Goal: Task Accomplishment & Management: Manage account settings

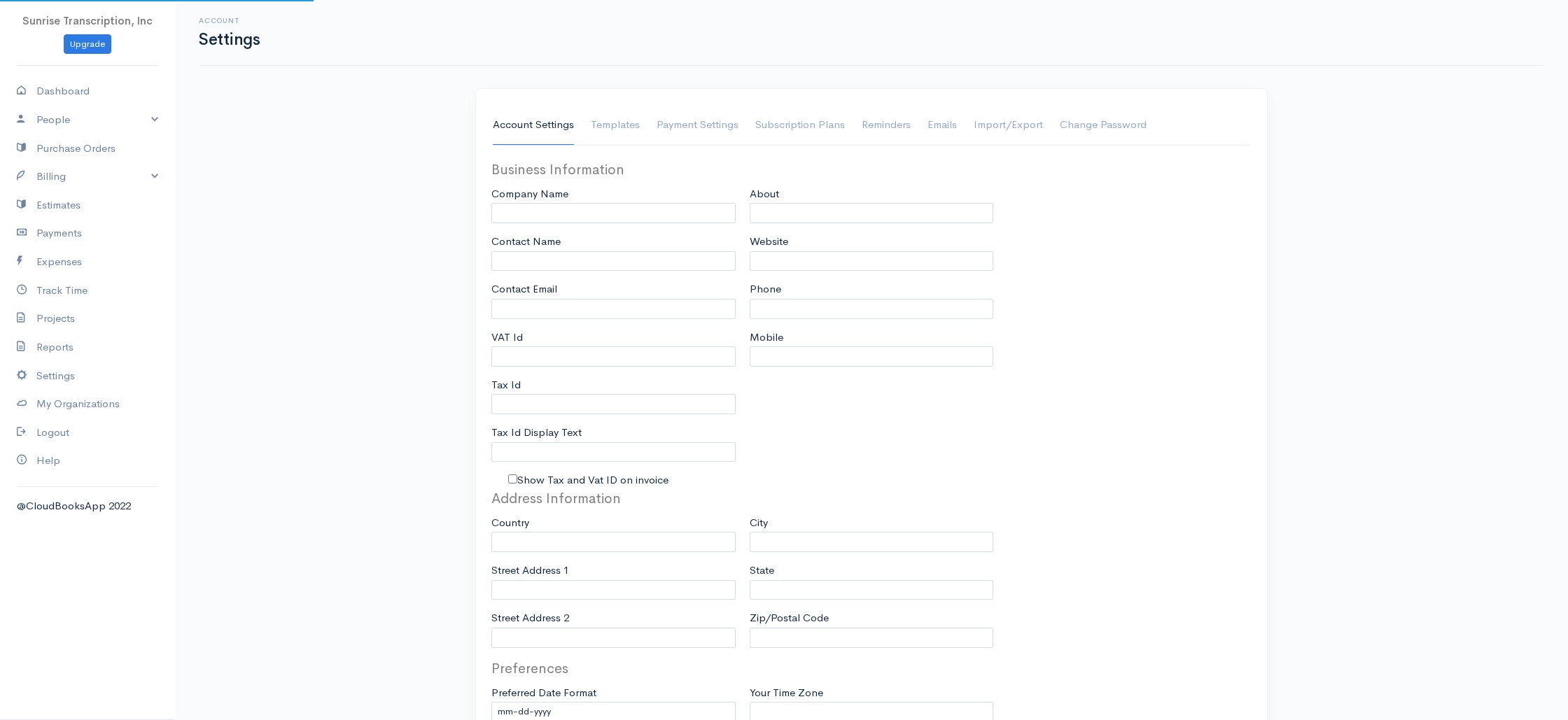
type input "Sunrise Transcription, Inc"
type input "[EMAIL_ADDRESS][DOMAIN_NAME]"
type input "Tax Id"
type input "Medical Transcription Service"
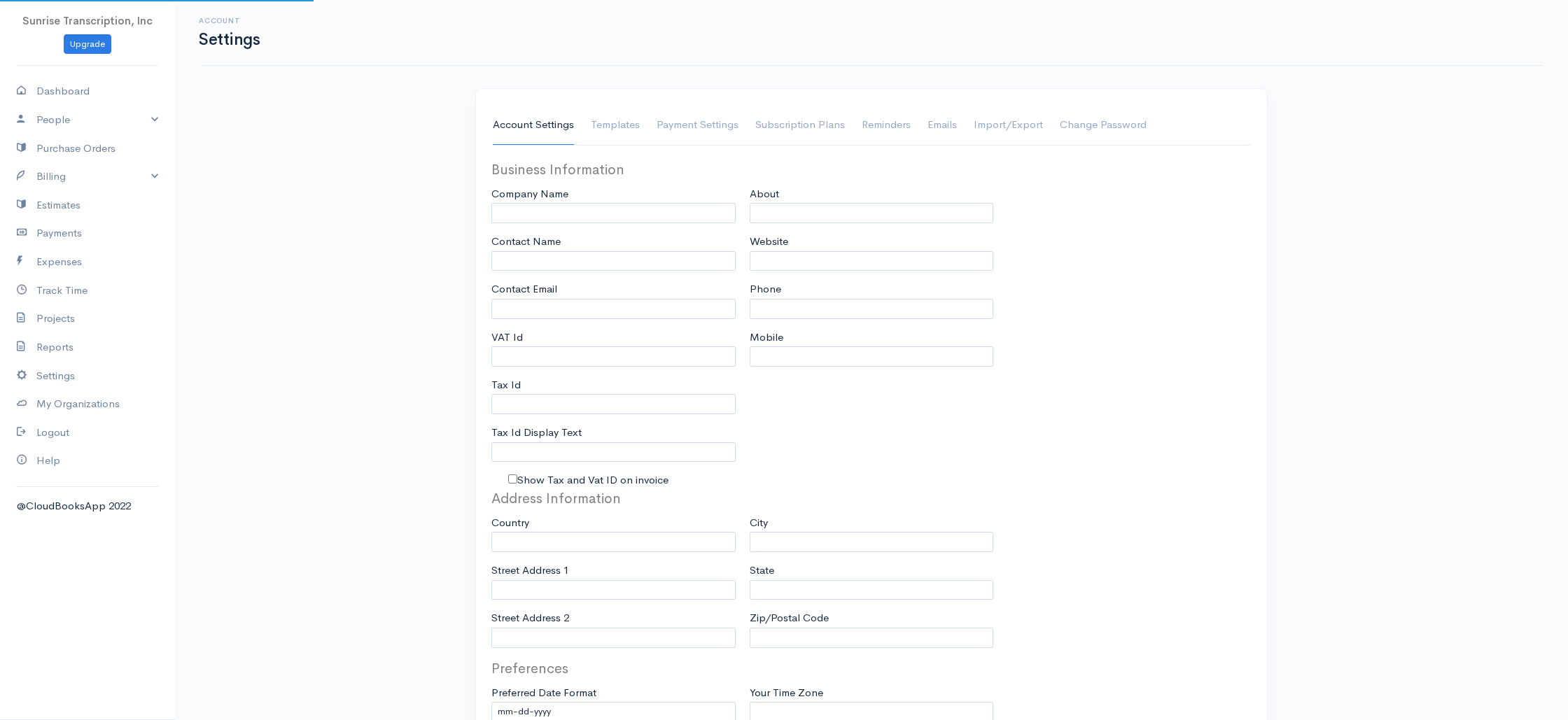
type input "[DOMAIN_NAME]"
type input "[PHONE_NUMBER]"
select select
type input "[STREET_ADDRESS]"
type input "[GEOGRAPHIC_DATA]"
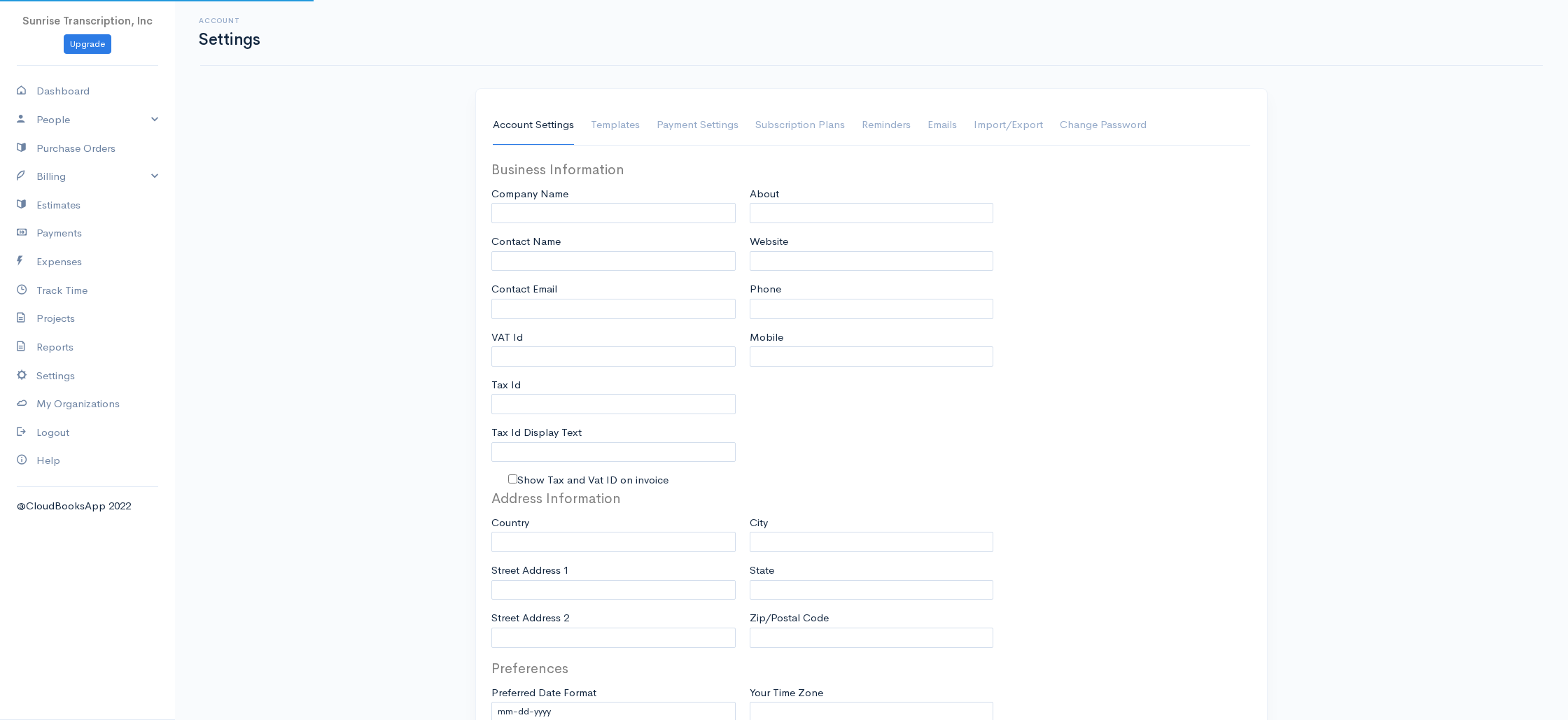
type input "[US_STATE]"
type input "33179-3899"
select select
type input "INVOICE"
type input "1333"
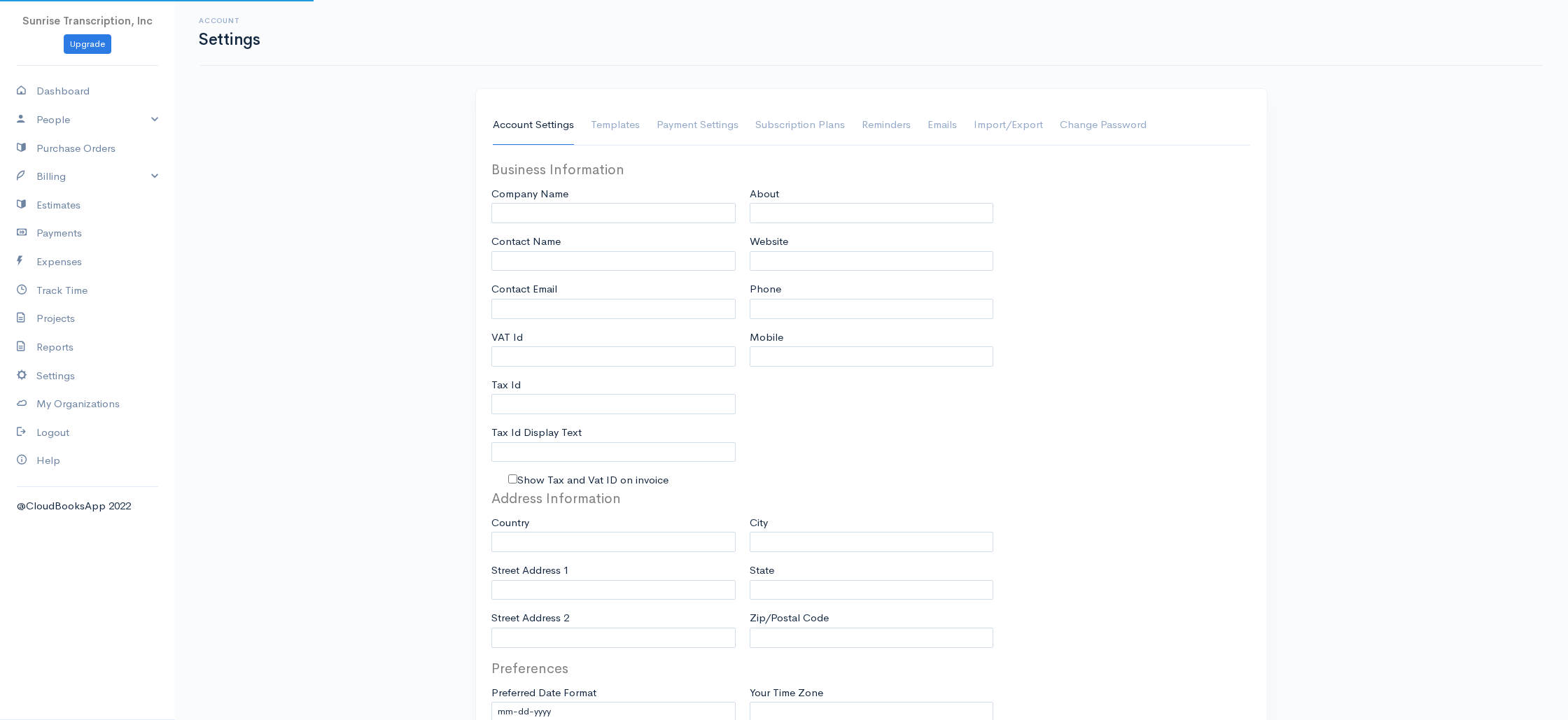
type input "103"
select select "3"
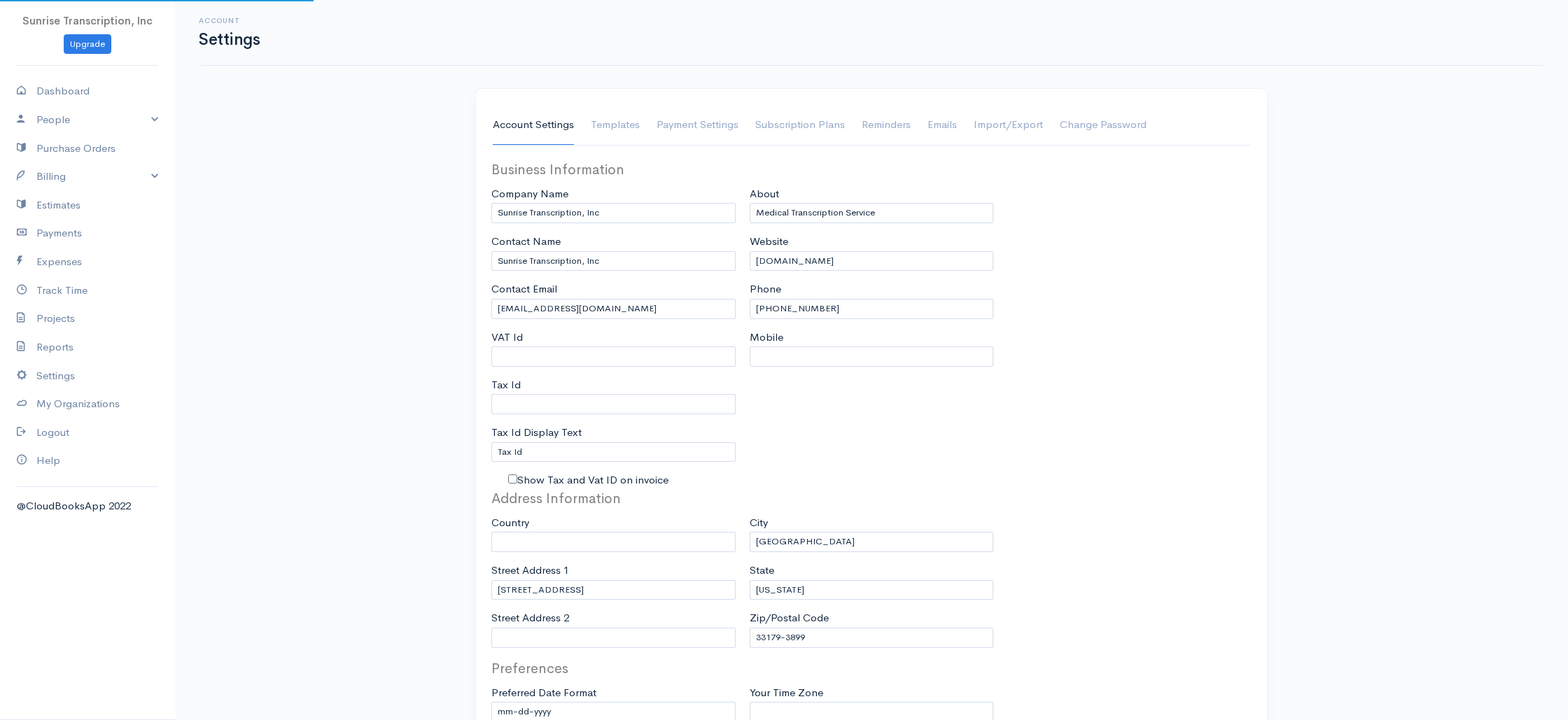
select select "[GEOGRAPHIC_DATA]"
select select "USD"
click at [53, 180] on link "Billing" at bounding box center [88, 176] width 175 height 29
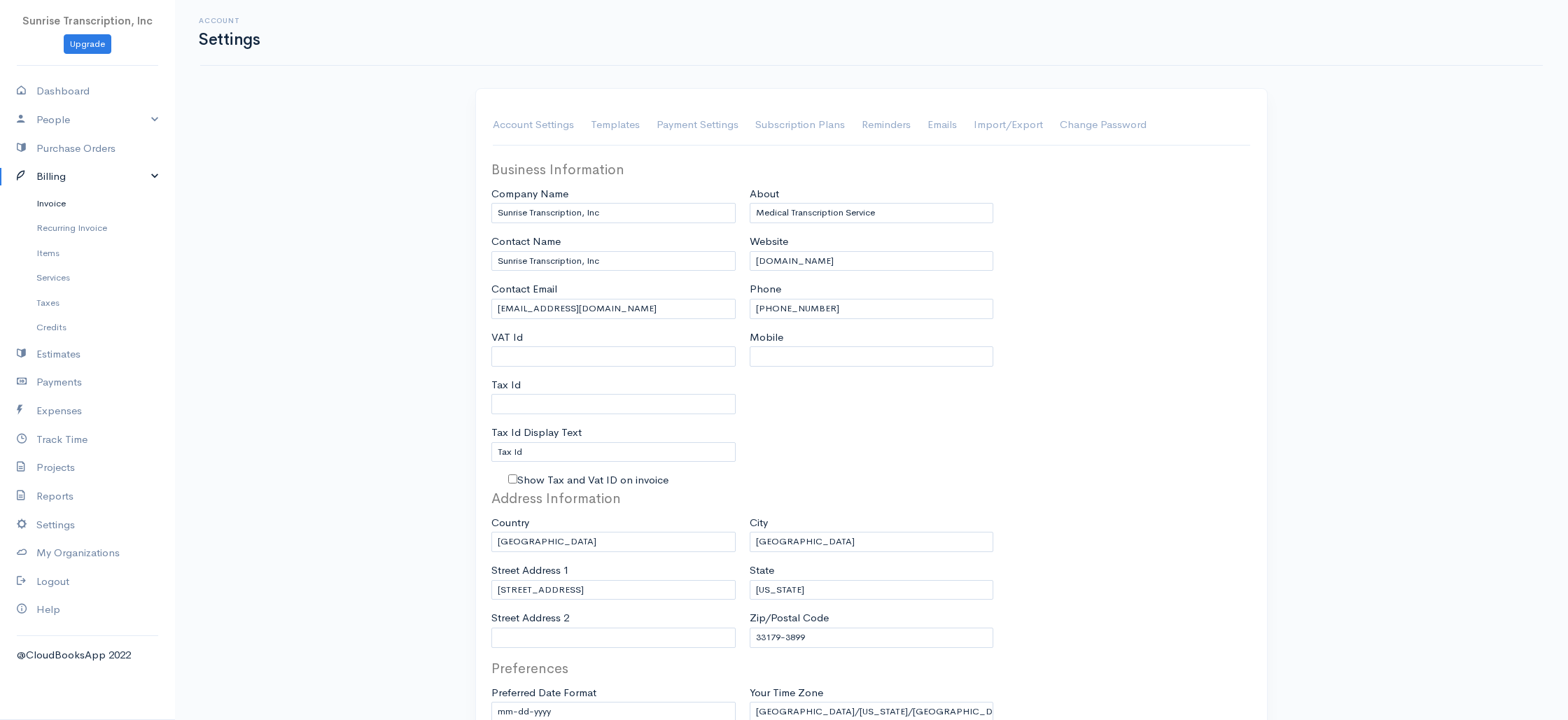
click at [53, 207] on link "Invoice" at bounding box center [88, 203] width 175 height 25
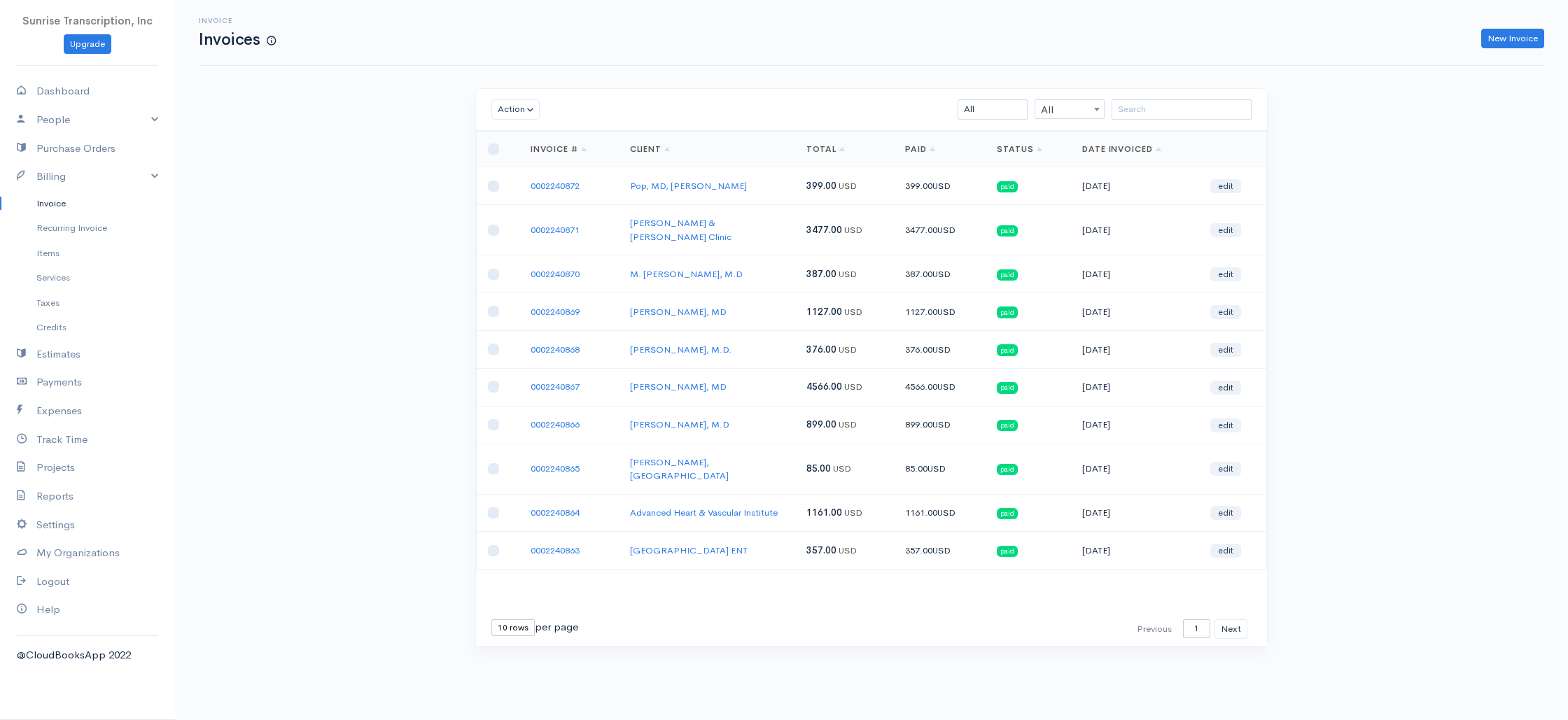
click at [763, 212] on td "Collom & Carney Clinic" at bounding box center [706, 230] width 176 height 50
click at [1511, 38] on link "New Invoice" at bounding box center [1512, 39] width 63 height 20
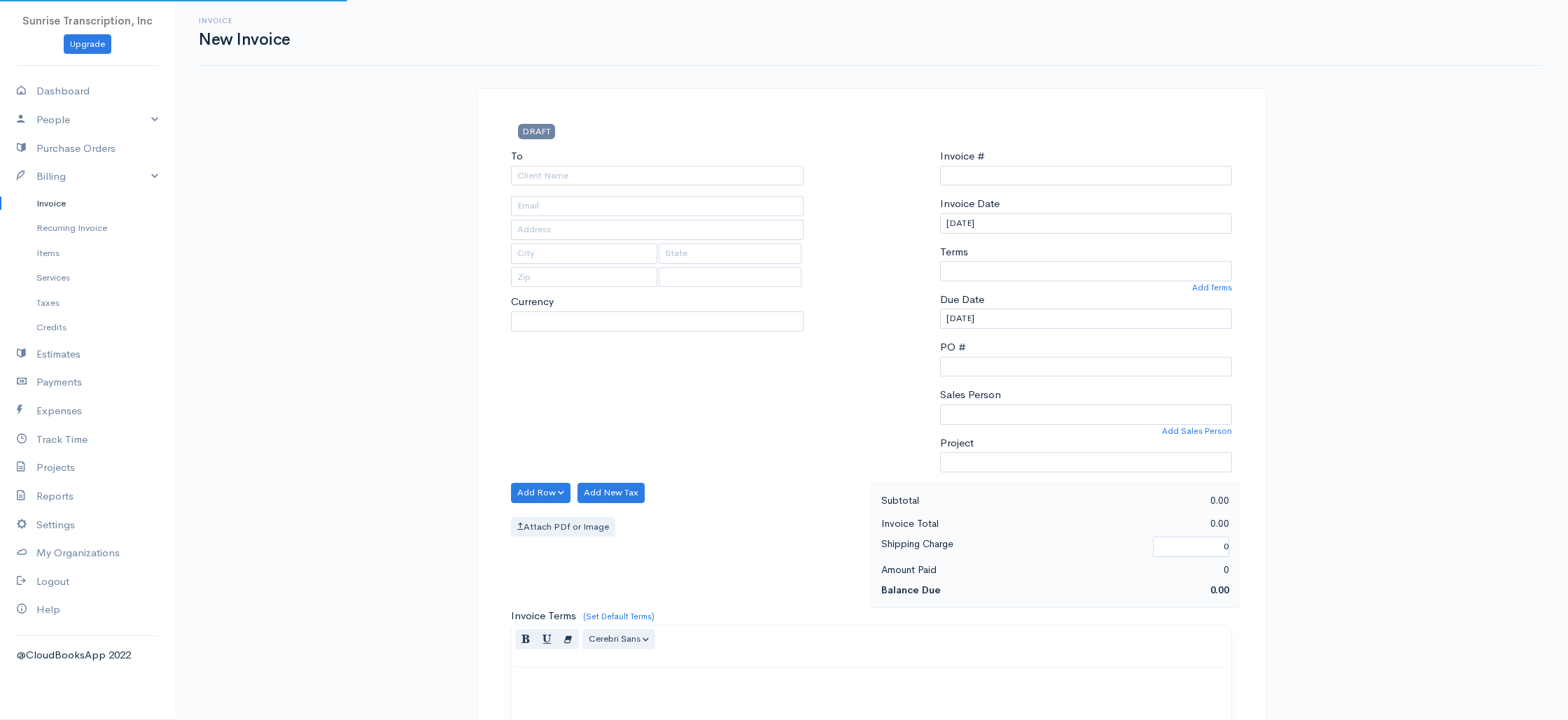
type input "0002240873"
select select "[GEOGRAPHIC_DATA]"
select select "USD"
click at [643, 181] on input "To" at bounding box center [657, 176] width 293 height 20
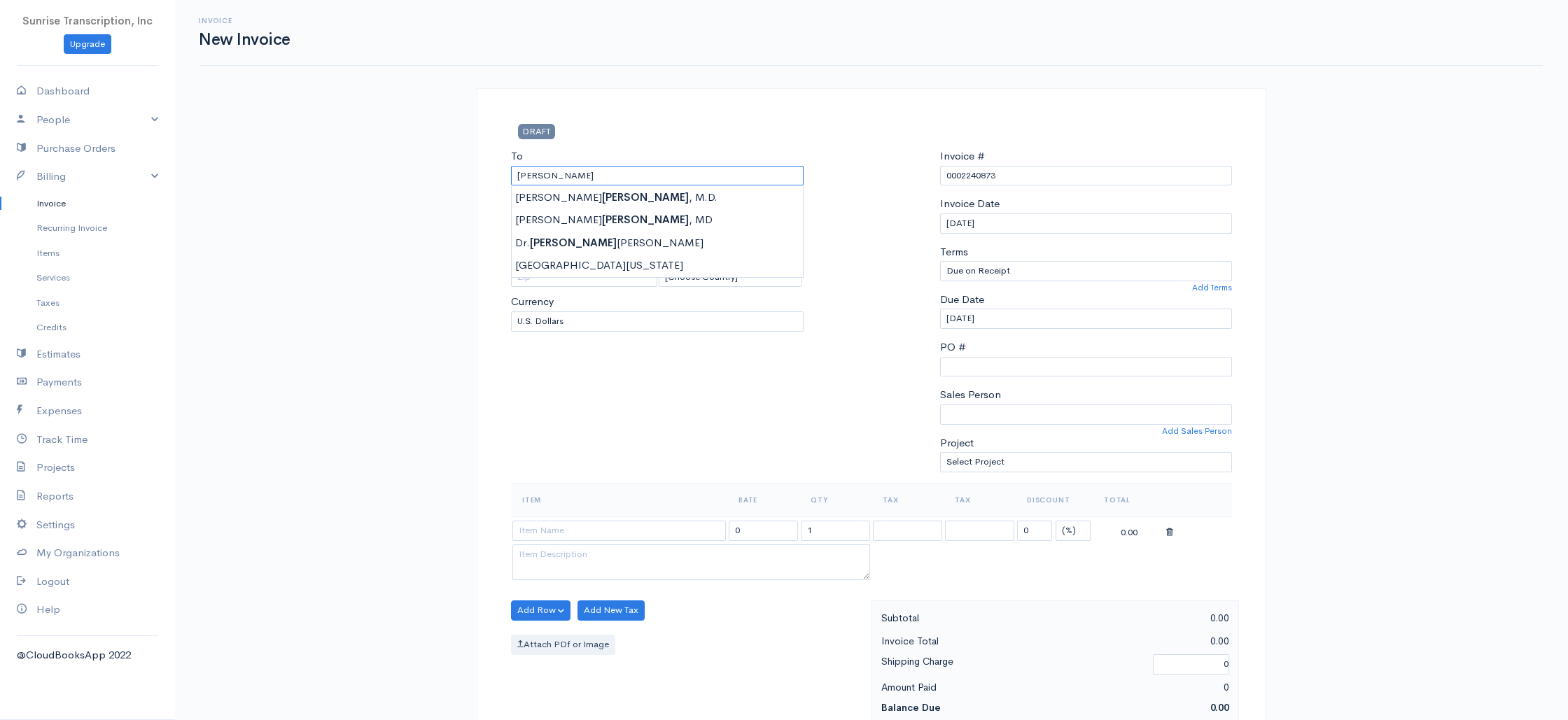
type input "Dr. Kim Stearns"
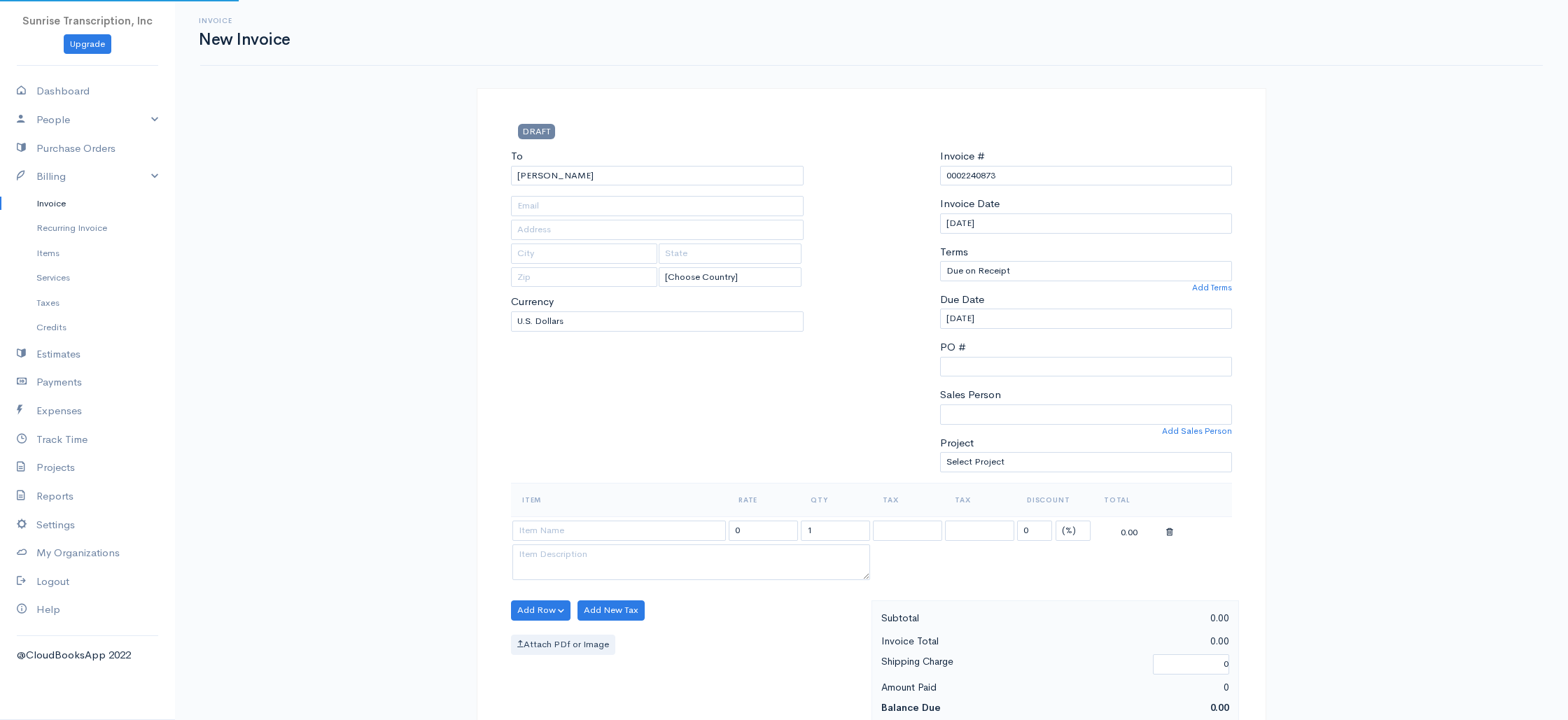
type input "kstea@aol.com"
type input "300 Kenmore Drive"
type input "Bay Village"
type input "Ohio"
type input "44140"
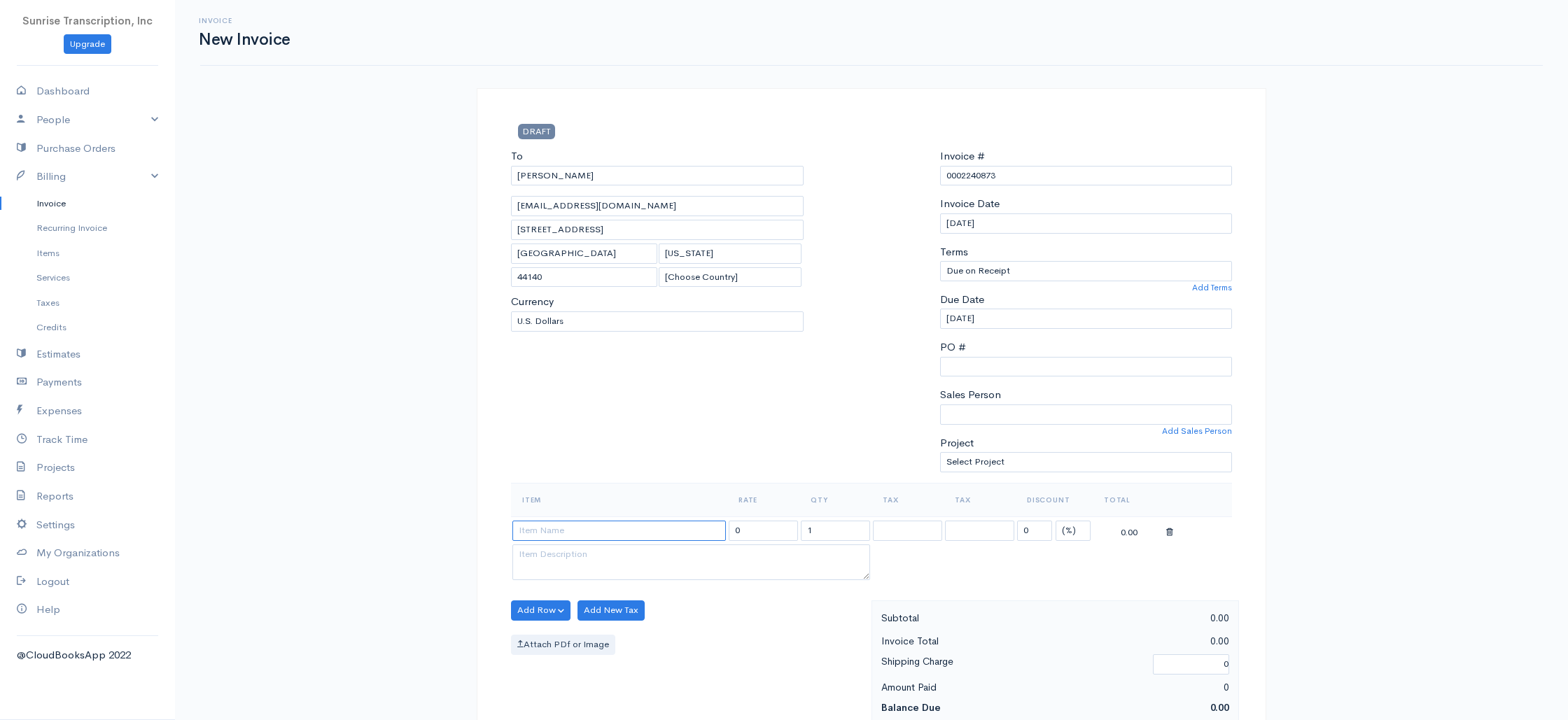
click at [584, 535] on input at bounding box center [619, 531] width 213 height 20
type input "Invoice"
drag, startPoint x: 755, startPoint y: 530, endPoint x: 689, endPoint y: 523, distance: 66.4
click at [689, 523] on tr "Invoice 399.00 1 0 (%) Flat 399.00" at bounding box center [871, 529] width 721 height 27
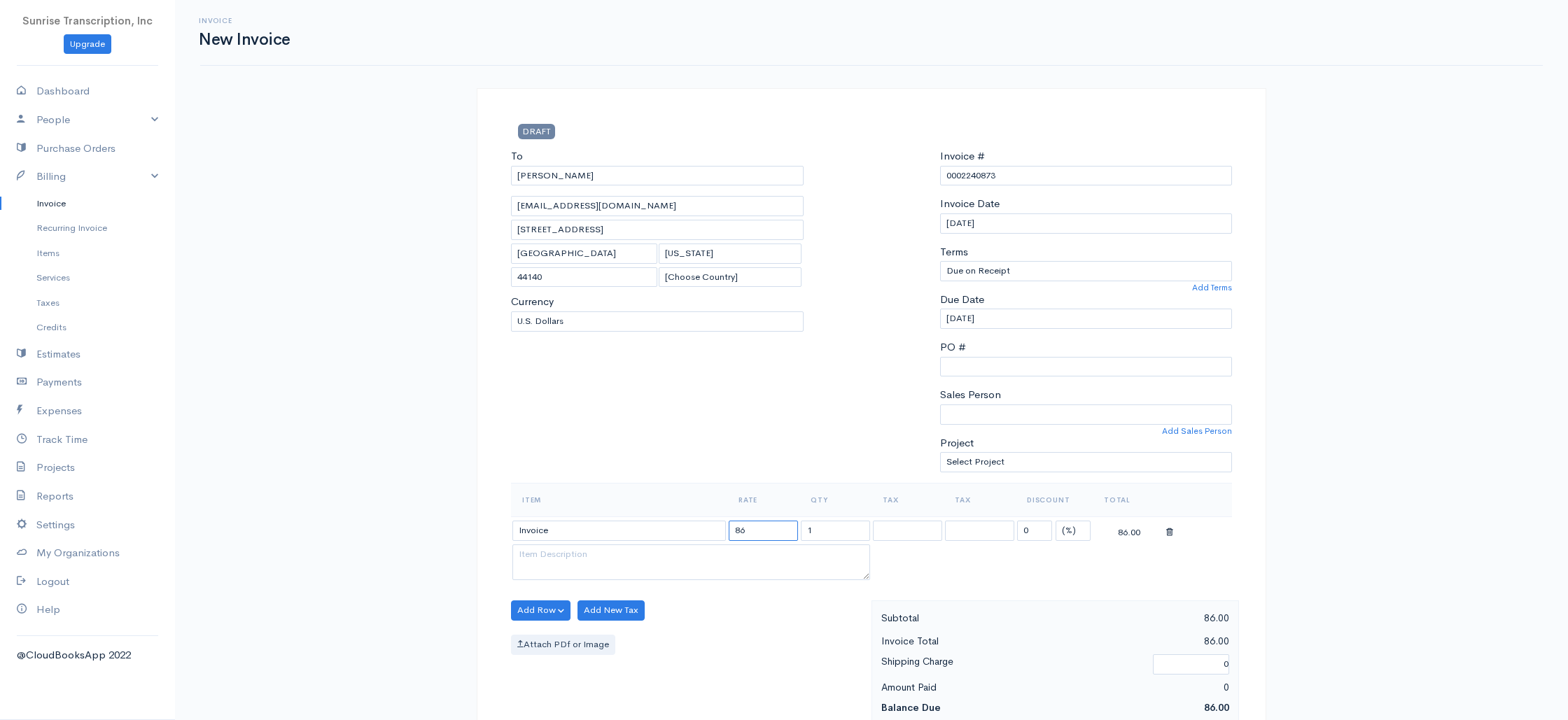
type input "86"
click at [743, 438] on div "To Dr. Kim Stearns kstea@aol.com 300 Kenmore Drive Bay Village Ohio 44140 [Choo…" at bounding box center [657, 315] width 307 height 334
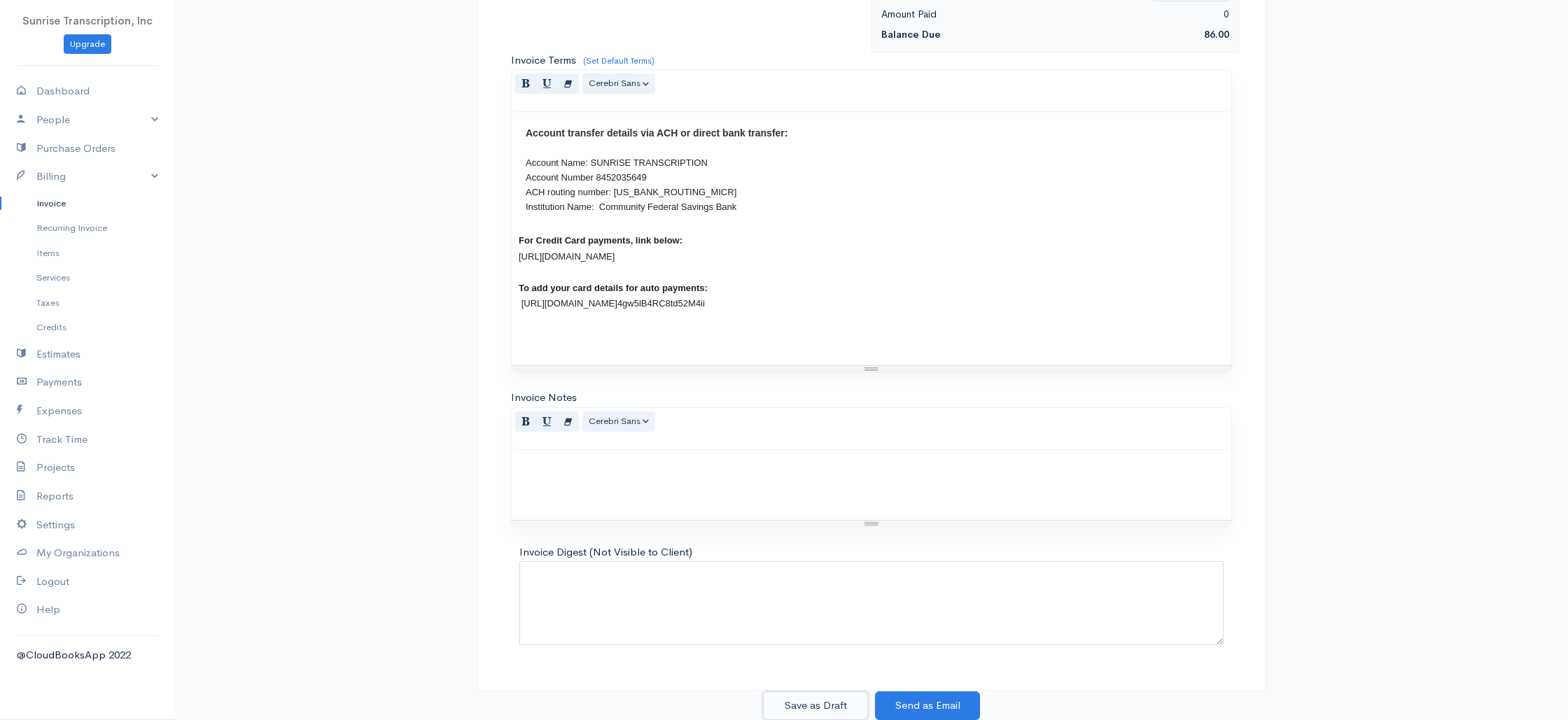
click at [832, 711] on button "Save as Draft" at bounding box center [815, 705] width 105 height 29
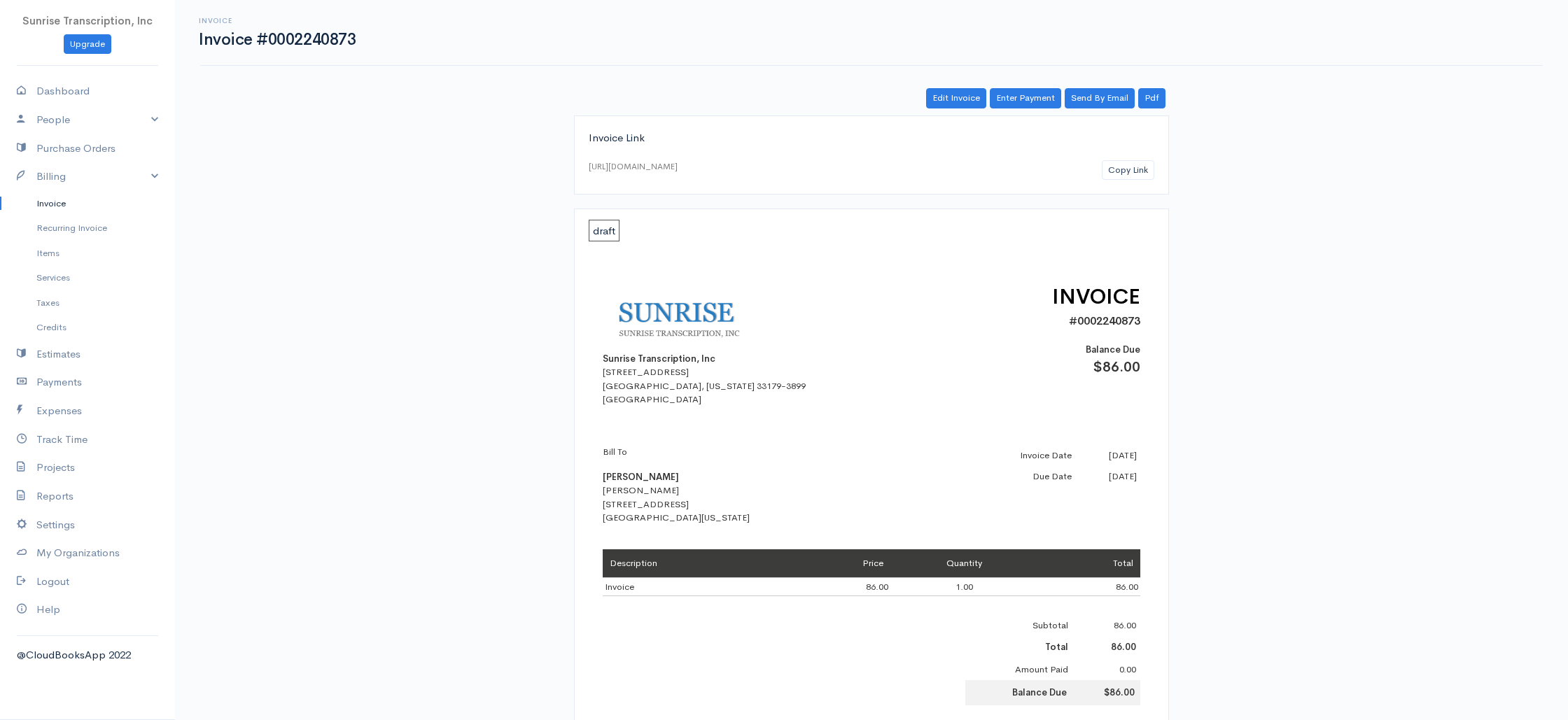
click at [69, 209] on link "Invoice" at bounding box center [88, 203] width 175 height 25
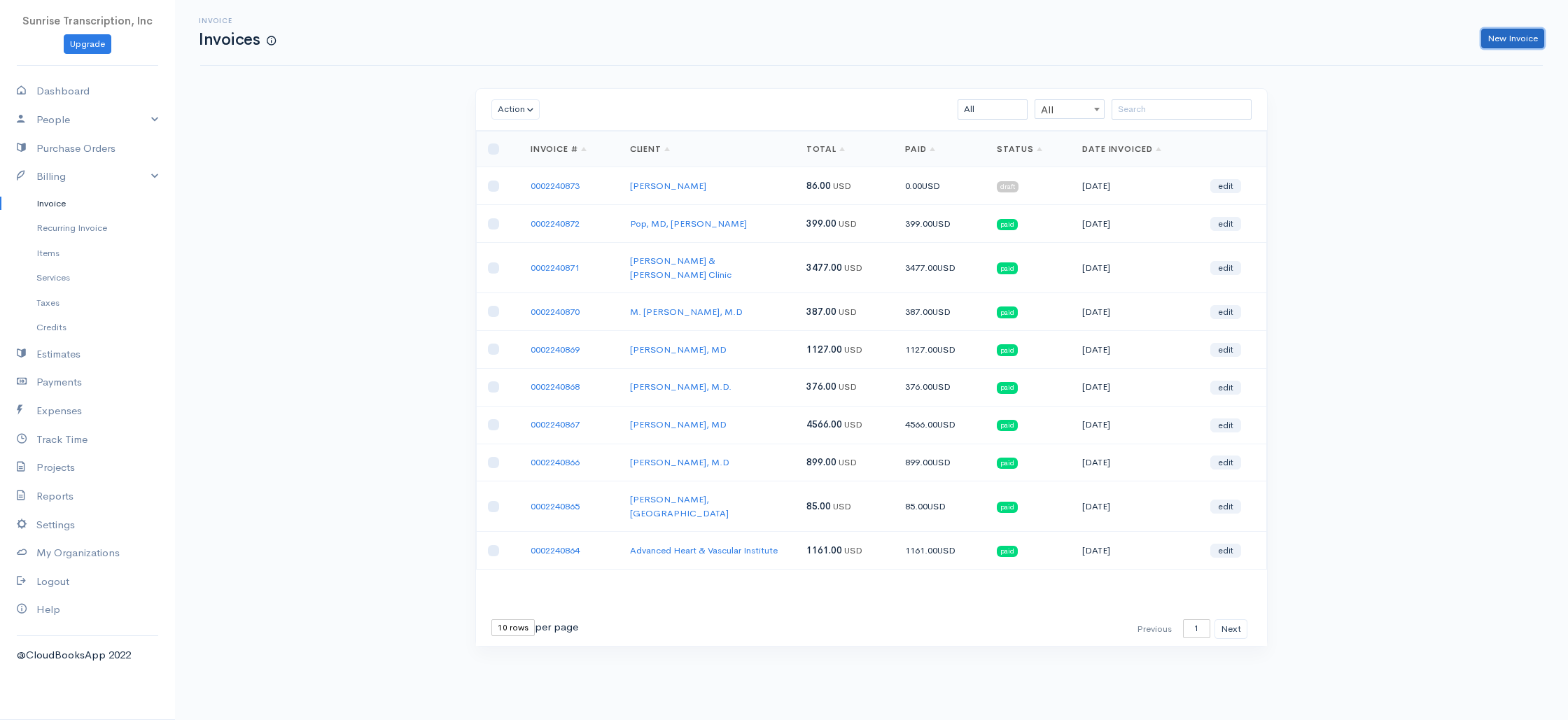
click at [1498, 42] on link "New Invoice" at bounding box center [1512, 39] width 63 height 20
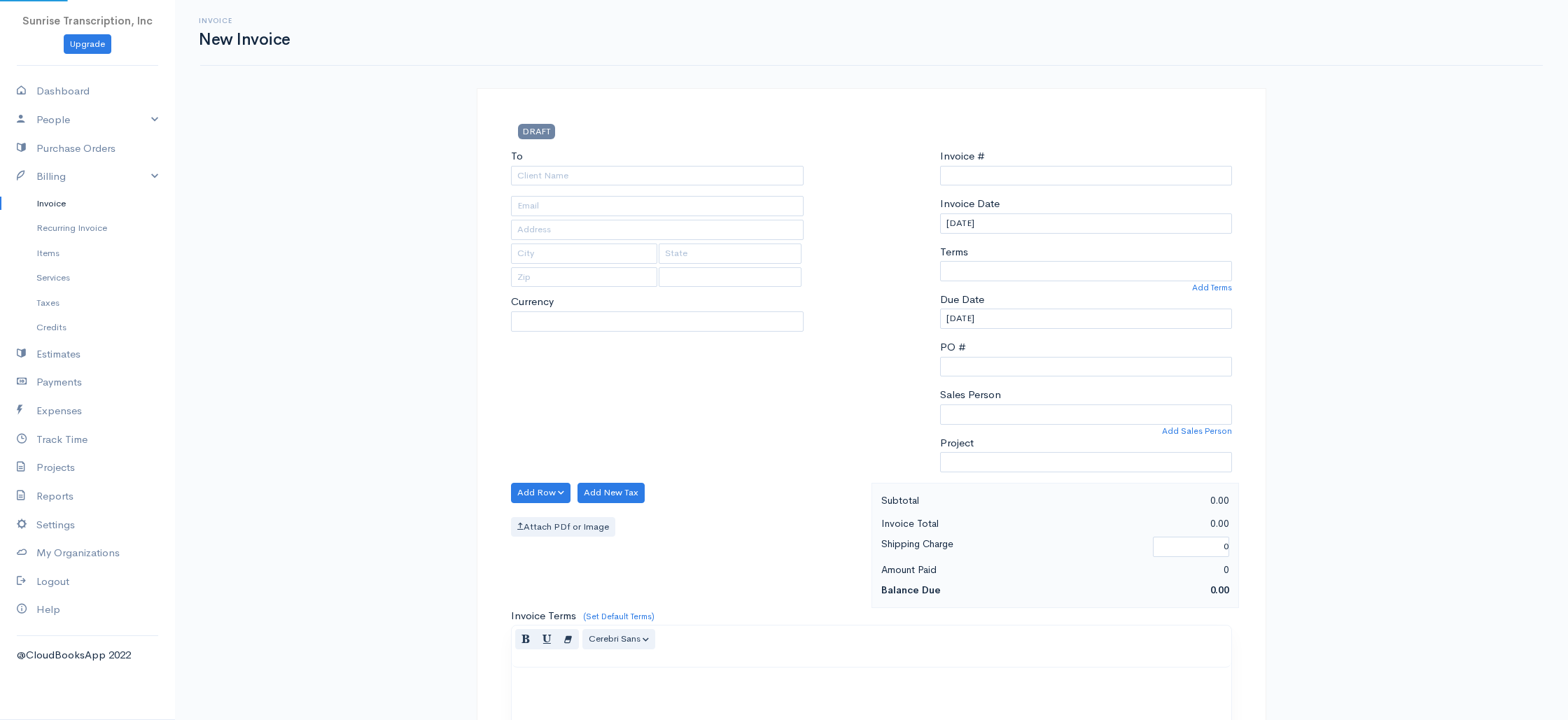
select select "USD"
select select "[GEOGRAPHIC_DATA]"
type input "0002240874"
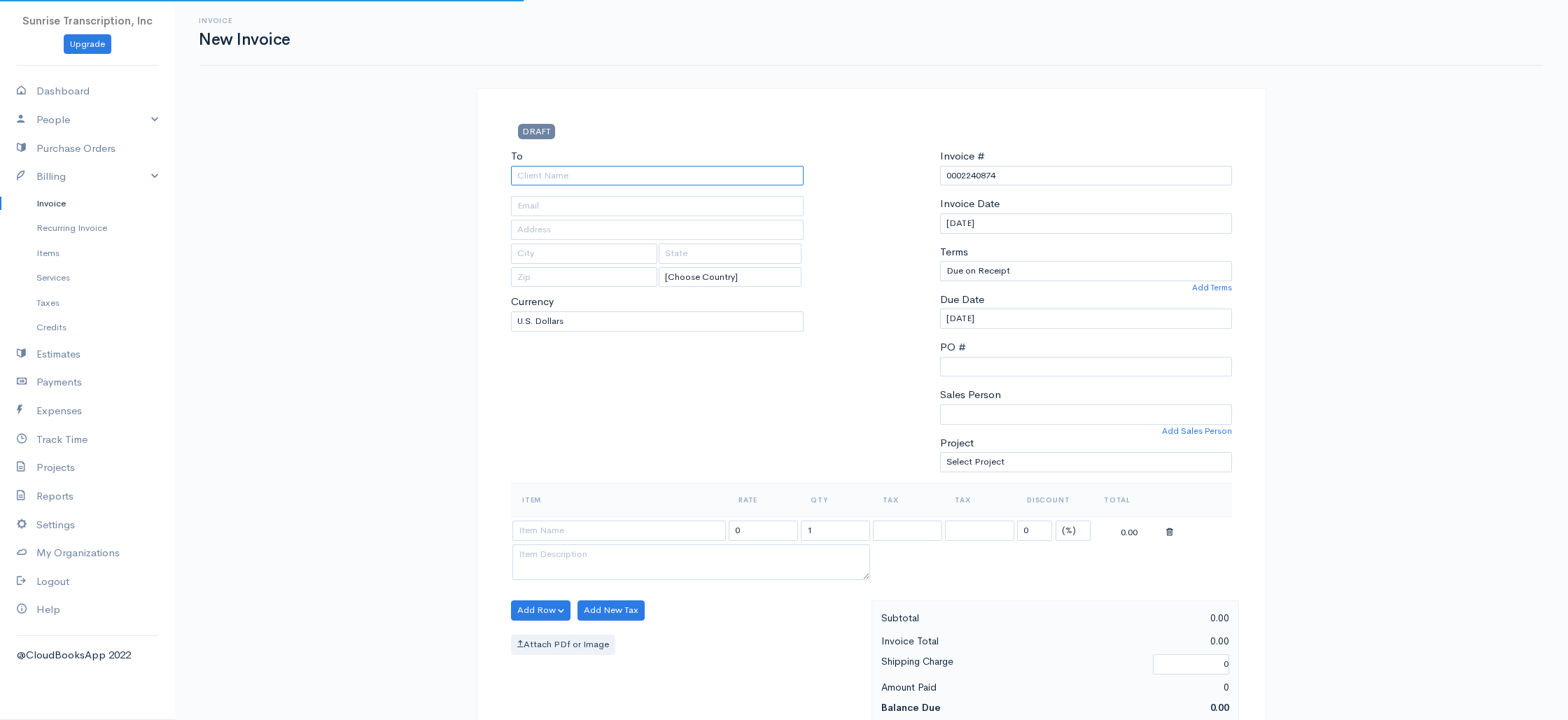
click at [686, 178] on input "To" at bounding box center [657, 176] width 293 height 20
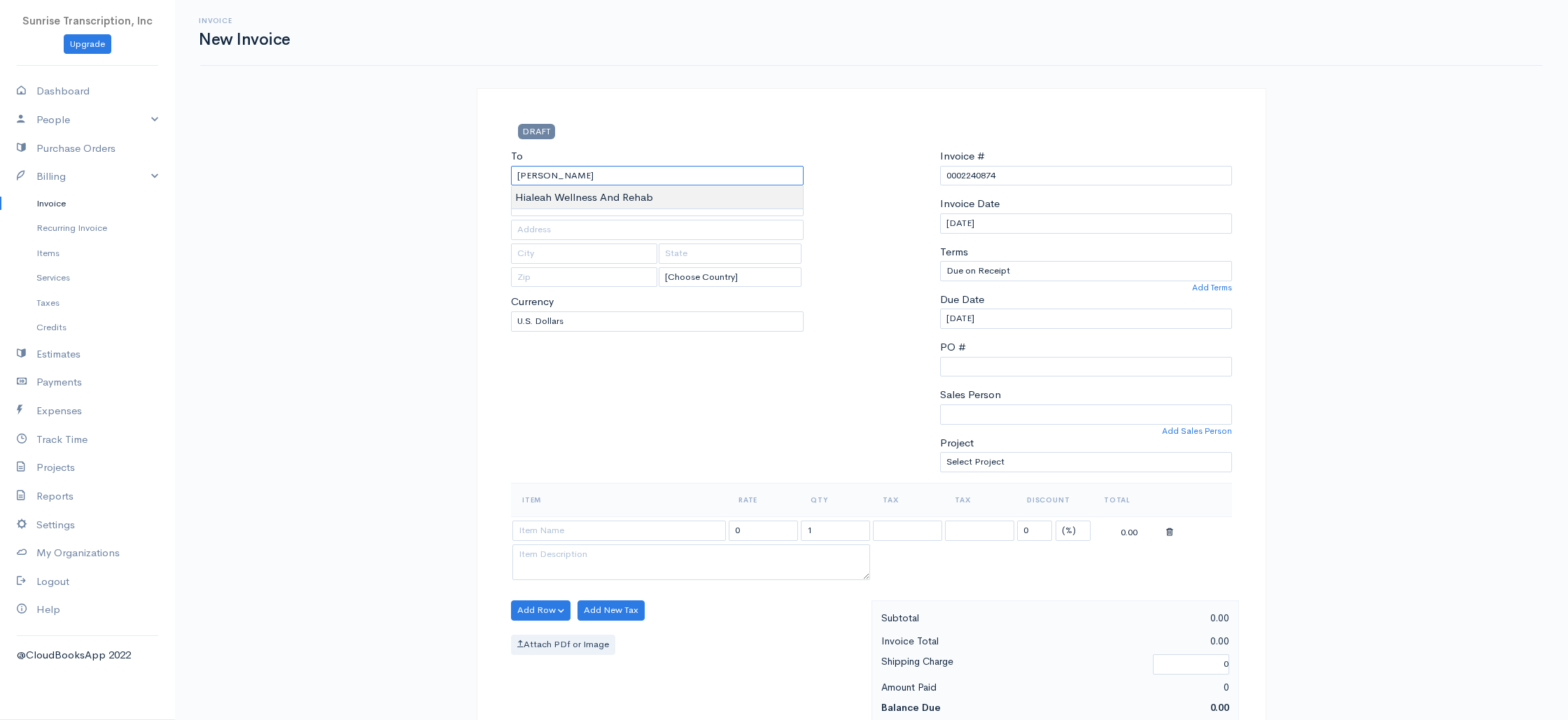
type input "Hialeah Wellness And Rehab"
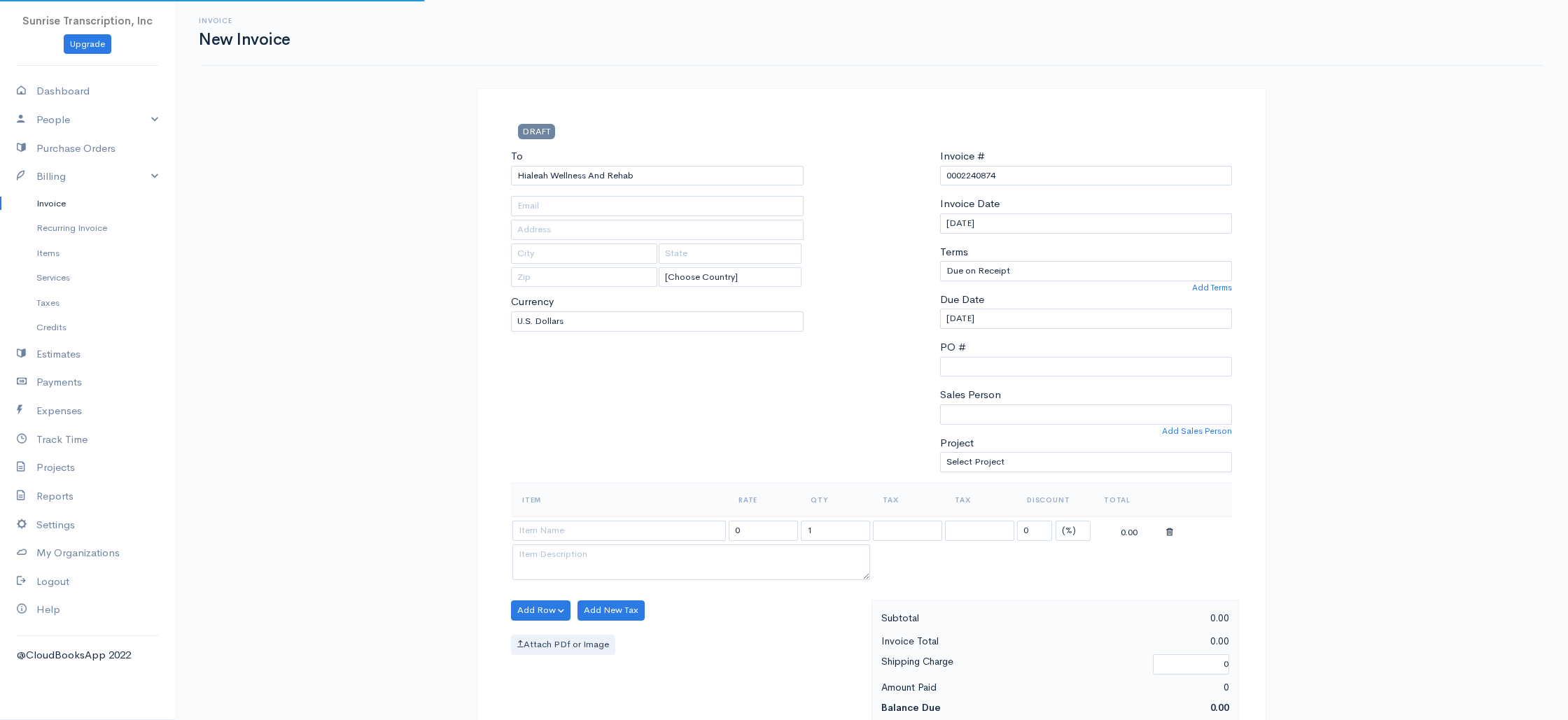
type input "ibkitty@aol.com"
type input "1991 w 60 st"
type input "Hialeah"
type input "FL"
type input "33012"
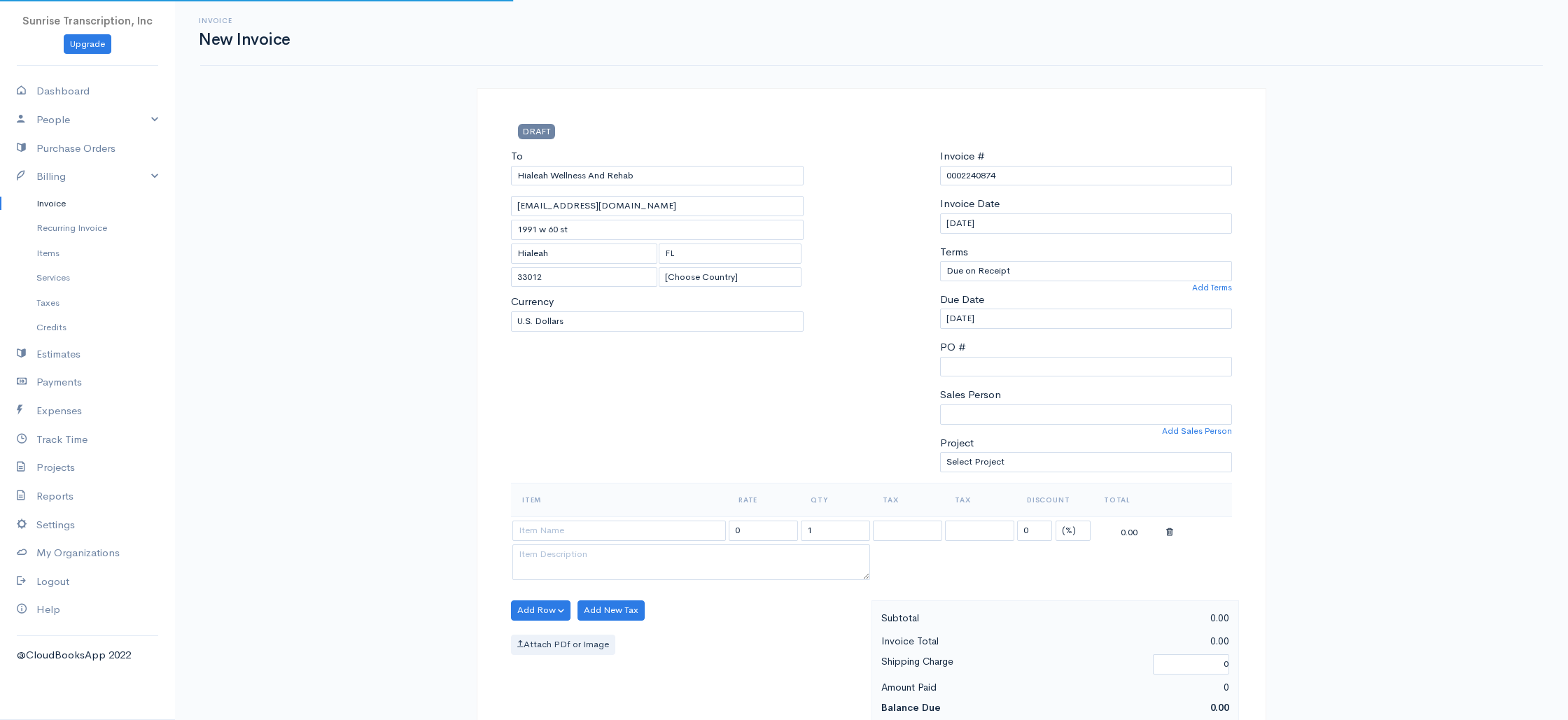
click at [602, 426] on div "To Hialeah Wellness And Rehab ibkitty@aol.com 1991 w 60 st Hialeah FL 33012 [Ch…" at bounding box center [657, 315] width 307 height 334
click at [589, 525] on input at bounding box center [619, 531] width 213 height 20
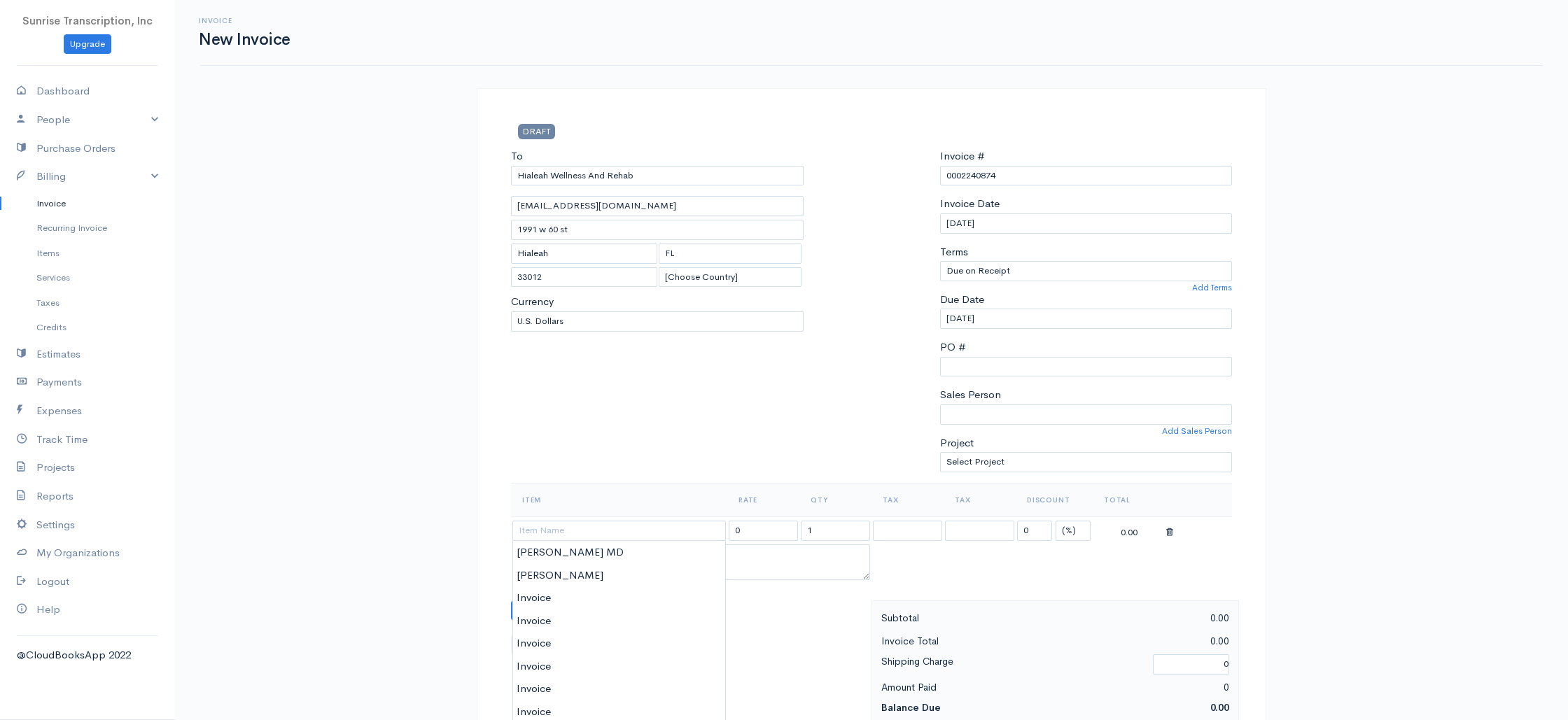
type input "Invoice"
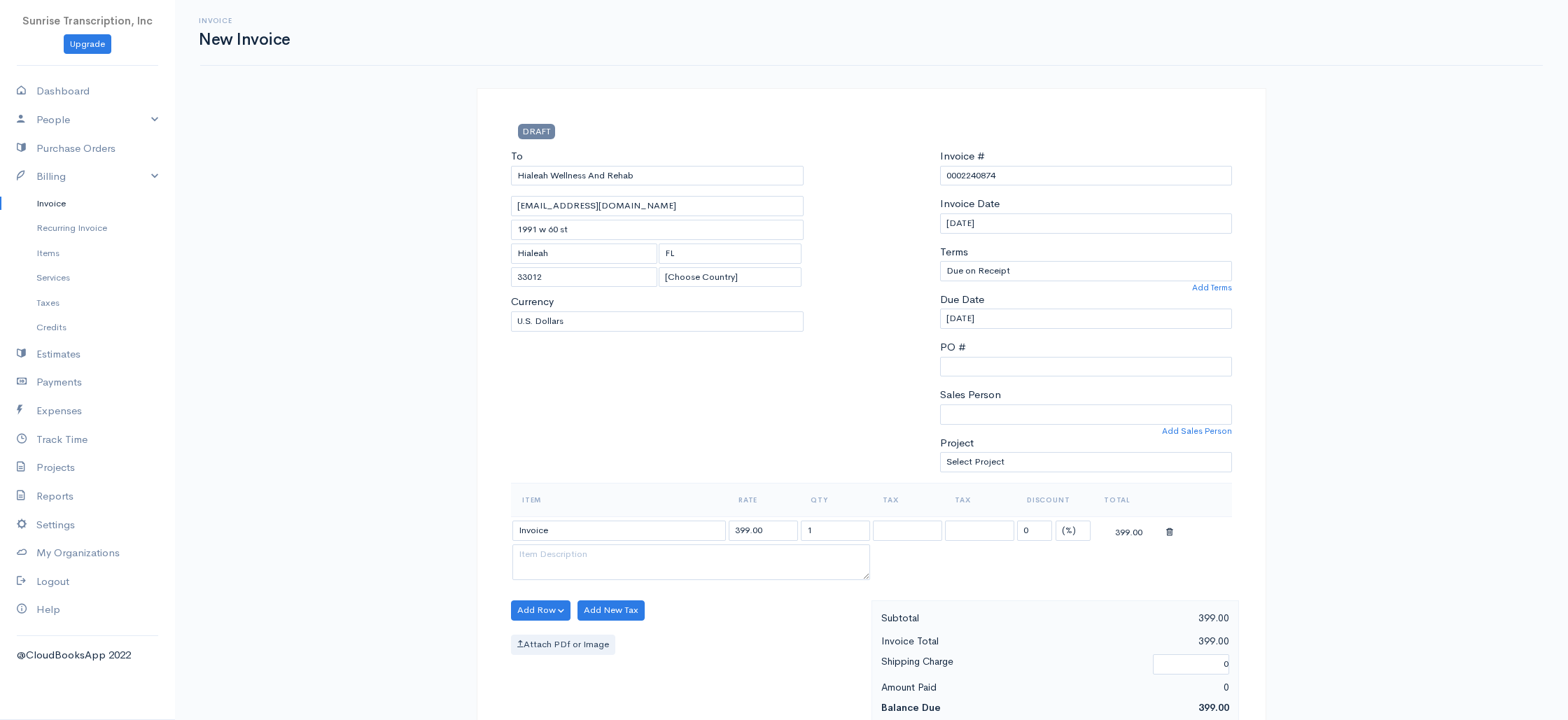
click at [781, 535] on input "399.00" at bounding box center [763, 531] width 69 height 20
type input "1123"
click at [592, 395] on div "To Hialeah Wellness And Rehab ibkitty@aol.com 1991 w 60 st Hialeah FL 33012 [Ch…" at bounding box center [657, 315] width 307 height 334
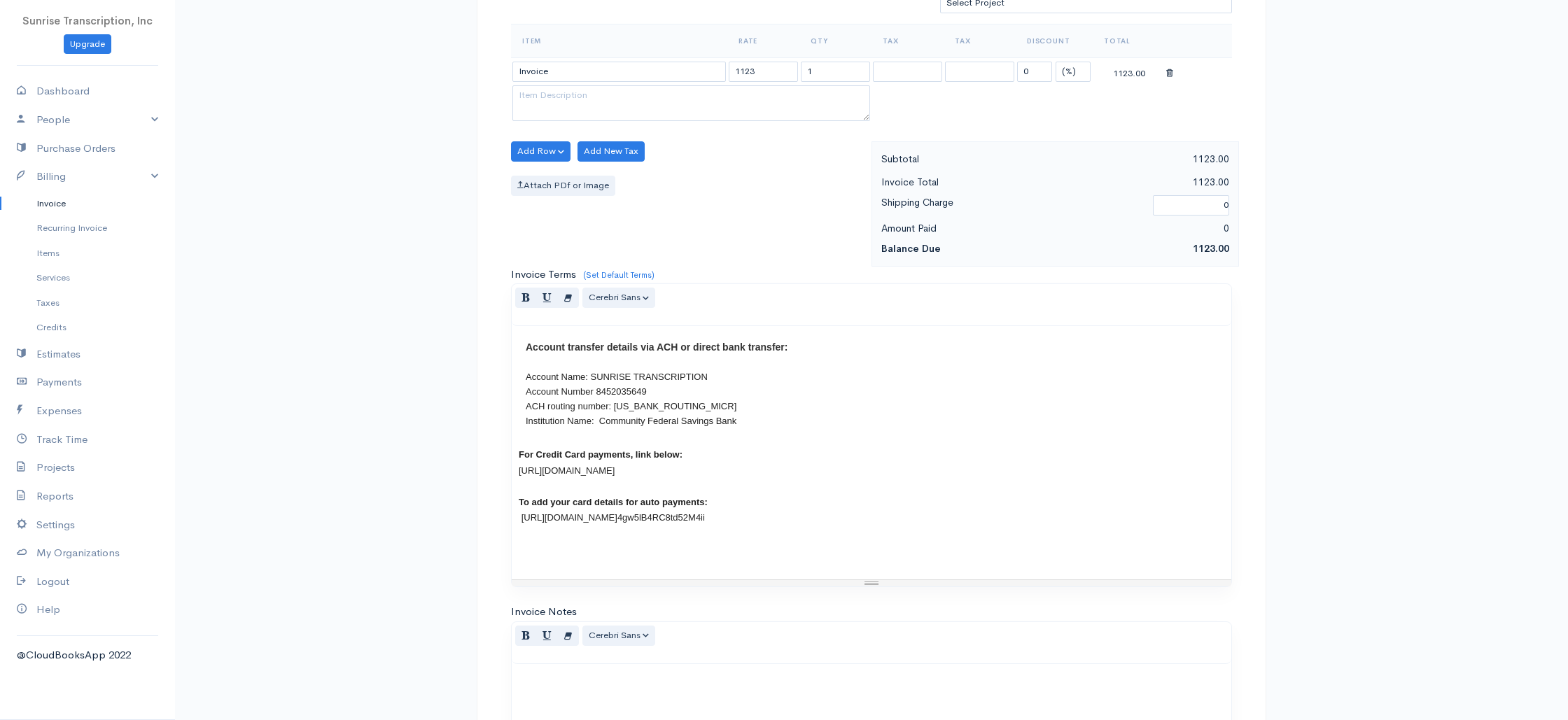
scroll to position [673, 0]
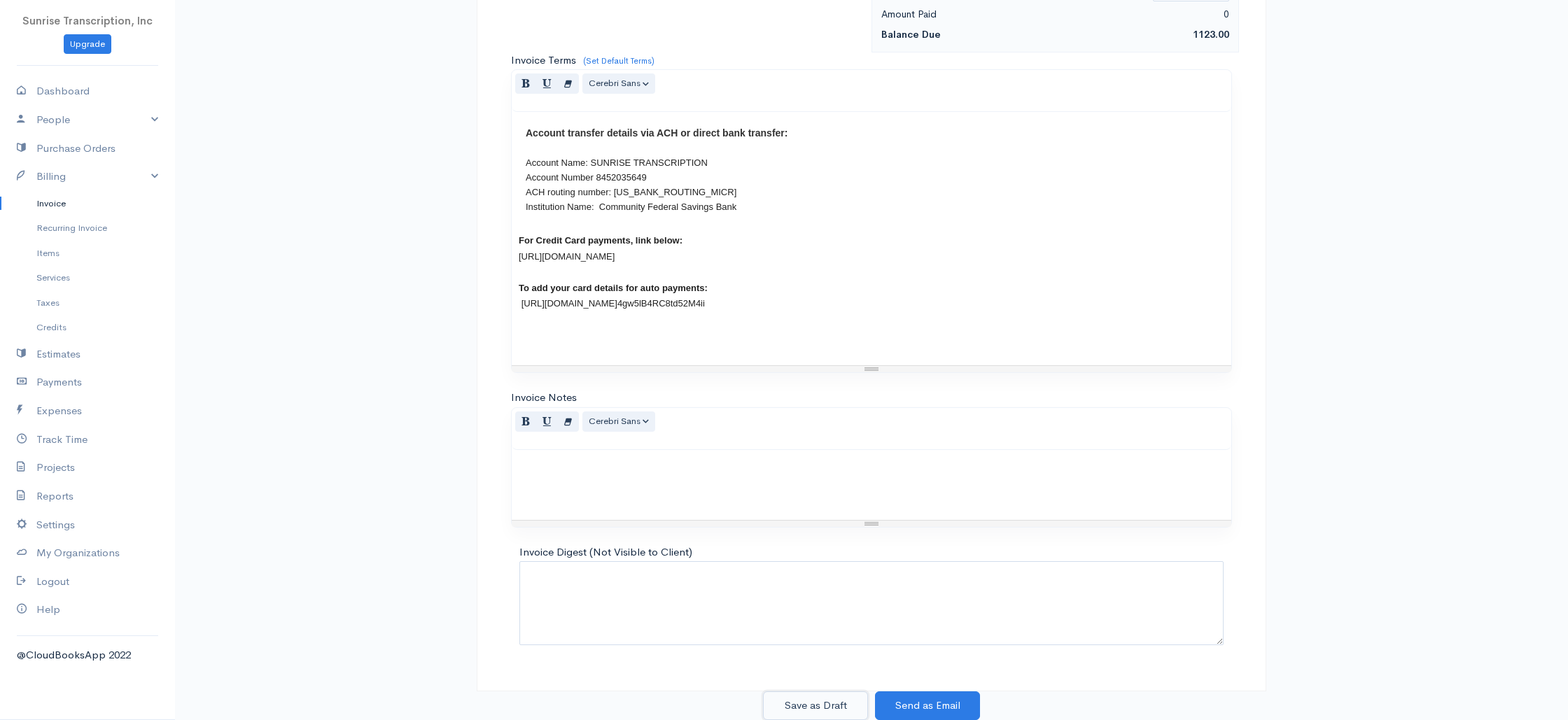
click at [825, 704] on button "Save as Draft" at bounding box center [815, 705] width 105 height 29
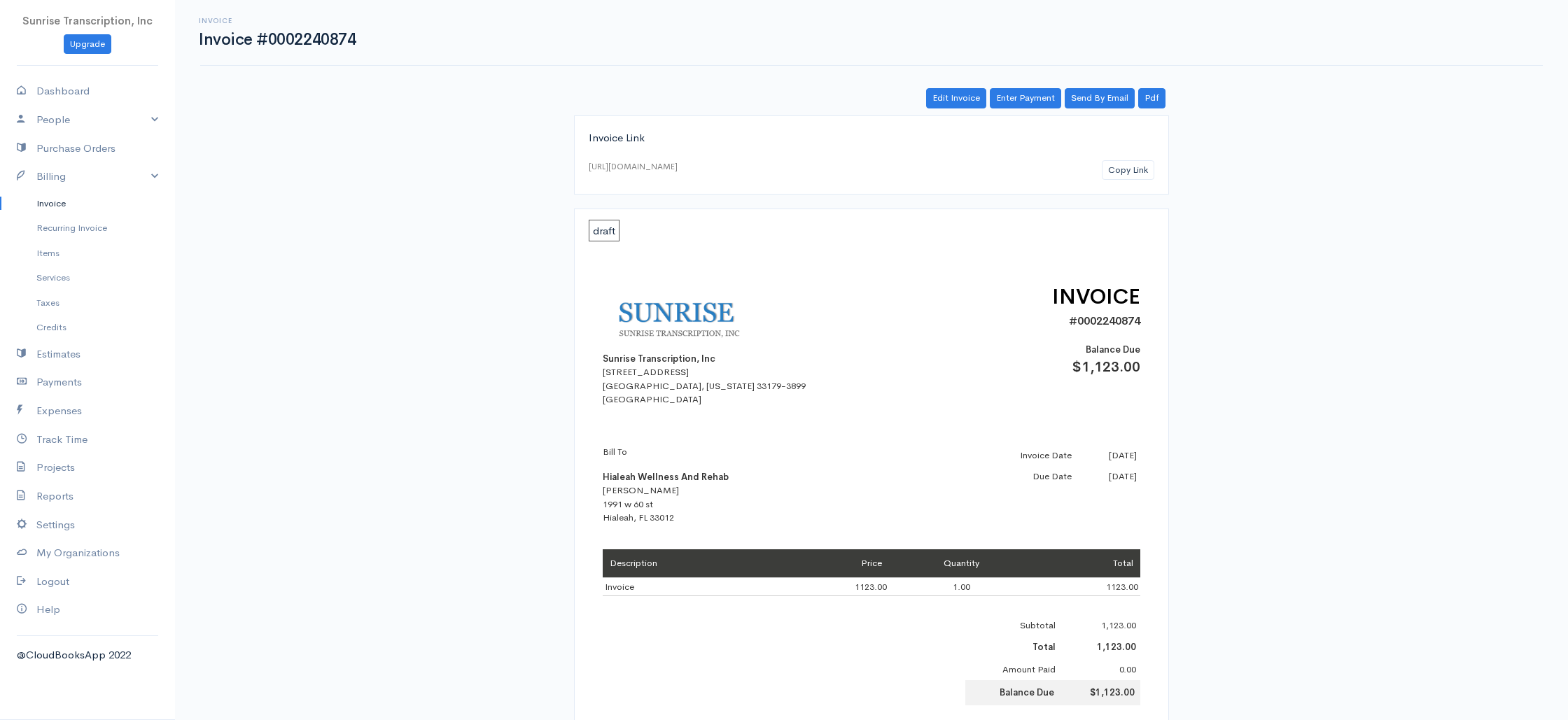
drag, startPoint x: 284, startPoint y: 213, endPoint x: 451, endPoint y: 193, distance: 168.2
click at [284, 213] on div "Invoice Invoice #0002240874 Actions Edit Invoice Enter Payment Print Send By Em…" at bounding box center [871, 547] width 1393 height 1094
click at [68, 203] on link "Invoice" at bounding box center [88, 203] width 175 height 25
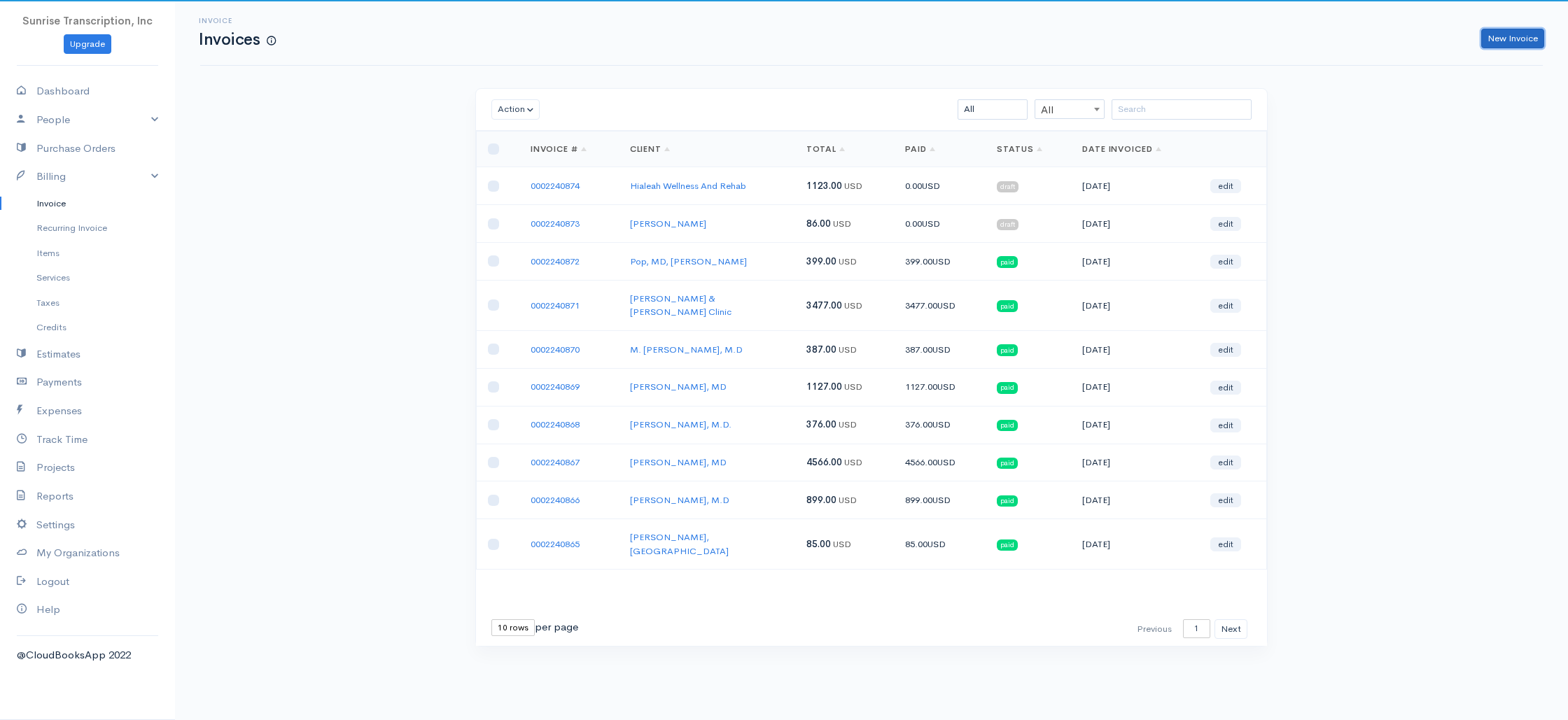
click at [1523, 41] on link "New Invoice" at bounding box center [1512, 39] width 63 height 20
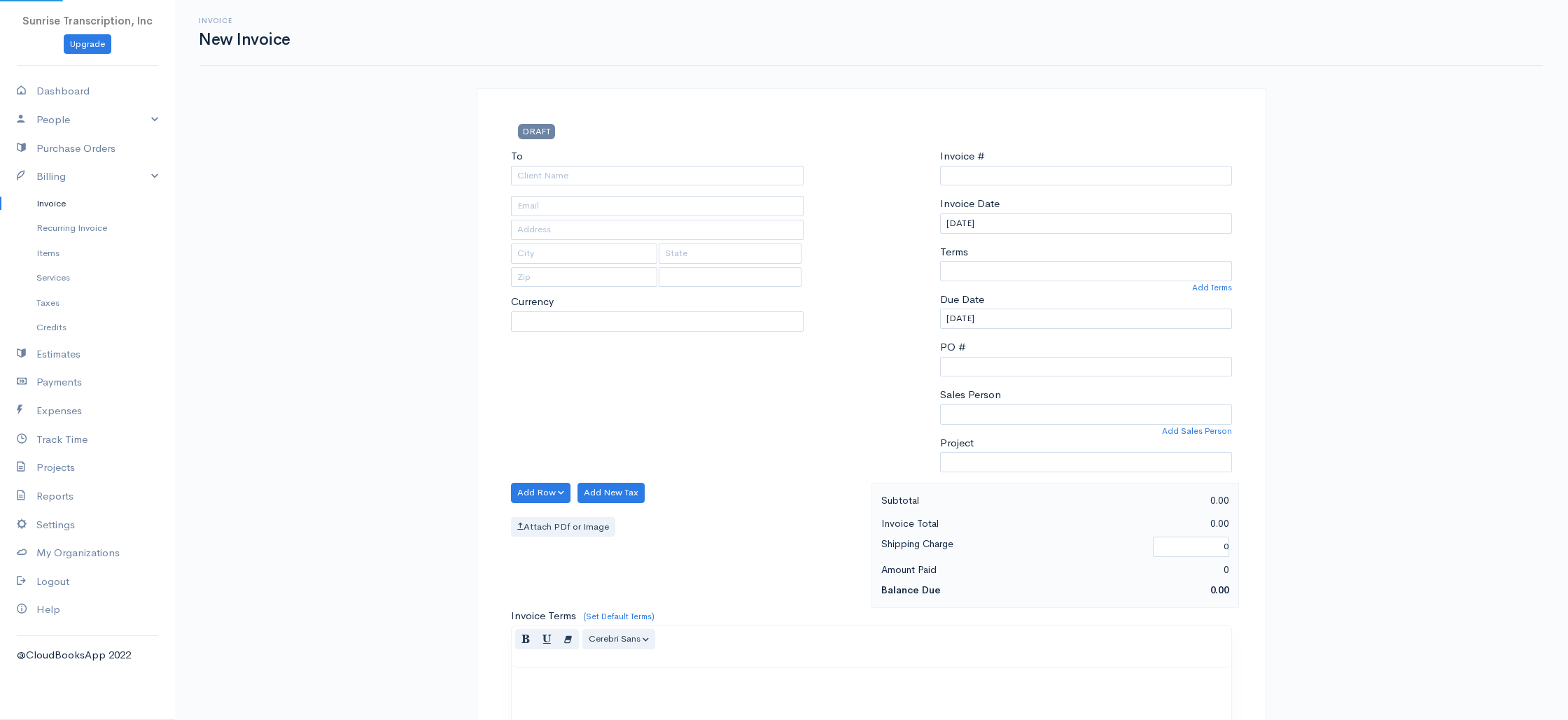
select select "USD"
select select "[GEOGRAPHIC_DATA]"
type input "0002240875"
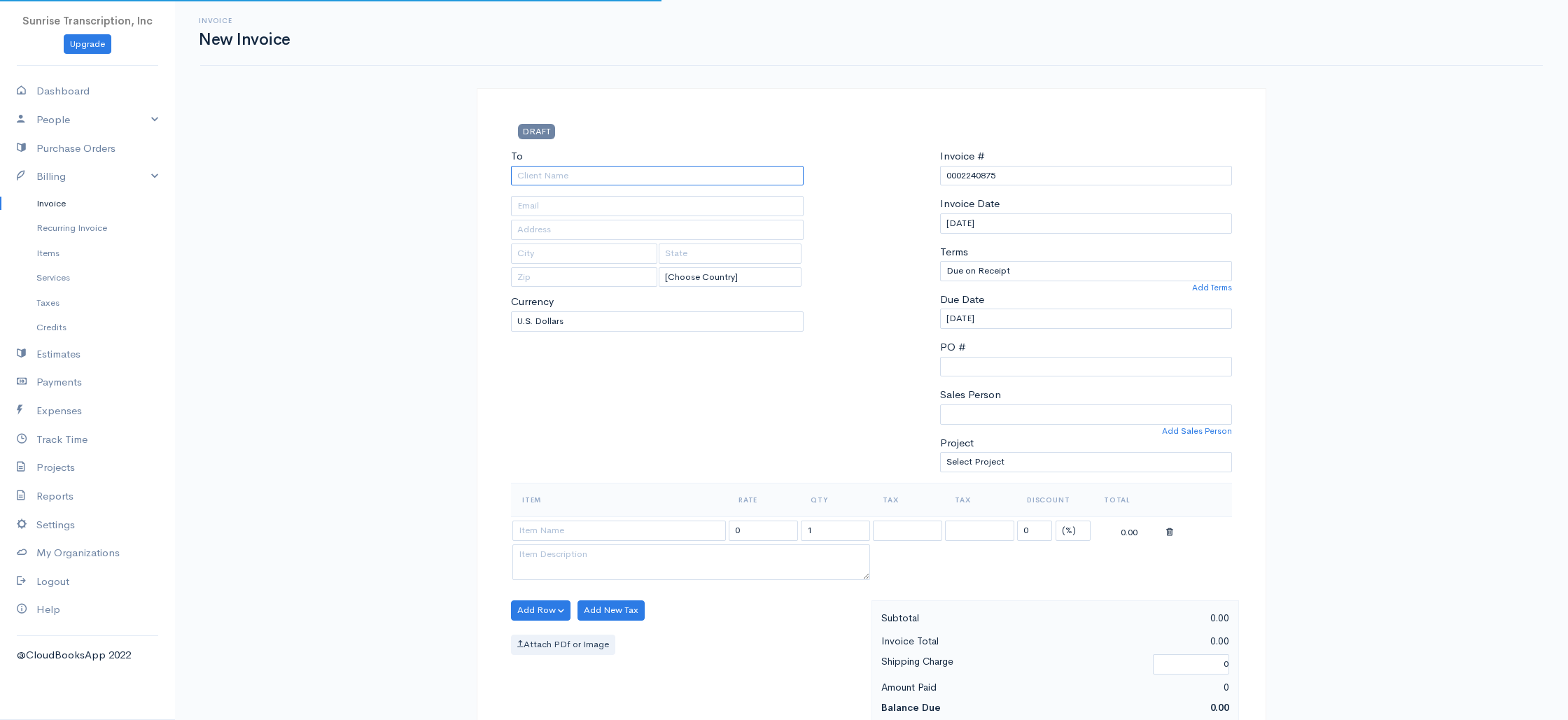
click at [684, 173] on input "To" at bounding box center [657, 176] width 293 height 20
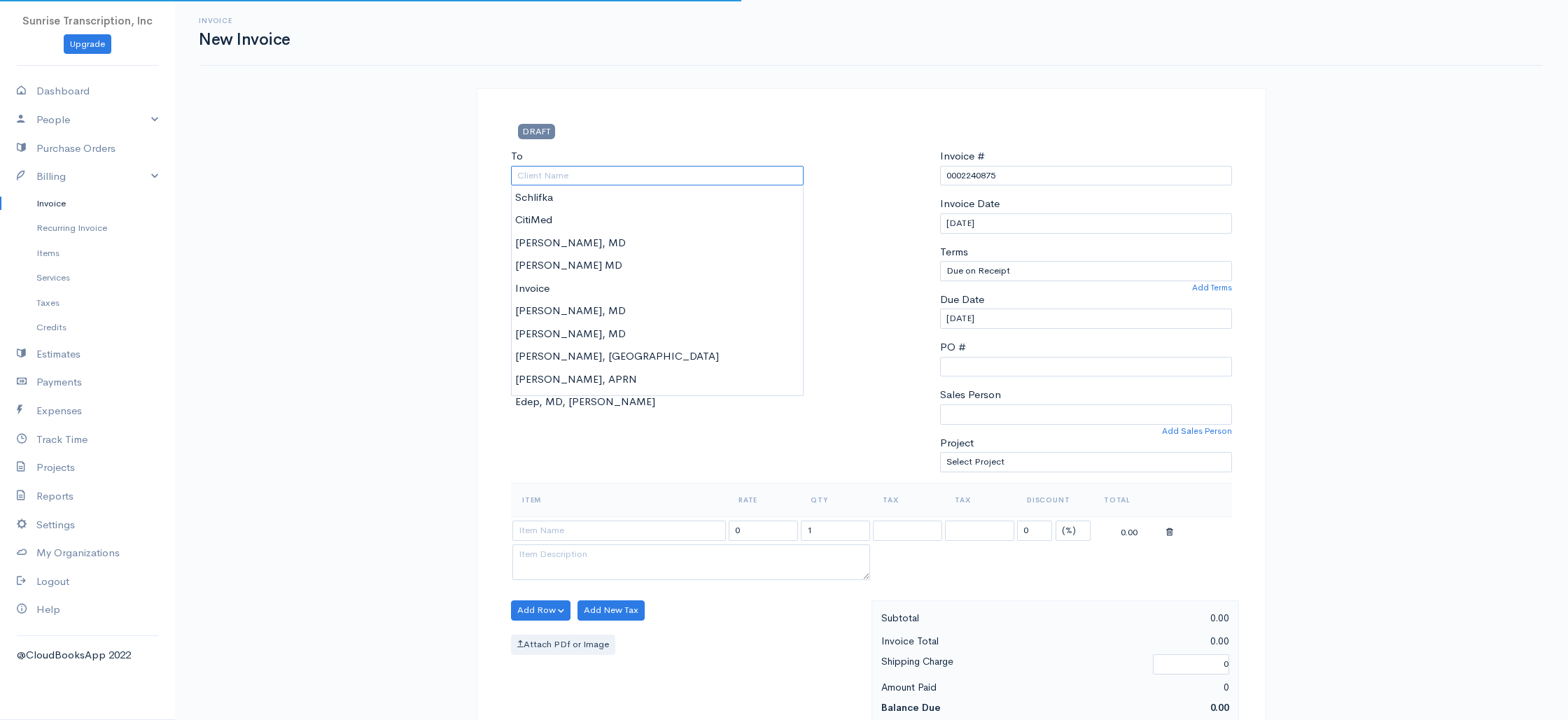
paste input "1255"
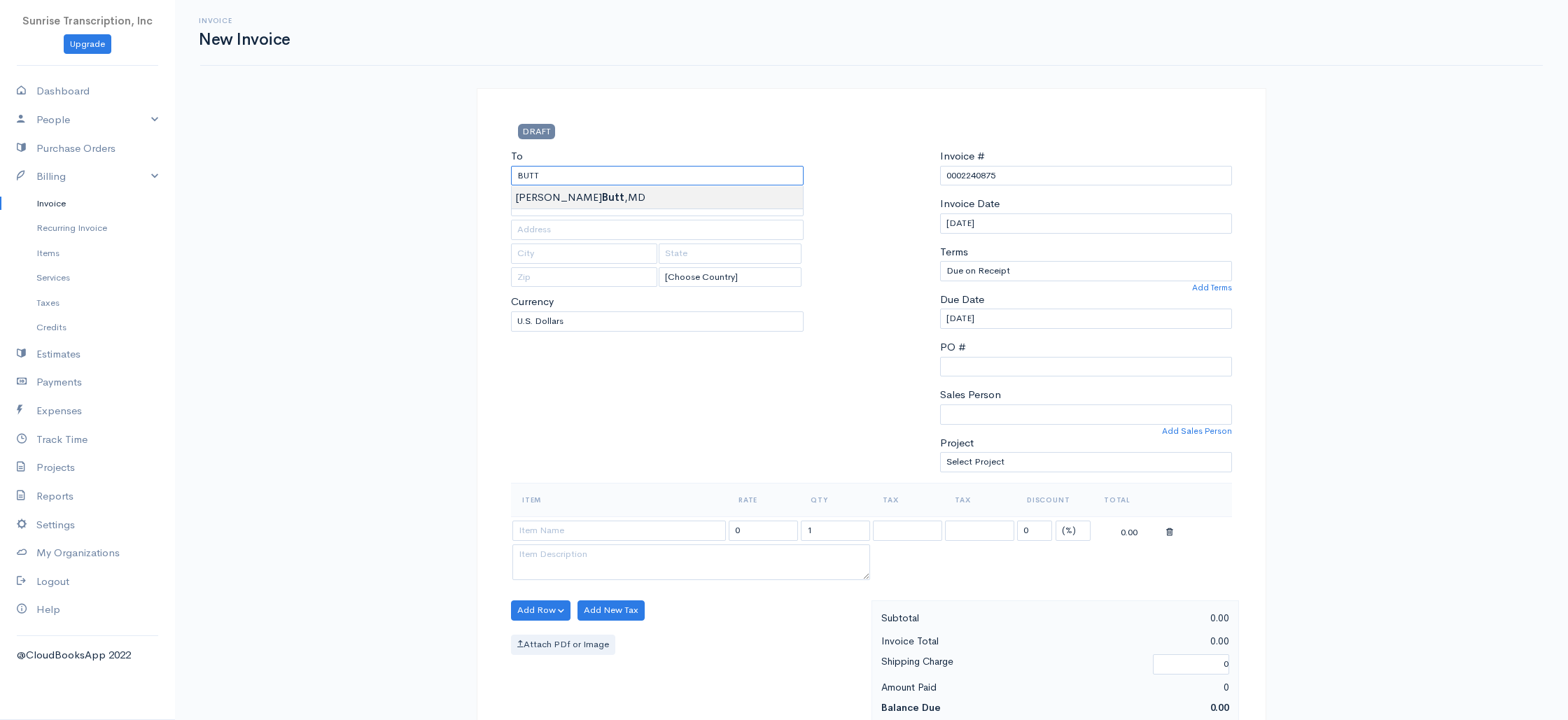
type input "Ahmed Butt,MD"
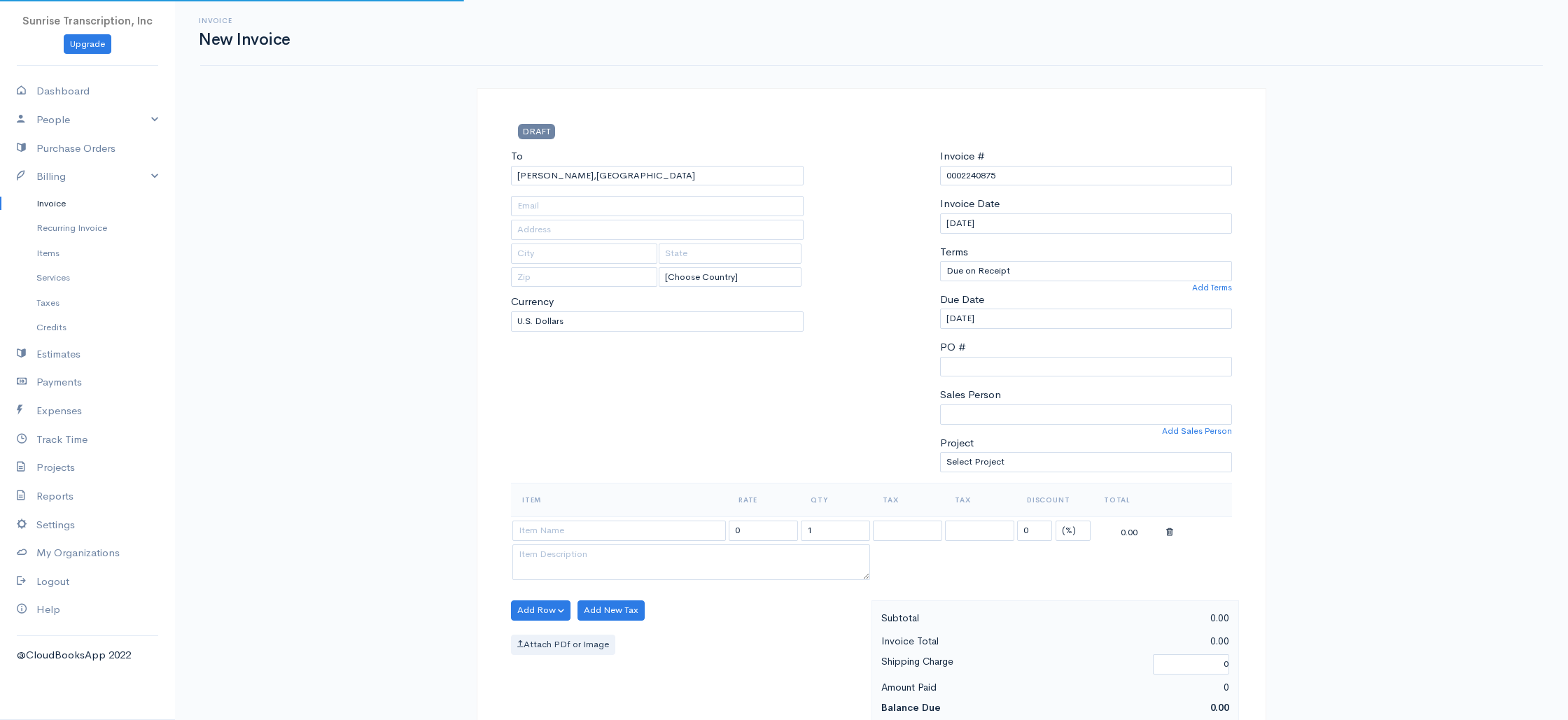
click at [579, 403] on div "To Ahmed Butt,MD [Choose Country] United States Canada United Kingdom Afghanist…" at bounding box center [657, 315] width 307 height 334
type input "ahmedbutt920@hotmail.com"
type input "Allergy & Asthma Centers"
type input "1500 Dixon Street Suite 203"
type input "Fredericksburg, VA"
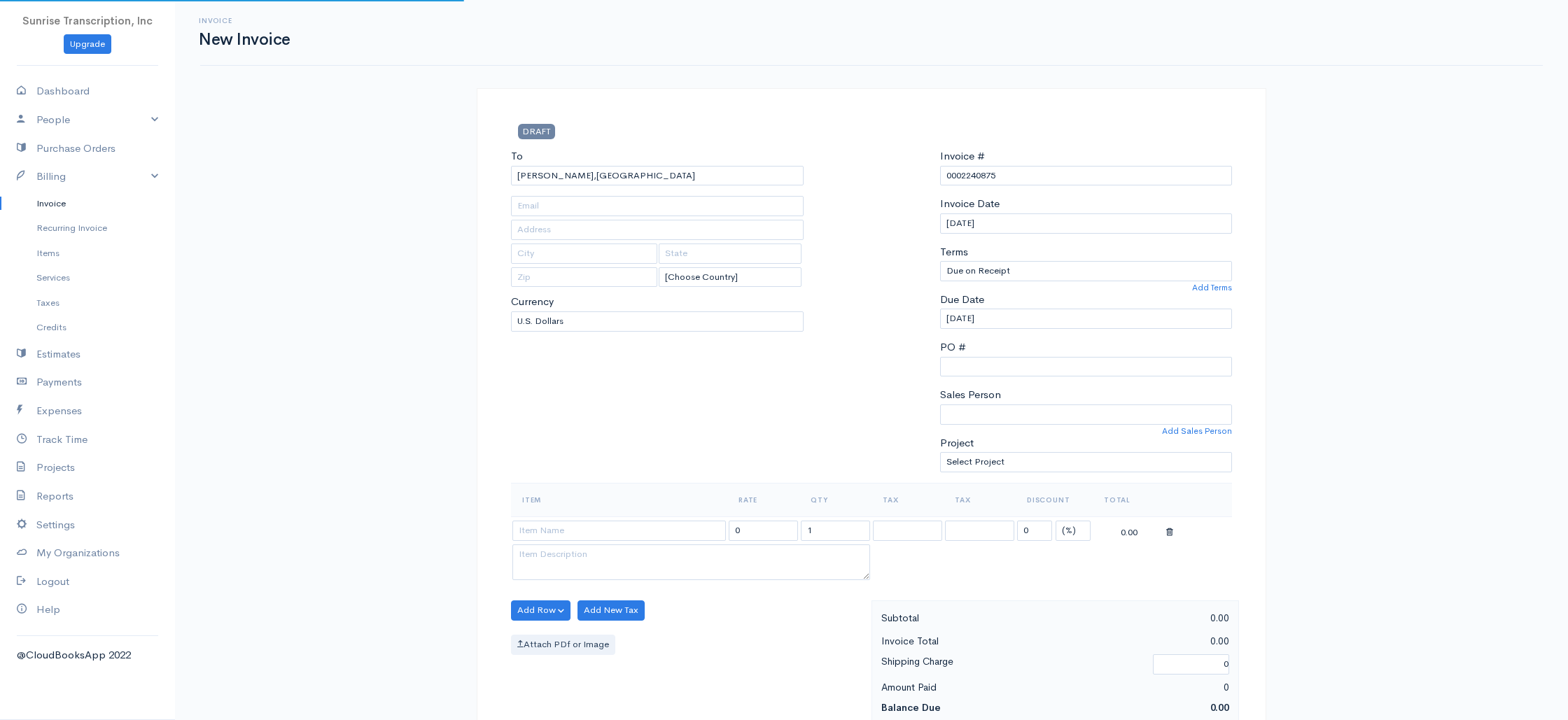
type input "22401"
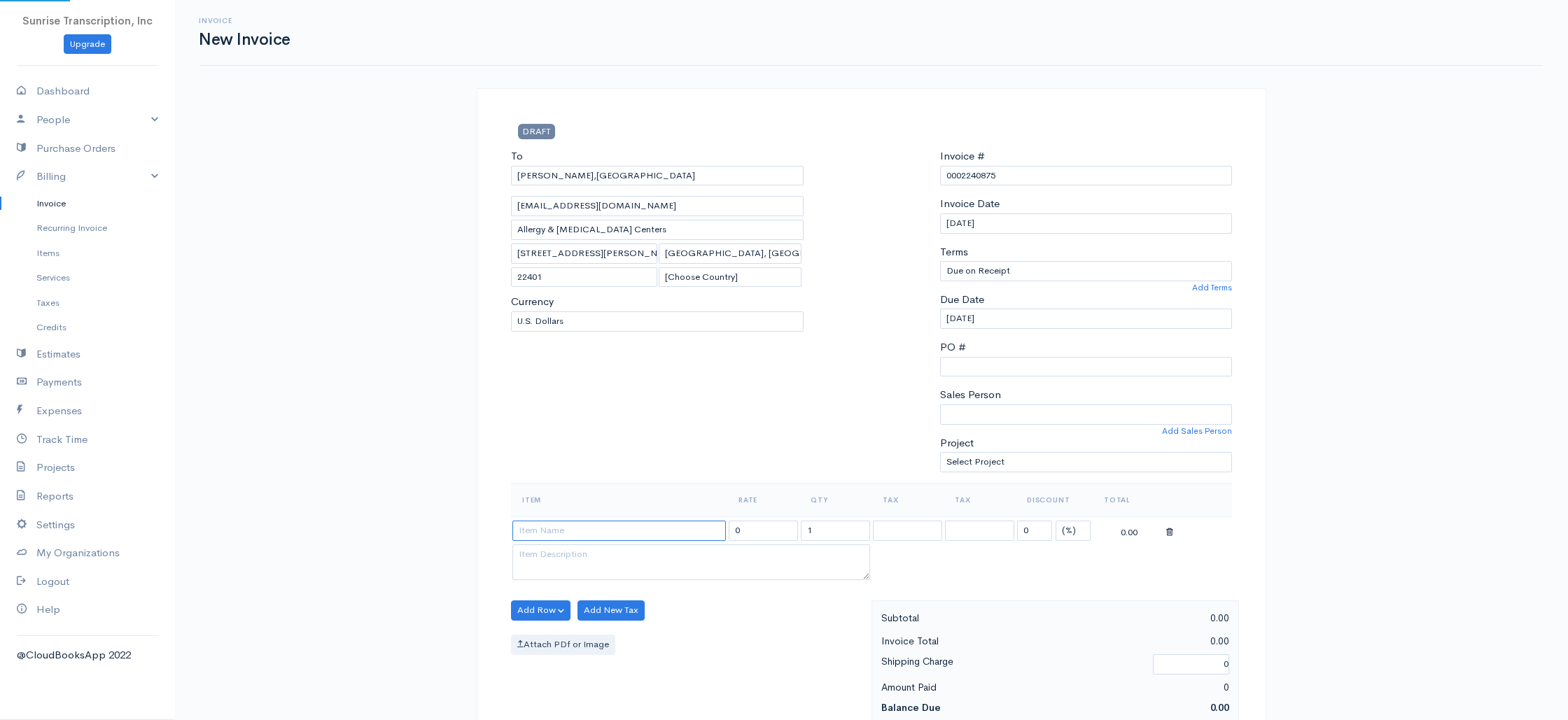
click at [583, 535] on input at bounding box center [619, 531] width 213 height 20
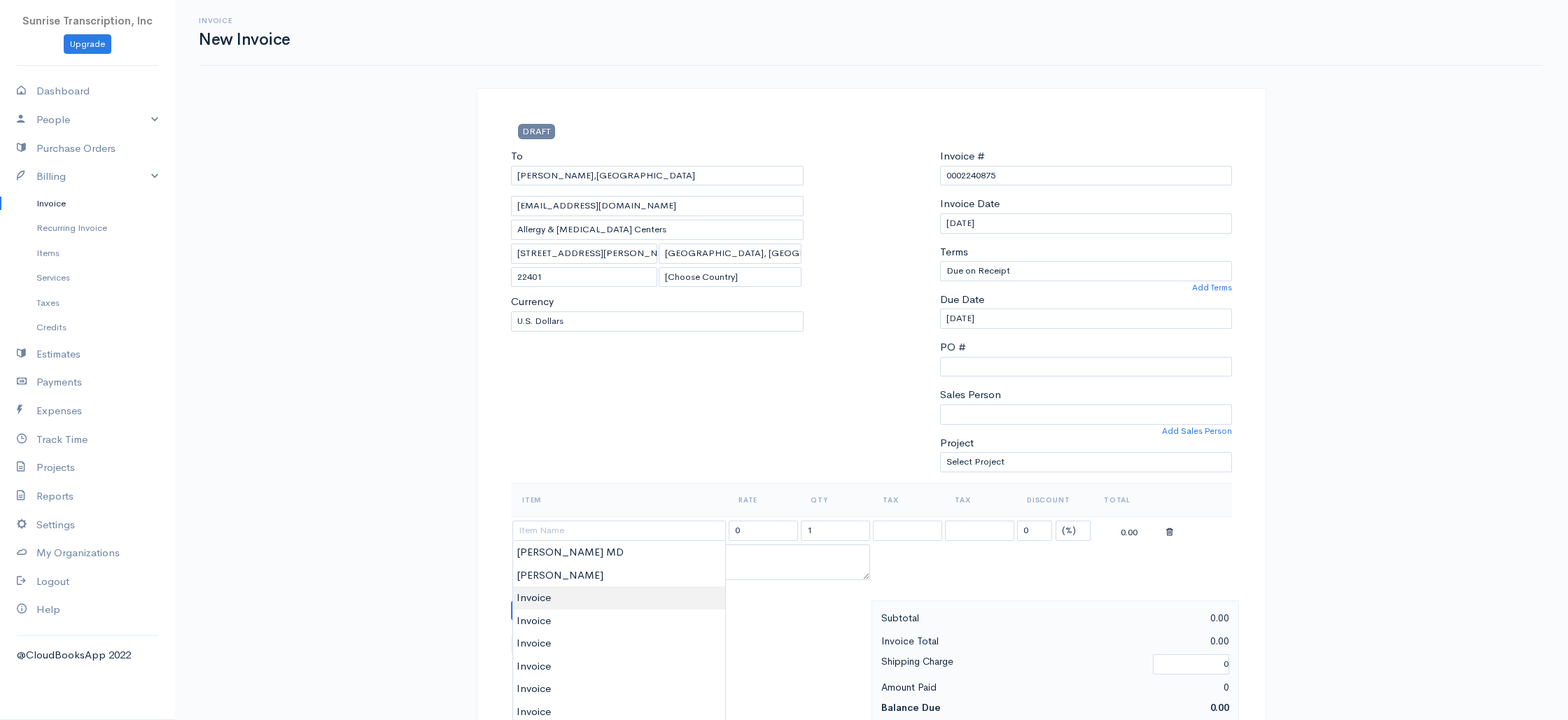
type input "Invoice"
drag, startPoint x: 552, startPoint y: 594, endPoint x: 583, endPoint y: 562, distance: 44.6
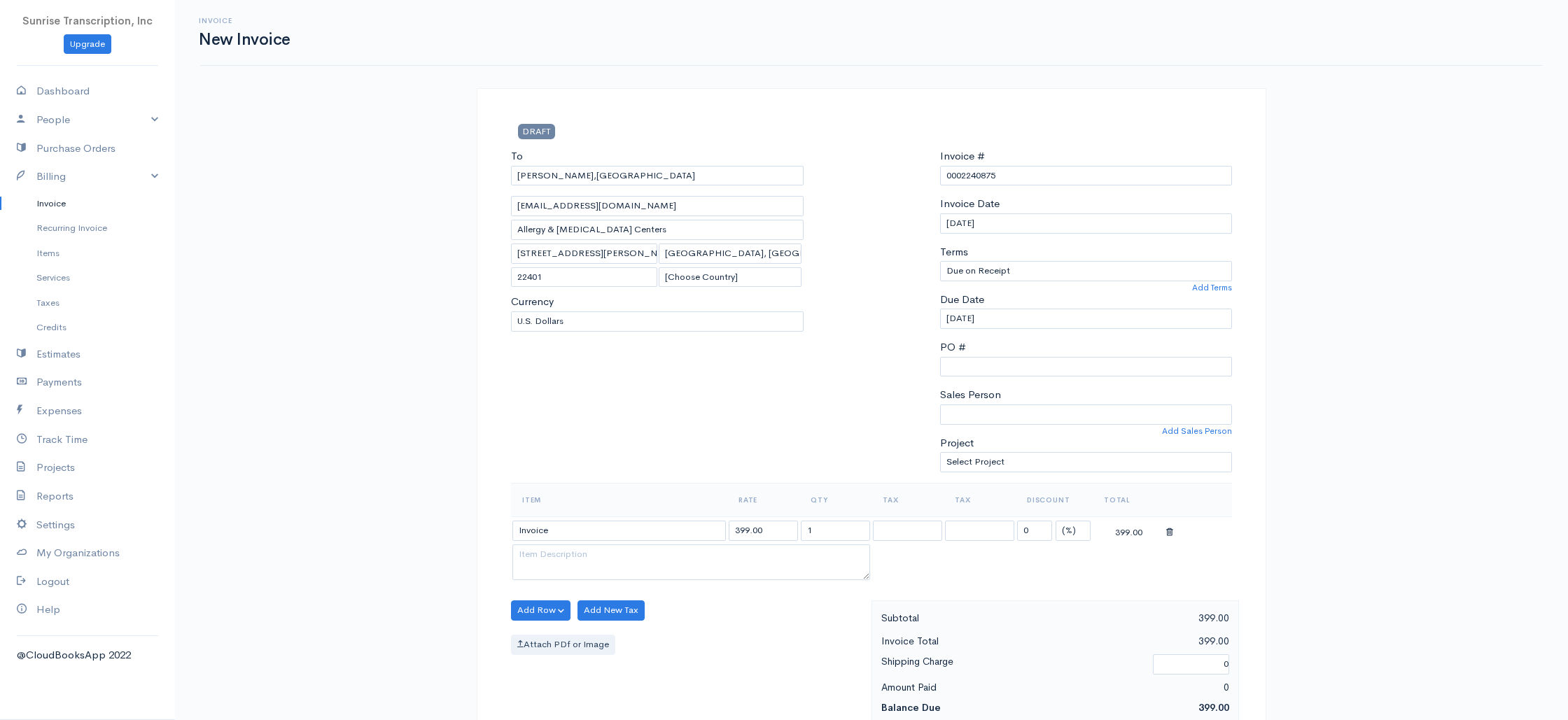
click at [658, 477] on div "To Ahmed Butt,MD ahmedbutt920@hotmail.com Allergy & Asthma Centers 1500 Dixon S…" at bounding box center [657, 315] width 307 height 334
click at [783, 531] on input "399.00" at bounding box center [763, 526] width 69 height 20
type input "1255"
click at [773, 443] on div "To Ahmed Butt,MD ahmedbutt920@hotmail.com Allergy & Asthma Centers 1500 Dixon S…" at bounding box center [657, 311] width 307 height 334
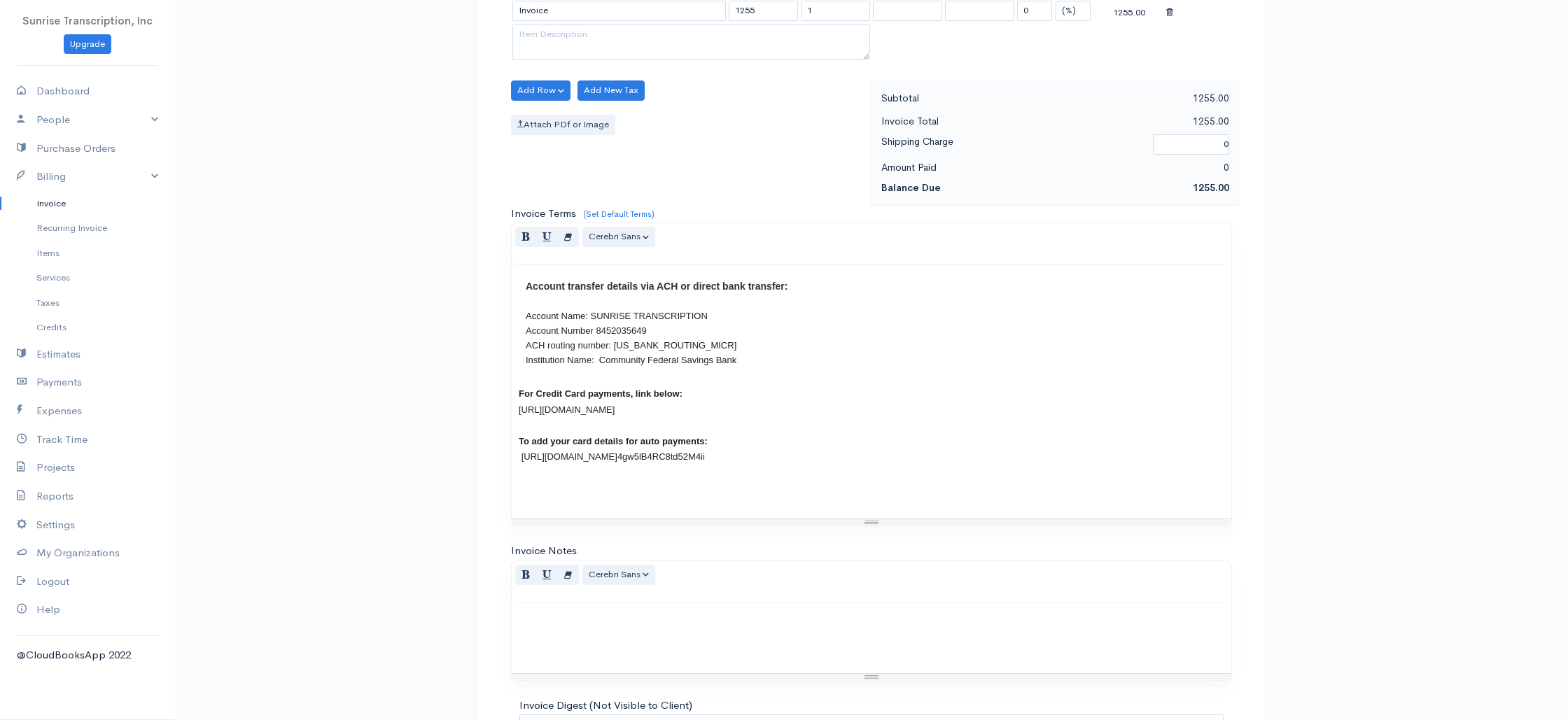
scroll to position [673, 0]
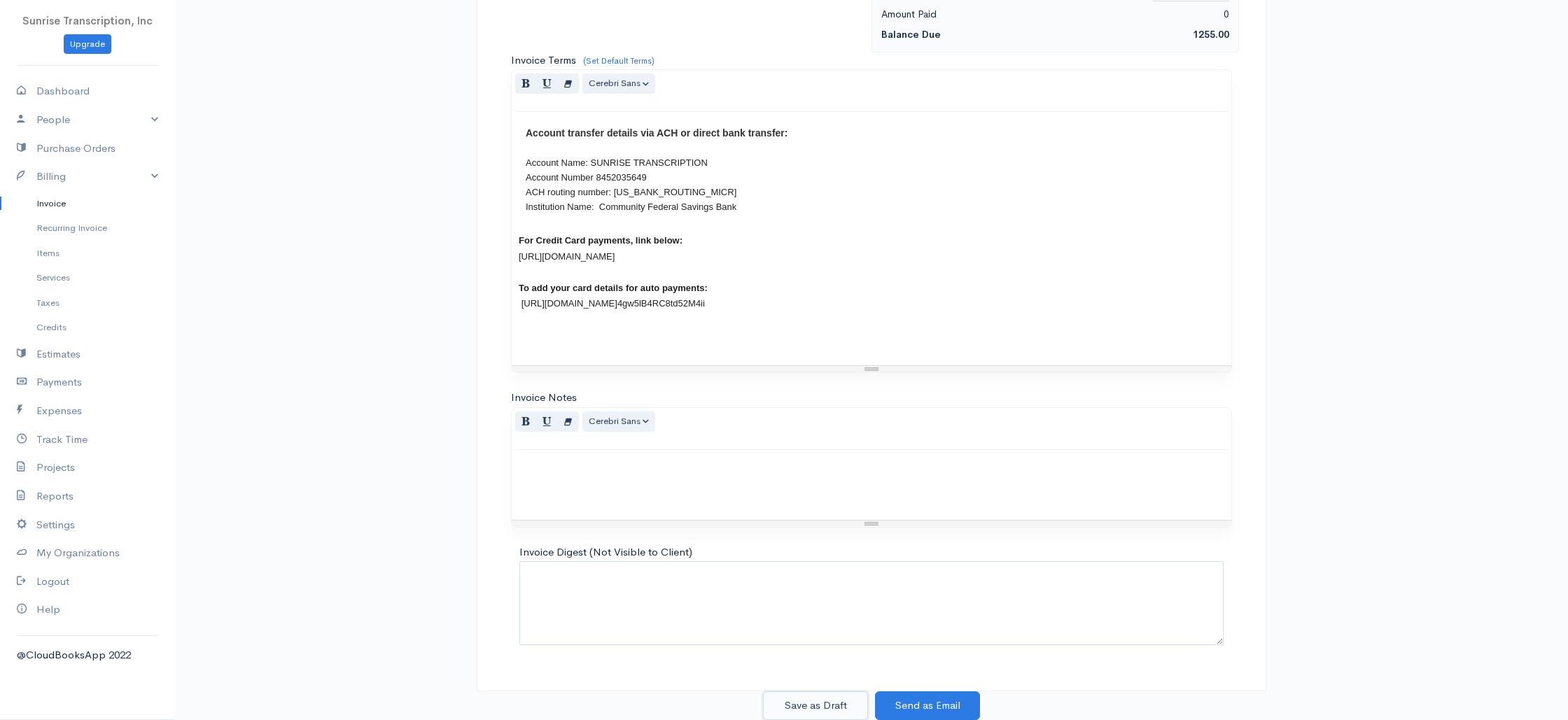
click at [820, 708] on button "Save as Draft" at bounding box center [815, 705] width 105 height 29
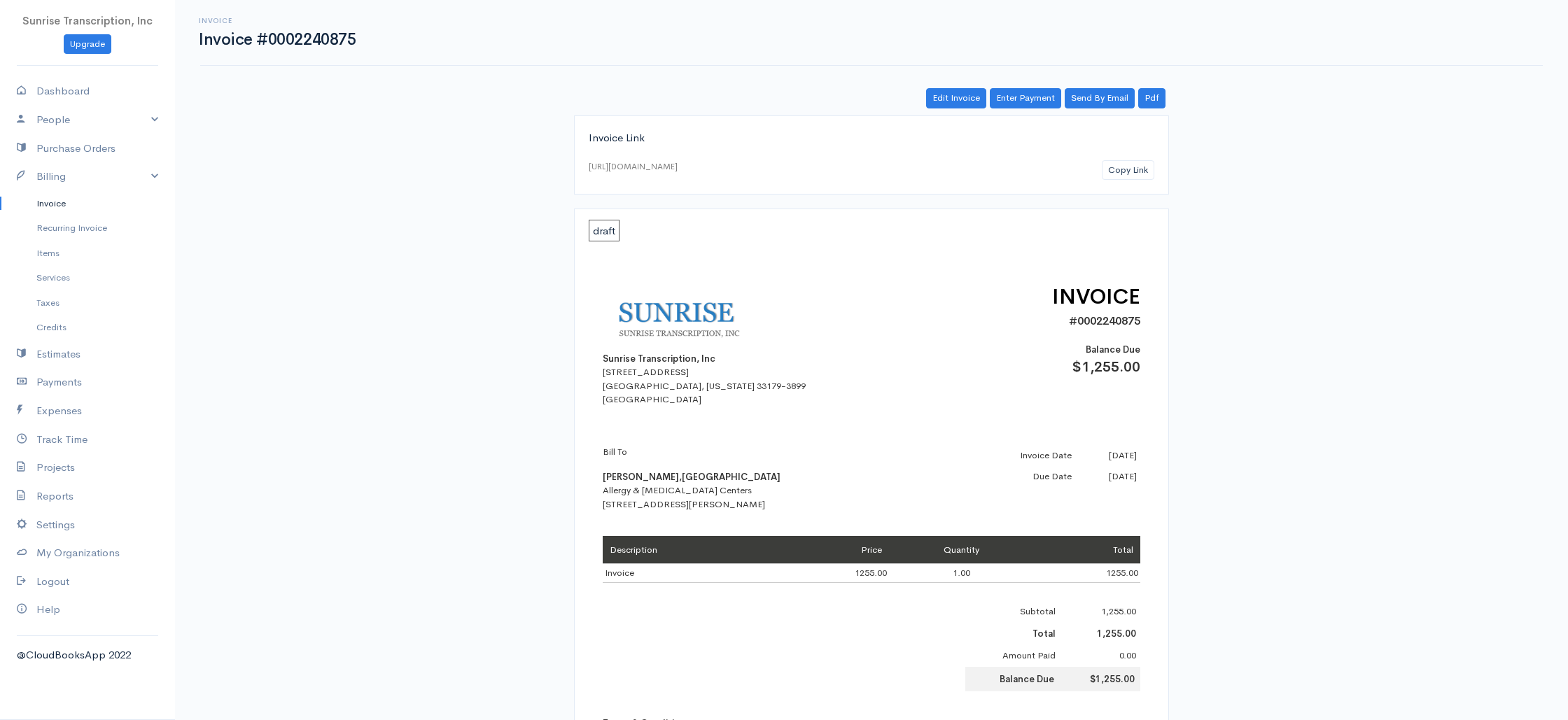
click at [62, 206] on link "Invoice" at bounding box center [88, 203] width 175 height 25
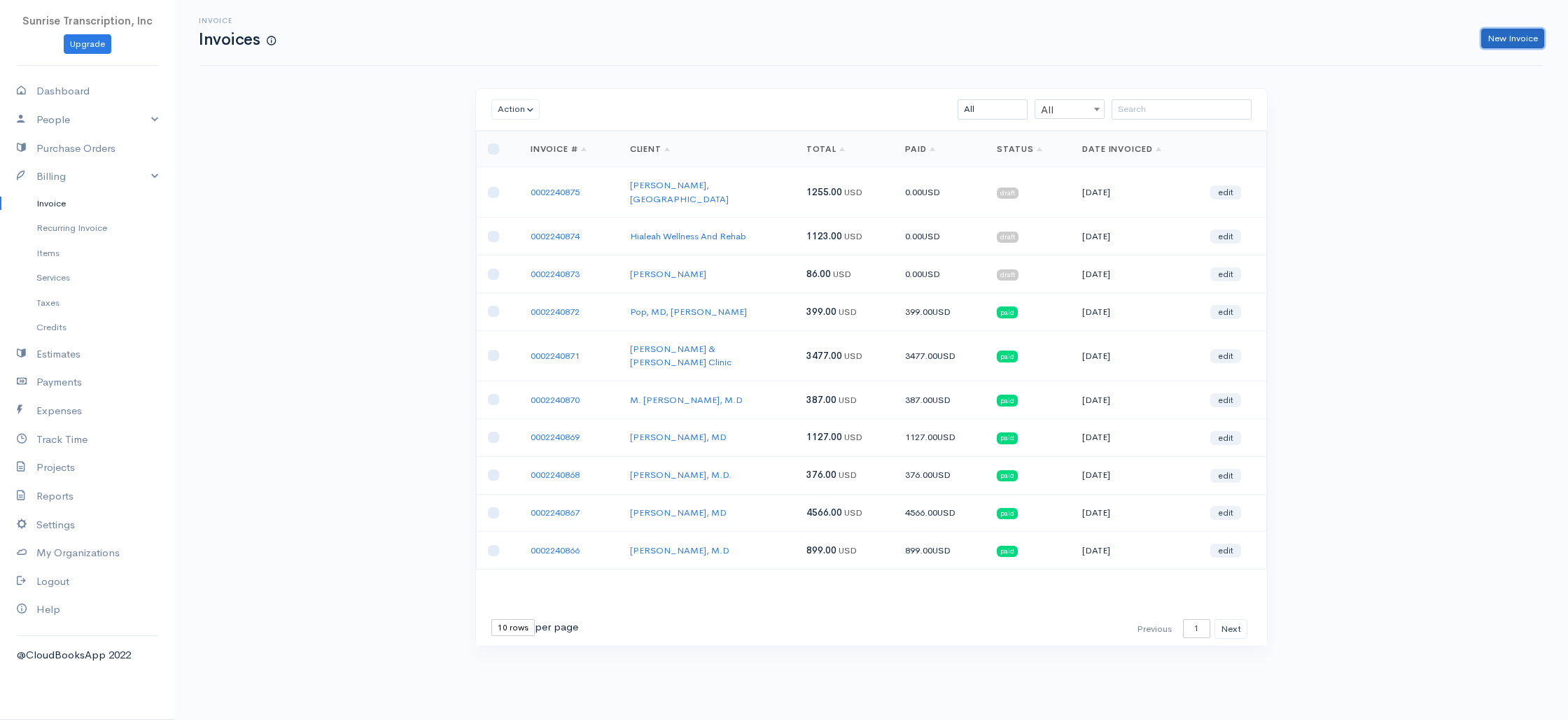
click at [1508, 35] on link "New Invoice" at bounding box center [1512, 39] width 63 height 20
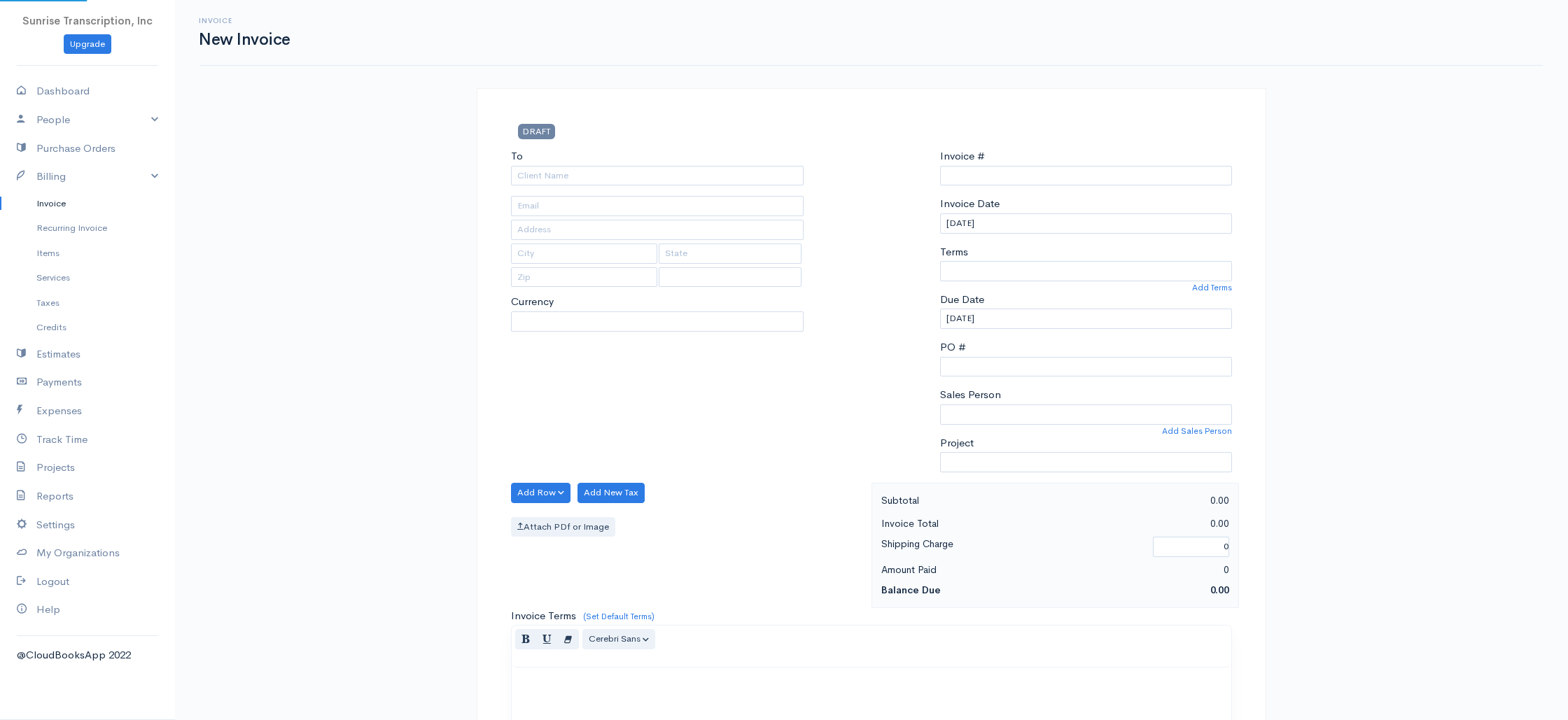
select select "USD"
select select "[GEOGRAPHIC_DATA]"
type input "0002240876"
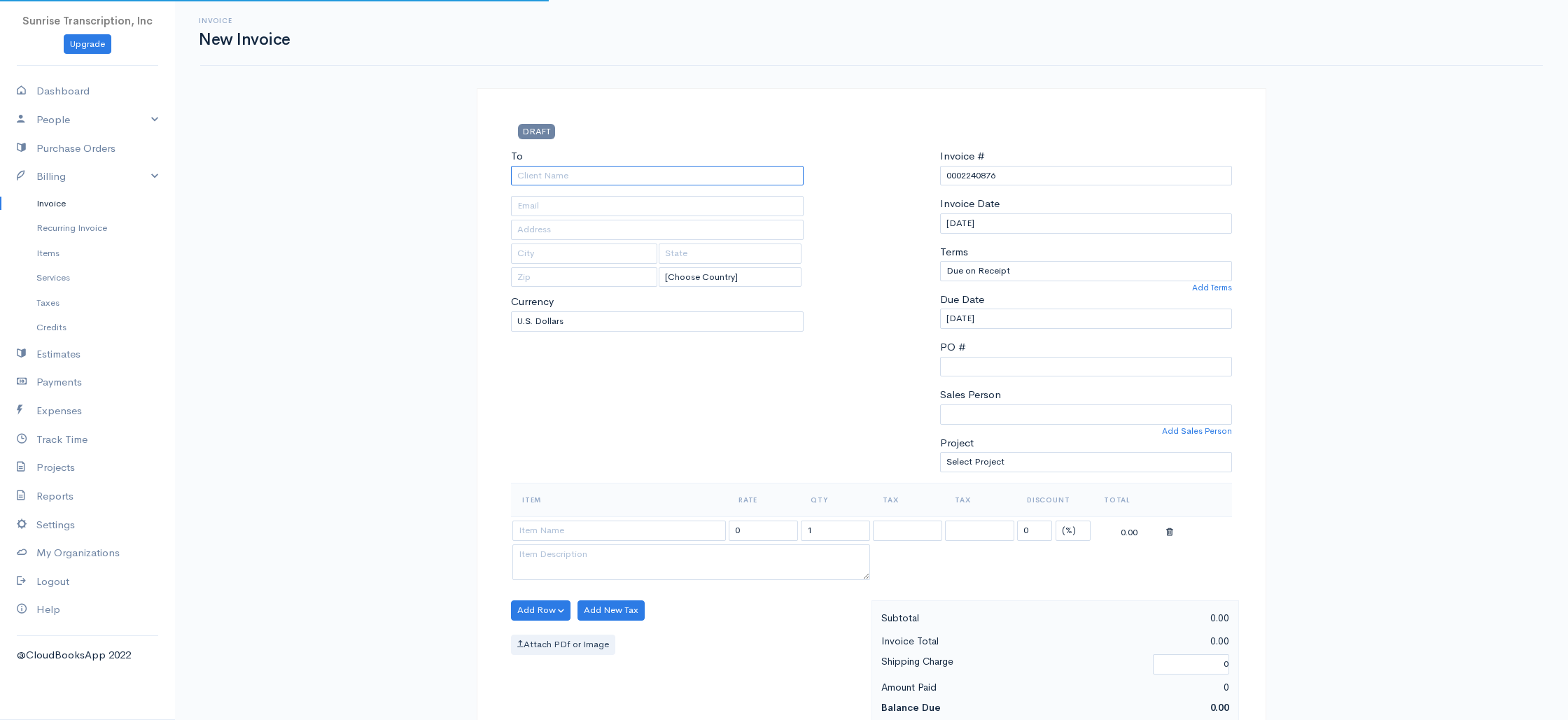
click at [655, 176] on input "To" at bounding box center [657, 176] width 293 height 20
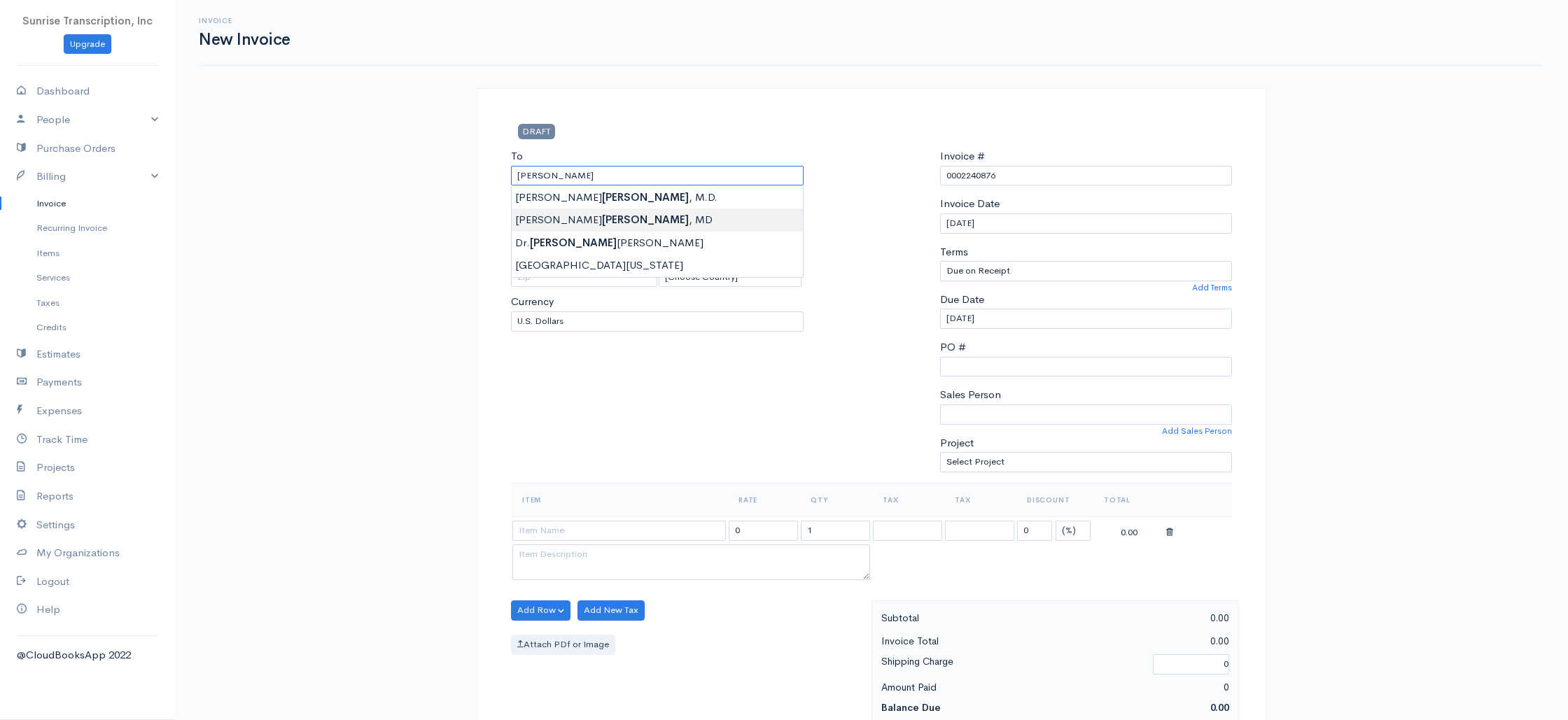
type input "Andrew Kim, MD"
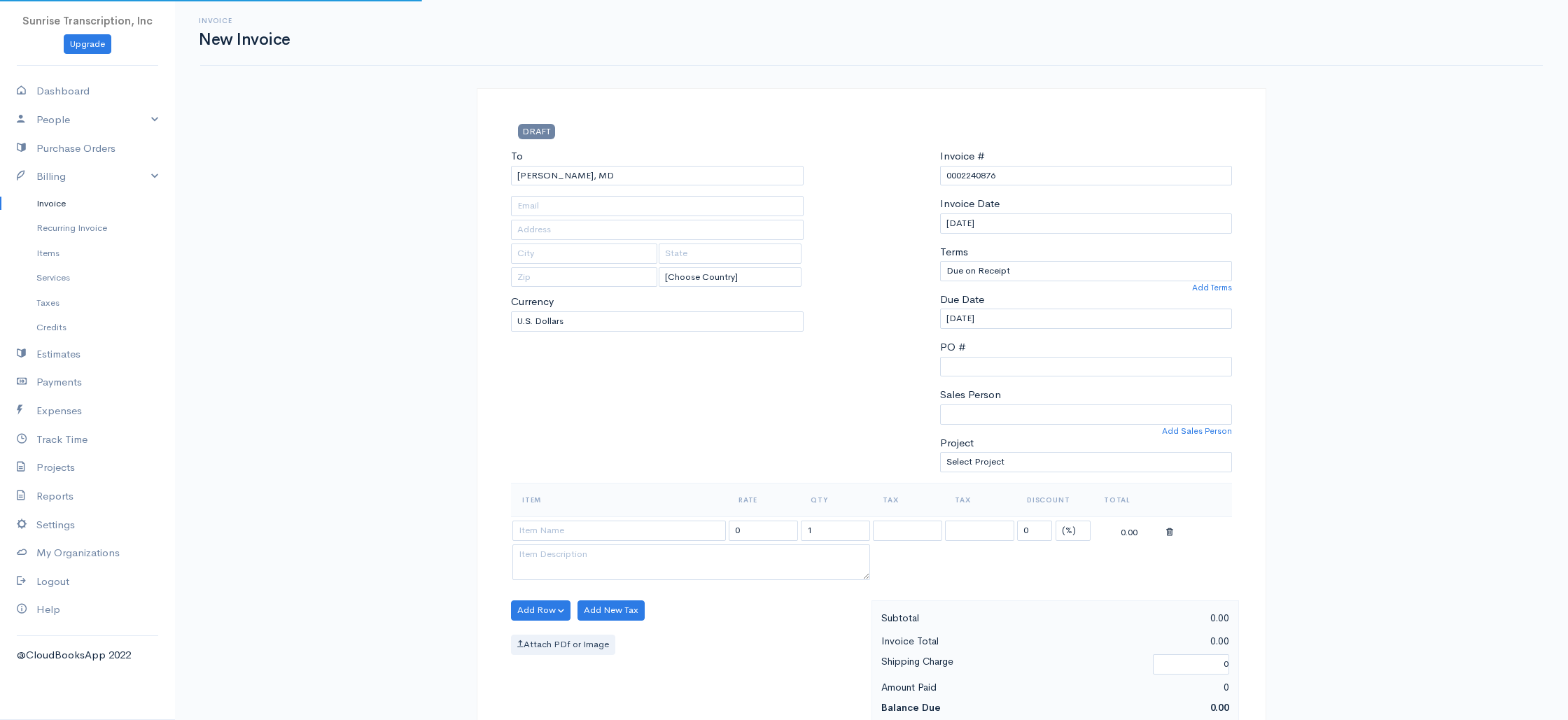
type input "smokim@gmail.com"
click at [588, 541] on td at bounding box center [619, 529] width 216 height 27
click at [580, 525] on input at bounding box center [619, 531] width 213 height 20
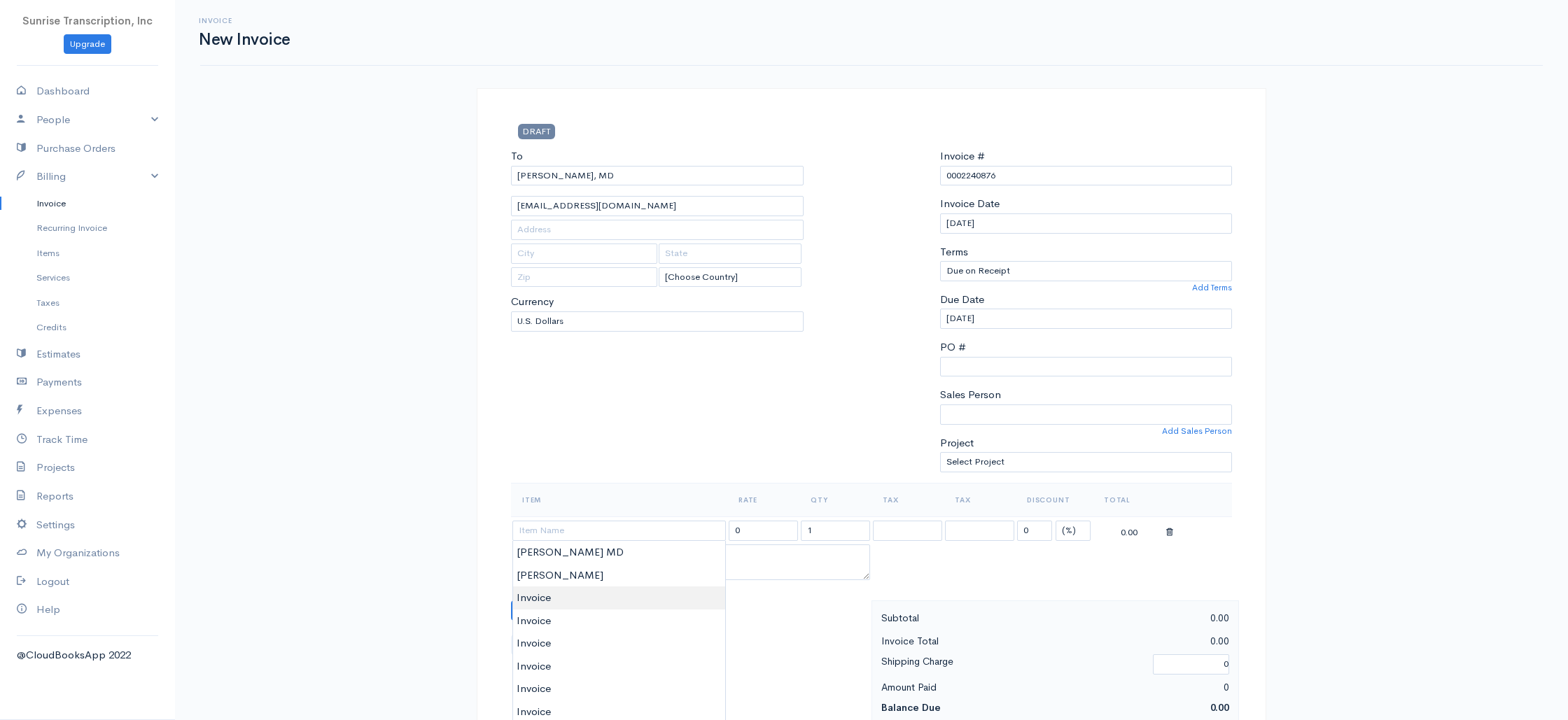
type input "Invoice"
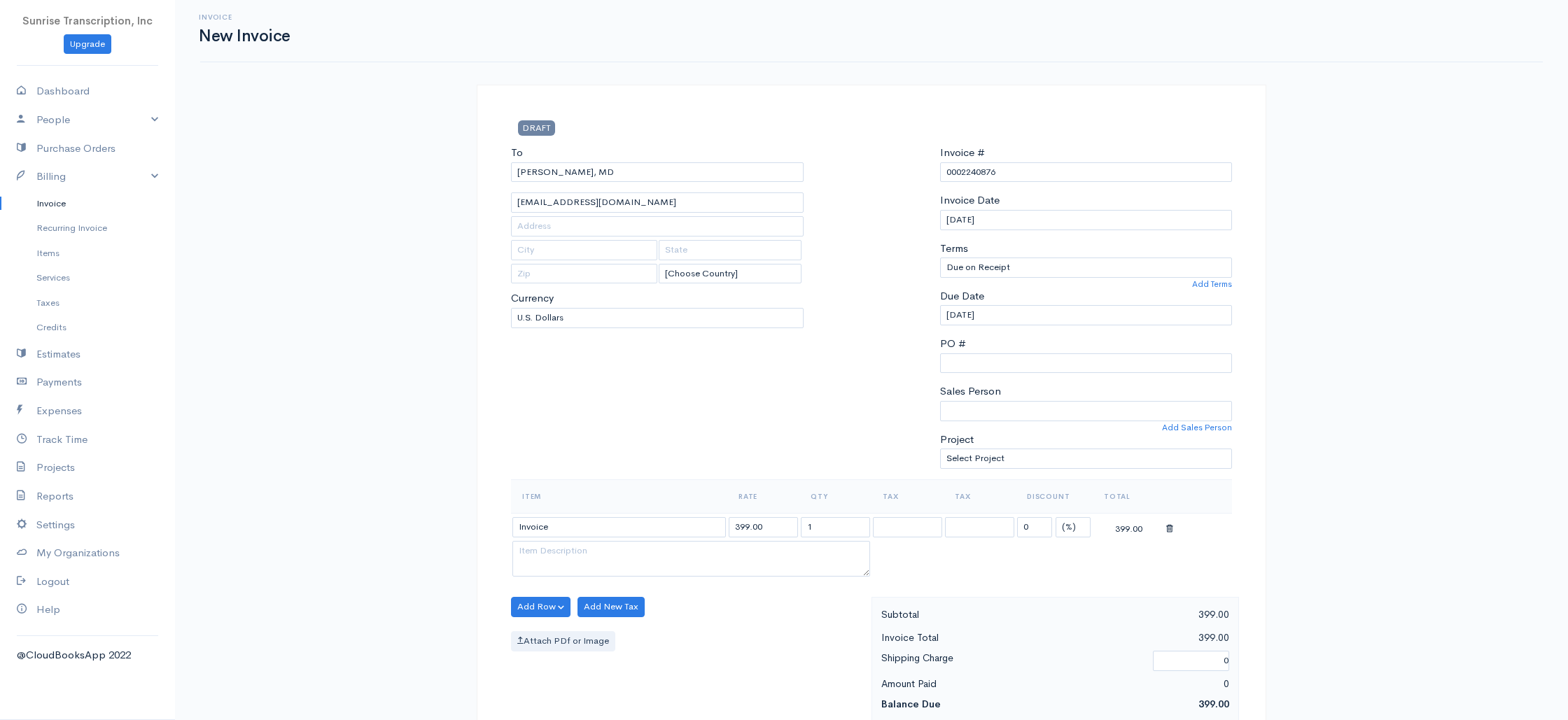
scroll to position [2, 0]
drag, startPoint x: 772, startPoint y: 528, endPoint x: 702, endPoint y: 525, distance: 70.1
click at [702, 525] on tr "Invoice 399.00 1 0 (%) Flat 399.00" at bounding box center [871, 527] width 721 height 27
type input "144"
click at [696, 459] on div "To Andrew Kim, MD smokim@gmail.com [Choose Country] United States Canada United…" at bounding box center [657, 313] width 307 height 334
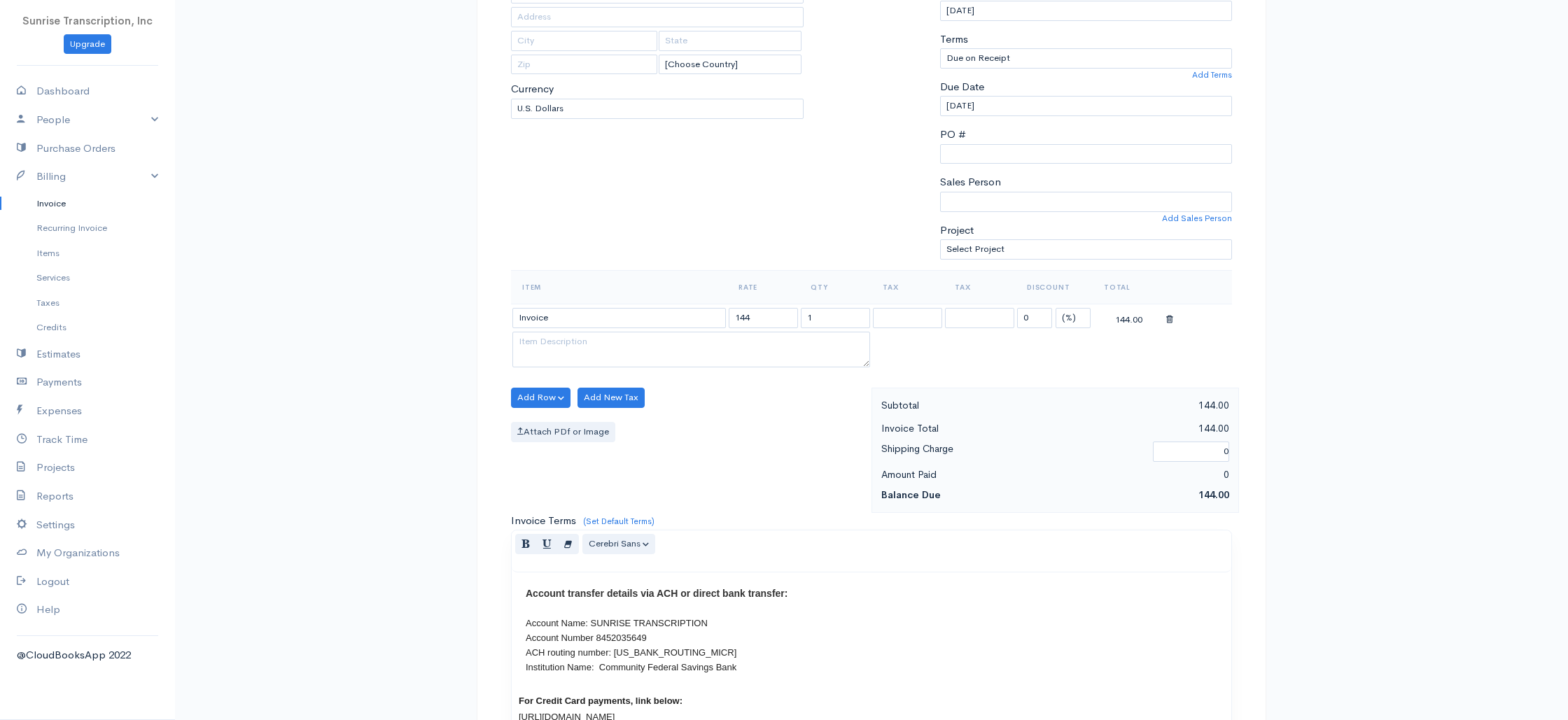
scroll to position [673, 0]
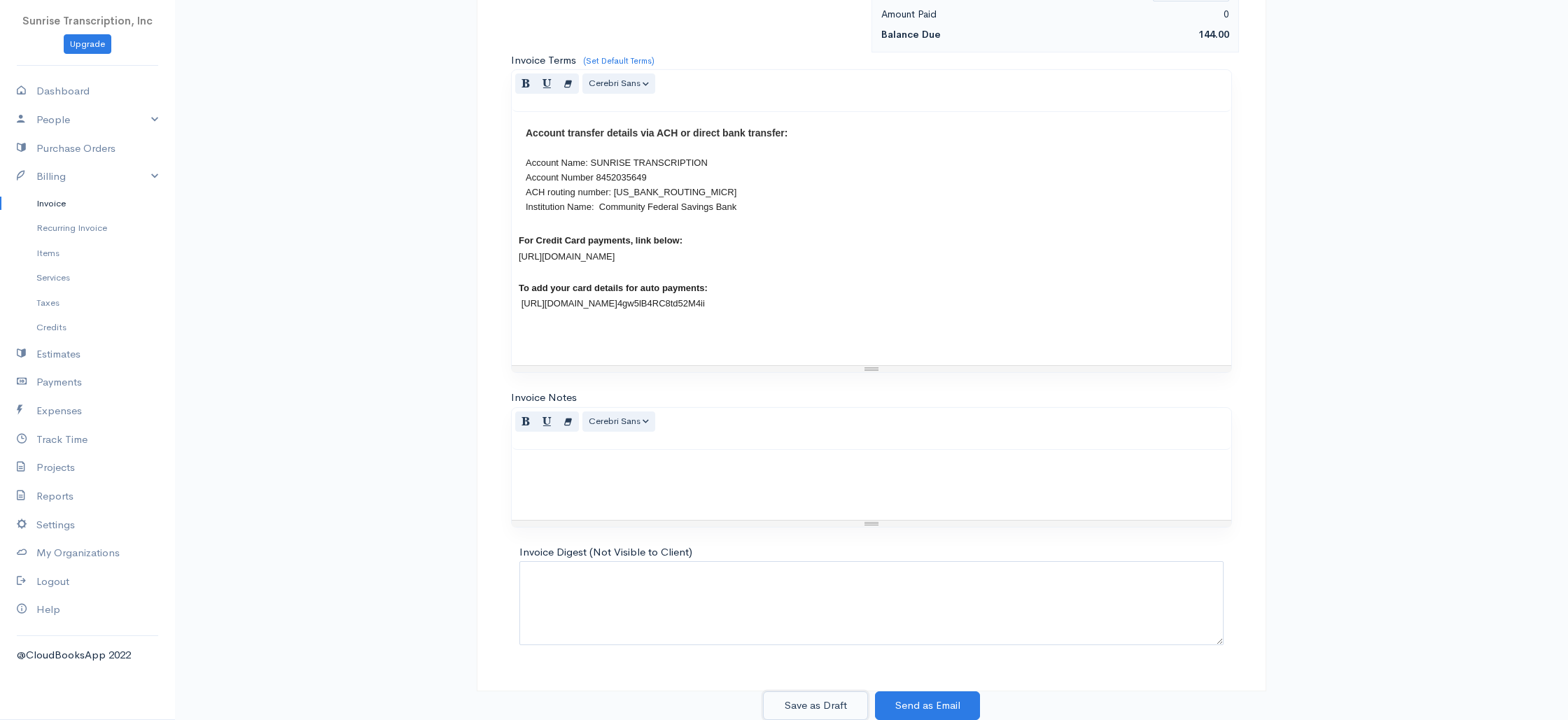
click at [825, 704] on button "Save as Draft" at bounding box center [815, 705] width 105 height 29
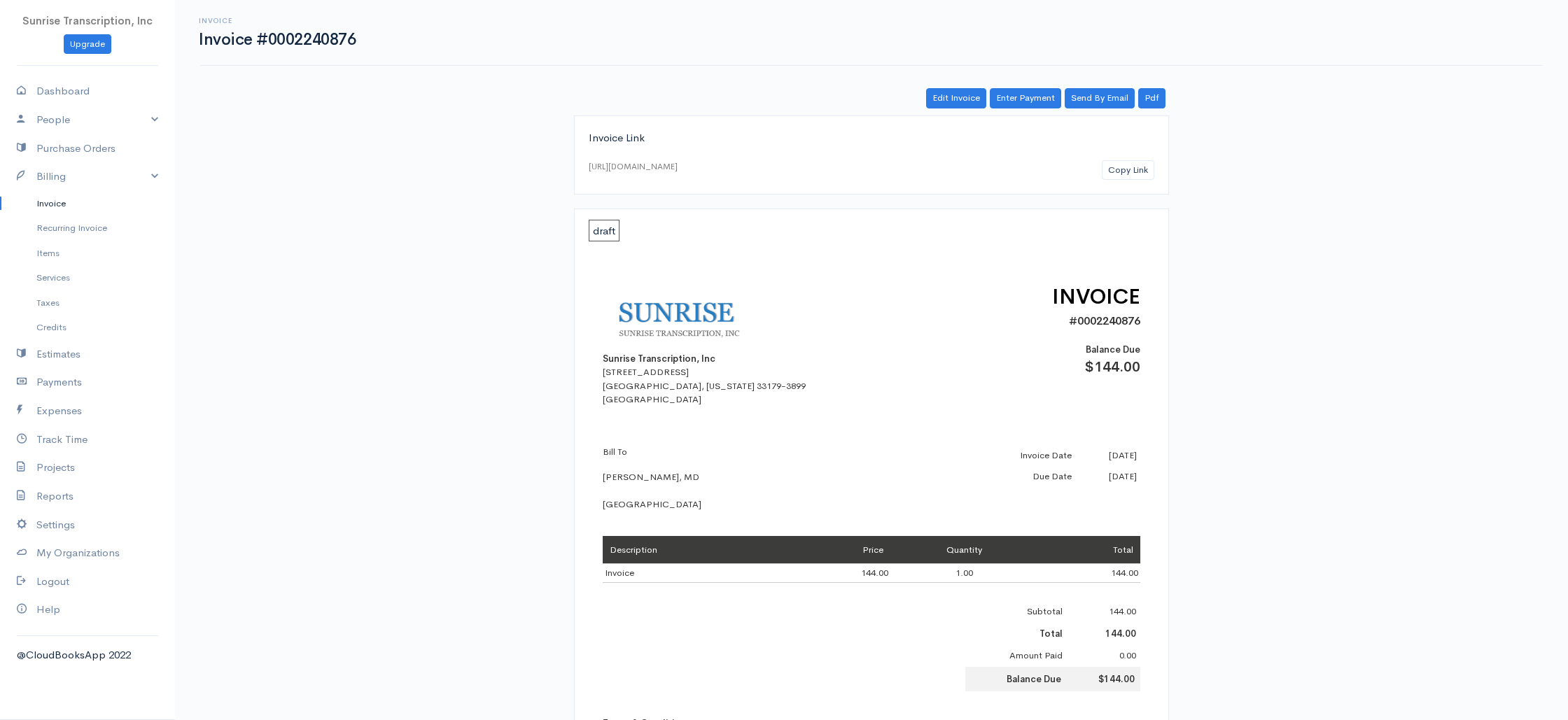
click at [63, 205] on link "Invoice" at bounding box center [88, 203] width 175 height 25
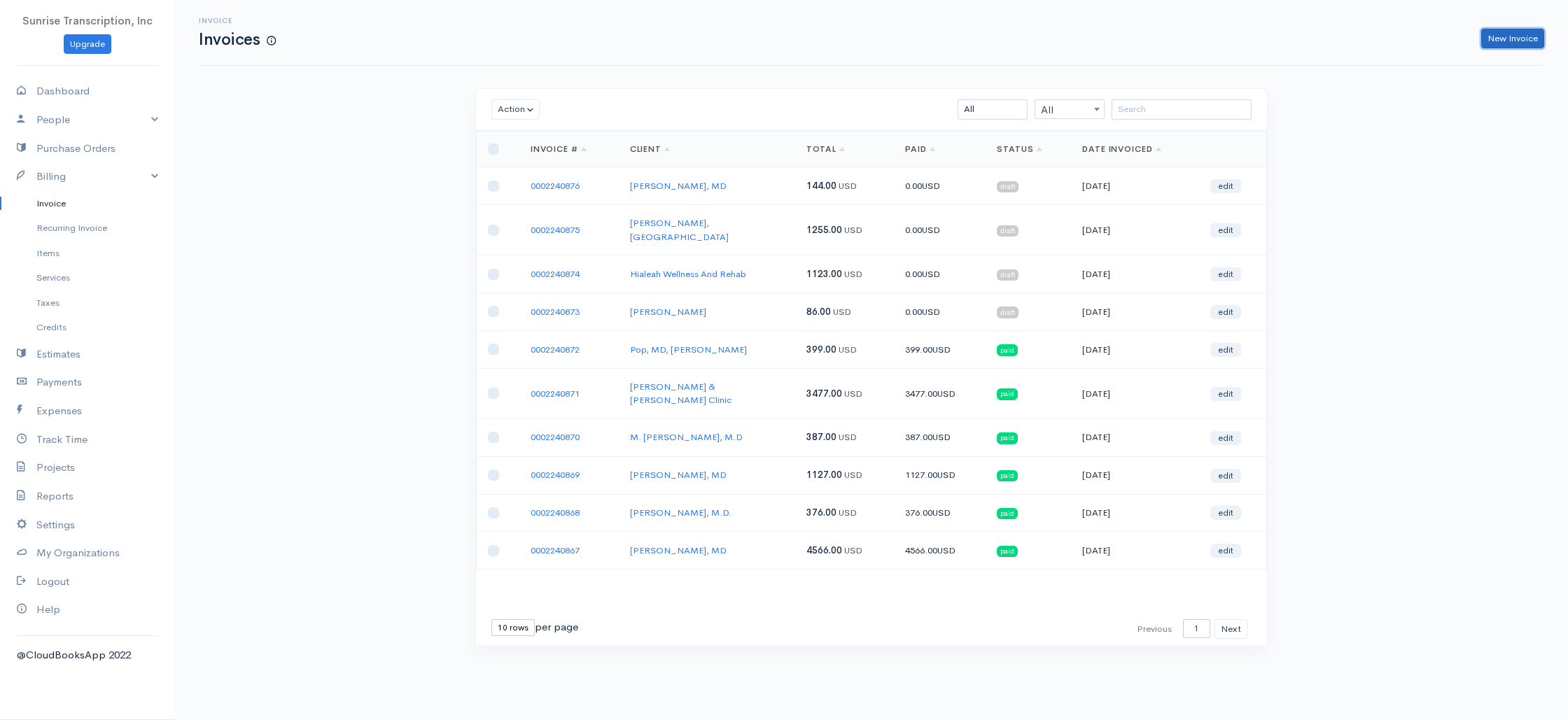
click at [1497, 35] on link "New Invoice" at bounding box center [1512, 39] width 63 height 20
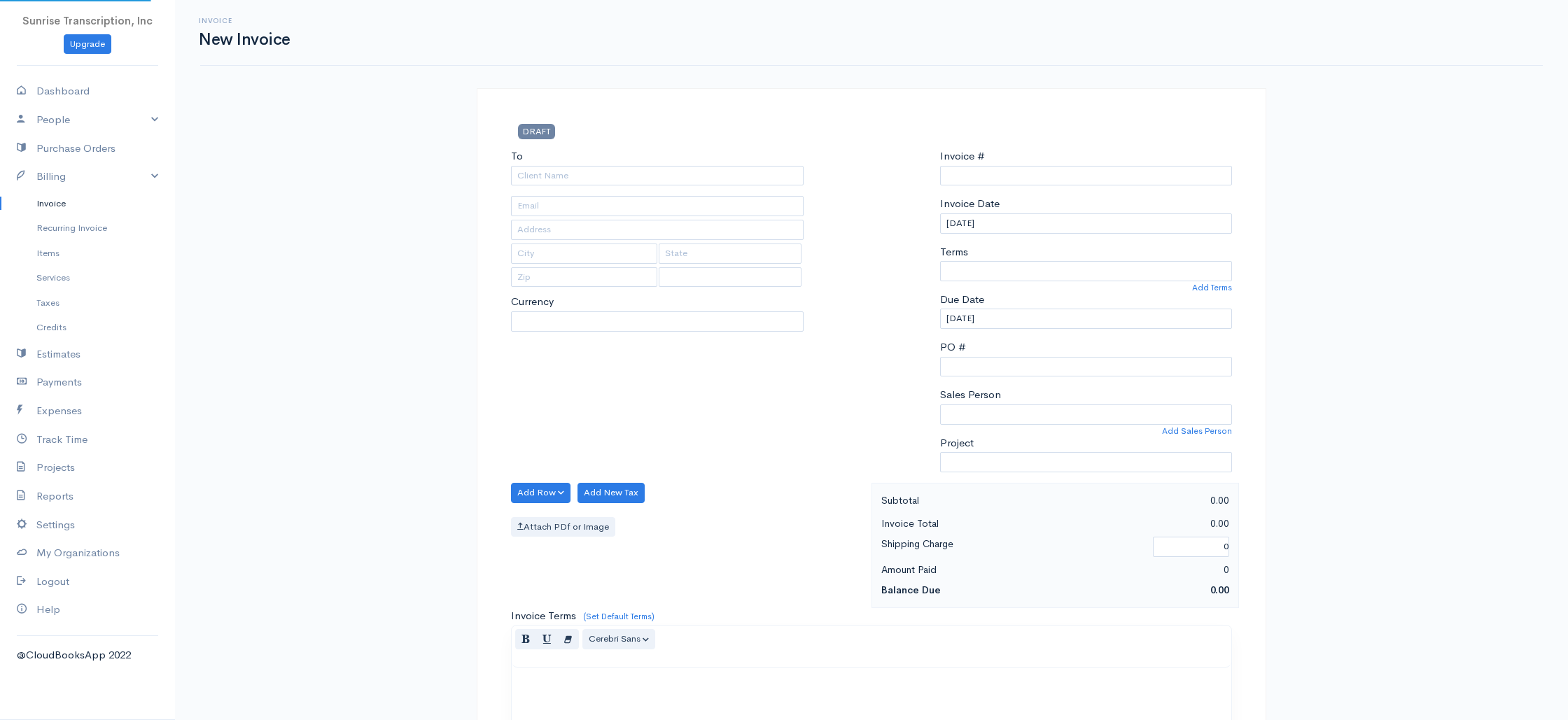
select select "USD"
select select "[GEOGRAPHIC_DATA]"
type input "0002240877"
click at [659, 170] on input "To" at bounding box center [657, 176] width 293 height 20
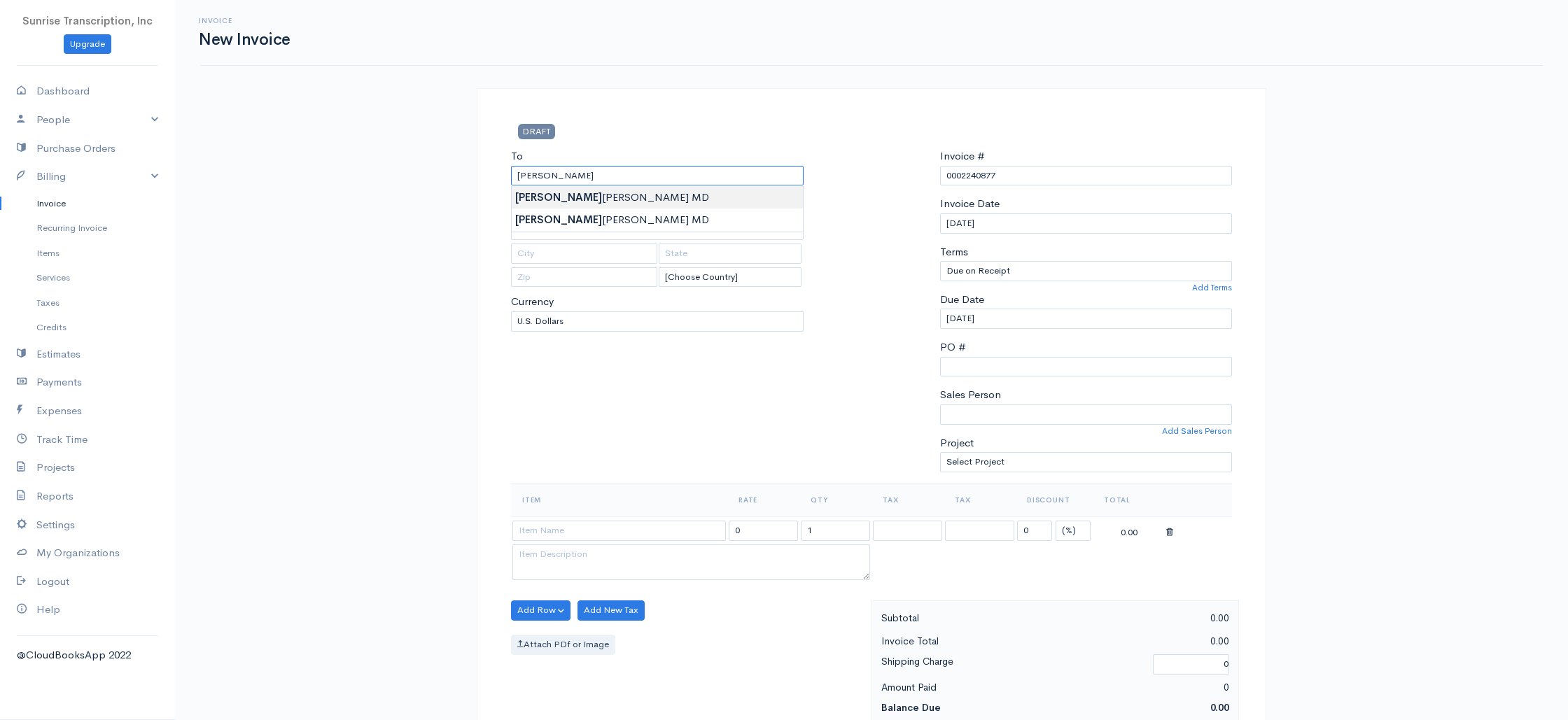
type input "Juan Sanchez MD"
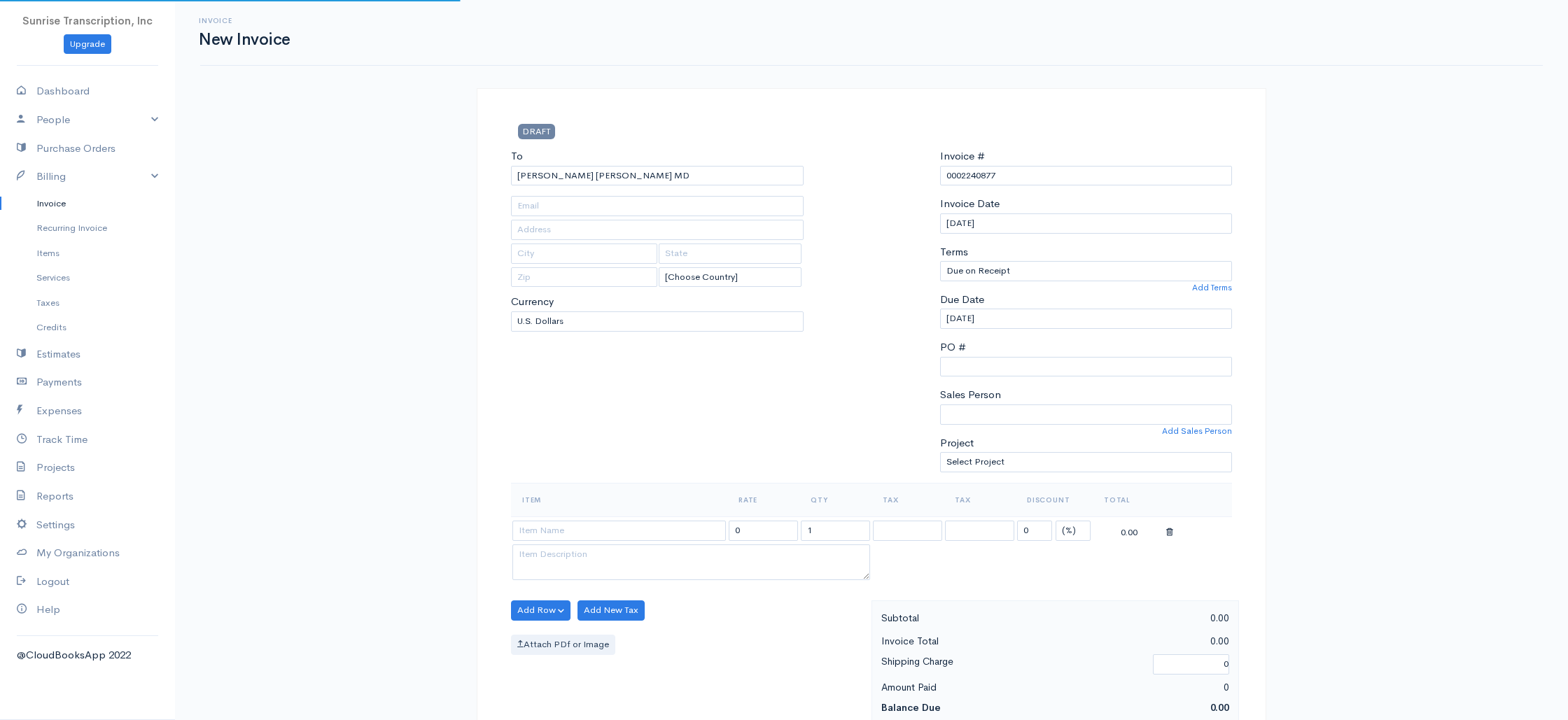
type input "neurologycareofnorthbroward@yahoo.com"
type input "7707 N University Dr. Ste 101"
type input "Tamarac"
type input "Florida"
type input "33321"
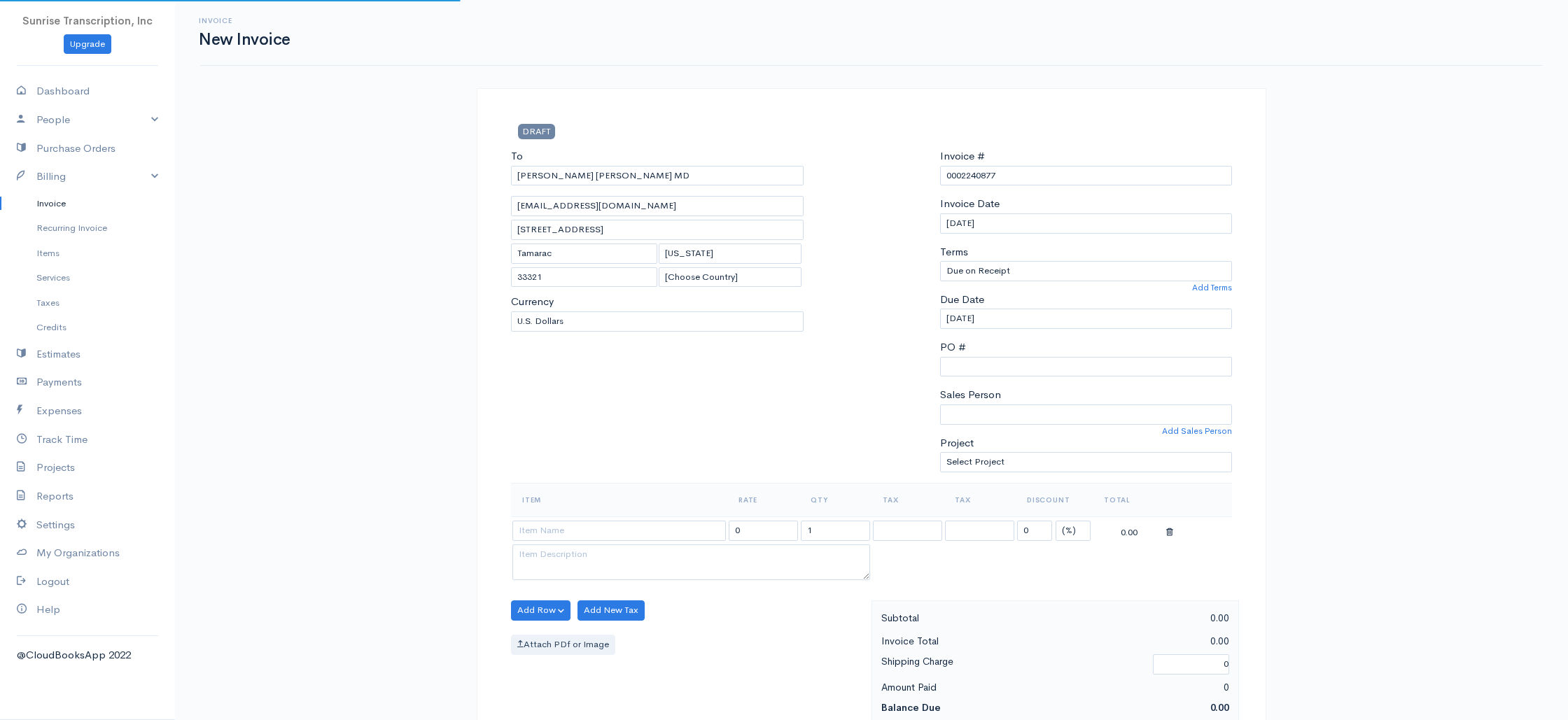
click at [546, 401] on div "To Juan Sanchez MD neurologycareofnorthbroward@yahoo.com 7707 N University Dr. …" at bounding box center [657, 315] width 307 height 334
click at [580, 527] on input at bounding box center [619, 531] width 213 height 20
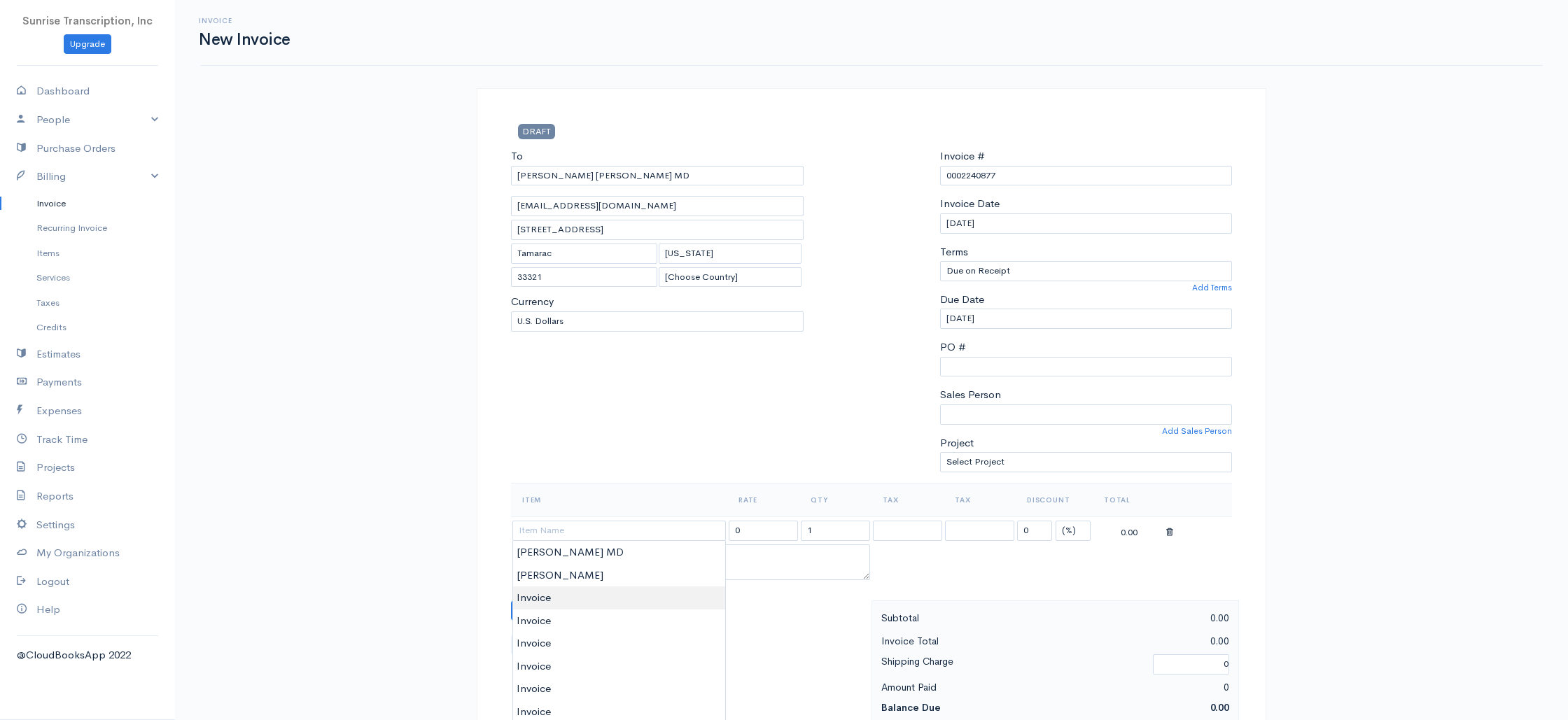
type input "Invoice"
drag, startPoint x: 555, startPoint y: 597, endPoint x: 575, endPoint y: 586, distance: 22.8
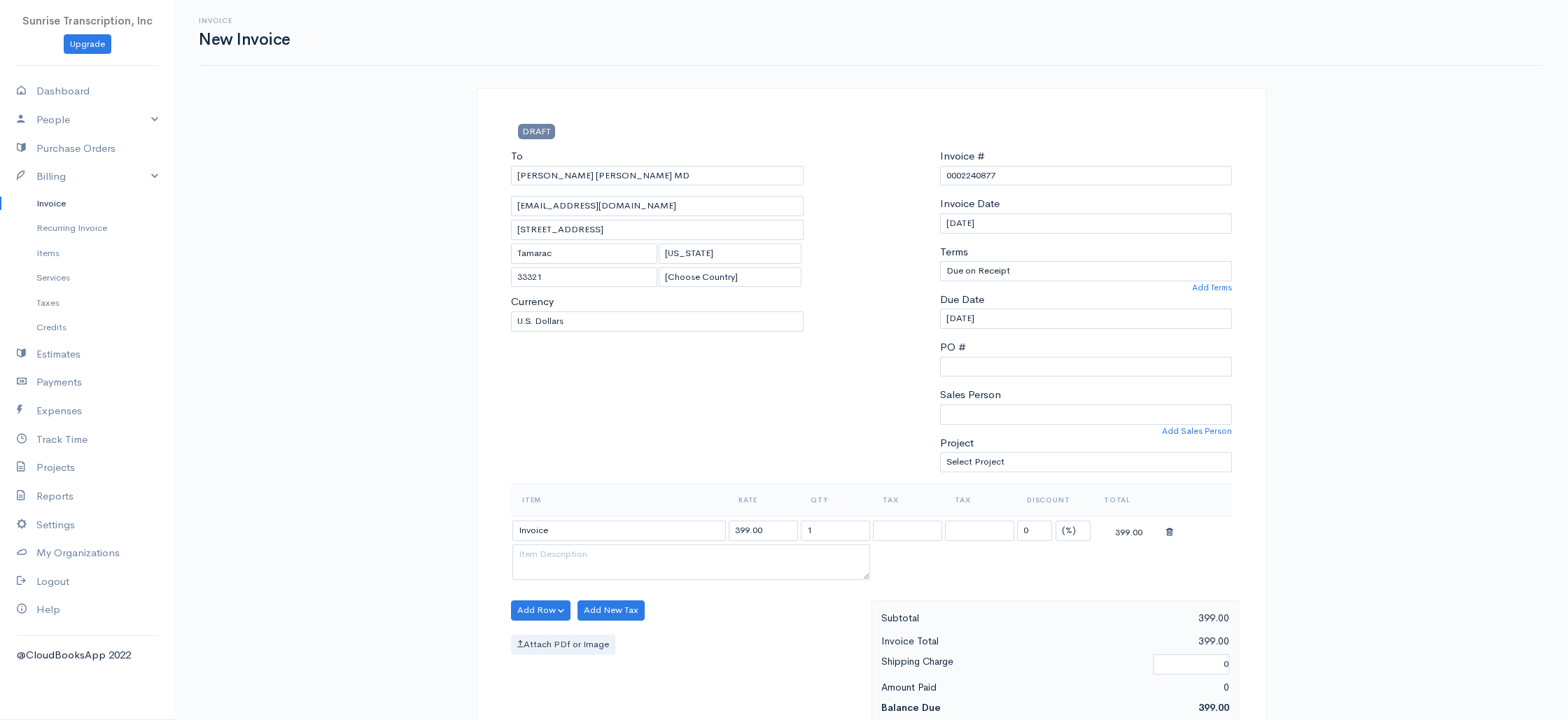
click at [757, 433] on div "To Juan Sanchez MD neurologycareofnorthbroward@yahoo.com 7707 N University Dr. …" at bounding box center [657, 315] width 307 height 334
click at [781, 534] on input "399.00" at bounding box center [763, 531] width 69 height 20
click at [775, 418] on div "To Juan Sanchez MD neurologycareofnorthbroward@yahoo.com 7707 N University Dr. …" at bounding box center [657, 315] width 307 height 334
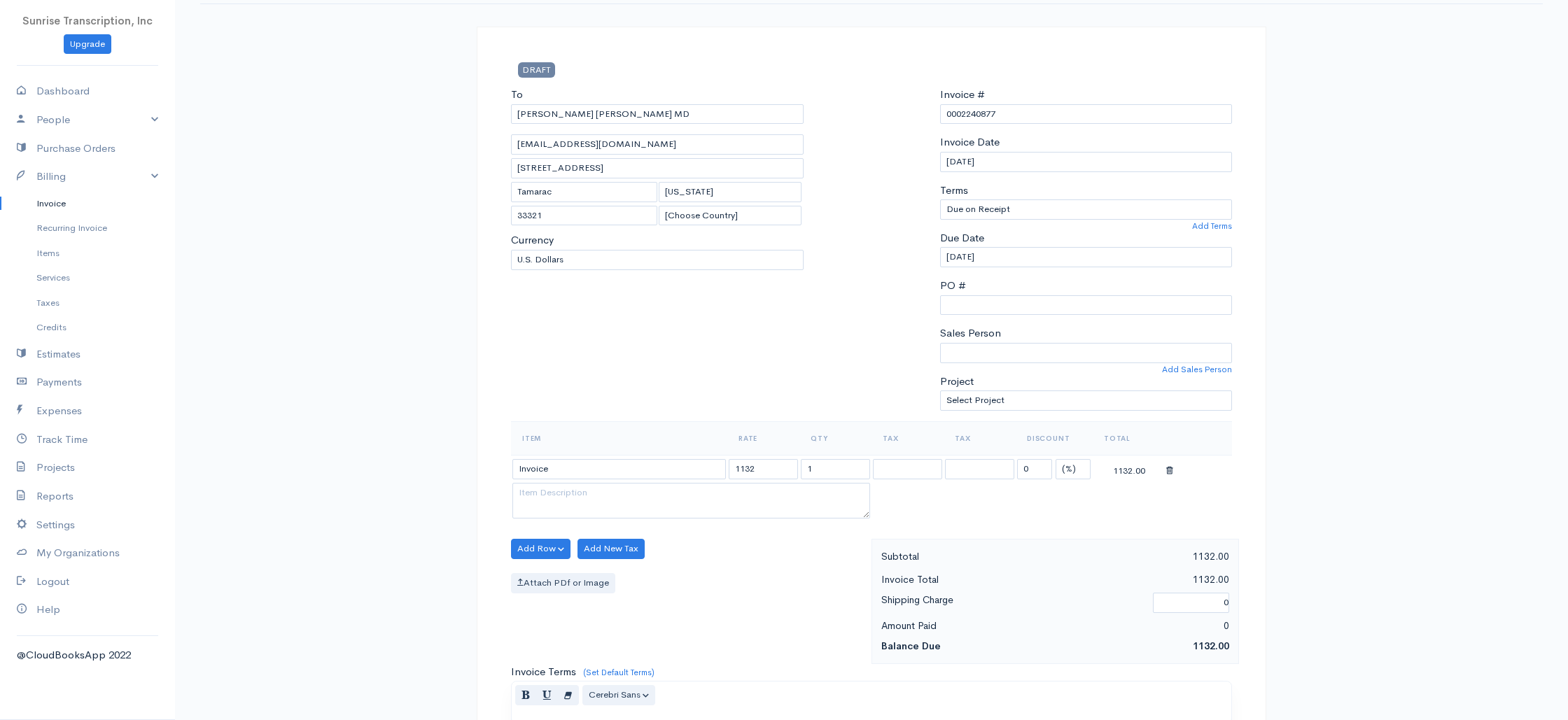
scroll to position [155, 0]
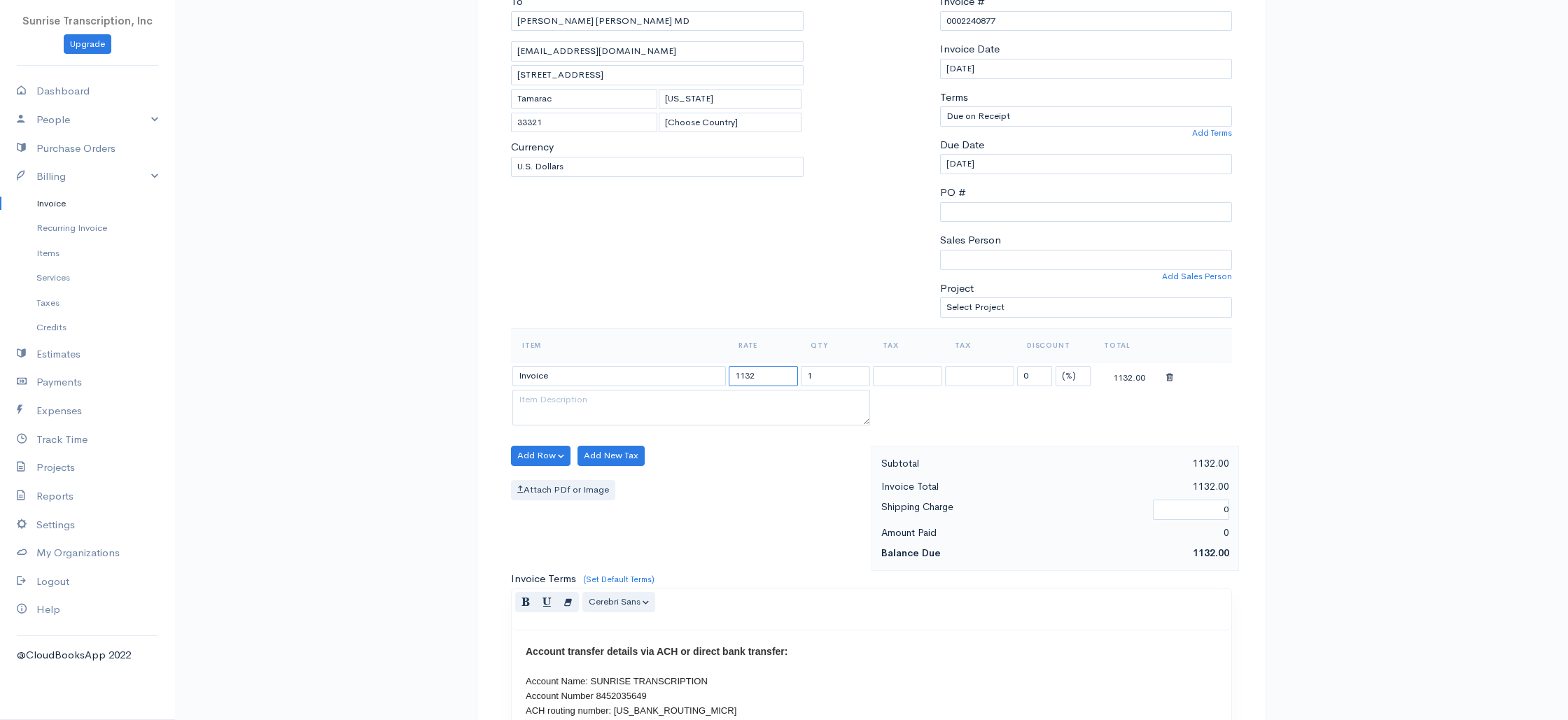
click at [743, 373] on input "1132" at bounding box center [763, 376] width 69 height 20
type input "1232"
click at [742, 329] on th "Rate" at bounding box center [762, 345] width 72 height 34
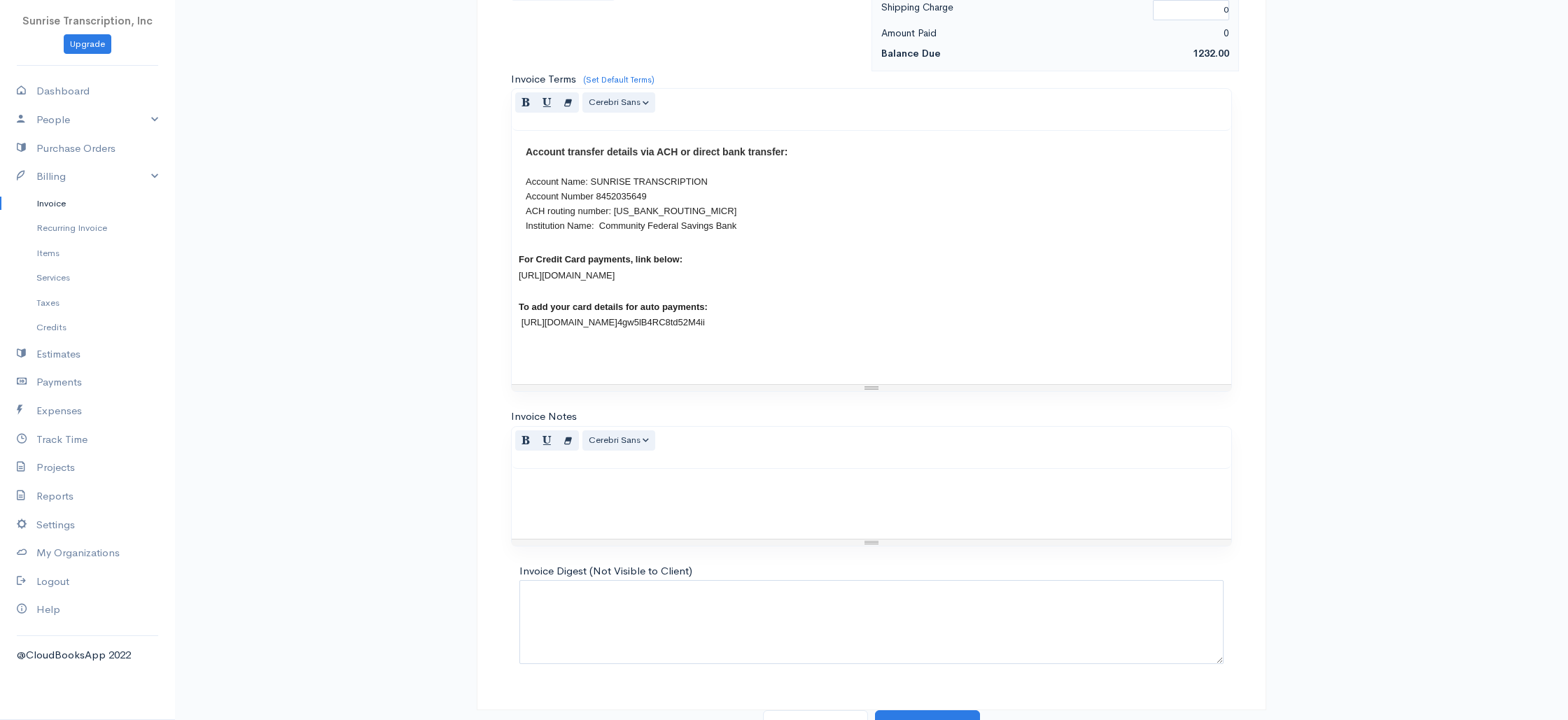
scroll to position [673, 0]
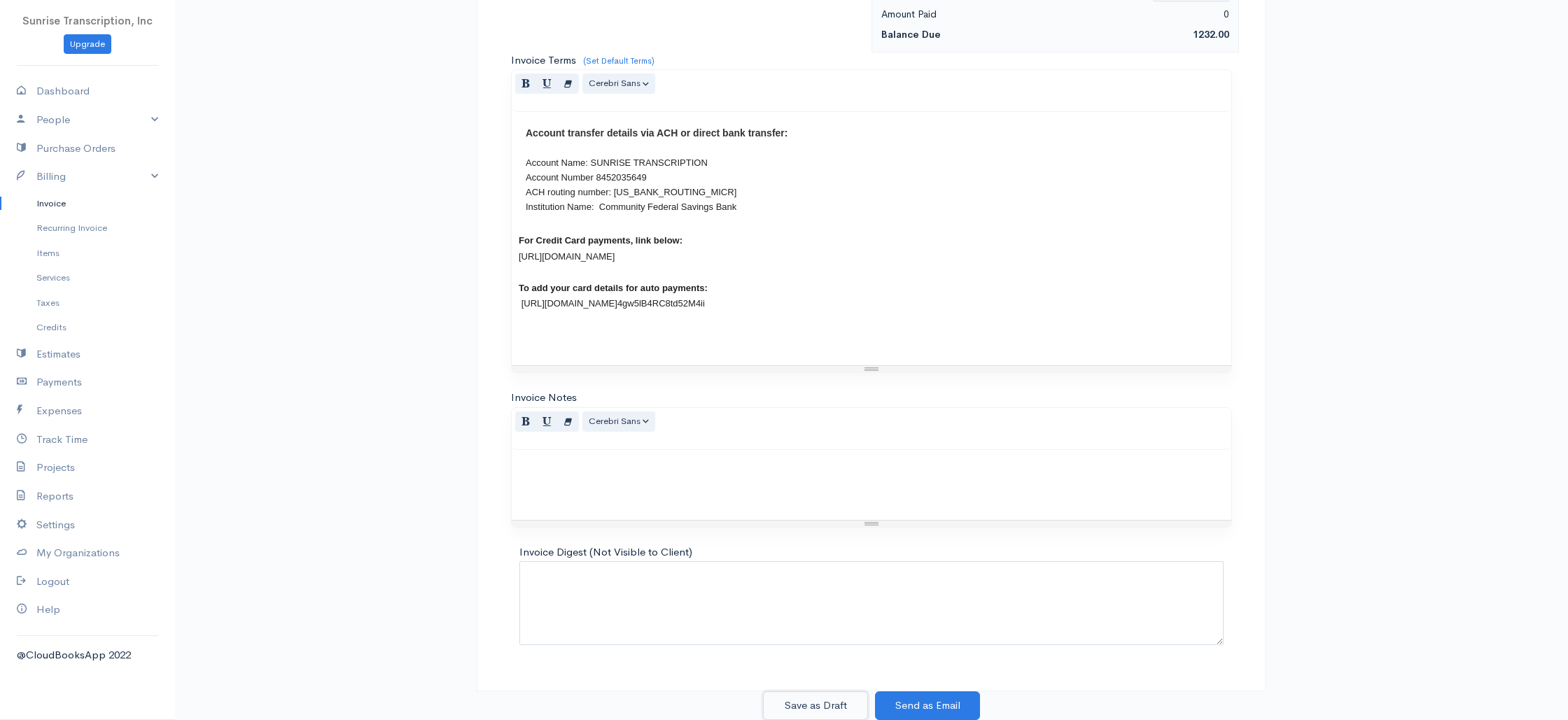
click at [820, 708] on button "Save as Draft" at bounding box center [815, 705] width 105 height 29
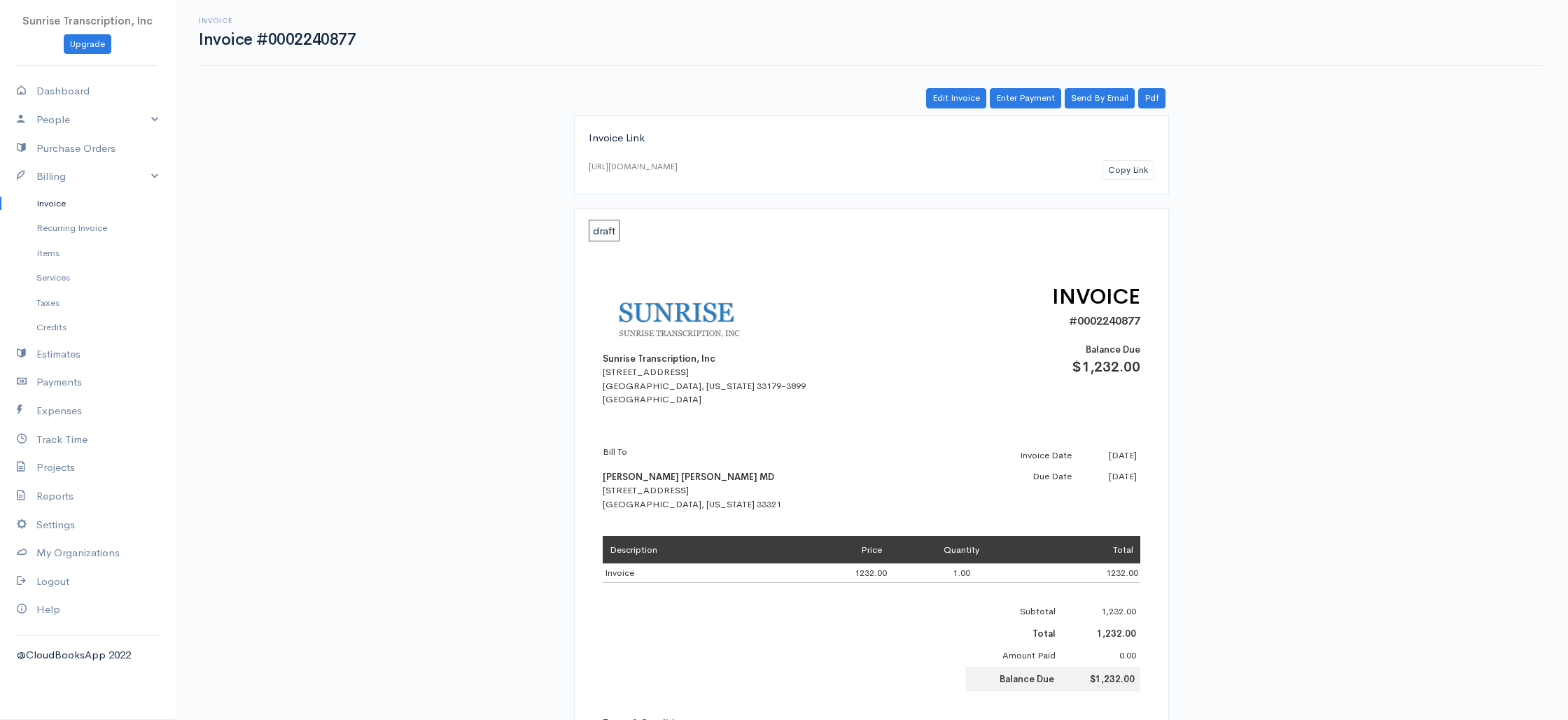
click at [49, 198] on link "Invoice" at bounding box center [88, 203] width 175 height 25
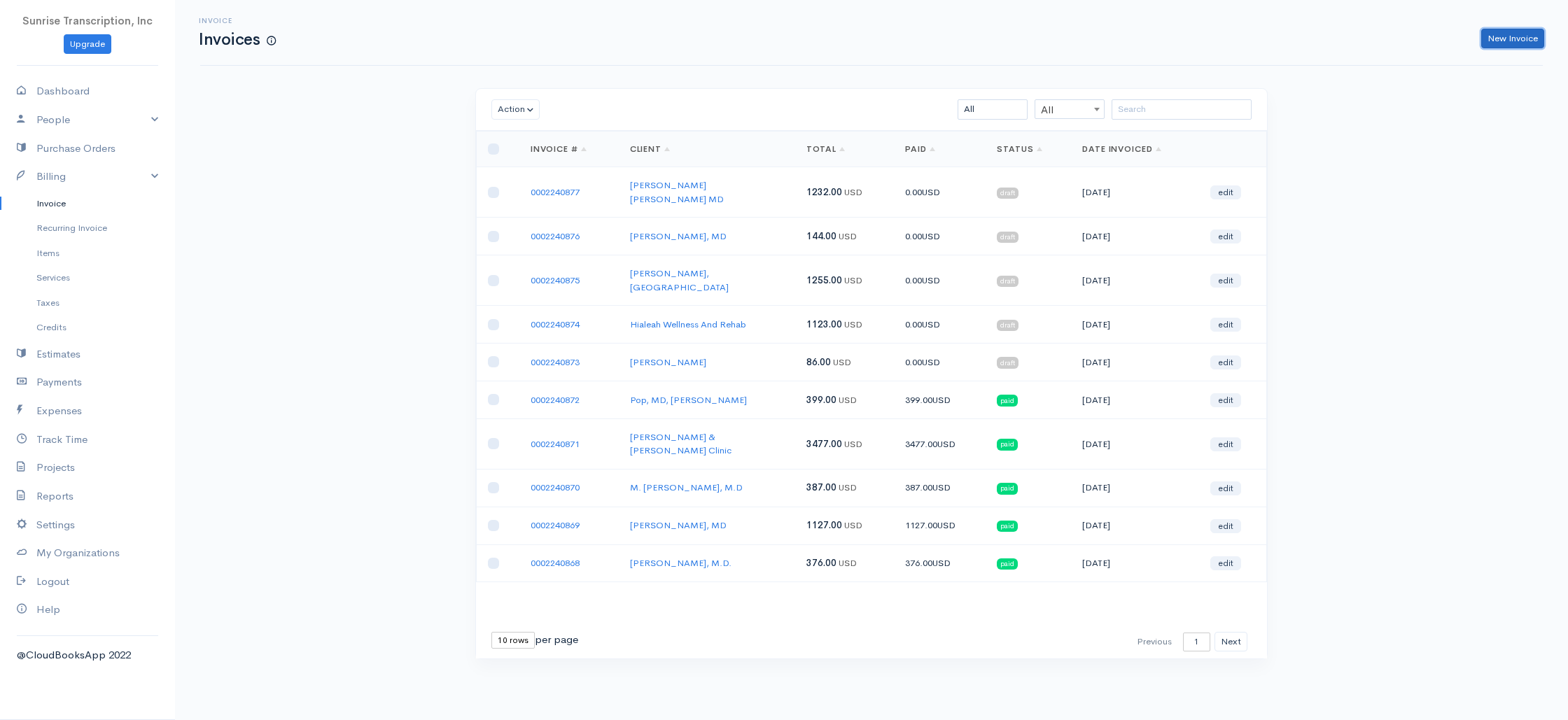
click at [1500, 39] on link "New Invoice" at bounding box center [1512, 39] width 63 height 20
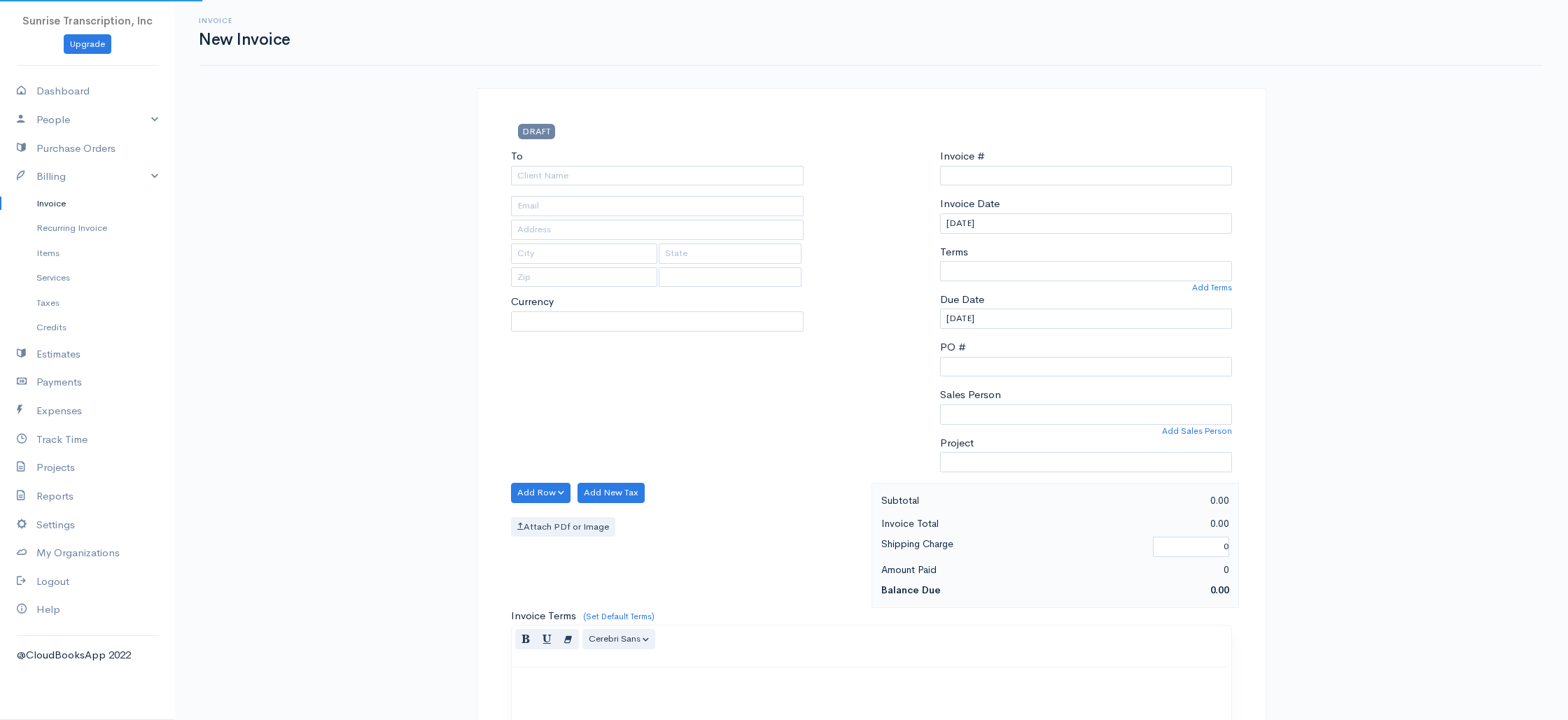
select select "[GEOGRAPHIC_DATA]"
select select "USD"
type input "0002240878"
click at [691, 181] on input "To" at bounding box center [657, 176] width 293 height 20
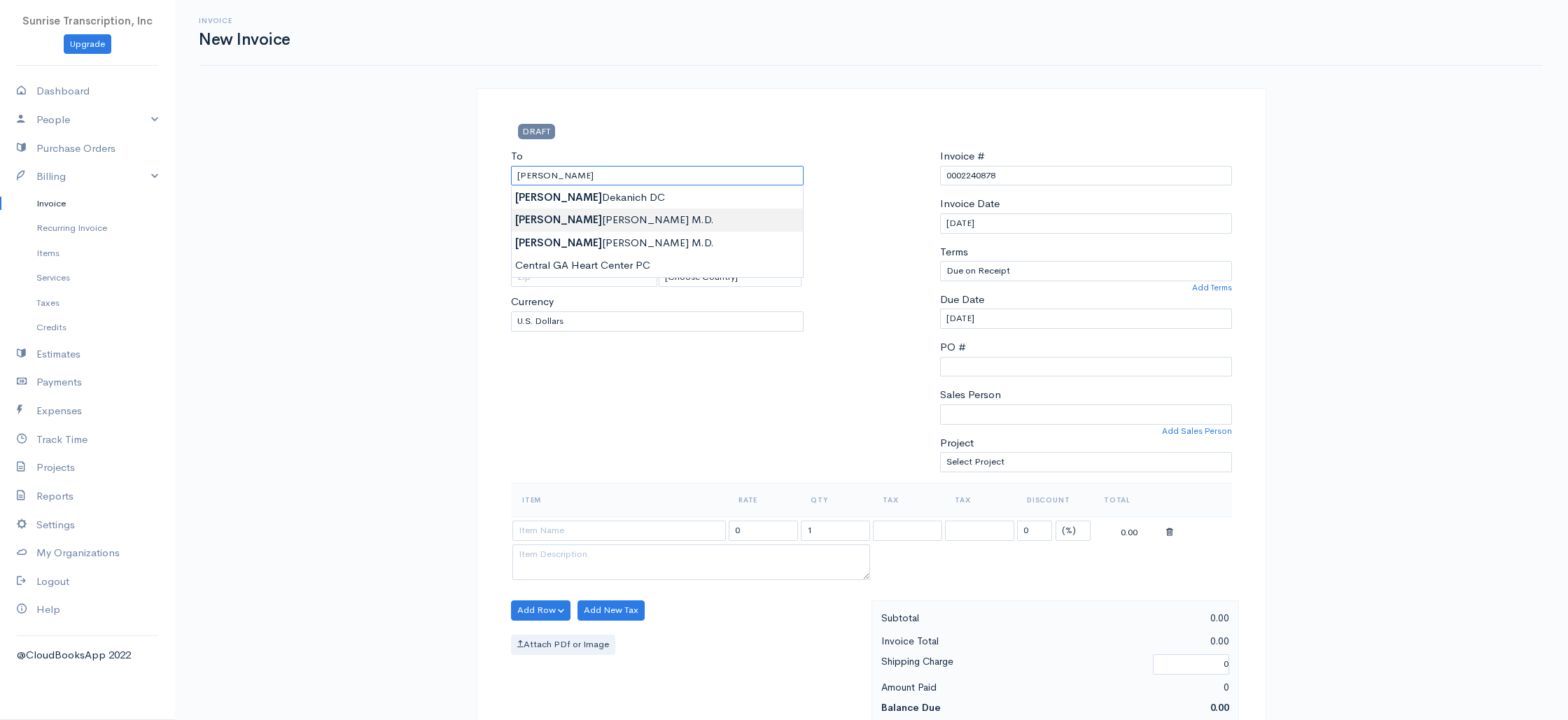
type input "Joel Klein M.D."
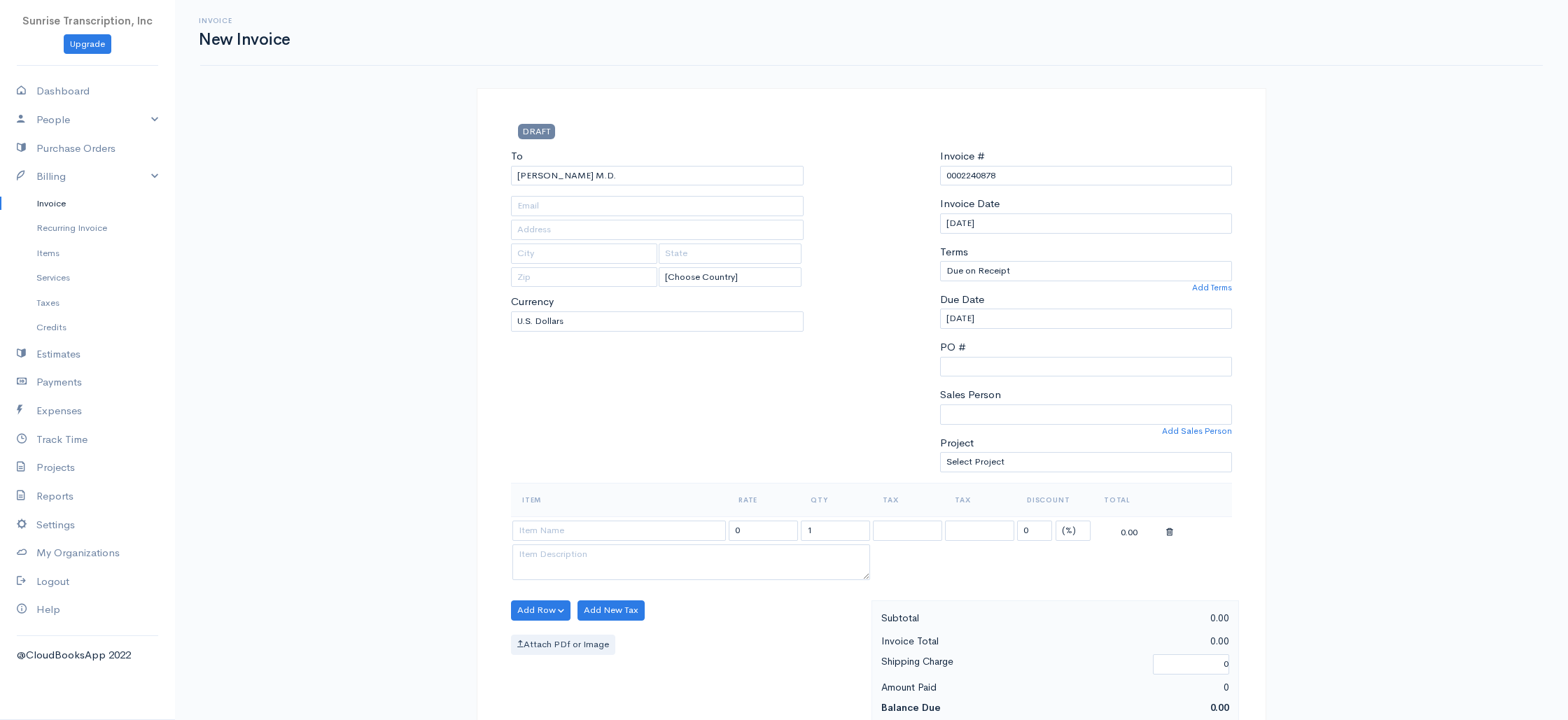
type input "jsklein60@aol.com"
type input "1160 Park Avenue West, Suite 3 South"
type input "Highland Park"
type input "Illinois"
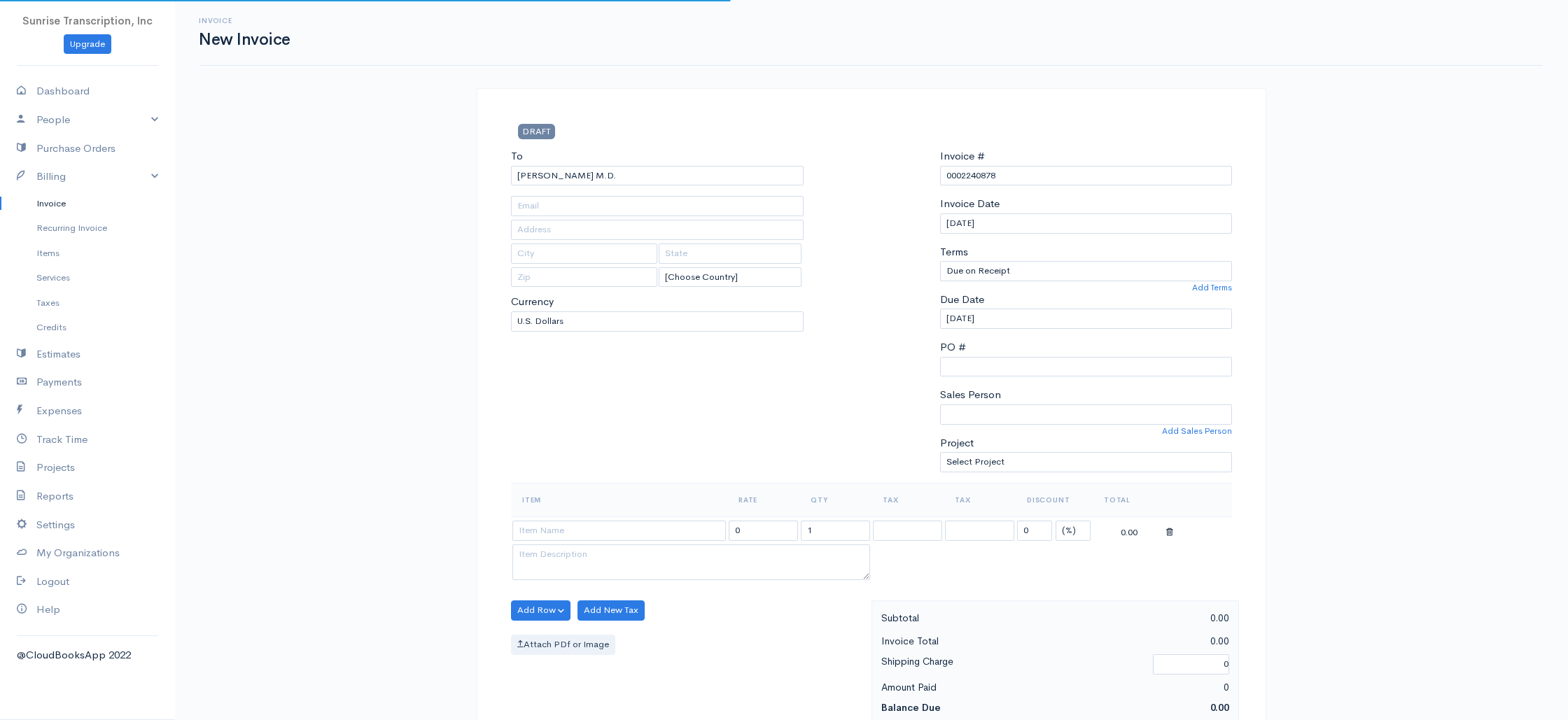
type input "60035"
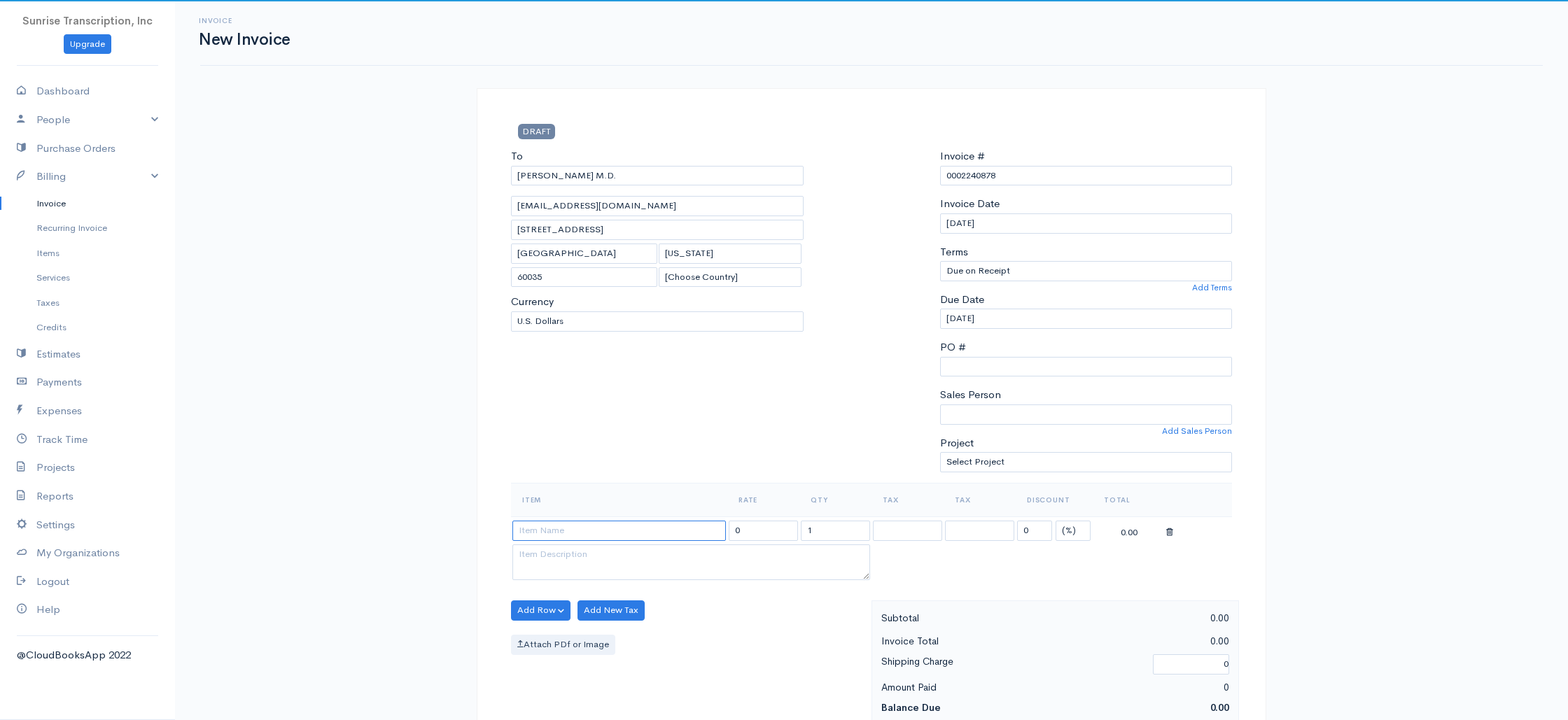
click at [621, 532] on input at bounding box center [619, 531] width 213 height 20
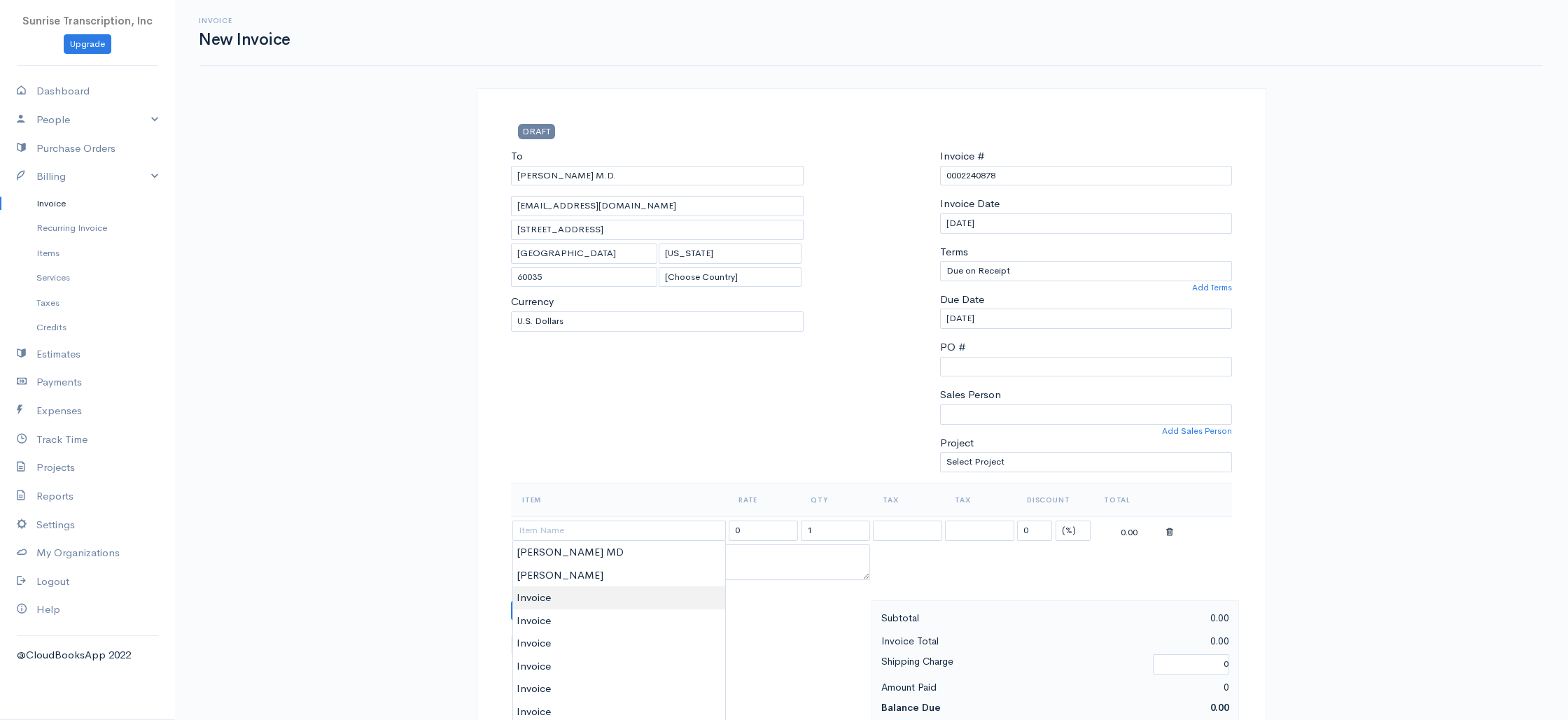
type input "Invoice"
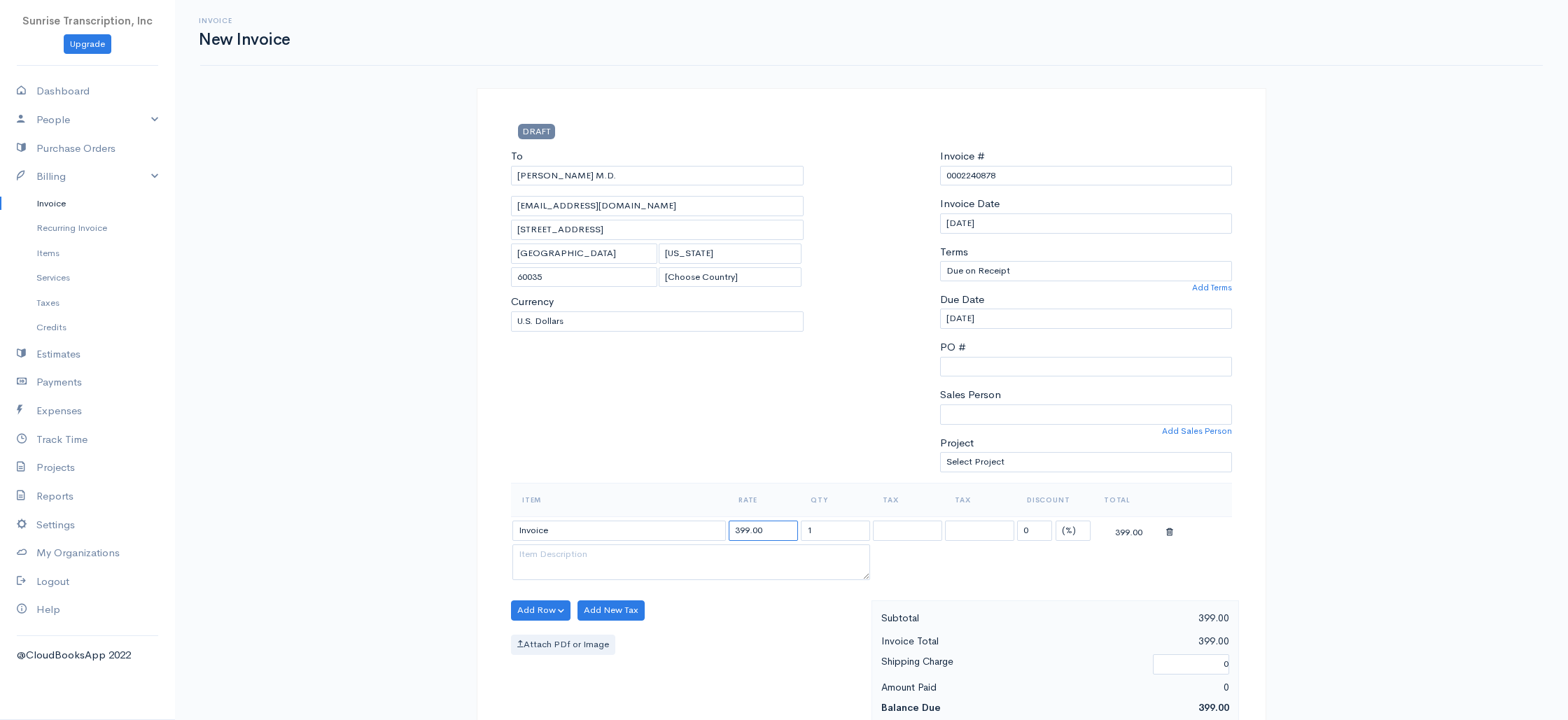
click at [795, 528] on input "399.00" at bounding box center [763, 531] width 69 height 20
type input "25"
click at [753, 434] on div "To Joel Klein M.D. jsklein60@aol.com 1160 Park Avenue West, Suite 3 South Highl…" at bounding box center [657, 315] width 307 height 334
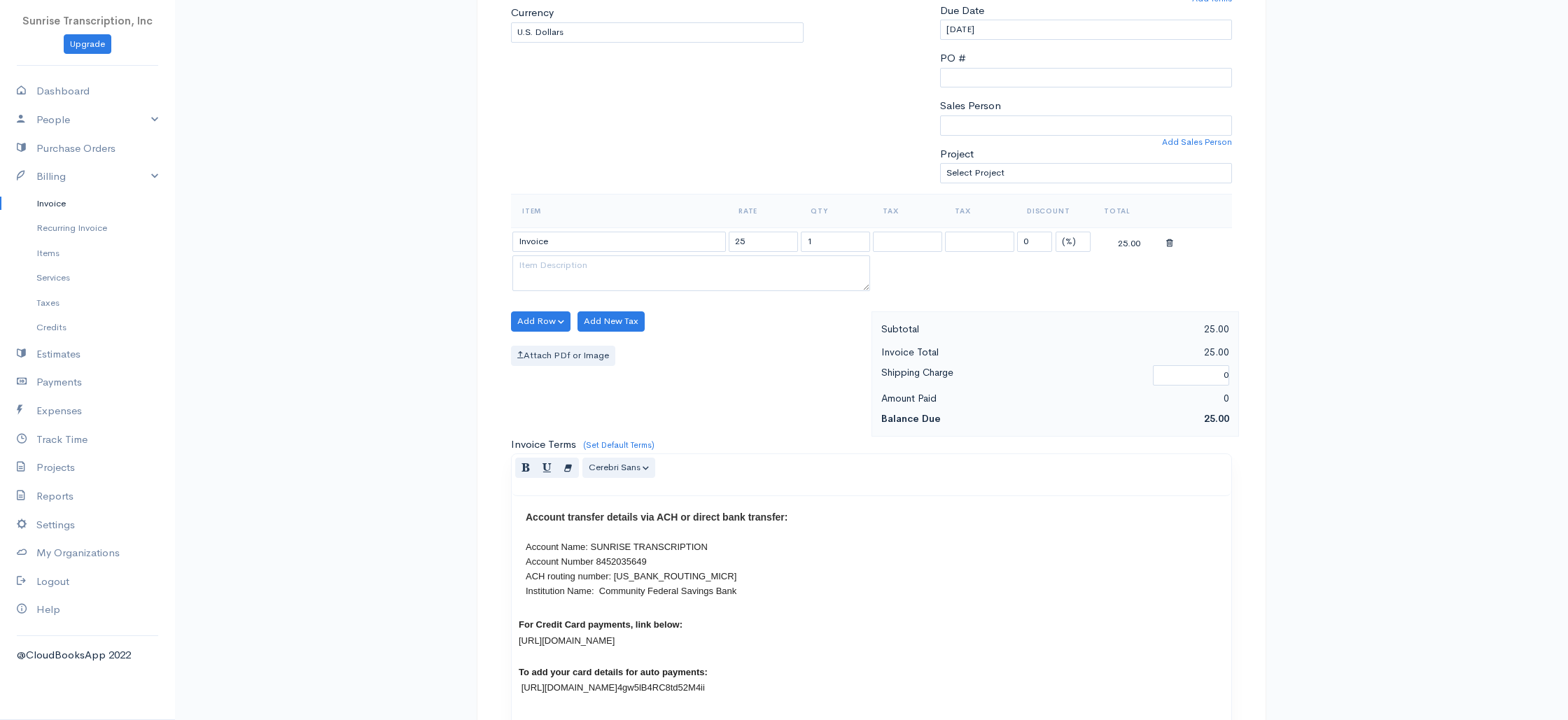
scroll to position [673, 0]
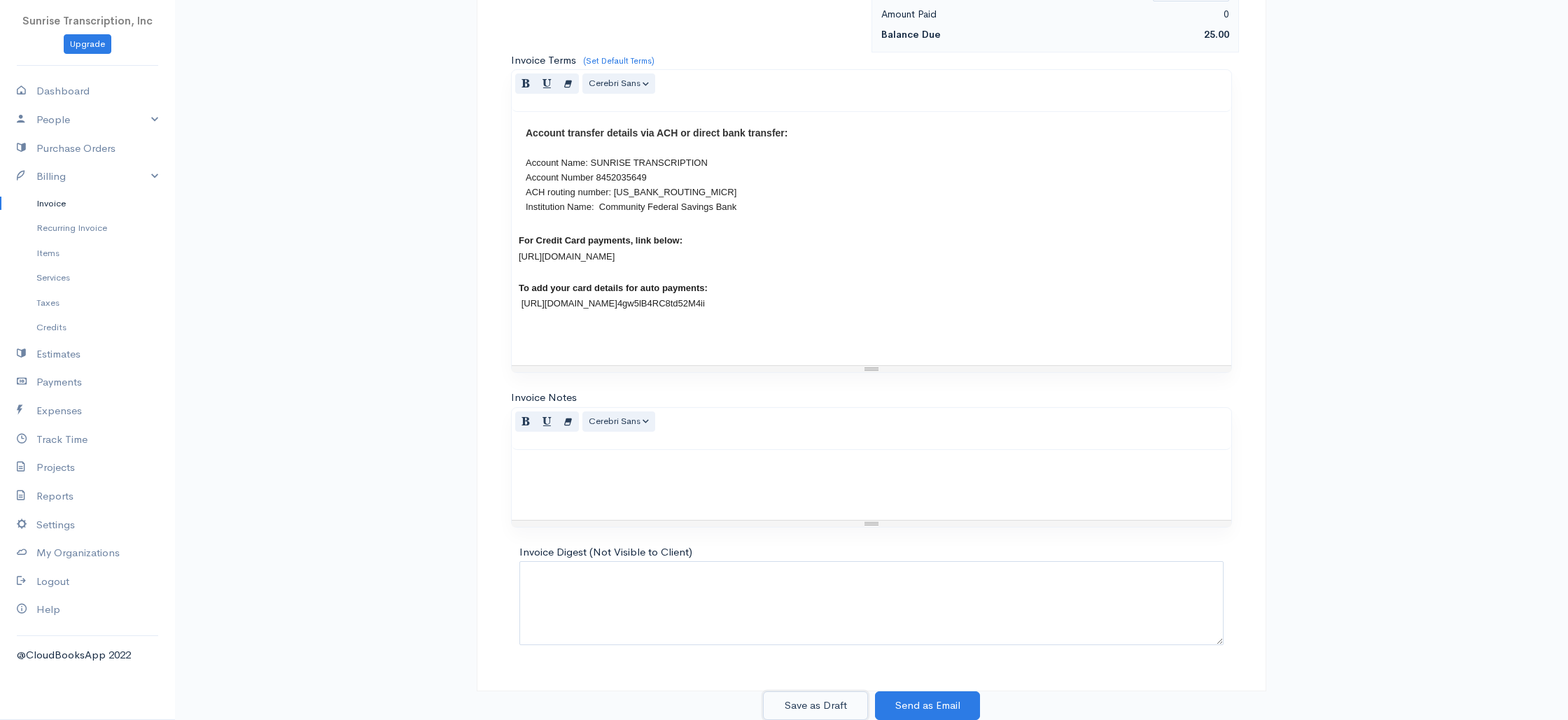
click at [813, 700] on button "Save as Draft" at bounding box center [815, 705] width 105 height 29
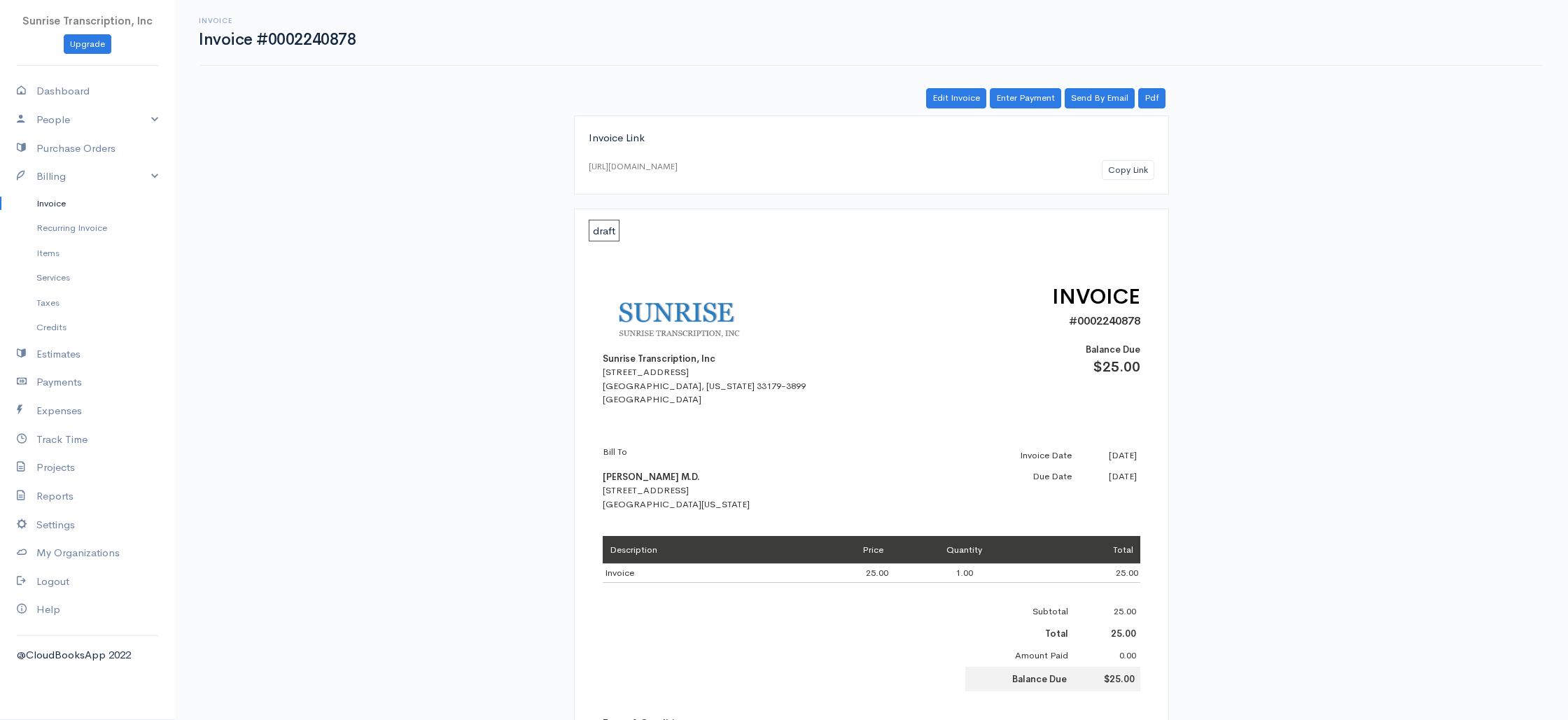
click at [68, 203] on link "Invoice" at bounding box center [88, 203] width 175 height 25
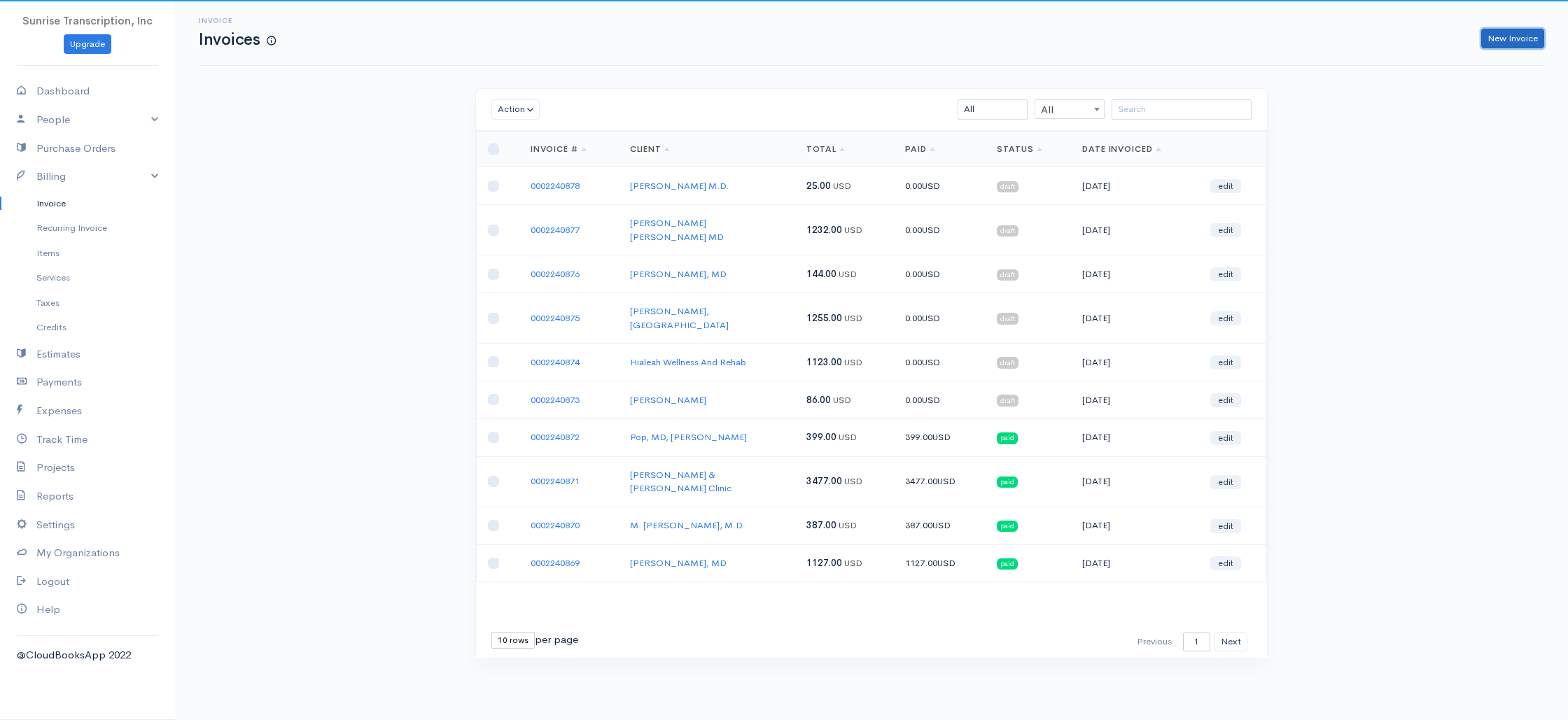
click at [1532, 35] on link "New Invoice" at bounding box center [1512, 39] width 63 height 20
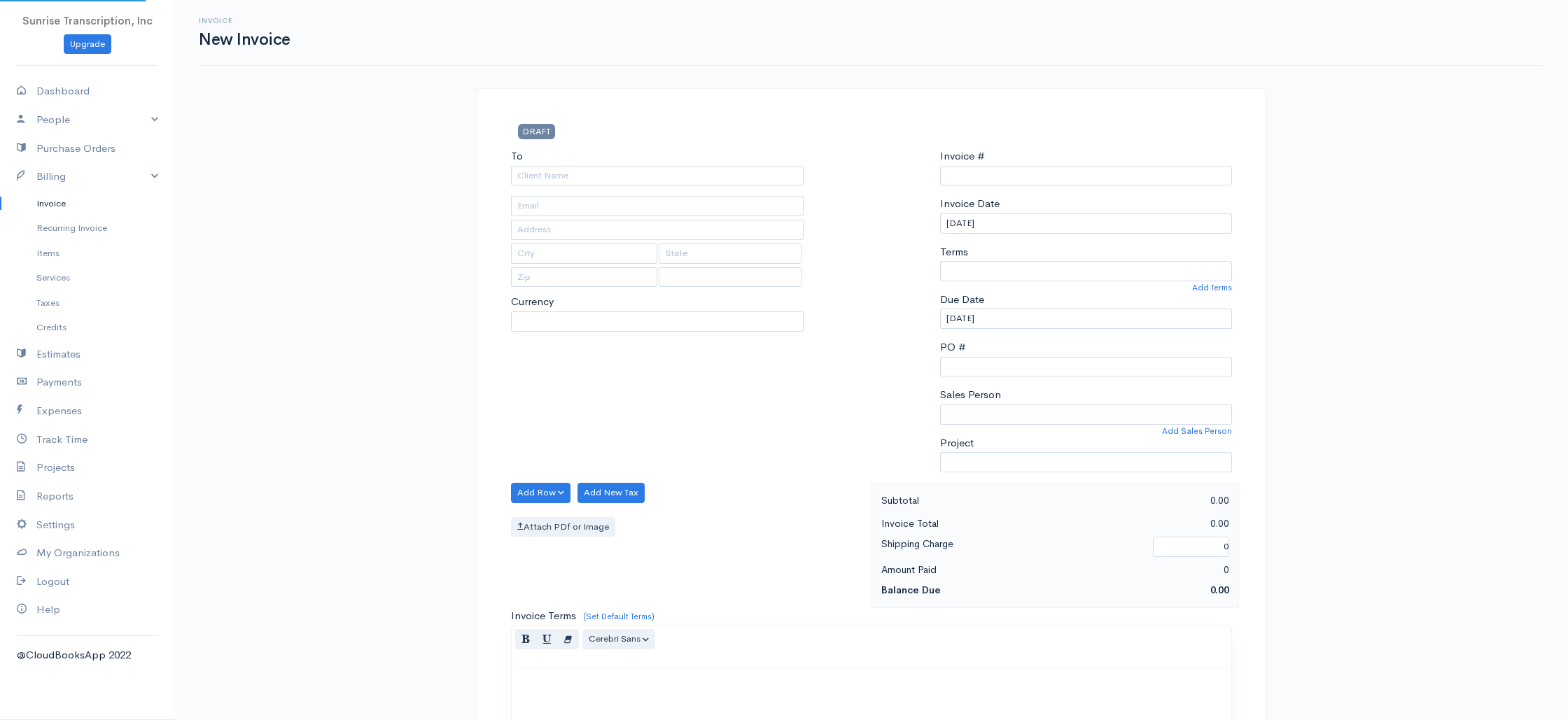
select select "USD"
select select "[GEOGRAPHIC_DATA]"
type input "0002240879"
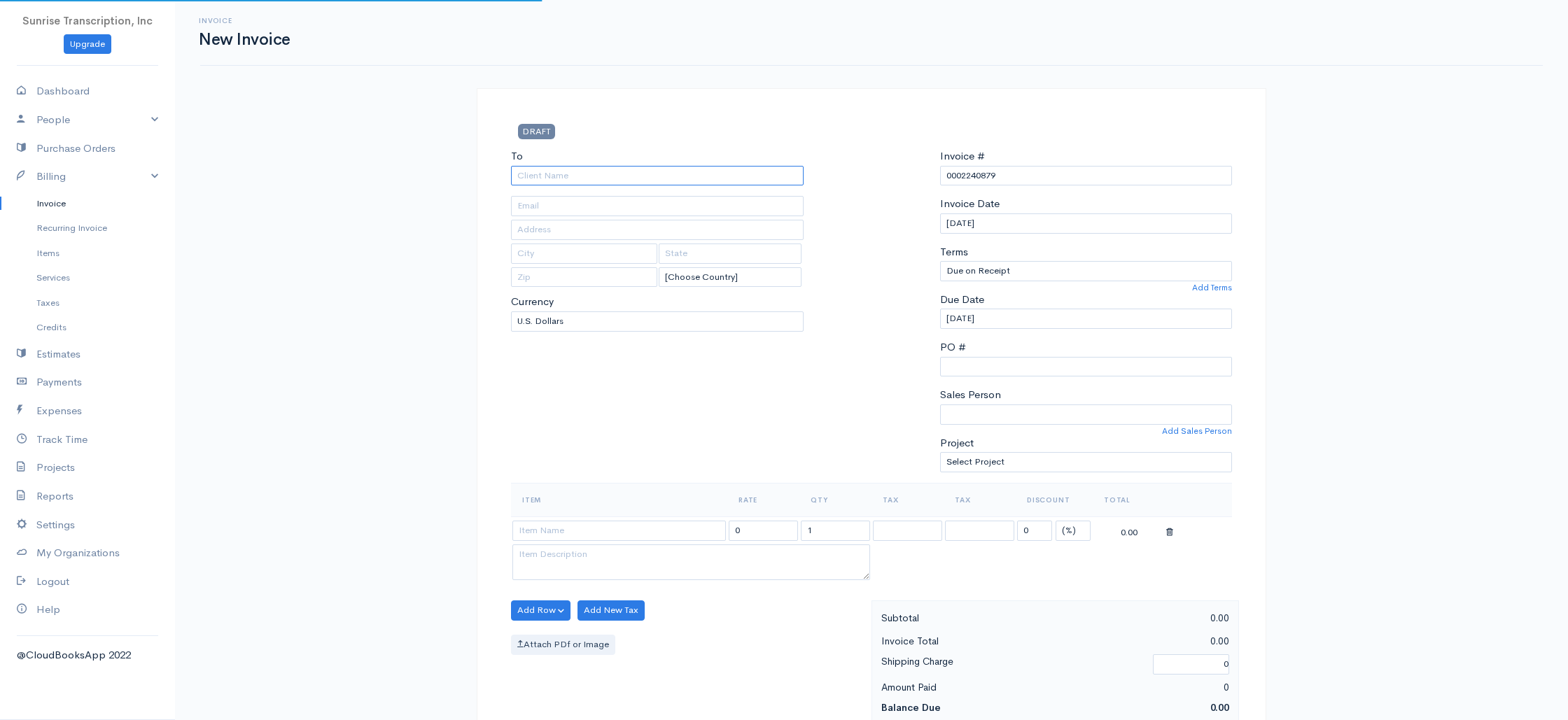
click at [594, 180] on input "To" at bounding box center [657, 176] width 293 height 20
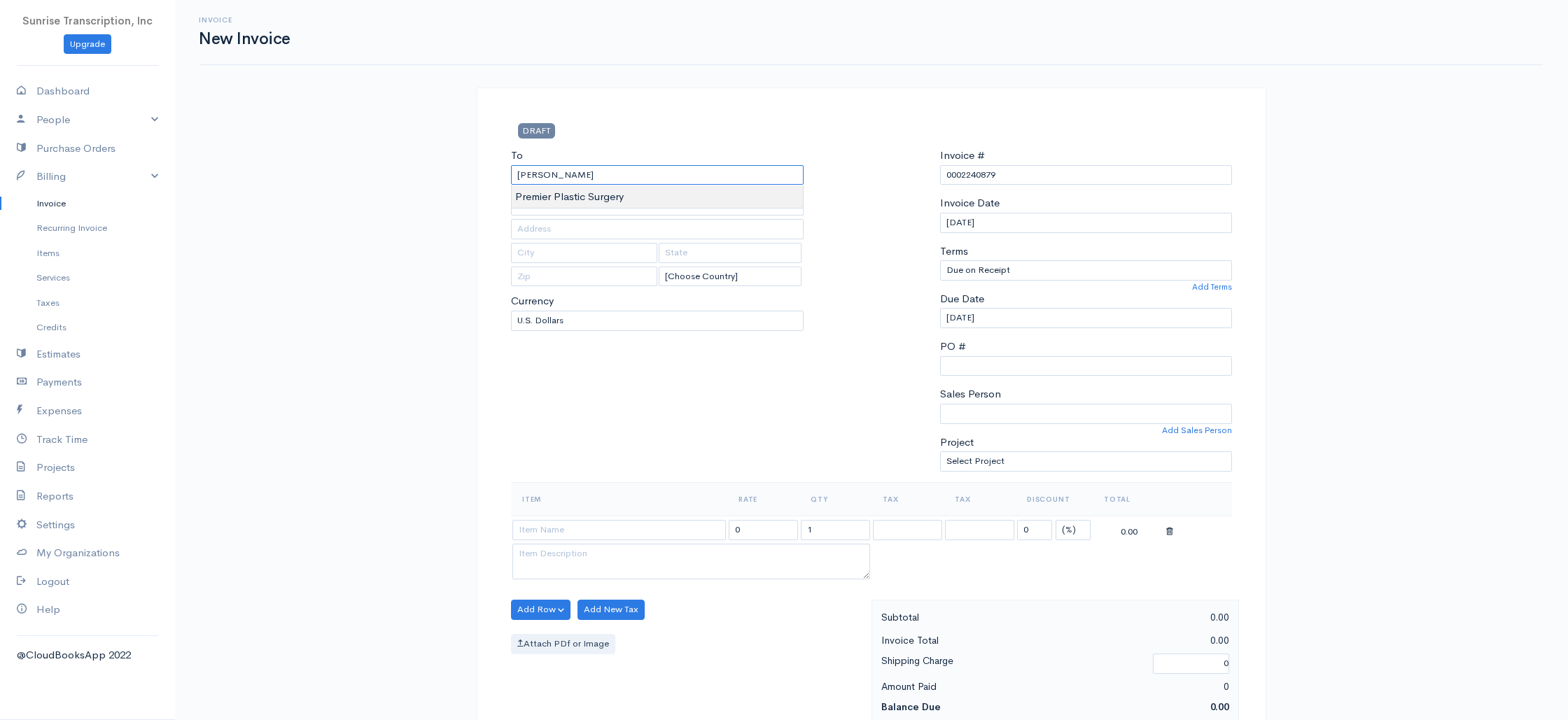
type input "Premier Plastic Surgery"
type input "caren@premierplasticsurgery.com"
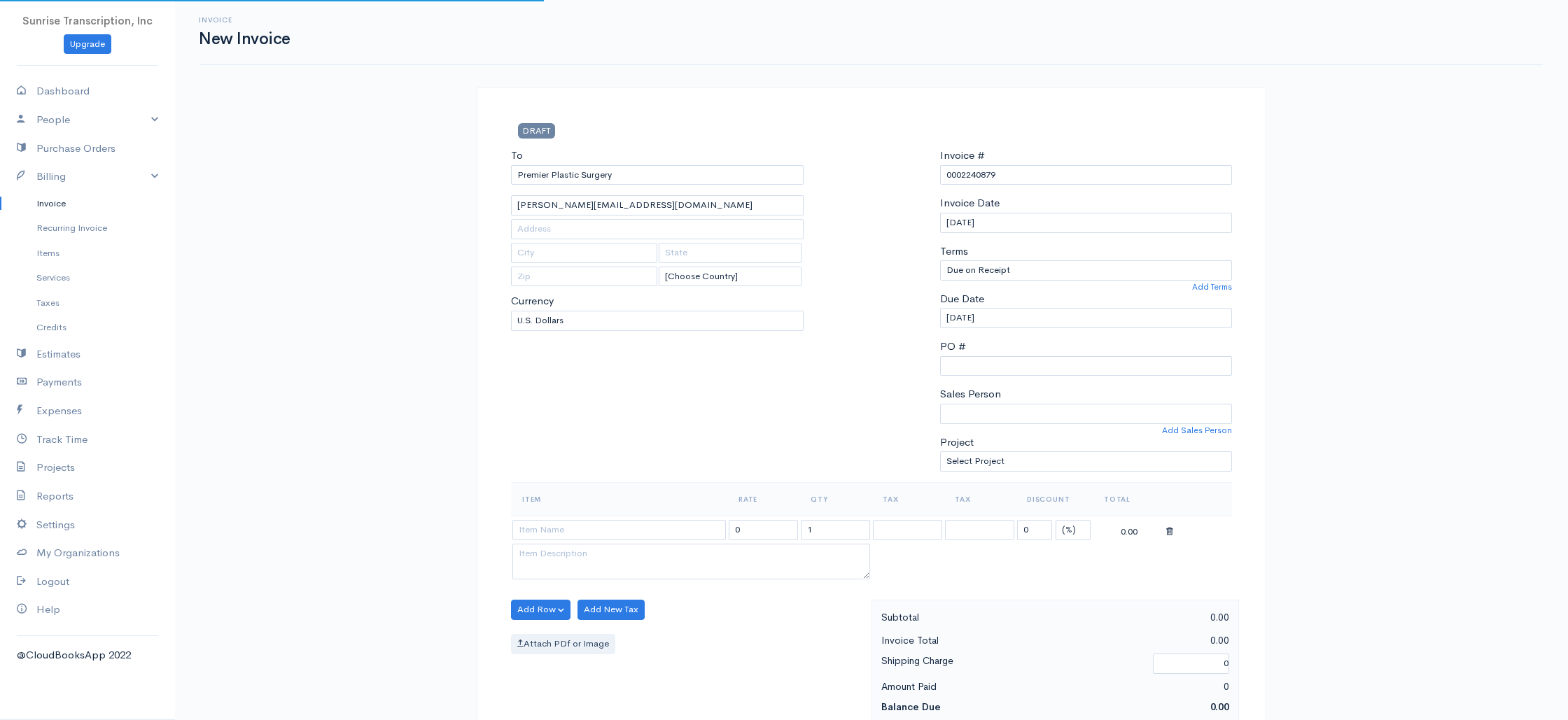
scroll to position [3, 0]
click at [612, 527] on input at bounding box center [619, 528] width 213 height 20
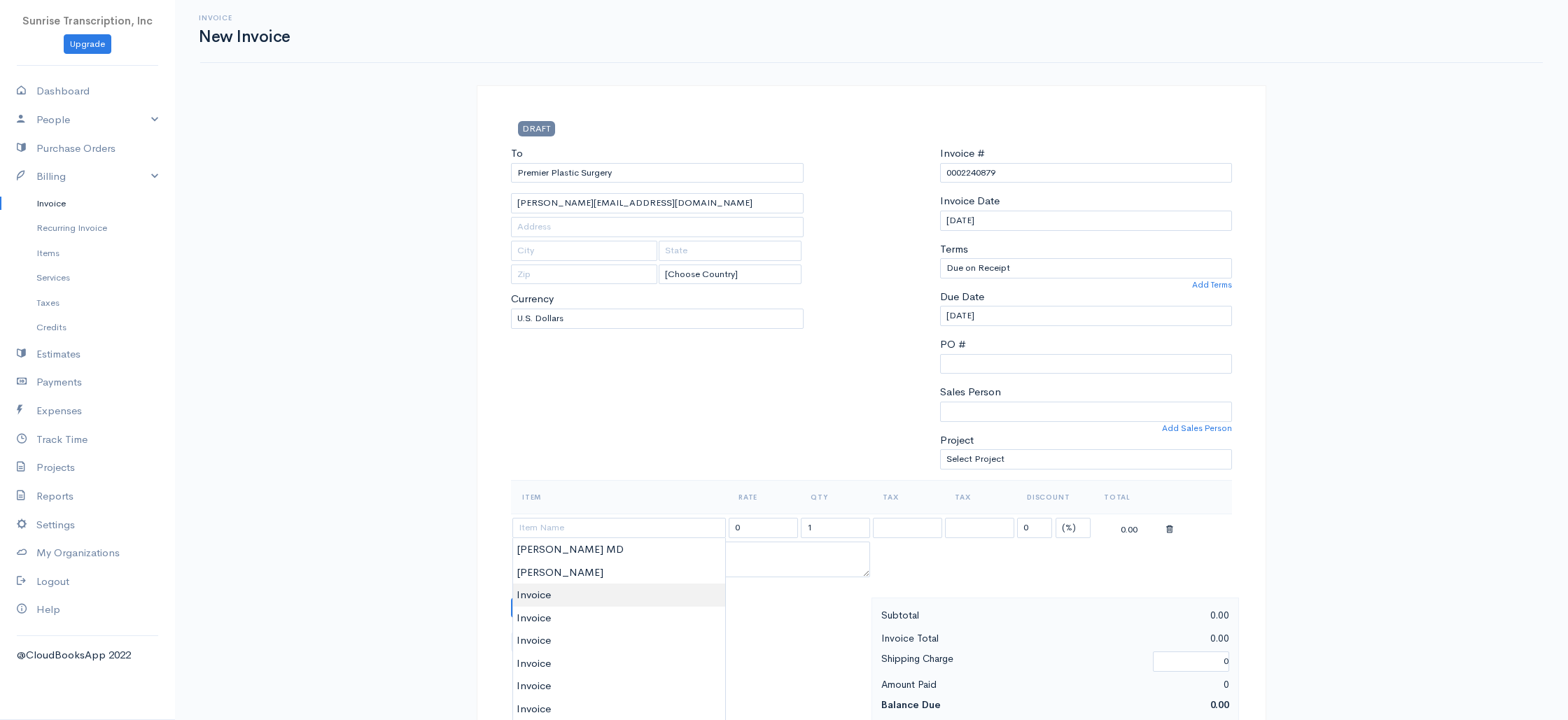
type input "Invoice"
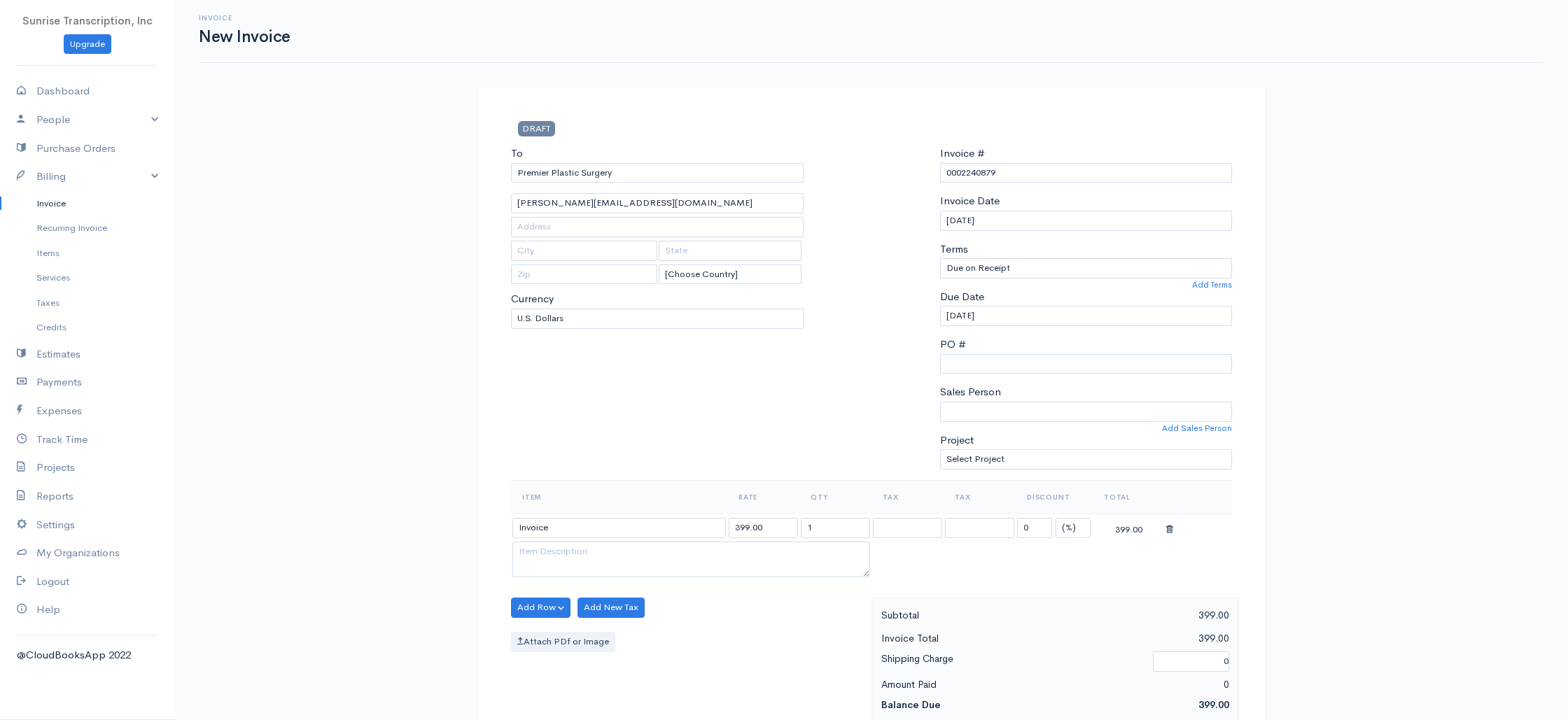
drag, startPoint x: 559, startPoint y: 596, endPoint x: 603, endPoint y: 581, distance: 46.5
click at [760, 527] on input "399.00" at bounding box center [763, 527] width 69 height 20
type input "25"
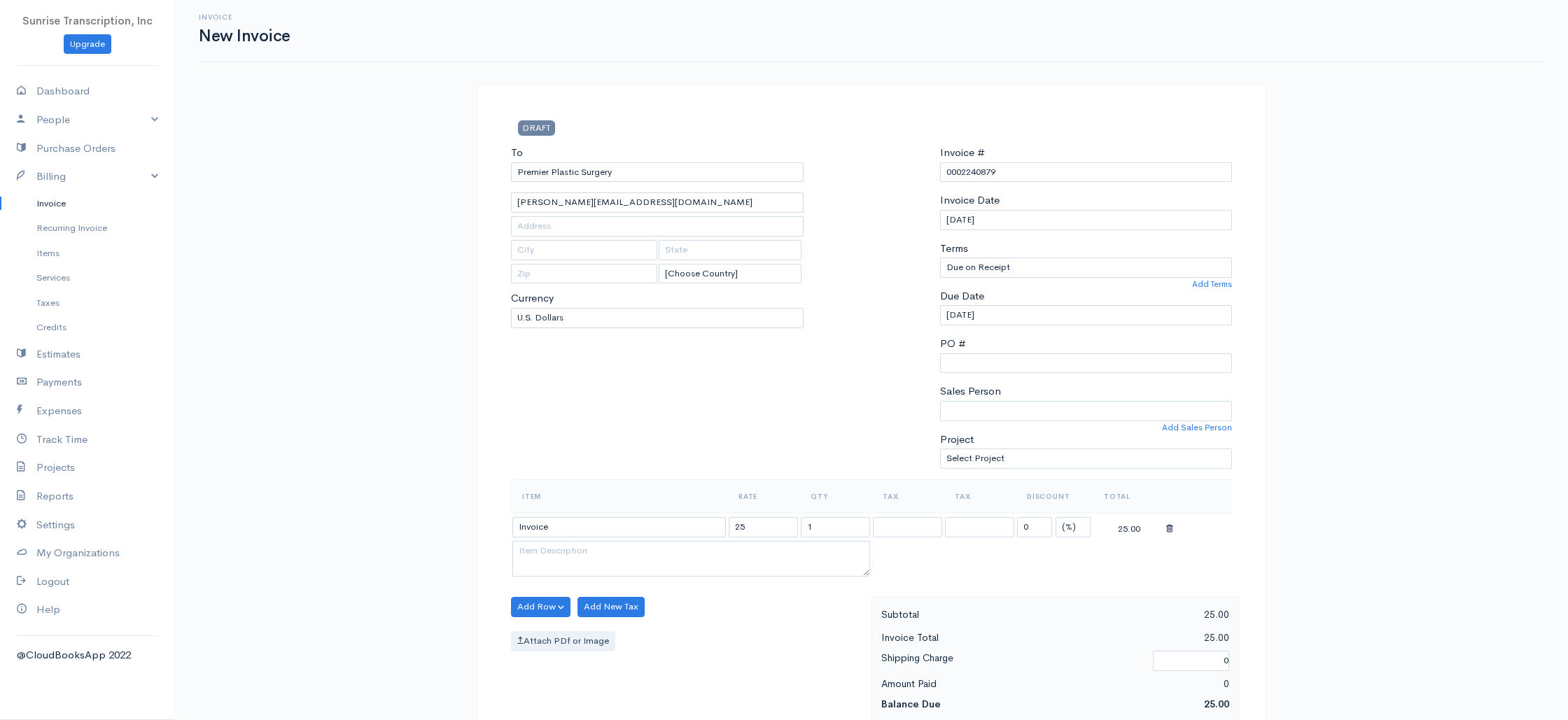
click at [714, 426] on div "To Premier Plastic Surgery caren@premierplasticsurgery.com [Choose Country] Uni…" at bounding box center [657, 311] width 307 height 334
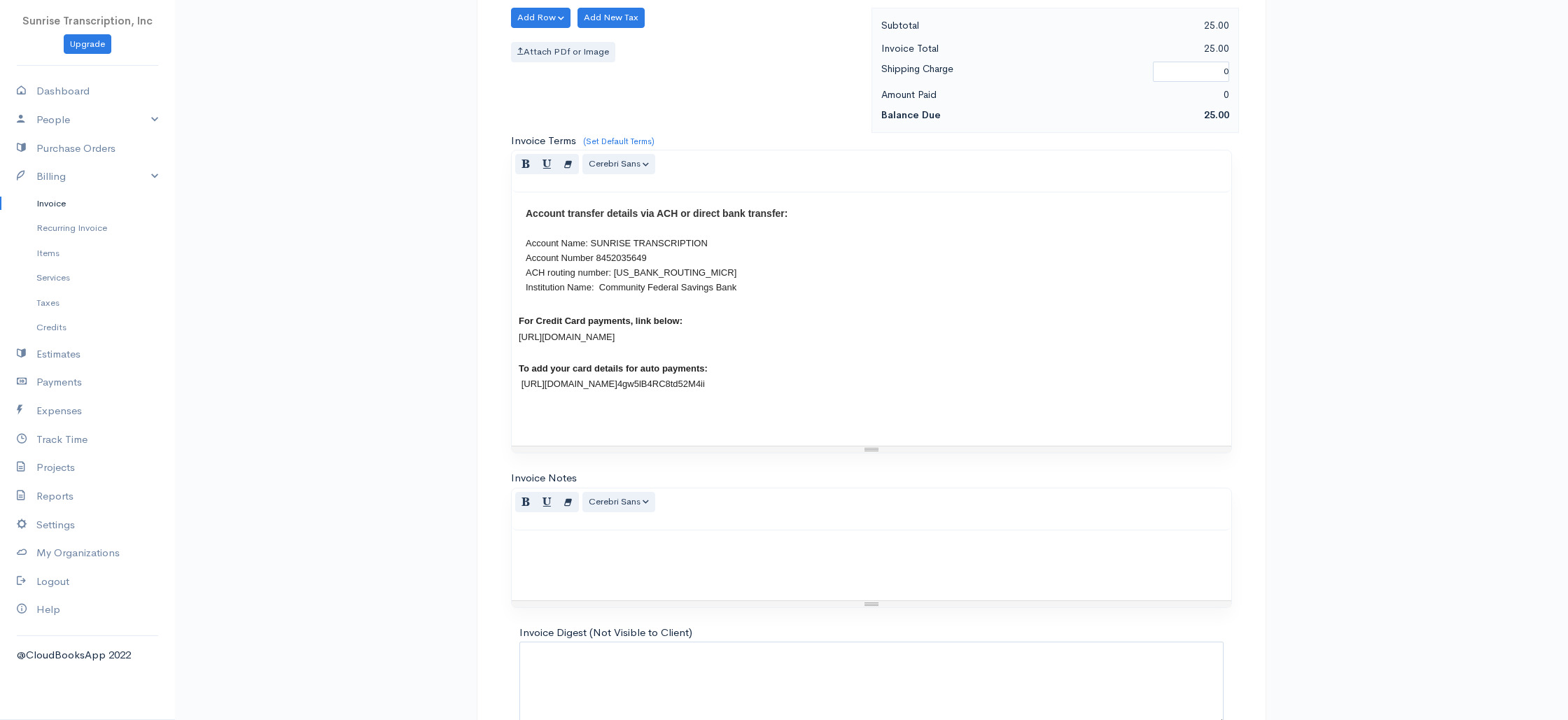
scroll to position [673, 0]
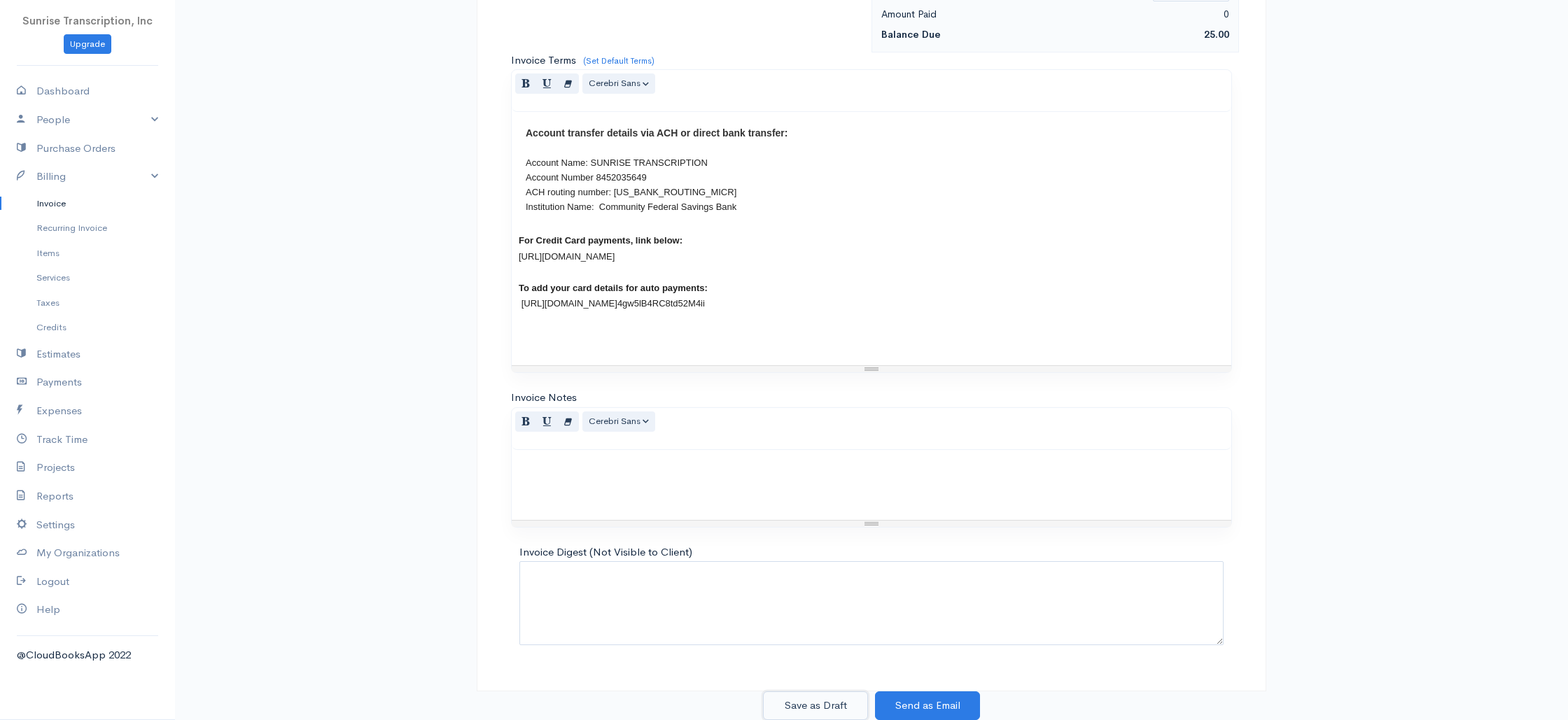
click at [817, 706] on button "Save as Draft" at bounding box center [815, 705] width 105 height 29
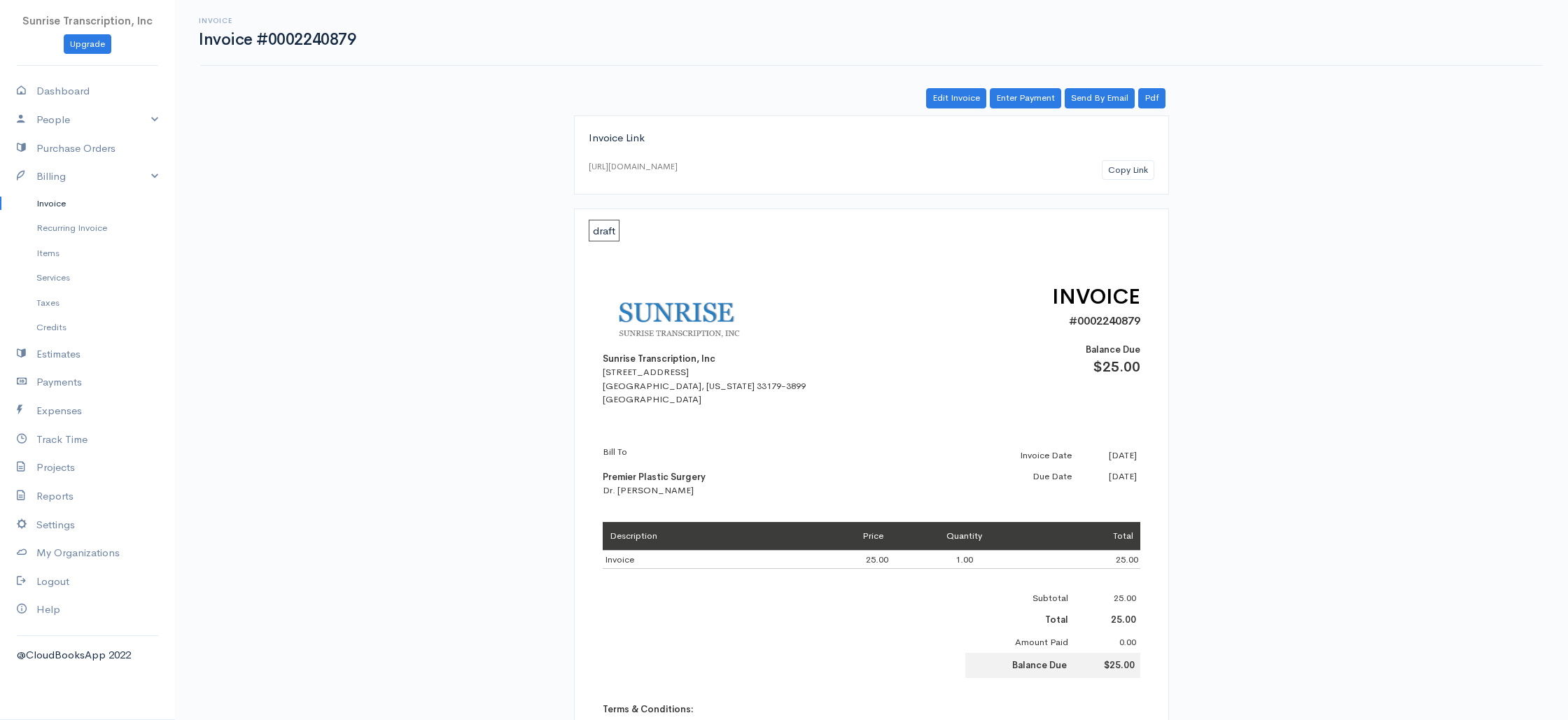
click at [47, 204] on link "Invoice" at bounding box center [88, 203] width 175 height 25
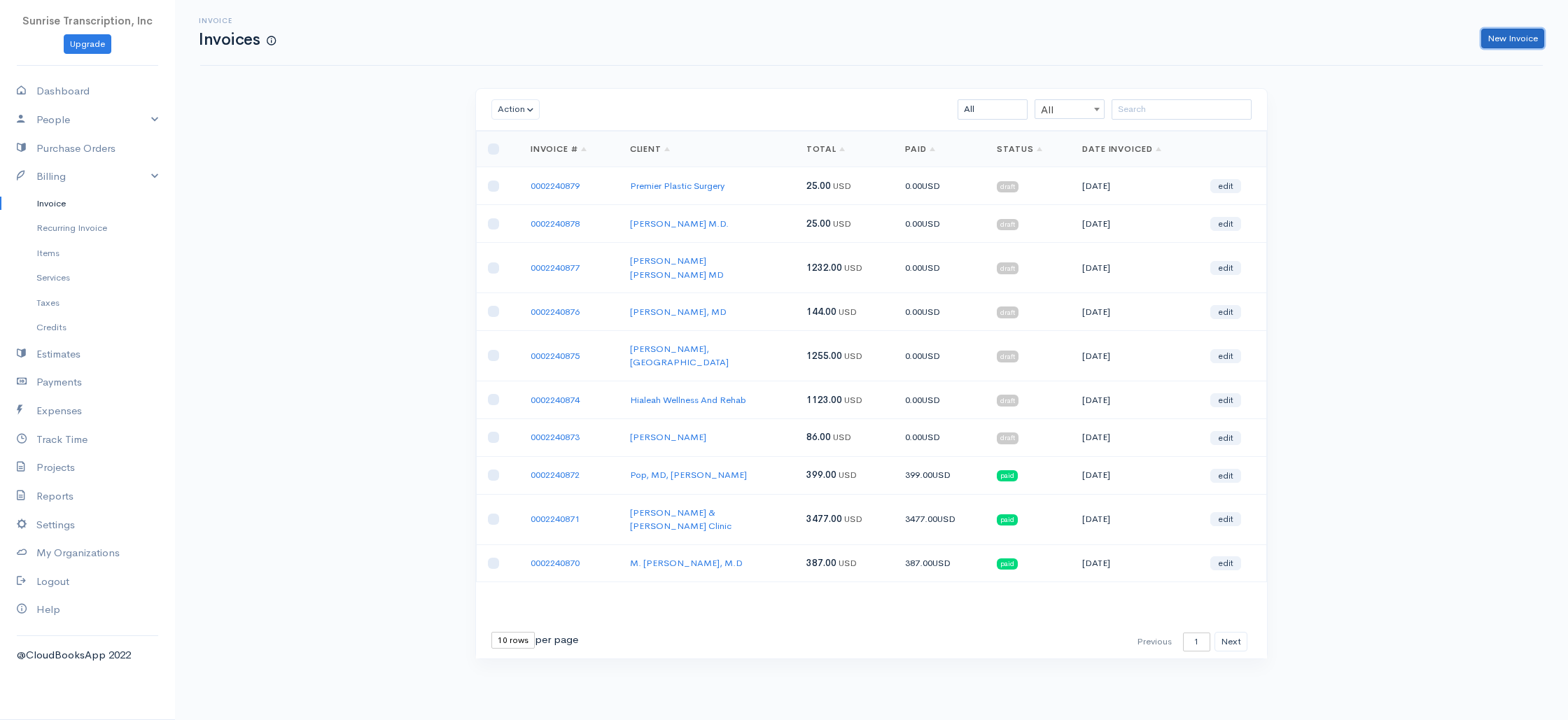
click at [1494, 42] on link "New Invoice" at bounding box center [1512, 39] width 63 height 20
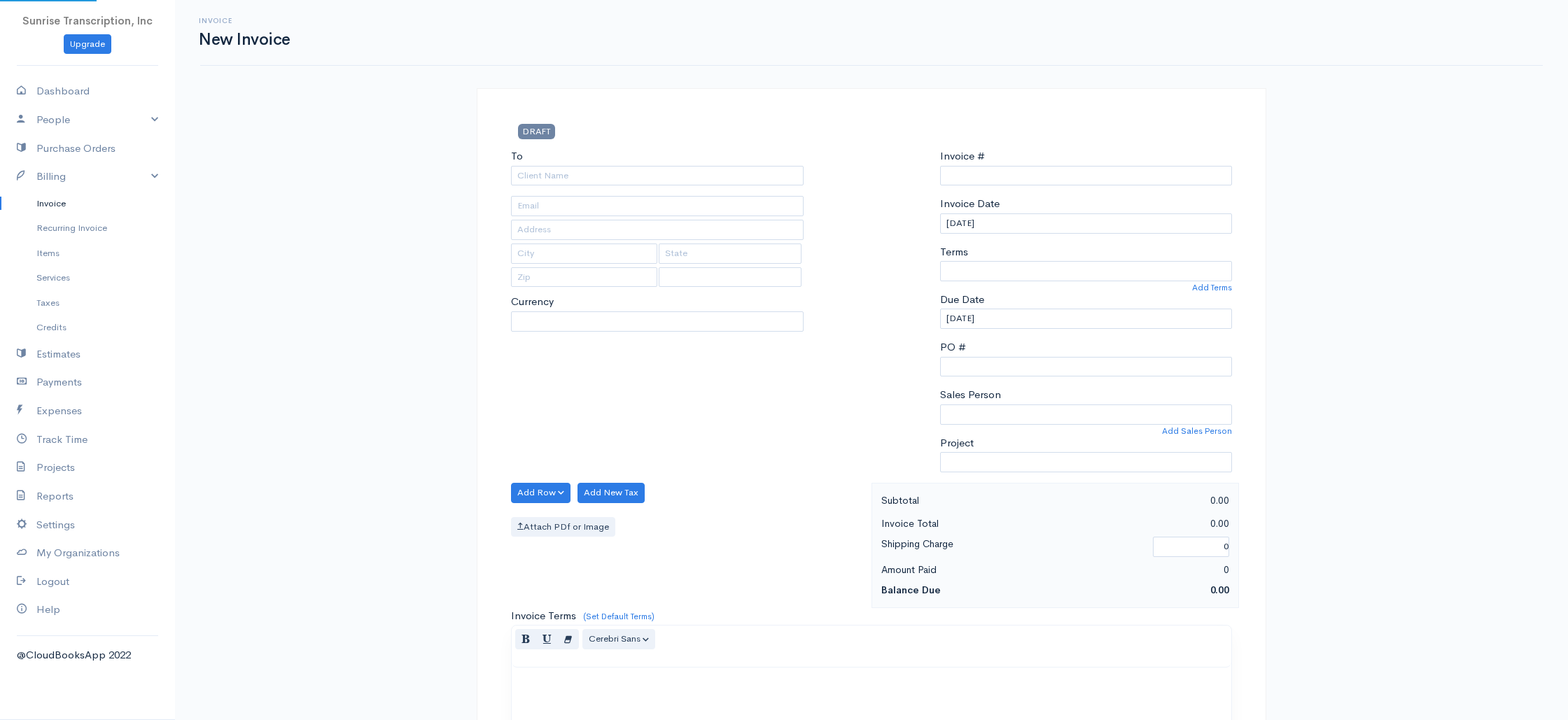
select select "USD"
select select "[GEOGRAPHIC_DATA]"
type input "0002240880"
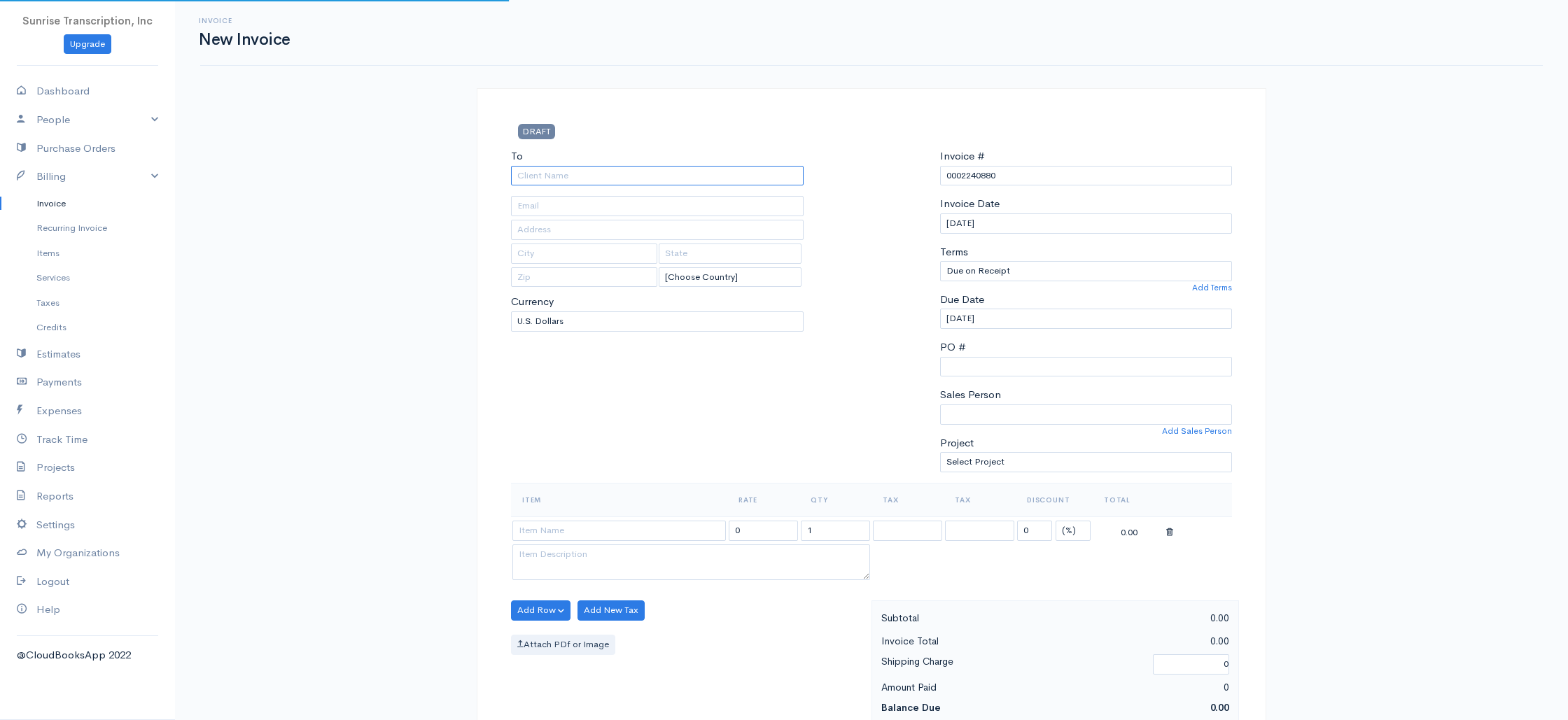
click at [686, 179] on input "To" at bounding box center [657, 176] width 293 height 20
type input "Moriah R Moffitt, MD"
type input "moriahmoffittmd@aol.com"
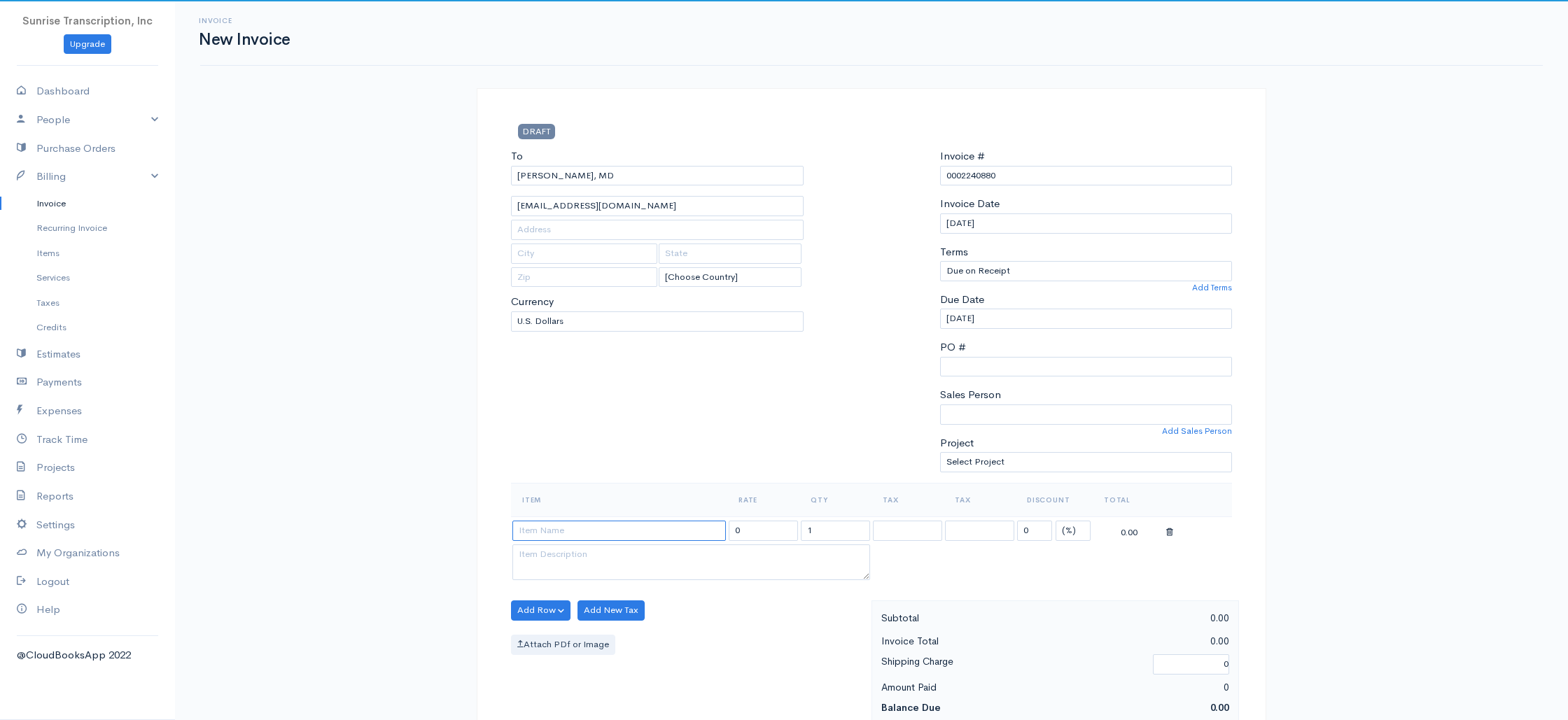
click at [615, 531] on input at bounding box center [619, 531] width 213 height 20
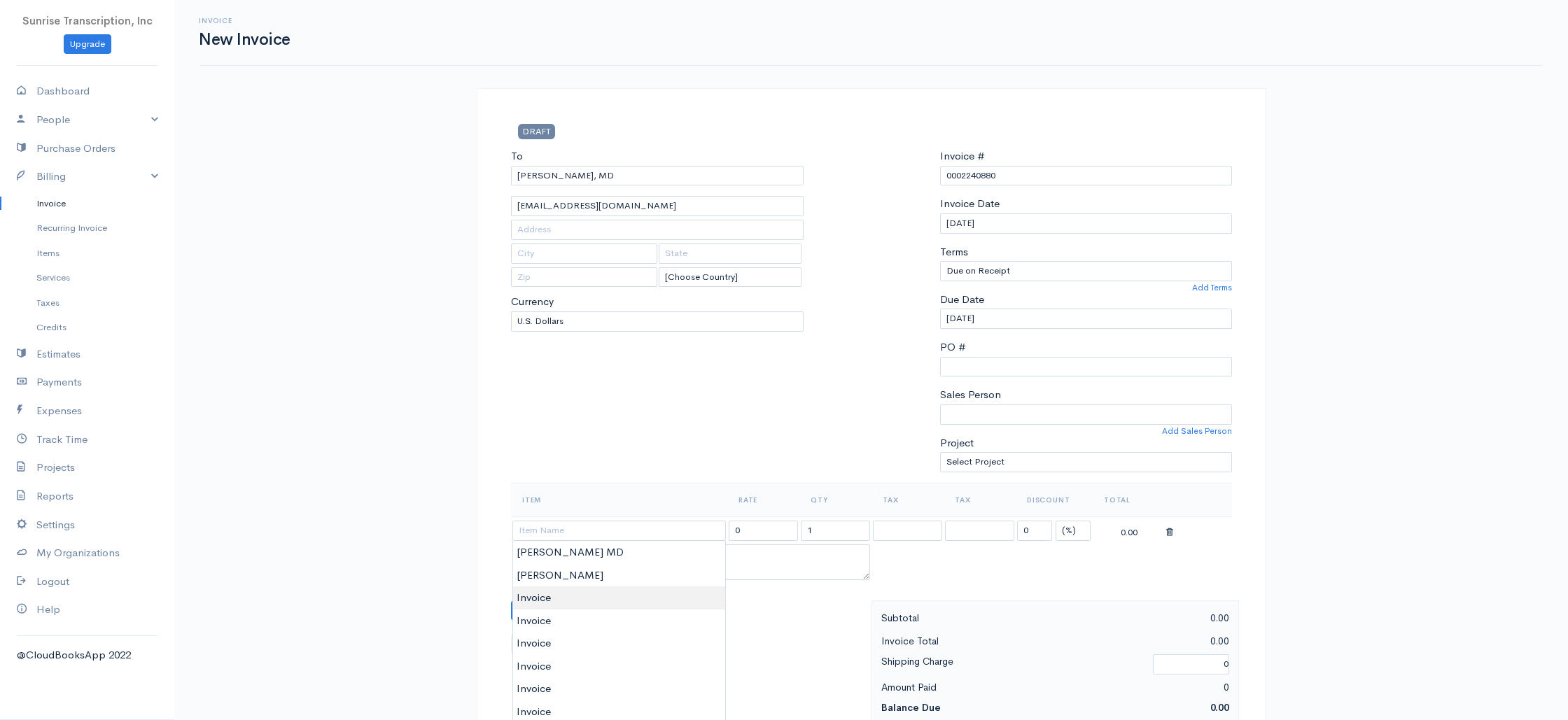
type input "Invoice"
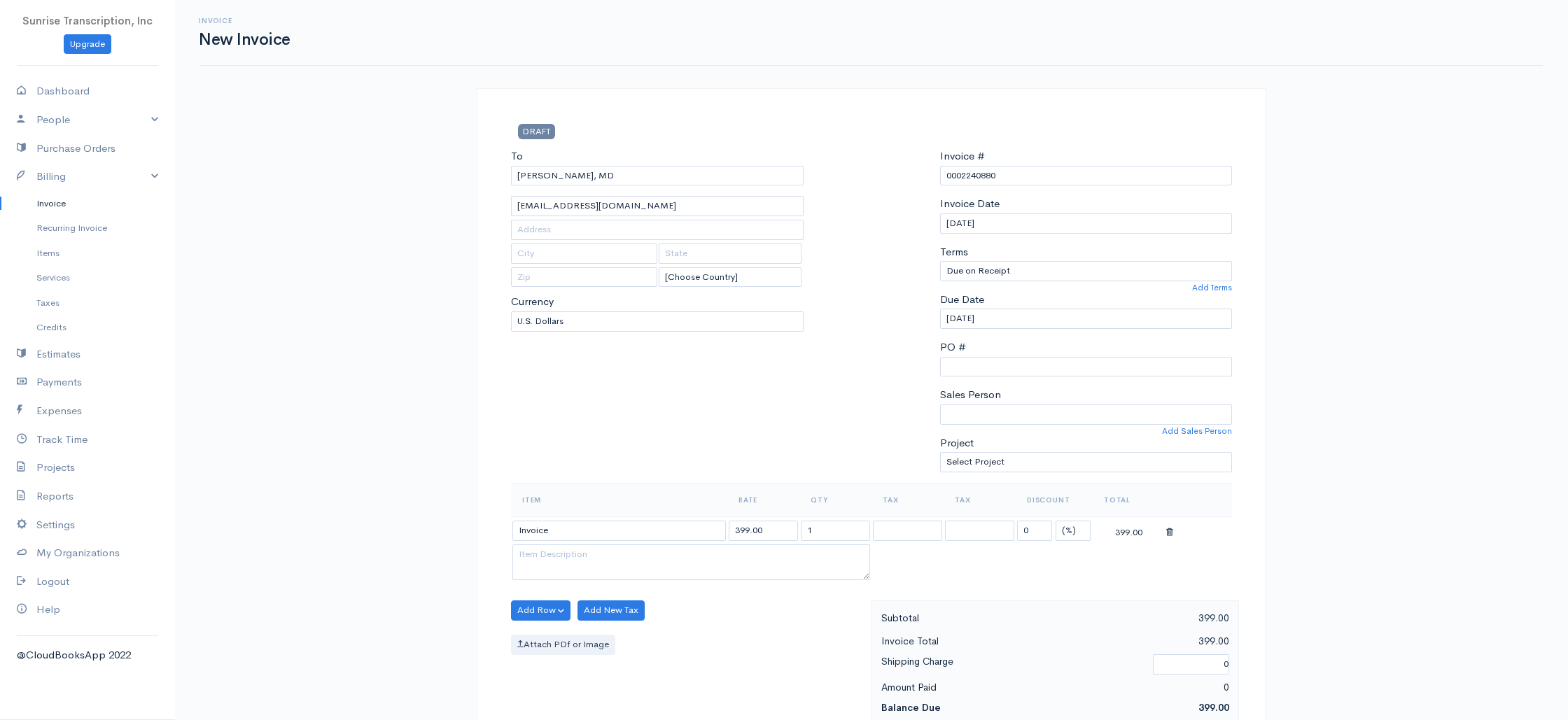
drag, startPoint x: 567, startPoint y: 601, endPoint x: 654, endPoint y: 565, distance: 94.2
click at [774, 530] on input "399.00" at bounding box center [763, 531] width 69 height 20
type input "88"
click at [763, 457] on div "To Moriah R Moffitt, MD moriahmoffittmd@aol.com [Choose Country] United States …" at bounding box center [657, 315] width 307 height 334
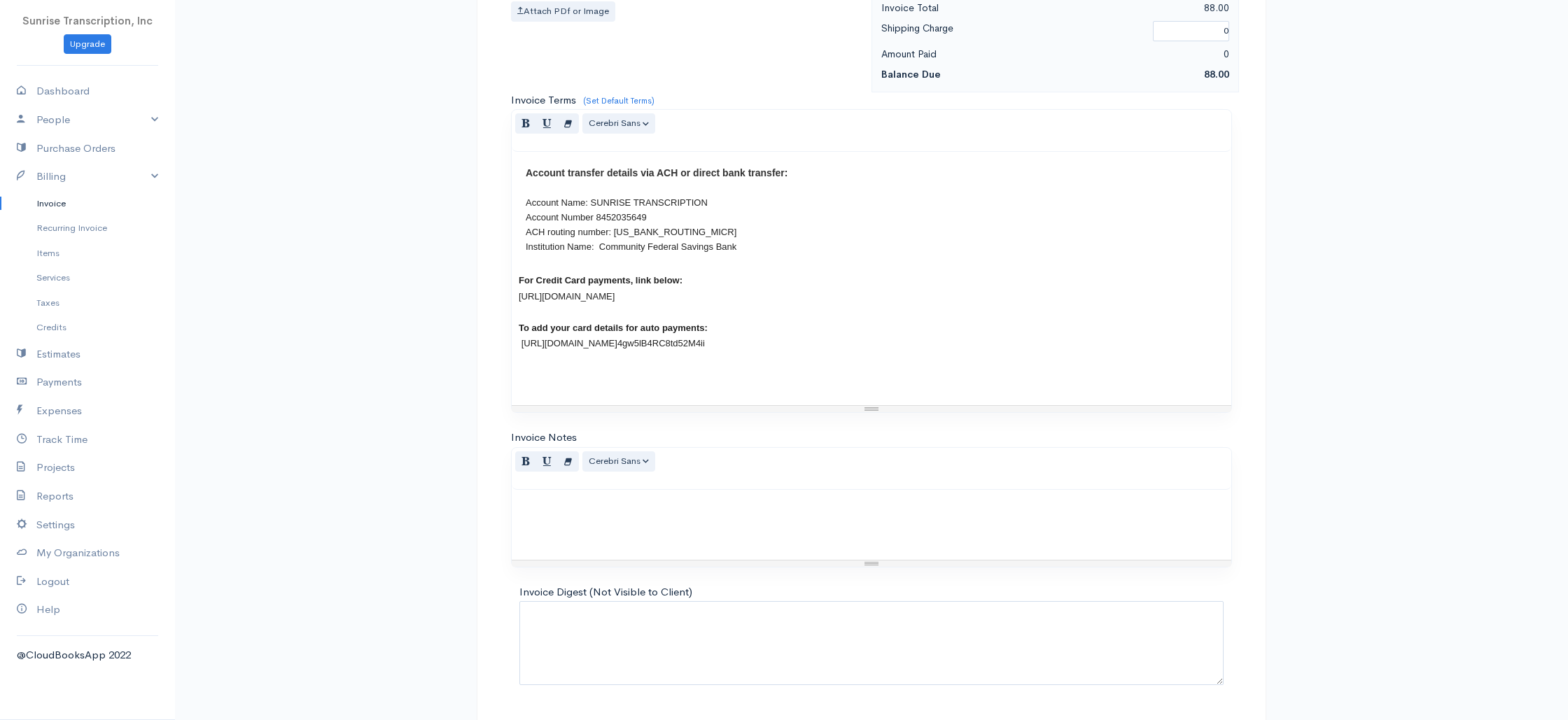
scroll to position [673, 0]
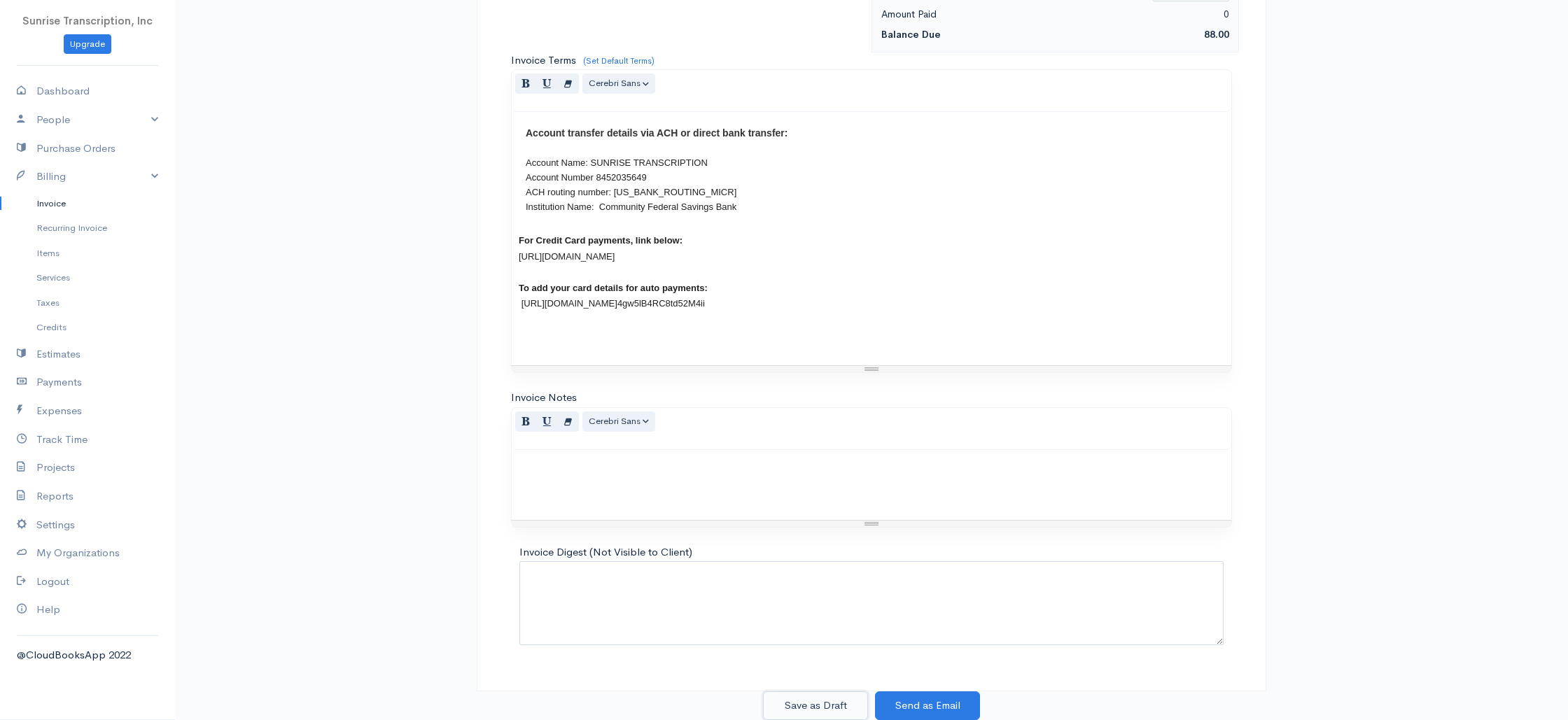
click at [828, 707] on button "Save as Draft" at bounding box center [815, 705] width 105 height 29
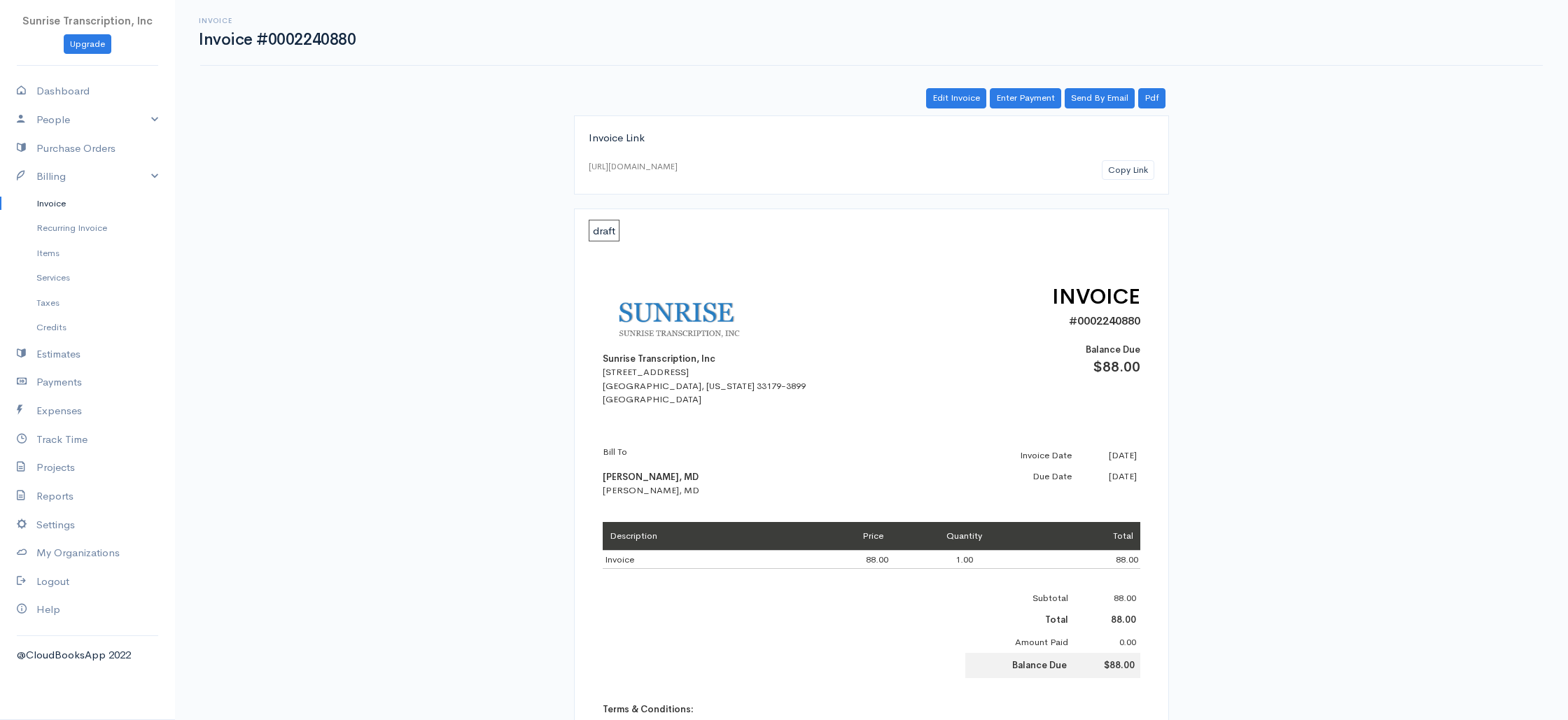
click at [70, 204] on link "Invoice" at bounding box center [88, 203] width 175 height 25
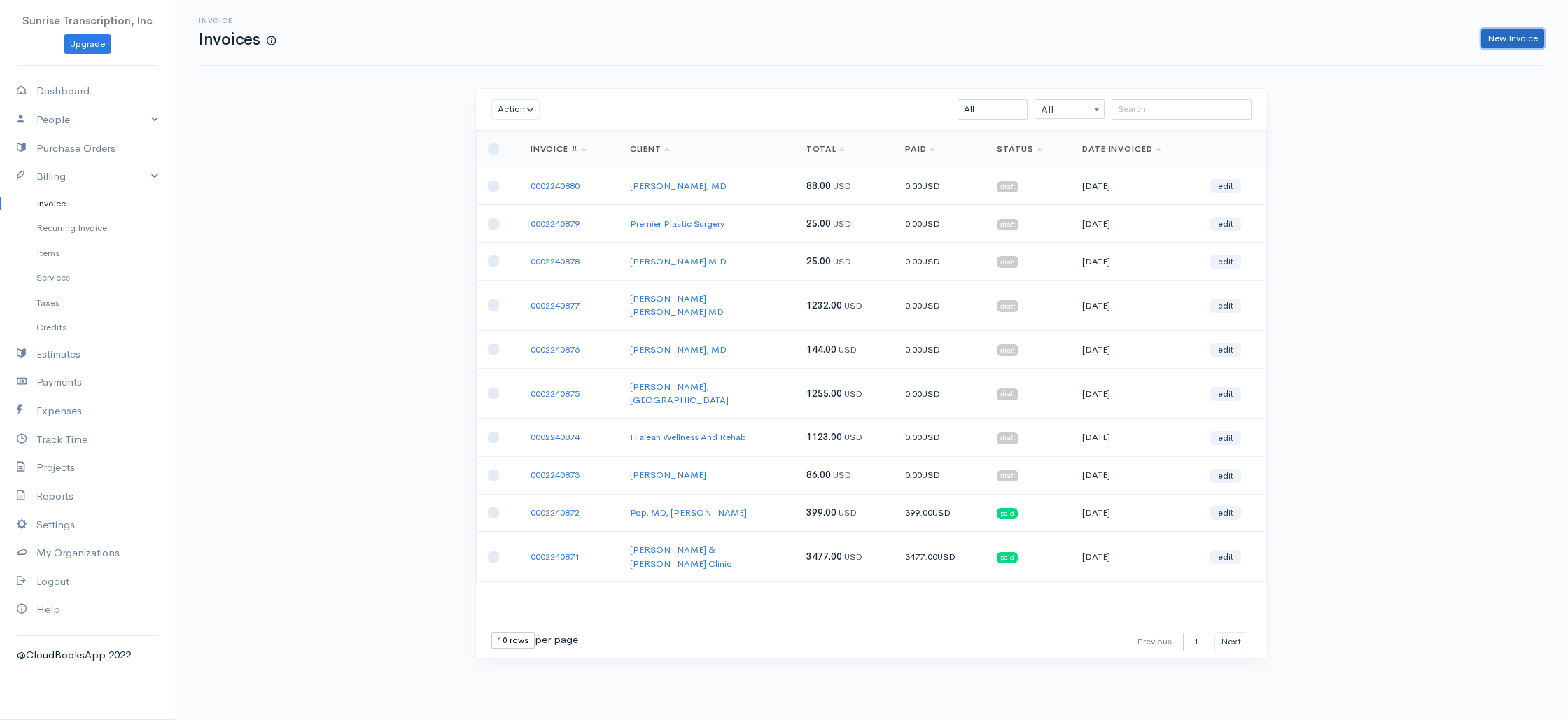
click at [1512, 38] on link "New Invoice" at bounding box center [1512, 39] width 63 height 20
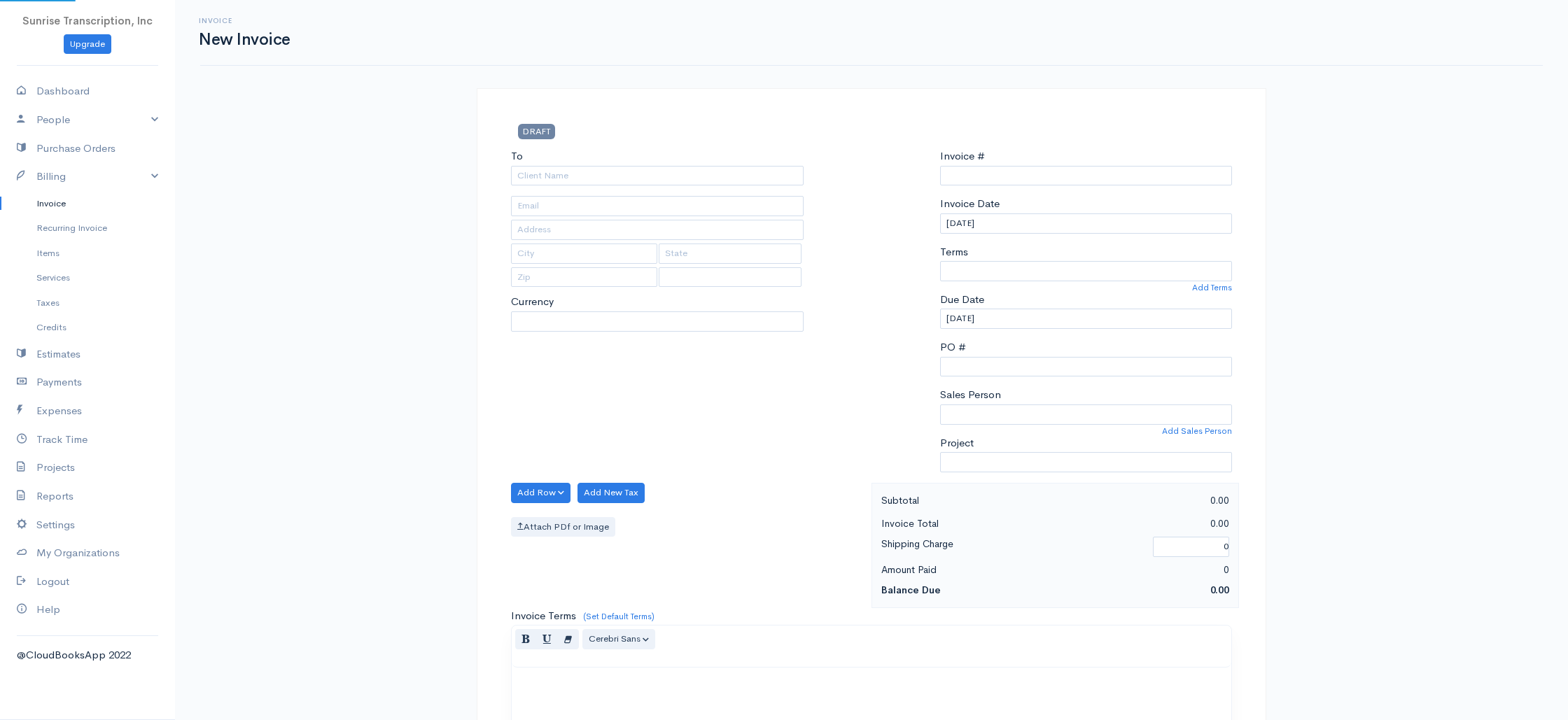
select select "USD"
select select "[GEOGRAPHIC_DATA]"
type input "0002240881"
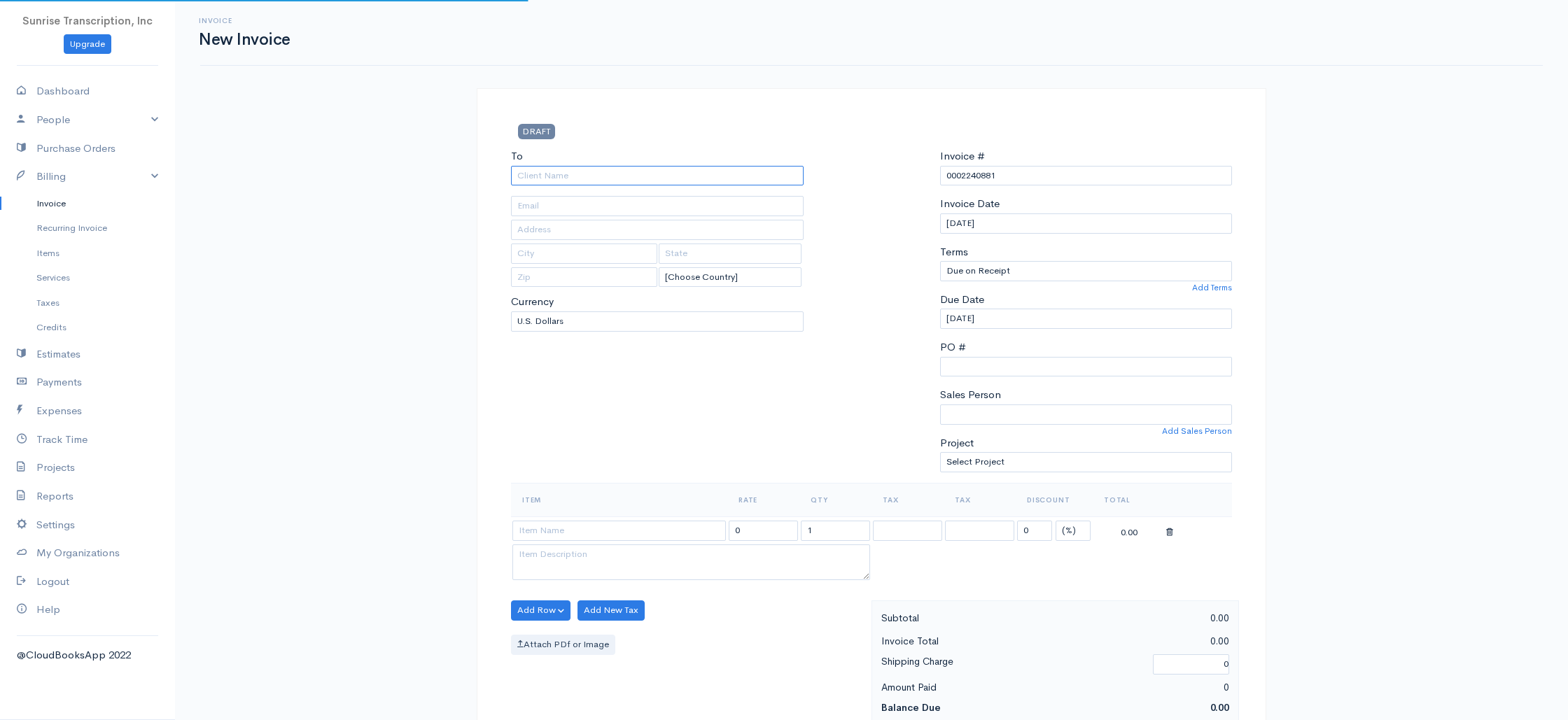
click at [754, 171] on input "To" at bounding box center [657, 176] width 293 height 20
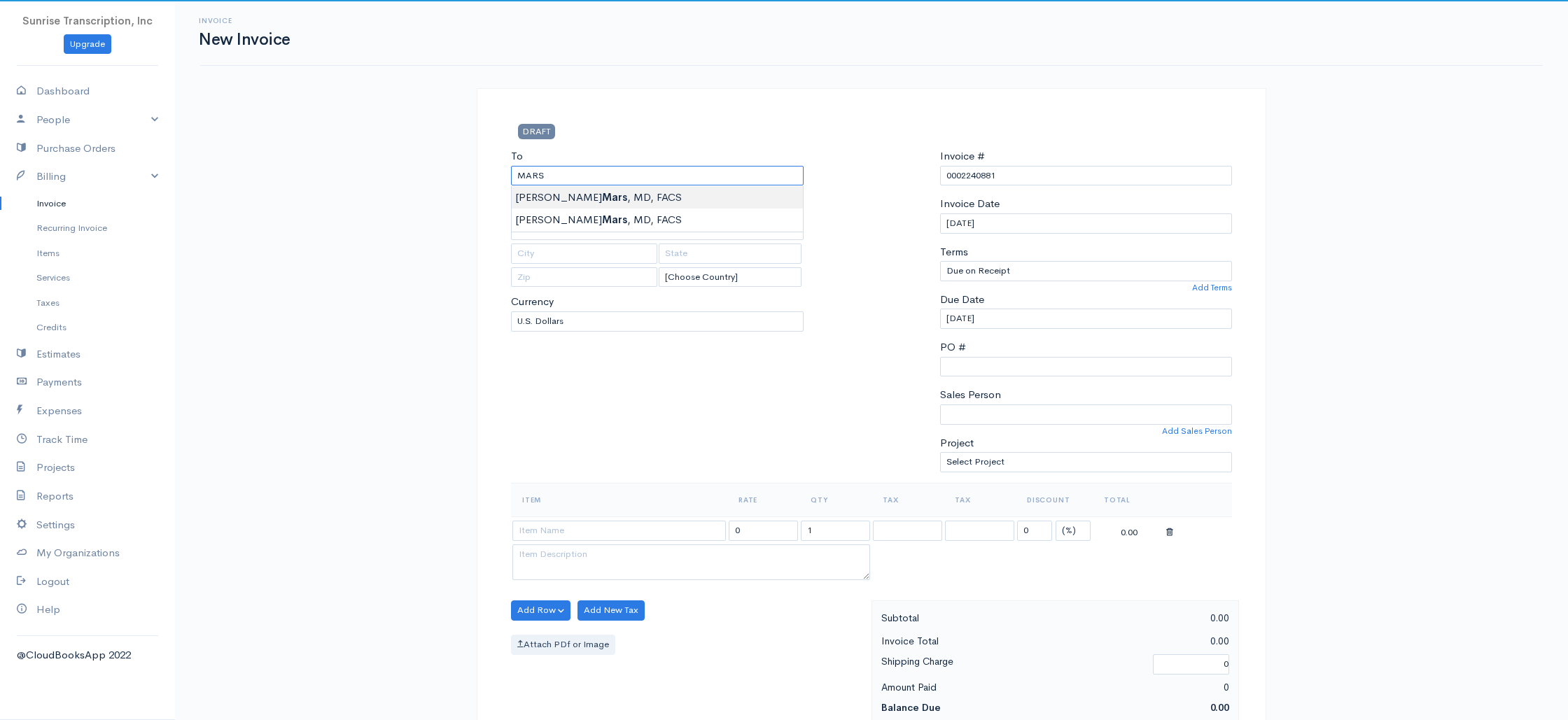
type input "Patricia N. Mars, MD, FACS"
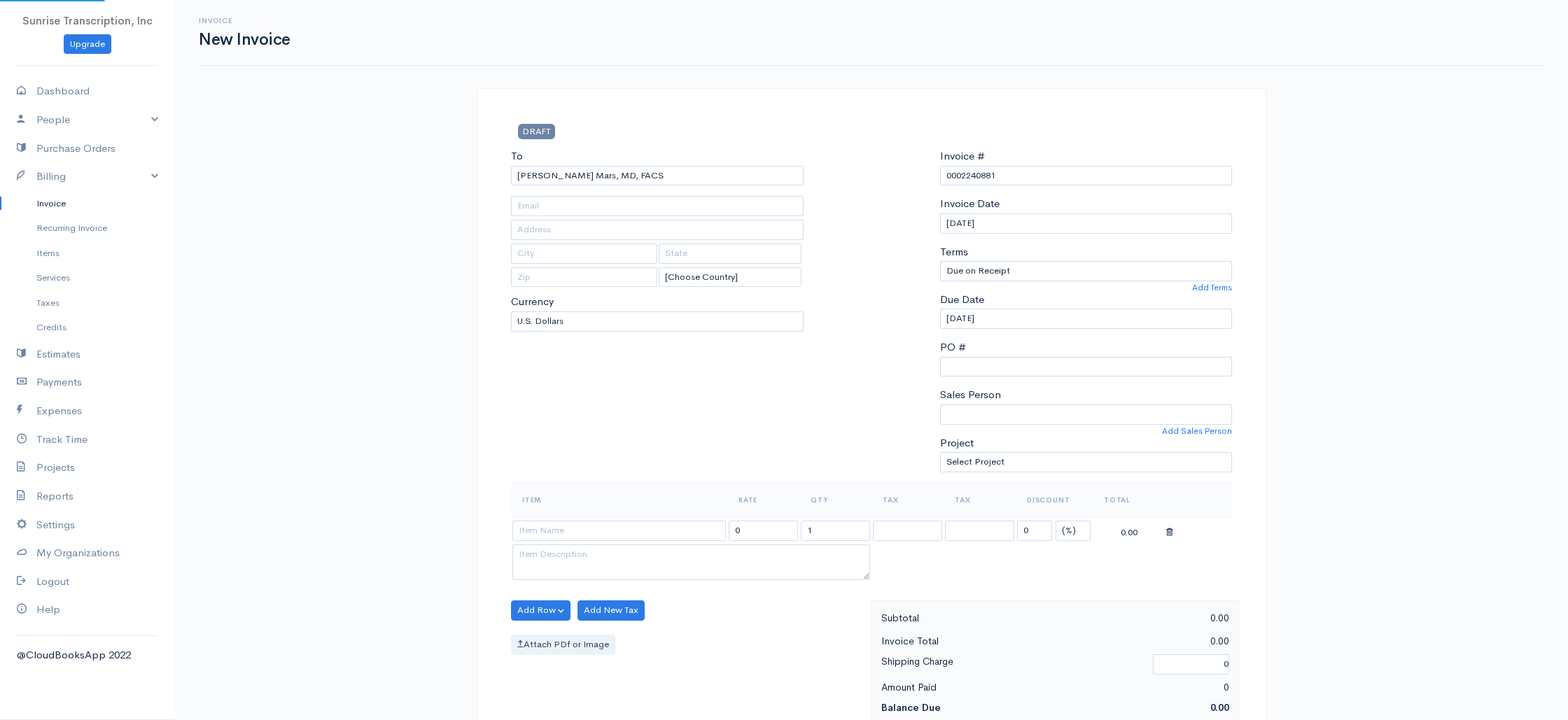
type input "officemanager@venusbymars.com"
drag, startPoint x: 632, startPoint y: 412, endPoint x: 598, endPoint y: 447, distance: 48.8
click at [632, 412] on div "To Patricia N. Mars, MD, FACS officemanager@venusbymars.com [Choose Country] Un…" at bounding box center [657, 315] width 307 height 334
click at [589, 527] on input at bounding box center [619, 531] width 213 height 20
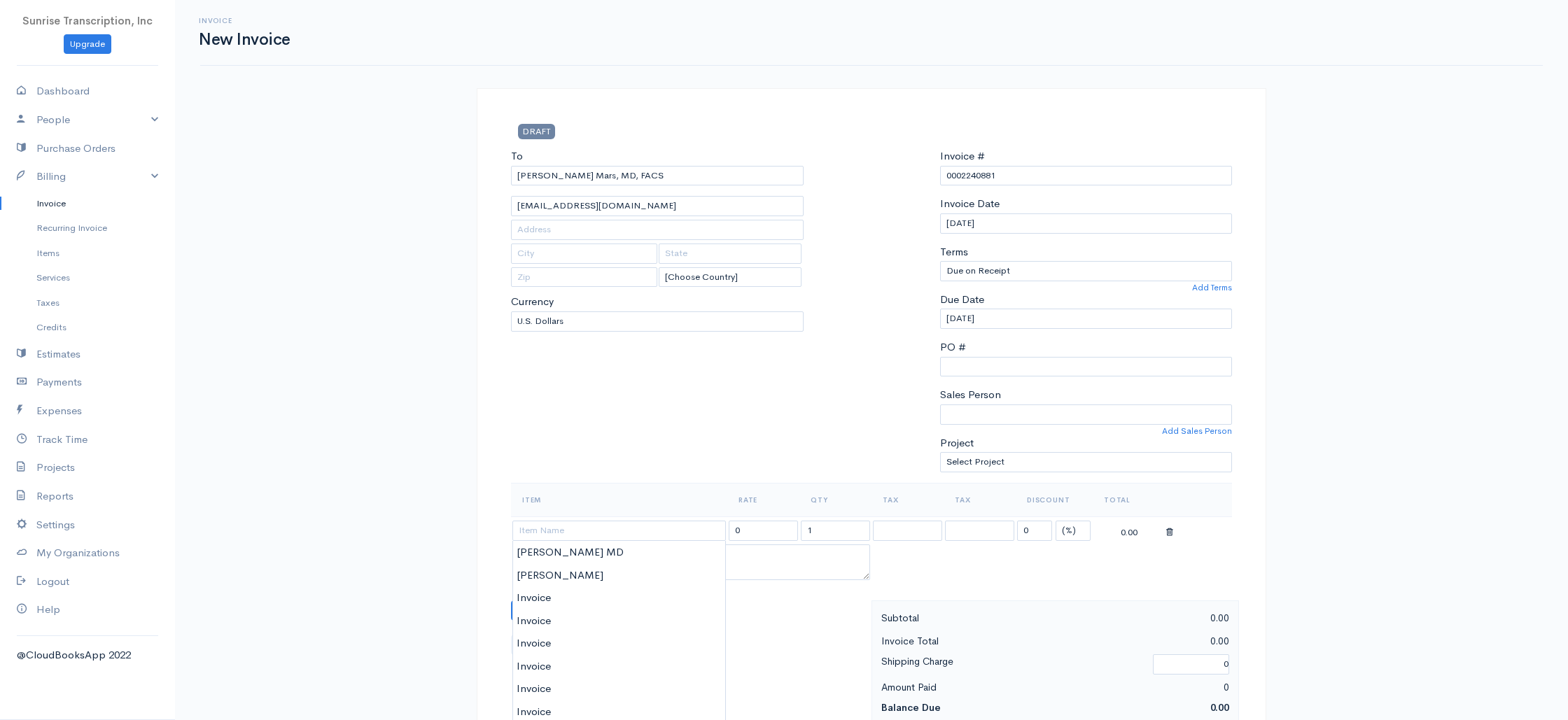
type input "Invoice"
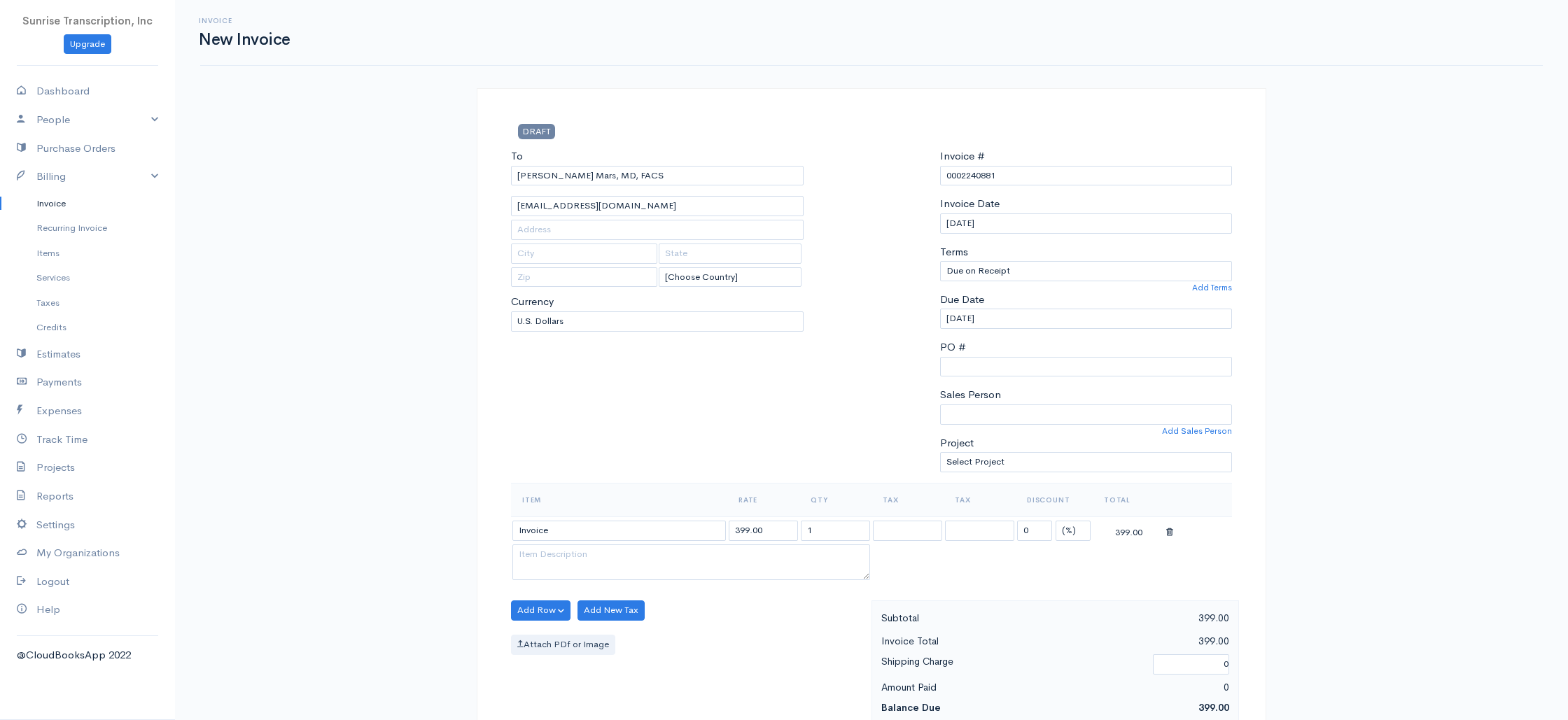
click at [665, 446] on div "To Patricia N. Mars, MD, FACS officemanager@venusbymars.com [Choose Country] Un…" at bounding box center [657, 315] width 307 height 334
drag, startPoint x: 775, startPoint y: 532, endPoint x: 701, endPoint y: 527, distance: 74.2
click at [701, 527] on tr "Invoice 399.00 1 0 (%) Flat 399.00" at bounding box center [871, 529] width 721 height 27
type input "233"
click at [699, 416] on div "To Patricia N. Mars, MD, FACS officemanager@venusbymars.com [Choose Country] Un…" at bounding box center [657, 315] width 307 height 334
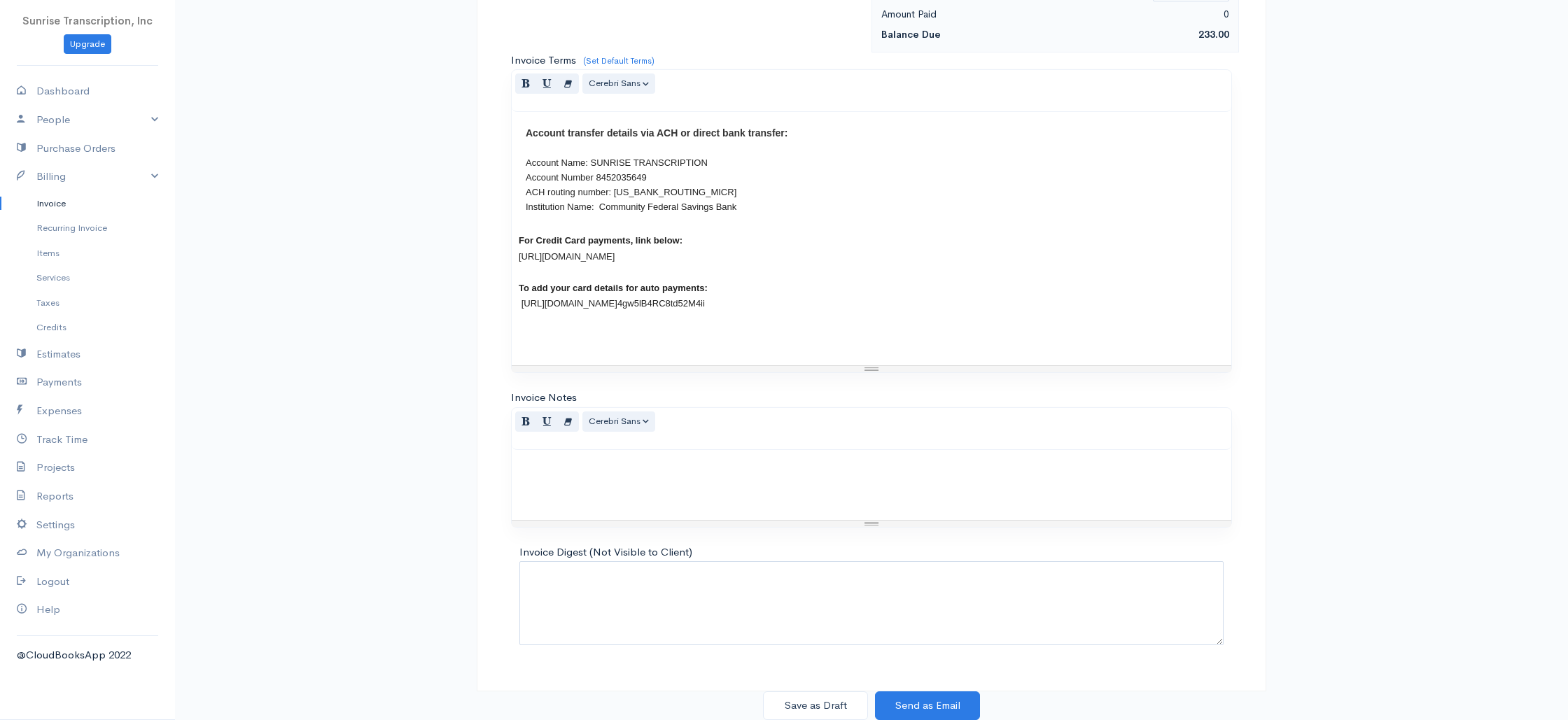
scroll to position [673, 0]
drag, startPoint x: 825, startPoint y: 700, endPoint x: 859, endPoint y: 665, distance: 48.8
click at [825, 700] on button "Save as Draft" at bounding box center [815, 705] width 105 height 29
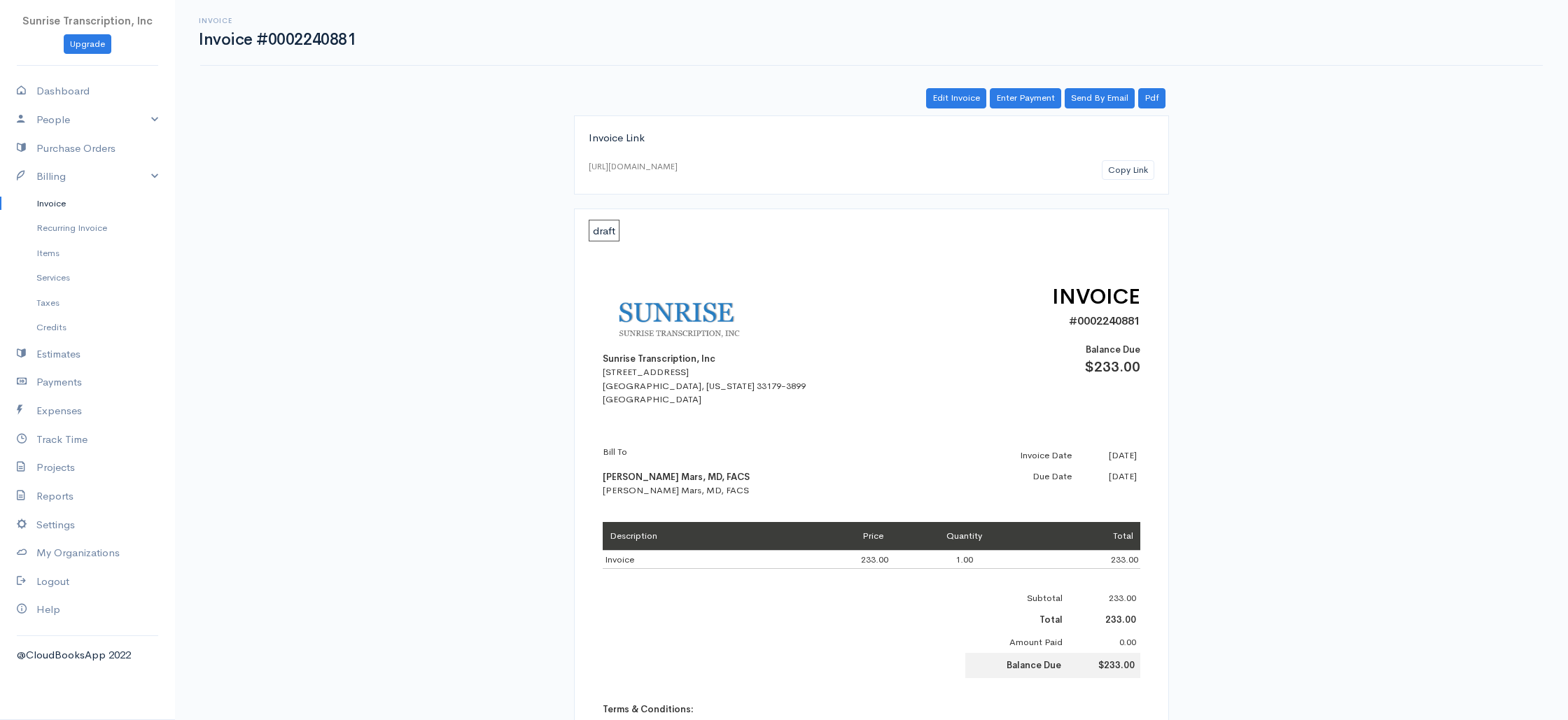
click at [72, 210] on link "Invoice" at bounding box center [88, 203] width 175 height 25
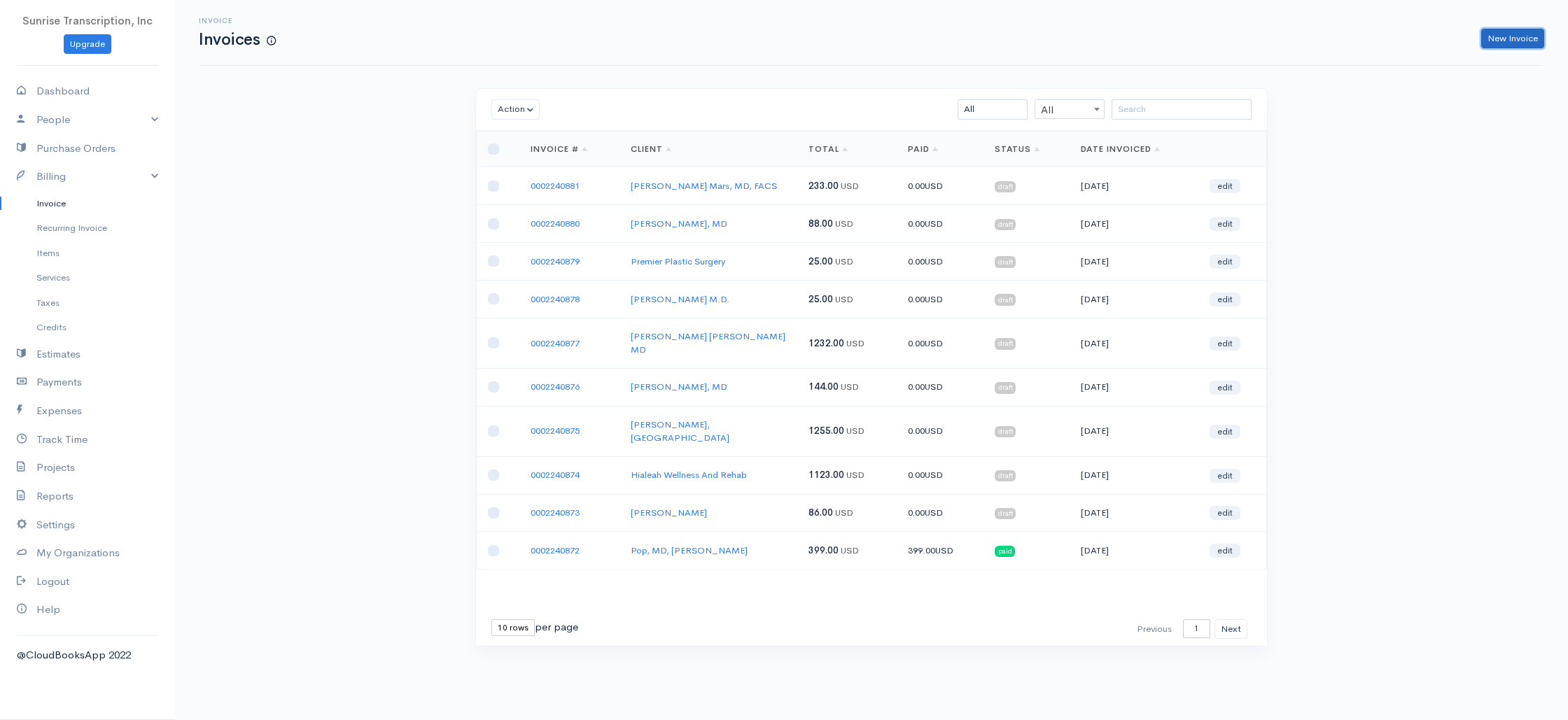
drag, startPoint x: 1504, startPoint y: 42, endPoint x: 1478, endPoint y: 47, distance: 26.5
click at [1504, 42] on link "New Invoice" at bounding box center [1512, 39] width 63 height 20
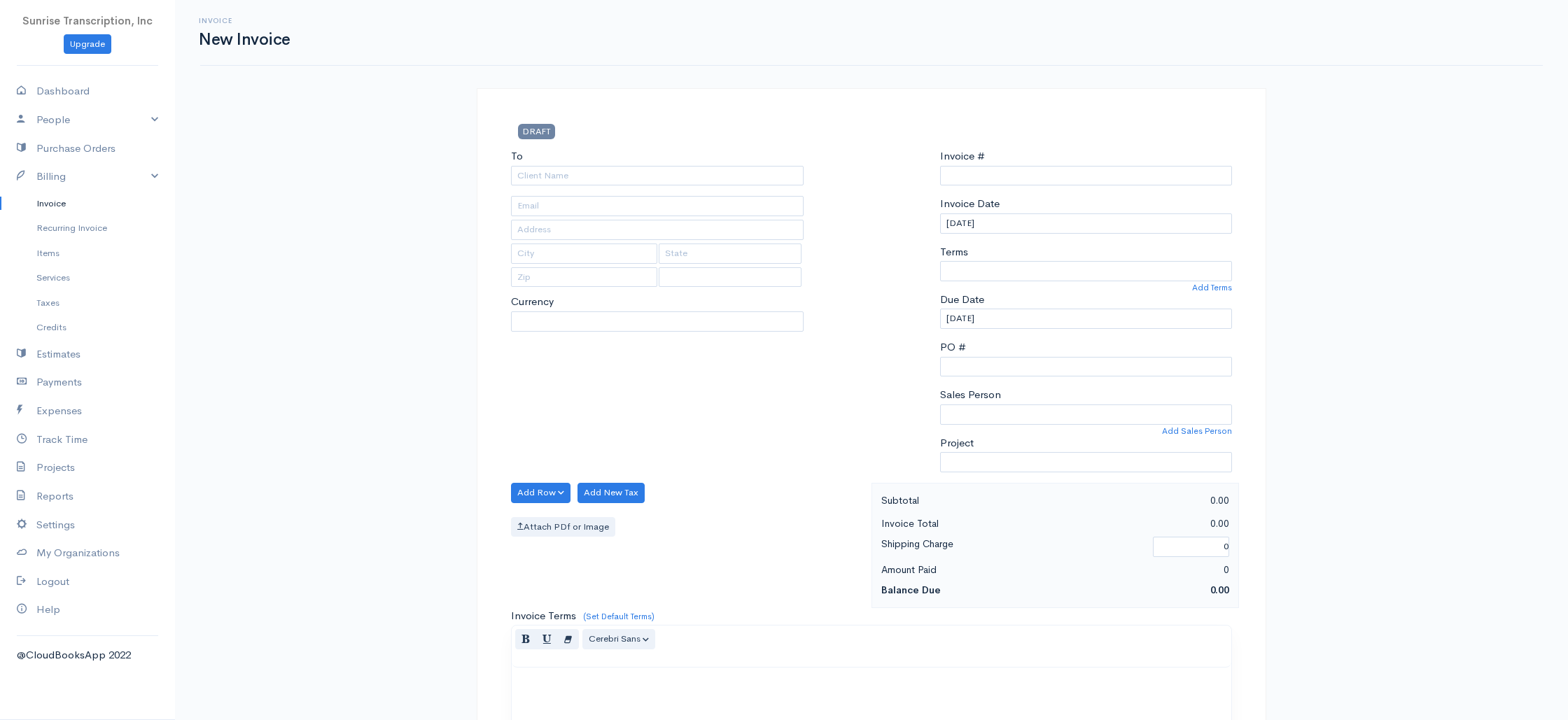
select select "USD"
type input "0002240882"
select select "[GEOGRAPHIC_DATA]"
click at [752, 173] on input "To" at bounding box center [657, 176] width 293 height 20
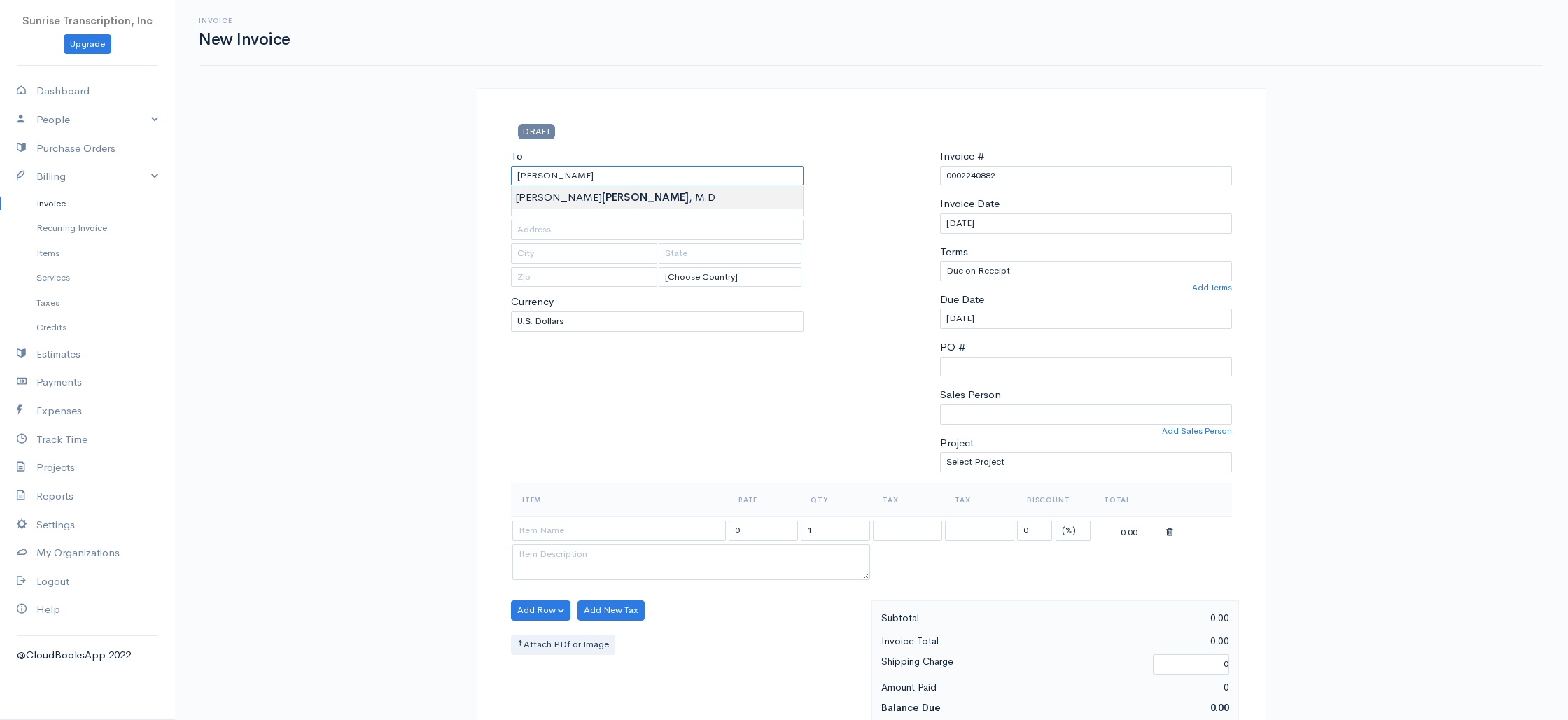
type input "Warren R. Abel, M.D"
type input "meredith@coastalpulmonary.net"
click at [613, 389] on div "To Warren R. Abel, M.D meredith@coastalpulmonary.net [Choose Country] United St…" at bounding box center [657, 315] width 307 height 334
click at [603, 537] on input at bounding box center [619, 531] width 213 height 20
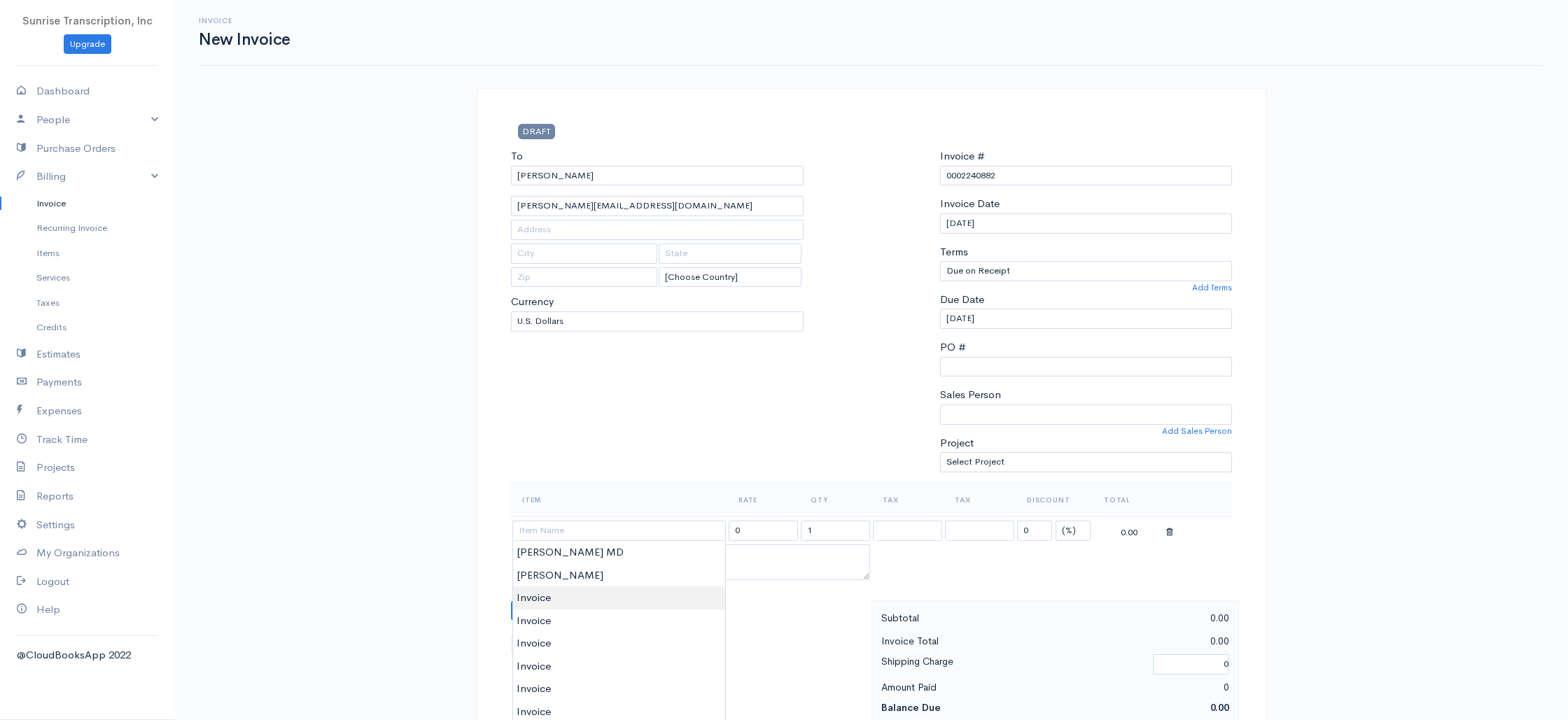
type input "Invoice"
drag, startPoint x: 561, startPoint y: 592, endPoint x: 623, endPoint y: 513, distance: 100.4
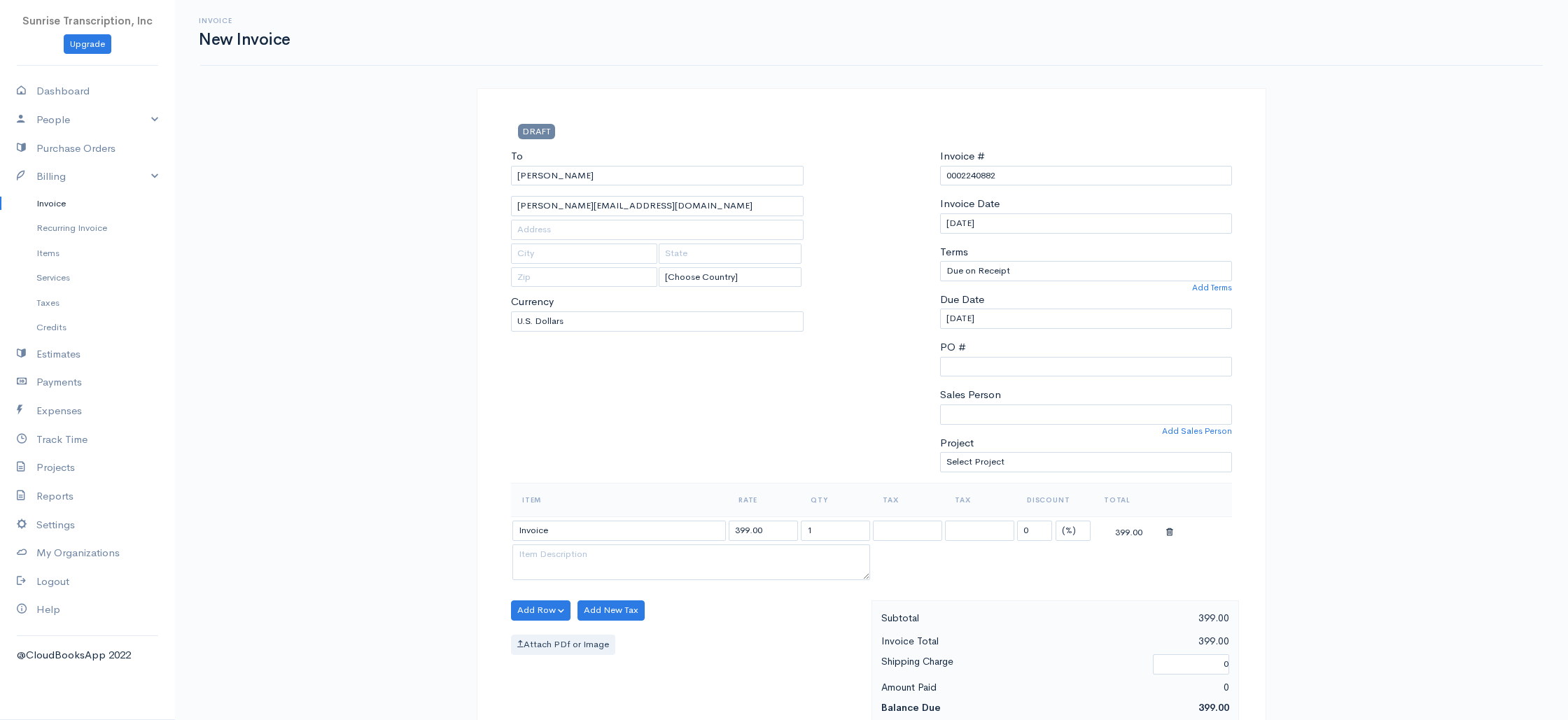
click at [665, 440] on div "To Warren R. Abel, M.D meredith@coastalpulmonary.net [Choose Country] United St…" at bounding box center [657, 315] width 307 height 334
drag, startPoint x: 770, startPoint y: 528, endPoint x: 681, endPoint y: 530, distance: 89.0
click at [681, 530] on tr "Invoice 399.00 1 0 (%) Flat 399.00" at bounding box center [871, 529] width 721 height 27
drag, startPoint x: 741, startPoint y: 527, endPoint x: 709, endPoint y: 525, distance: 32.1
click at [709, 525] on tr "Invoice 122 1 0 (%) Flat 122.00" at bounding box center [871, 529] width 721 height 27
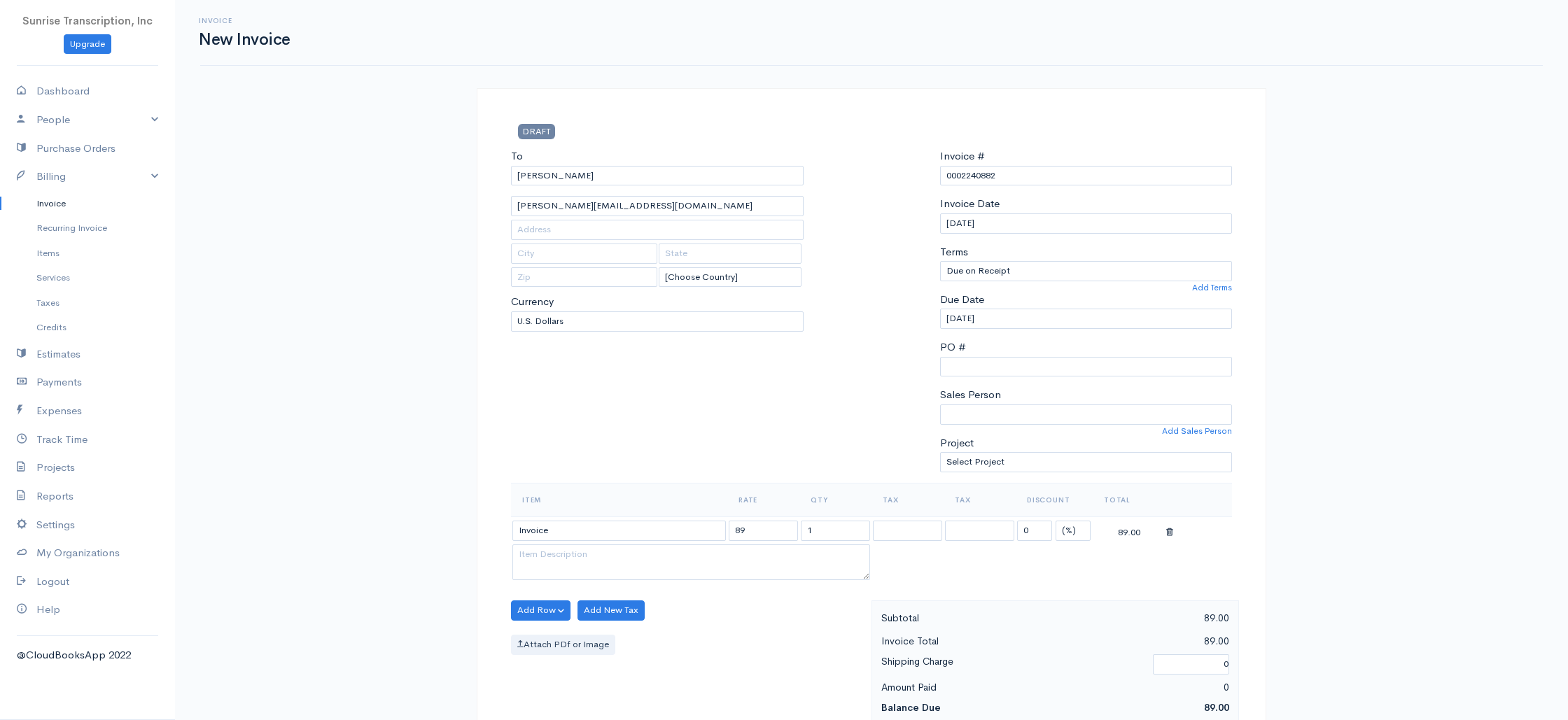
click at [743, 430] on div "To Warren R. Abel, M.D meredith@coastalpulmonary.net [Choose Country] United St…" at bounding box center [657, 315] width 307 height 334
drag, startPoint x: 756, startPoint y: 532, endPoint x: 693, endPoint y: 530, distance: 63.0
click at [693, 530] on tr "Invoice 89 1 0 (%) Flat 89.00" at bounding box center [871, 529] width 721 height 27
type input "122"
click at [749, 404] on div "To Warren R. Abel, M.D meredith@coastalpulmonary.net [Choose Country] United St…" at bounding box center [657, 315] width 307 height 334
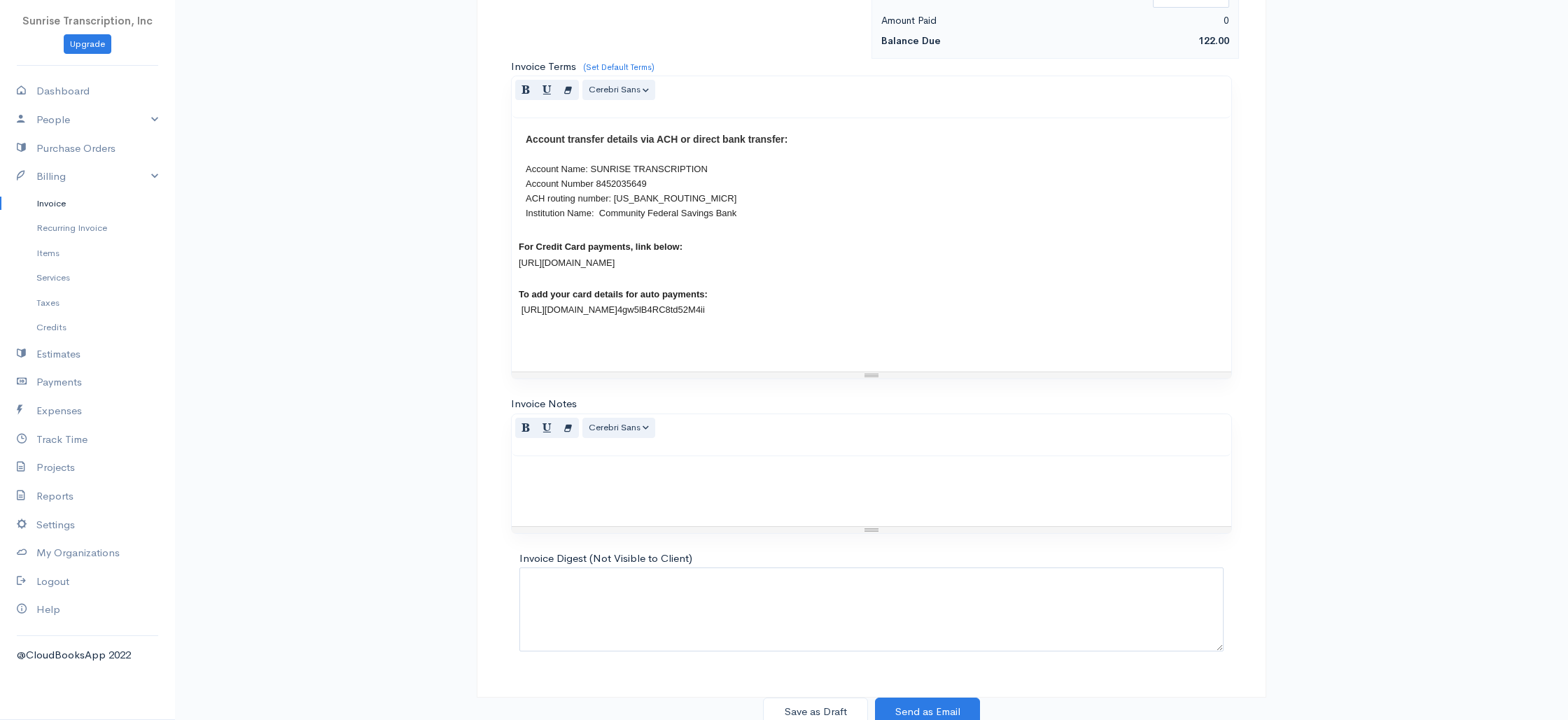
scroll to position [673, 0]
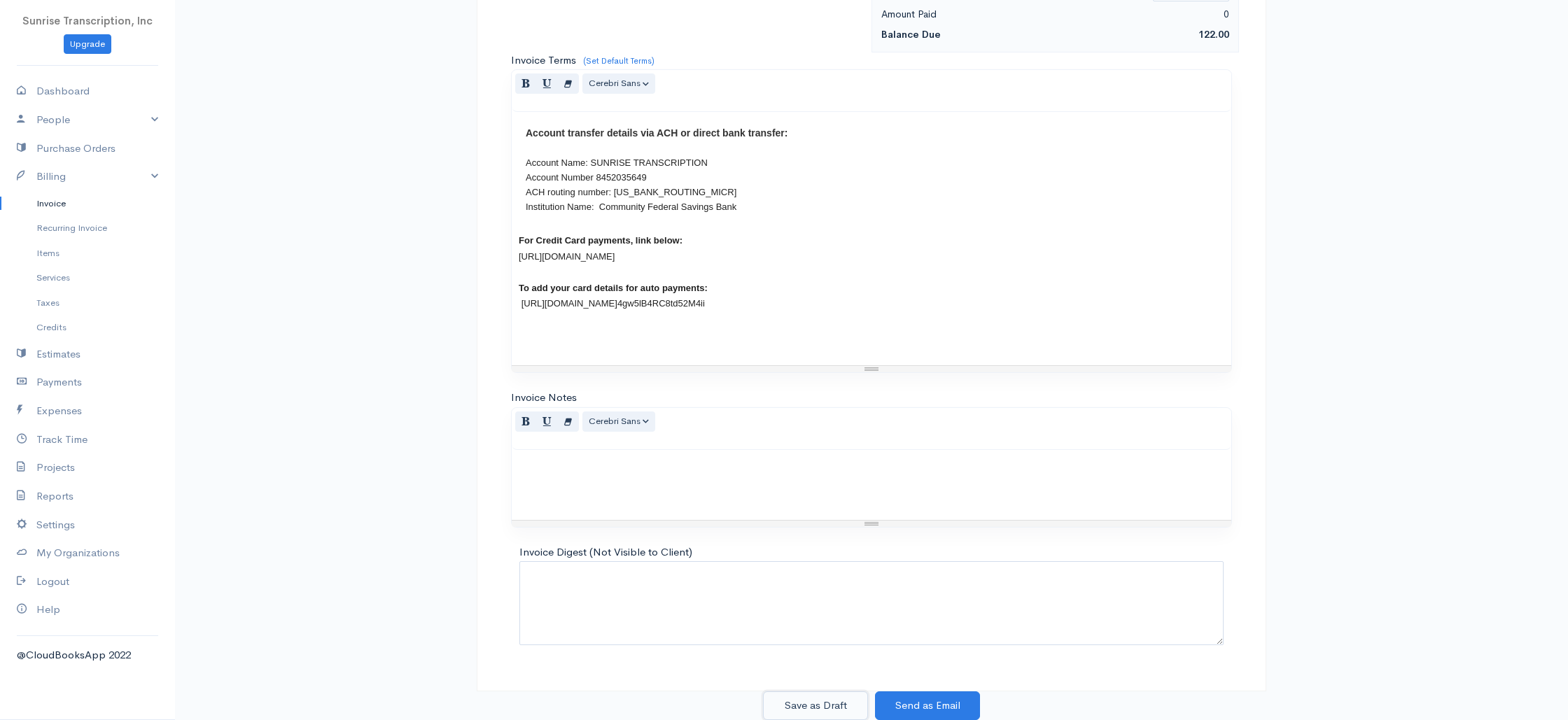
click at [811, 702] on button "Save as Draft" at bounding box center [815, 705] width 105 height 29
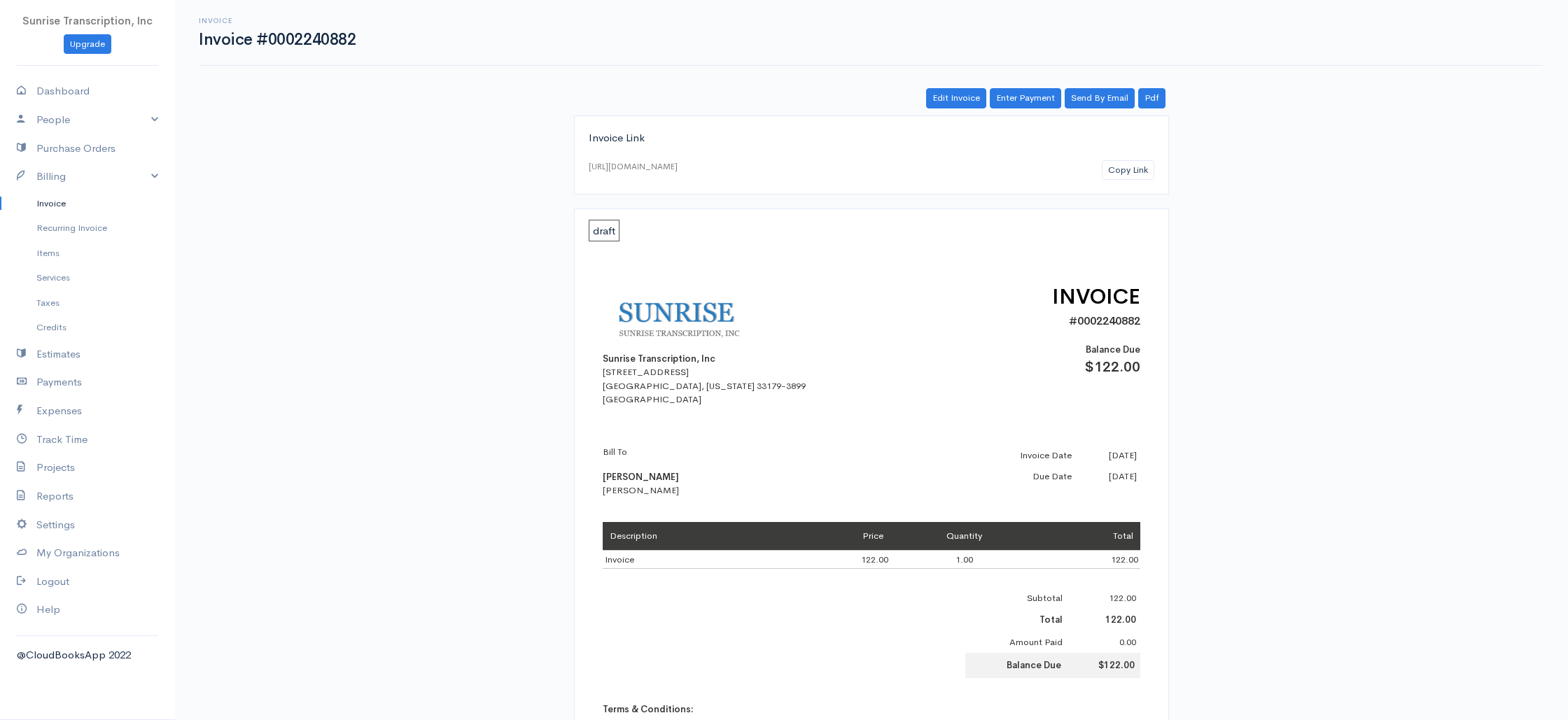
click at [55, 204] on link "Invoice" at bounding box center [88, 203] width 175 height 25
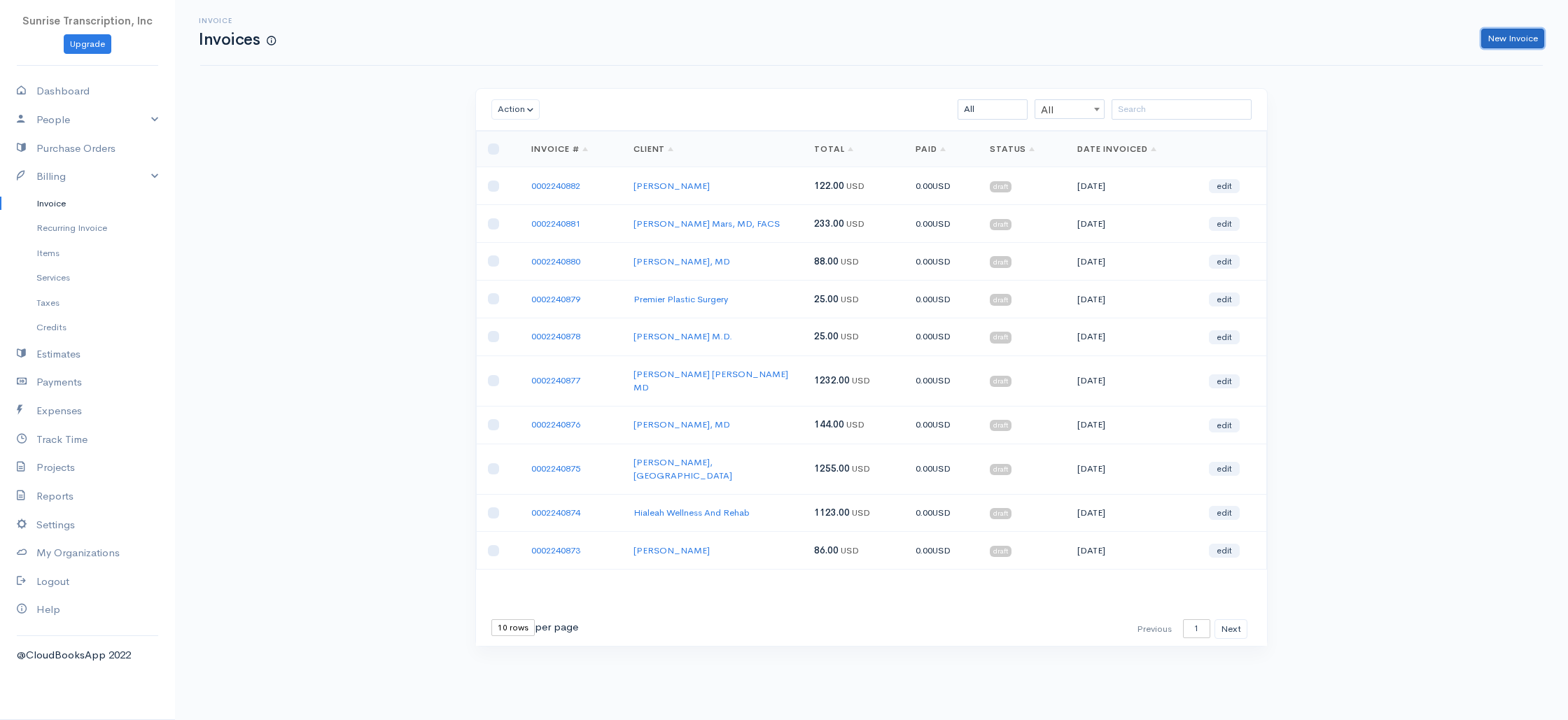
drag, startPoint x: 1510, startPoint y: 42, endPoint x: 1320, endPoint y: 78, distance: 193.4
click at [1510, 42] on link "New Invoice" at bounding box center [1512, 39] width 63 height 20
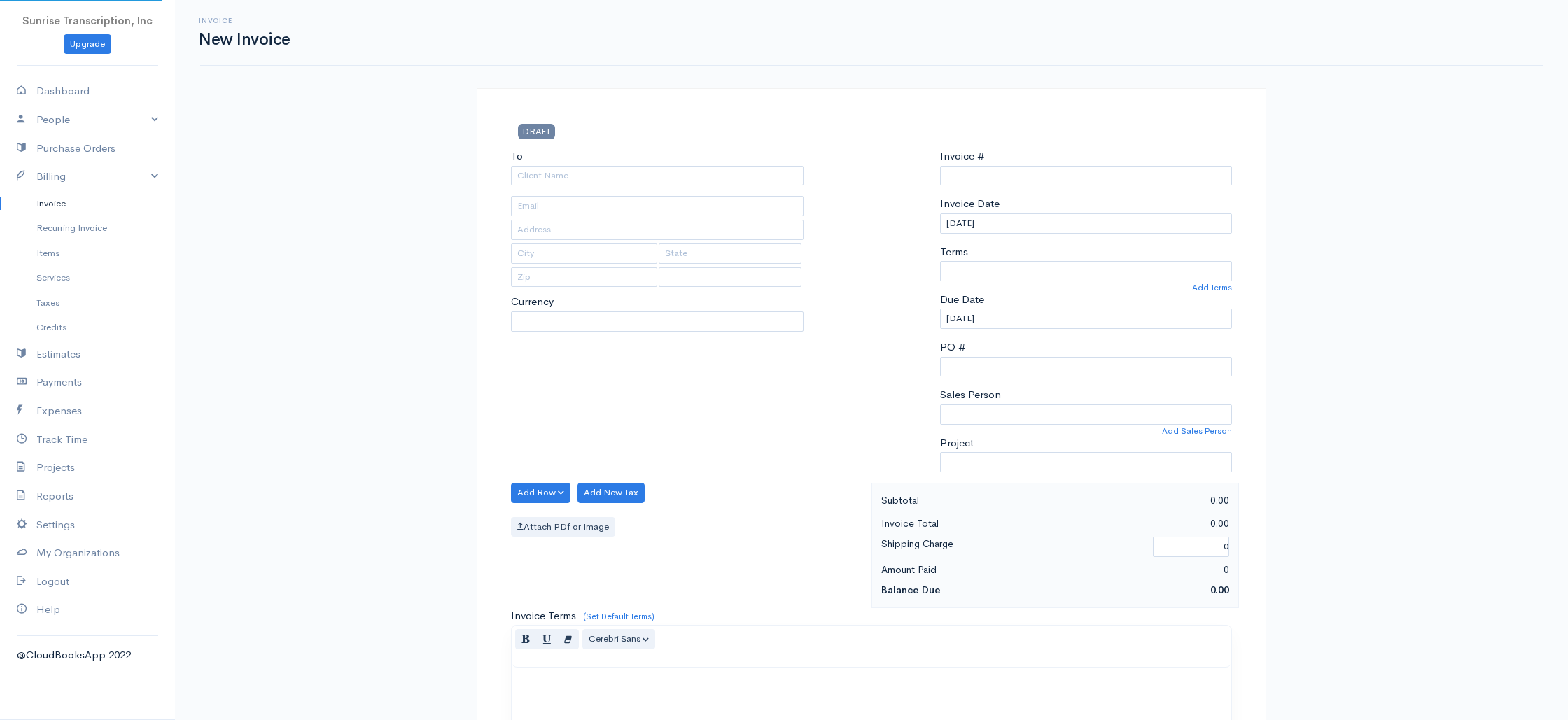
select select "USD"
click at [767, 178] on input "To" at bounding box center [657, 176] width 293 height 20
select select "[GEOGRAPHIC_DATA]"
type input "0002240883"
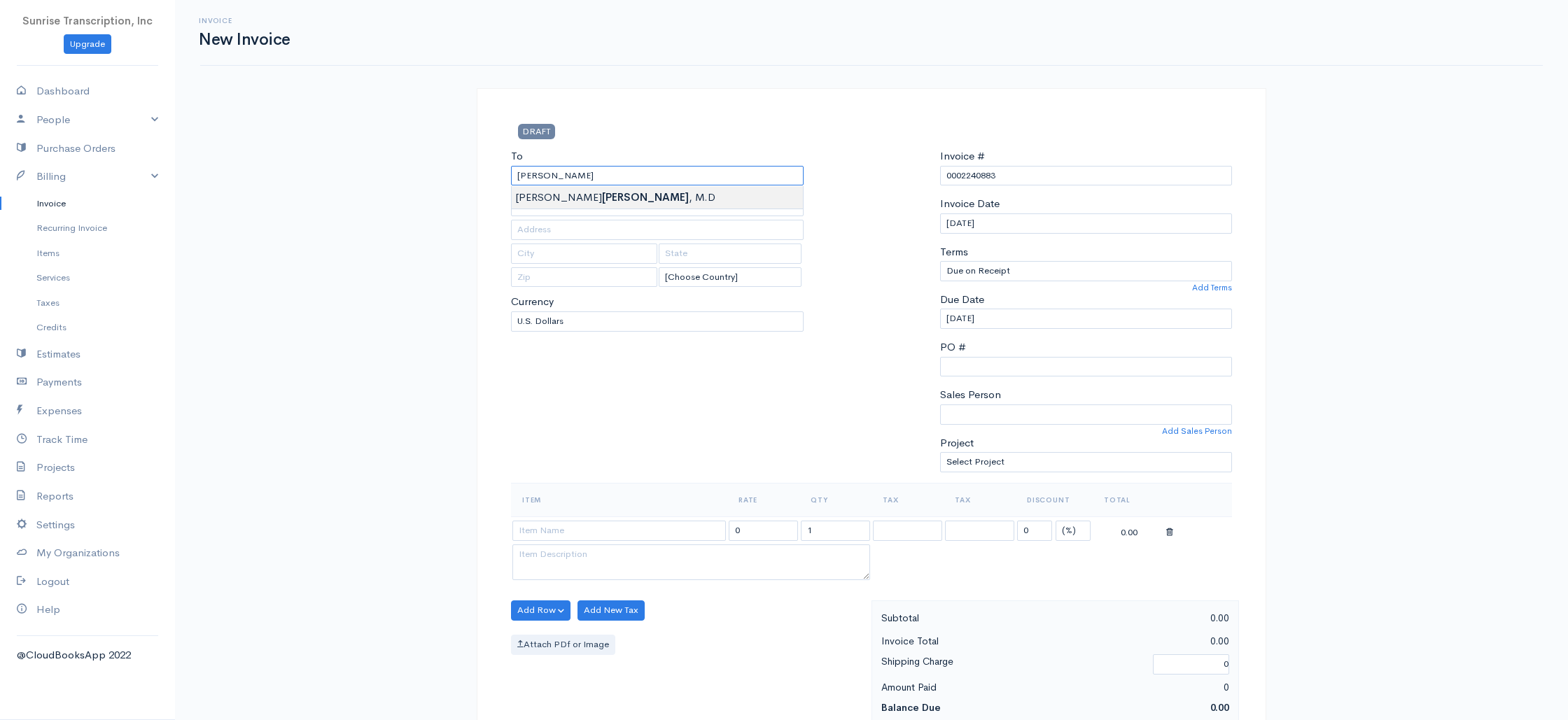
type input "Azim A. Karim, M.D"
type input "azimkarim@greatertexanhealth.com"
click at [610, 527] on input at bounding box center [619, 531] width 213 height 20
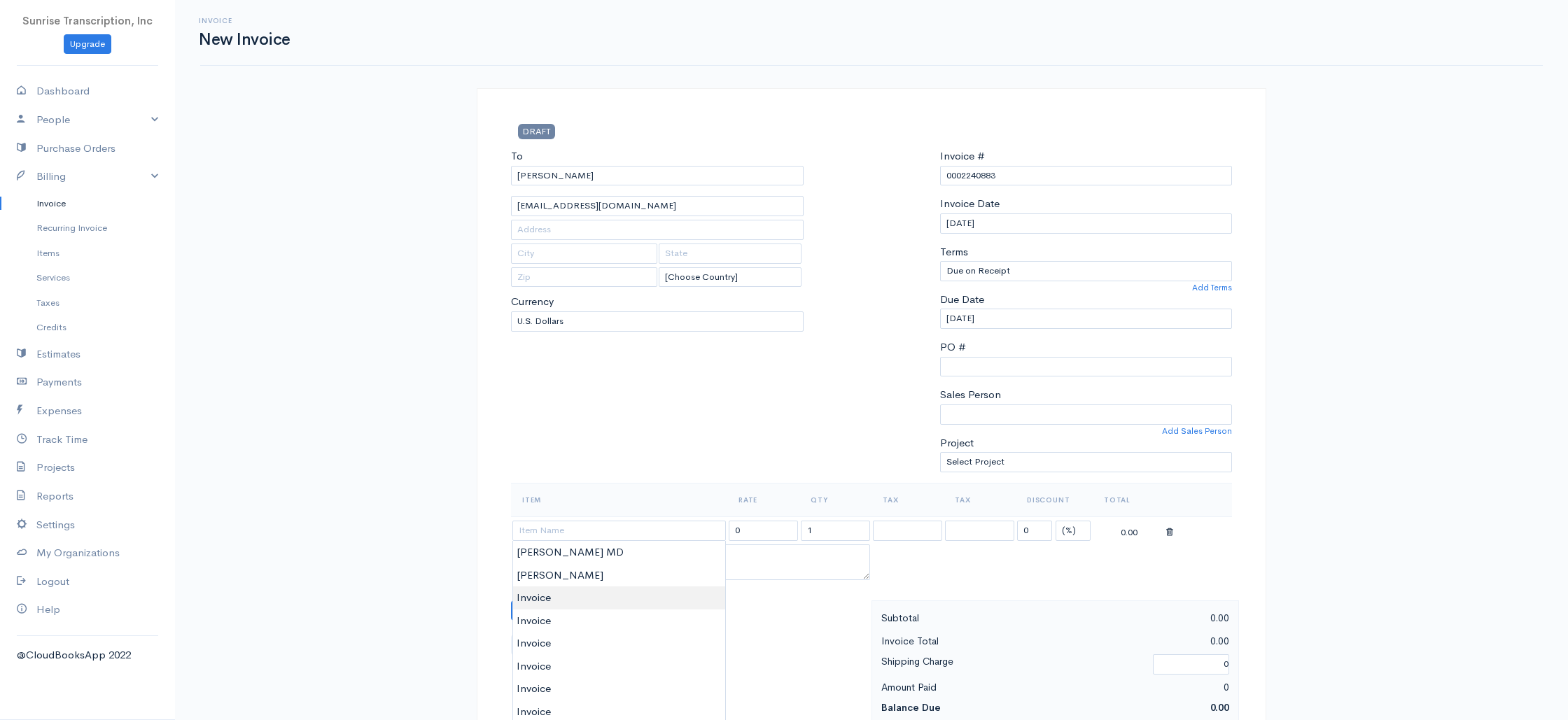
type input "Invoice"
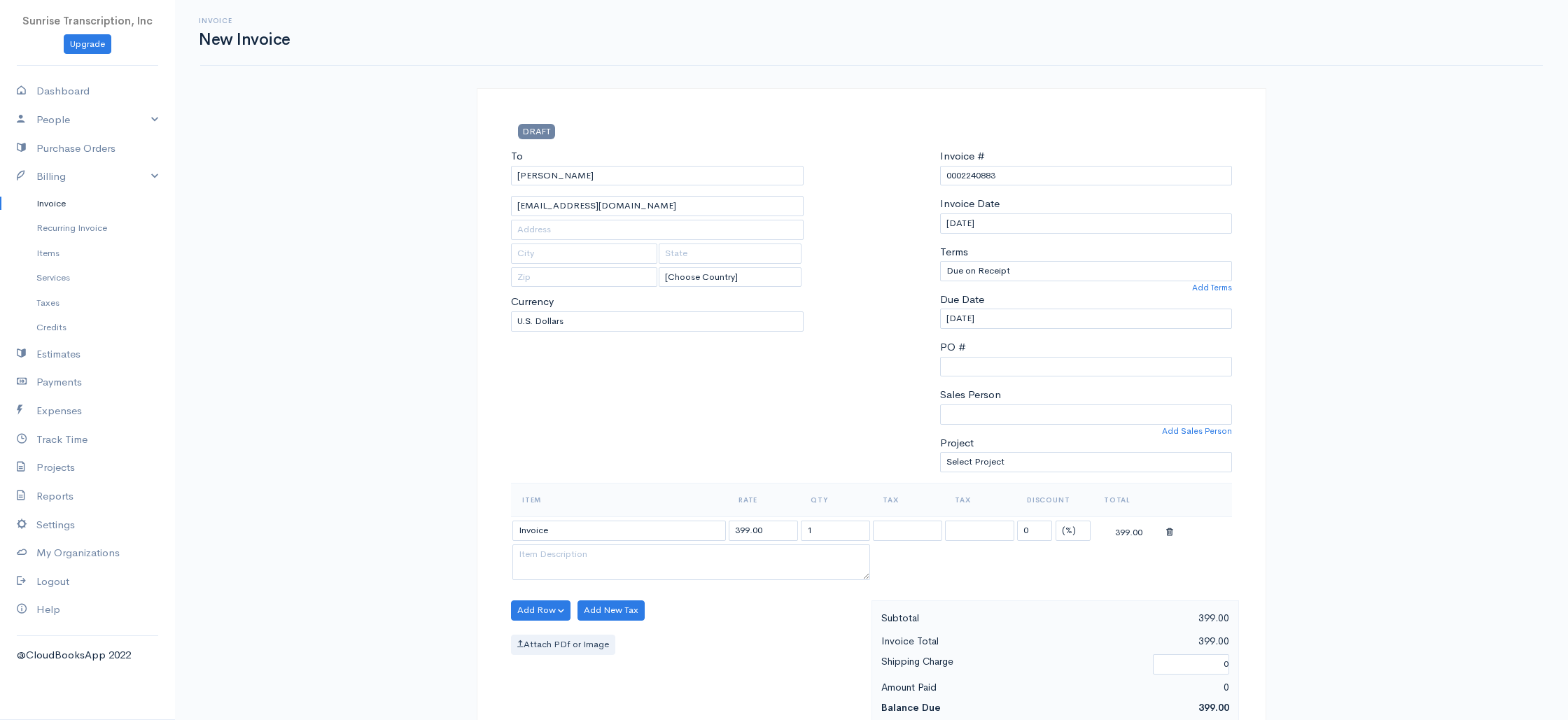
click at [778, 533] on input "399.00" at bounding box center [763, 531] width 69 height 20
type input "10"
drag, startPoint x: 66, startPoint y: 202, endPoint x: 79, endPoint y: 204, distance: 13.2
click at [66, 202] on link "Invoice" at bounding box center [88, 203] width 175 height 25
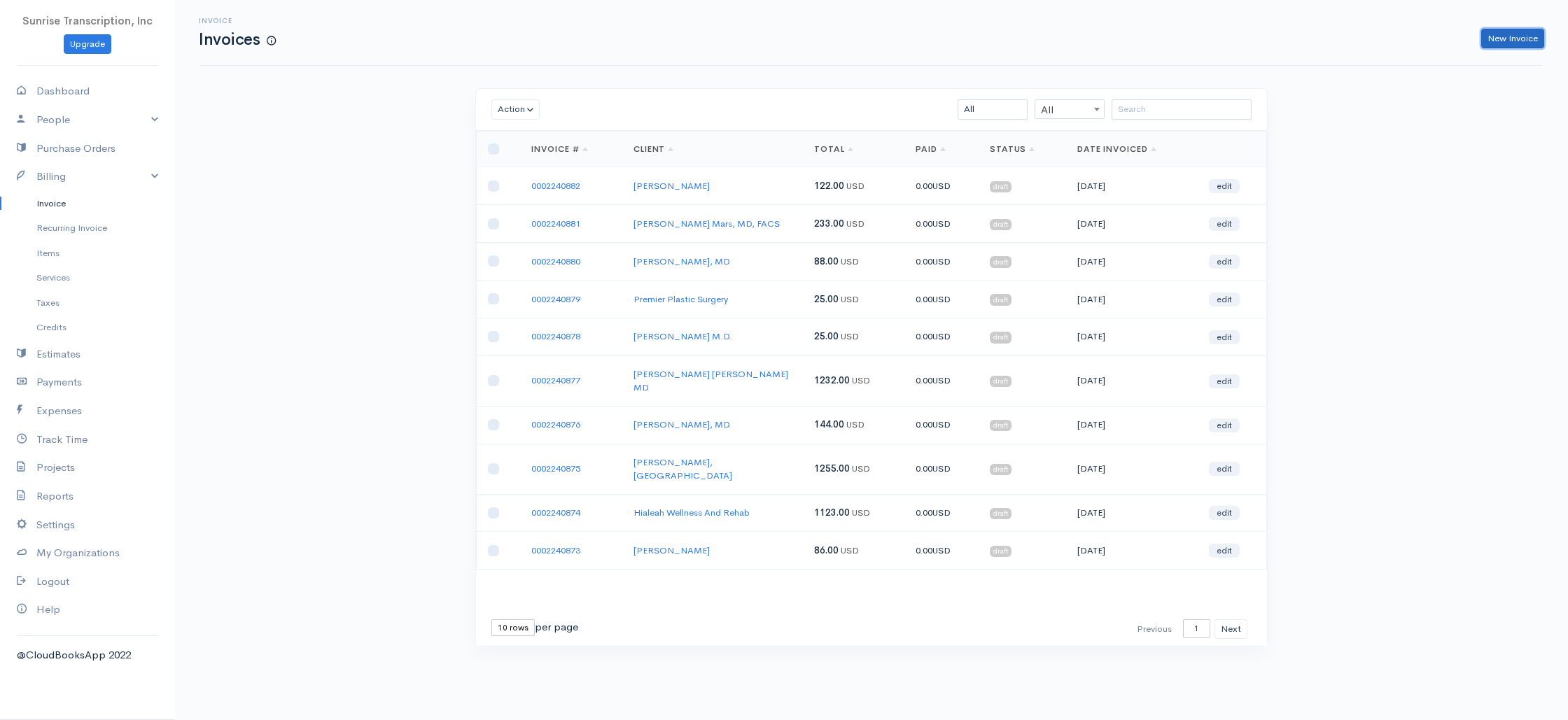
drag, startPoint x: 1526, startPoint y: 36, endPoint x: 1410, endPoint y: 44, distance: 116.3
click at [1526, 36] on link "New Invoice" at bounding box center [1512, 39] width 63 height 20
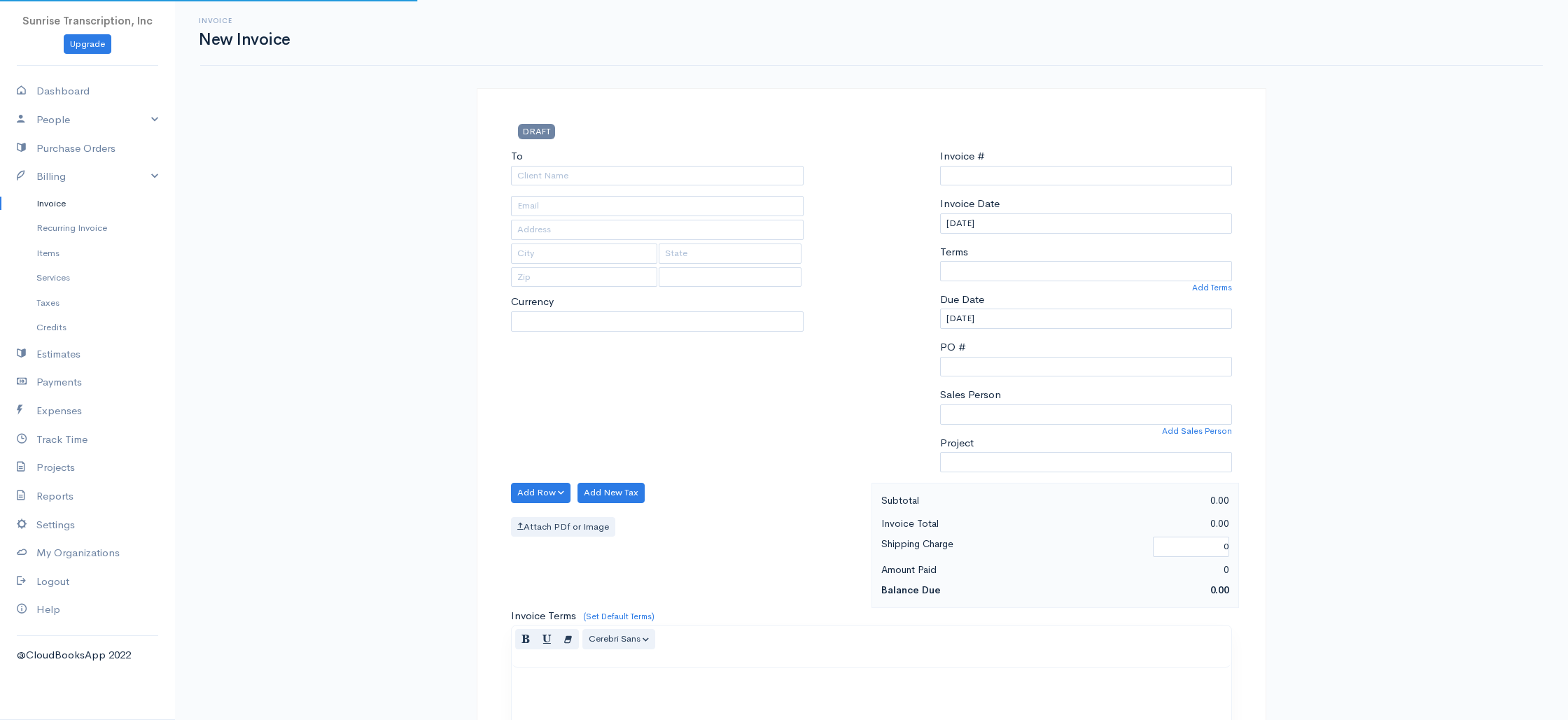
type input "0002240883"
click at [651, 177] on input "To" at bounding box center [657, 176] width 293 height 20
select select "[GEOGRAPHIC_DATA]"
select select "USD"
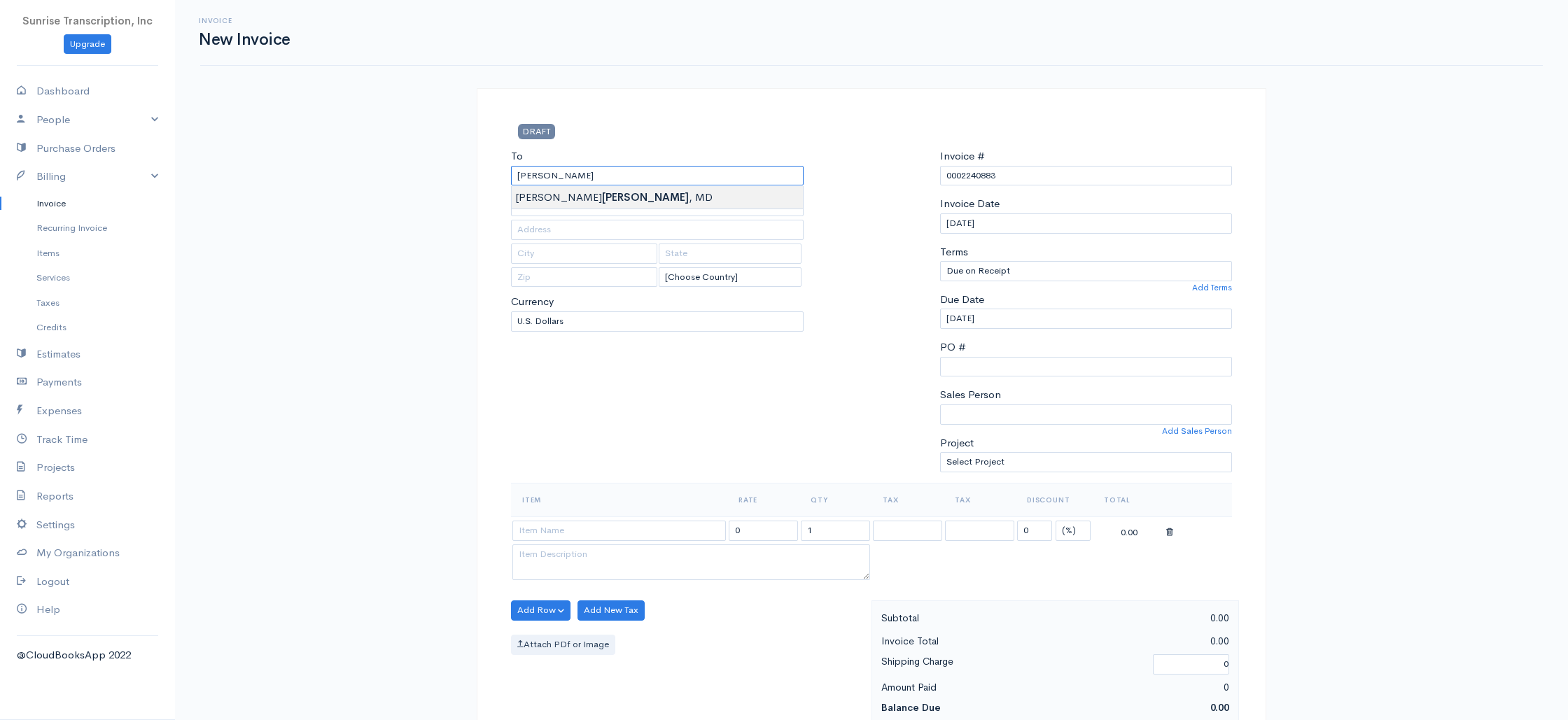
type input "Peter Simon, MD"
drag, startPoint x: 612, startPoint y: 198, endPoint x: 558, endPoint y: 214, distance: 56.3
click at [394, 342] on div "Invoice New Invoice DRAFT To Peter Simon, MD [Choose Country] United States Can…" at bounding box center [871, 697] width 1393 height 1393
type input "psimonmd@bellsouth.net"
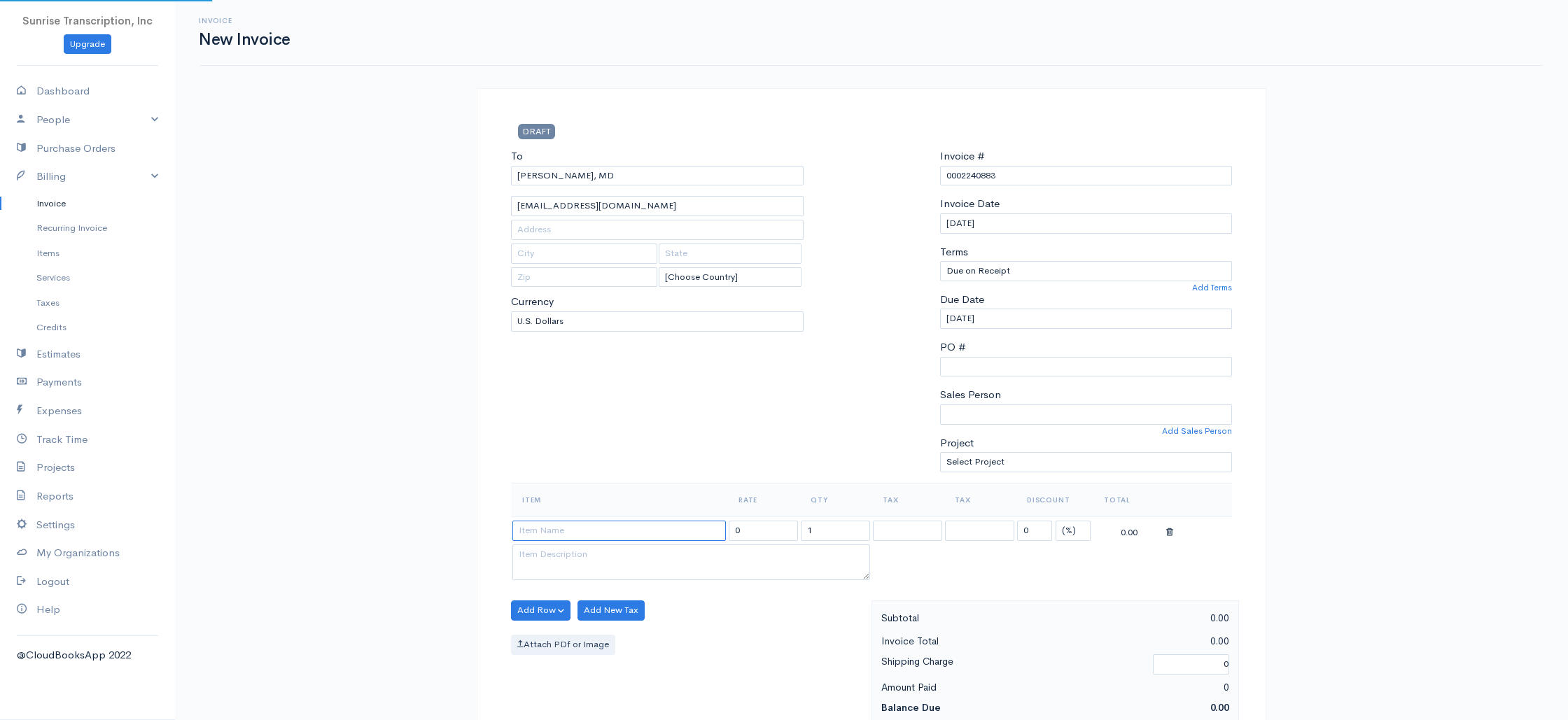
click at [648, 534] on input at bounding box center [619, 531] width 213 height 20
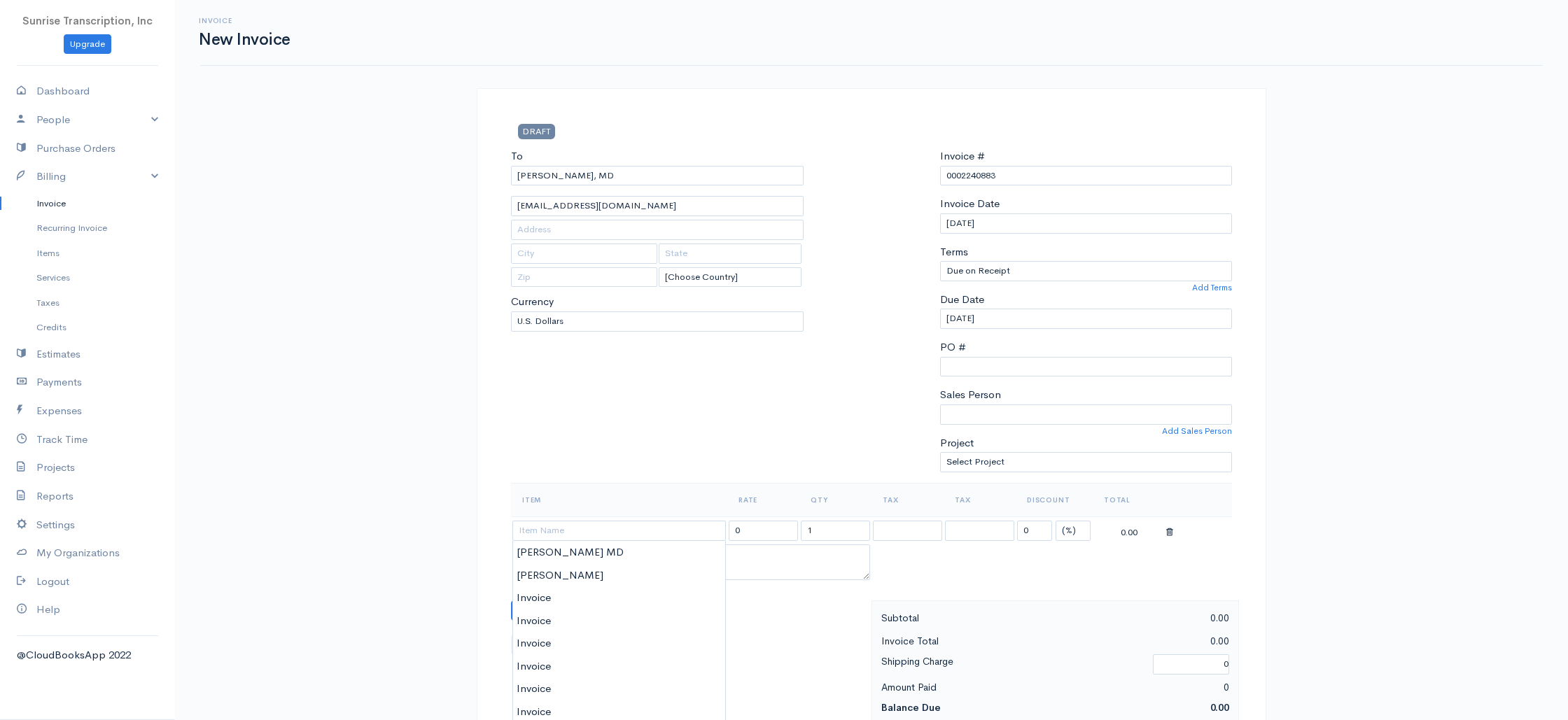
type input "Invoice"
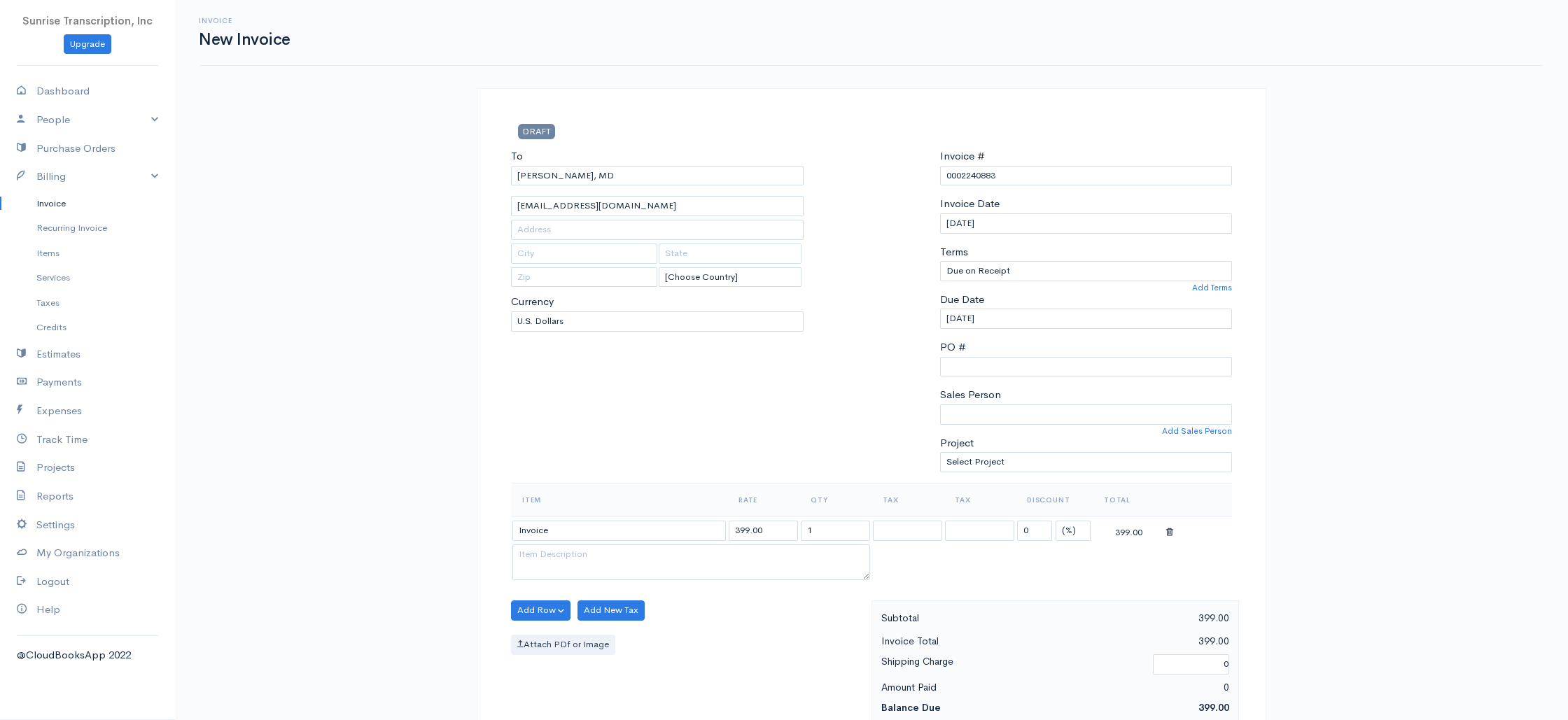
click at [781, 527] on input "399.00" at bounding box center [763, 531] width 69 height 20
type input "77"
click at [714, 489] on th "Item" at bounding box center [619, 499] width 216 height 34
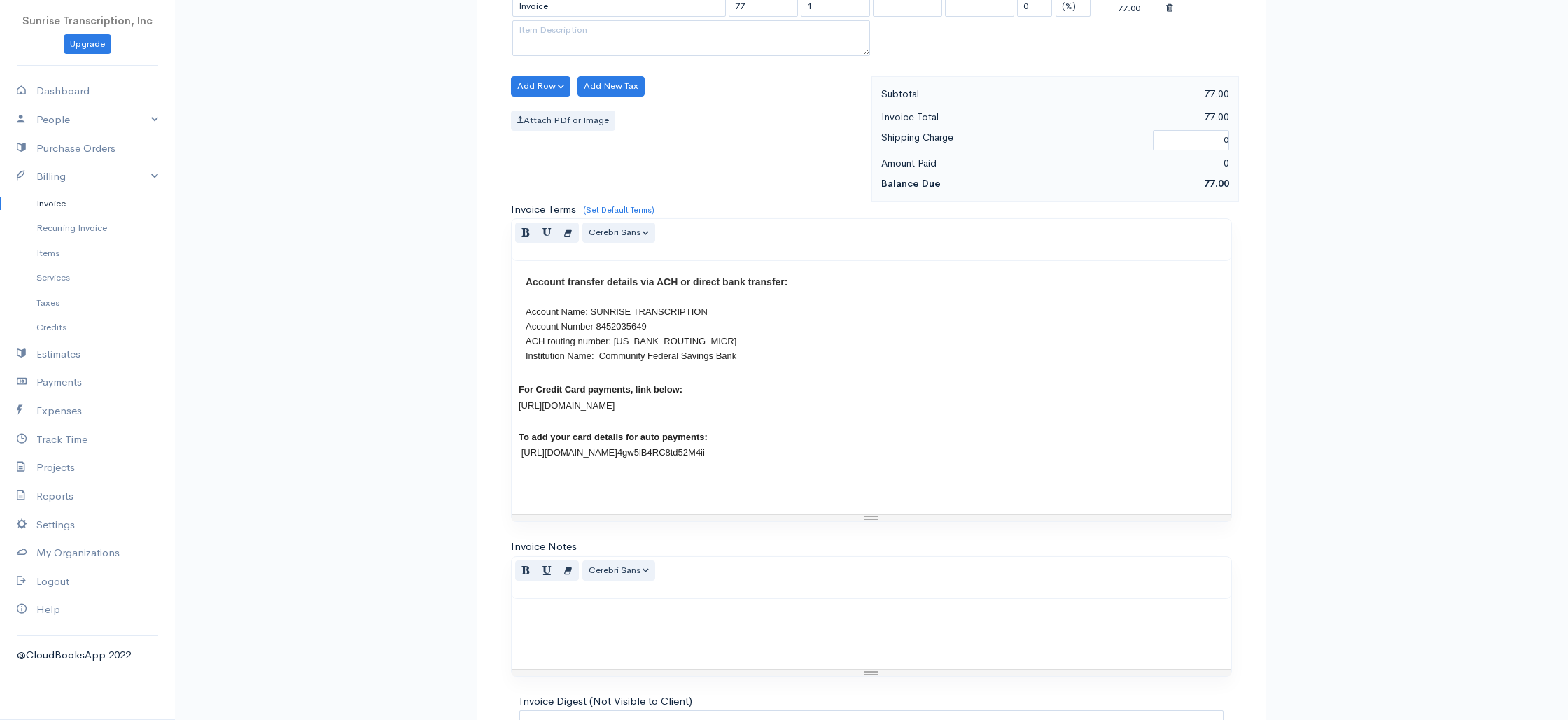
scroll to position [673, 0]
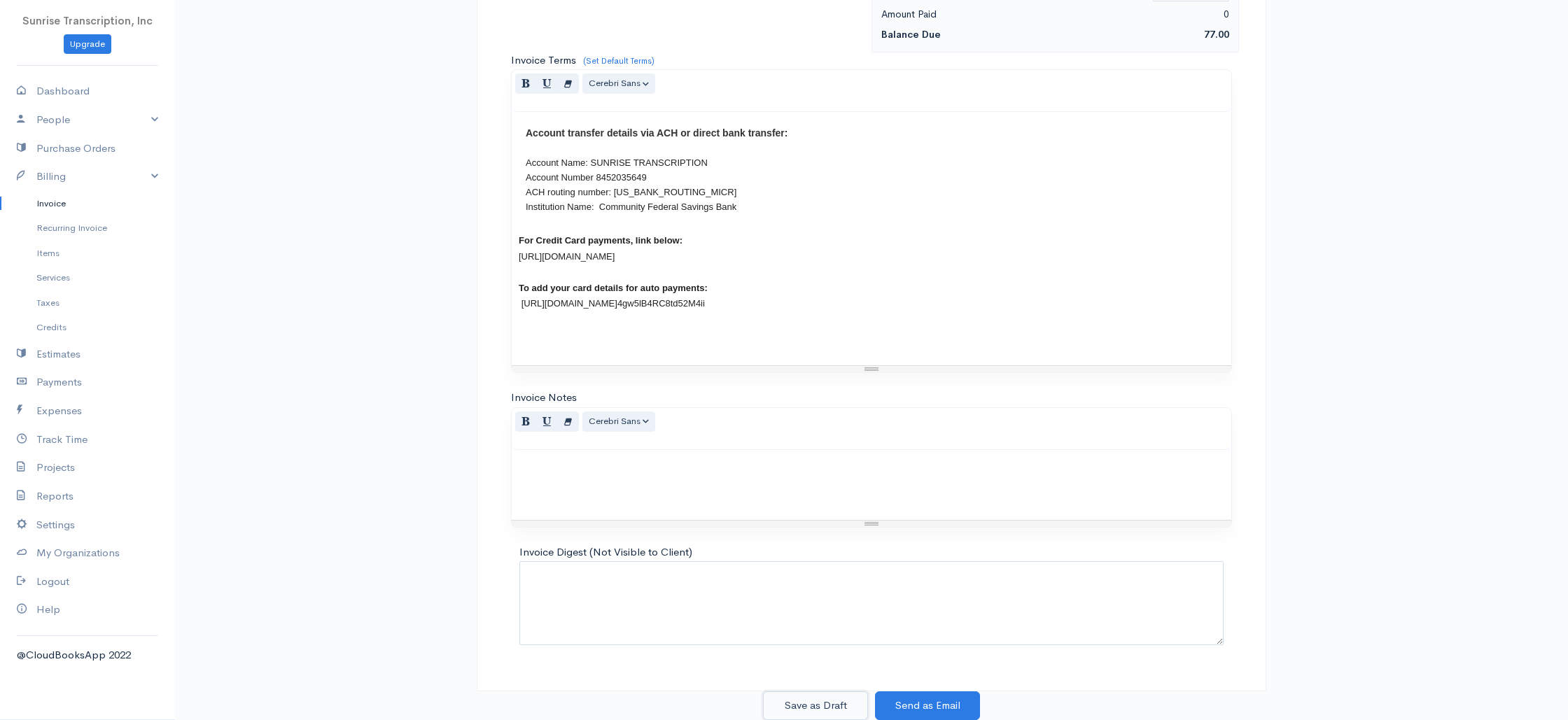
click at [823, 708] on button "Save as Draft" at bounding box center [815, 705] width 105 height 29
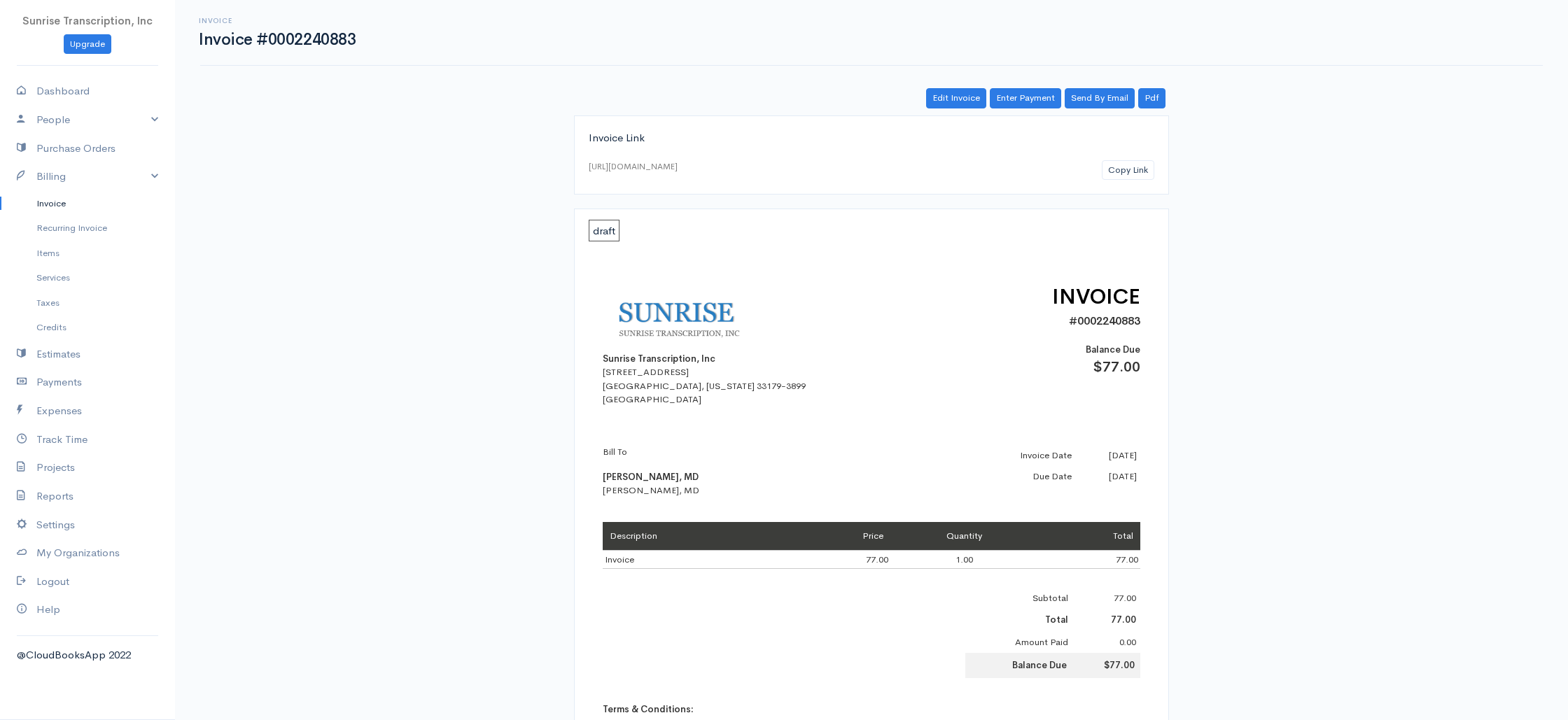
click at [61, 204] on link "Invoice" at bounding box center [88, 203] width 175 height 25
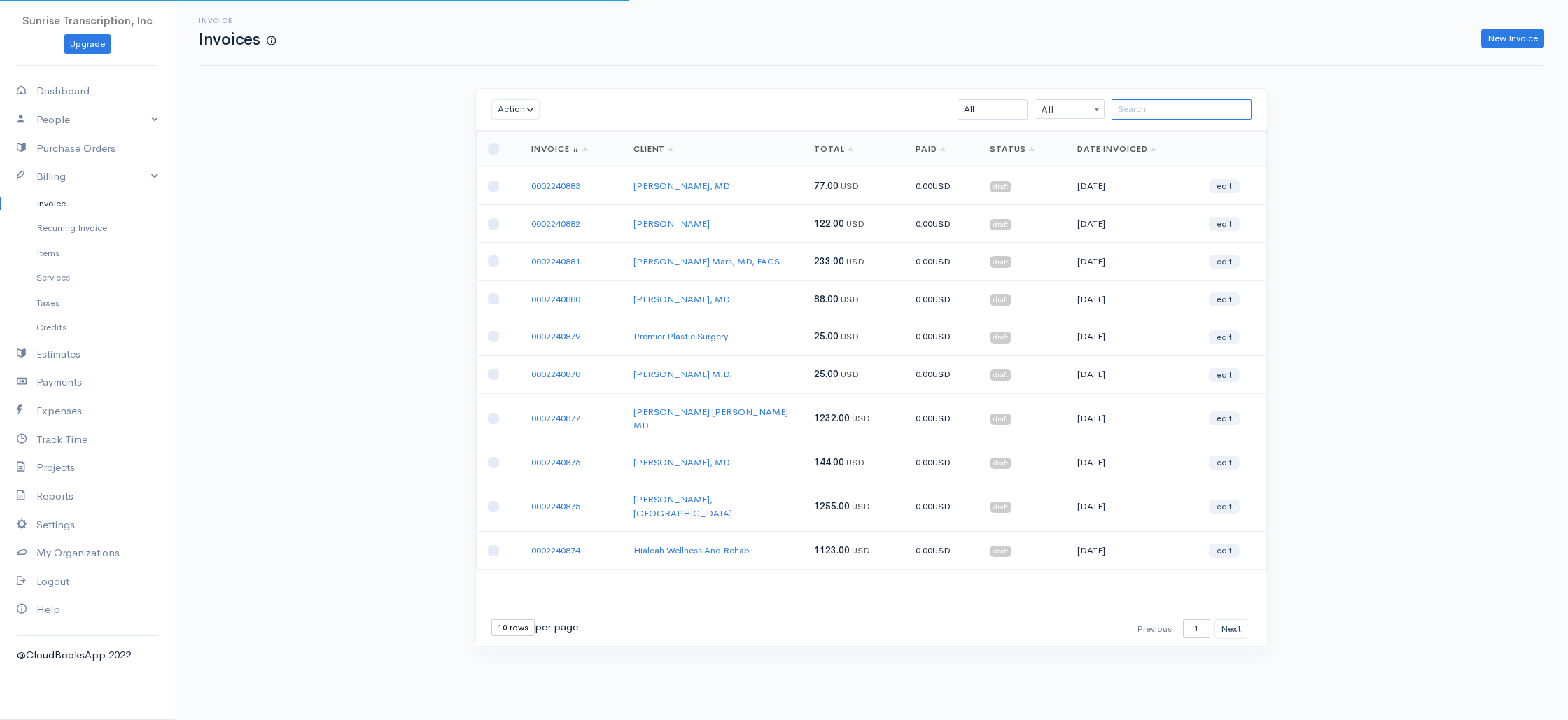
click at [1188, 105] on input "search" at bounding box center [1181, 110] width 140 height 20
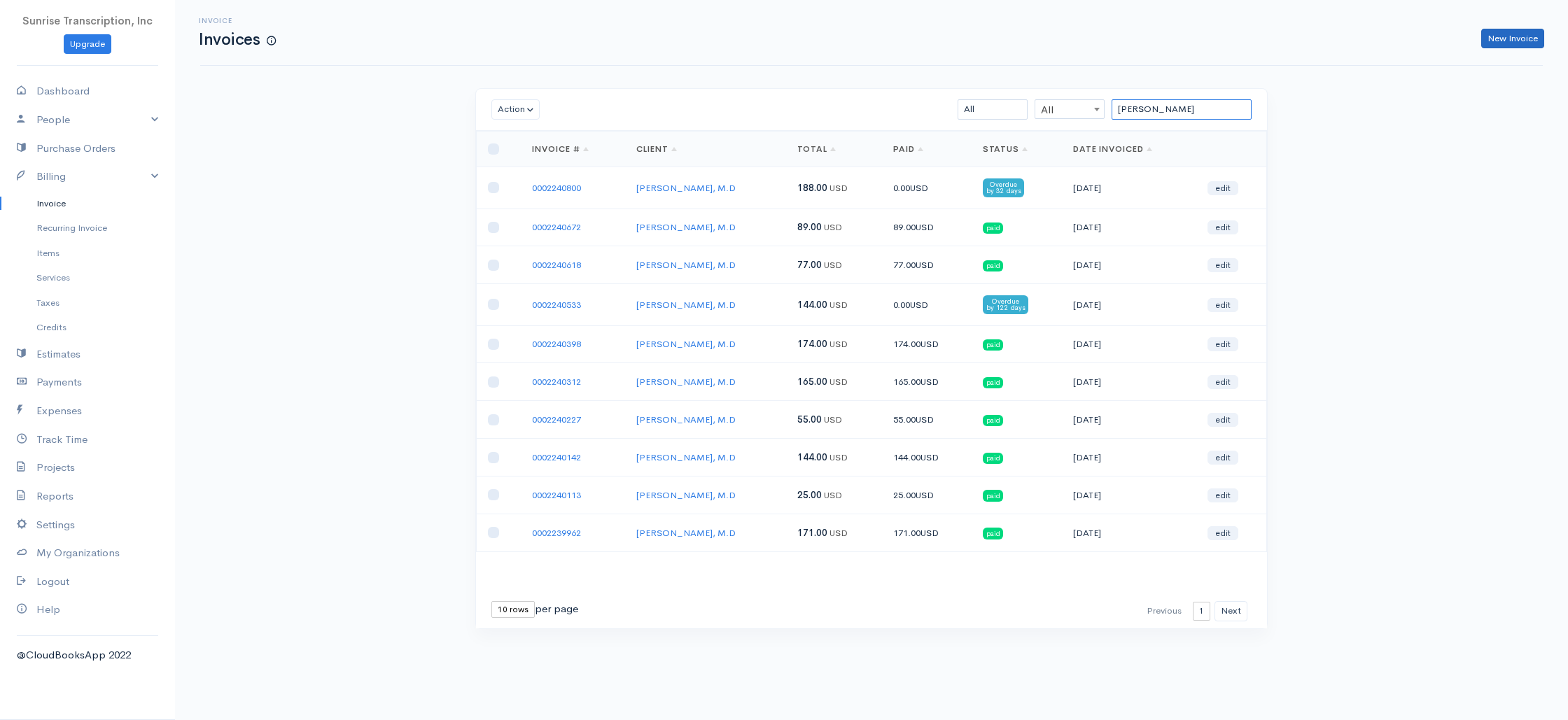
type input "JIM"
click at [1498, 41] on link "New Invoice" at bounding box center [1512, 39] width 63 height 20
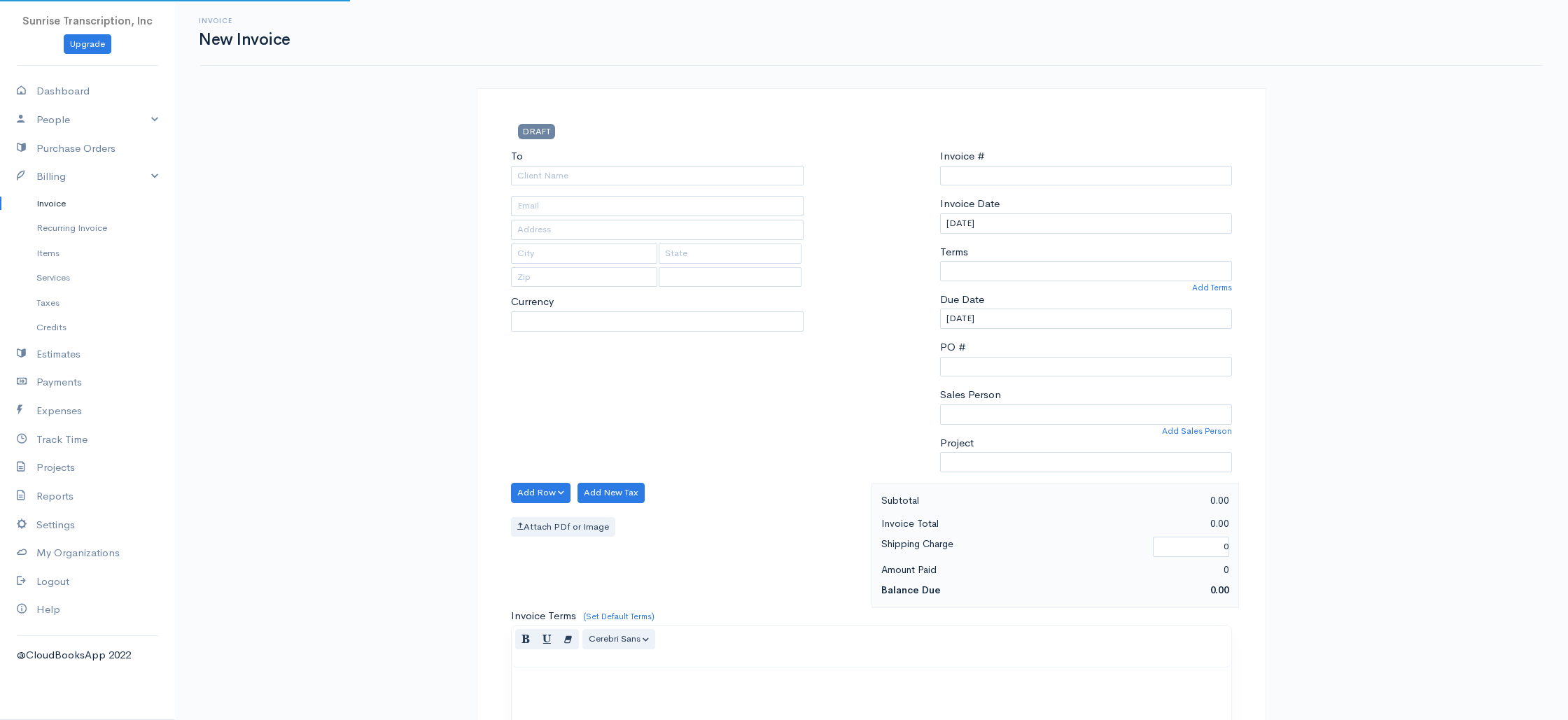
select select "[GEOGRAPHIC_DATA]"
select select "USD"
type input "0002240884"
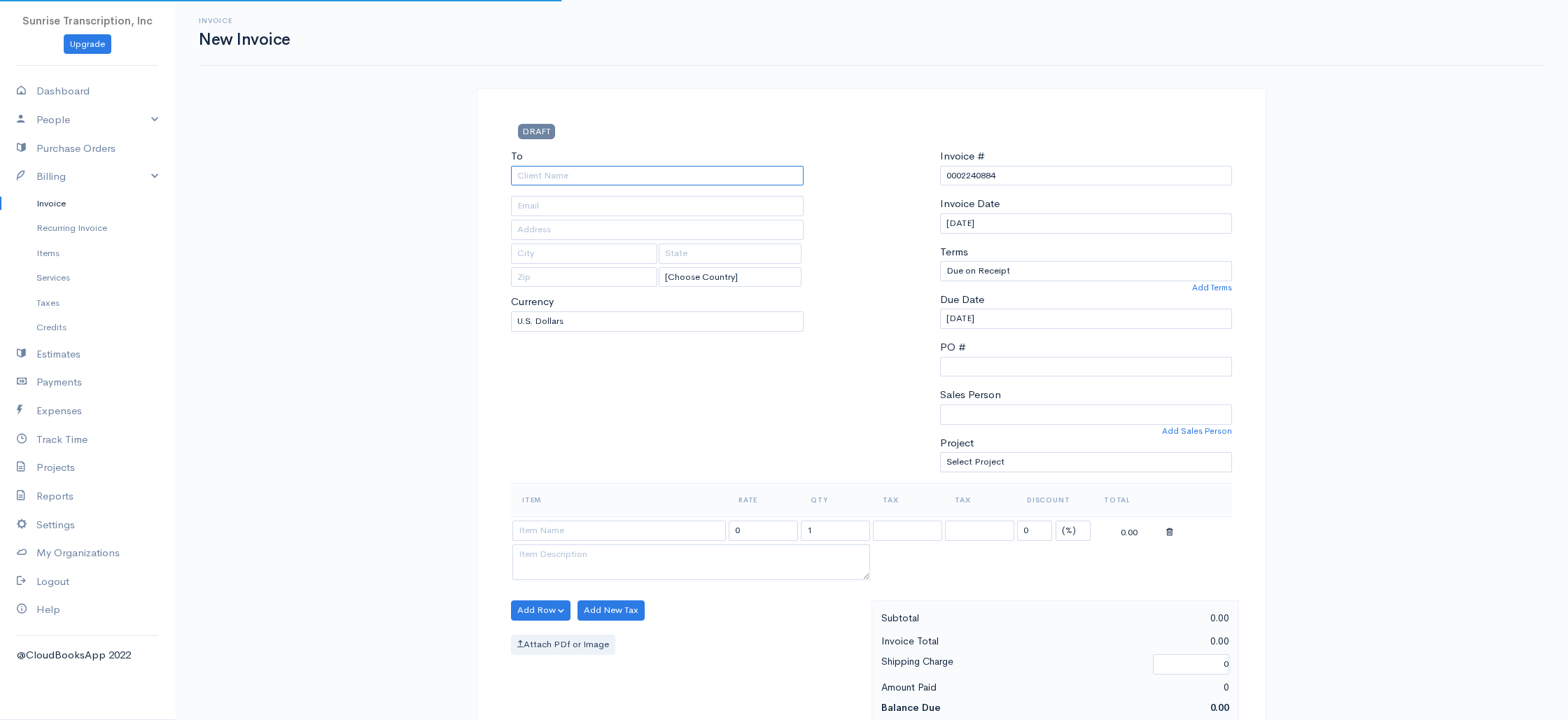
click at [641, 173] on input "To" at bounding box center [657, 176] width 293 height 20
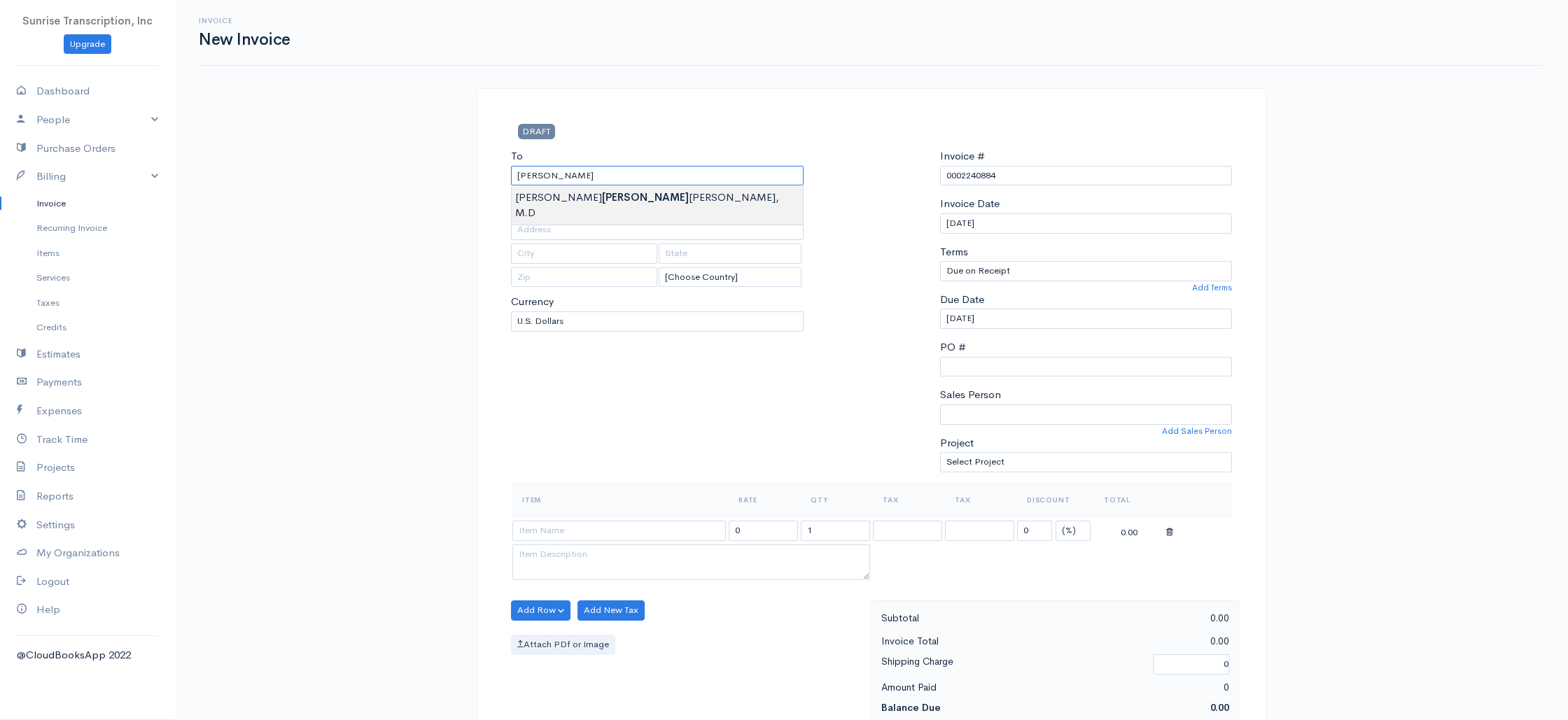
type input "Robert A Jimenez, M.D"
type input "robert_a_jimenez@hotmail.com"
click at [587, 527] on input at bounding box center [619, 530] width 213 height 20
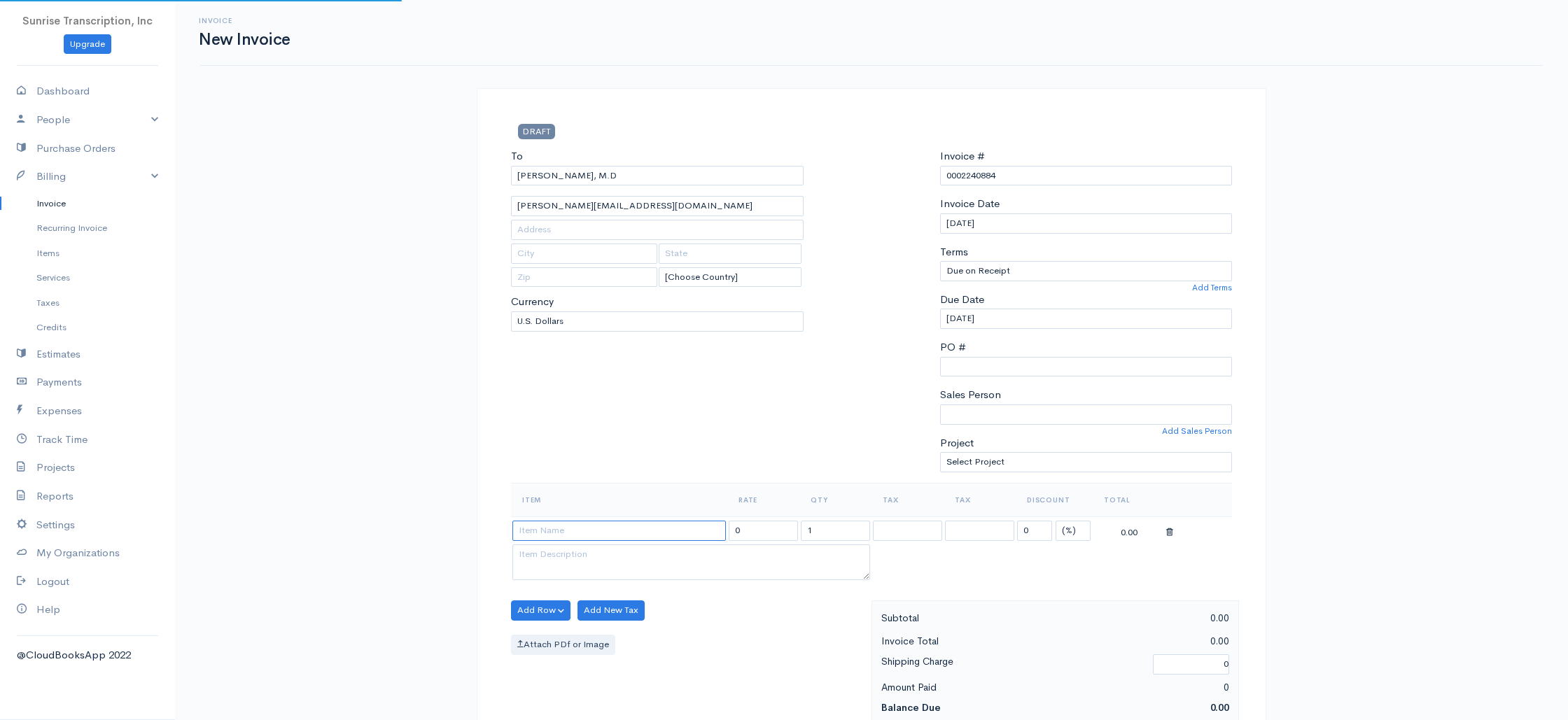
scroll to position [3, 0]
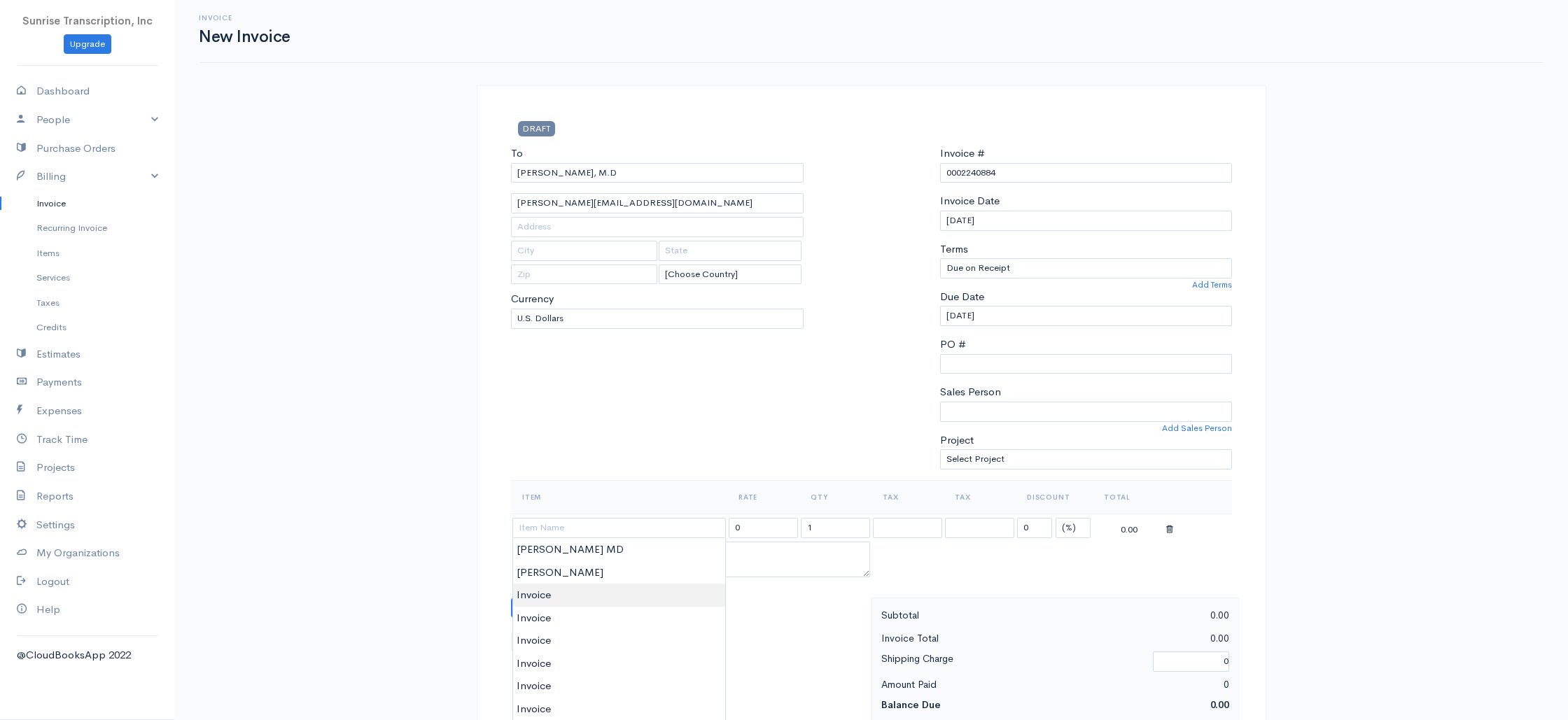
type input "Invoice"
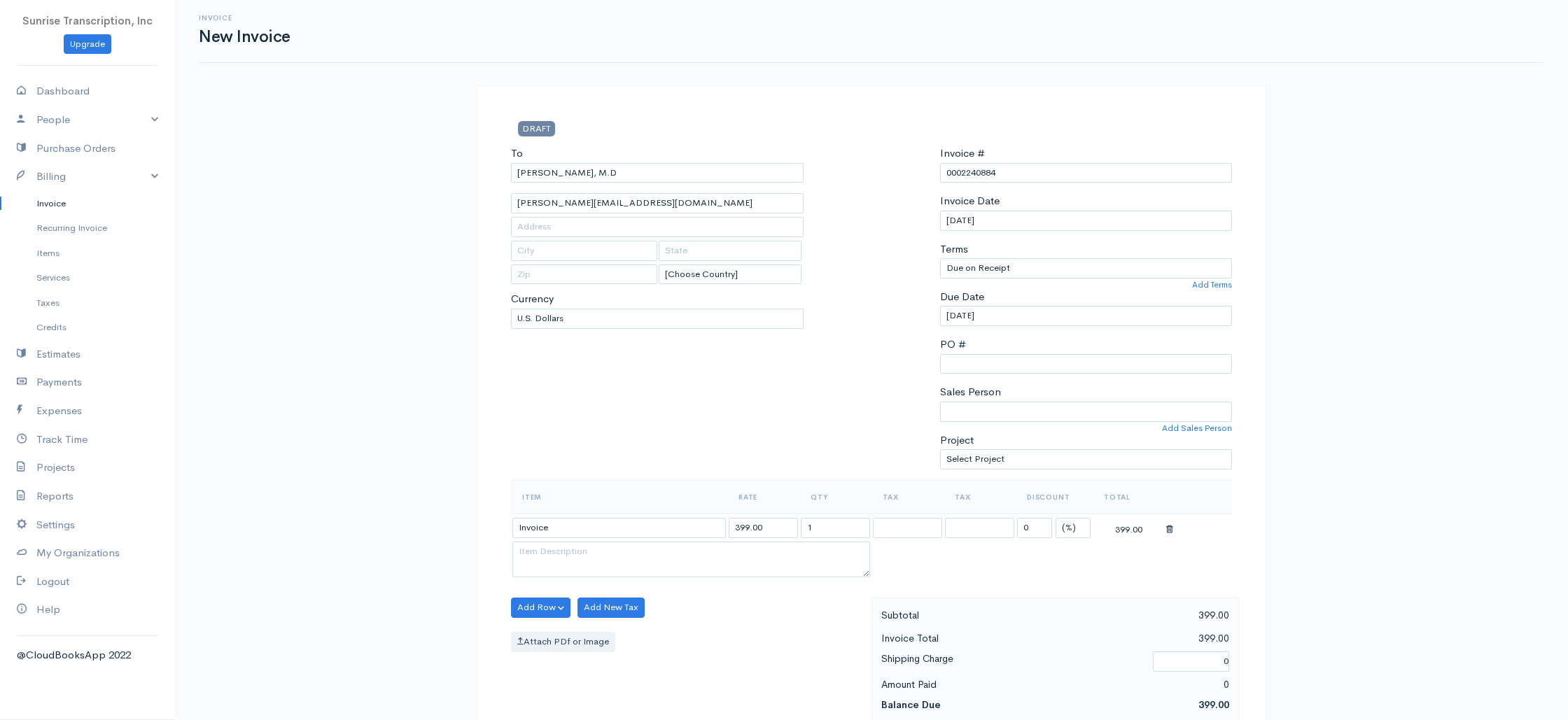
drag, startPoint x: 690, startPoint y: 523, endPoint x: 668, endPoint y: 522, distance: 22.0
click at [668, 522] on tr "Invoice 399.00 1 0 (%) Flat 399.00" at bounding box center [871, 526] width 721 height 27
type input "124"
click at [670, 387] on div "To Robert A Jimenez, M.D robert_a_jimenez@hotmail.com [Choose Country] United S…" at bounding box center [657, 312] width 307 height 334
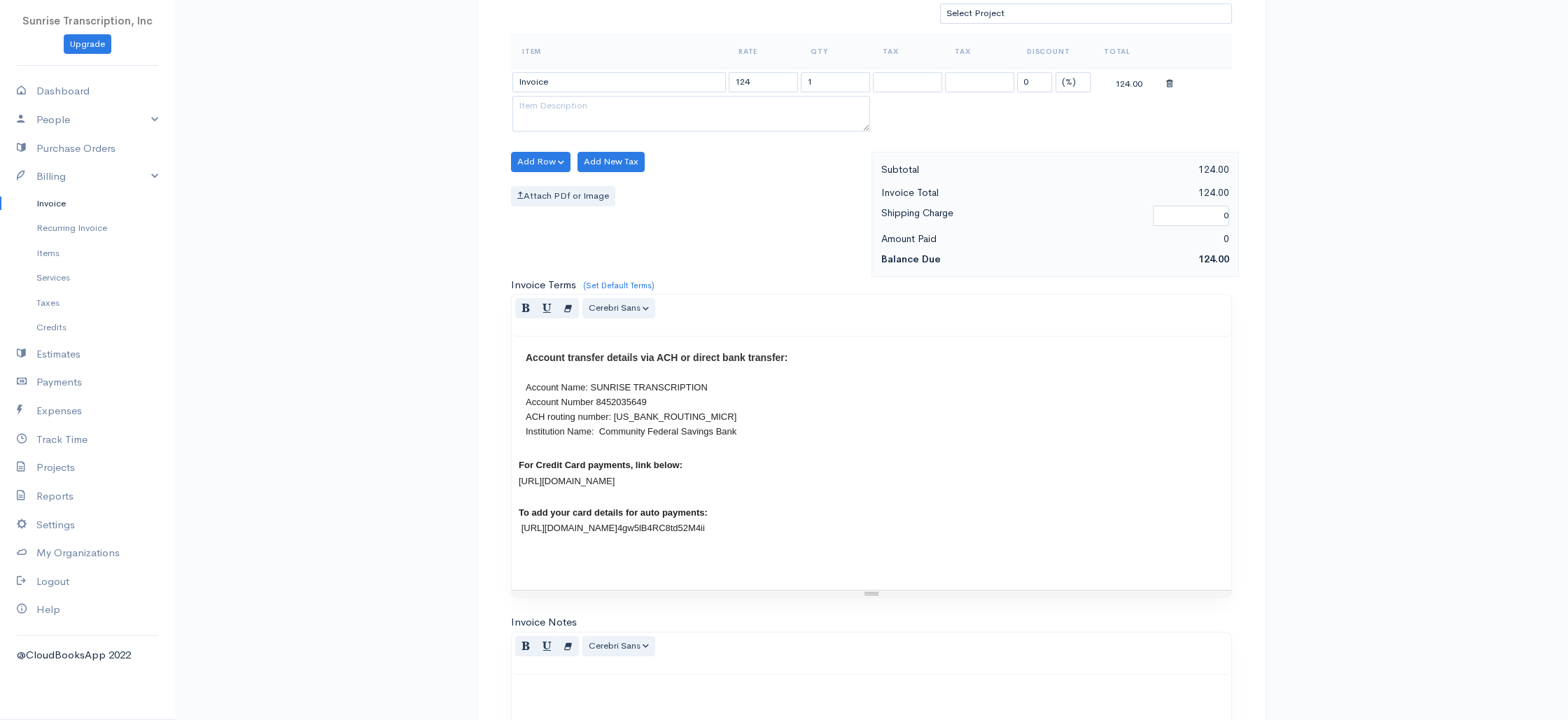
scroll to position [673, 0]
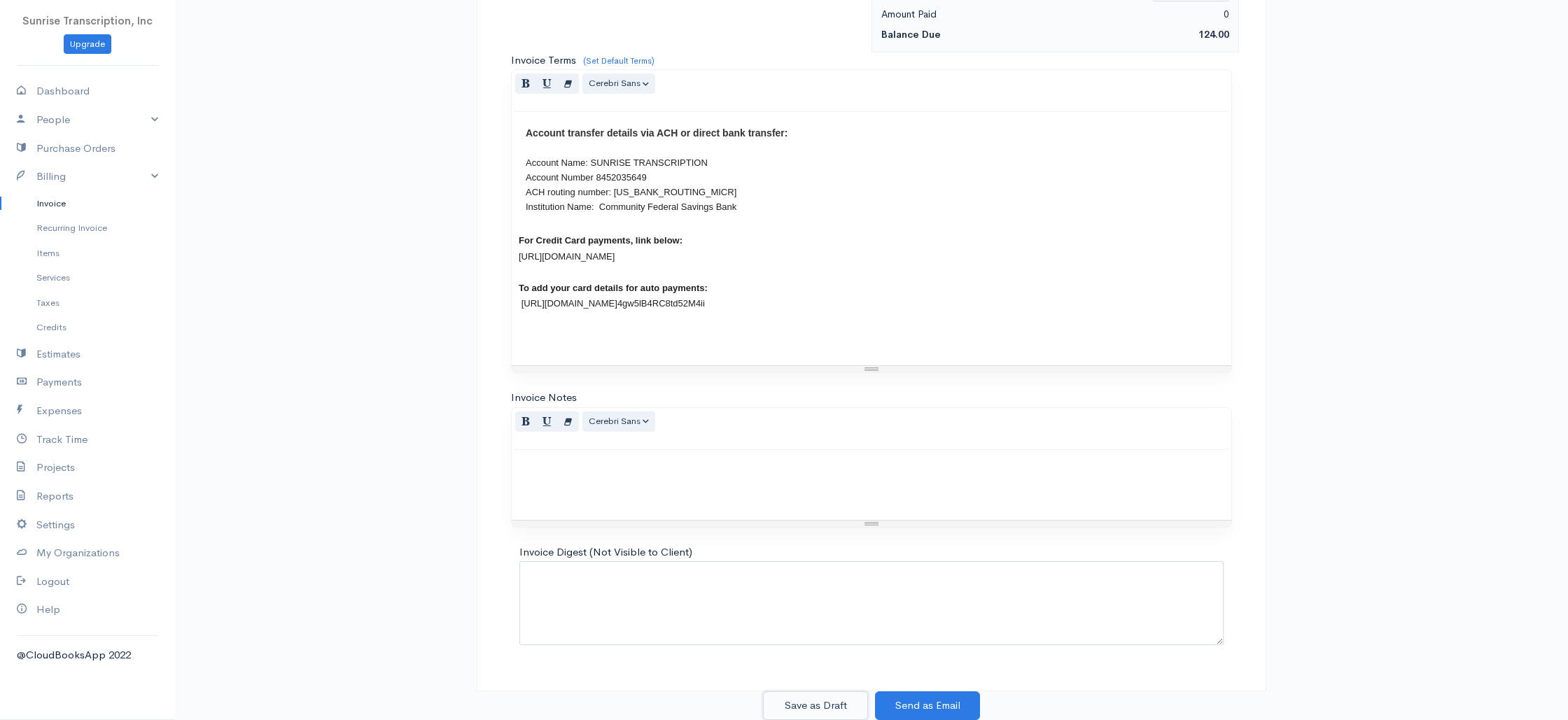
drag, startPoint x: 833, startPoint y: 701, endPoint x: 772, endPoint y: 600, distance: 118.0
click at [832, 701] on button "Save as Draft" at bounding box center [815, 705] width 105 height 29
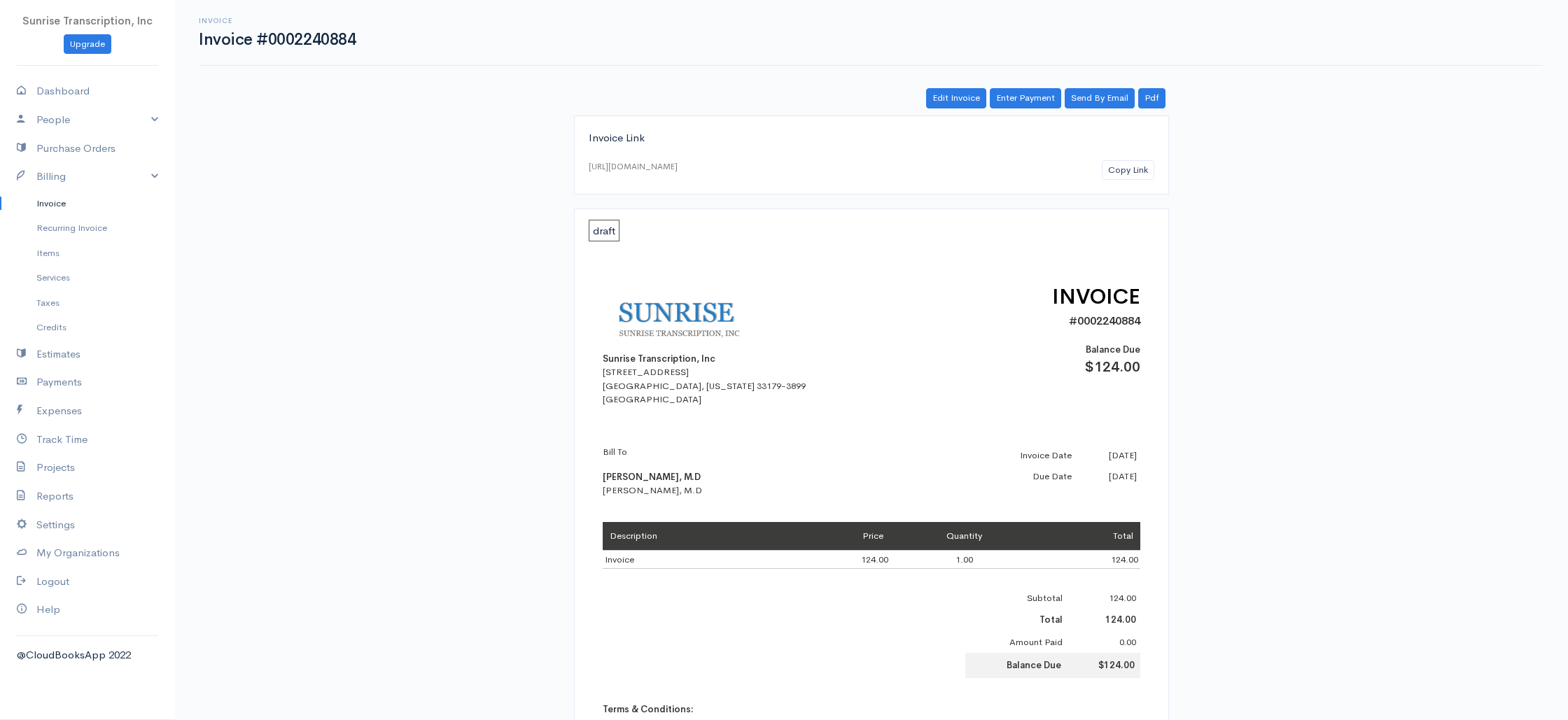
drag, startPoint x: 63, startPoint y: 205, endPoint x: 105, endPoint y: 206, distance: 42.0
click at [63, 205] on link "Invoice" at bounding box center [88, 203] width 175 height 25
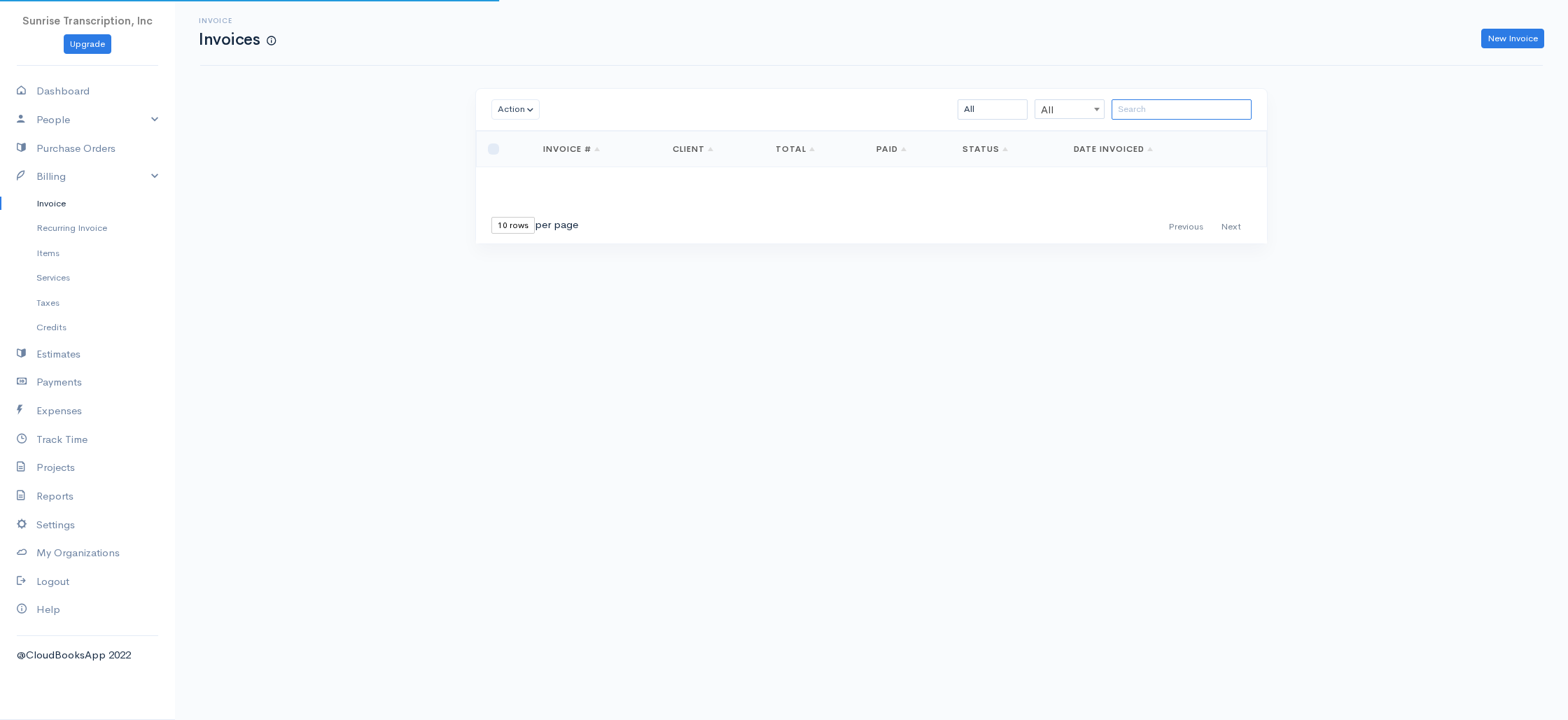
click at [1187, 108] on input "search" at bounding box center [1181, 110] width 140 height 20
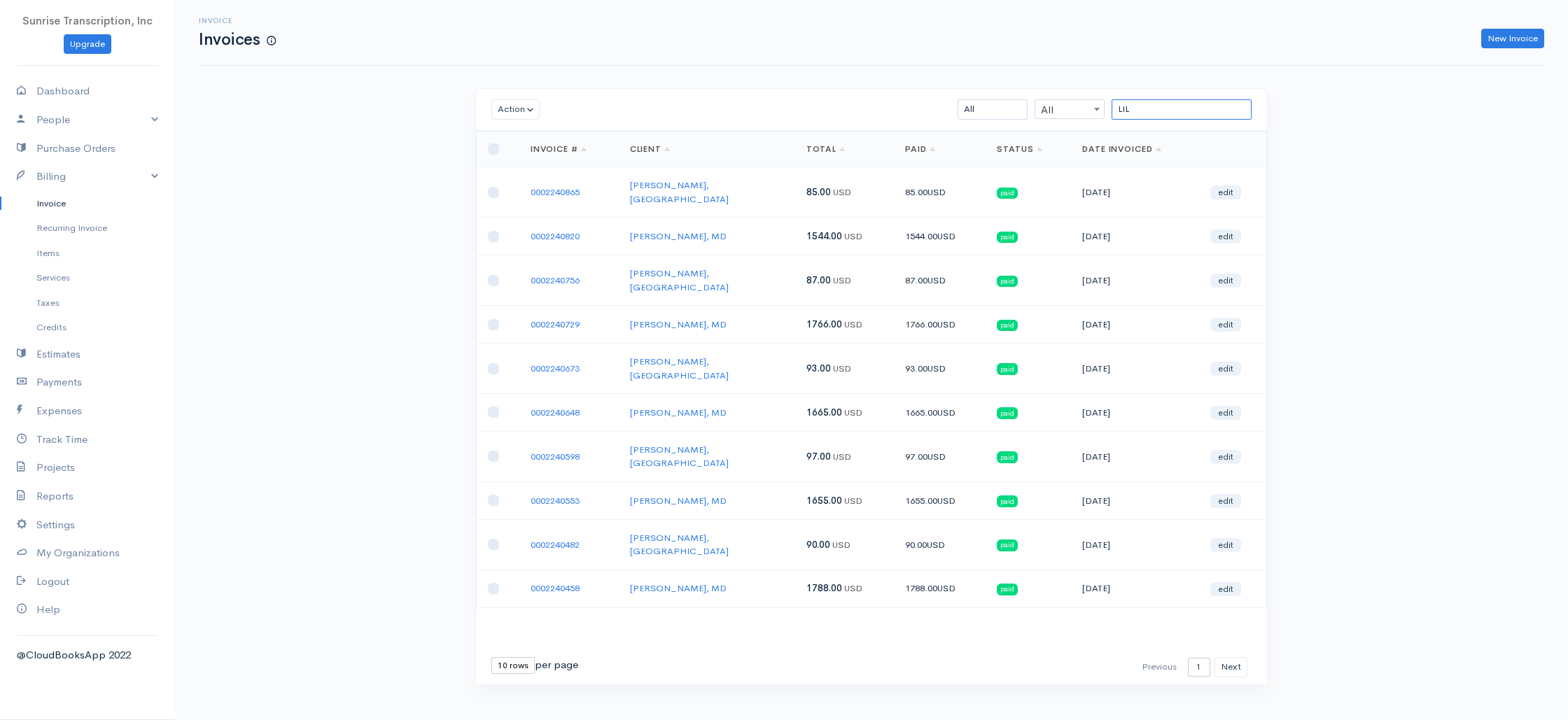
type input "LIL"
click at [75, 203] on link "Invoice" at bounding box center [88, 203] width 175 height 25
click at [1529, 30] on link "New Invoice" at bounding box center [1512, 39] width 63 height 20
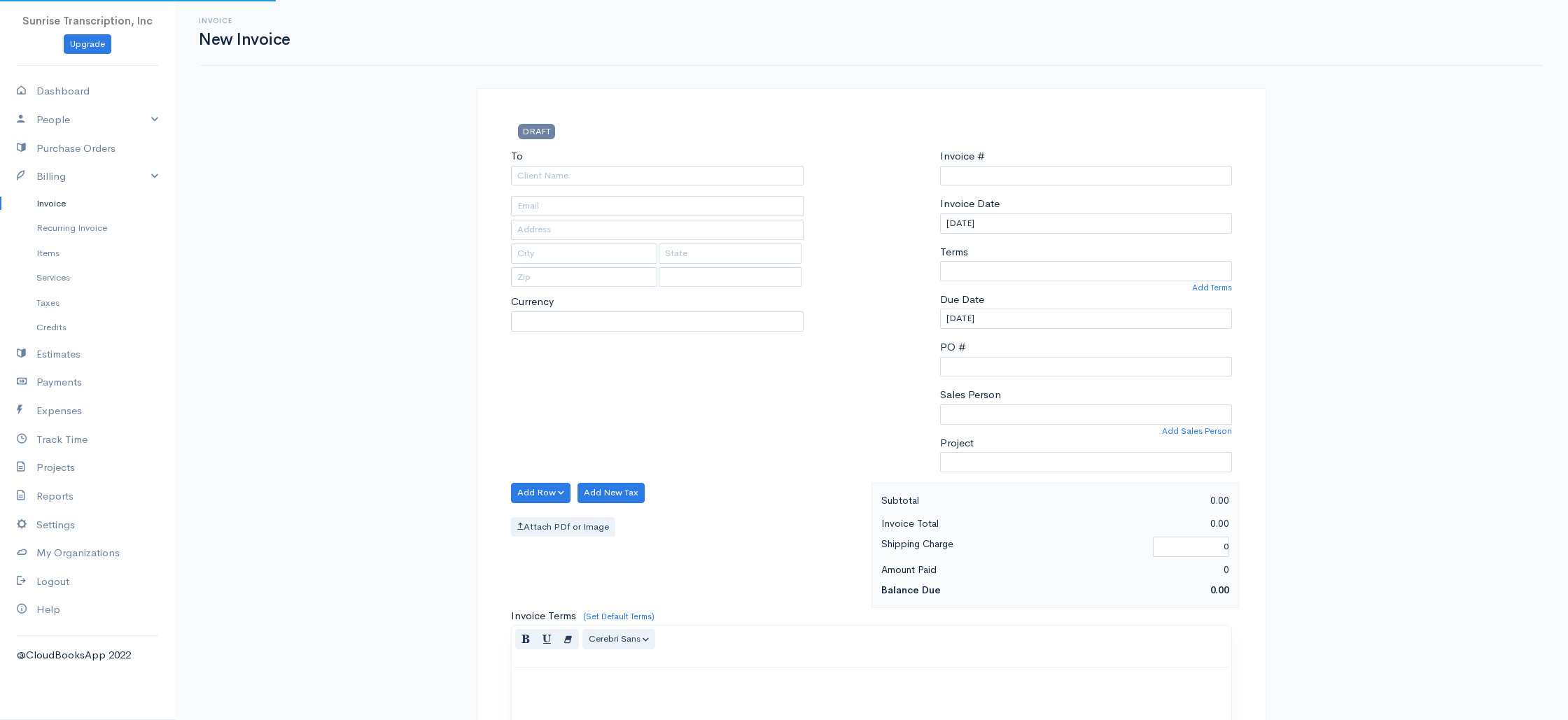
select select "USD"
select select "[GEOGRAPHIC_DATA]"
type input "0002240885"
click at [616, 173] on input "To" at bounding box center [657, 176] width 293 height 20
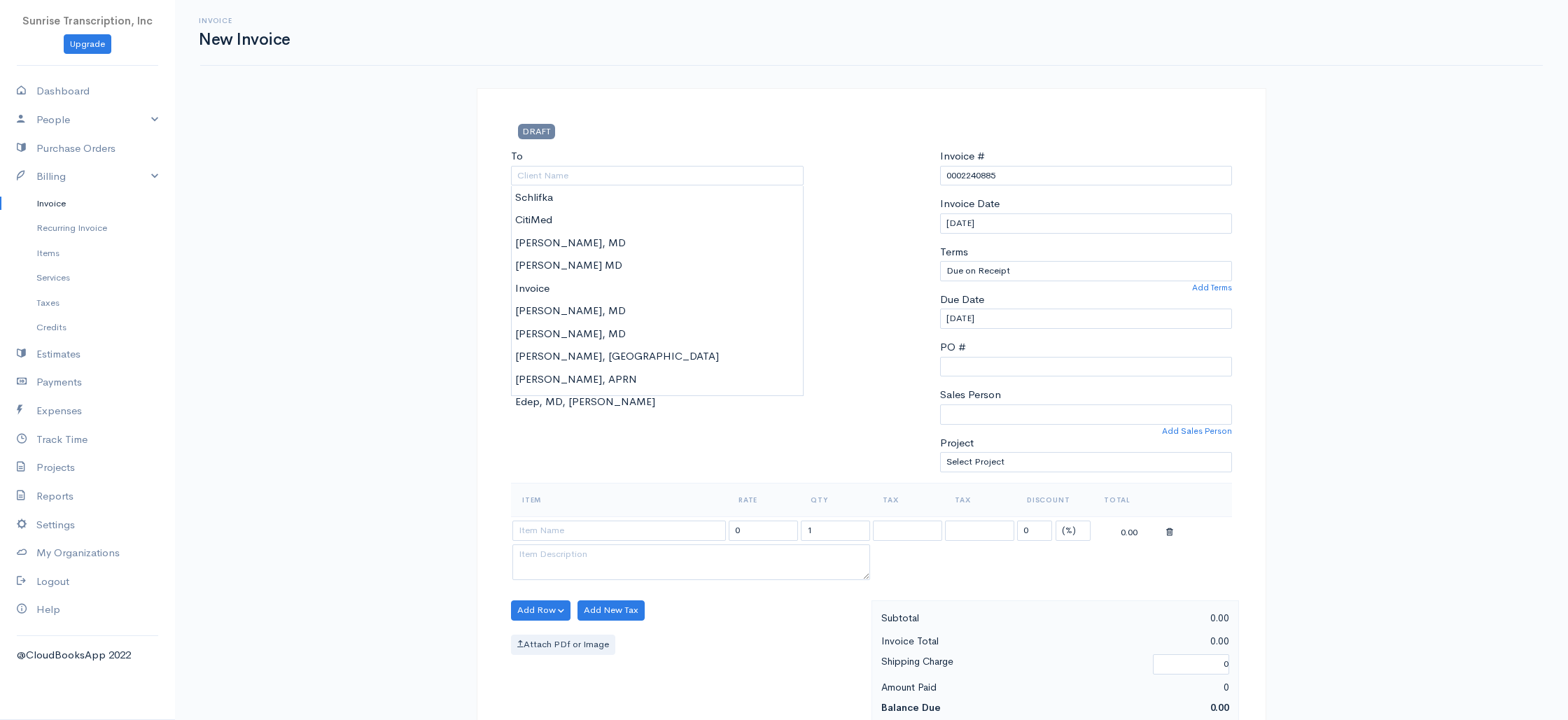
drag, startPoint x: 61, startPoint y: 198, endPoint x: 111, endPoint y: 196, distance: 50.0
click at [61, 198] on link "Invoice" at bounding box center [88, 203] width 175 height 25
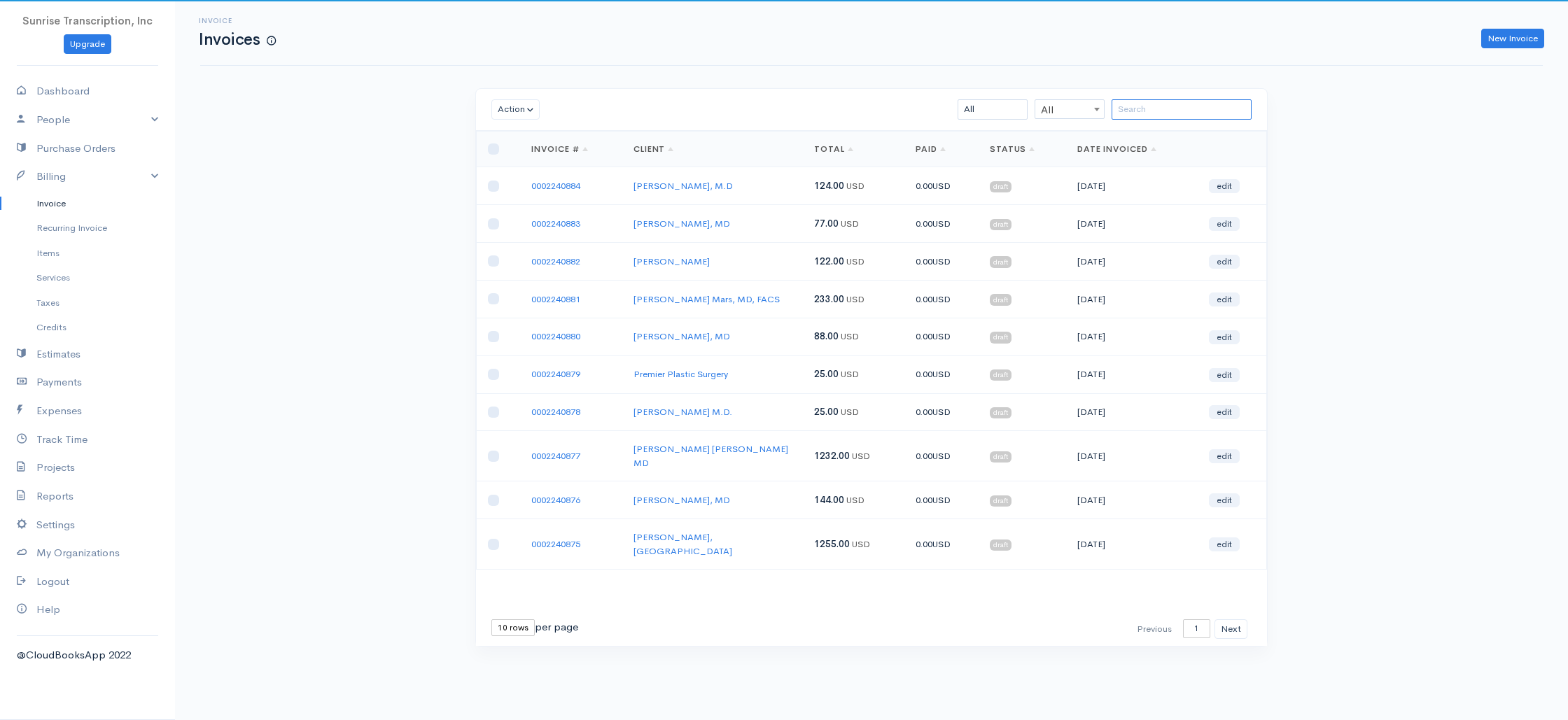
click at [1172, 101] on input "search" at bounding box center [1181, 110] width 140 height 20
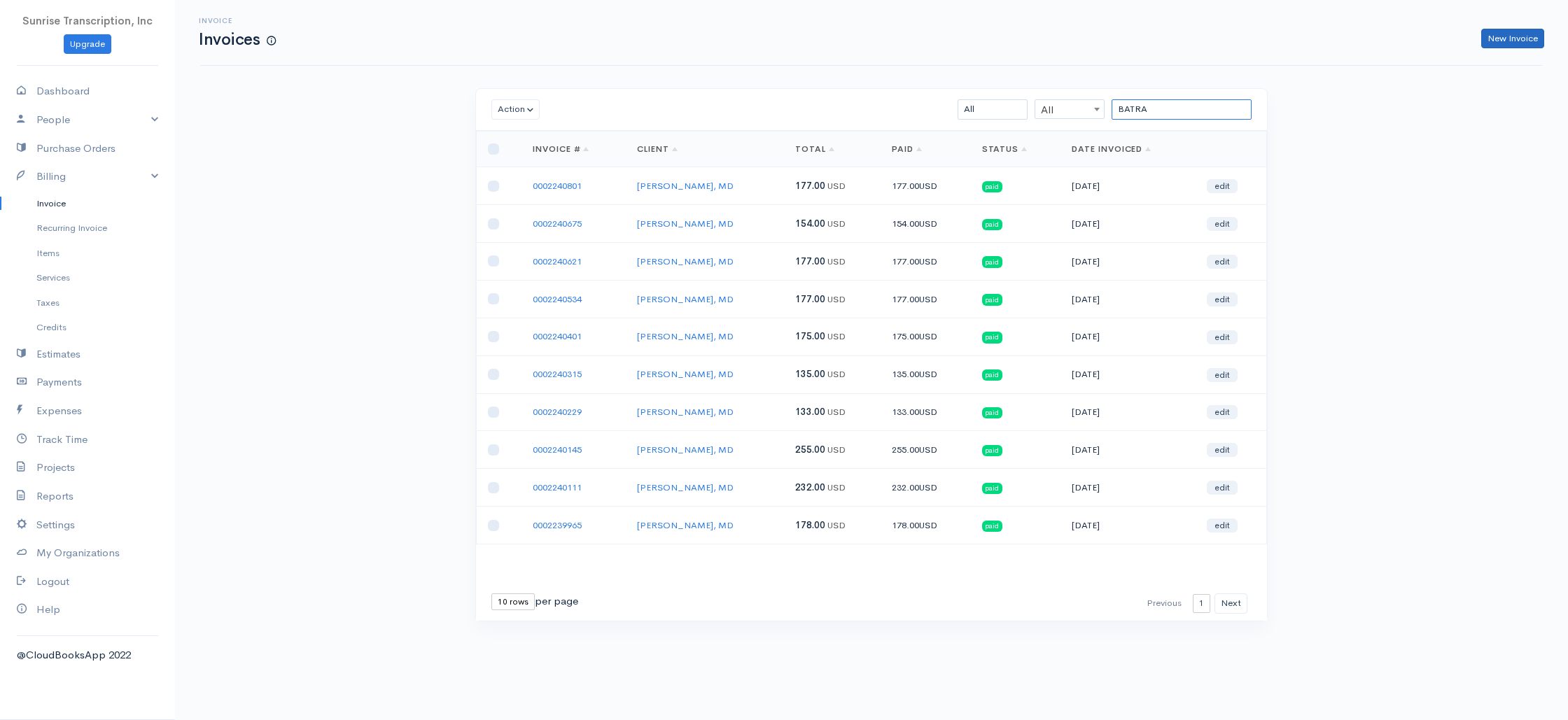
type input "BATRA"
click at [1494, 40] on link "New Invoice" at bounding box center [1512, 39] width 63 height 20
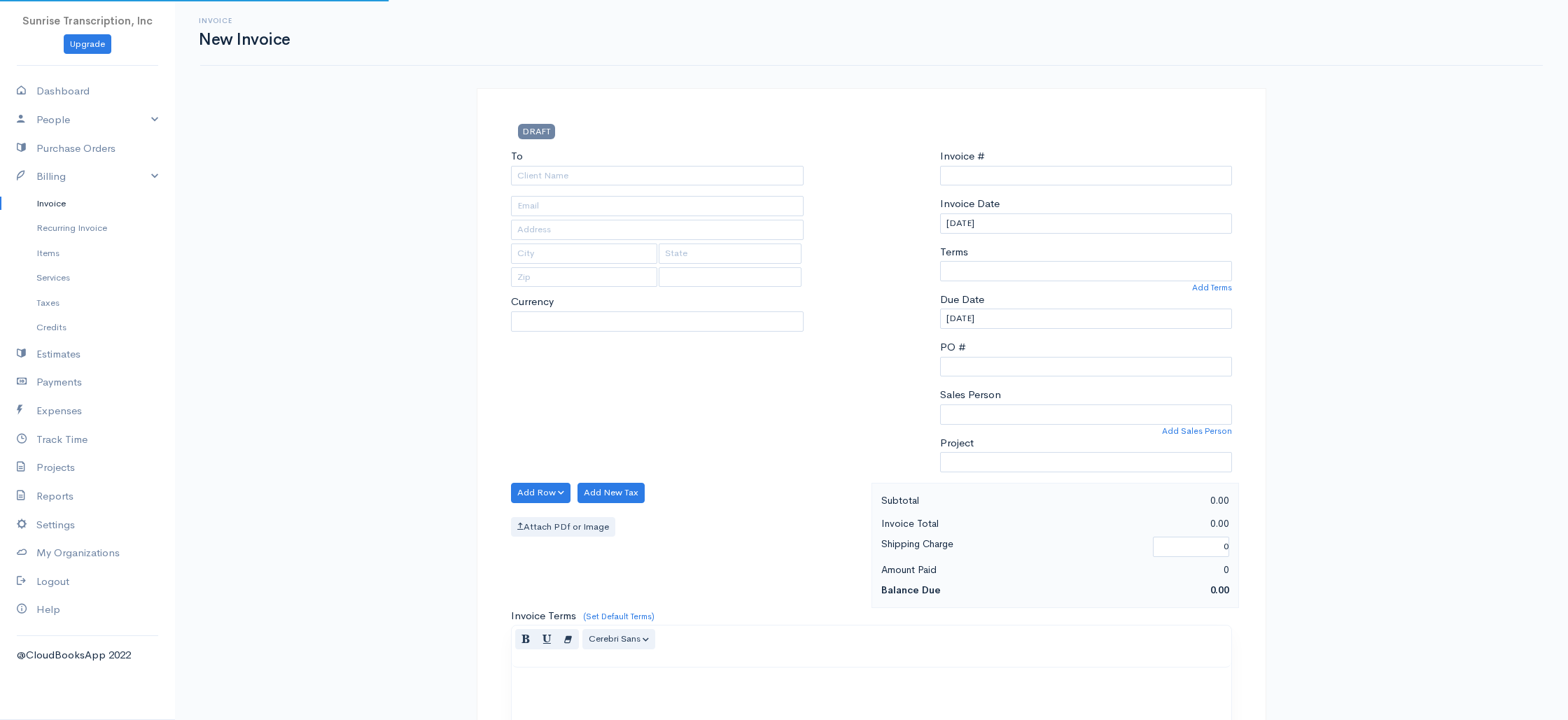
type input "0002240885"
select select "[GEOGRAPHIC_DATA]"
select select "USD"
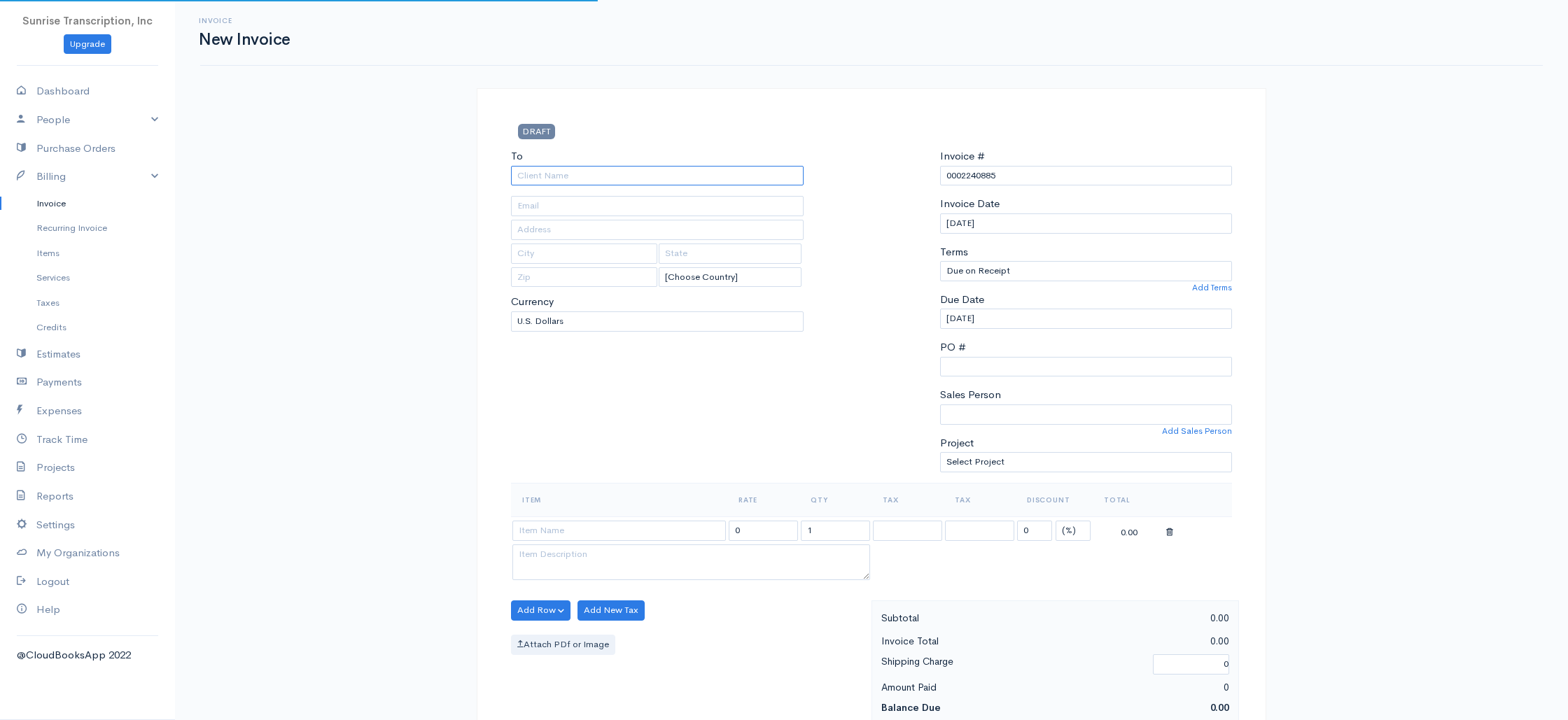
click at [738, 170] on input "To" at bounding box center [657, 176] width 293 height 20
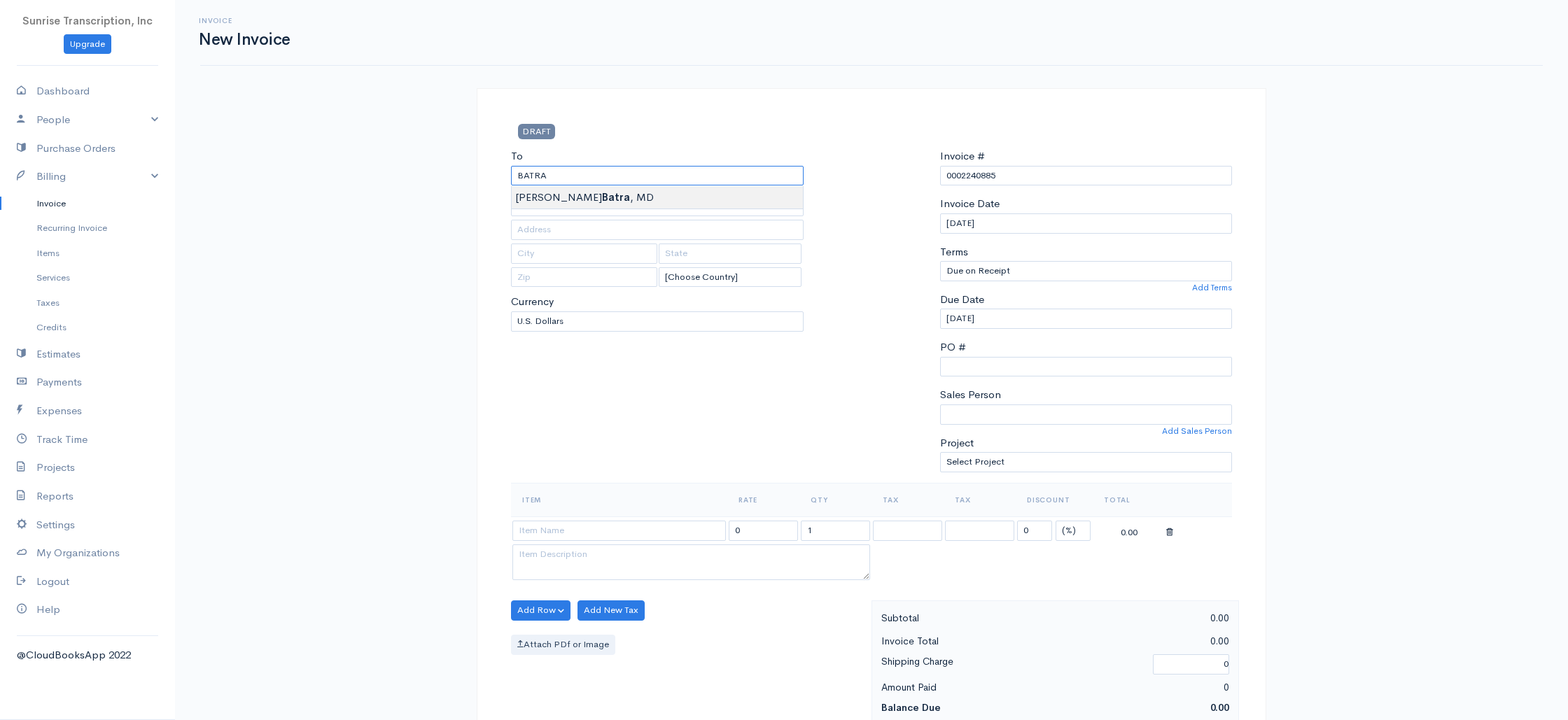
type input "Krishan K Batra, MD"
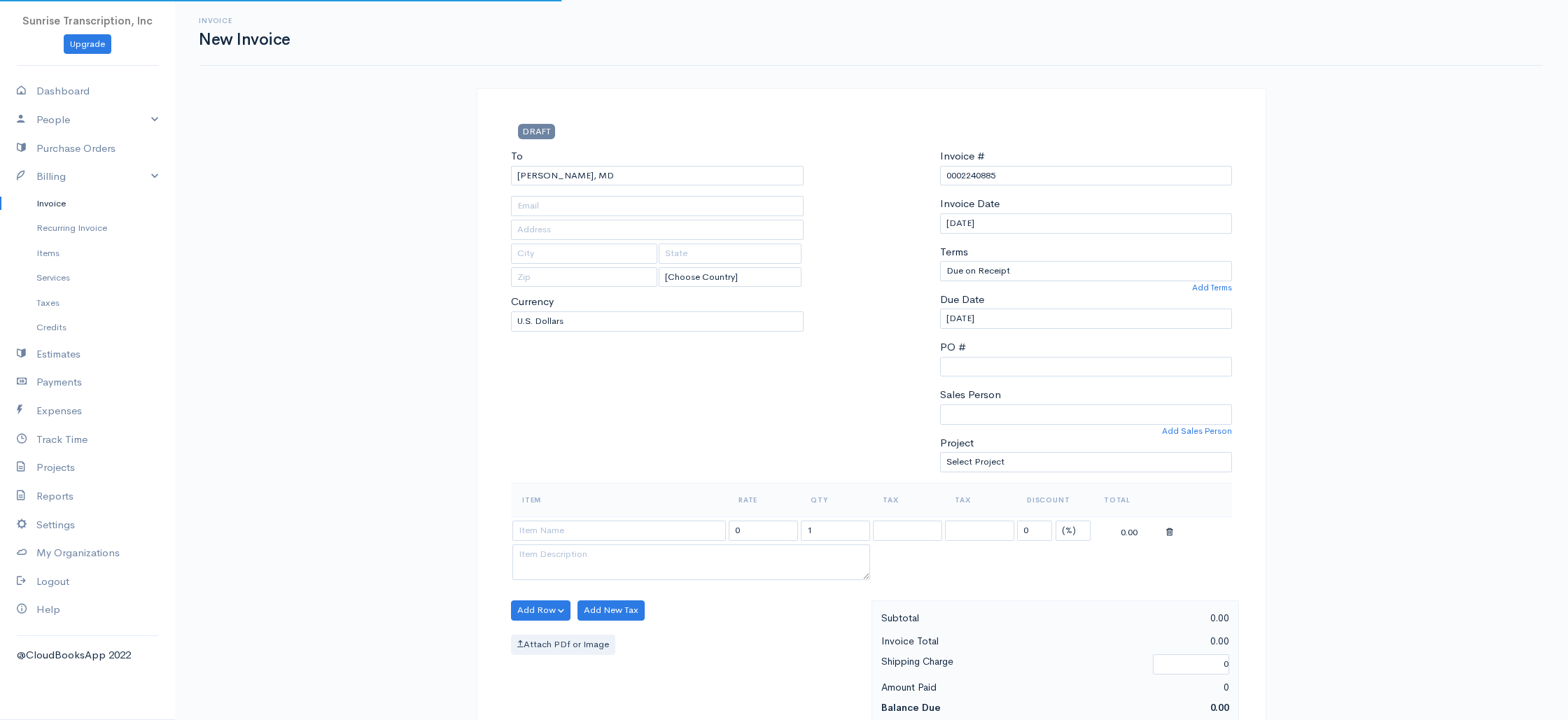
type input "doctorbatra@gmail.com"
click at [603, 530] on input at bounding box center [619, 531] width 213 height 20
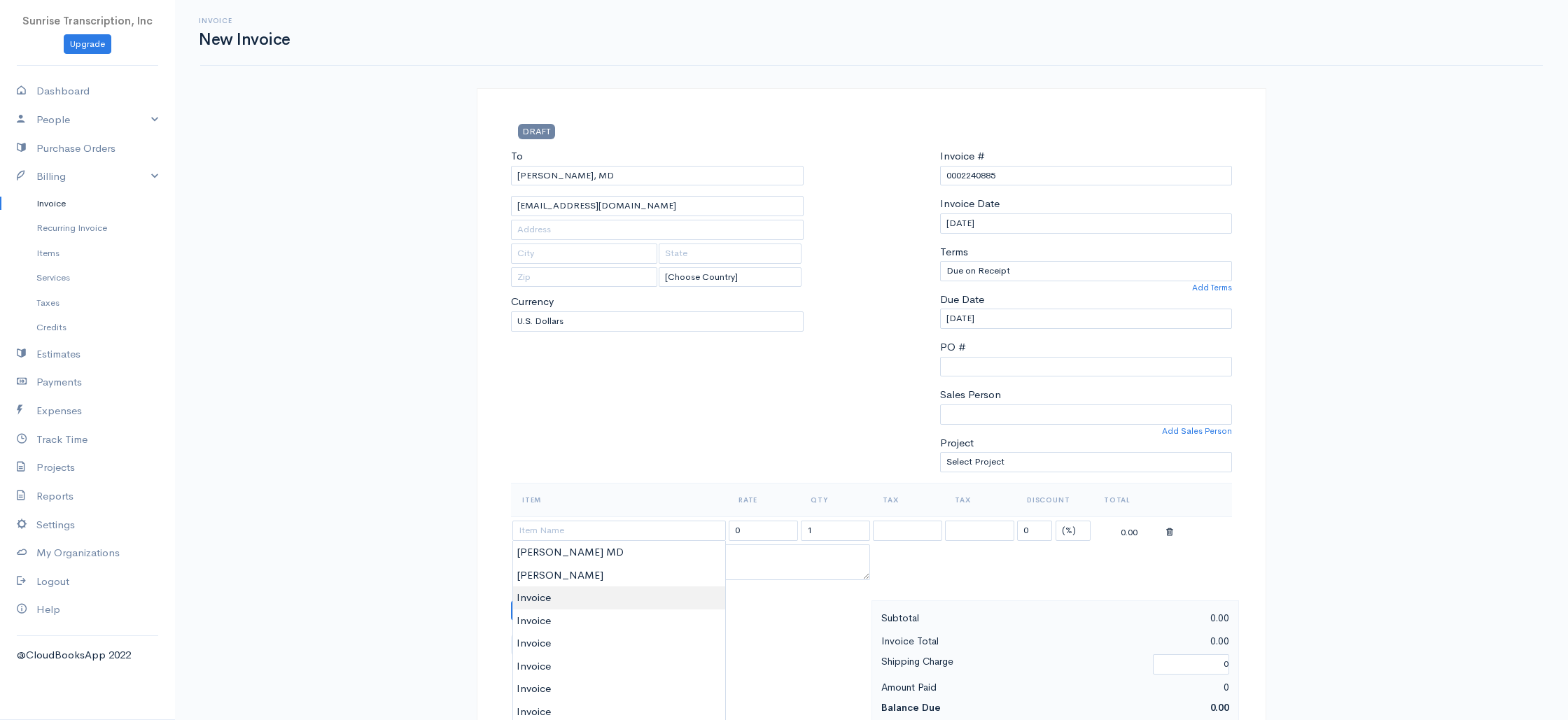
type input "Invoice"
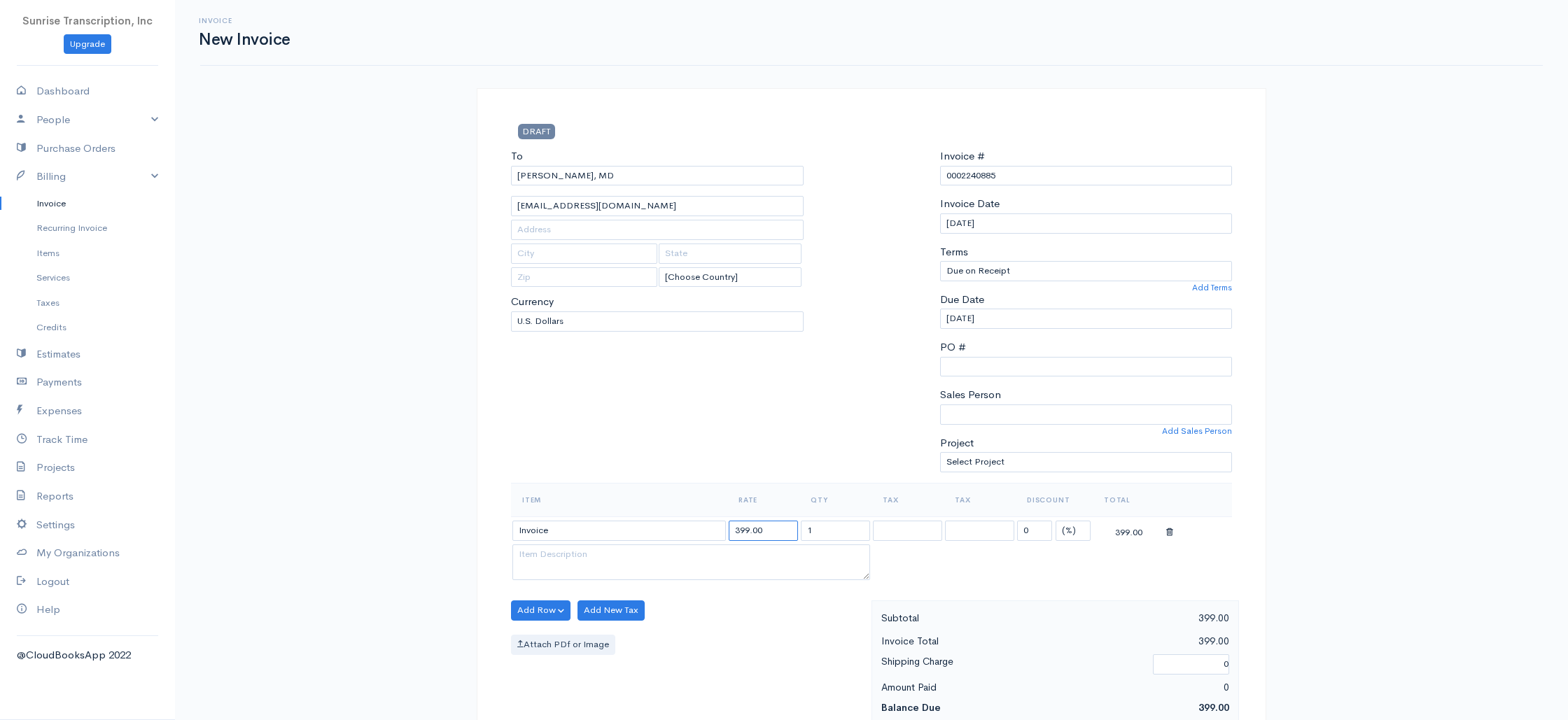
drag, startPoint x: 751, startPoint y: 528, endPoint x: 712, endPoint y: 526, distance: 39.1
click at [712, 526] on tr "Invoice 399.00 1 0 (%) Flat 399.00" at bounding box center [871, 529] width 721 height 27
type input "276"
click at [698, 449] on div "To Krishan K Batra, MD doctorbatra@gmail.com [Choose Country] United States Can…" at bounding box center [657, 315] width 307 height 334
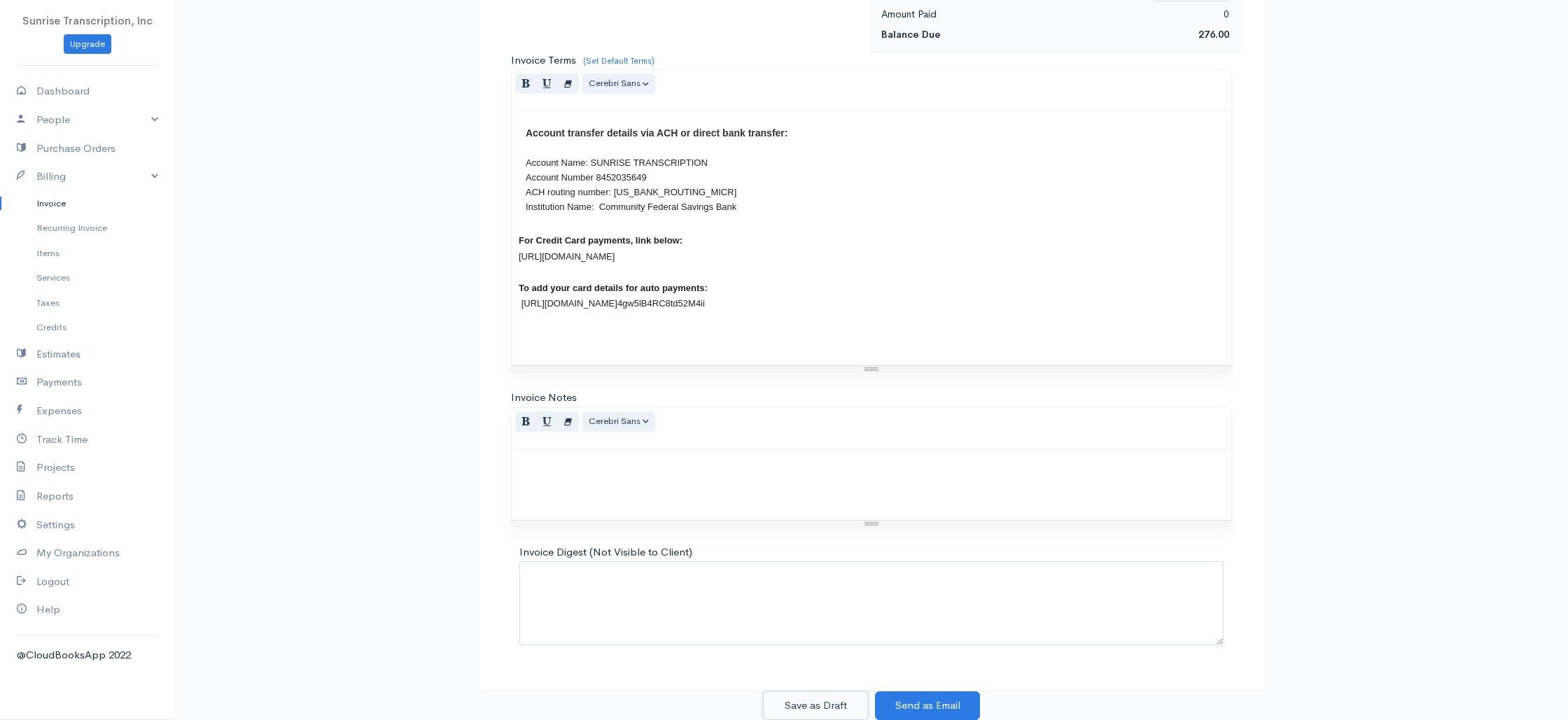
click at [819, 704] on button "Save as Draft" at bounding box center [815, 705] width 105 height 29
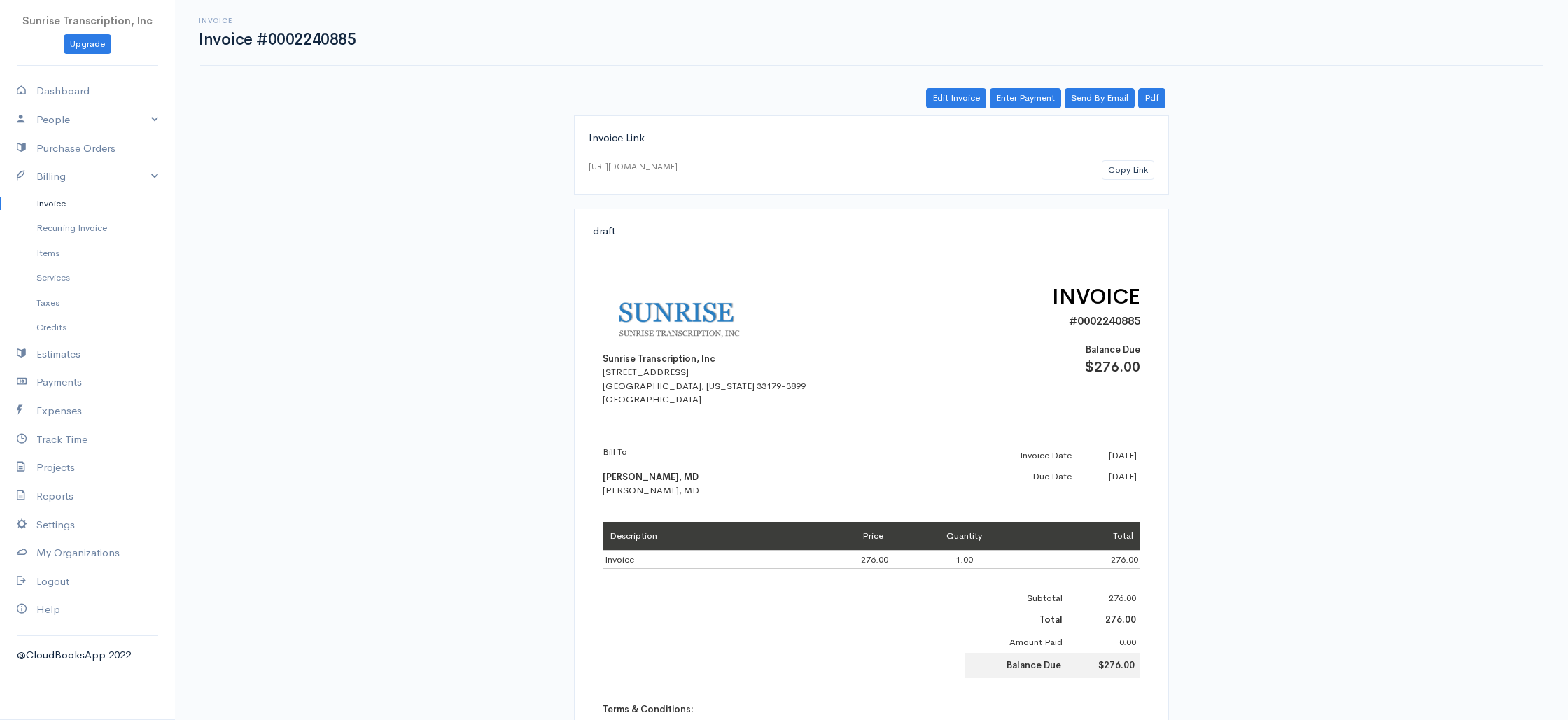
drag, startPoint x: 603, startPoint y: 361, endPoint x: 761, endPoint y: 494, distance: 206.5
click at [761, 494] on div "Sunrise Transcription, Inc 382 NE 191st St PMB 908193 Miami, Florida 33179-3899…" at bounding box center [871, 596] width 566 height 713
click at [761, 494] on div "Bill To Krishan K Batra, MD Krishan K Batra, MD" at bounding box center [725, 470] width 245 height 52
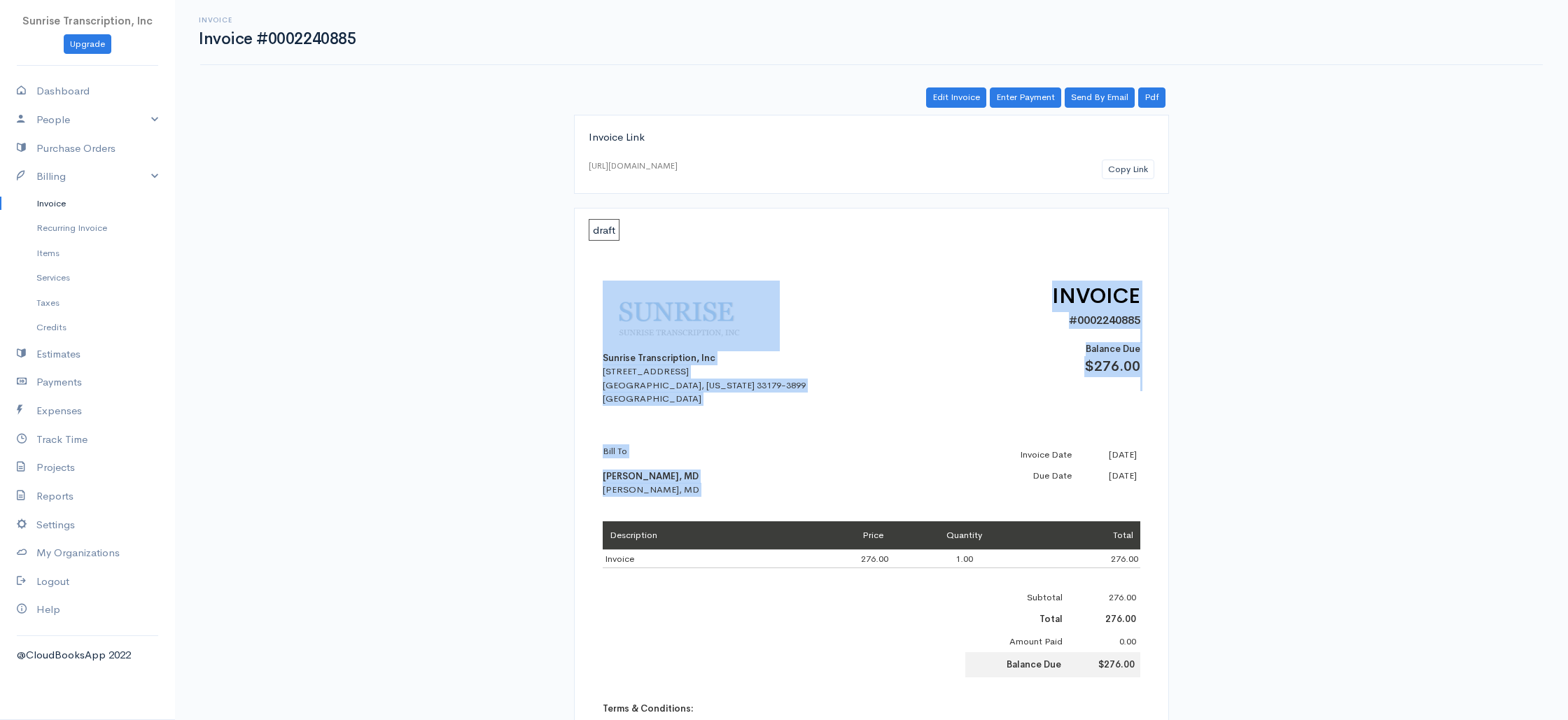
drag, startPoint x: 1118, startPoint y: 475, endPoint x: 601, endPoint y: 255, distance: 561.9
click at [597, 277] on div "Sunrise Transcription, Inc 382 NE 191st St PMB 908193 Miami, Florida 33179-3899…" at bounding box center [871, 595] width 566 height 713
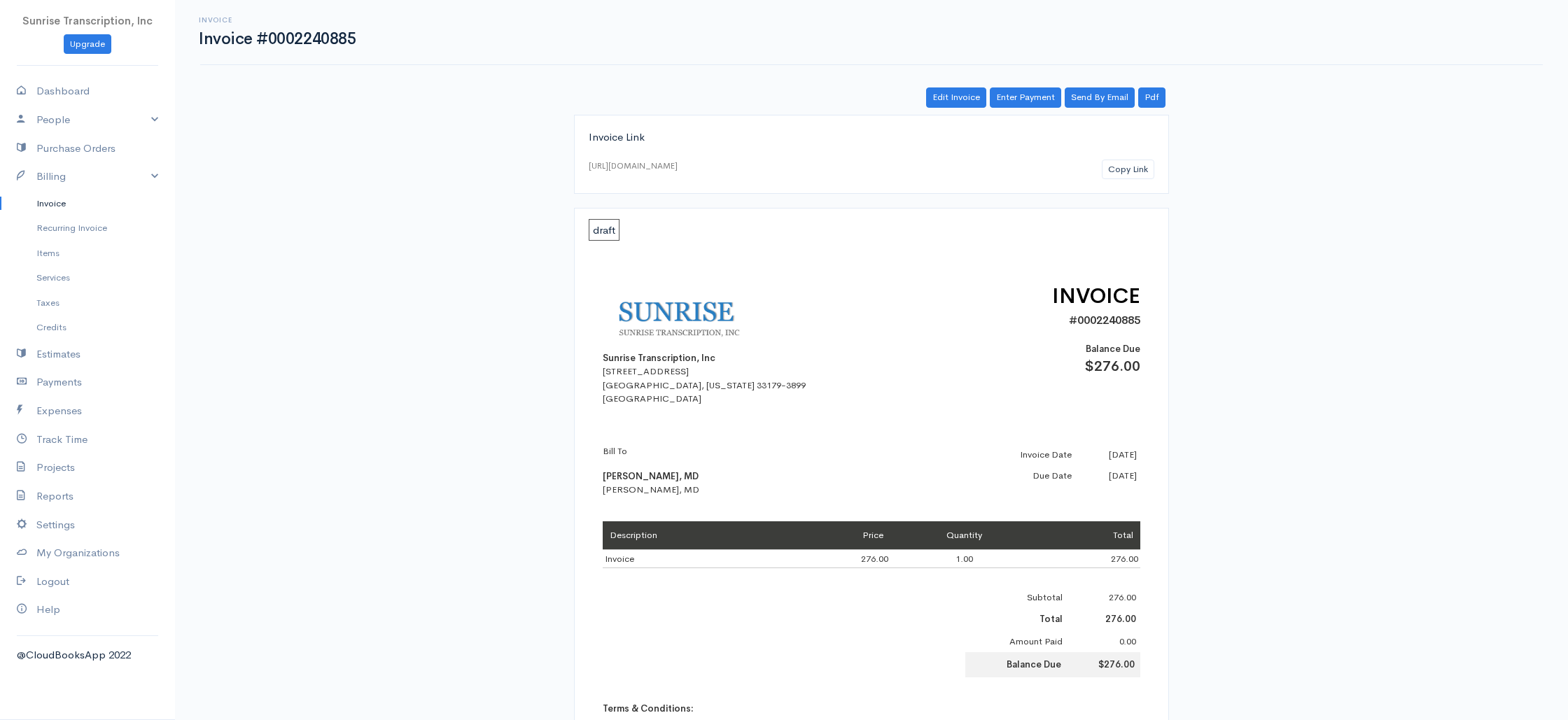
click at [603, 251] on div "Sunrise Transcription, Inc 382 NE 191st St PMB 908193 Miami, Florida 33179-3899…" at bounding box center [871, 595] width 566 height 713
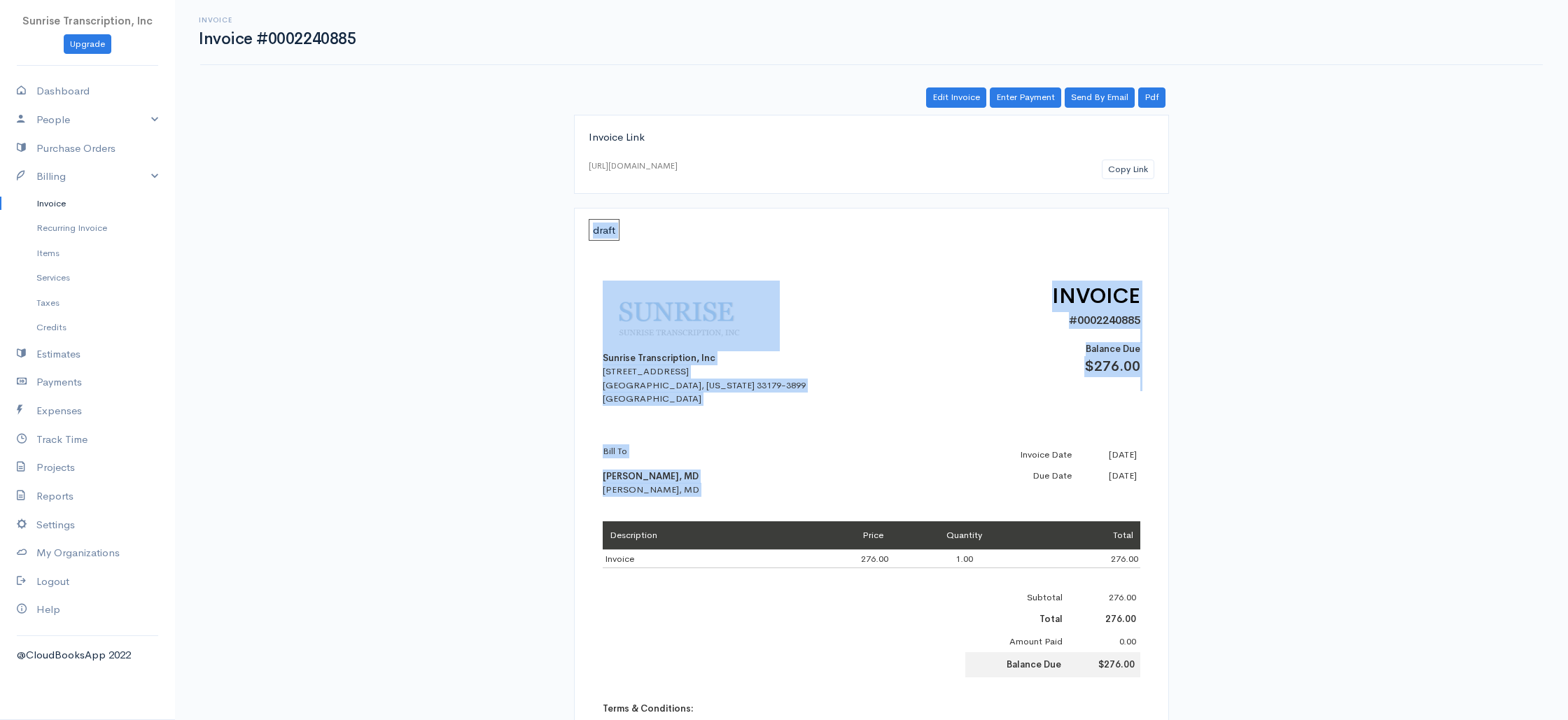
drag, startPoint x: 588, startPoint y: 235, endPoint x: 1144, endPoint y: 482, distance: 608.4
click at [1144, 482] on div "draft Sunrise Transcription, Inc 382 NE 191st St PMB 908193 Miami, Florida 3317…" at bounding box center [871, 587] width 594 height 758
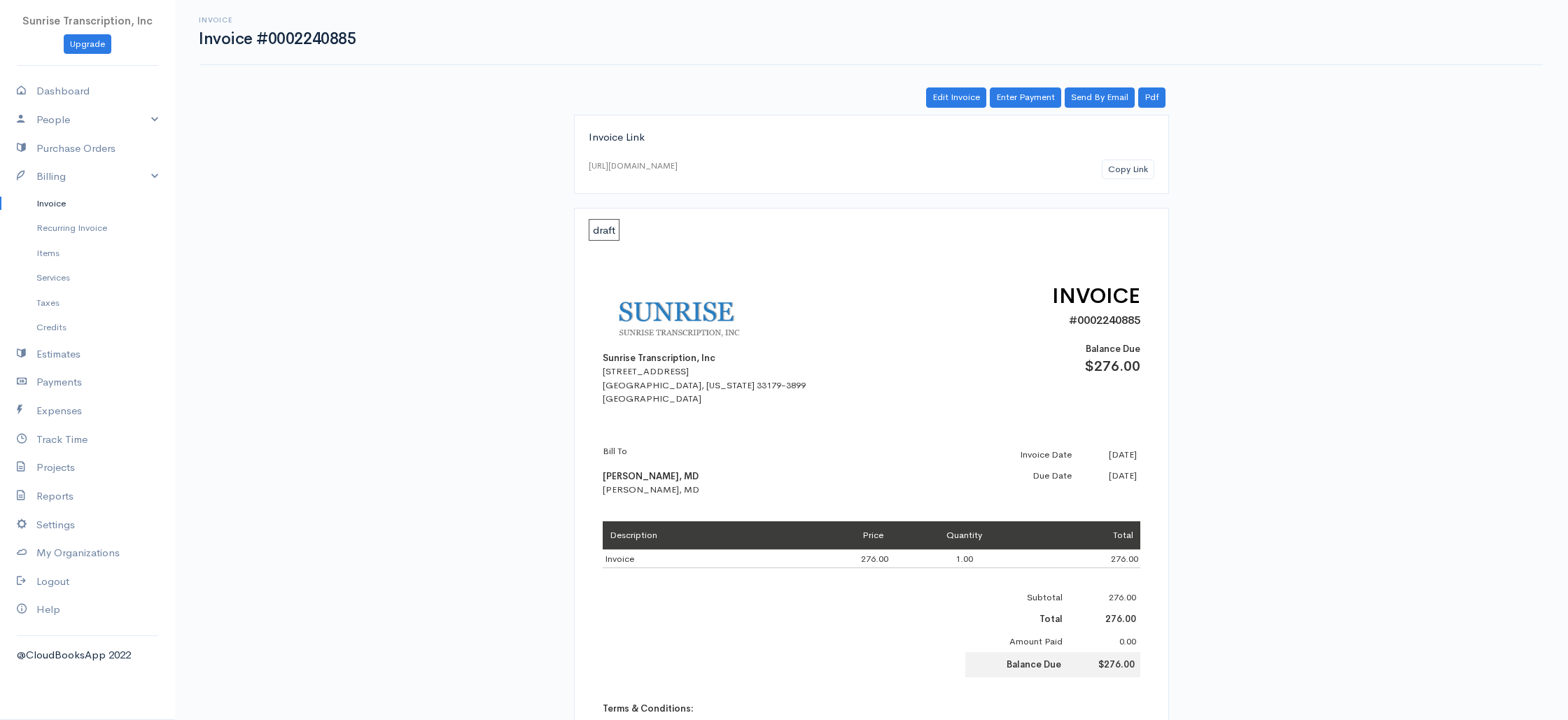
click at [969, 528] on td "Quantity" at bounding box center [963, 536] width 147 height 28
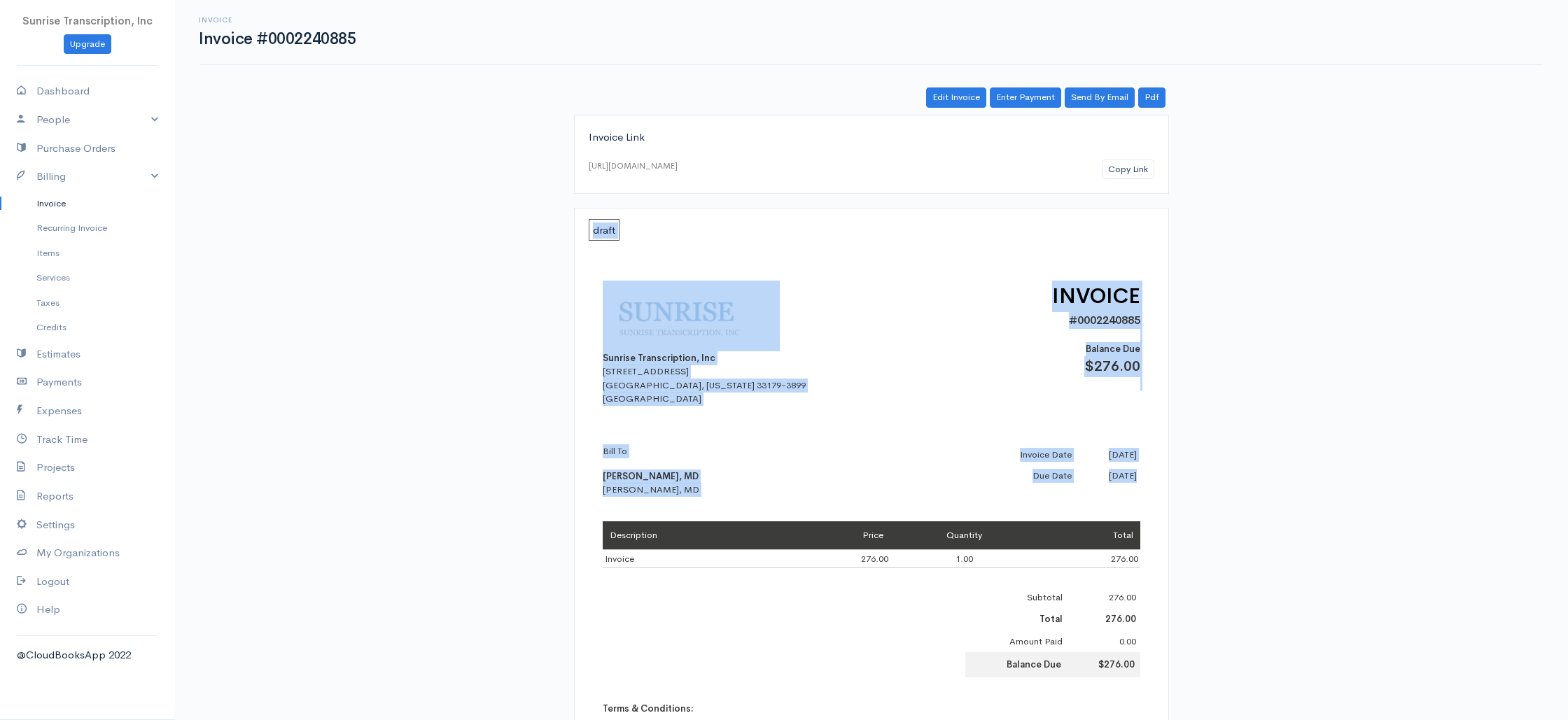
drag, startPoint x: 772, startPoint y: 509, endPoint x: 589, endPoint y: 224, distance: 338.7
click at [589, 224] on div "draft Sunrise Transcription, Inc 382 NE 191st St PMB 908193 Miami, Florida 3317…" at bounding box center [871, 587] width 594 height 758
click at [589, 224] on span "draft" at bounding box center [604, 229] width 31 height 21
drag, startPoint x: 593, startPoint y: 231, endPoint x: 1138, endPoint y: 490, distance: 603.4
click at [1138, 490] on div "draft Sunrise Transcription, Inc 382 NE 191st St PMB 908193 Miami, Florida 3317…" at bounding box center [871, 587] width 594 height 758
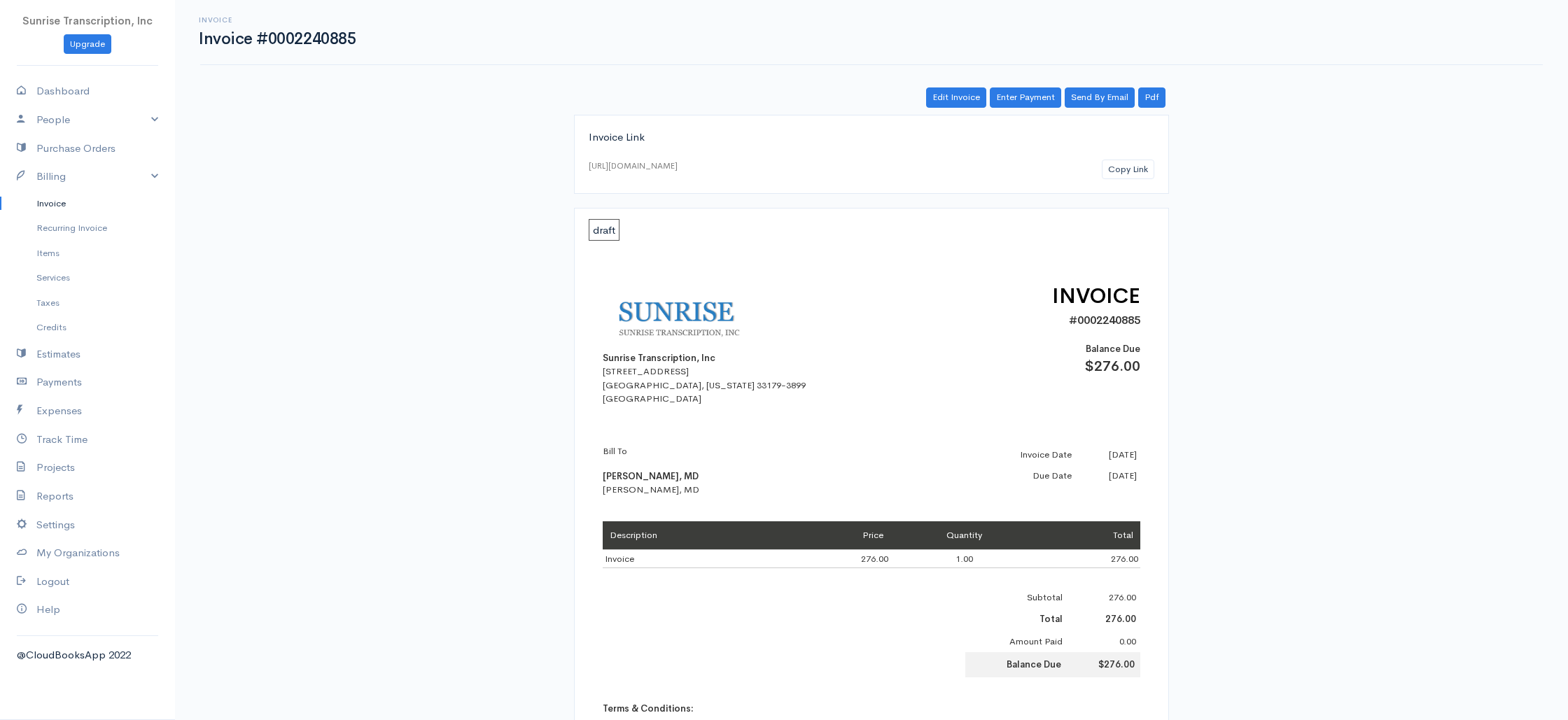
click at [1140, 491] on div "Sunrise Transcription, Inc 382 NE 191st St PMB 908193 Miami, Florida 33179-3899…" at bounding box center [871, 595] width 566 height 713
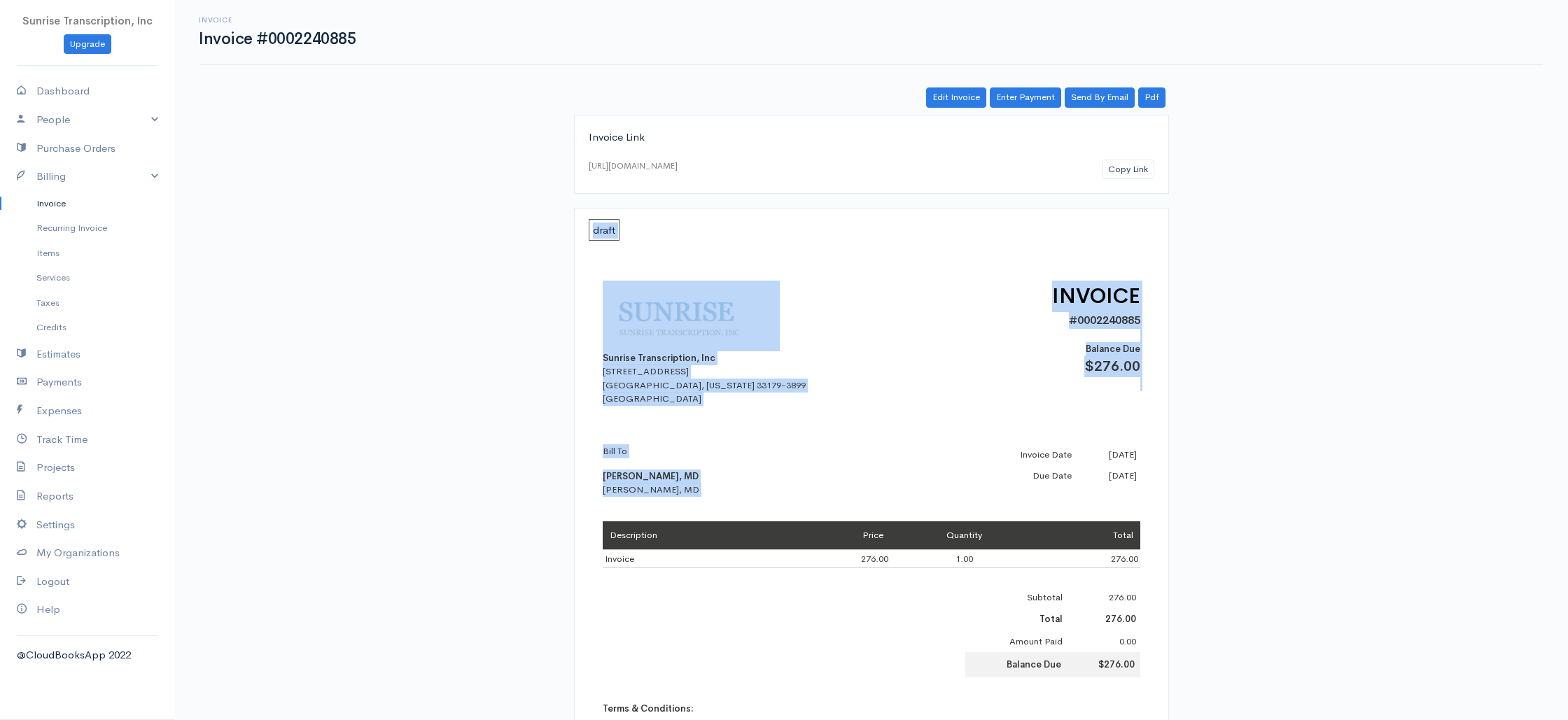
drag, startPoint x: 1024, startPoint y: 499, endPoint x: 572, endPoint y: 228, distance: 527.0
click at [572, 228] on div "Invoice Link https://www.cloudbooksapp.com/app/invoice/?auth=1760023741weKFaXj7…" at bounding box center [871, 591] width 806 height 952
click at [844, 434] on div "Sunrise Transcription, Inc 382 NE 191st St PMB 908193 Miami, Florida 33179-3899…" at bounding box center [871, 595] width 566 height 713
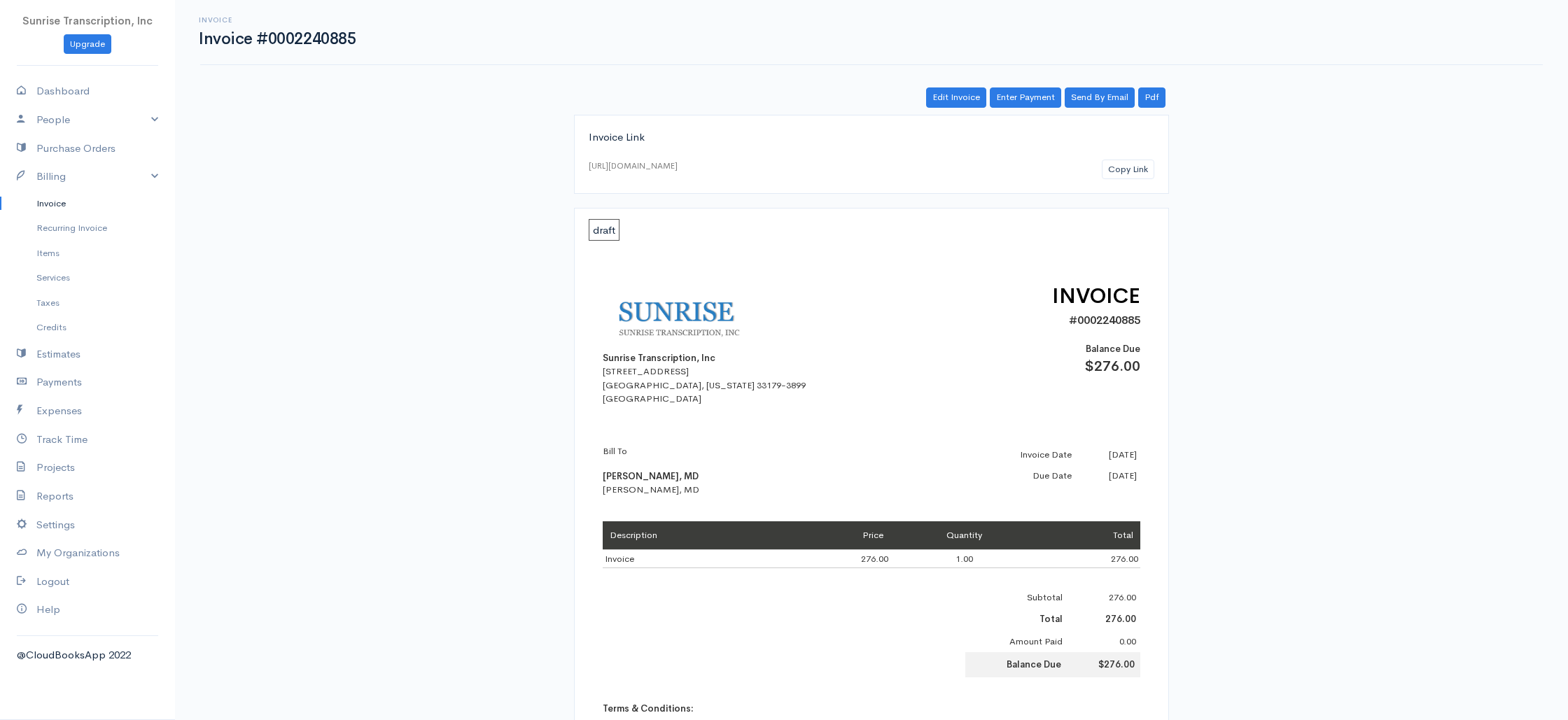
click at [656, 471] on b "Krishan K Batra, MD" at bounding box center [650, 476] width 96 height 12
click at [657, 474] on b "Krishan K Batra, MD" at bounding box center [650, 476] width 96 height 12
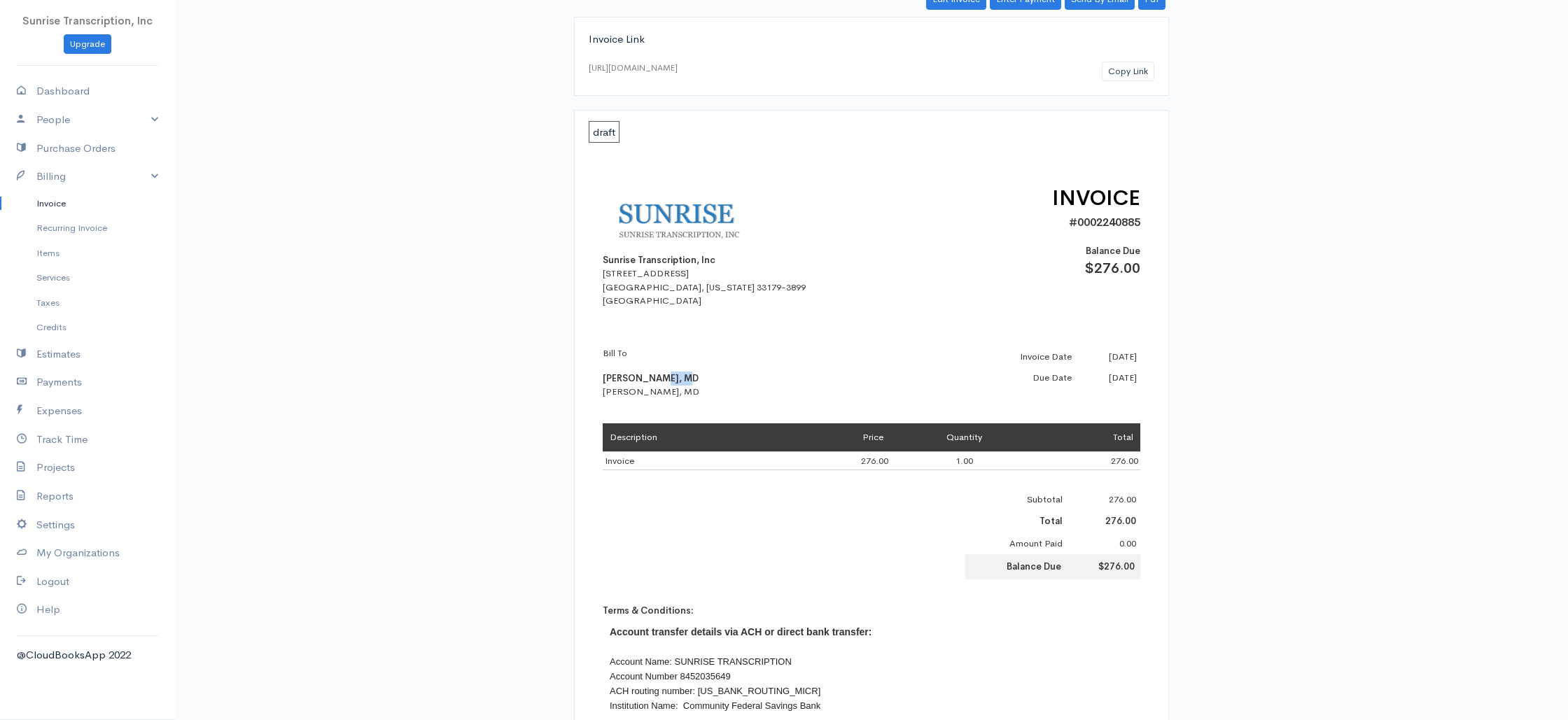
scroll to position [100, 0]
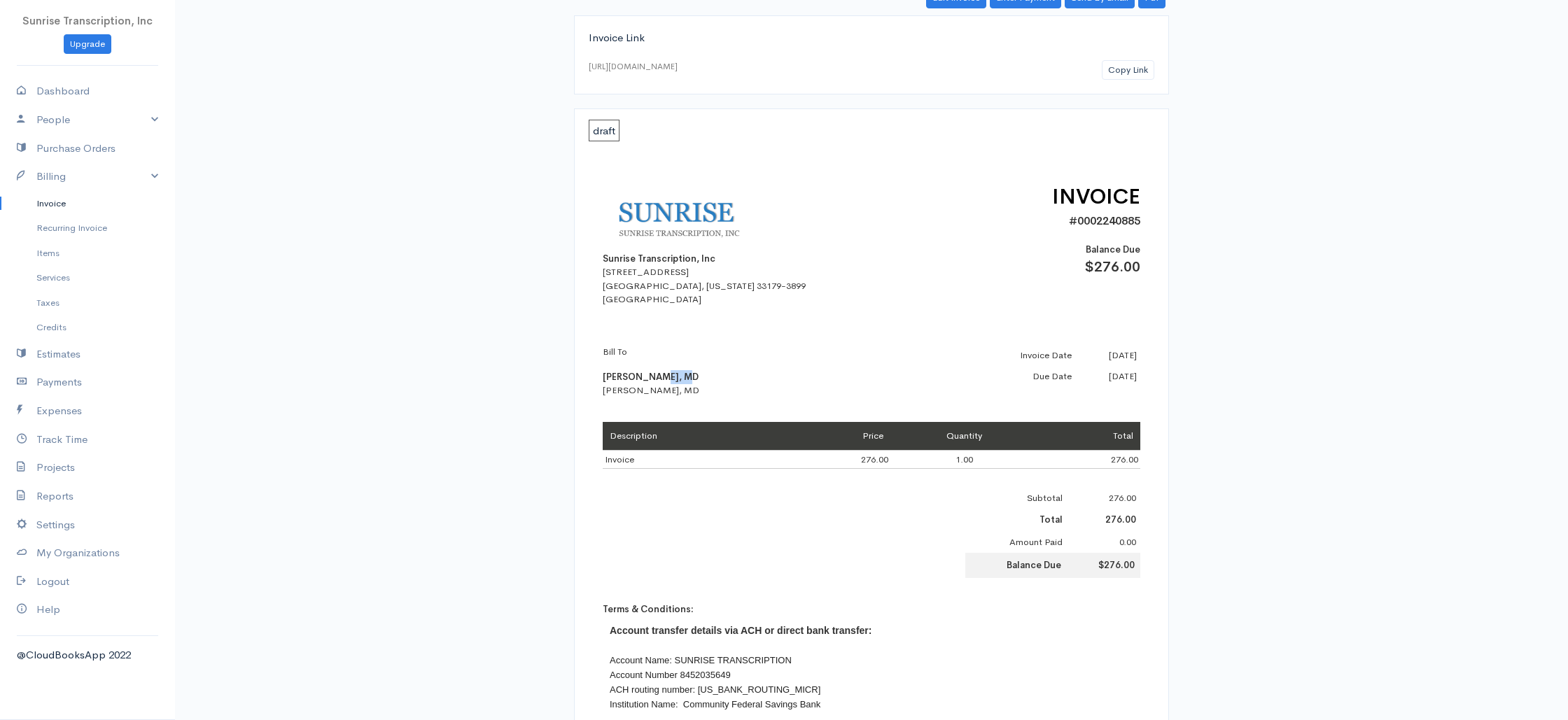
drag, startPoint x: 75, startPoint y: 198, endPoint x: 87, endPoint y: 198, distance: 12.0
click at [75, 198] on link "Invoice" at bounding box center [88, 203] width 175 height 25
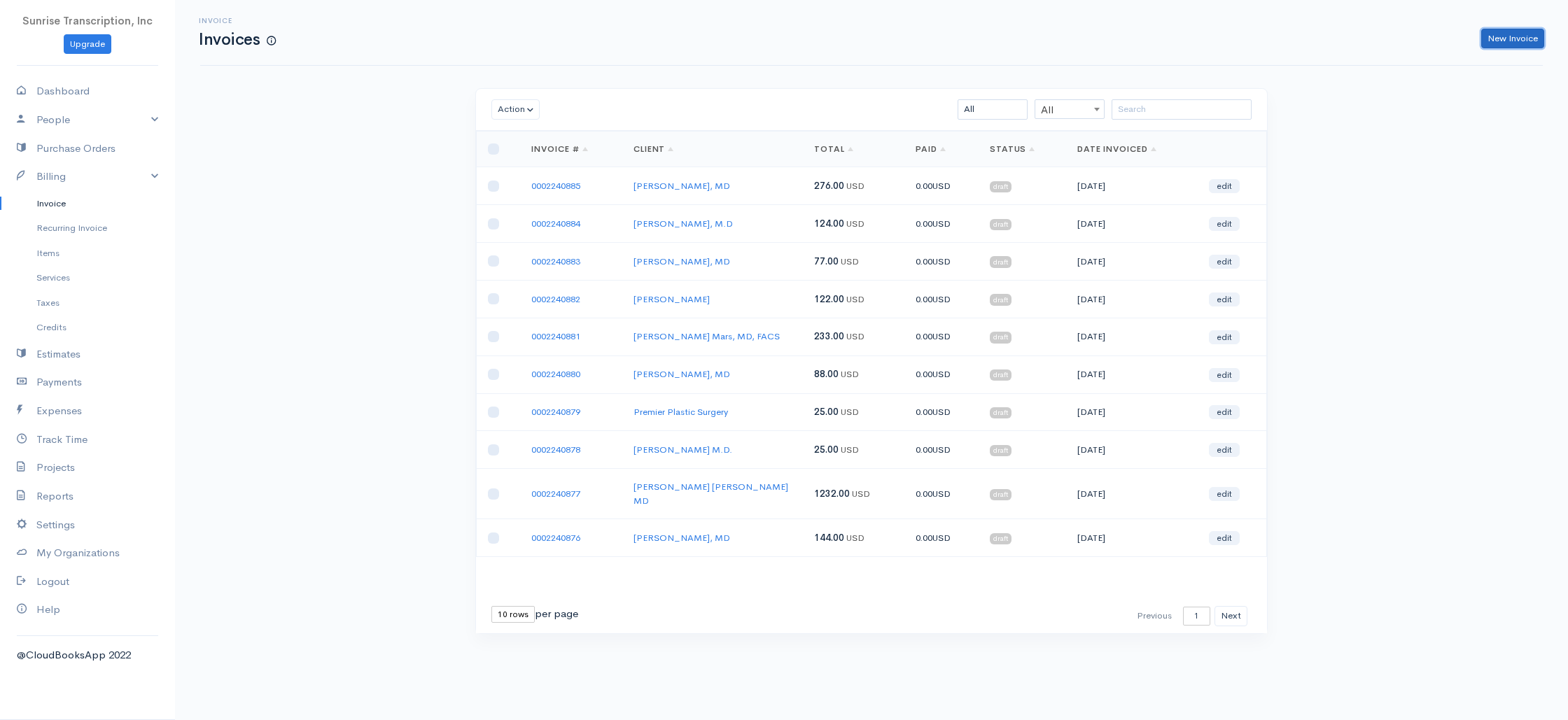
click at [1496, 41] on link "New Invoice" at bounding box center [1512, 39] width 63 height 20
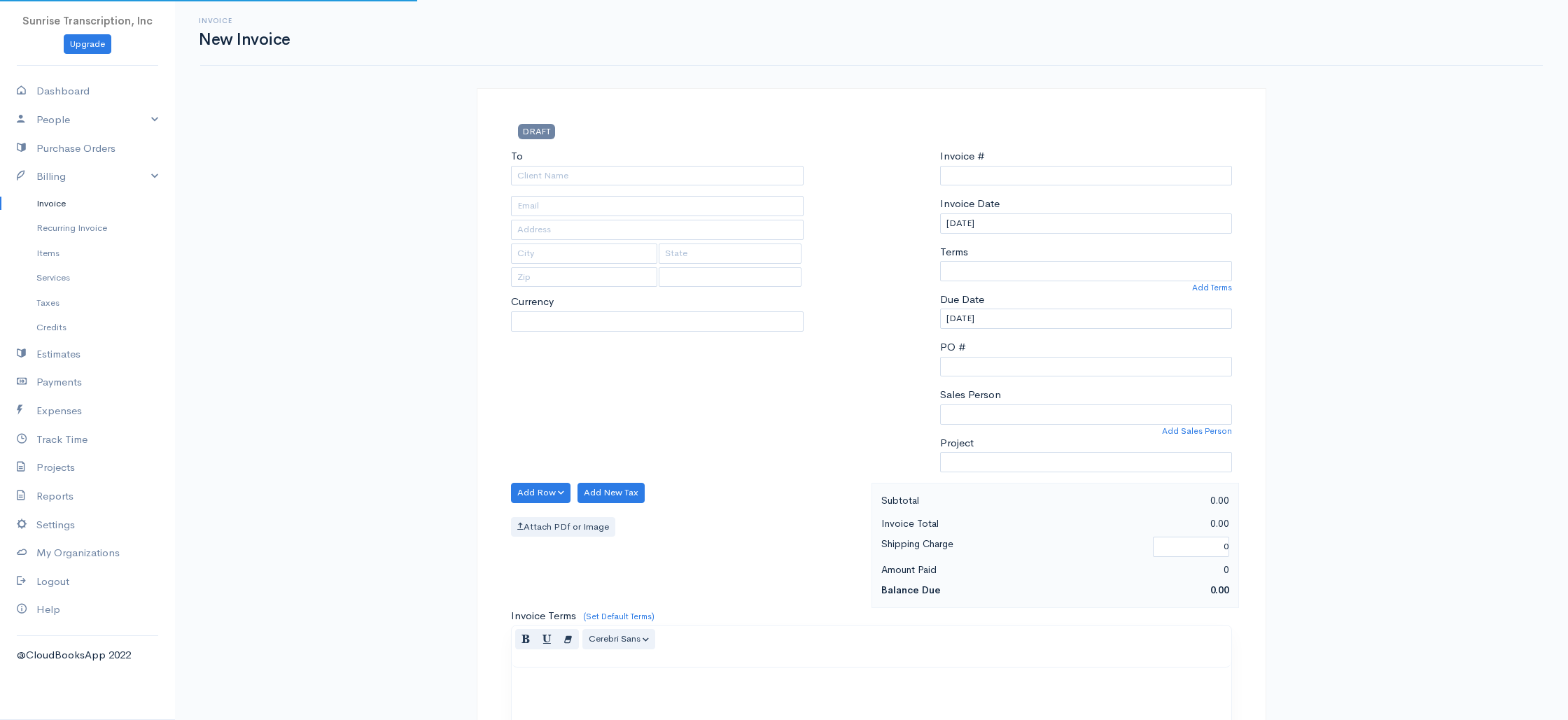
type input "0002240886"
select select "[GEOGRAPHIC_DATA]"
select select "USD"
click at [633, 176] on input "To" at bounding box center [657, 176] width 293 height 20
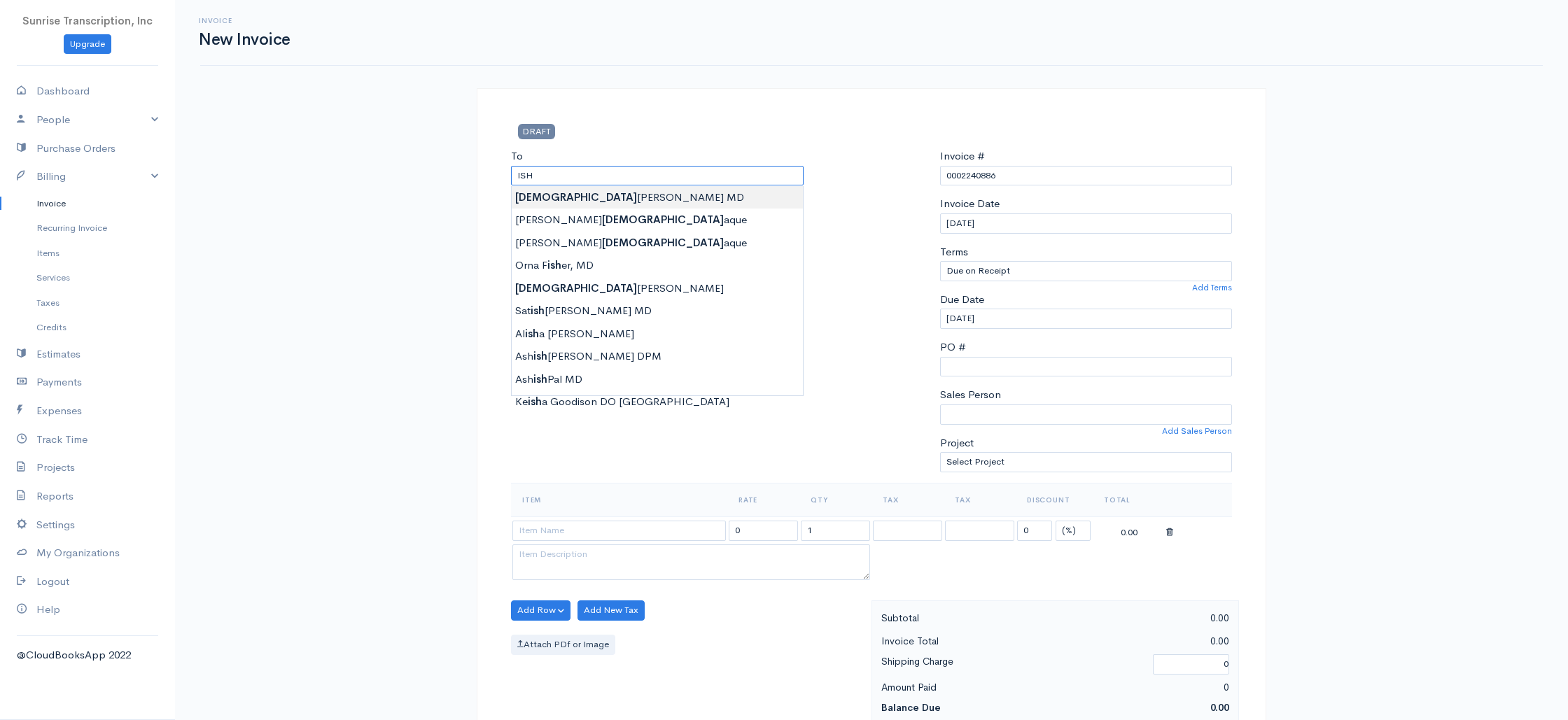
type input "Ishwari Prasad MD"
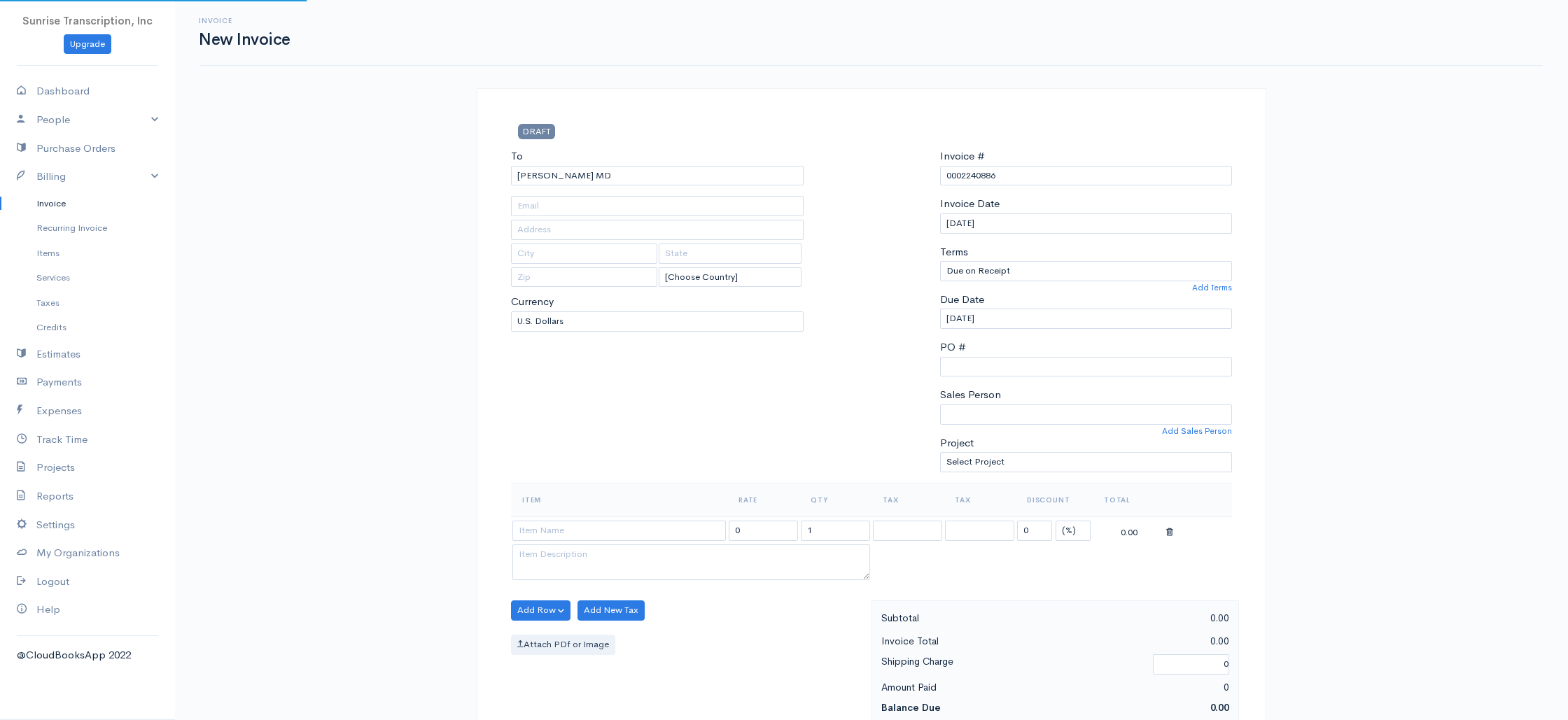
type input "veera0709@yahoo.com"
click at [600, 536] on input at bounding box center [619, 531] width 213 height 20
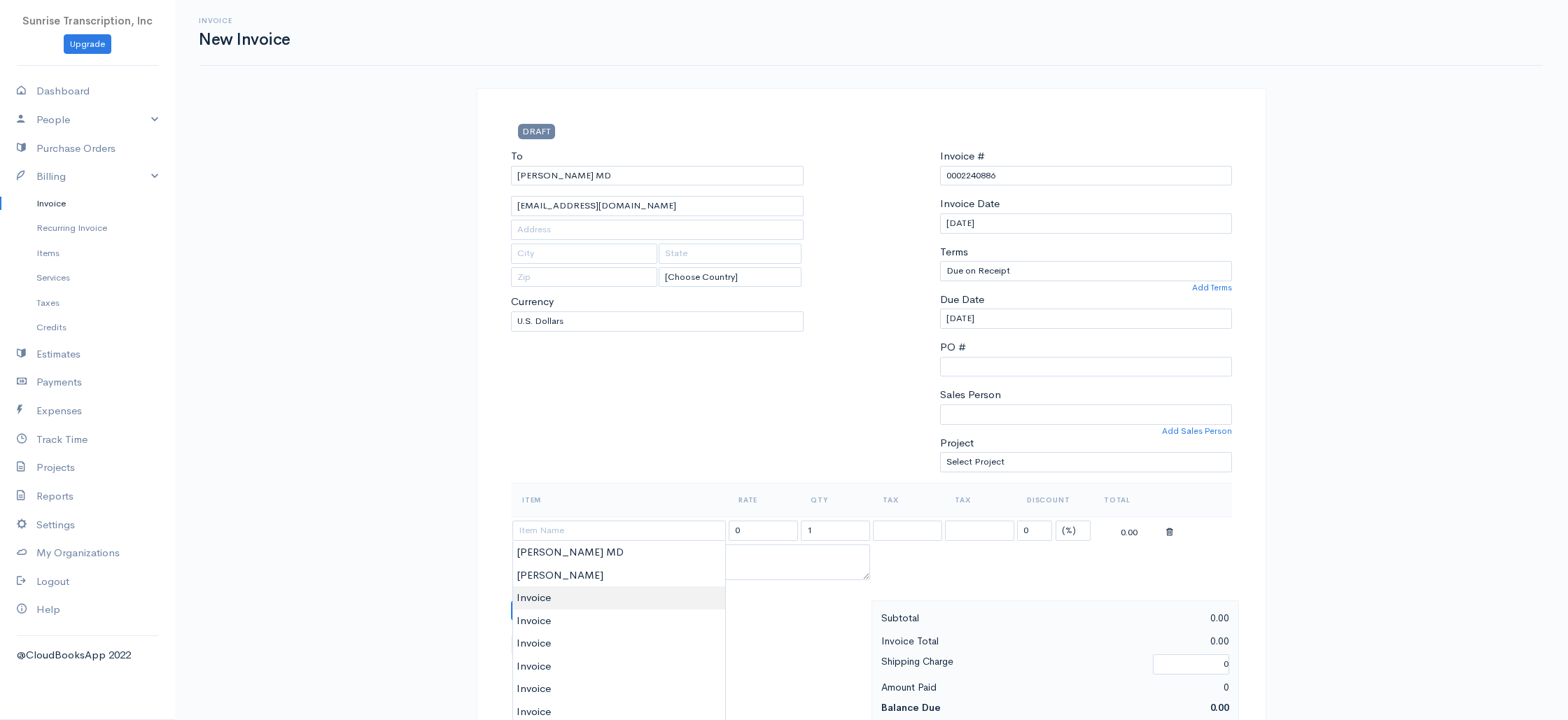
type input "Invoice"
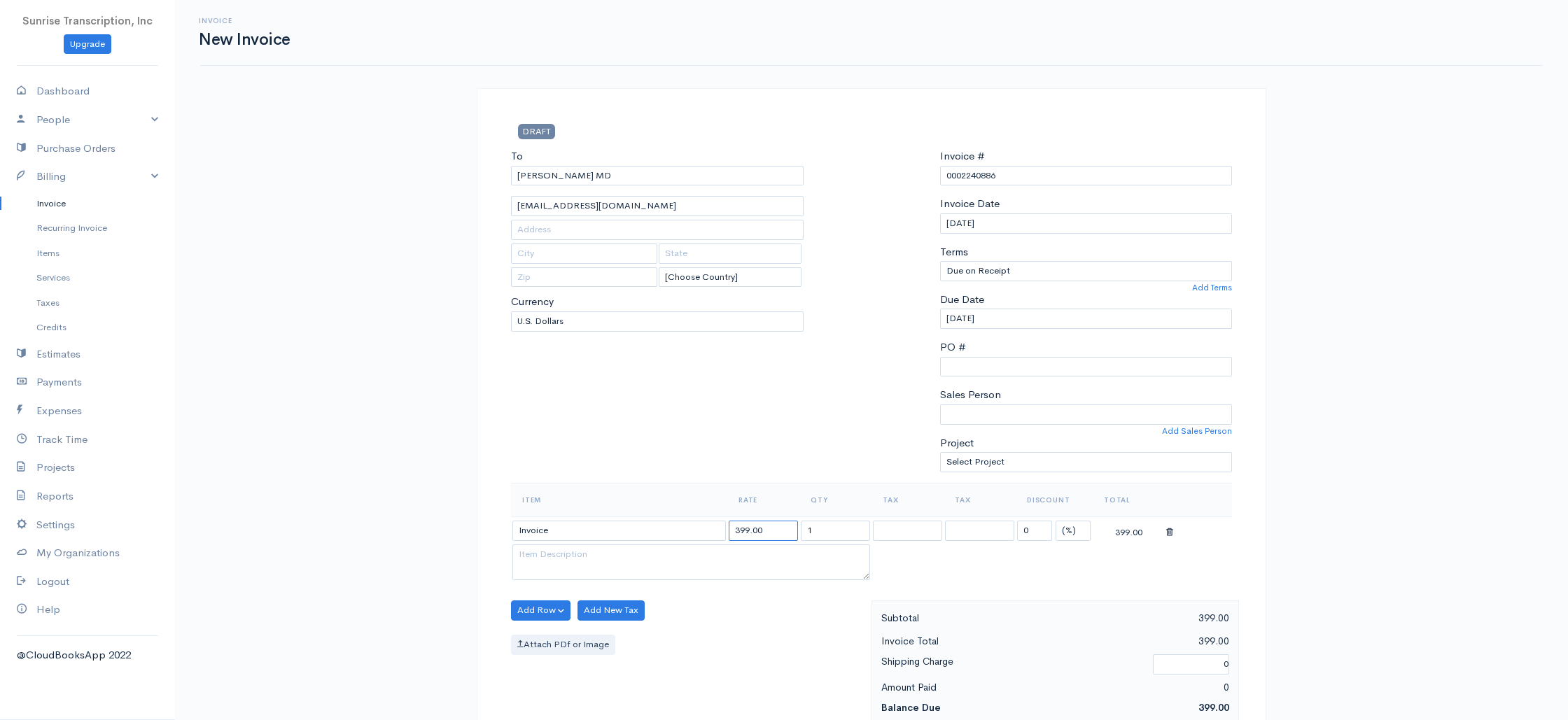
drag, startPoint x: 774, startPoint y: 531, endPoint x: 680, endPoint y: 523, distance: 94.3
click at [680, 523] on tr "Invoice 399.00 1 0 (%) Flat 399.00" at bounding box center [871, 529] width 721 height 27
type input "123"
click at [679, 445] on div "To Ishwari Prasad MD veera0709@yahoo.com [Choose Country] United States Canada …" at bounding box center [657, 315] width 307 height 334
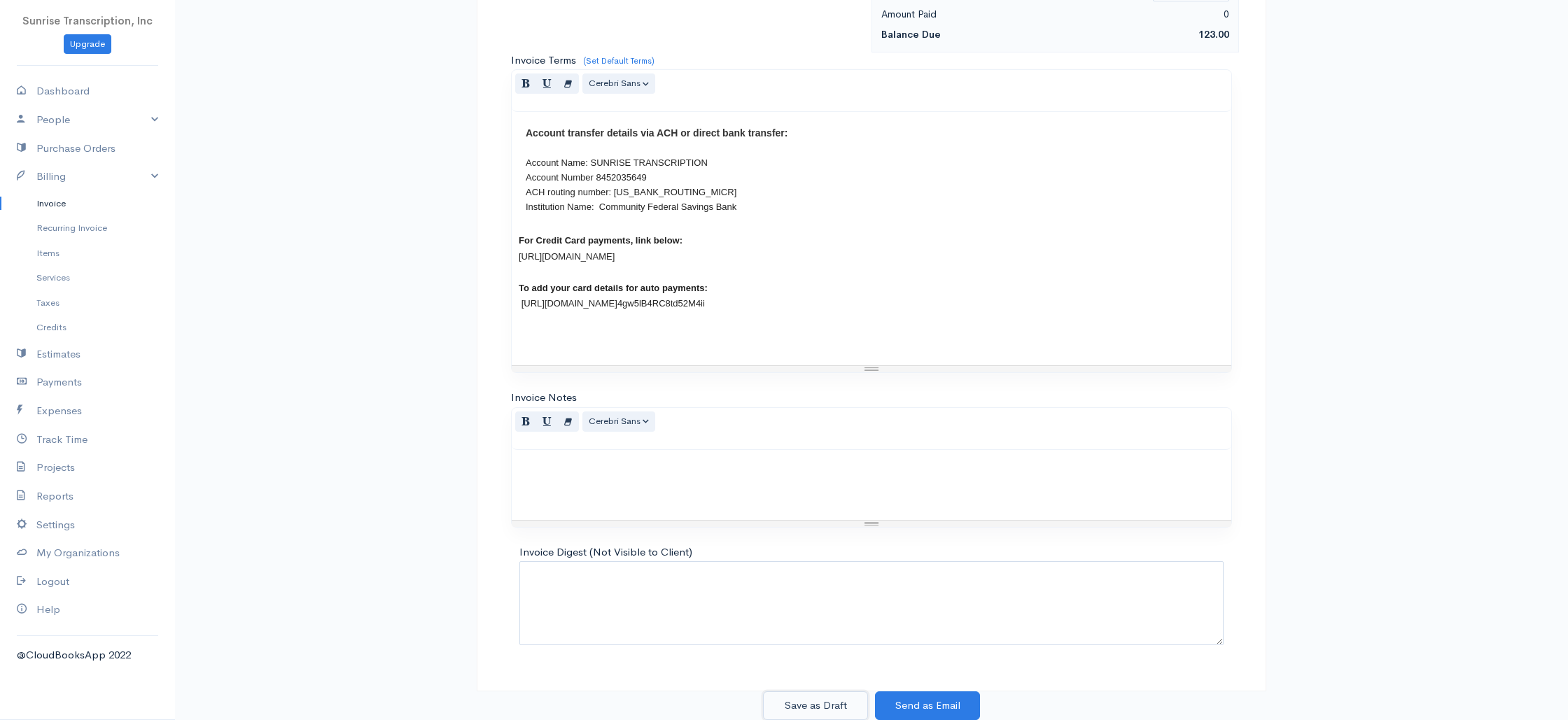
drag, startPoint x: 810, startPoint y: 704, endPoint x: 807, endPoint y: 691, distance: 13.3
click at [810, 704] on button "Save as Draft" at bounding box center [815, 705] width 105 height 29
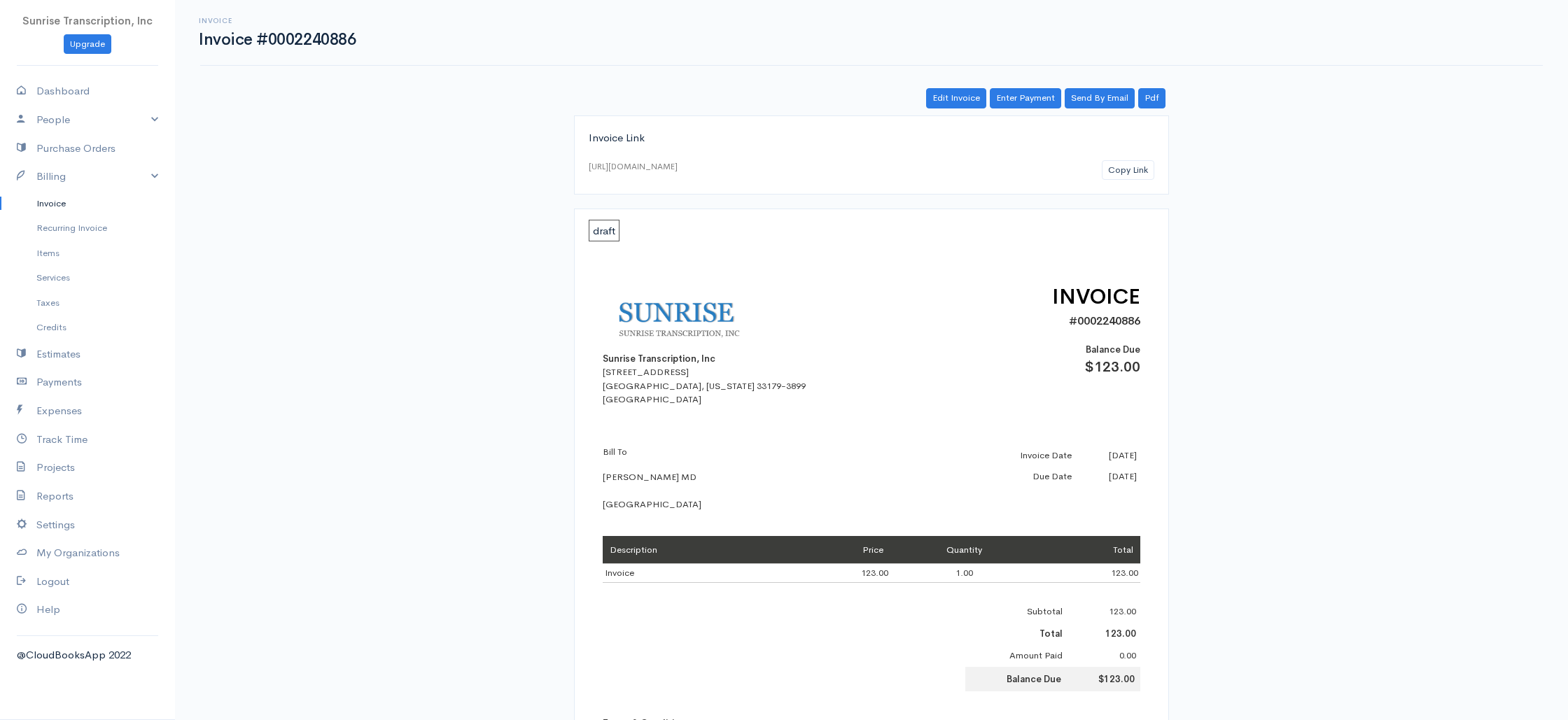
click at [56, 198] on link "Invoice" at bounding box center [88, 203] width 175 height 25
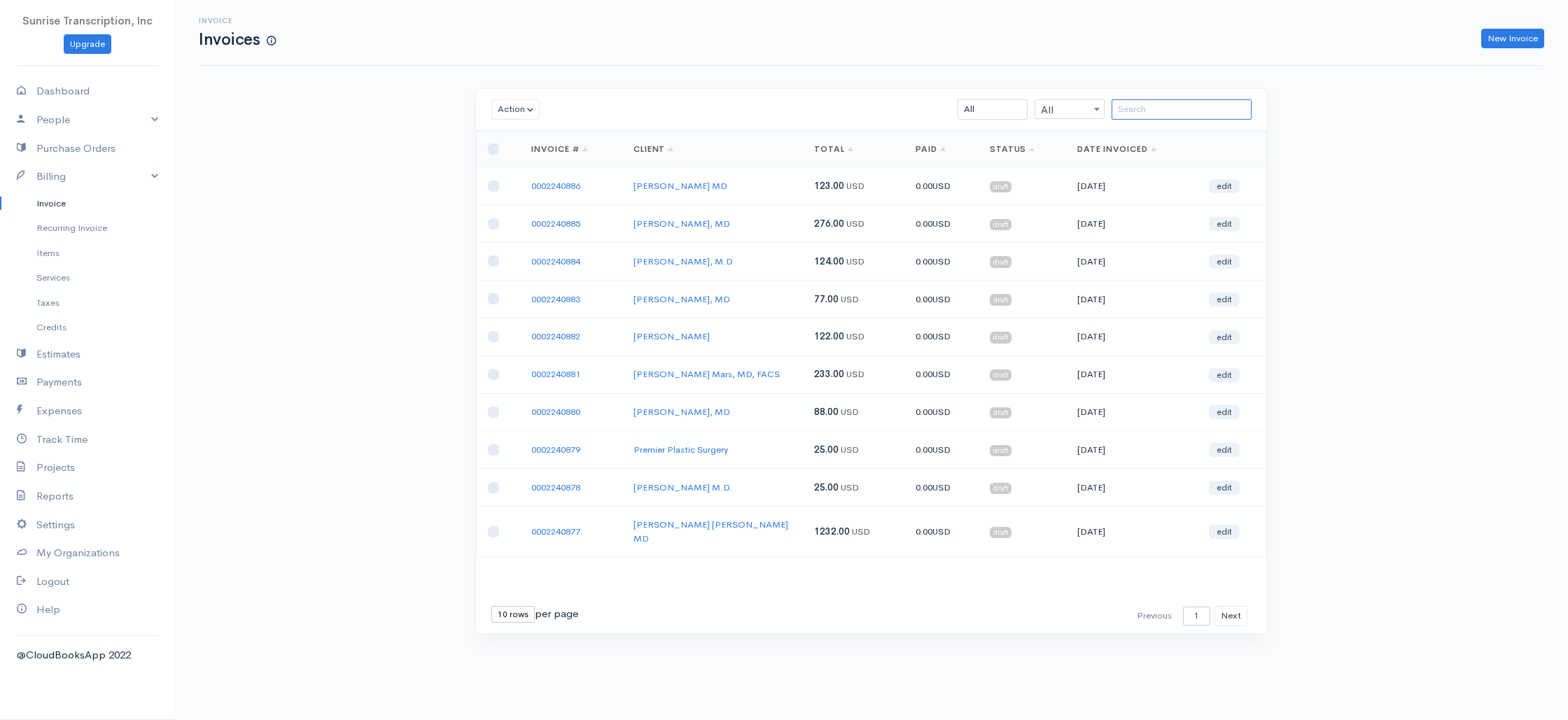
click at [1166, 106] on input "search" at bounding box center [1181, 110] width 140 height 20
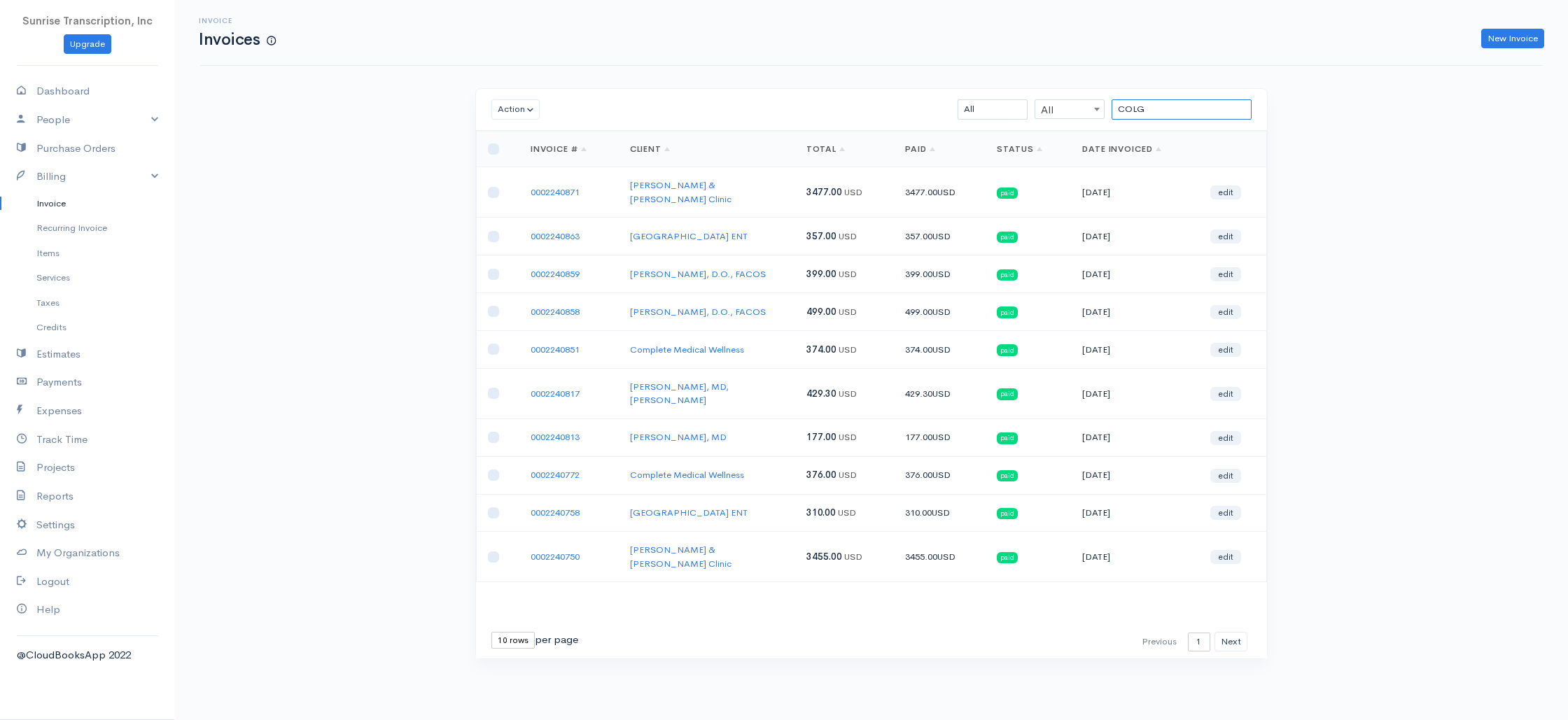
type input "COLG"
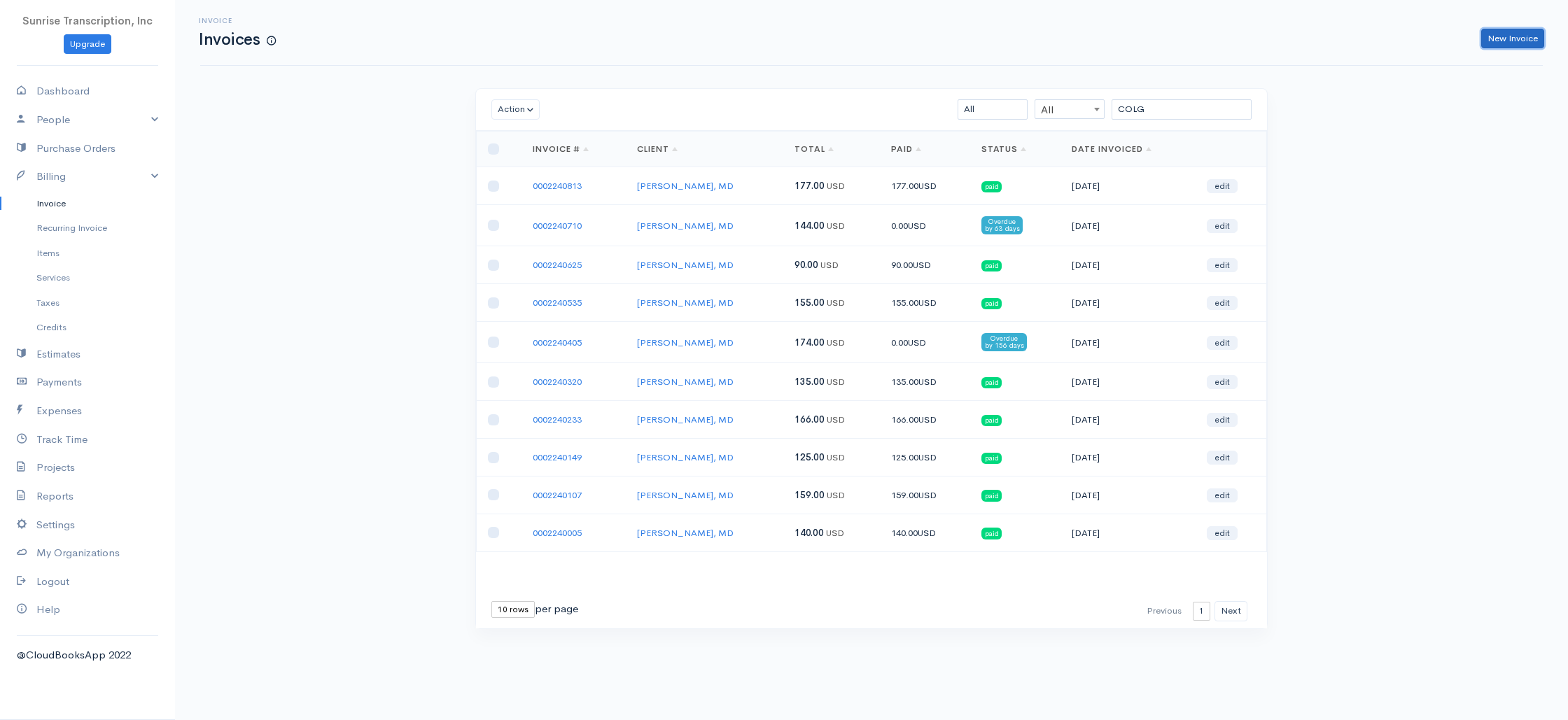
click at [1506, 40] on link "New Invoice" at bounding box center [1512, 39] width 63 height 20
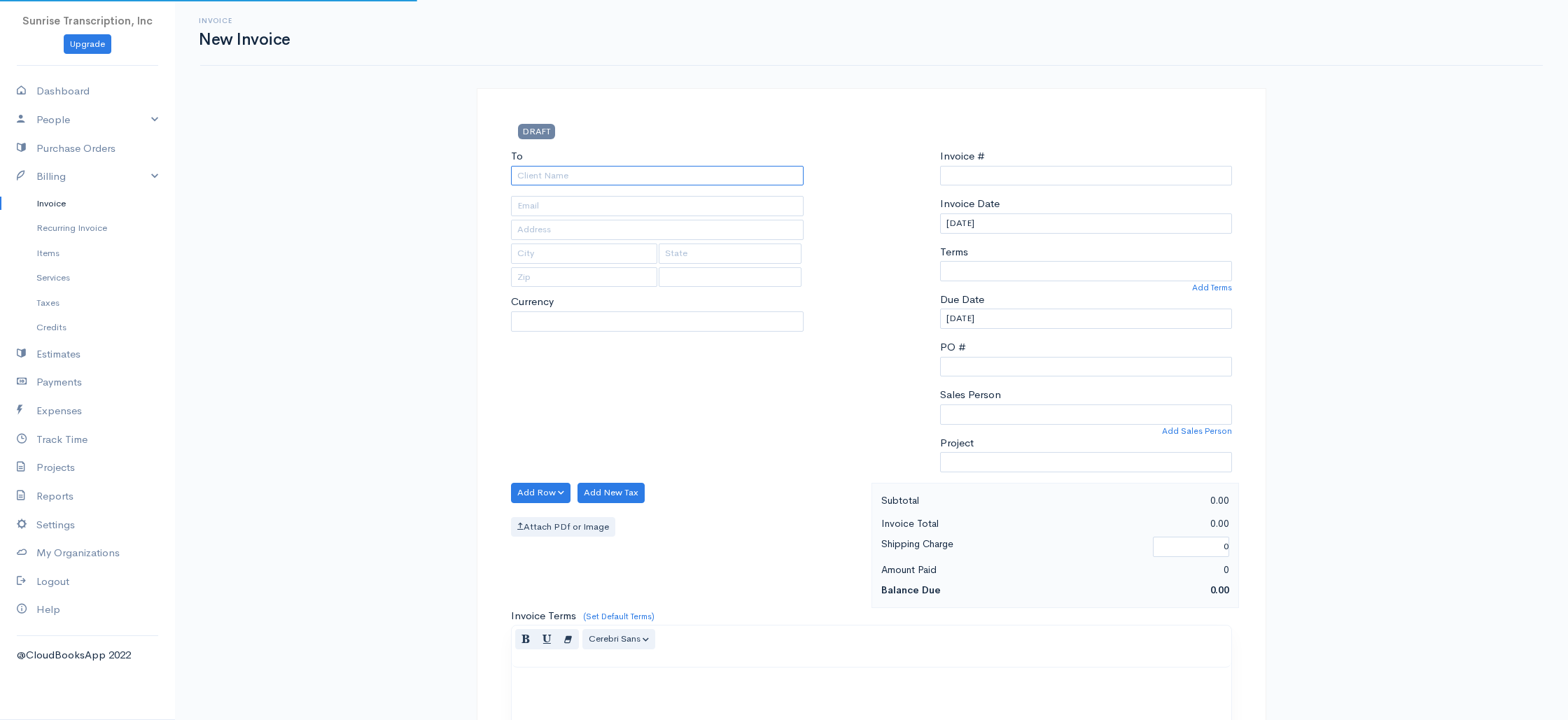
type input "0002240887"
click at [655, 182] on input "To" at bounding box center [657, 176] width 293 height 20
select select "[GEOGRAPHIC_DATA]"
select select "USD"
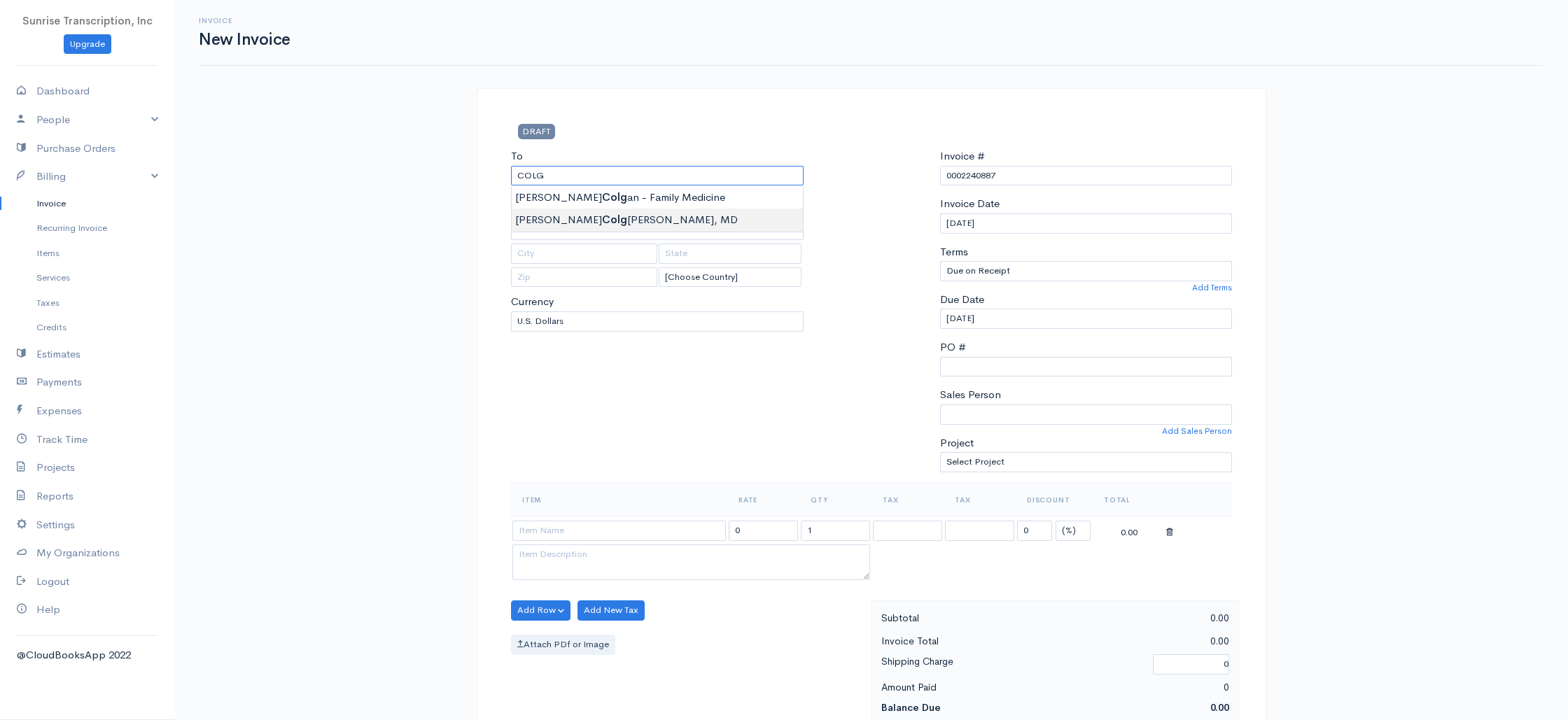
type input "Robert A. Colgrove, Jr., MD"
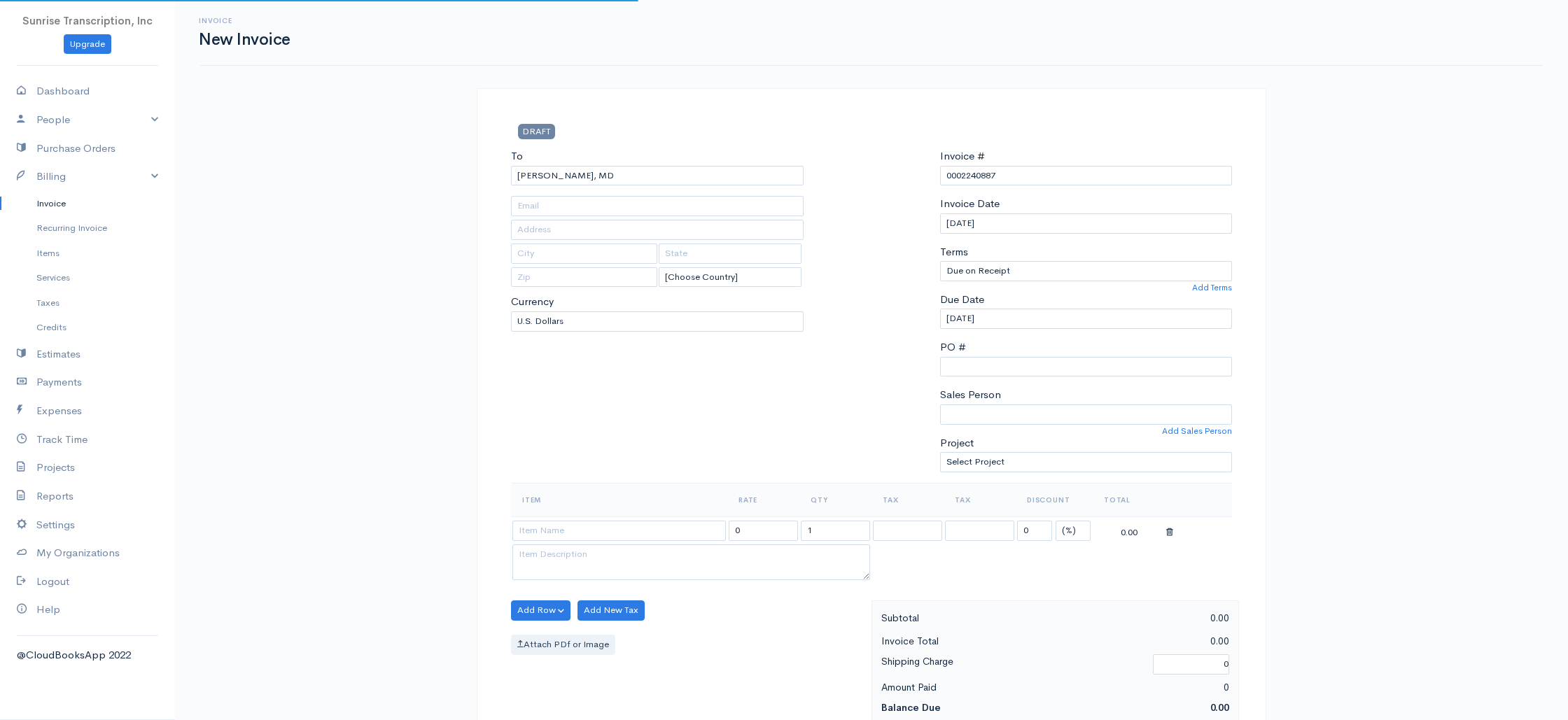
type input "vsc@colgrove.com"
drag, startPoint x: 676, startPoint y: 532, endPoint x: 665, endPoint y: 535, distance: 11.4
click at [676, 532] on input at bounding box center [619, 531] width 213 height 20
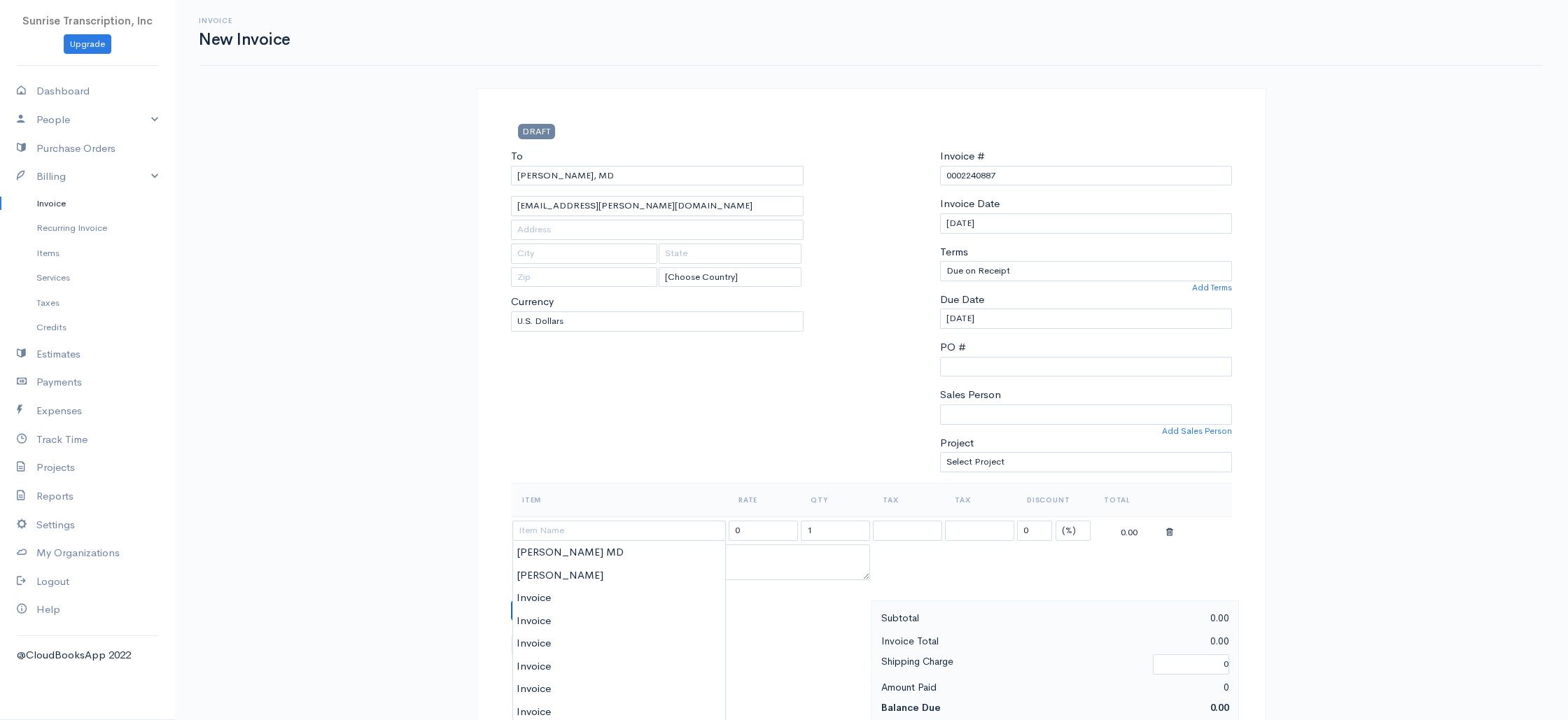
type input "Invoice"
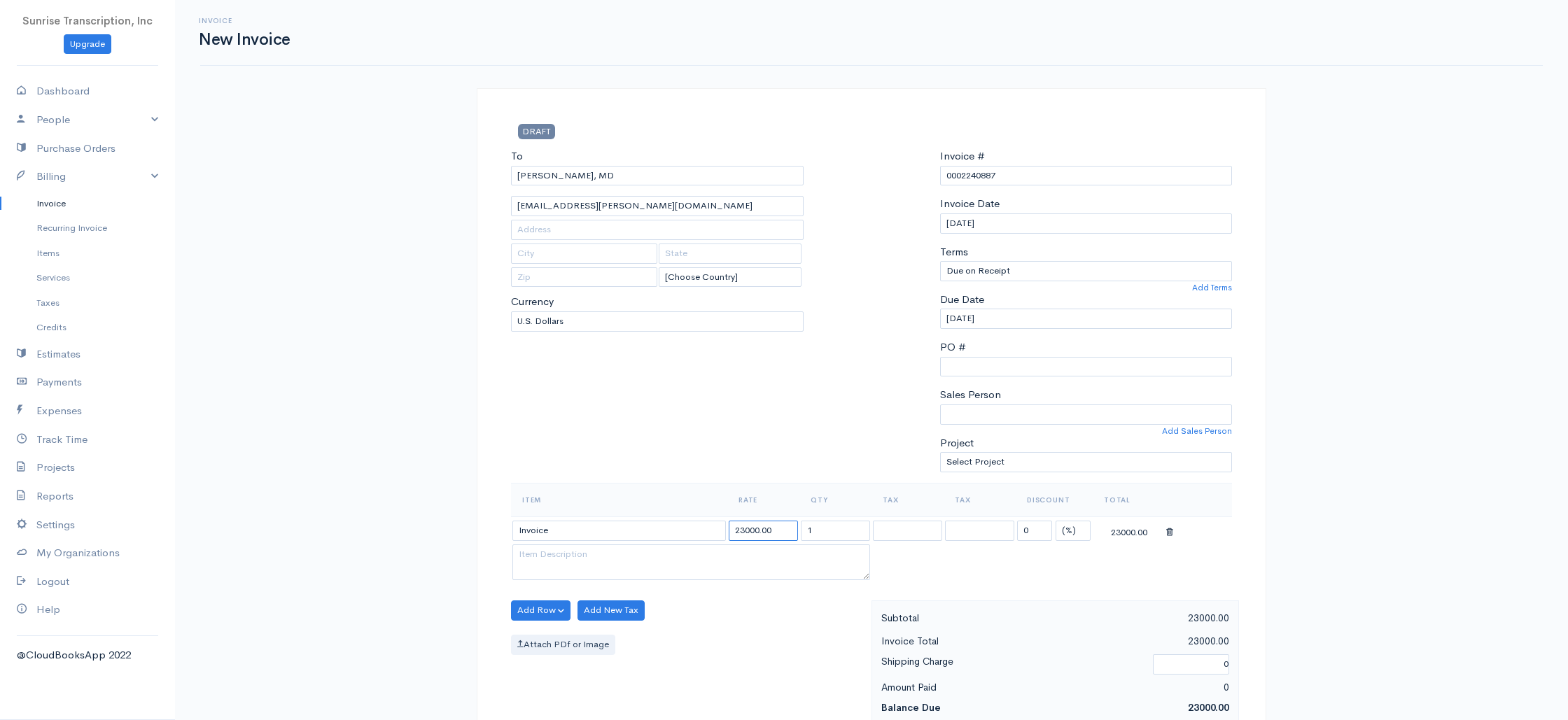
click at [786, 533] on input "23000.00" at bounding box center [763, 531] width 69 height 20
type input "170"
click at [739, 460] on div "To Robert A. Colgrove, Jr., MD vsc@colgrove.com [Choose Country] United States …" at bounding box center [657, 315] width 307 height 334
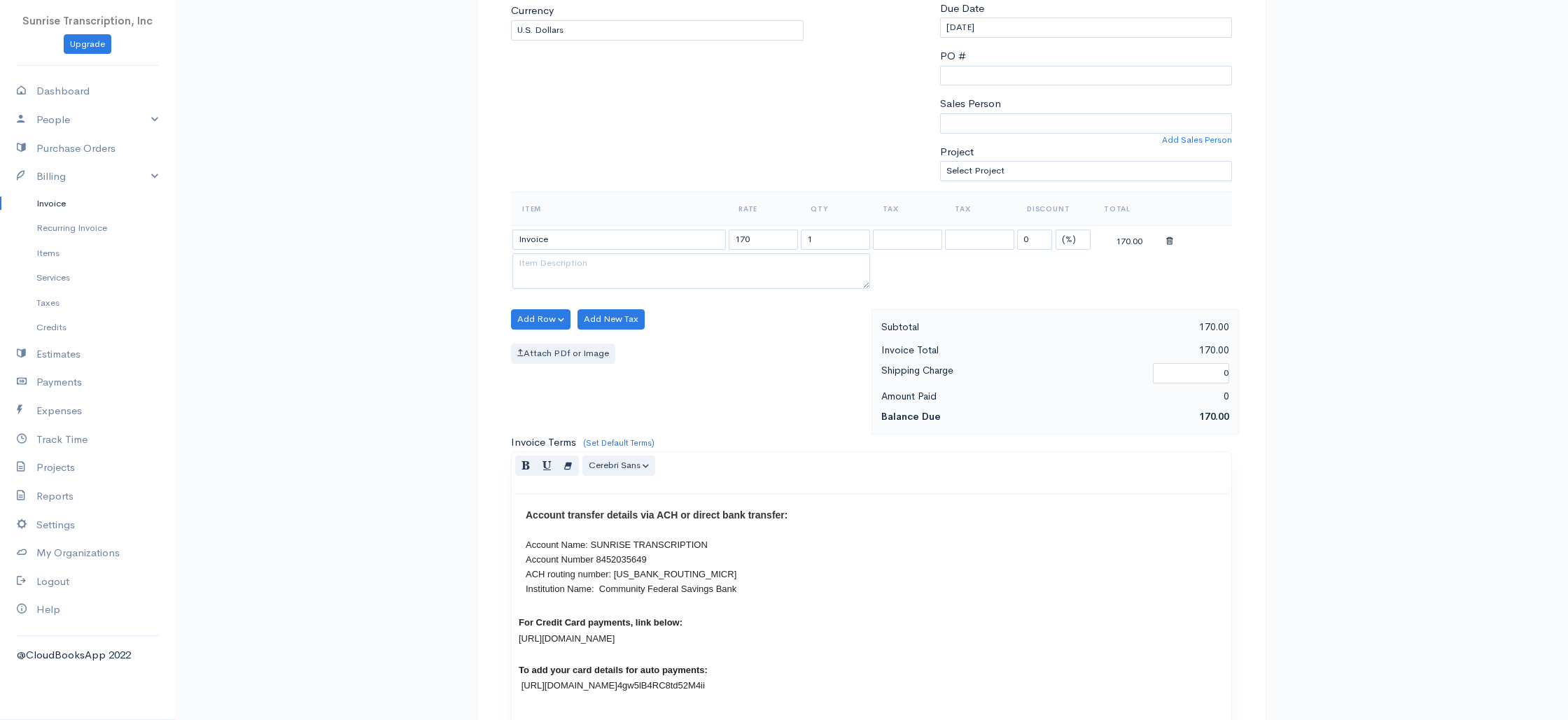
scroll to position [673, 0]
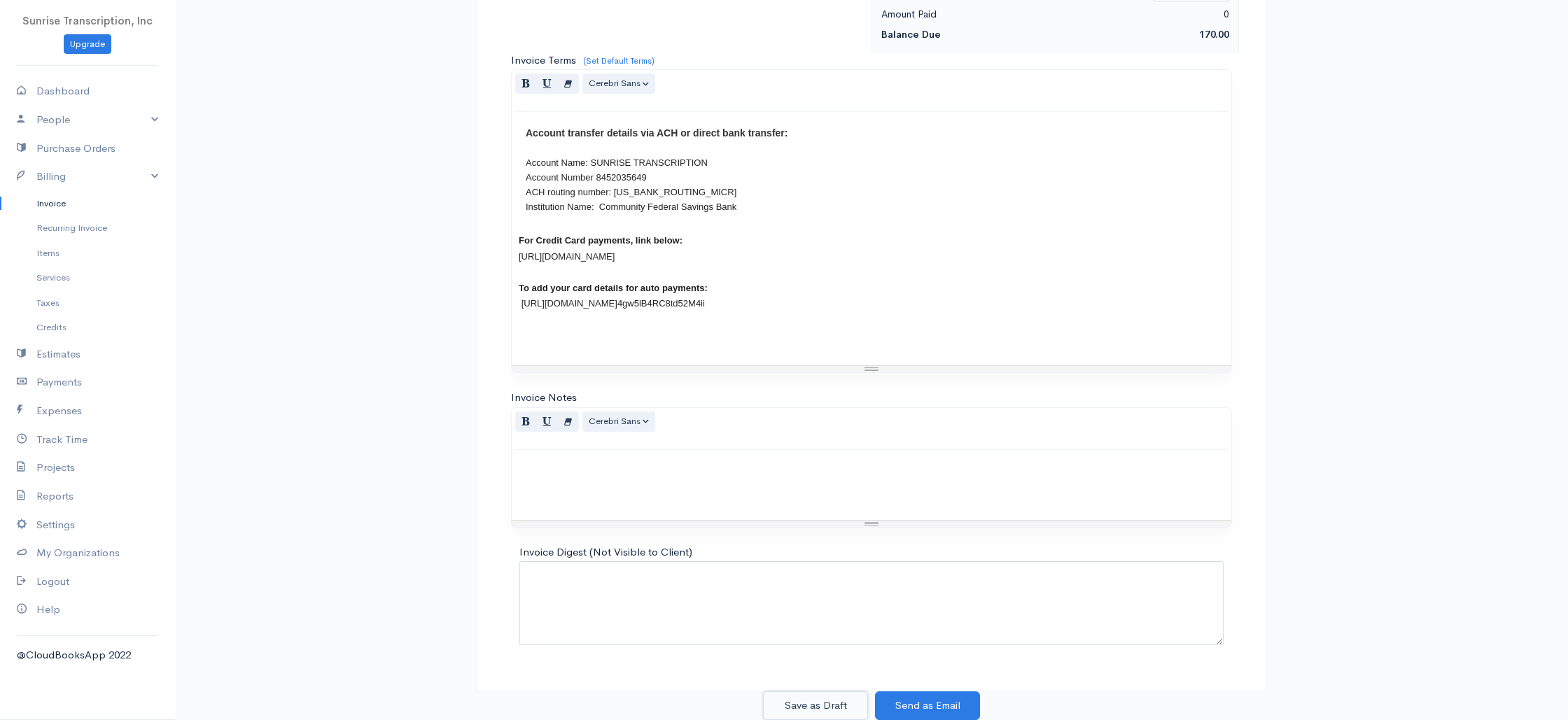
click at [817, 700] on button "Save as Draft" at bounding box center [815, 705] width 105 height 29
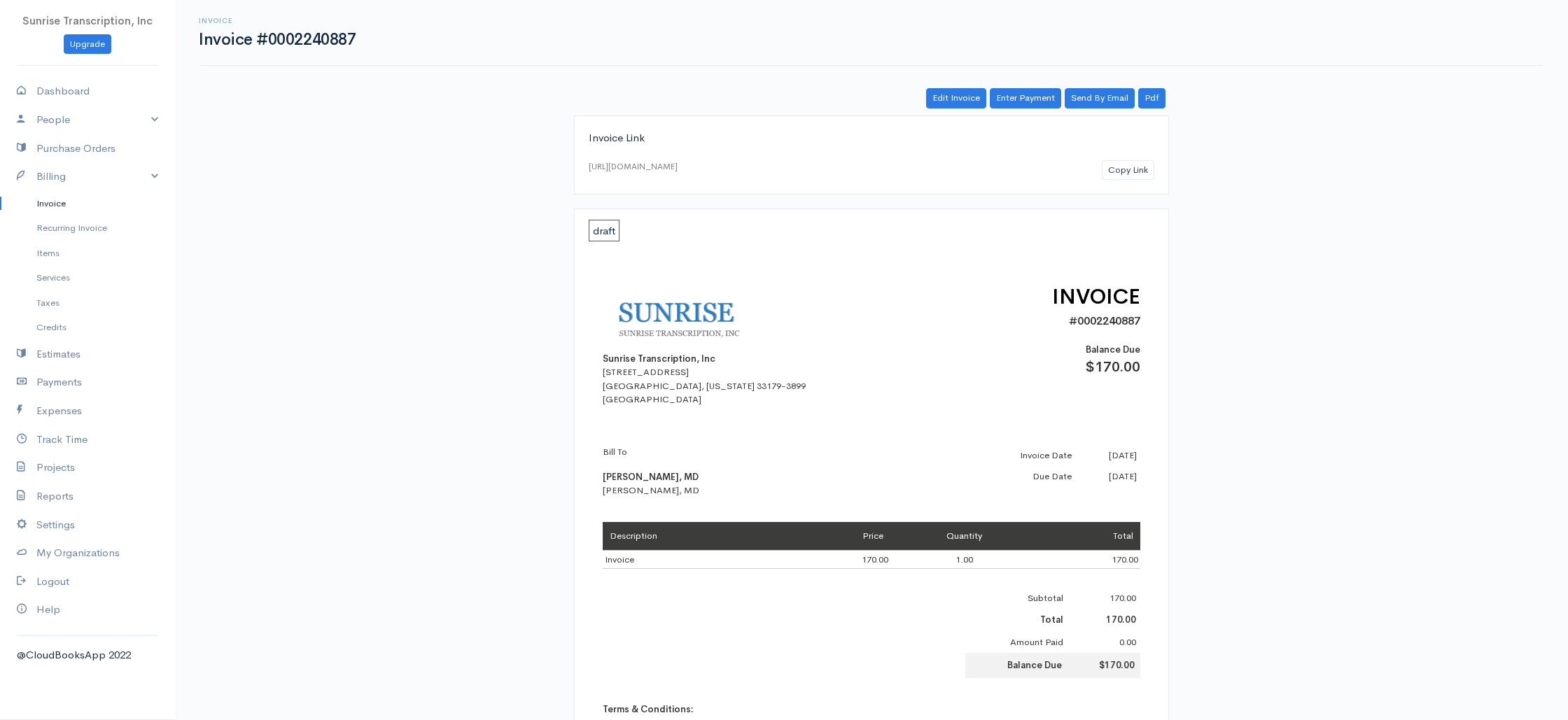
click at [75, 204] on link "Invoice" at bounding box center [88, 203] width 175 height 25
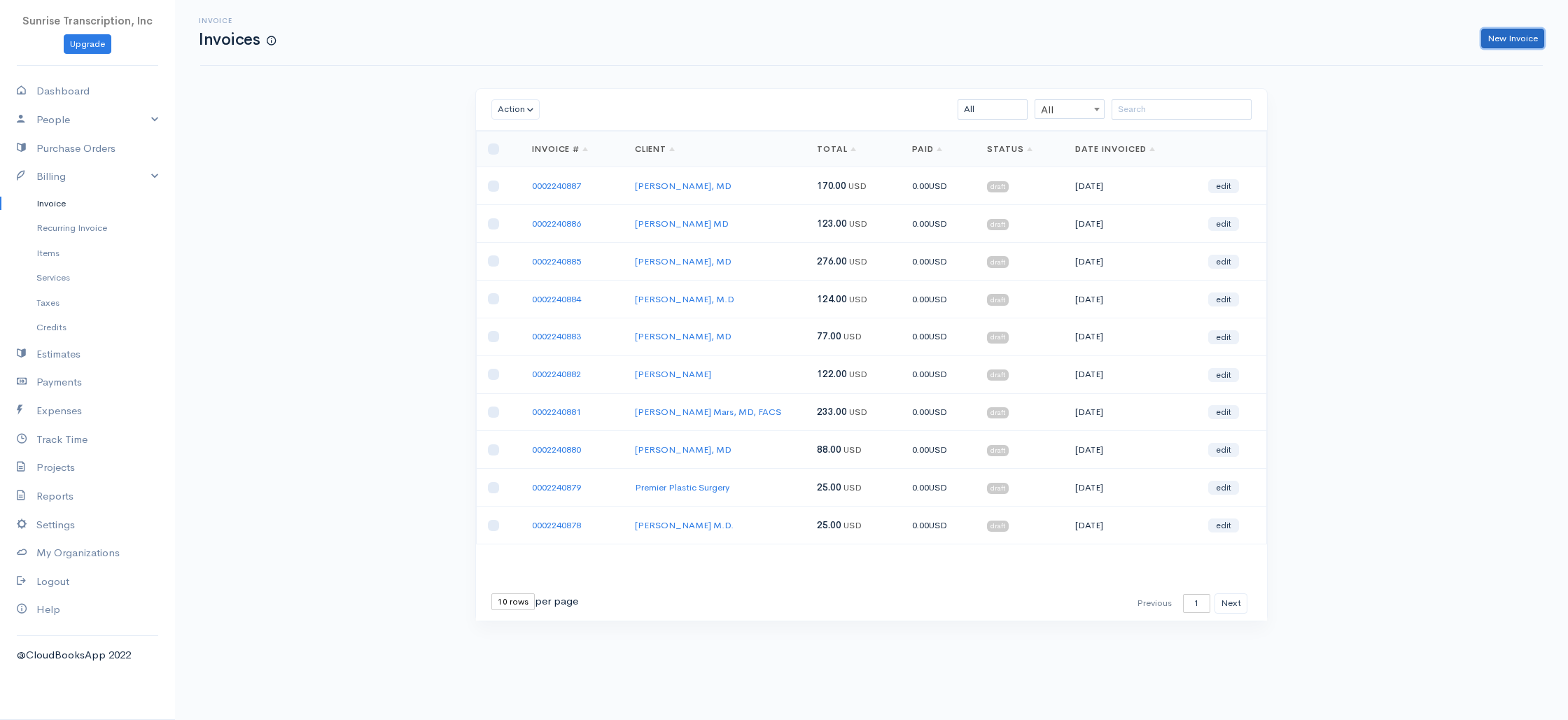
click at [1506, 34] on link "New Invoice" at bounding box center [1512, 39] width 63 height 20
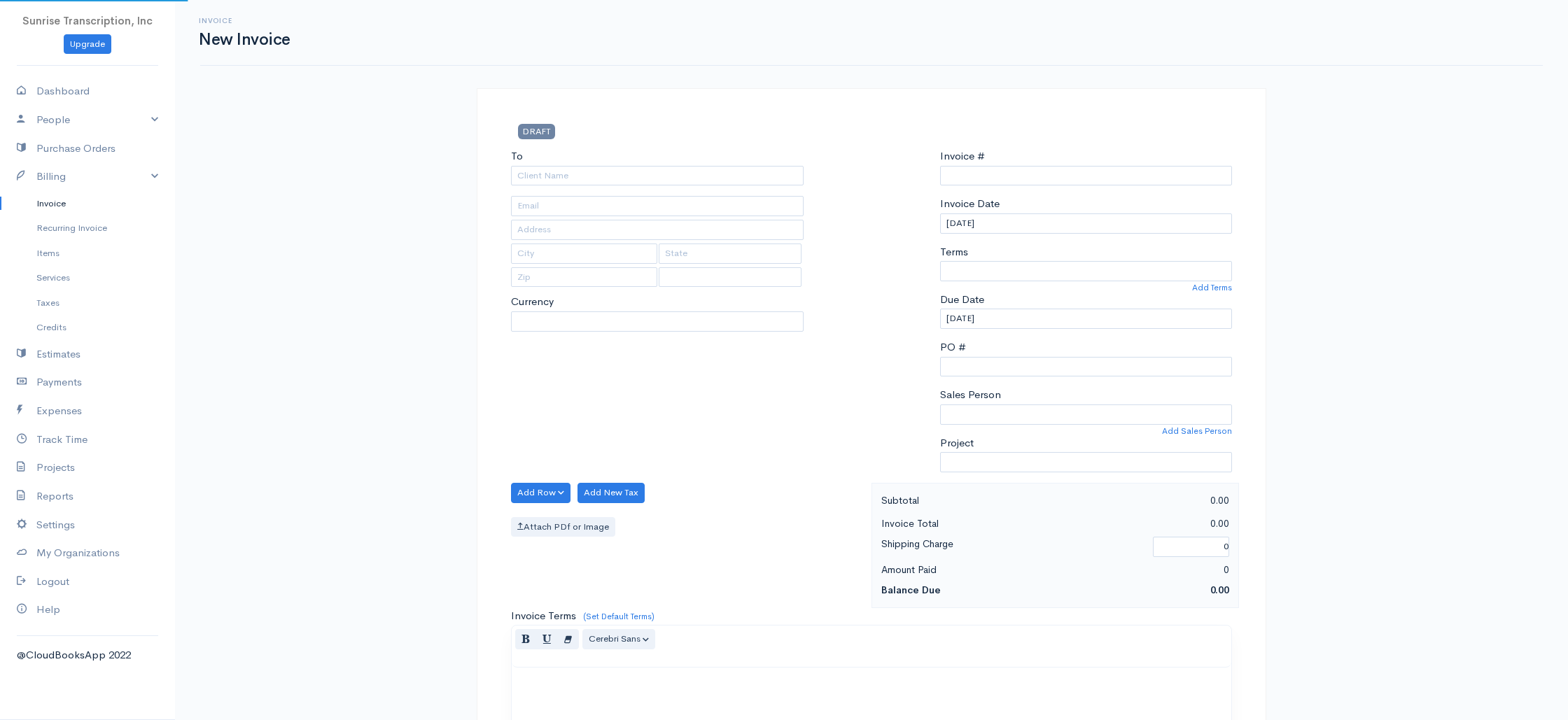
select select "[GEOGRAPHIC_DATA]"
select select "USD"
type input "0002240888"
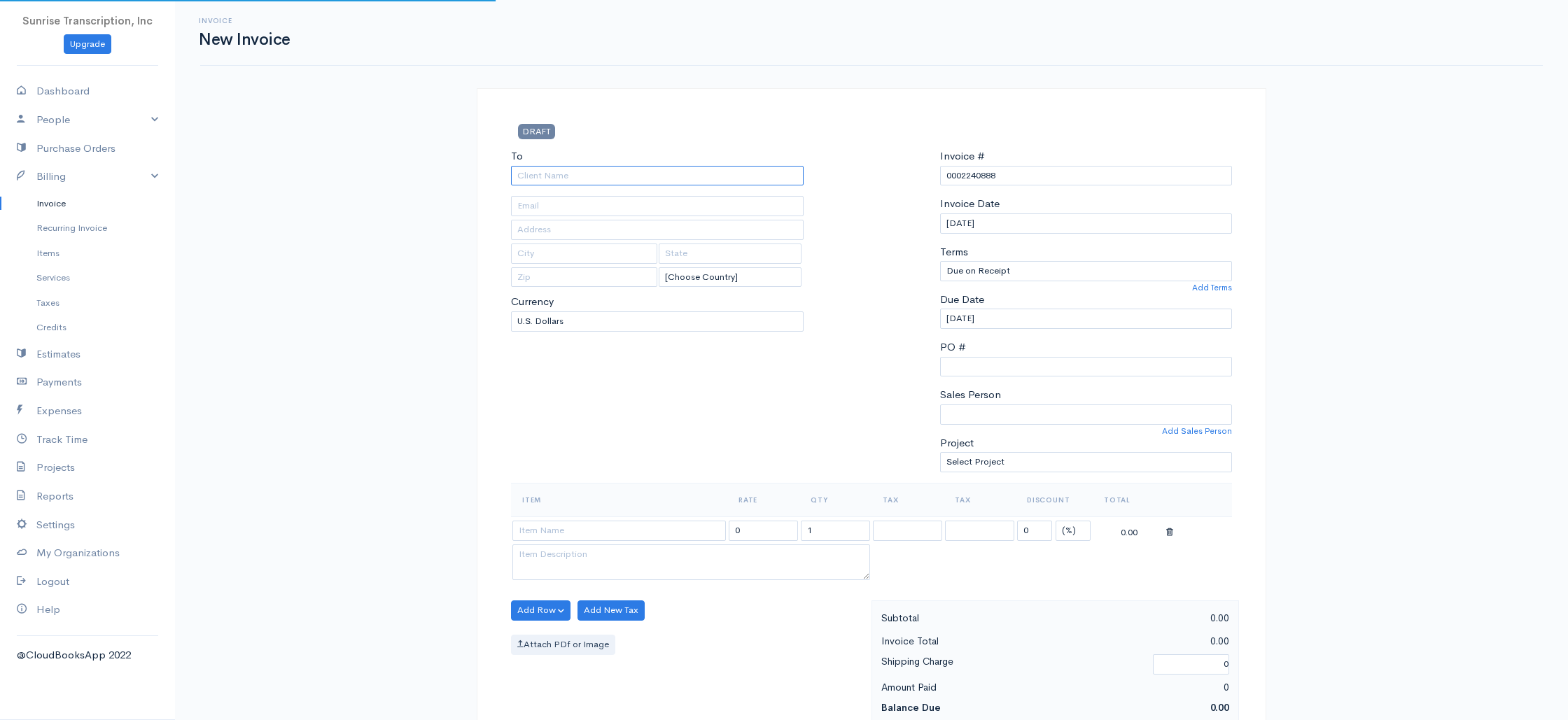
click at [582, 171] on input "To" at bounding box center [657, 176] width 293 height 20
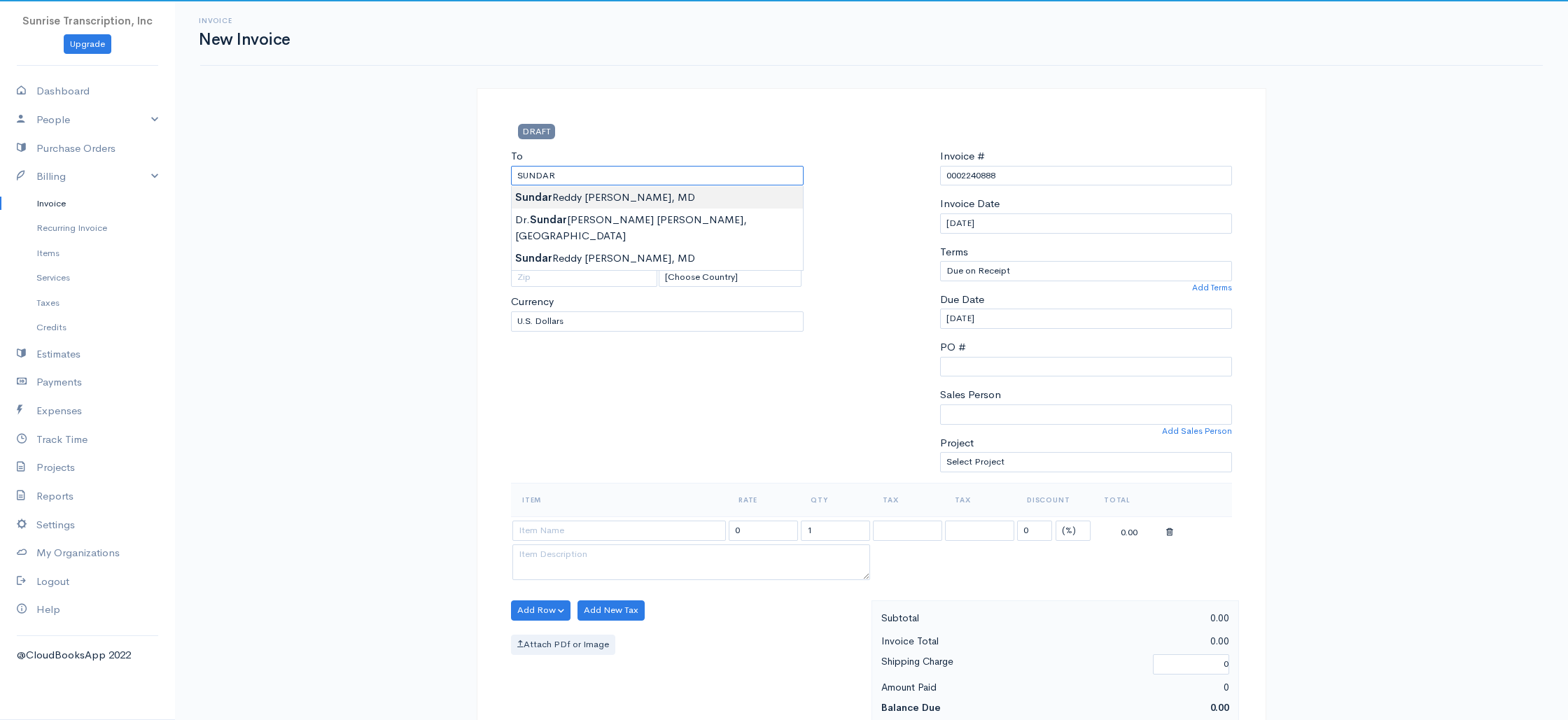
type input "Sundar Reddy S. Pasem, MD"
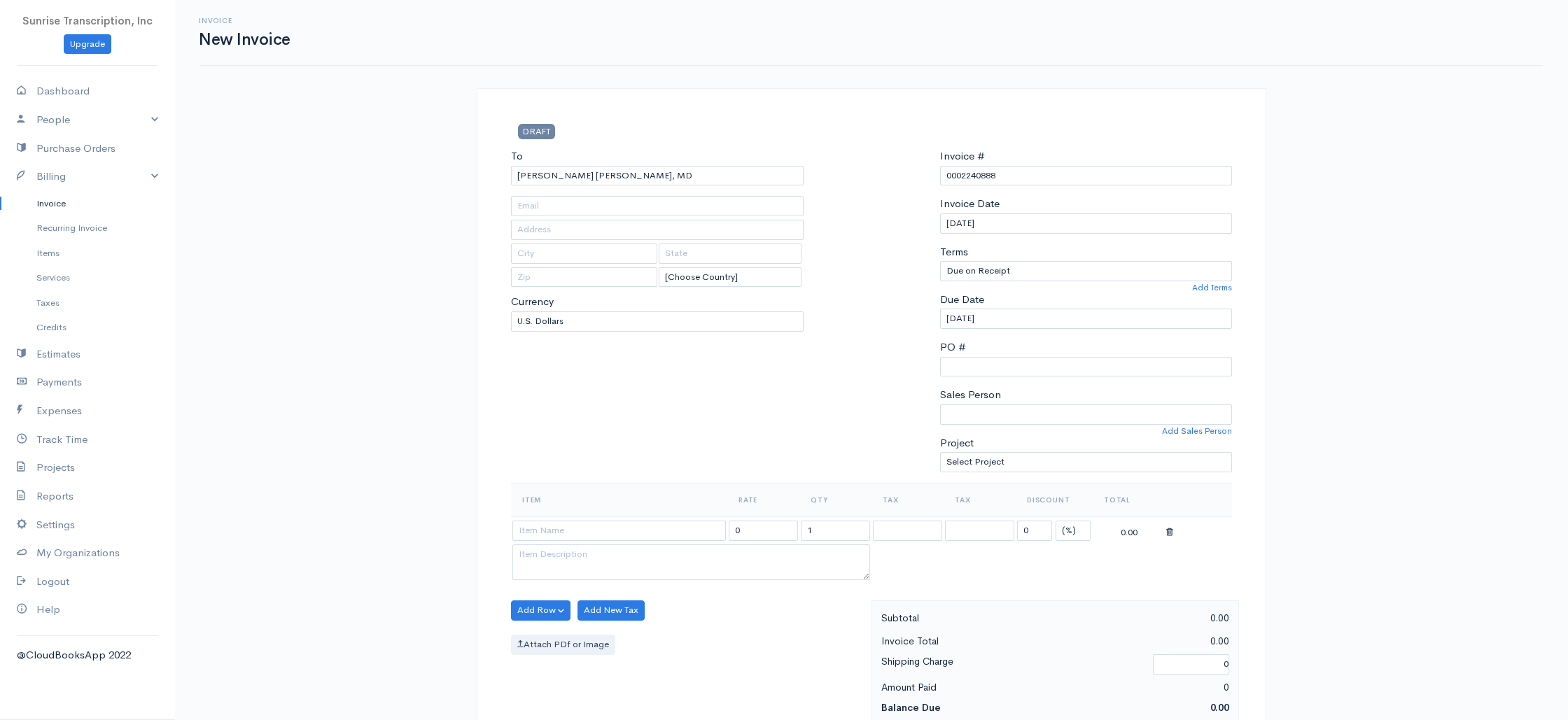
type input "reddymd@msn.com"
click at [645, 376] on div "To Sundar Reddy S. Pasem, MD reddymd@msn.com [Choose Country] United States Can…" at bounding box center [657, 315] width 307 height 334
click at [603, 530] on input at bounding box center [619, 531] width 213 height 20
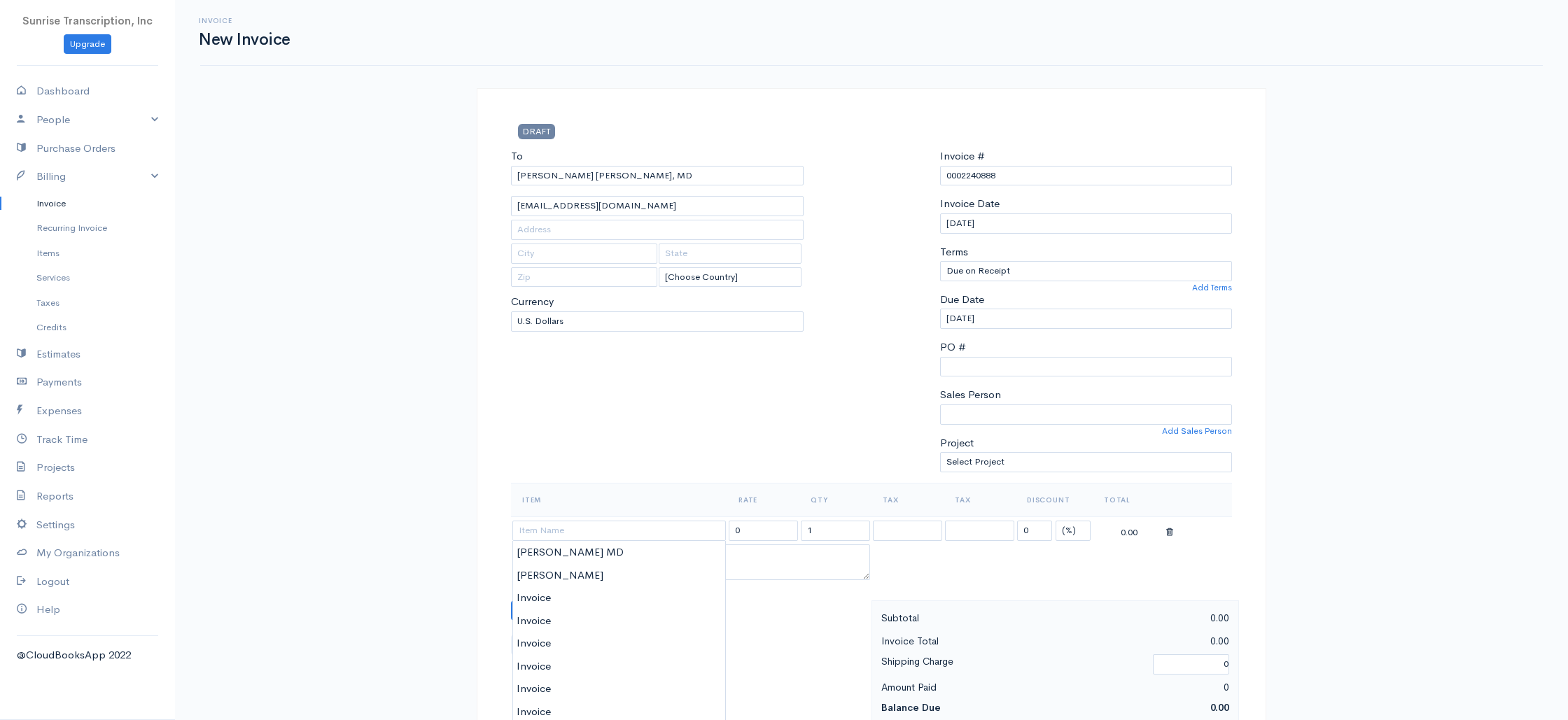
type input "Invoice"
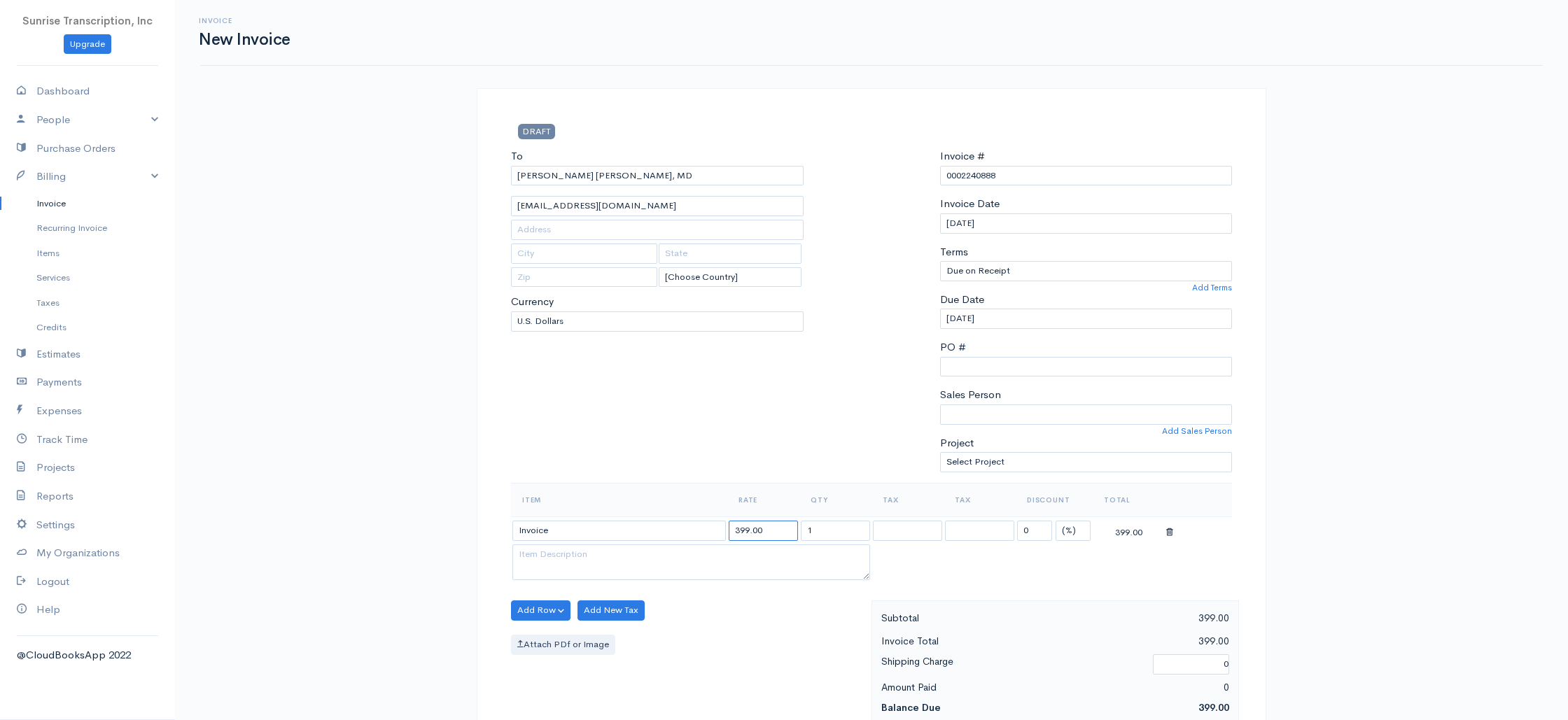
drag, startPoint x: 787, startPoint y: 533, endPoint x: 677, endPoint y: 525, distance: 110.3
click at [677, 525] on tr "Invoice 399.00 1 0 (%) Flat 399.00" at bounding box center [871, 529] width 721 height 27
type input "55"
click at [704, 424] on div "To Sundar Reddy S. Pasem, MD reddymd@msn.com [Choose Country] United States Can…" at bounding box center [657, 315] width 307 height 334
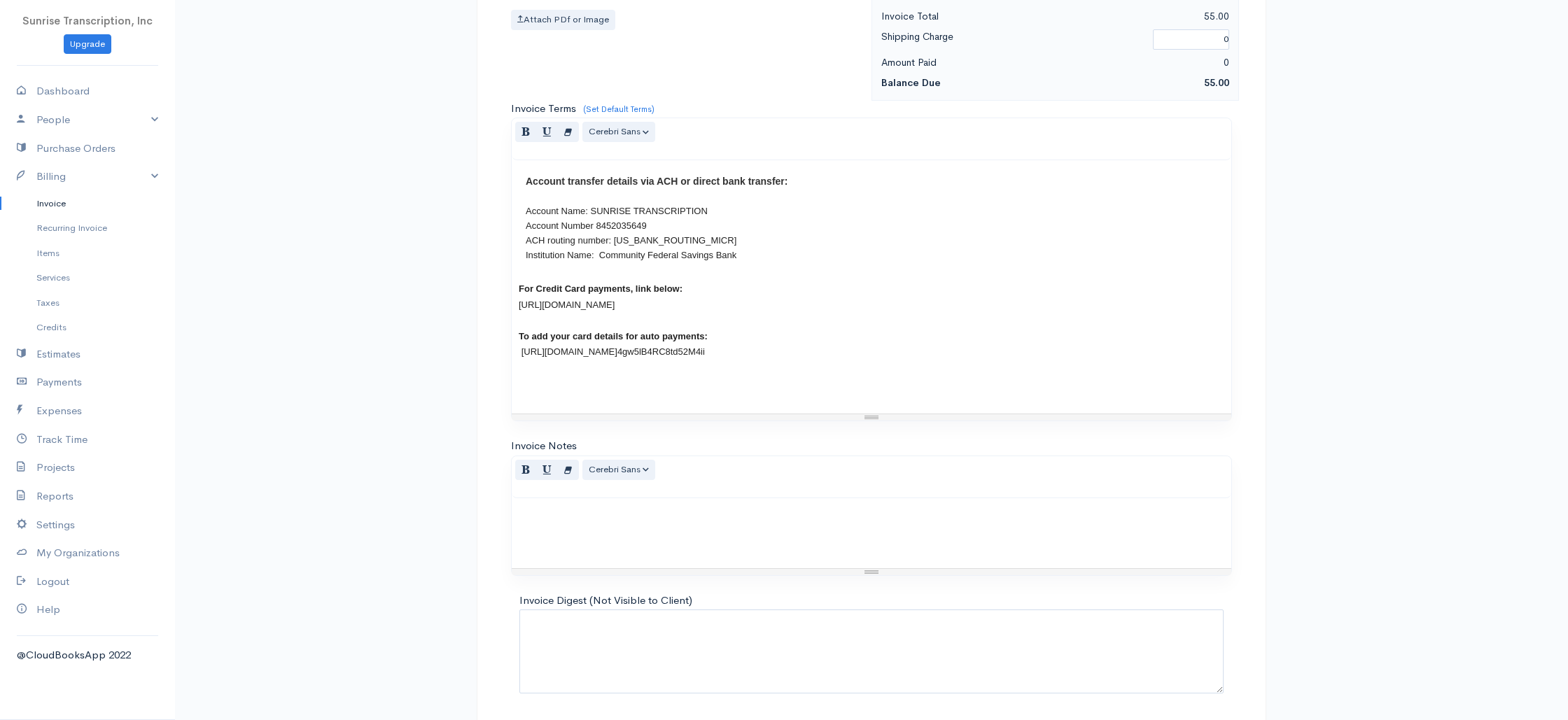
scroll to position [673, 0]
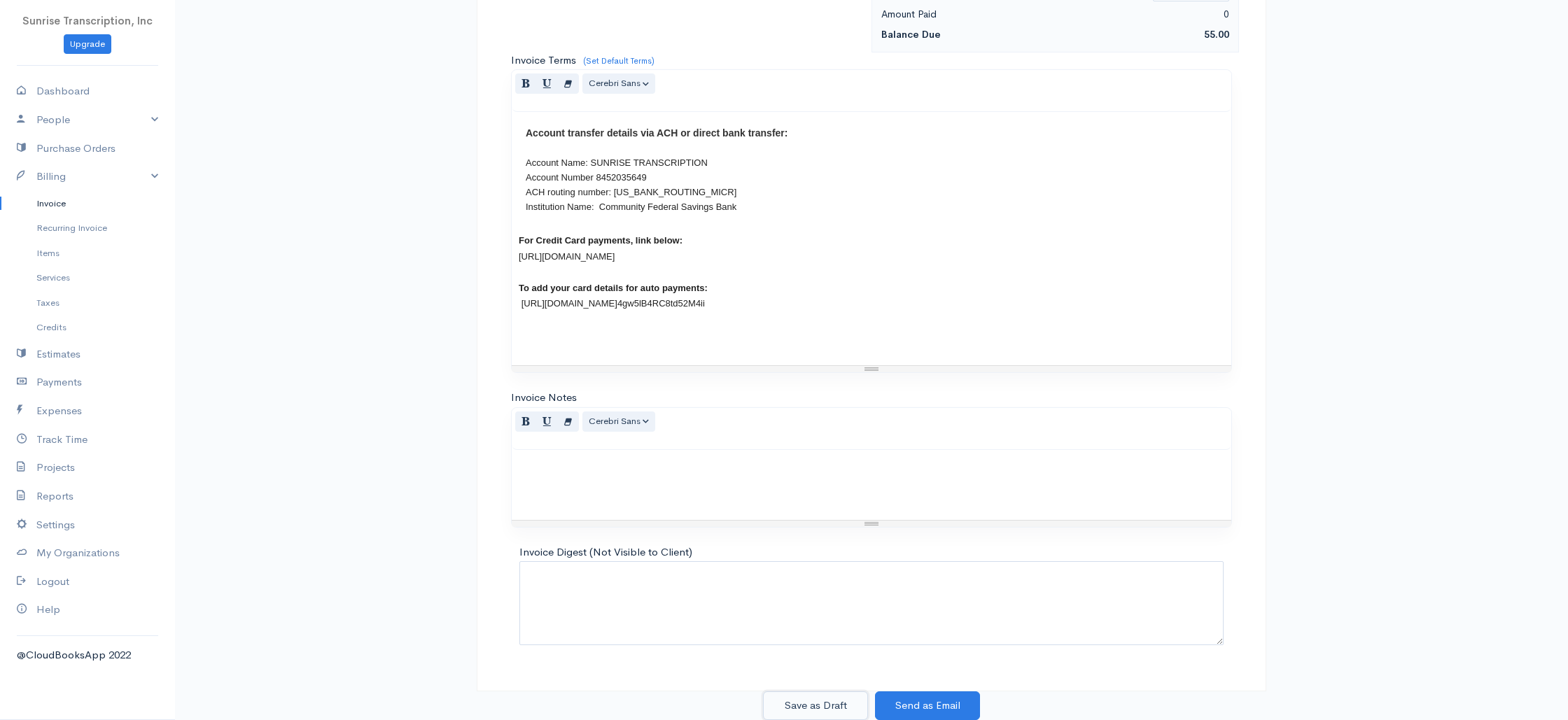
drag, startPoint x: 823, startPoint y: 697, endPoint x: 797, endPoint y: 662, distance: 43.6
click at [823, 697] on button "Save as Draft" at bounding box center [815, 705] width 105 height 29
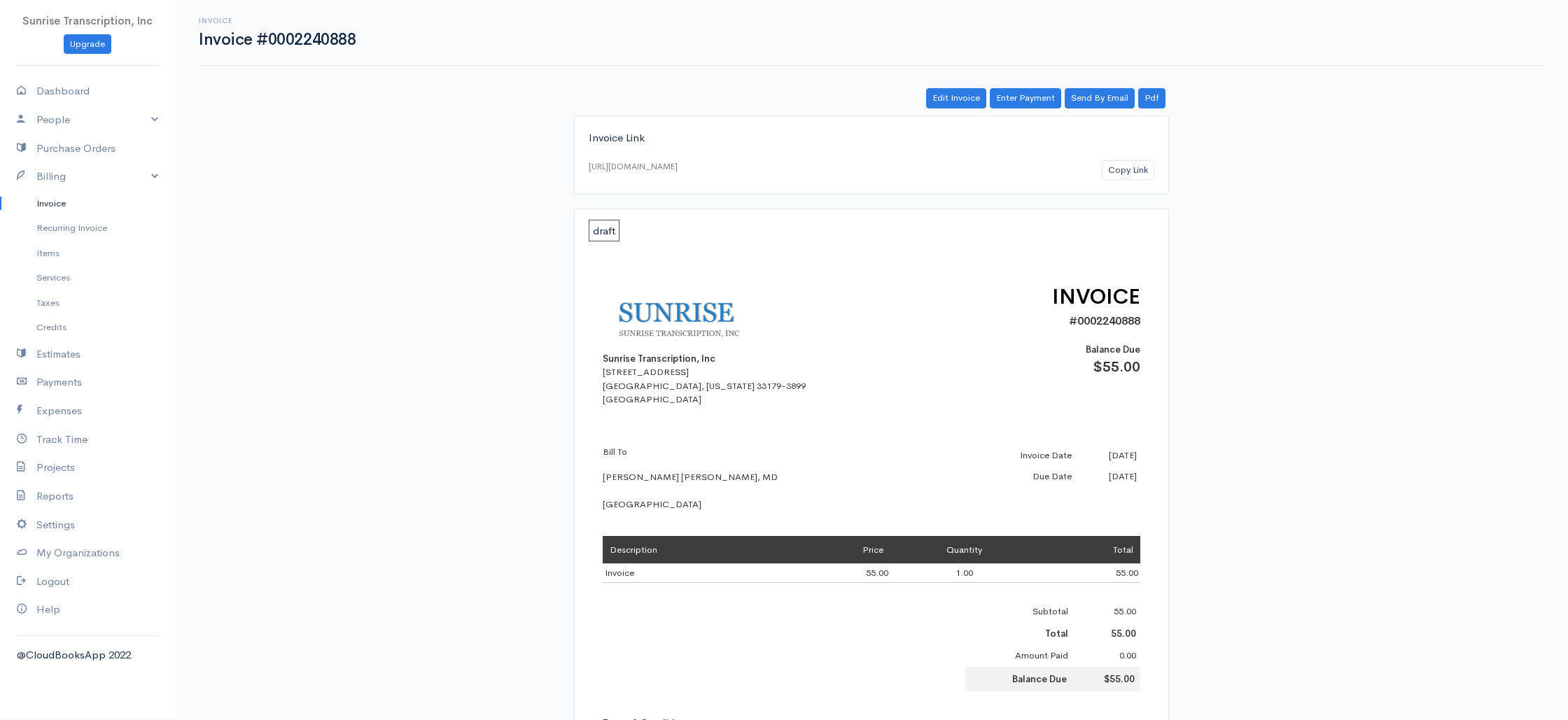
click at [56, 199] on link "Invoice" at bounding box center [88, 203] width 175 height 25
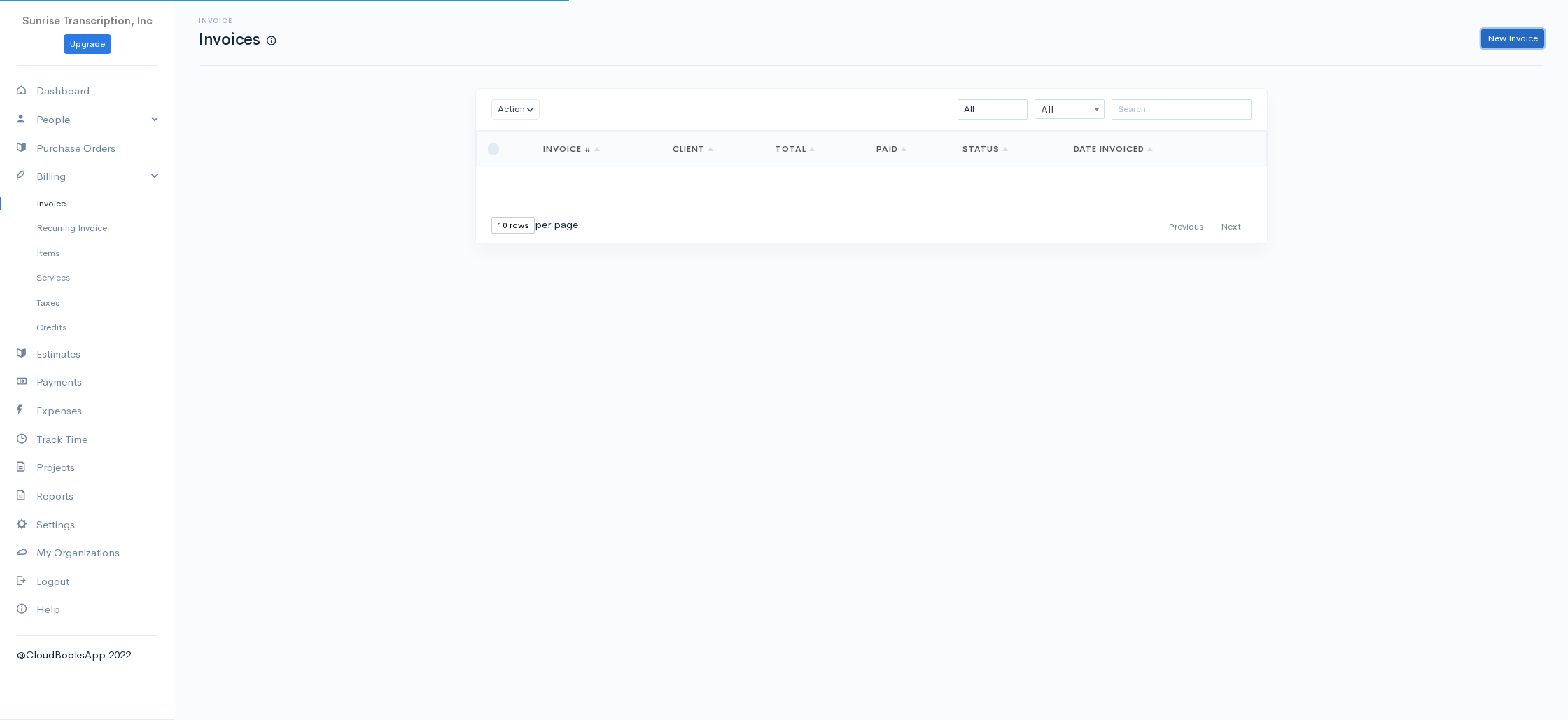
click at [1504, 39] on link "New Invoice" at bounding box center [1512, 39] width 63 height 20
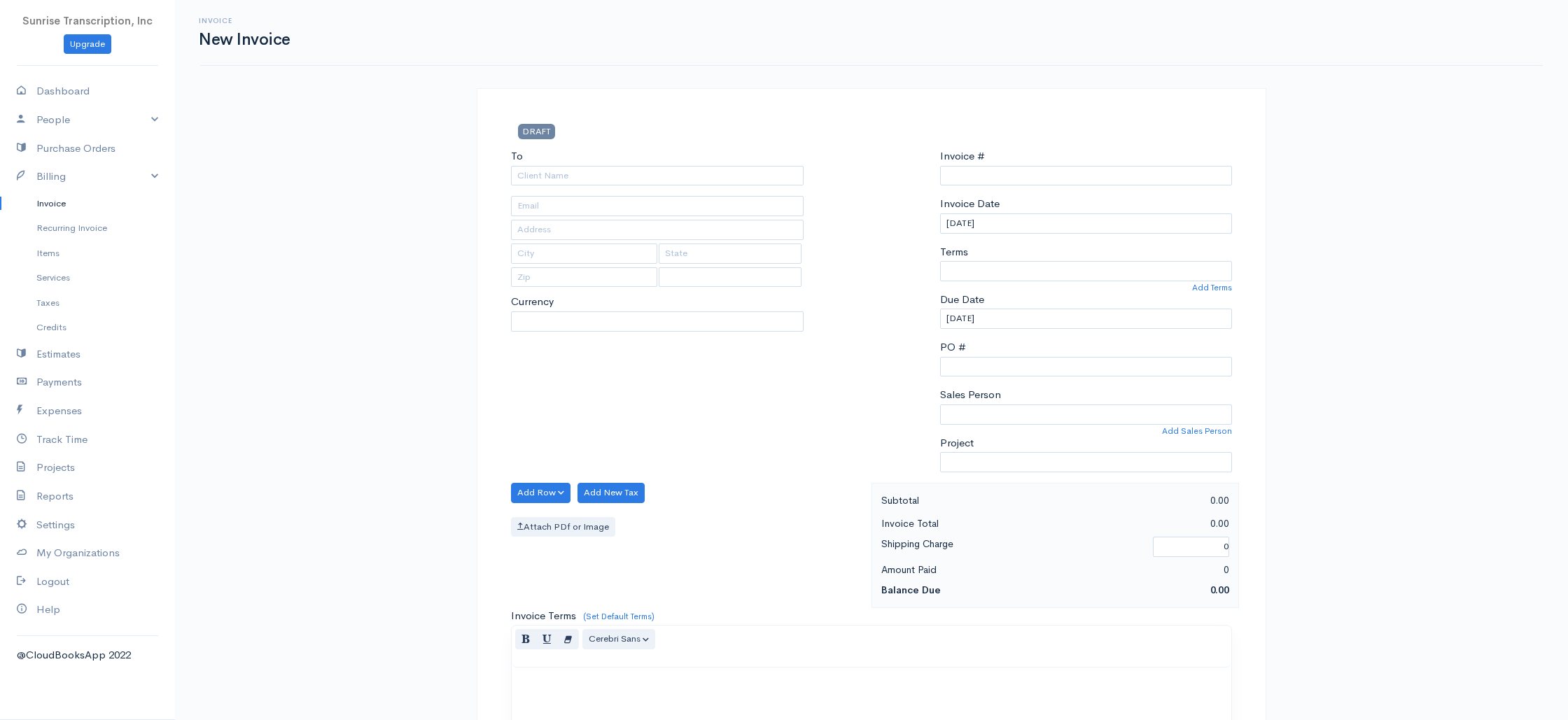
select select "USD"
select select "[GEOGRAPHIC_DATA]"
type input "0002240889"
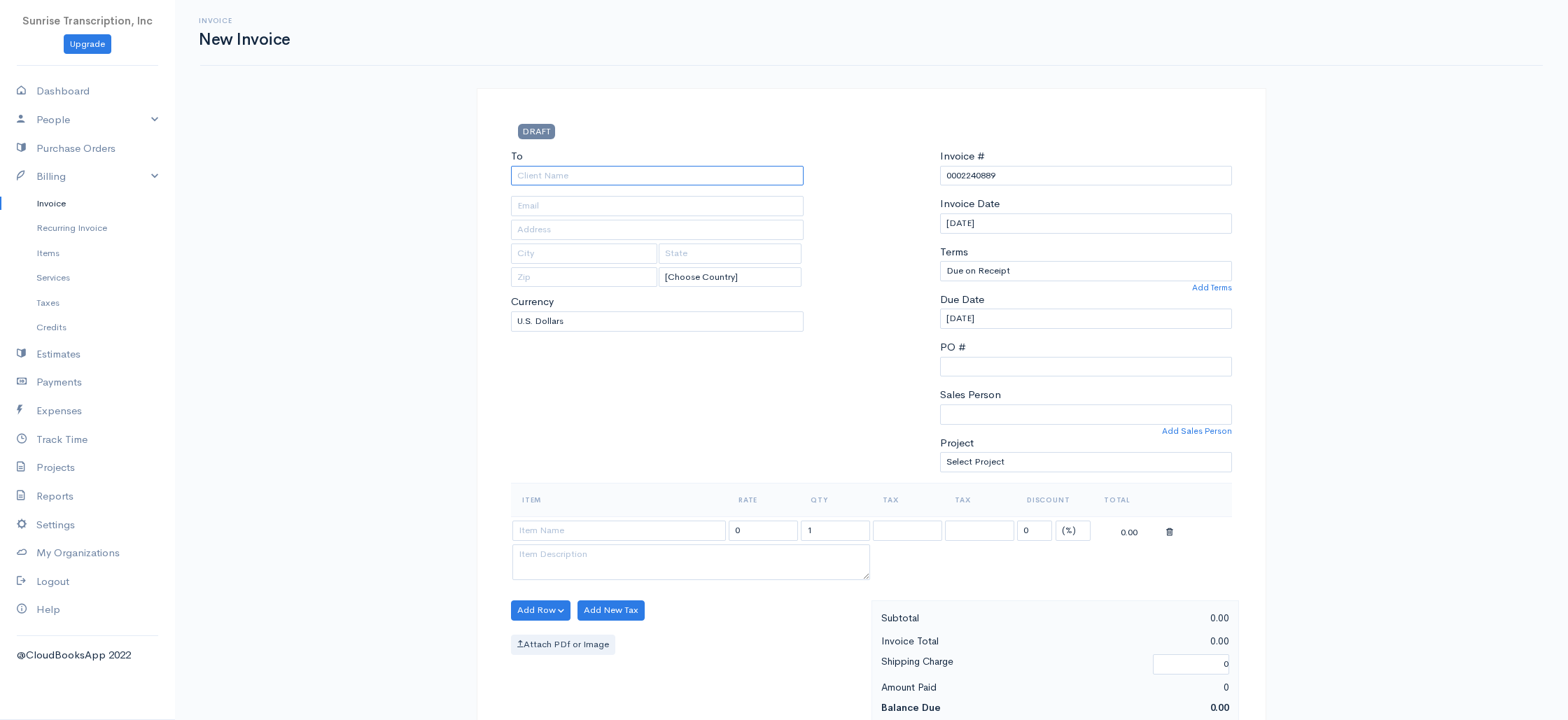
click at [670, 171] on input "To" at bounding box center [657, 176] width 293 height 20
type input "S. Qaiser Shamim, M.D"
type input "sqshamim@aol.com"
click at [589, 532] on input at bounding box center [619, 531] width 213 height 20
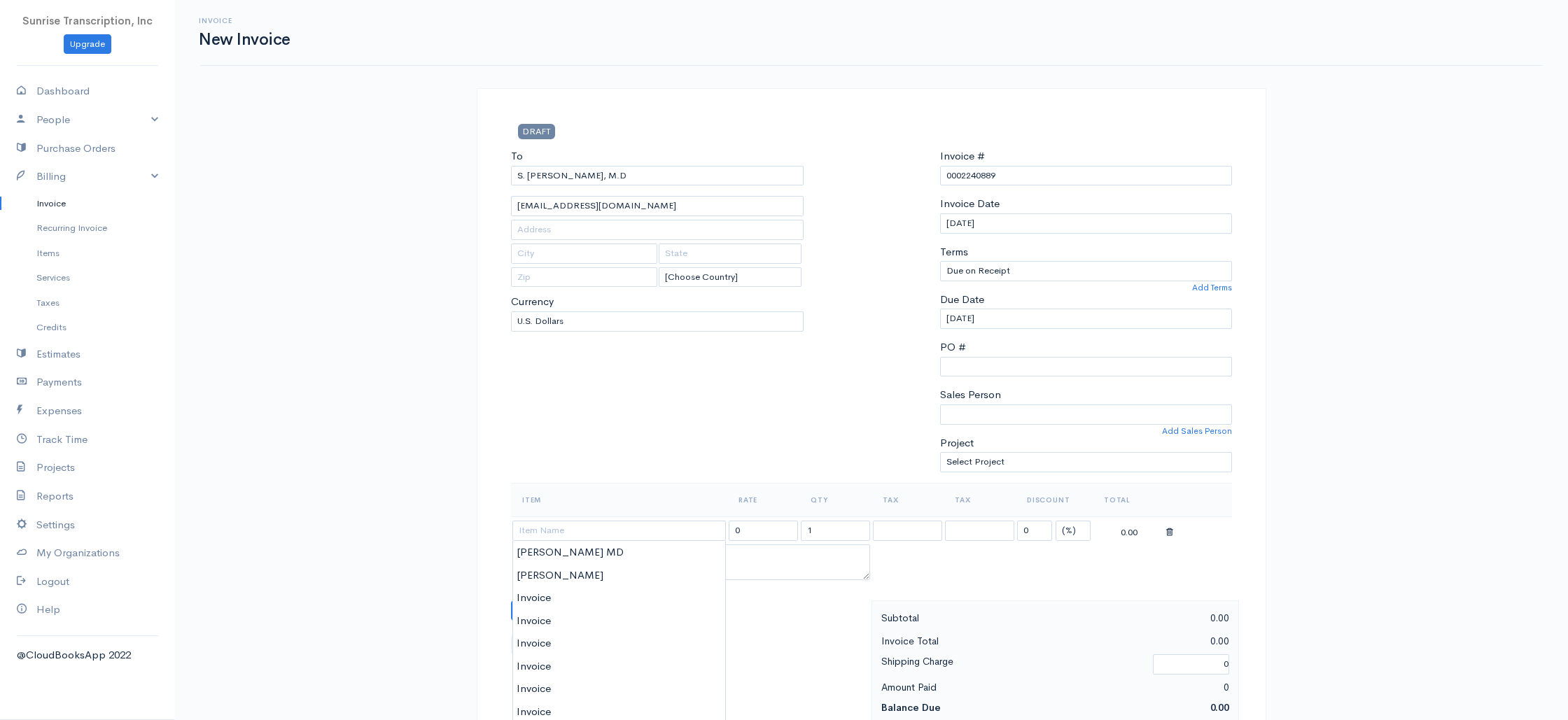
type input "Invoice"
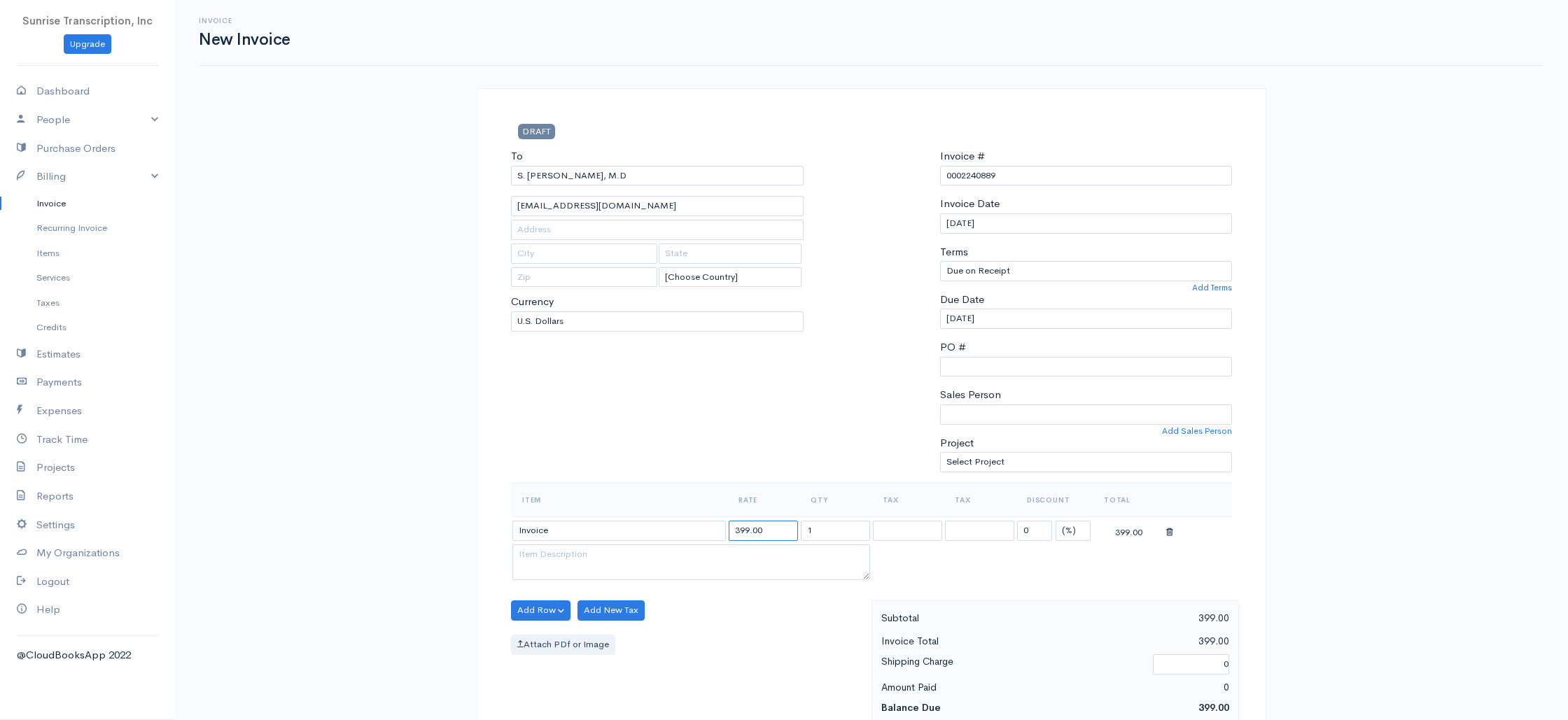
drag, startPoint x: 780, startPoint y: 536, endPoint x: 692, endPoint y: 530, distance: 88.2
click at [692, 530] on tr "Invoice 399.00 1 0 (%) Flat 399.00" at bounding box center [871, 529] width 721 height 27
type input "83"
click at [715, 487] on th "Item" at bounding box center [619, 499] width 216 height 34
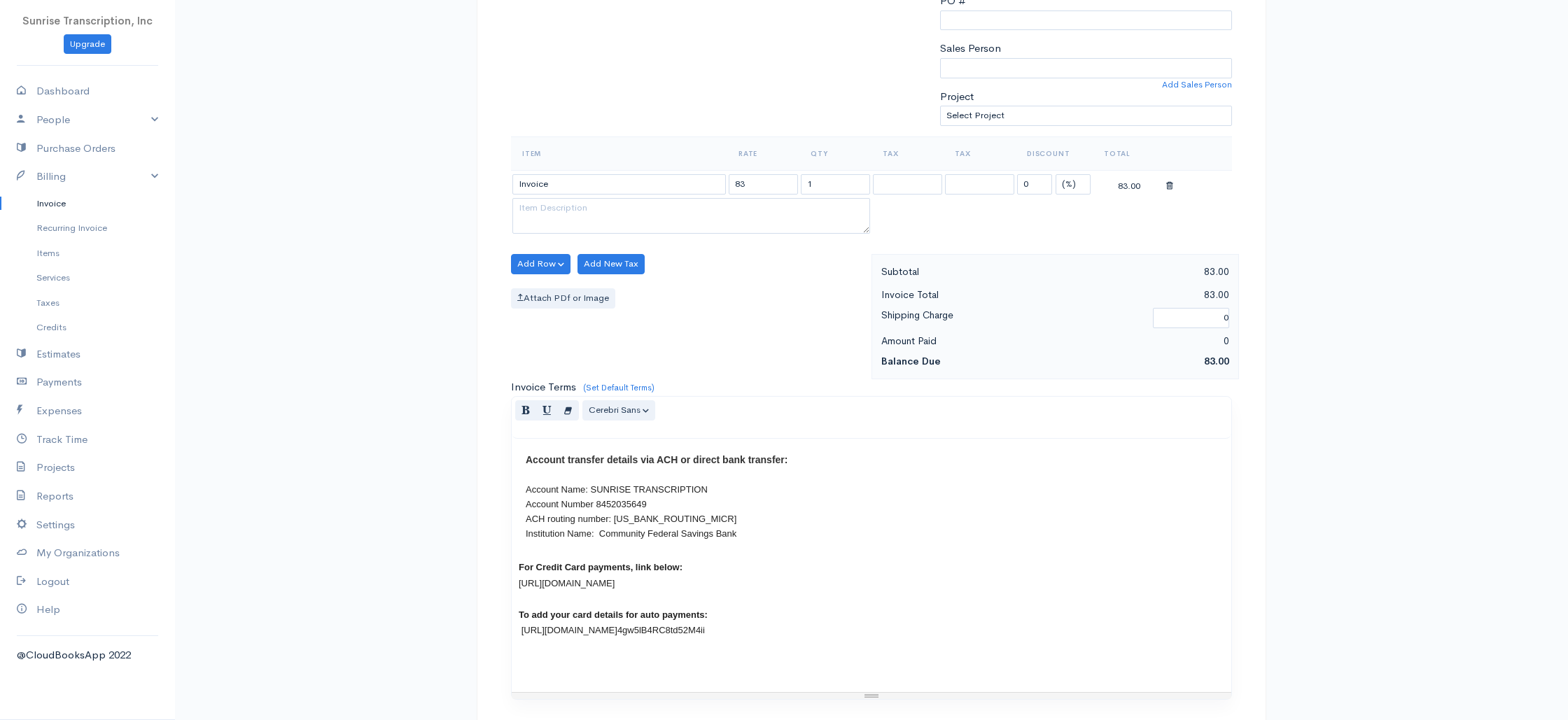
scroll to position [673, 0]
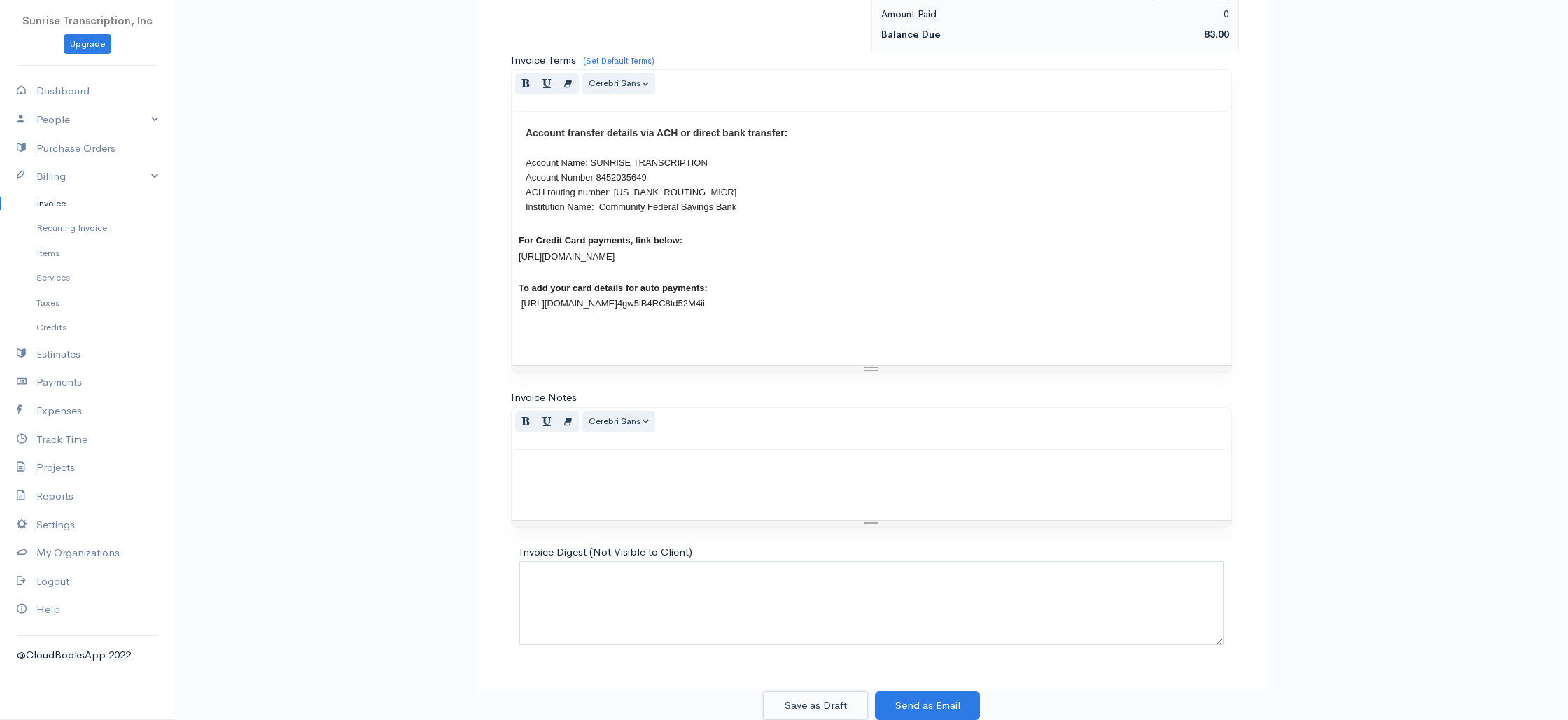
drag, startPoint x: 820, startPoint y: 707, endPoint x: 836, endPoint y: 651, distance: 58.2
click at [820, 707] on button "Save as Draft" at bounding box center [815, 705] width 105 height 29
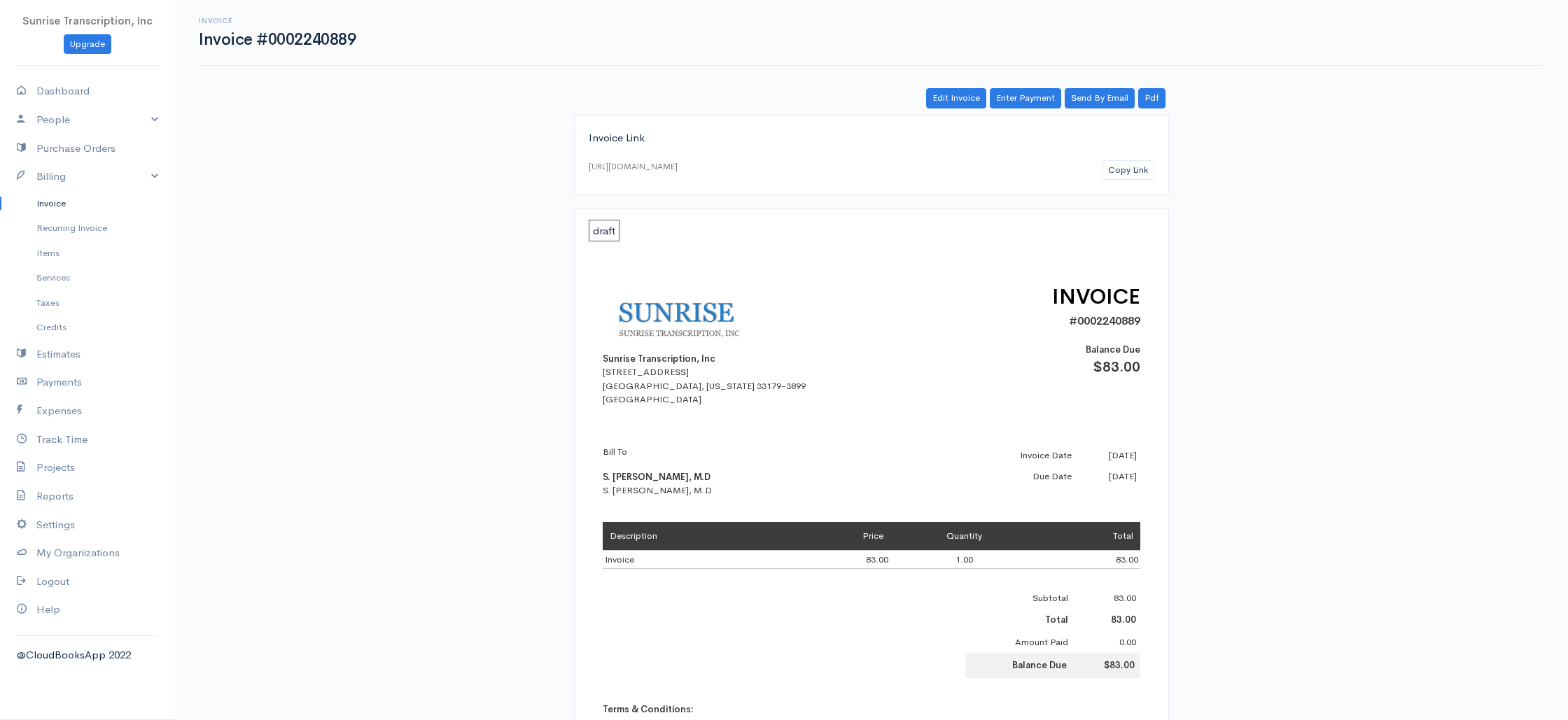
click at [72, 205] on link "Invoice" at bounding box center [88, 203] width 175 height 25
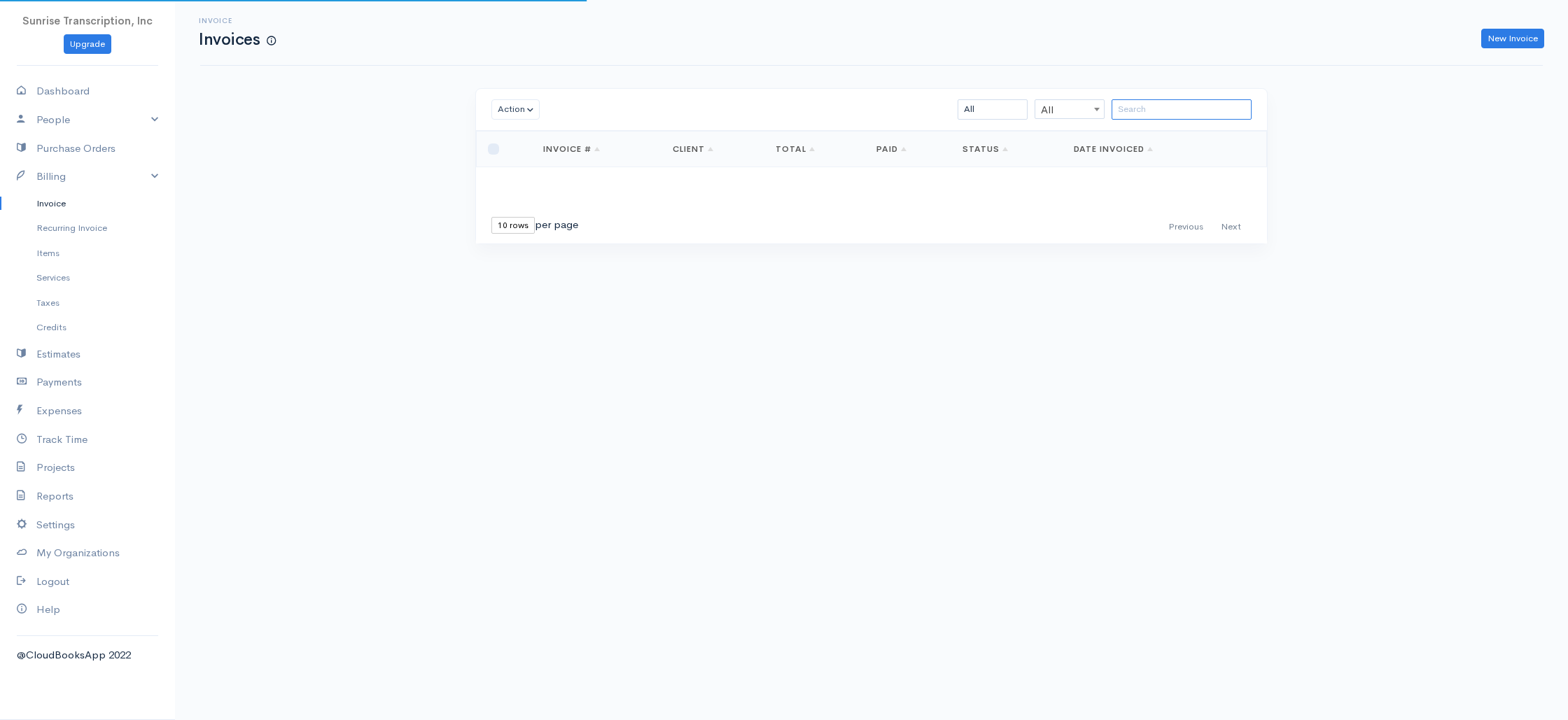
click at [1161, 102] on input "search" at bounding box center [1181, 110] width 140 height 20
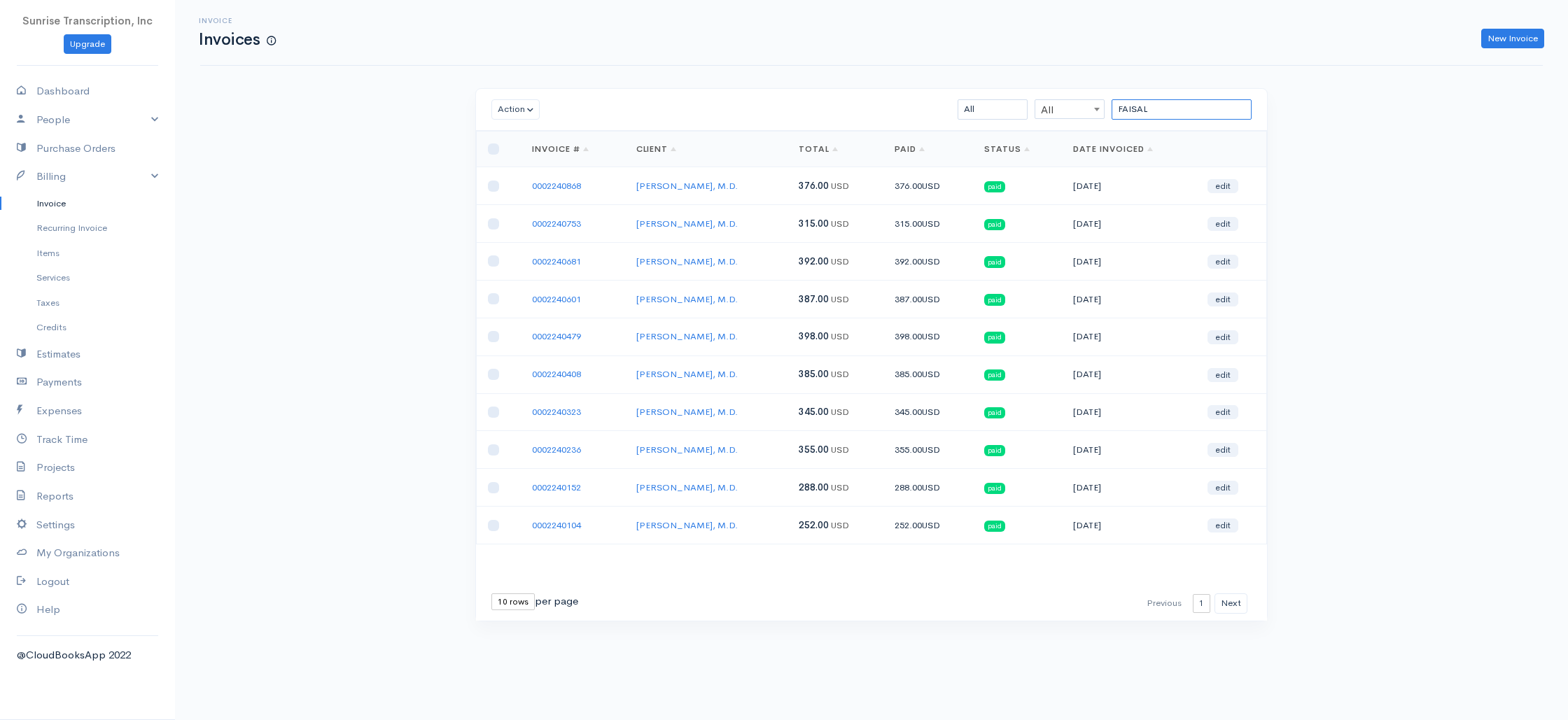
drag, startPoint x: 1205, startPoint y: 111, endPoint x: 1081, endPoint y: 105, distance: 124.1
click at [1081, 105] on div "FAISAL All All All Draft Viewed Sent Paid Partial Overdue Unpaid/Open" at bounding box center [935, 110] width 646 height 20
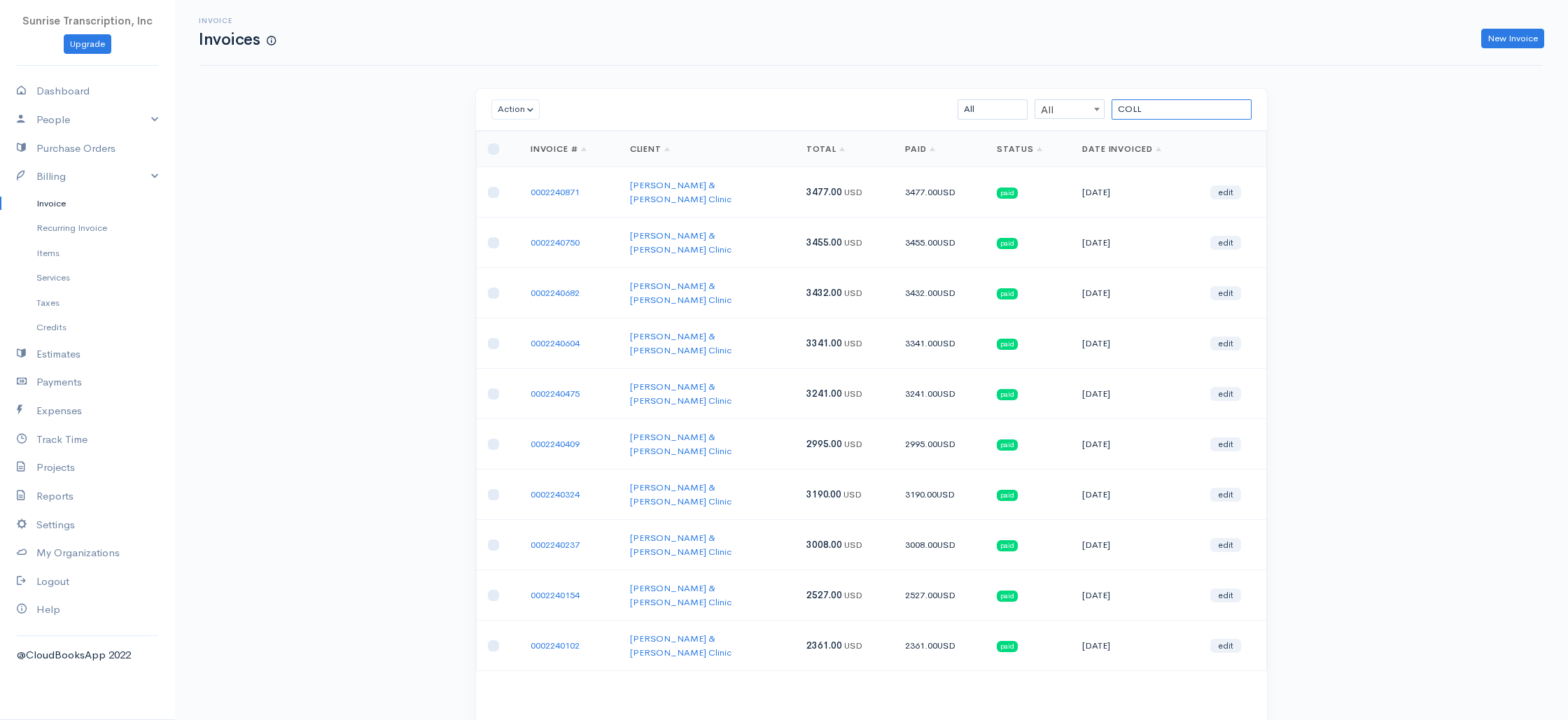
type input "COLL"
click at [48, 206] on link "Invoice" at bounding box center [88, 203] width 175 height 25
click at [1502, 39] on link "New Invoice" at bounding box center [1512, 39] width 63 height 20
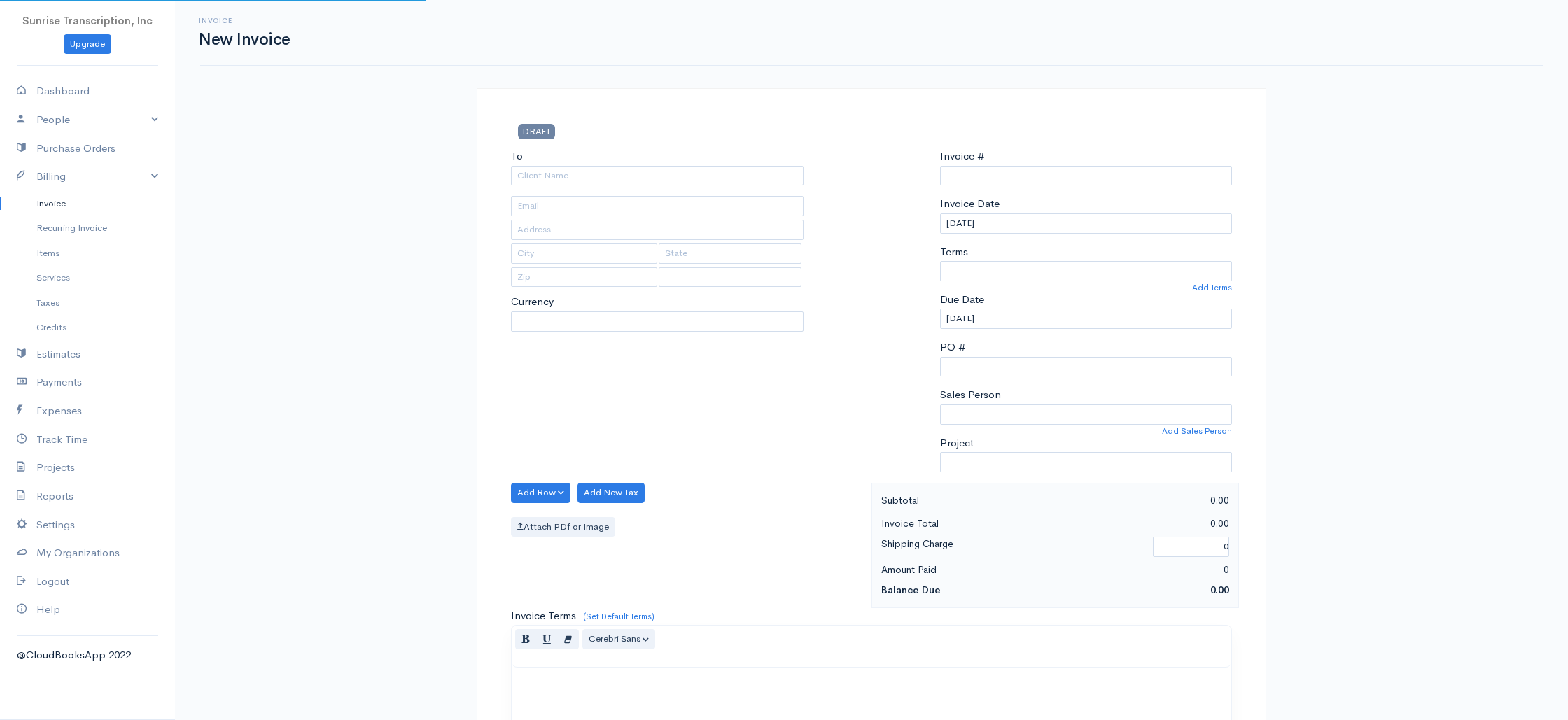
type input "0002240890"
click at [615, 185] on input "To" at bounding box center [657, 176] width 293 height 20
select select "[GEOGRAPHIC_DATA]"
select select "USD"
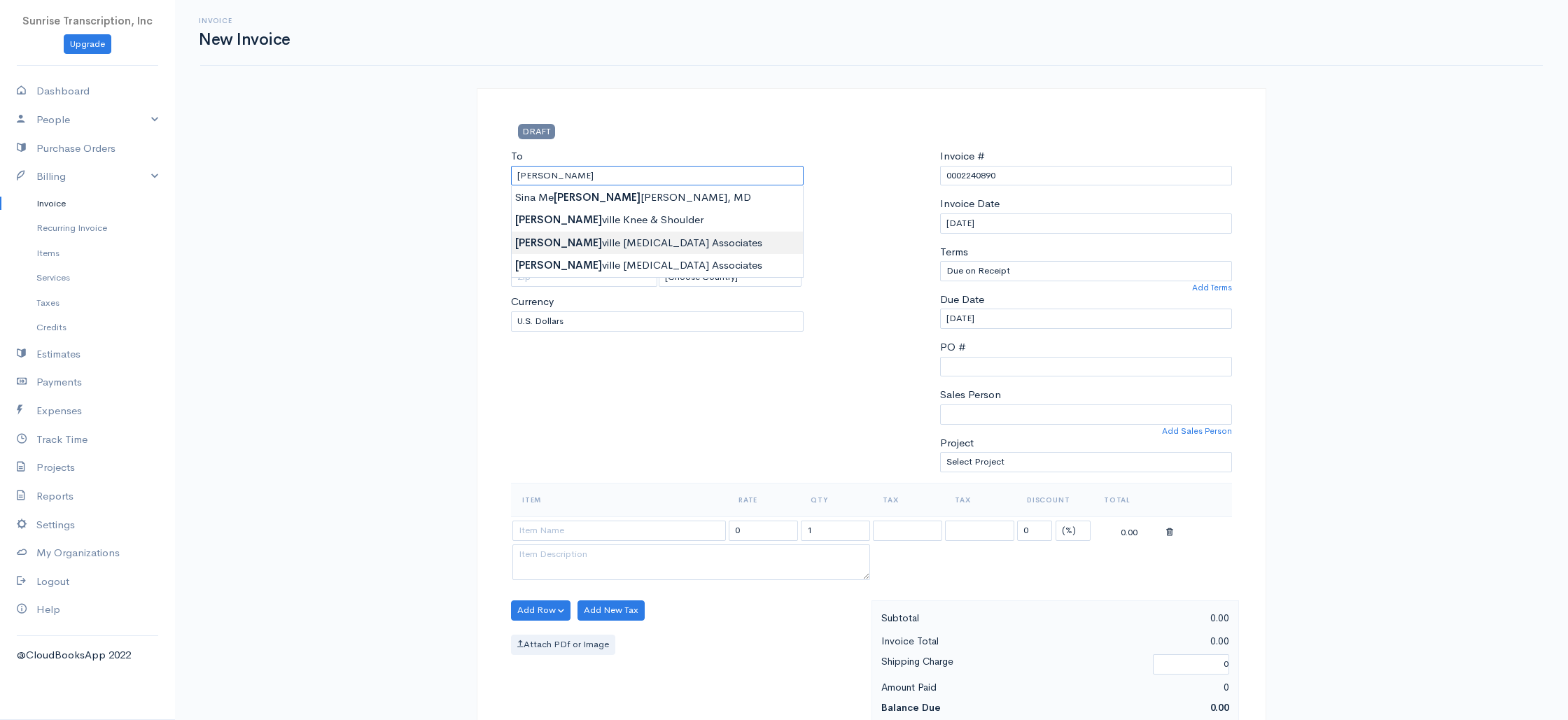
type input "Nashville Neurosurgery Associates"
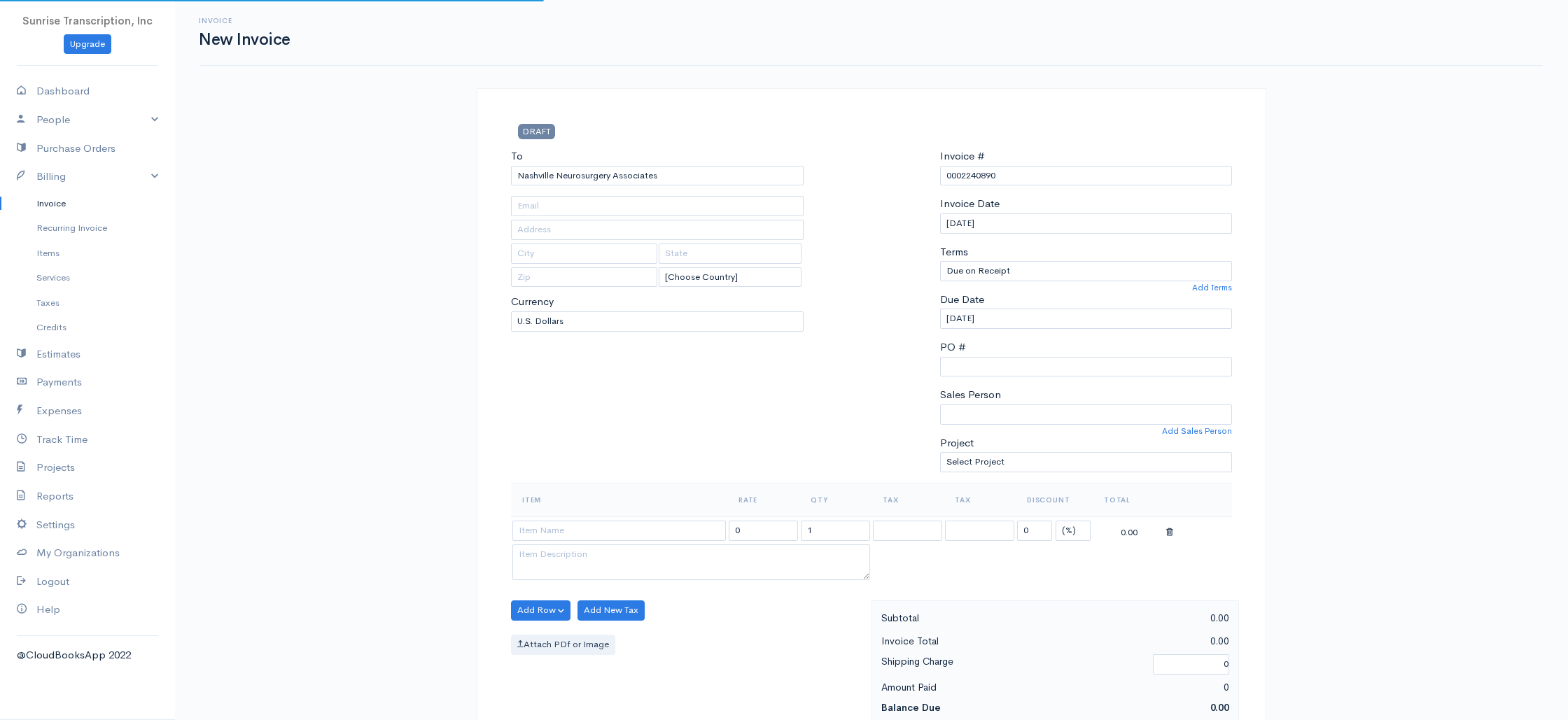
type input "tconquest@neurotn.com"
type input "330 22nd Ave North"
type input "Nashville"
type input "Tennessee"
type input "37203"
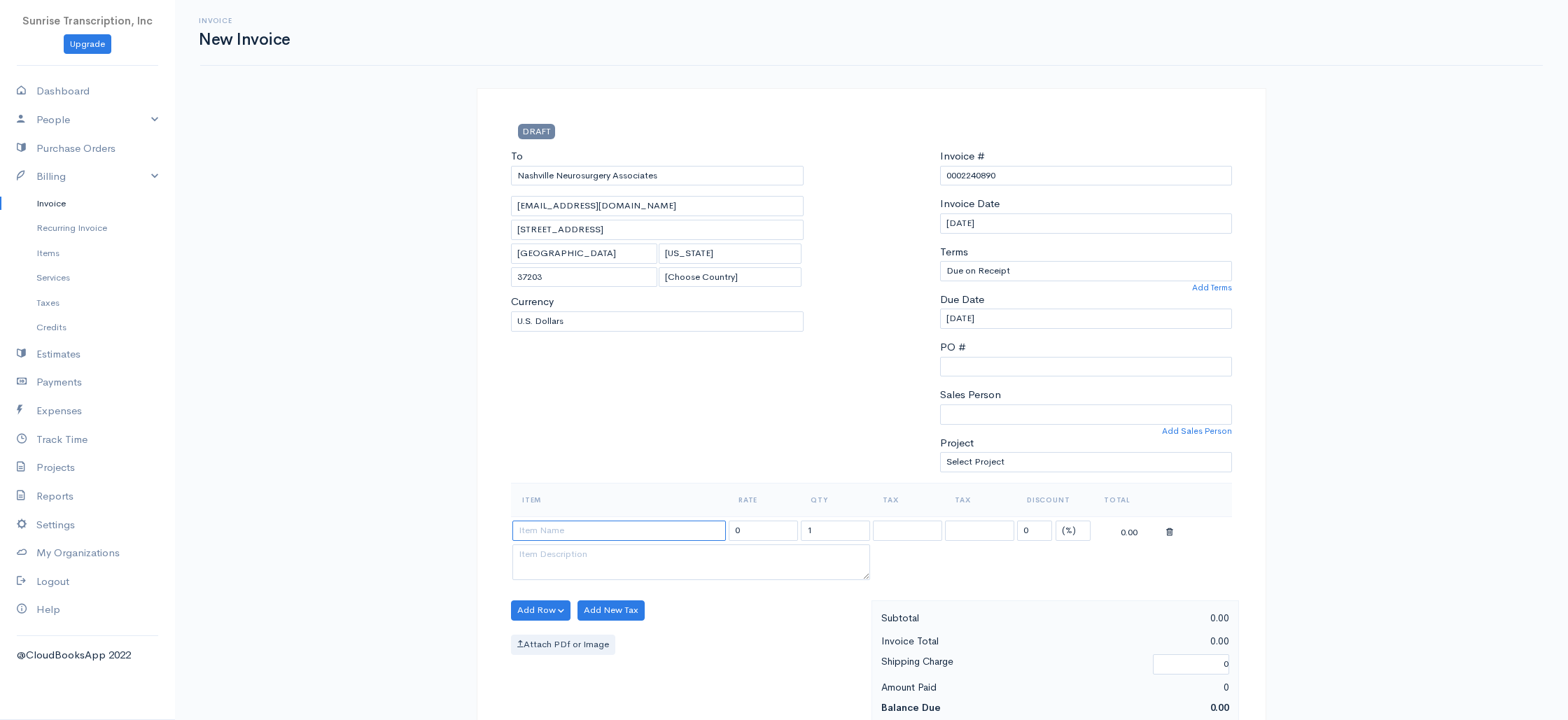
click at [612, 528] on input at bounding box center [619, 531] width 213 height 20
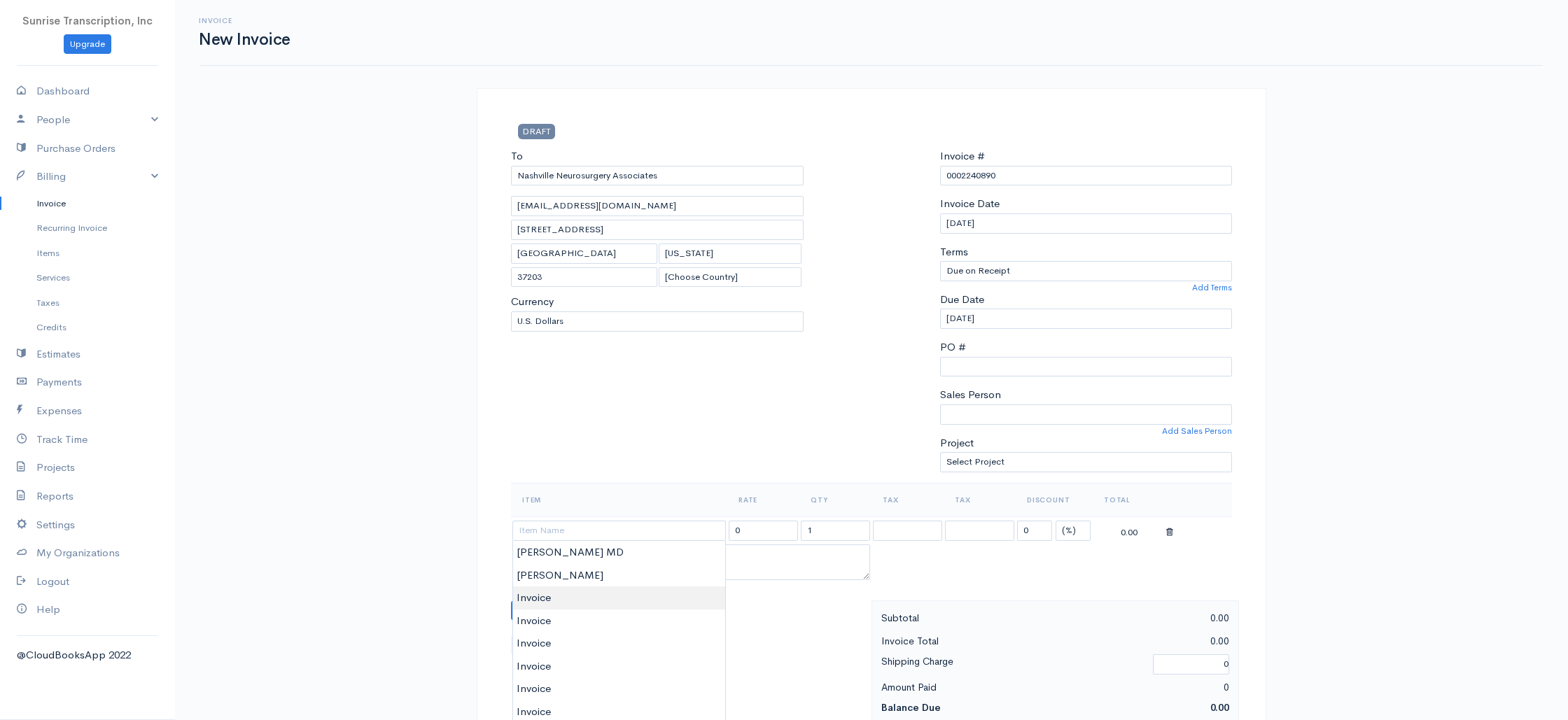
type input "Invoice"
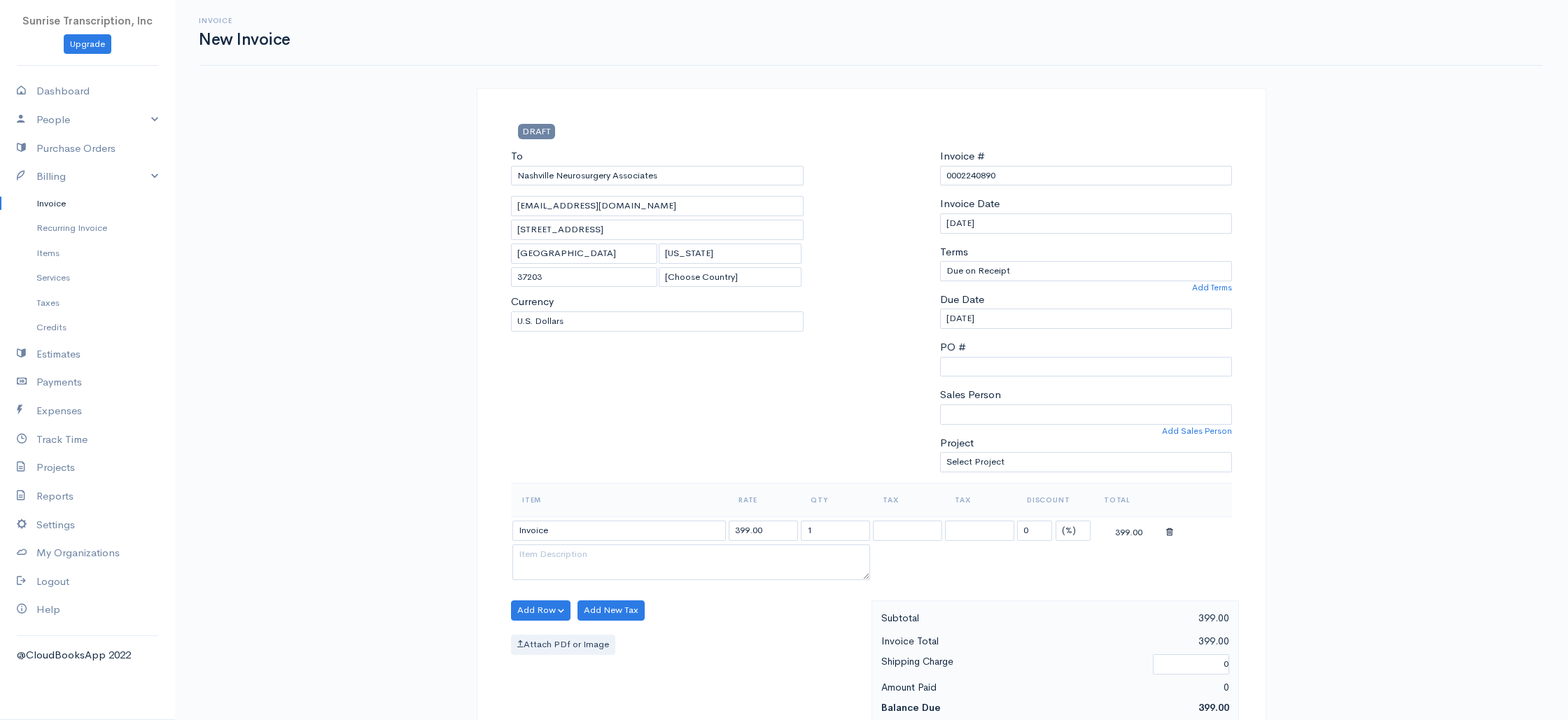
click at [771, 532] on input "399.00" at bounding box center [763, 531] width 69 height 20
type input "25"
click at [753, 418] on div "To Nashville Neurosurgery Associates tconquest@neurotn.com 330 22nd Ave North N…" at bounding box center [657, 315] width 307 height 334
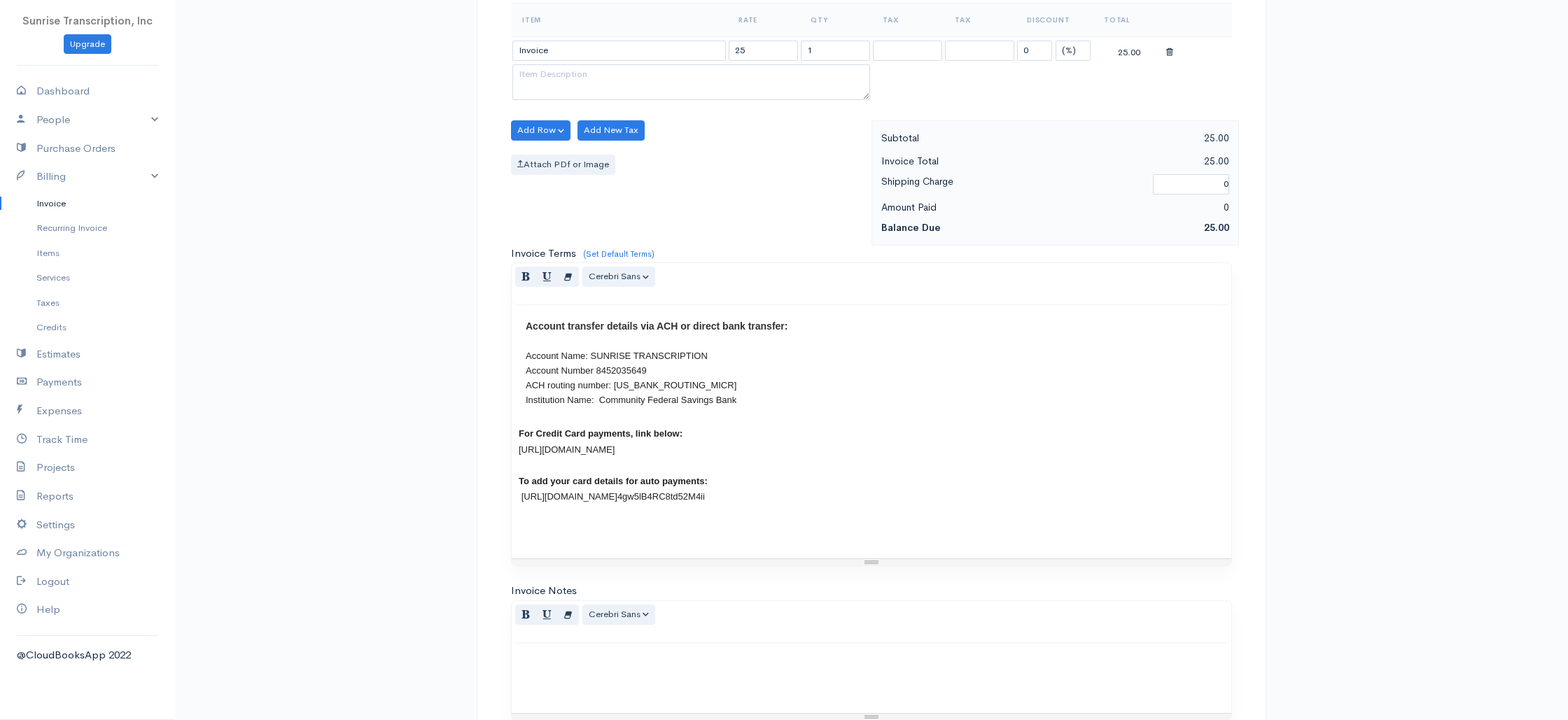
scroll to position [673, 0]
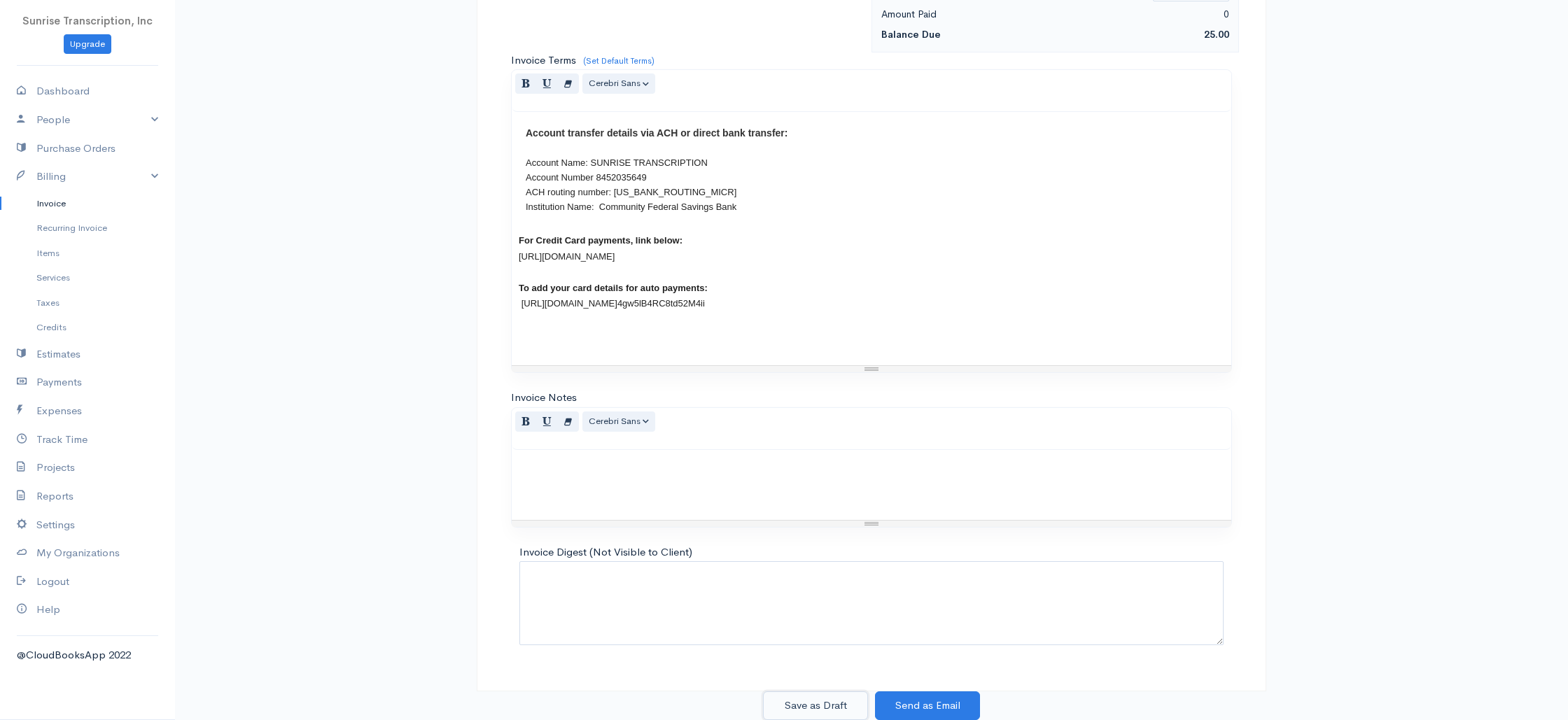
click at [828, 701] on button "Save as Draft" at bounding box center [815, 705] width 105 height 29
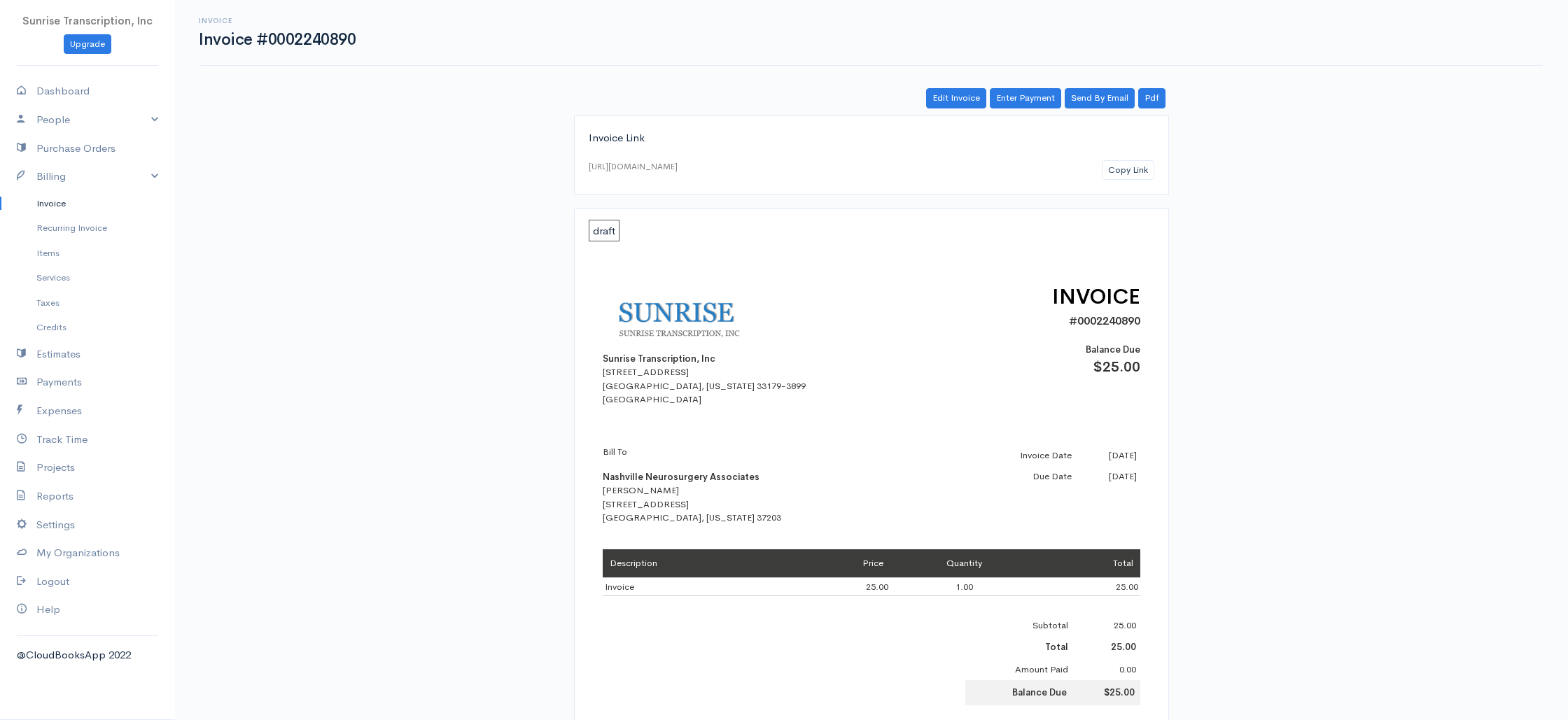
click at [552, 367] on div "Invoice Link https://www.cloudbooksapp.com/app/invoice/?auth=1760024409sBt61wMN…" at bounding box center [871, 605] width 806 height 979
click at [66, 201] on link "Invoice" at bounding box center [88, 203] width 175 height 25
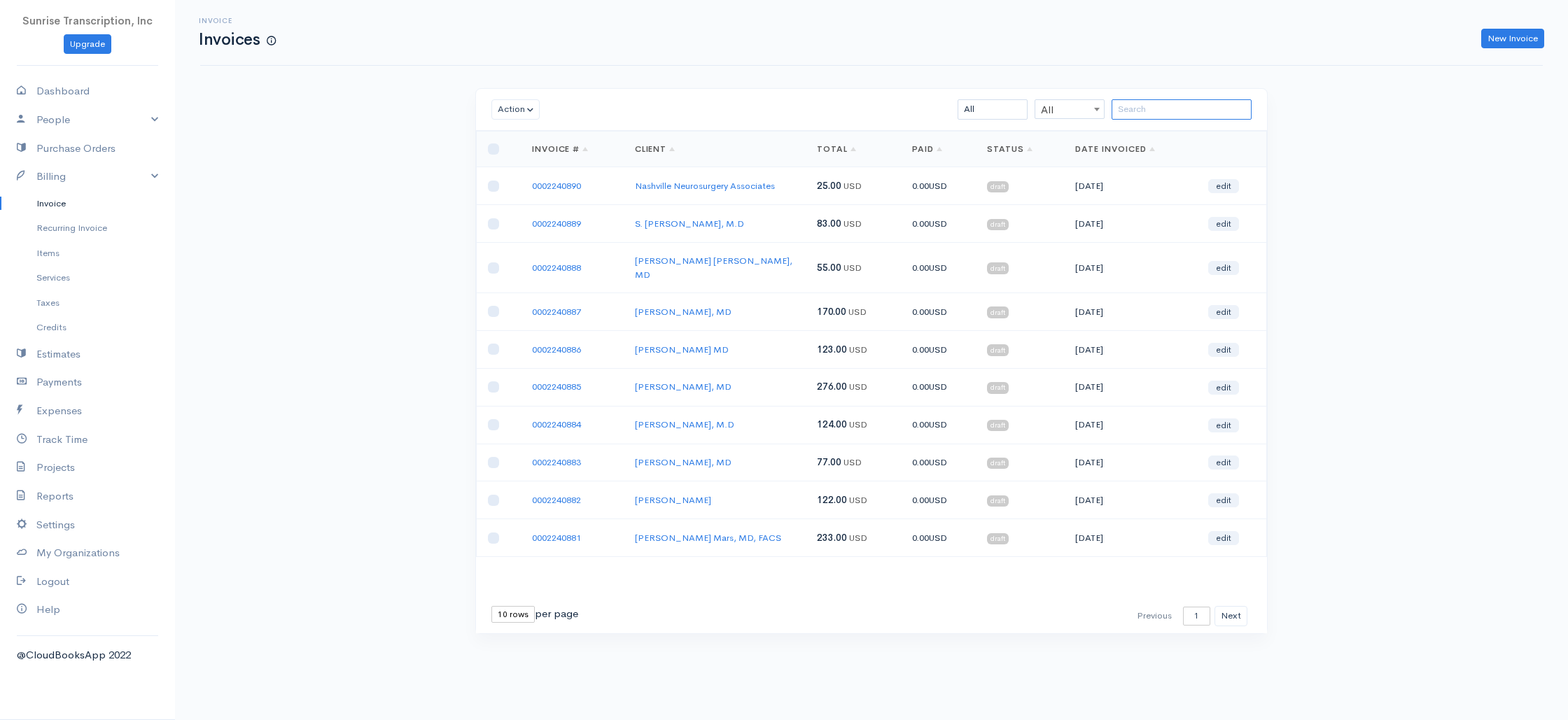
click at [1186, 111] on input "search" at bounding box center [1181, 110] width 140 height 20
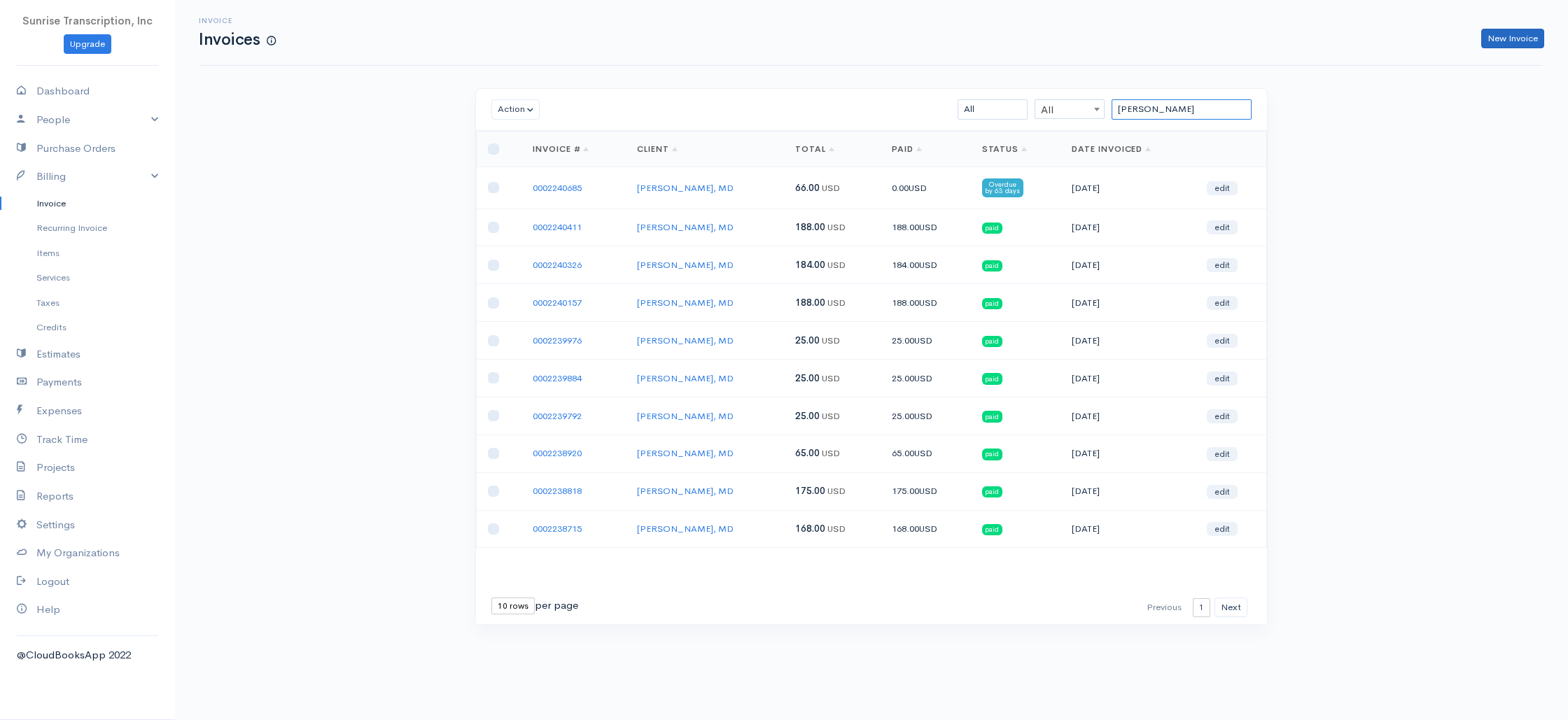
type input "NAHAS"
click at [1498, 41] on link "New Invoice" at bounding box center [1512, 39] width 63 height 20
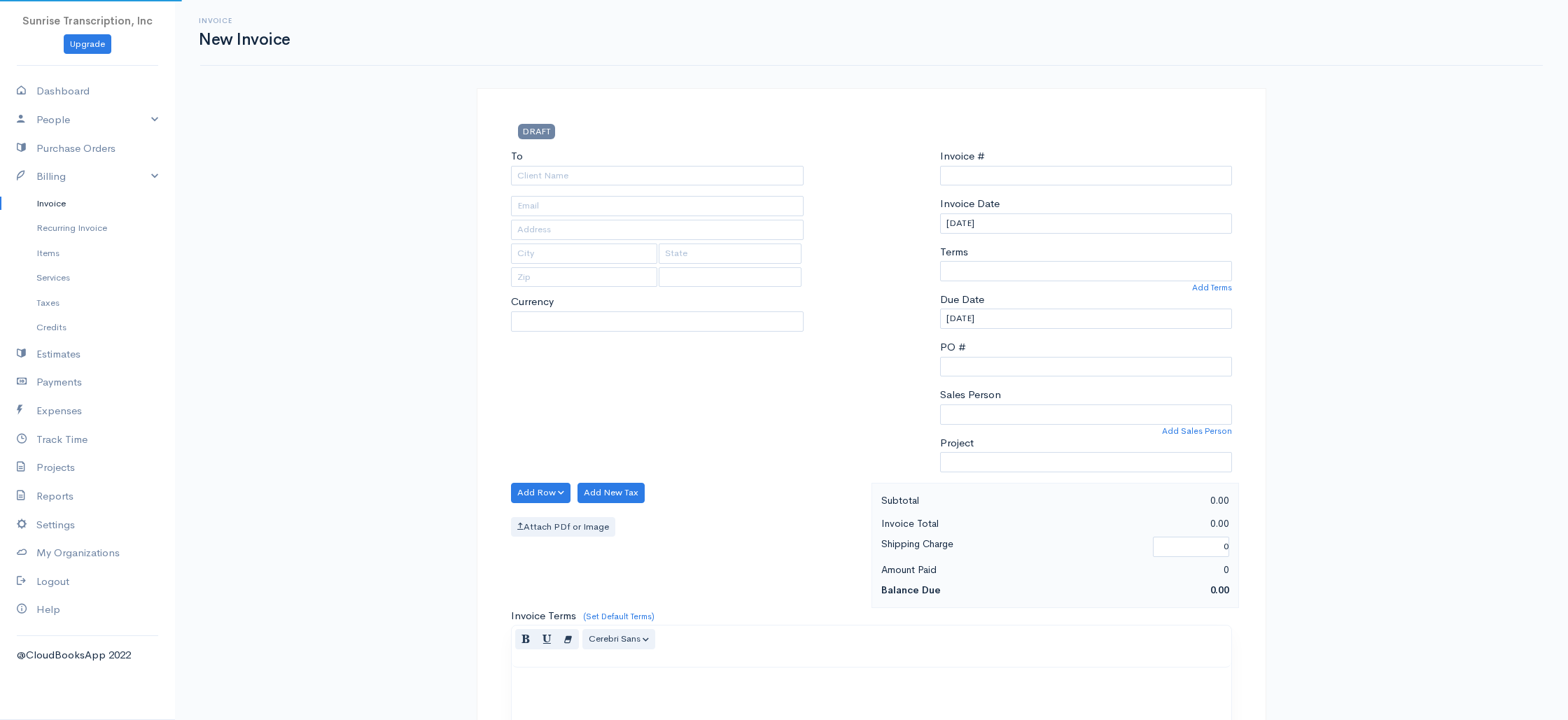
select select "[GEOGRAPHIC_DATA]"
type input "0002240891"
select select "USD"
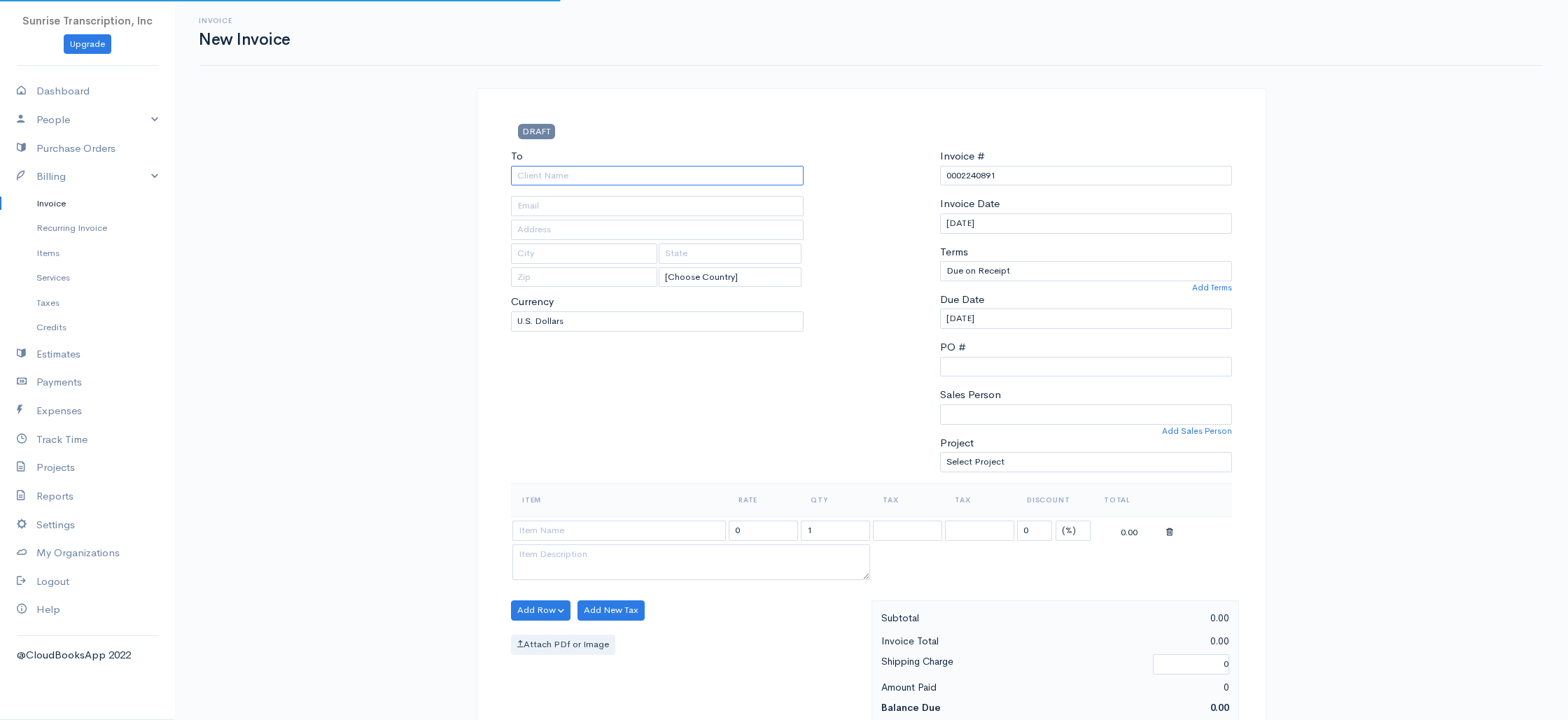
click at [586, 176] on input "To" at bounding box center [657, 176] width 293 height 20
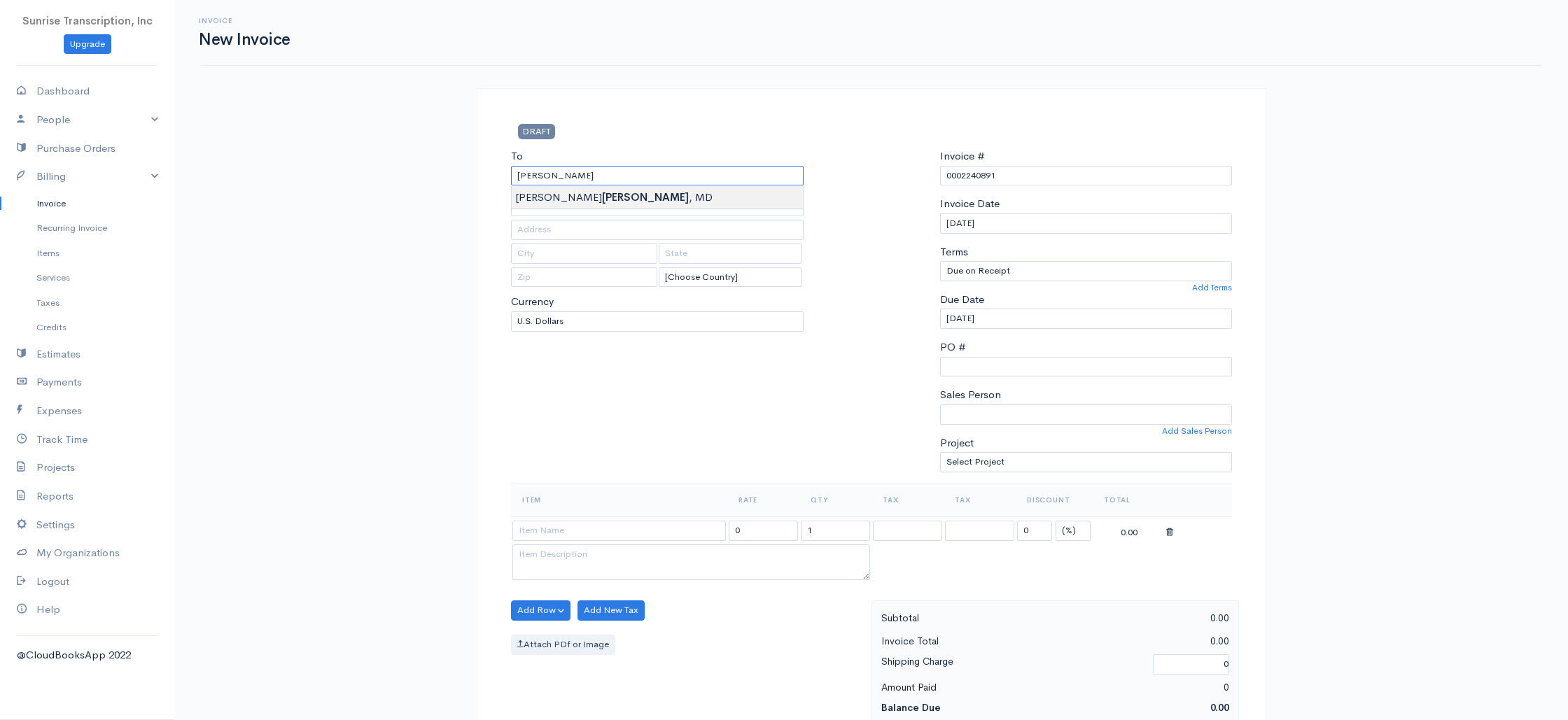
type input "Richard Nahas, MD"
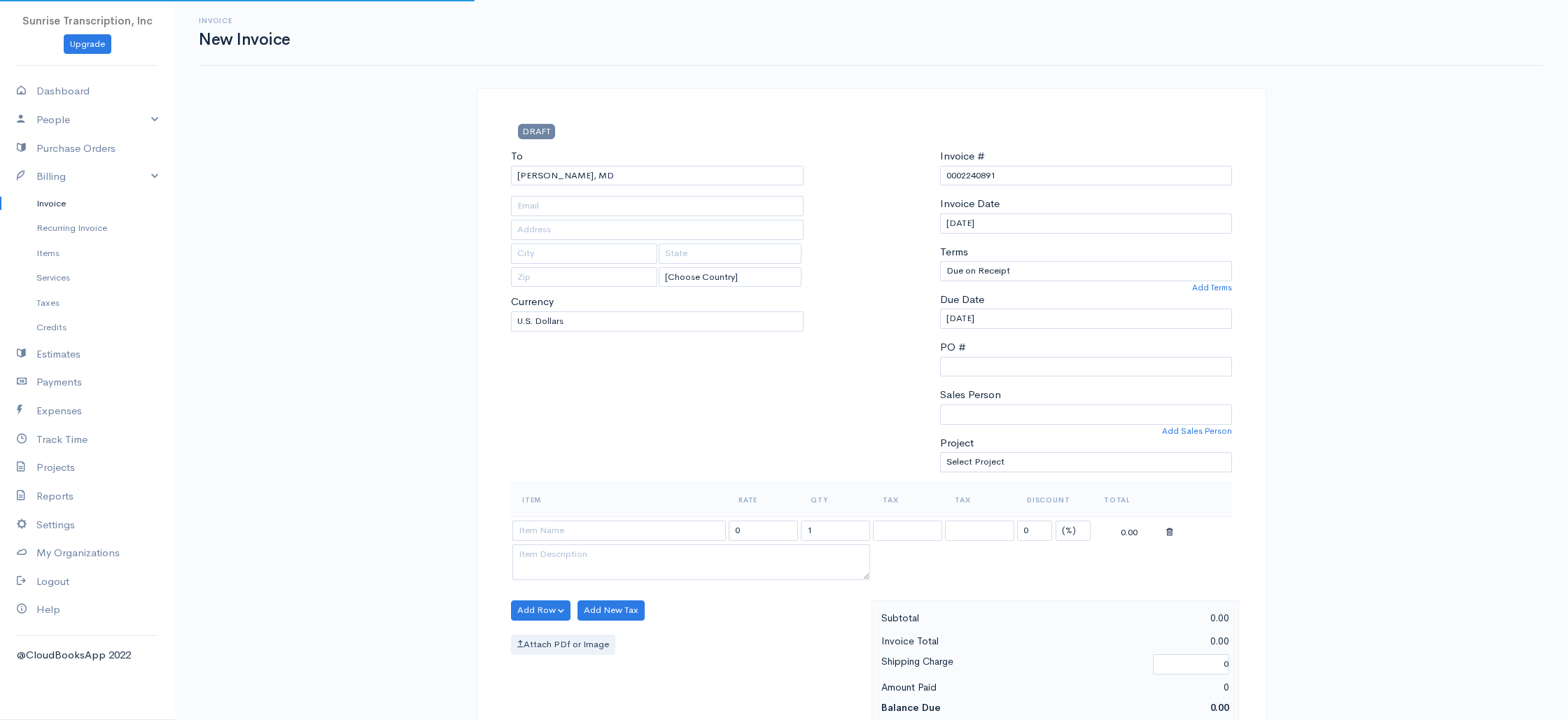
type input "shadi@seekerscentre.com"
click at [595, 533] on input at bounding box center [619, 531] width 213 height 20
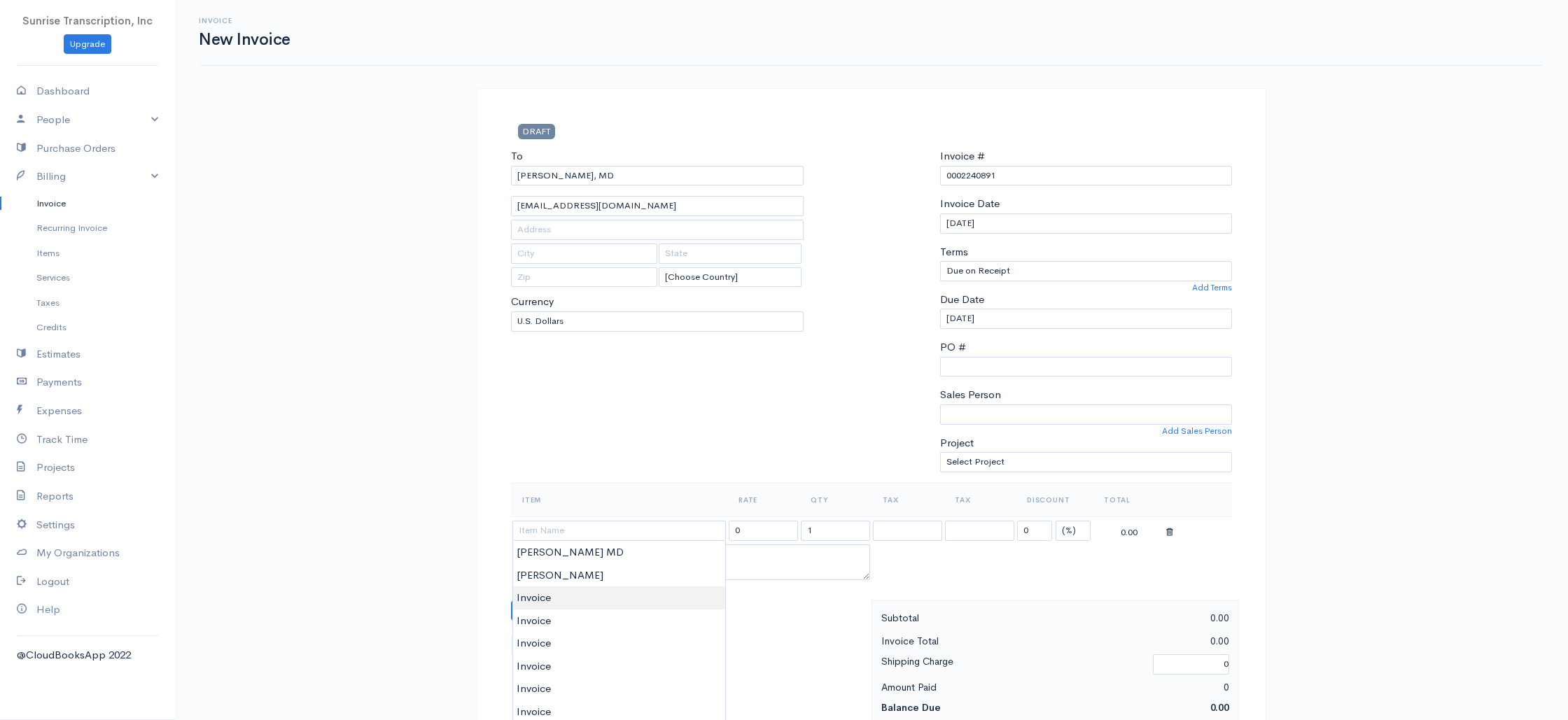
type input "Invoice"
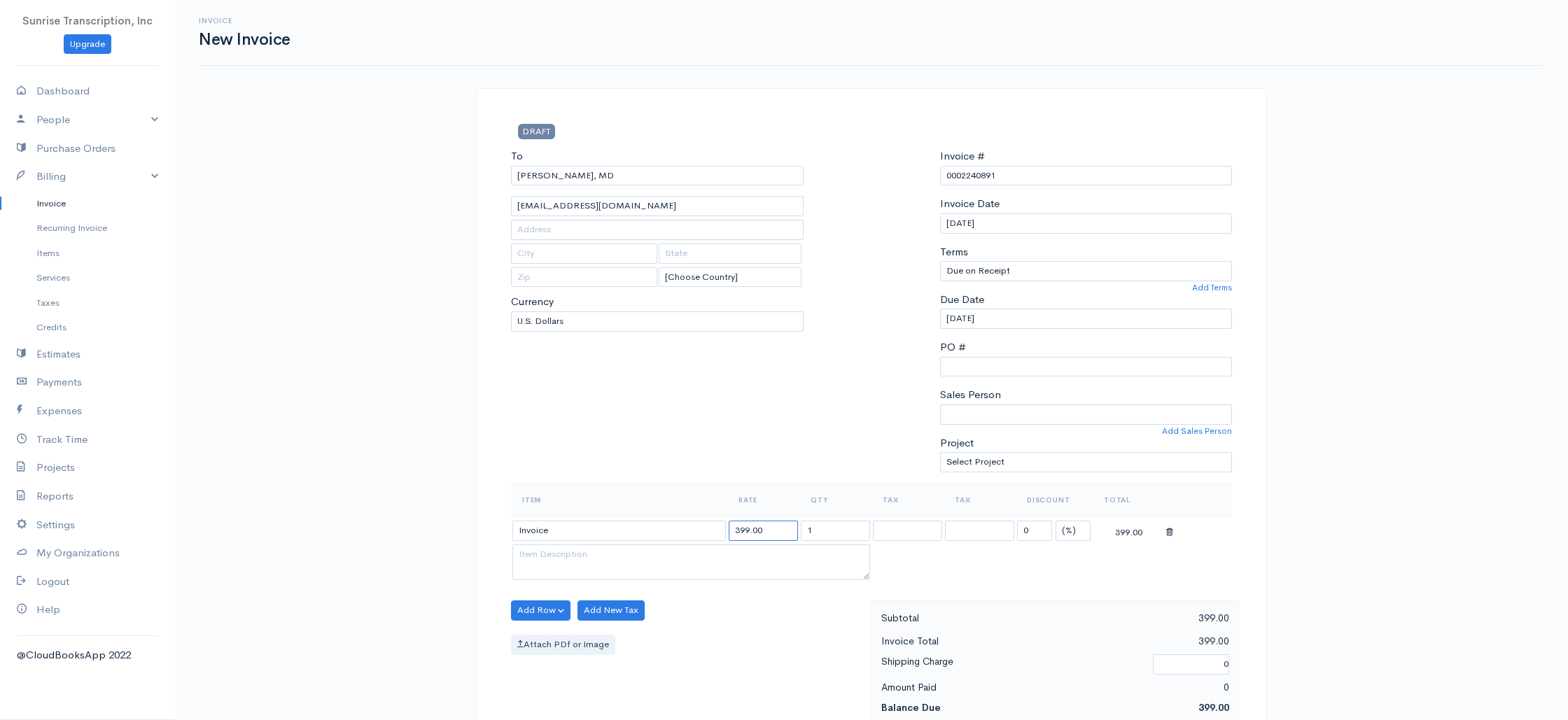
click at [778, 526] on input "399.00" at bounding box center [763, 531] width 69 height 20
type input "25"
click at [735, 466] on div "To Richard Nahas, MD shadi@seekerscentre.com [Choose Country] United States Can…" at bounding box center [657, 315] width 307 height 334
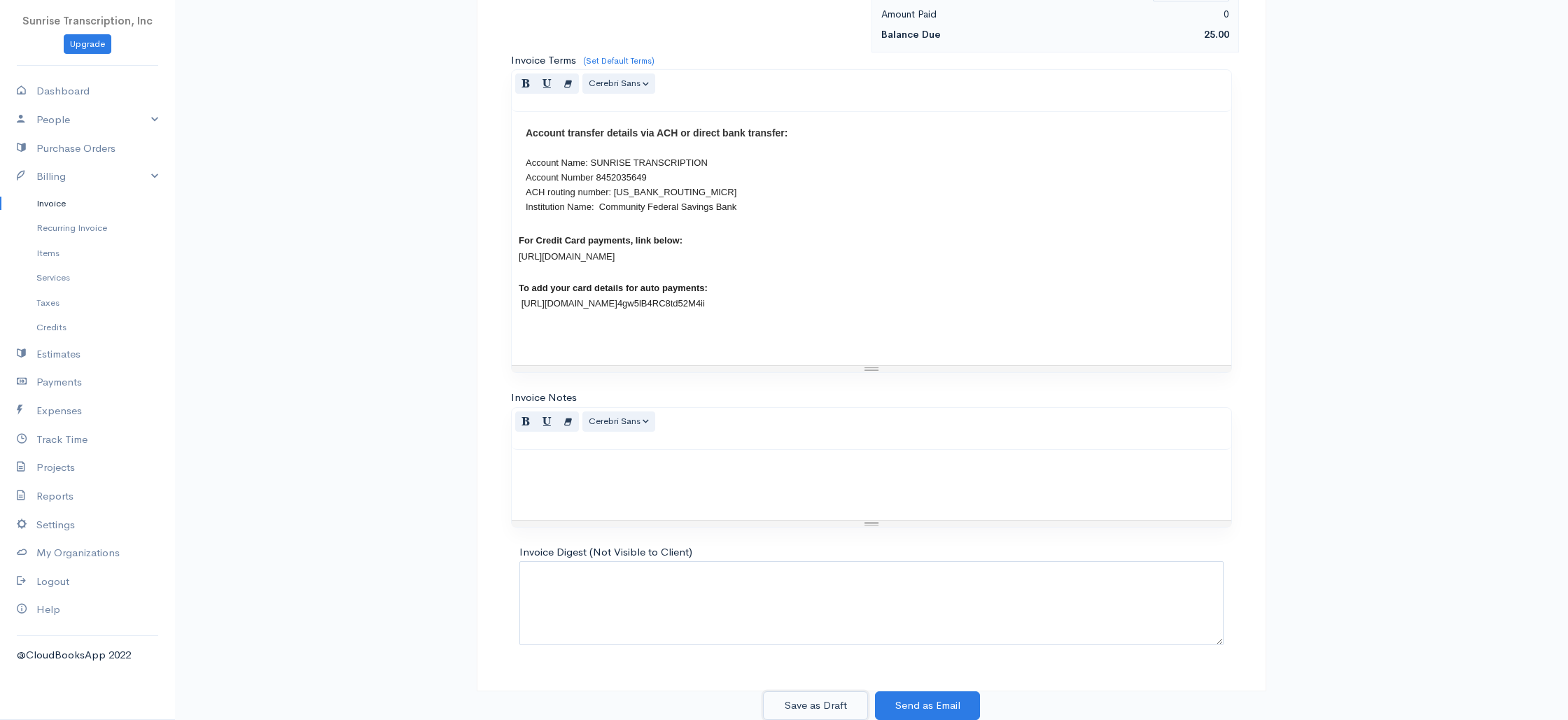
click at [816, 694] on button "Save as Draft" at bounding box center [815, 705] width 105 height 29
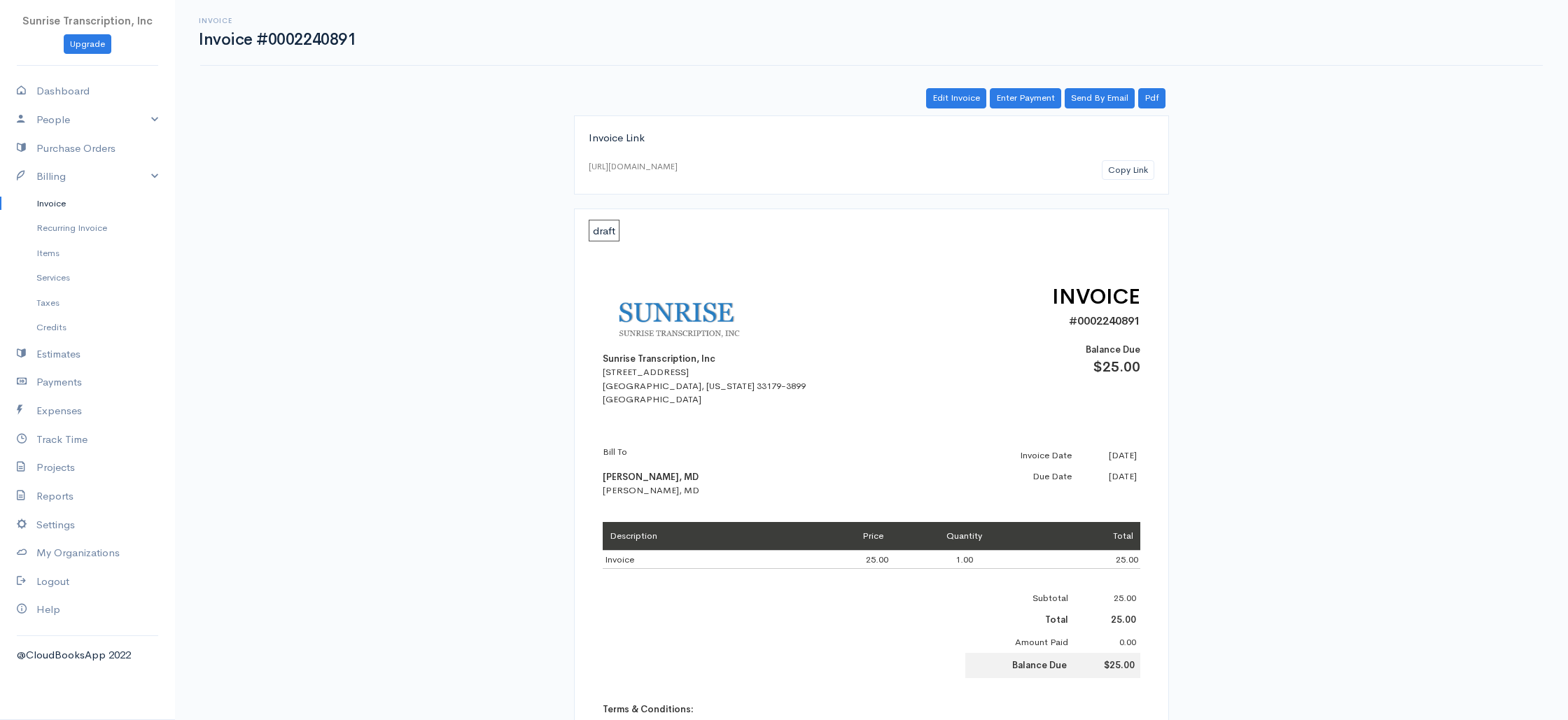
drag, startPoint x: 52, startPoint y: 201, endPoint x: 97, endPoint y: 198, distance: 45.1
click at [52, 201] on link "Invoice" at bounding box center [88, 203] width 175 height 25
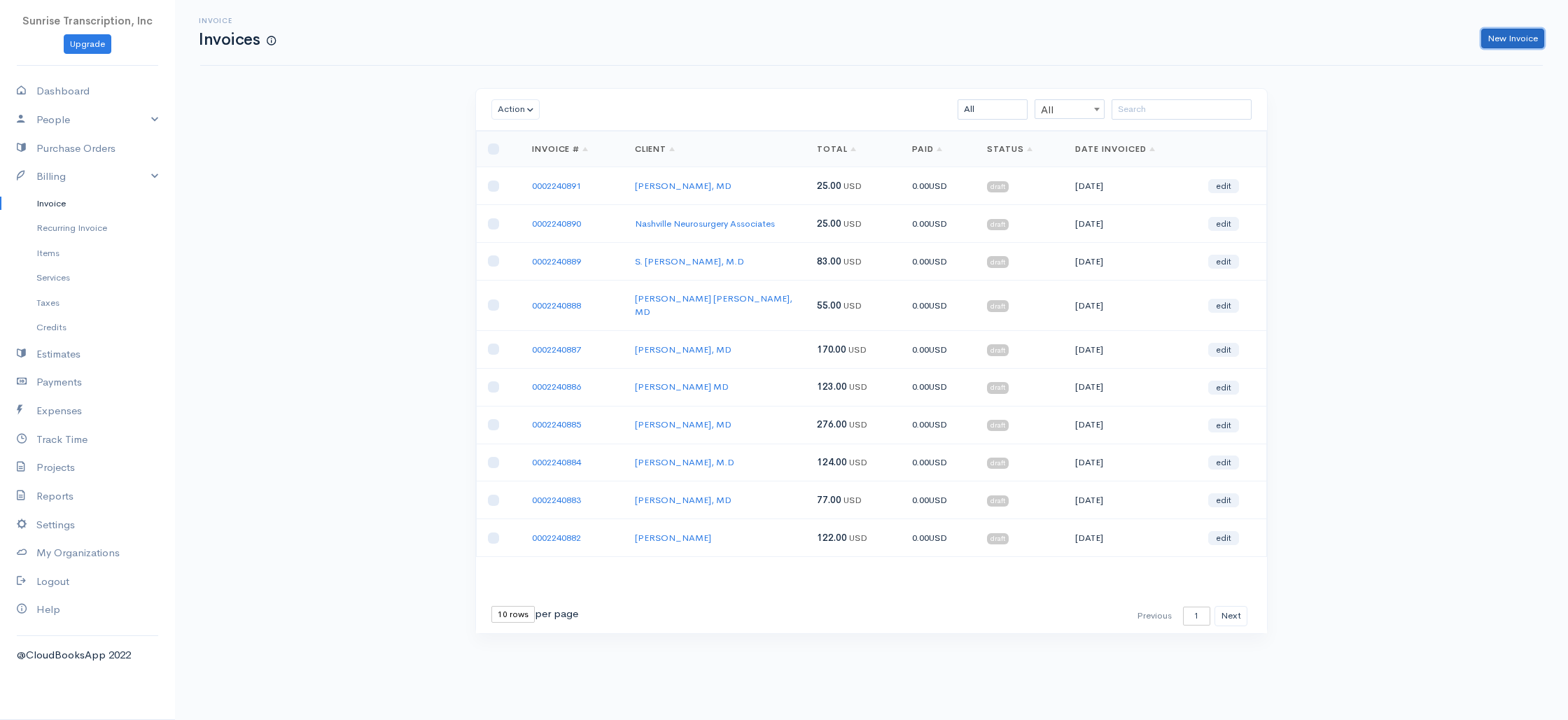
click at [1514, 38] on link "New Invoice" at bounding box center [1512, 39] width 63 height 20
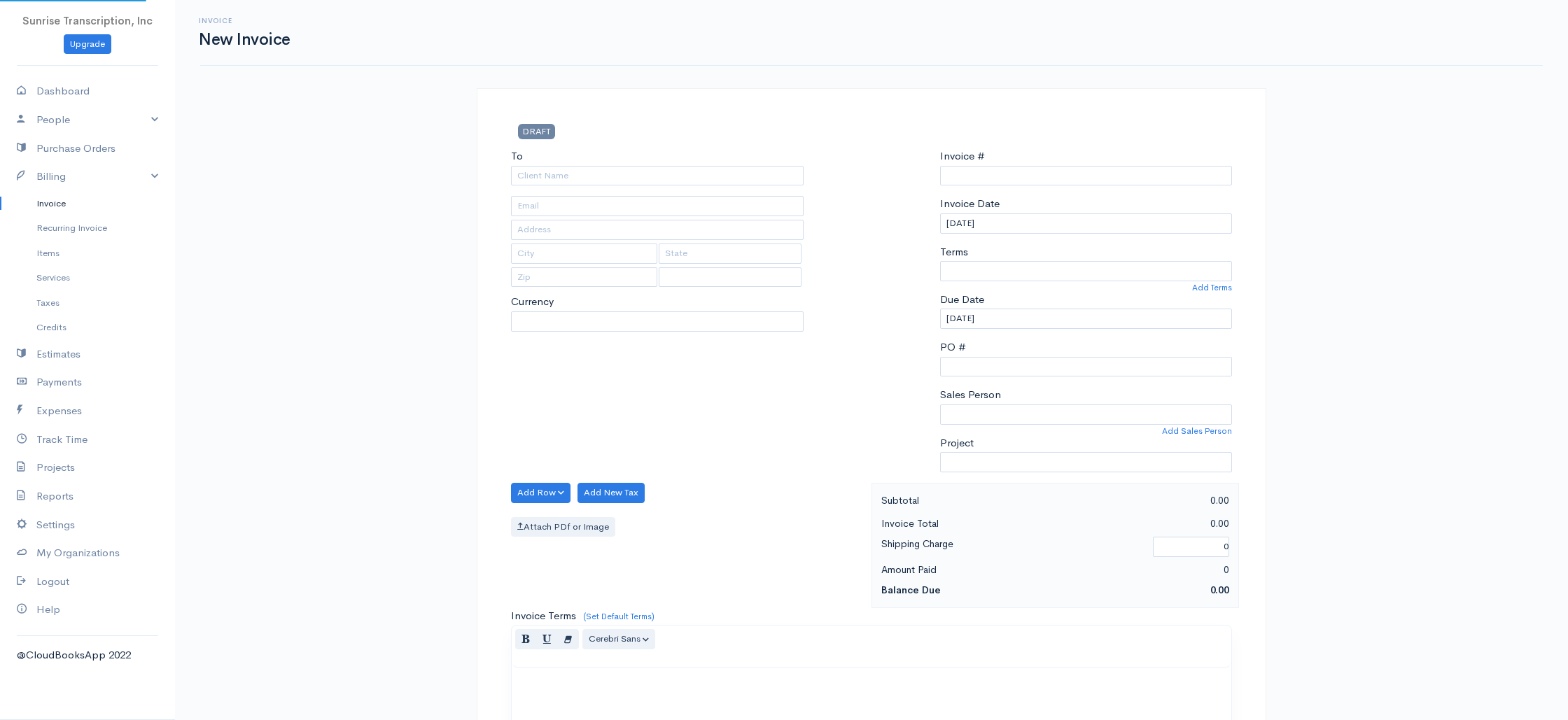
select select "USD"
select select "[GEOGRAPHIC_DATA]"
type input "0002240892"
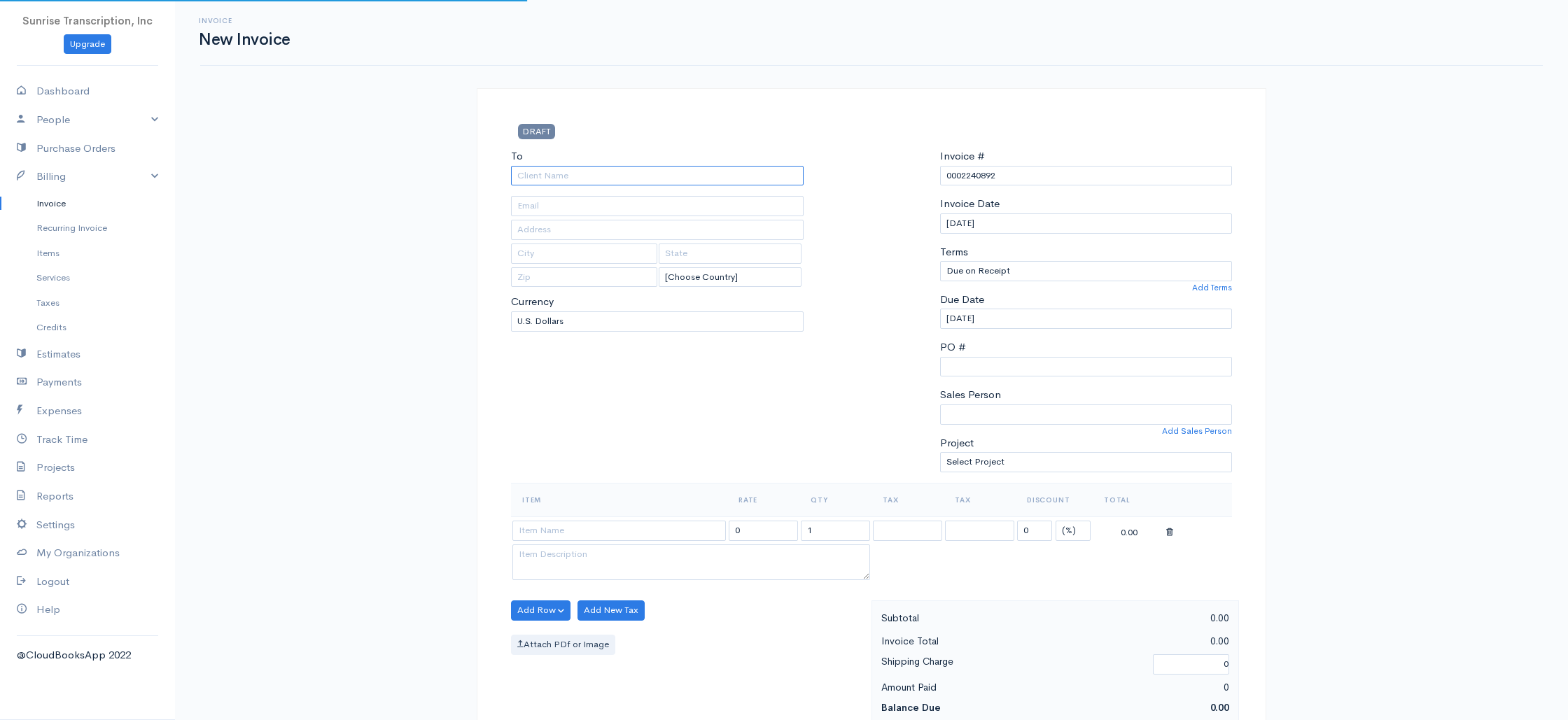
click at [612, 180] on input "To" at bounding box center [657, 176] width 293 height 20
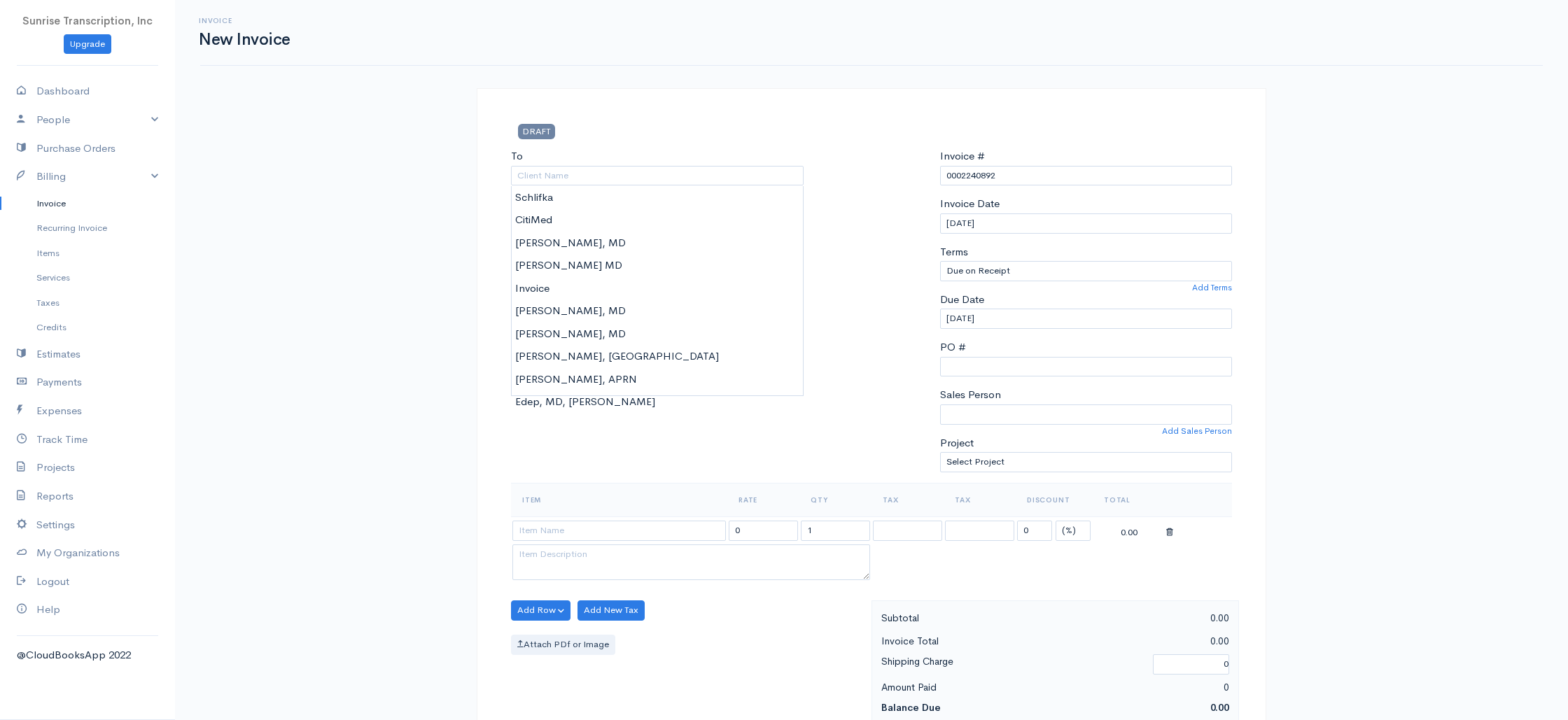
click at [66, 200] on link "Invoice" at bounding box center [88, 203] width 175 height 25
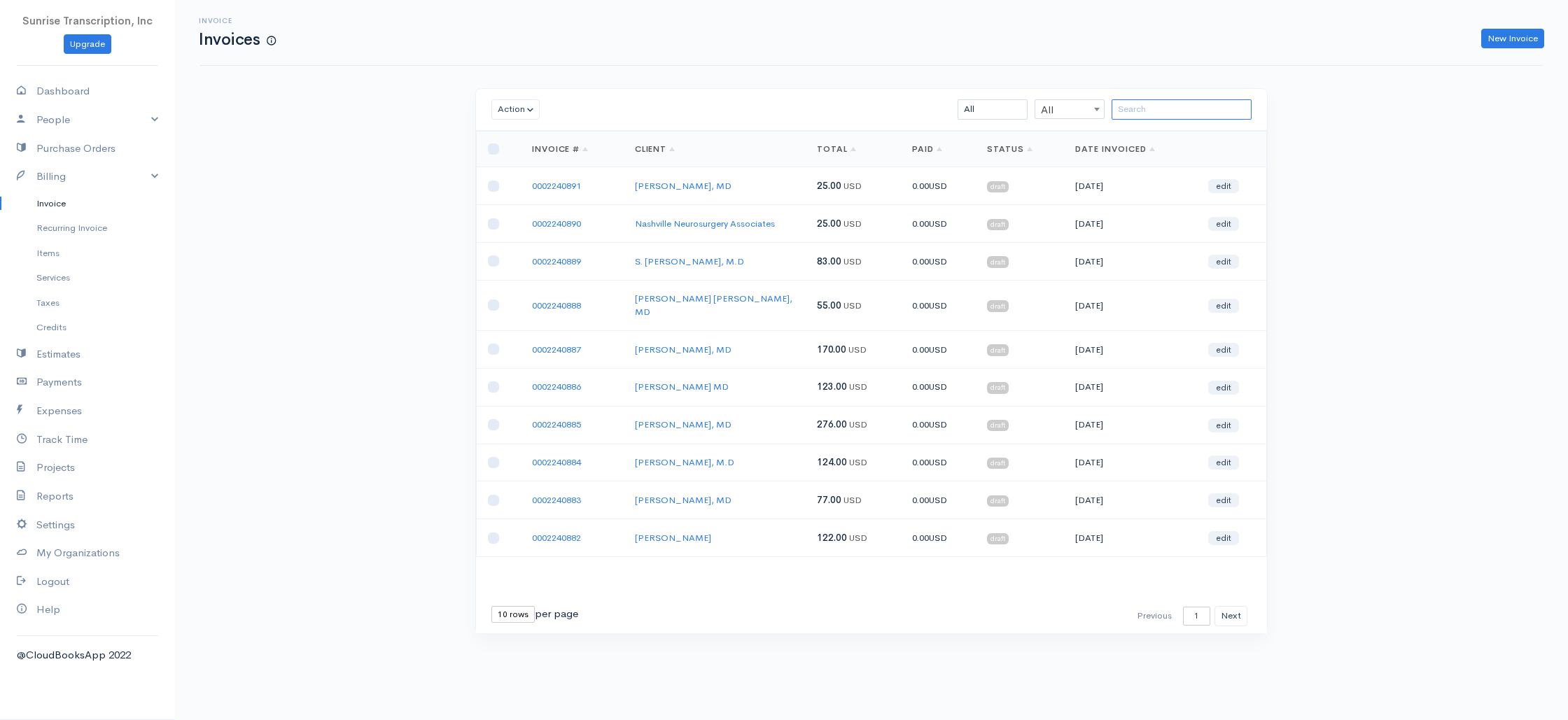
click at [1157, 105] on input "search" at bounding box center [1181, 110] width 140 height 20
drag, startPoint x: 1507, startPoint y: 38, endPoint x: 1475, endPoint y: 41, distance: 32.1
click at [1507, 38] on link "New Invoice" at bounding box center [1512, 39] width 63 height 20
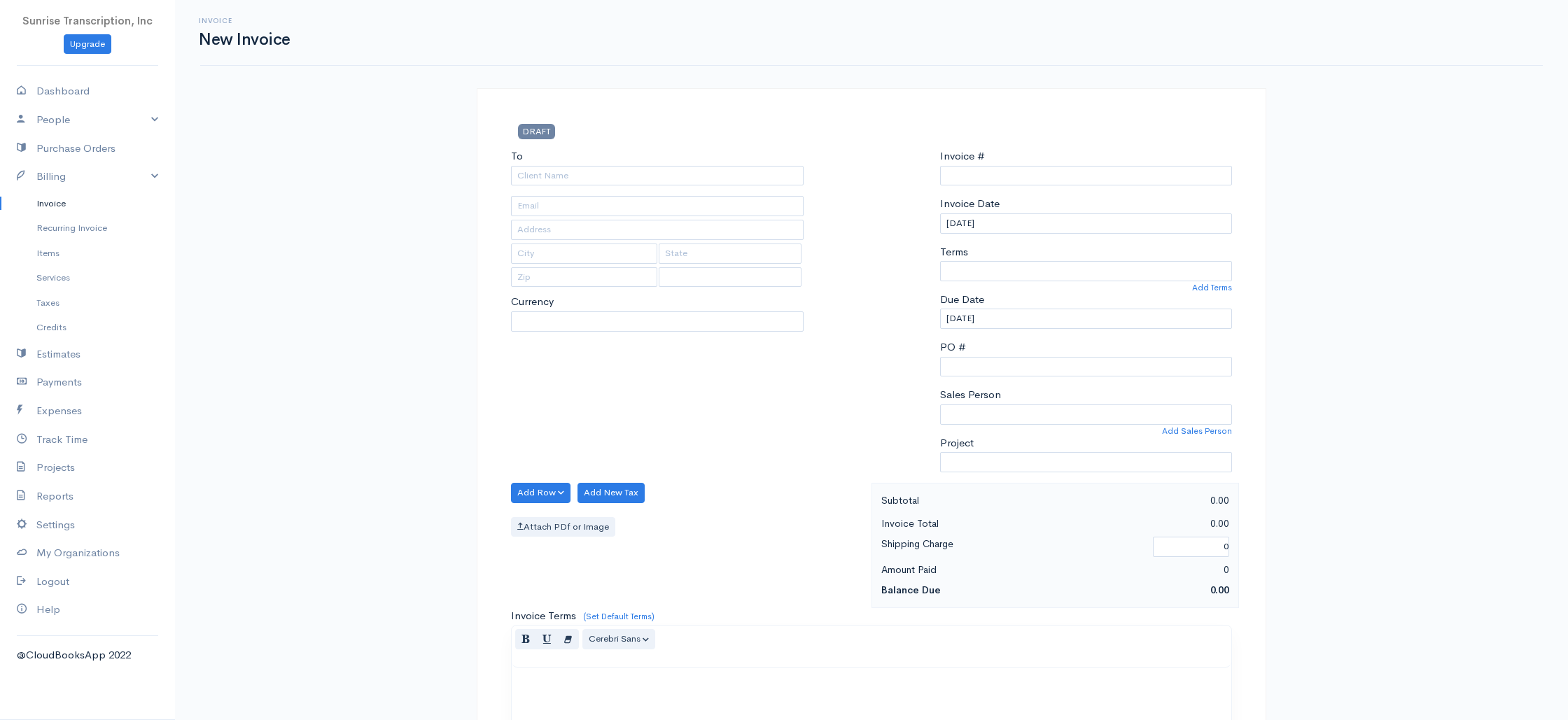
select select "[GEOGRAPHIC_DATA]"
type input "0002240892"
select select "USD"
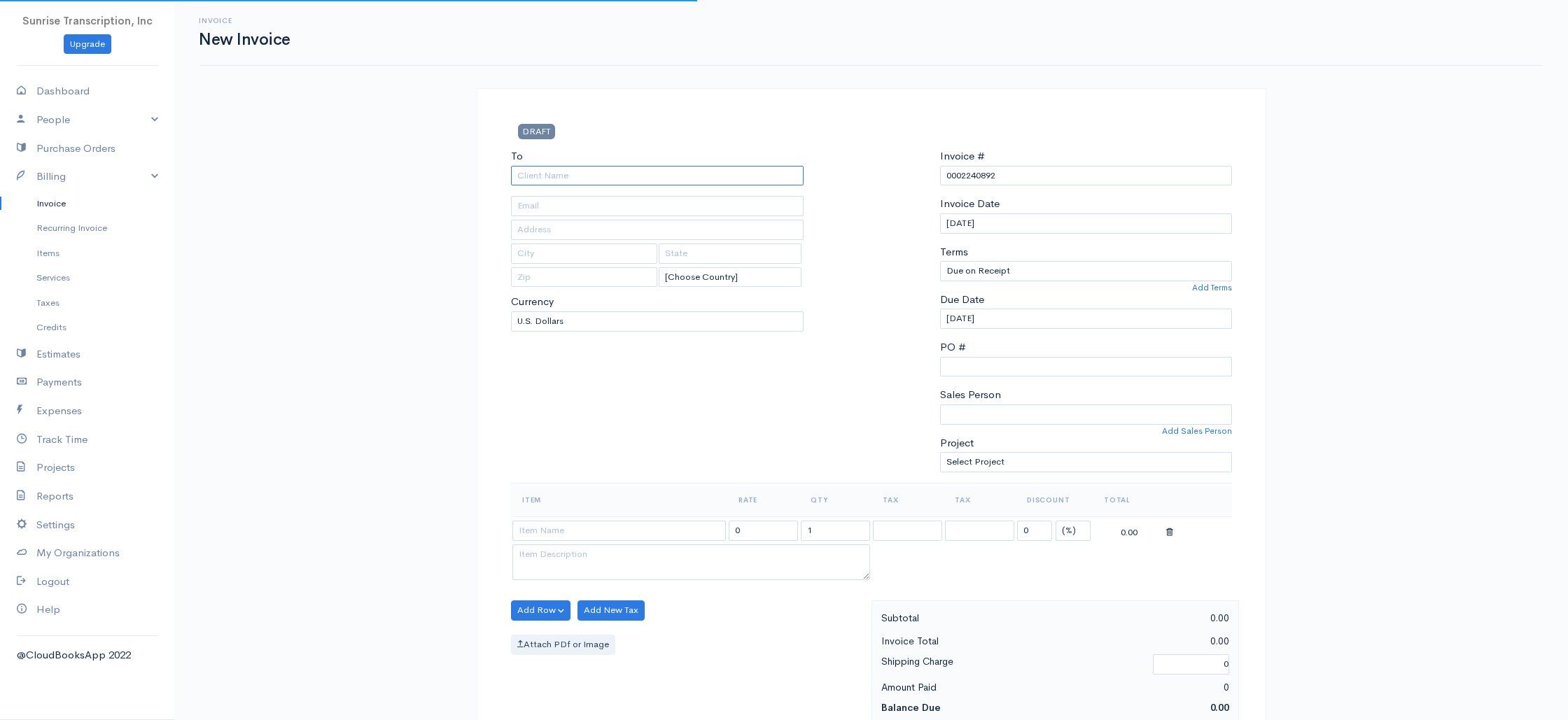
click at [625, 173] on input "To" at bounding box center [657, 176] width 293 height 20
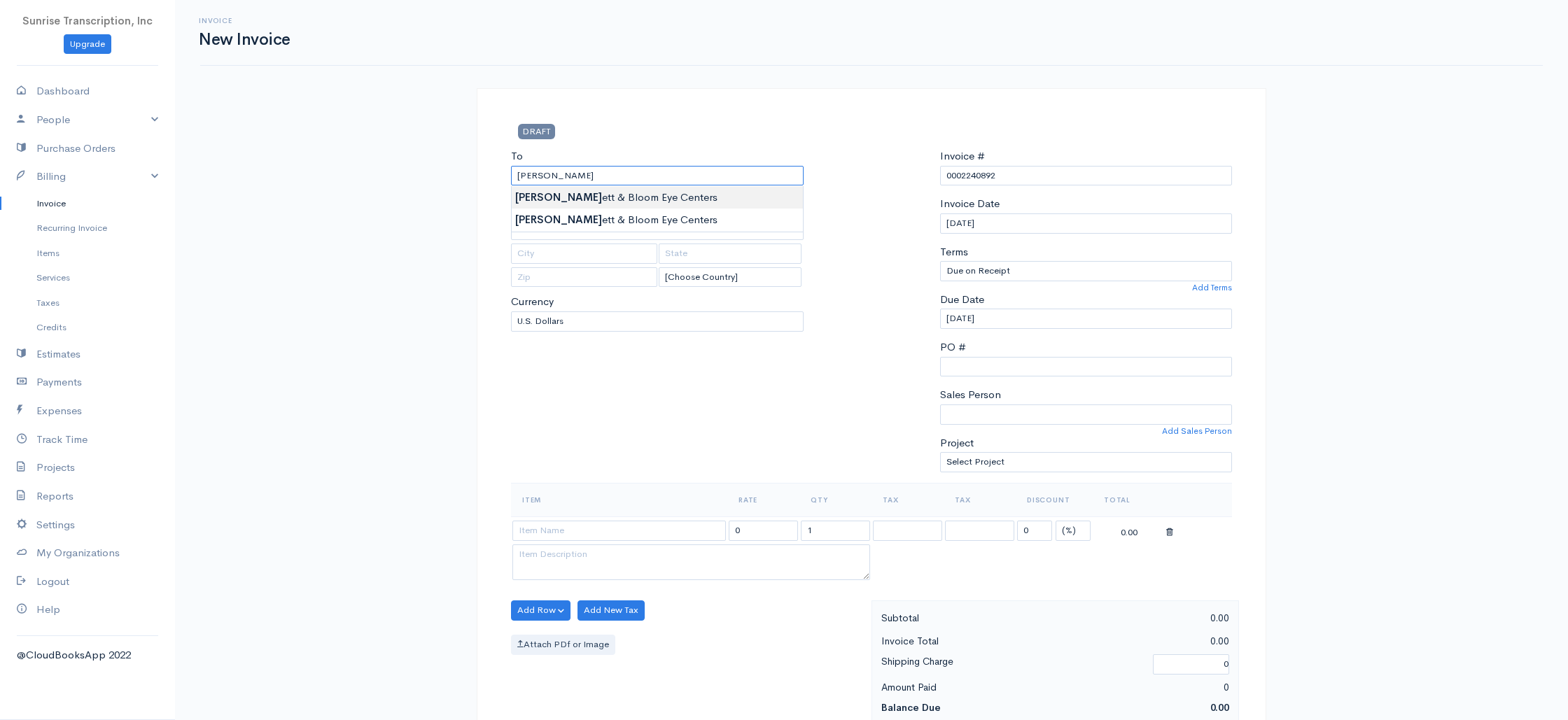
type input "Bennett & Bloom Eye Centers"
drag, startPoint x: 588, startPoint y: 197, endPoint x: 547, endPoint y: 224, distance: 49.1
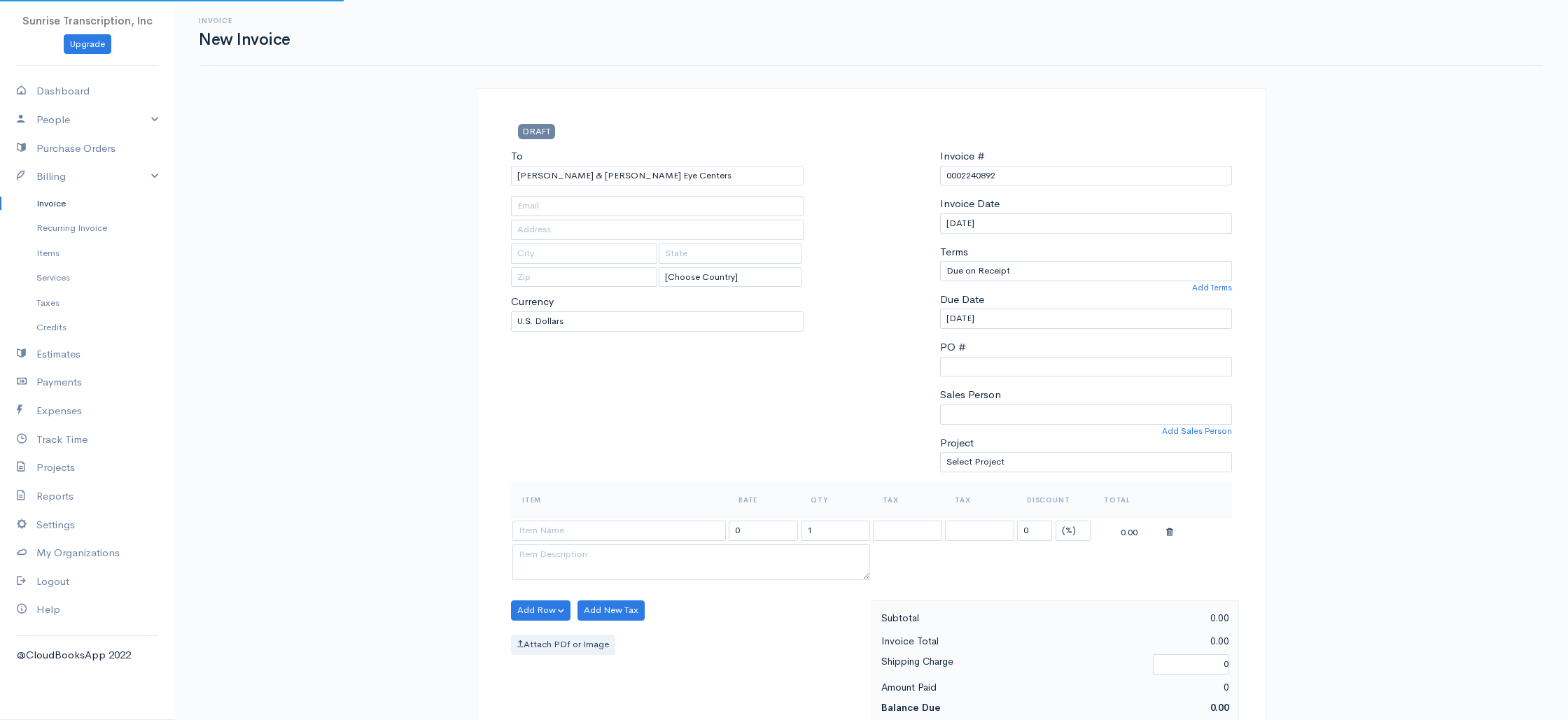
type input "apinquiry@eyecare-partners.com"
click at [570, 533] on input at bounding box center [619, 531] width 213 height 20
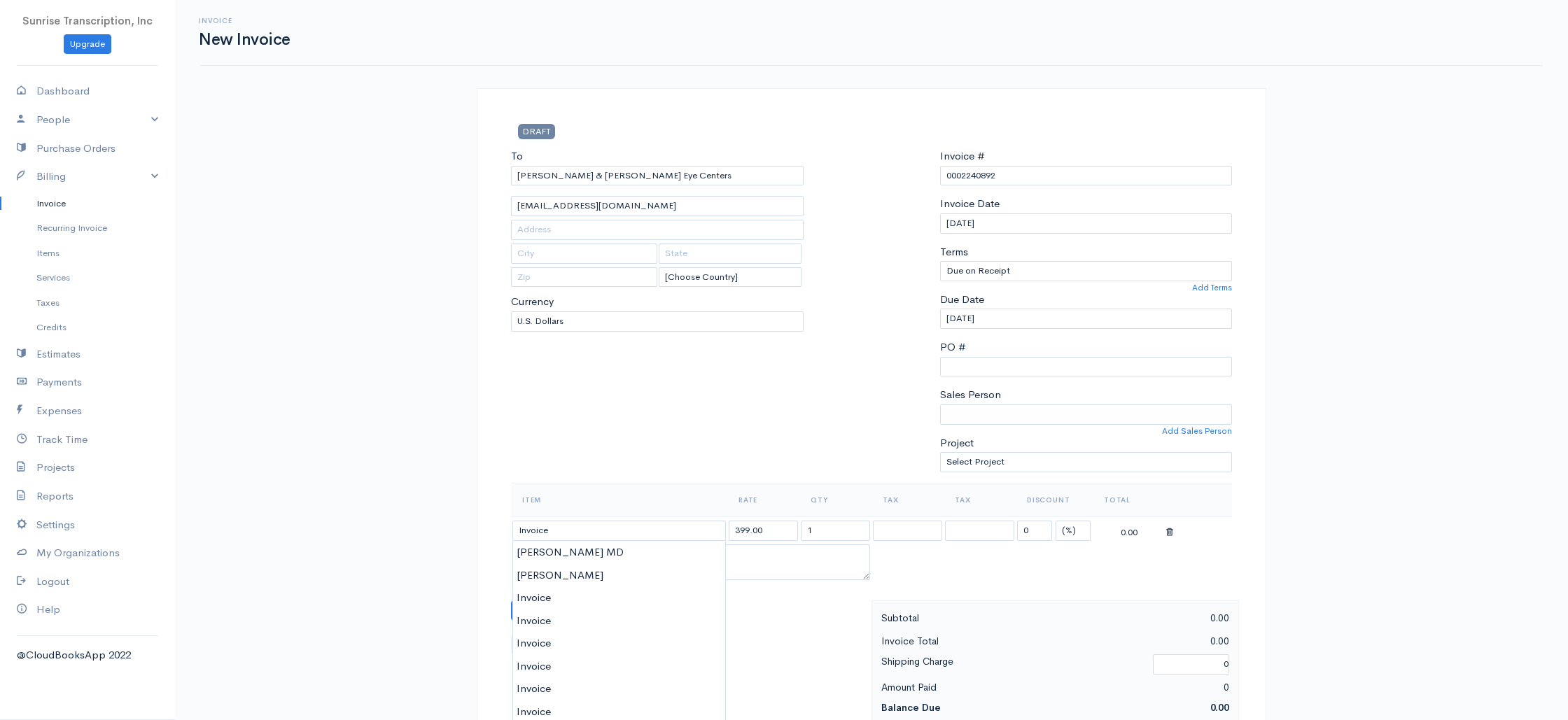
drag, startPoint x: 558, startPoint y: 603, endPoint x: 553, endPoint y: 574, distance: 29.4
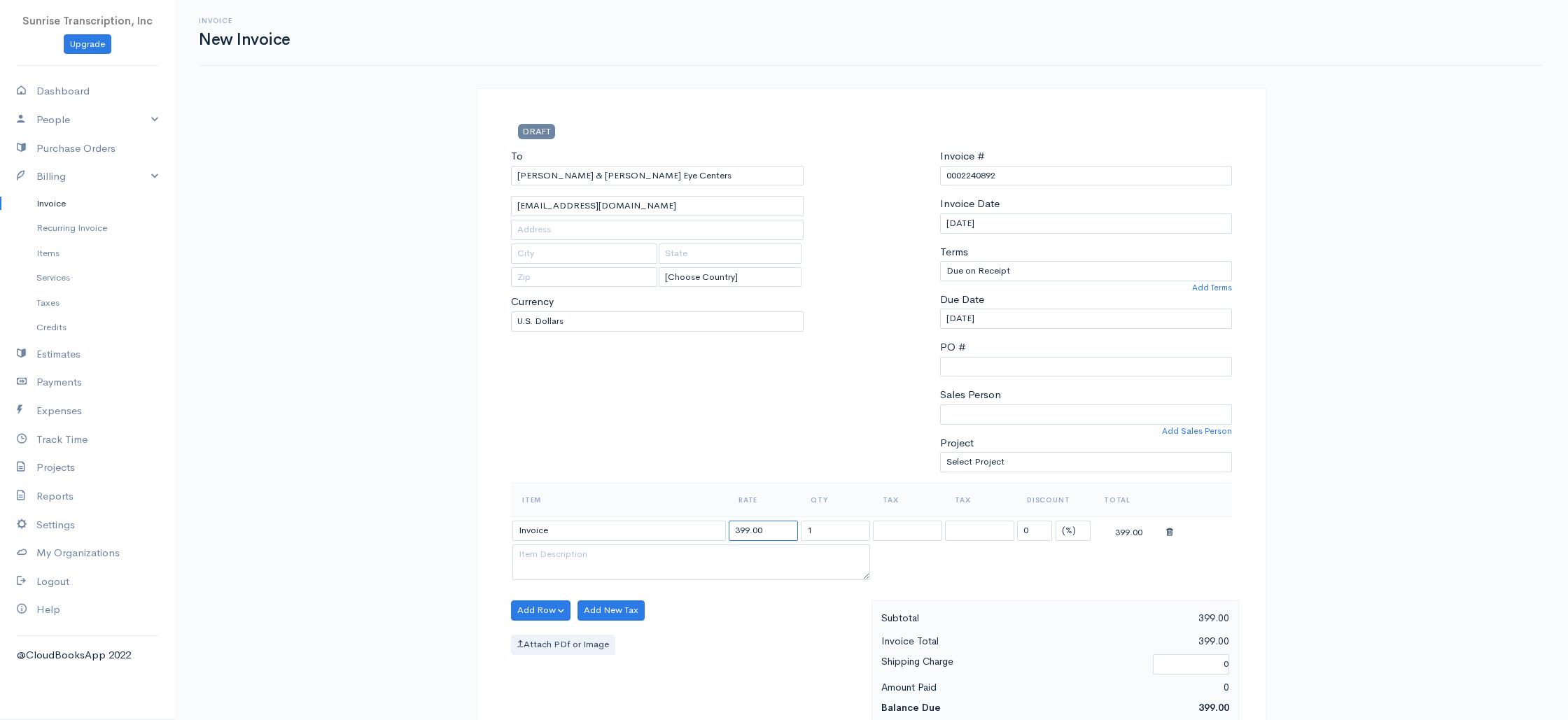
drag, startPoint x: 767, startPoint y: 537, endPoint x: 710, endPoint y: 534, distance: 57.1
click at [710, 534] on tr "Invoice 399.00 1 0 (%) Flat 399.00" at bounding box center [871, 529] width 721 height 27
click at [698, 448] on div "To Bennett & Bloom Eye Centers apinquiry@eyecare-partners.com [Choose Country] …" at bounding box center [657, 315] width 307 height 334
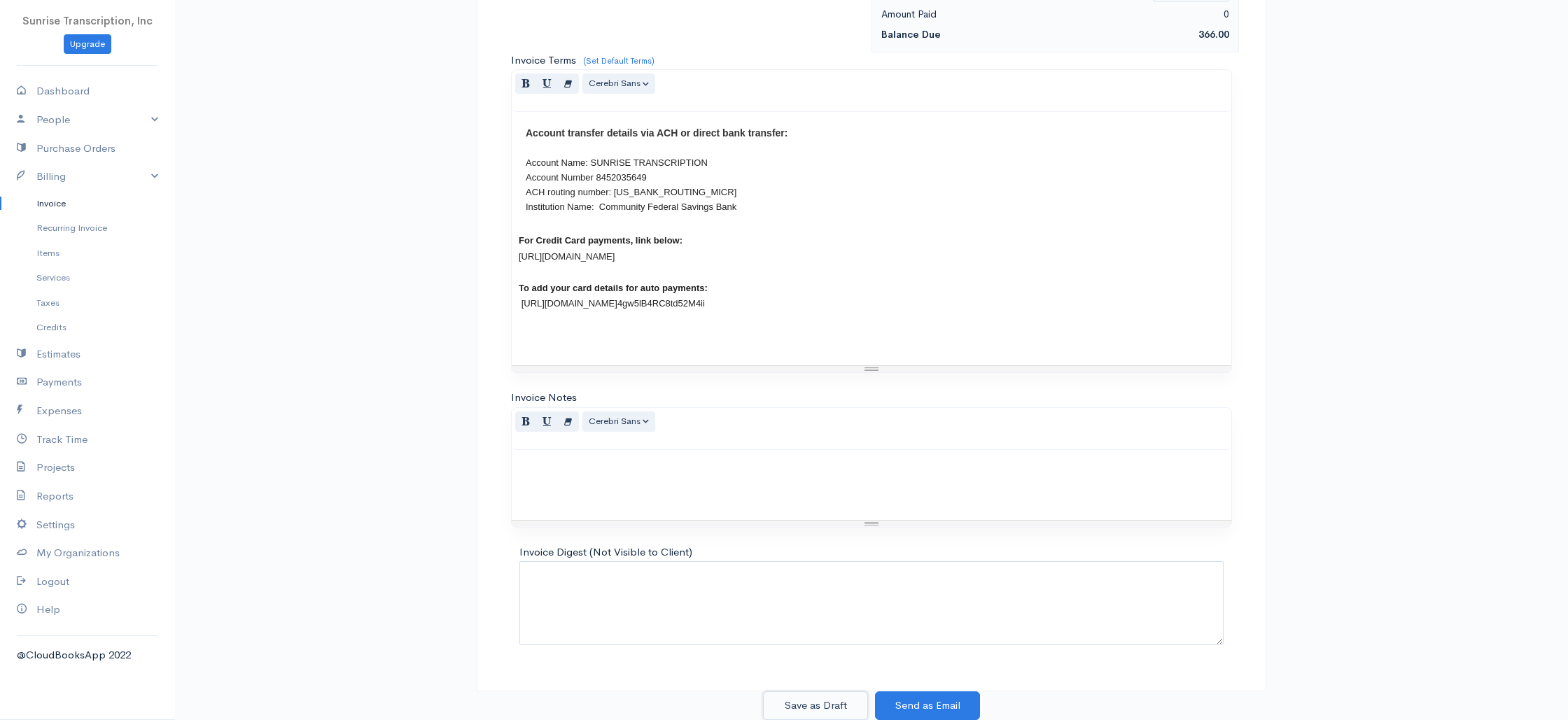
click at [818, 707] on button "Save as Draft" at bounding box center [815, 705] width 105 height 29
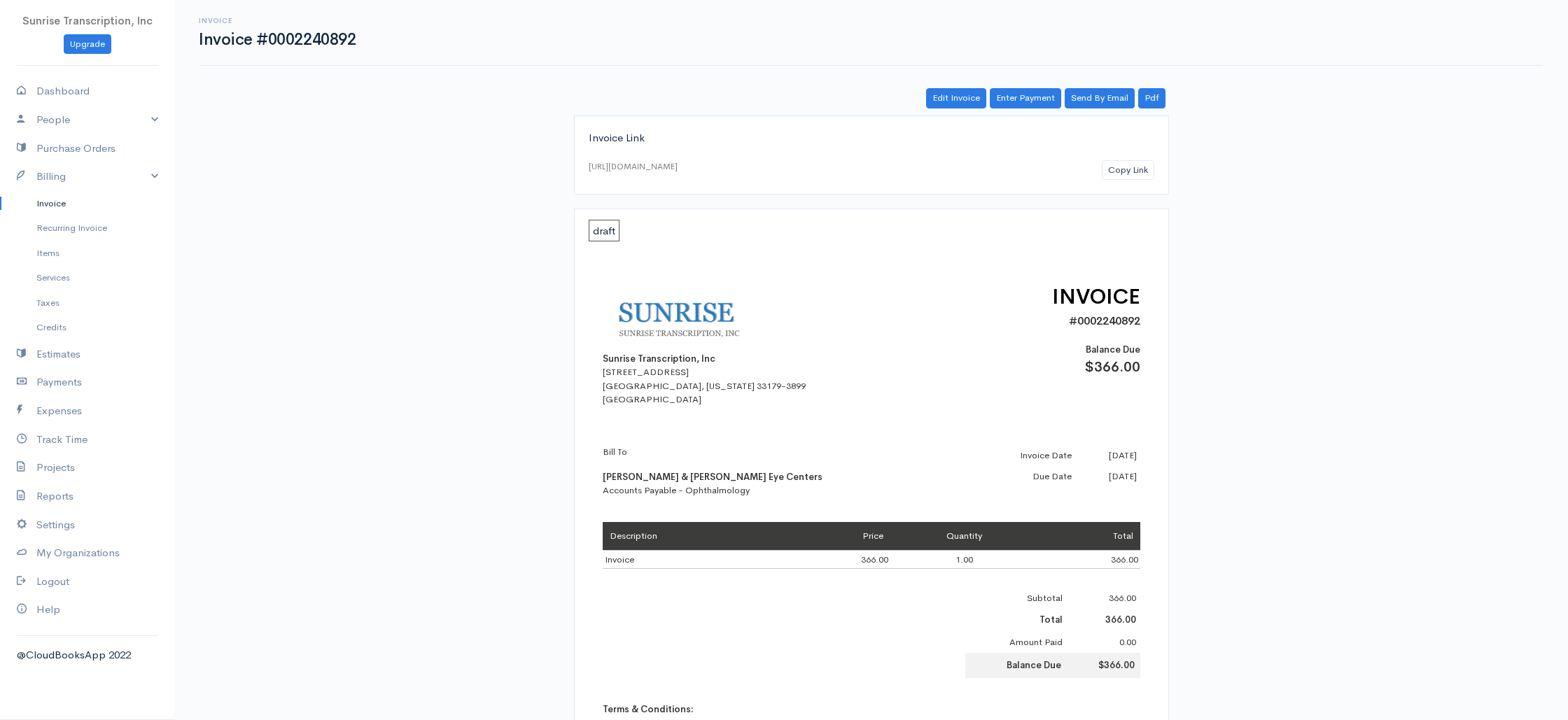
click at [52, 203] on link "Invoice" at bounding box center [88, 203] width 175 height 25
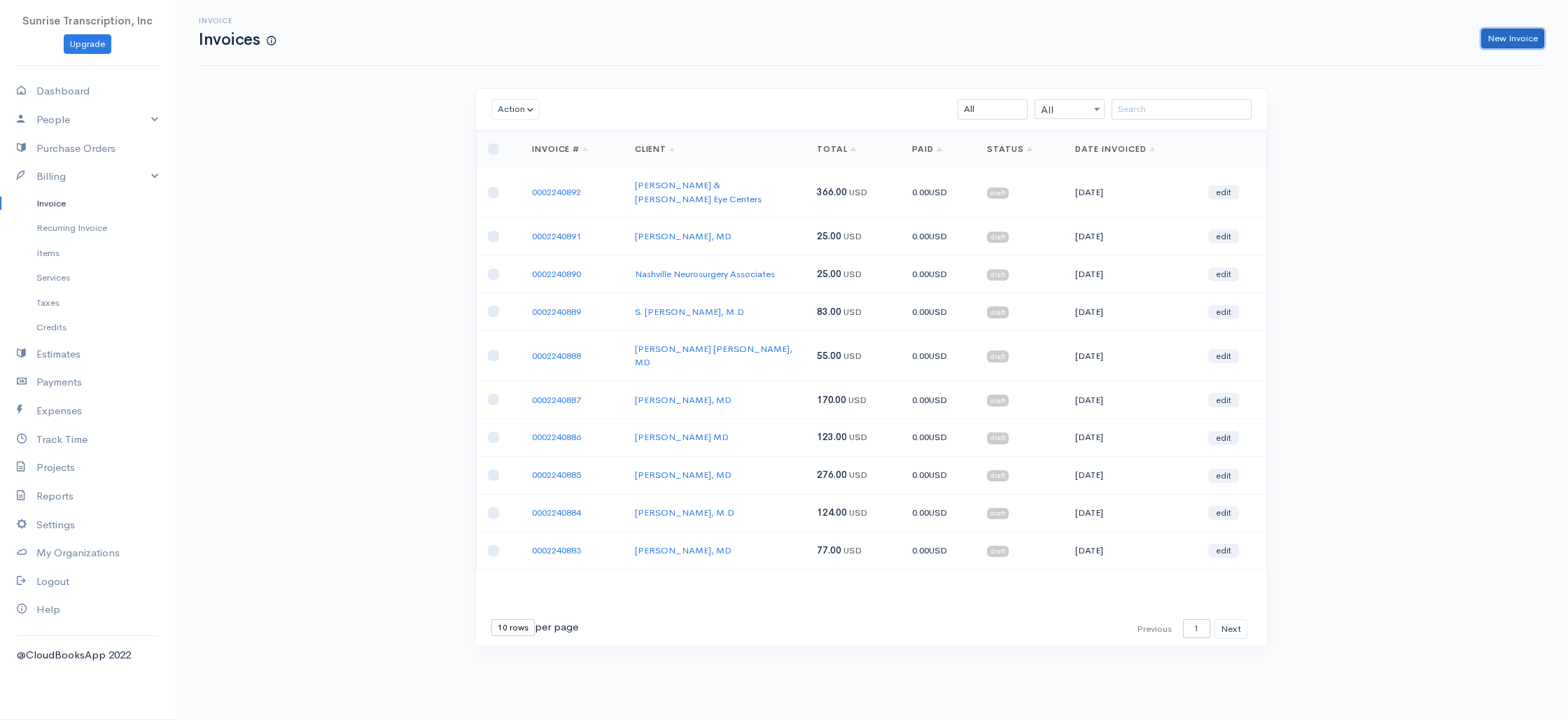
click at [1510, 39] on link "New Invoice" at bounding box center [1512, 39] width 63 height 20
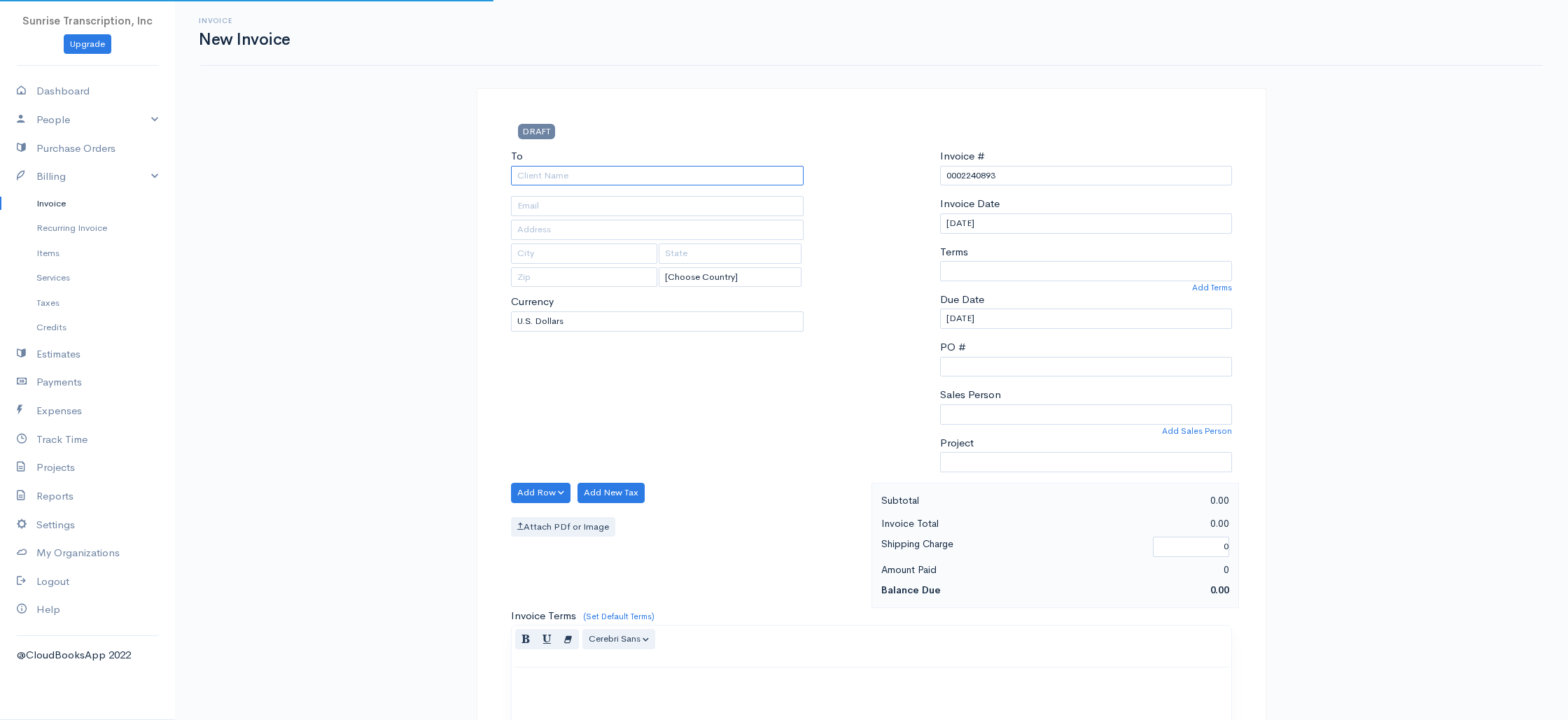
click at [582, 176] on input "To" at bounding box center [657, 176] width 293 height 20
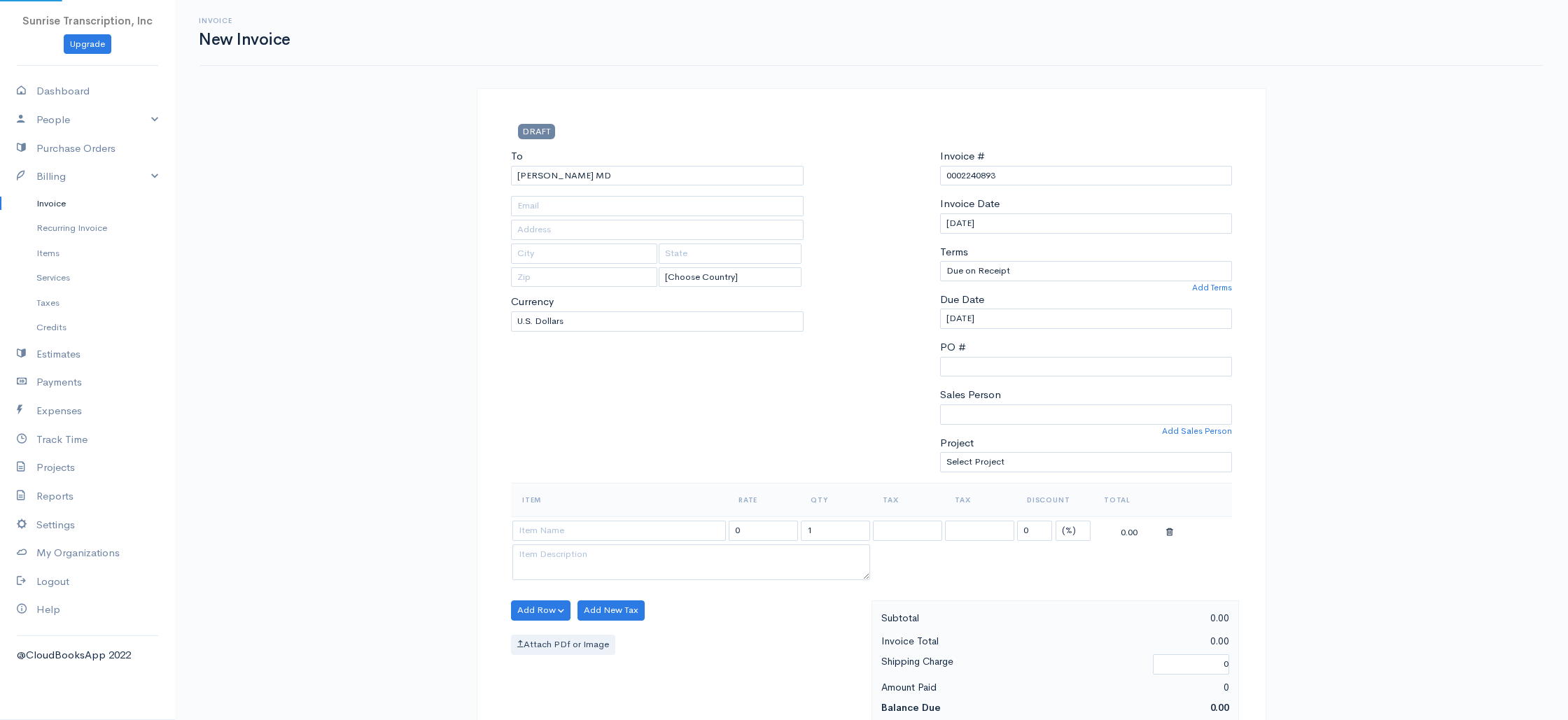
click at [580, 538] on input at bounding box center [619, 531] width 213 height 20
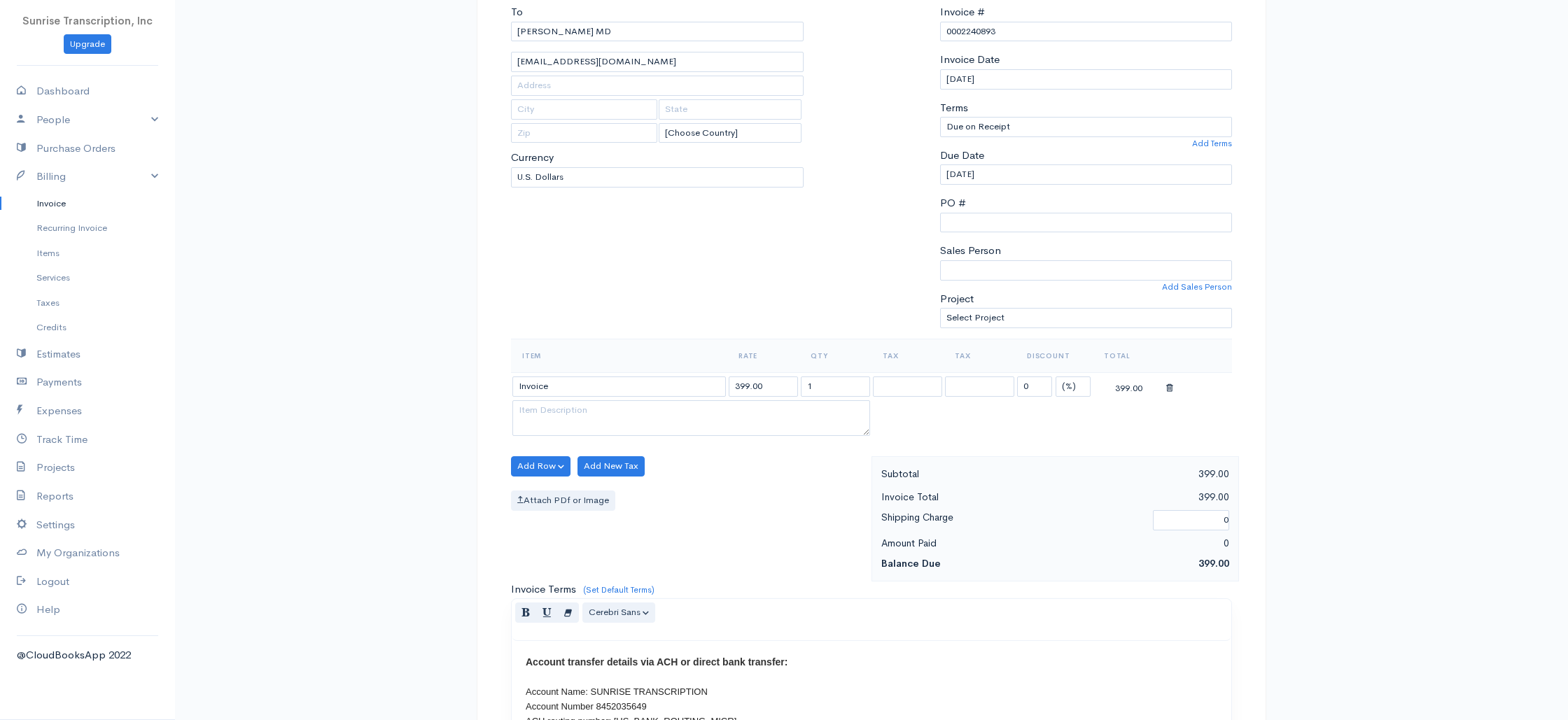
scroll to position [146, 0]
click at [742, 384] on input "399.00" at bounding box center [763, 385] width 69 height 20
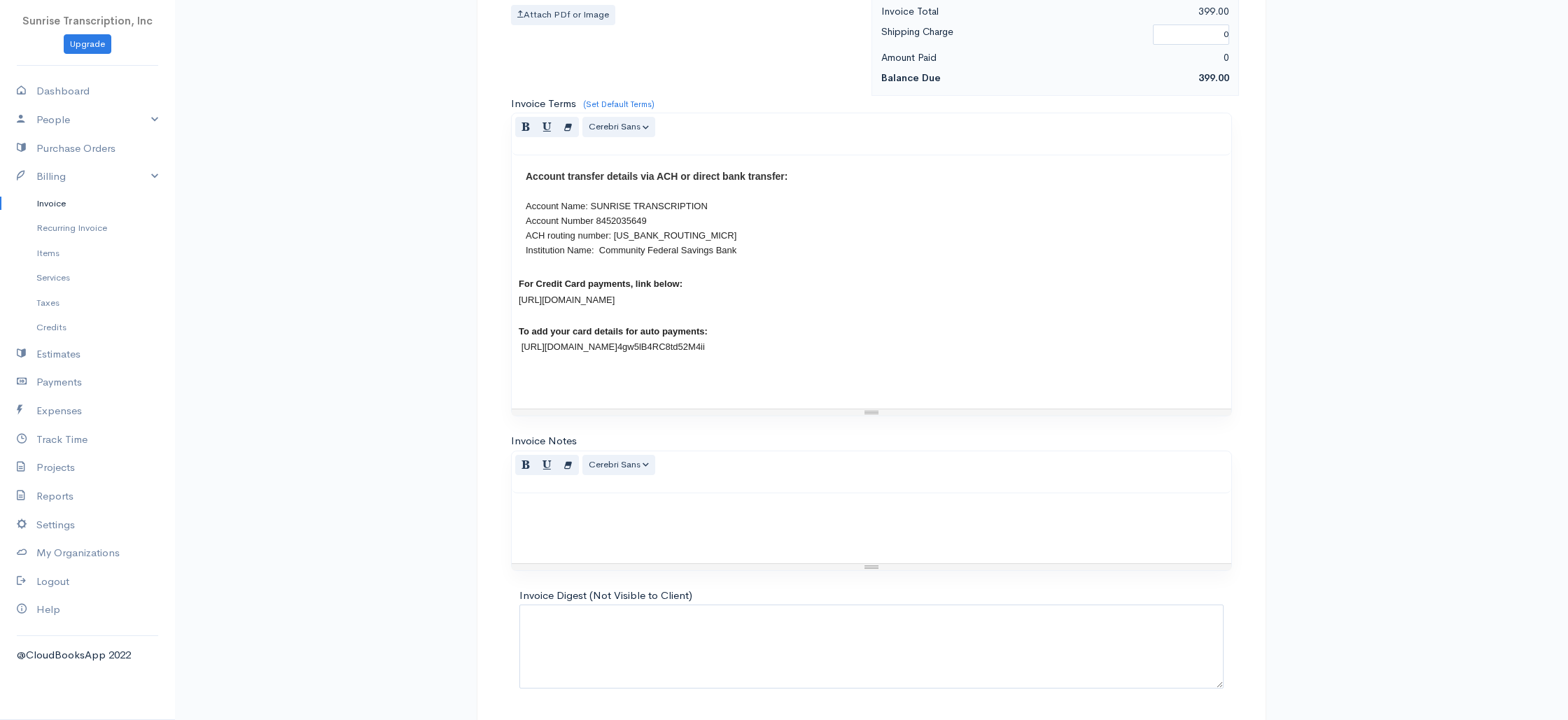
scroll to position [673, 0]
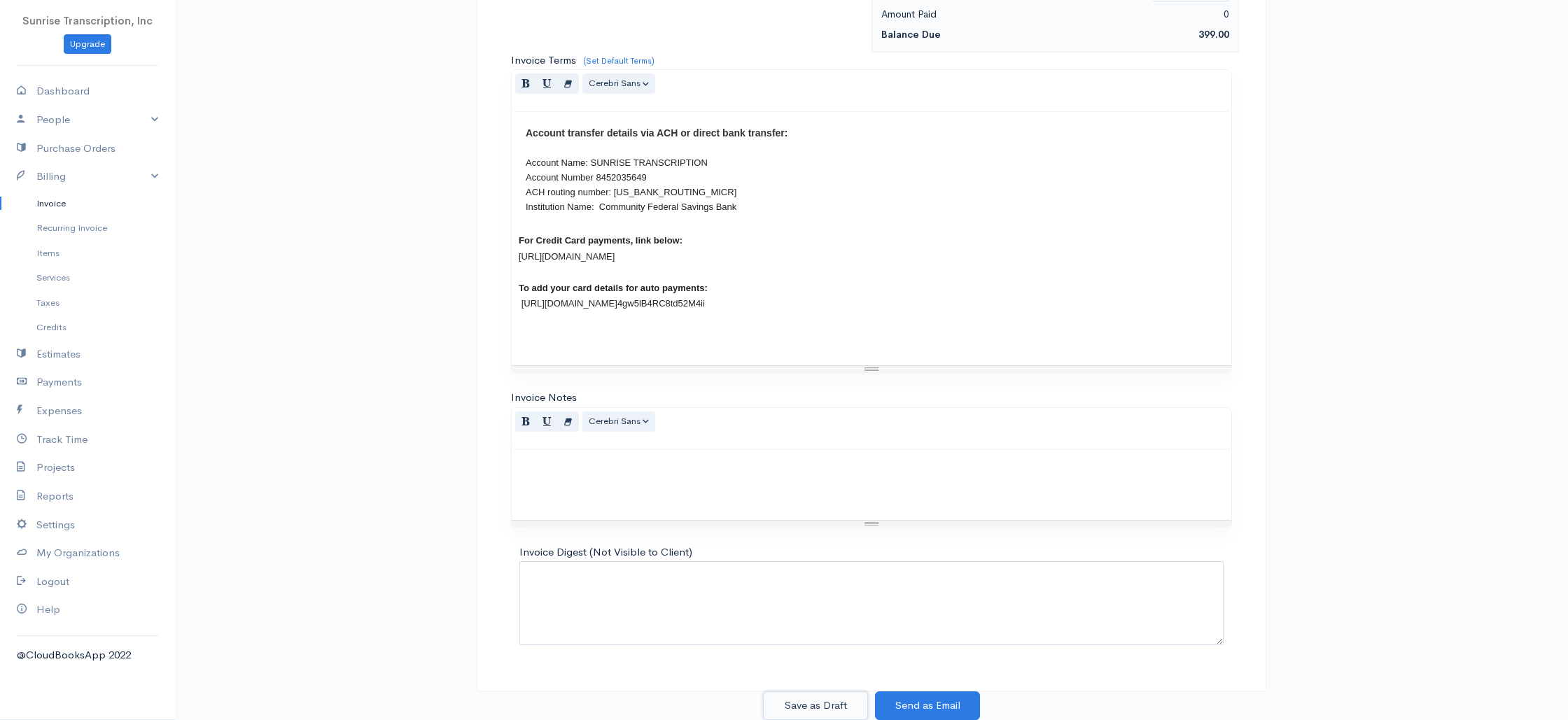
click at [828, 697] on button "Save as Draft" at bounding box center [815, 705] width 105 height 29
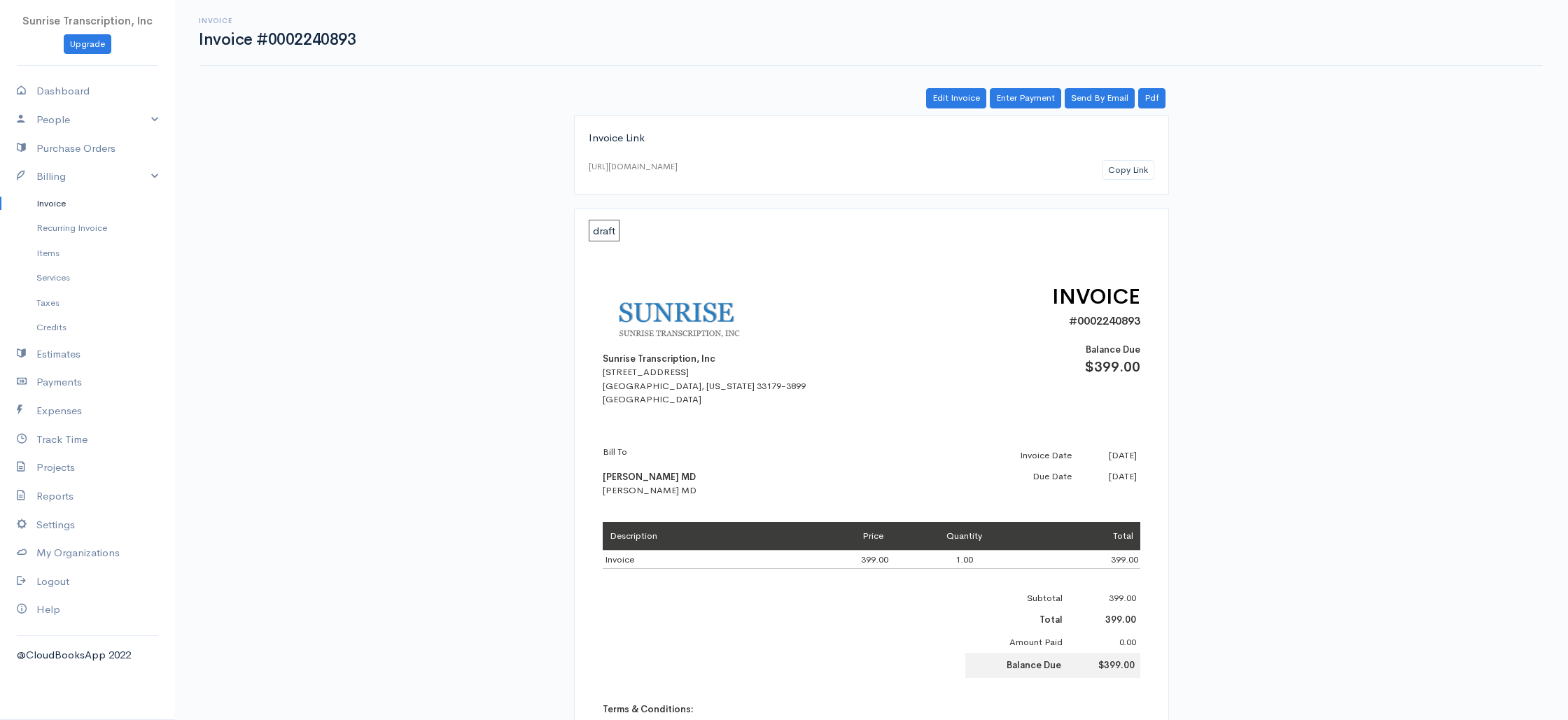
drag, startPoint x: 69, startPoint y: 204, endPoint x: 288, endPoint y: 195, distance: 219.2
click at [69, 204] on link "Invoice" at bounding box center [88, 203] width 175 height 25
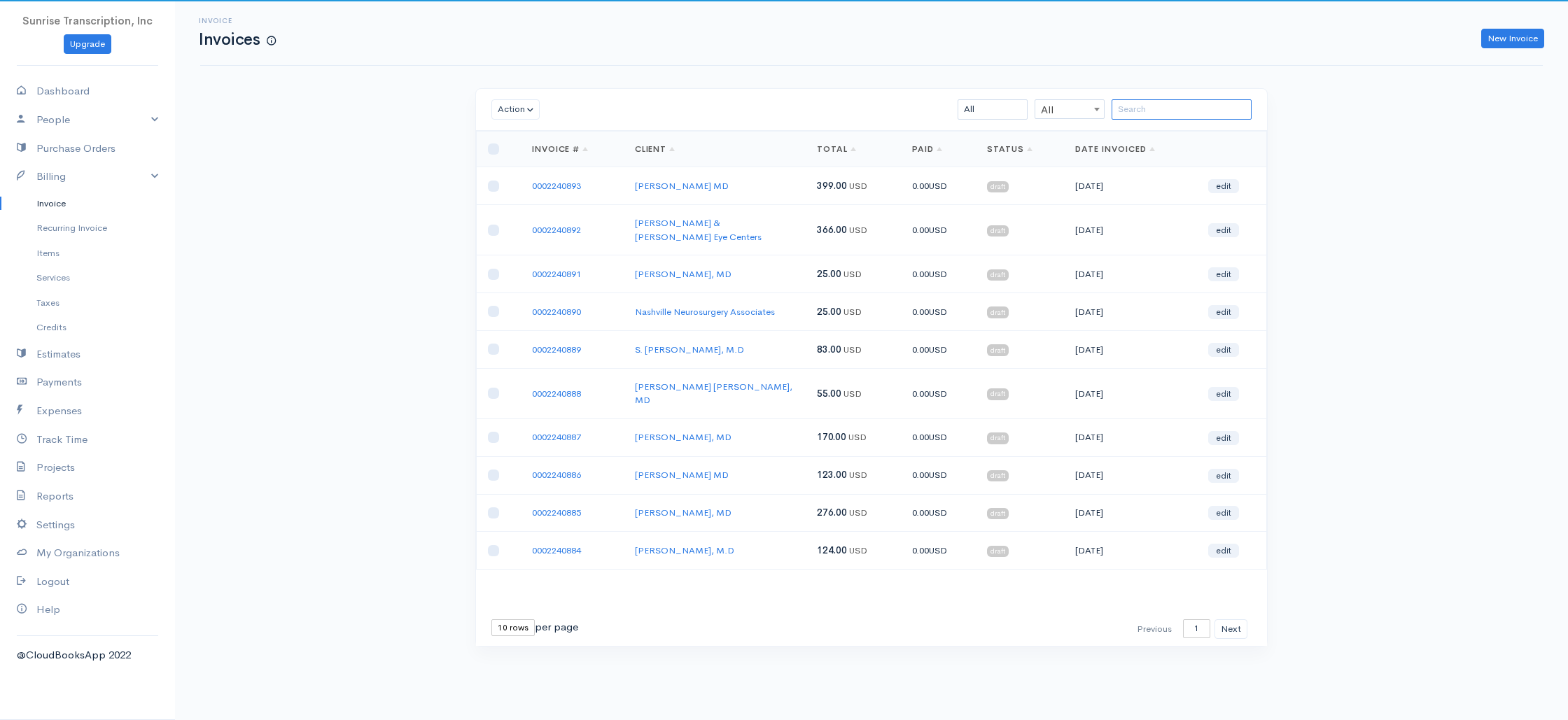
click at [1135, 111] on input "search" at bounding box center [1181, 110] width 140 height 20
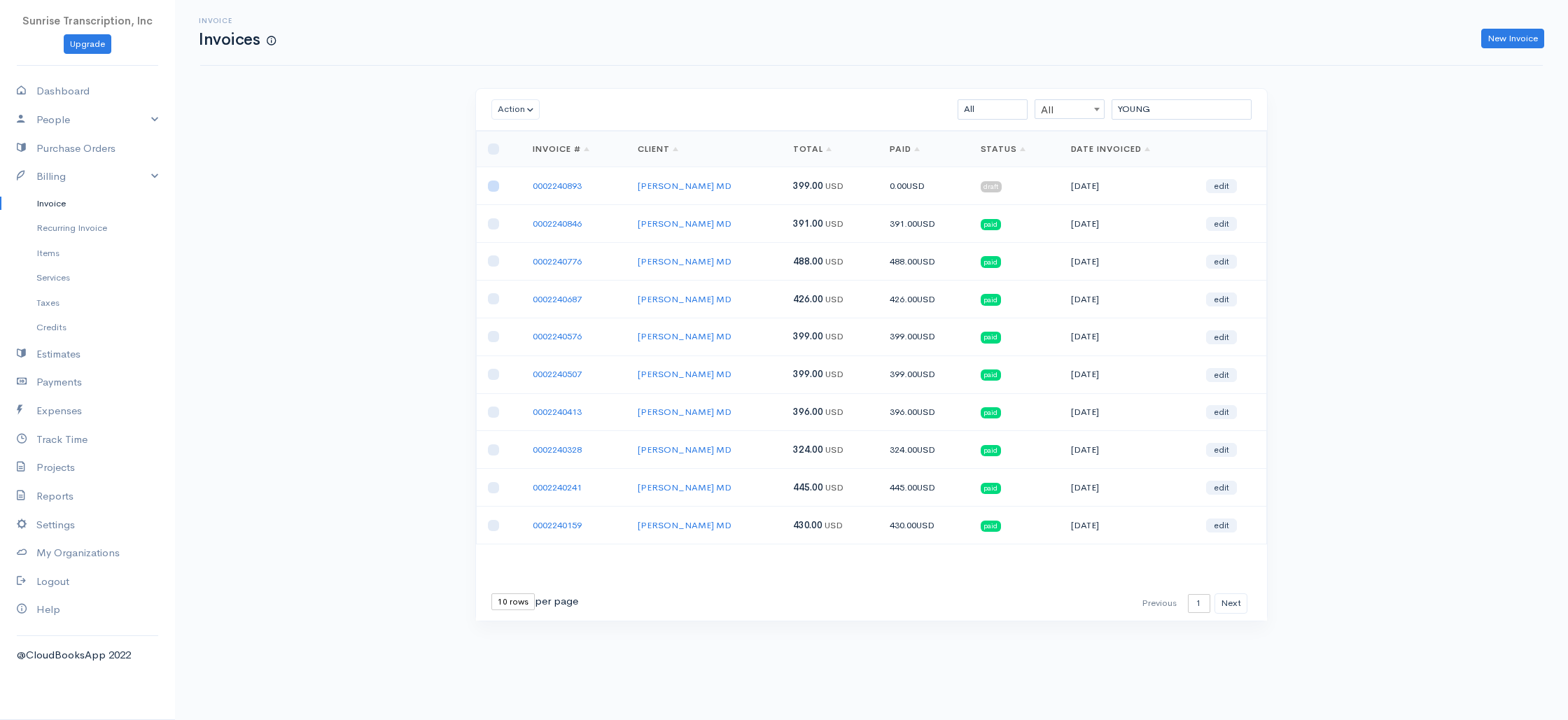
click at [495, 187] on input "checkbox" at bounding box center [494, 186] width 11 height 11
click at [511, 111] on button "Action" at bounding box center [515, 110] width 48 height 20
click at [528, 165] on link "Delete" at bounding box center [547, 162] width 111 height 24
drag, startPoint x: 1053, startPoint y: 107, endPoint x: 1045, endPoint y: 107, distance: 8.0
click at [1045, 107] on div "YOUNG All All All Draft Viewed Sent Paid Partial Overdue Unpaid/Open" at bounding box center [935, 110] width 646 height 20
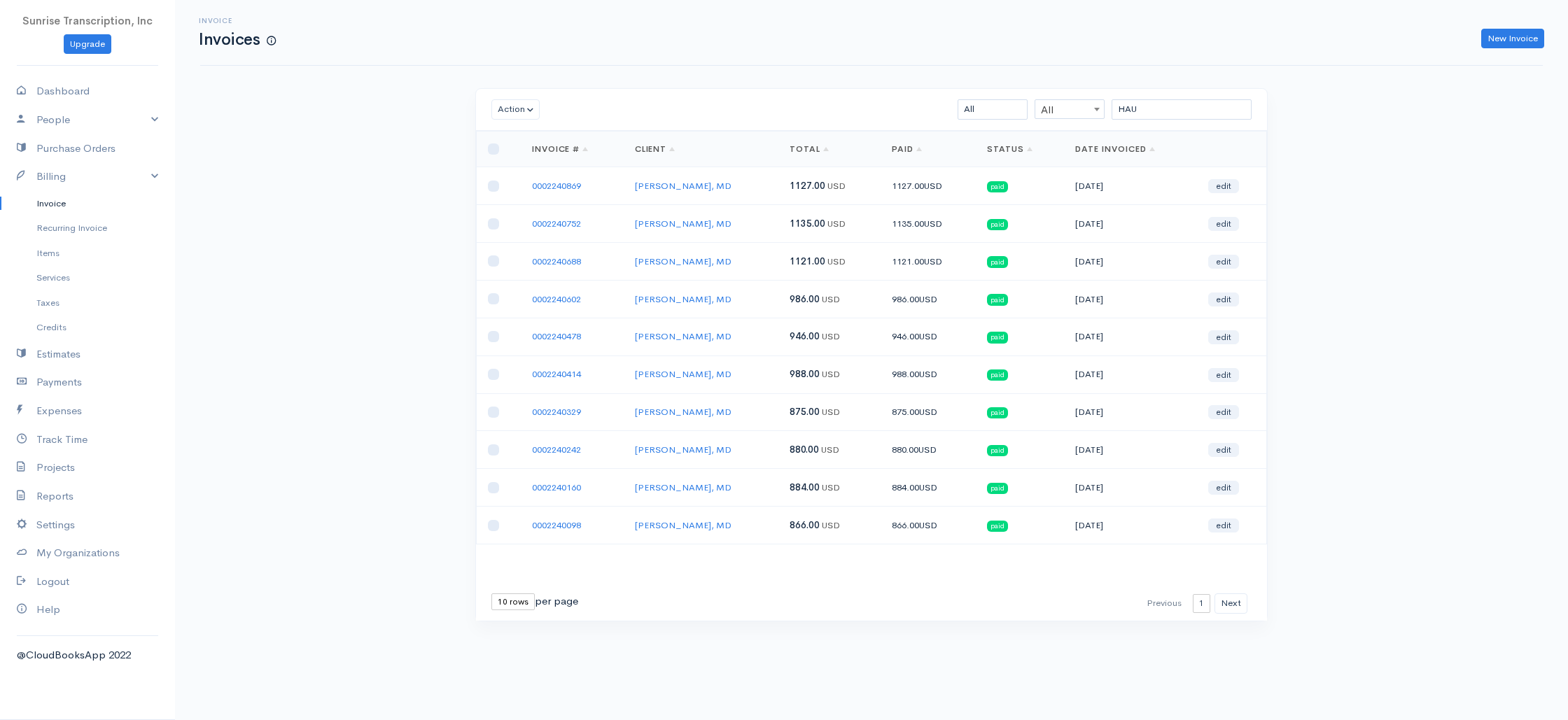
click at [68, 201] on link "Invoice" at bounding box center [88, 203] width 175 height 25
click at [1524, 34] on link "New Invoice" at bounding box center [1512, 39] width 63 height 20
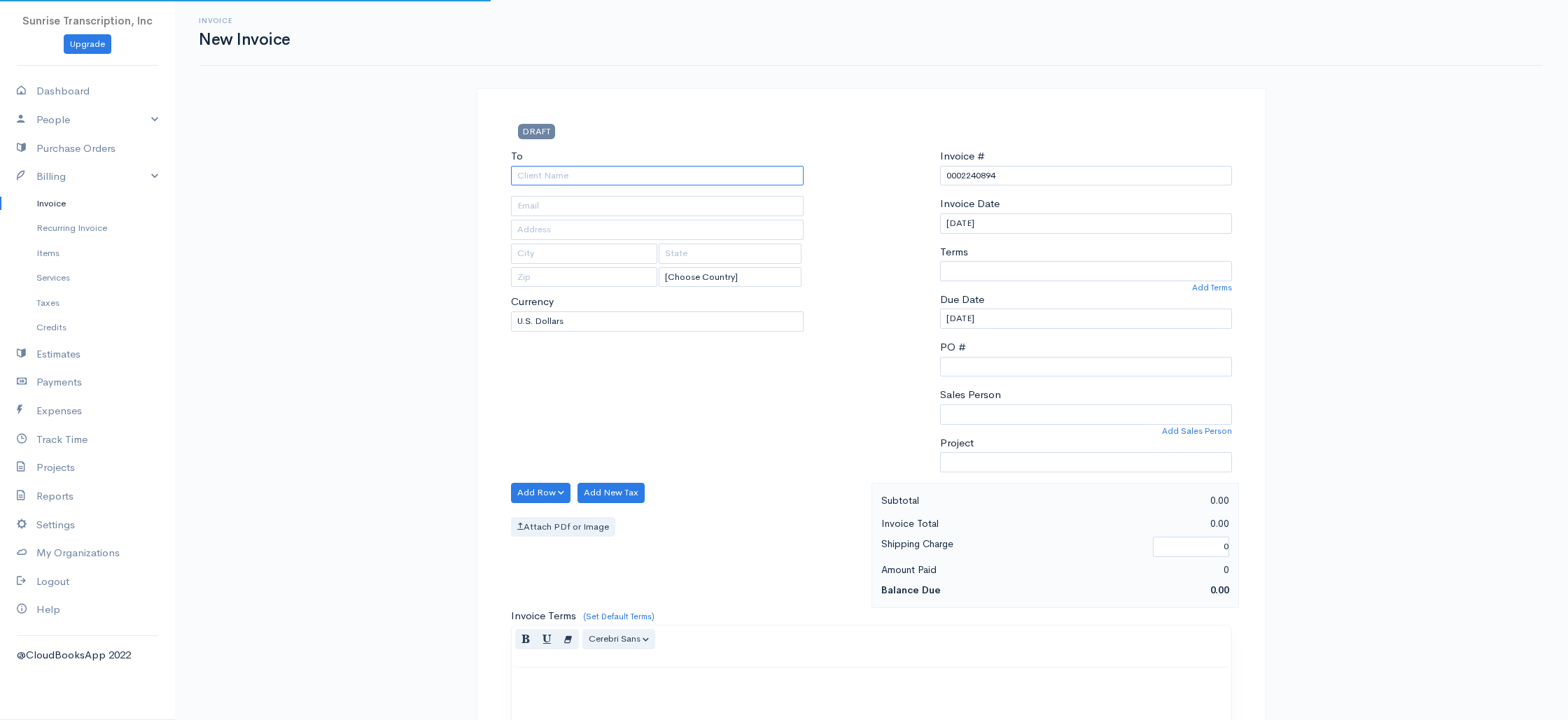
click at [682, 175] on input "To" at bounding box center [657, 176] width 293 height 20
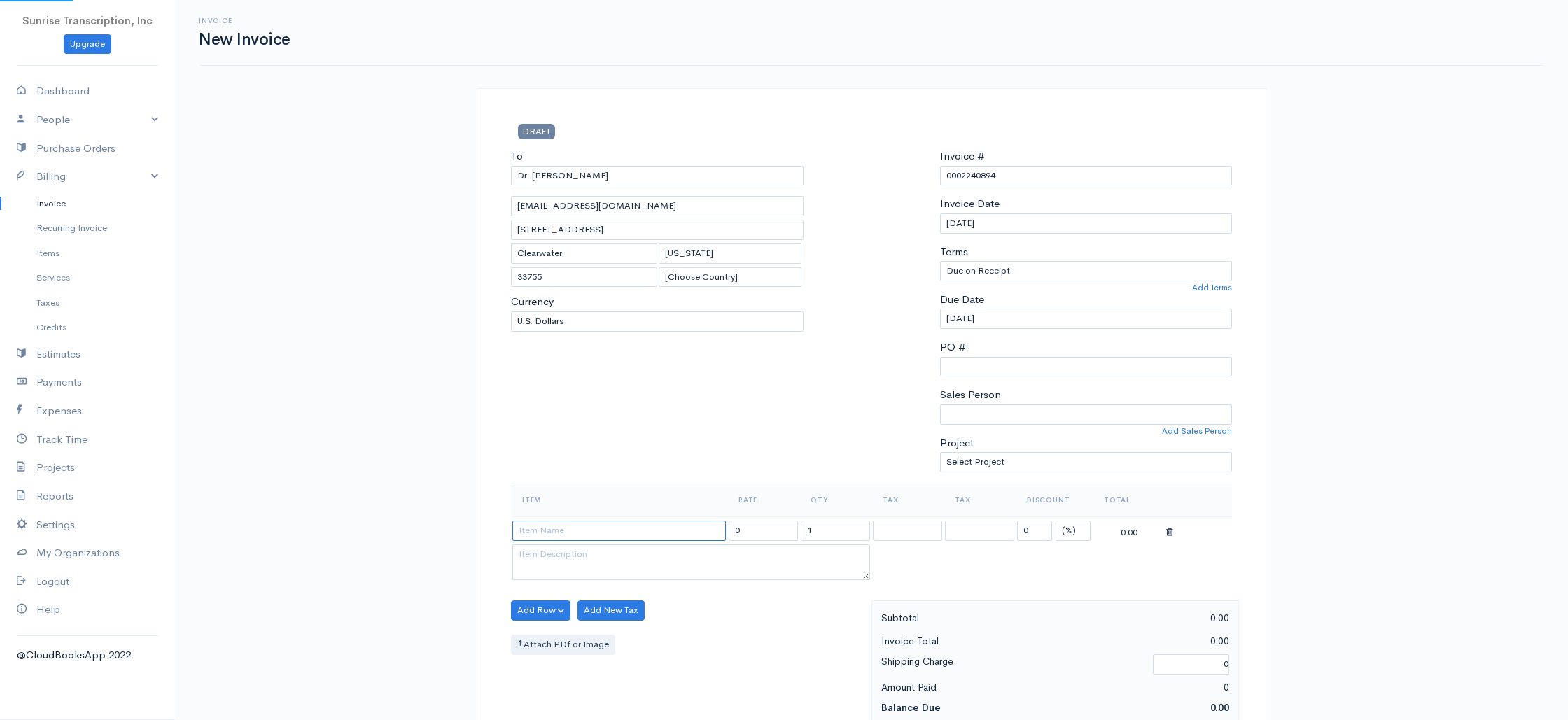
click at [603, 527] on input at bounding box center [619, 531] width 213 height 20
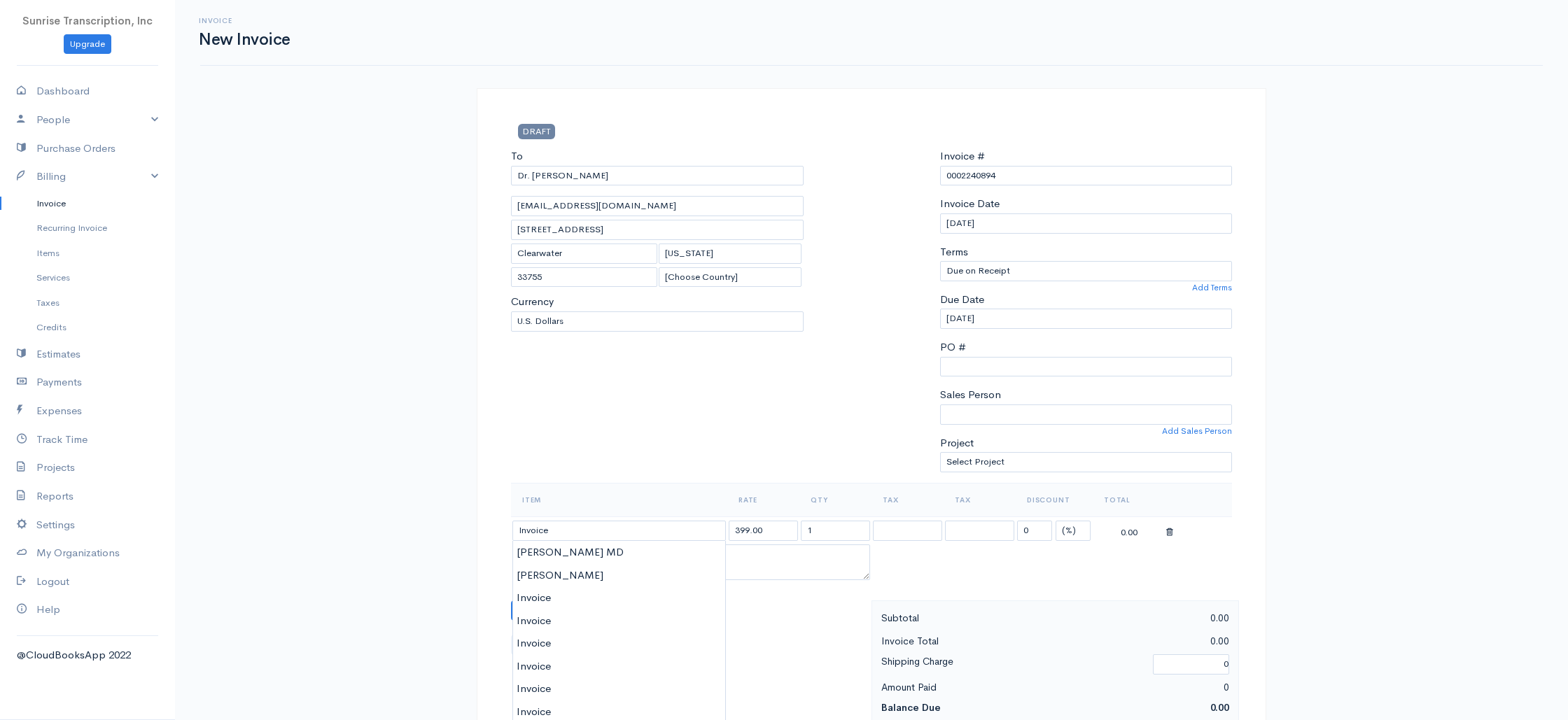
drag, startPoint x: 558, startPoint y: 600, endPoint x: 578, endPoint y: 589, distance: 22.8
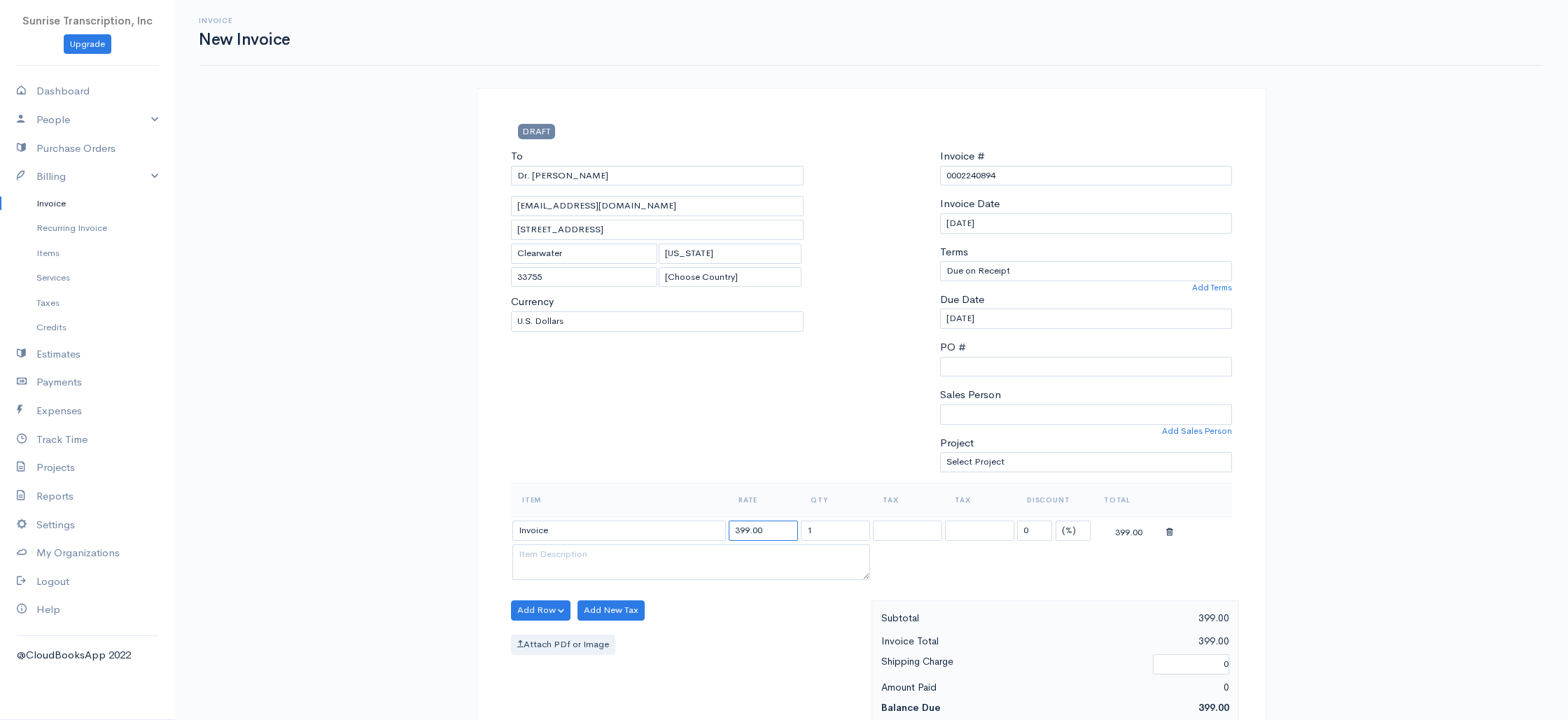
drag, startPoint x: 771, startPoint y: 532, endPoint x: 676, endPoint y: 526, distance: 95.2
click at [676, 526] on tr "Invoice 399.00 1 0 (%) Flat 399.00" at bounding box center [871, 529] width 721 height 27
click at [679, 445] on div "To Dr. Susan Player drp@drplayer.com 235 N. Garden Ave. Clearwater Florida 3375…" at bounding box center [657, 315] width 307 height 334
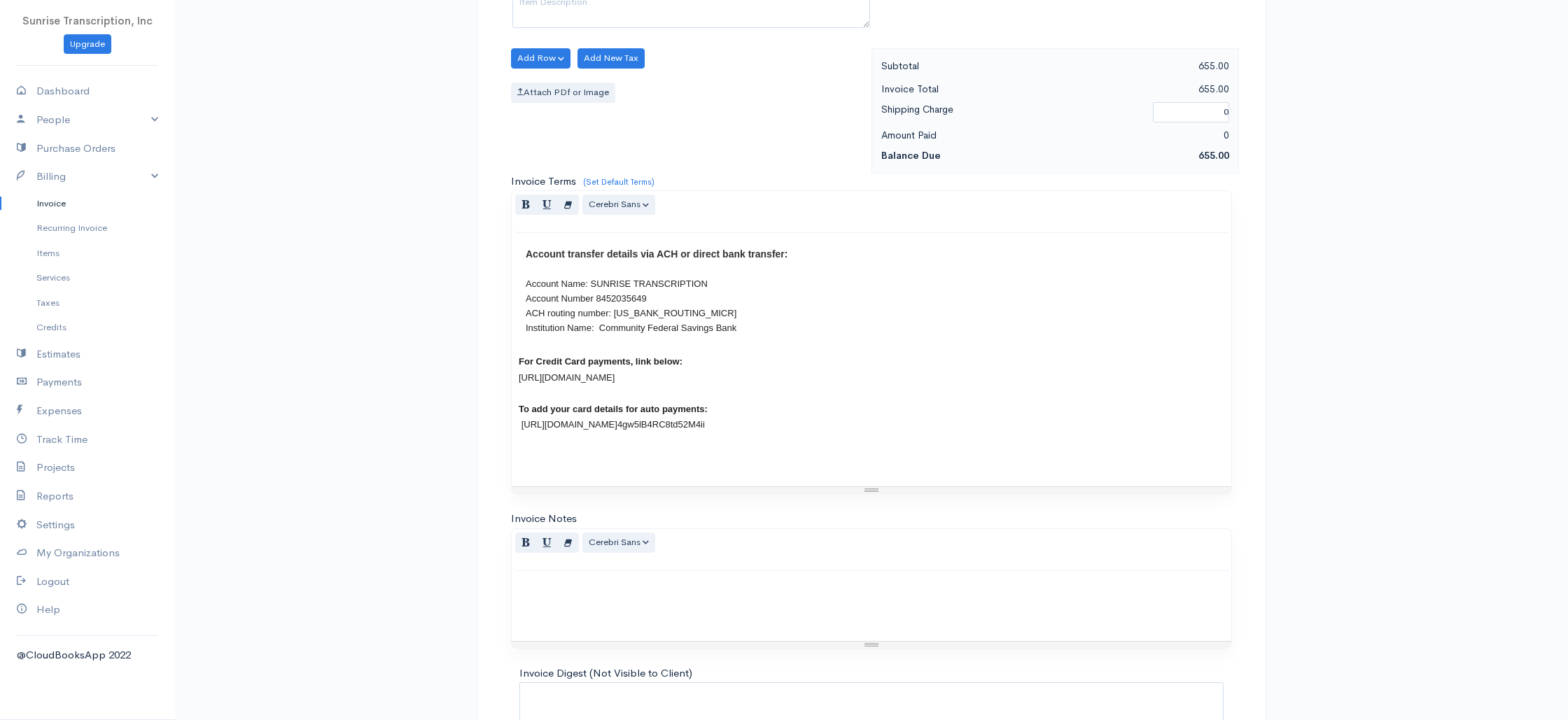
scroll to position [673, 0]
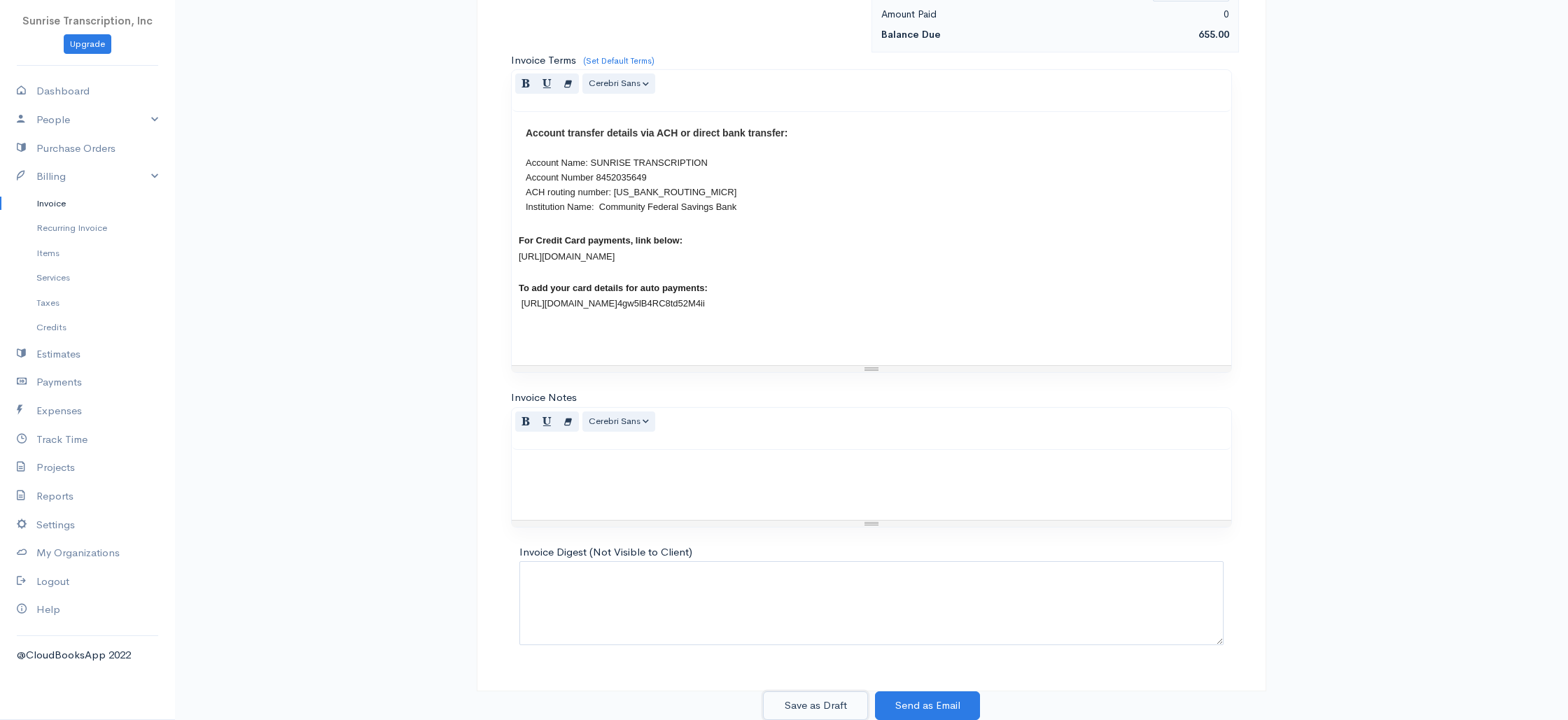
click at [818, 698] on button "Save as Draft" at bounding box center [815, 705] width 105 height 29
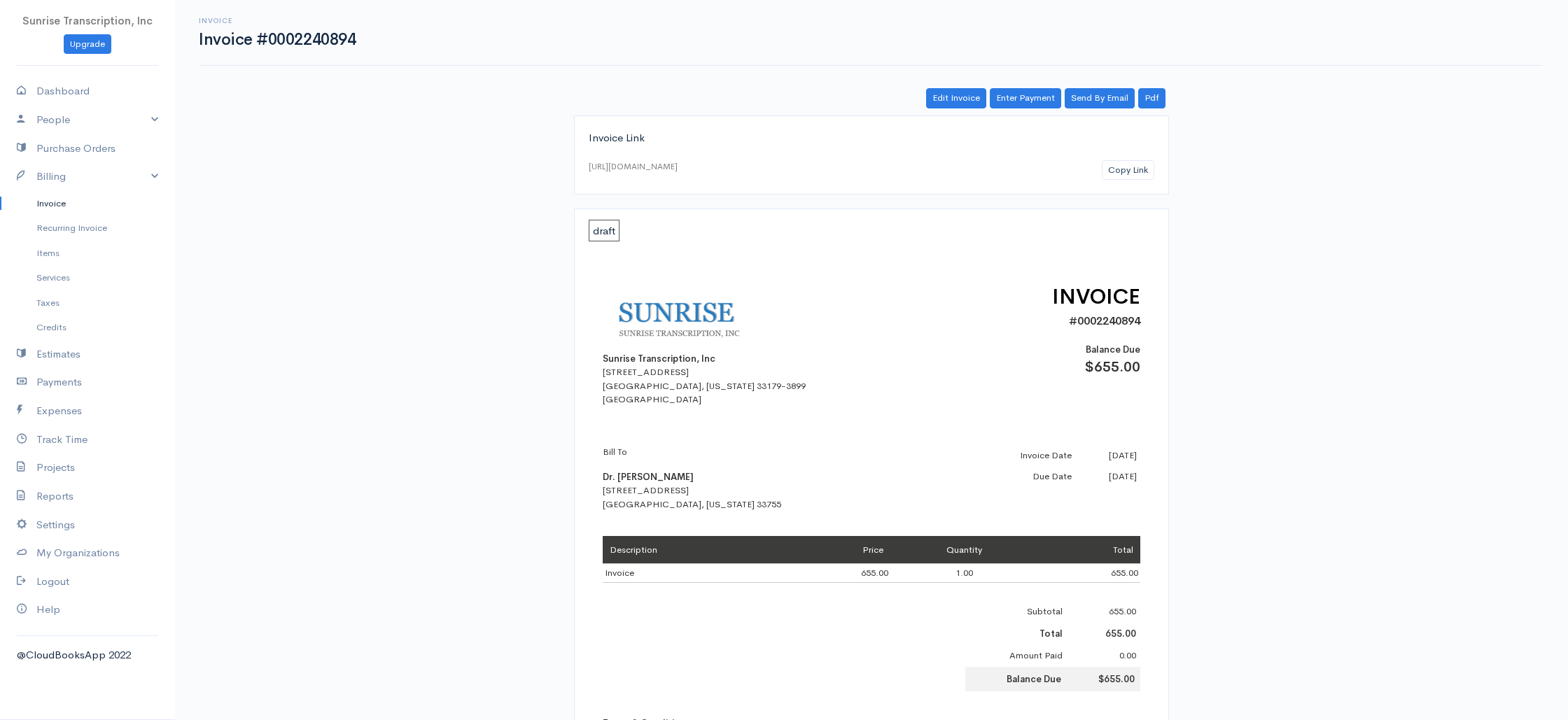
click at [85, 201] on link "Invoice" at bounding box center [88, 203] width 175 height 25
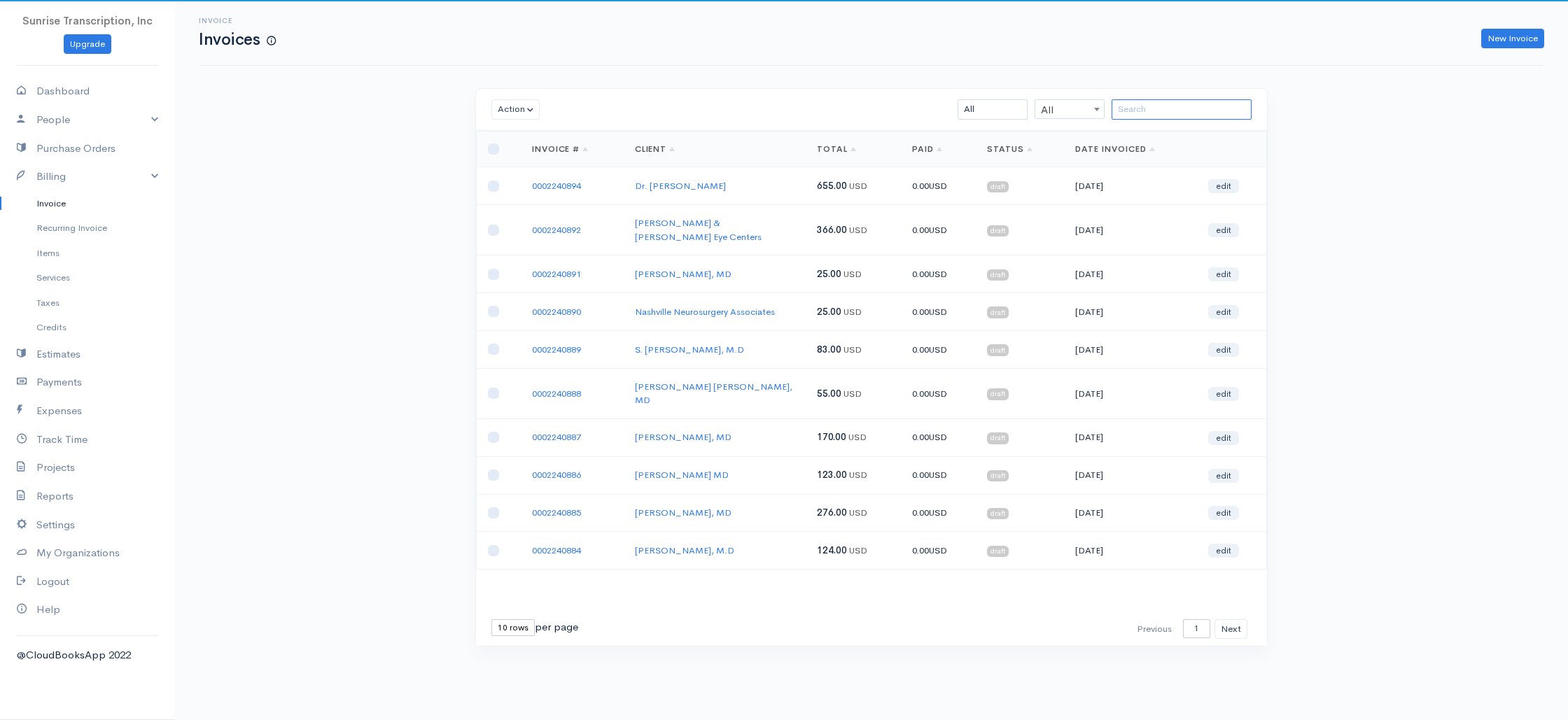
click at [1188, 106] on input "search" at bounding box center [1181, 110] width 140 height 20
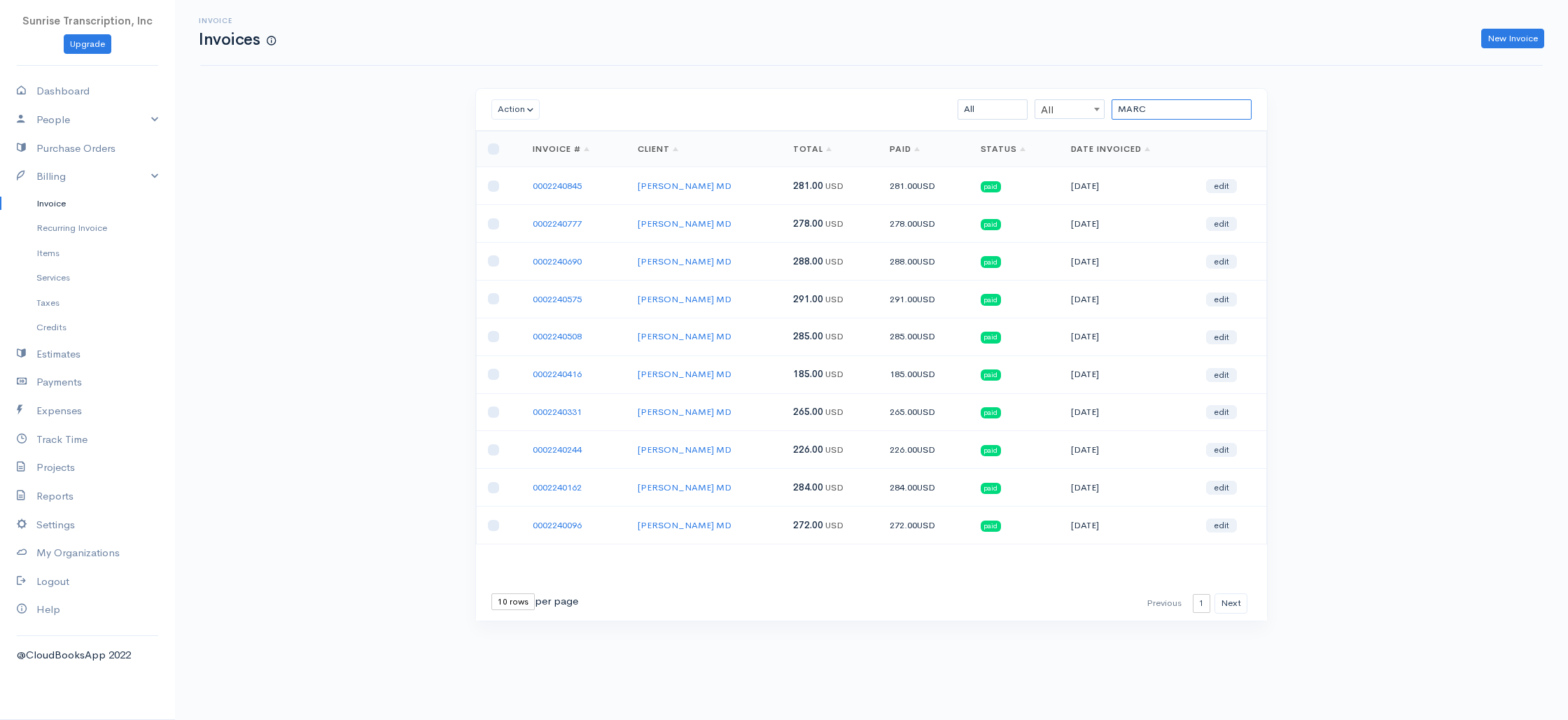
drag, startPoint x: 1157, startPoint y: 108, endPoint x: 1068, endPoint y: 107, distance: 89.0
click at [1068, 107] on div "MARC All All All Draft Viewed Sent Paid Partial Overdue Unpaid/Open" at bounding box center [935, 110] width 646 height 20
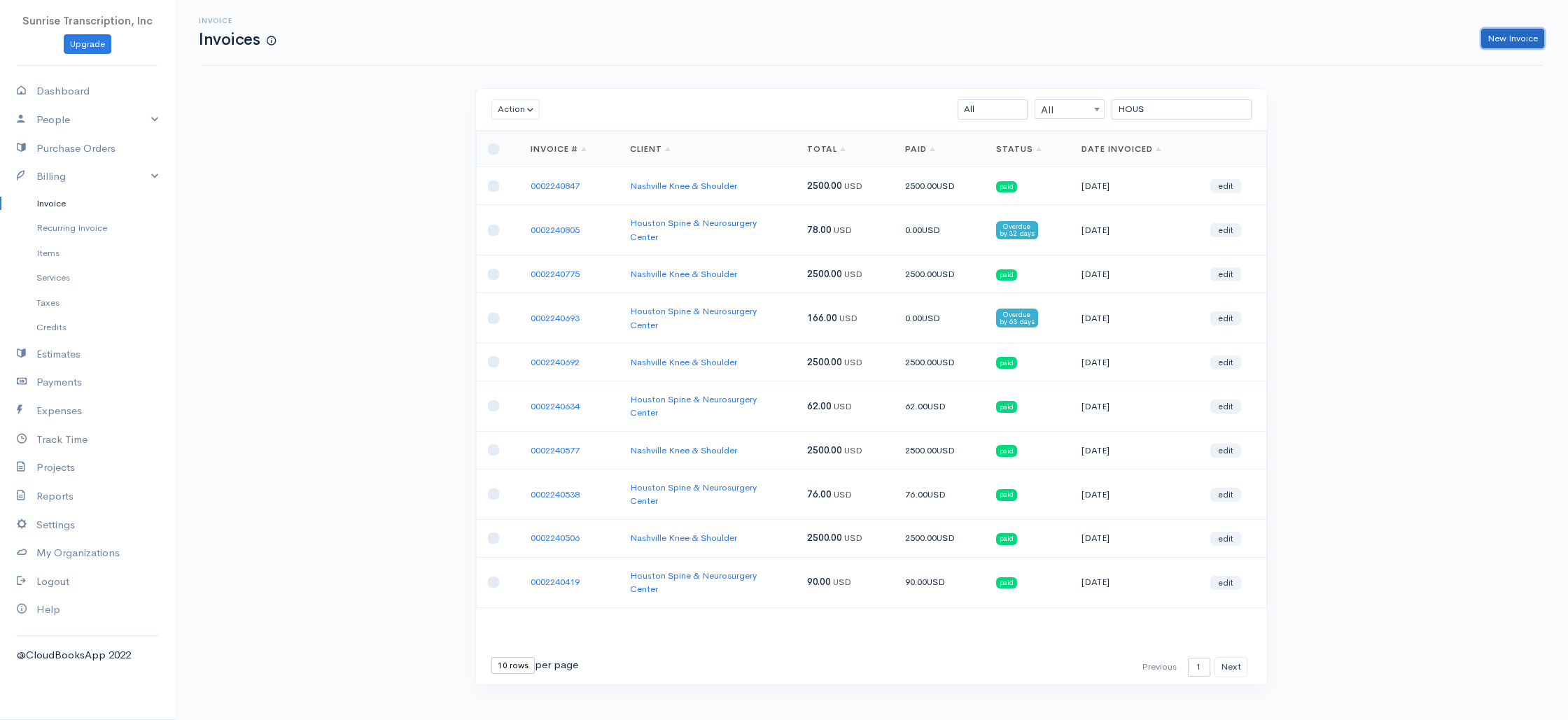
click at [1503, 44] on link "New Invoice" at bounding box center [1512, 39] width 63 height 20
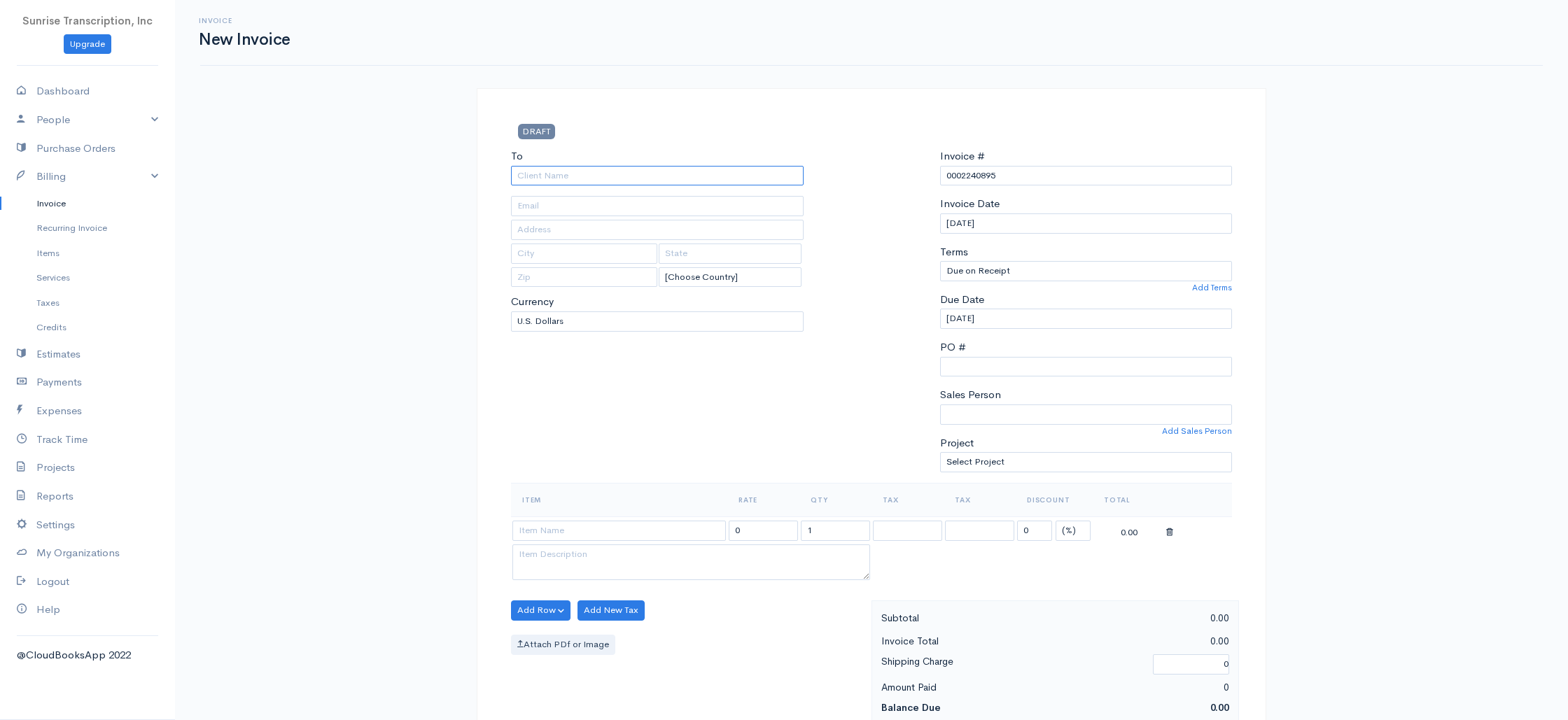
click at [571, 178] on input "To" at bounding box center [657, 176] width 293 height 20
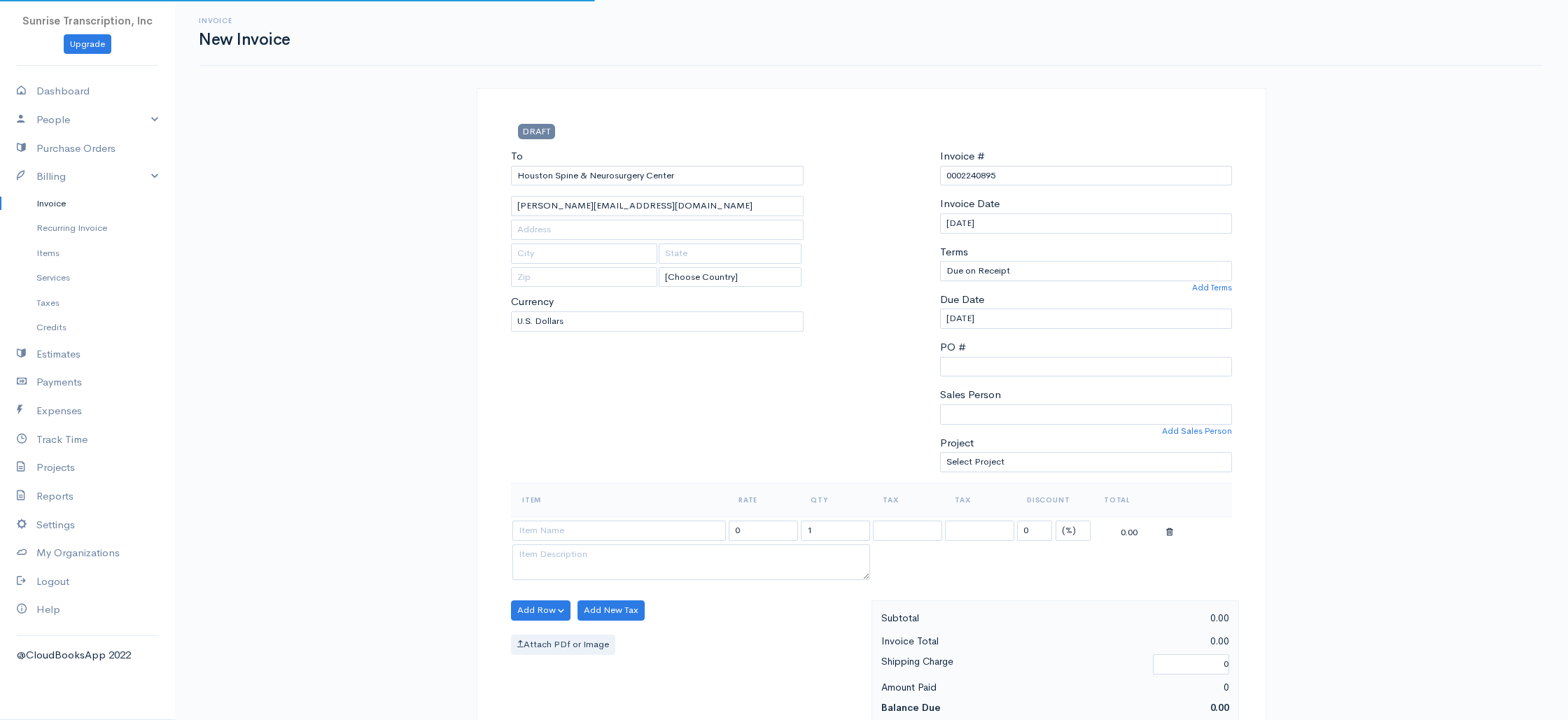
click at [406, 346] on div "Invoice New Invoice DRAFT To Houston Spine & Neurosurgery Center angela@hsnc1.c…" at bounding box center [871, 697] width 1393 height 1393
click at [625, 527] on input at bounding box center [619, 531] width 213 height 20
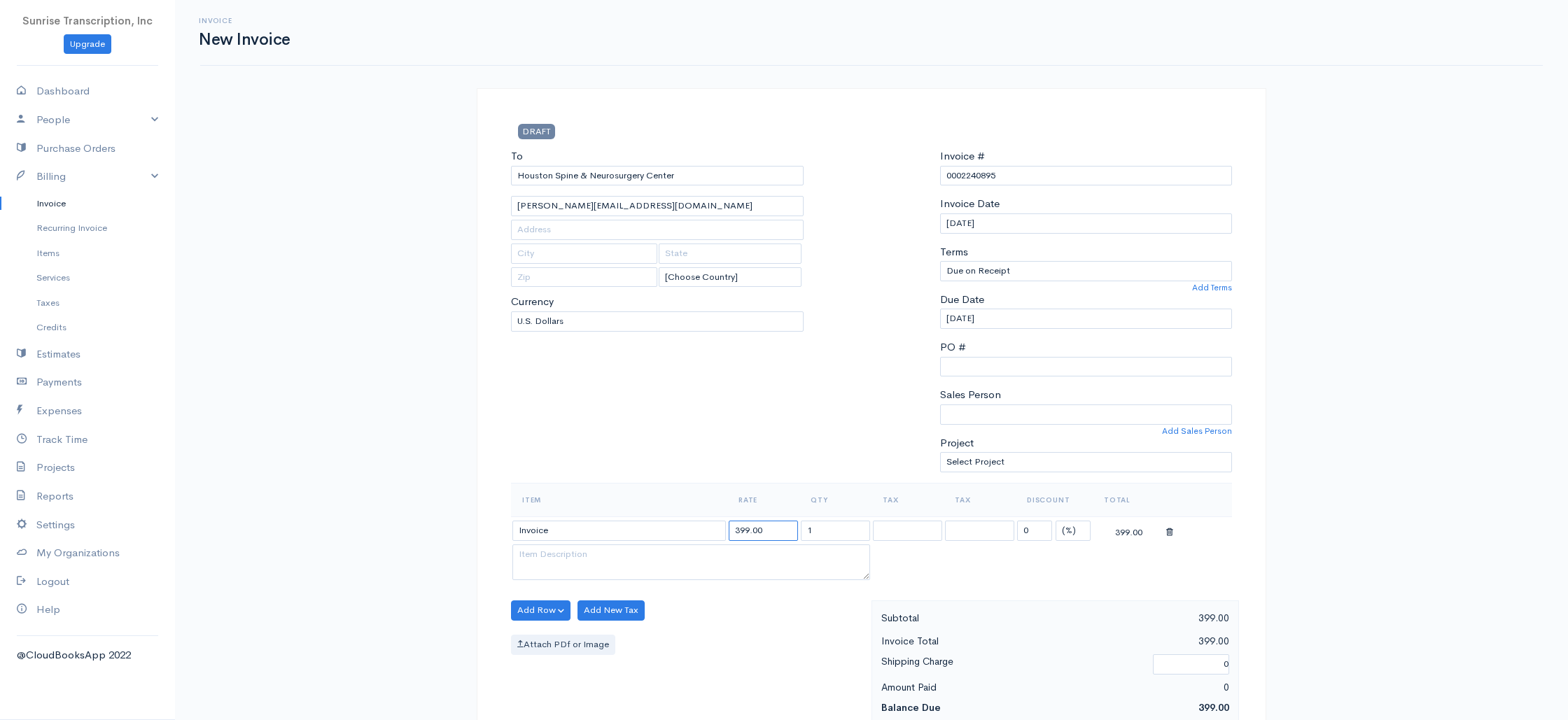
drag, startPoint x: 775, startPoint y: 526, endPoint x: 697, endPoint y: 527, distance: 78.0
click at [697, 527] on tr "Invoice 399.00 1 0 (%) Flat 399.00" at bounding box center [871, 529] width 721 height 27
click at [687, 439] on div "To Houston Spine & Neurosurgery Center angela@hsnc1.com [Choose Country] United…" at bounding box center [657, 315] width 307 height 334
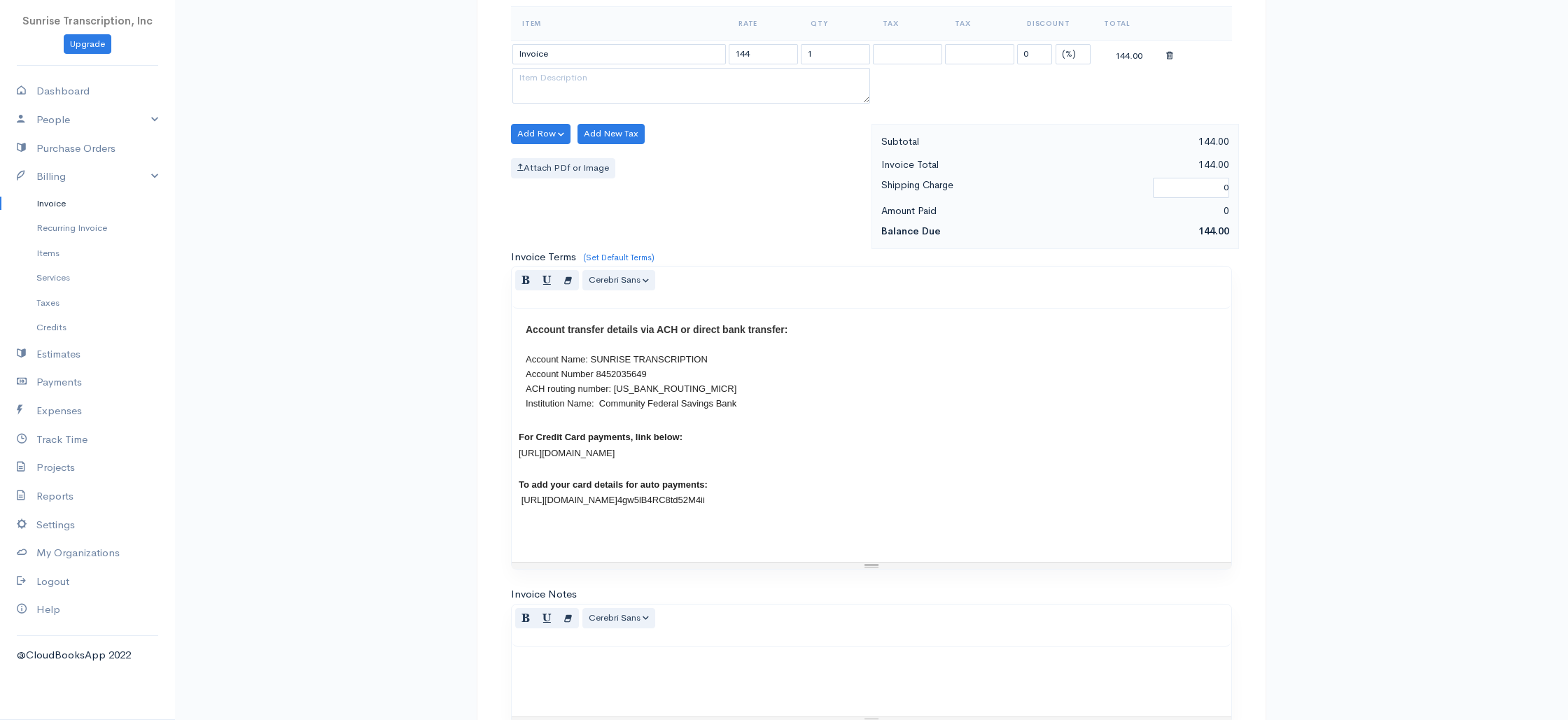
scroll to position [673, 0]
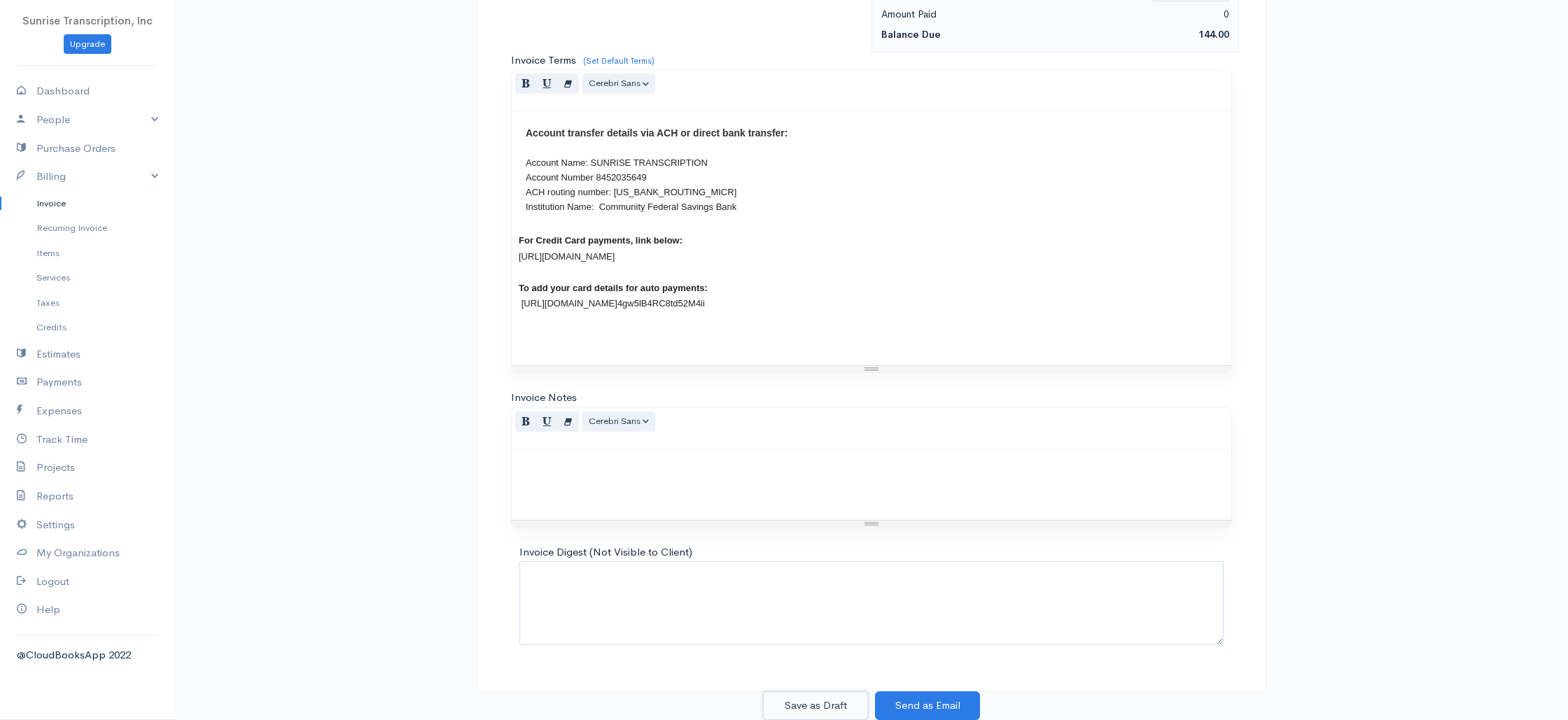
click at [814, 704] on button "Save as Draft" at bounding box center [815, 705] width 105 height 29
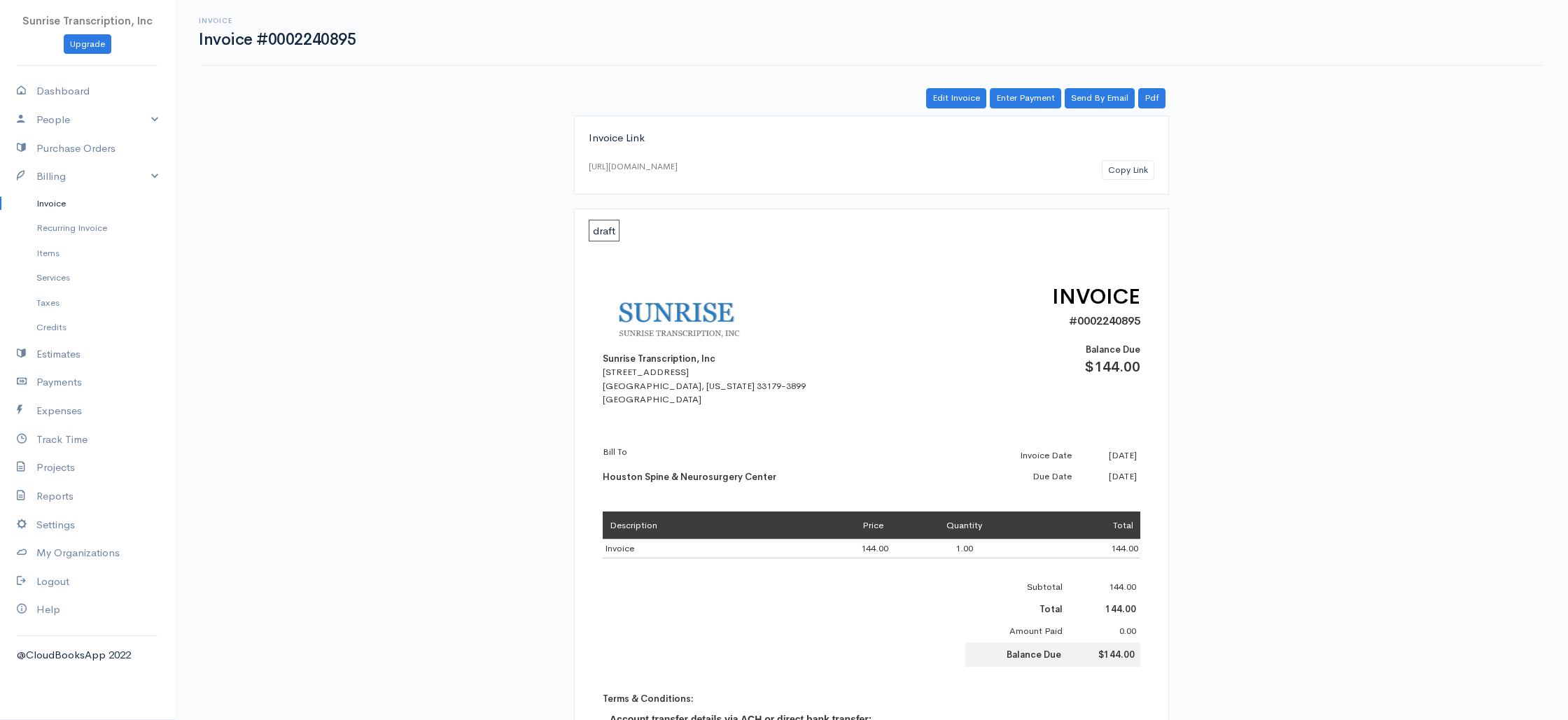
click at [59, 209] on link "Invoice" at bounding box center [88, 203] width 175 height 25
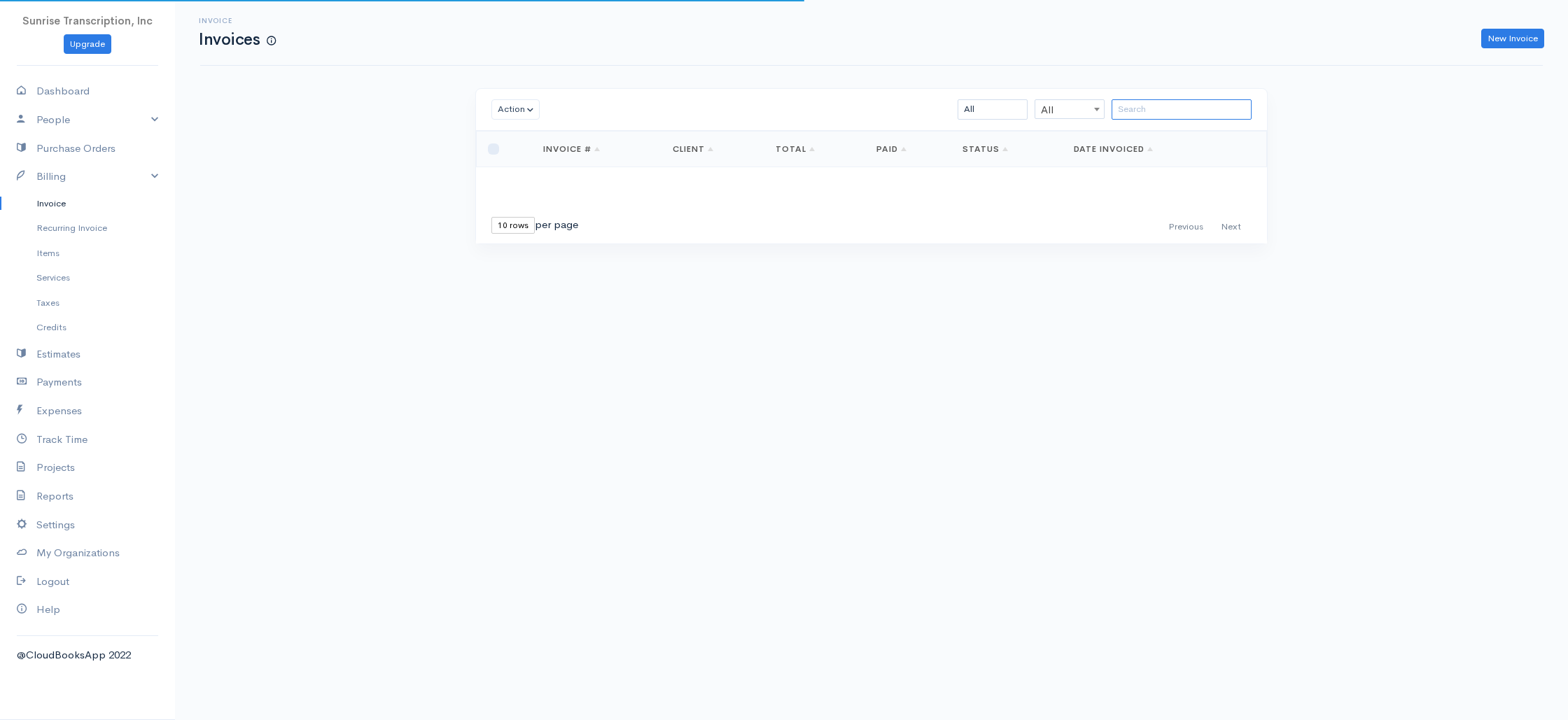
click at [1179, 113] on input "search" at bounding box center [1181, 110] width 140 height 20
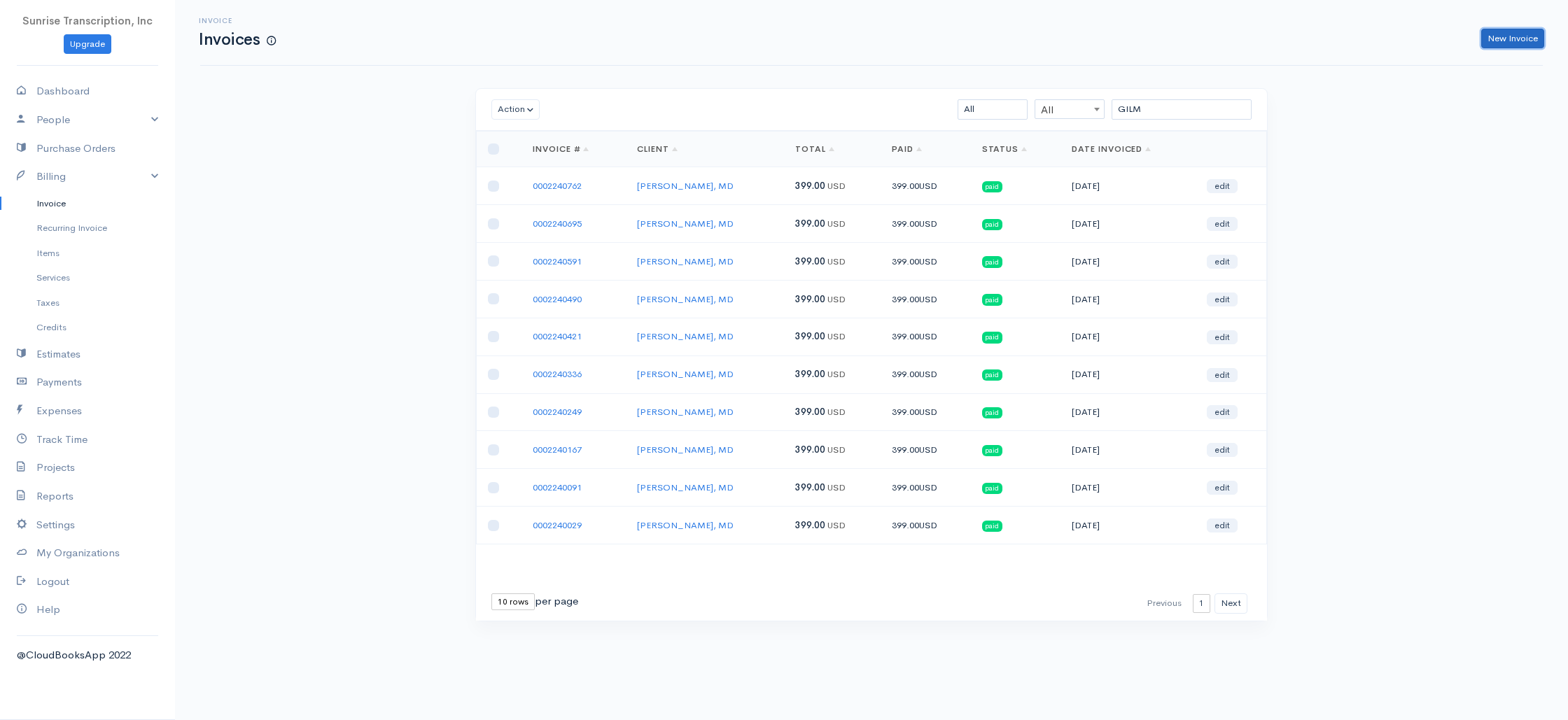
click at [1506, 42] on link "New Invoice" at bounding box center [1512, 39] width 63 height 20
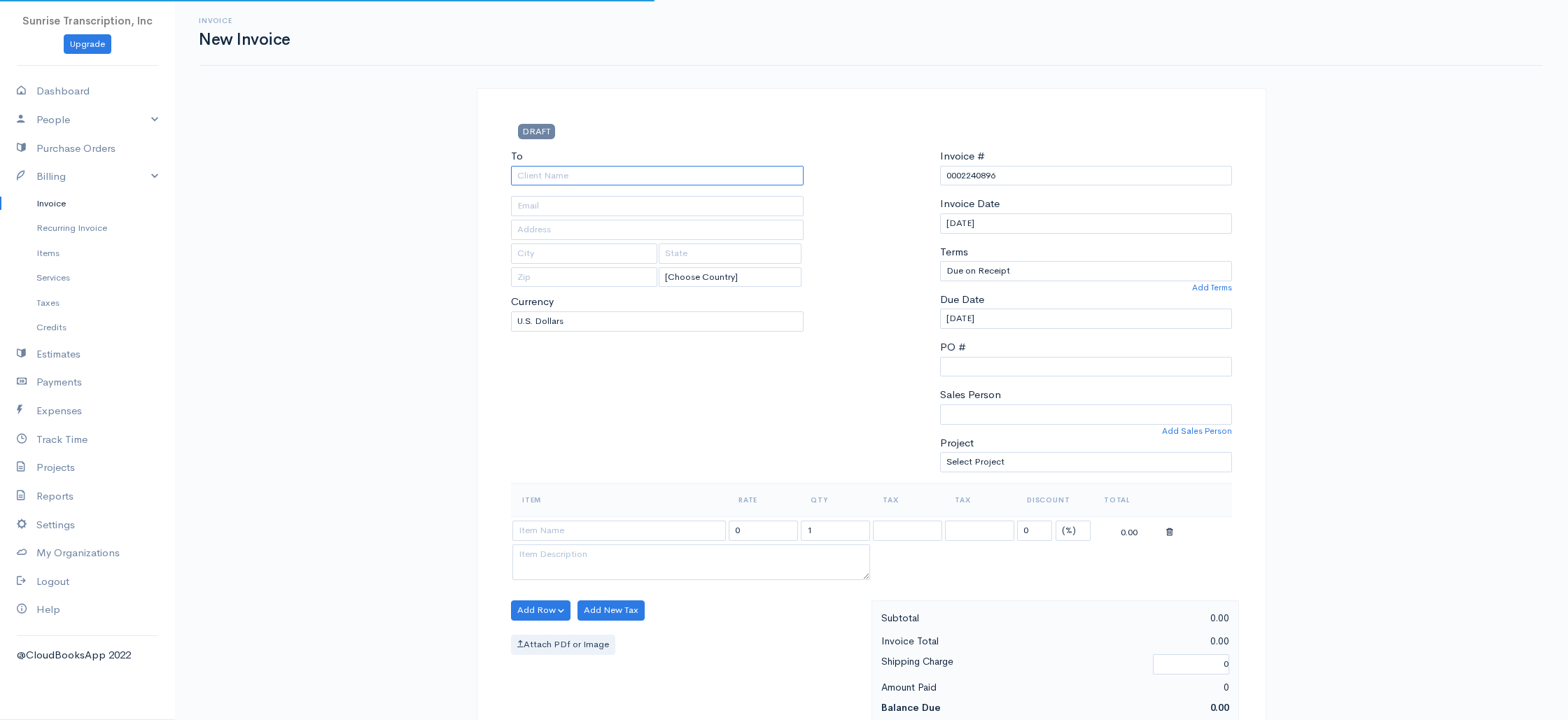
click at [623, 183] on input "To" at bounding box center [657, 176] width 293 height 20
click at [544, 452] on div "To Michael D. Gilmore, MD nrobinson@panhandleortho.com [Choose Country] United …" at bounding box center [657, 315] width 307 height 334
click at [586, 531] on input at bounding box center [619, 531] width 213 height 20
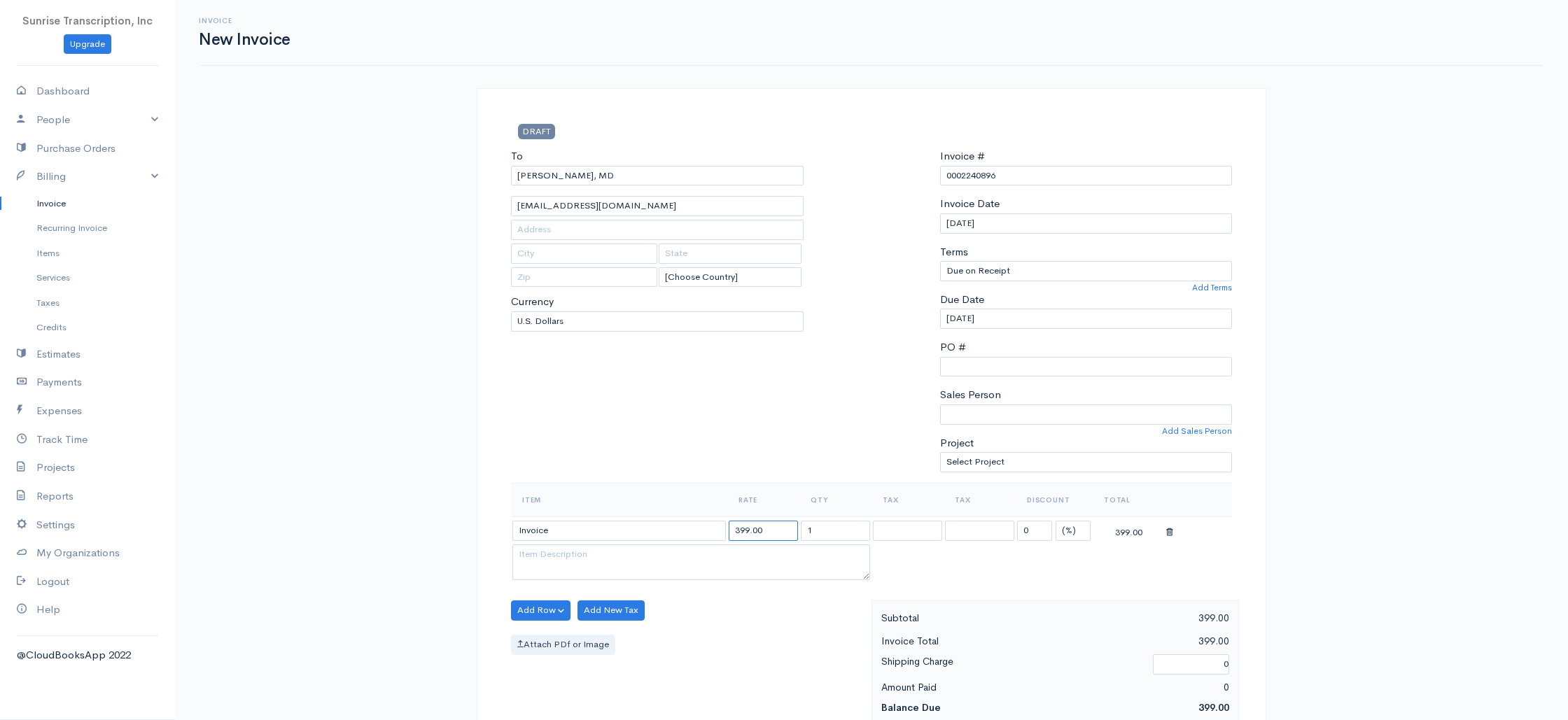
click at [775, 535] on input "399.00" at bounding box center [763, 531] width 69 height 20
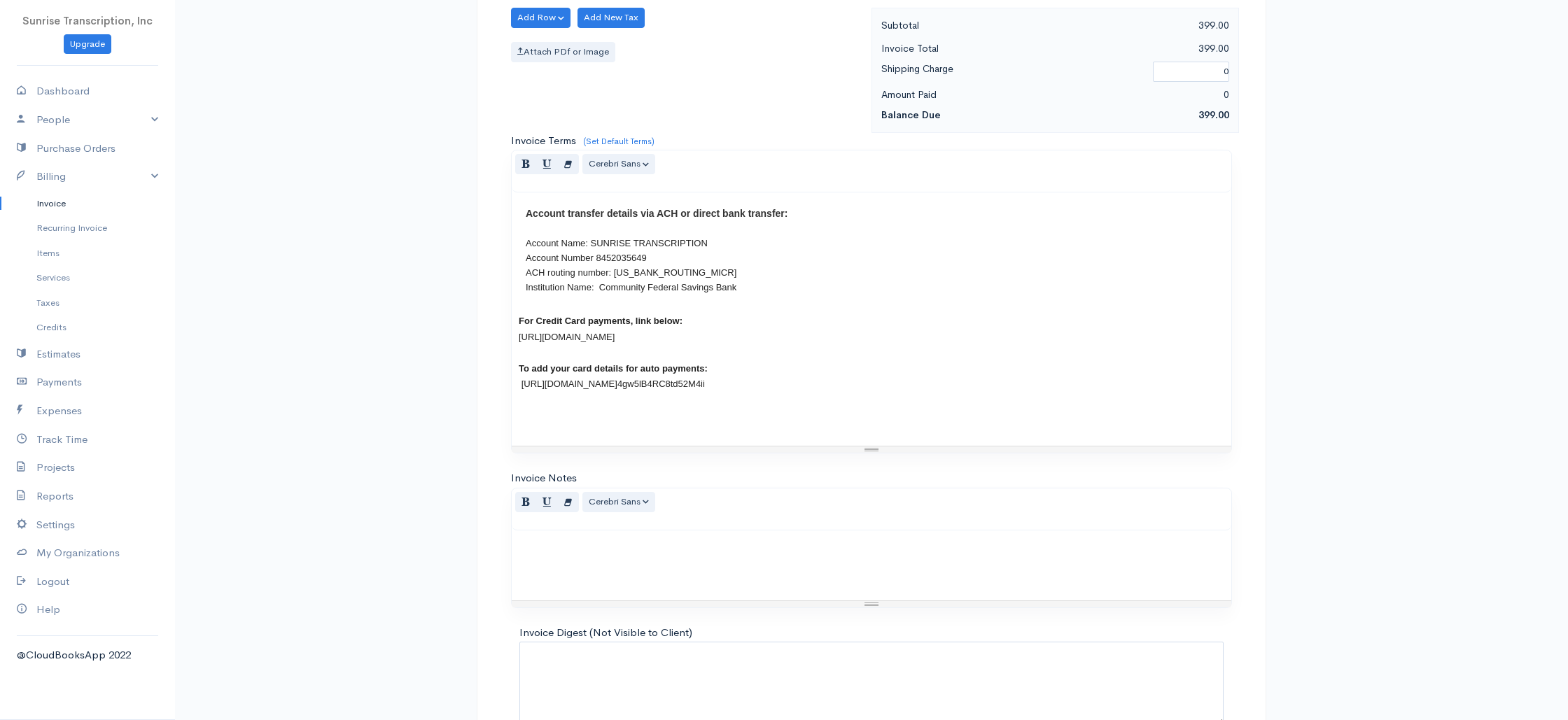
scroll to position [673, 0]
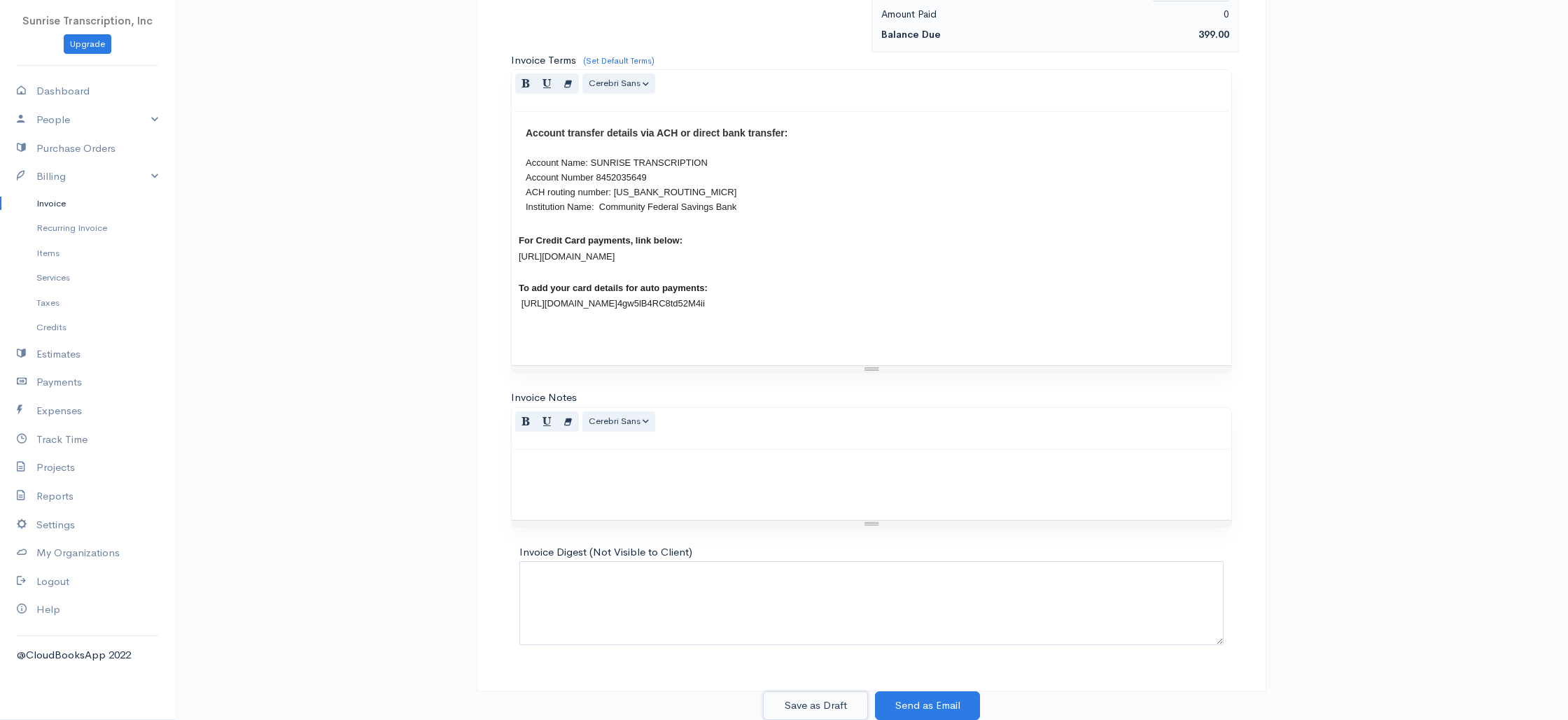
click at [816, 702] on button "Save as Draft" at bounding box center [815, 705] width 105 height 29
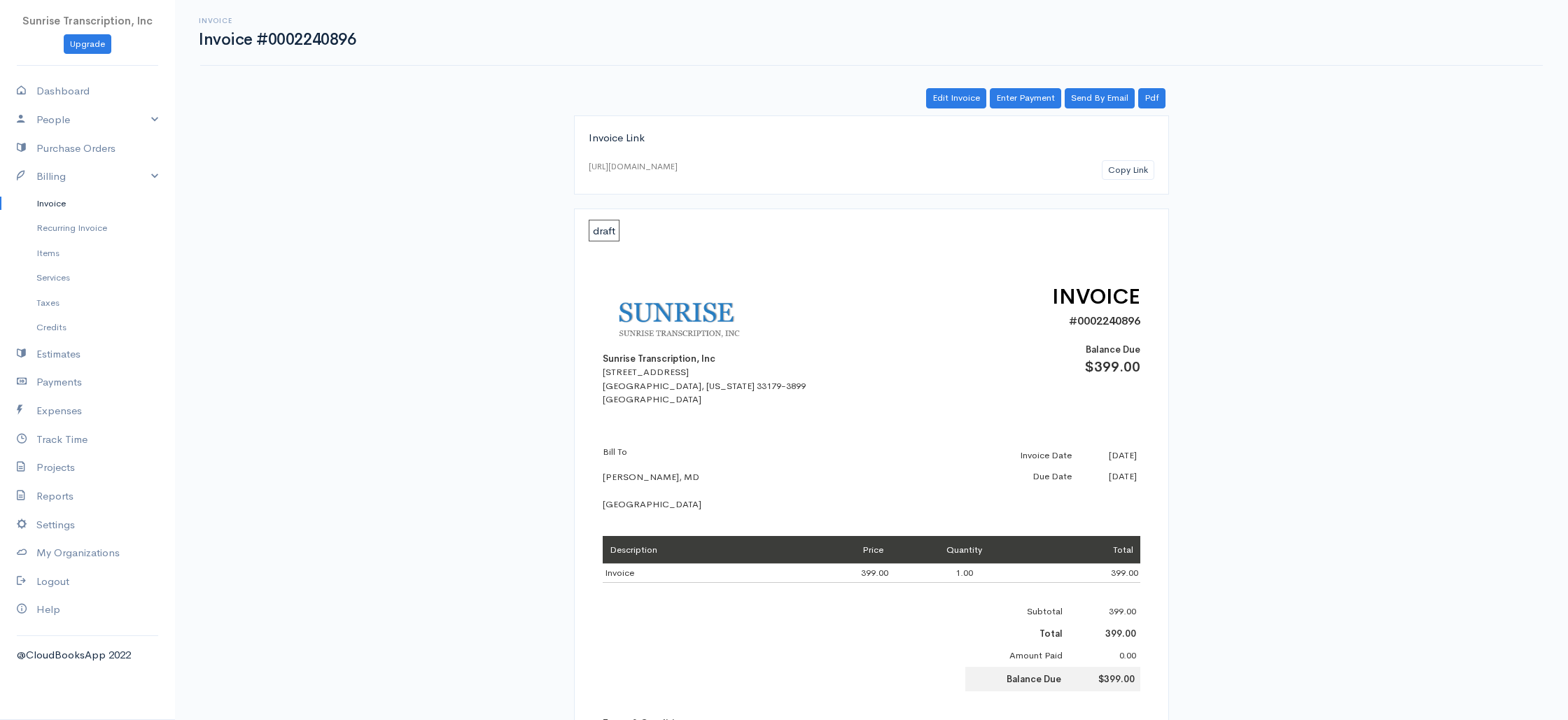
click at [65, 201] on link "Invoice" at bounding box center [88, 203] width 175 height 25
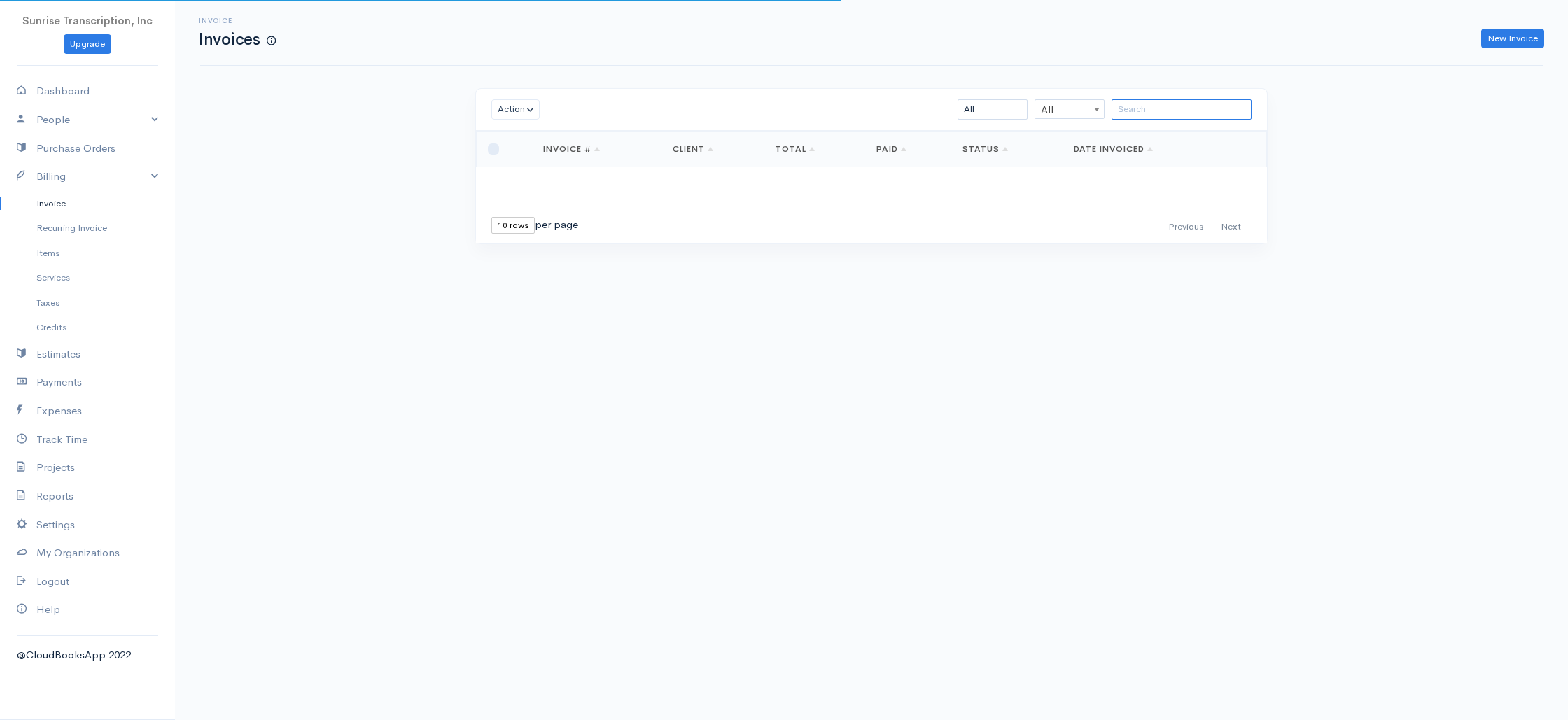
click at [1179, 105] on input "search" at bounding box center [1181, 110] width 140 height 20
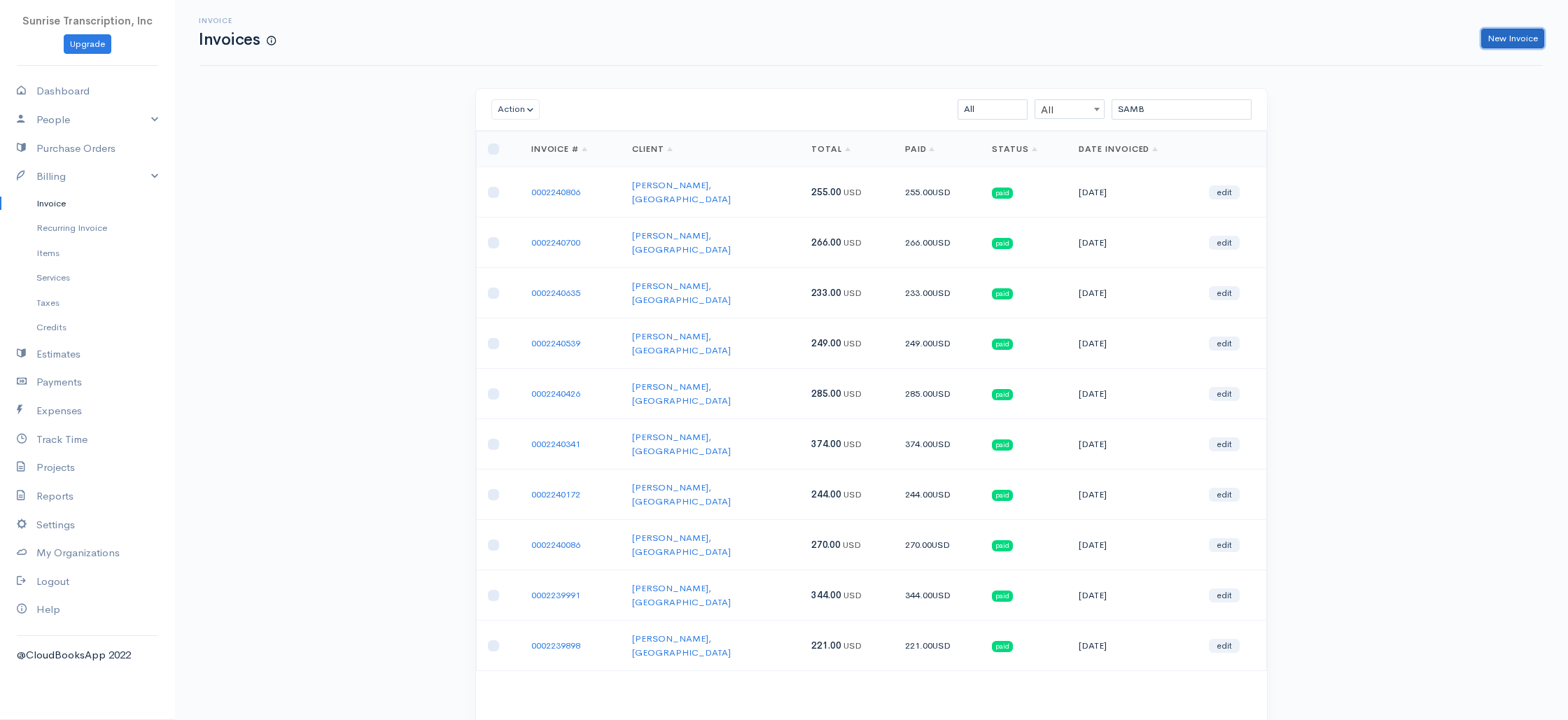
click at [1495, 46] on link "New Invoice" at bounding box center [1512, 39] width 63 height 20
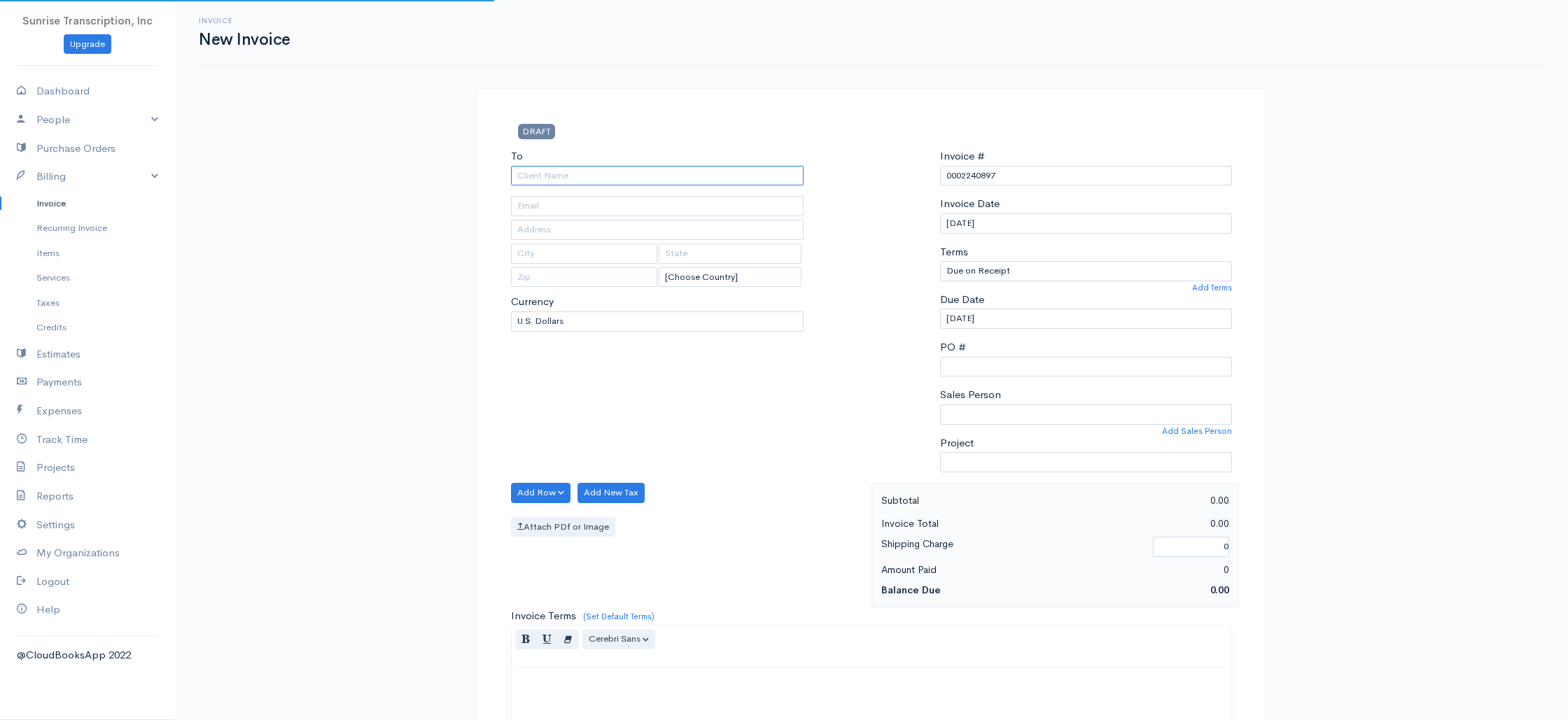
click at [541, 176] on input "To" at bounding box center [657, 176] width 293 height 20
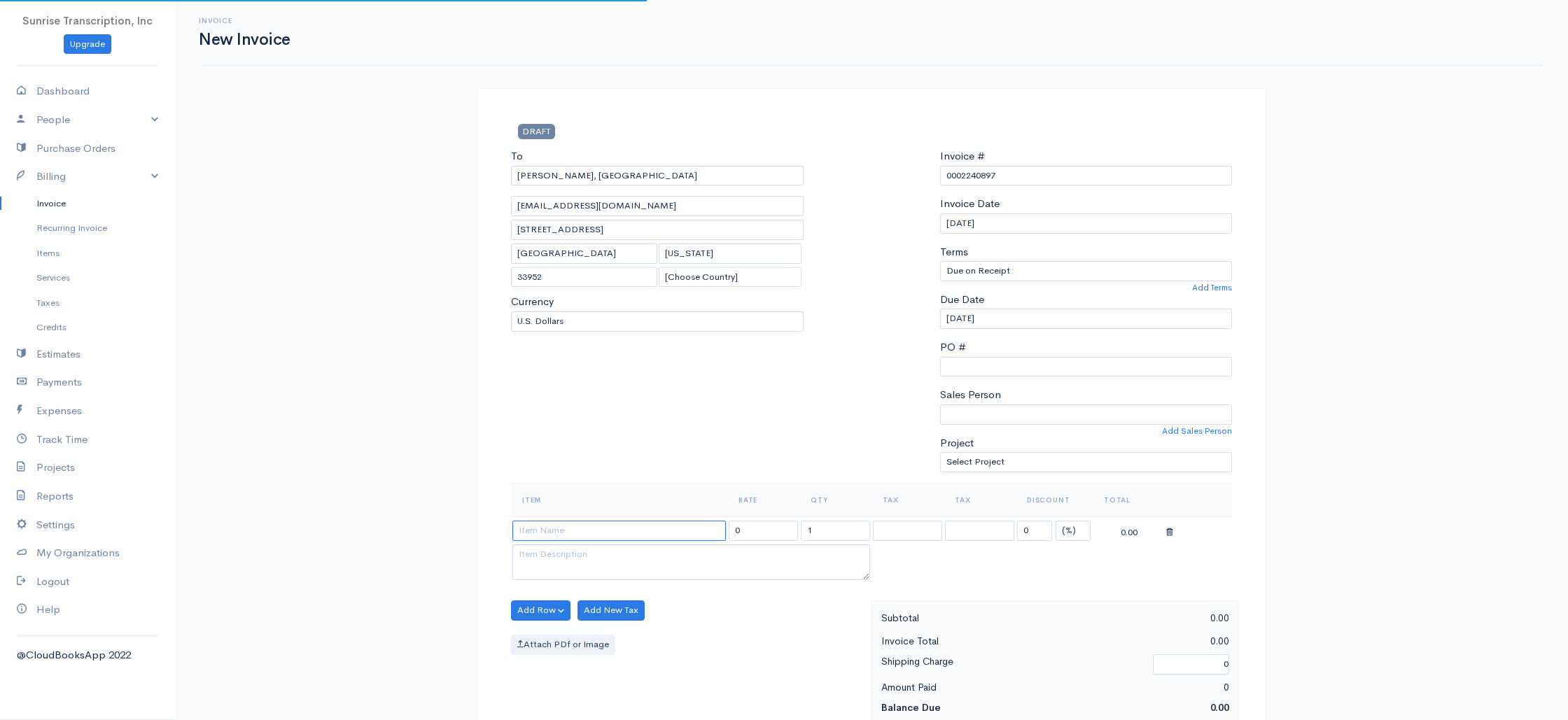
click at [611, 529] on input at bounding box center [619, 531] width 213 height 20
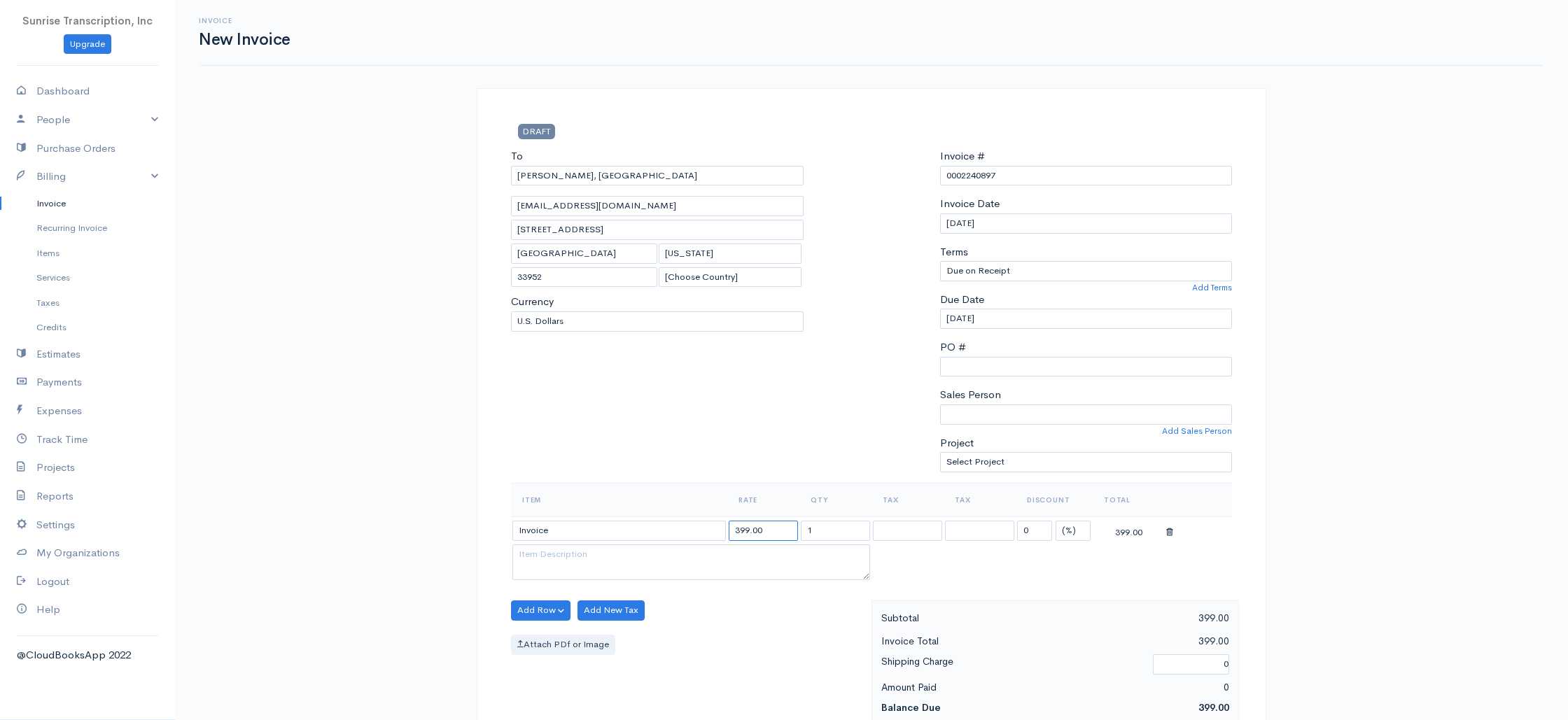
click at [777, 531] on input "399.00" at bounding box center [763, 531] width 69 height 20
click at [643, 429] on div "To Odaiyappa Sambandam, MD osam@cardiology.comcastbiz.net 2400 Harbor Blvd suit…" at bounding box center [657, 315] width 307 height 334
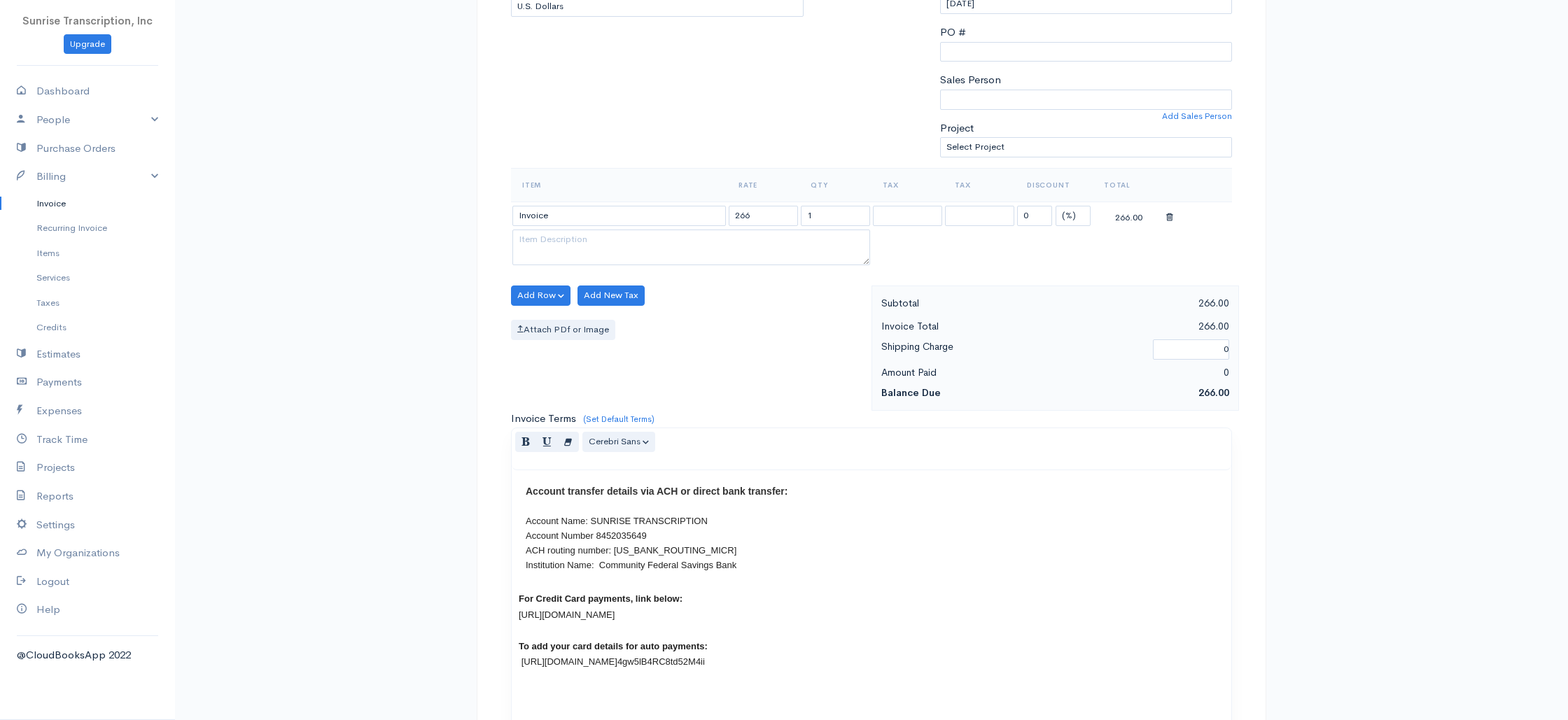
scroll to position [673, 0]
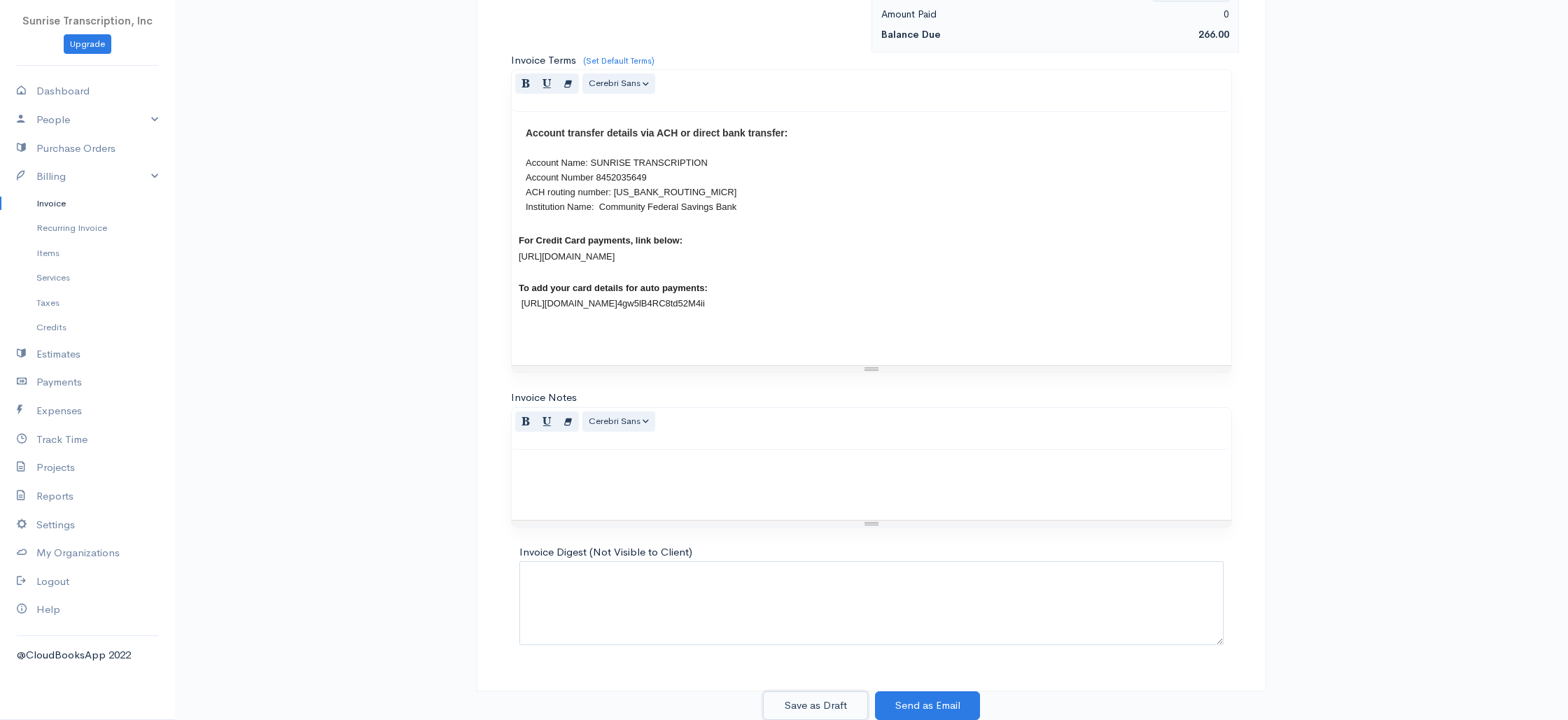
click at [832, 708] on button "Save as Draft" at bounding box center [815, 705] width 105 height 29
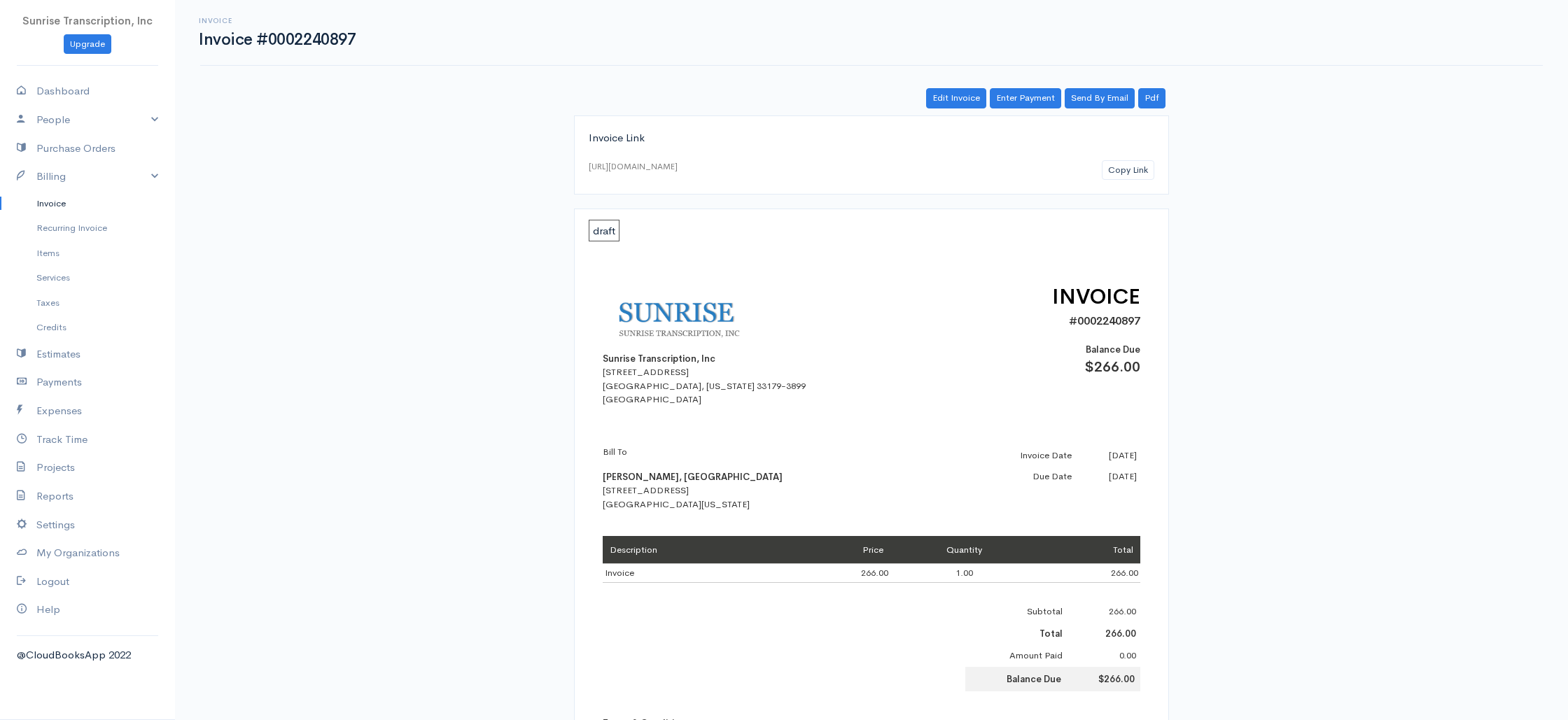
click at [65, 198] on link "Invoice" at bounding box center [88, 203] width 175 height 25
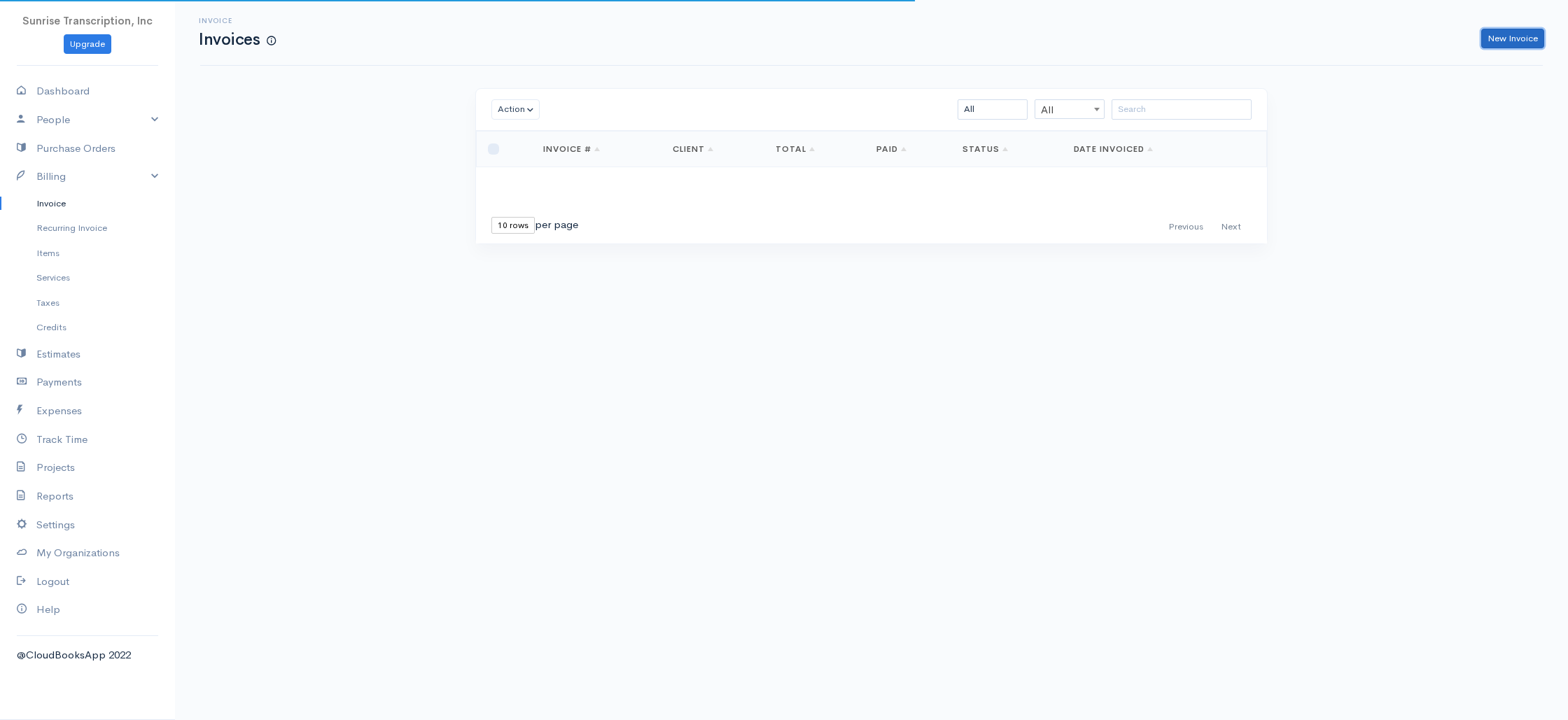
drag, startPoint x: 1514, startPoint y: 40, endPoint x: 1393, endPoint y: 58, distance: 122.3
click at [1514, 40] on link "New Invoice" at bounding box center [1512, 39] width 63 height 20
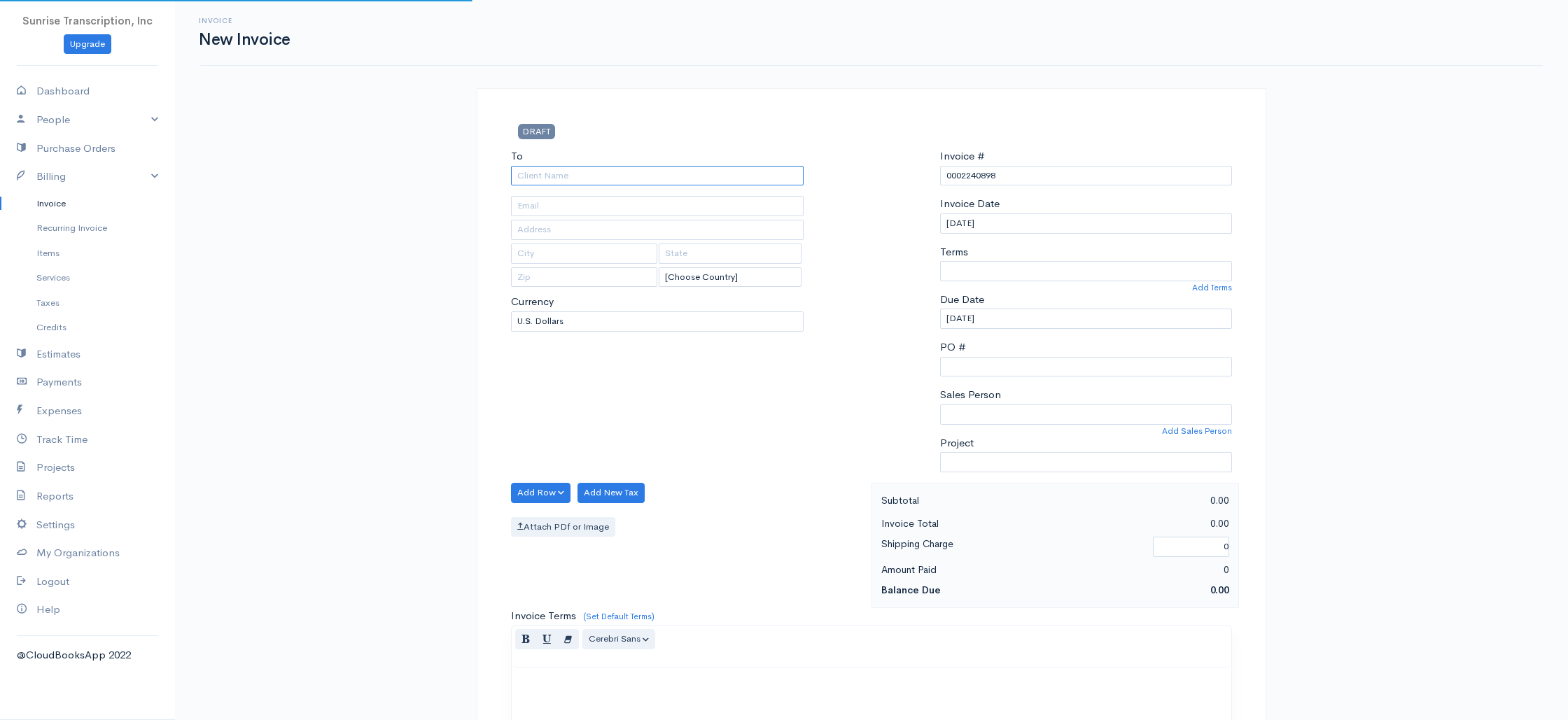
click at [685, 173] on input "To" at bounding box center [657, 176] width 293 height 20
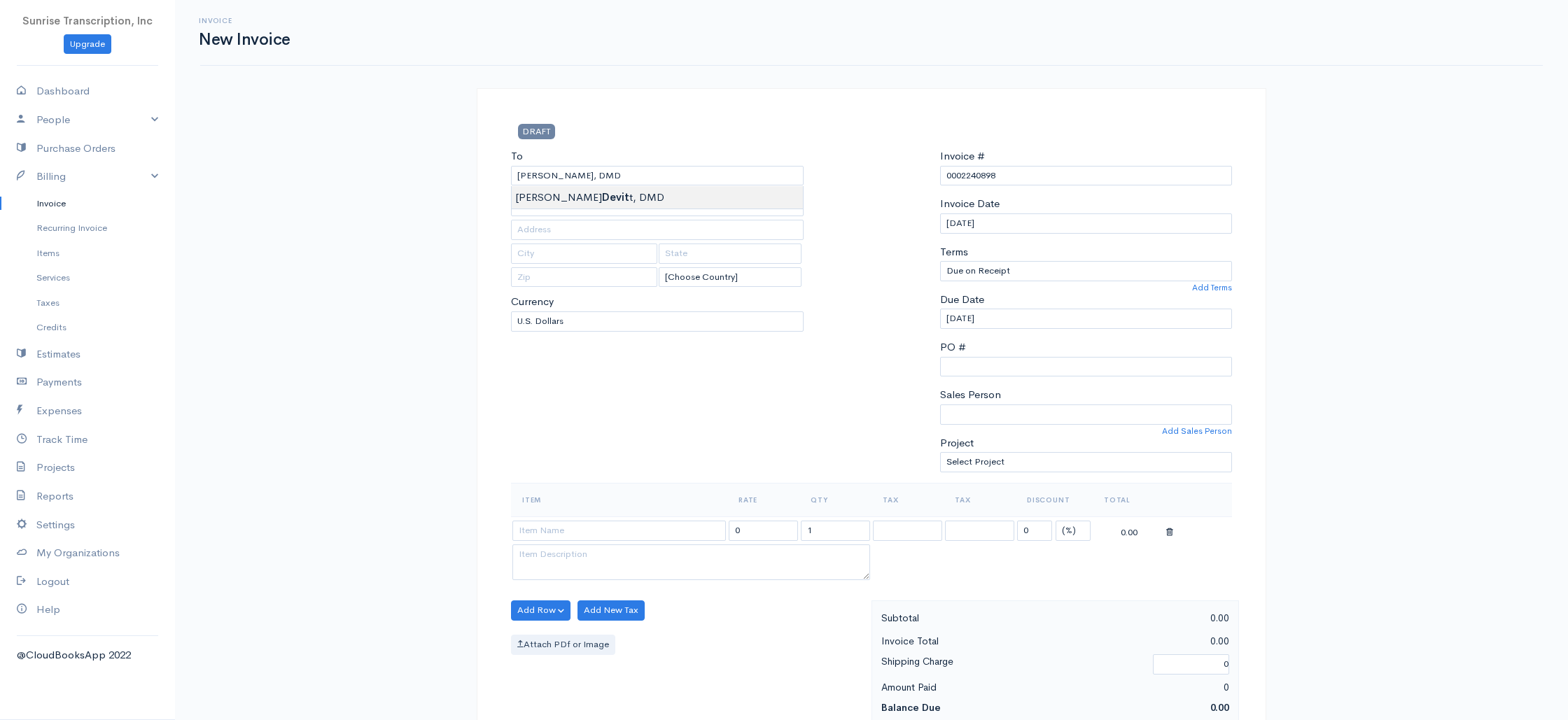
click at [584, 412] on div "To Timothy J. Devitt, DMD [Choose Country] United States Canada United Kingdom …" at bounding box center [657, 315] width 307 height 334
click at [683, 532] on input at bounding box center [619, 531] width 213 height 20
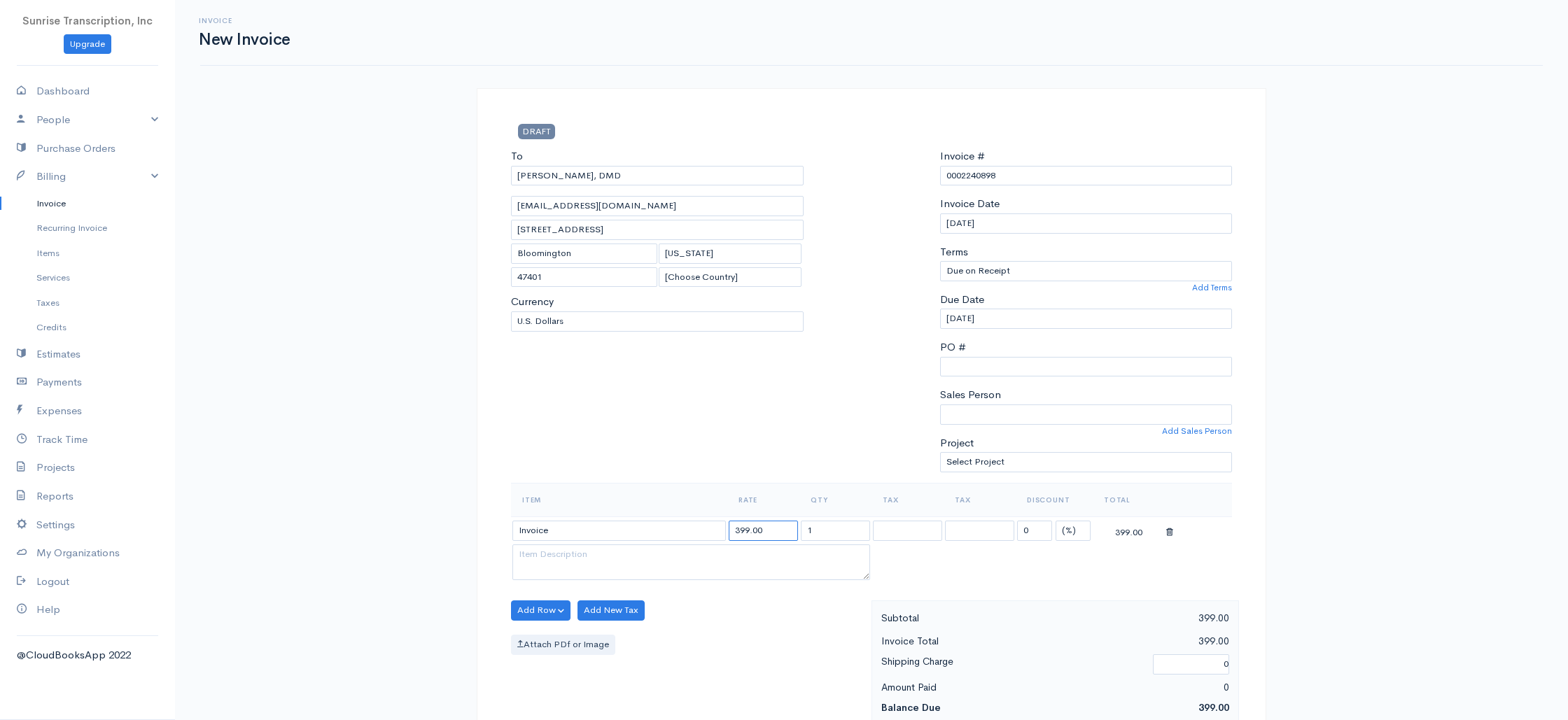
drag, startPoint x: 779, startPoint y: 529, endPoint x: 671, endPoint y: 526, distance: 108.0
click at [671, 526] on tr "Invoice 399.00 1 0 (%) Flat 399.00" at bounding box center [871, 529] width 721 height 27
click at [672, 448] on div "To Timothy J. Devitt, DMD accountspayable@ospartners.com 1116 S College Mall Rd…" at bounding box center [657, 315] width 307 height 334
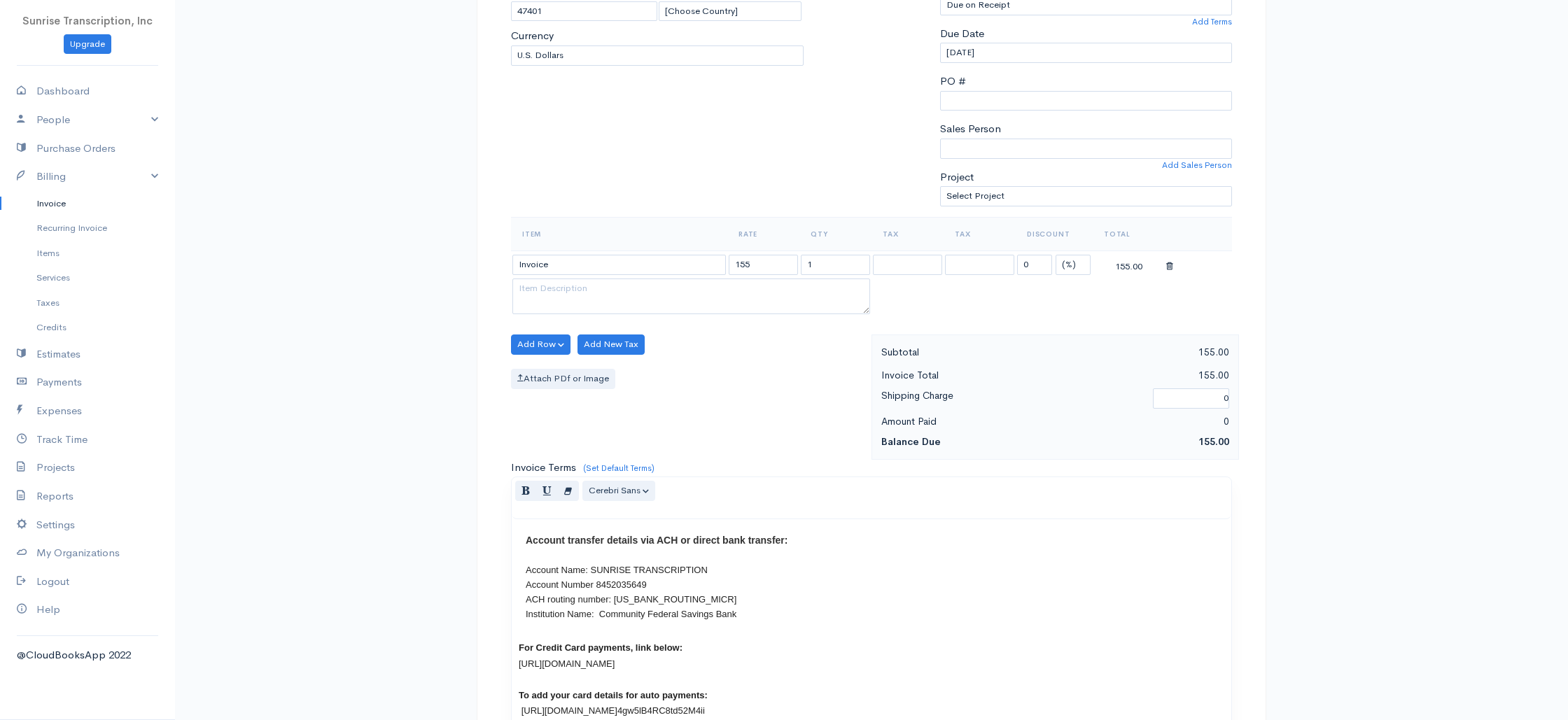
scroll to position [673, 0]
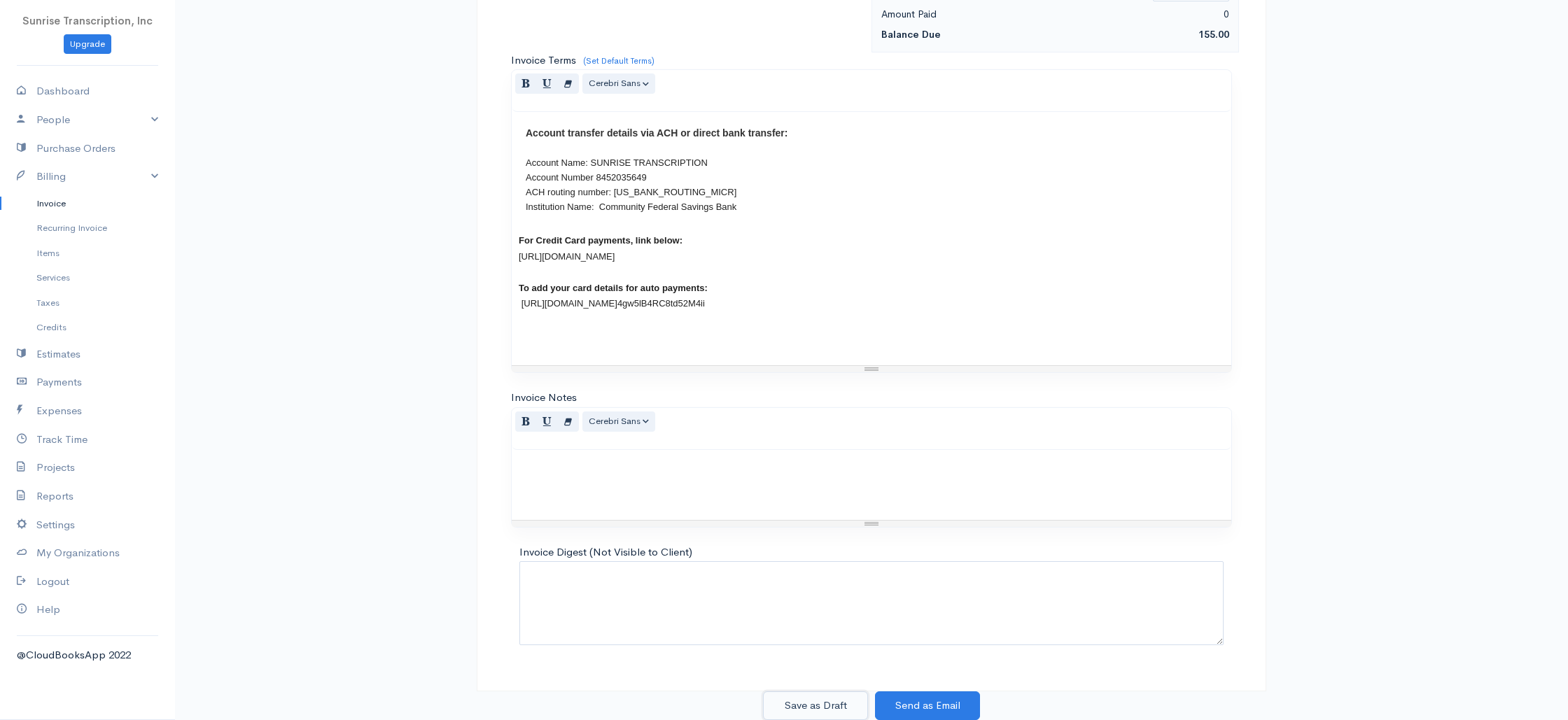
click at [838, 700] on button "Save as Draft" at bounding box center [815, 705] width 105 height 29
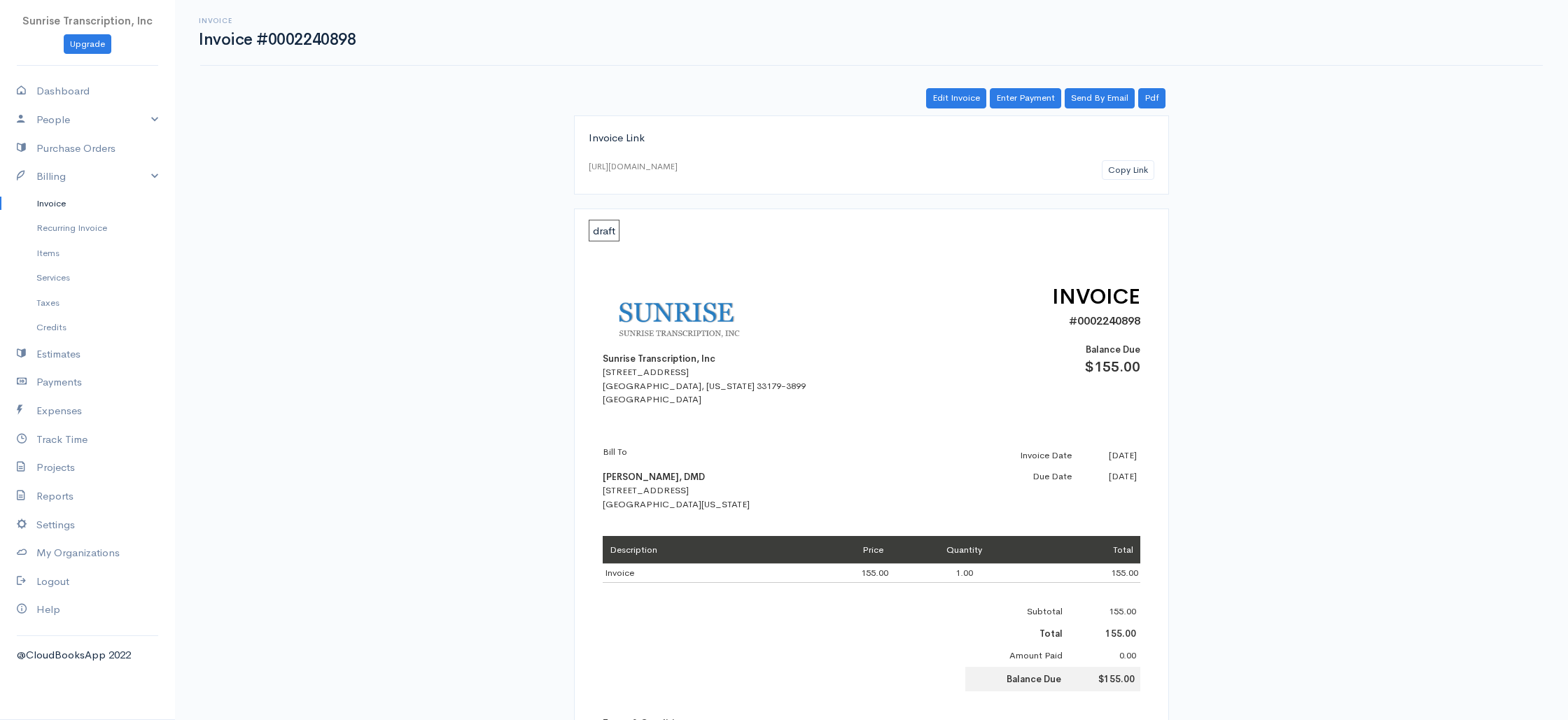
click at [61, 201] on link "Invoice" at bounding box center [88, 203] width 175 height 25
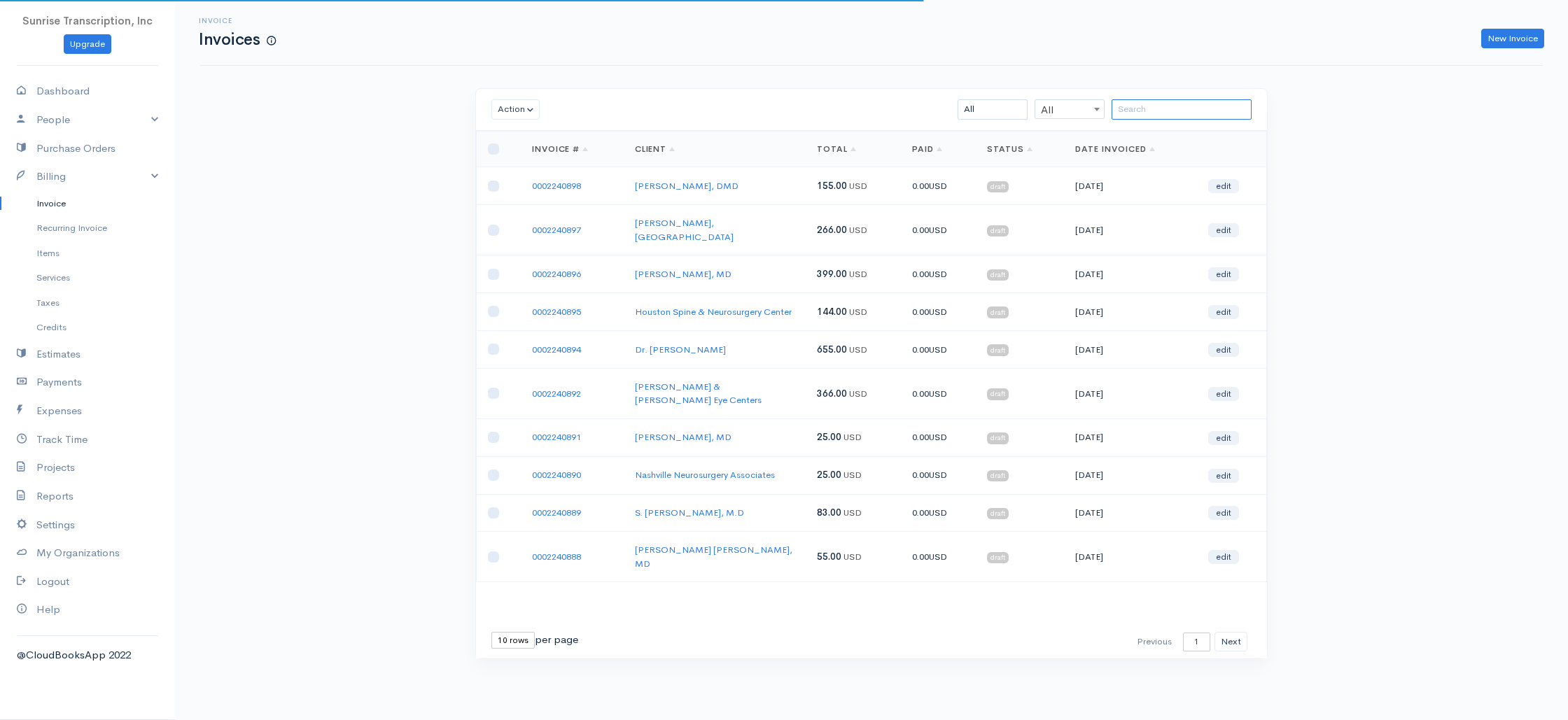
click at [1212, 109] on input "search" at bounding box center [1181, 110] width 140 height 20
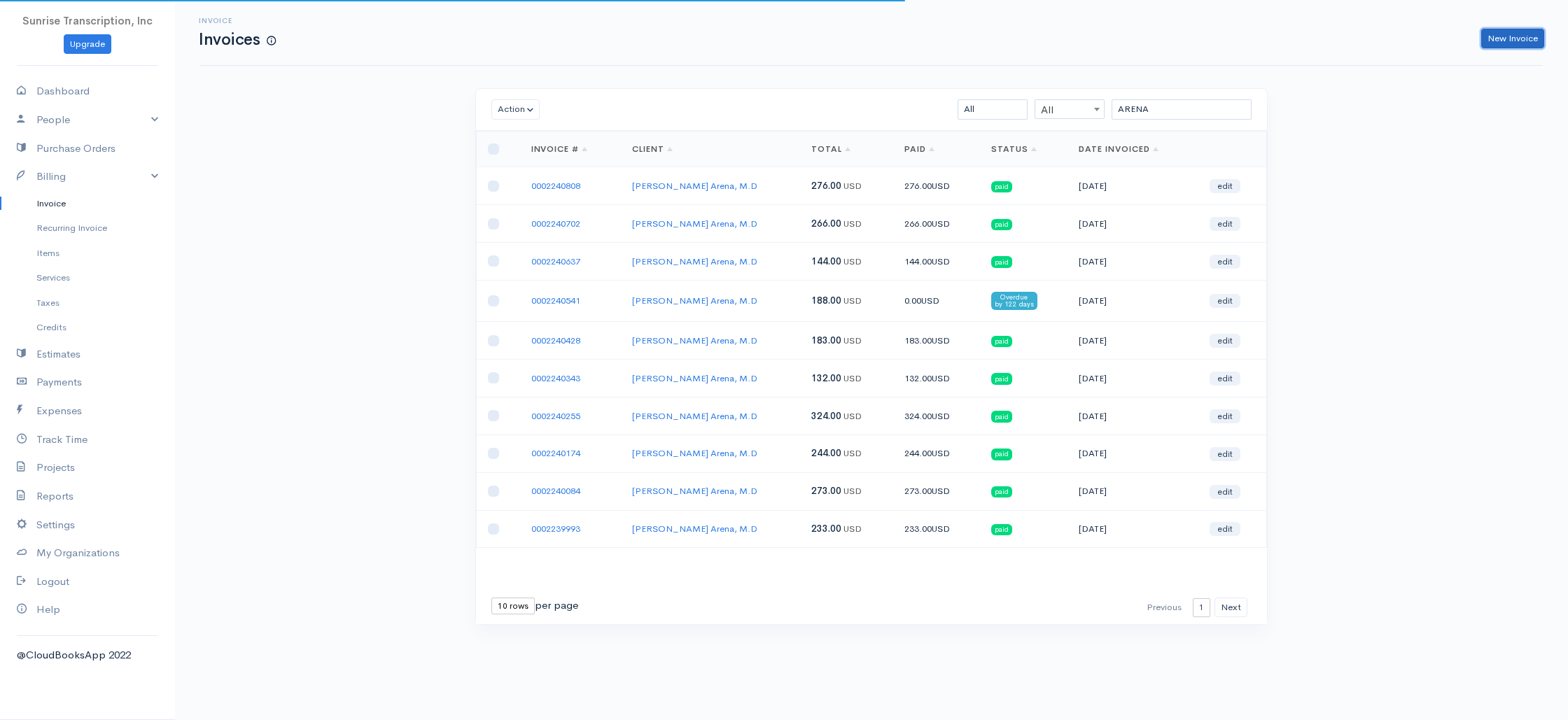
click at [1523, 35] on link "New Invoice" at bounding box center [1512, 39] width 63 height 20
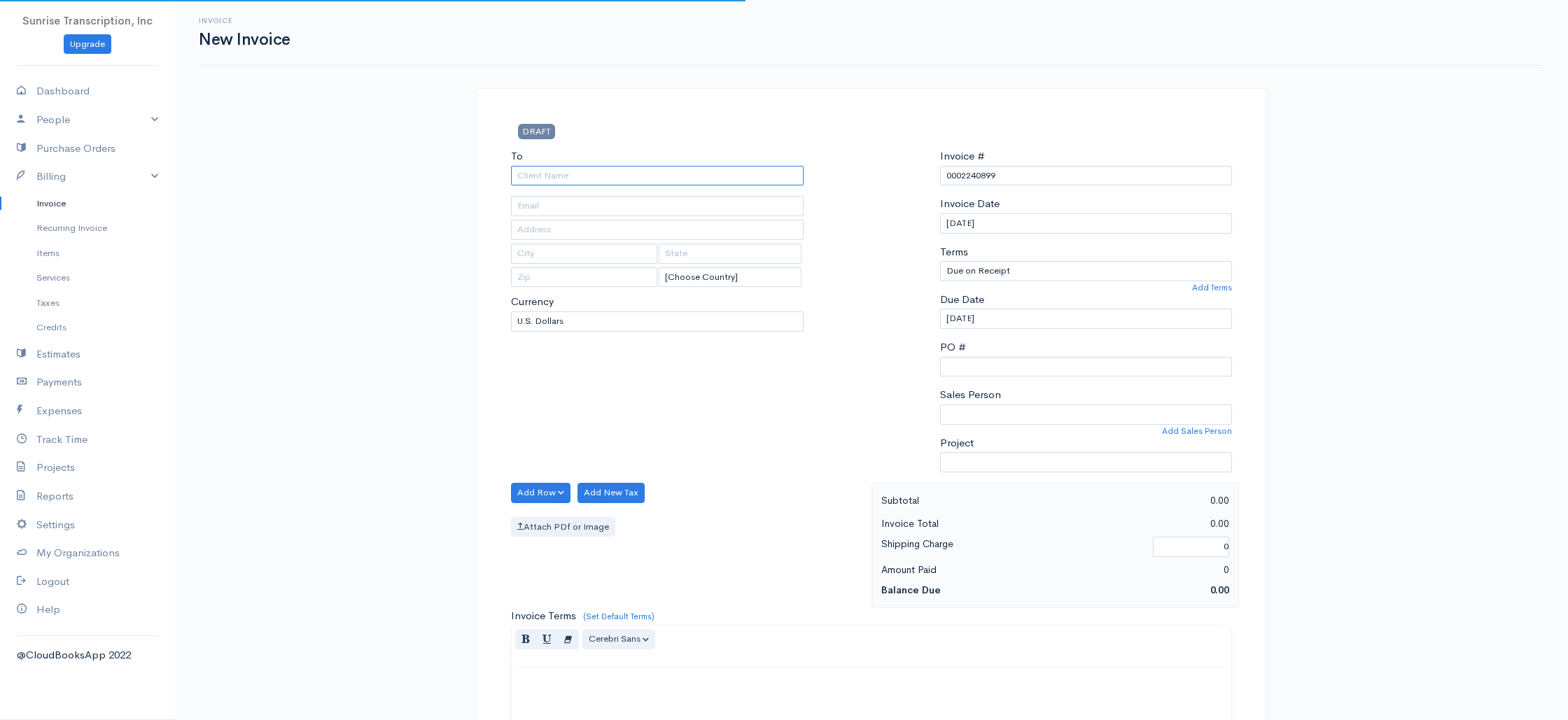
click at [710, 170] on input "To" at bounding box center [657, 176] width 293 height 20
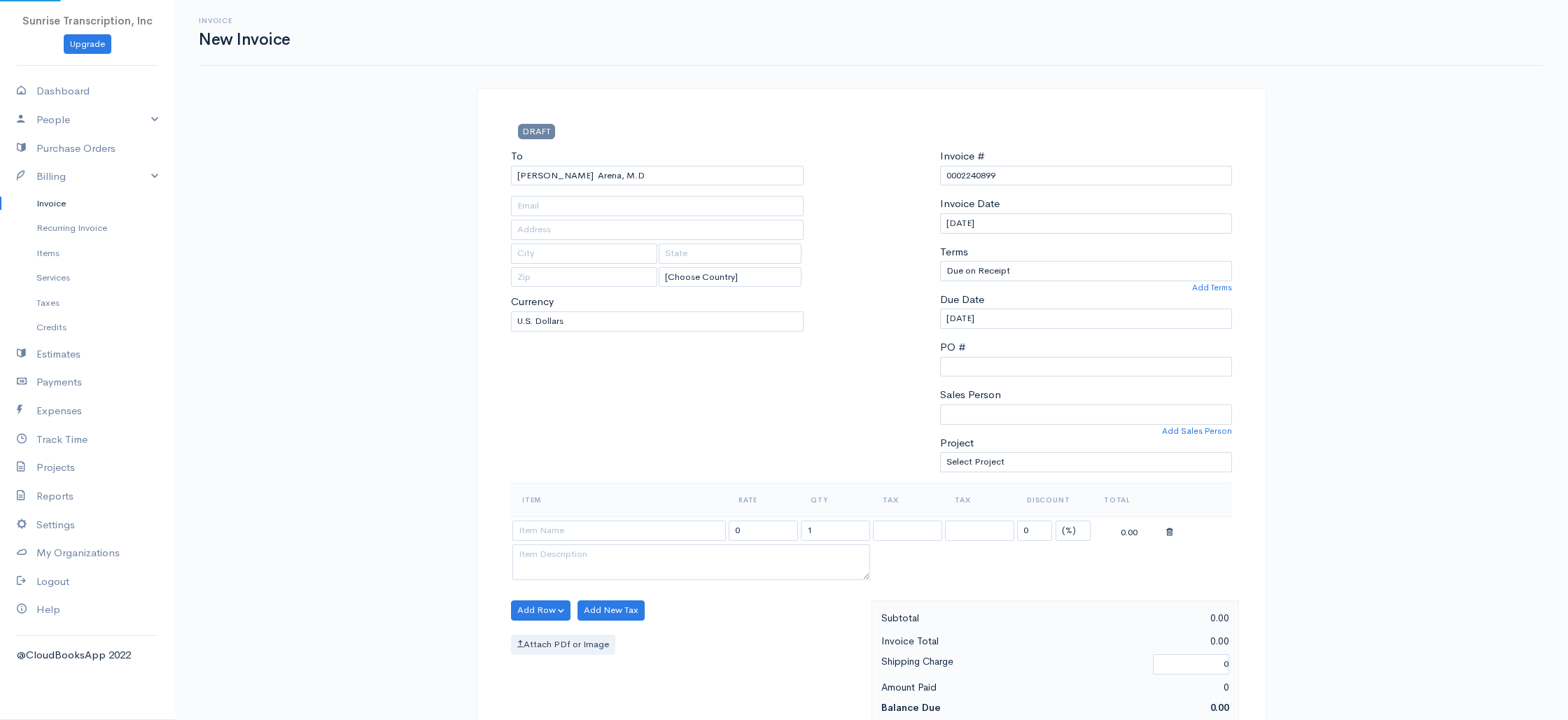
click at [687, 531] on input at bounding box center [619, 531] width 213 height 20
click at [777, 533] on input "399.00" at bounding box center [763, 531] width 69 height 20
drag, startPoint x: 777, startPoint y: 533, endPoint x: 702, endPoint y: 529, distance: 75.1
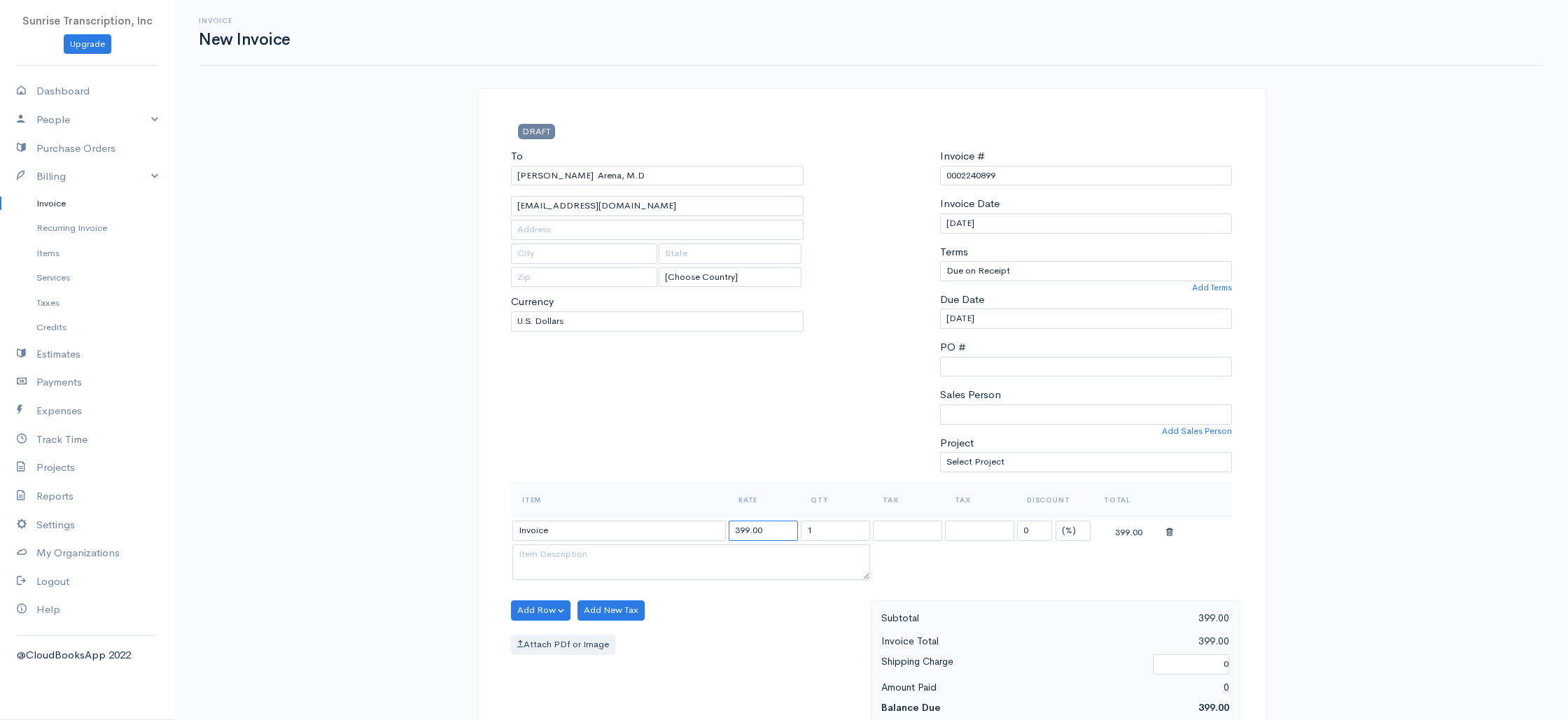
click at [702, 529] on tr "Invoice 399.00 1 0 (%) Flat 399.00" at bounding box center [871, 529] width 721 height 27
click at [713, 421] on div "To Mario J. Arena, M.D pjmarena@hotmail.com [Choose Country] United States Cana…" at bounding box center [657, 315] width 307 height 334
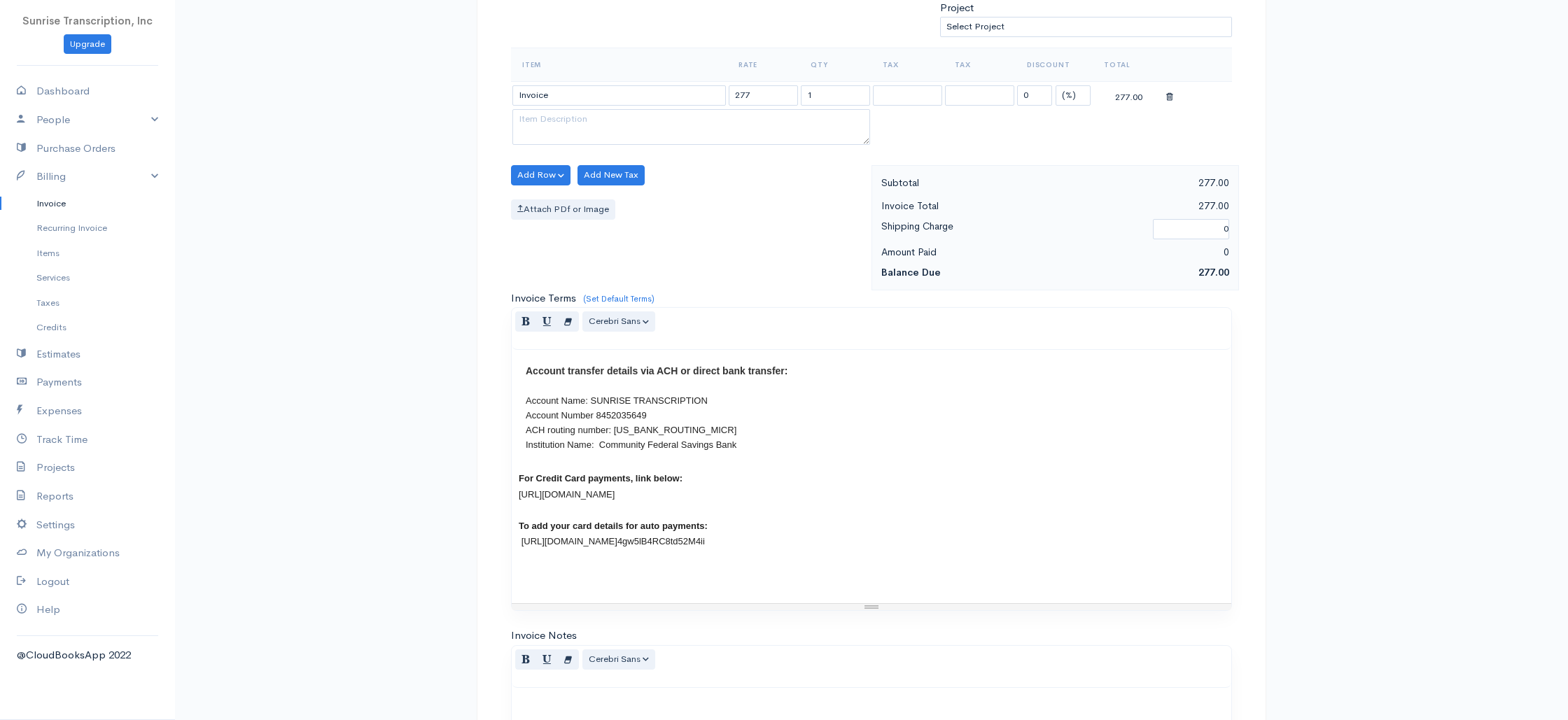
scroll to position [673, 0]
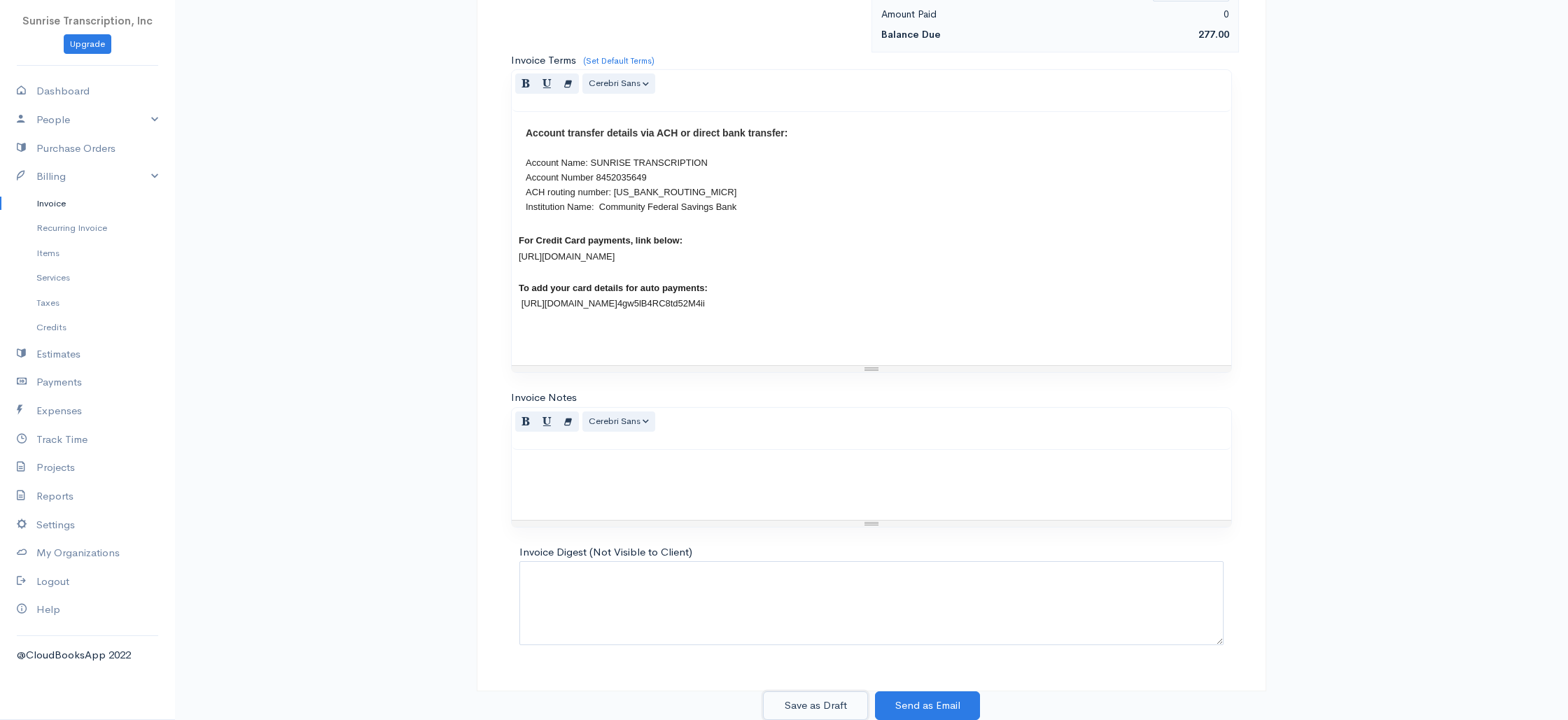
click at [817, 696] on button "Save as Draft" at bounding box center [815, 705] width 105 height 29
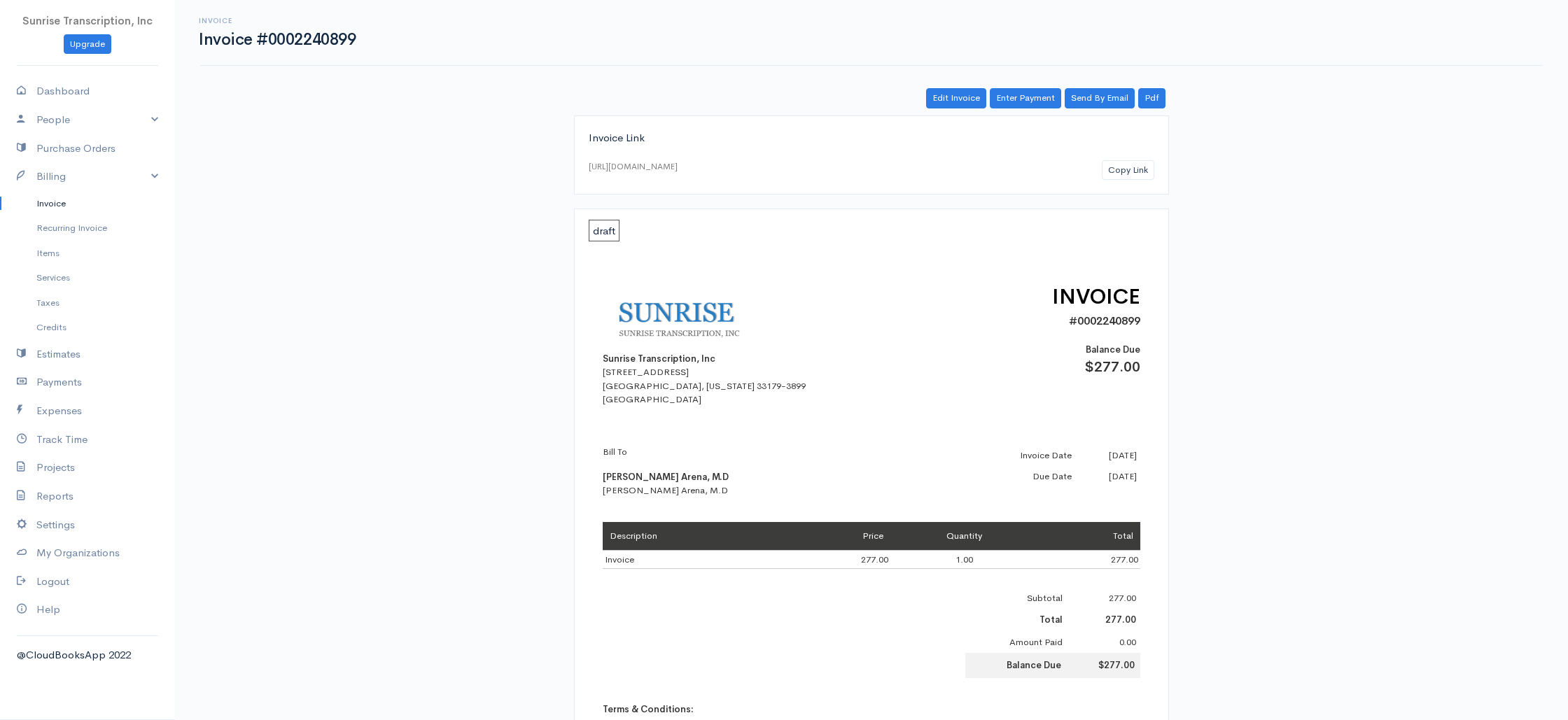
click at [56, 208] on link "Invoice" at bounding box center [88, 203] width 175 height 25
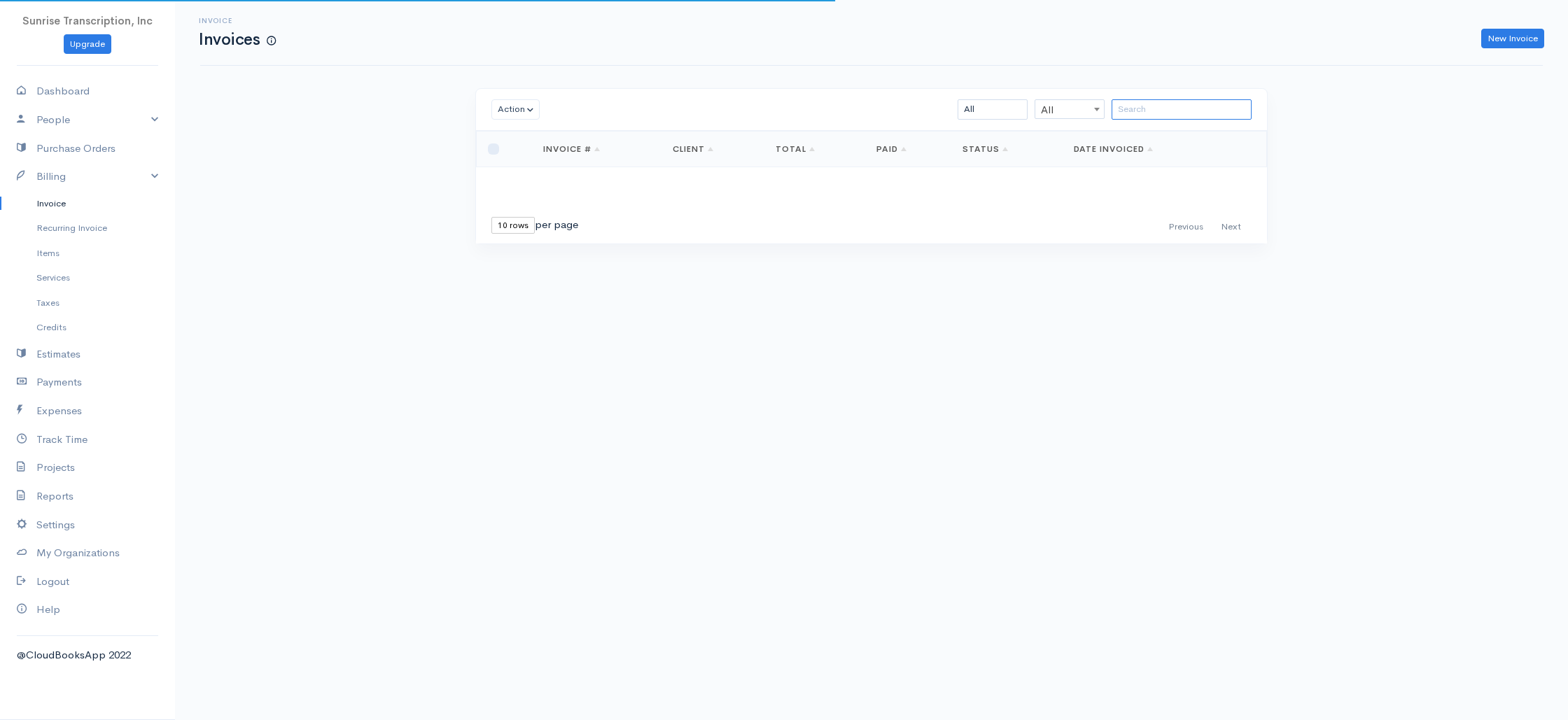
click at [1162, 107] on input "search" at bounding box center [1181, 110] width 140 height 20
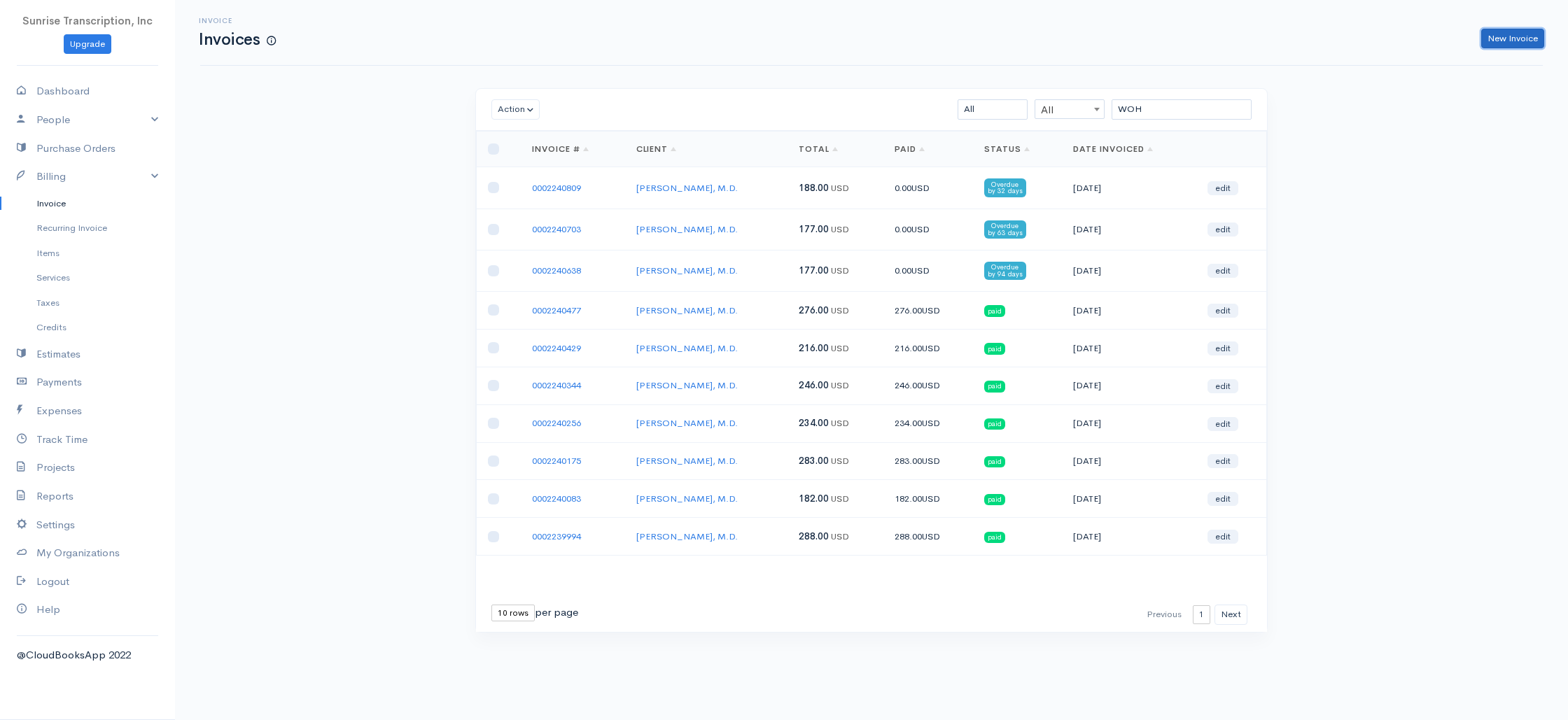
click at [1508, 39] on link "New Invoice" at bounding box center [1512, 39] width 63 height 20
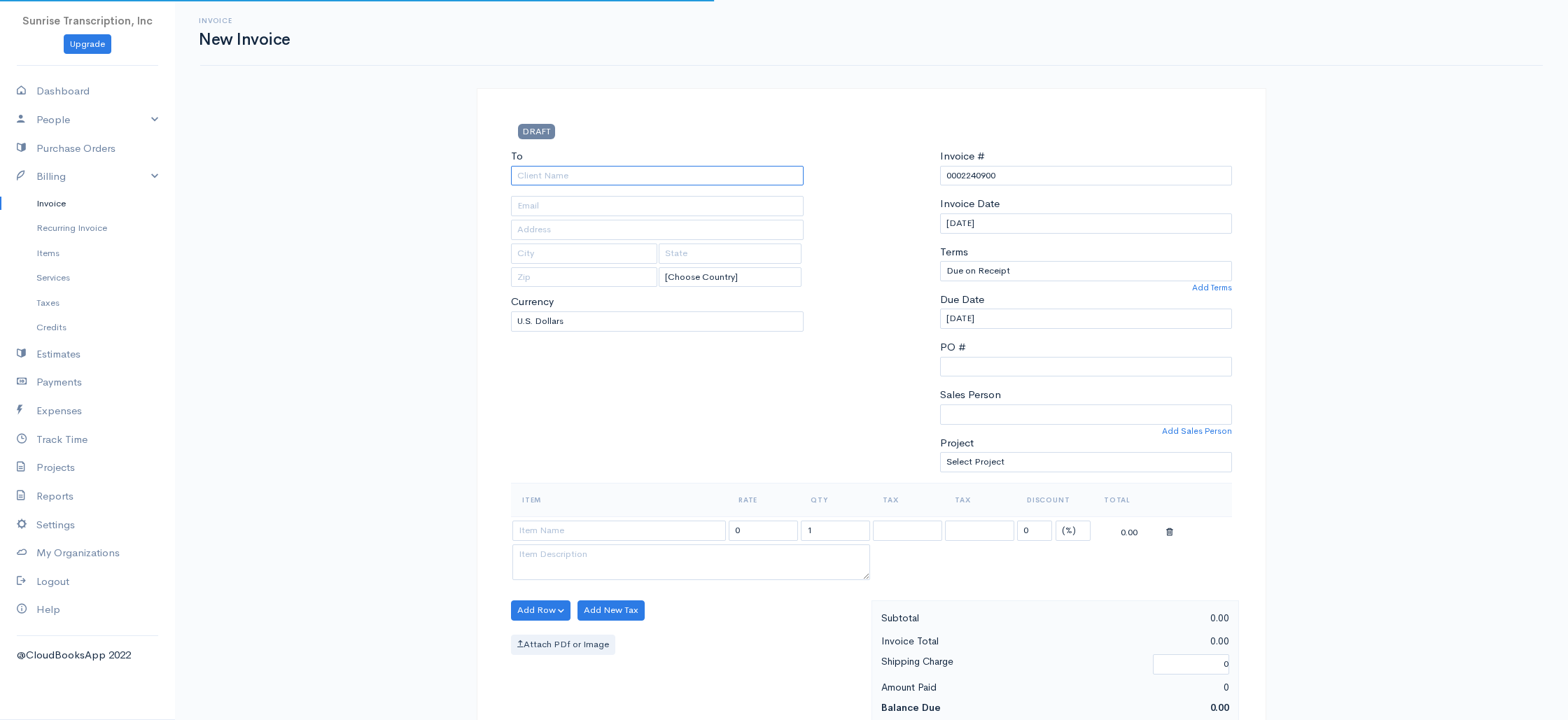
click at [668, 179] on input "To" at bounding box center [657, 176] width 293 height 20
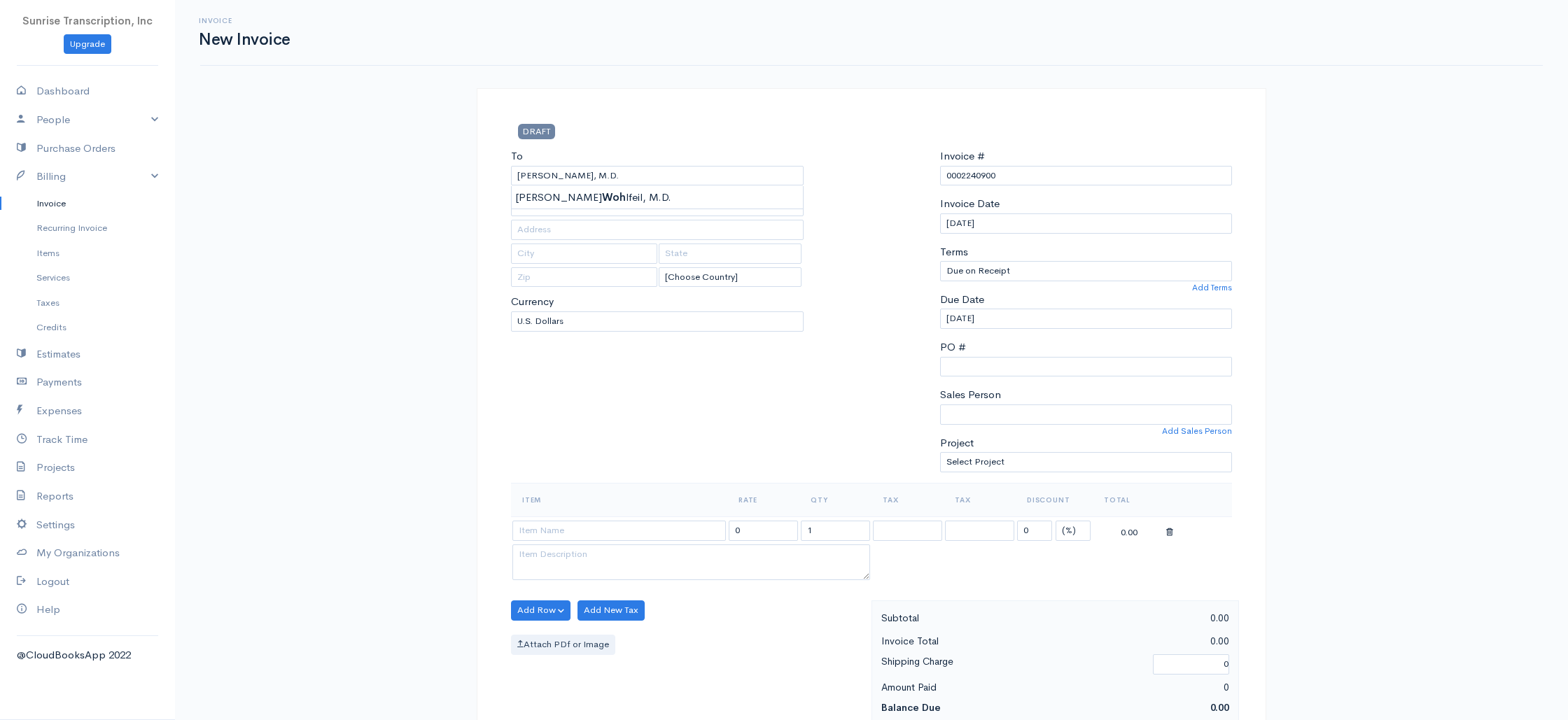
click at [603, 530] on input at bounding box center [619, 531] width 213 height 20
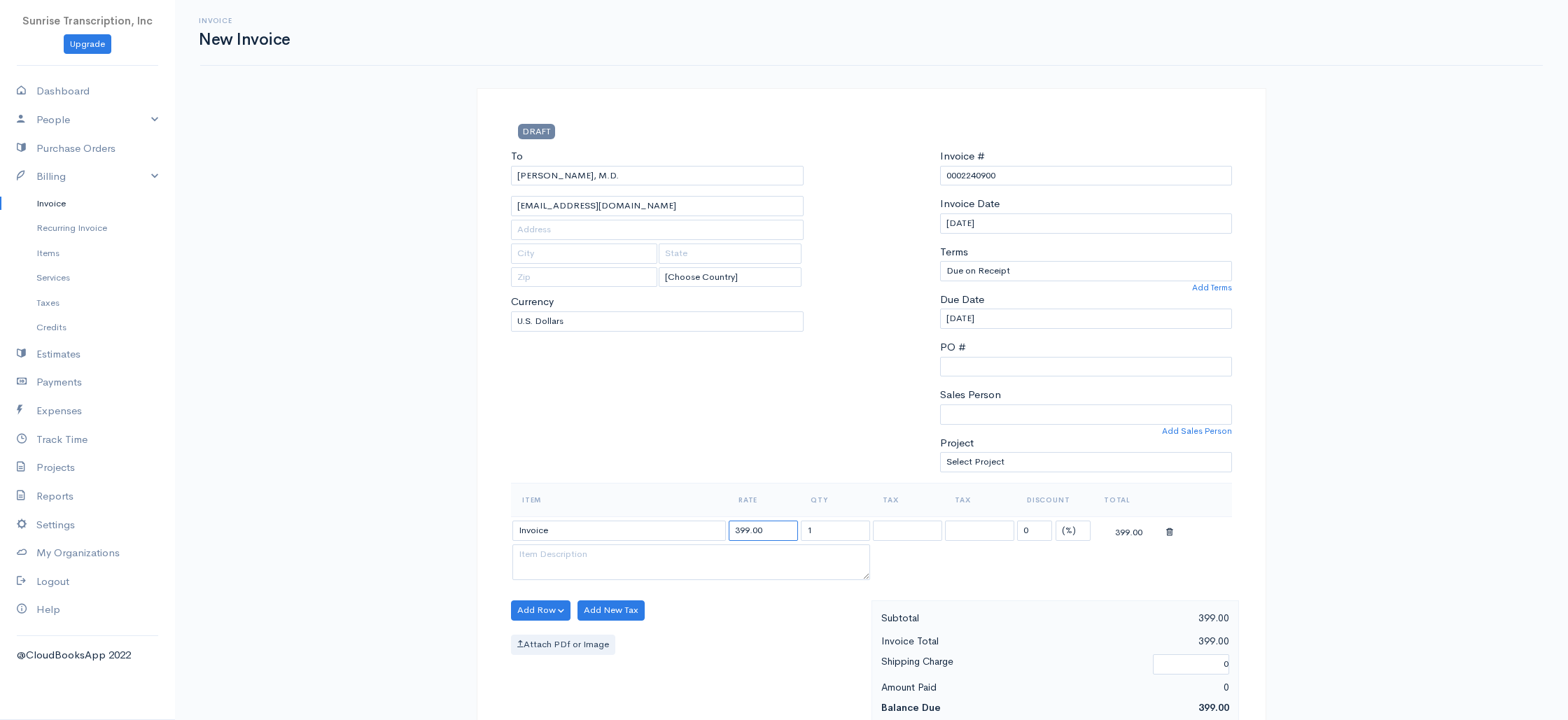
drag, startPoint x: 778, startPoint y: 530, endPoint x: 641, endPoint y: 520, distance: 137.4
click at [641, 520] on tr "Invoice 399.00 1 0 (%) Flat 399.00" at bounding box center [871, 529] width 721 height 27
click at [644, 474] on div "To Jill Wohlfeil, M.D. jillp4610@gmail.com [Choose Country] United States Canad…" at bounding box center [657, 315] width 307 height 334
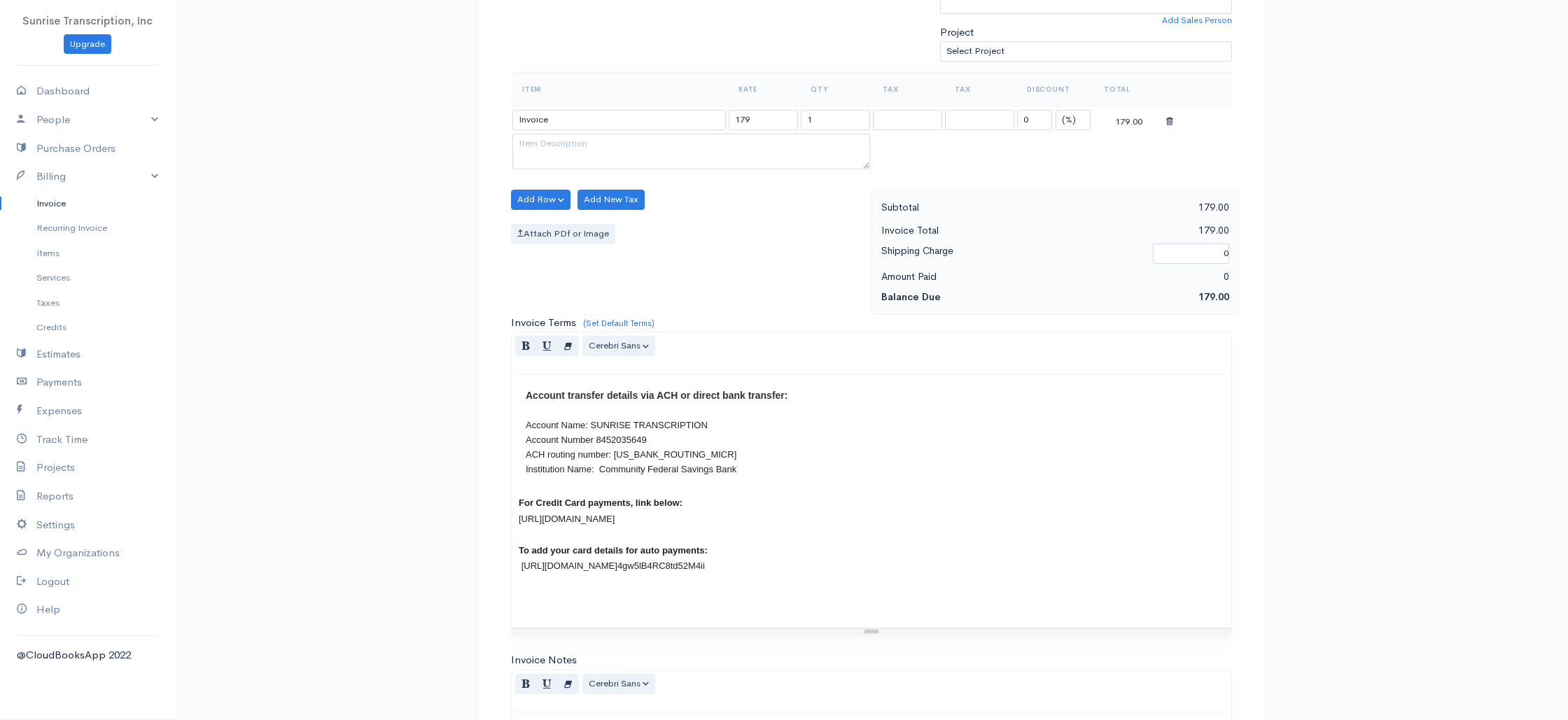
scroll to position [673, 0]
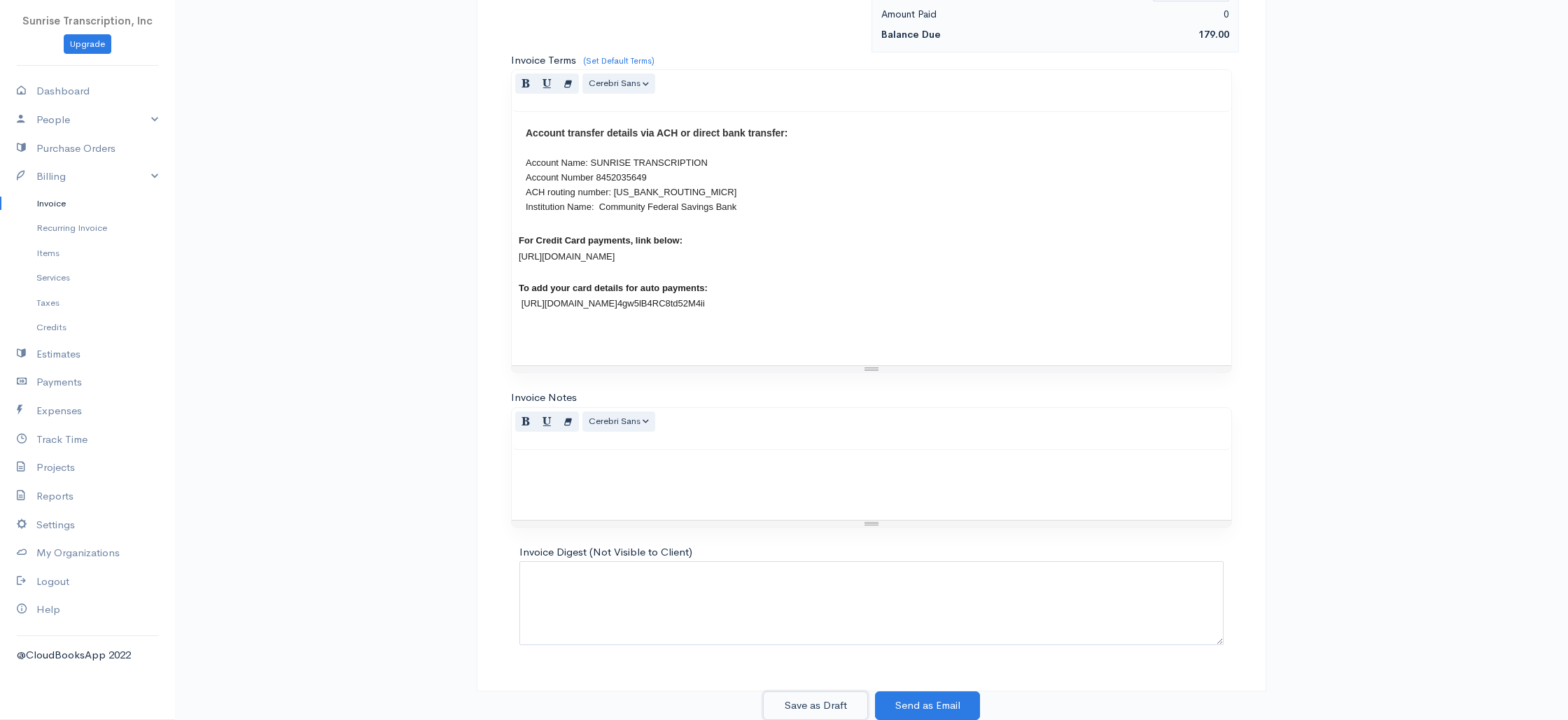
click at [813, 697] on button "Save as Draft" at bounding box center [815, 705] width 105 height 29
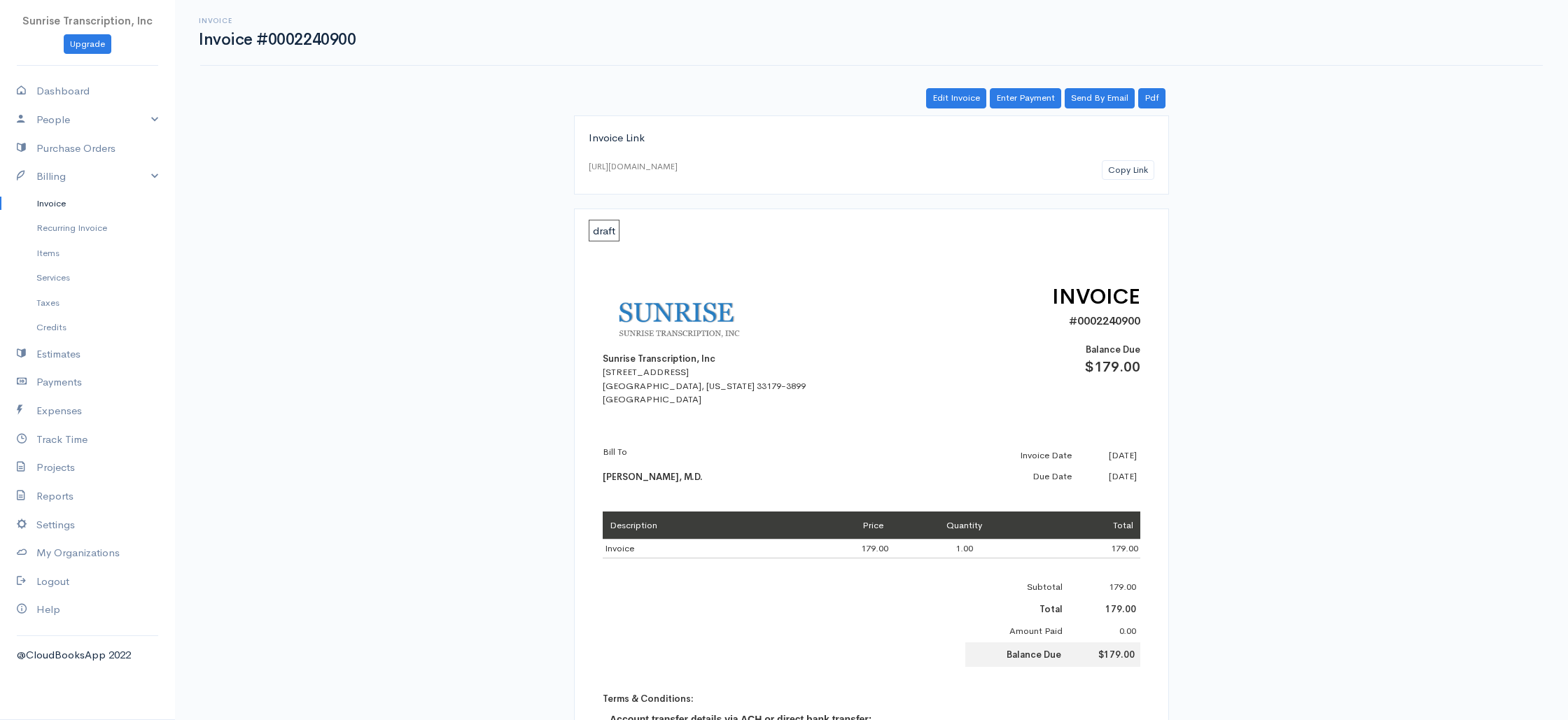
click at [70, 202] on link "Invoice" at bounding box center [88, 203] width 175 height 25
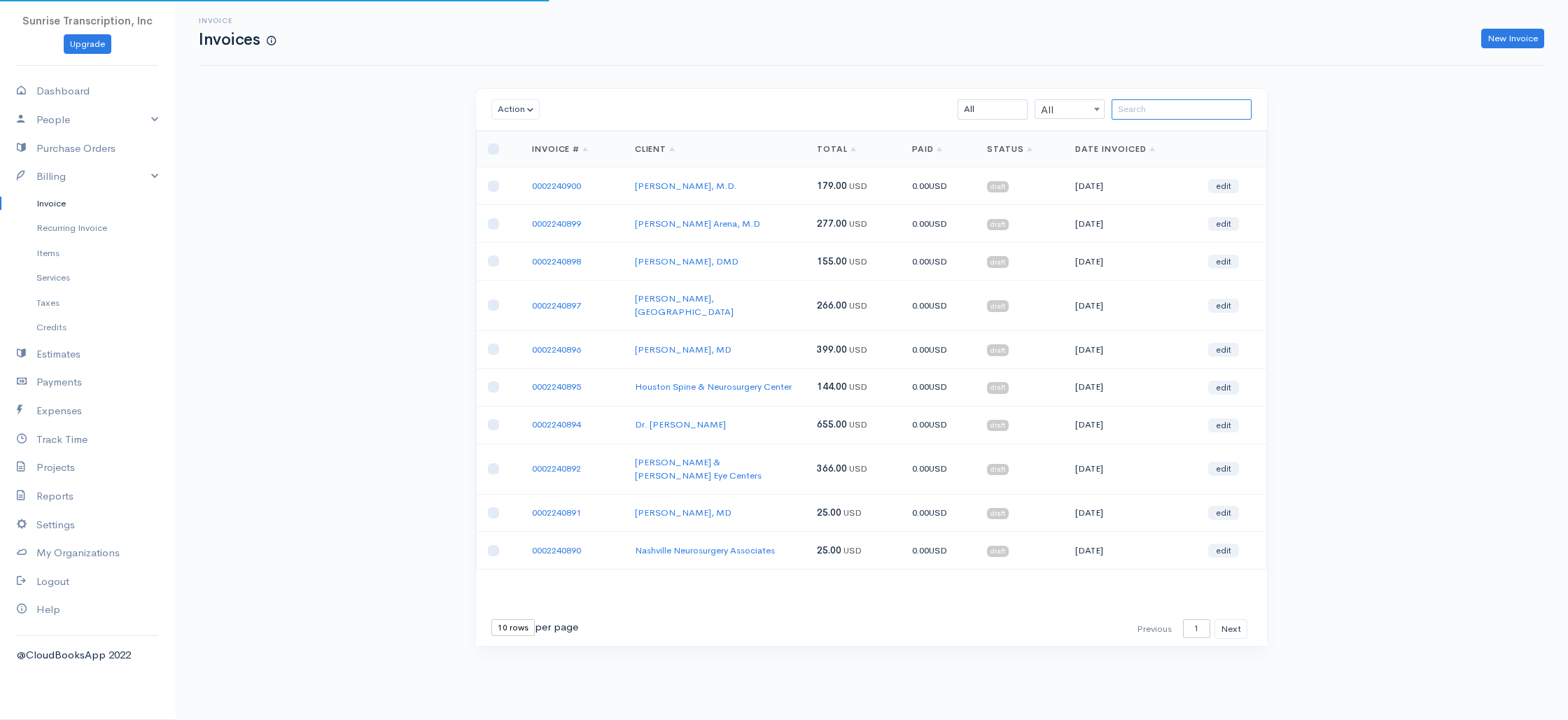
click at [1156, 107] on input "search" at bounding box center [1181, 110] width 140 height 20
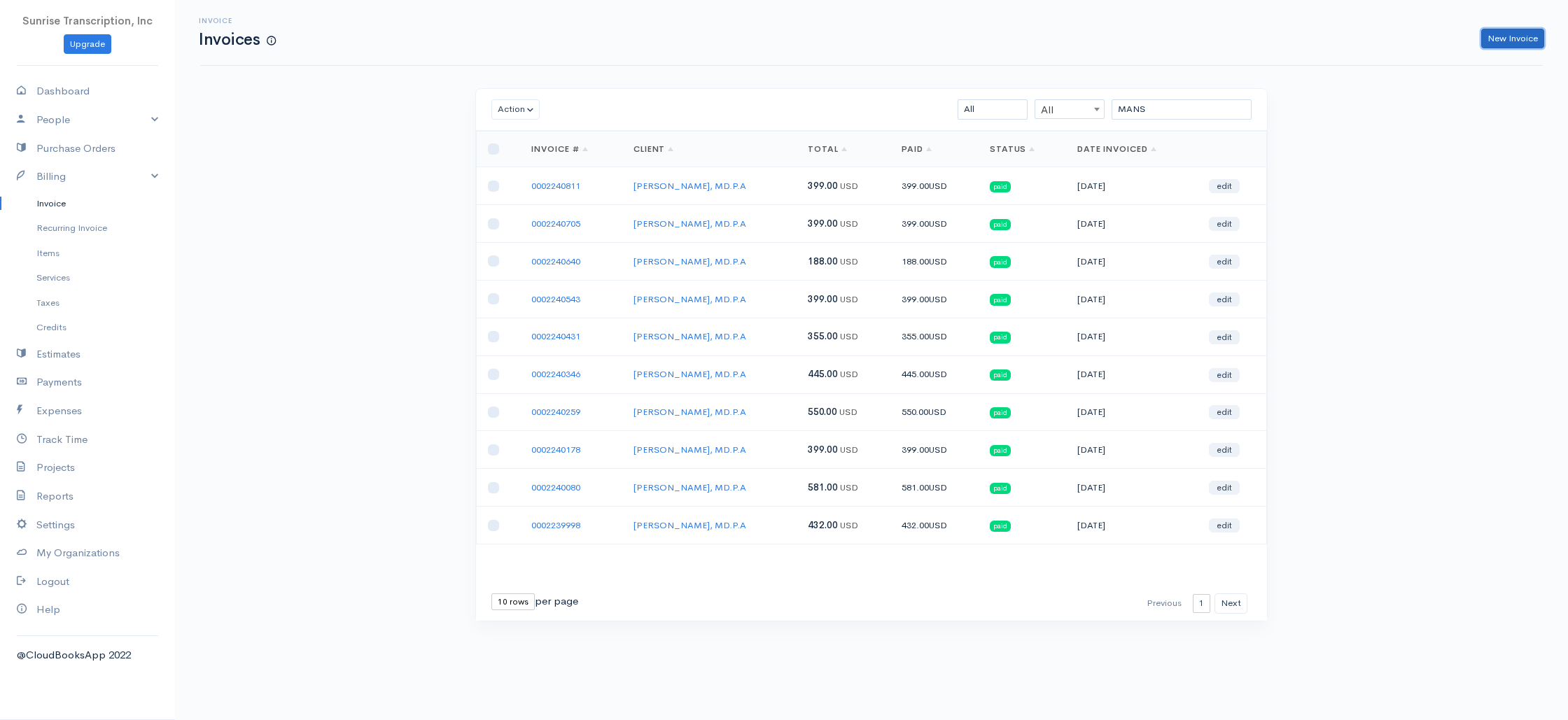
click at [1507, 34] on link "New Invoice" at bounding box center [1512, 39] width 63 height 20
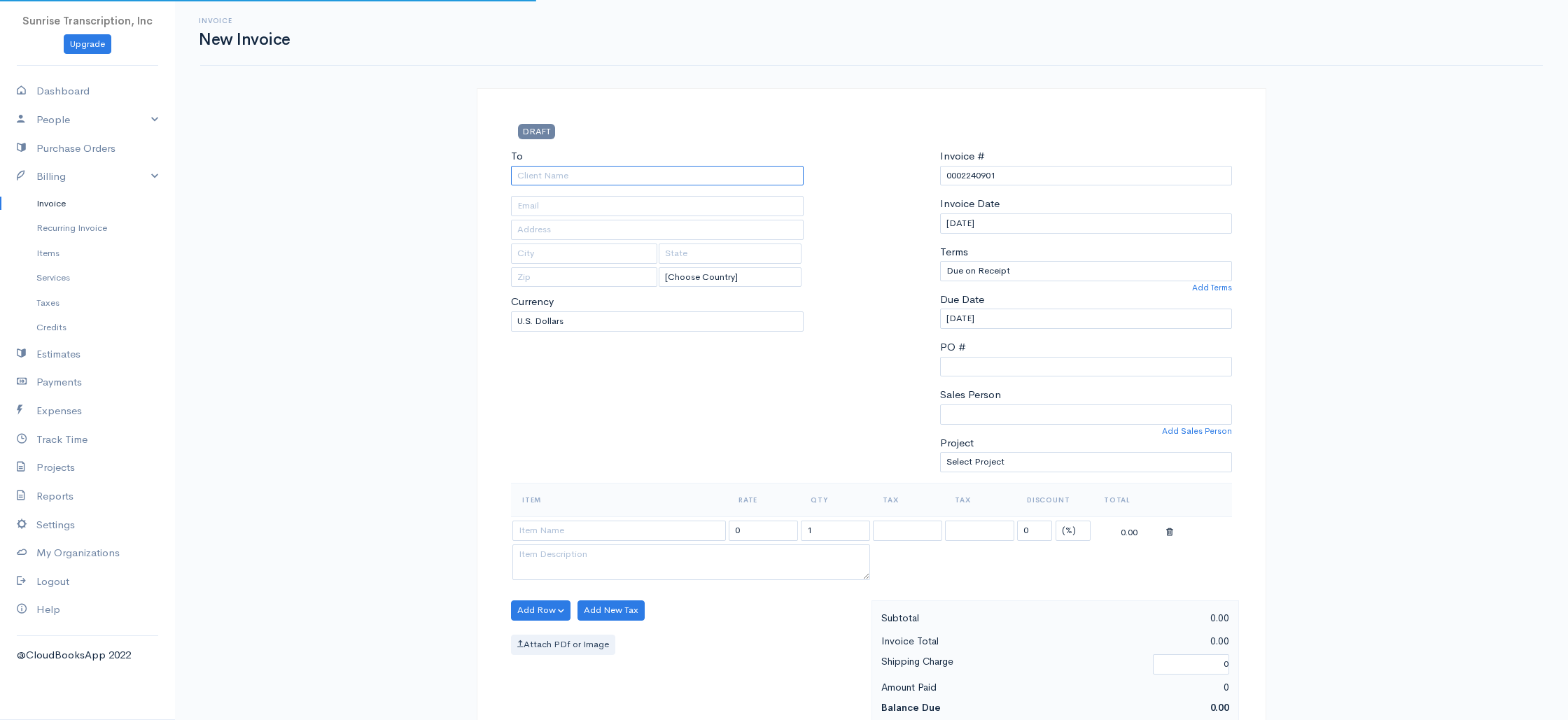
click at [572, 183] on input "To" at bounding box center [657, 176] width 293 height 20
click at [627, 524] on input at bounding box center [619, 531] width 213 height 20
click at [778, 531] on input "399.00" at bounding box center [763, 531] width 69 height 20
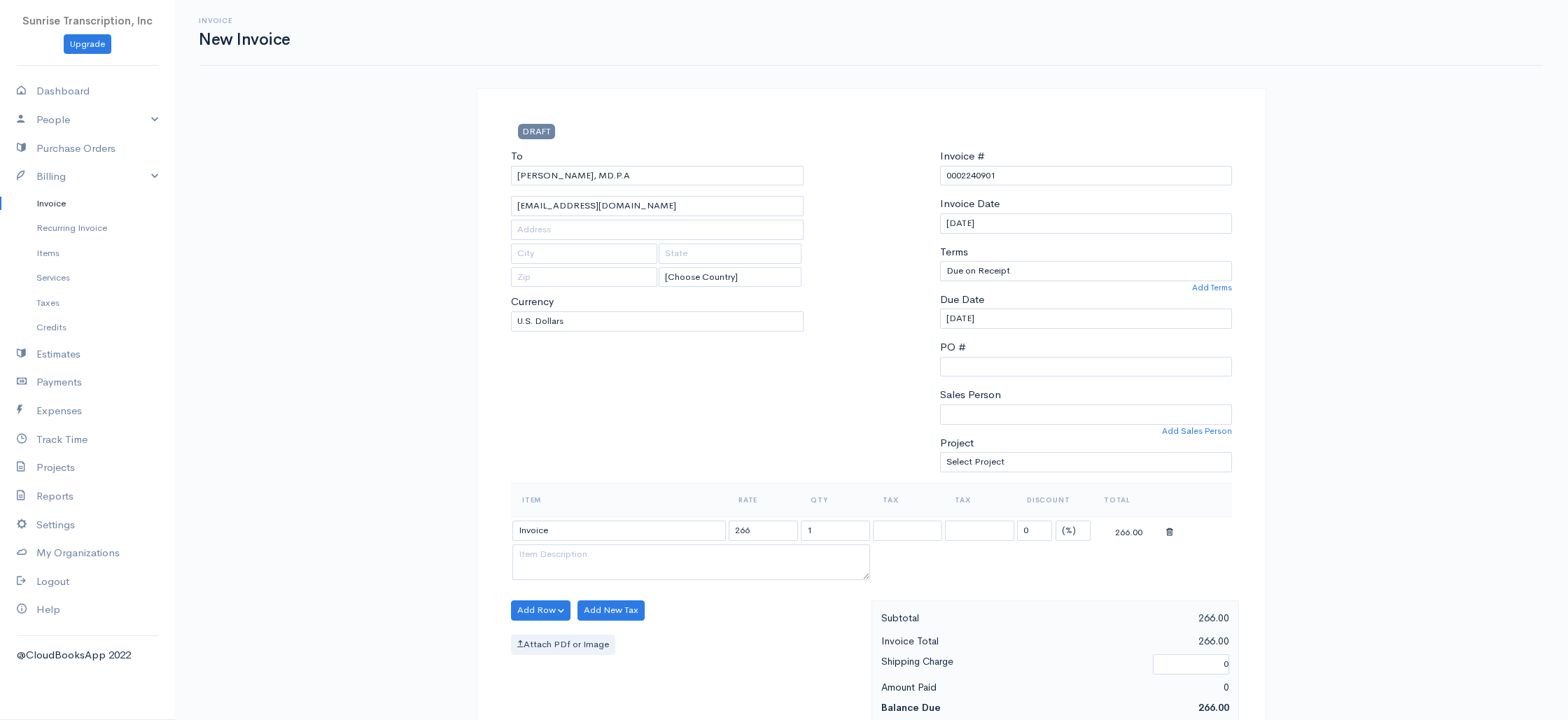
click at [748, 437] on div "To GEORGE MANSOUR, MD.P.A ktut5656@hotmail.com [Choose Country] United States C…" at bounding box center [657, 315] width 307 height 334
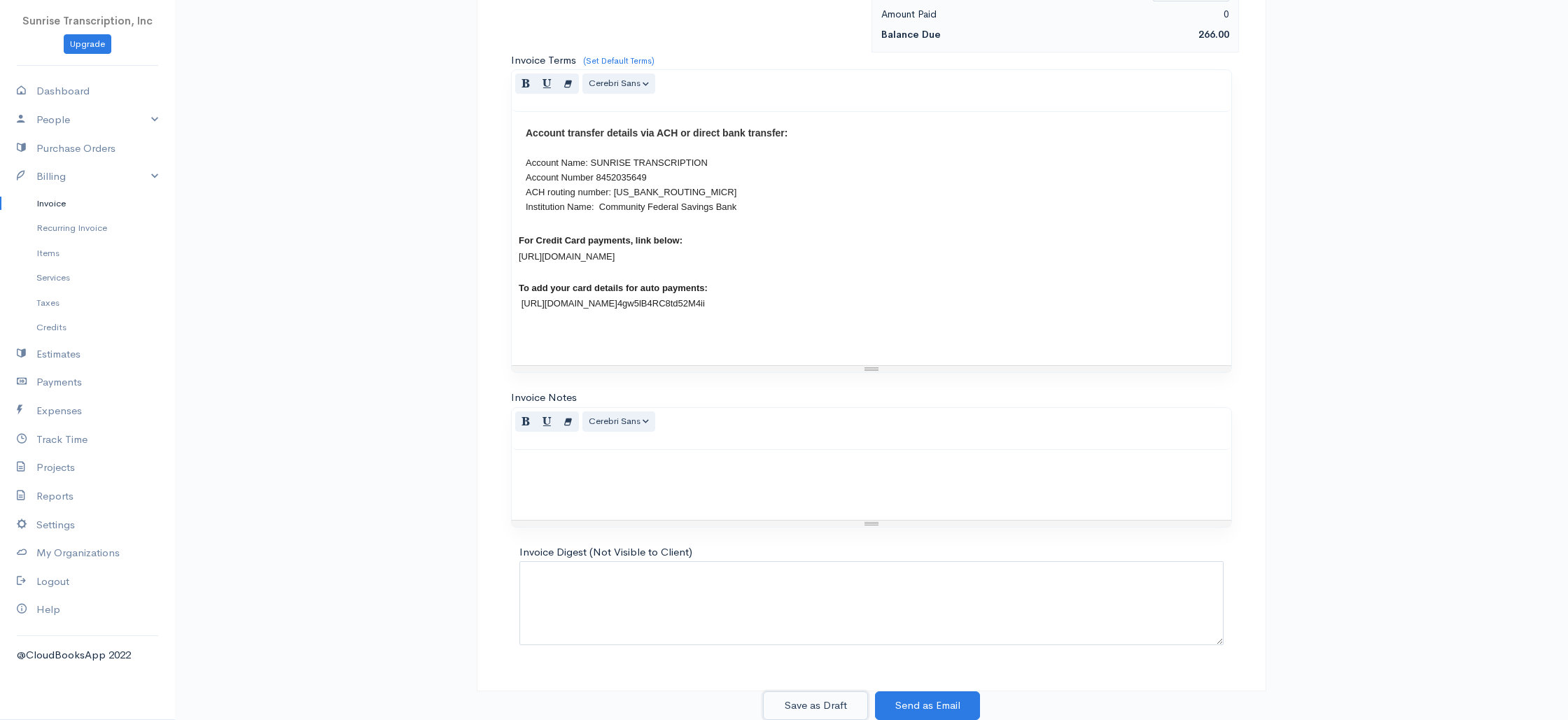
click at [822, 704] on button "Save as Draft" at bounding box center [815, 705] width 105 height 29
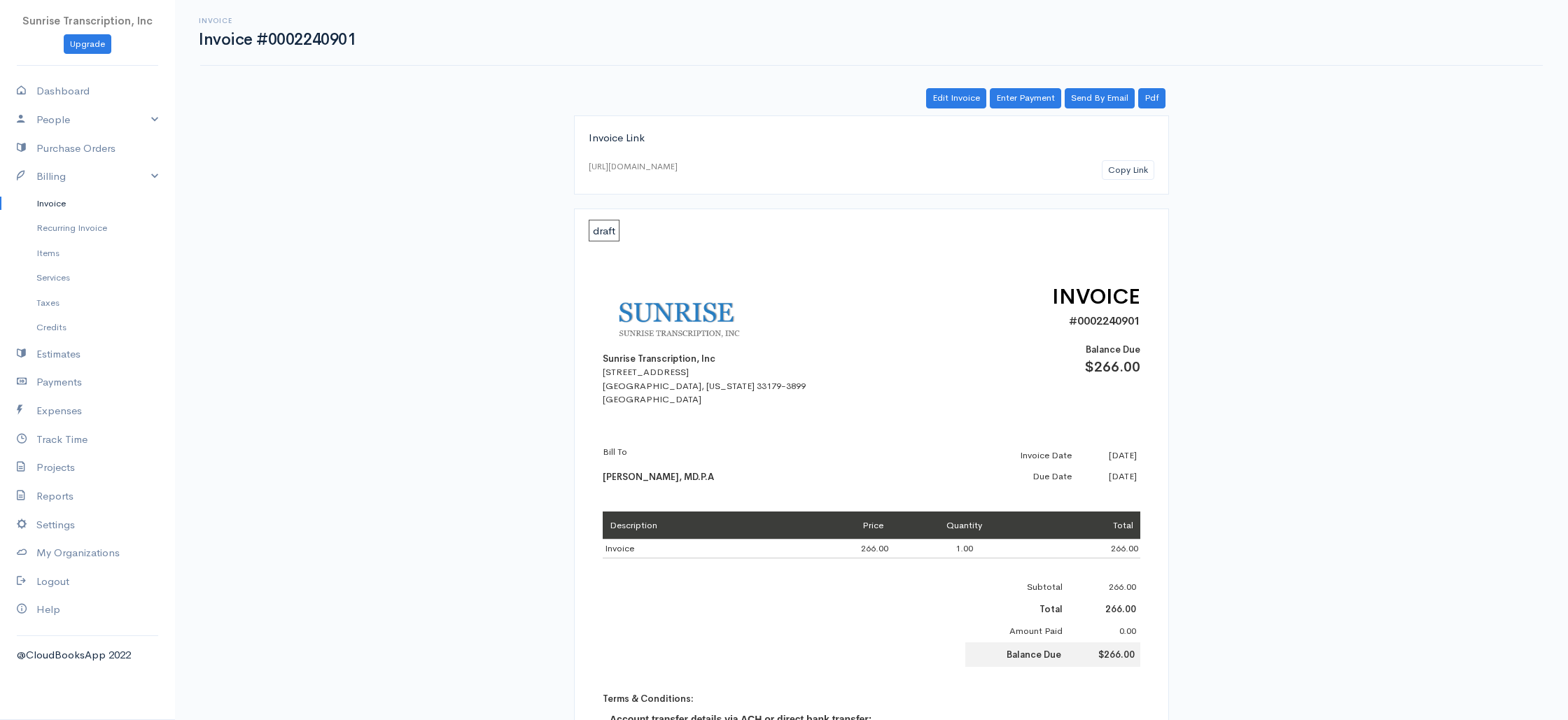
click at [54, 201] on link "Invoice" at bounding box center [88, 203] width 175 height 25
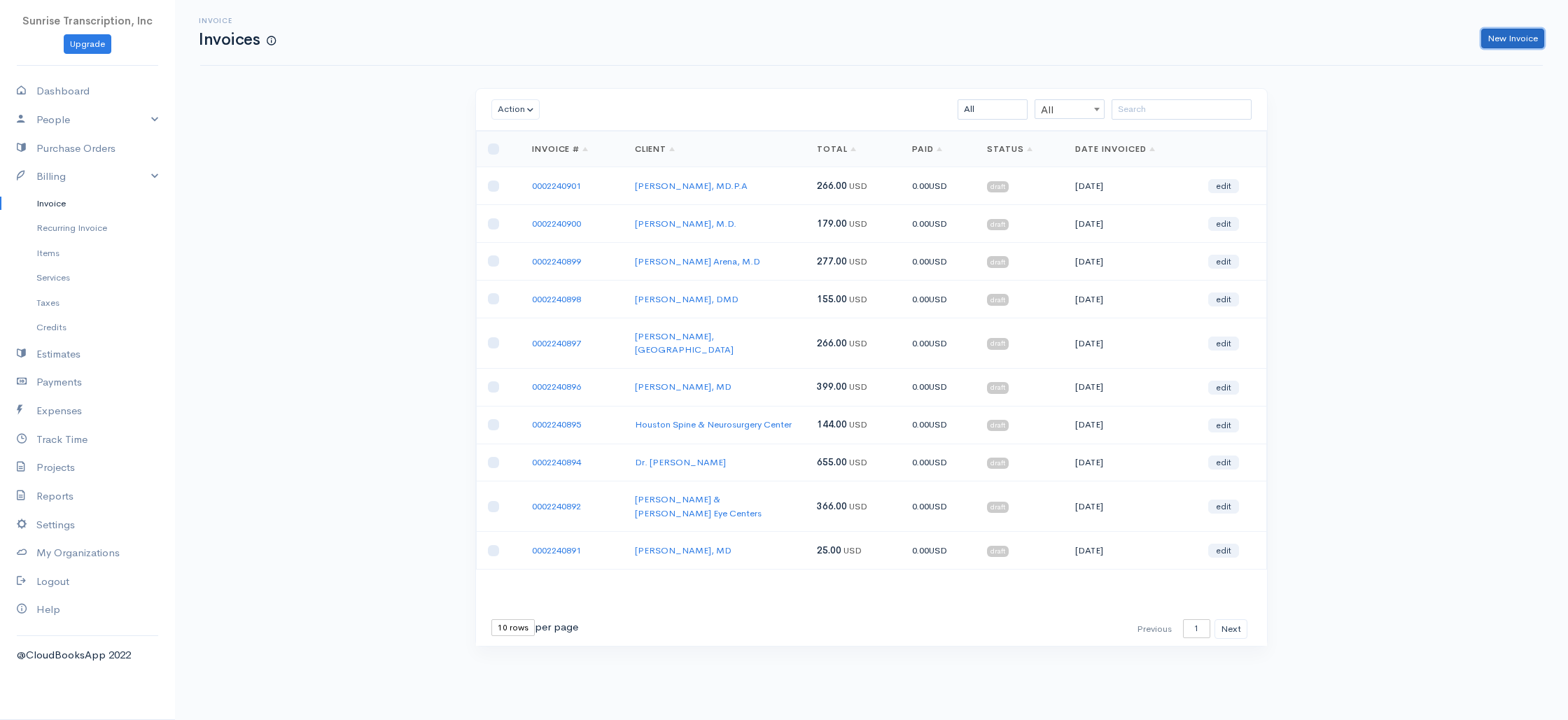
click at [1505, 38] on link "New Invoice" at bounding box center [1512, 39] width 63 height 20
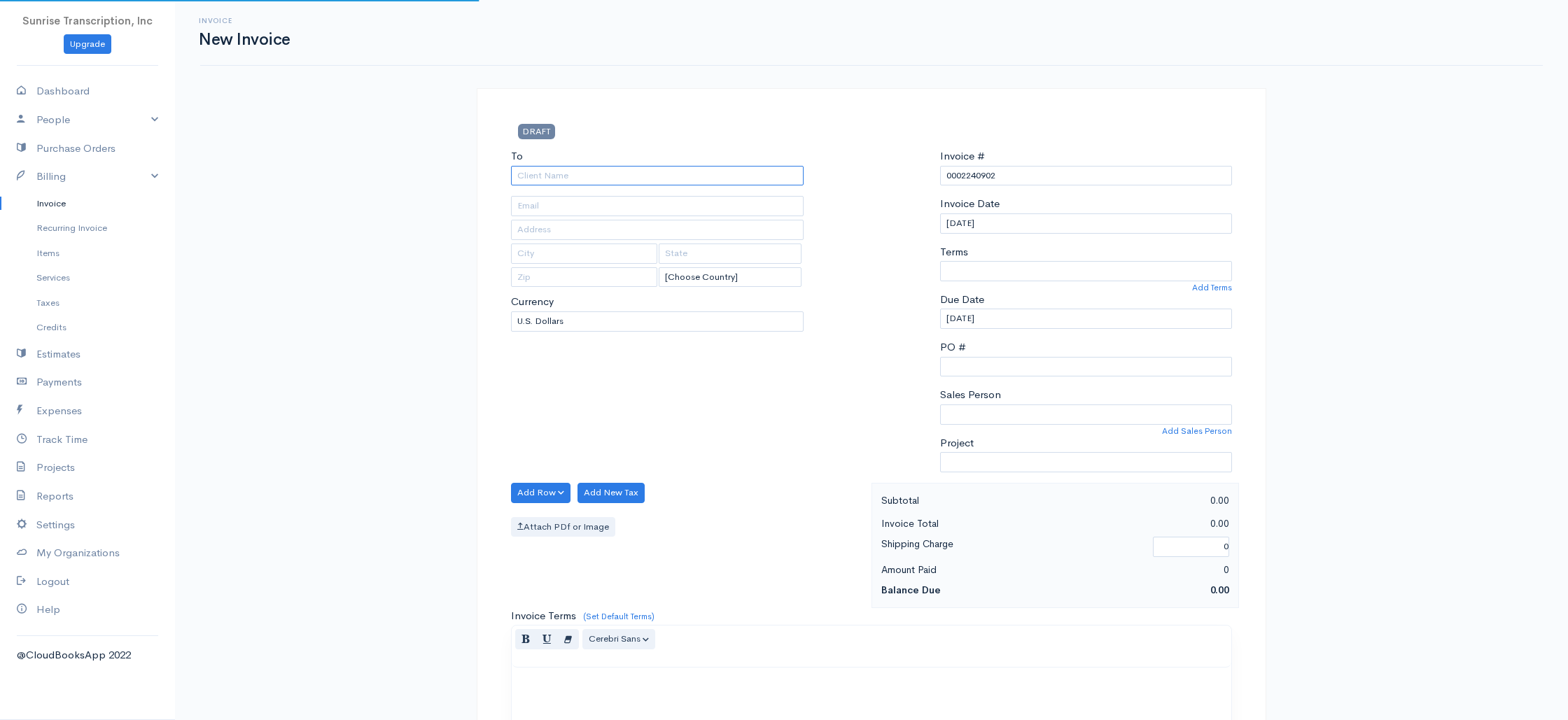
click at [743, 175] on input "To" at bounding box center [657, 176] width 293 height 20
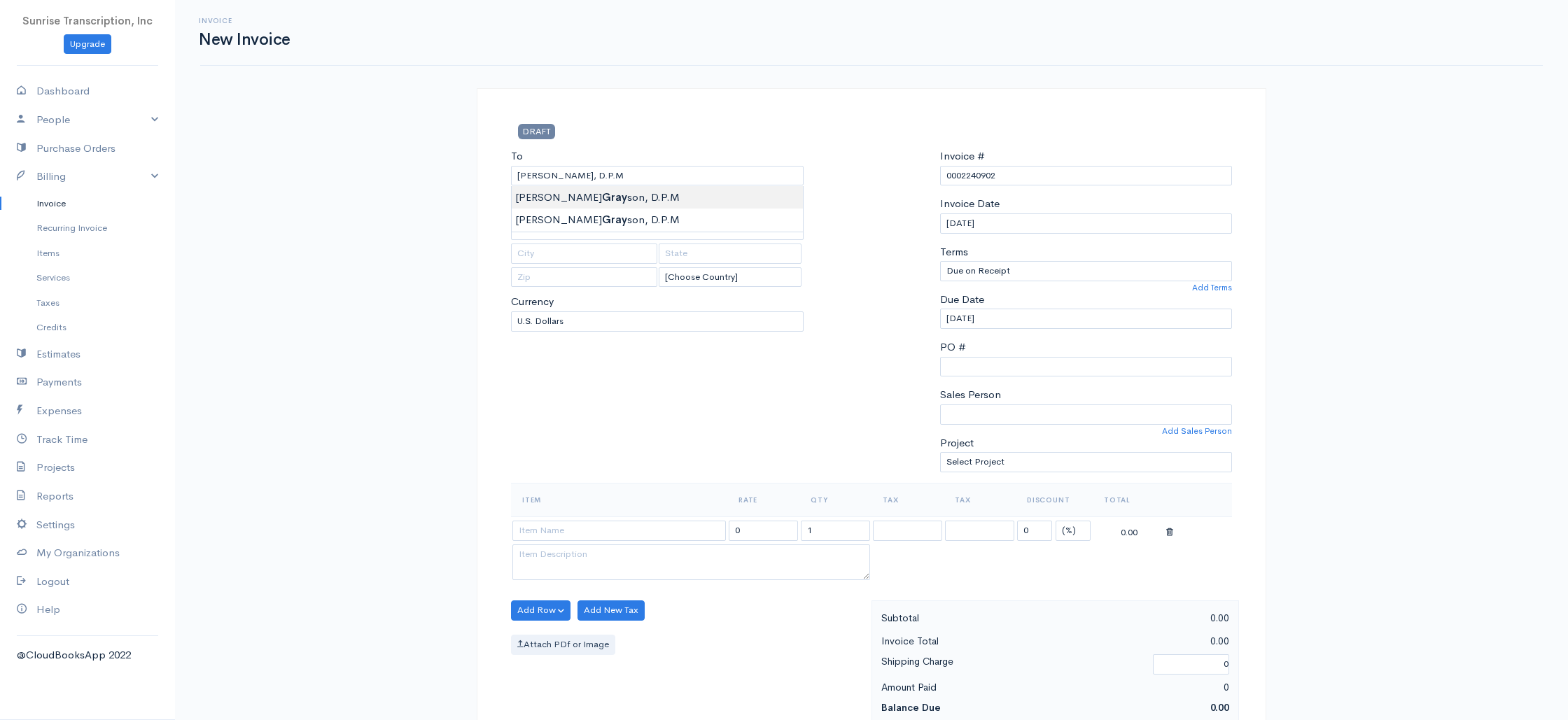
click at [590, 532] on input at bounding box center [619, 531] width 213 height 20
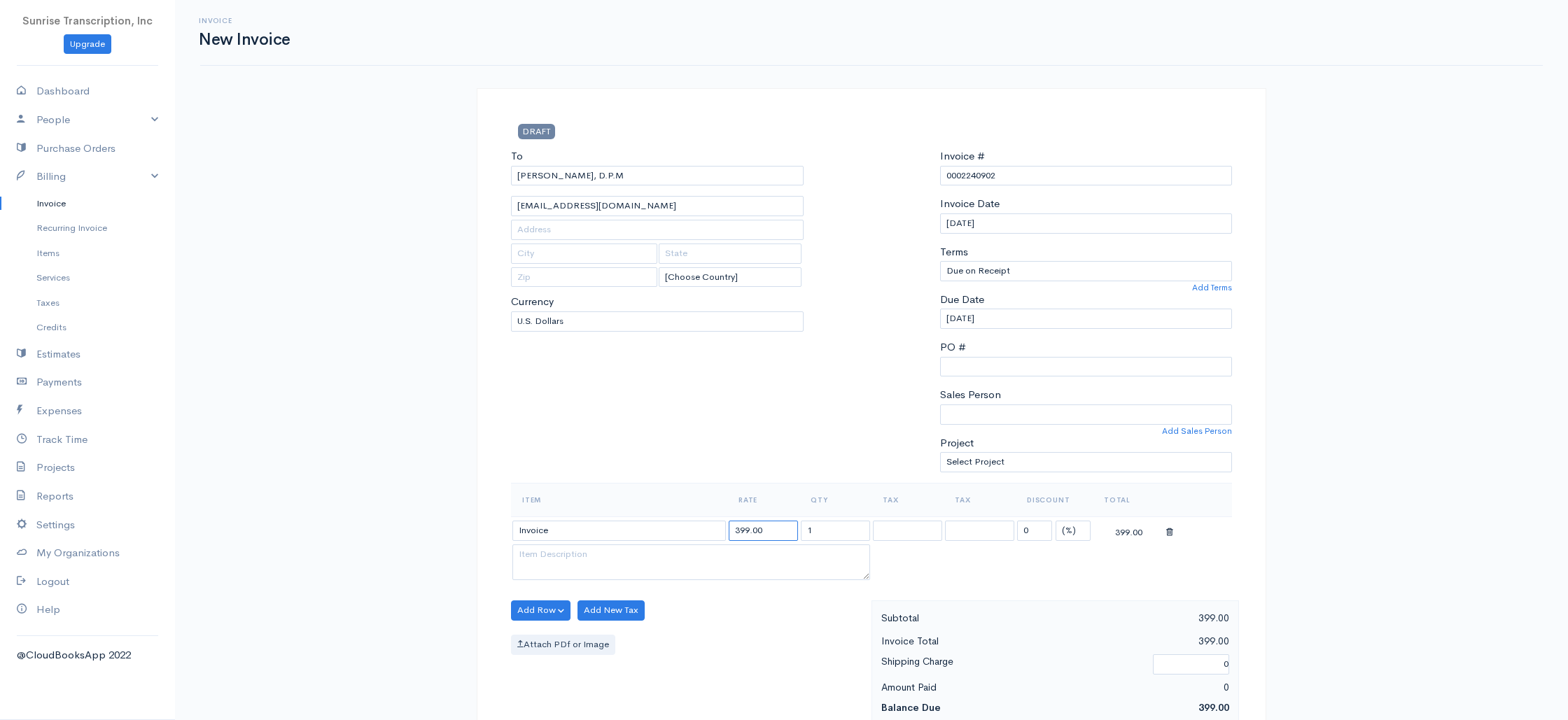
click at [780, 533] on input "399.00" at bounding box center [763, 531] width 69 height 20
click at [36, 207] on link "Invoice" at bounding box center [88, 203] width 175 height 25
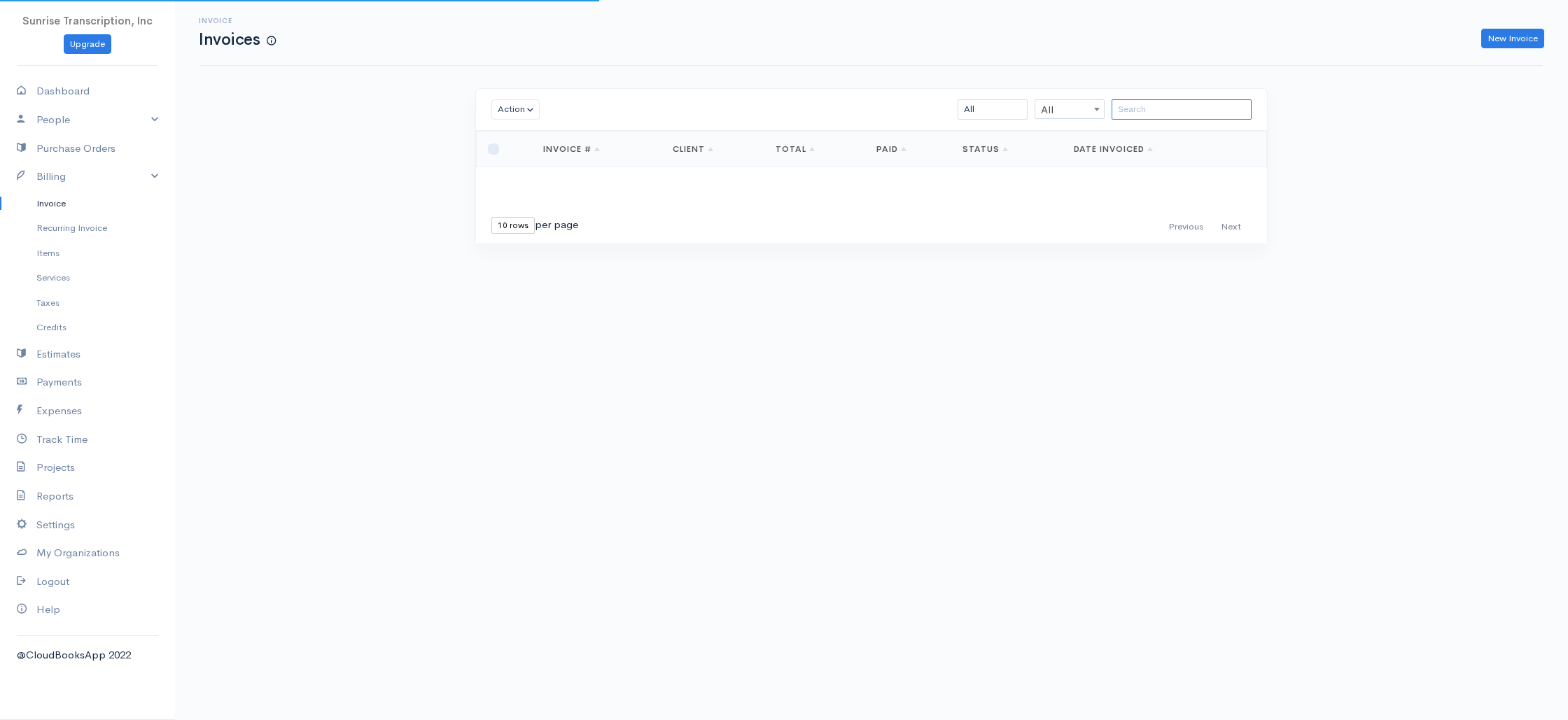
click at [1166, 108] on input "search" at bounding box center [1181, 110] width 140 height 20
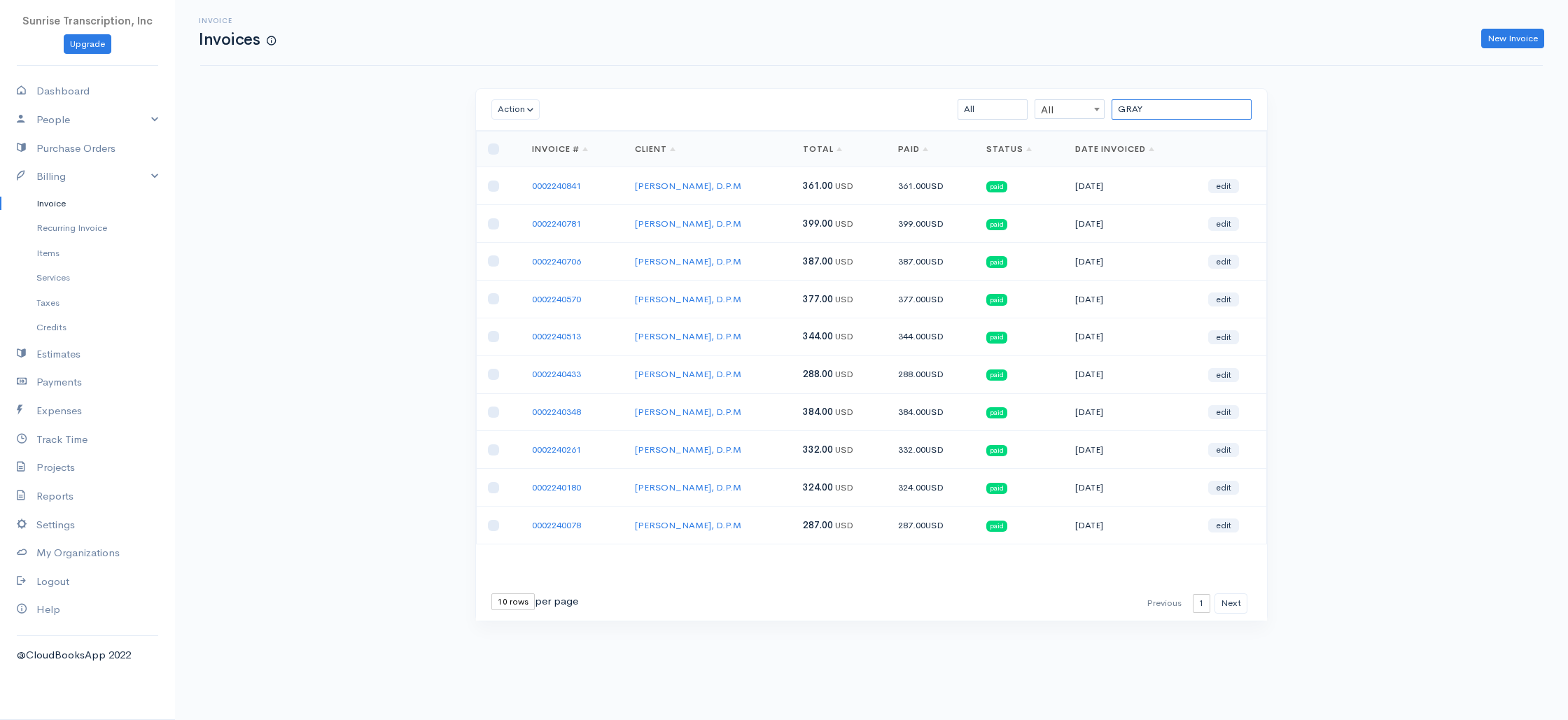
drag, startPoint x: 1098, startPoint y: 105, endPoint x: 1070, endPoint y: 105, distance: 28.0
click at [1070, 105] on div "GRAY All All All Draft Viewed Sent Paid Partial Overdue Unpaid/Open" at bounding box center [935, 110] width 646 height 20
click at [1125, 113] on input "LAKE" at bounding box center [1181, 110] width 140 height 20
drag, startPoint x: 1157, startPoint y: 108, endPoint x: 1029, endPoint y: 102, distance: 128.1
click at [1029, 102] on div "LAKE All All All Draft Viewed Sent Paid Partial Overdue Unpaid/Open" at bounding box center [935, 110] width 646 height 20
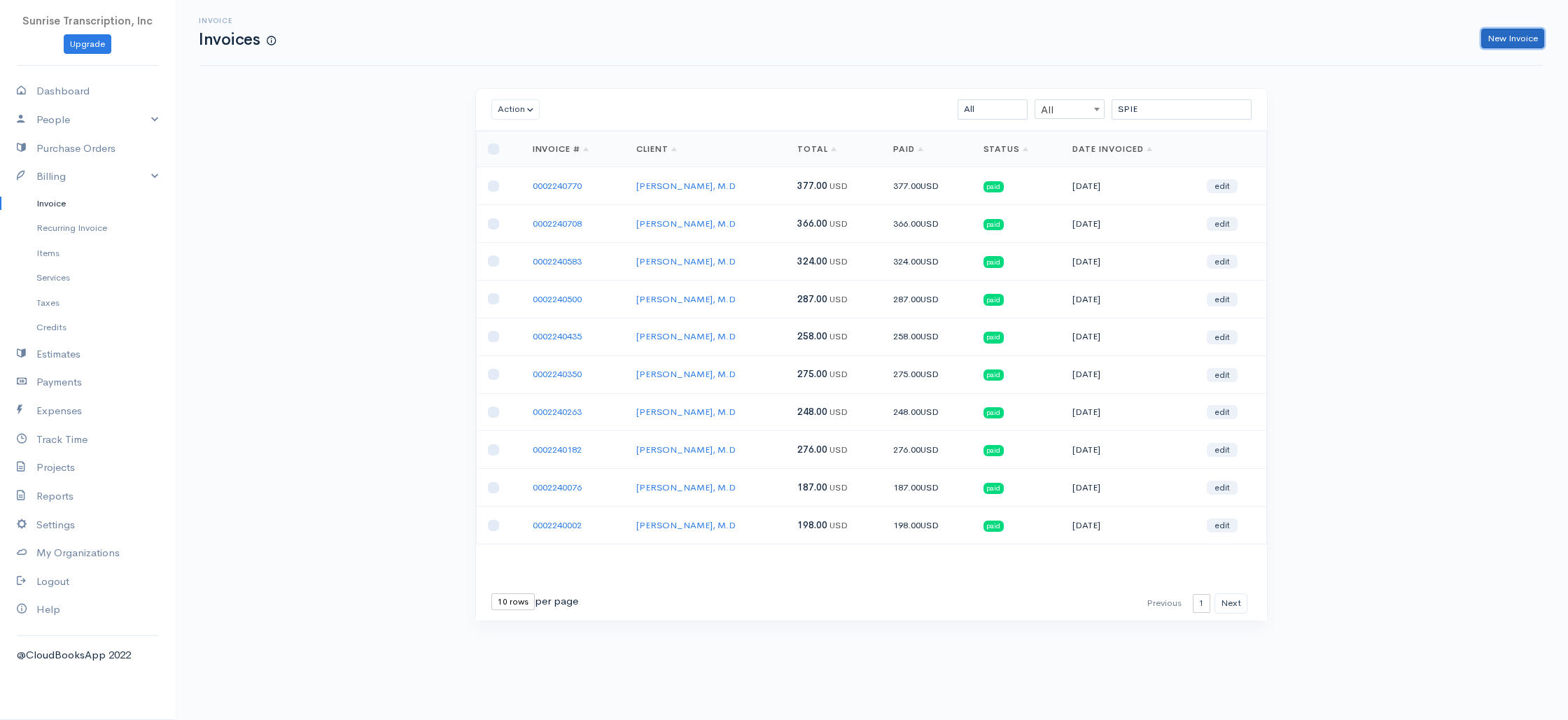
click at [1494, 38] on link "New Invoice" at bounding box center [1512, 39] width 63 height 20
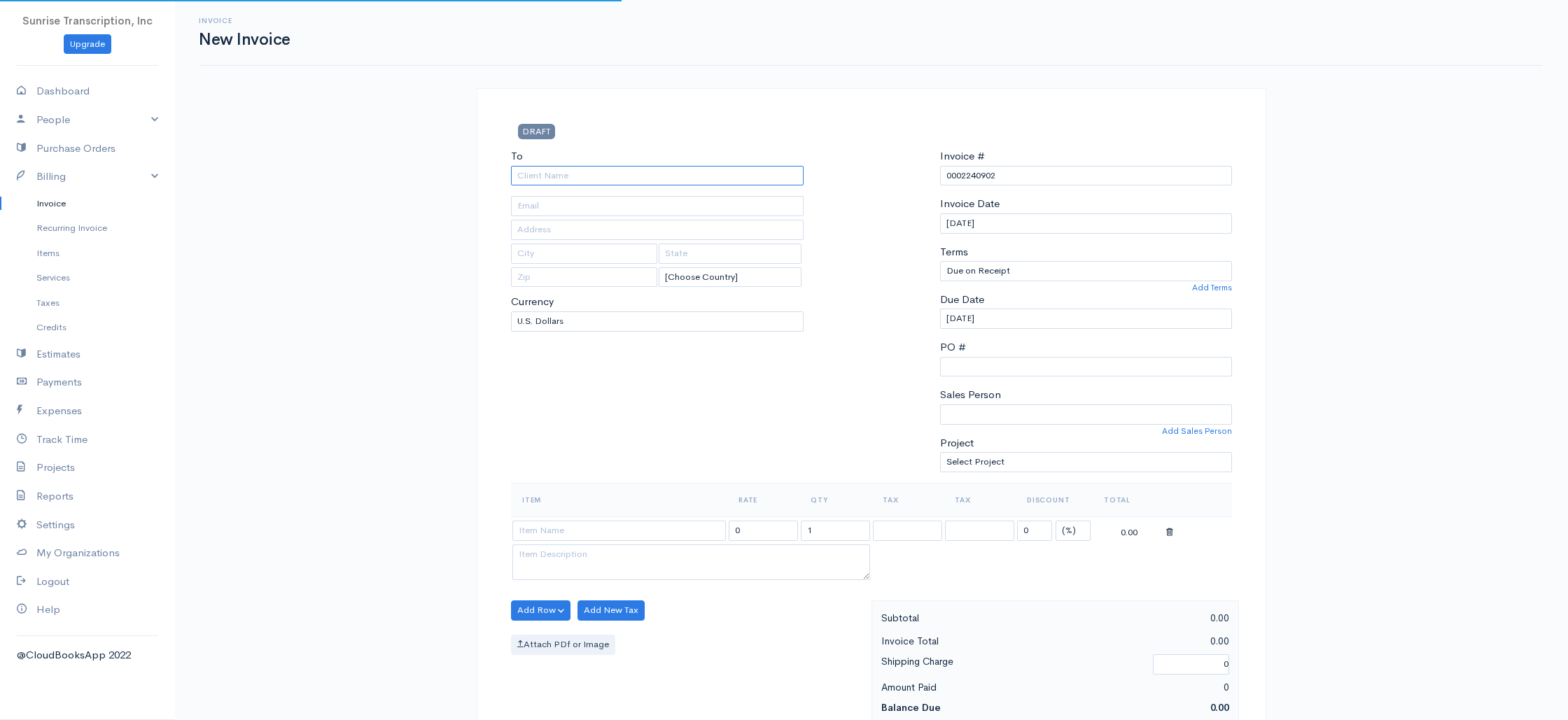
click at [599, 177] on input "To" at bounding box center [657, 176] width 293 height 20
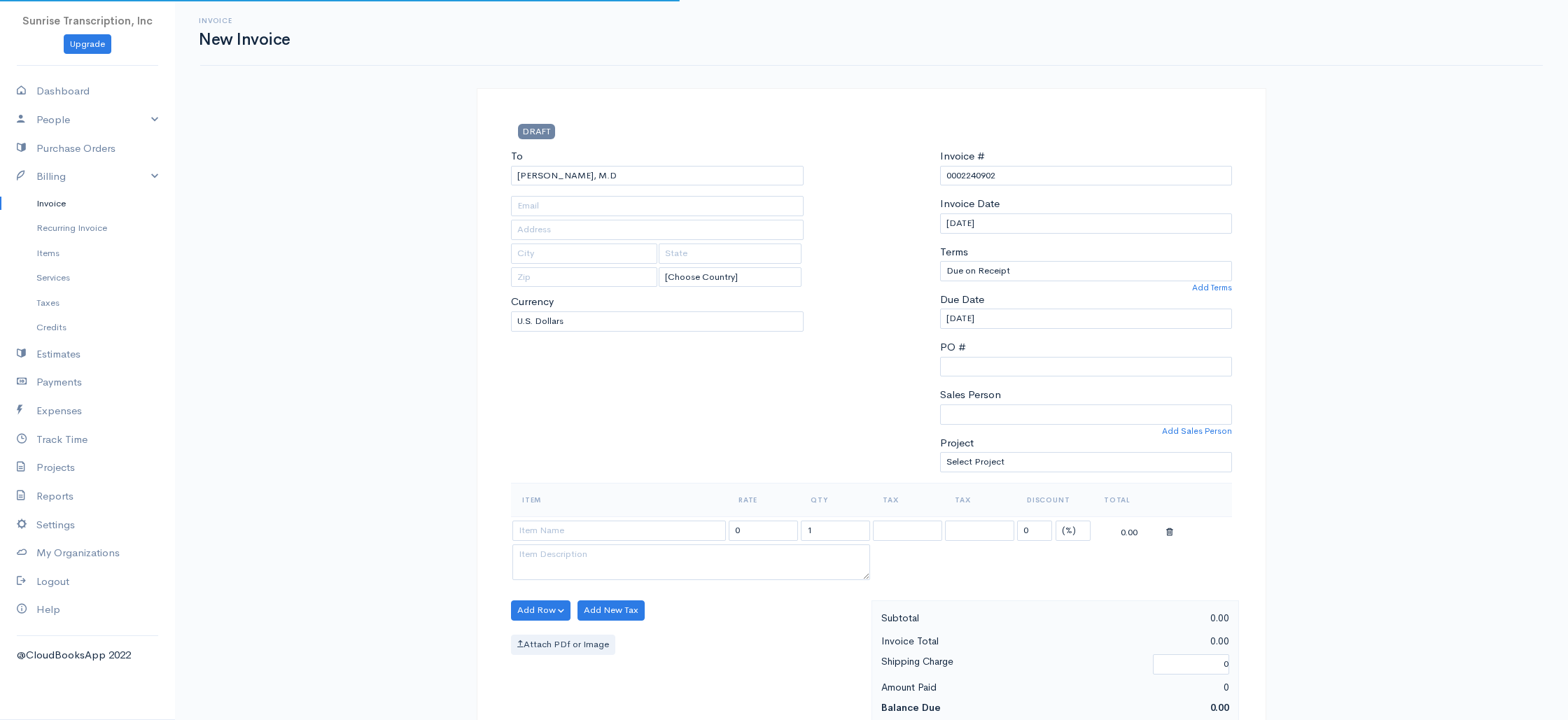
click at [606, 434] on div "To Robert F. Spiera, M.D [Choose Country] United States Canada United Kingdom A…" at bounding box center [657, 315] width 307 height 334
click at [604, 538] on input at bounding box center [619, 531] width 213 height 20
drag, startPoint x: 770, startPoint y: 525, endPoint x: 696, endPoint y: 527, distance: 74.0
click at [696, 527] on tr "Invoice 399.00 1 0 (%) Flat 399.00" at bounding box center [871, 529] width 721 height 27
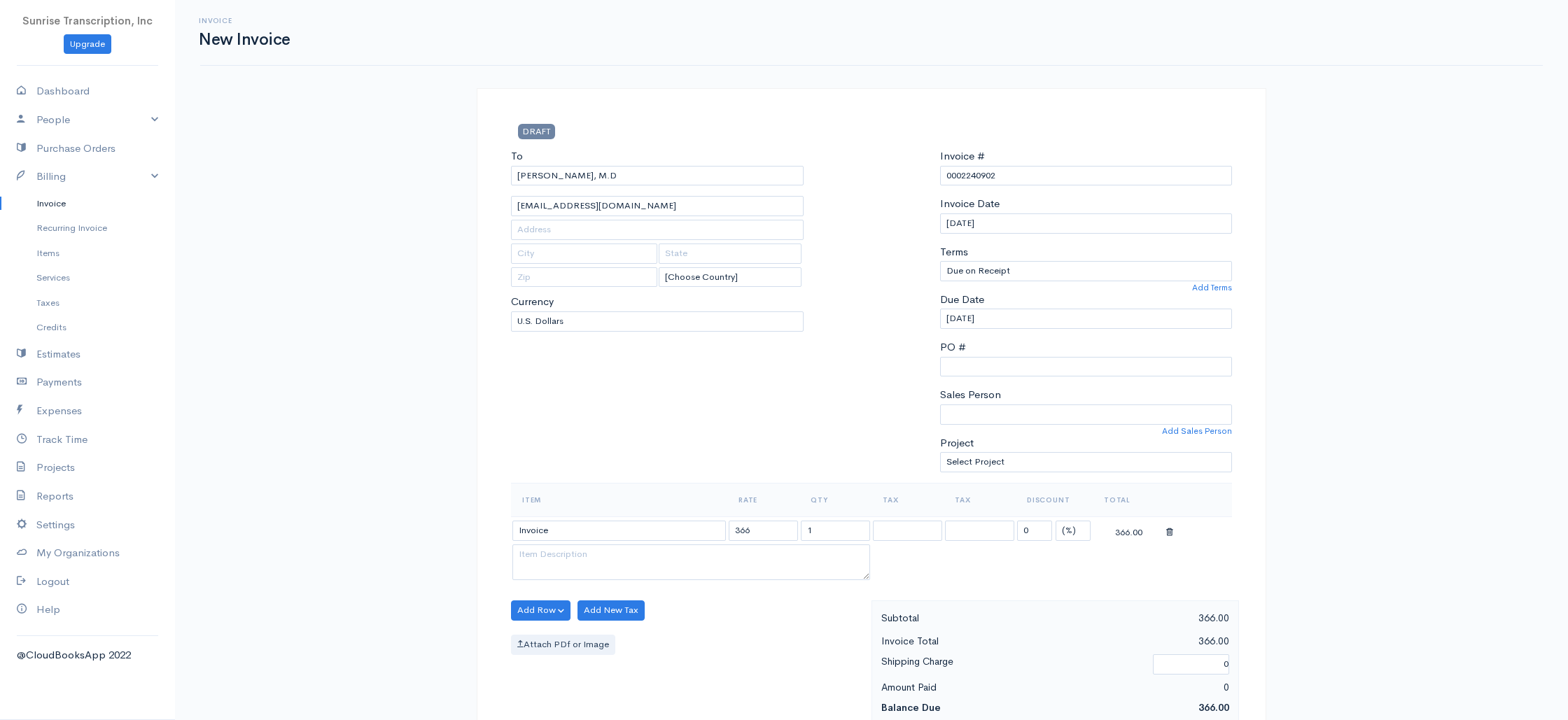
click at [720, 431] on div "To Robert F. Spiera, M.D SpieraR@hss.edu [Choose Country] United States Canada …" at bounding box center [657, 315] width 307 height 334
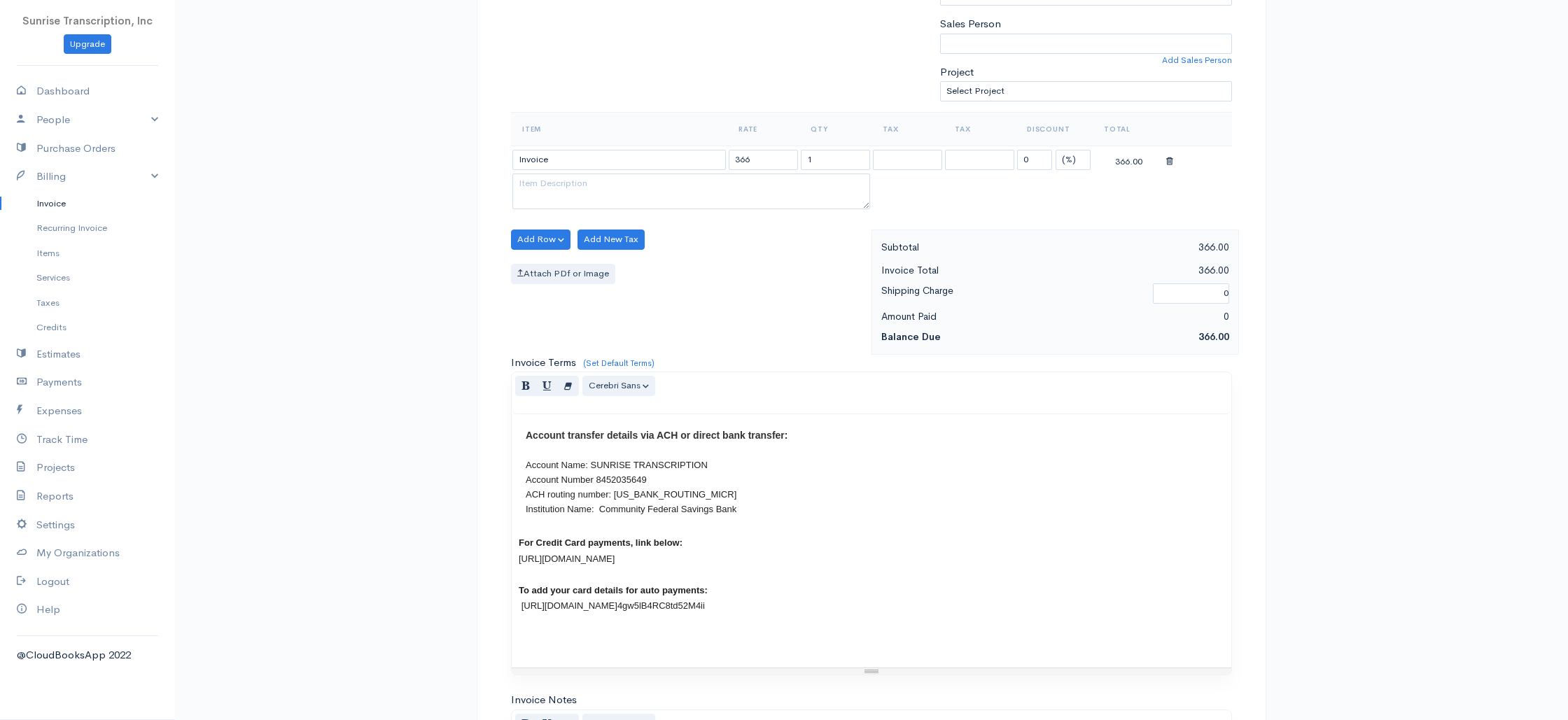
scroll to position [673, 0]
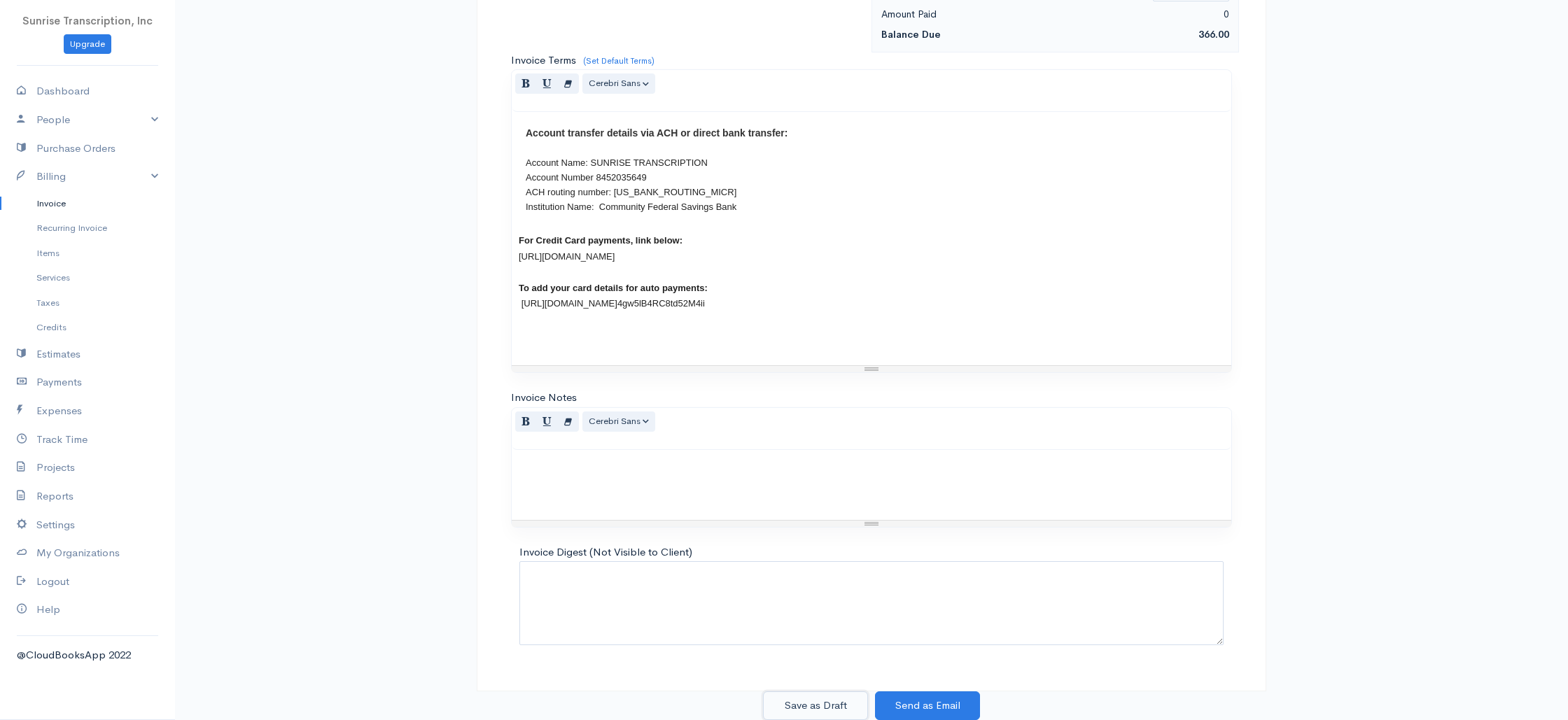
click at [822, 700] on button "Save as Draft" at bounding box center [815, 705] width 105 height 29
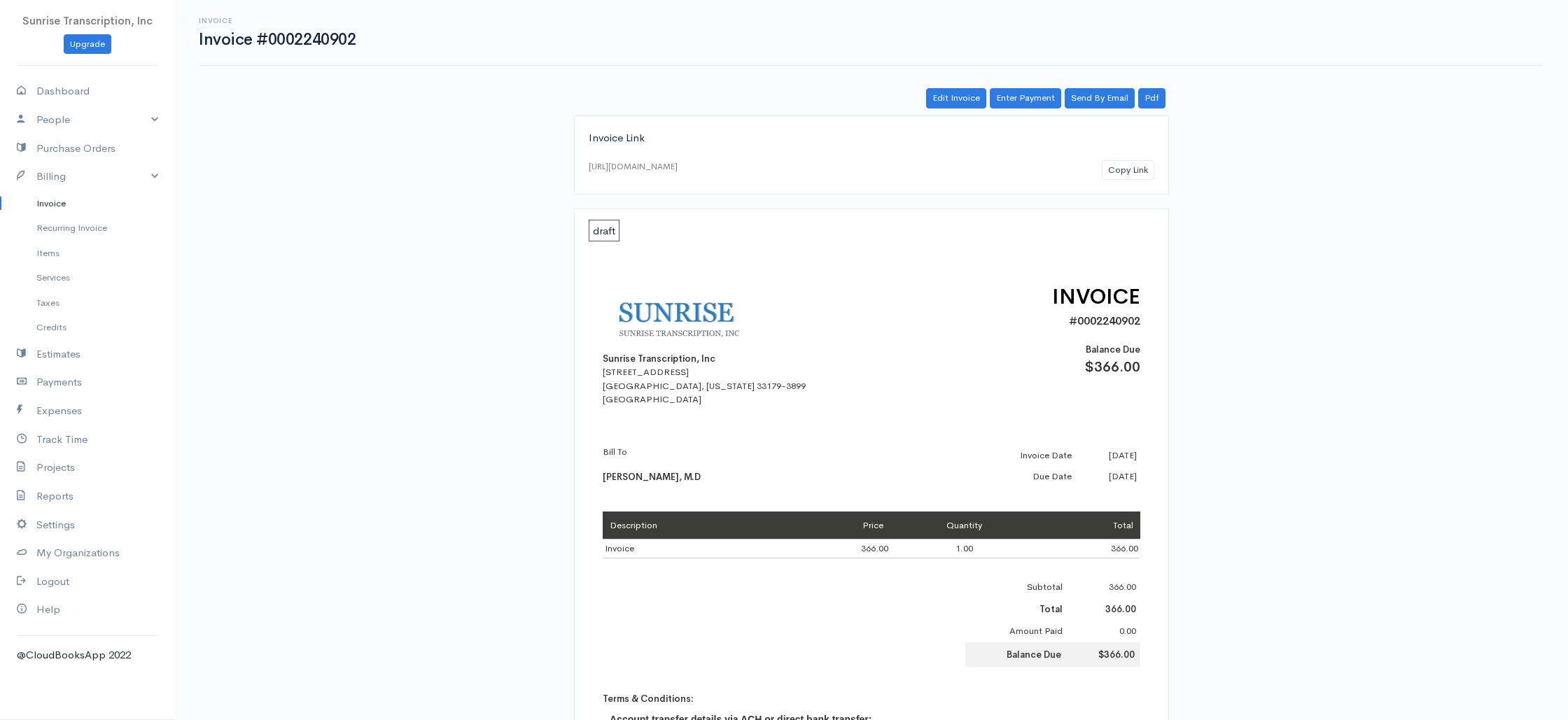
click at [75, 201] on link "Invoice" at bounding box center [88, 203] width 175 height 25
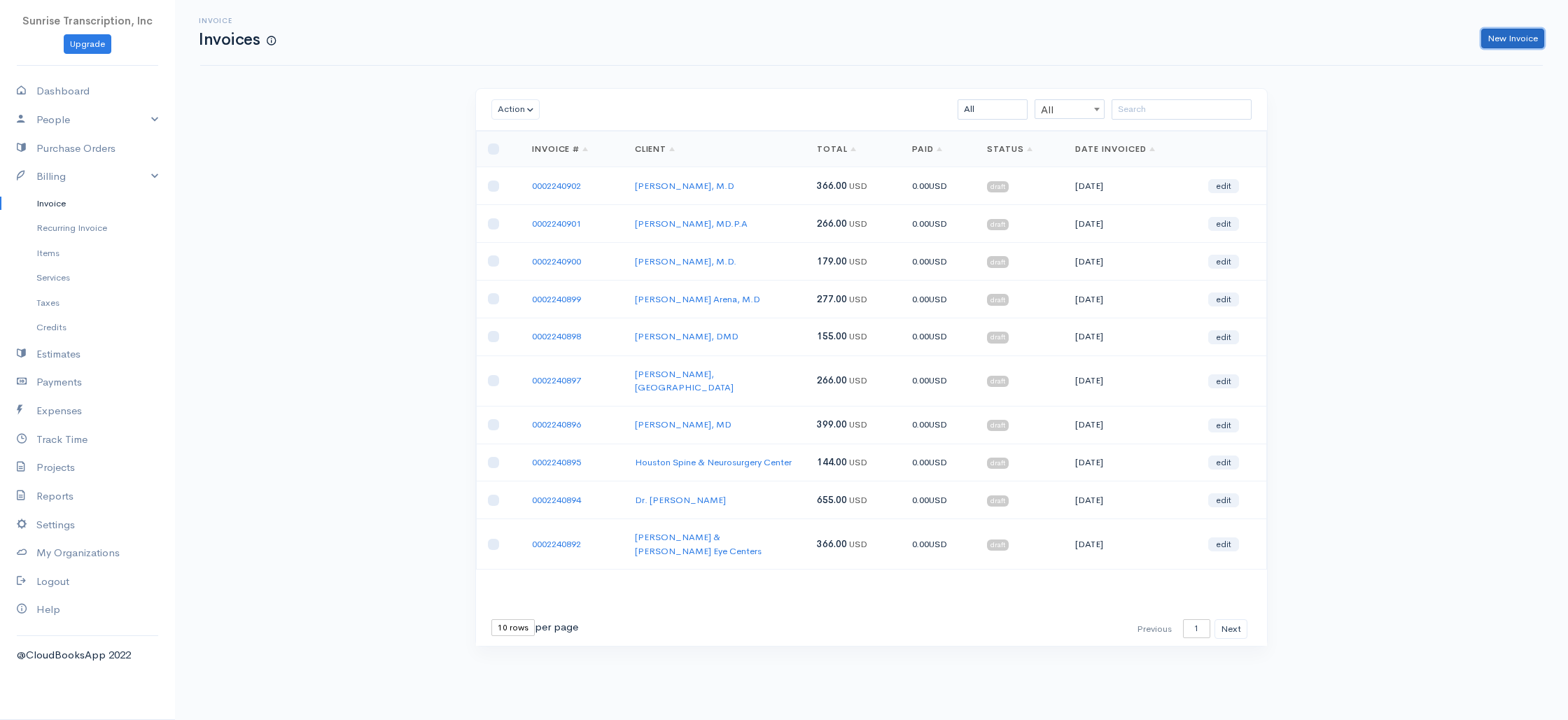
drag, startPoint x: 1520, startPoint y: 36, endPoint x: 1090, endPoint y: 83, distance: 432.6
click at [1520, 36] on link "New Invoice" at bounding box center [1512, 39] width 63 height 20
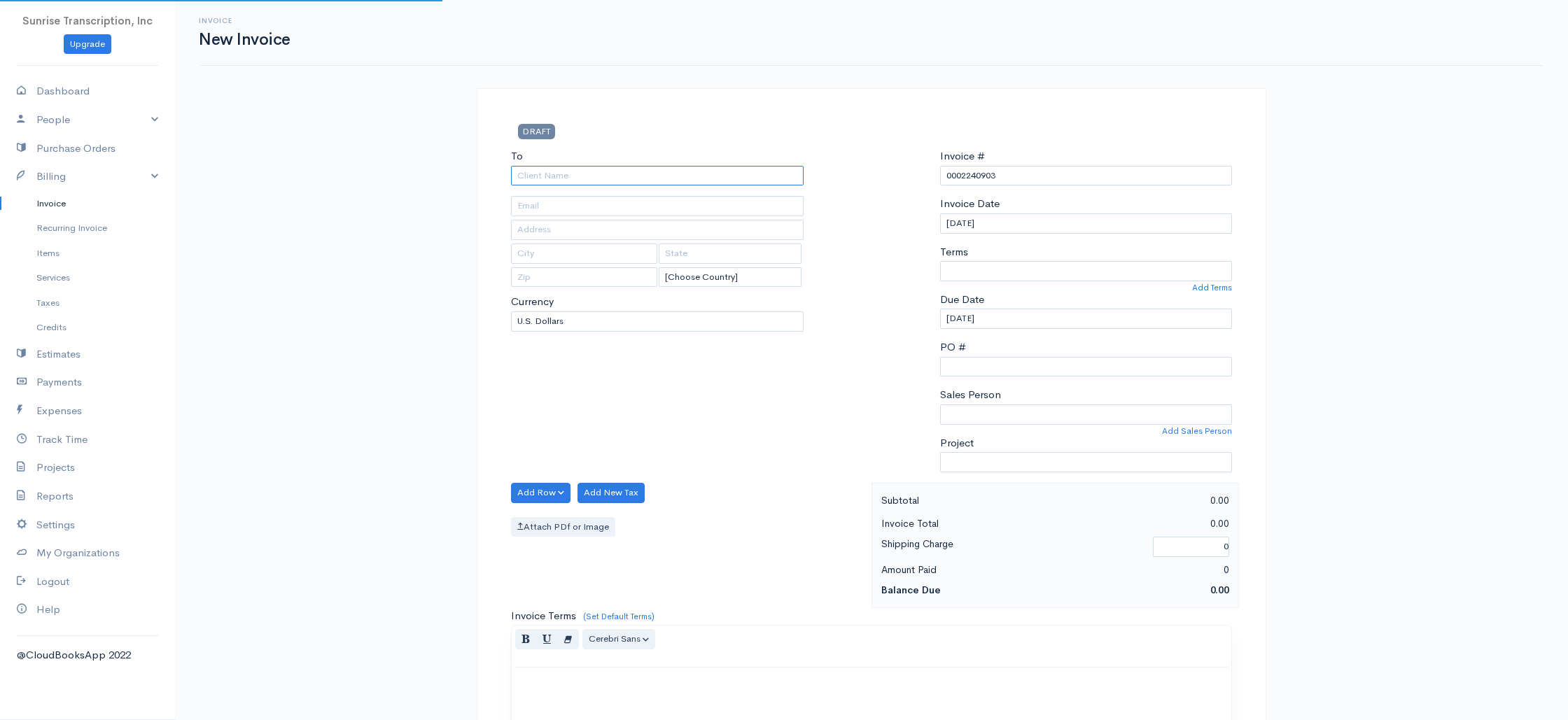
click at [604, 176] on input "To" at bounding box center [657, 176] width 293 height 20
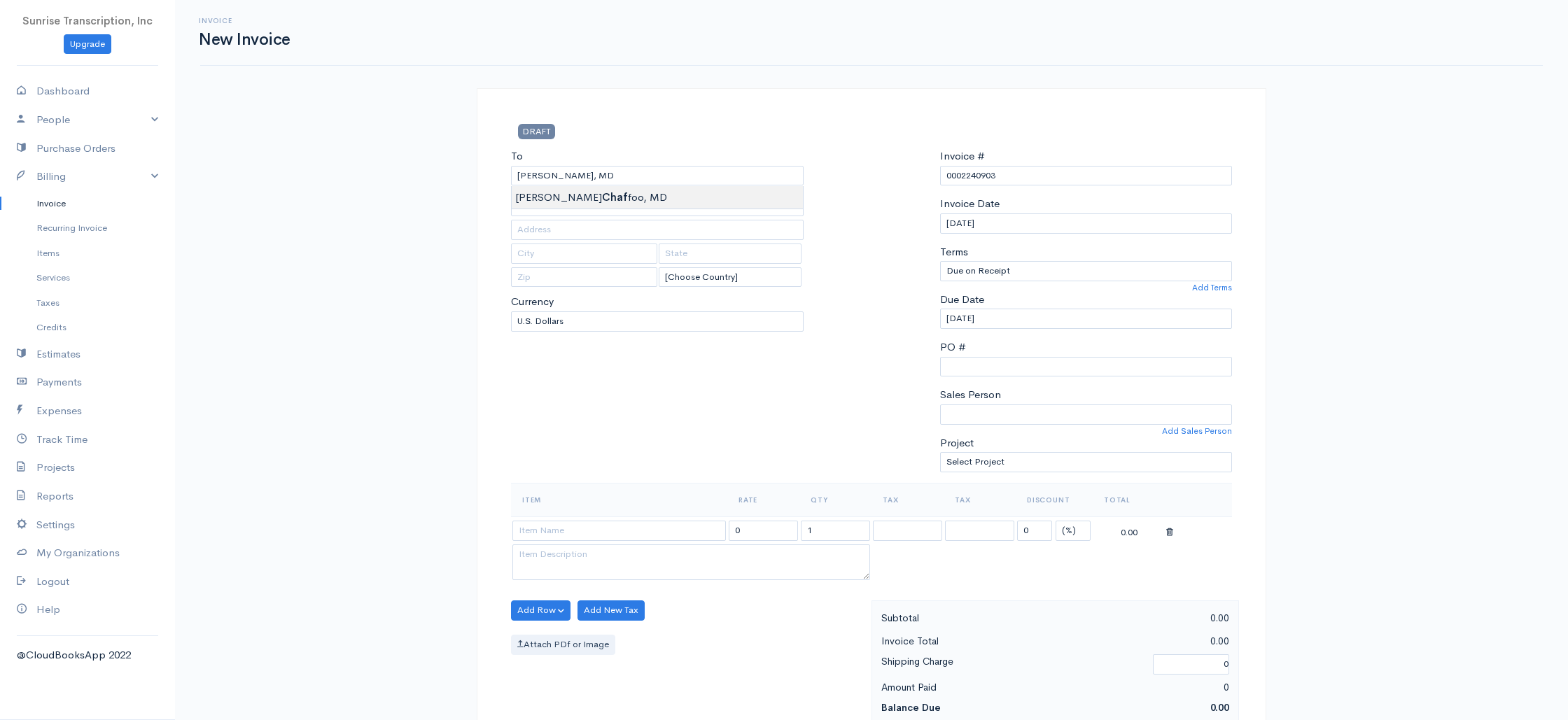
click at [429, 274] on div "Invoice New Invoice DRAFT To Richard Chaffoo, MD [Choose Country] United States…" at bounding box center [871, 697] width 1393 height 1393
click at [622, 530] on input at bounding box center [619, 531] width 213 height 20
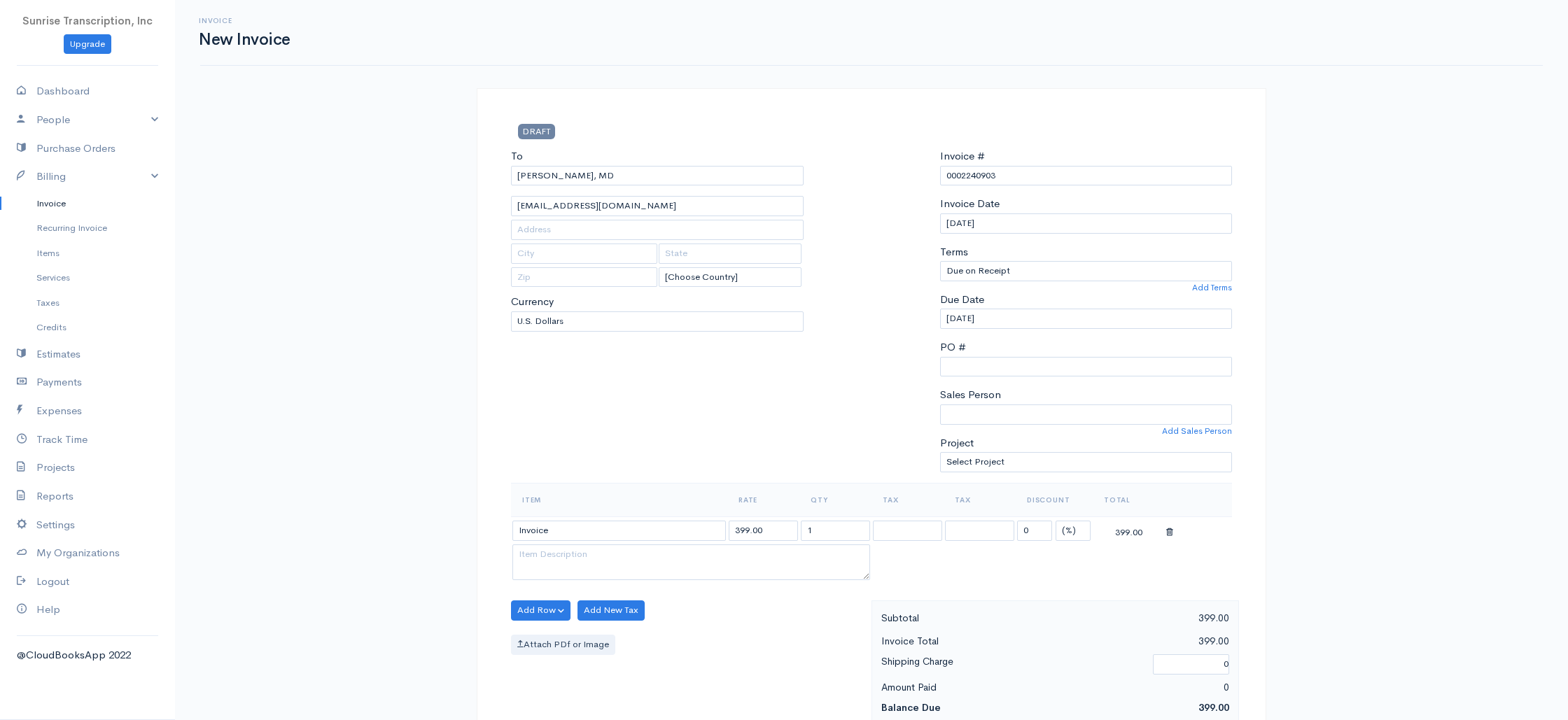
click at [60, 201] on link "Invoice" at bounding box center [88, 203] width 175 height 25
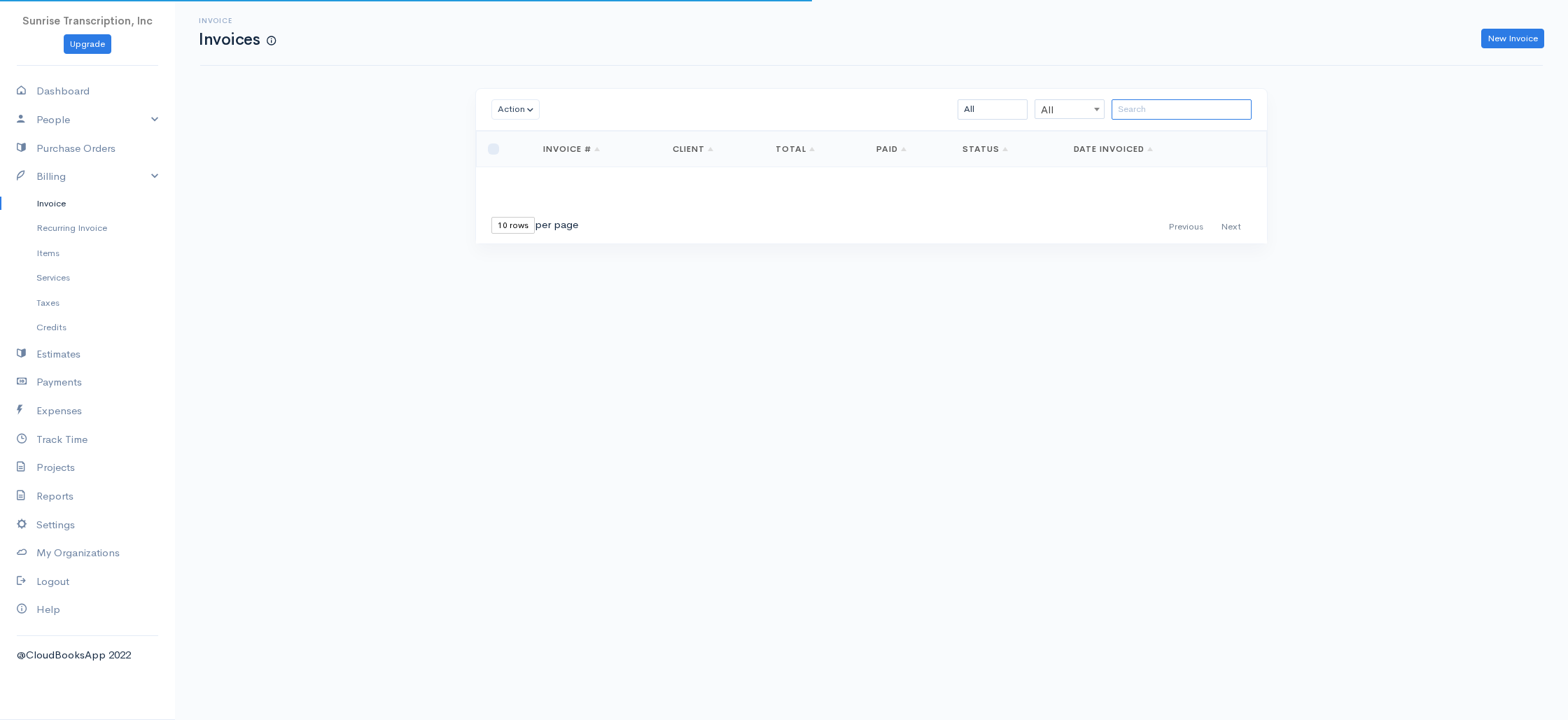
click at [1182, 114] on input "search" at bounding box center [1181, 110] width 140 height 20
click at [1504, 38] on link "New Invoice" at bounding box center [1512, 39] width 63 height 20
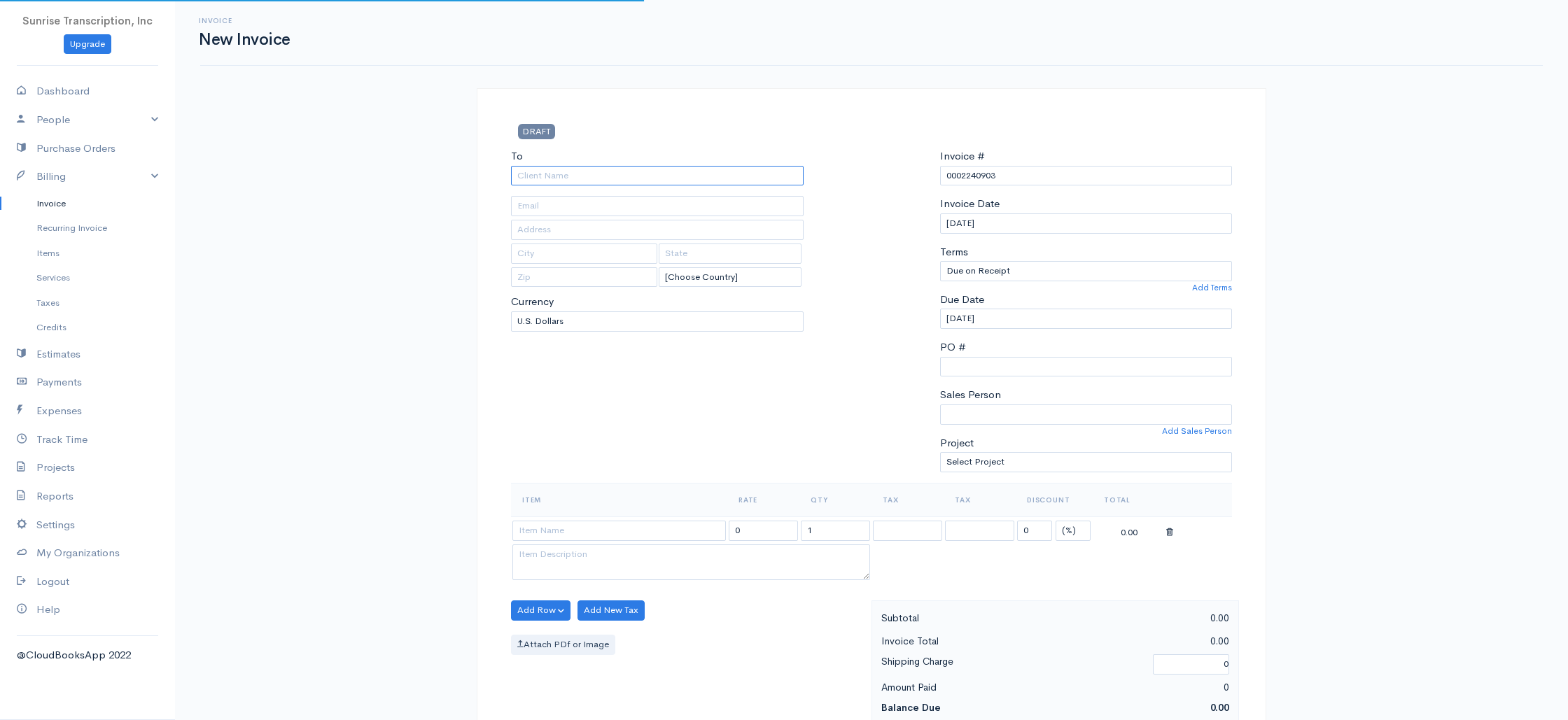
click at [593, 173] on input "To" at bounding box center [657, 176] width 293 height 20
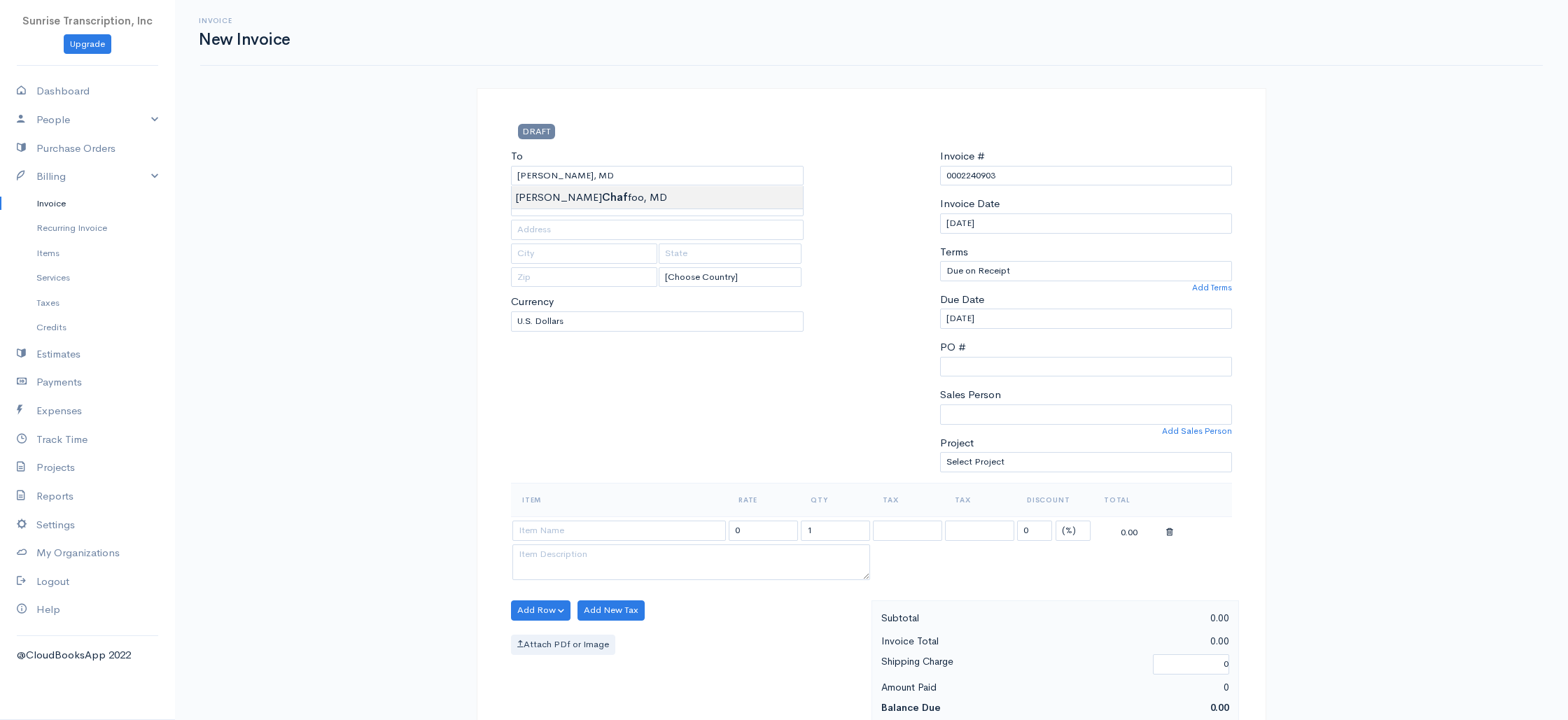
click at [605, 537] on input at bounding box center [619, 531] width 213 height 20
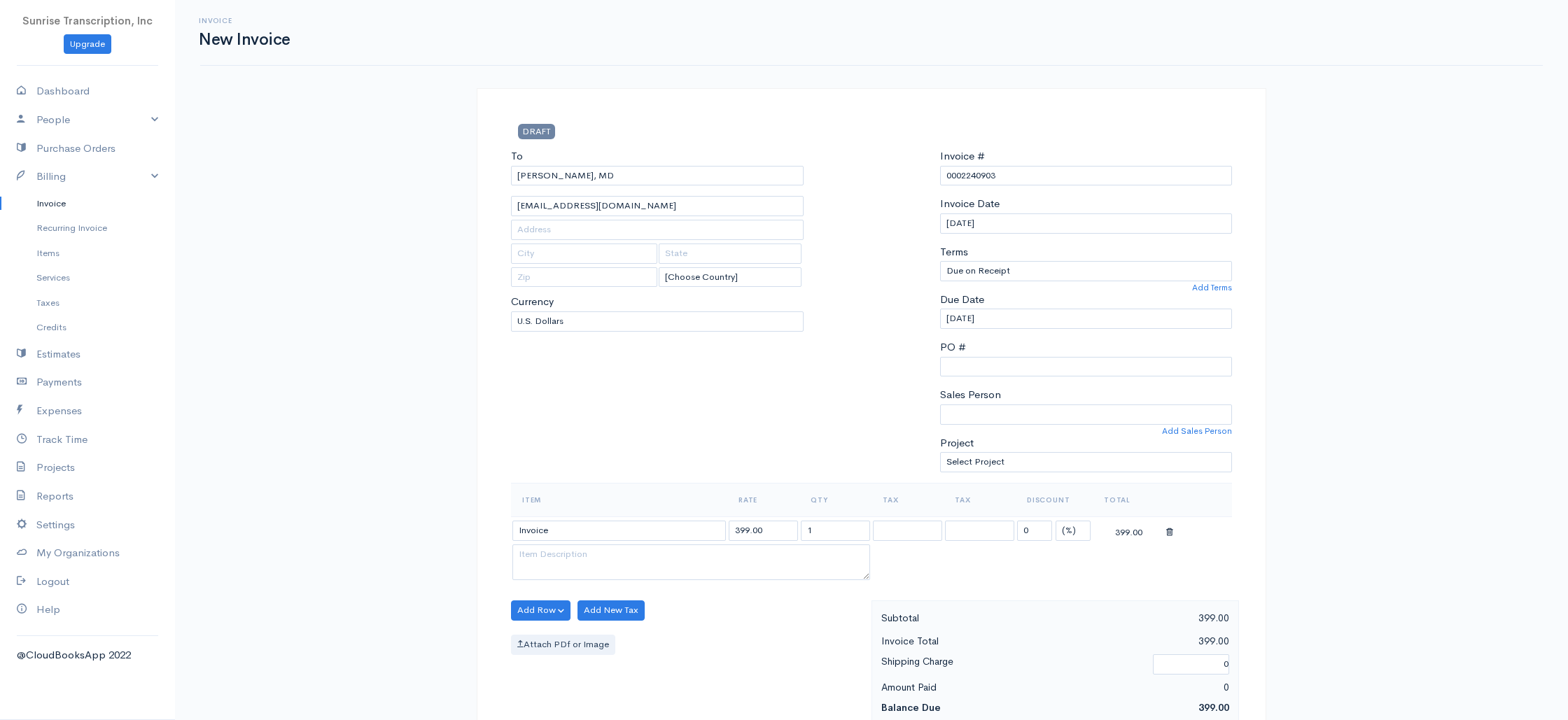
click at [63, 204] on link "Invoice" at bounding box center [88, 203] width 175 height 25
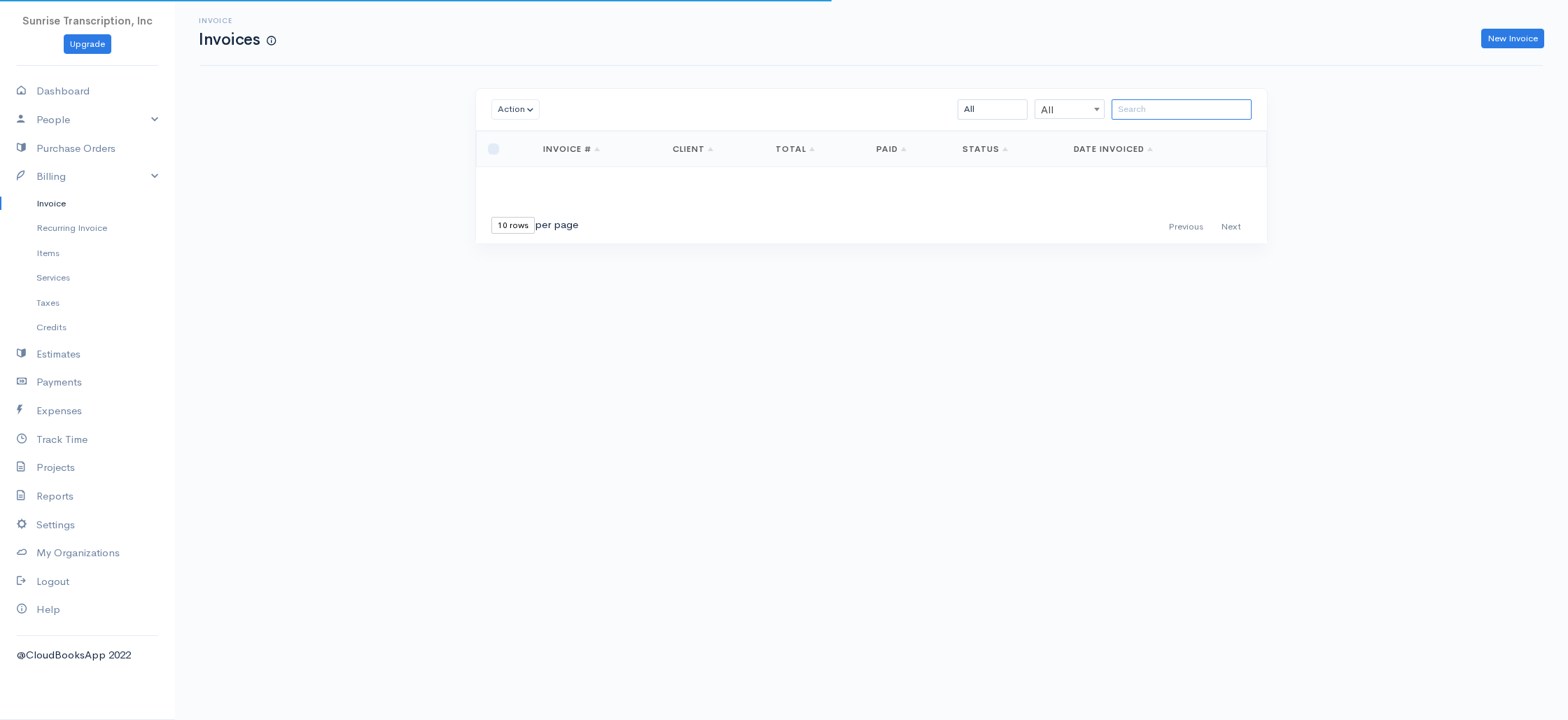
click at [1152, 111] on input "search" at bounding box center [1181, 110] width 140 height 20
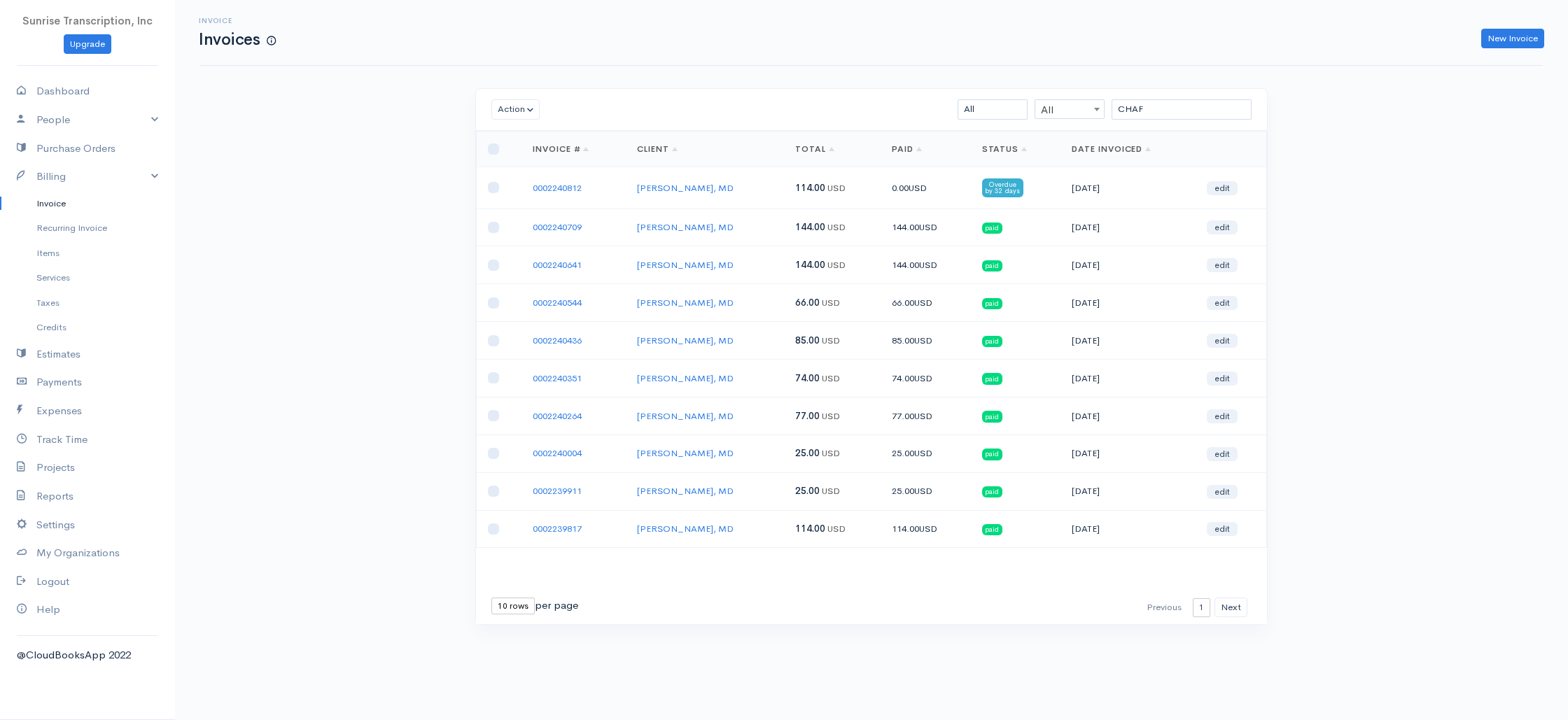
click at [56, 207] on link "Invoice" at bounding box center [88, 203] width 175 height 25
click at [1509, 39] on link "New Invoice" at bounding box center [1512, 39] width 63 height 20
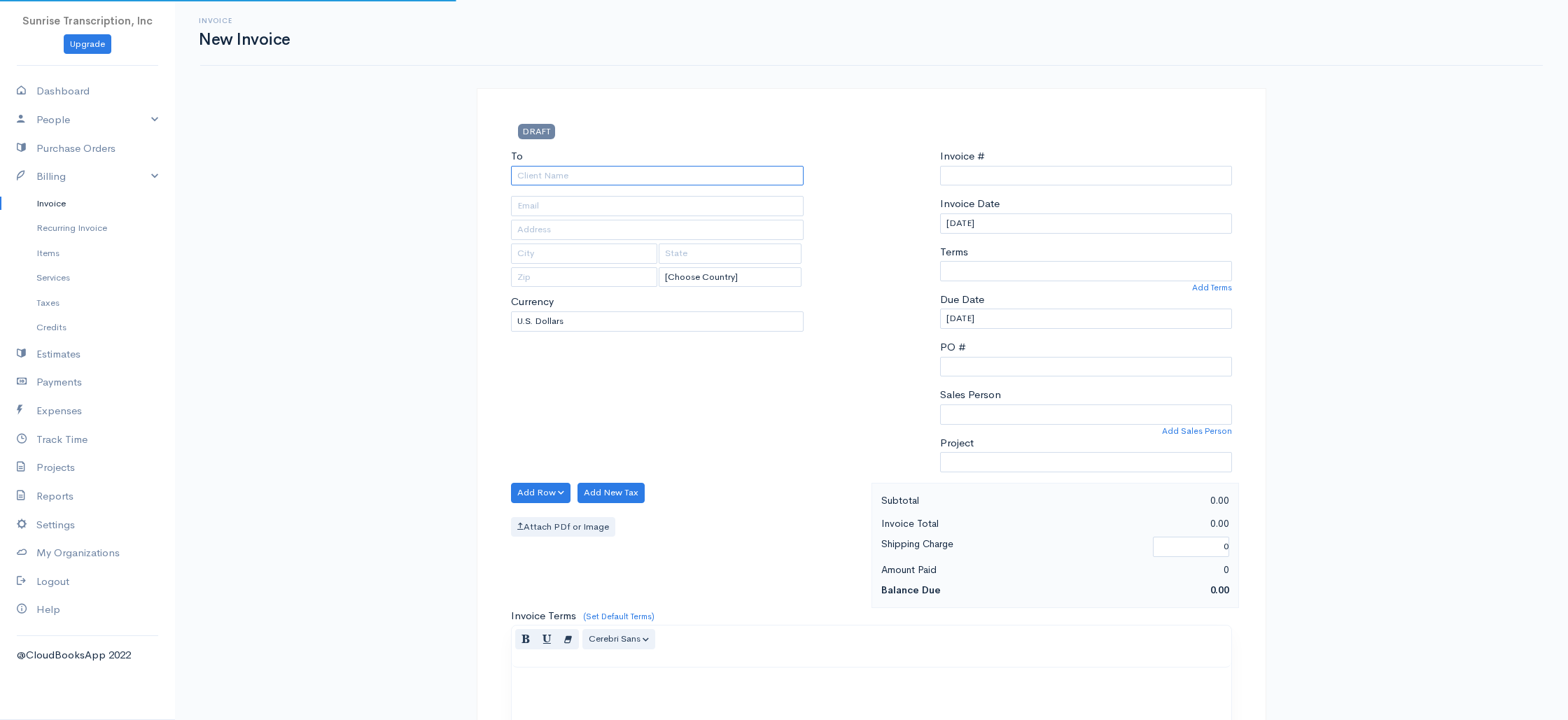
click at [658, 179] on input "To" at bounding box center [657, 176] width 293 height 20
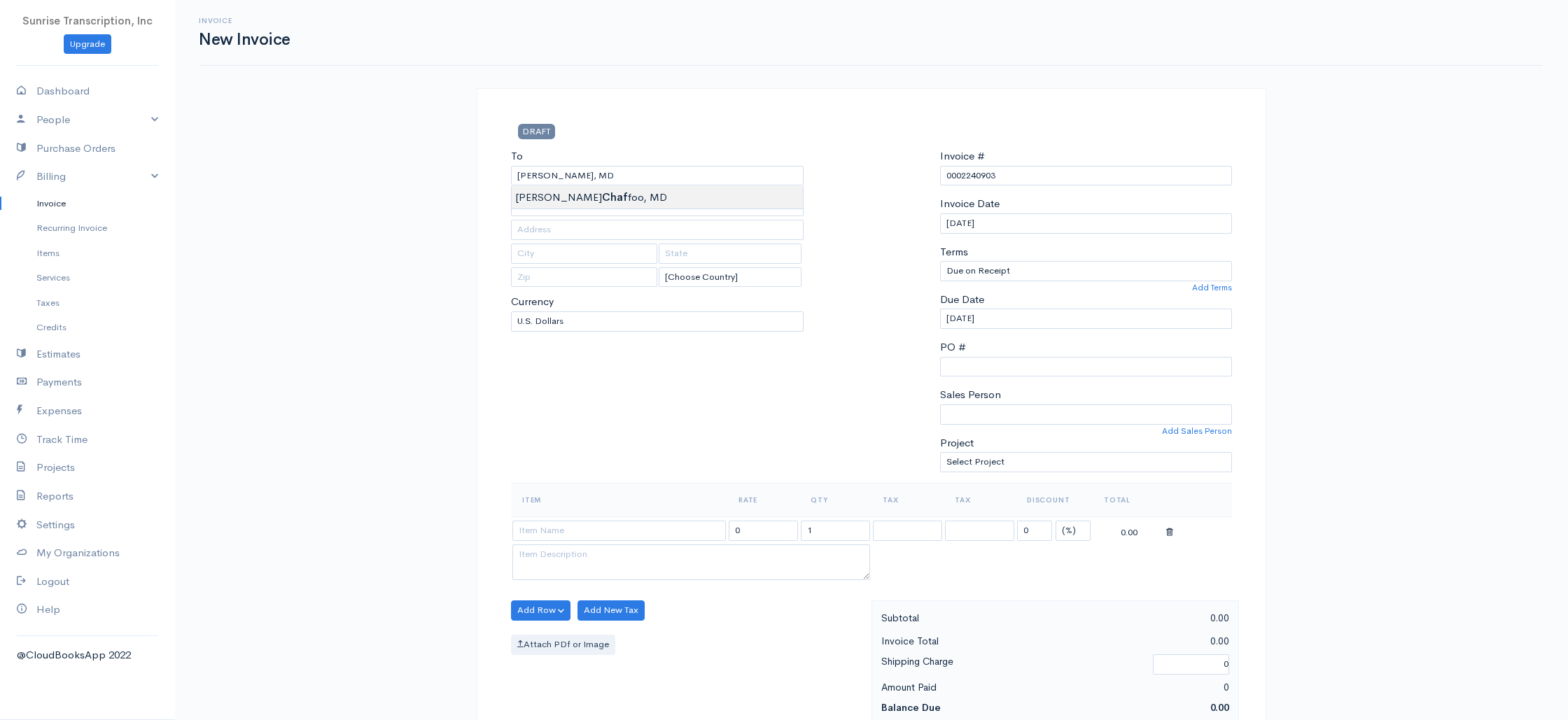
click at [594, 537] on input at bounding box center [619, 531] width 213 height 20
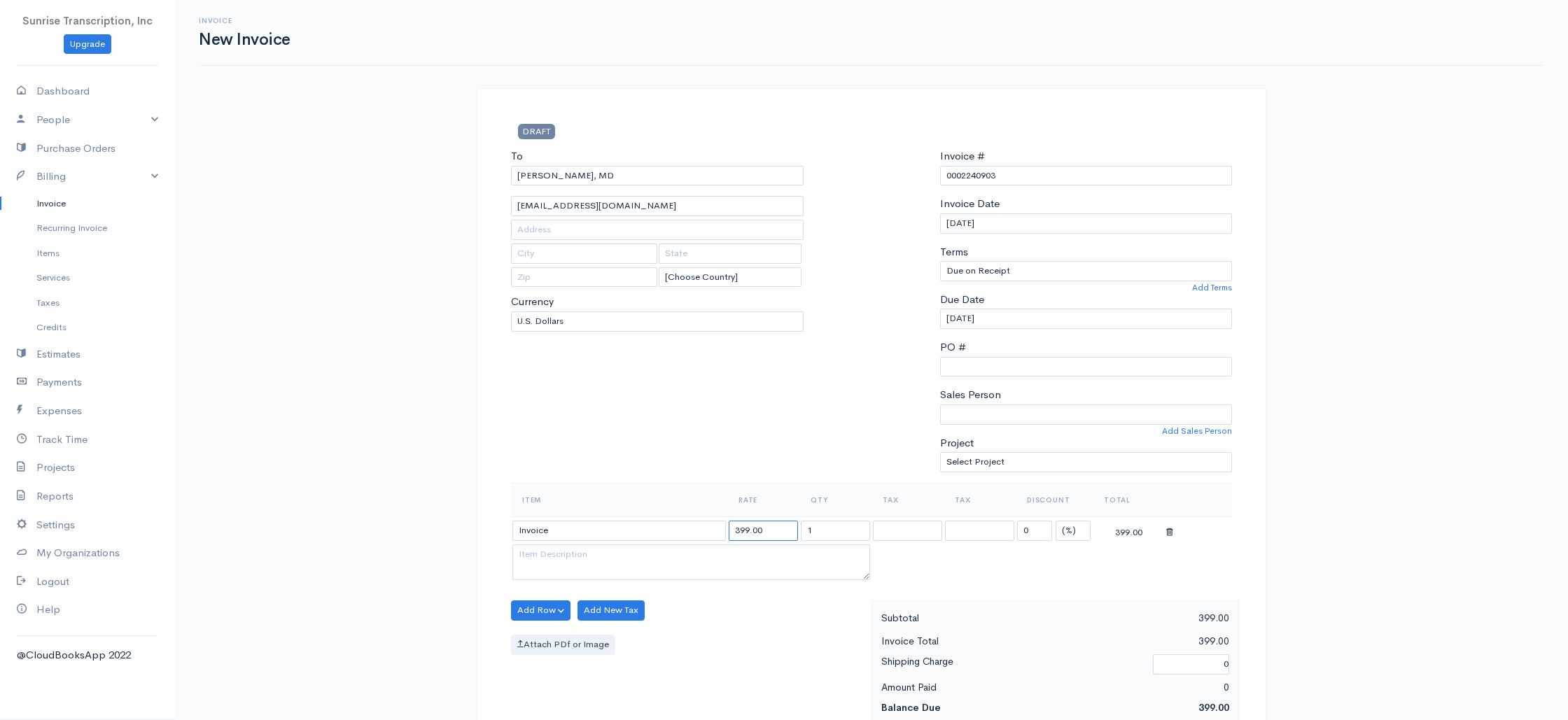
click at [784, 538] on input "399.00" at bounding box center [763, 531] width 69 height 20
click at [774, 426] on div "To Richard Chaffoo, MD rchaffoomd@gmail.com [Choose Country] United States Cana…" at bounding box center [657, 315] width 307 height 334
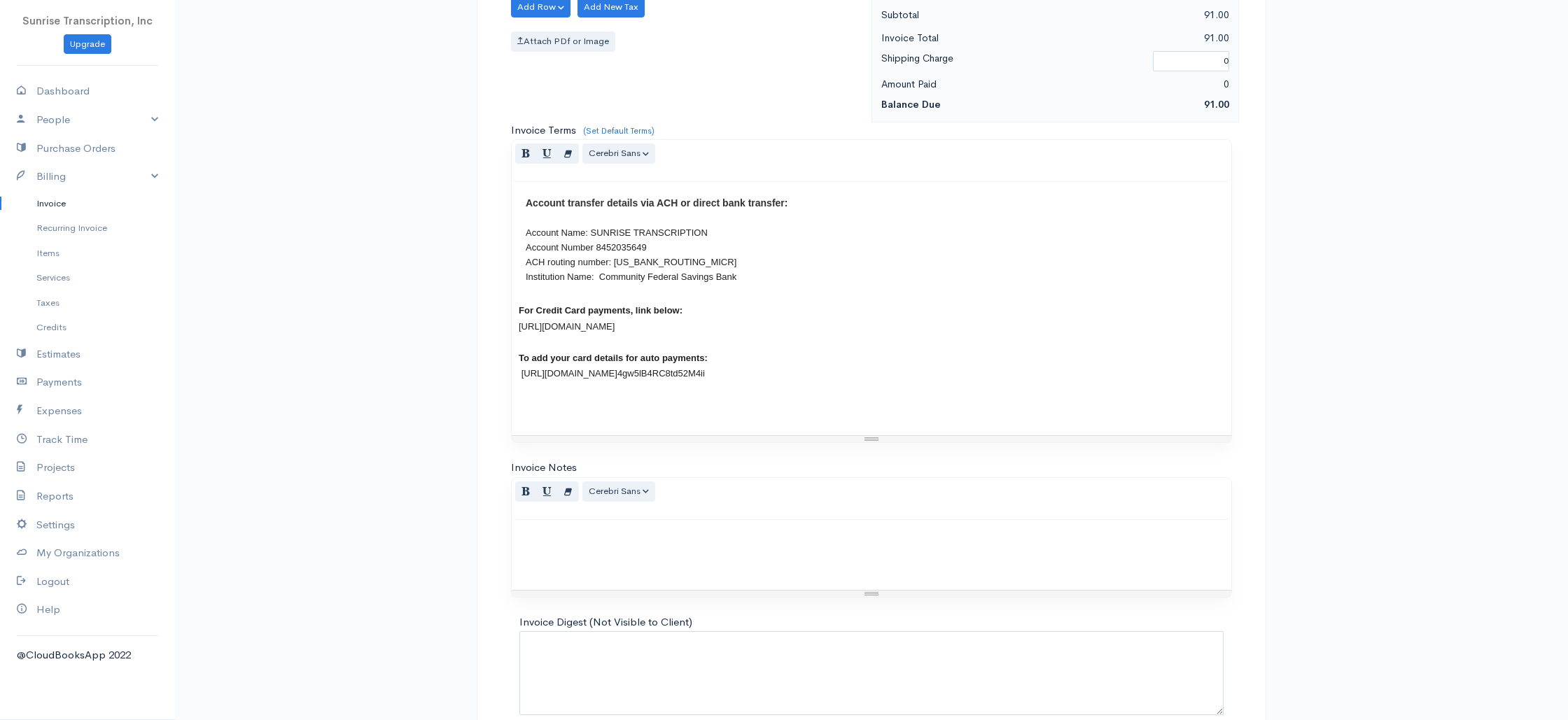
scroll to position [673, 0]
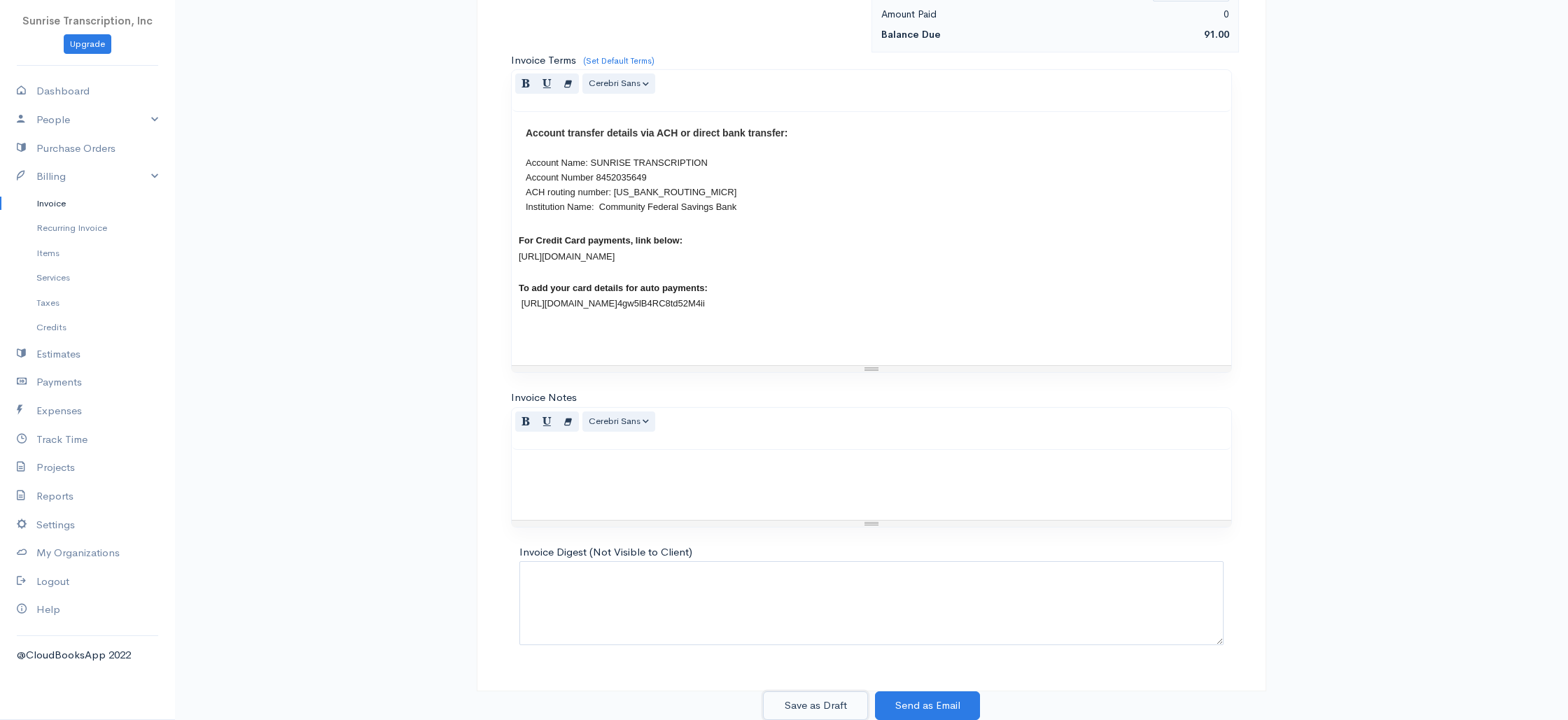
click at [810, 700] on button "Save as Draft" at bounding box center [815, 705] width 105 height 29
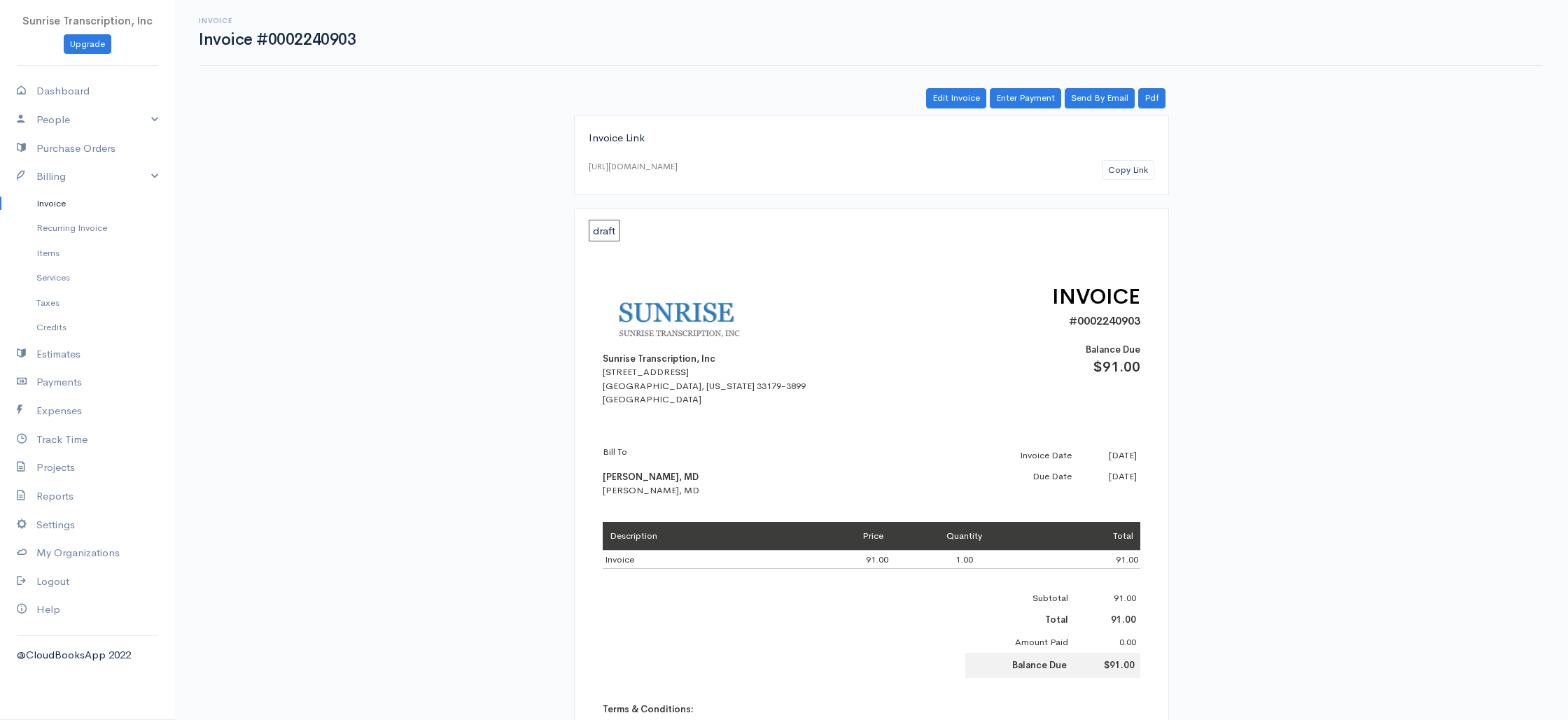
click at [61, 202] on link "Invoice" at bounding box center [88, 203] width 175 height 25
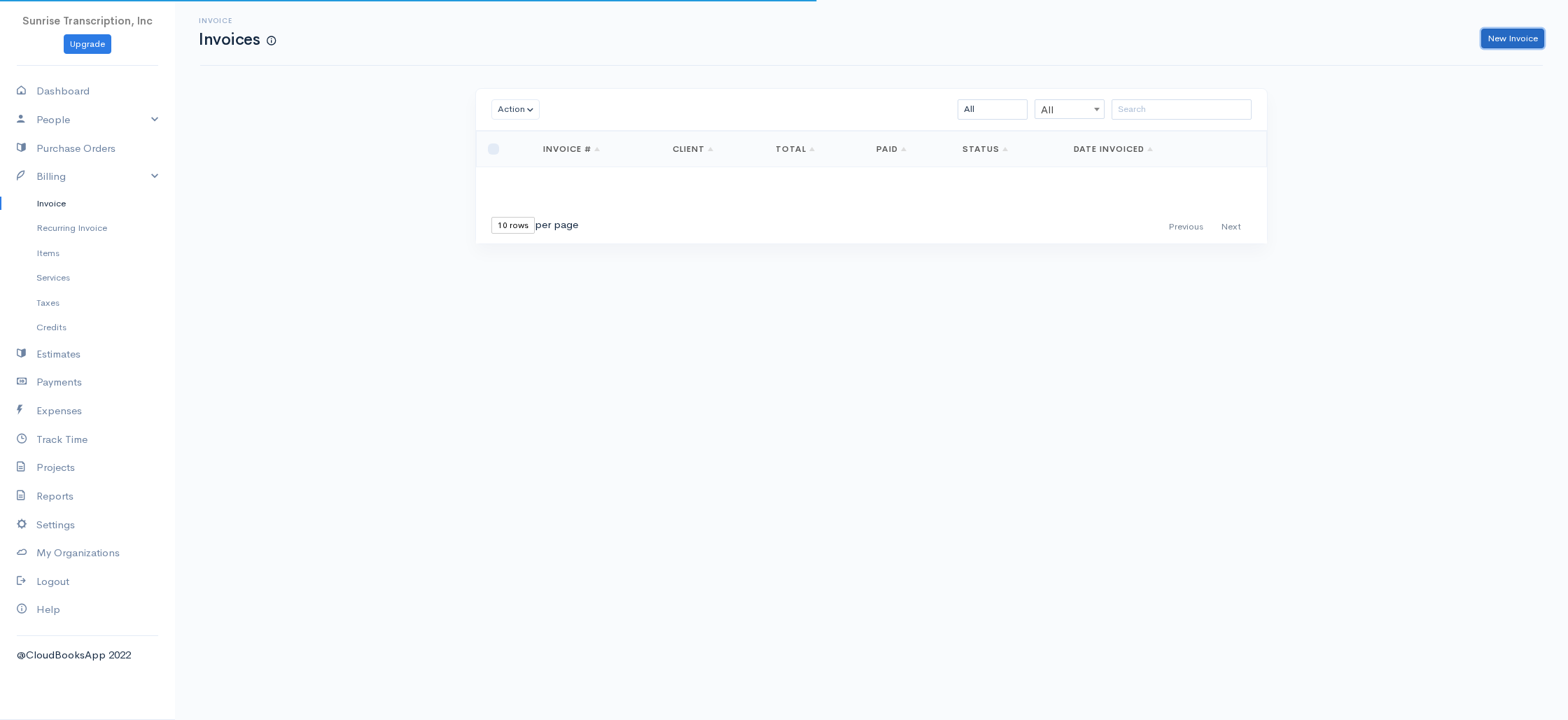
click at [1526, 29] on link "New Invoice" at bounding box center [1512, 39] width 63 height 20
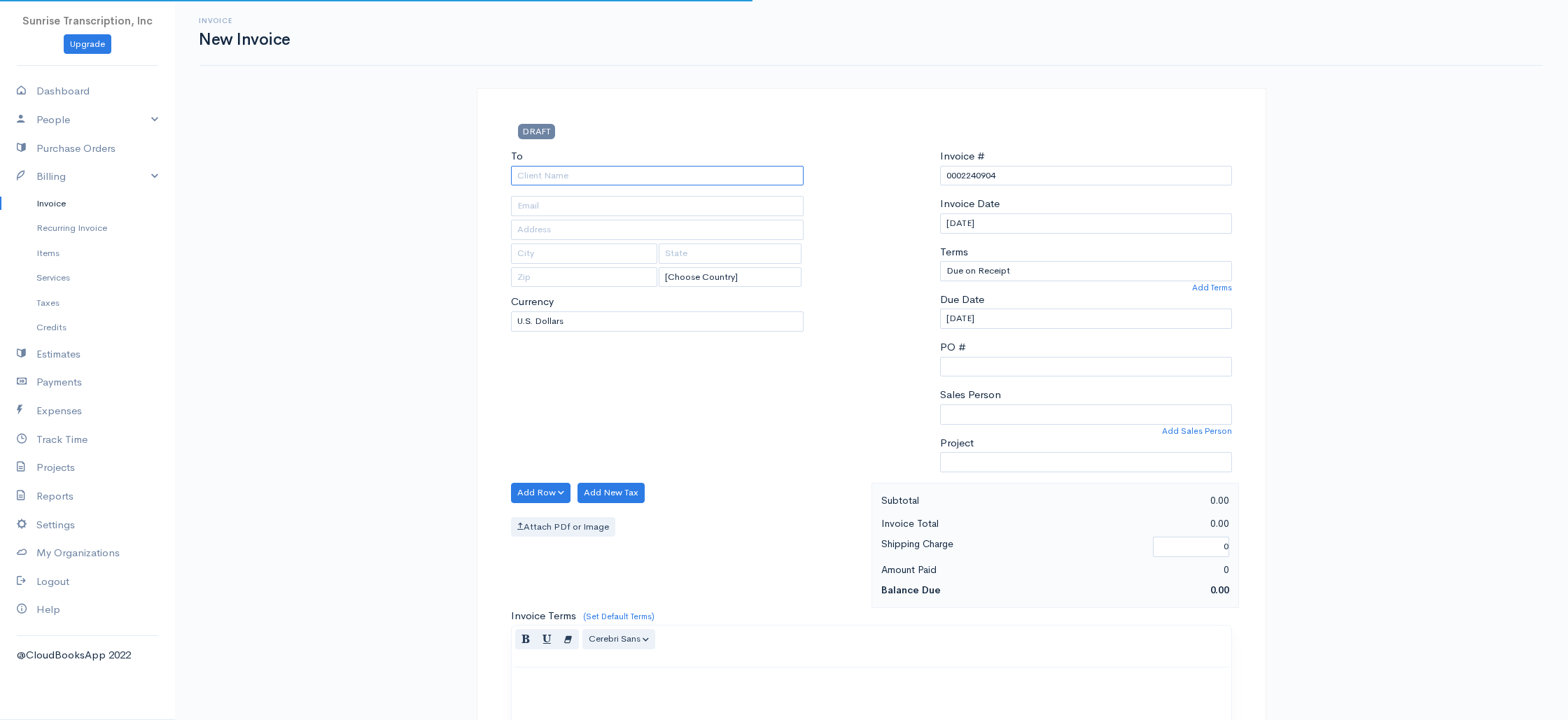
click at [724, 172] on input "To" at bounding box center [657, 176] width 293 height 20
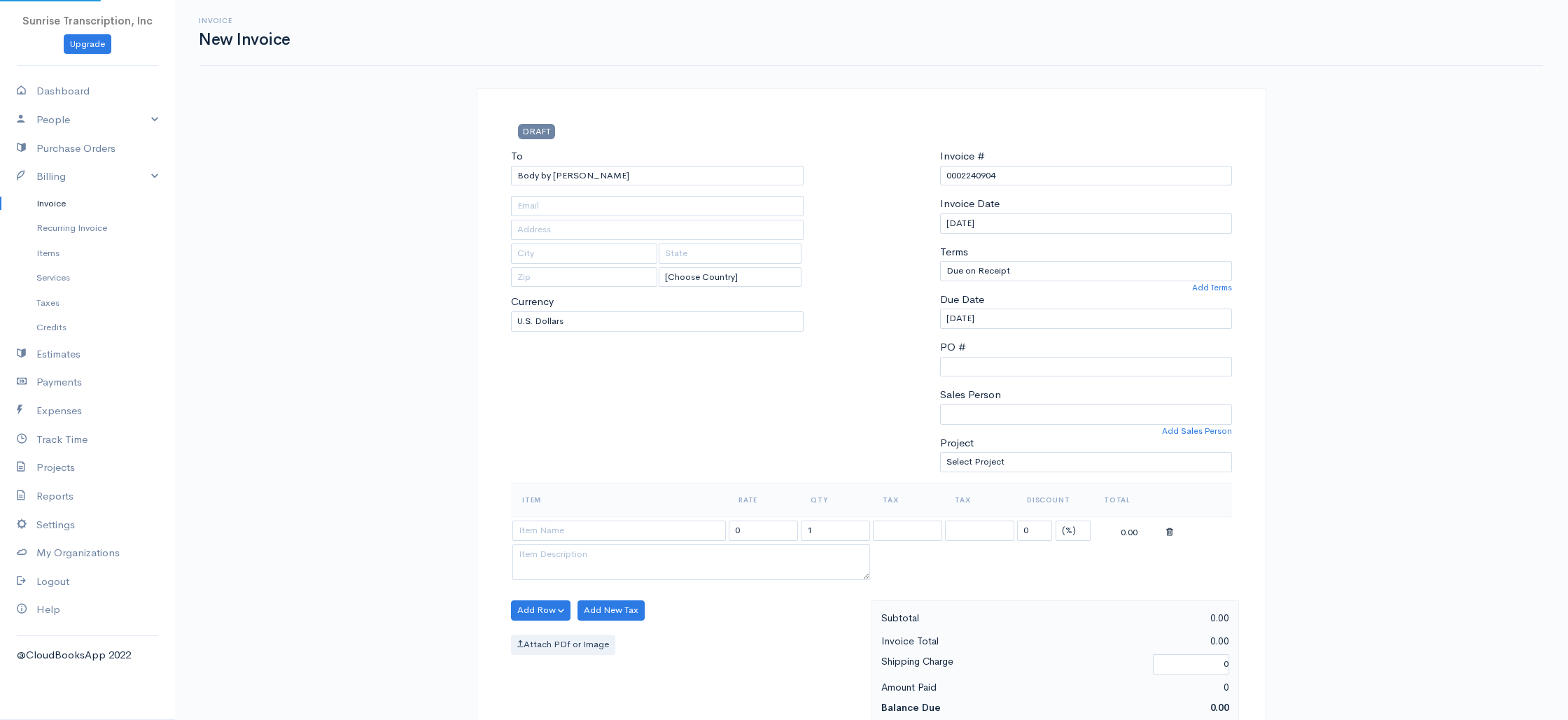
click at [616, 527] on input at bounding box center [619, 529] width 213 height 20
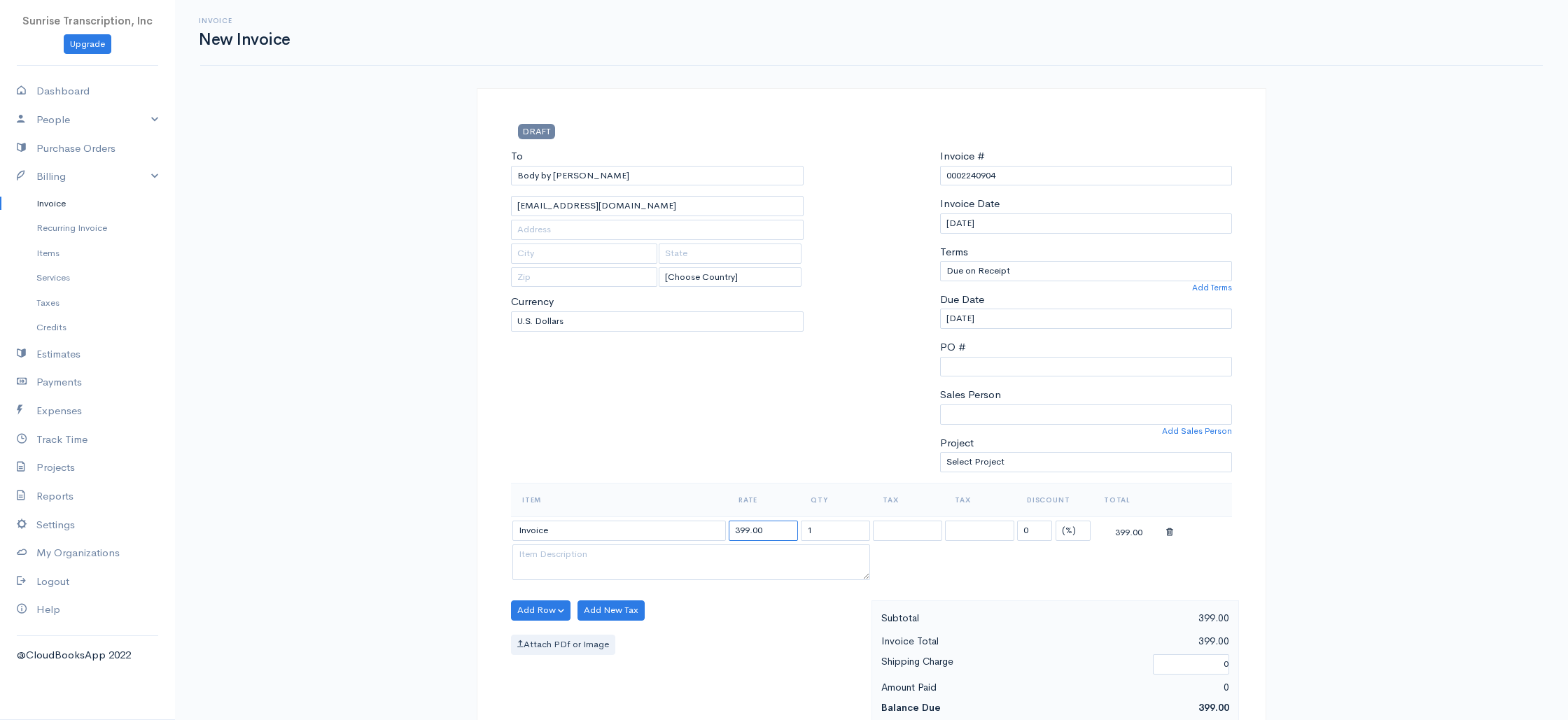
drag, startPoint x: 767, startPoint y: 527, endPoint x: 680, endPoint y: 523, distance: 87.1
click at [680, 523] on tr "Invoice 399.00 1 0 (%) Flat 399.00" at bounding box center [871, 529] width 721 height 27
click at [707, 446] on div "To Body by Mician office@mician.net [Choose Country] United States Canada Unite…" at bounding box center [657, 315] width 307 height 334
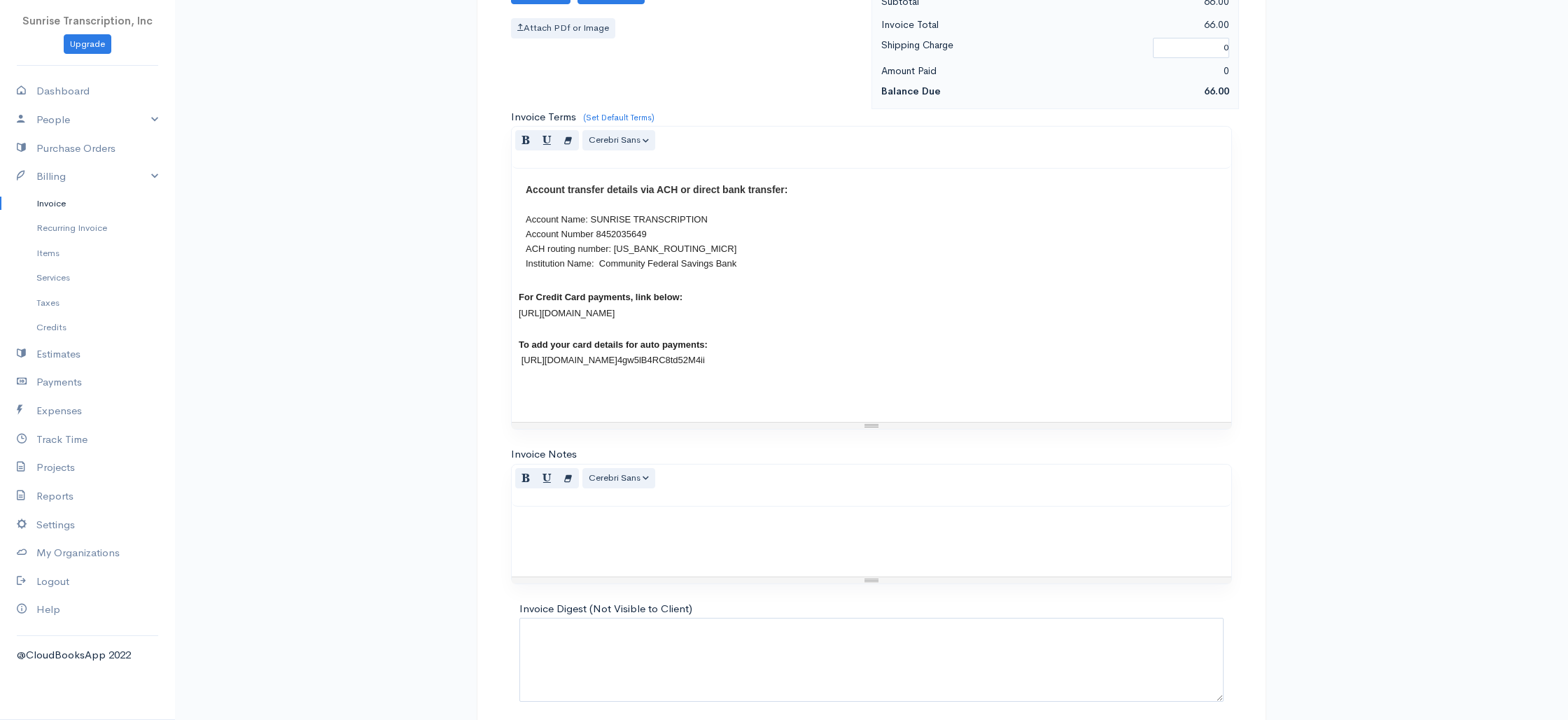
scroll to position [673, 0]
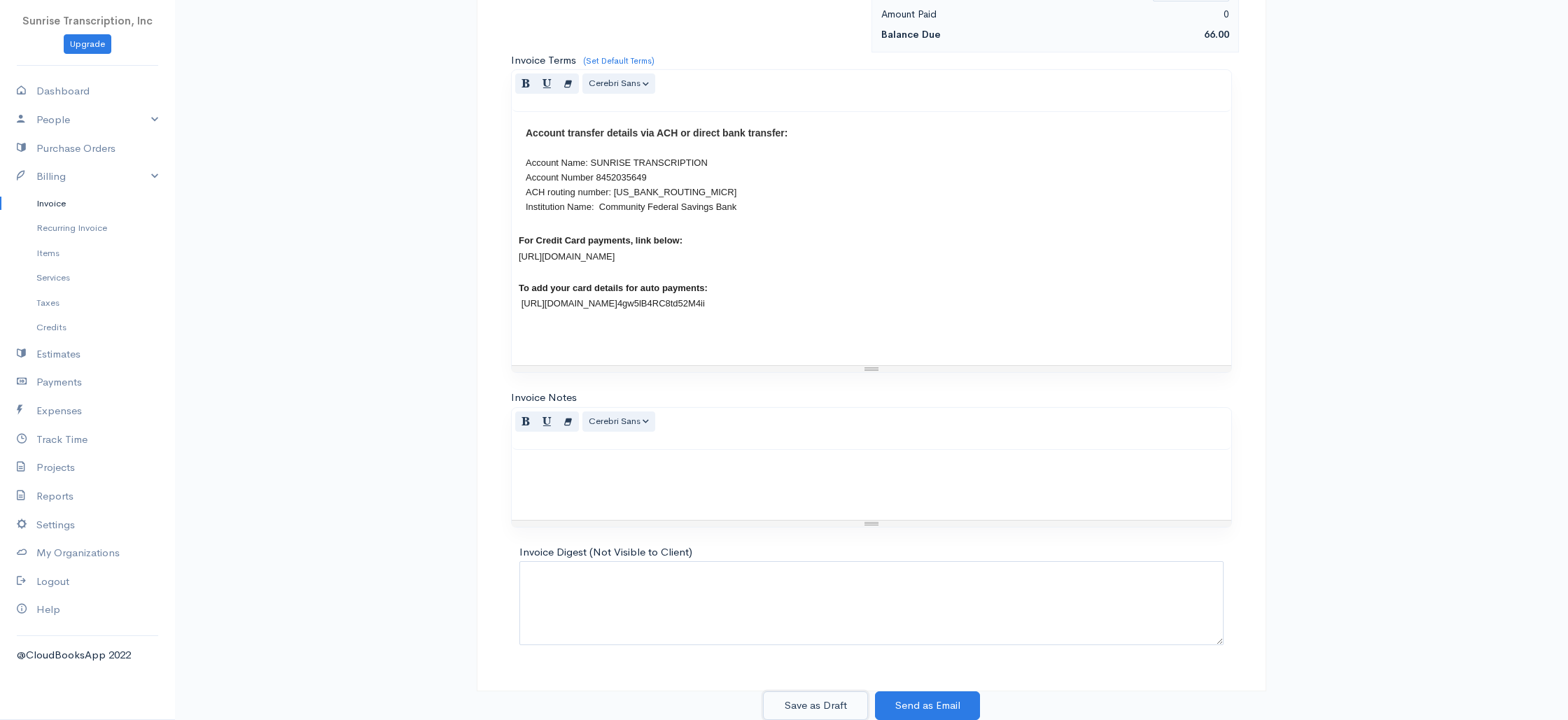
click at [828, 700] on button "Save as Draft" at bounding box center [815, 705] width 105 height 29
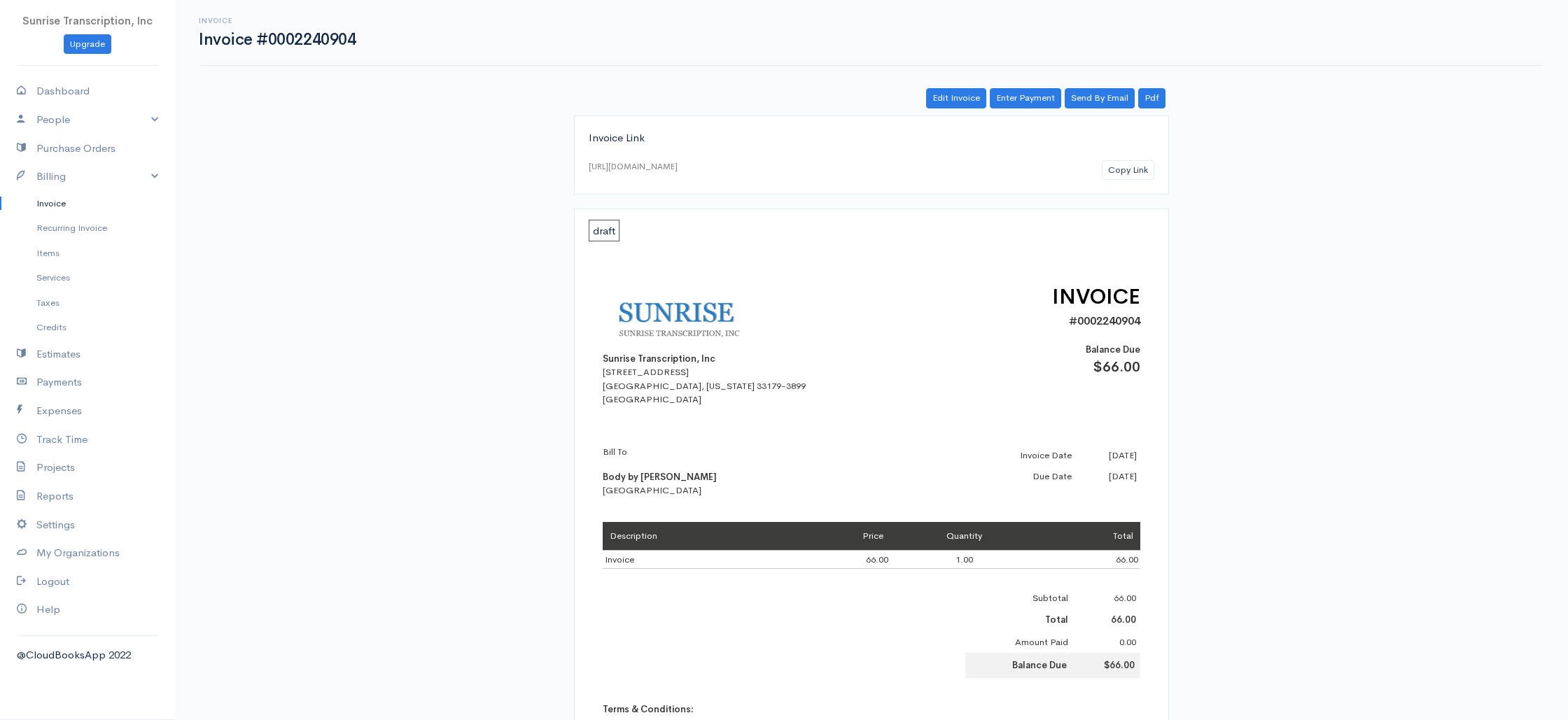
click at [59, 204] on link "Invoice" at bounding box center [88, 203] width 175 height 25
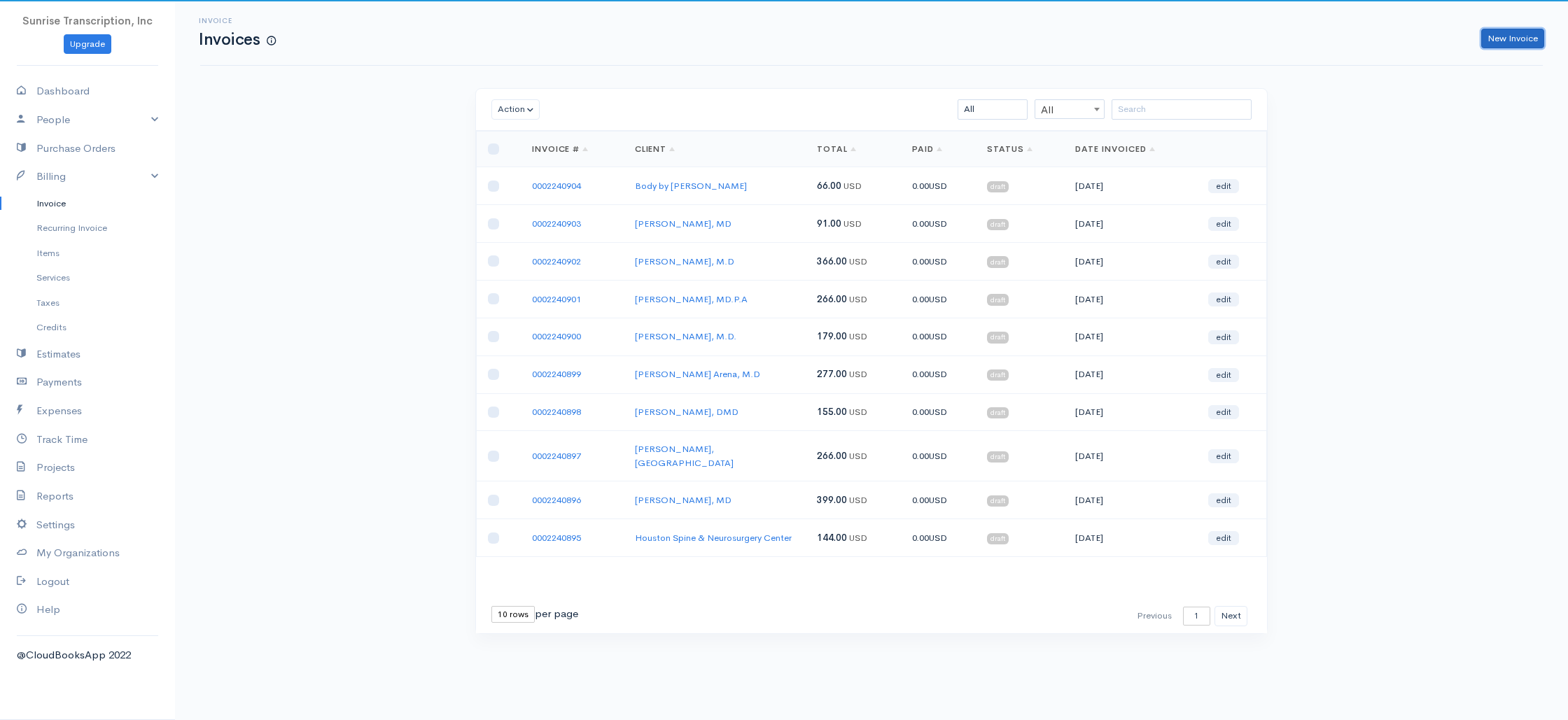
click at [1518, 40] on link "New Invoice" at bounding box center [1512, 39] width 63 height 20
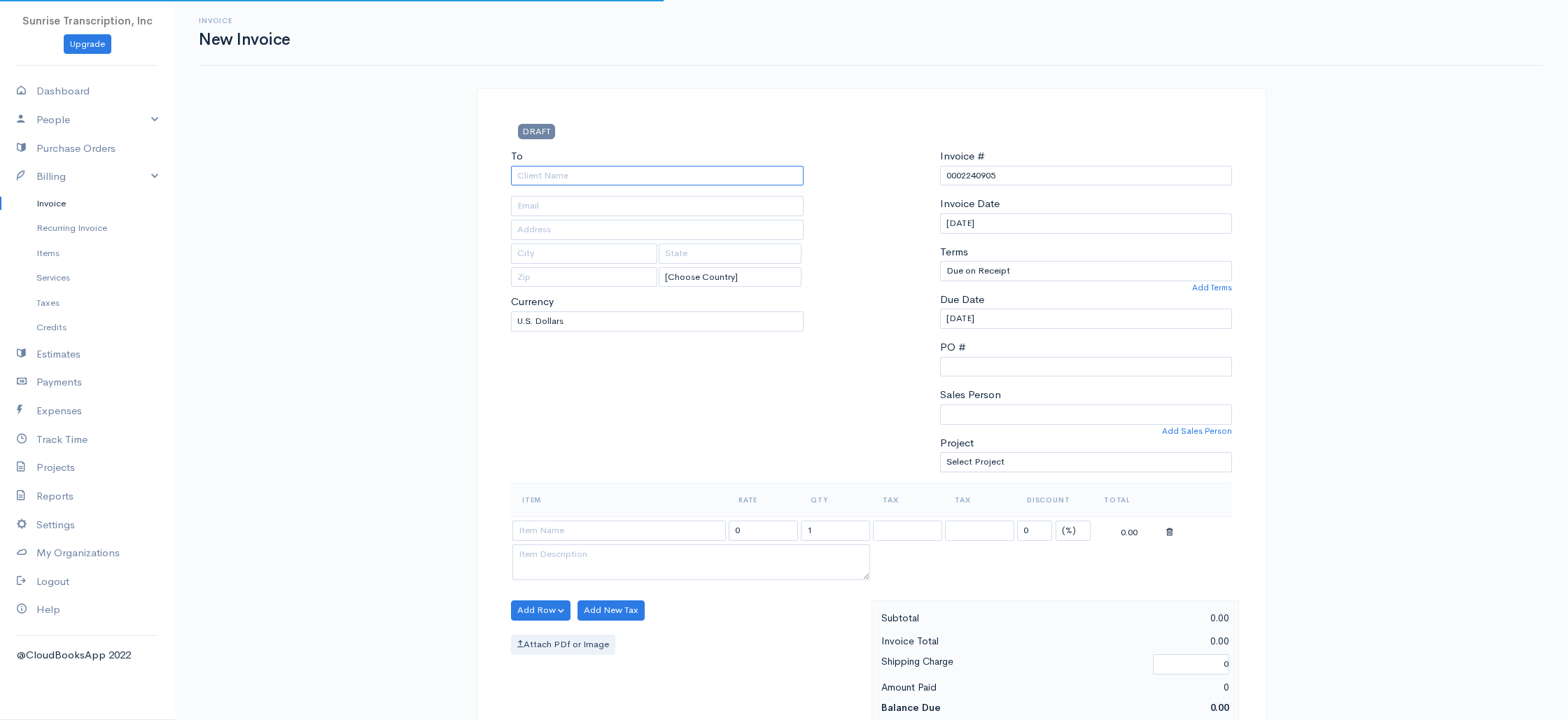
click at [675, 173] on input "To" at bounding box center [657, 176] width 293 height 20
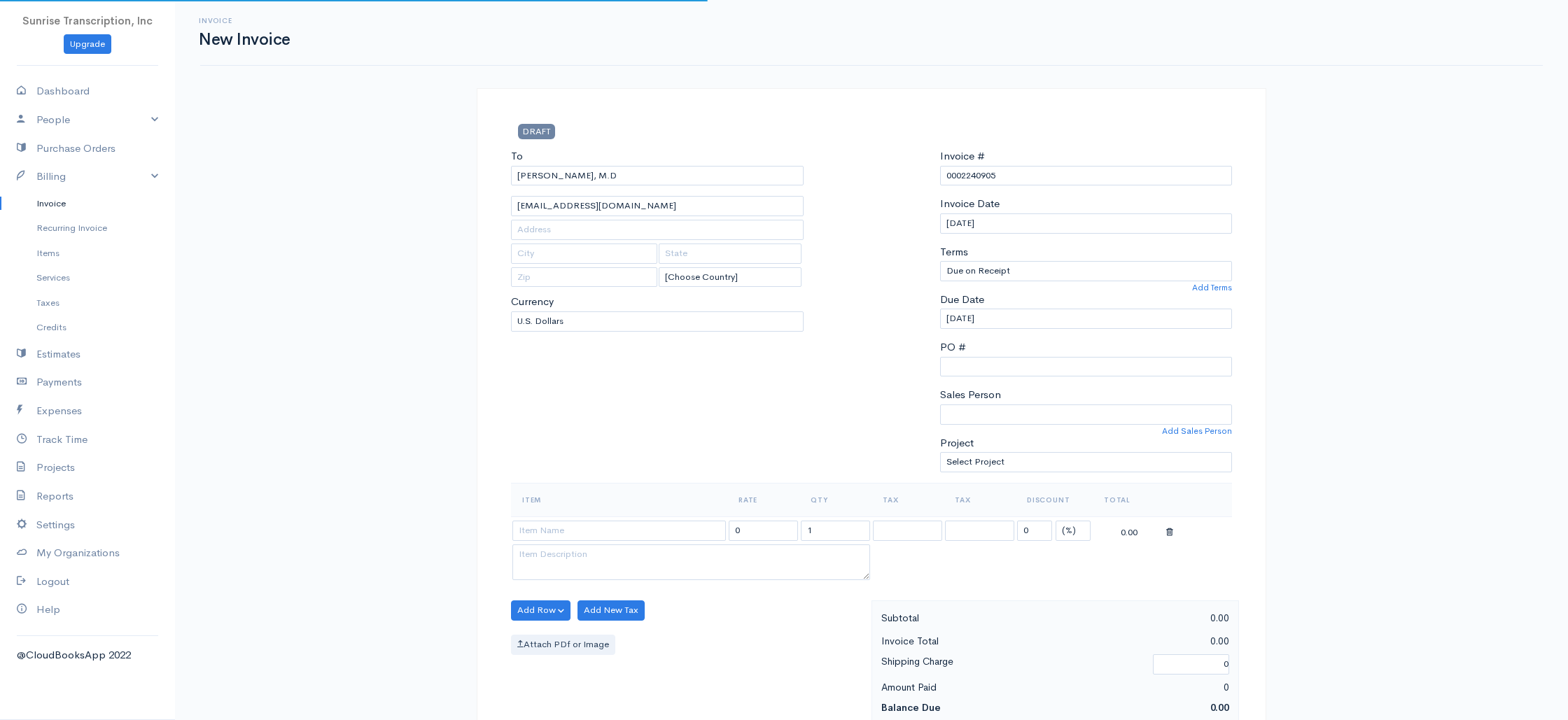
click at [606, 440] on div "To Sunil Persaud, M.D Painmd@live.com [Choose Country] United States Canada Uni…" at bounding box center [657, 315] width 307 height 334
click at [612, 528] on input at bounding box center [619, 531] width 213 height 20
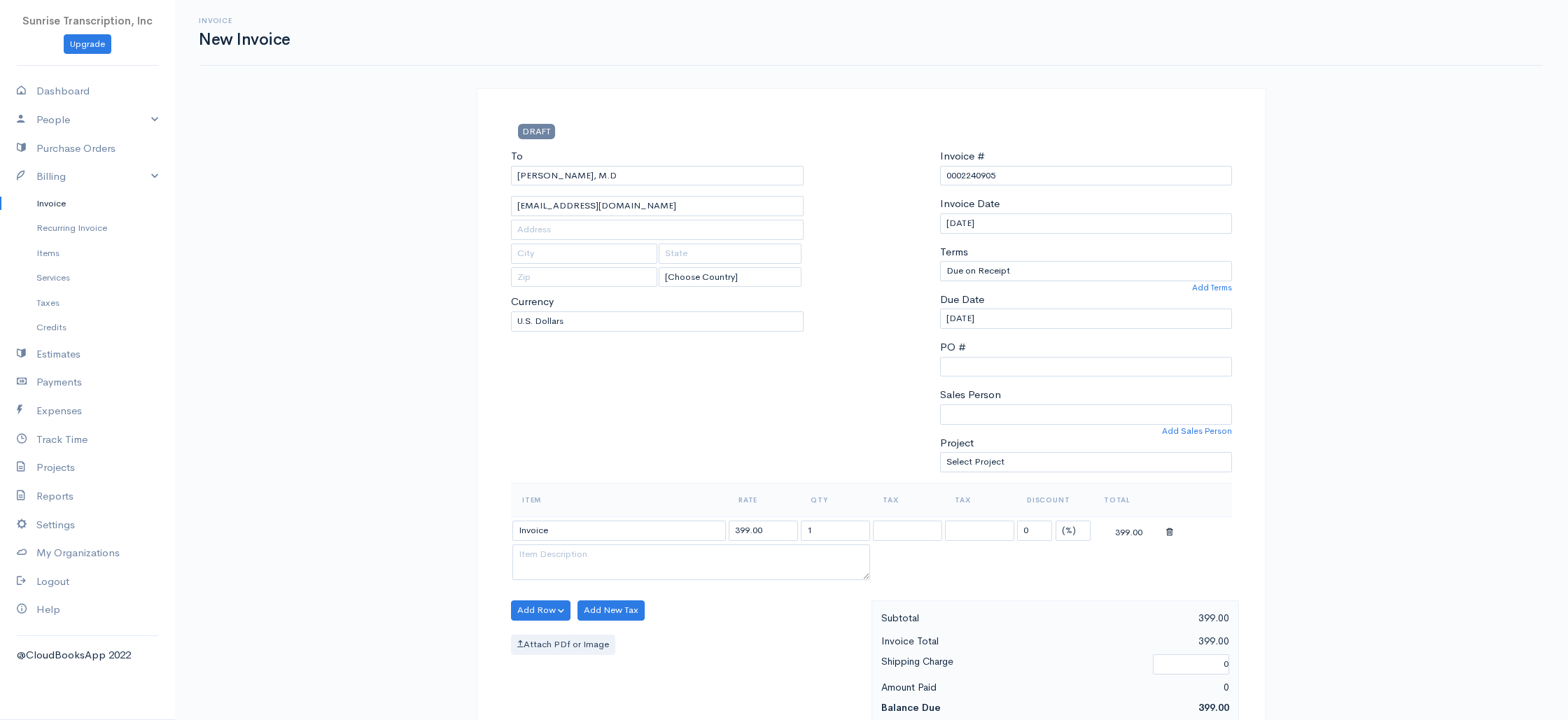
click at [52, 199] on link "Invoice" at bounding box center [88, 203] width 175 height 25
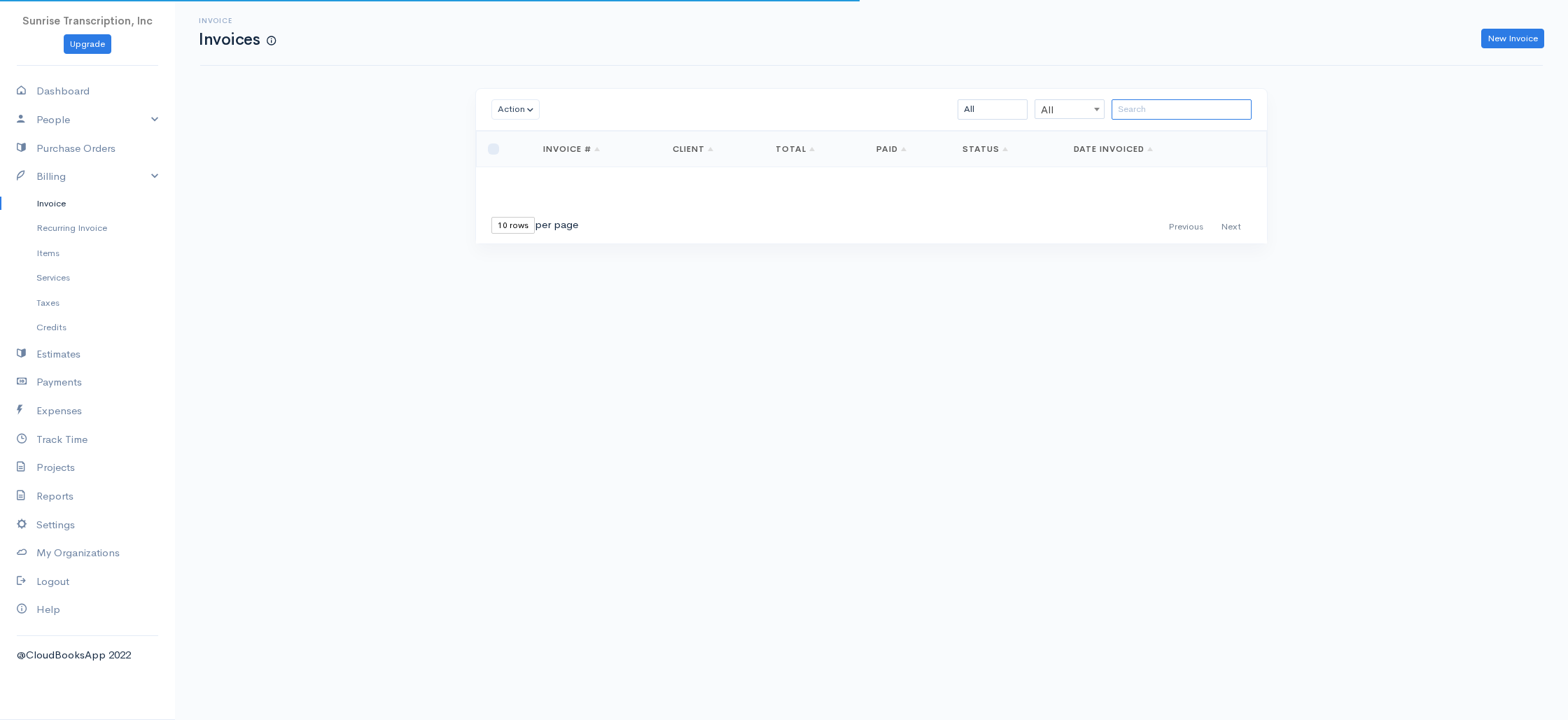
click at [1188, 102] on input "search" at bounding box center [1181, 110] width 140 height 20
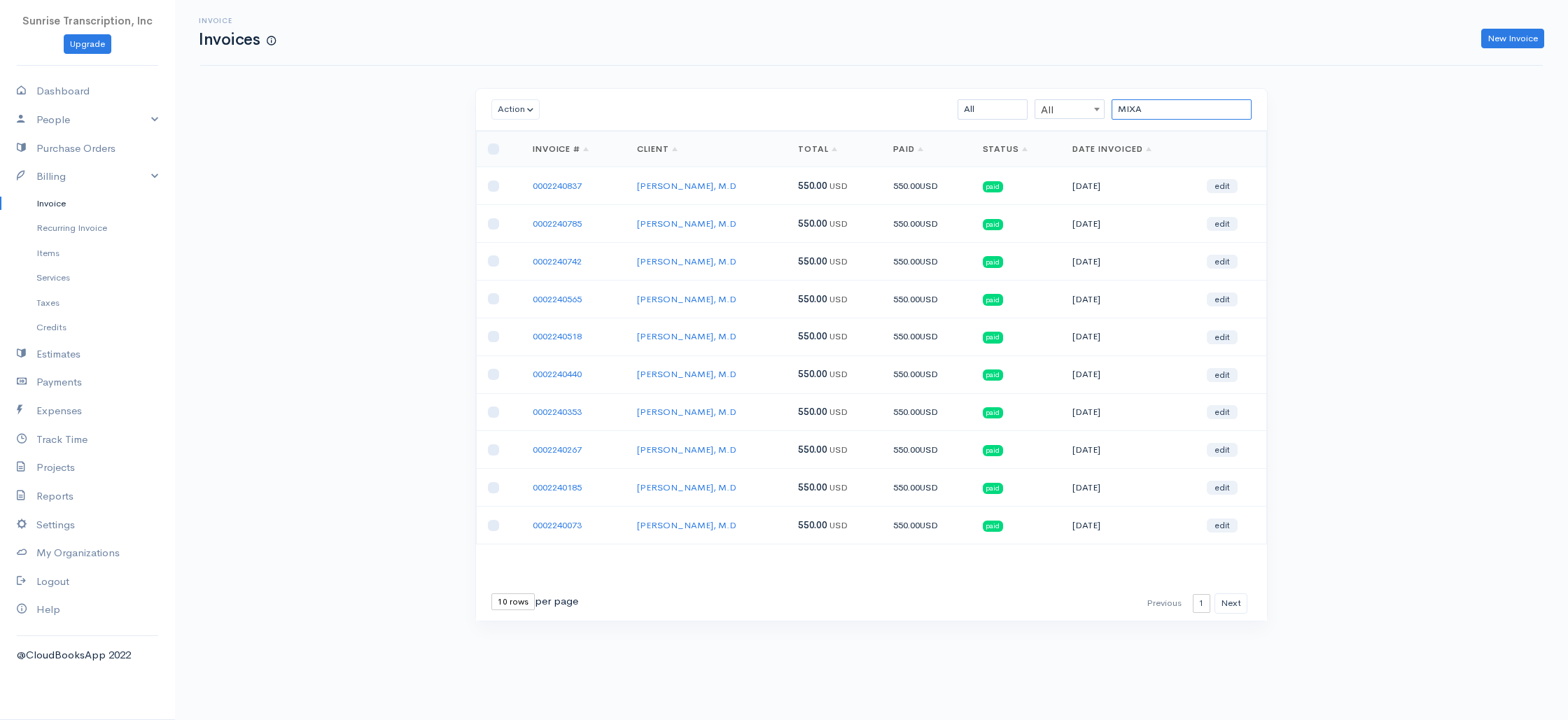
drag, startPoint x: 1107, startPoint y: 108, endPoint x: 1053, endPoint y: 106, distance: 54.0
click at [1053, 106] on div "MIXA All All All Draft Viewed Sent Paid Partial Overdue Unpaid/Open" at bounding box center [935, 110] width 646 height 20
click at [39, 201] on link "Invoice" at bounding box center [88, 203] width 175 height 25
click at [1491, 44] on link "New Invoice" at bounding box center [1512, 39] width 63 height 20
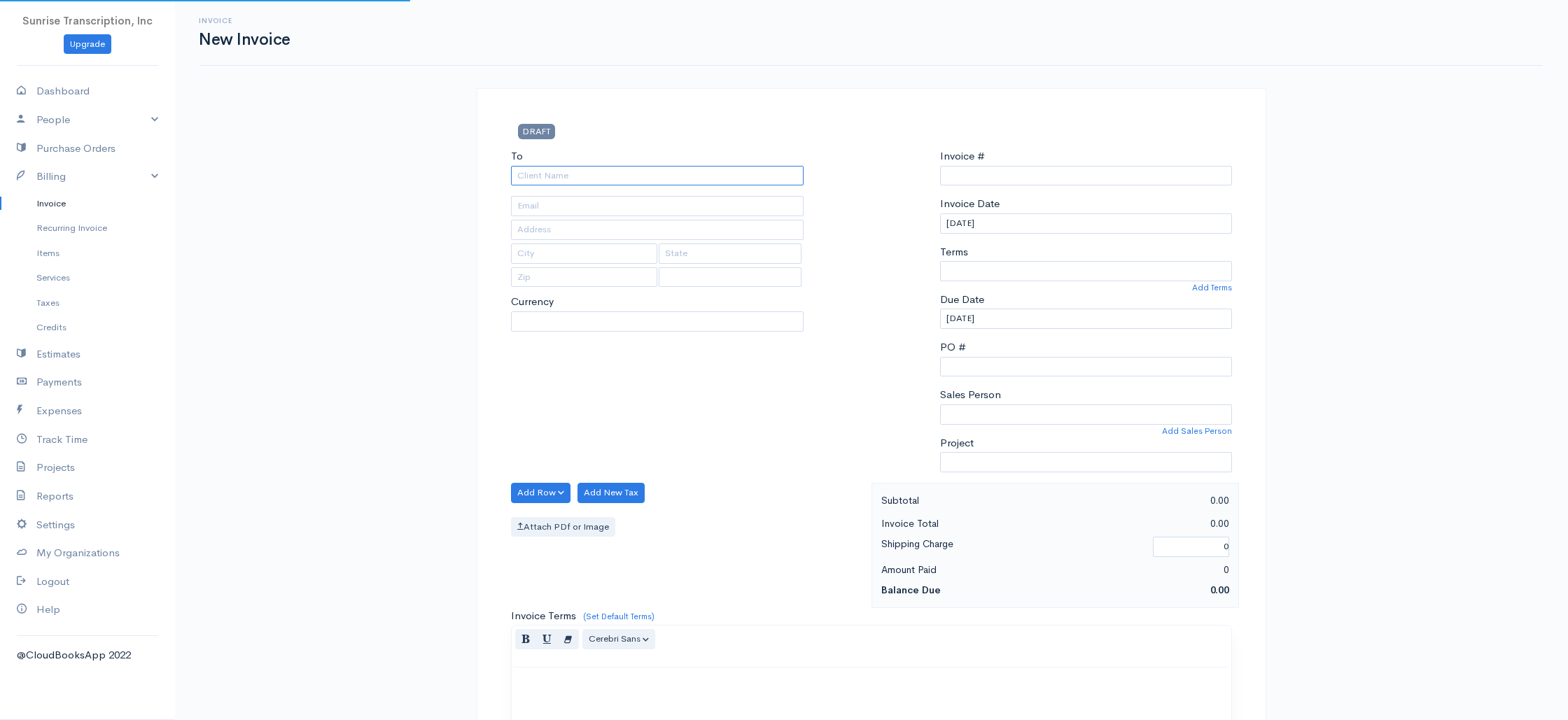
click at [638, 173] on input "To" at bounding box center [657, 176] width 293 height 20
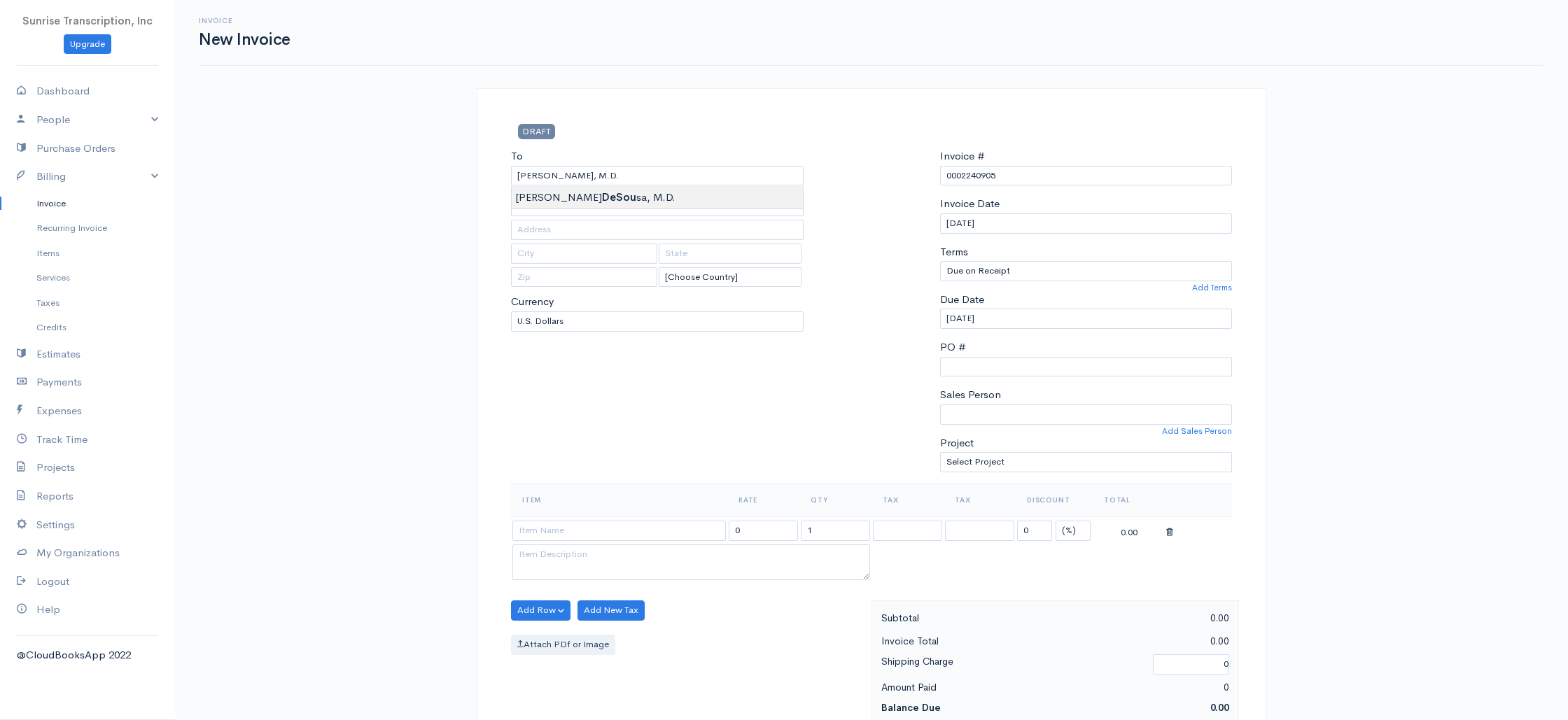
click at [606, 528] on input at bounding box center [619, 531] width 213 height 20
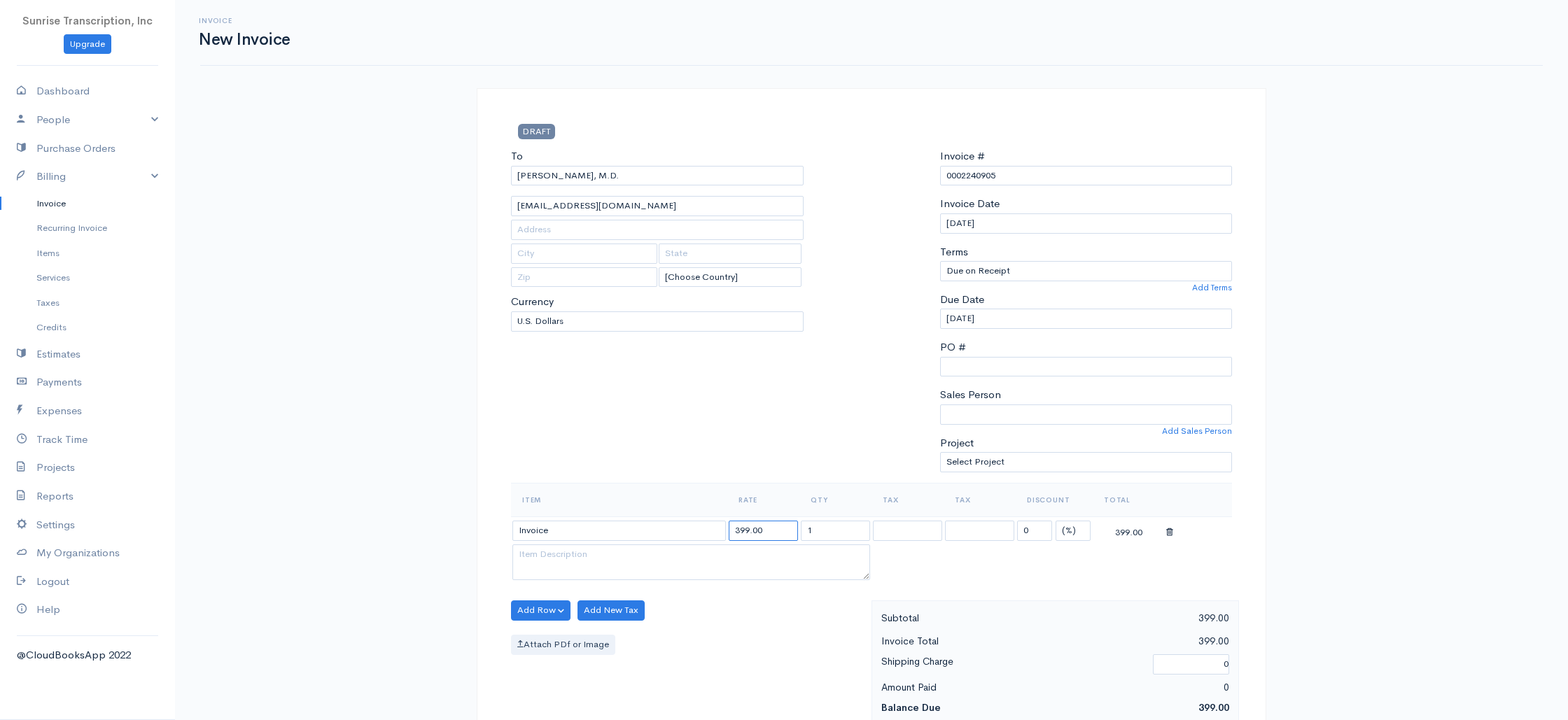
drag, startPoint x: 778, startPoint y: 524, endPoint x: 707, endPoint y: 524, distance: 71.0
click at [707, 524] on tr "Invoice 399.00 1 0 (%) Flat 399.00" at bounding box center [871, 529] width 721 height 27
click at [685, 414] on div "To Jose U. DeSousa, M.D. jud2000@att.net [Choose Country] United States Canada …" at bounding box center [657, 315] width 307 height 334
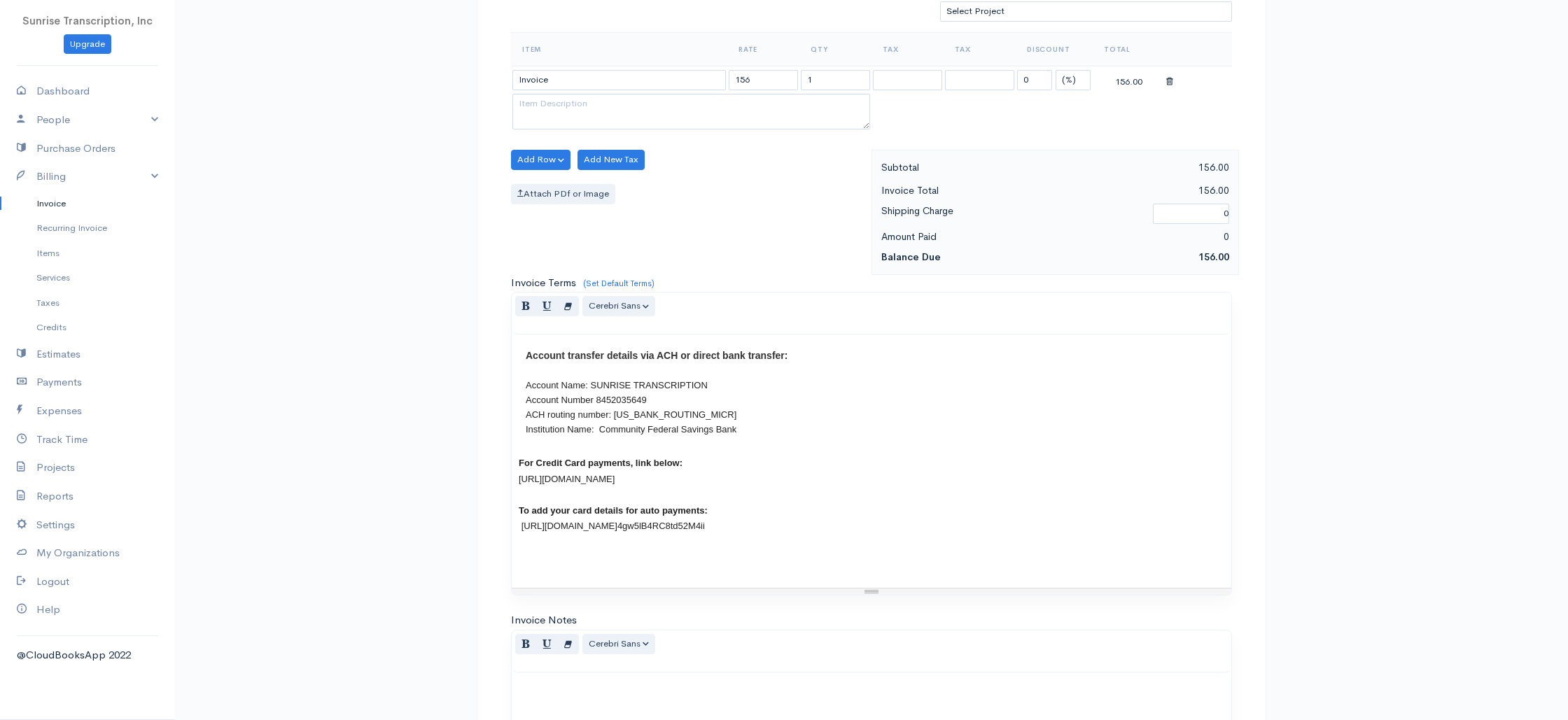
scroll to position [673, 0]
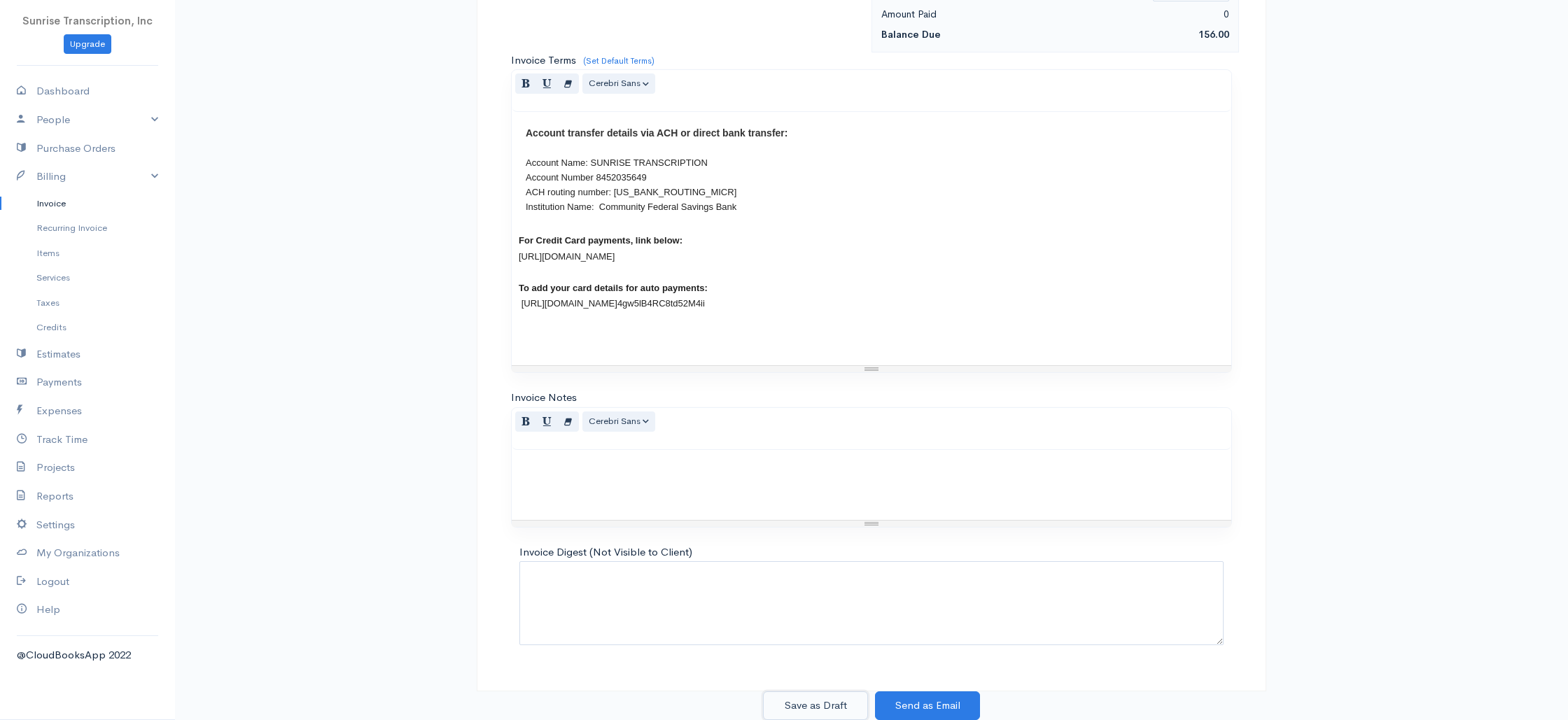
click at [828, 699] on button "Save as Draft" at bounding box center [815, 705] width 105 height 29
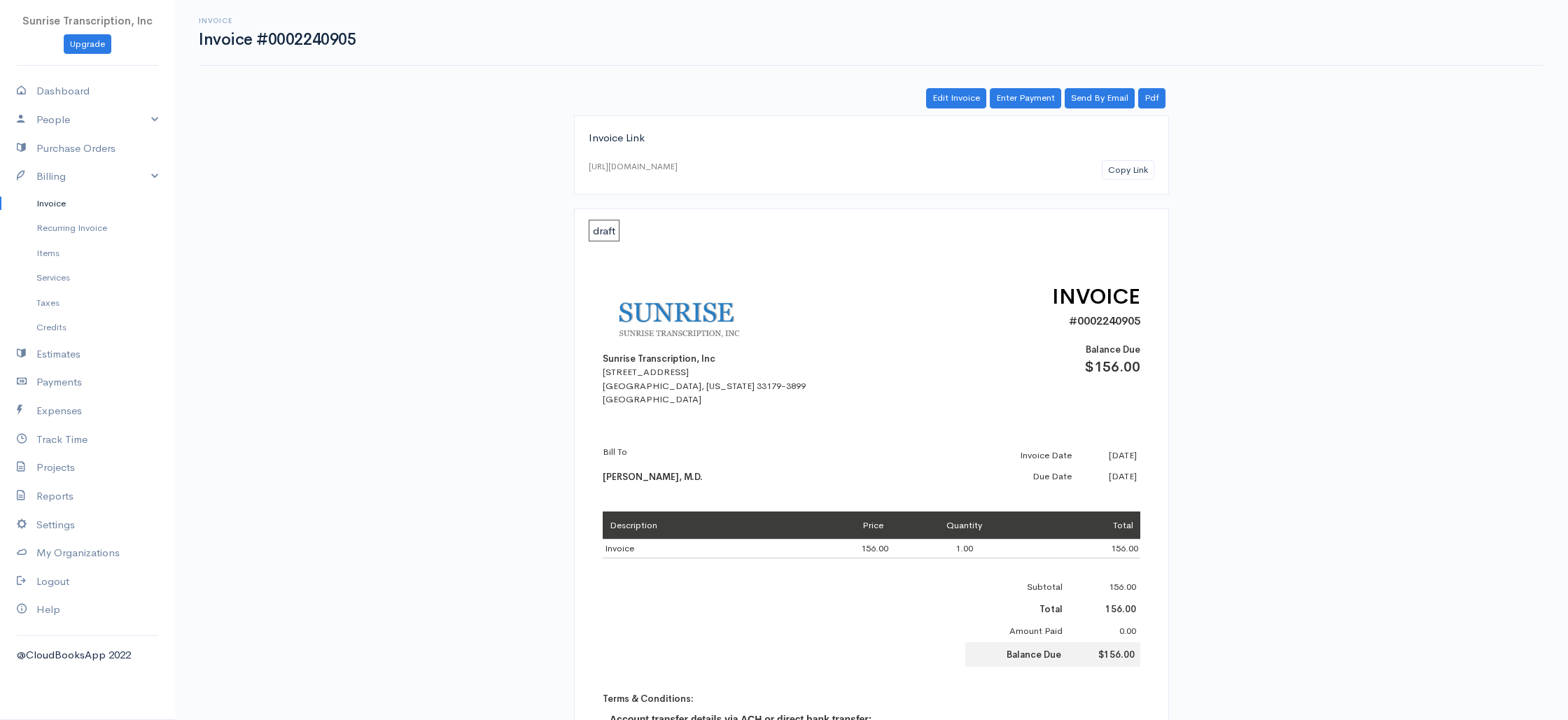
click at [68, 206] on link "Invoice" at bounding box center [88, 203] width 175 height 25
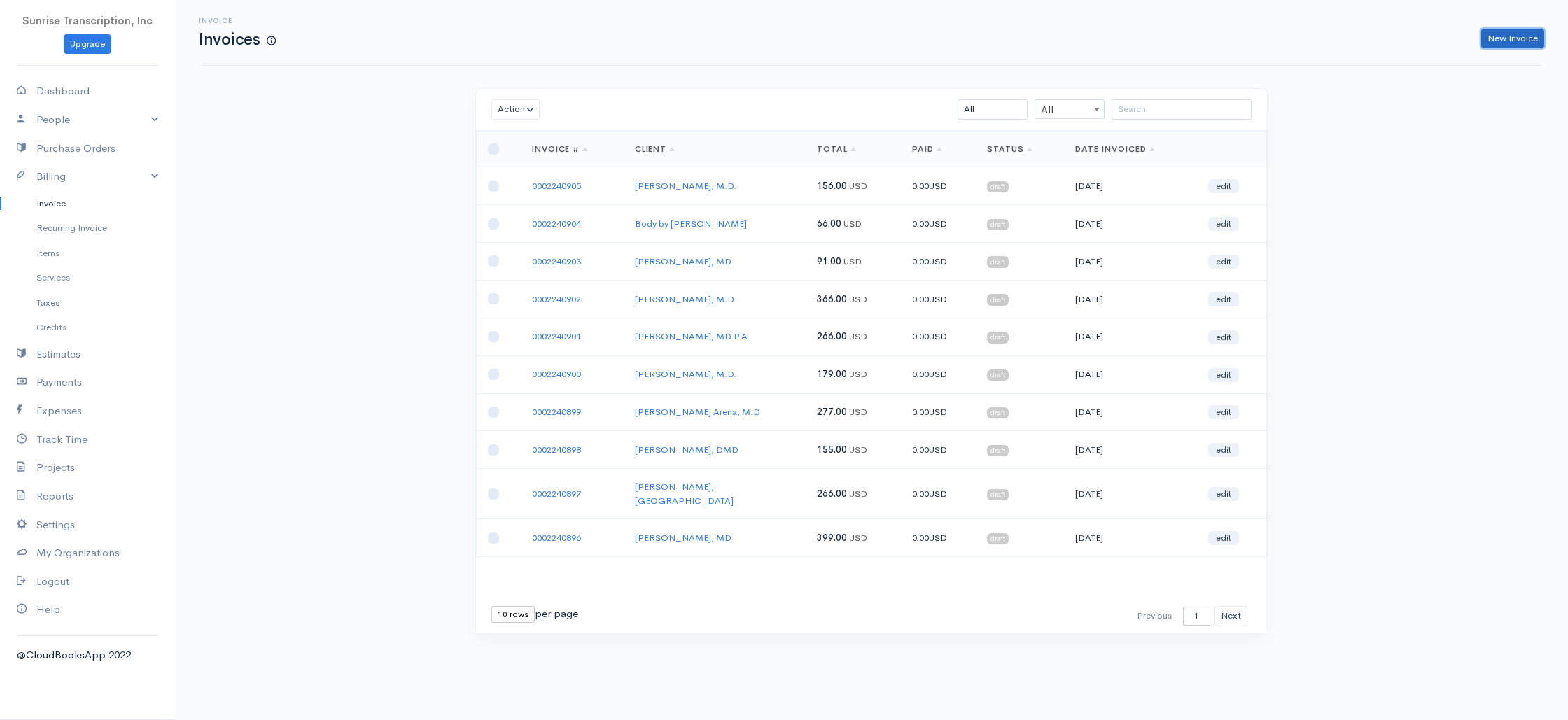
click at [1508, 39] on link "New Invoice" at bounding box center [1512, 39] width 63 height 20
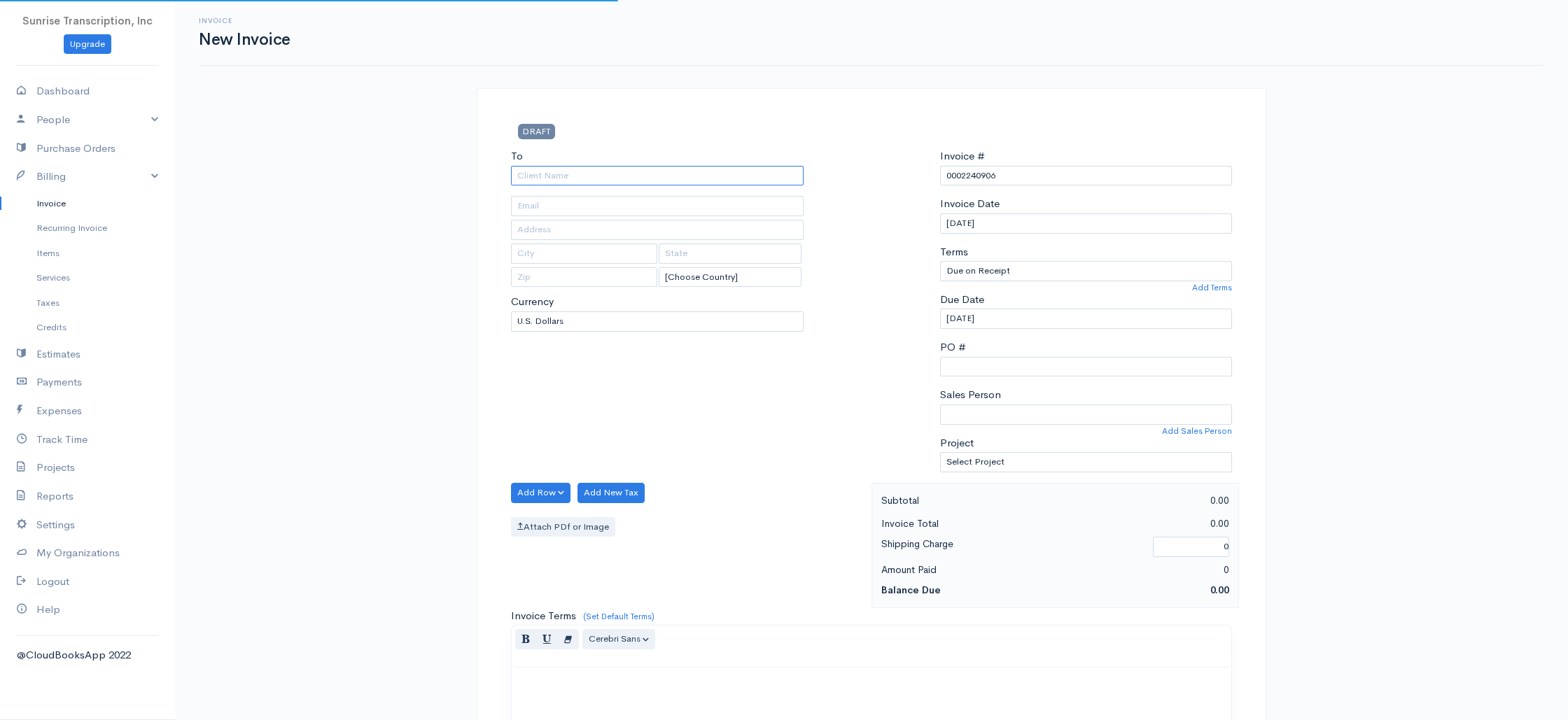
click at [651, 176] on input "To" at bounding box center [657, 176] width 293 height 20
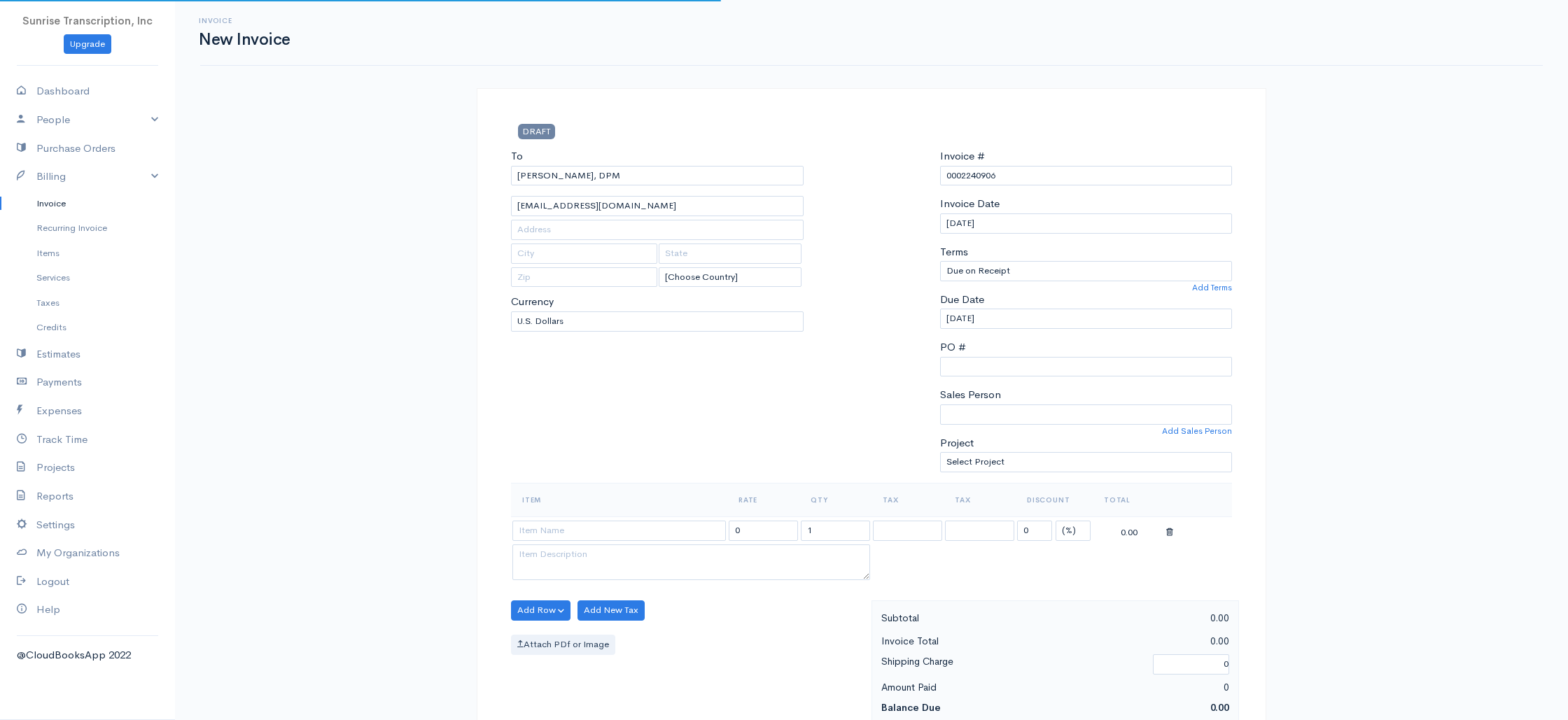
click at [449, 349] on div "Invoice New Invoice DRAFT To Bamidele Olupona, DPM dolupona@gmail.com [Choose C…" at bounding box center [871, 697] width 1393 height 1393
click at [607, 533] on input at bounding box center [619, 531] width 213 height 20
click at [637, 431] on div "To Bamidele Olupona, DPM dolupona@gmail.com [Choose Country] United States Cana…" at bounding box center [657, 315] width 307 height 334
click at [48, 207] on link "Invoice" at bounding box center [88, 203] width 175 height 25
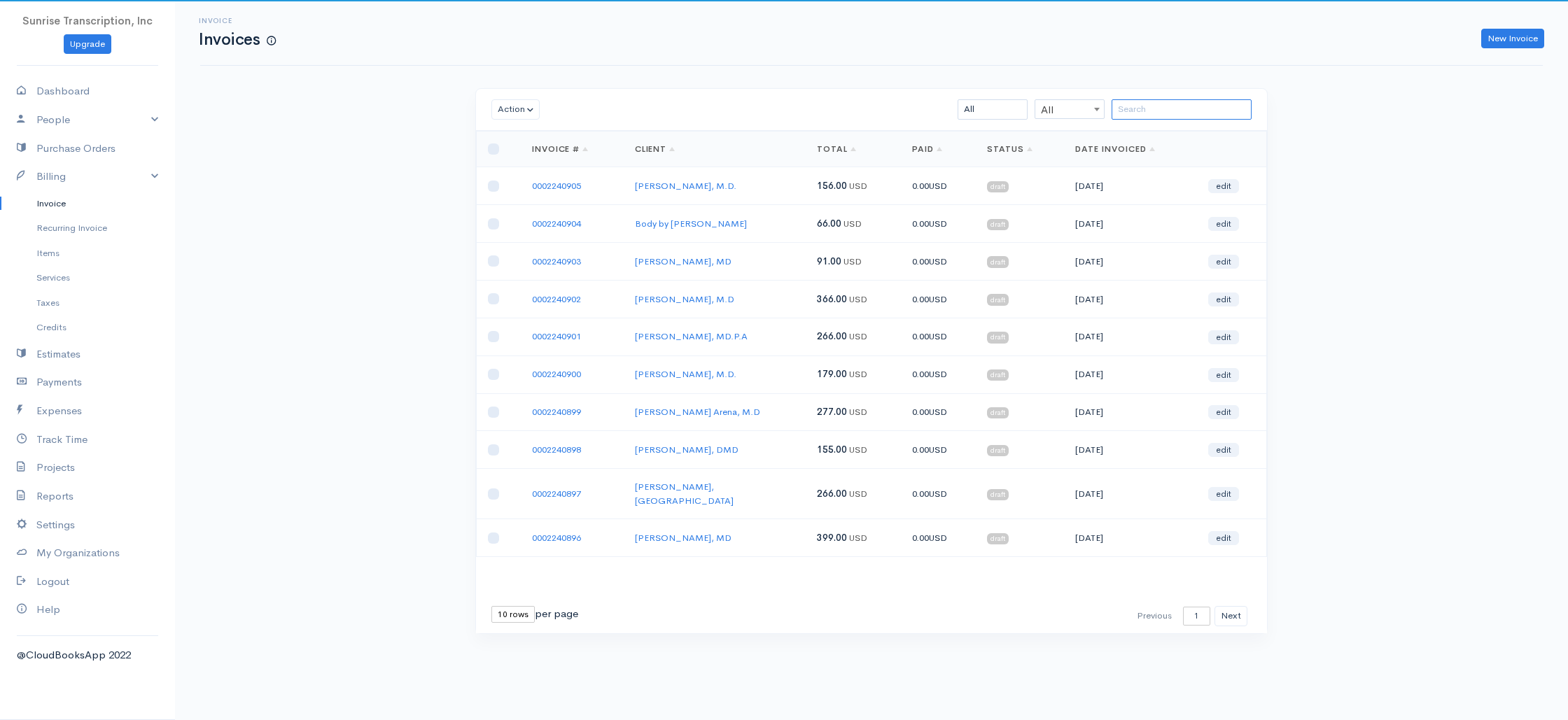
click at [1187, 107] on input "search" at bounding box center [1181, 110] width 140 height 20
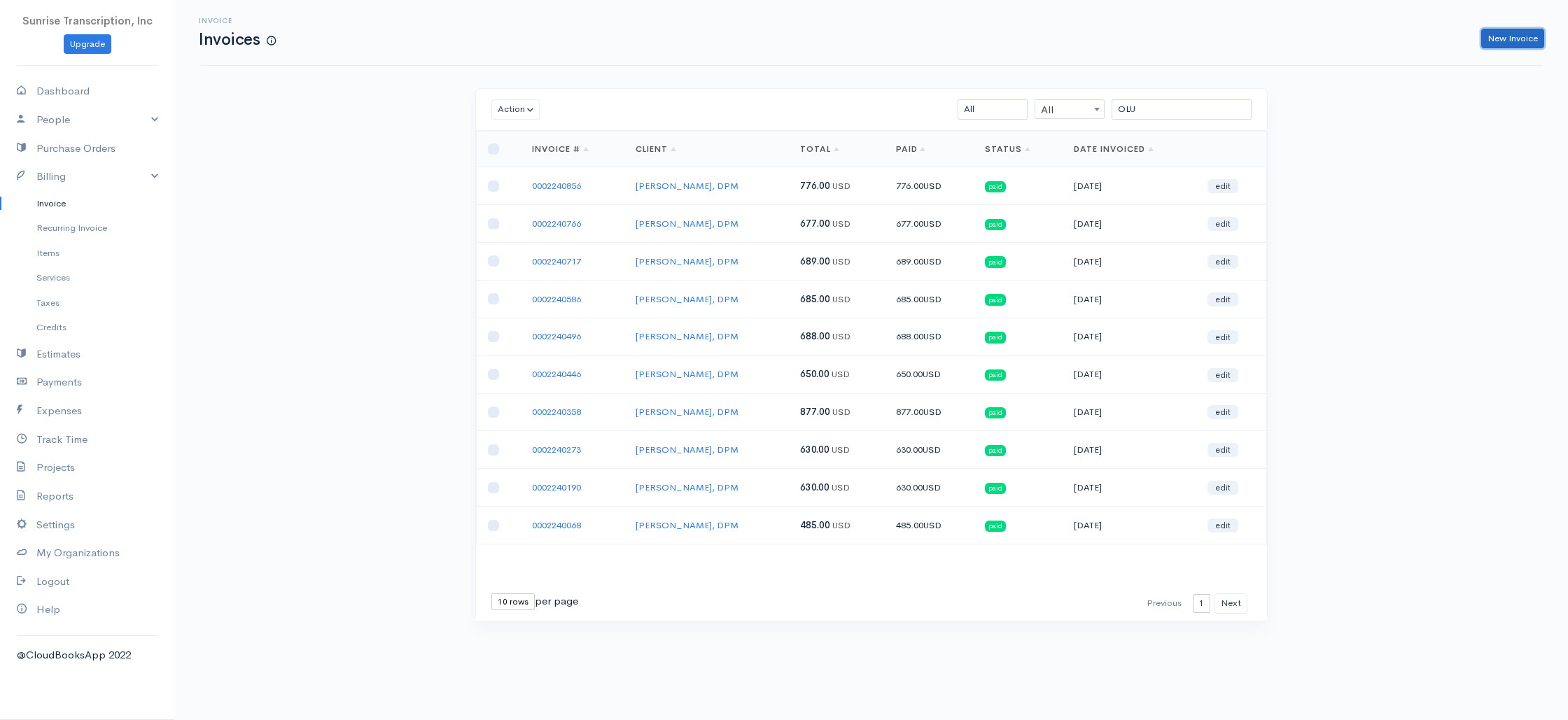
drag, startPoint x: 1515, startPoint y: 34, endPoint x: 1381, endPoint y: 49, distance: 134.8
click at [1515, 34] on link "New Invoice" at bounding box center [1512, 39] width 63 height 20
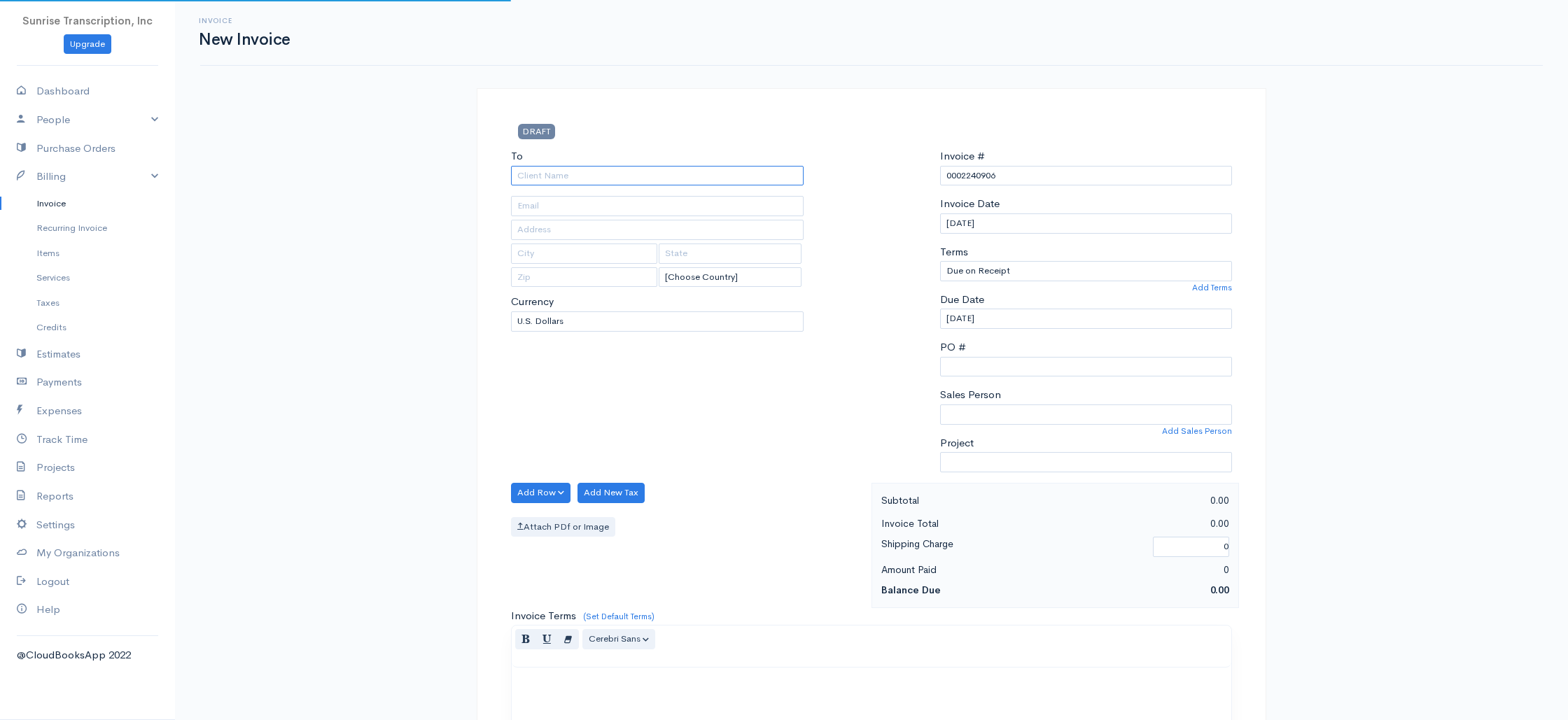
click at [601, 173] on input "To" at bounding box center [657, 176] width 293 height 20
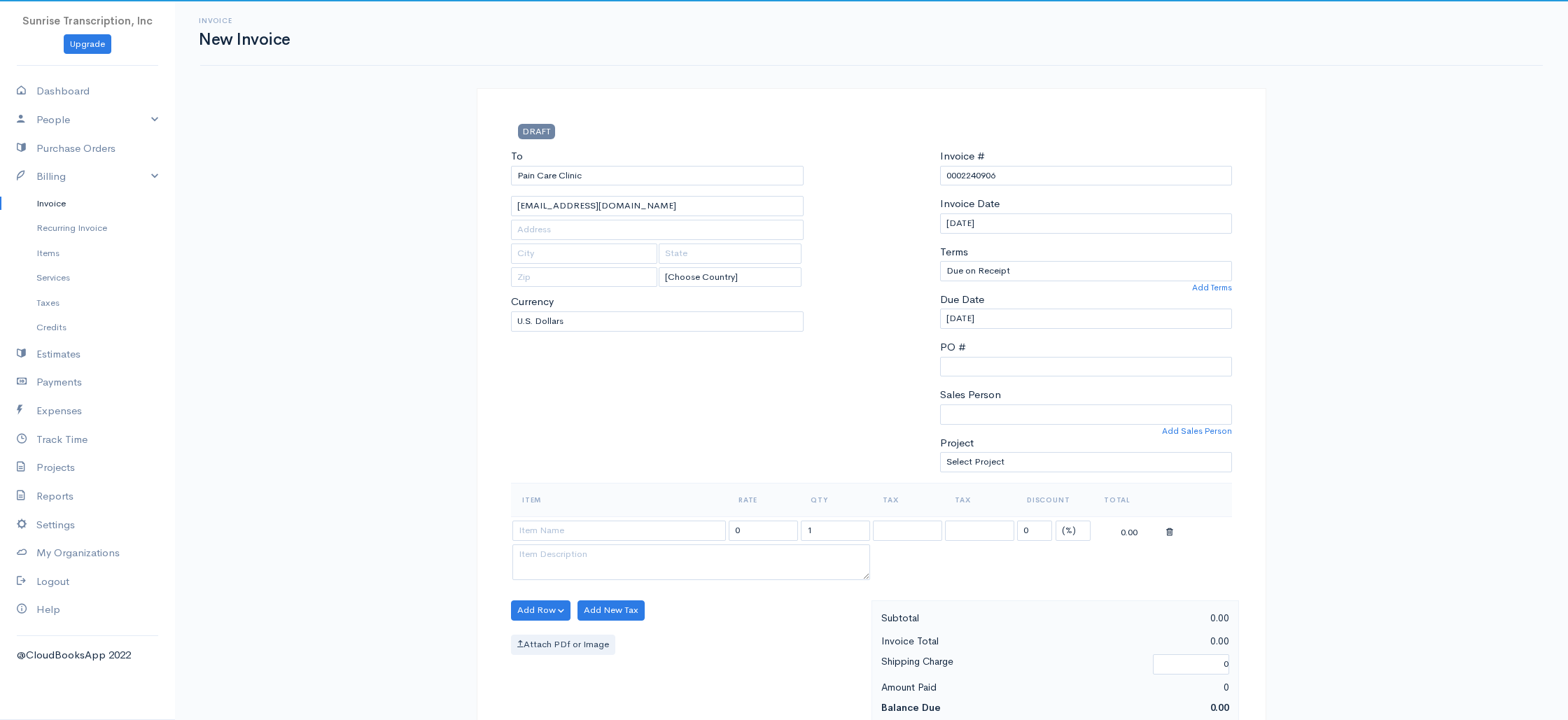
scroll to position [2, 0]
click at [437, 290] on div "Invoice New Invoice DRAFT To Pain Care Clinic AP-AR@Paincareclinics.com [Choose…" at bounding box center [871, 695] width 1393 height 1393
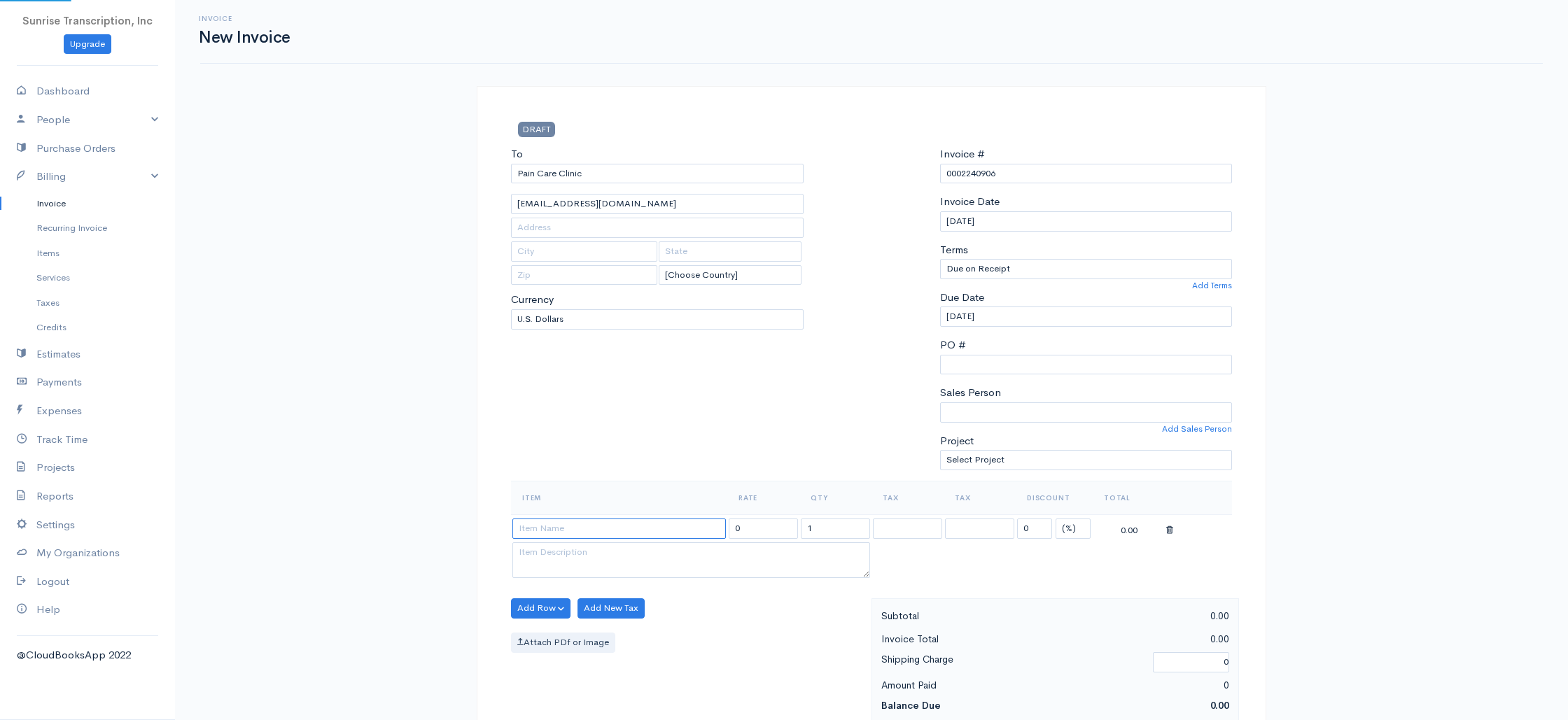
click at [624, 528] on input at bounding box center [619, 529] width 213 height 20
drag, startPoint x: 783, startPoint y: 529, endPoint x: 725, endPoint y: 529, distance: 58.0
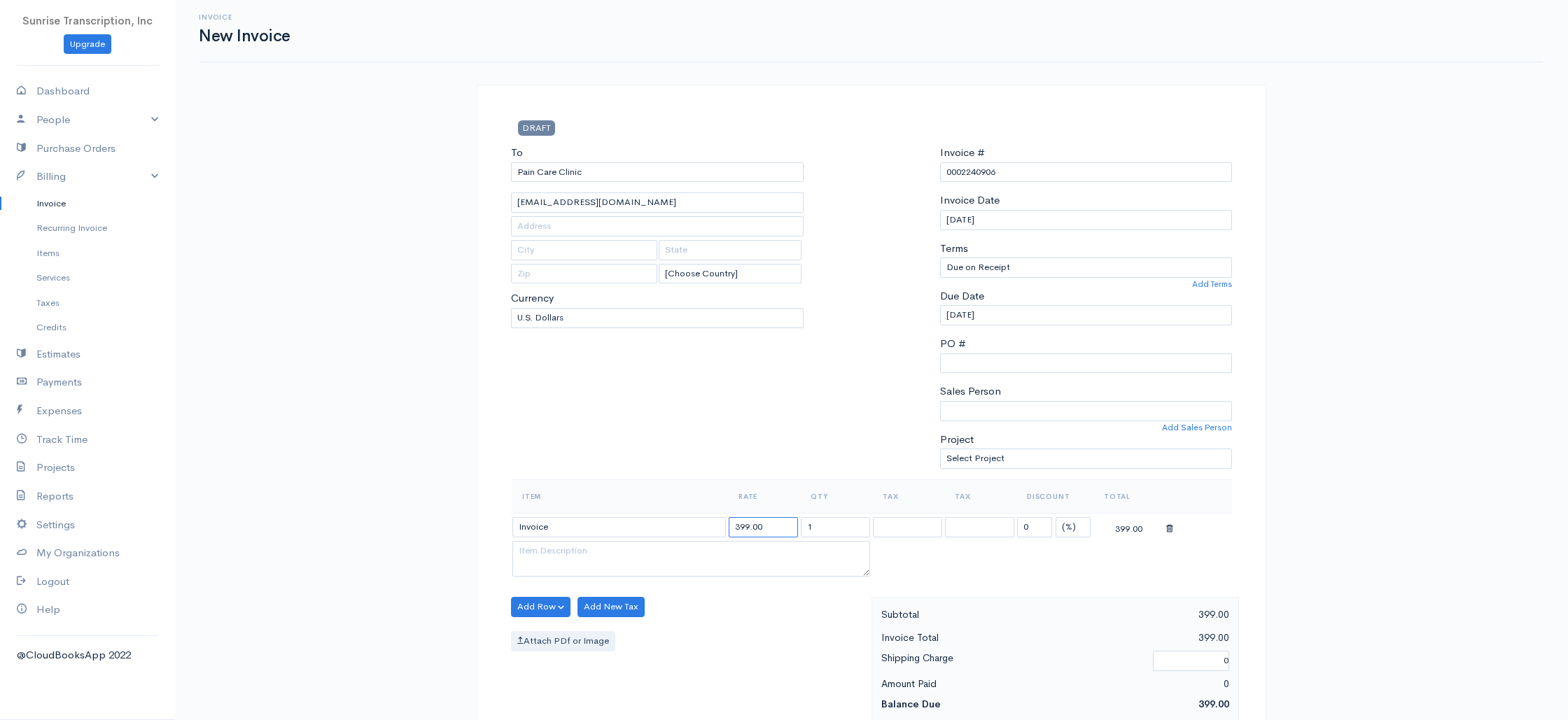
click at [725, 529] on tr "Invoice 399.00 1 0 (%) Flat 399.00" at bounding box center [871, 526] width 721 height 27
click at [707, 439] on div "To Pain Care Clinic AP-AR@Paincareclinics.com [Choose Country] United States Ca…" at bounding box center [657, 311] width 307 height 334
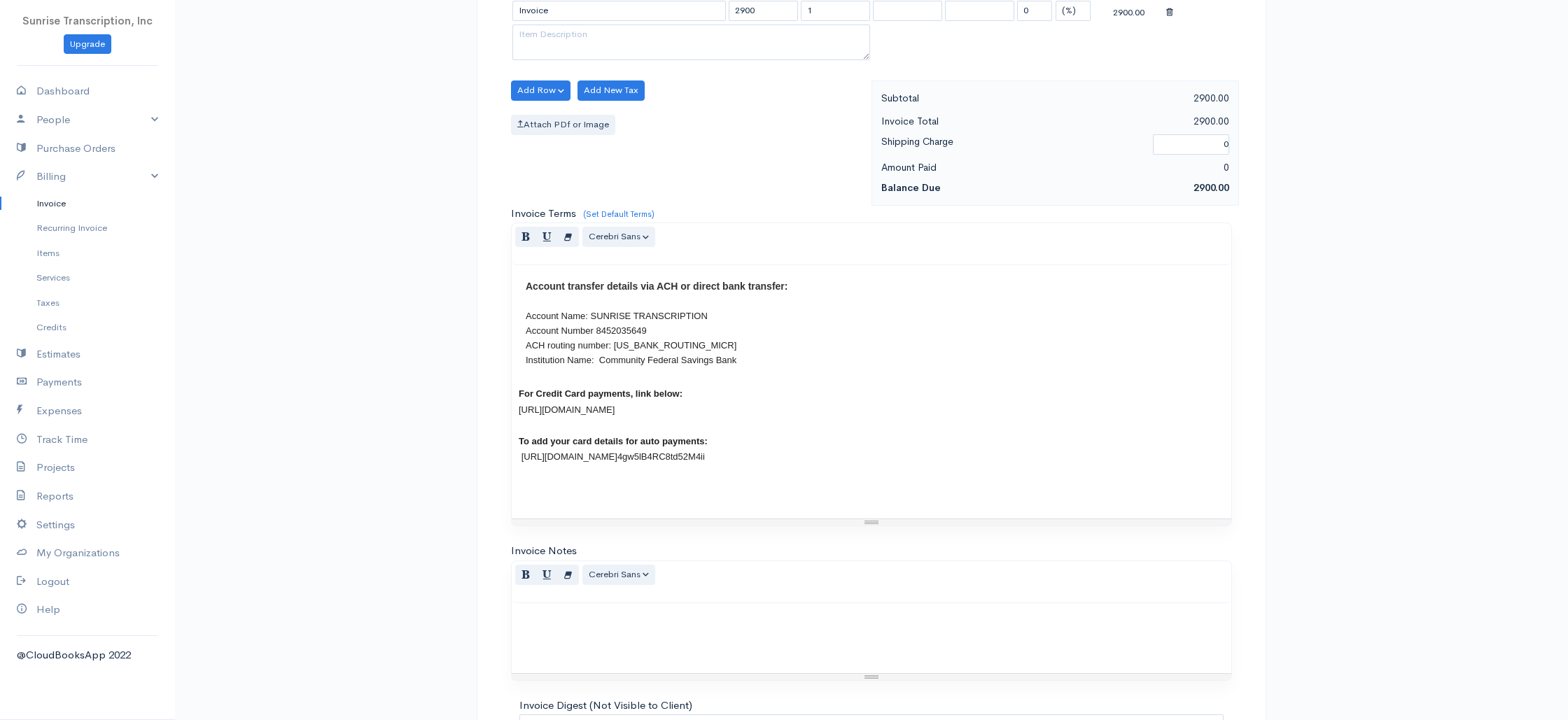
scroll to position [673, 0]
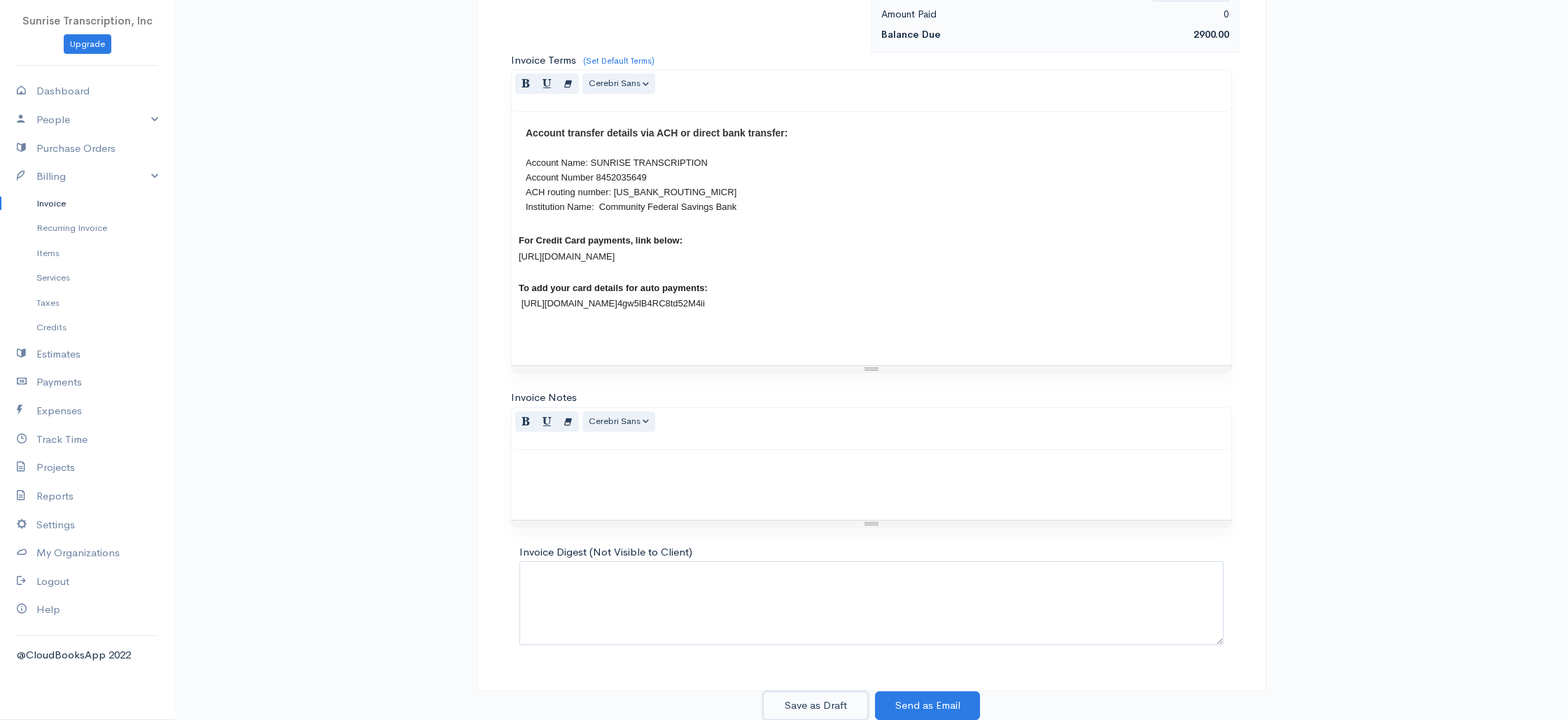
click at [825, 703] on button "Save as Draft" at bounding box center [815, 705] width 105 height 29
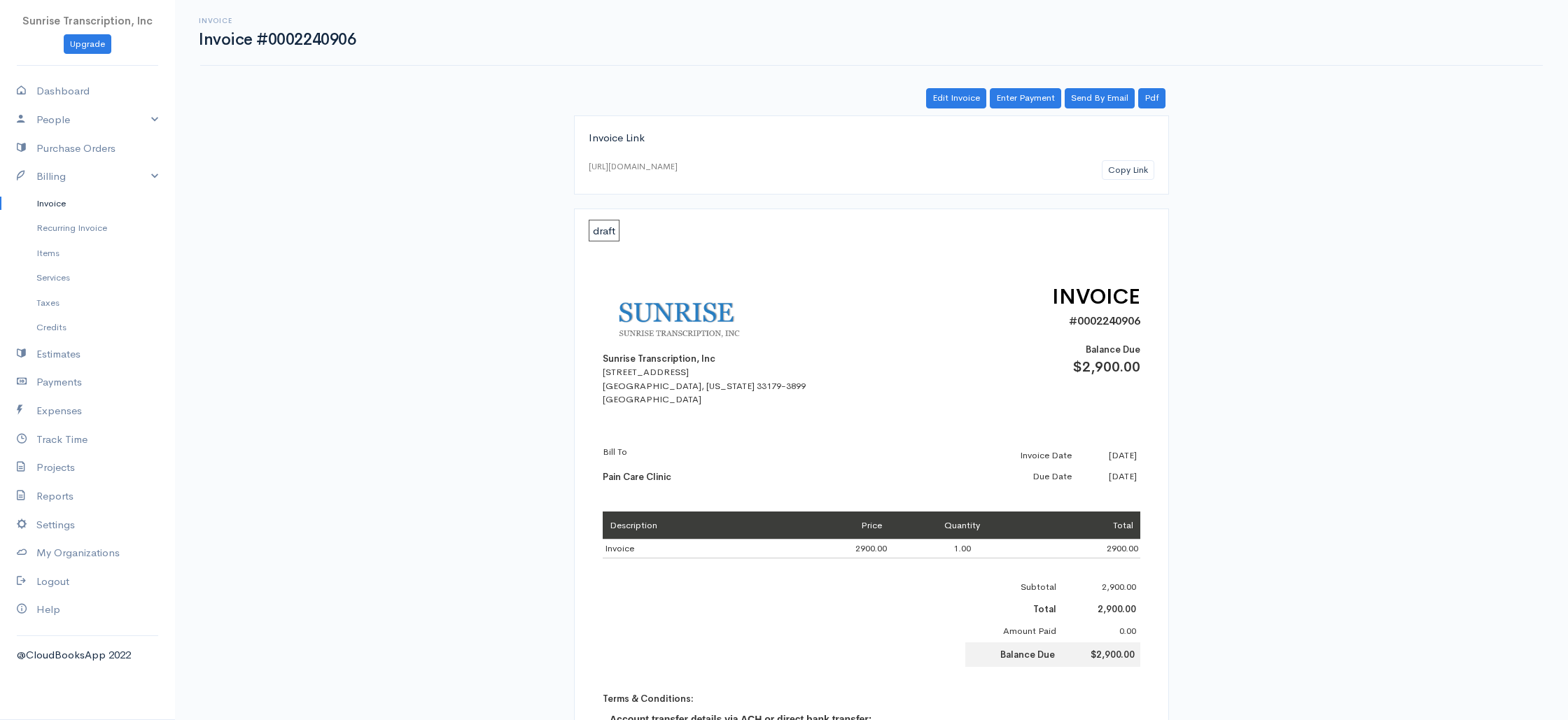
click at [74, 207] on link "Invoice" at bounding box center [88, 203] width 175 height 25
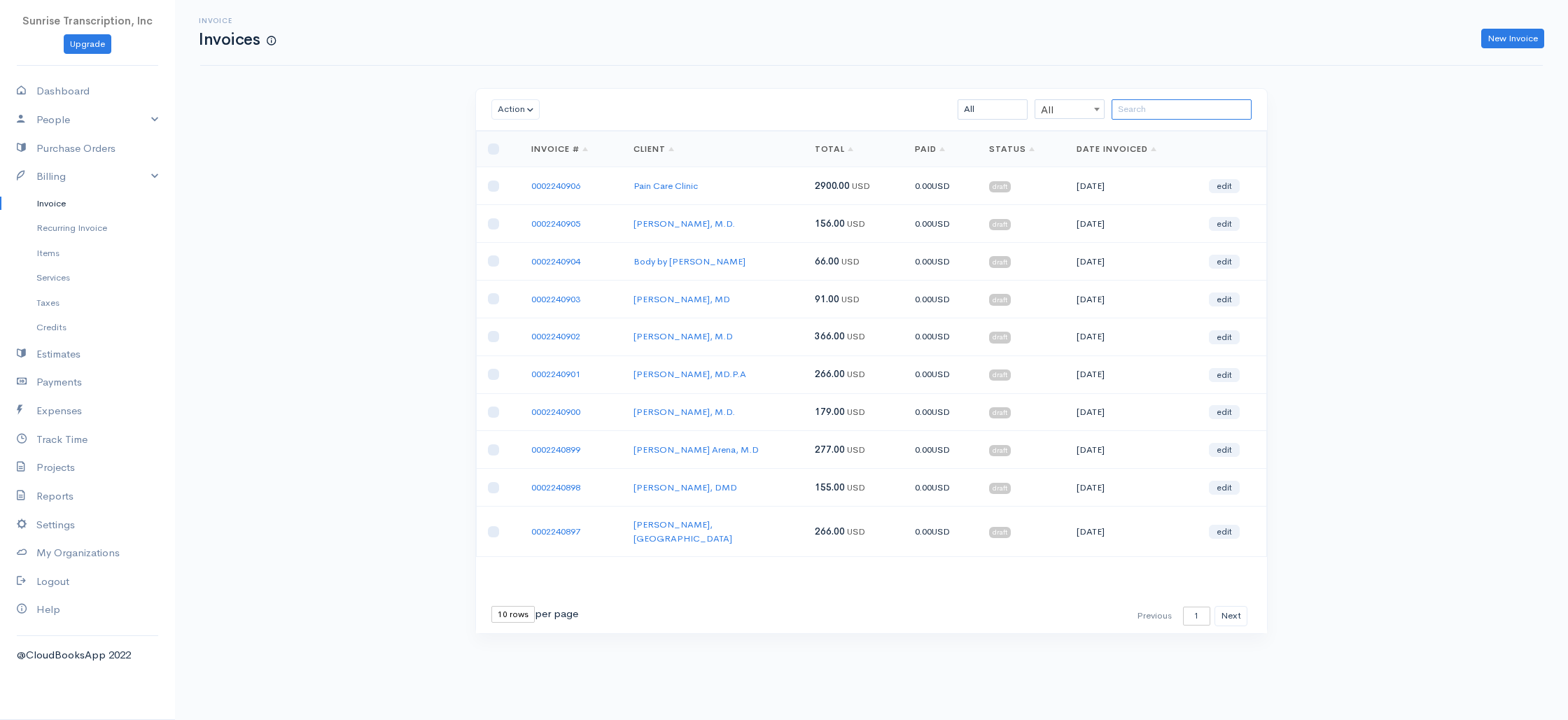
click at [1143, 110] on input "search" at bounding box center [1181, 110] width 140 height 20
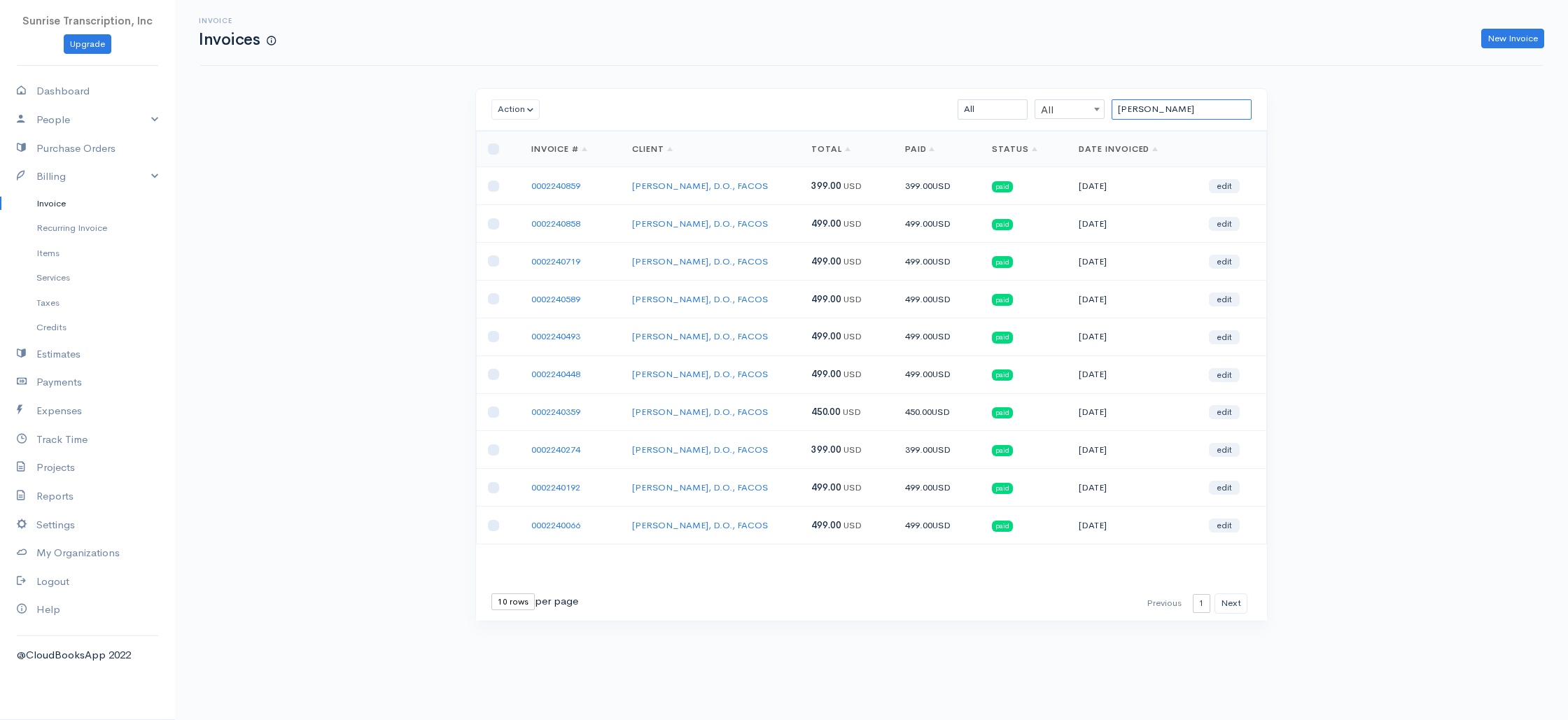
drag, startPoint x: 1102, startPoint y: 104, endPoint x: 1042, endPoint y: 102, distance: 60.0
click at [1042, 102] on div "BRET All All All Draft Viewed Sent Paid Partial Overdue Unpaid/Open" at bounding box center [935, 110] width 646 height 20
click at [1494, 33] on link "New Invoice" at bounding box center [1512, 39] width 63 height 20
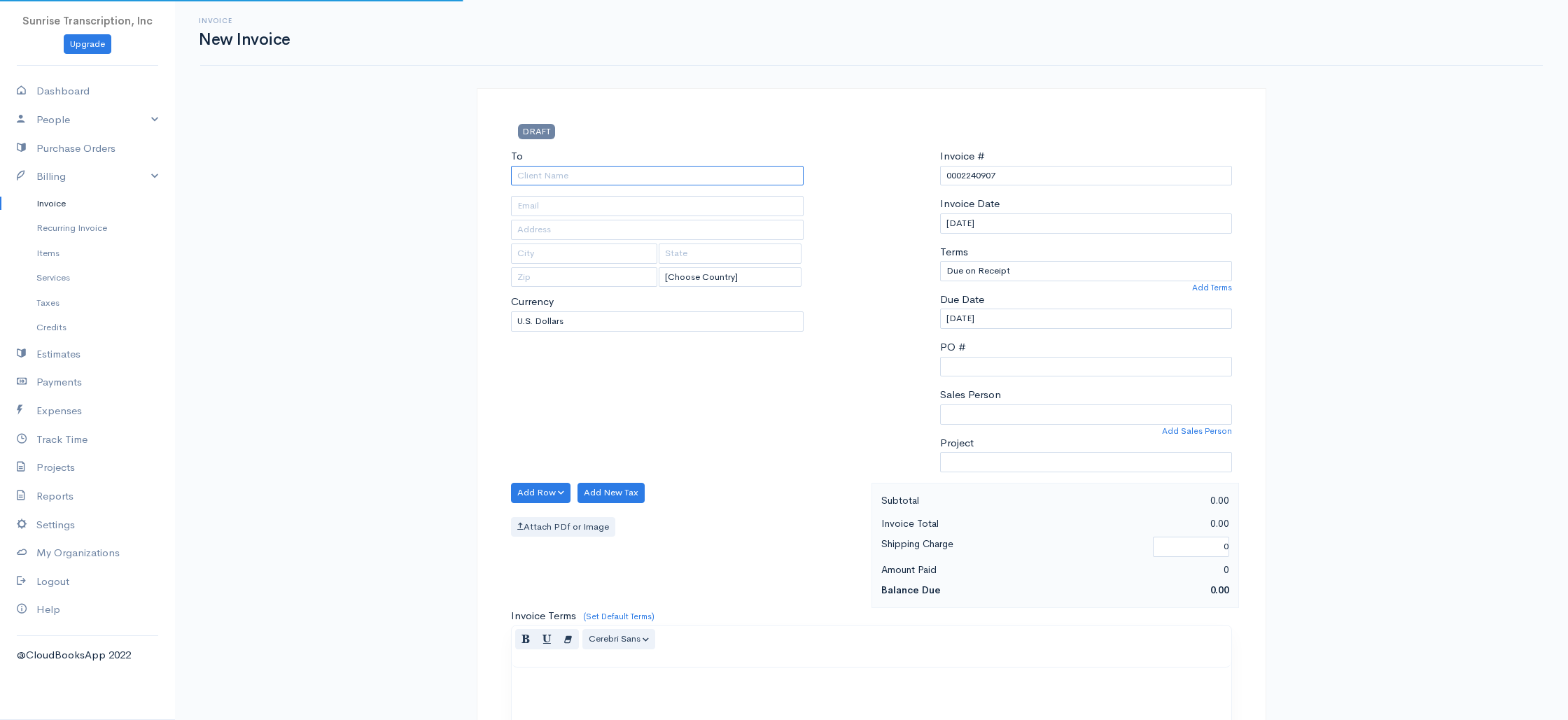
click at [598, 180] on input "To" at bounding box center [657, 176] width 293 height 20
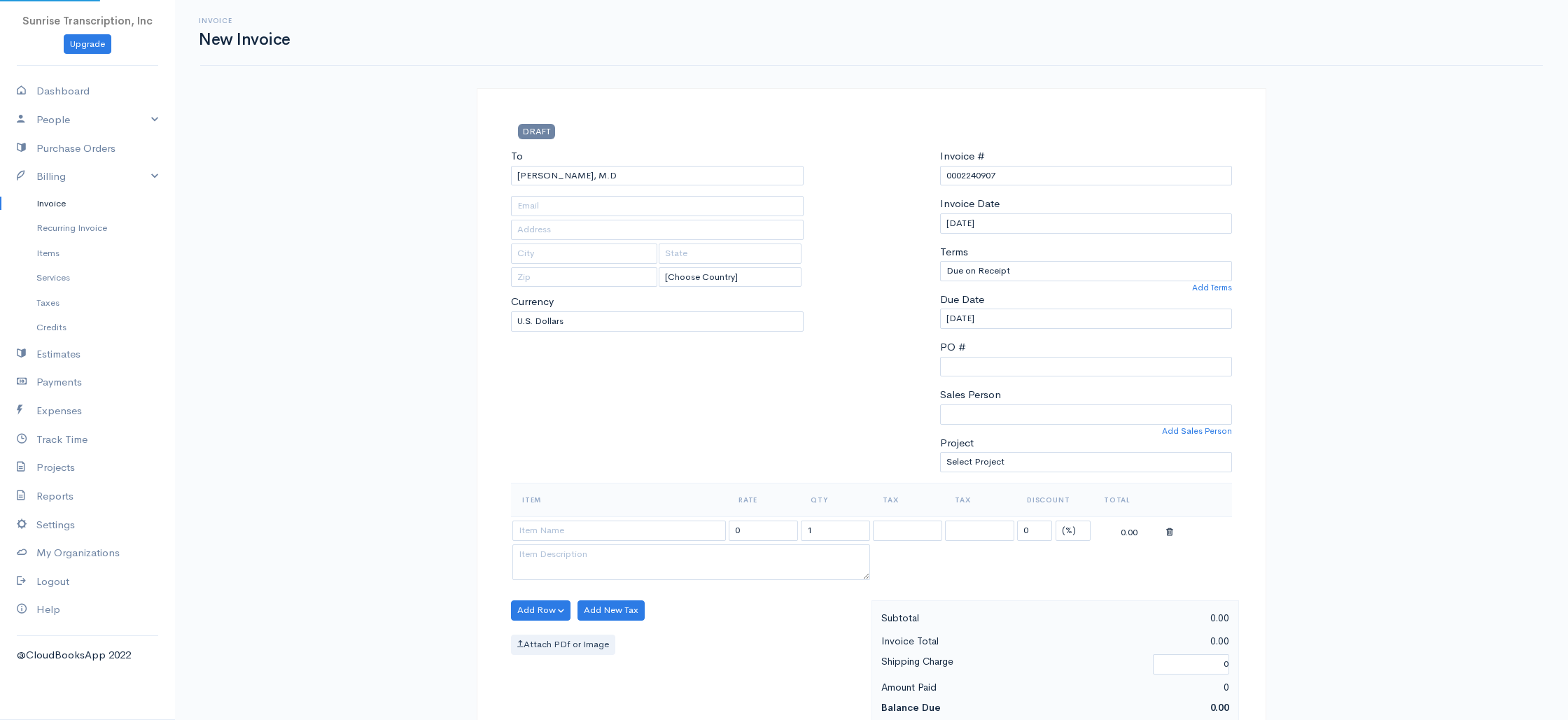
click at [595, 531] on input at bounding box center [619, 531] width 213 height 20
click at [777, 532] on input "399.00" at bounding box center [763, 531] width 69 height 20
click at [825, 395] on div at bounding box center [871, 315] width 122 height 334
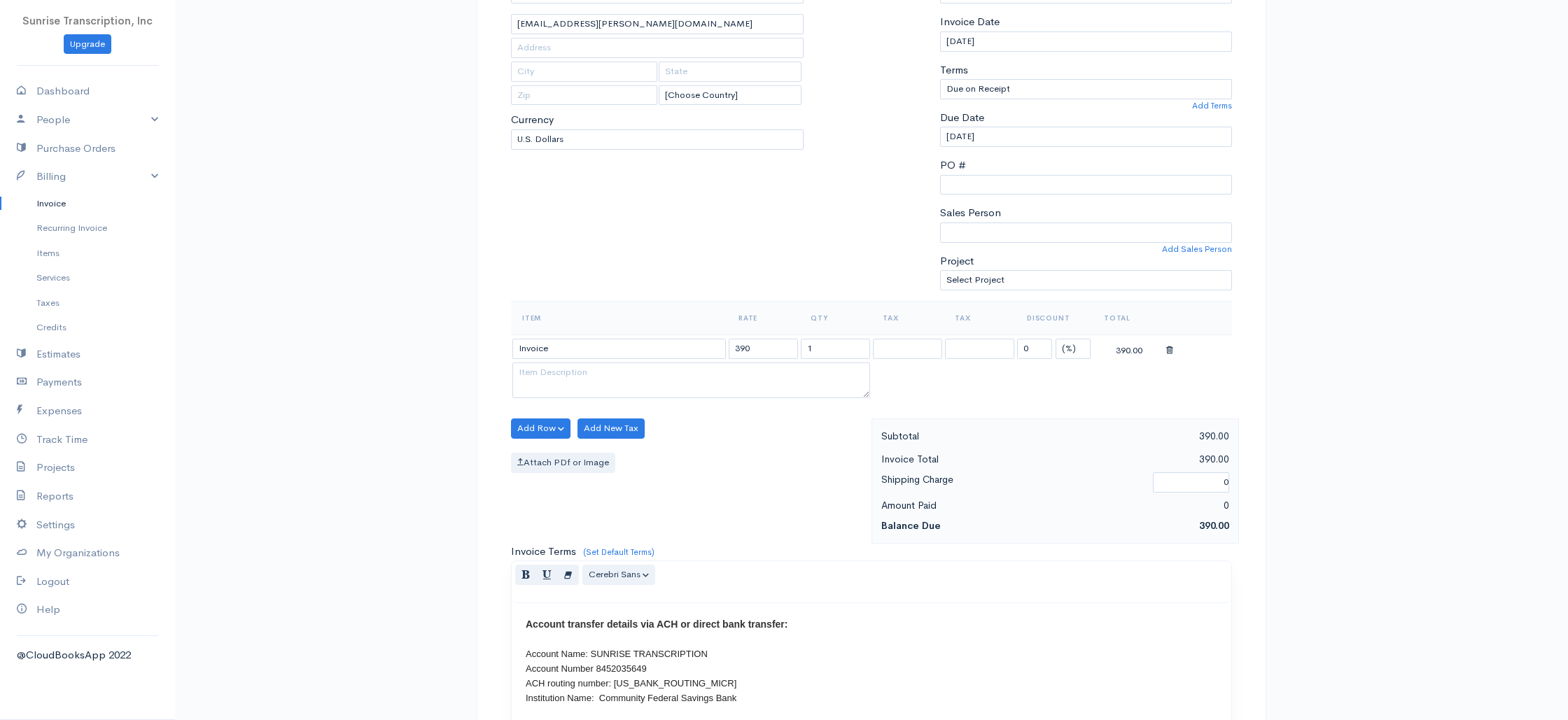
scroll to position [673, 0]
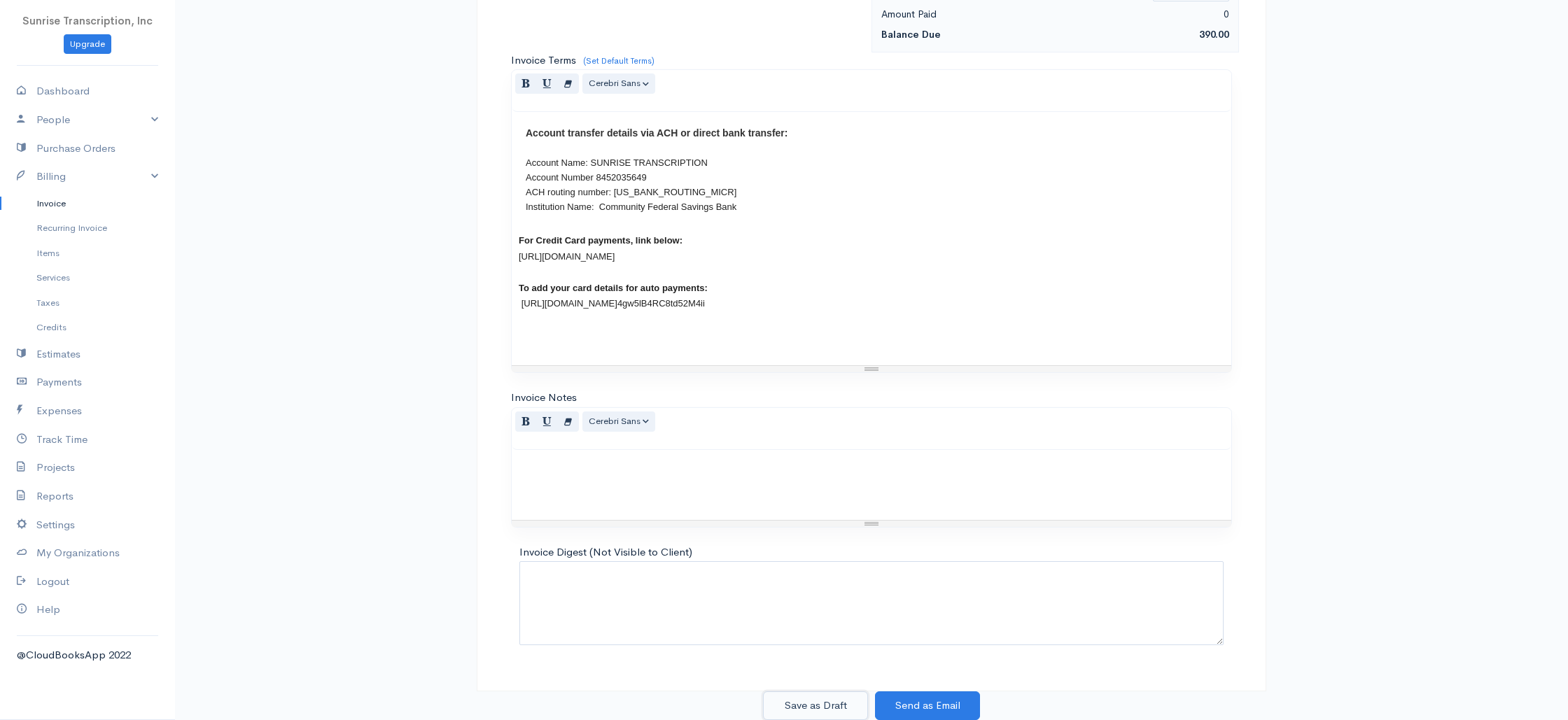
click at [825, 707] on button "Save as Draft" at bounding box center [815, 705] width 105 height 29
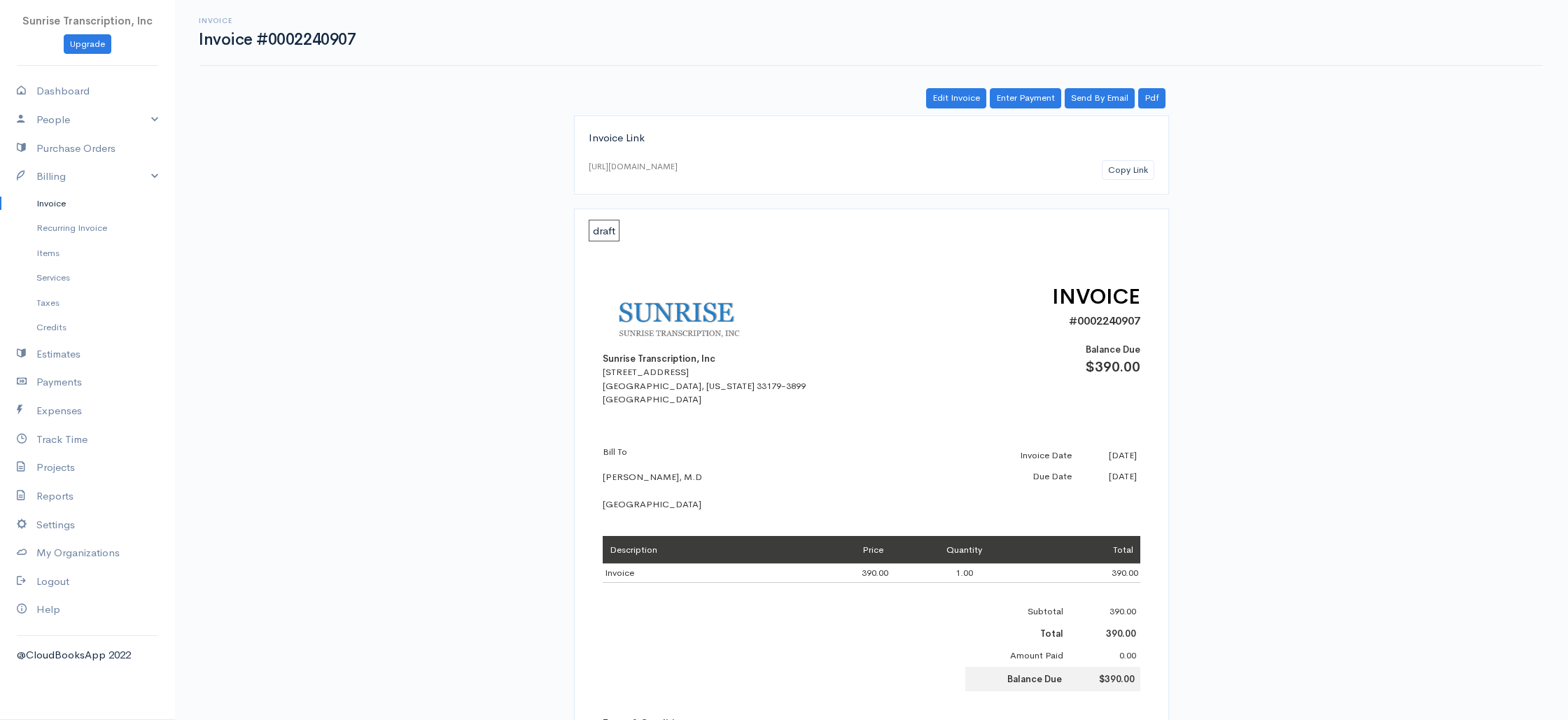
click at [53, 207] on link "Invoice" at bounding box center [88, 203] width 175 height 25
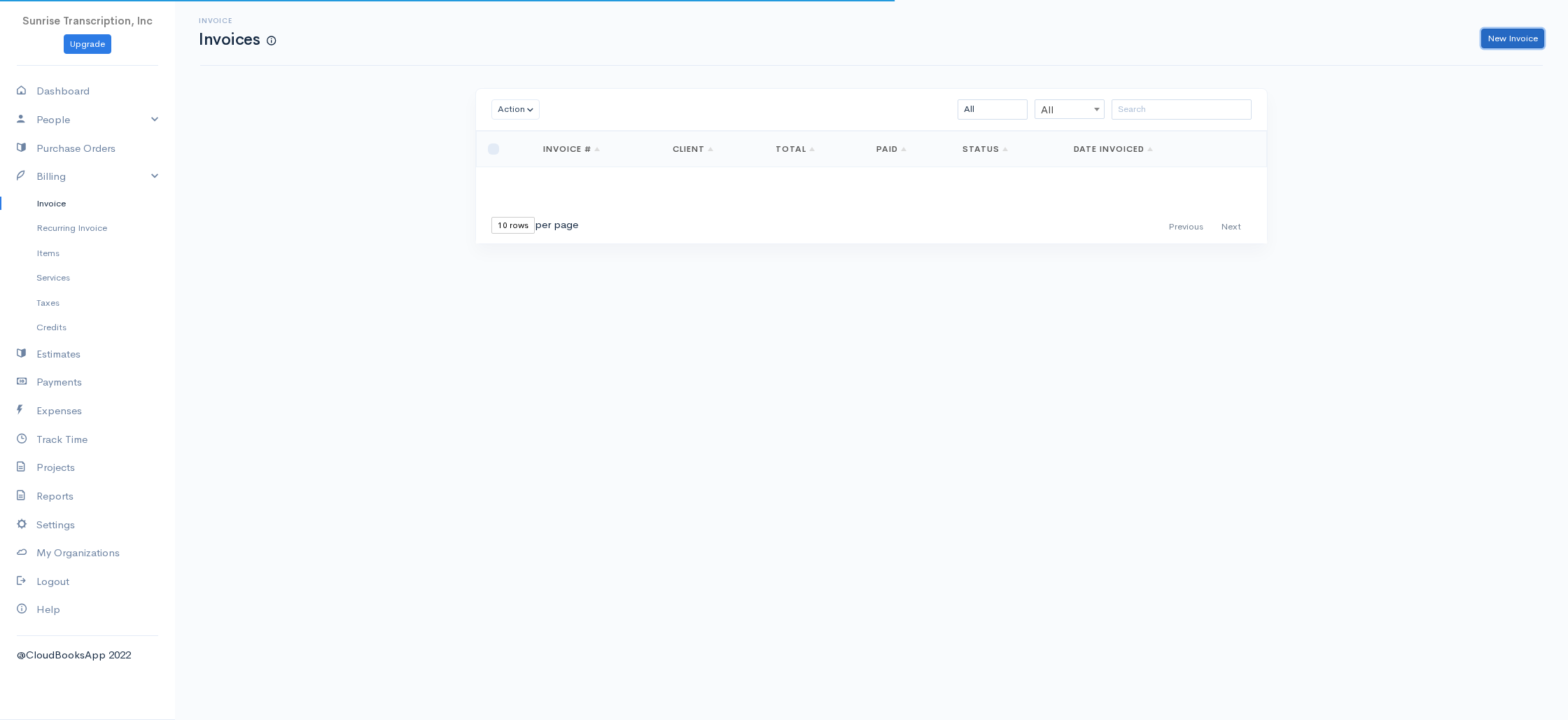
click at [1494, 39] on link "New Invoice" at bounding box center [1512, 39] width 63 height 20
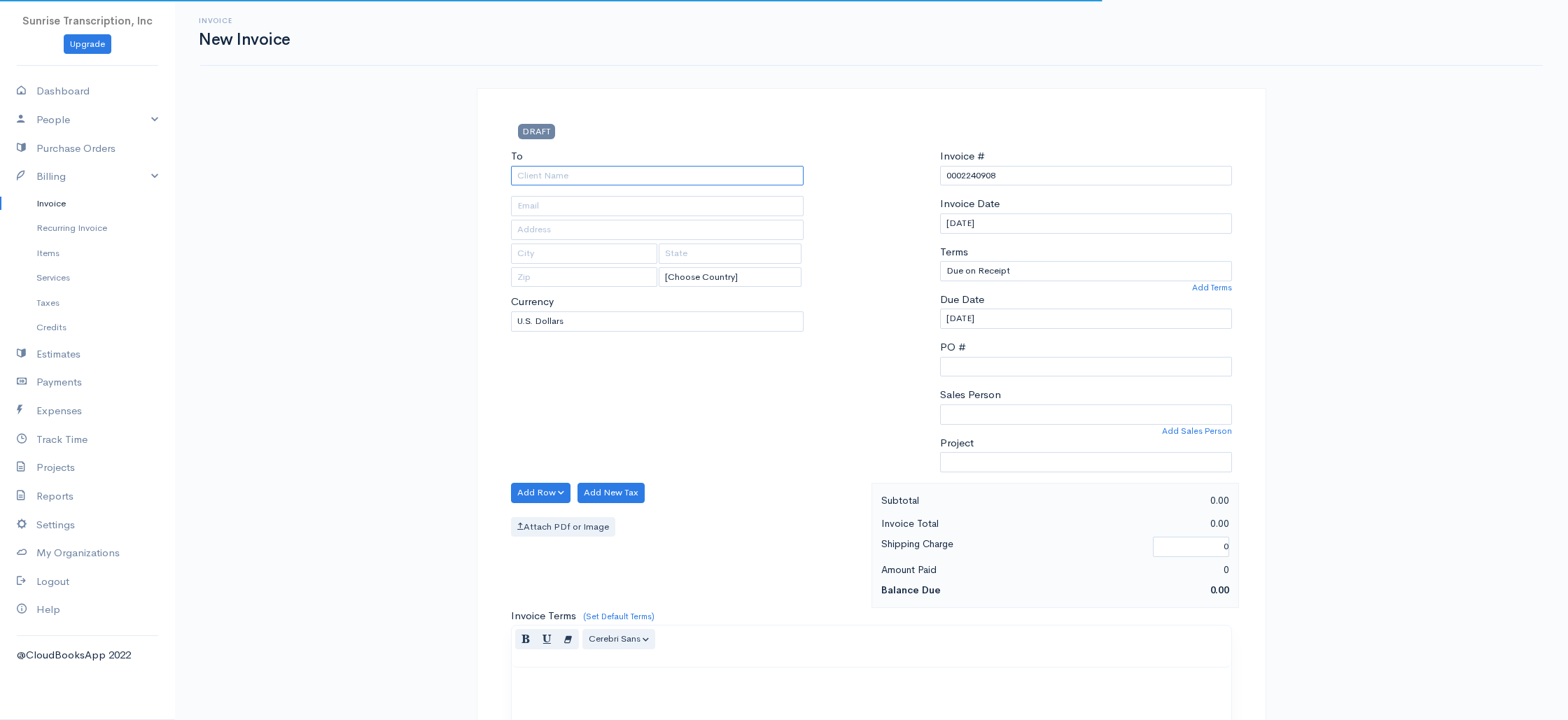
click at [599, 170] on input "To" at bounding box center [657, 176] width 293 height 20
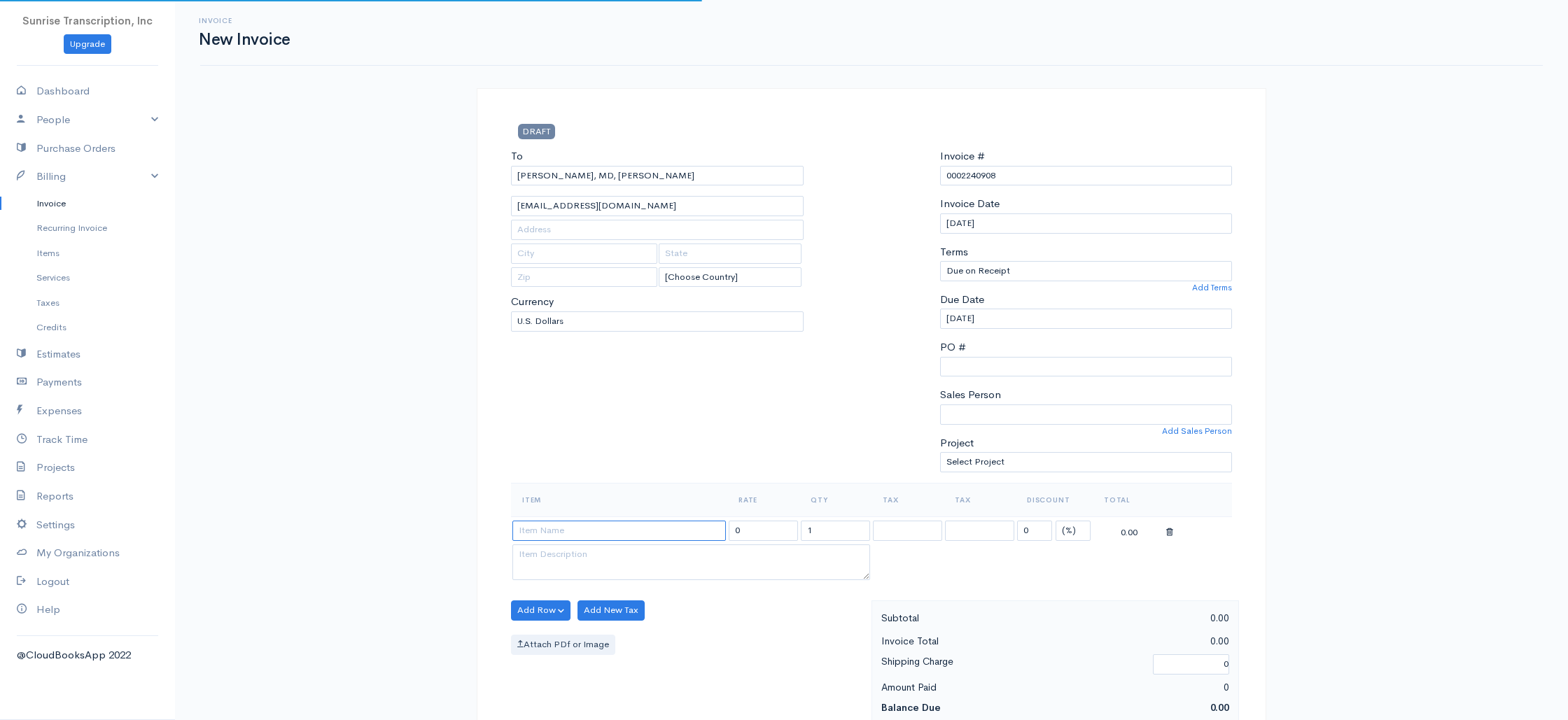
click at [588, 527] on input at bounding box center [619, 531] width 213 height 20
drag, startPoint x: 772, startPoint y: 532, endPoint x: 689, endPoint y: 522, distance: 83.6
click at [689, 522] on tr "Invoice 399.00 1 0 (%) Flat 399.00" at bounding box center [871, 529] width 721 height 27
click at [734, 402] on div "To Cooper, MD, Julie julieabraham00@gmail.com [Choose Country] United States Ca…" at bounding box center [657, 315] width 307 height 334
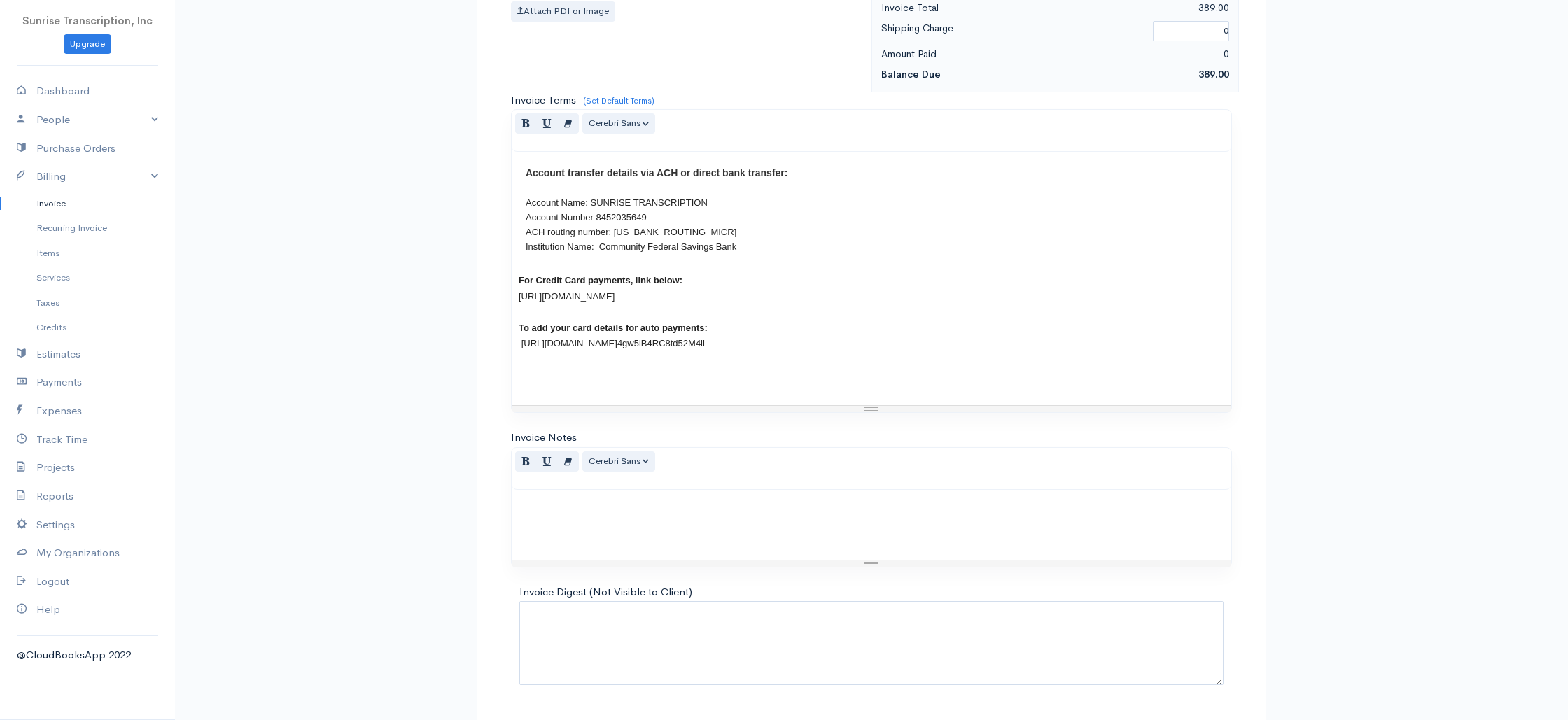
scroll to position [673, 0]
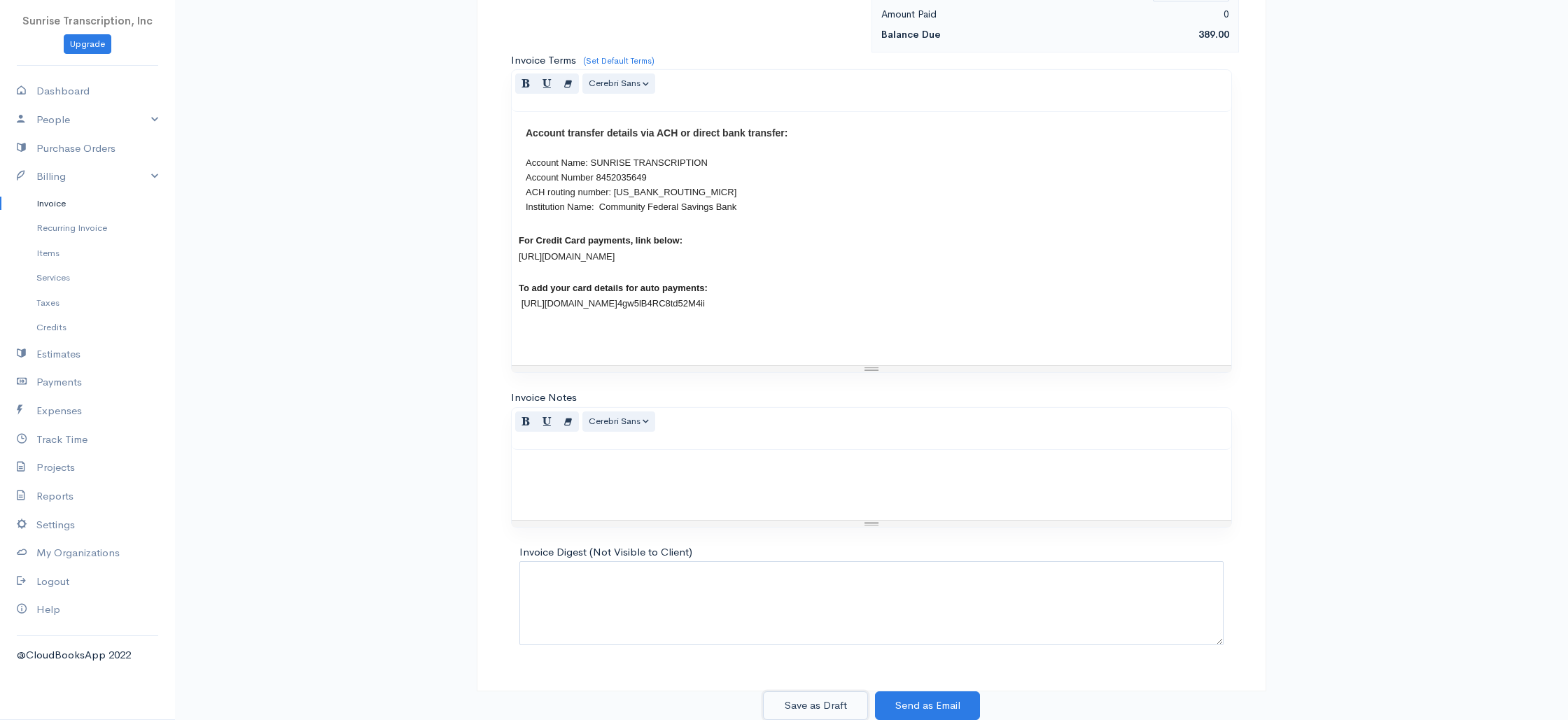
click at [815, 701] on button "Save as Draft" at bounding box center [815, 705] width 105 height 29
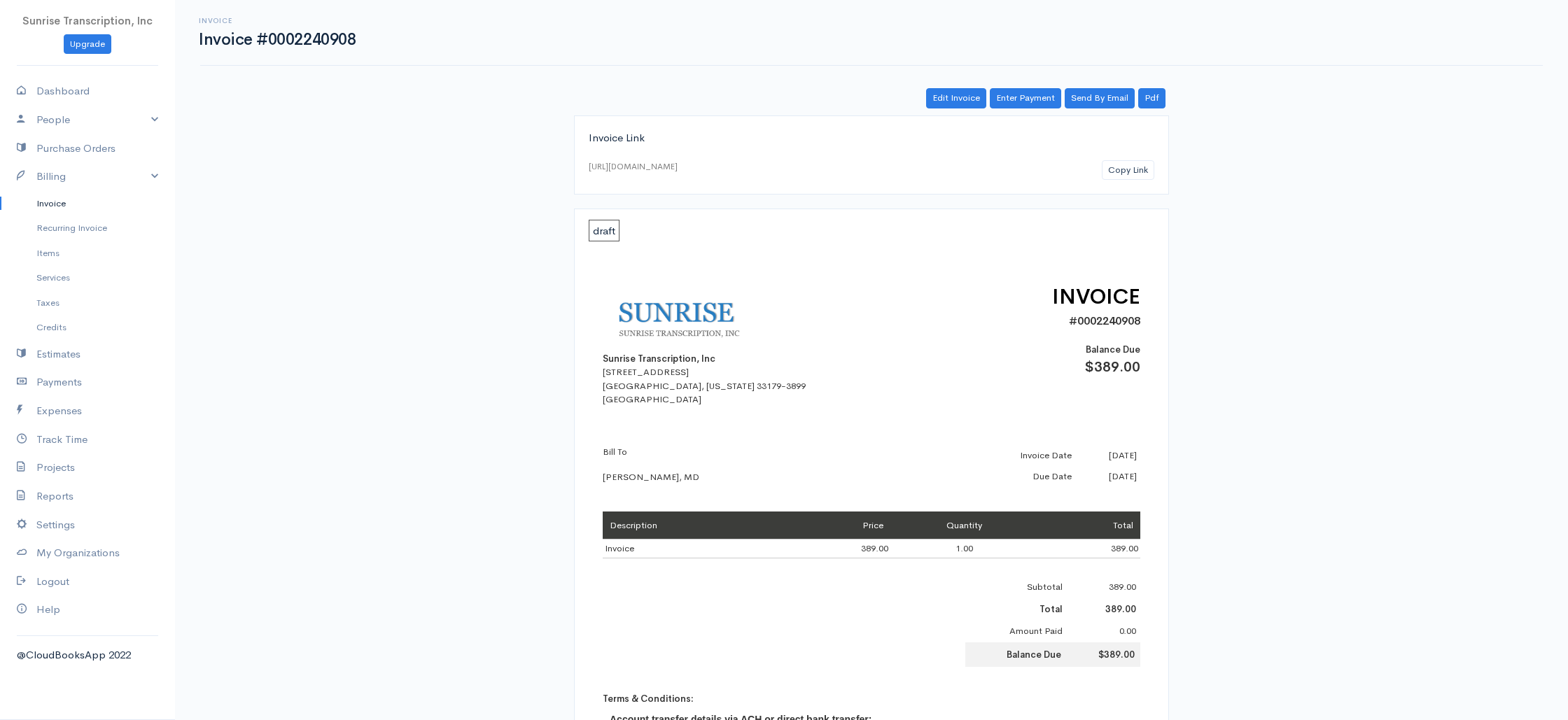
click at [54, 208] on link "Invoice" at bounding box center [88, 203] width 175 height 25
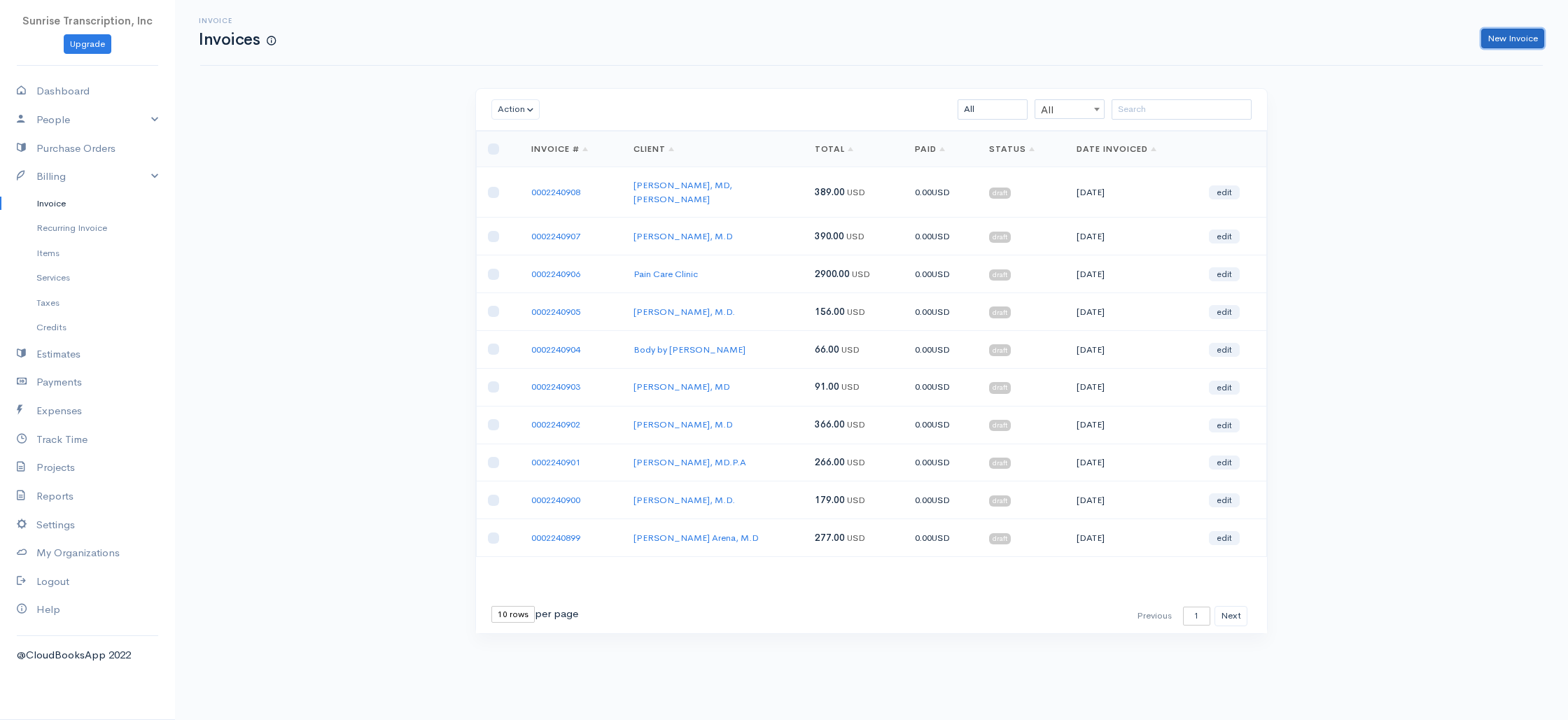
click at [1522, 37] on link "New Invoice" at bounding box center [1512, 39] width 63 height 20
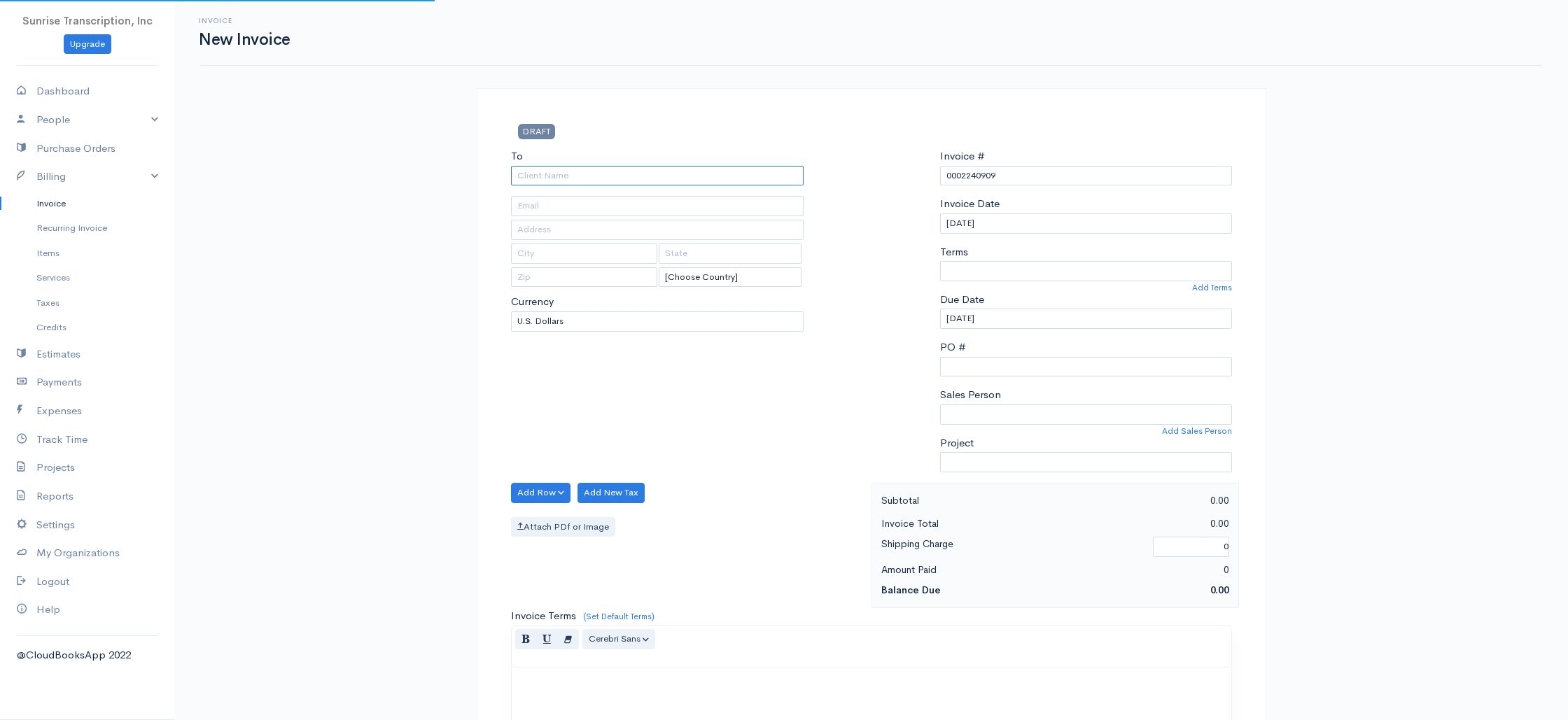
click at [623, 183] on input "To" at bounding box center [657, 176] width 293 height 20
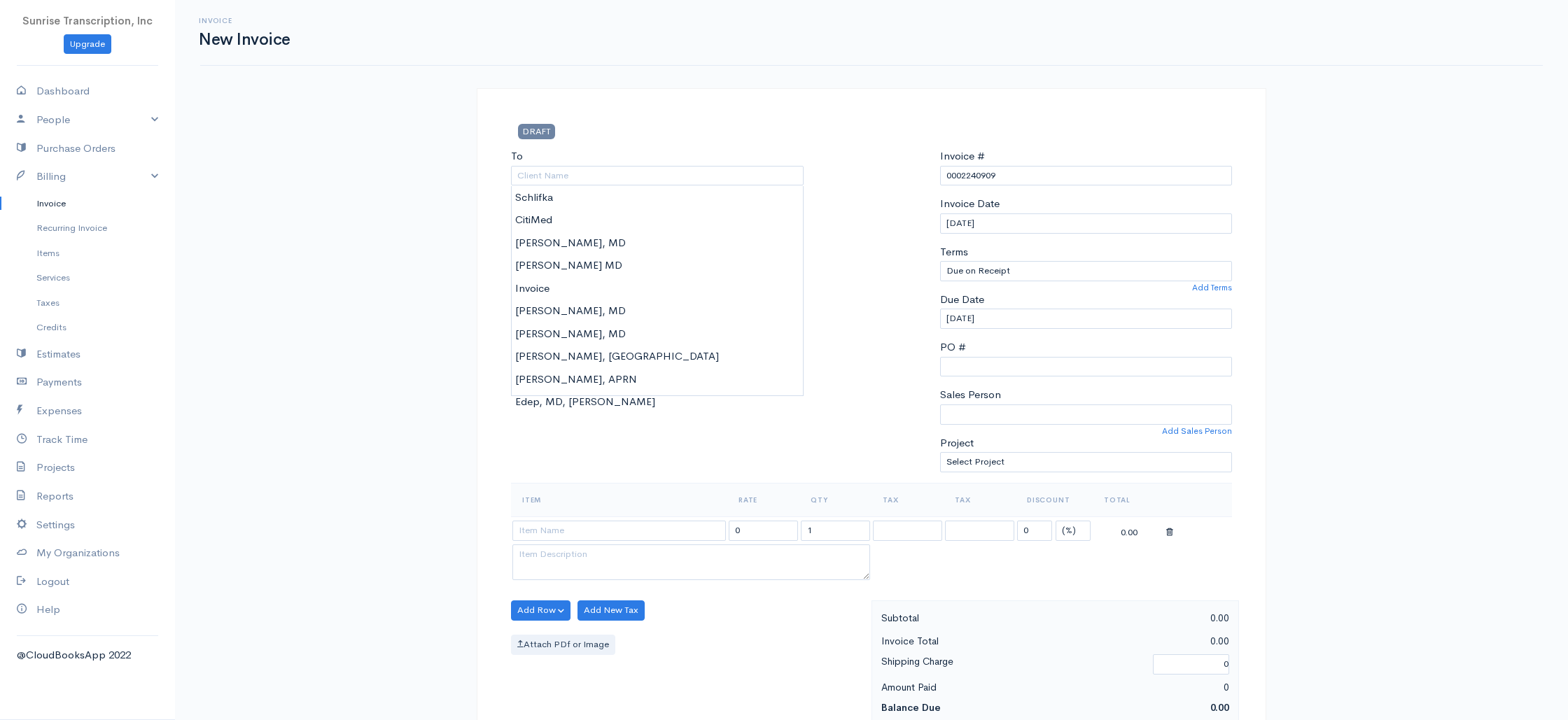
click at [65, 198] on link "Invoice" at bounding box center [88, 203] width 175 height 25
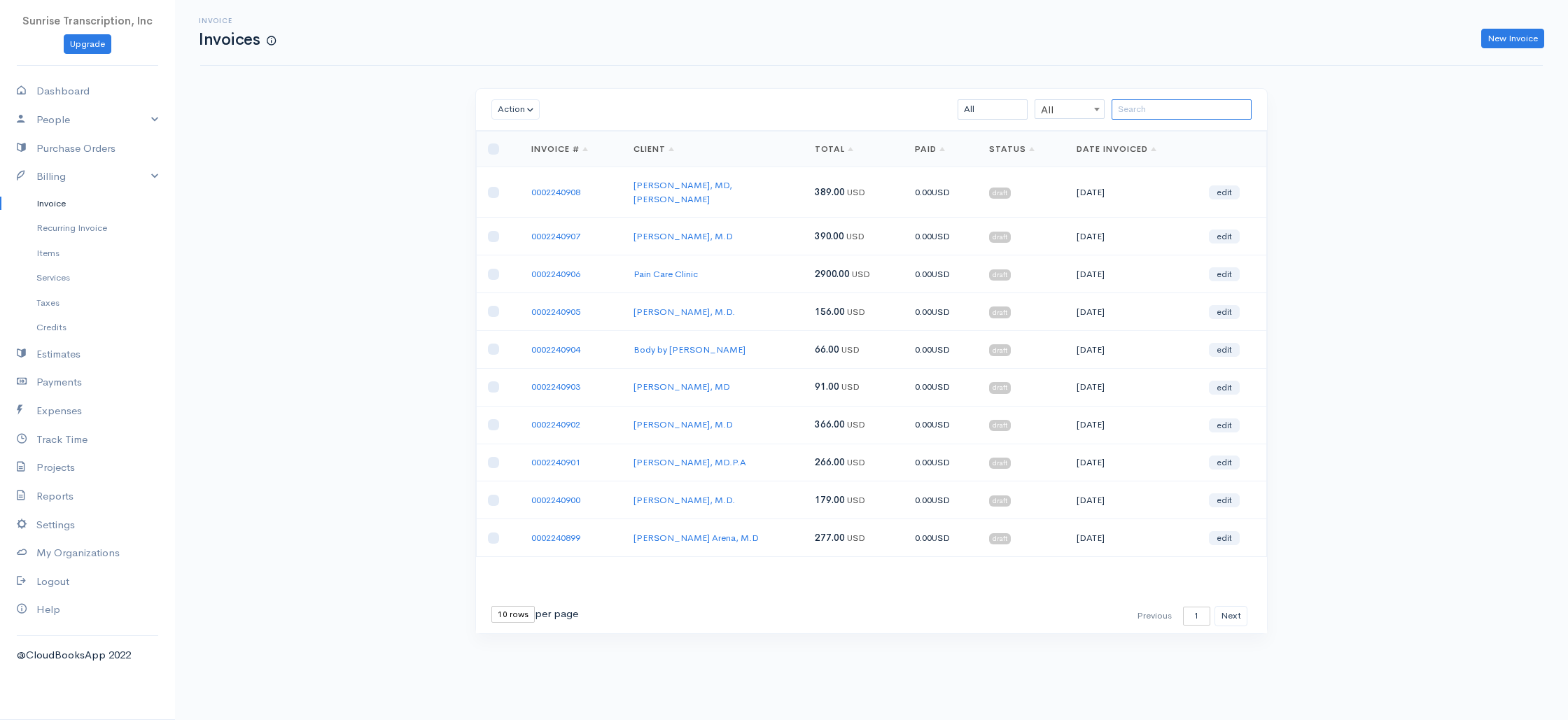
click at [1162, 112] on input "search" at bounding box center [1181, 110] width 140 height 20
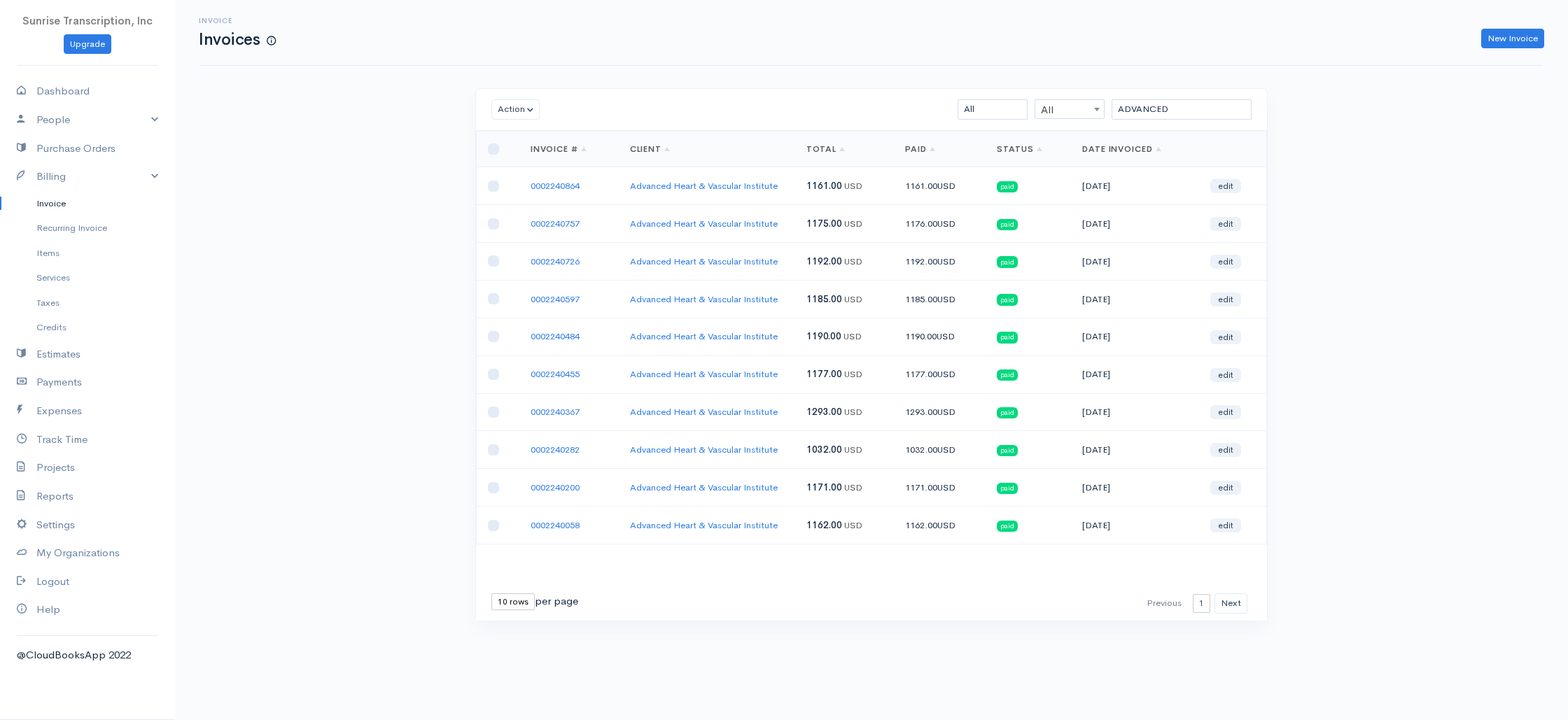
click at [61, 198] on link "Invoice" at bounding box center [88, 203] width 175 height 25
click at [1193, 104] on input "ADVANCED" at bounding box center [1181, 110] width 140 height 20
click at [1494, 39] on link "New Invoice" at bounding box center [1512, 39] width 63 height 20
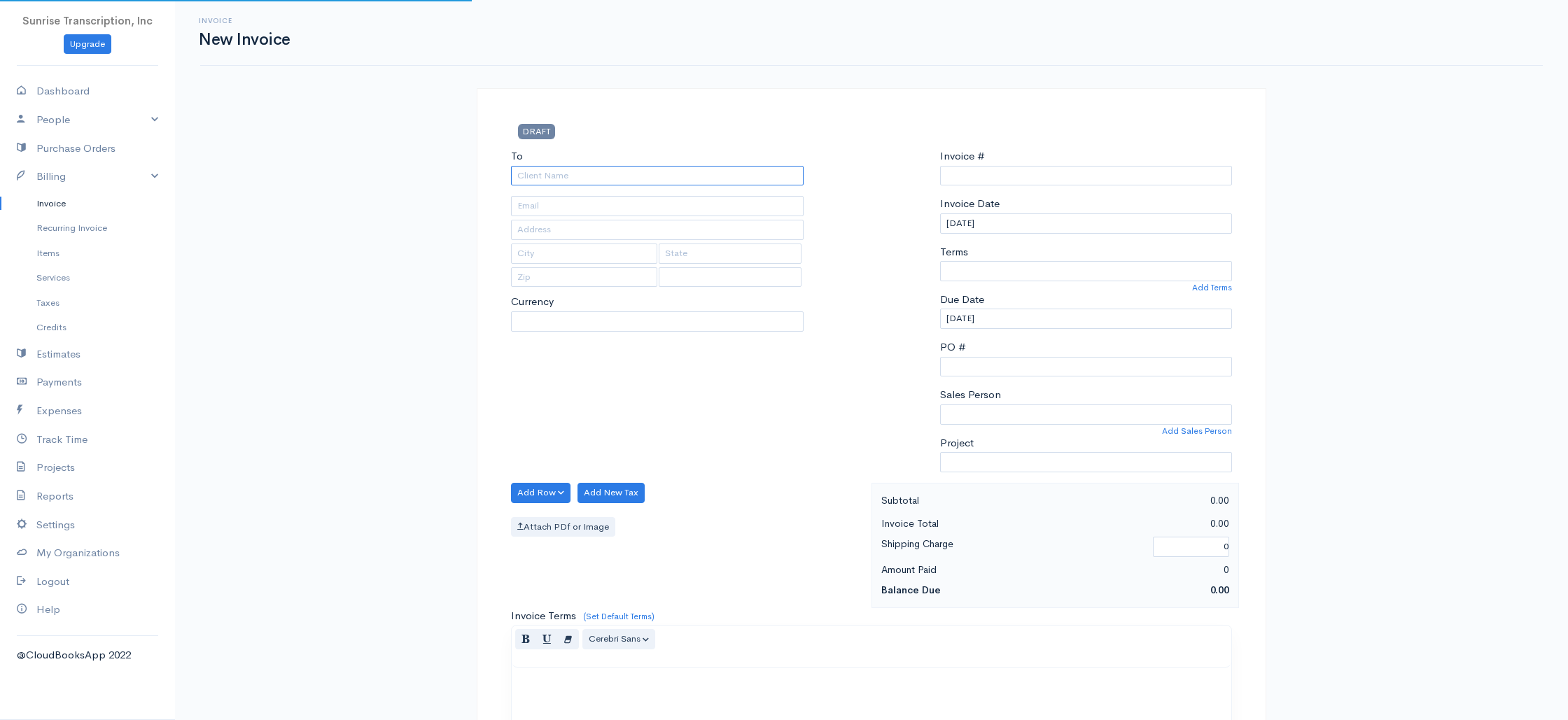
click at [623, 176] on input "To" at bounding box center [657, 176] width 293 height 20
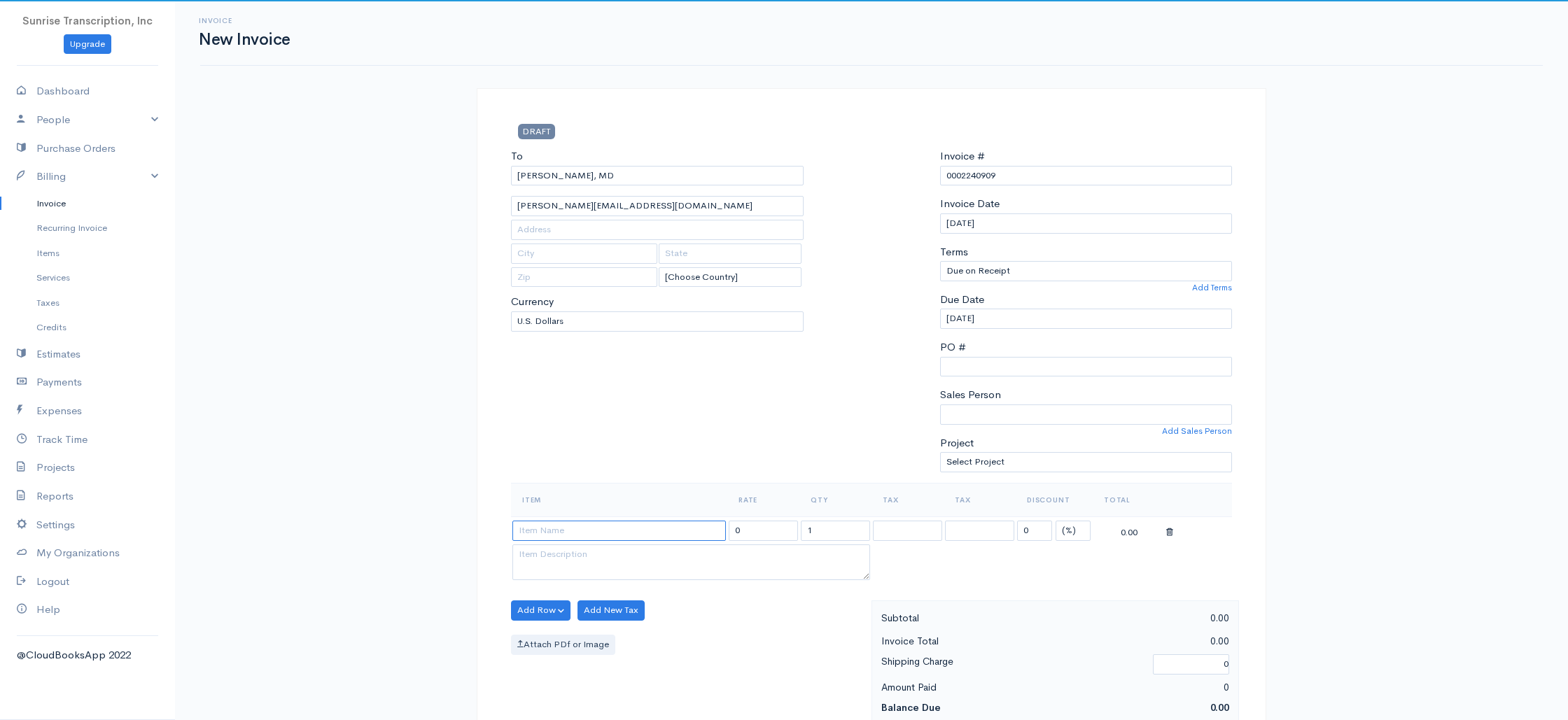
click at [582, 536] on input at bounding box center [619, 531] width 213 height 20
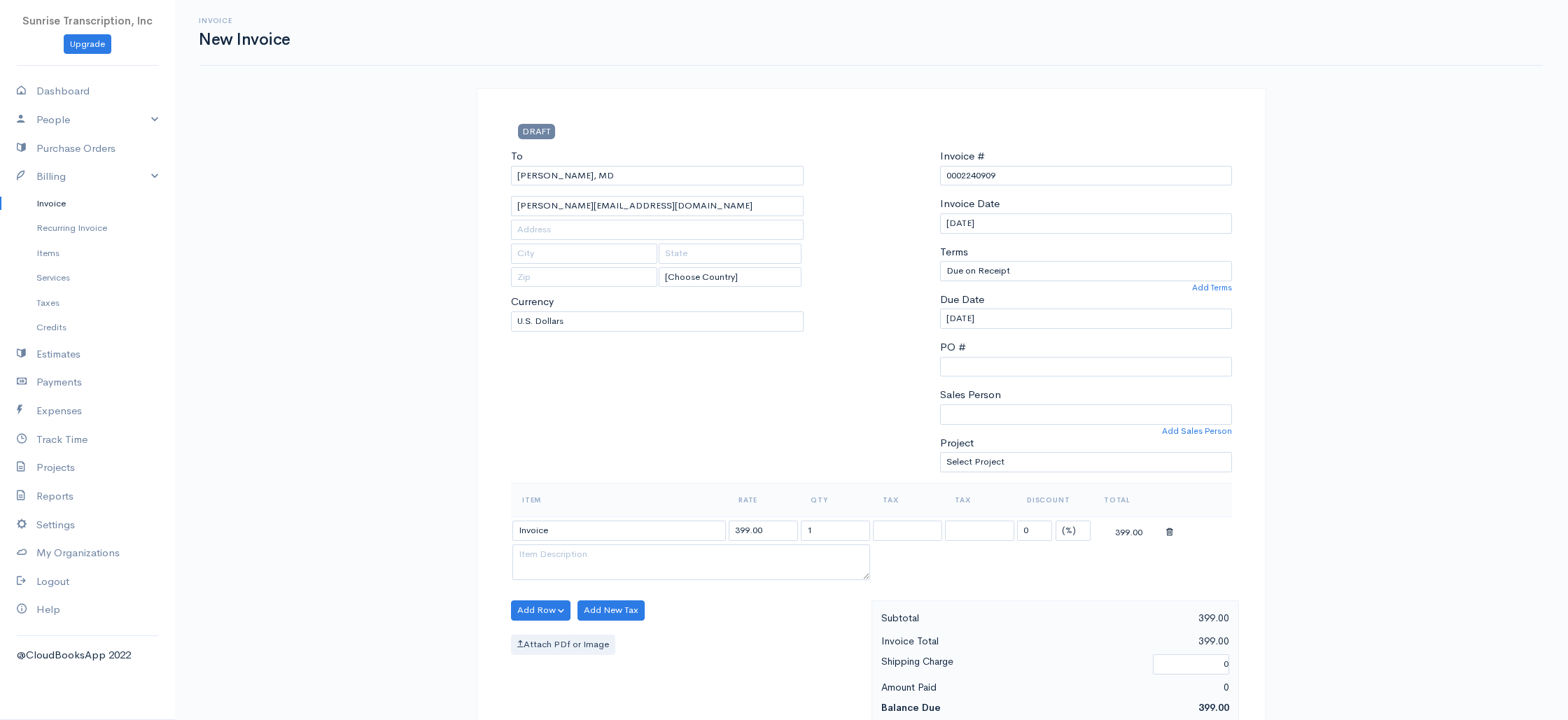
drag, startPoint x: 772, startPoint y: 534, endPoint x: 702, endPoint y: 528, distance: 70.3
click at [702, 528] on tr "Invoice 399.00 1 0 (%) Flat 399.00" at bounding box center [871, 529] width 721 height 27
click at [704, 469] on div "To Salil Gupta, MD nadia@salilguptamd.com [Choose Country] United States Canada…" at bounding box center [657, 315] width 307 height 334
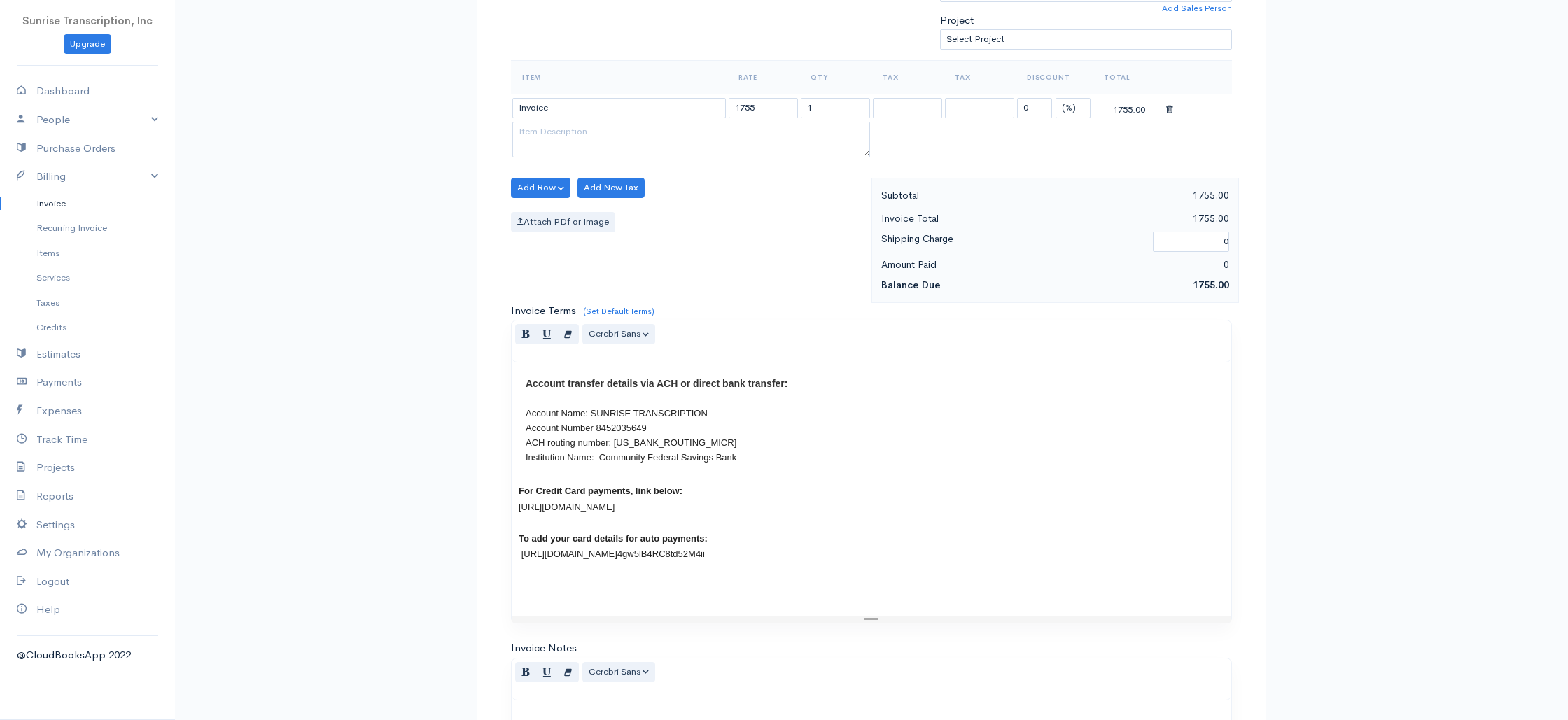
scroll to position [673, 0]
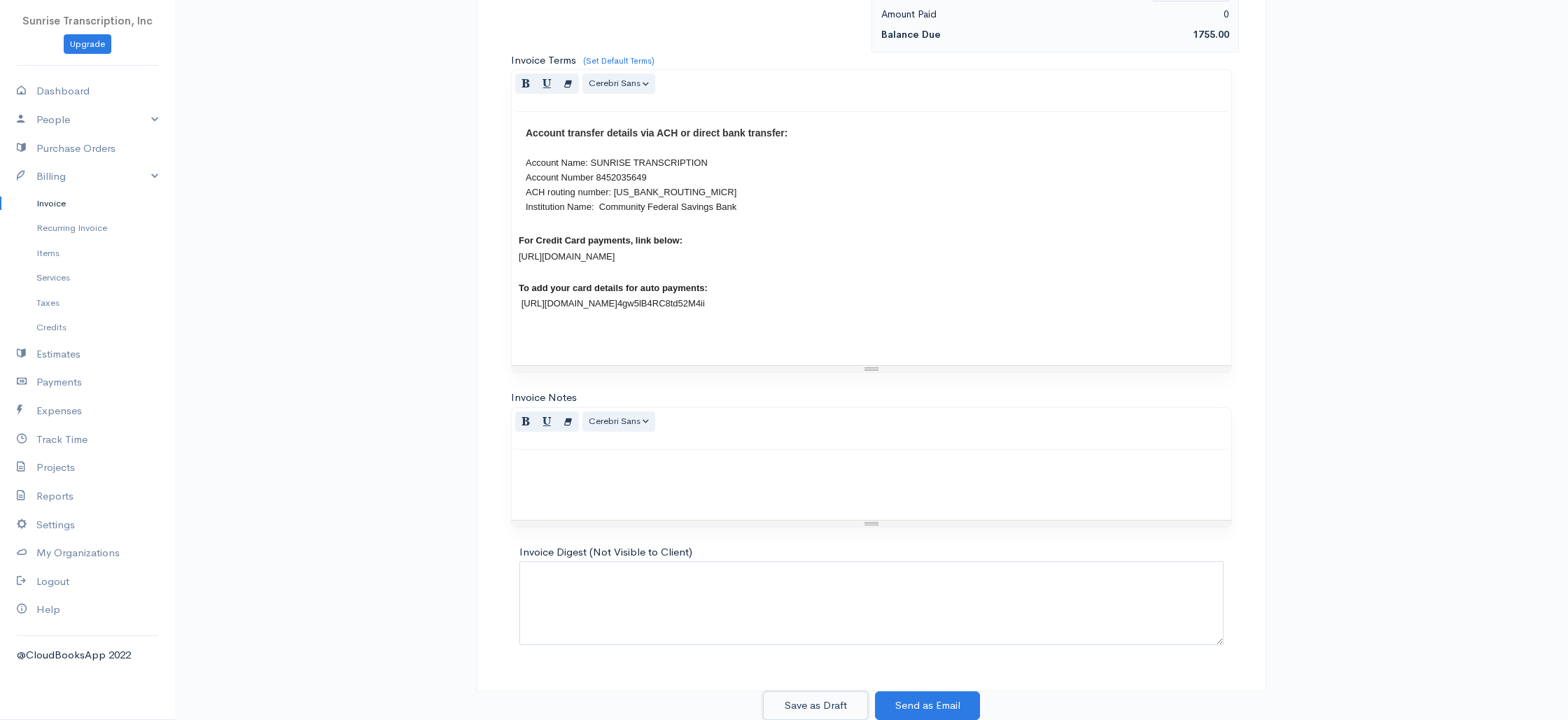
click at [806, 702] on button "Save as Draft" at bounding box center [815, 705] width 105 height 29
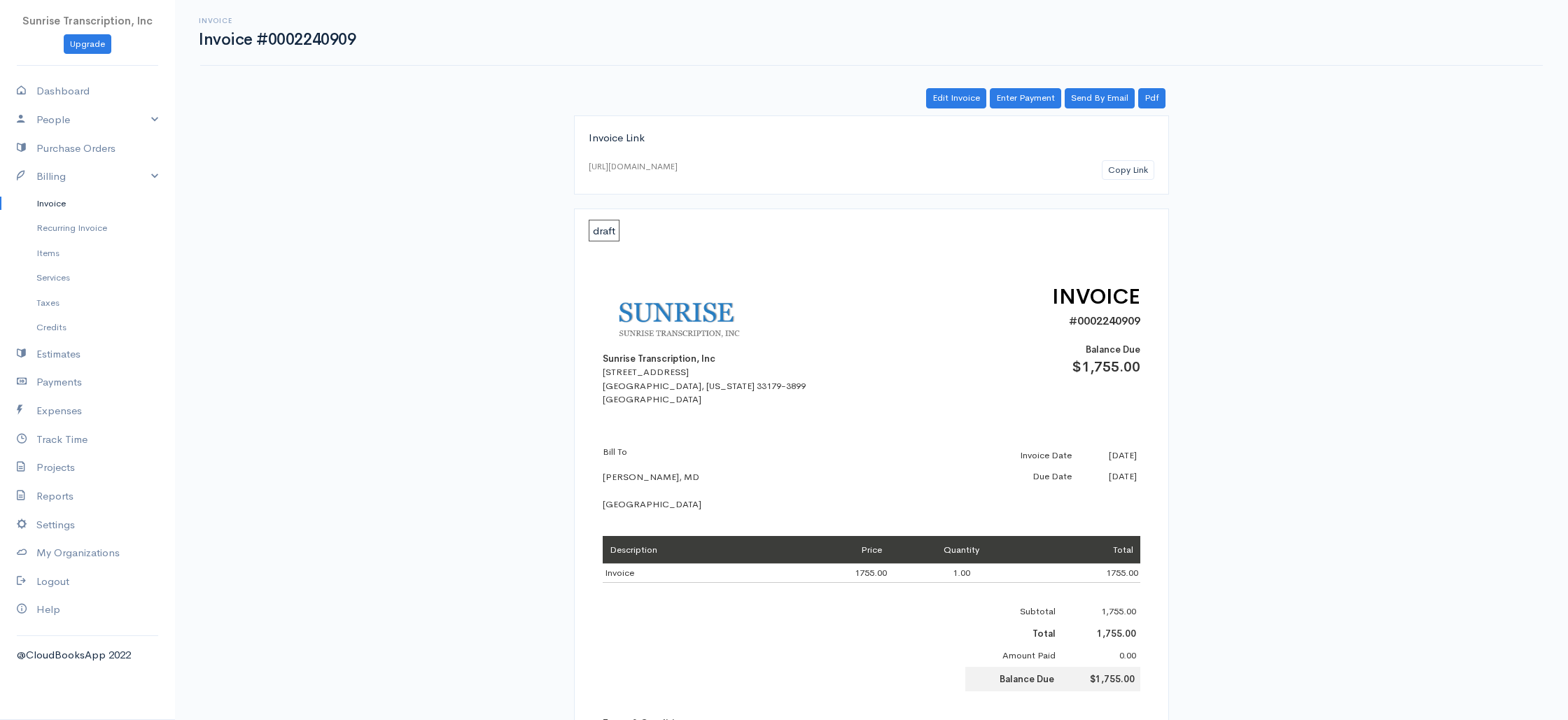
click at [69, 200] on link "Invoice" at bounding box center [88, 203] width 175 height 25
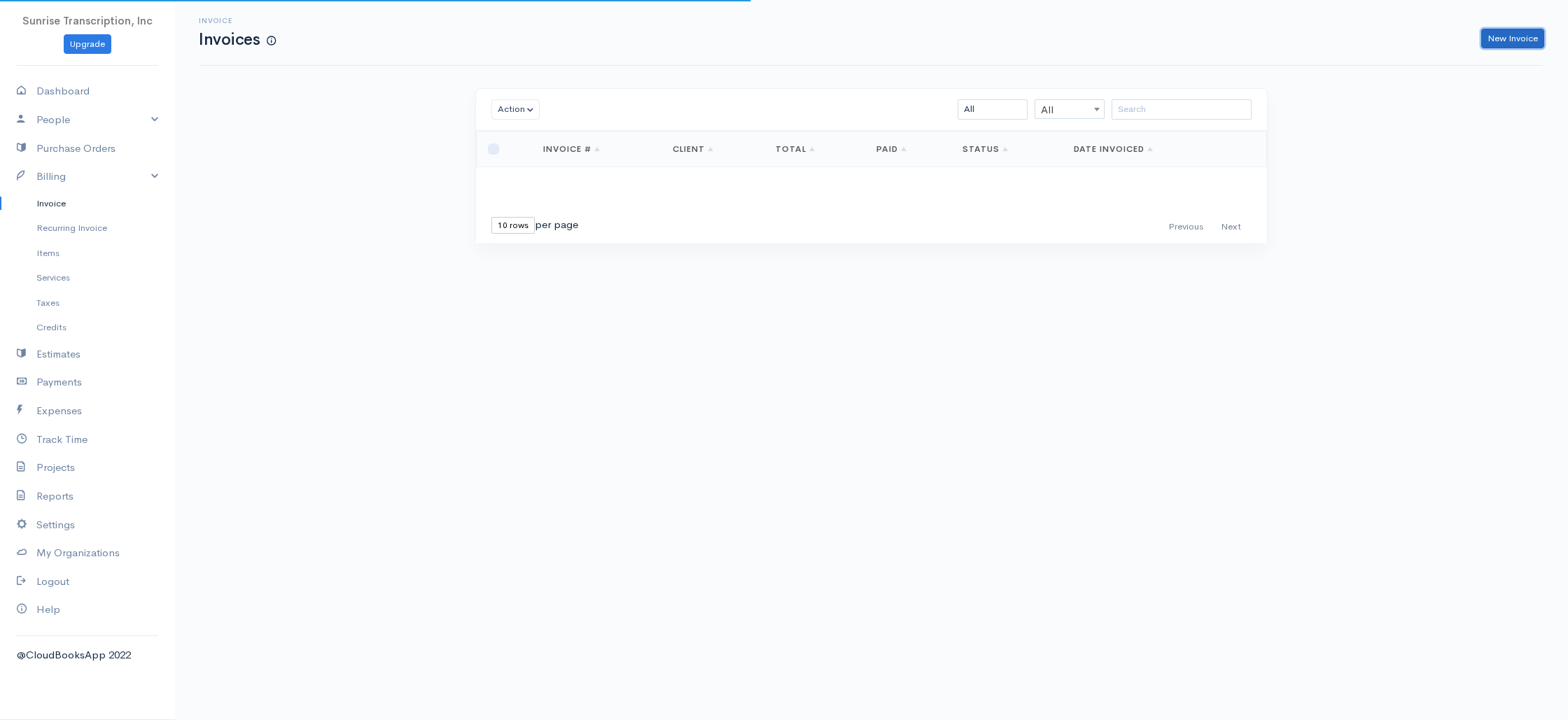
click at [1509, 35] on link "New Invoice" at bounding box center [1512, 39] width 63 height 20
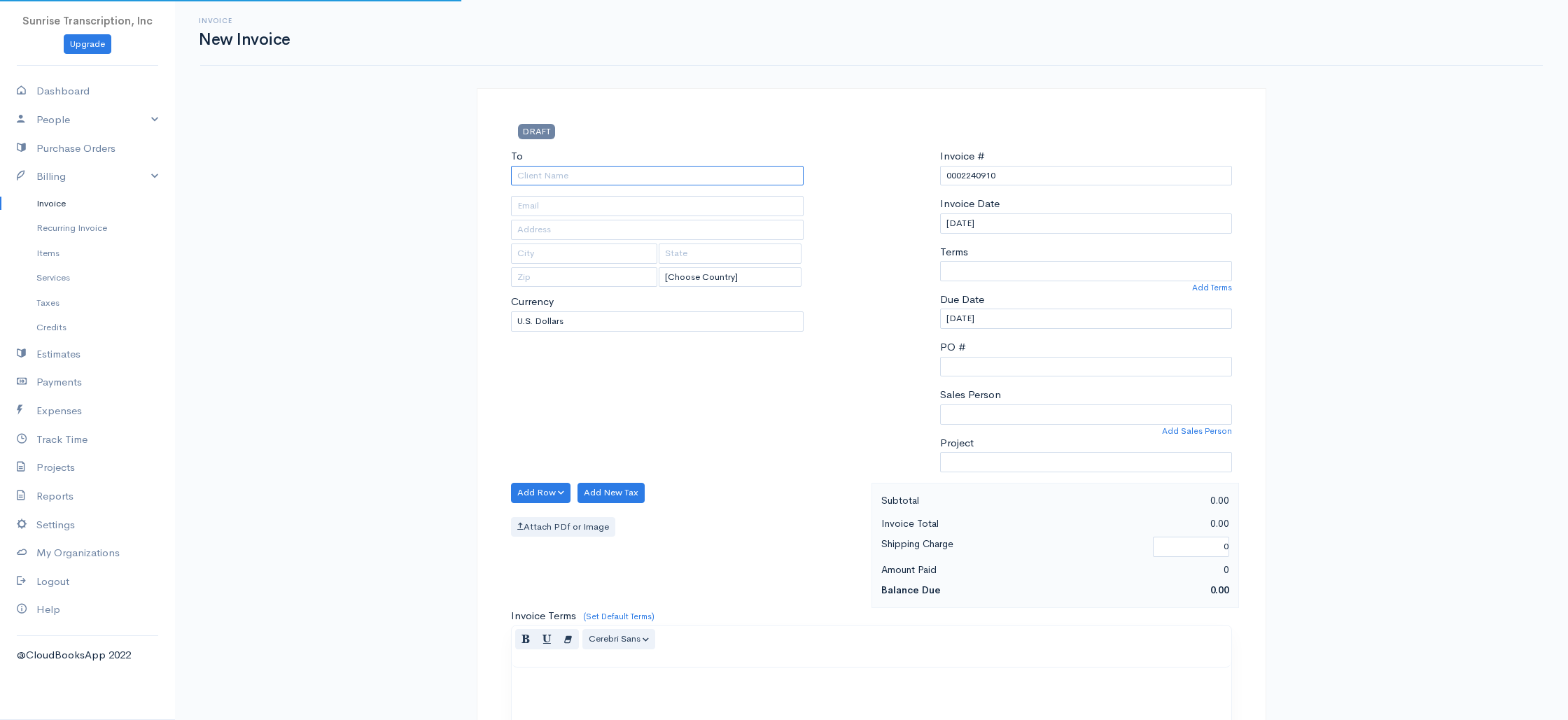
click at [634, 173] on input "To" at bounding box center [657, 176] width 293 height 20
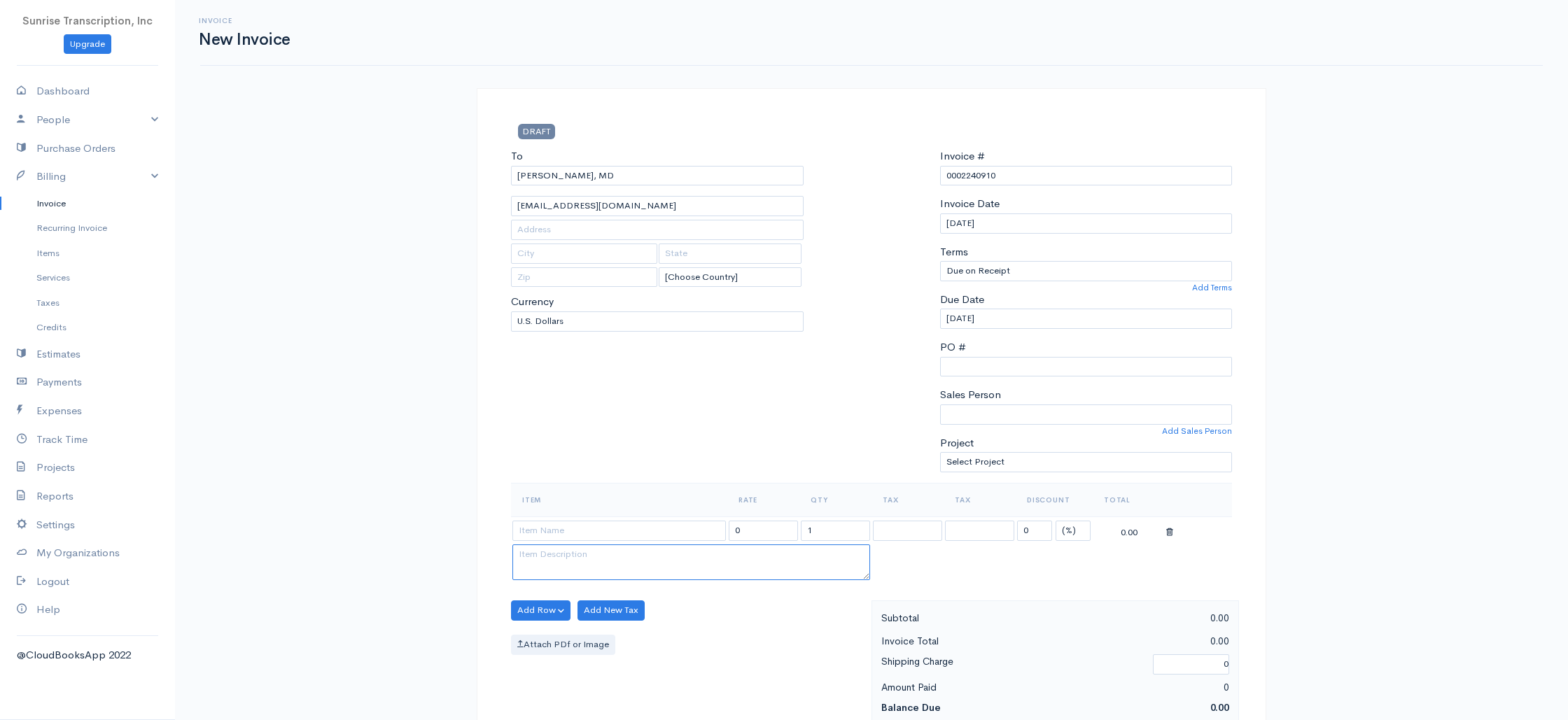
drag, startPoint x: 660, startPoint y: 548, endPoint x: 642, endPoint y: 536, distance: 21.6
click at [659, 548] on textarea at bounding box center [691, 562] width 358 height 36
click at [640, 534] on input at bounding box center [619, 531] width 213 height 20
click at [772, 533] on input "399.00" at bounding box center [763, 531] width 69 height 20
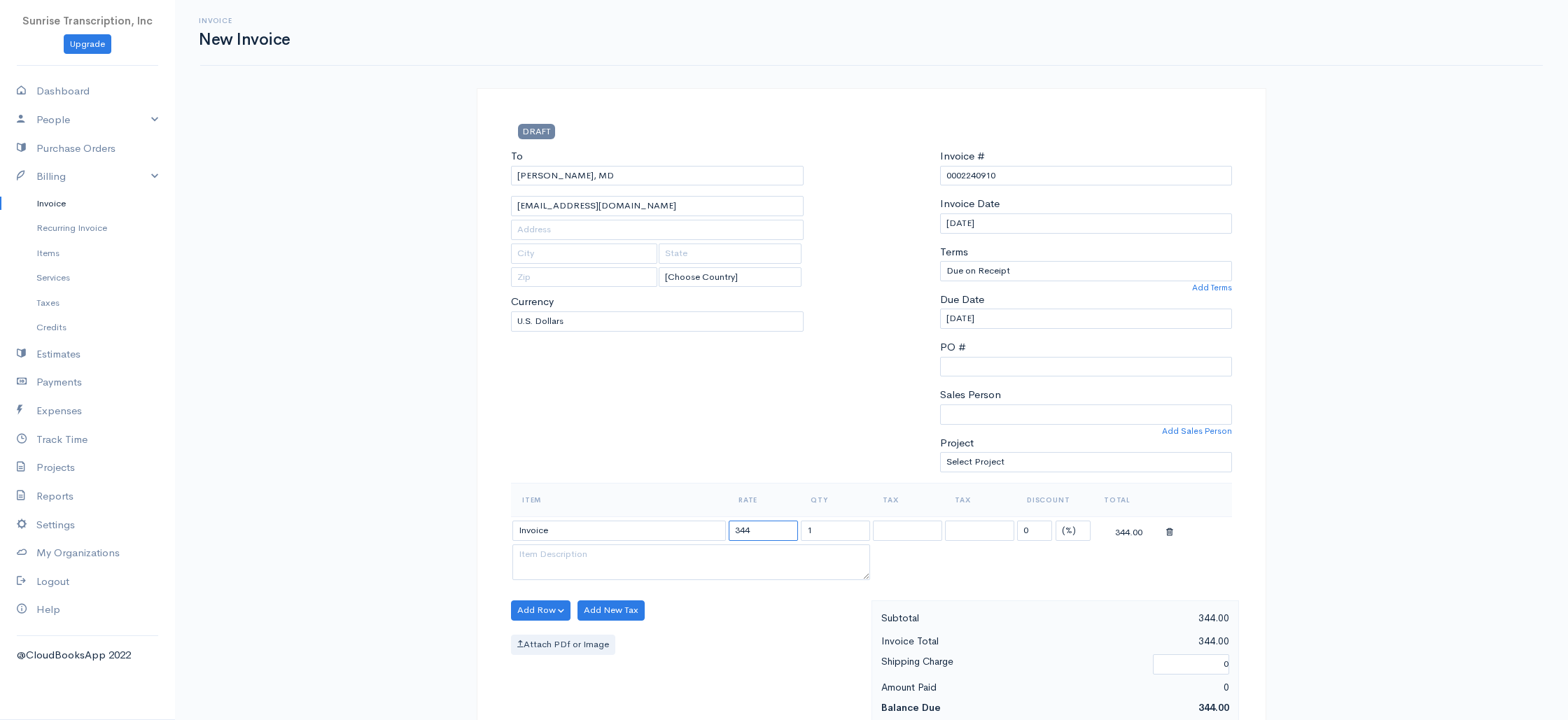
drag, startPoint x: 772, startPoint y: 530, endPoint x: 721, endPoint y: 528, distance: 51.0
click at [721, 528] on tr "Invoice 344 1 0 (%) Flat 344.00" at bounding box center [871, 529] width 721 height 27
click at [707, 466] on div "To Anoop K Reddy, MD 1shailareddy@gmail.com [Choose Country] United States Cana…" at bounding box center [657, 315] width 307 height 334
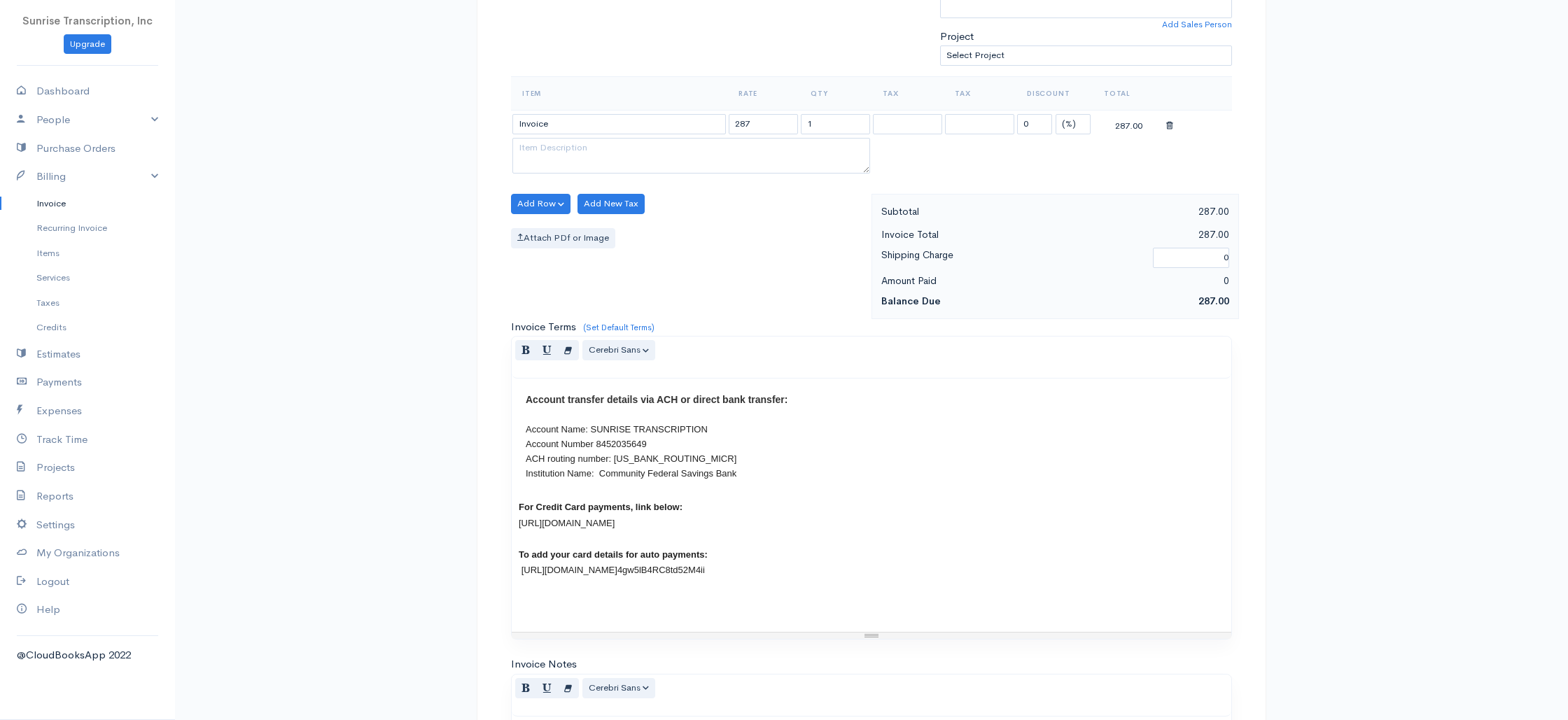
scroll to position [673, 0]
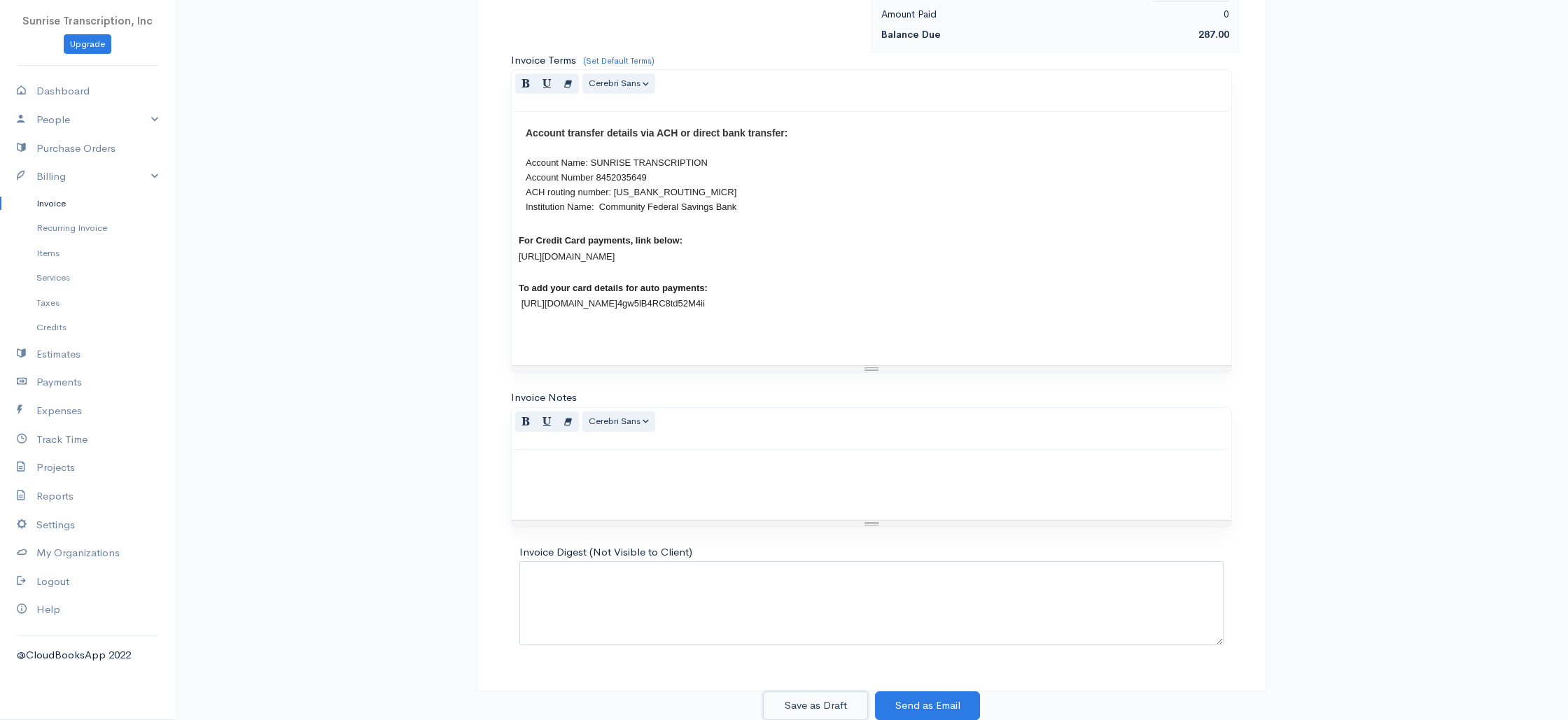
click at [825, 694] on button "Save as Draft" at bounding box center [815, 705] width 105 height 29
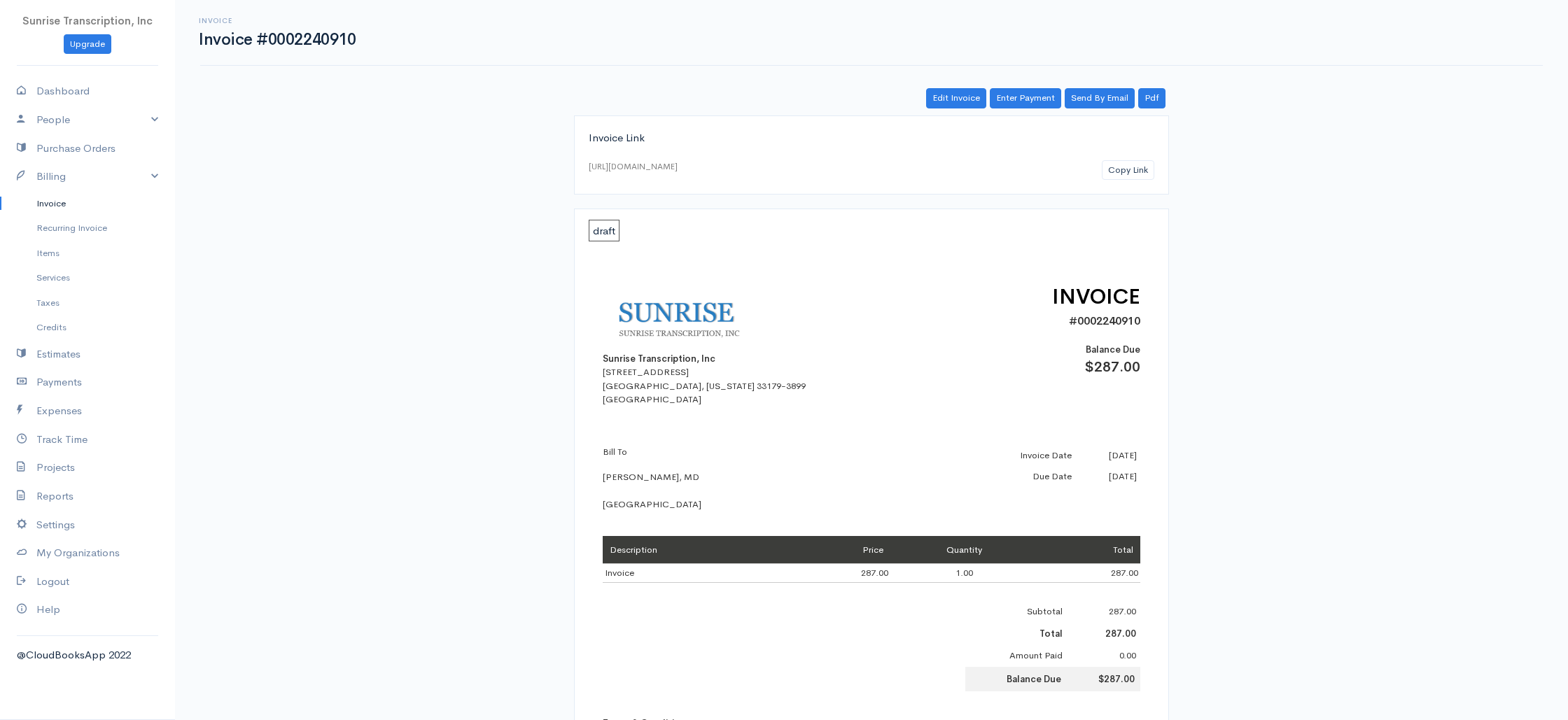
click at [42, 205] on link "Invoice" at bounding box center [88, 203] width 175 height 25
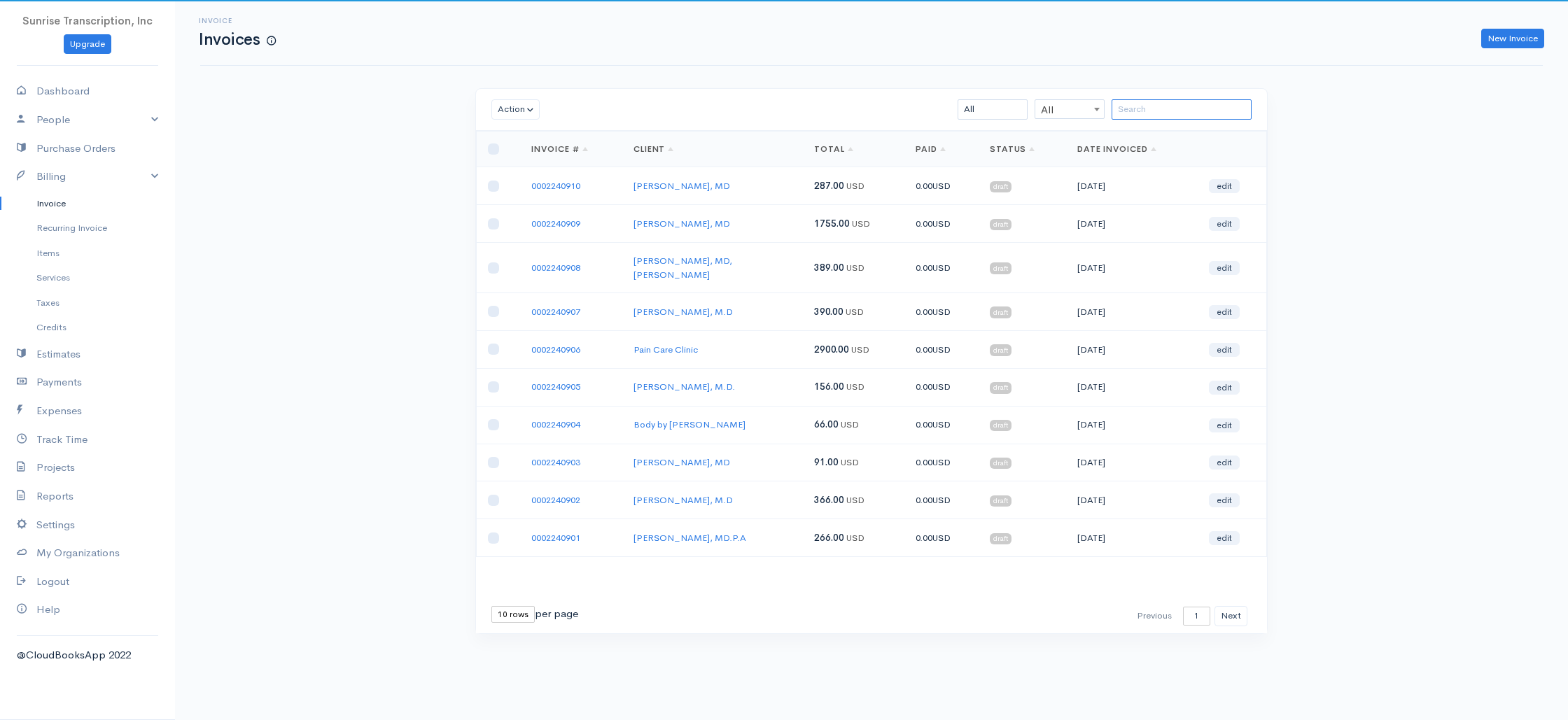
click at [1164, 102] on input "search" at bounding box center [1181, 110] width 140 height 20
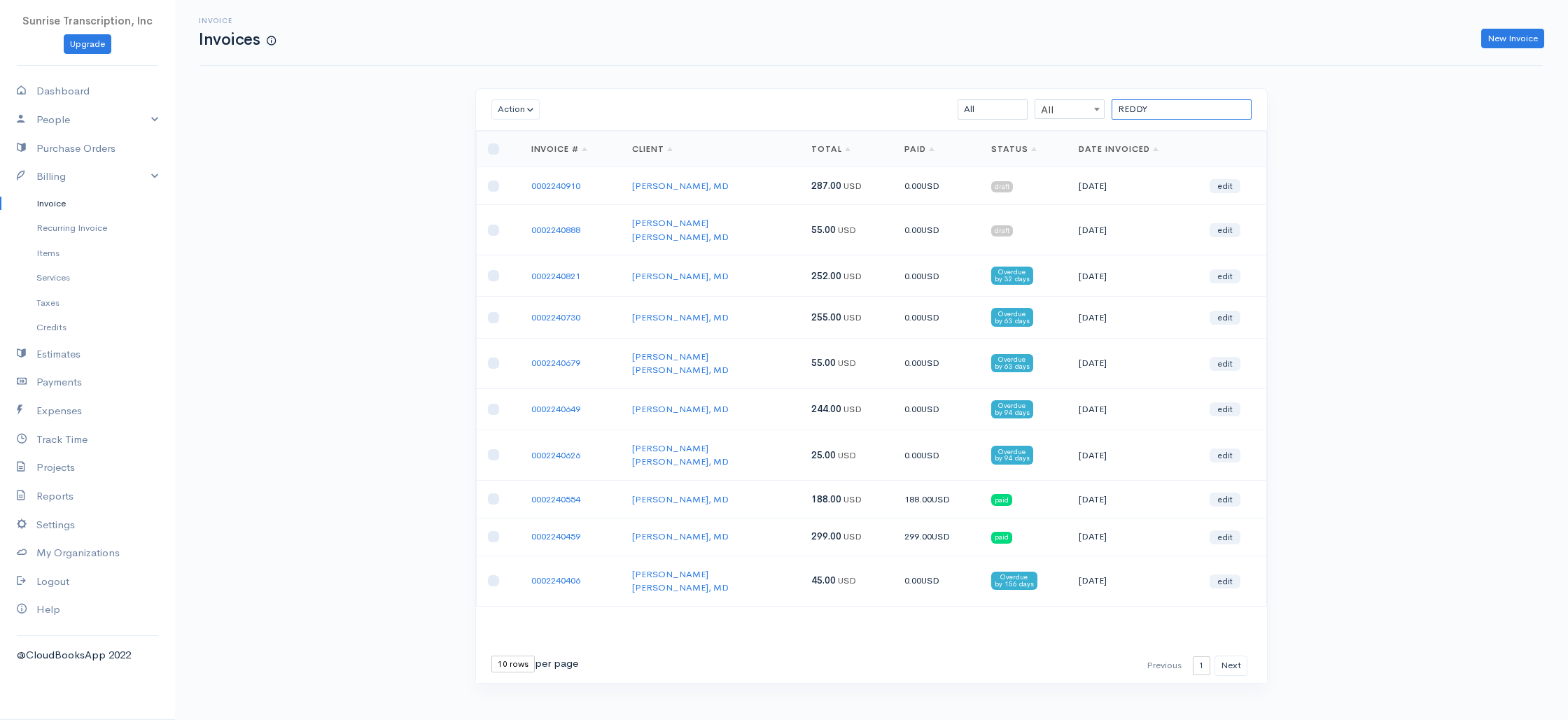
drag, startPoint x: 1165, startPoint y: 107, endPoint x: 1033, endPoint y: 99, distance: 132.2
click at [1033, 99] on div "Action Archive Delete Download PDF Send Mark as Sent Mark Un-Sent Enter Payment…" at bounding box center [871, 109] width 791 height 42
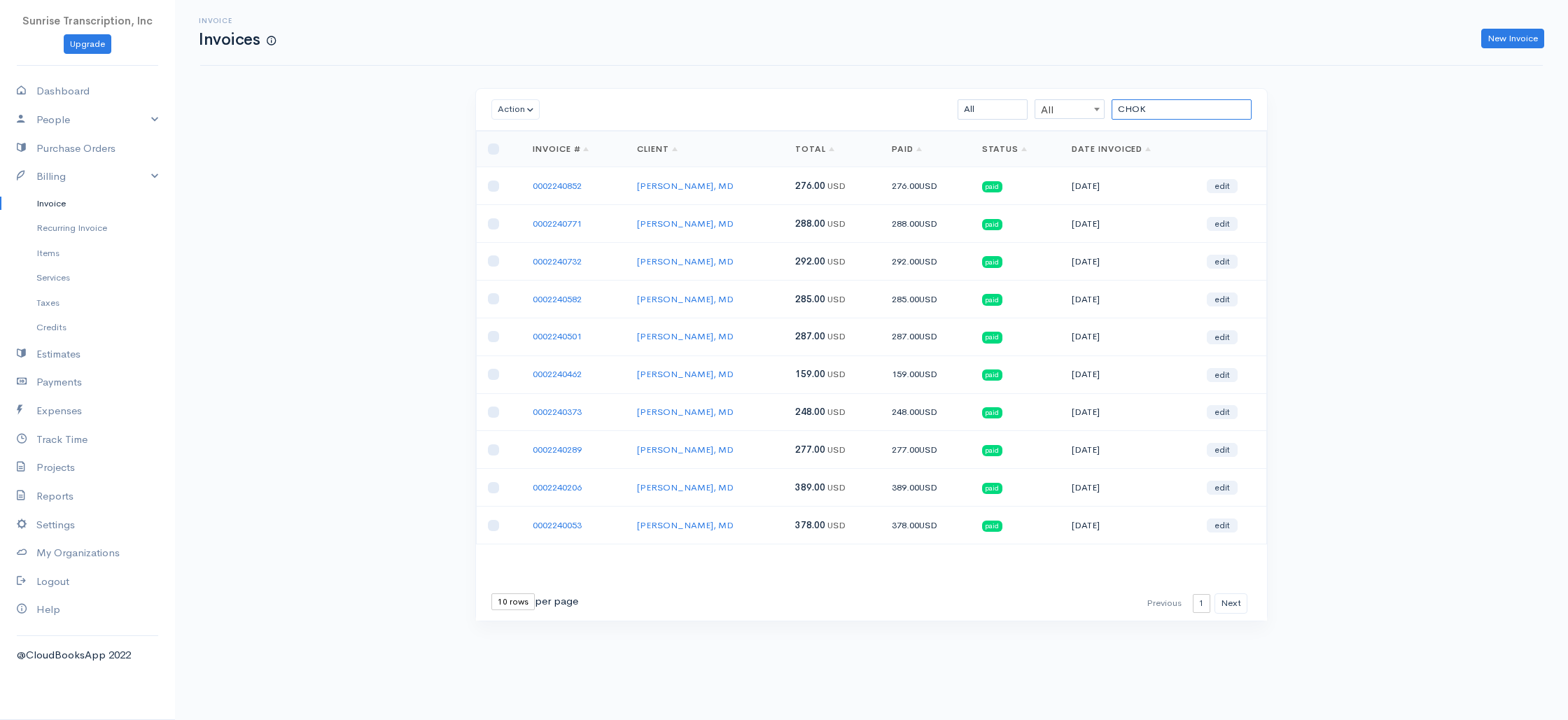
drag, startPoint x: 1143, startPoint y: 108, endPoint x: 1038, endPoint y: 103, distance: 105.1
click at [1038, 103] on div "CHOK All All All Draft Viewed Sent Paid Partial Overdue Unpaid/Open" at bounding box center [935, 110] width 646 height 20
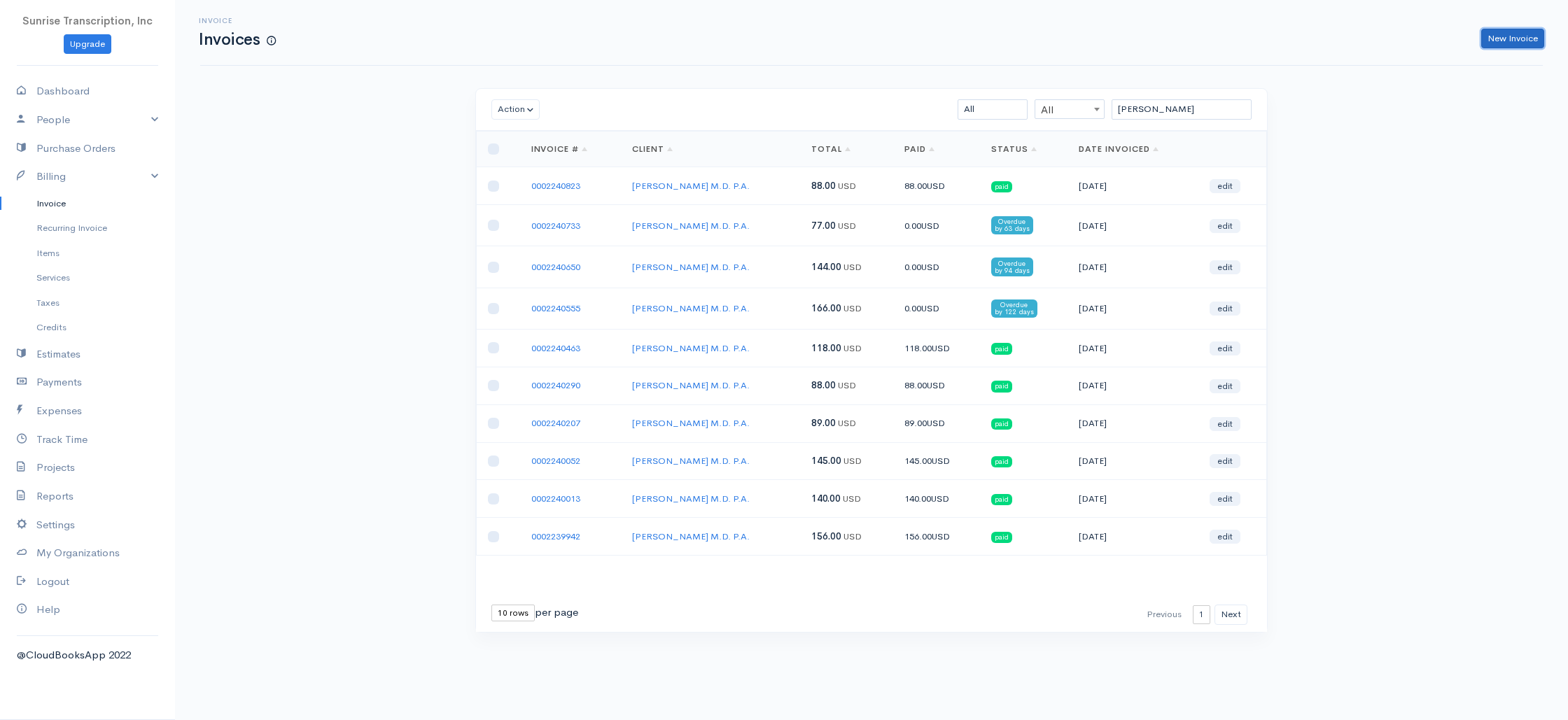
click at [1512, 41] on link "New Invoice" at bounding box center [1512, 39] width 63 height 20
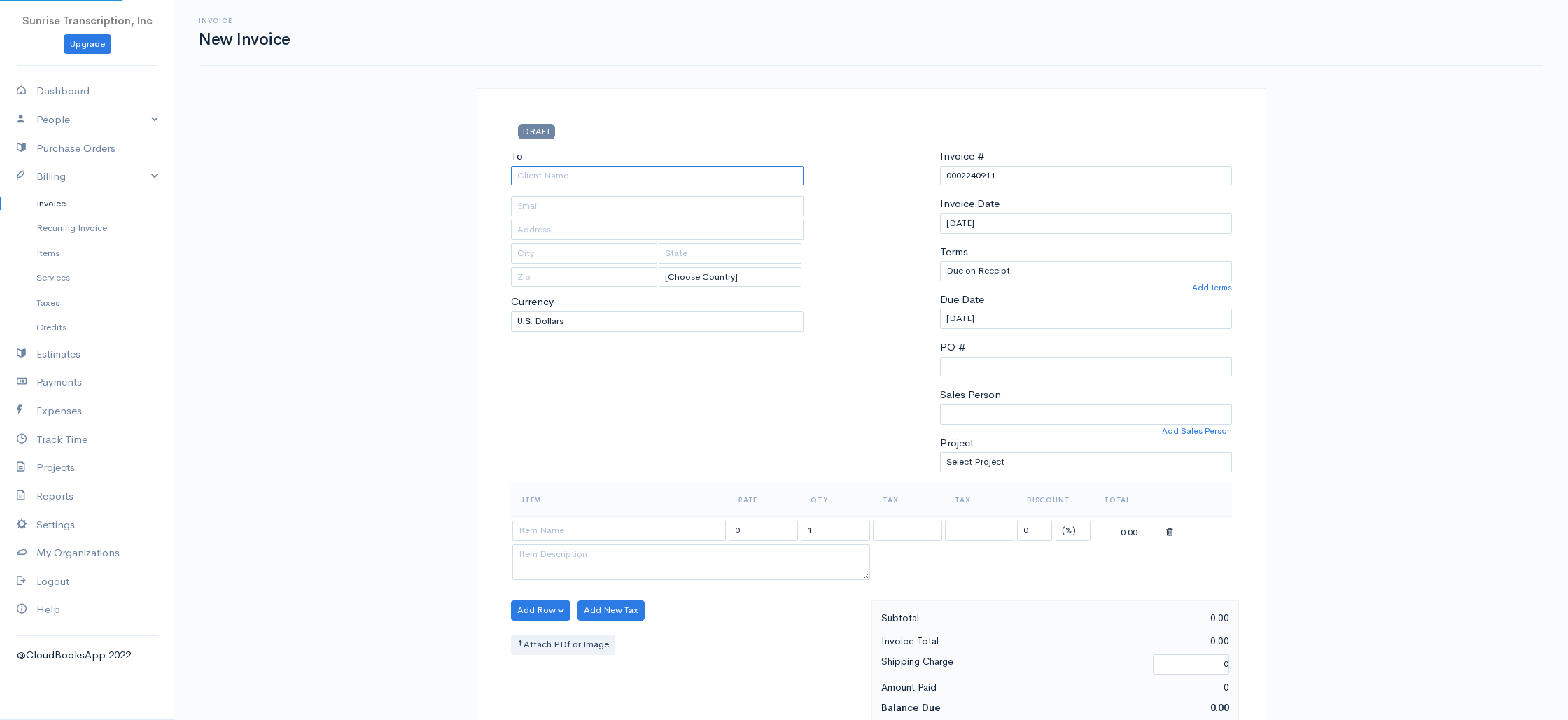
click at [705, 166] on input "To" at bounding box center [657, 176] width 293 height 20
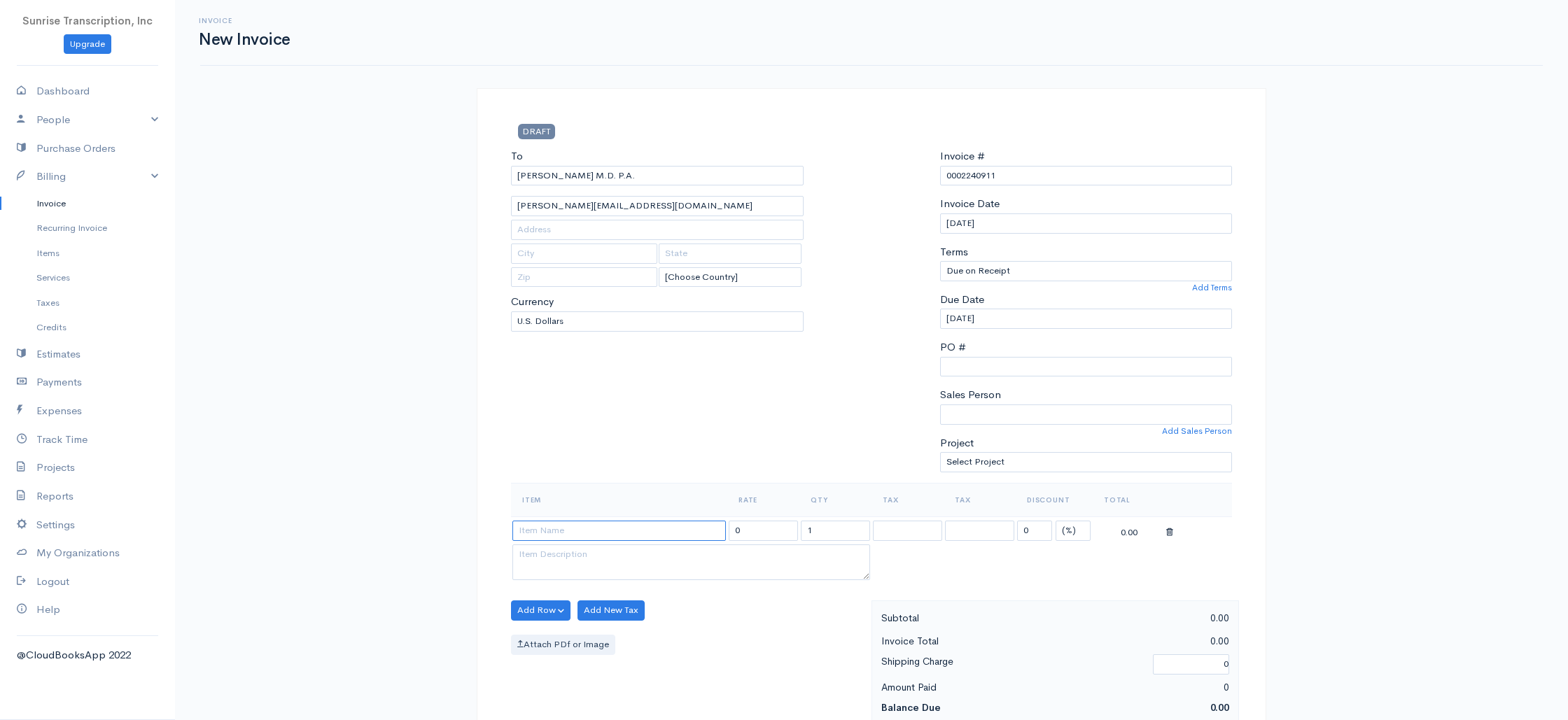
click at [593, 535] on input at bounding box center [619, 531] width 213 height 20
drag, startPoint x: 770, startPoint y: 531, endPoint x: 671, endPoint y: 525, distance: 99.2
click at [671, 525] on tr "Invoice 399.00 1 0 (%) Flat 399.00" at bounding box center [871, 529] width 721 height 27
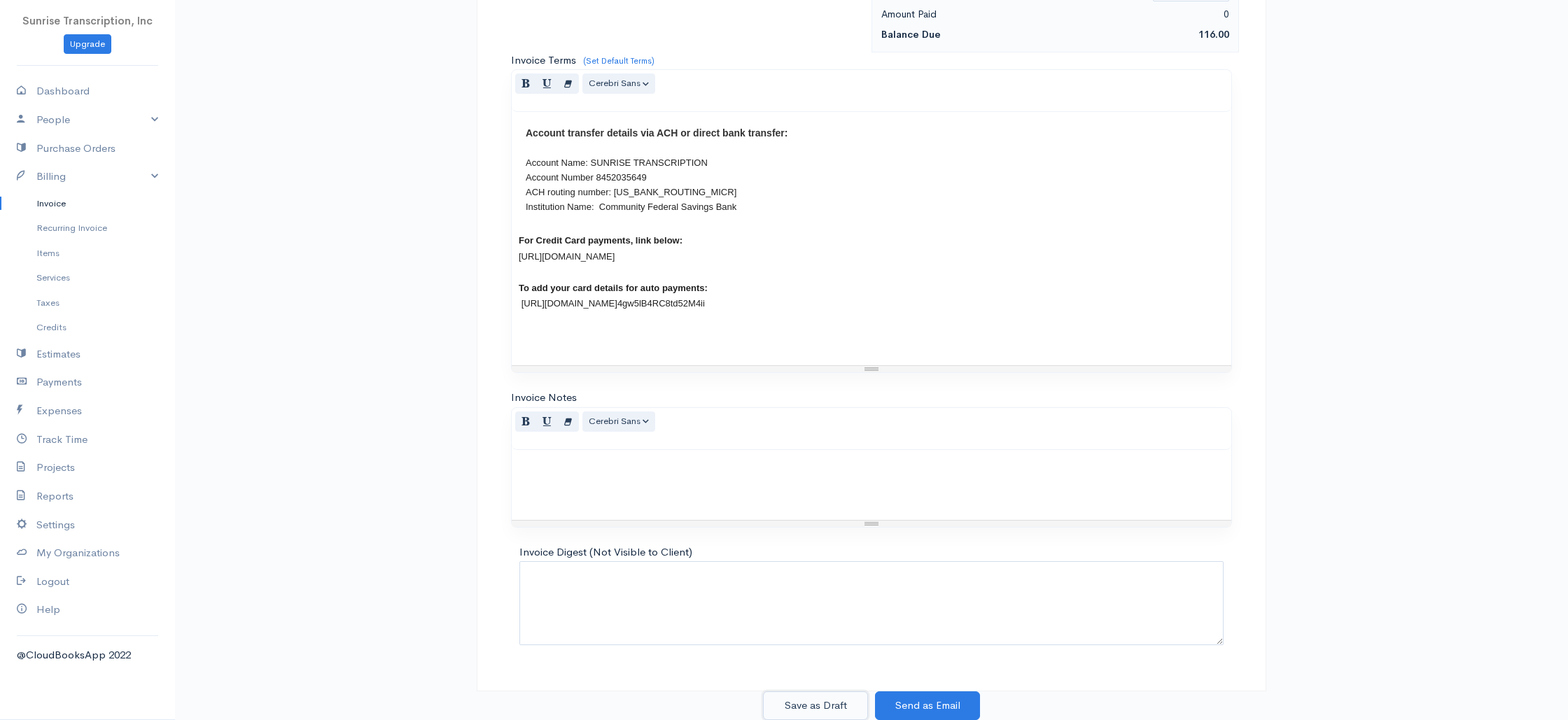
click at [795, 706] on button "Save as Draft" at bounding box center [815, 705] width 105 height 29
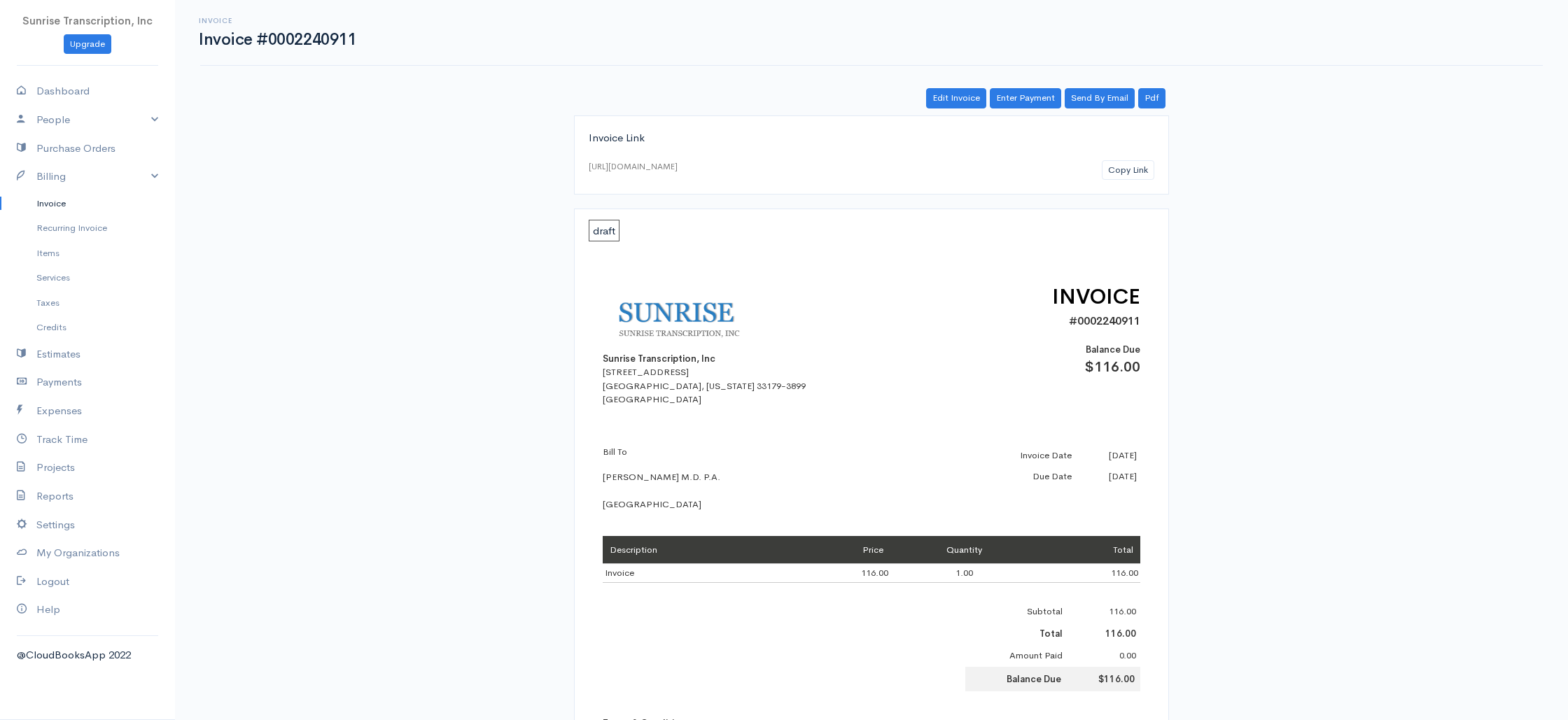
click at [59, 198] on link "Invoice" at bounding box center [88, 203] width 175 height 25
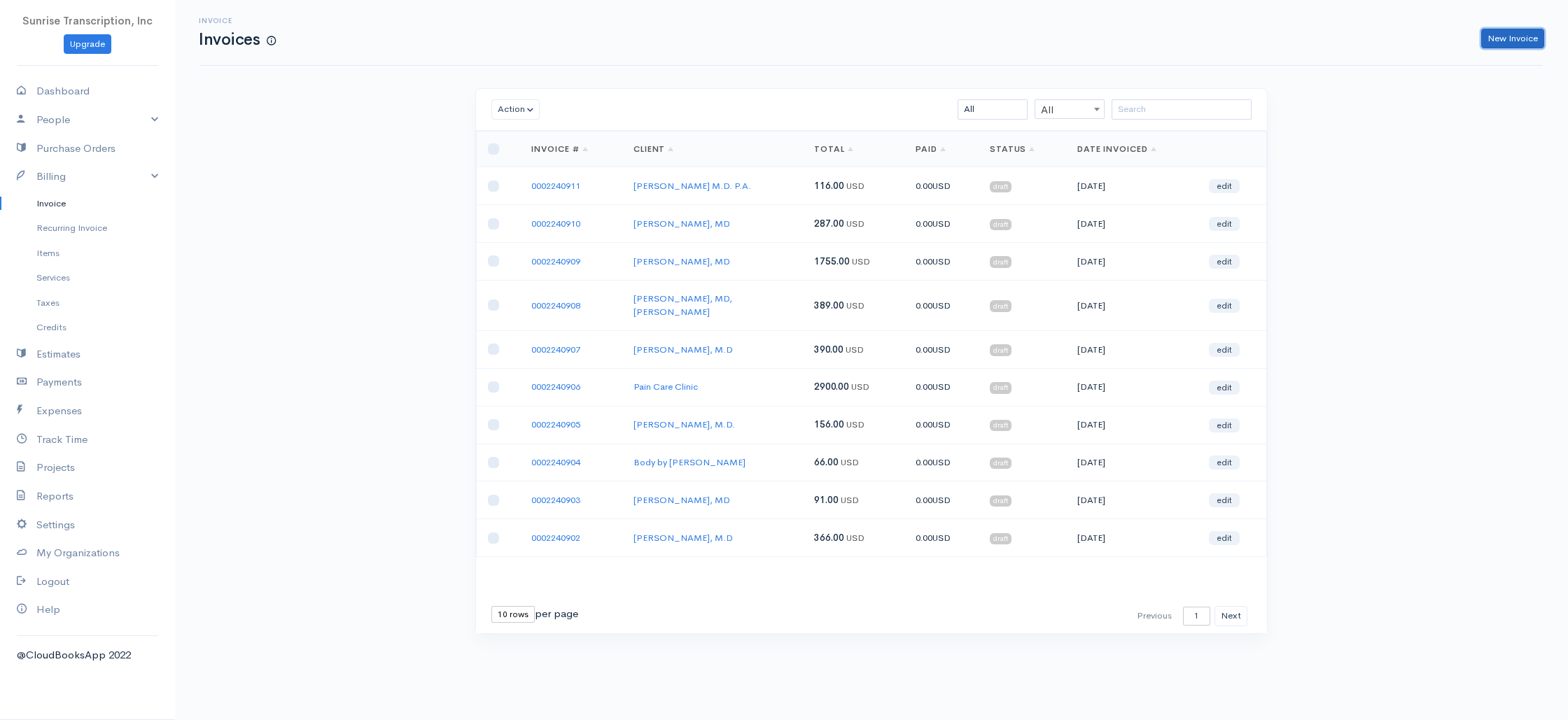
click at [1526, 47] on link "New Invoice" at bounding box center [1512, 39] width 63 height 20
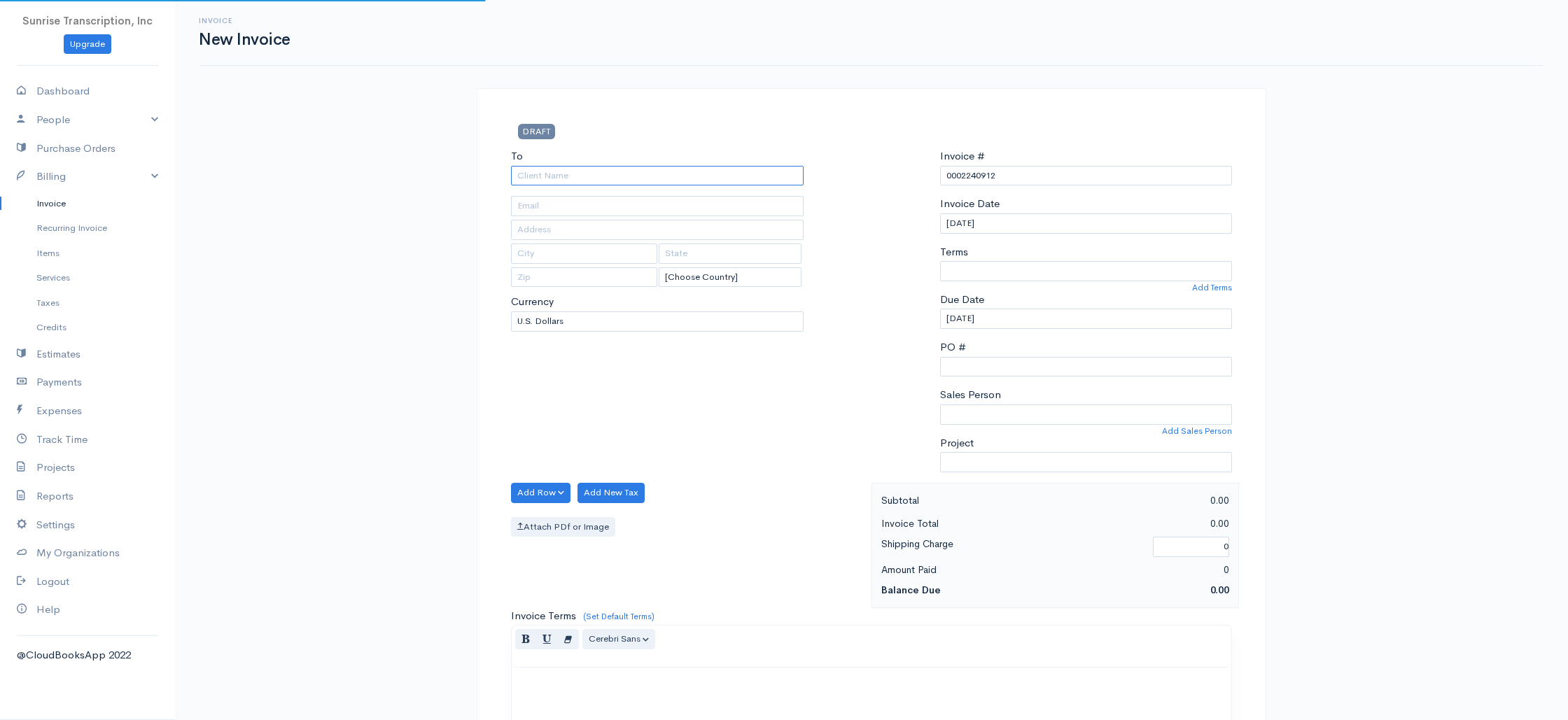
click at [648, 180] on input "To" at bounding box center [657, 176] width 293 height 20
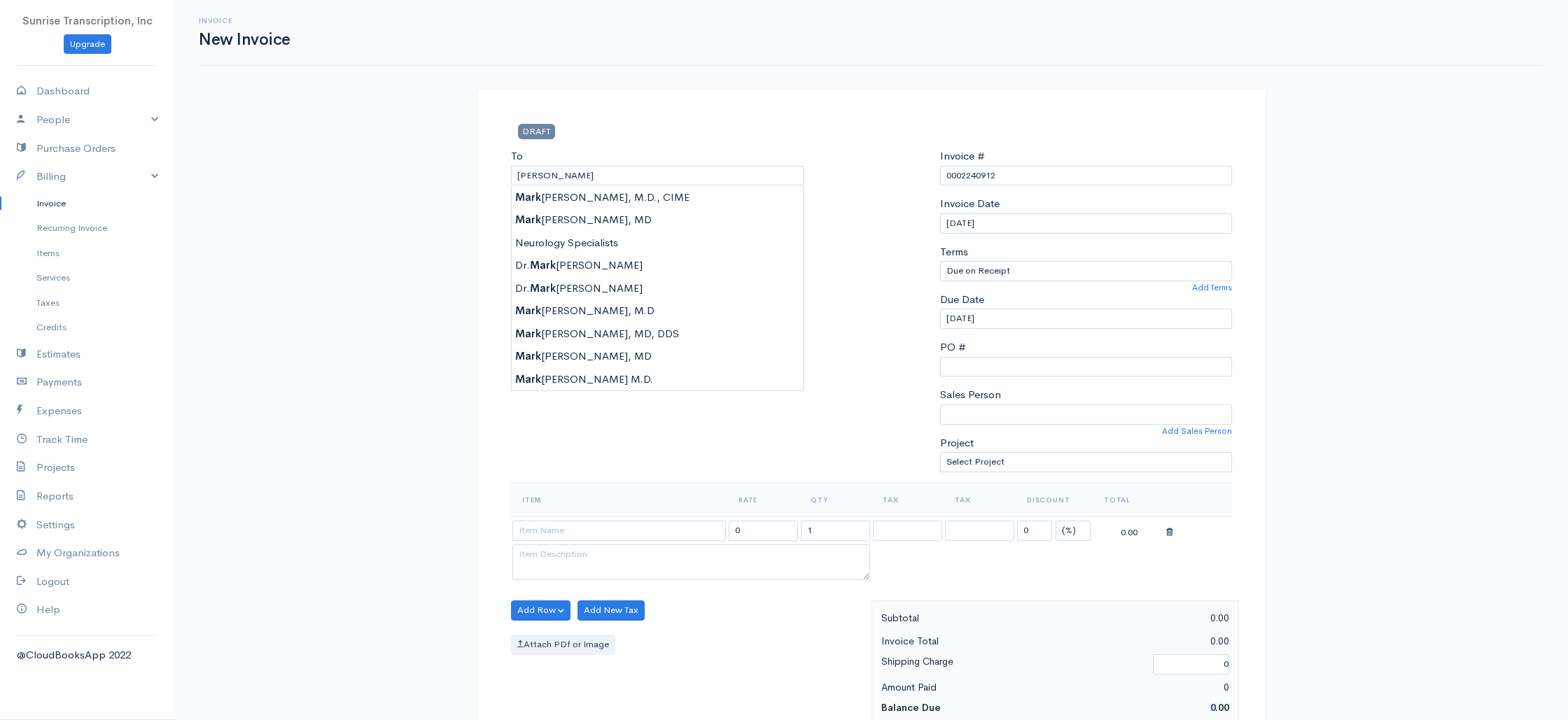
select select "[GEOGRAPHIC_DATA]"
type input "[PERSON_NAME]"
click at [61, 196] on link "Invoice" at bounding box center [88, 203] width 175 height 25
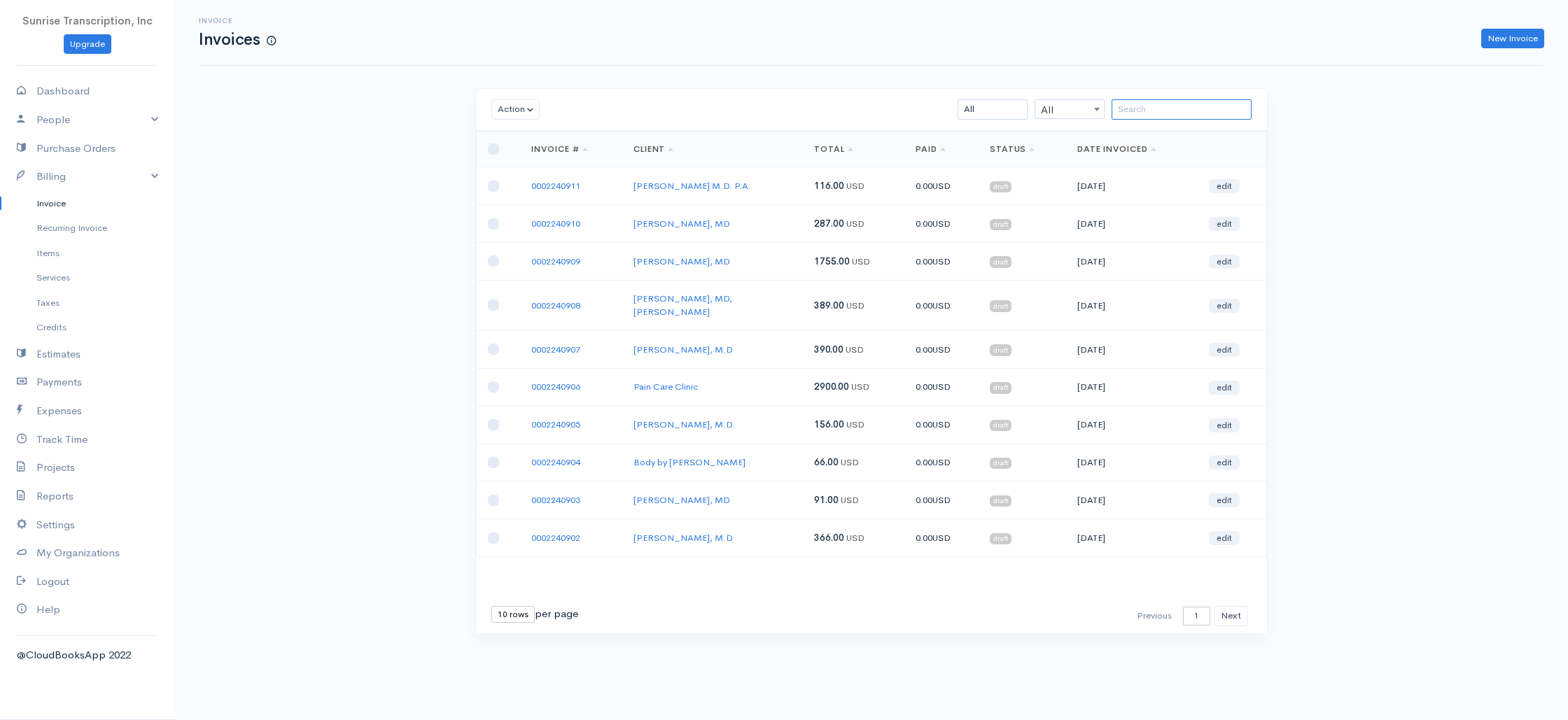
click at [1195, 110] on input "search" at bounding box center [1181, 110] width 140 height 20
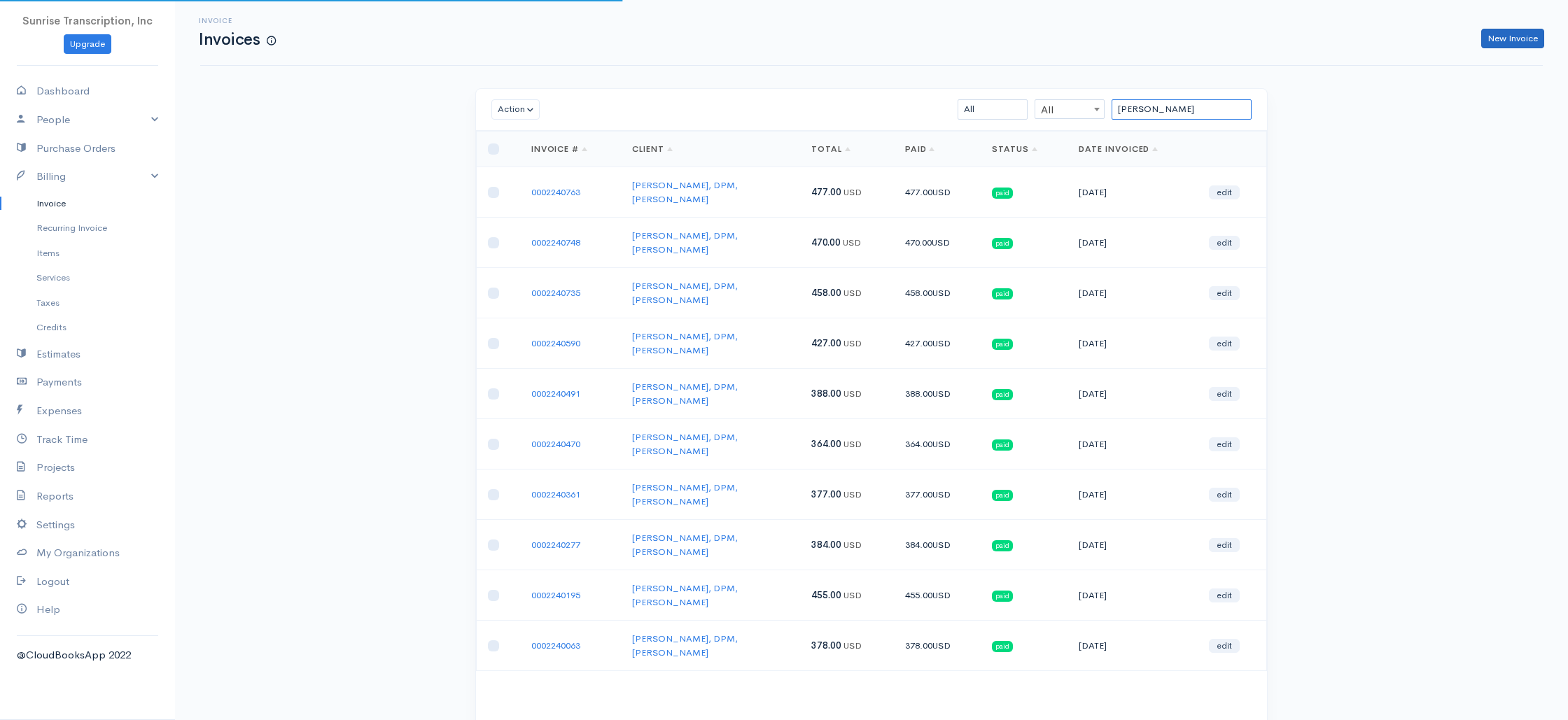
type input "MASON"
drag, startPoint x: 1516, startPoint y: 44, endPoint x: 1249, endPoint y: 77, distance: 269.0
click at [1516, 44] on link "New Invoice" at bounding box center [1512, 39] width 63 height 20
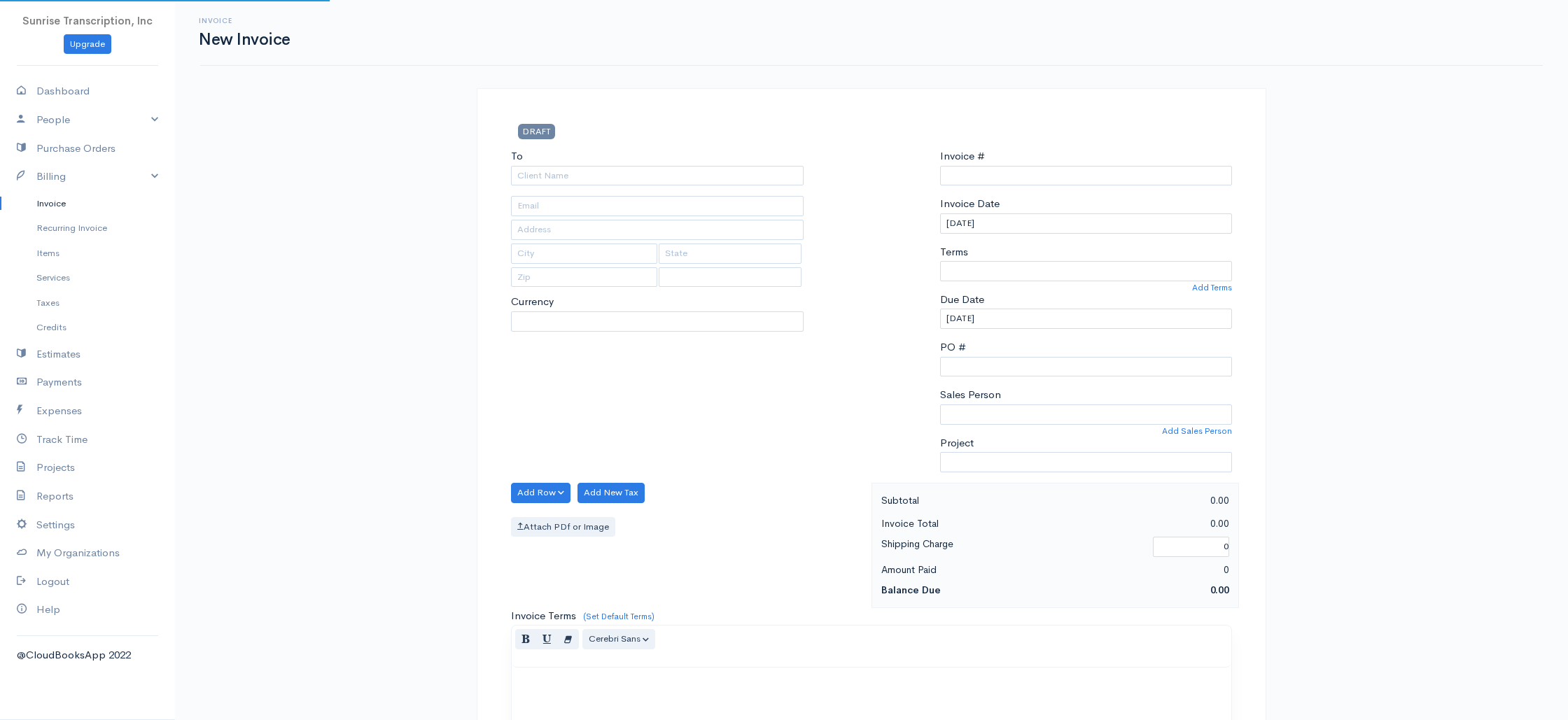
type input "0002240912"
select select "[GEOGRAPHIC_DATA]"
select select "USD"
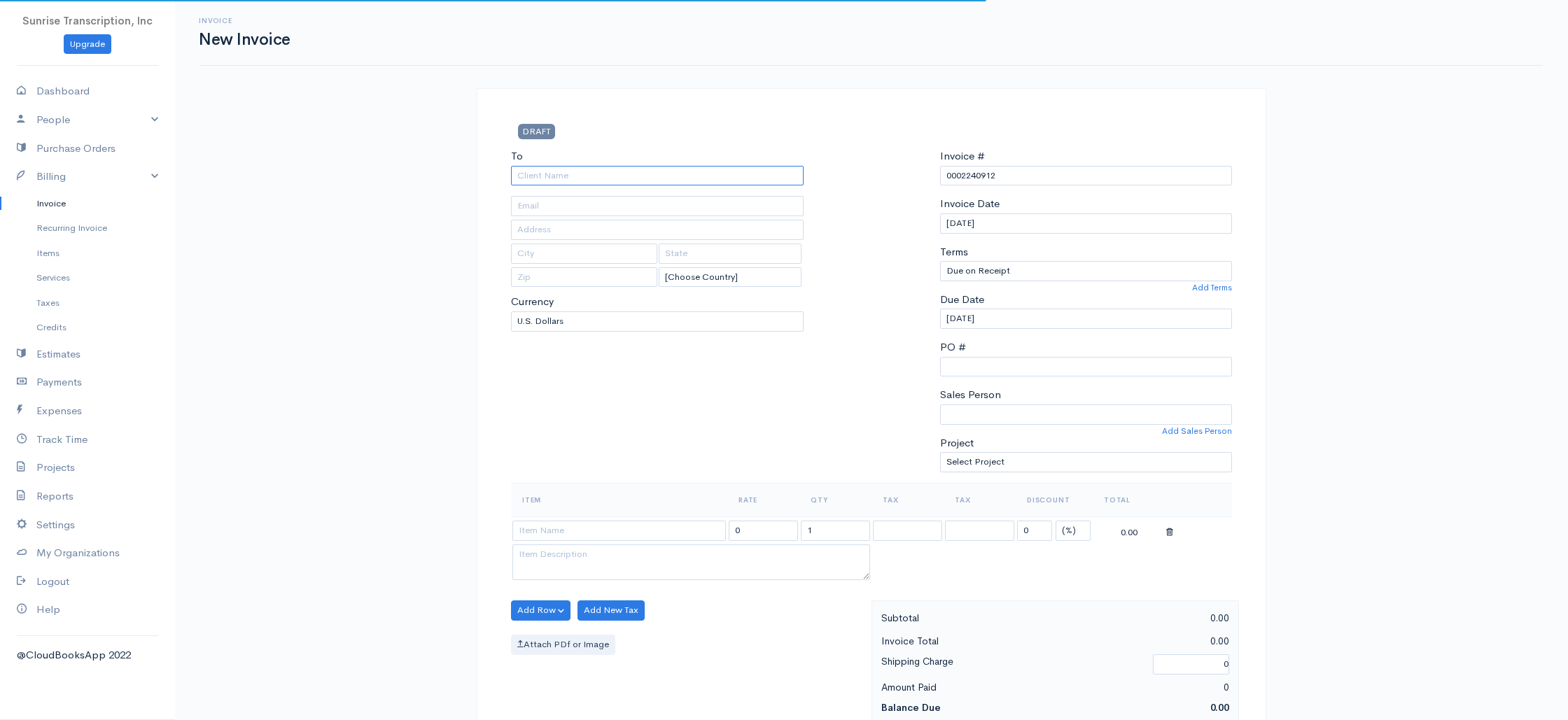
click at [564, 182] on input "To" at bounding box center [657, 176] width 293 height 20
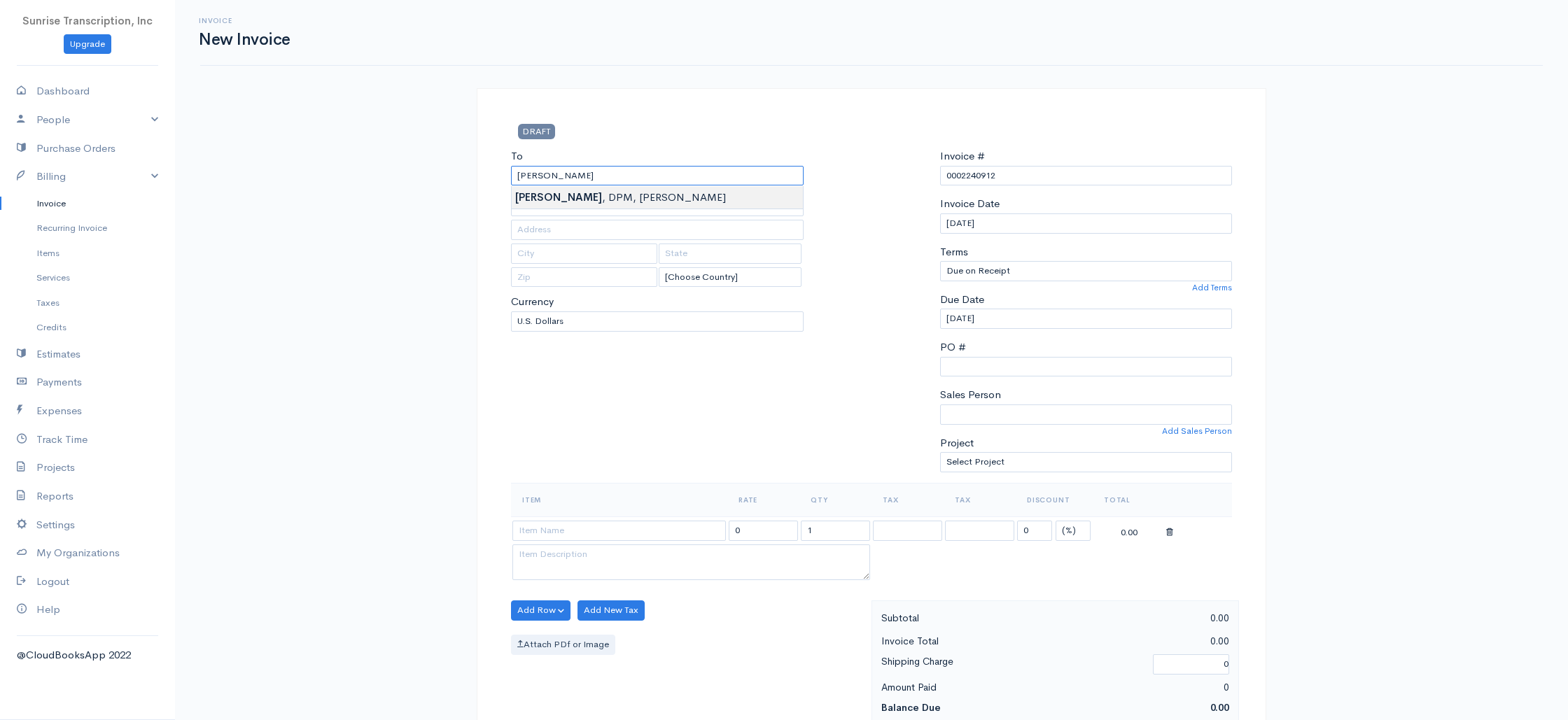
type input "[PERSON_NAME], DPM, [PERSON_NAME]"
type input "[EMAIL_ADDRESS][DOMAIN_NAME]"
click at [592, 534] on input at bounding box center [619, 531] width 213 height 20
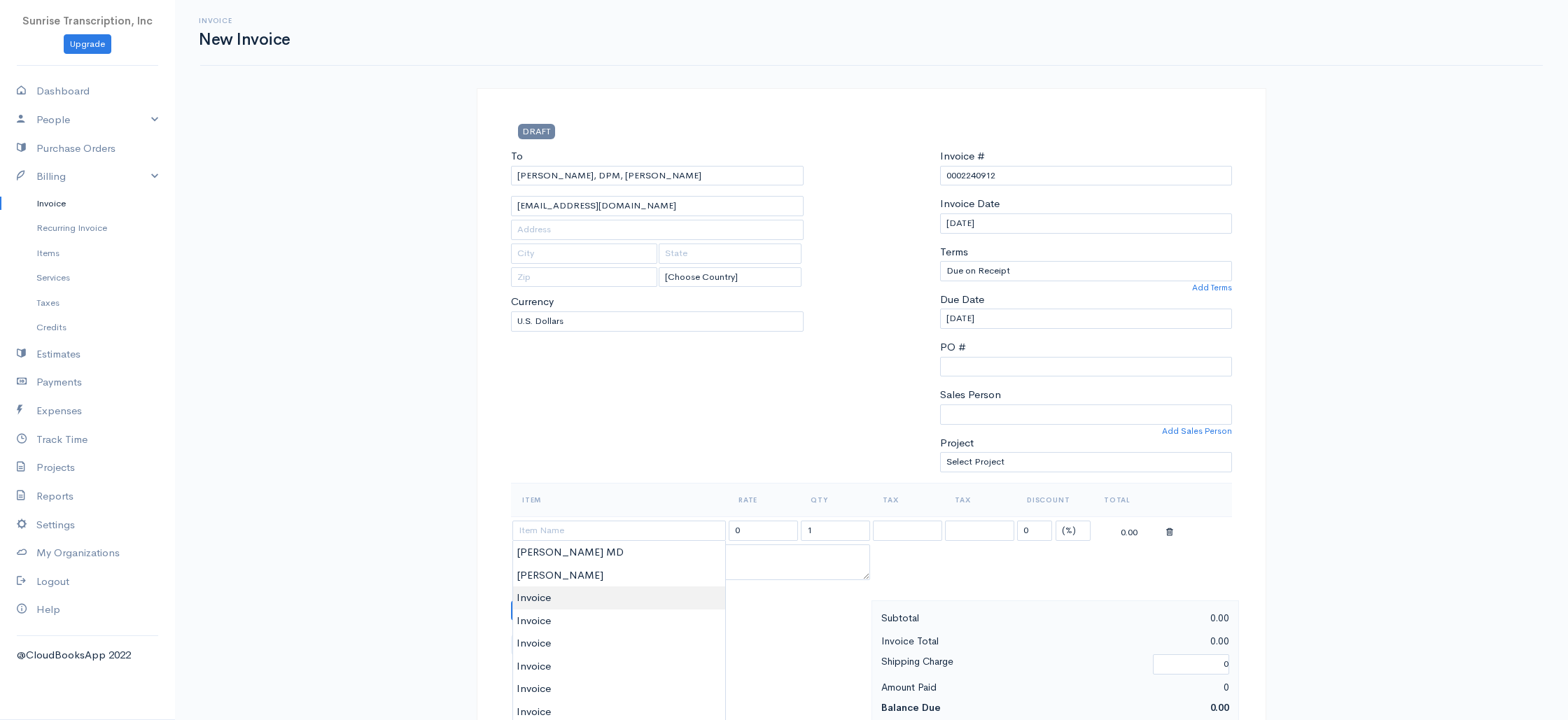
type input "Invoice"
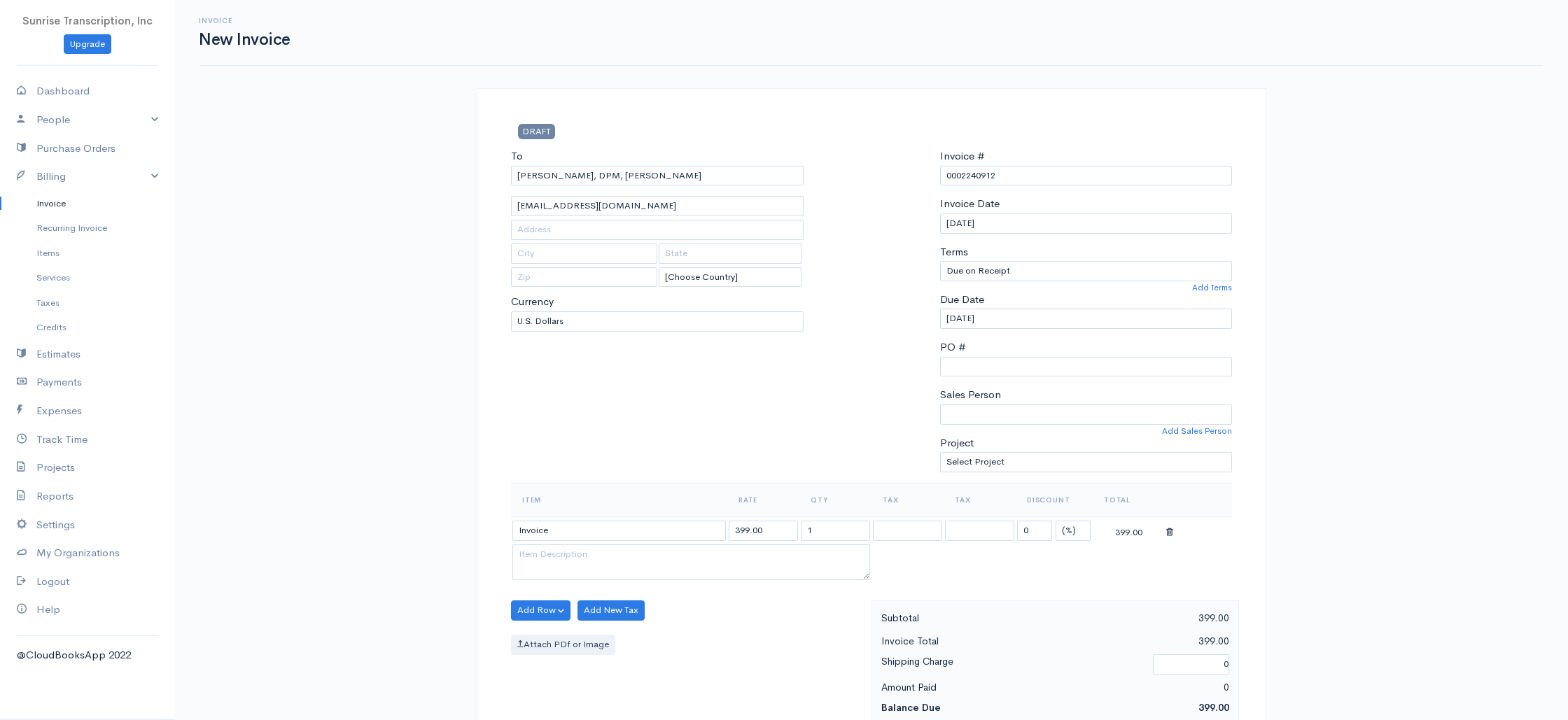
drag, startPoint x: 747, startPoint y: 529, endPoint x: 716, endPoint y: 527, distance: 31.1
click at [716, 527] on tr "Invoice 399.00 1 0 (%) Flat 399.00" at bounding box center [871, 529] width 721 height 27
type input "448"
click at [690, 428] on div "To Mason, DPM, Christopher Genesis@fasorlando.com [Choose Country] United State…" at bounding box center [657, 315] width 307 height 334
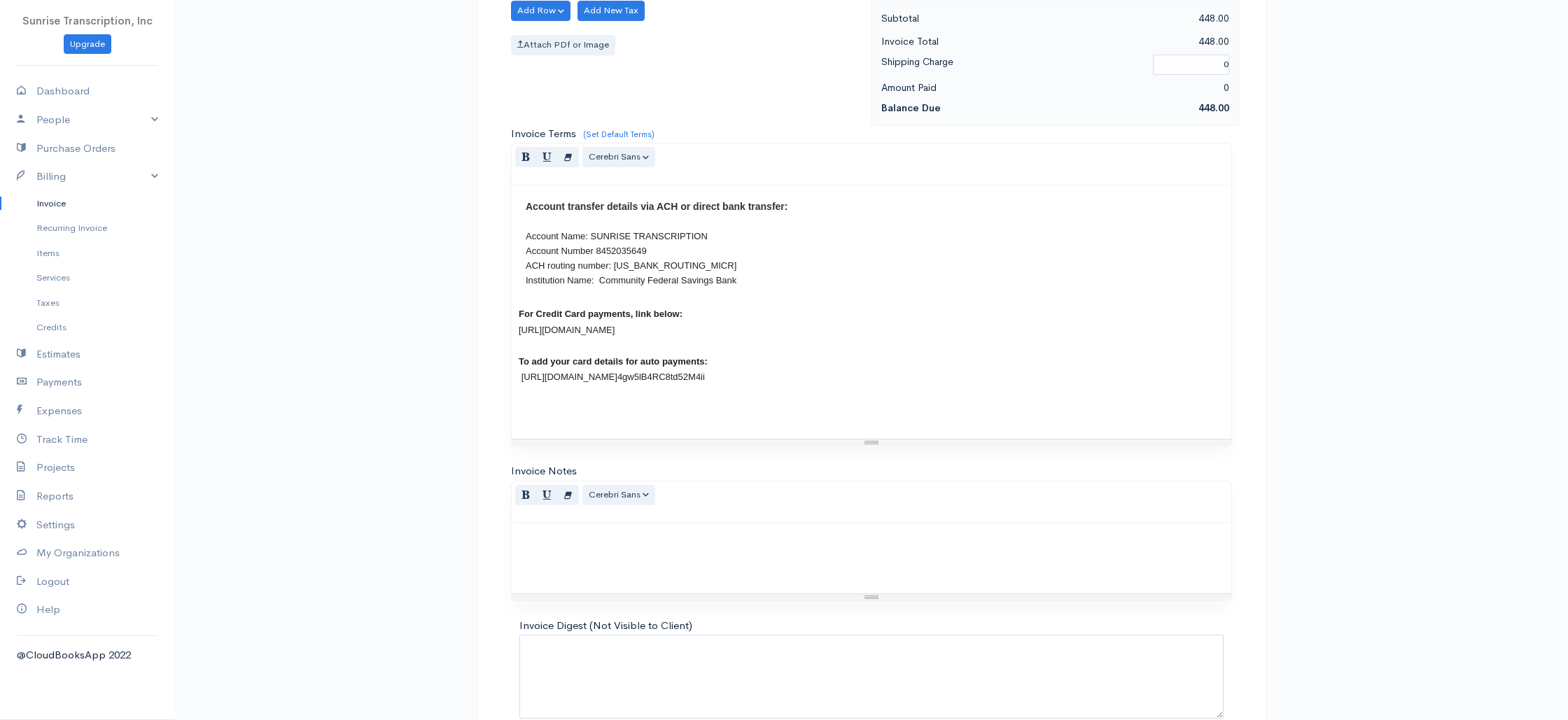
scroll to position [673, 0]
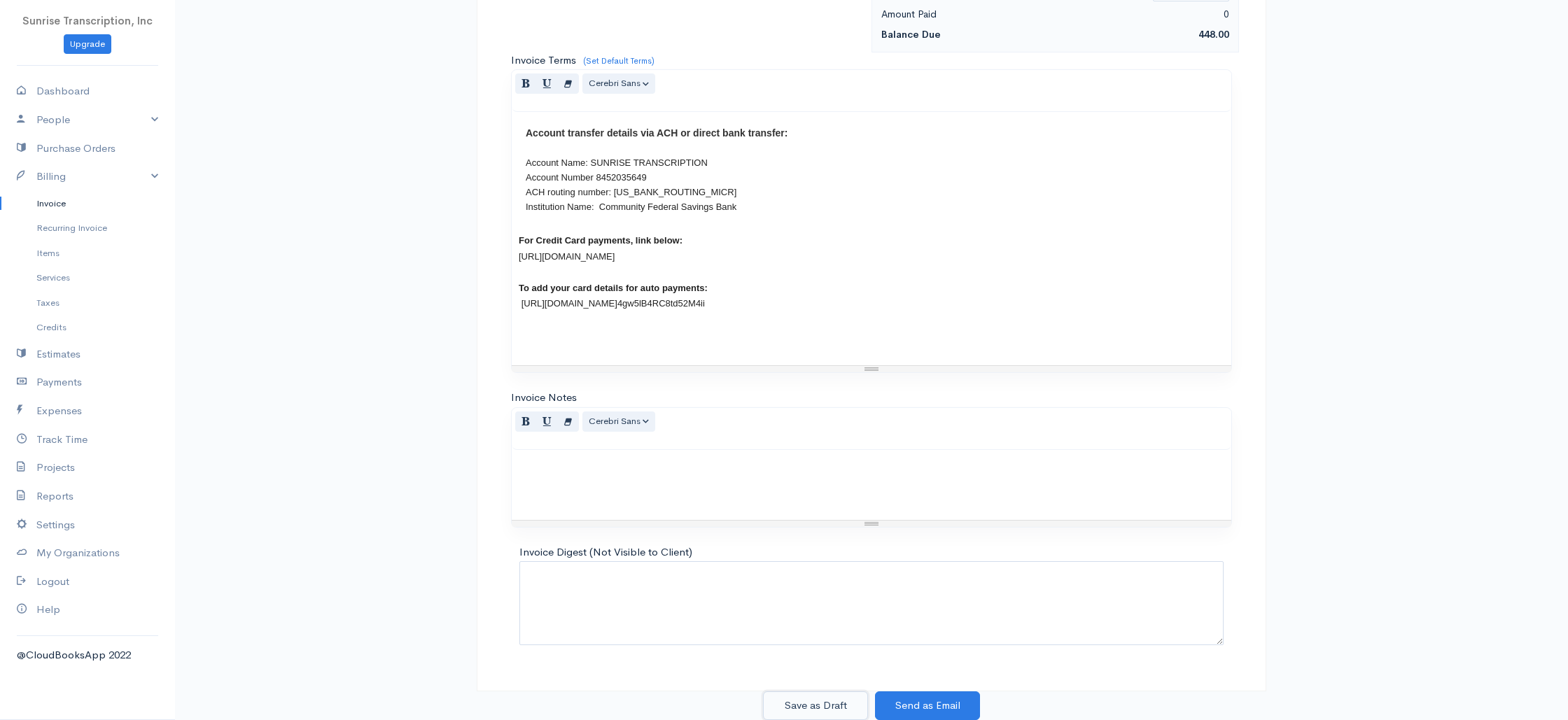
drag, startPoint x: 838, startPoint y: 700, endPoint x: 823, endPoint y: 696, distance: 15.5
click at [837, 700] on button "Save as Draft" at bounding box center [815, 705] width 105 height 29
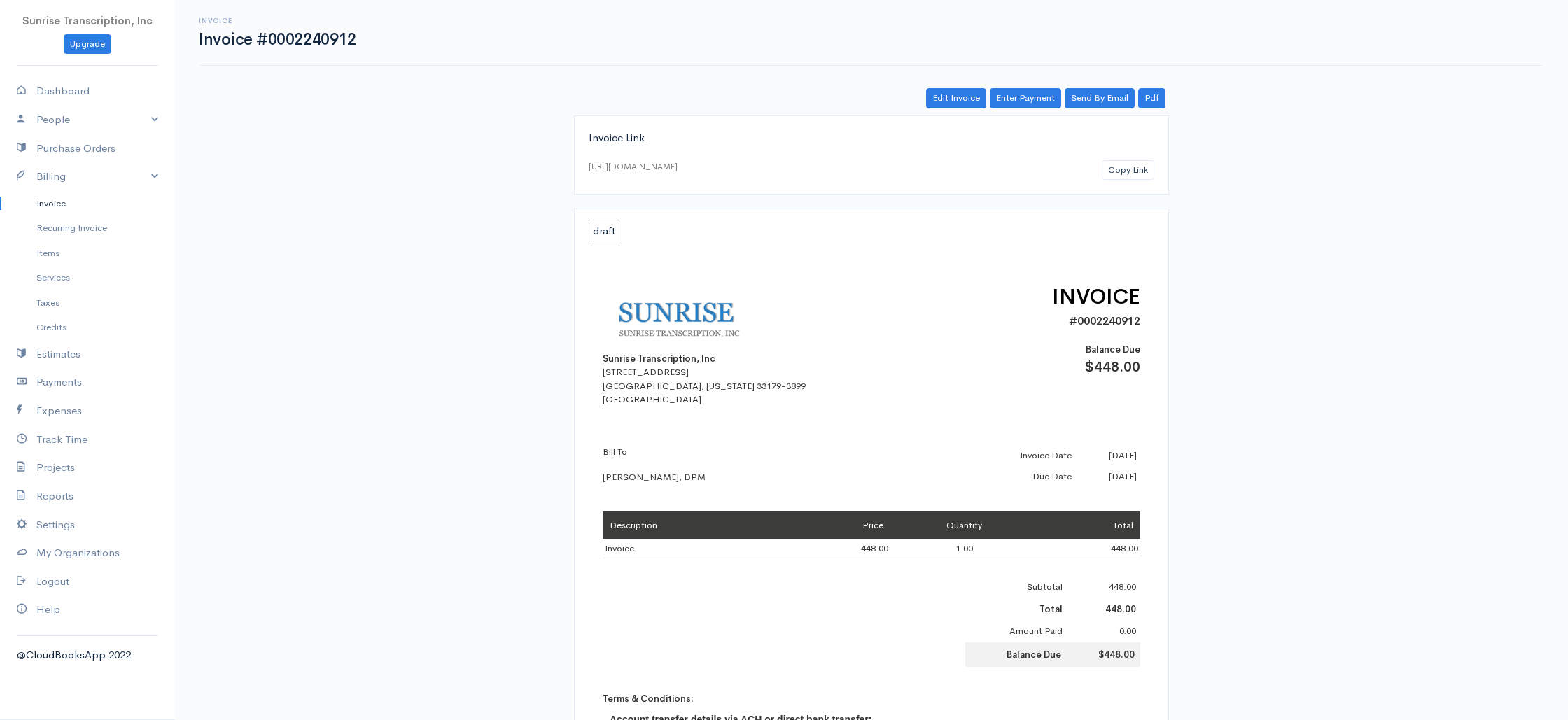
click at [72, 206] on link "Invoice" at bounding box center [88, 203] width 175 height 25
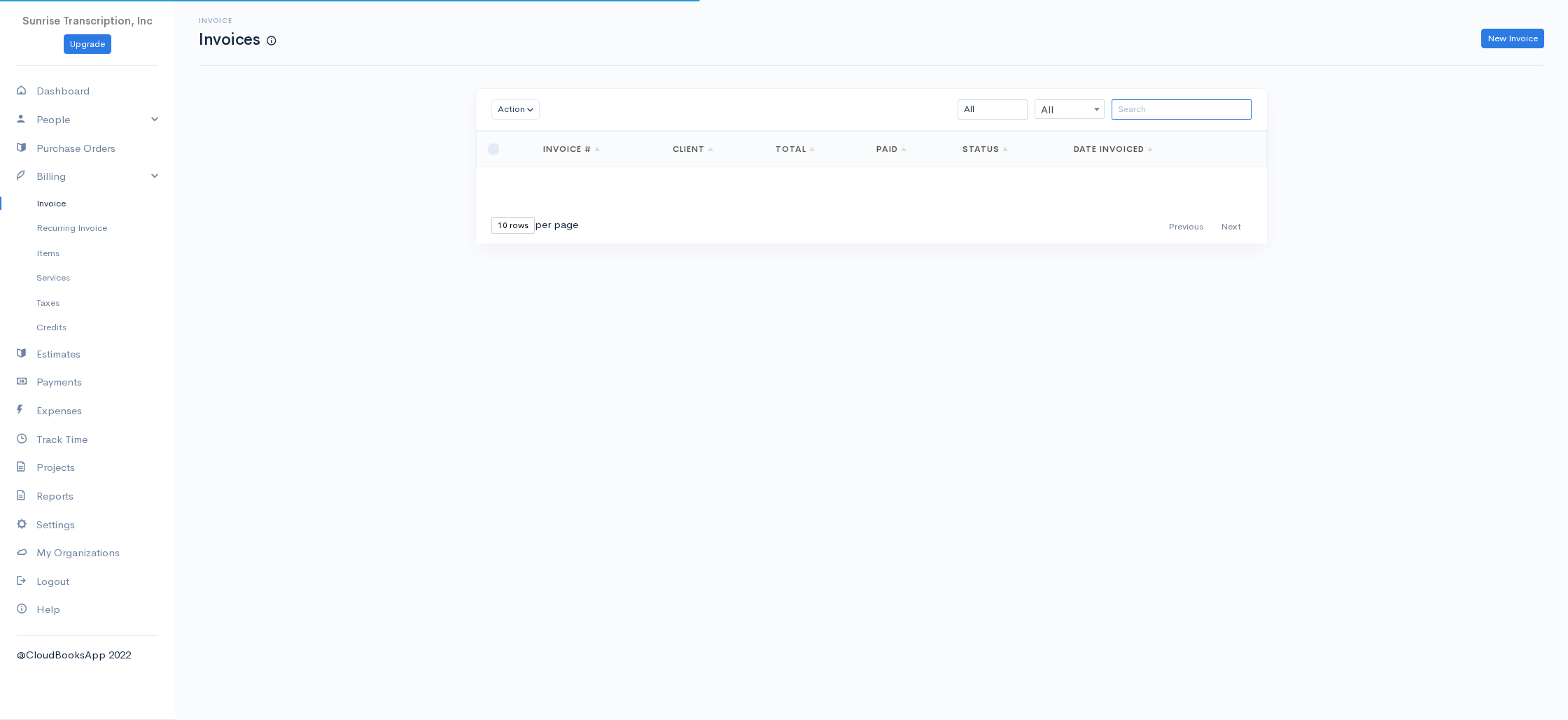
click at [1188, 109] on input "search" at bounding box center [1181, 110] width 140 height 20
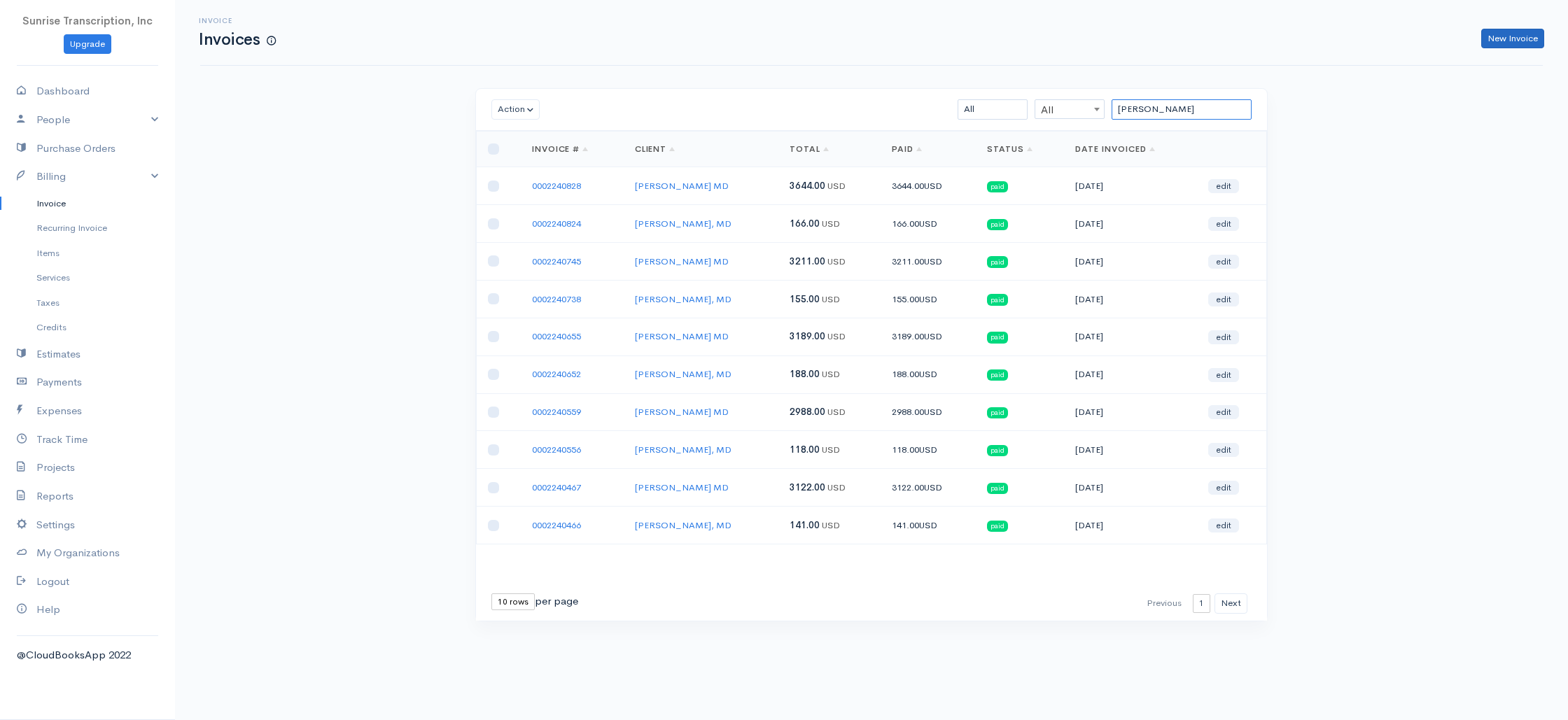
type input "HEIL"
click at [1508, 33] on link "New Invoice" at bounding box center [1512, 39] width 63 height 20
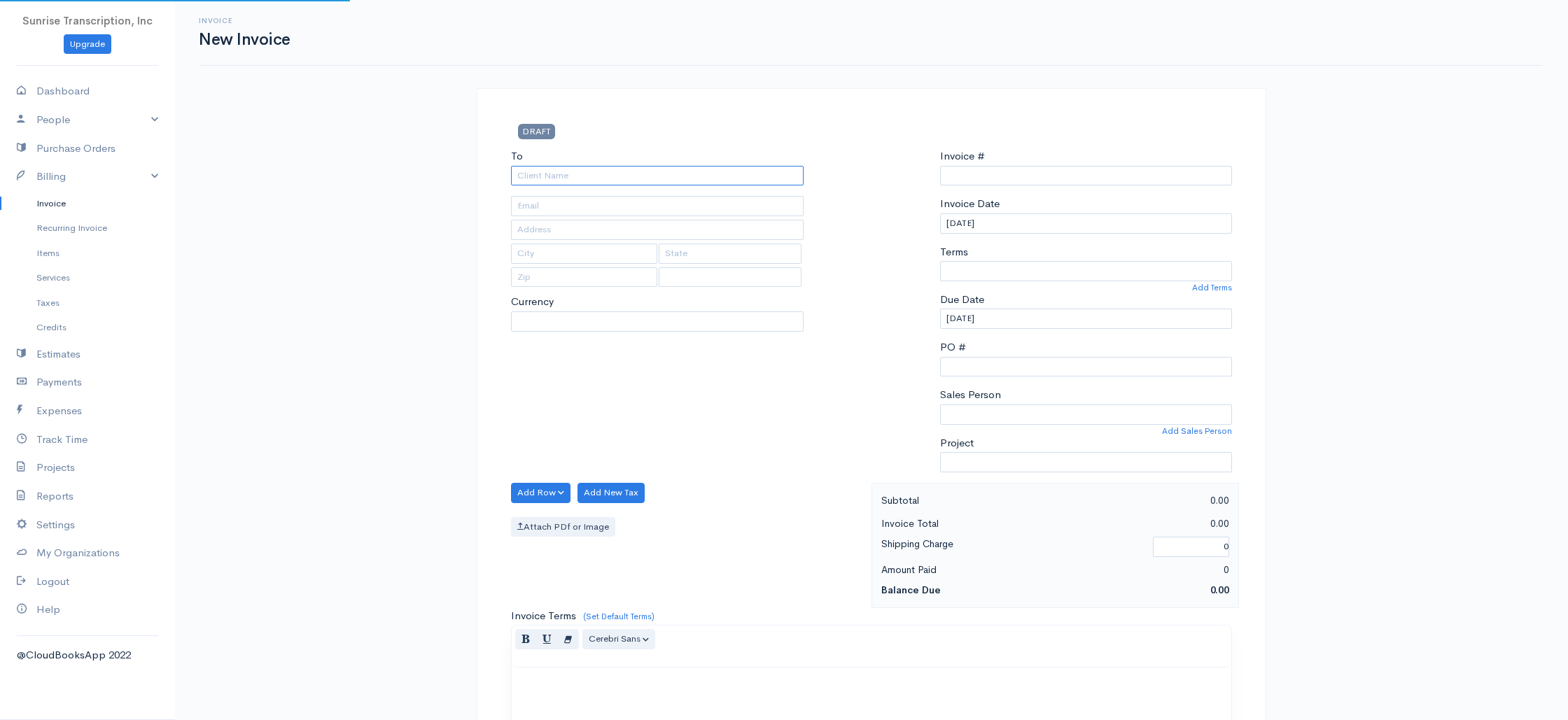
click at [643, 181] on input "To" at bounding box center [657, 176] width 293 height 20
type input "0002240913"
select select "[GEOGRAPHIC_DATA]"
select select "USD"
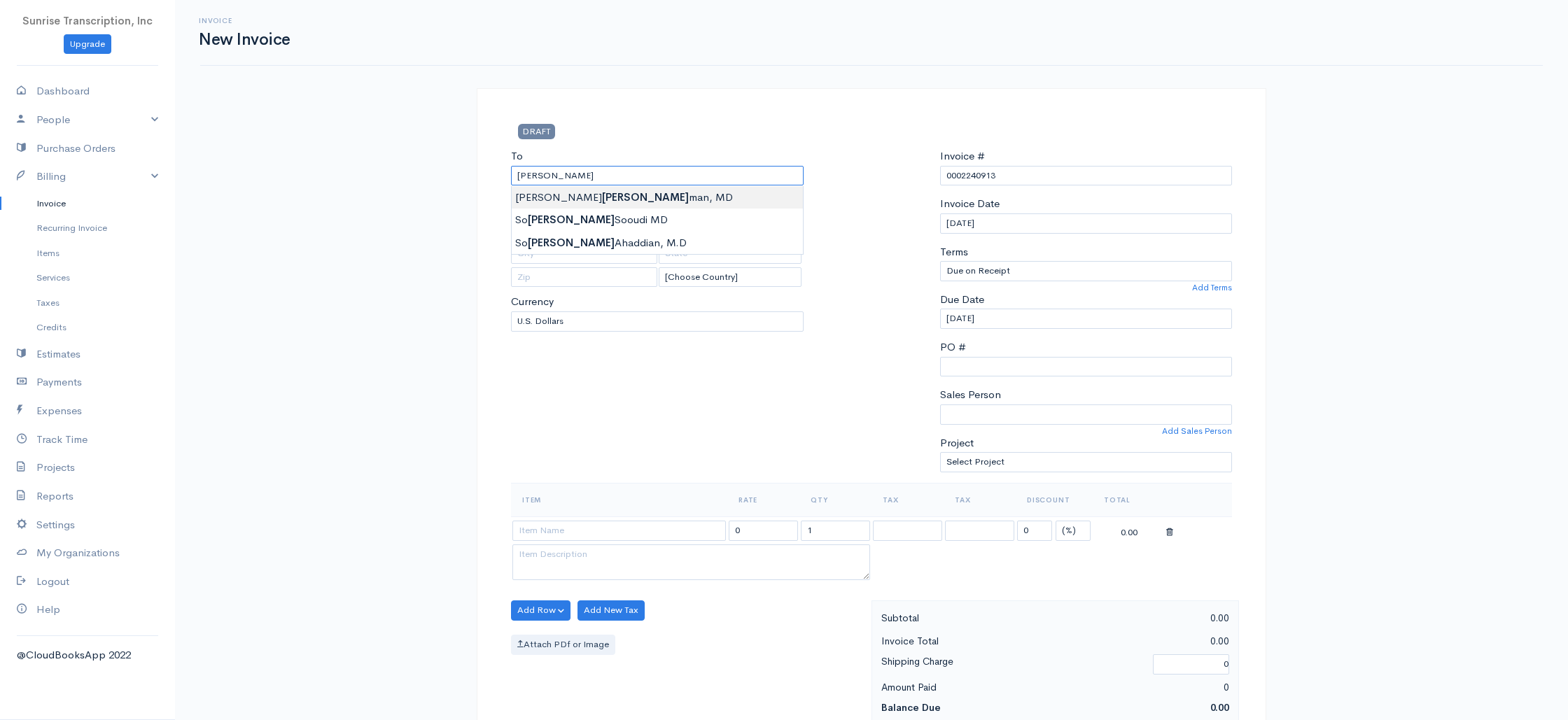
type input "Timothy Heilman, MD"
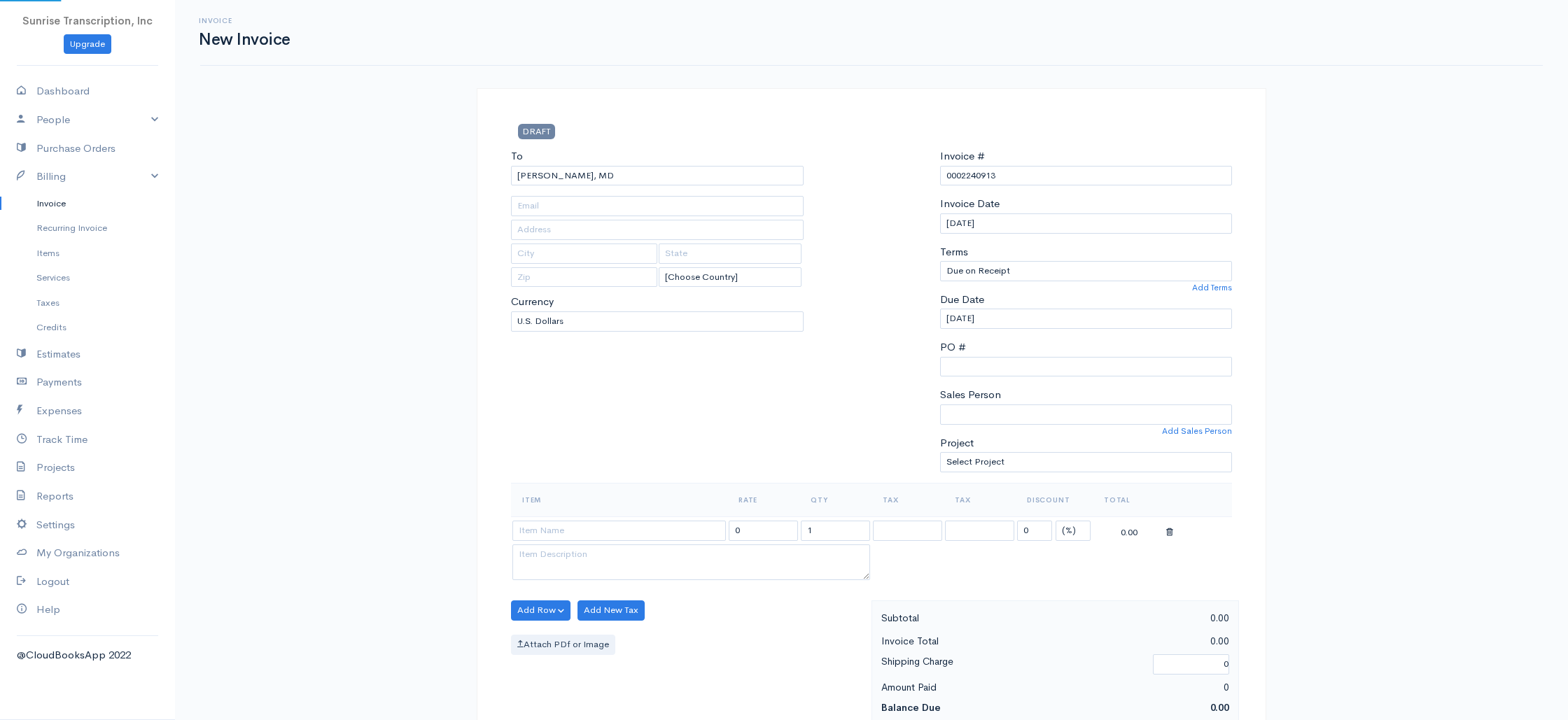
type input "timheilman@gmail.com"
click at [565, 531] on input at bounding box center [619, 531] width 213 height 20
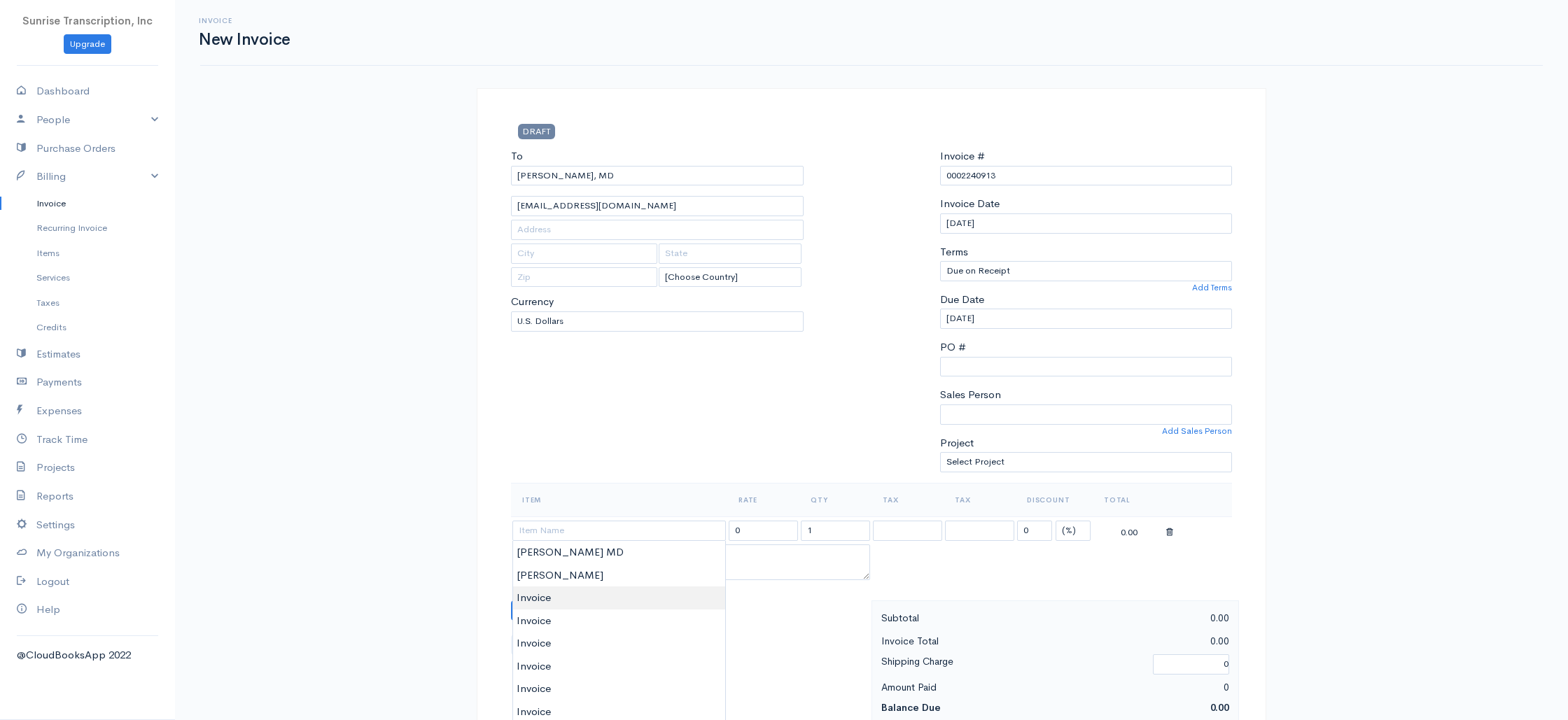
type input "Invoice"
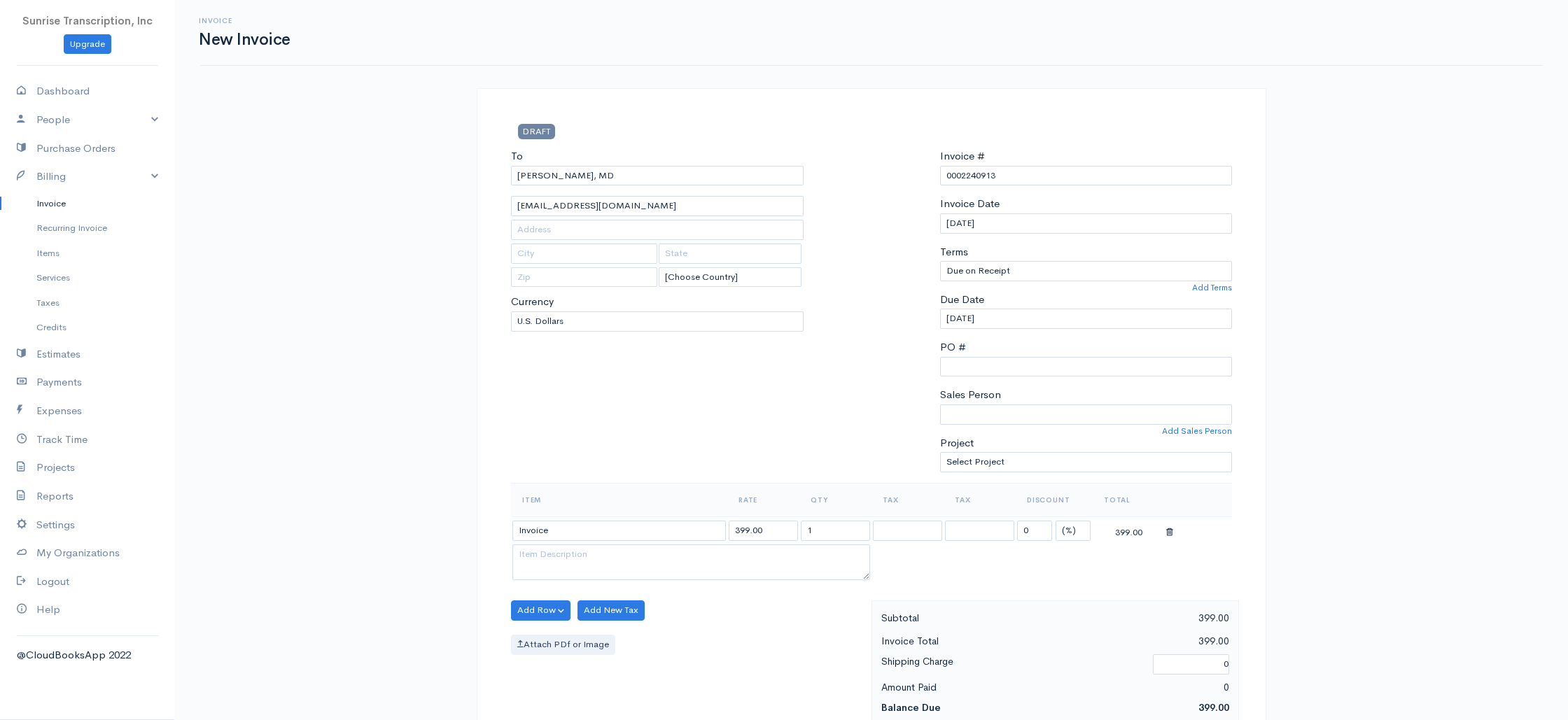
drag, startPoint x: 770, startPoint y: 525, endPoint x: 682, endPoint y: 527, distance: 88.0
click at [682, 527] on tr "Invoice 399.00 1 0 (%) Flat 399.00" at bounding box center [871, 529] width 721 height 27
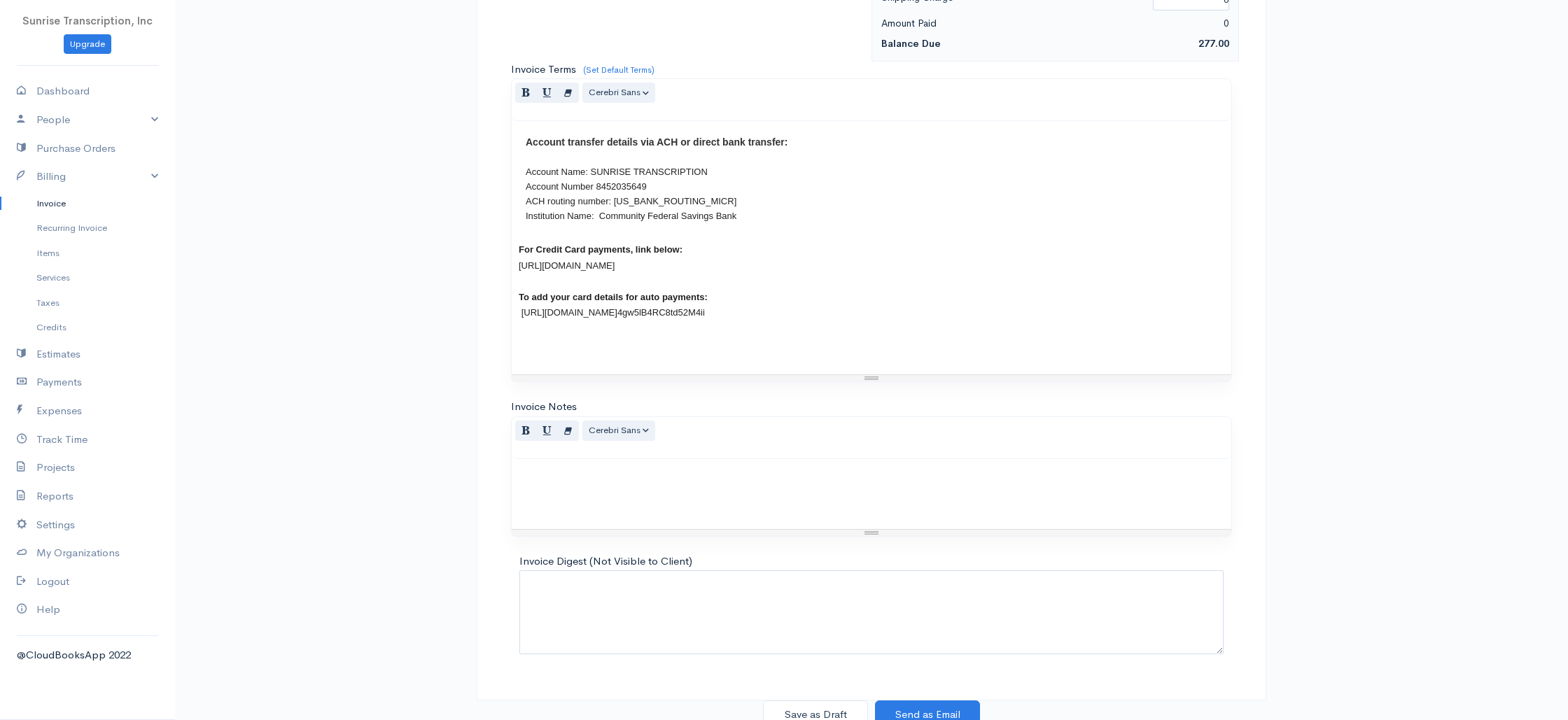
scroll to position [673, 0]
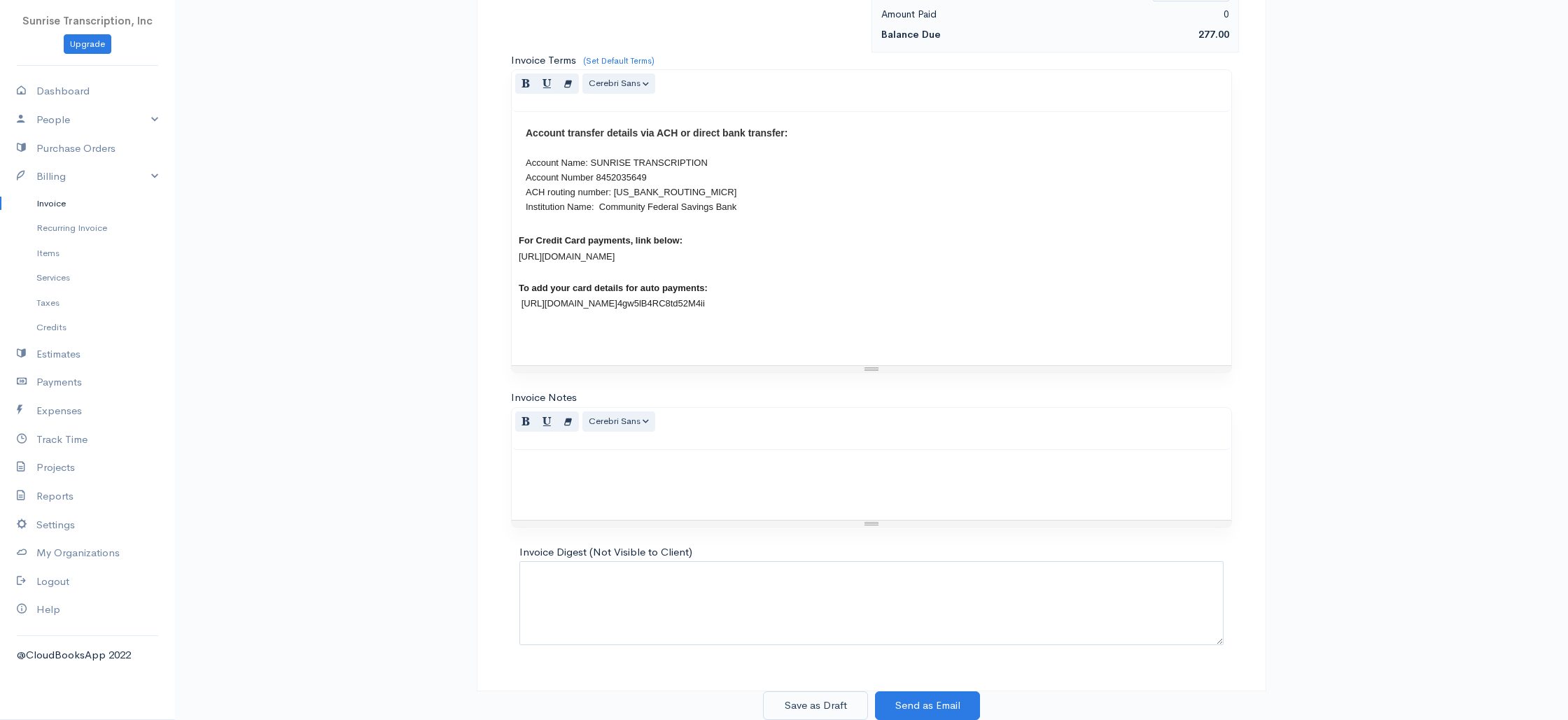
type input "277"
click at [820, 696] on button "Save as Draft" at bounding box center [815, 705] width 105 height 29
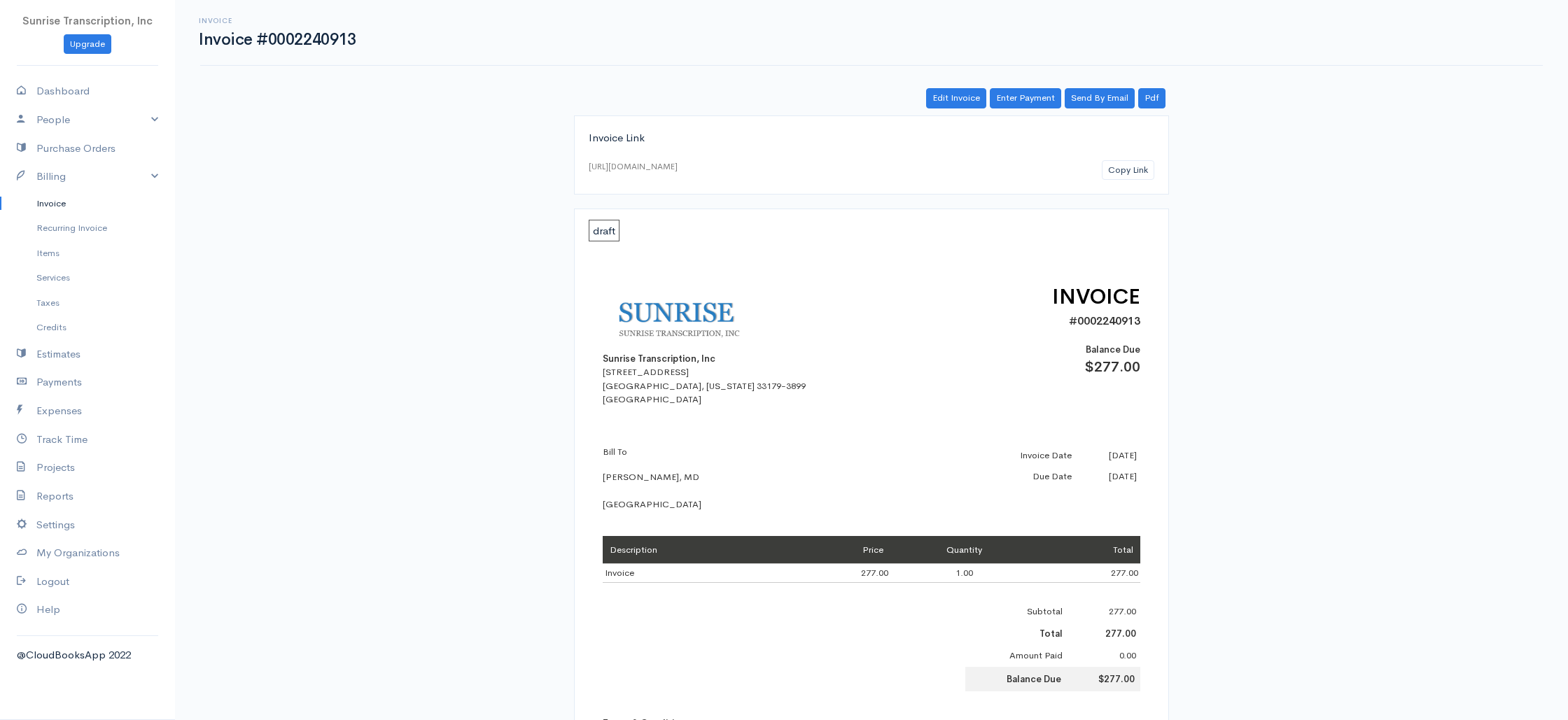
click at [55, 201] on link "Invoice" at bounding box center [88, 203] width 175 height 25
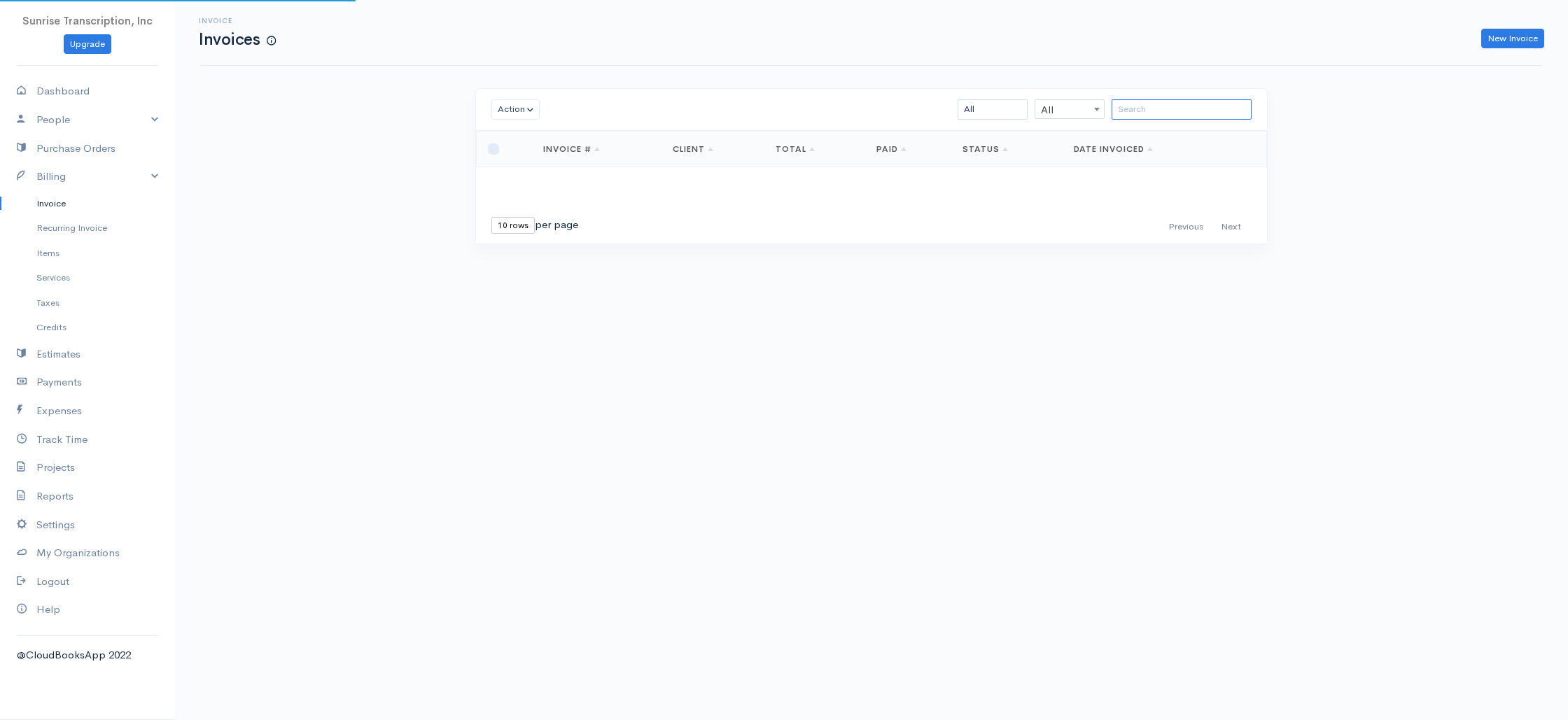
click at [1164, 112] on input "search" at bounding box center [1181, 110] width 140 height 20
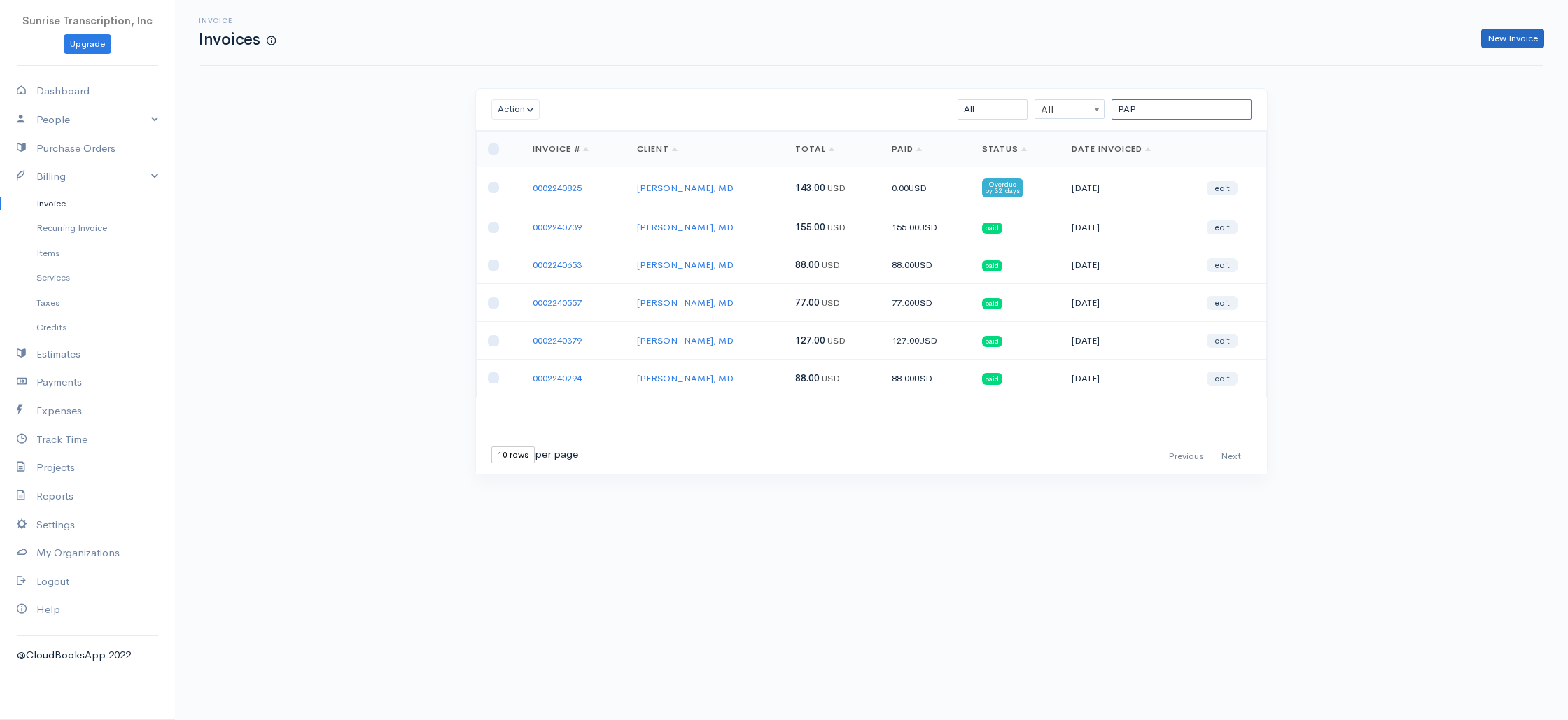
type input "PAP"
click at [1499, 44] on link "New Invoice" at bounding box center [1512, 39] width 63 height 20
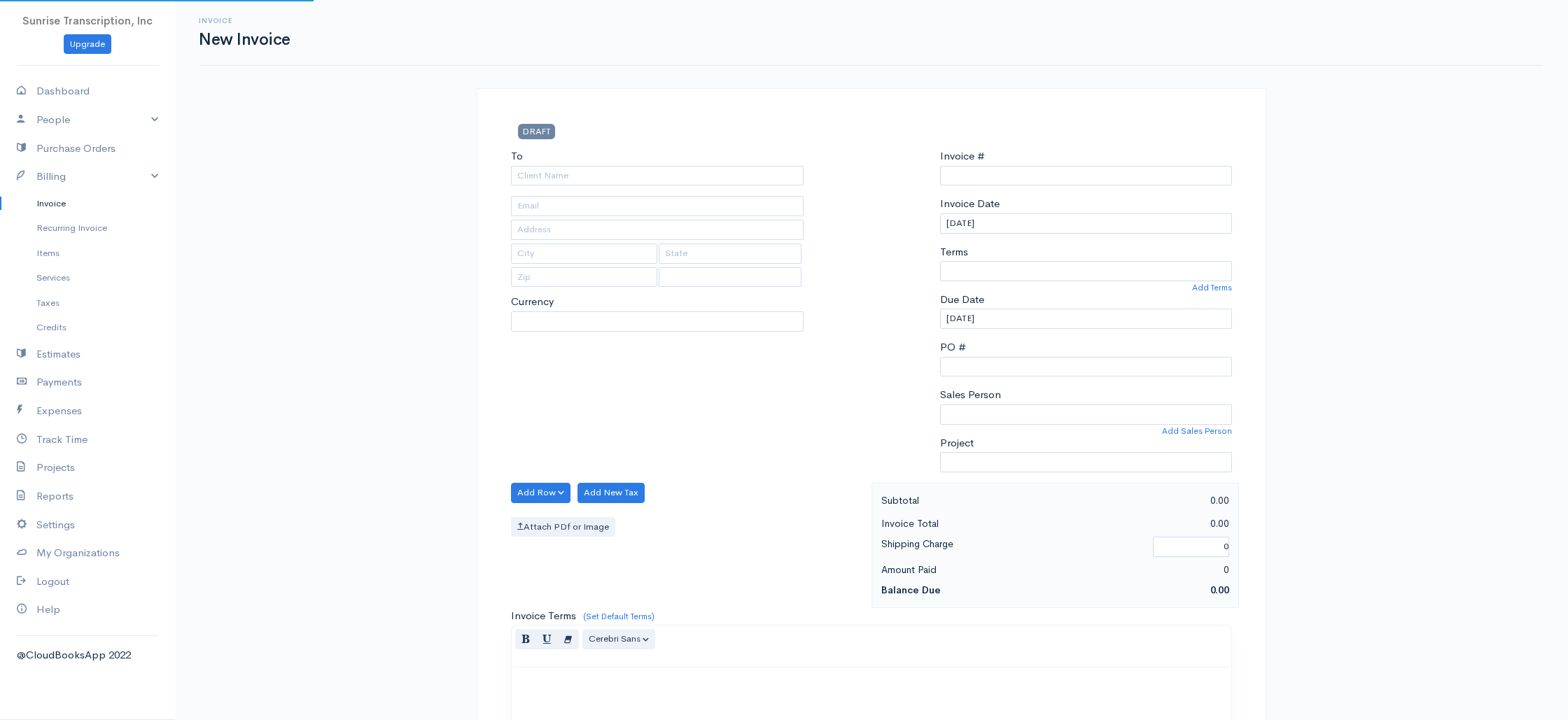
select select "[GEOGRAPHIC_DATA]"
select select "USD"
type input "0002240914"
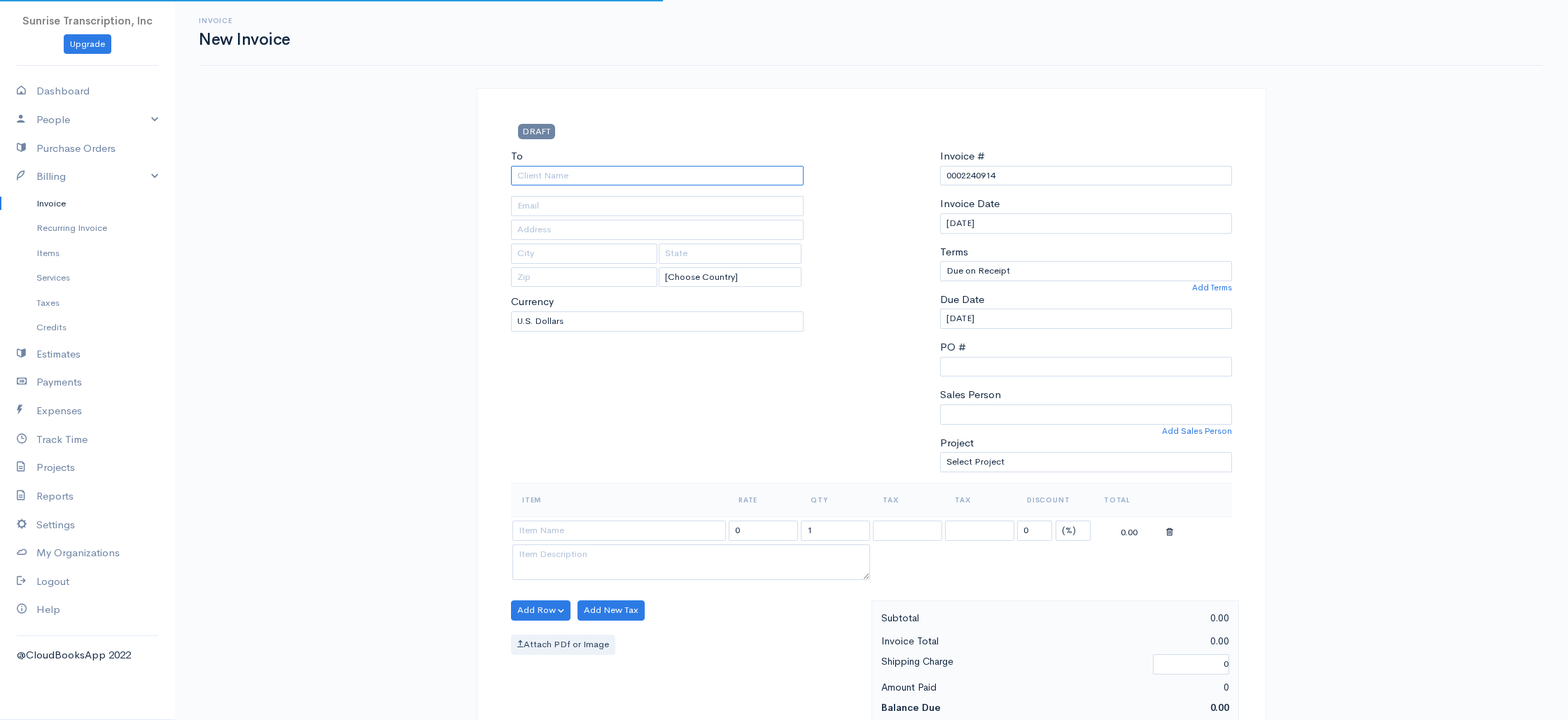
click at [580, 182] on input "To" at bounding box center [657, 176] width 293 height 20
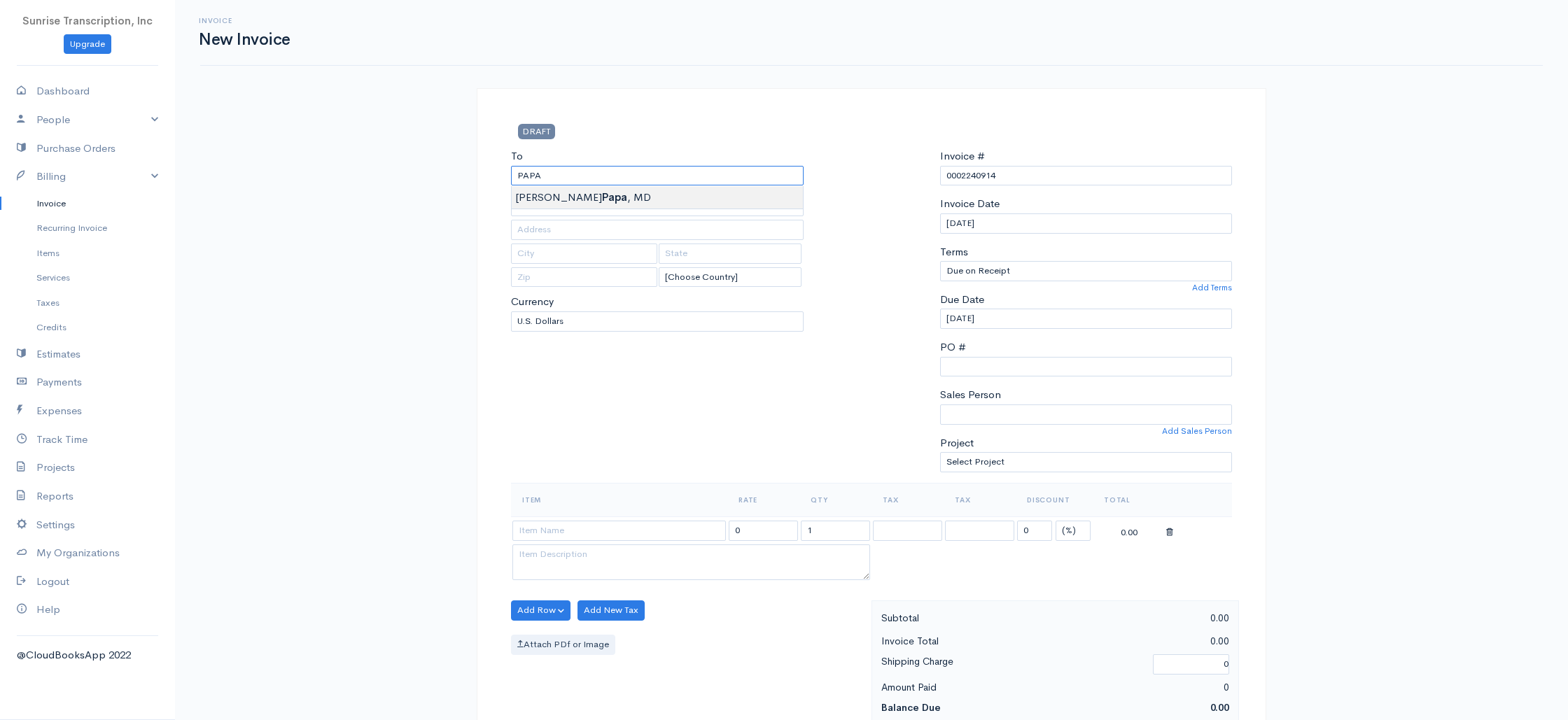
type input "Dr. Christopher M. Papa, MD"
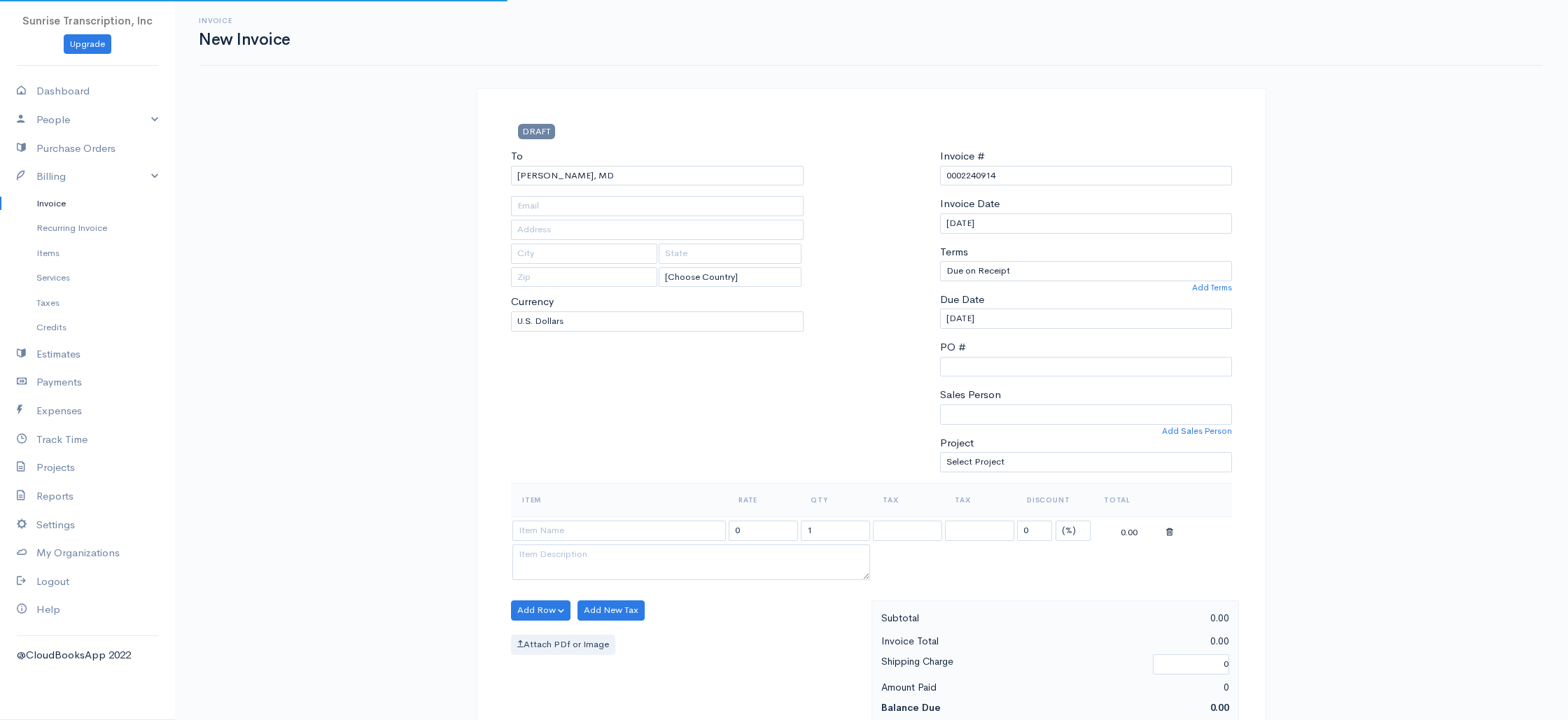
type input "papachris@hotmail.com"
type input "17 Clover Hill Lane"
type input "Colts Neck"
type input "NJ"
type input "7722"
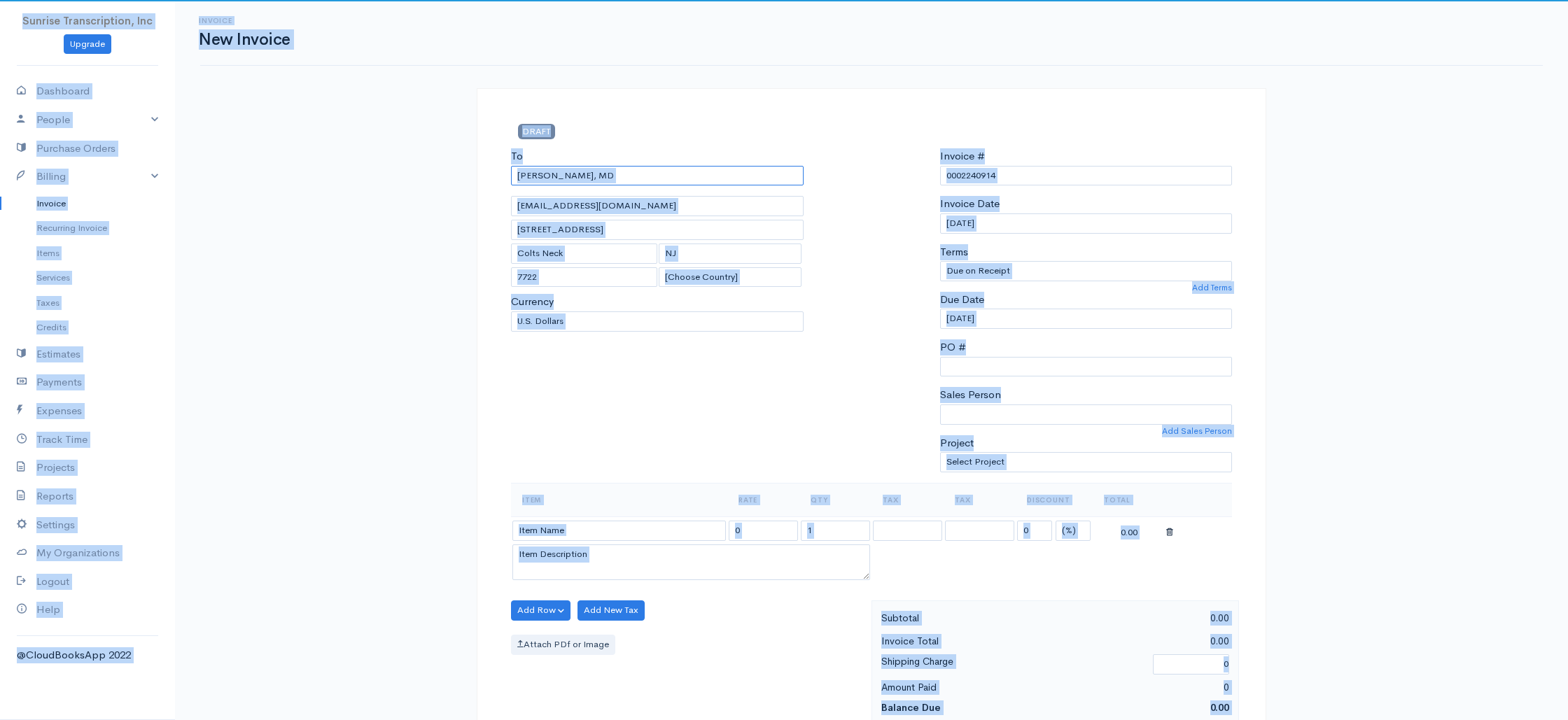
click at [619, 176] on input "Dr. Christopher M. Papa, MD" at bounding box center [657, 176] width 293 height 20
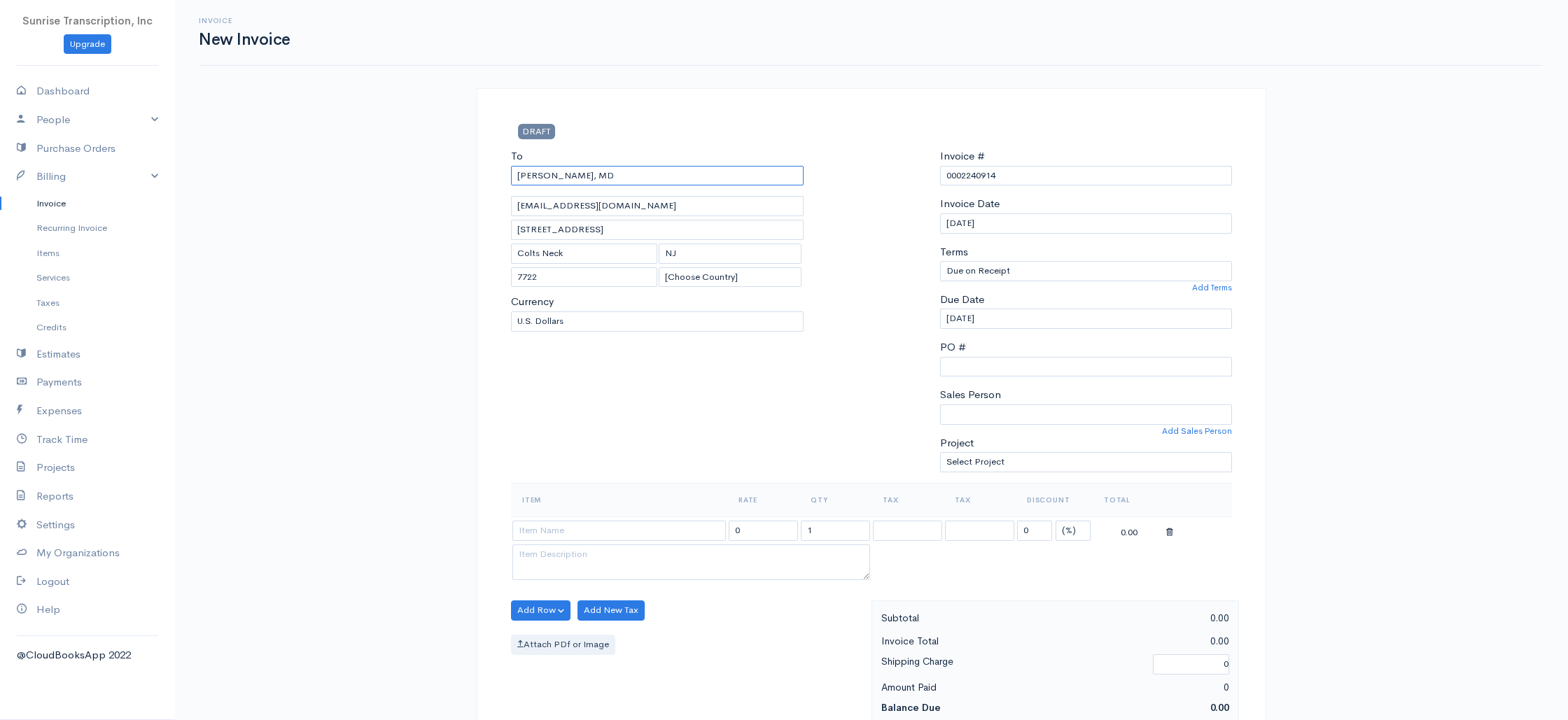
click at [619, 176] on input "Dr. Christopher M. Papa, MD" at bounding box center [657, 176] width 293 height 20
type input "PAPAS"
click at [47, 205] on link "Invoice" at bounding box center [88, 203] width 175 height 25
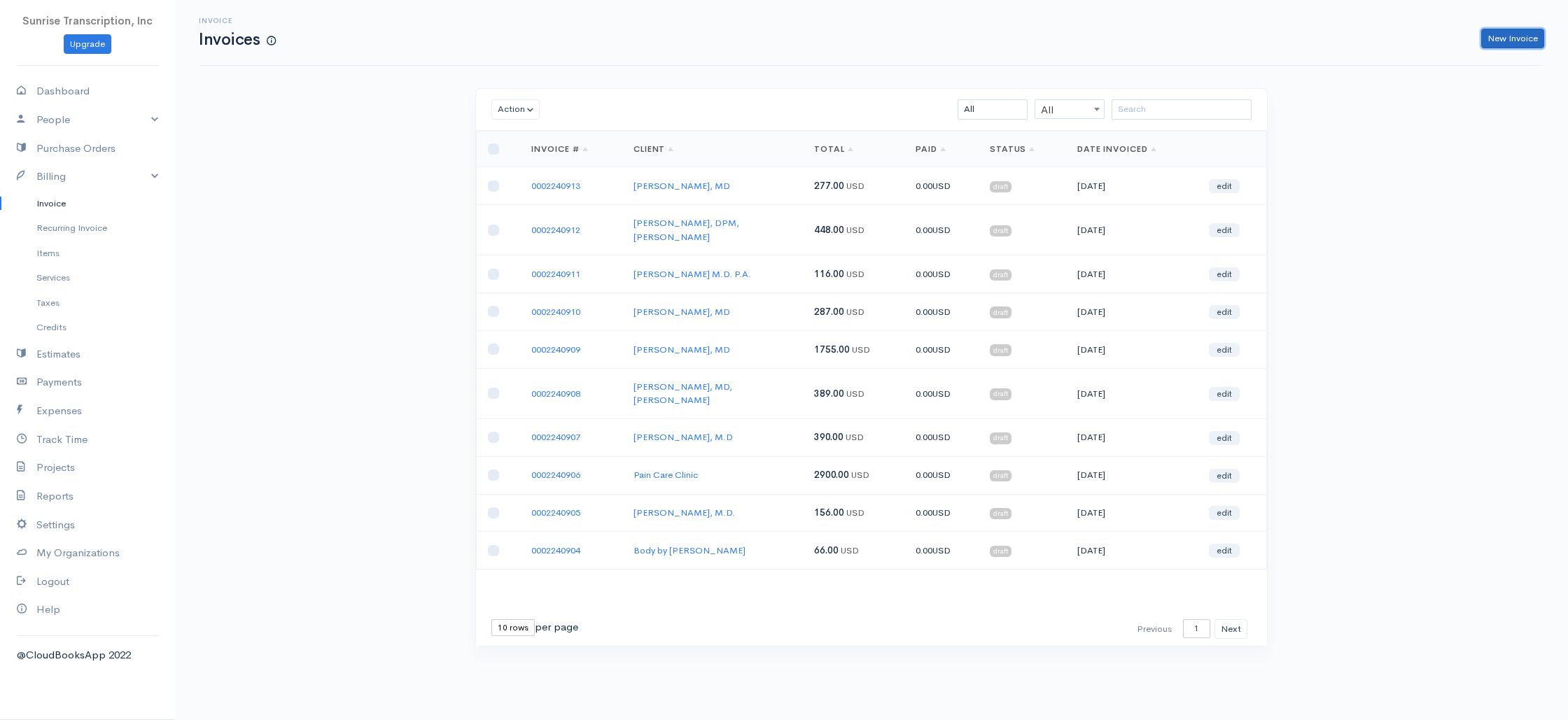
click at [1506, 44] on link "New Invoice" at bounding box center [1512, 39] width 63 height 20
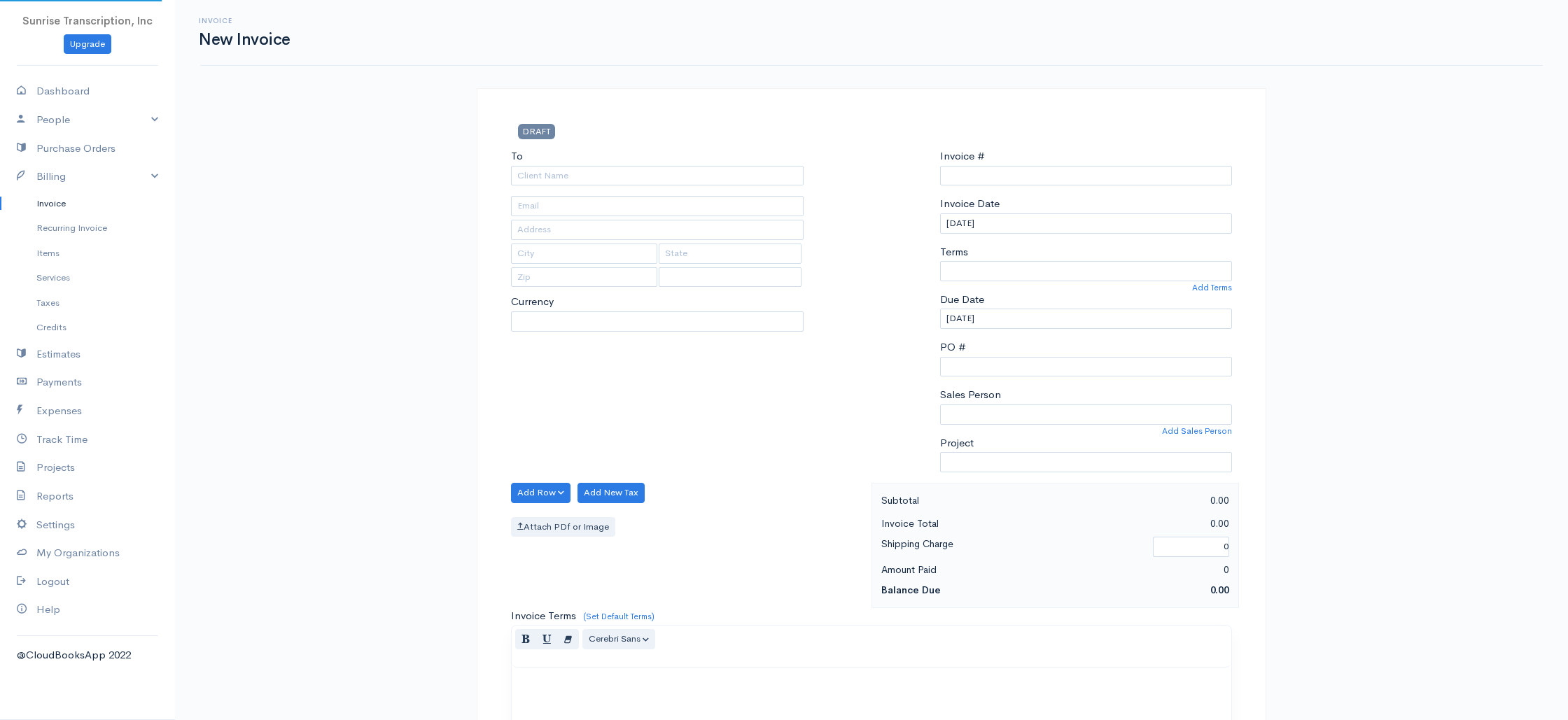
select select "[GEOGRAPHIC_DATA]"
select select "USD"
type input "0002240914"
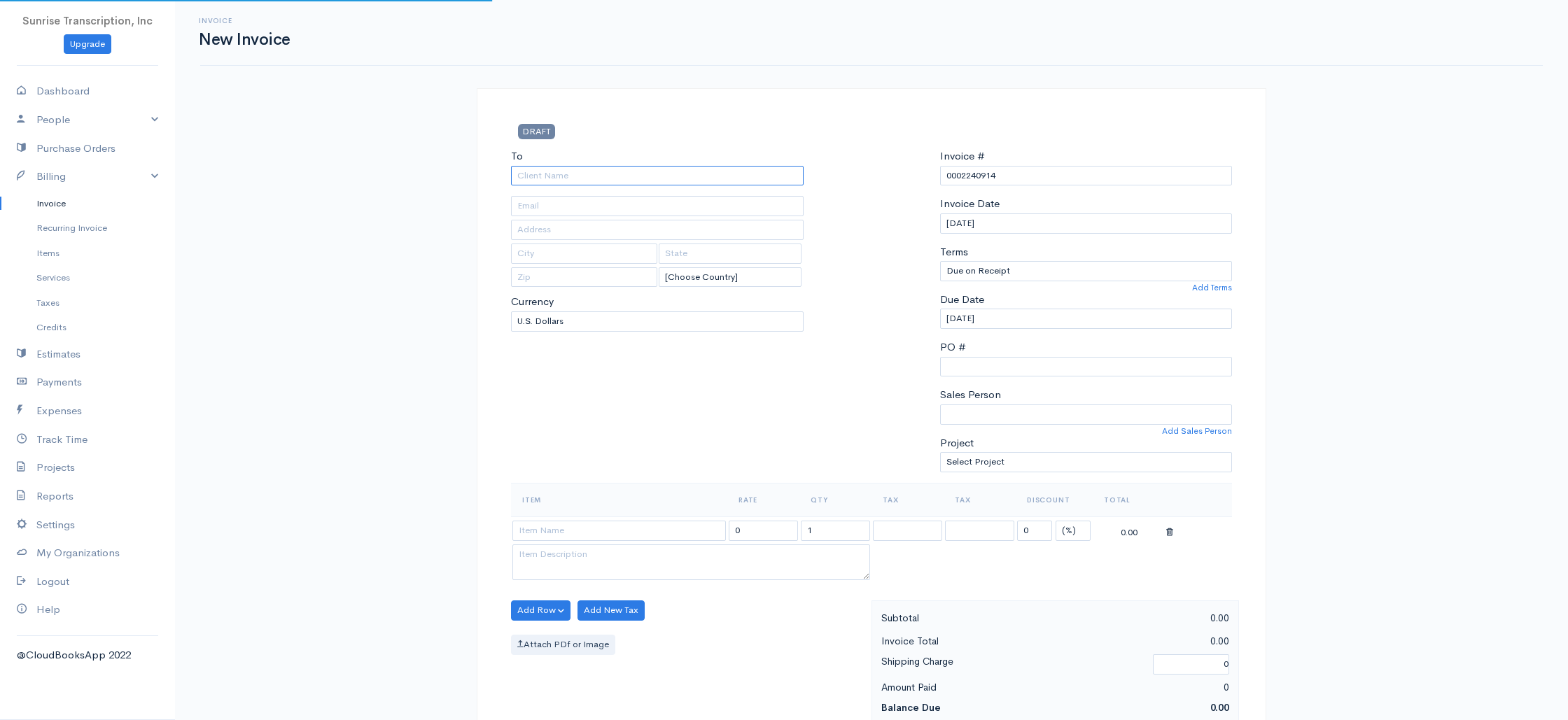
click at [757, 170] on input "To" at bounding box center [657, 176] width 293 height 20
type input "John Pappas, MD"
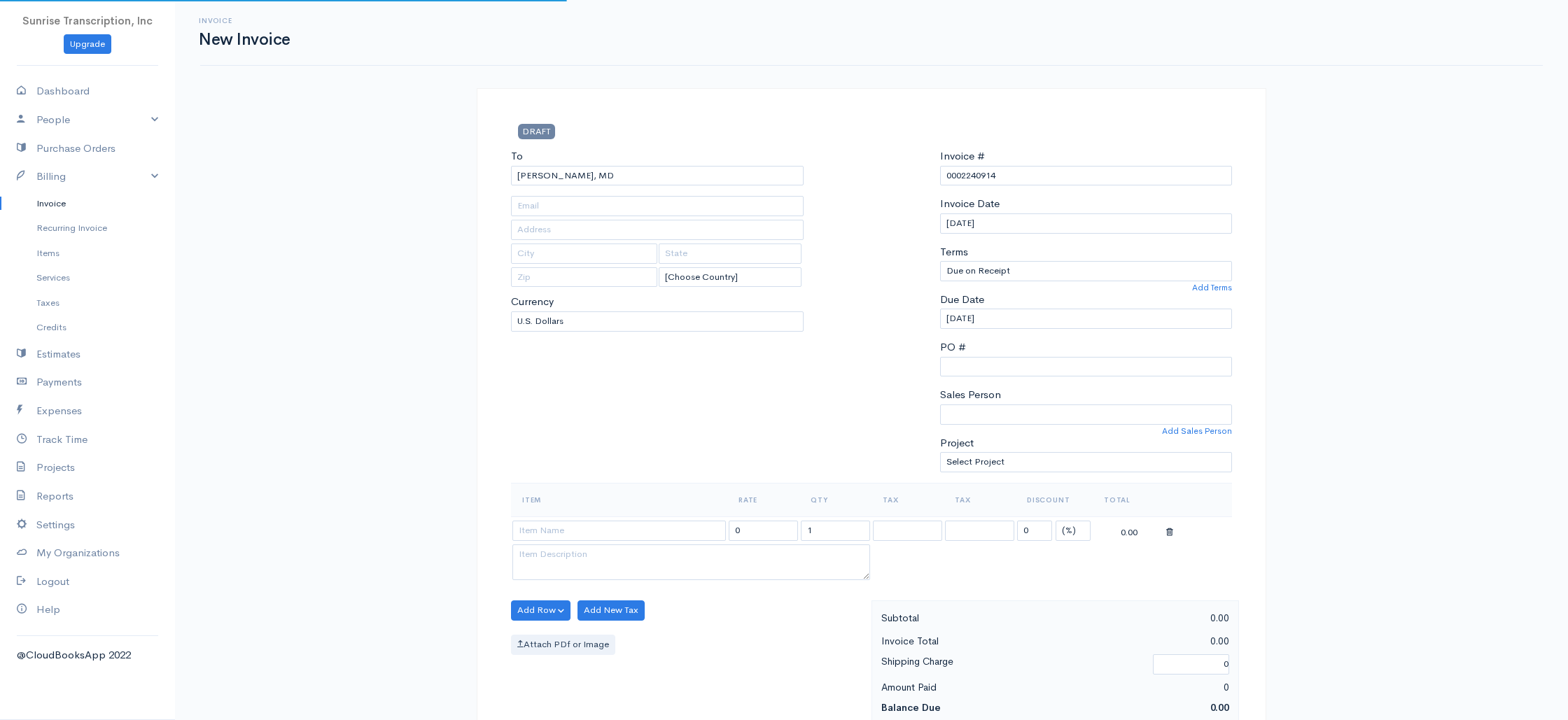
type input "smerrbach@alleganyimaging.com"
click at [629, 537] on input at bounding box center [619, 531] width 213 height 20
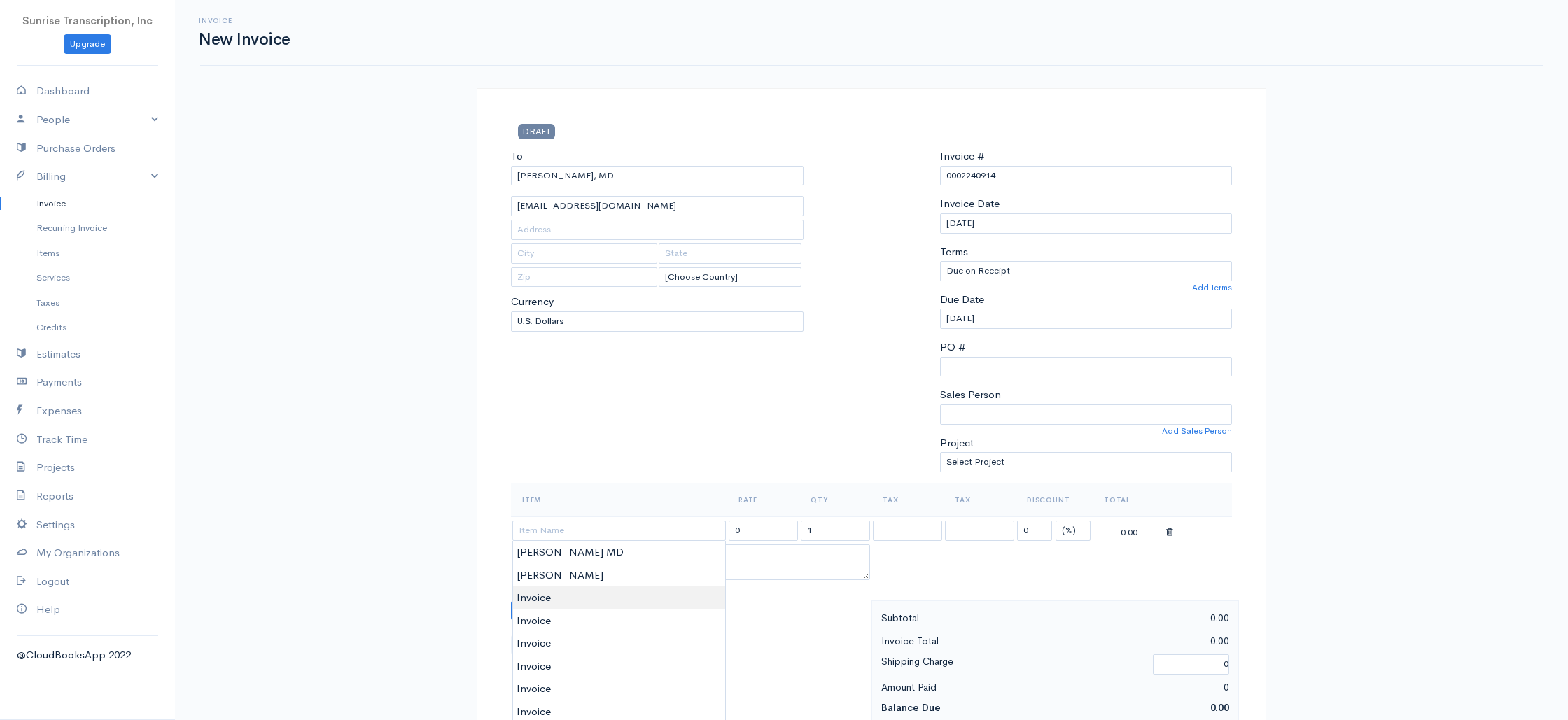
type input "Invoice"
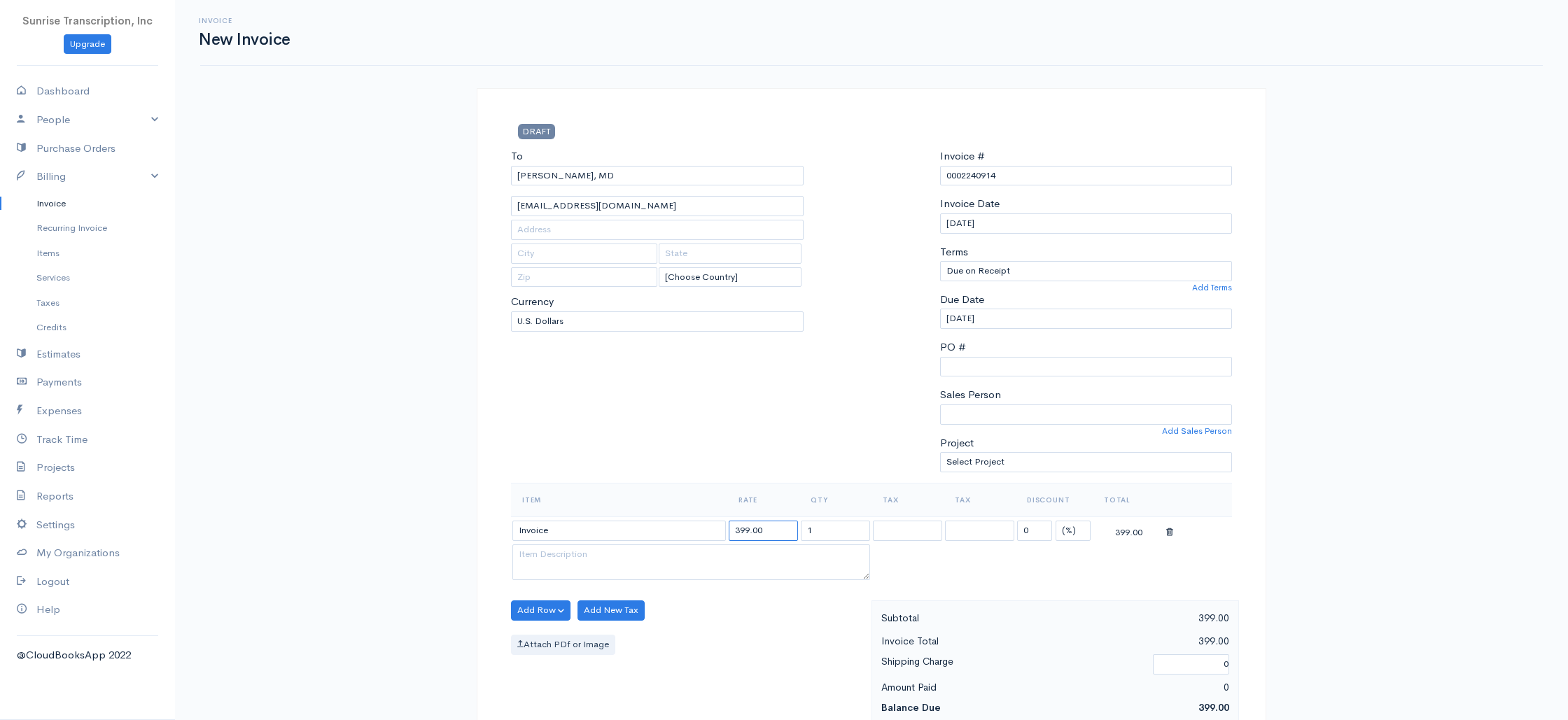
click at [789, 528] on input "399.00" at bounding box center [763, 531] width 69 height 20
type input "145"
click at [739, 463] on div "To John Pappas, MD smerrbach@alleganyimaging.com [Choose Country] United States…" at bounding box center [657, 315] width 307 height 334
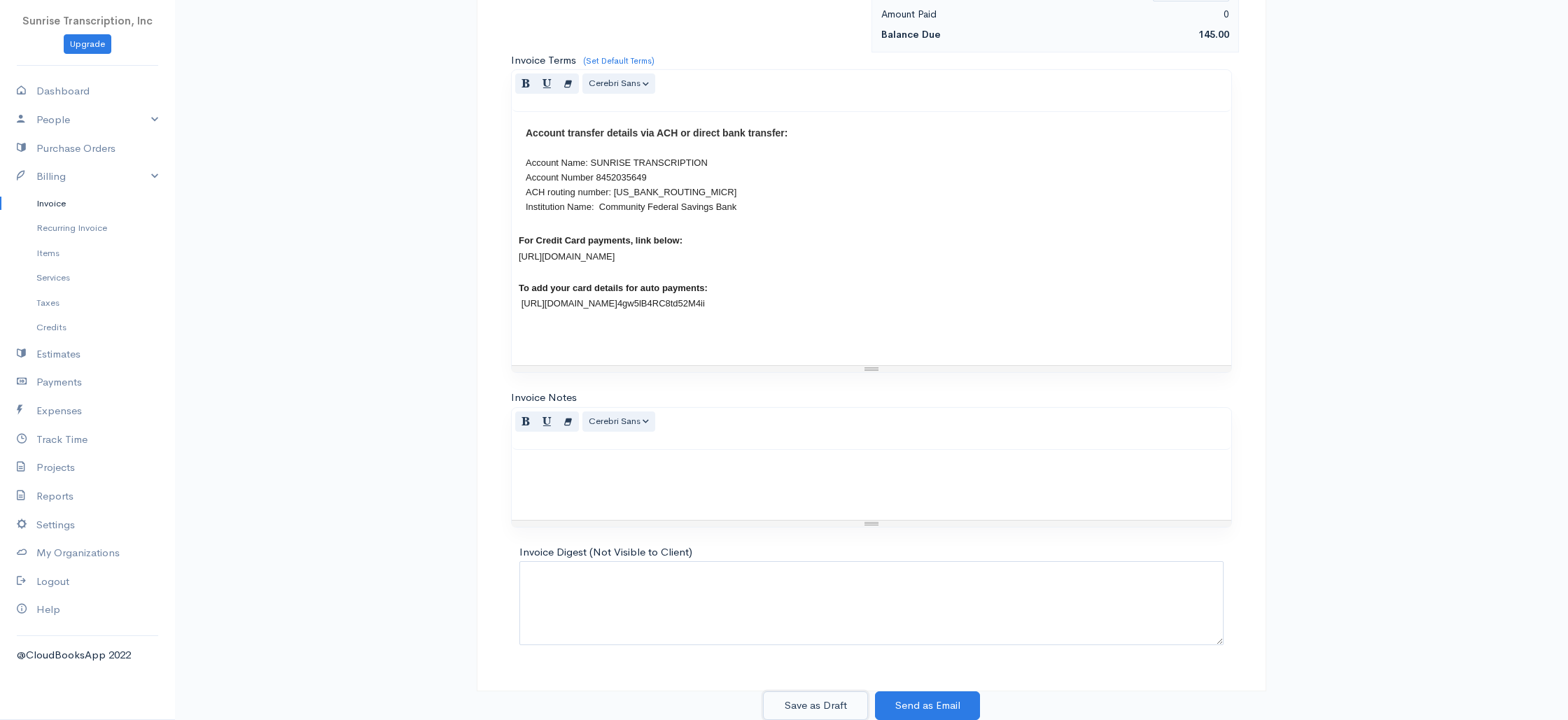
click at [809, 707] on button "Save as Draft" at bounding box center [815, 705] width 105 height 29
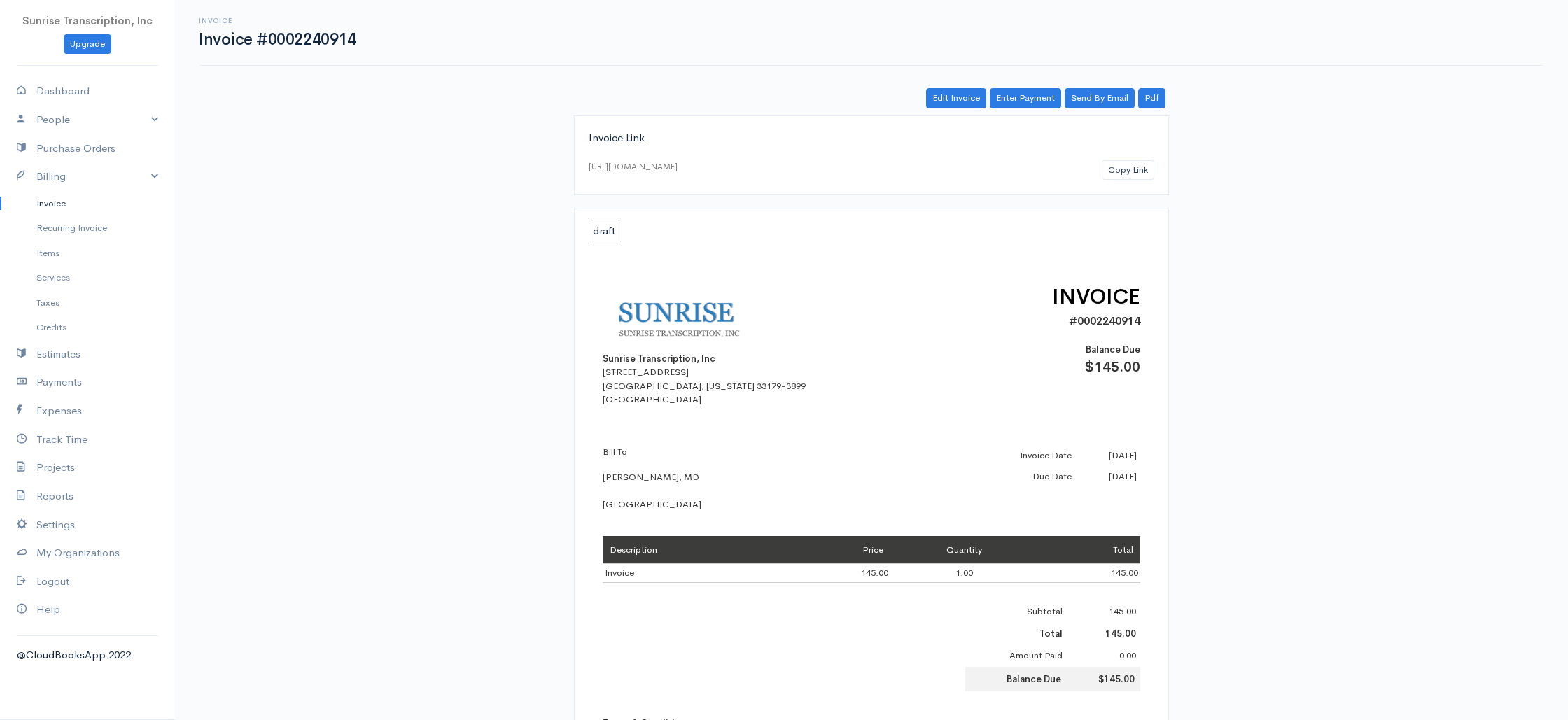
drag, startPoint x: 69, startPoint y: 206, endPoint x: 162, endPoint y: 209, distance: 93.0
click at [69, 206] on link "Invoice" at bounding box center [88, 203] width 175 height 25
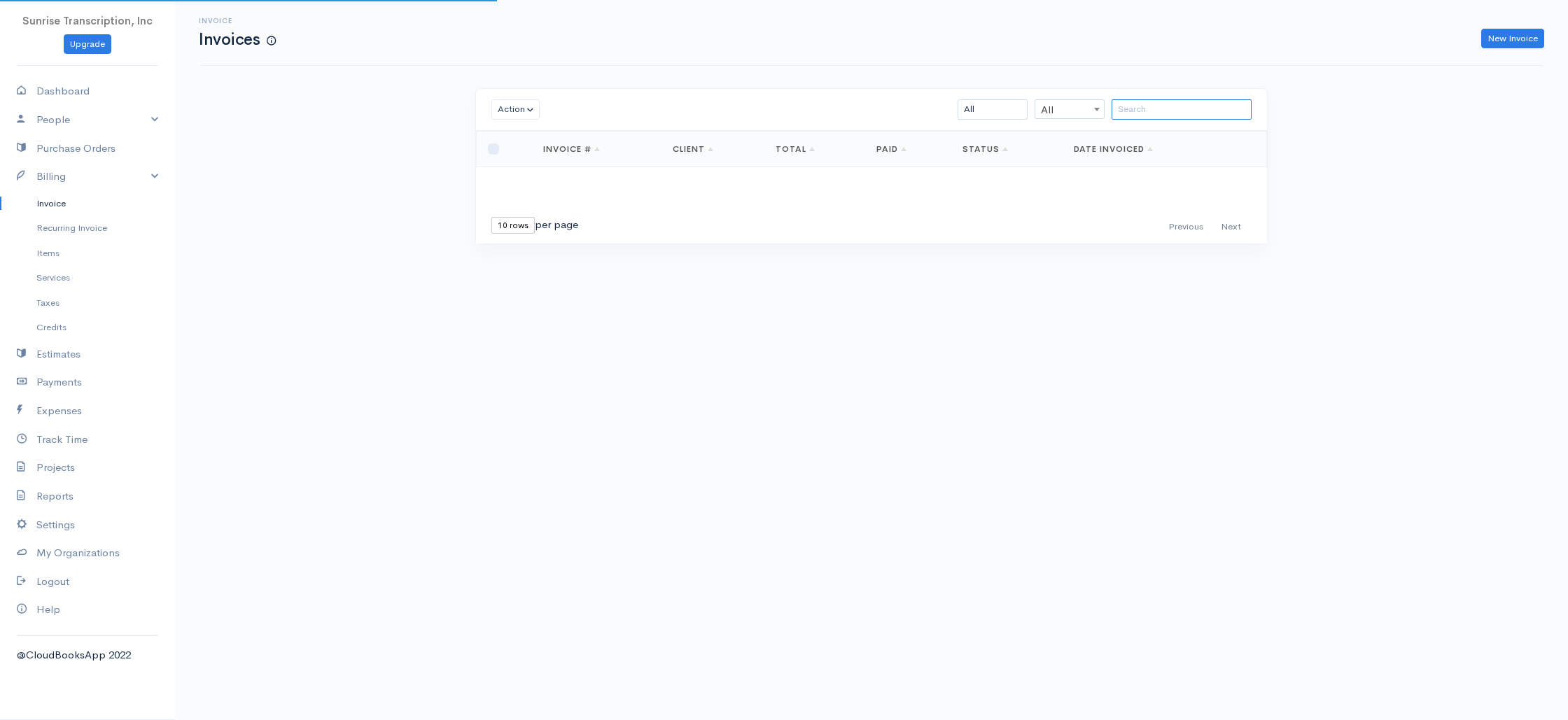
click at [1182, 116] on input "search" at bounding box center [1181, 110] width 140 height 20
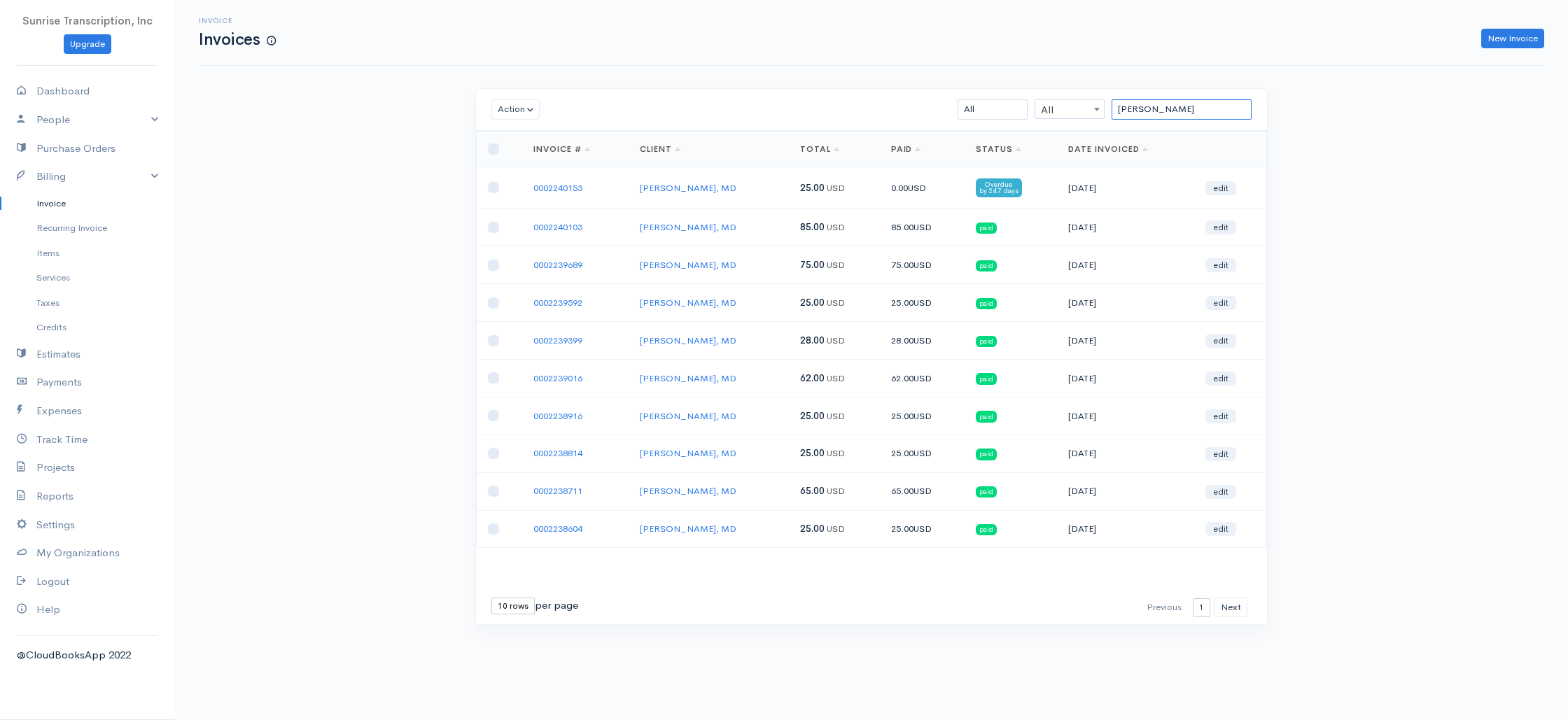
type input "WEISS"
click at [1519, 36] on link "New Invoice" at bounding box center [1512, 39] width 63 height 20
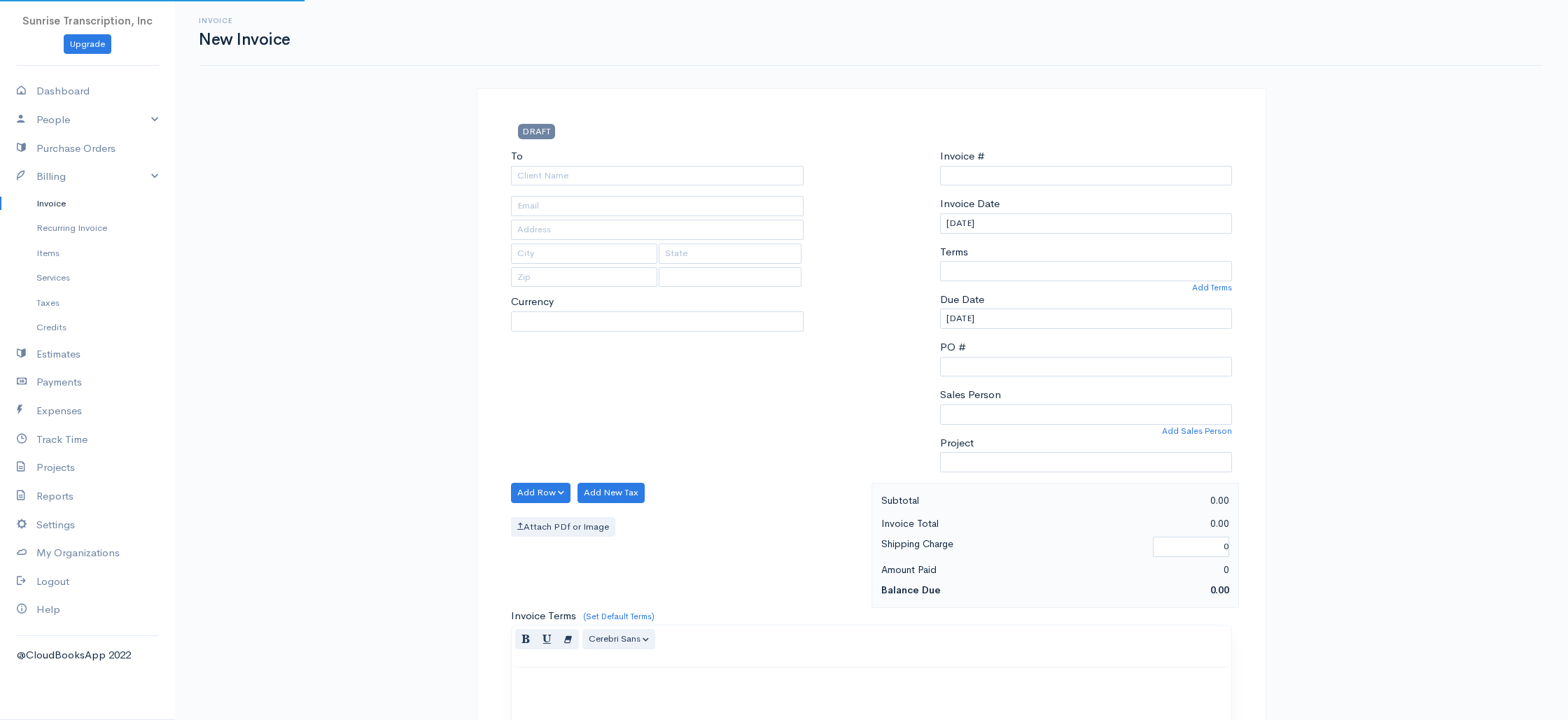
select select "USD"
select select "[GEOGRAPHIC_DATA]"
type input "0002240915"
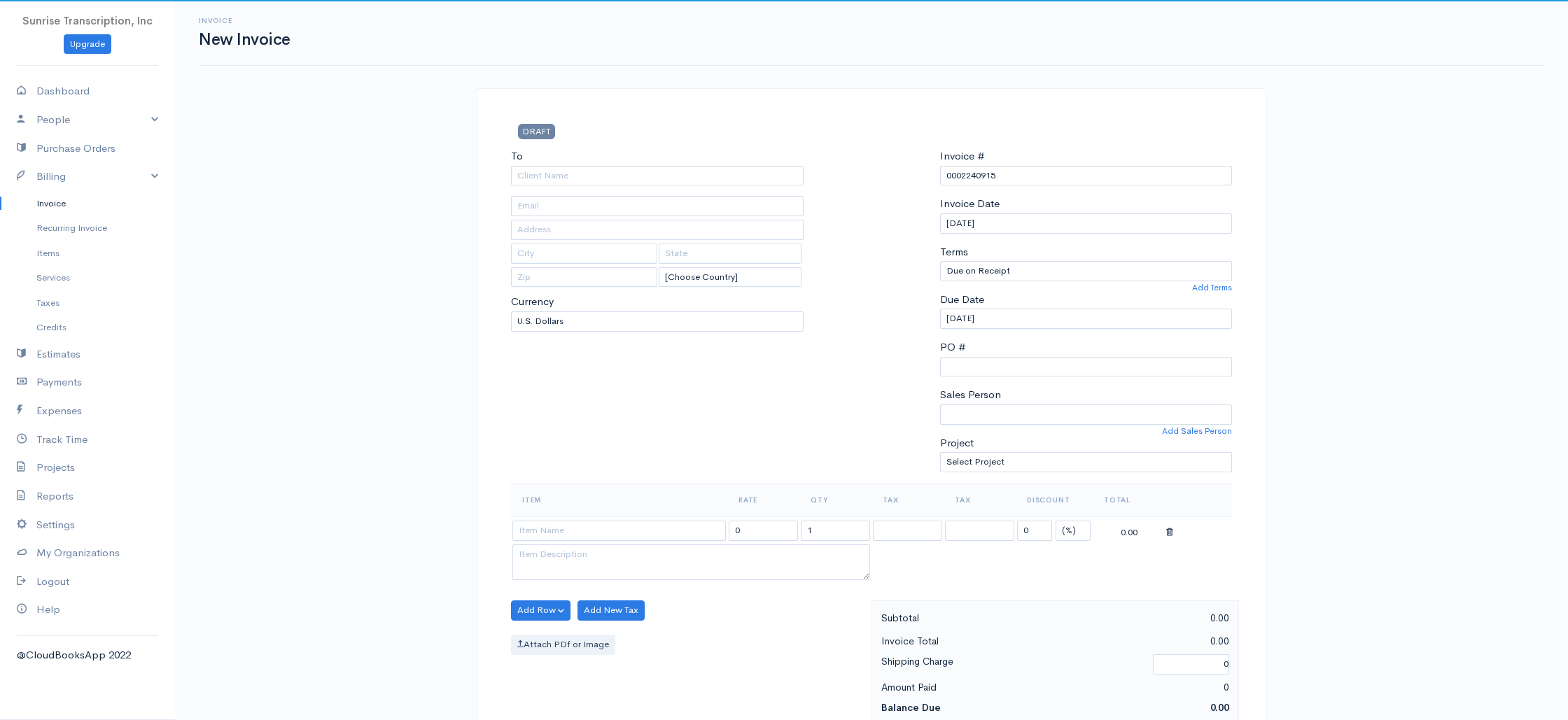
click at [62, 210] on link "Invoice" at bounding box center [88, 203] width 175 height 25
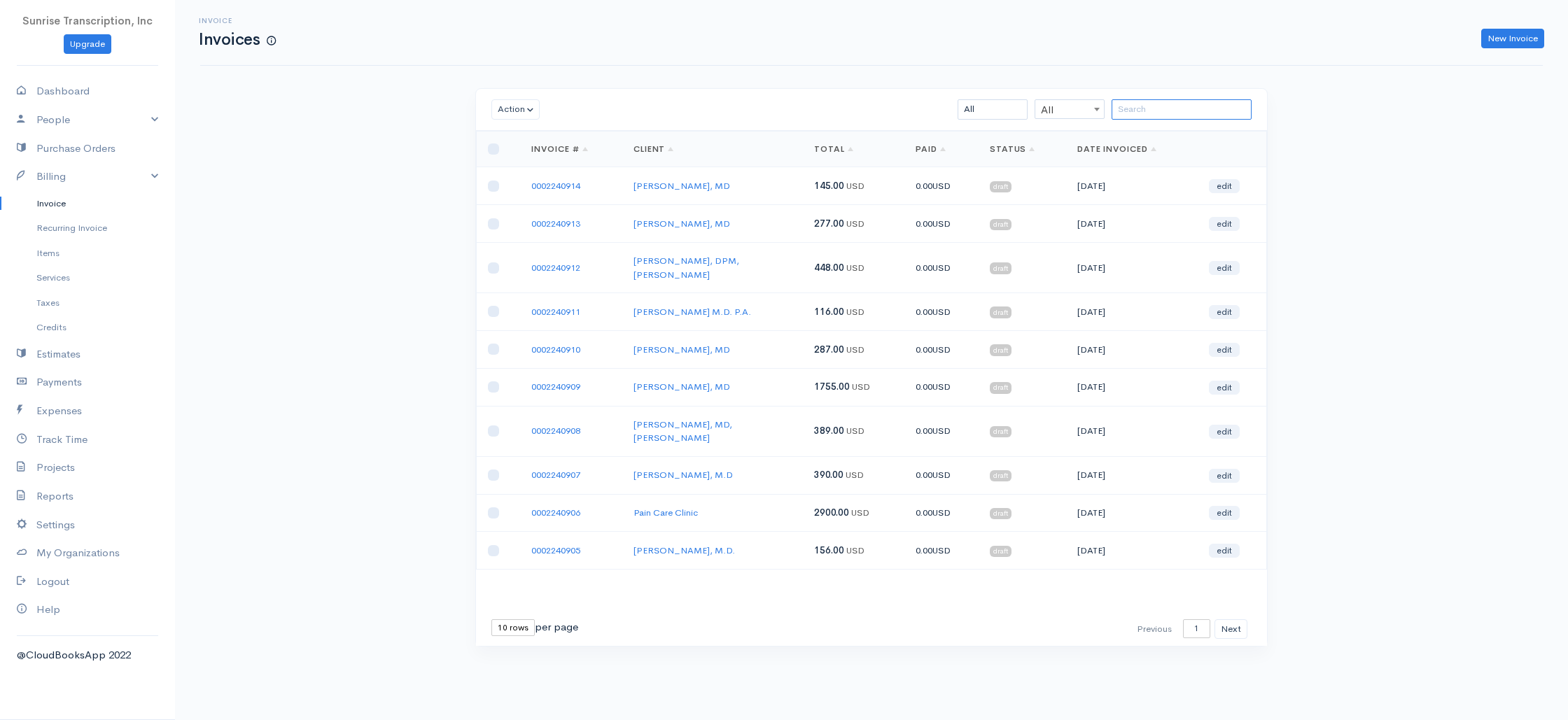
click at [1150, 111] on input "search" at bounding box center [1181, 110] width 140 height 20
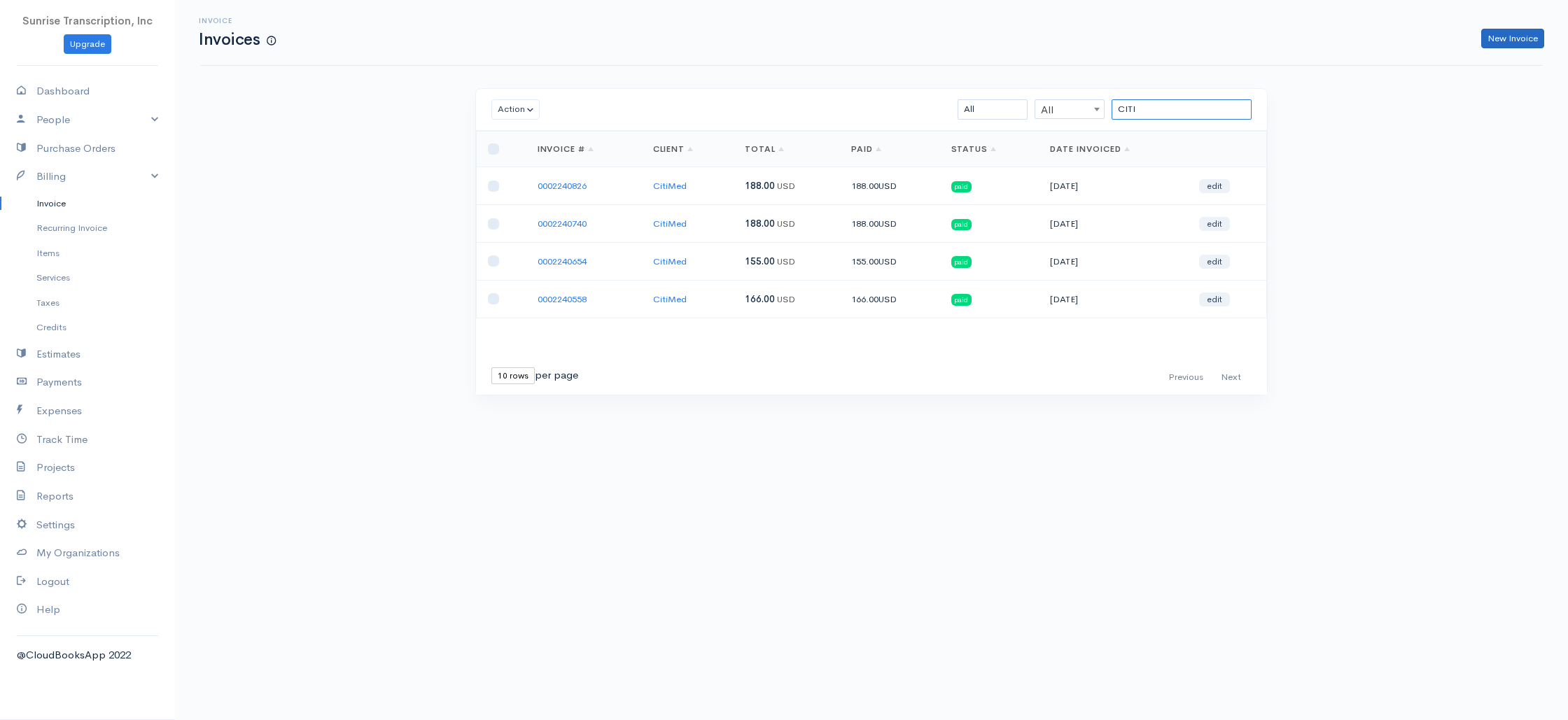
type input "CITI"
click at [1503, 39] on link "New Invoice" at bounding box center [1512, 39] width 63 height 20
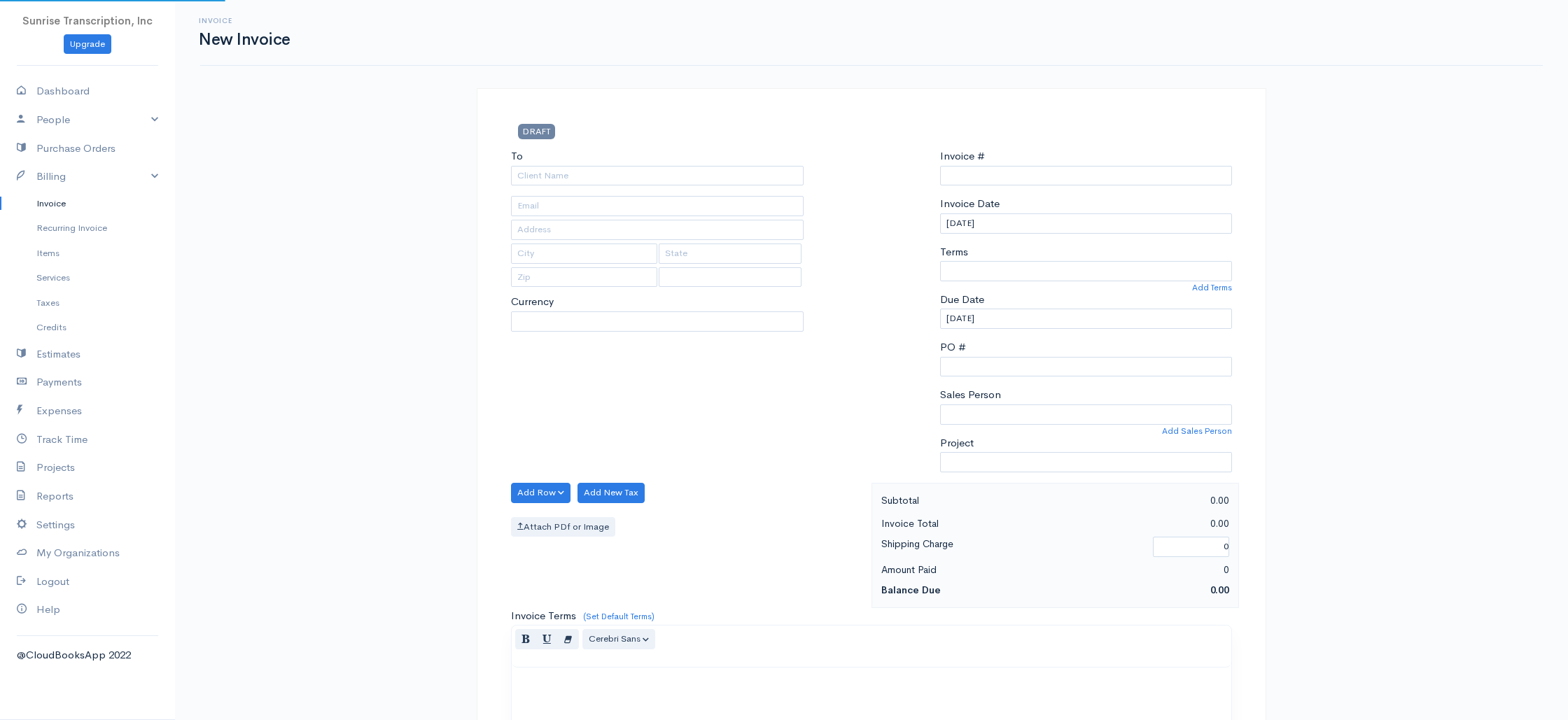
select select "[GEOGRAPHIC_DATA]"
select select "USD"
type input "0002240915"
click at [706, 179] on input "To" at bounding box center [657, 176] width 293 height 20
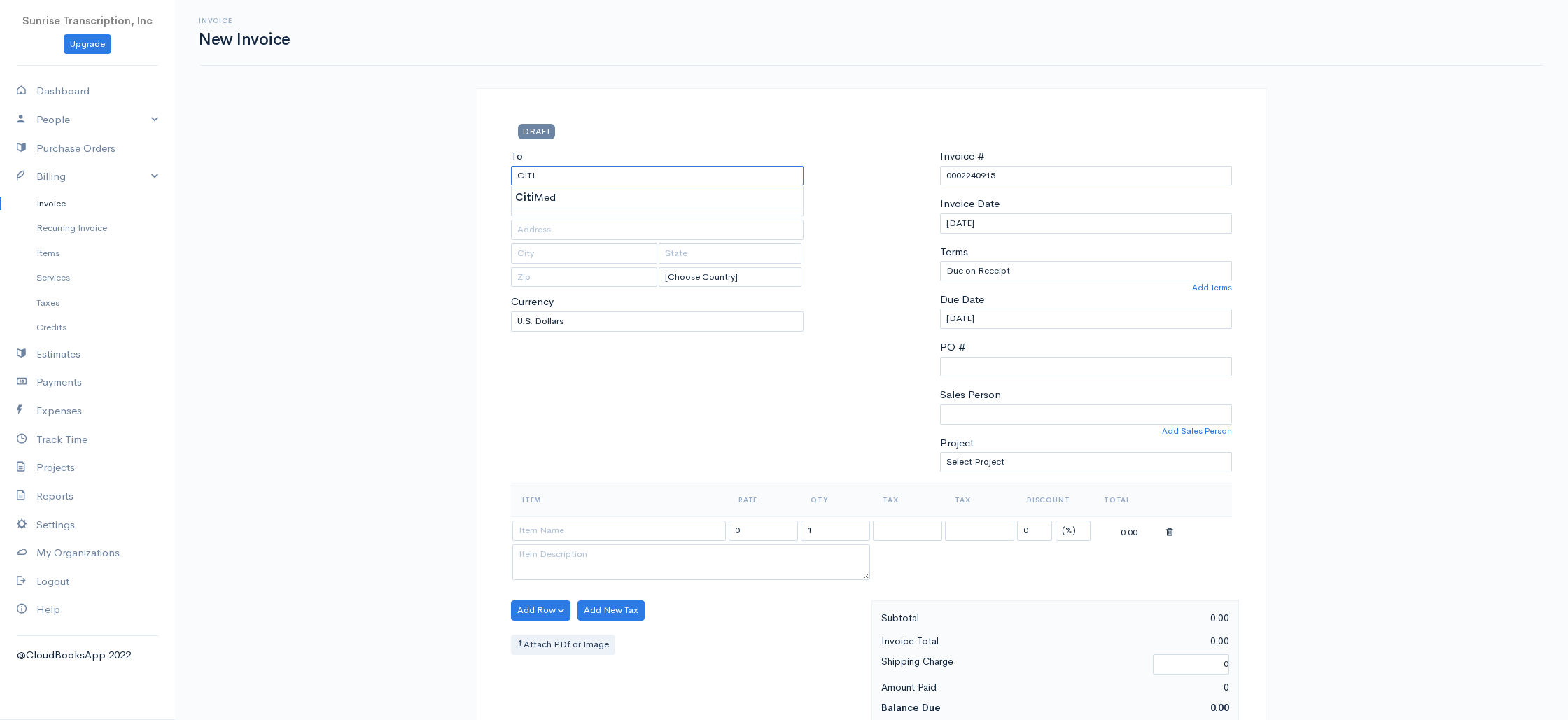
type input "CitiMed"
type input "dtyskewicz@citimed.com"
click at [617, 531] on input at bounding box center [619, 530] width 213 height 20
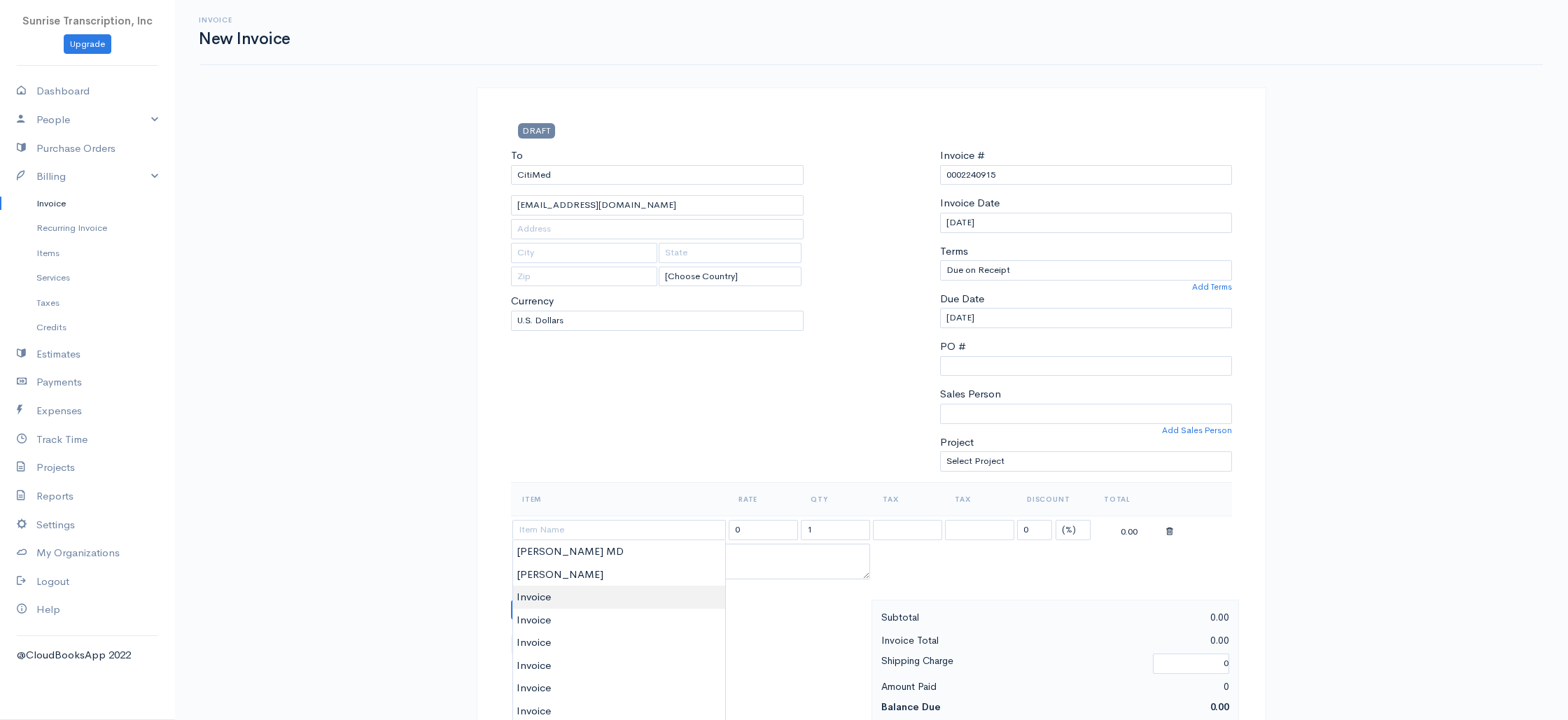
type input "Invoice"
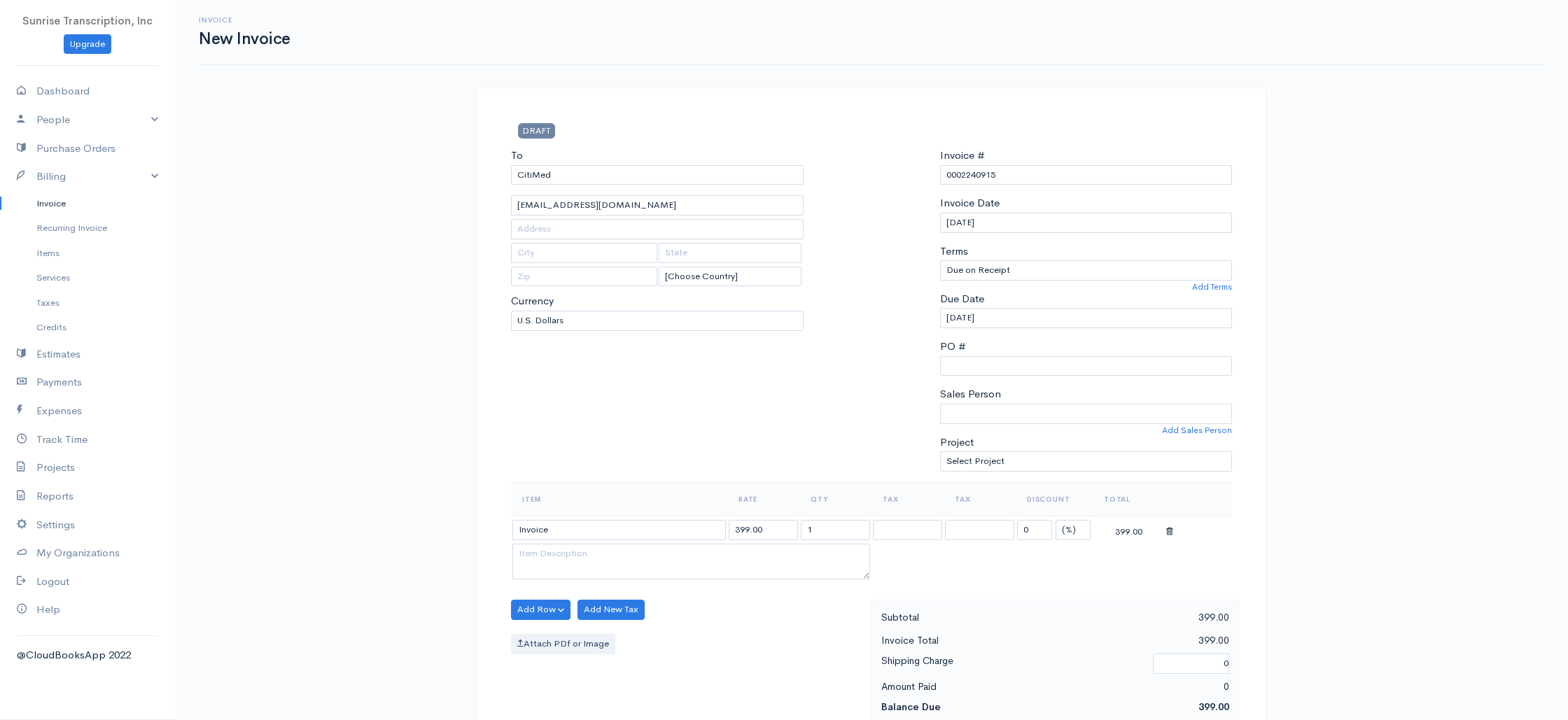
drag, startPoint x: 566, startPoint y: 594, endPoint x: 657, endPoint y: 564, distance: 95.8
click at [783, 531] on input "399.00" at bounding box center [763, 530] width 69 height 20
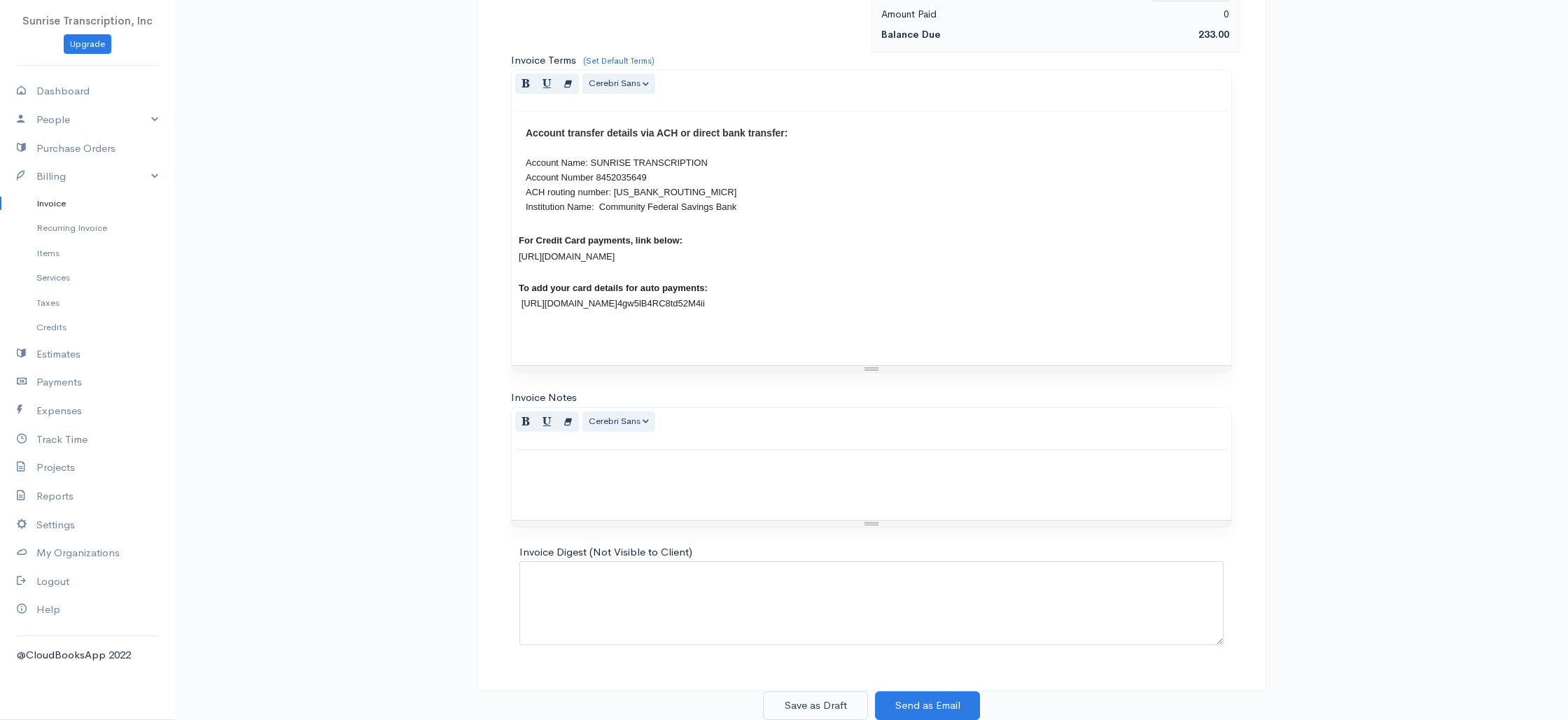
type input "233"
click at [819, 702] on button "Save as Draft" at bounding box center [815, 705] width 105 height 29
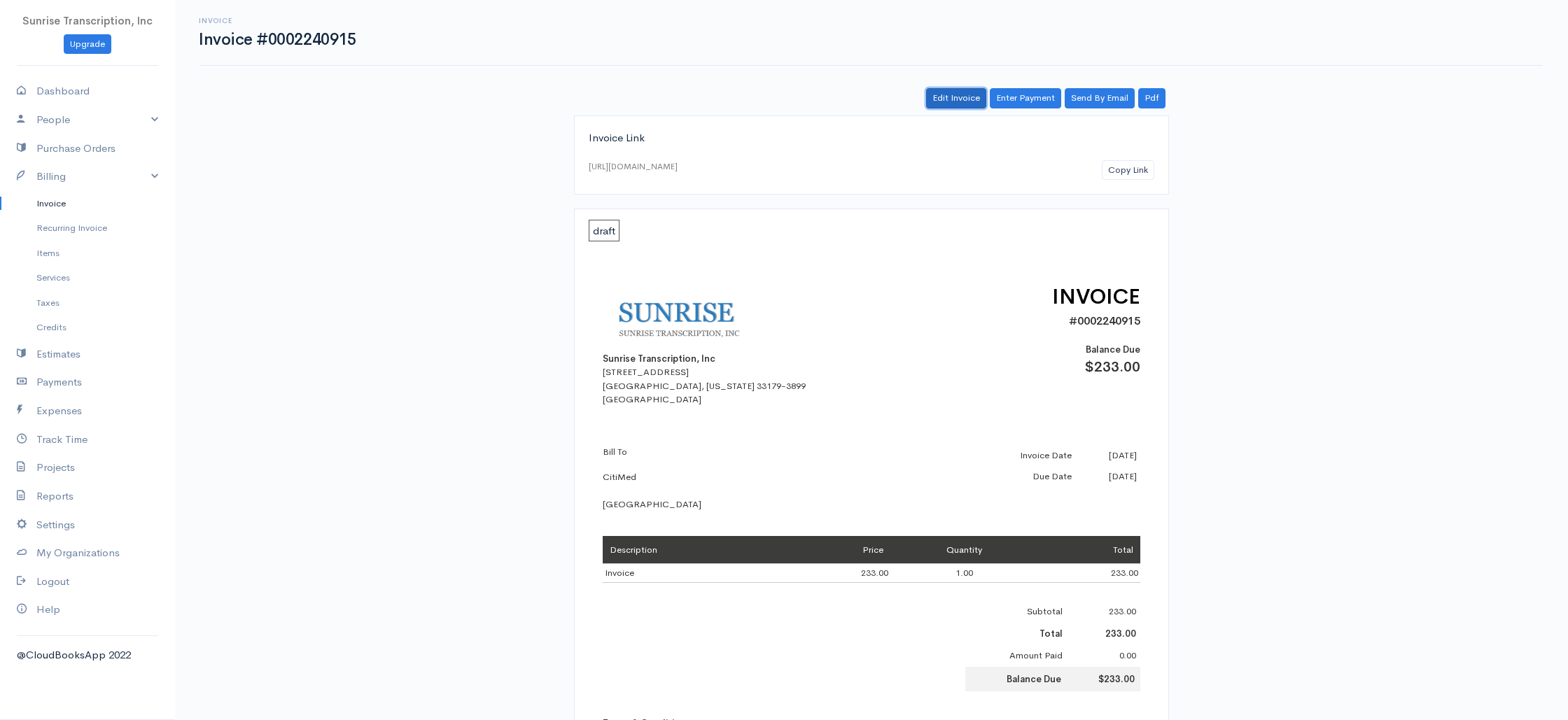
drag, startPoint x: 955, startPoint y: 97, endPoint x: 940, endPoint y: 99, distance: 15.1
click at [955, 97] on link "Edit Invoice" at bounding box center [956, 99] width 61 height 20
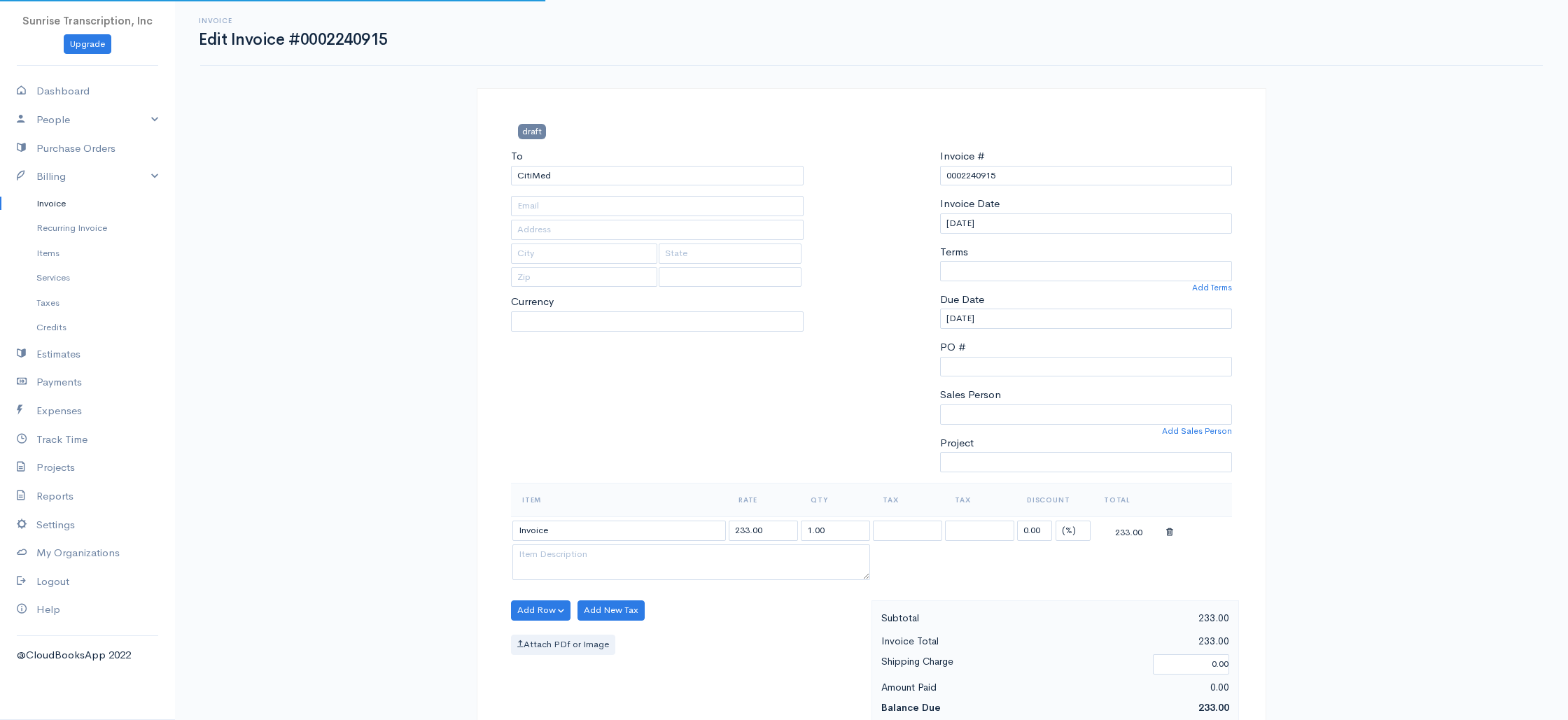
type input "dtyskewicz@citimed.com"
select select
select select "[GEOGRAPHIC_DATA]"
select select "0"
select select "USD"
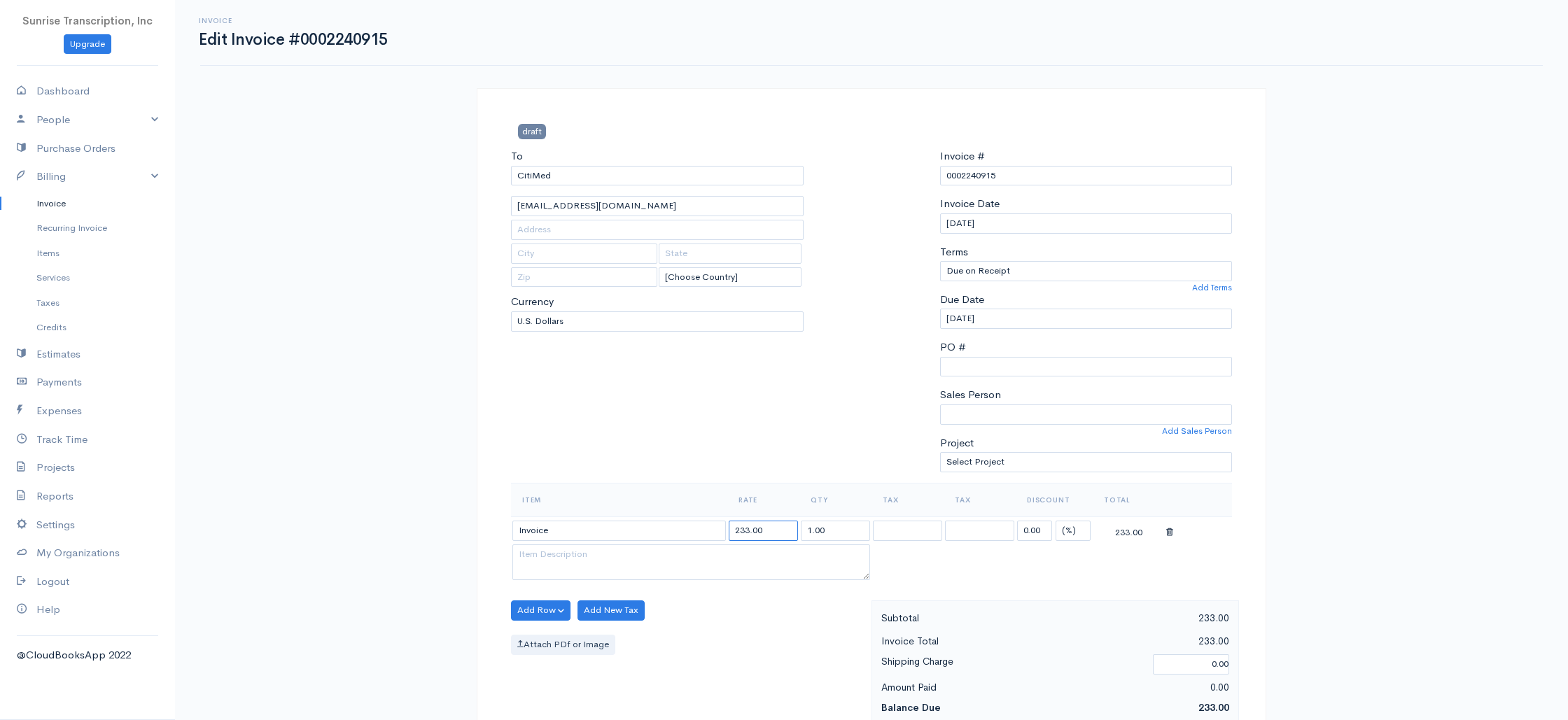
click at [742, 530] on input "233.00" at bounding box center [763, 531] width 69 height 20
type input "283.00"
click at [746, 469] on div "To CitiMed dtyskewicz@citimed.com [Choose Country] United States Canada United …" at bounding box center [657, 315] width 307 height 334
click at [811, 465] on div at bounding box center [871, 315] width 122 height 334
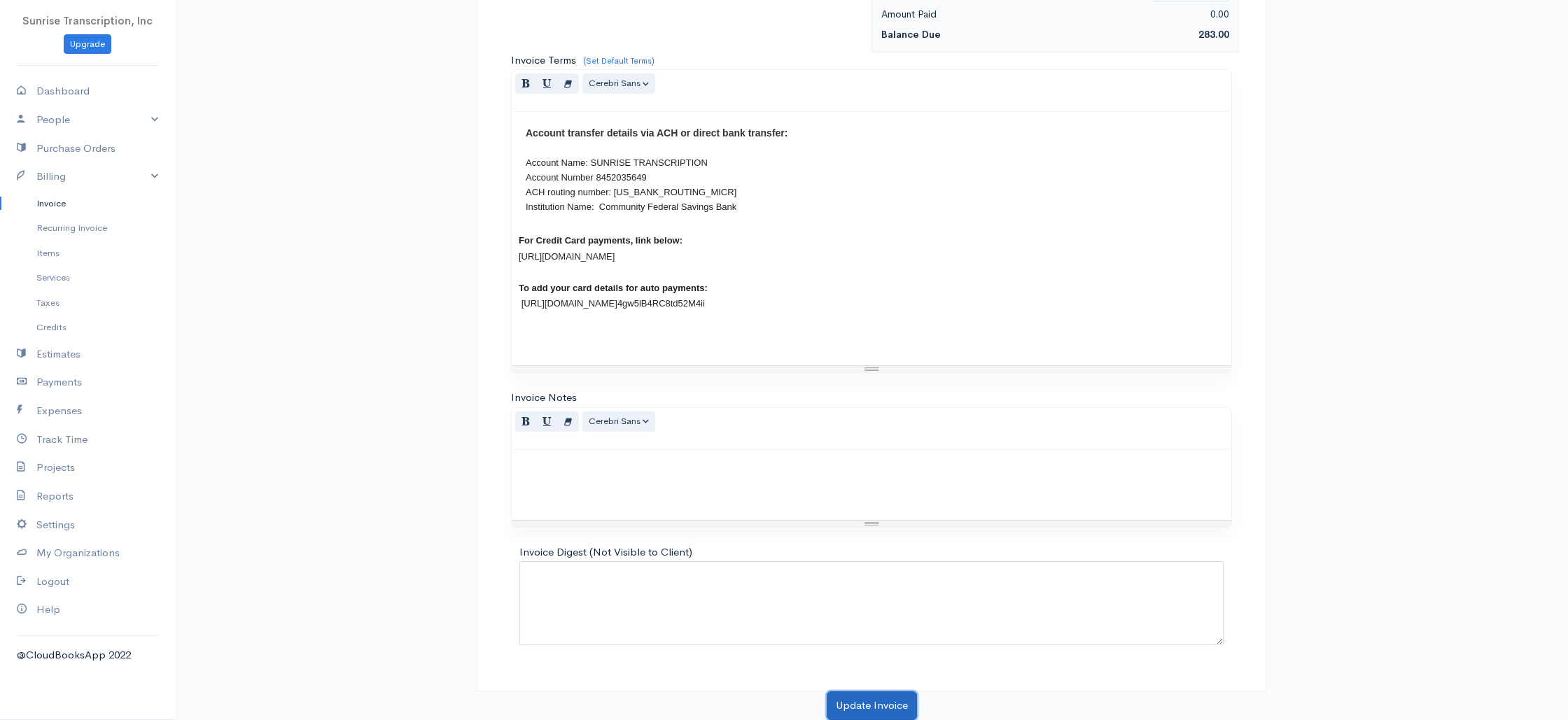
click at [851, 704] on button "Update Invoice" at bounding box center [871, 705] width 90 height 29
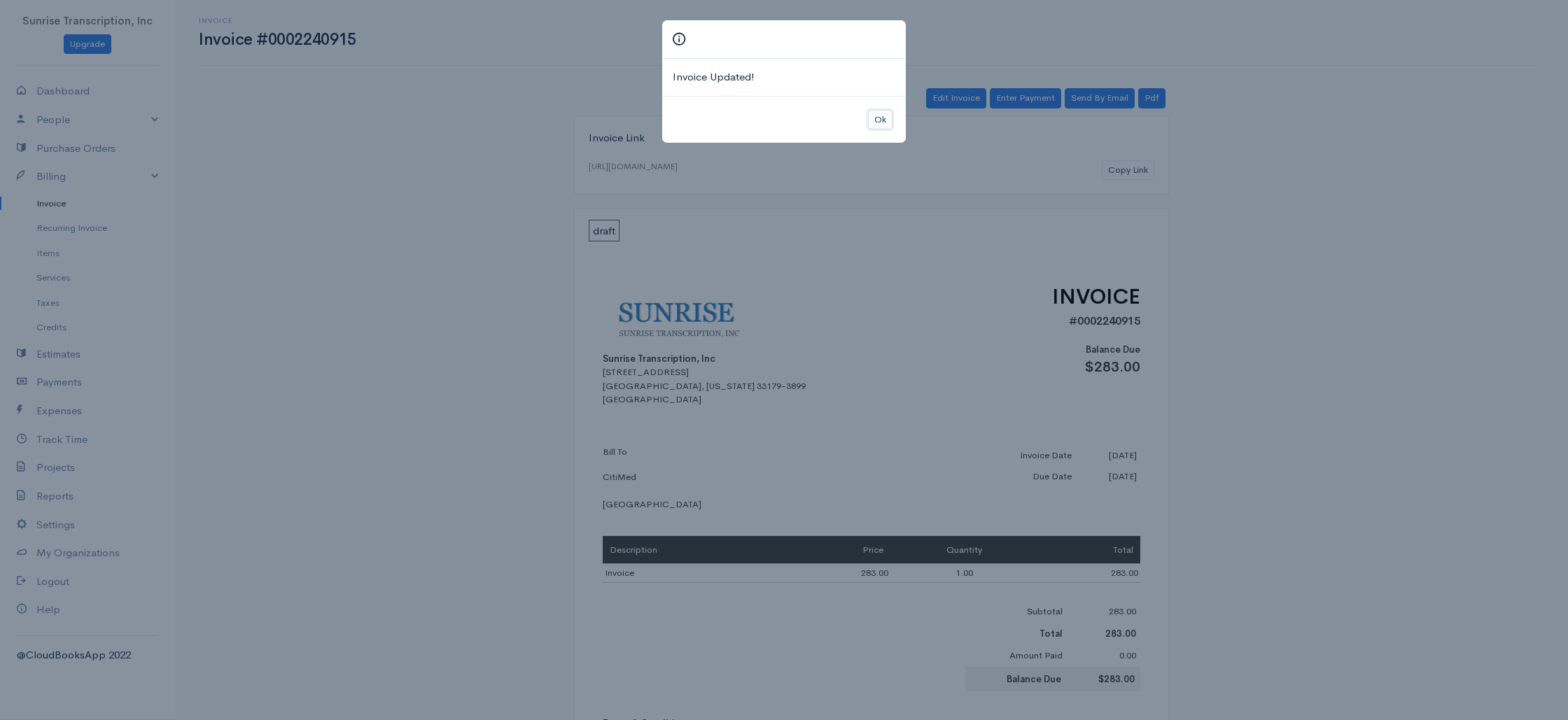
drag, startPoint x: 879, startPoint y: 114, endPoint x: 804, endPoint y: 120, distance: 75.2
click at [879, 114] on button "Ok" at bounding box center [879, 120] width 24 height 20
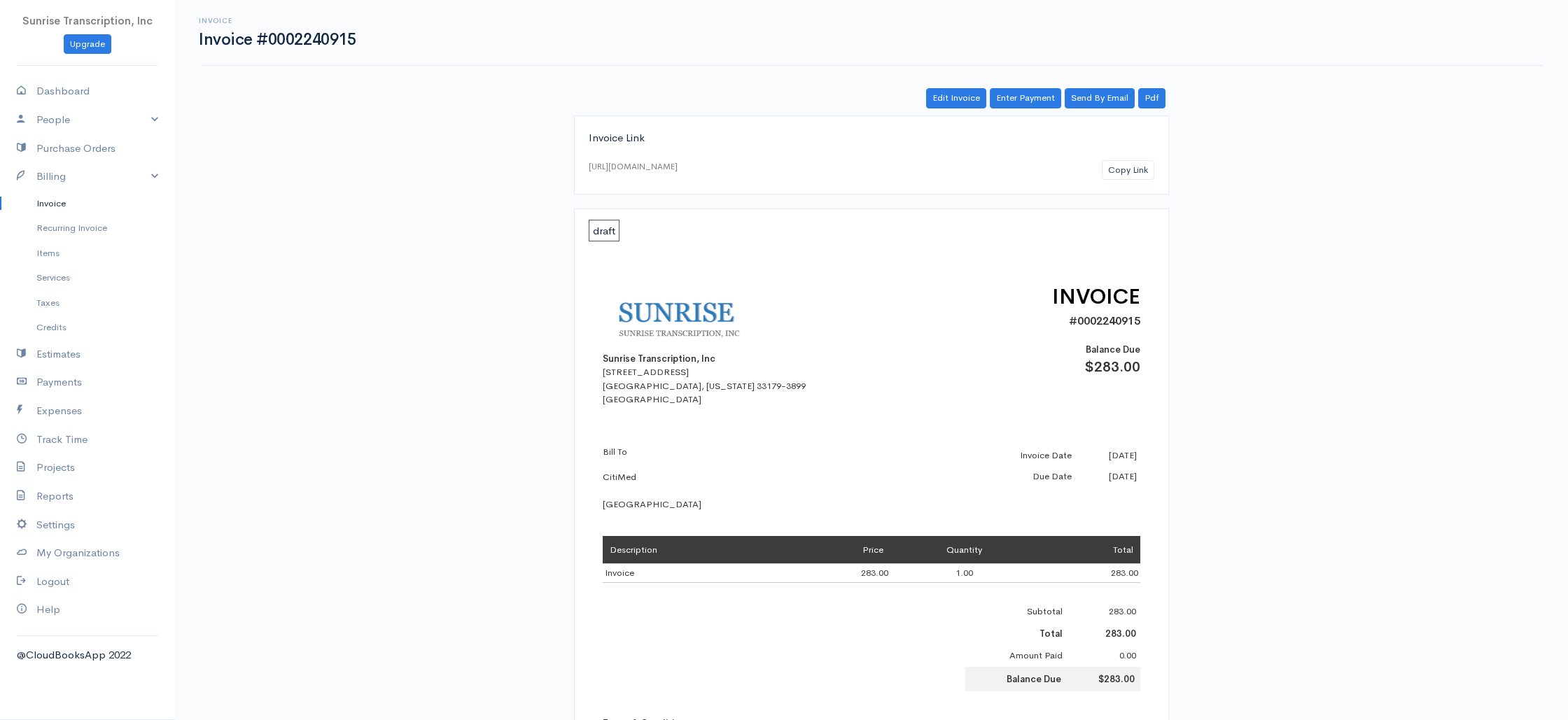
click at [65, 205] on link "Invoice" at bounding box center [88, 203] width 175 height 25
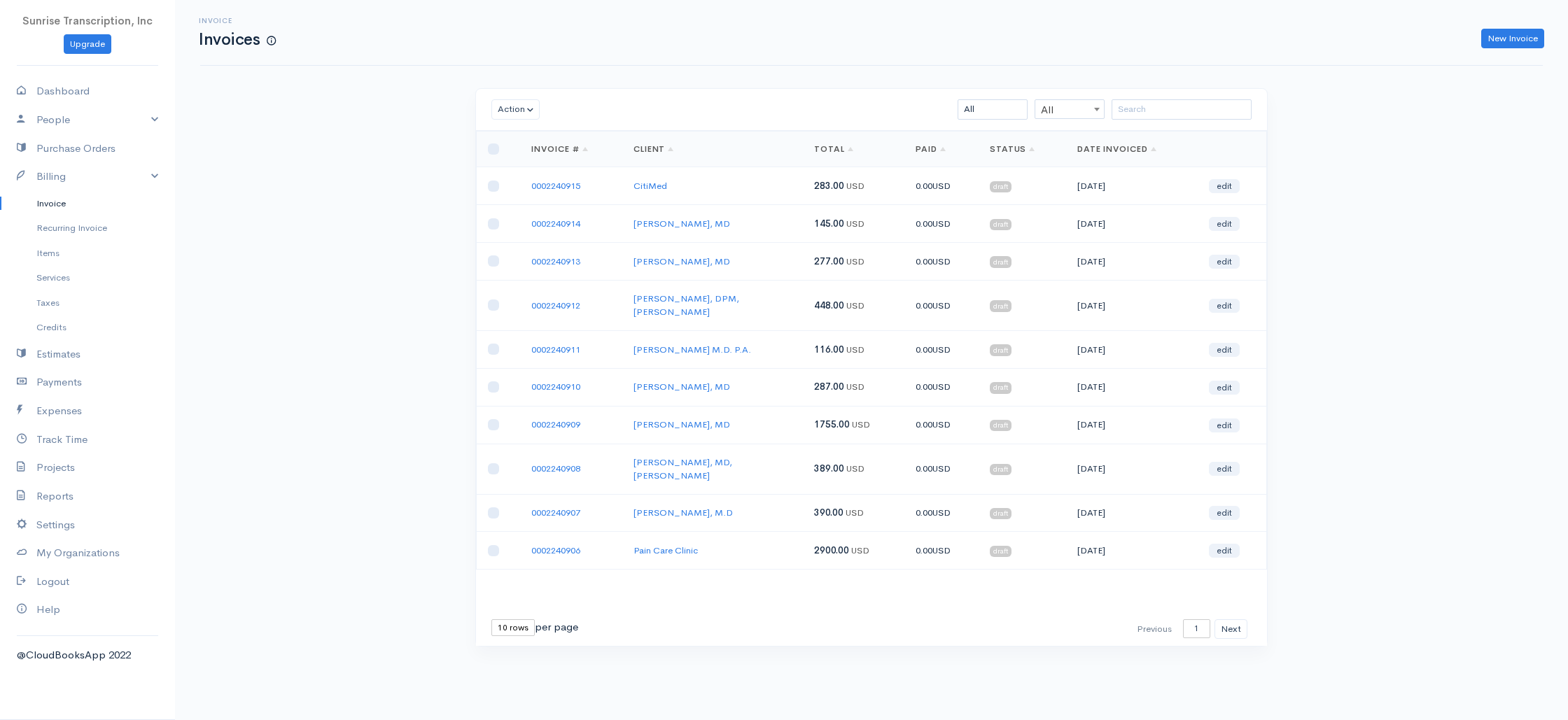
click at [227, 232] on div "Invoice Invoices New Invoice Action Archive Delete Download PDF Send Mark as Se…" at bounding box center [871, 349] width 1393 height 699
click at [61, 94] on link "Dashboard" at bounding box center [88, 91] width 175 height 29
select select "365"
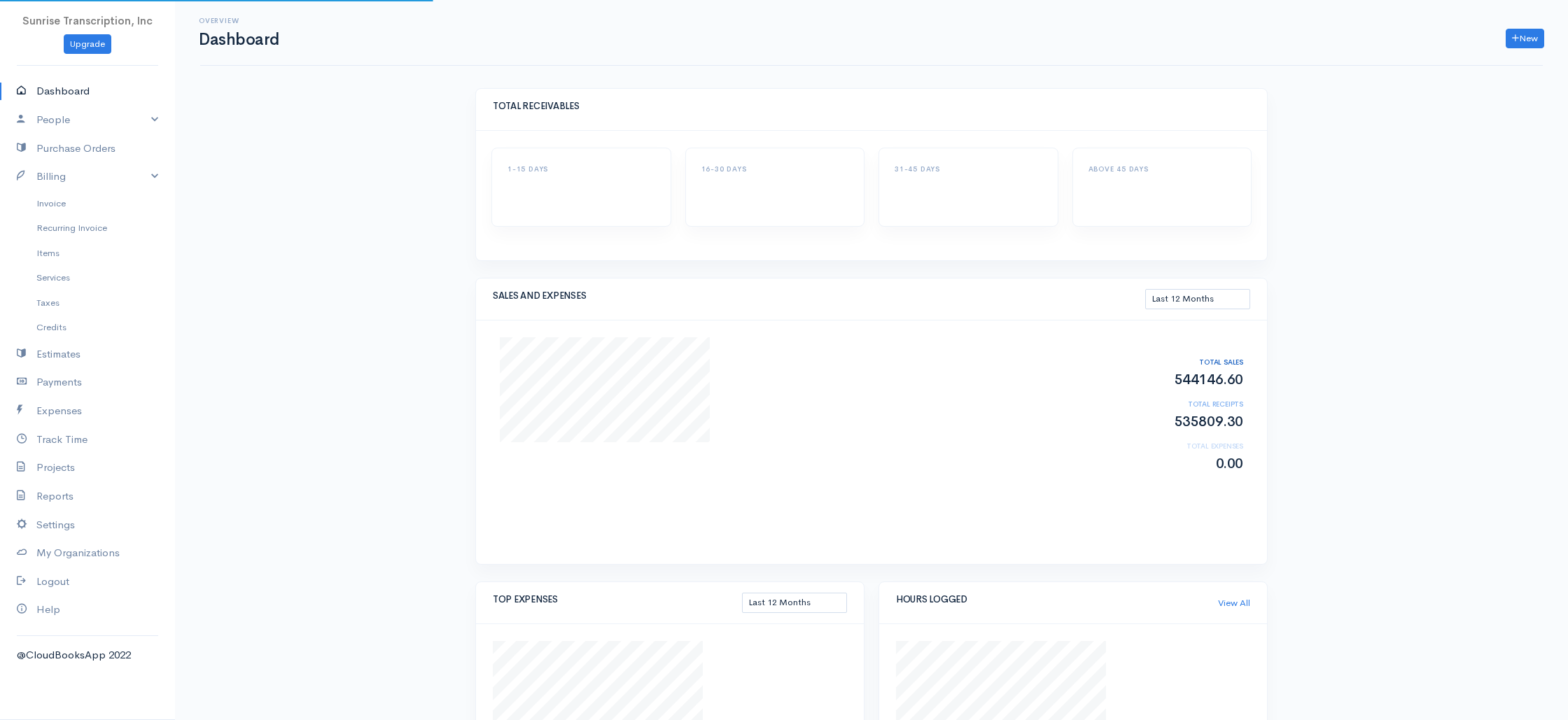
click at [238, 249] on div "Overview Dashboard New Invoice Client Quote Project Invoices Quotes Clients Exp…" at bounding box center [871, 489] width 1393 height 979
click at [48, 206] on link "Invoice" at bounding box center [88, 203] width 175 height 25
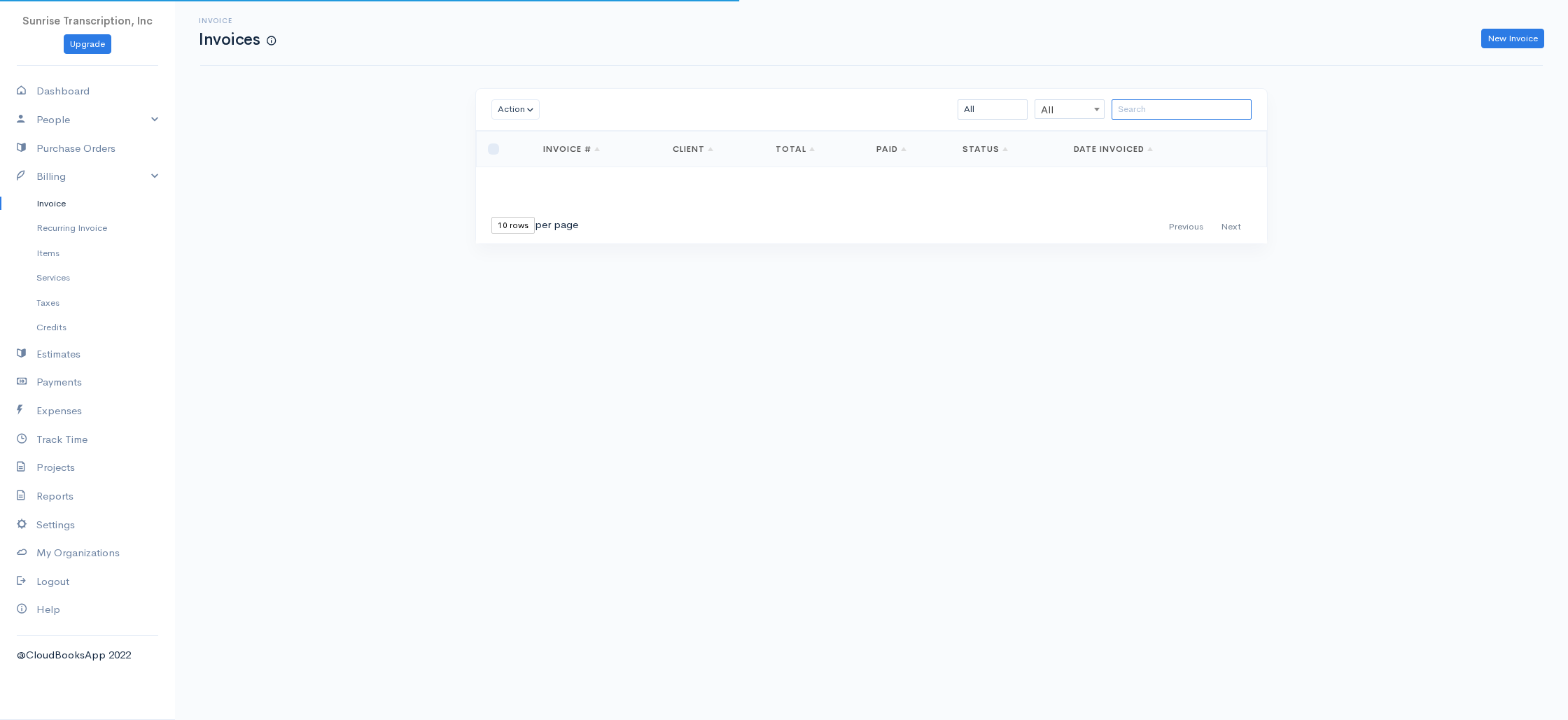
click at [1194, 110] on input "search" at bounding box center [1181, 110] width 140 height 20
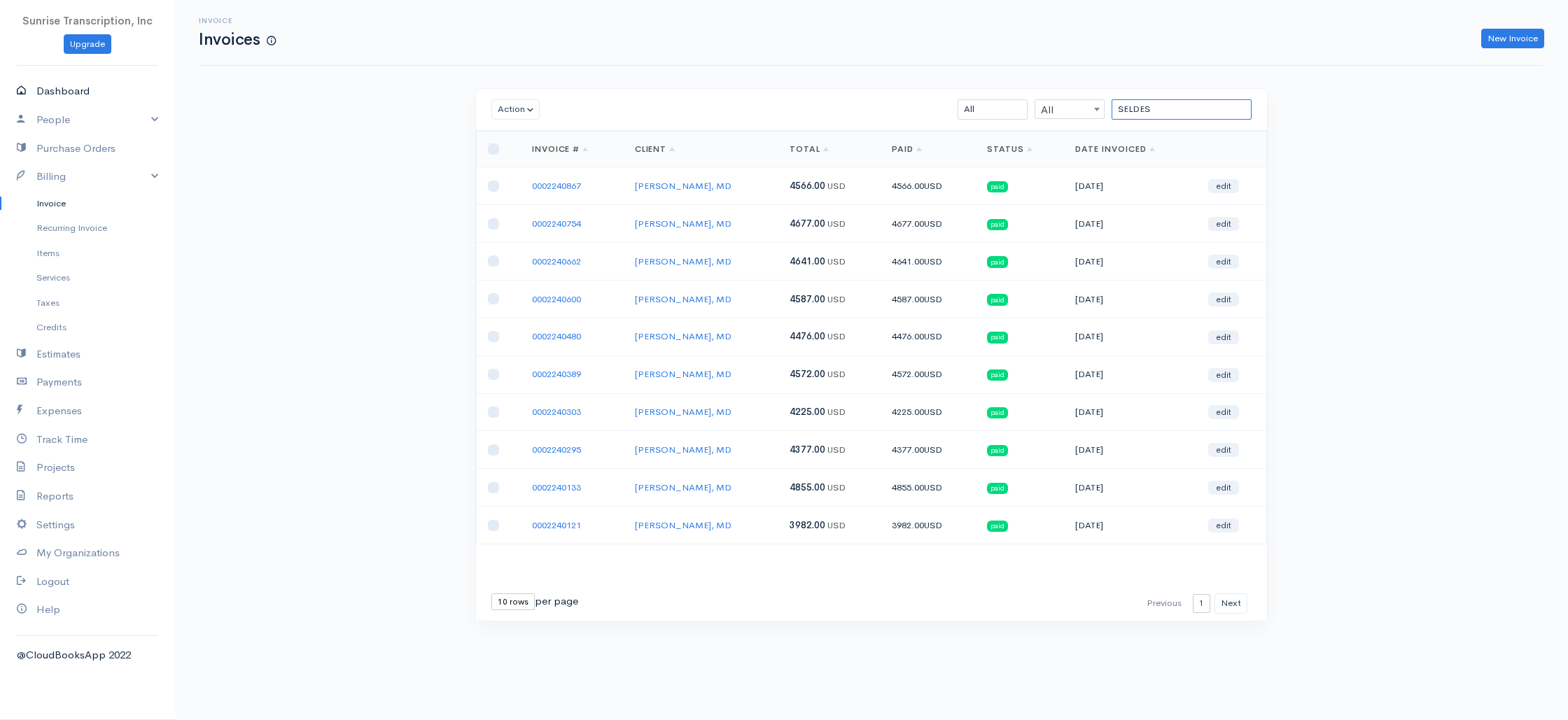
type input "SELDES"
click at [91, 95] on link "Dashboard" at bounding box center [88, 91] width 175 height 29
select select "365"
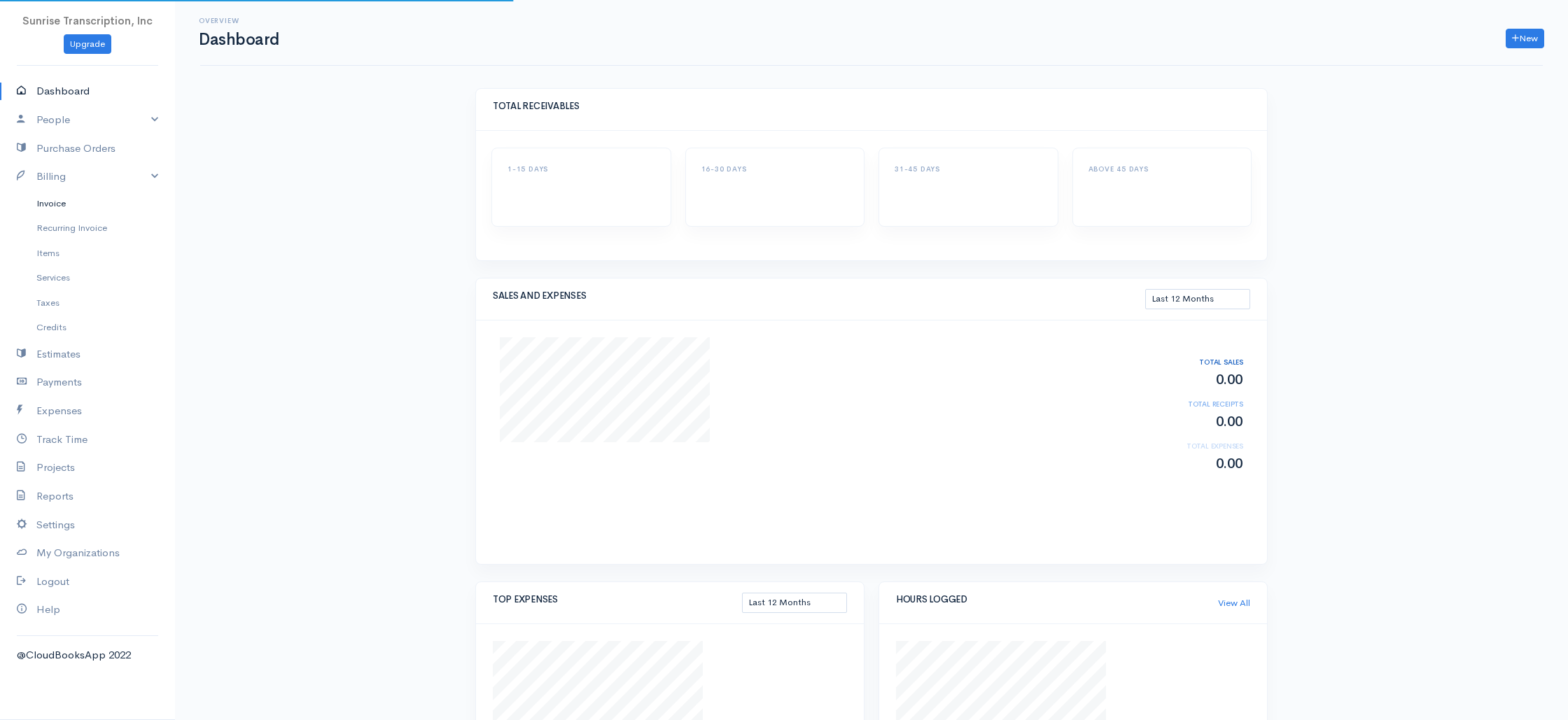
click at [55, 203] on link "Invoice" at bounding box center [88, 203] width 175 height 25
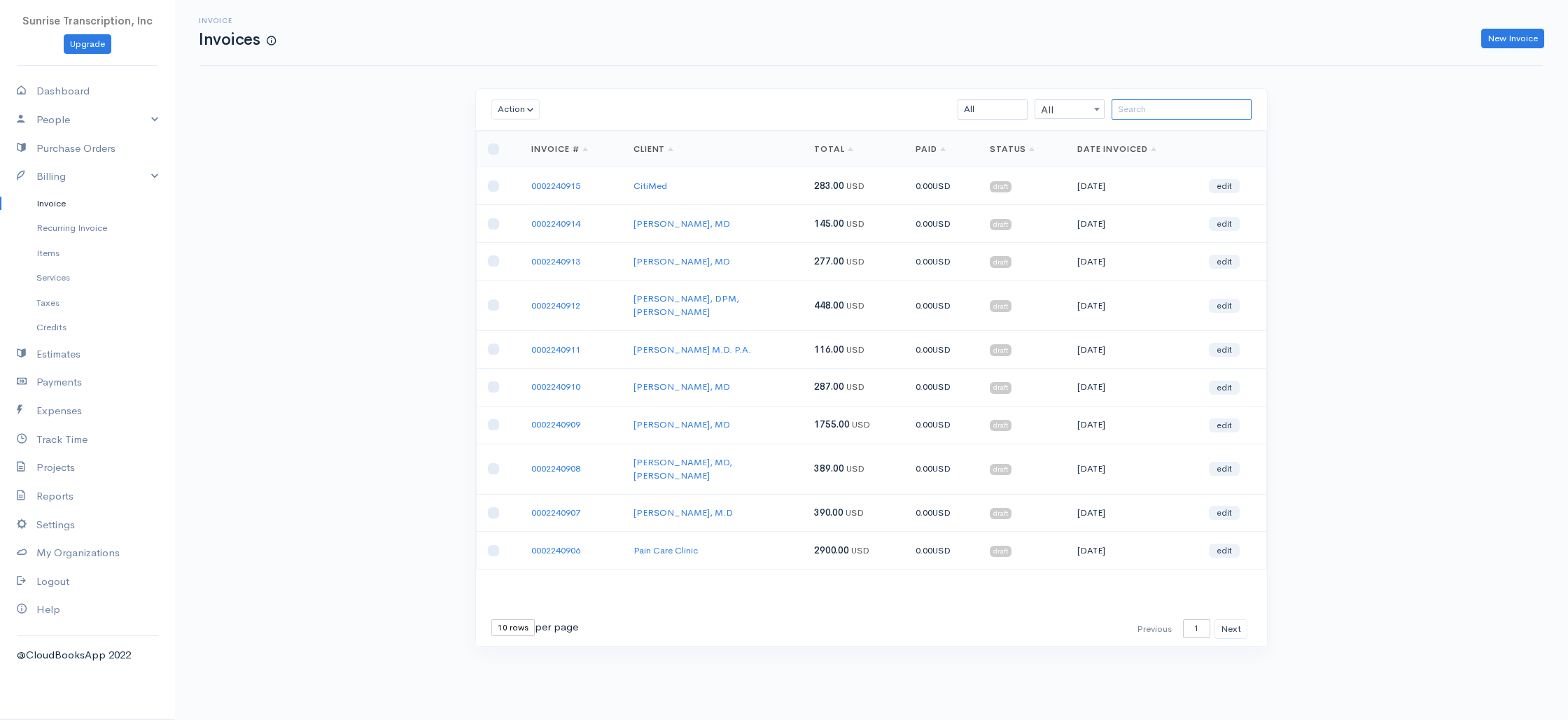
click at [1164, 115] on input "search" at bounding box center [1181, 110] width 140 height 20
type input "NAS"
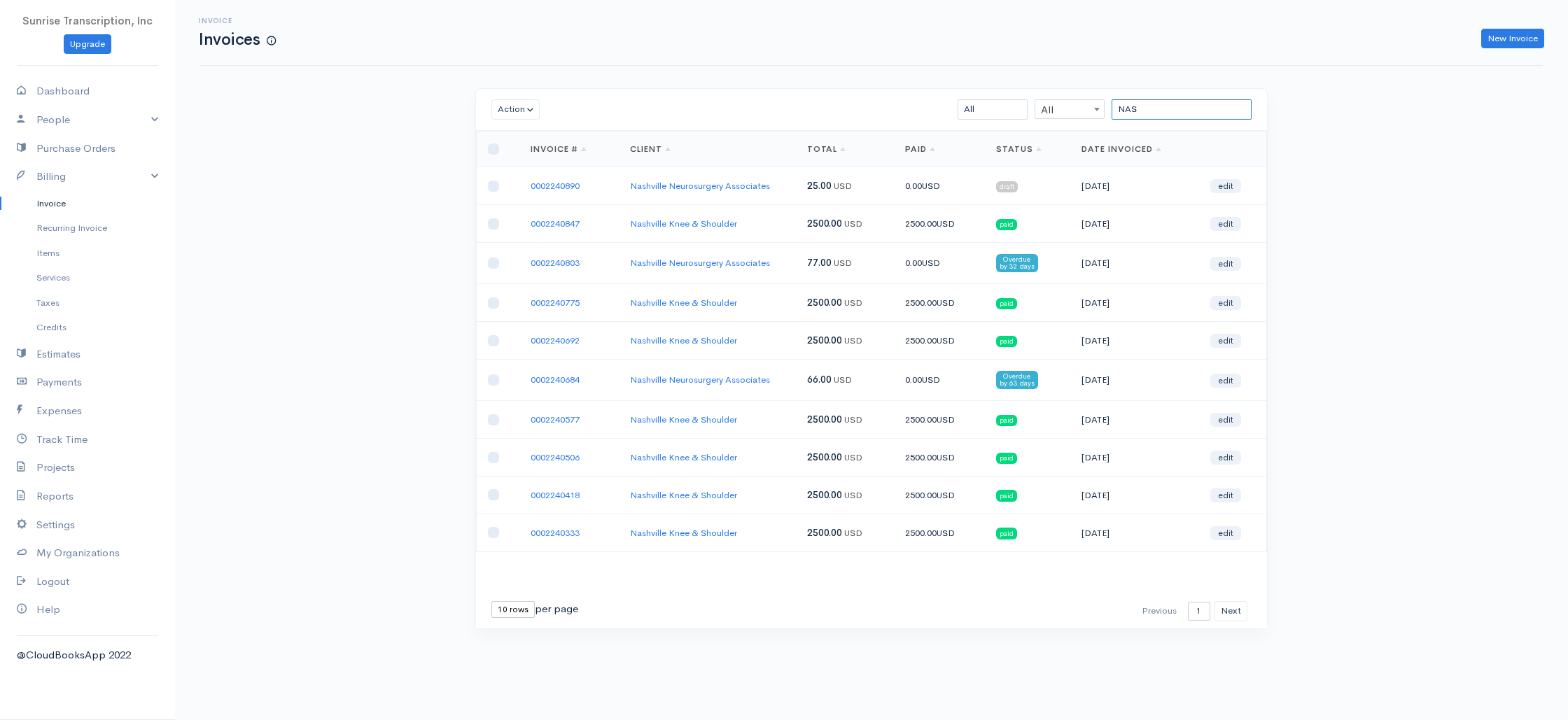
drag, startPoint x: 1175, startPoint y: 111, endPoint x: 1080, endPoint y: 113, distance: 95.0
click at [1080, 113] on div "NAS All All All Draft Viewed Sent Paid Partial Overdue Unpaid/Open" at bounding box center [935, 110] width 646 height 20
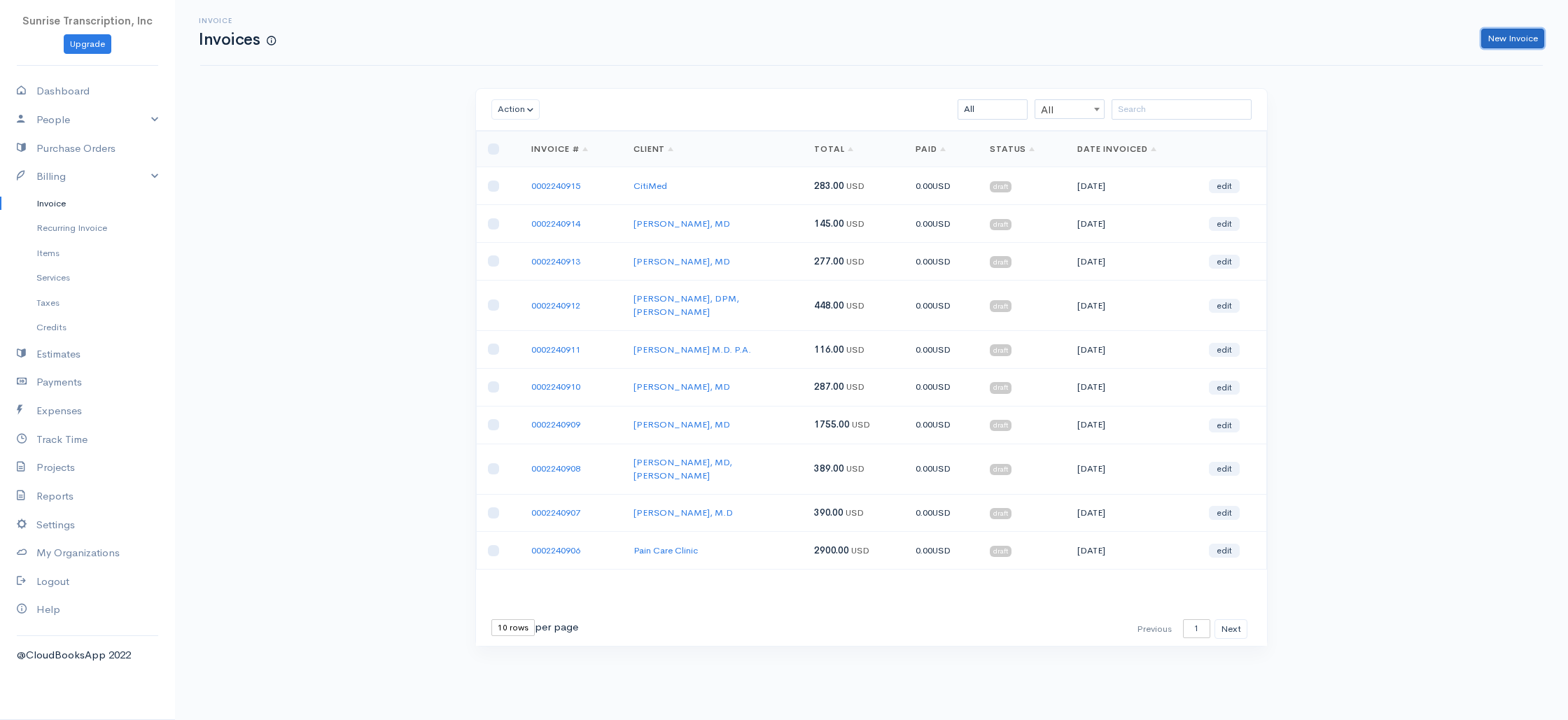
drag, startPoint x: 1515, startPoint y: 41, endPoint x: 1328, endPoint y: 46, distance: 187.1
click at [1515, 41] on link "New Invoice" at bounding box center [1512, 39] width 63 height 20
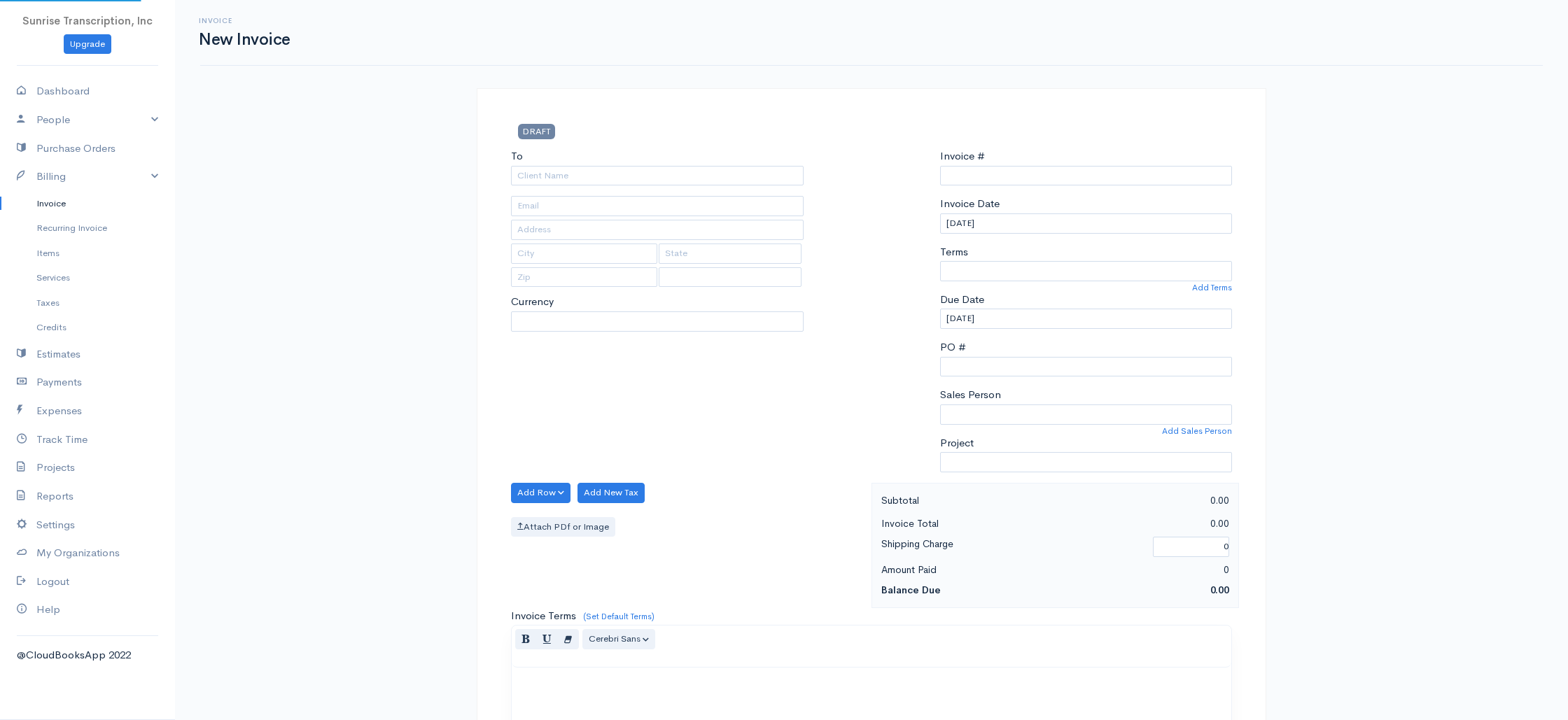
type input "0002240916"
select select "[GEOGRAPHIC_DATA]"
select select "USD"
click at [679, 169] on input "To" at bounding box center [657, 176] width 293 height 20
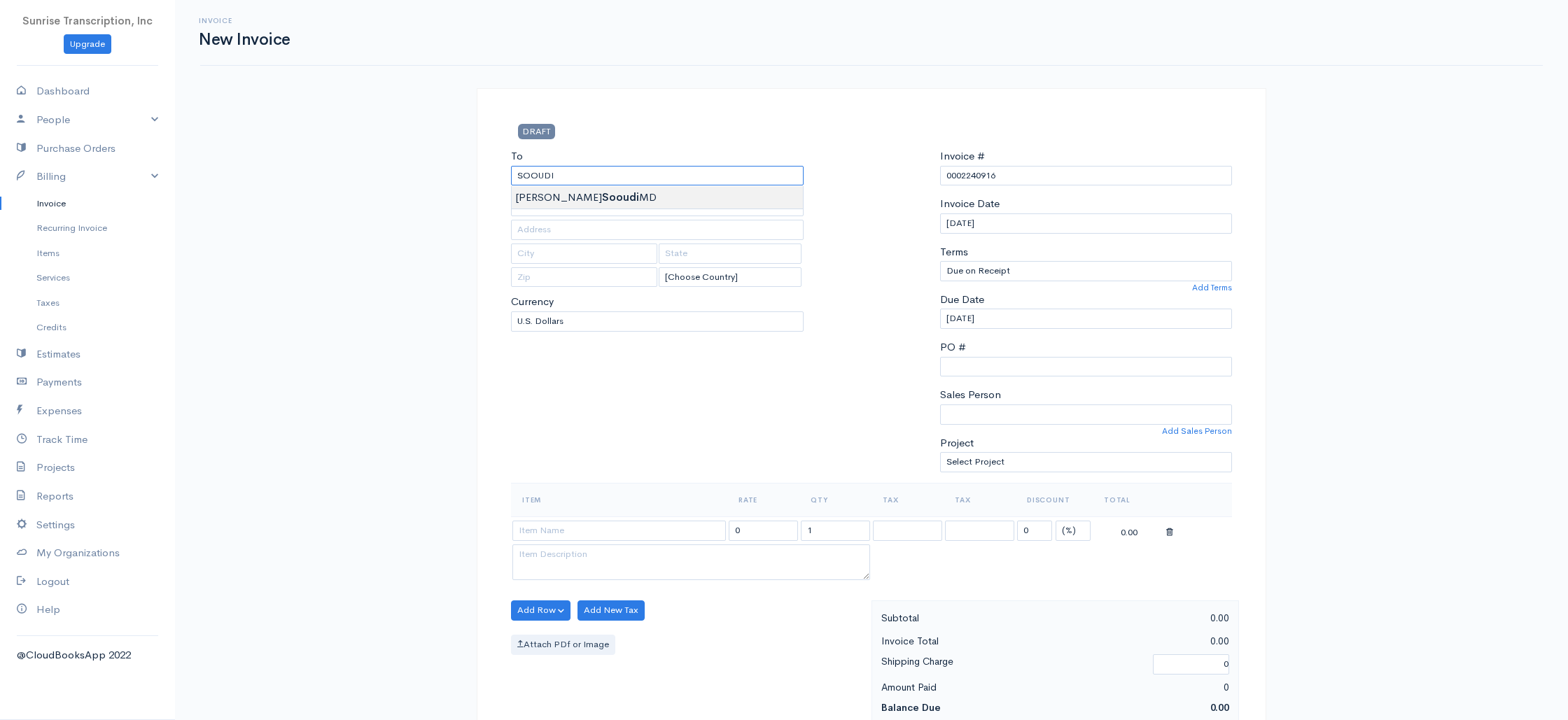
type input "Soheil Sooudi MD"
type input "ssooudi@cfdiagnostics.com"
type input "5526 Emerson Pointe Way"
type input "Orlando"
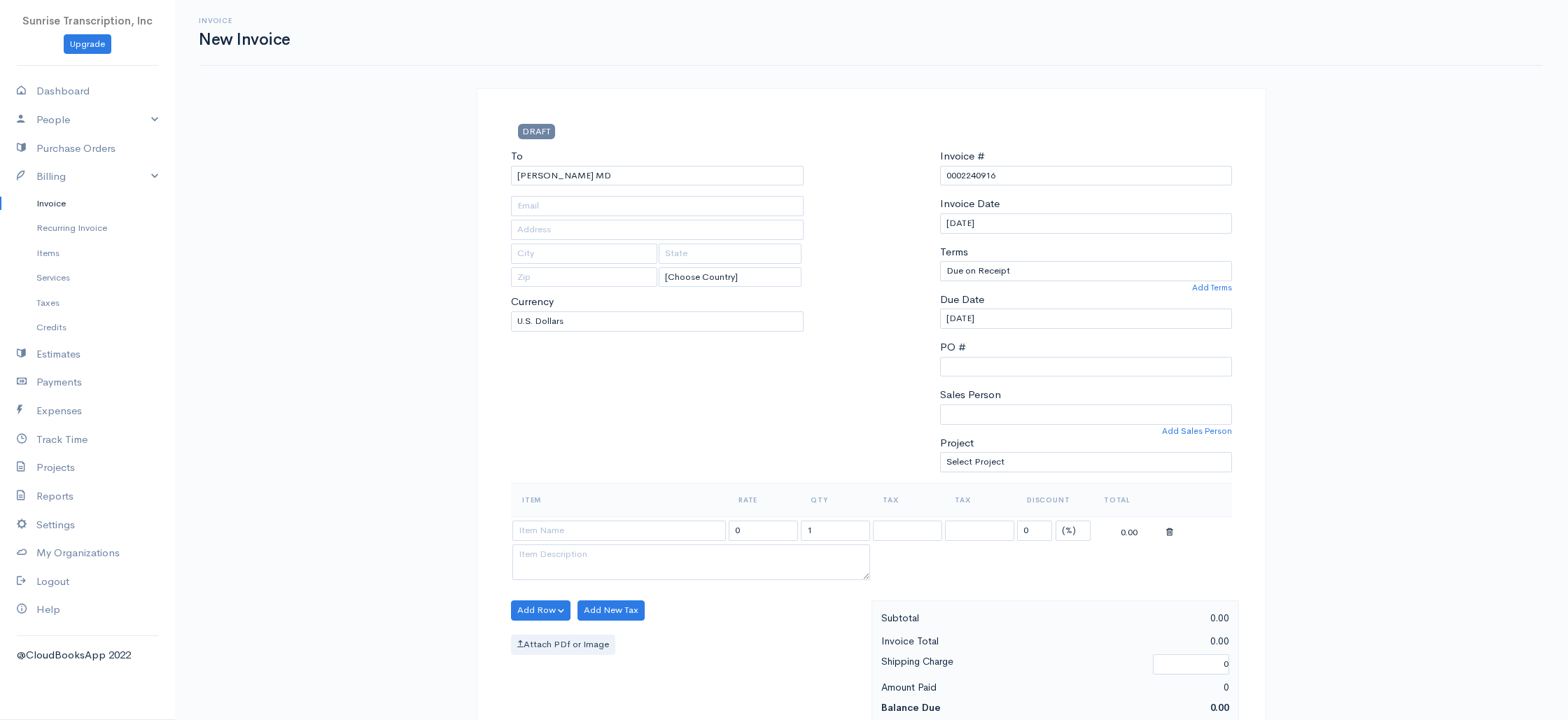
type input "Florida"
type input "32819"
click at [614, 389] on div "To Soheil Sooudi MD ssooudi@cfdiagnostics.com 5526 Emerson Pointe Way Orlando F…" at bounding box center [657, 315] width 307 height 334
click at [606, 527] on input at bounding box center [619, 531] width 213 height 20
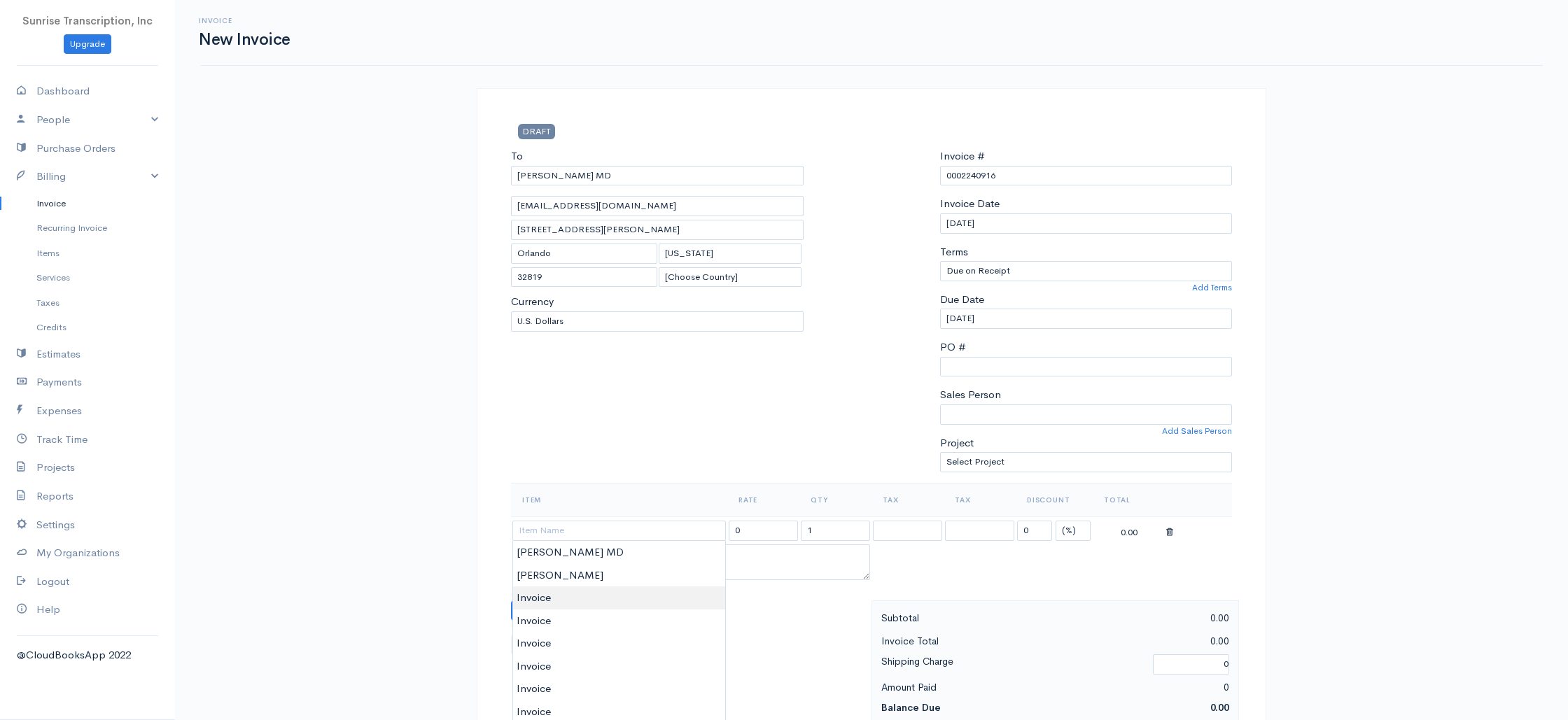
type input "Invoice"
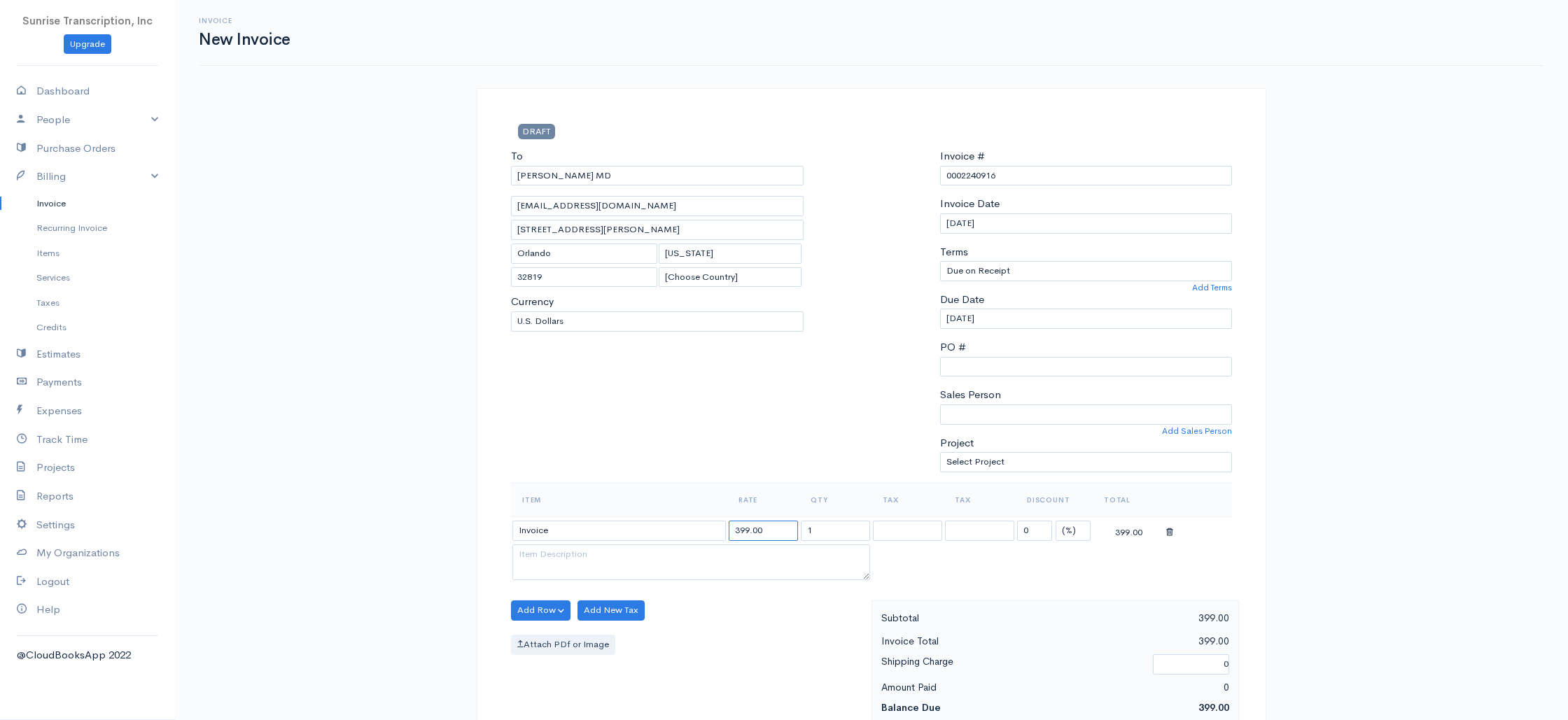
drag, startPoint x: 784, startPoint y: 537, endPoint x: 705, endPoint y: 527, distance: 79.6
click at [705, 527] on tr "Invoice 399.00 1 0 (%) Flat 399.00" at bounding box center [871, 529] width 721 height 27
type input "3766"
click at [738, 430] on div "To Soheil Sooudi MD ssooudi@cfdiagnostics.com 5526 Emerson Pointe Way Orlando F…" at bounding box center [657, 315] width 307 height 334
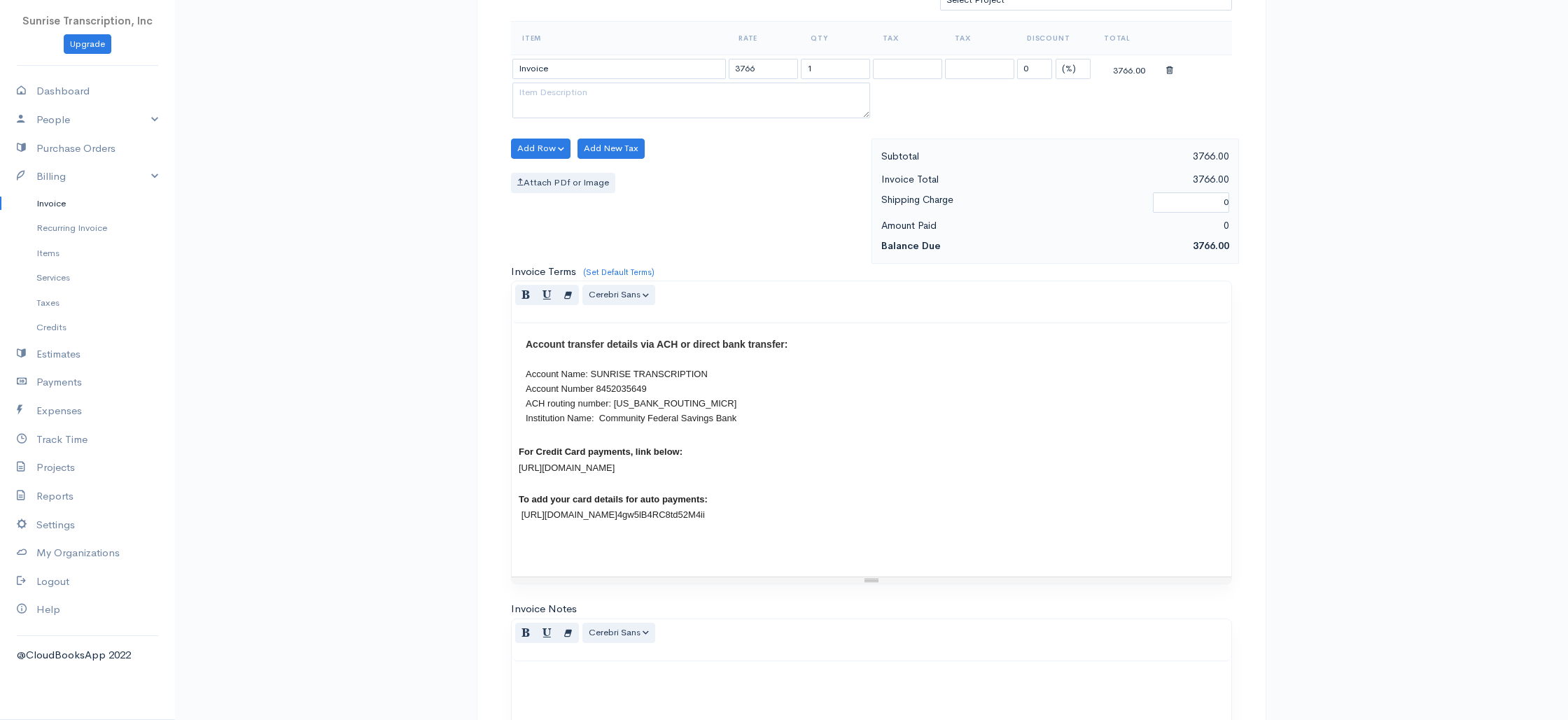
scroll to position [673, 0]
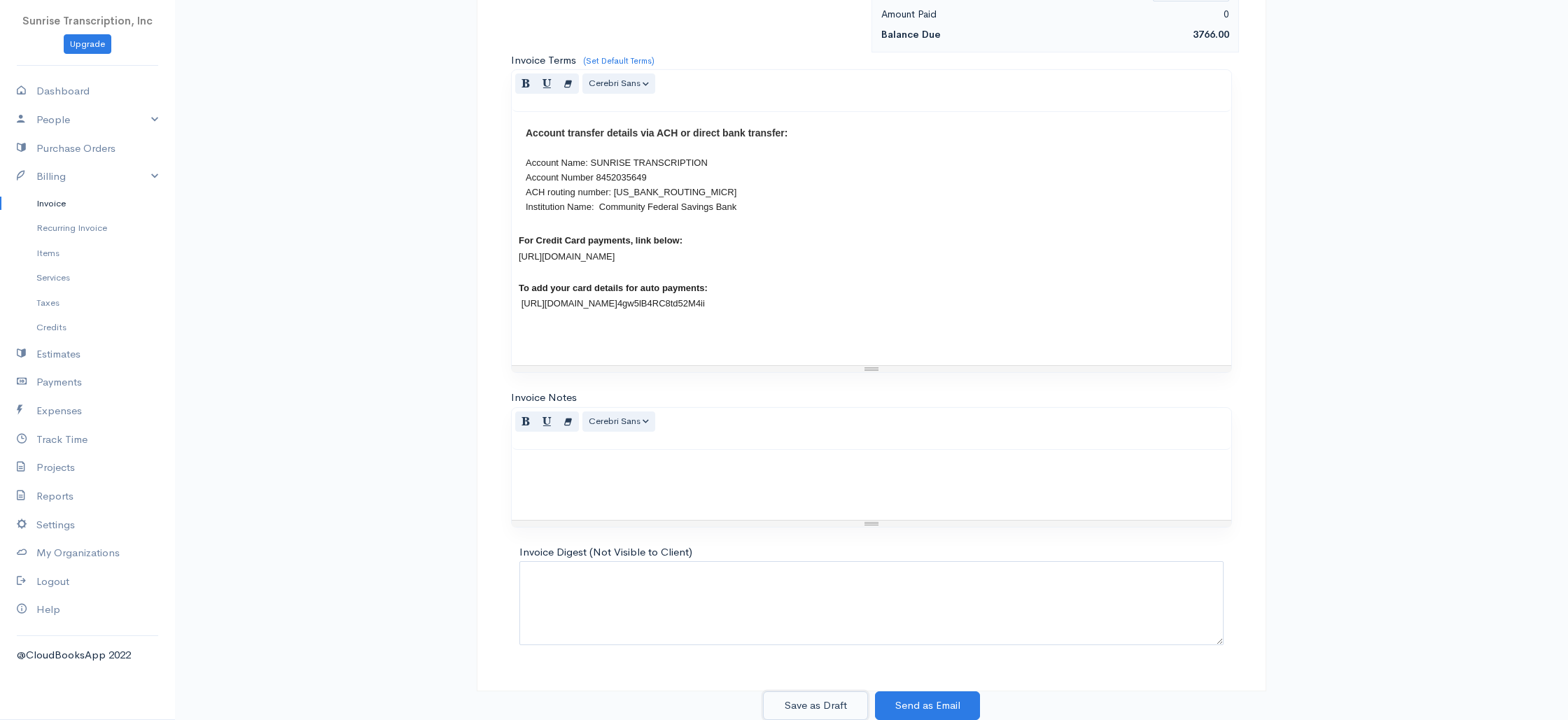
click at [830, 706] on button "Save as Draft" at bounding box center [815, 705] width 105 height 29
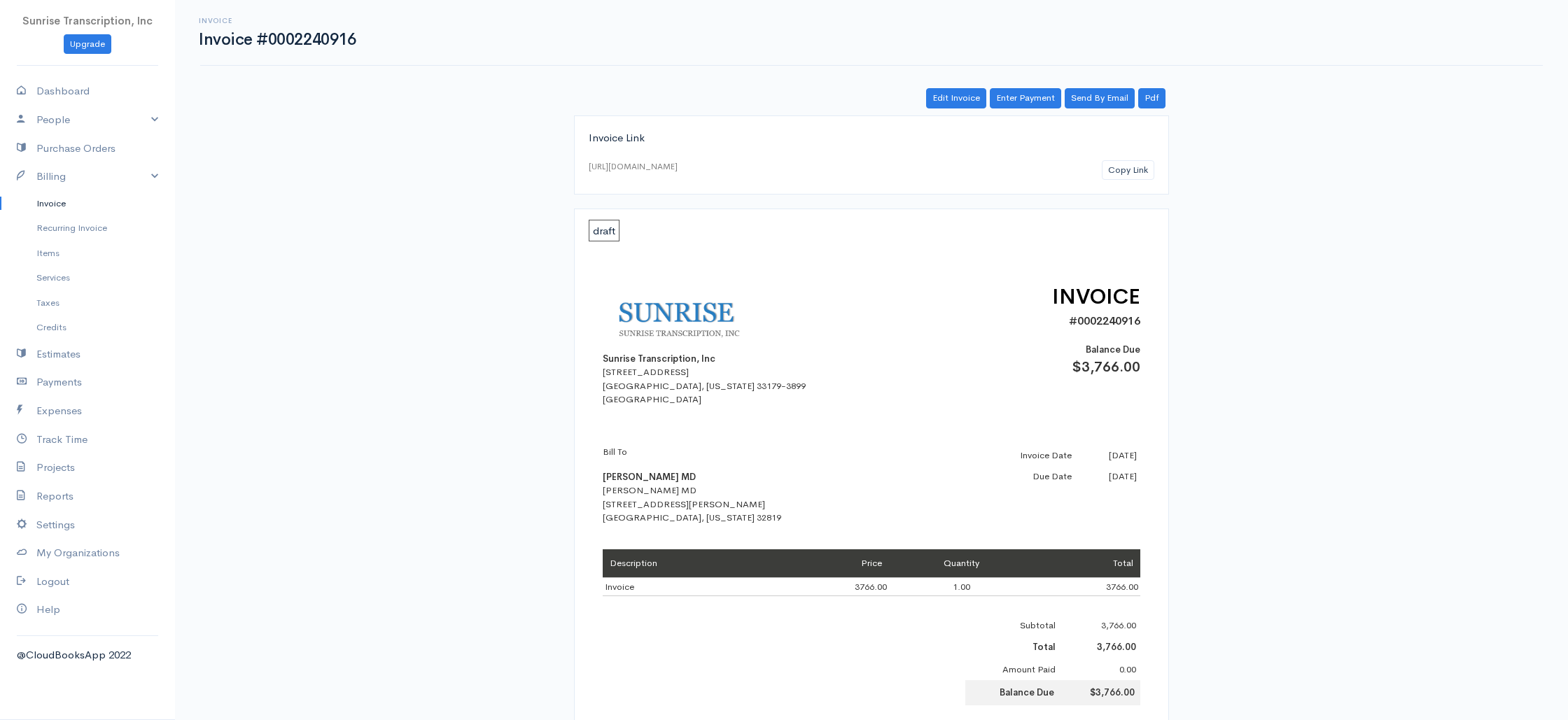
click at [77, 203] on link "Invoice" at bounding box center [88, 203] width 175 height 25
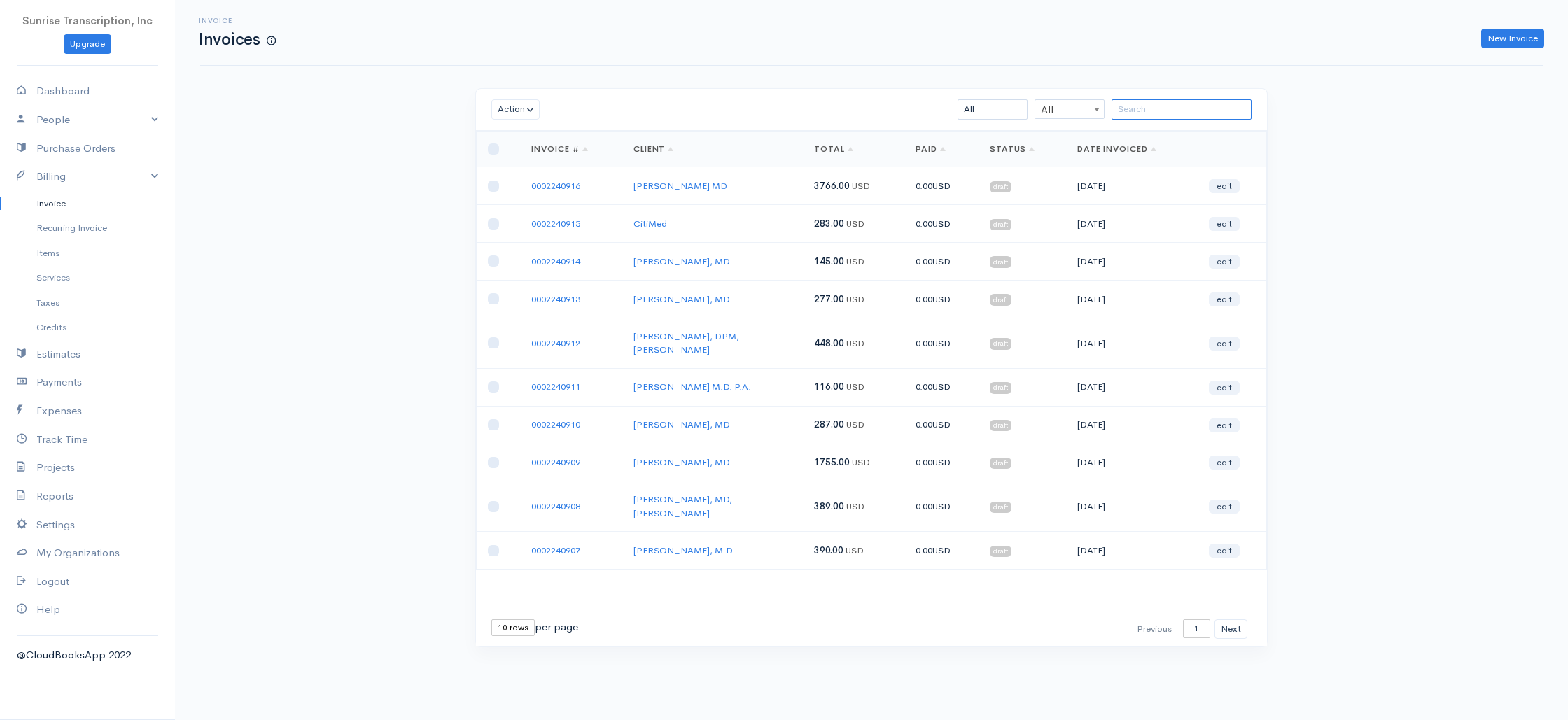
click at [1166, 108] on input "search" at bounding box center [1181, 110] width 140 height 20
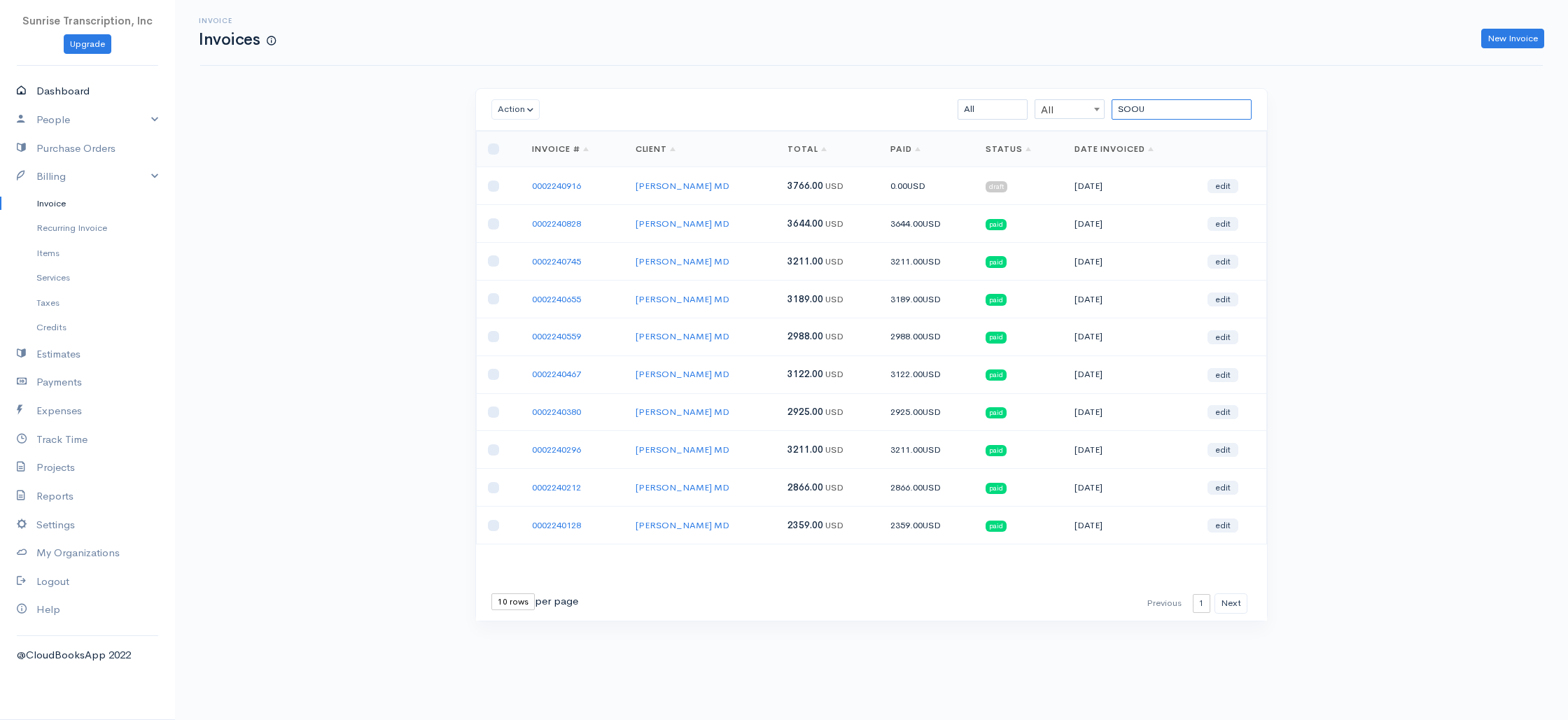
type input "SOOU"
click at [70, 89] on link "Dashboard" at bounding box center [88, 91] width 175 height 29
select select "365"
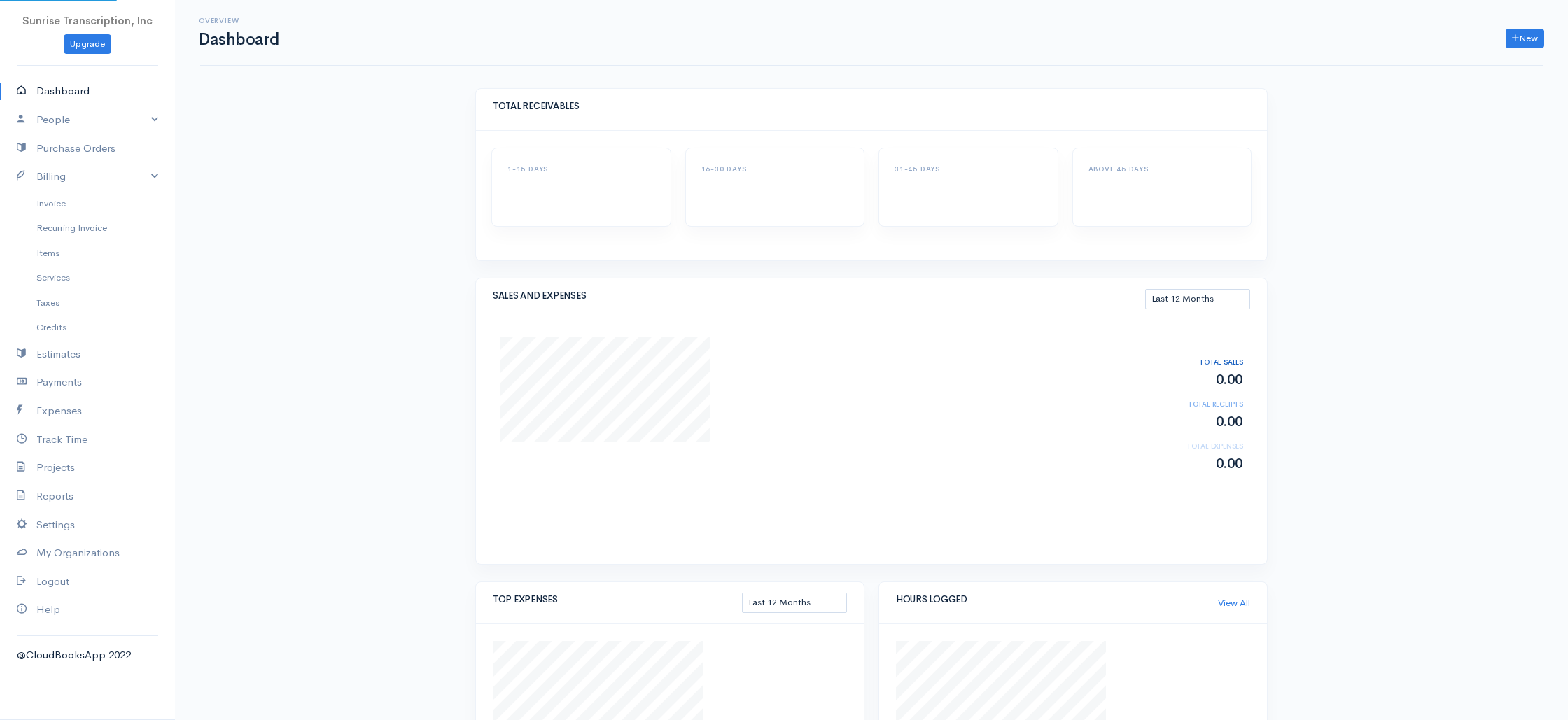
click at [240, 197] on div "Overview Dashboard New Invoice Client Quote Project Invoices Quotes Clients Exp…" at bounding box center [871, 489] width 1393 height 979
click at [61, 200] on link "Invoice" at bounding box center [88, 203] width 175 height 25
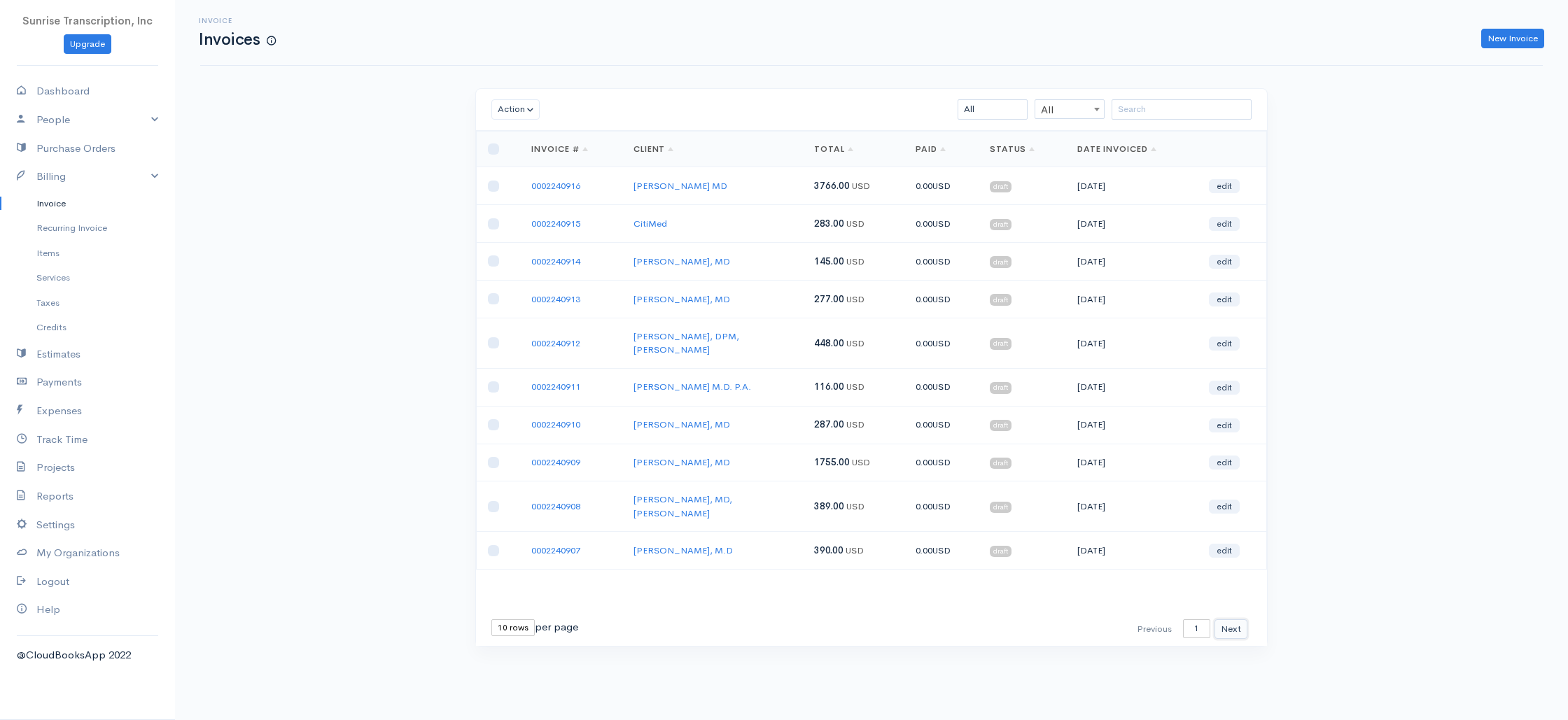
click at [1236, 619] on button "Next" at bounding box center [1230, 630] width 33 height 20
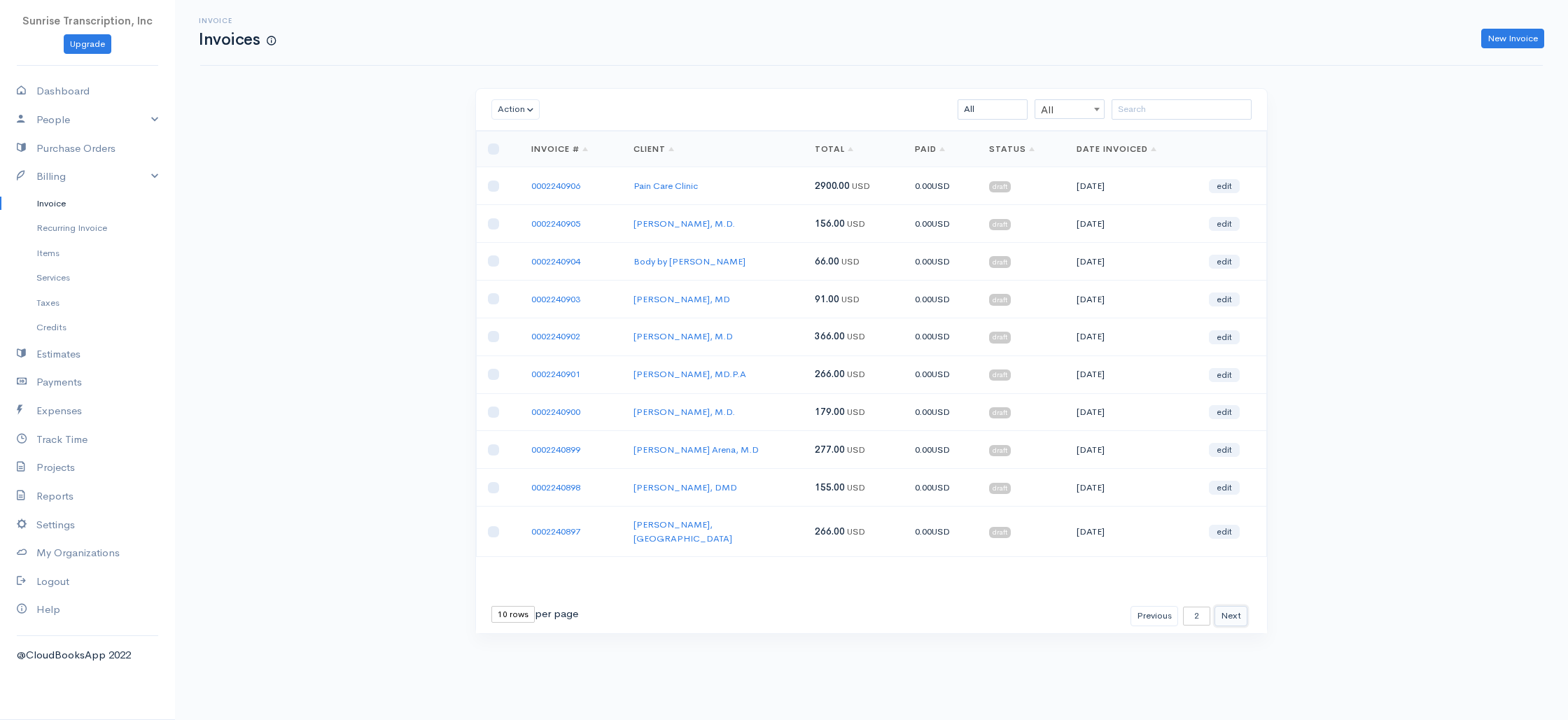
click at [1236, 605] on button "Next" at bounding box center [1230, 616] width 33 height 20
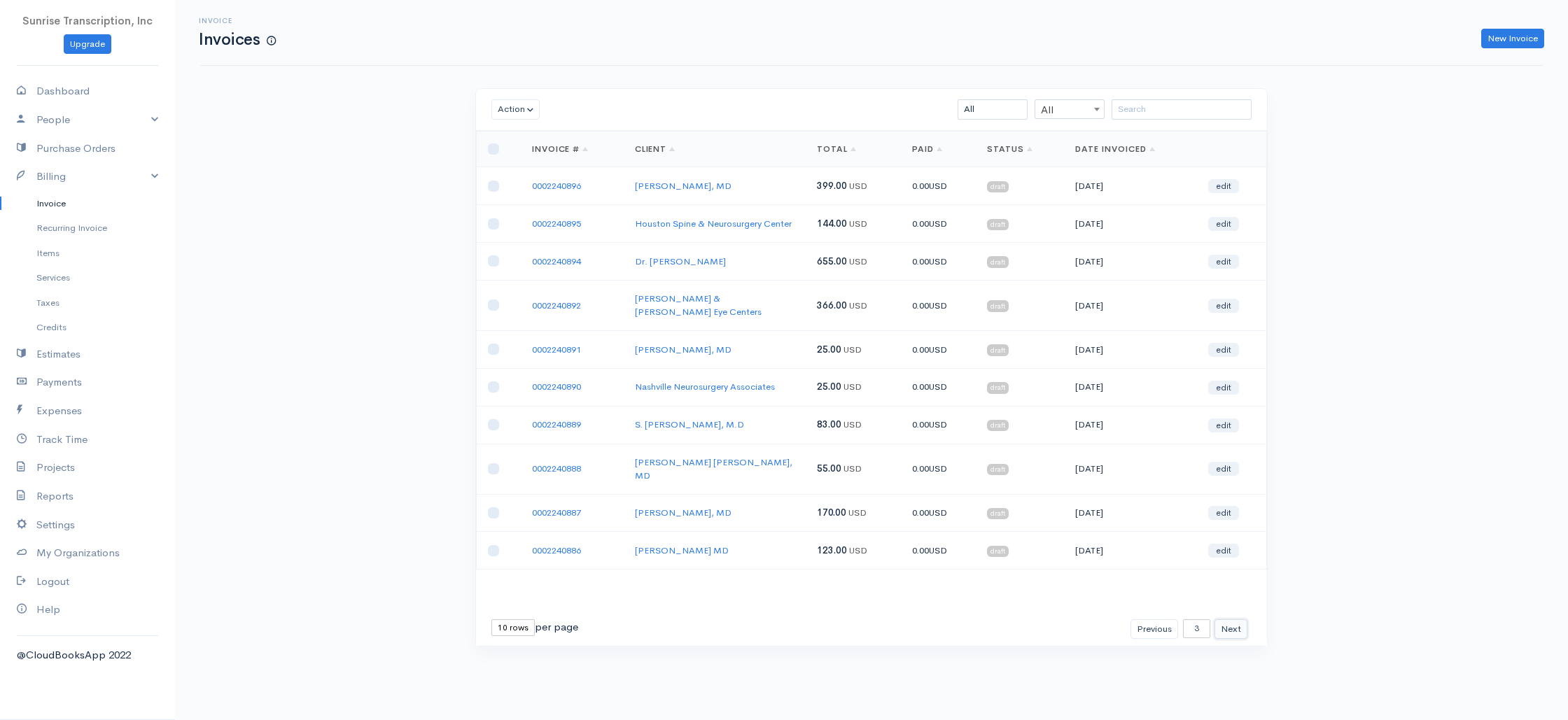
click at [1236, 619] on button "Next" at bounding box center [1230, 630] width 33 height 20
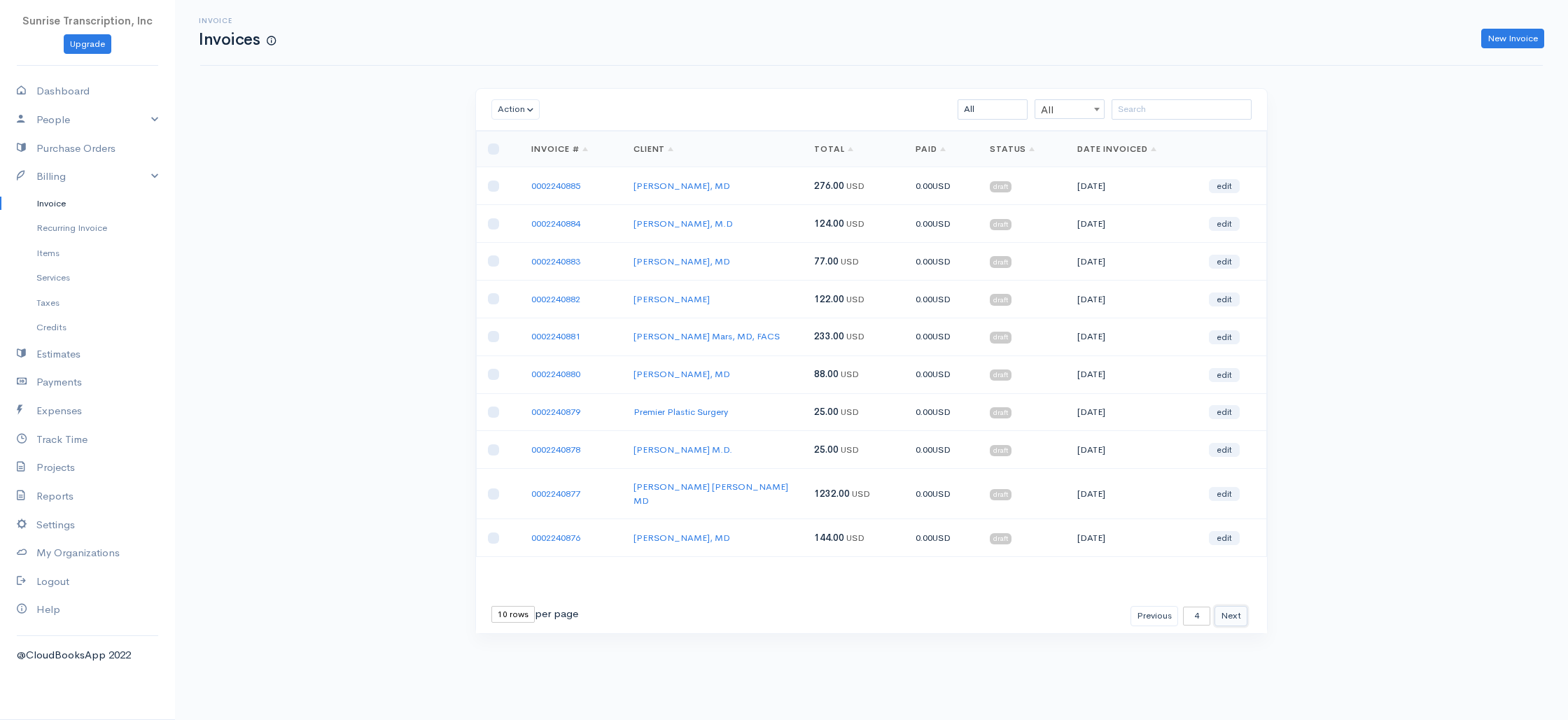
click at [1236, 605] on button "Next" at bounding box center [1230, 616] width 33 height 20
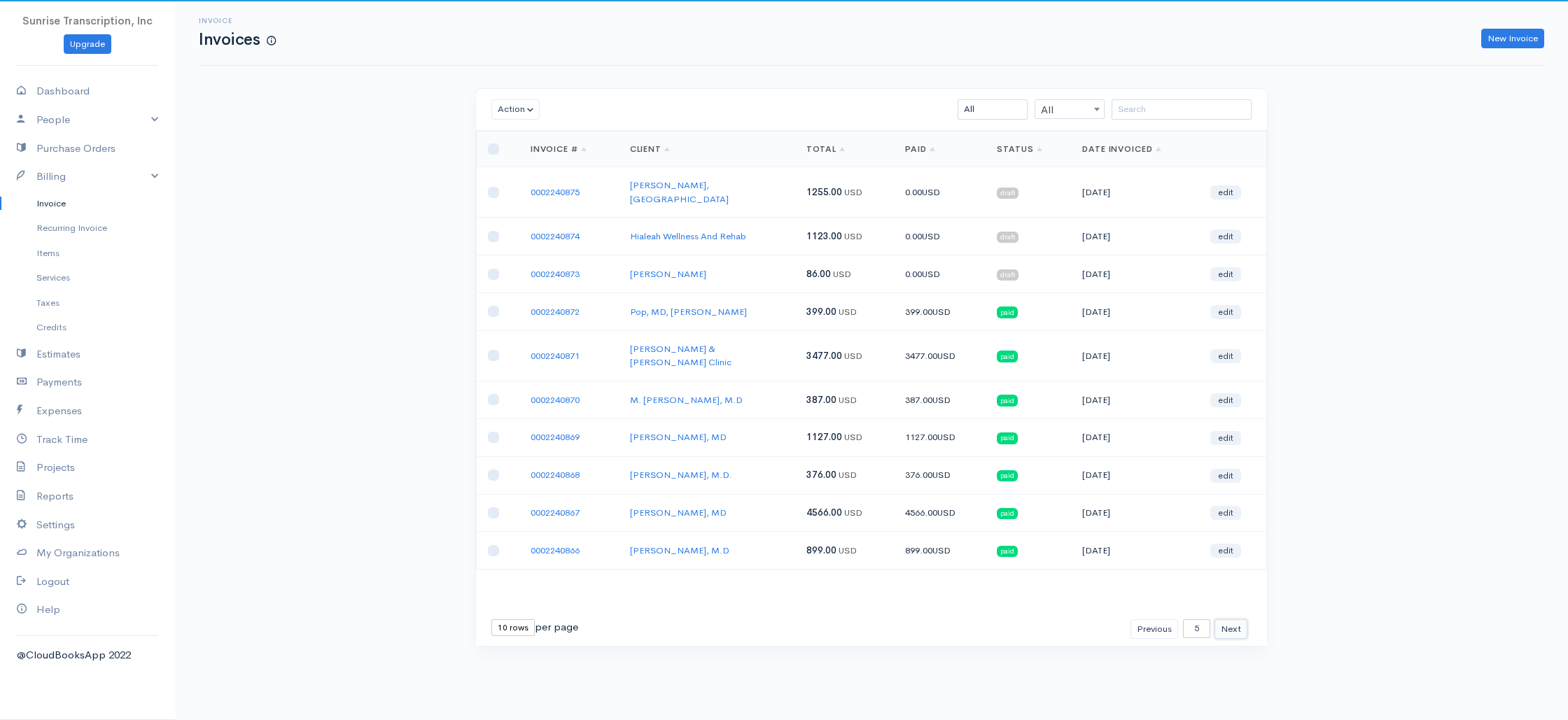
click at [1236, 619] on button "Next" at bounding box center [1230, 630] width 33 height 20
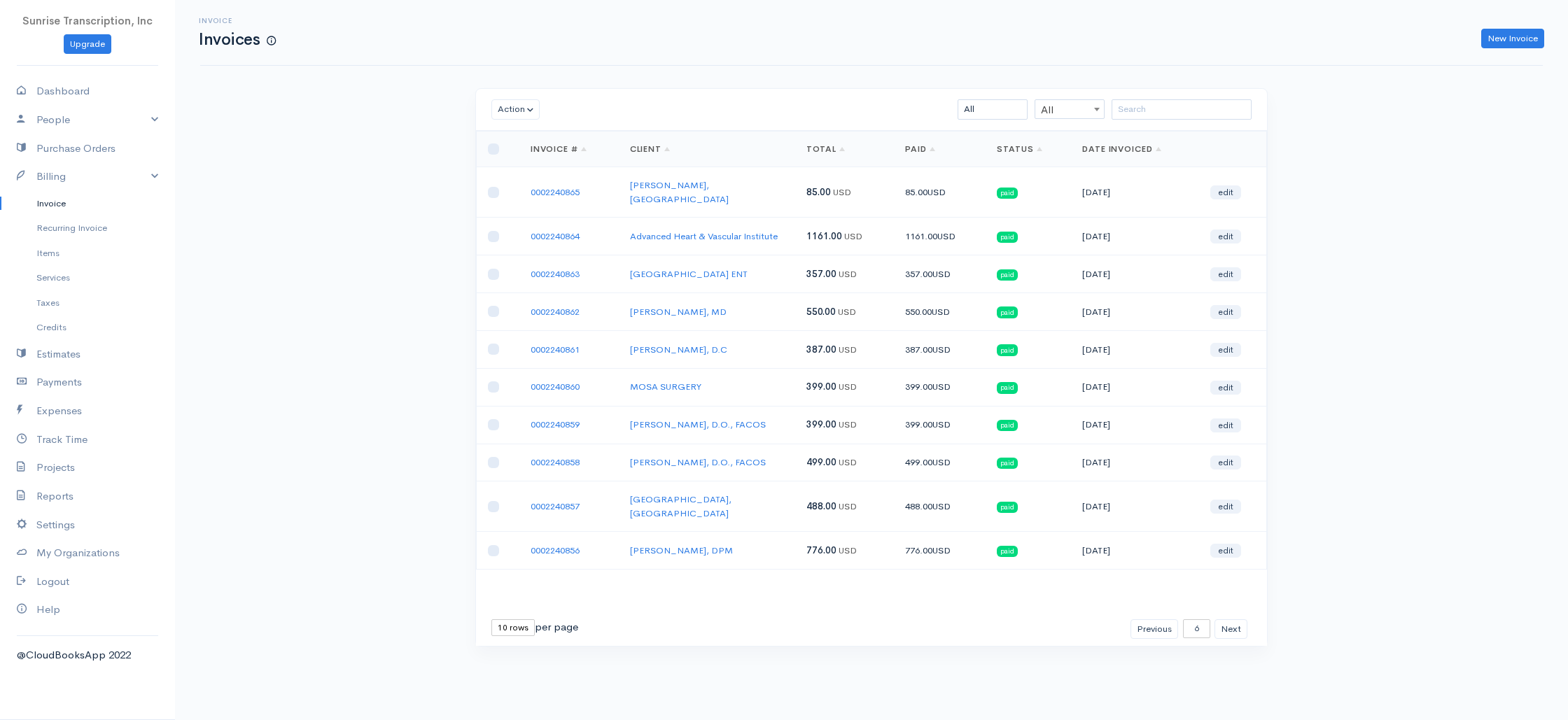
click at [1236, 612] on div "First Previous 1 2 3 4 5 6 7 8 9 10 11 12 13 14 15 16 17 18 19 20 21 22 23 24 2…" at bounding box center [871, 629] width 791 height 34
click at [515, 619] on select "10 rows 25 rows 50 rows" at bounding box center [512, 628] width 44 height 17
select select "50"
click at [491, 619] on select "10 rows 25 rows 50 rows" at bounding box center [512, 628] width 44 height 17
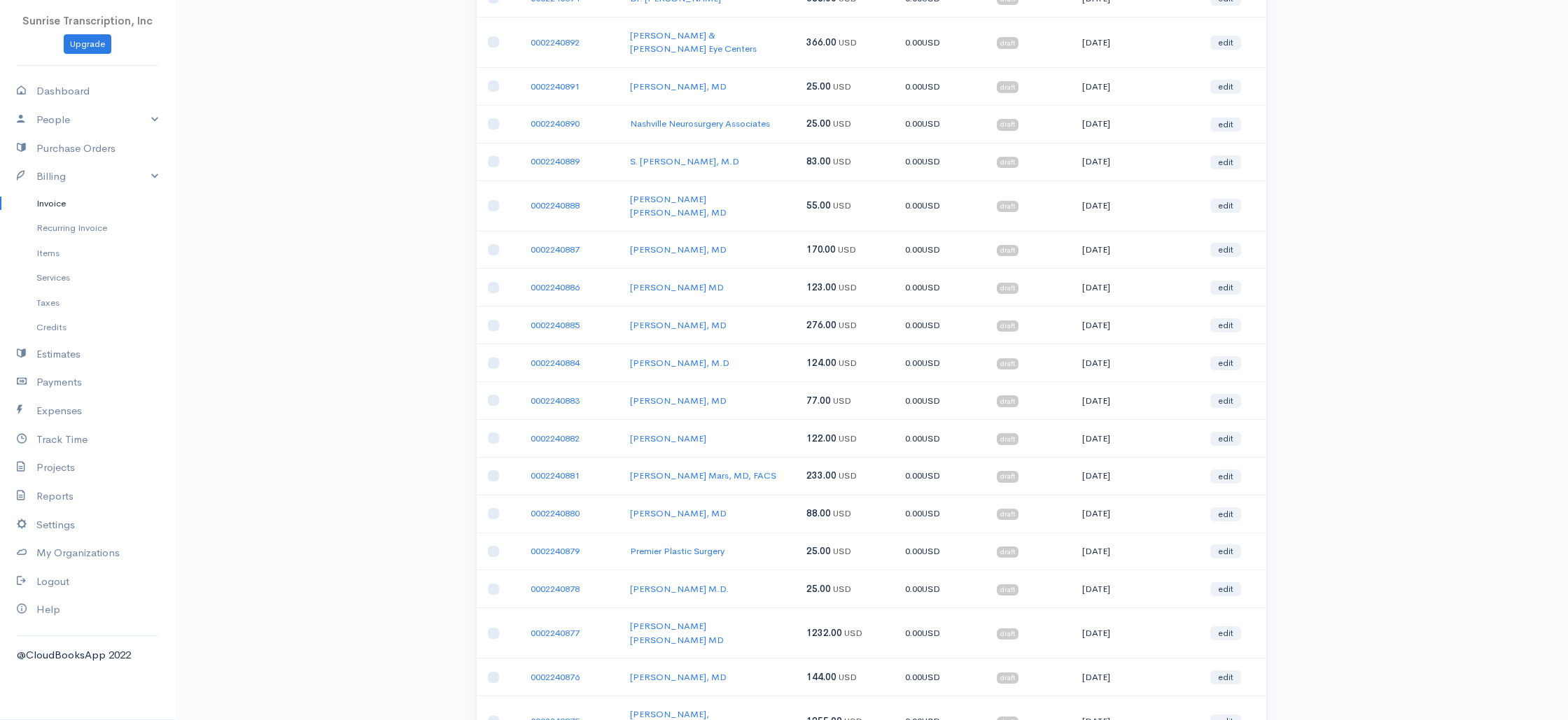
scroll to position [1474, 0]
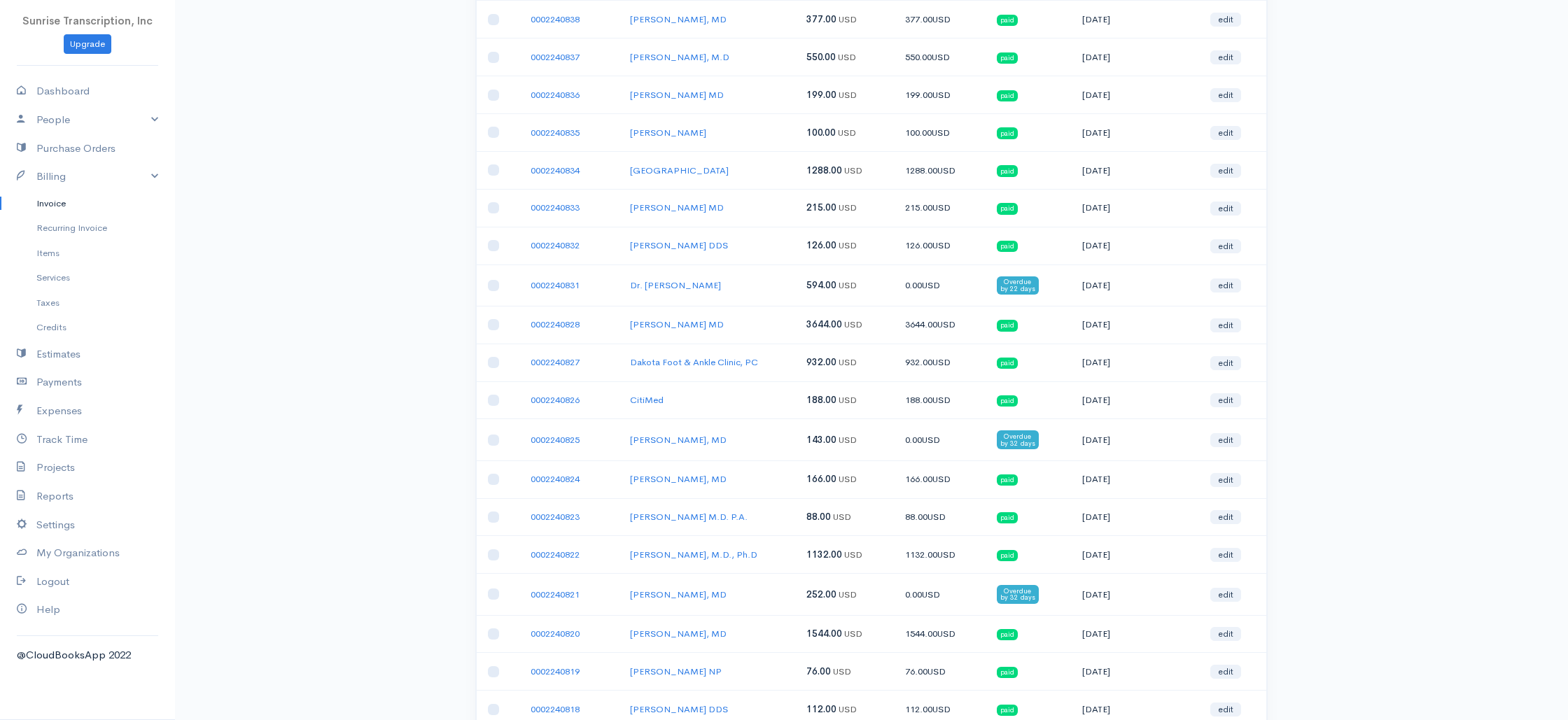
scroll to position [1488, 0]
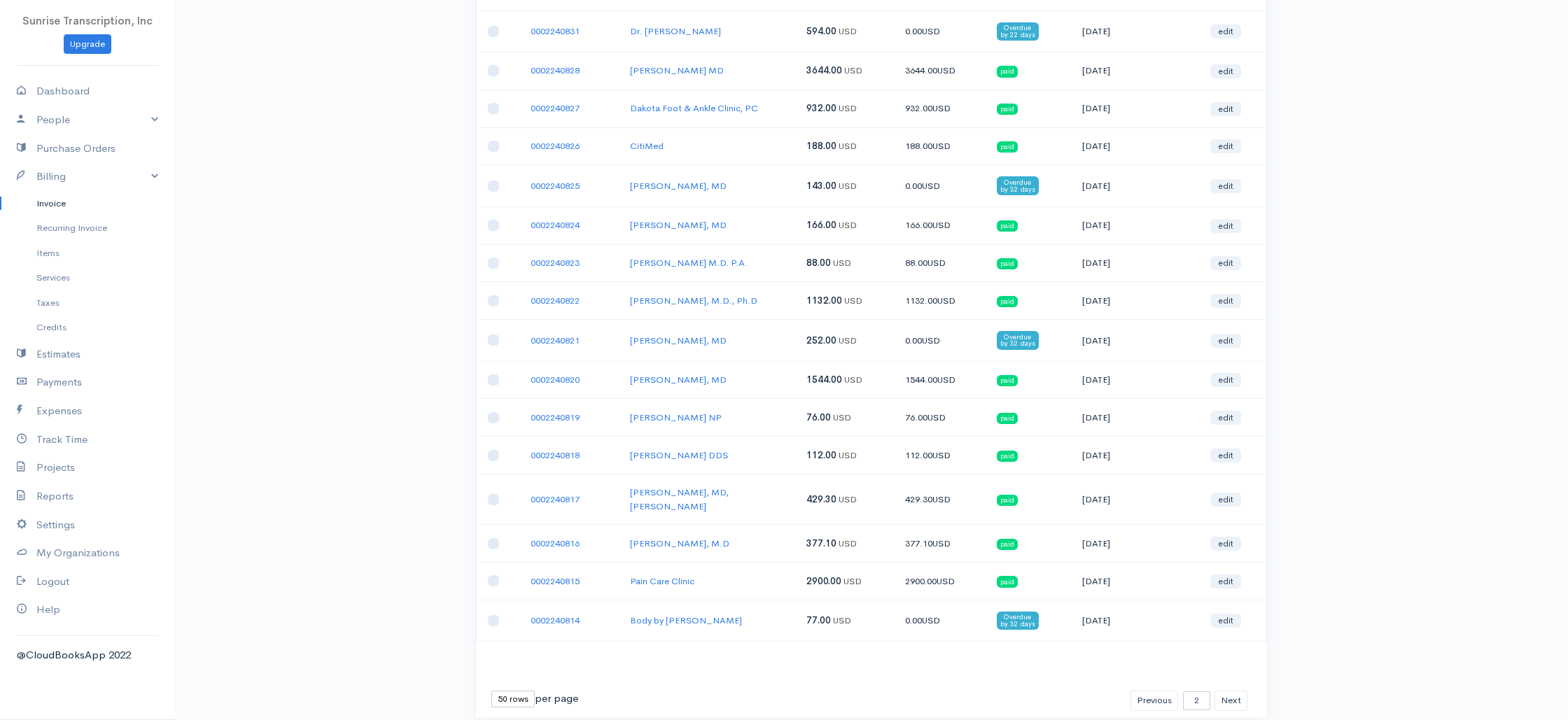
click at [55, 204] on link "Invoice" at bounding box center [88, 203] width 175 height 25
click at [58, 203] on link "Invoice" at bounding box center [88, 203] width 175 height 25
click at [67, 102] on link "Dashboard" at bounding box center [88, 91] width 175 height 29
select select "365"
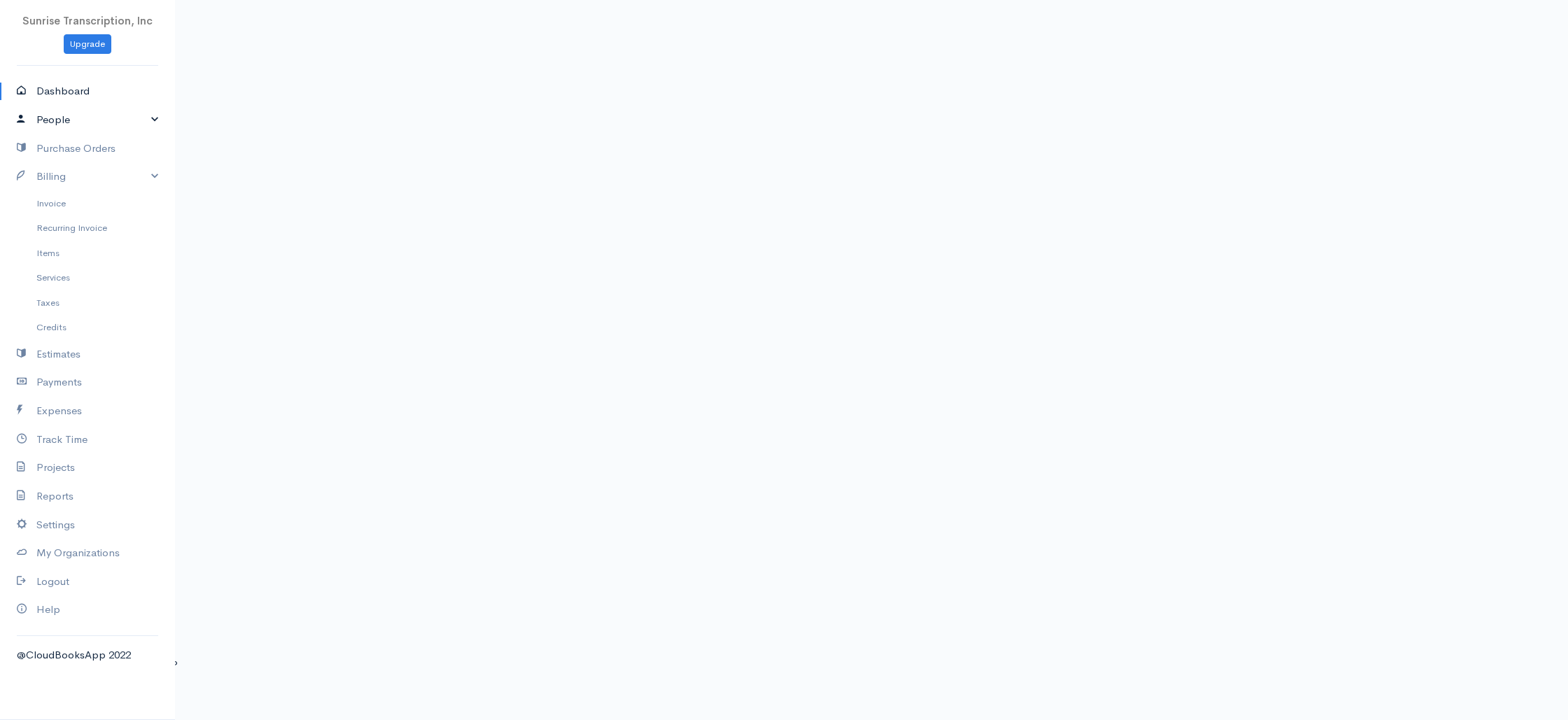
scroll to position [259, 0]
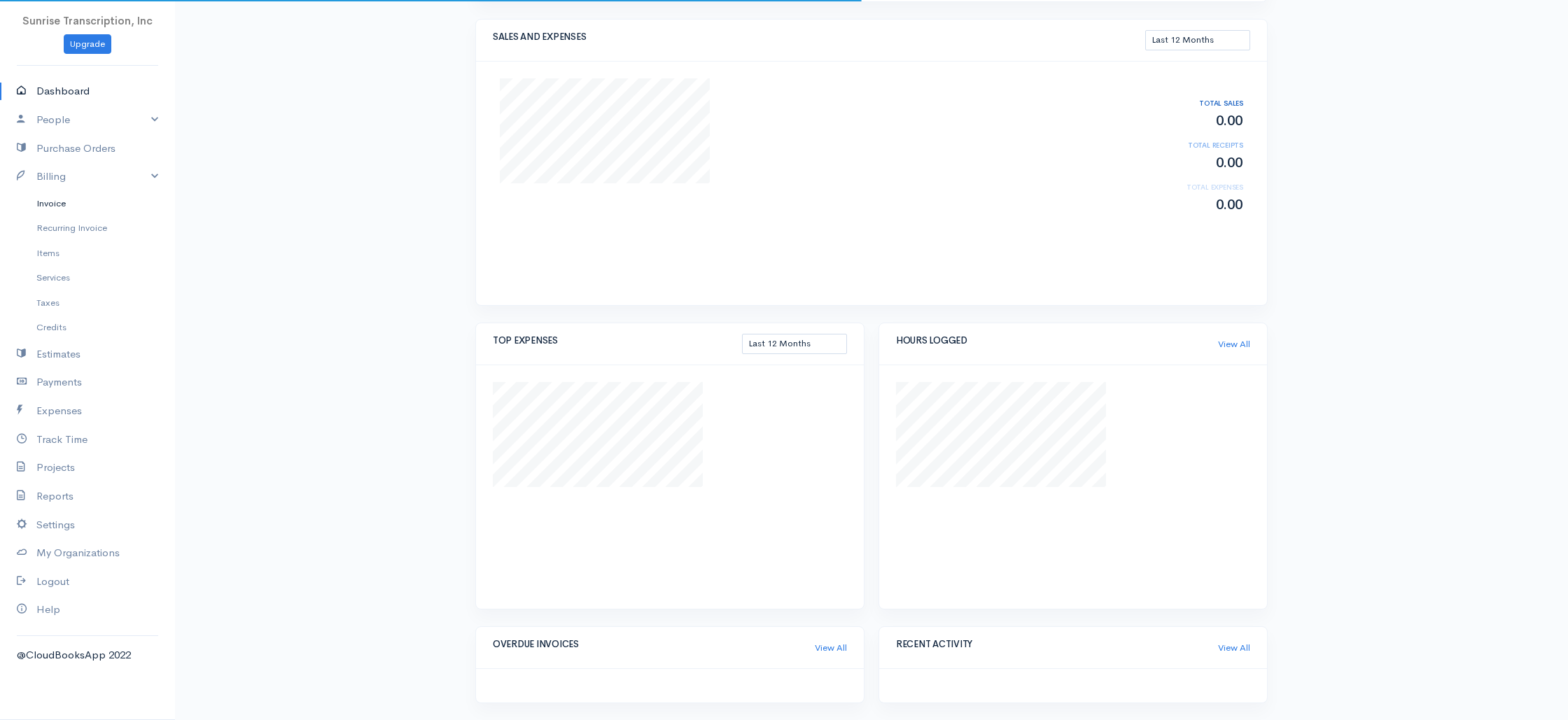
click at [56, 211] on link "Invoice" at bounding box center [88, 203] width 175 height 25
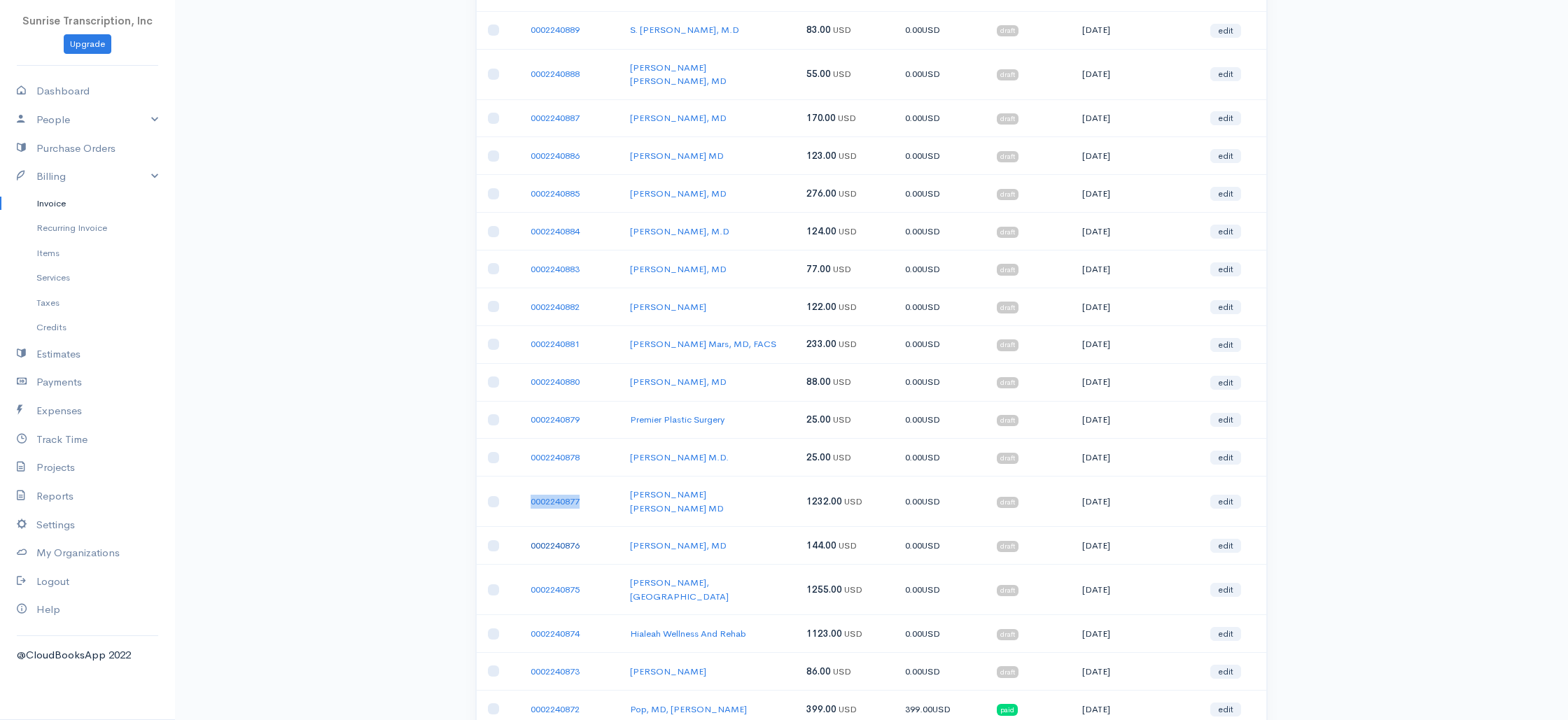
scroll to position [1199, 0]
click at [38, 96] on link "Dashboard" at bounding box center [88, 91] width 175 height 29
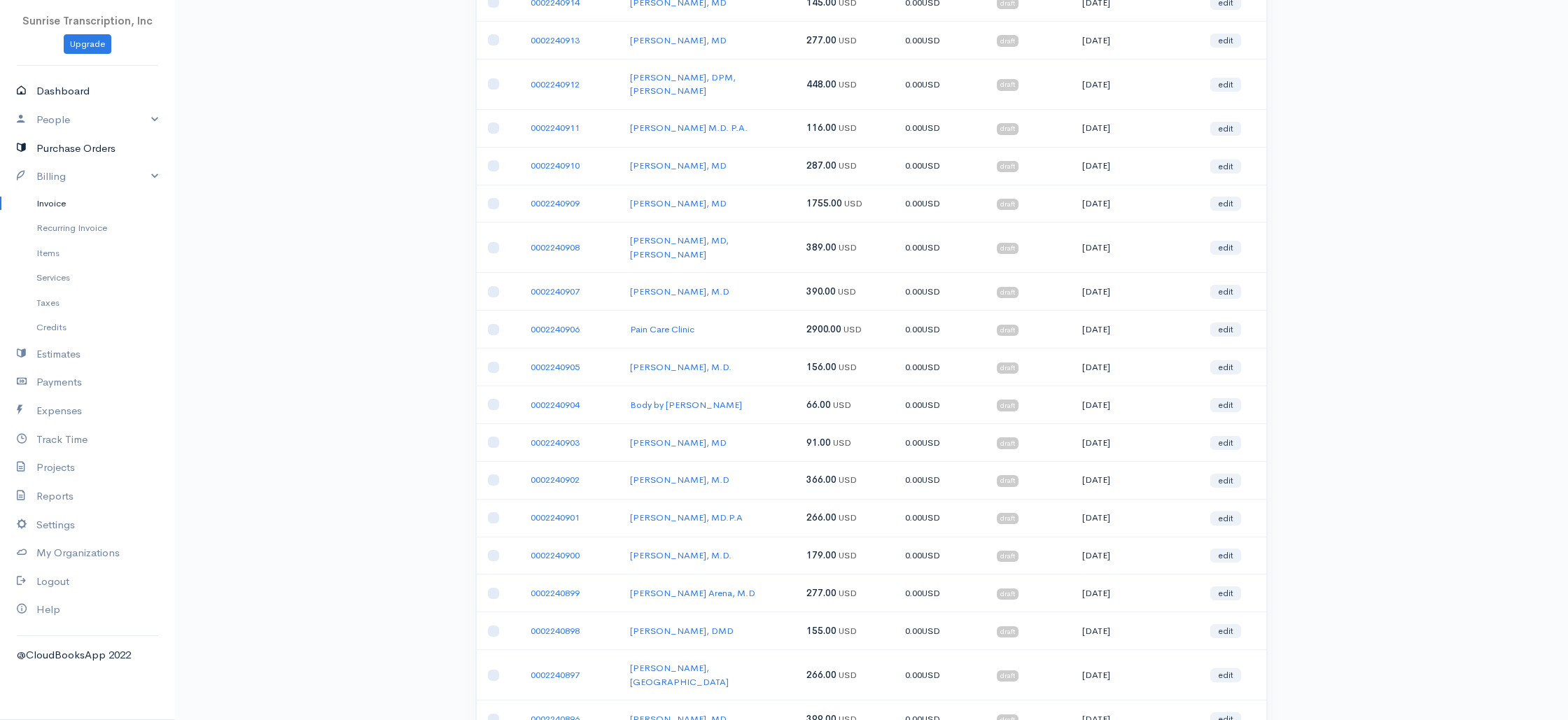
select select "365"
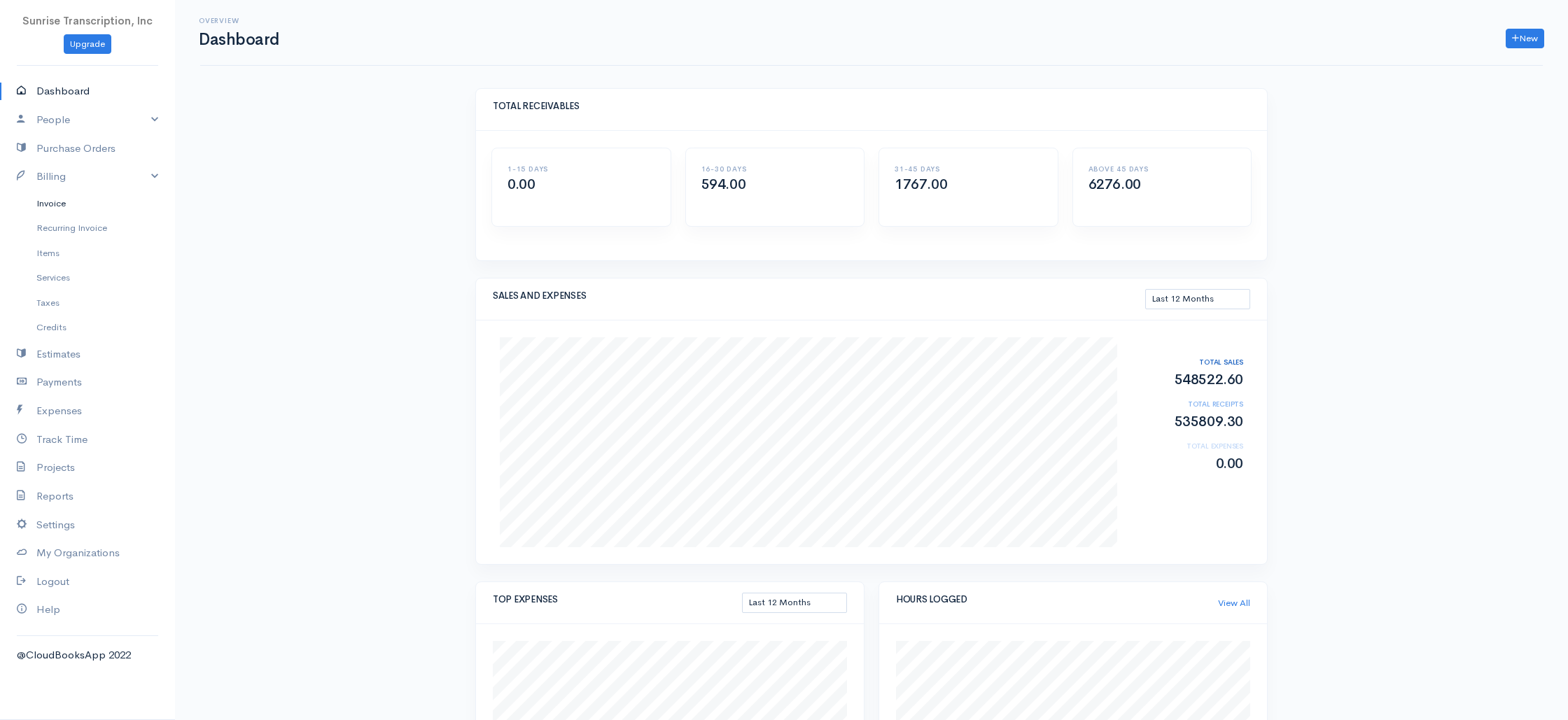
click at [56, 201] on link "Invoice" at bounding box center [88, 203] width 175 height 25
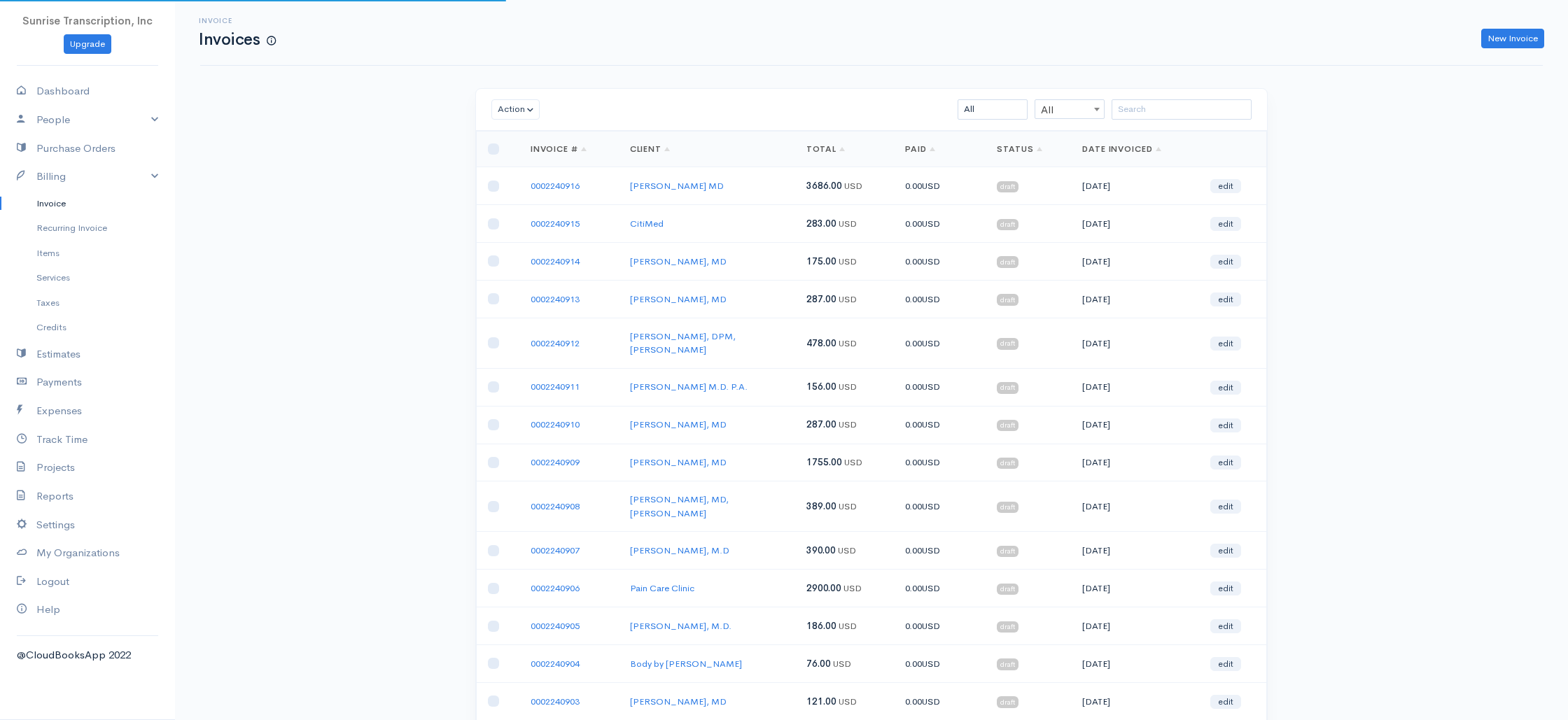
click at [746, 218] on td "CitiMed" at bounding box center [706, 224] width 176 height 38
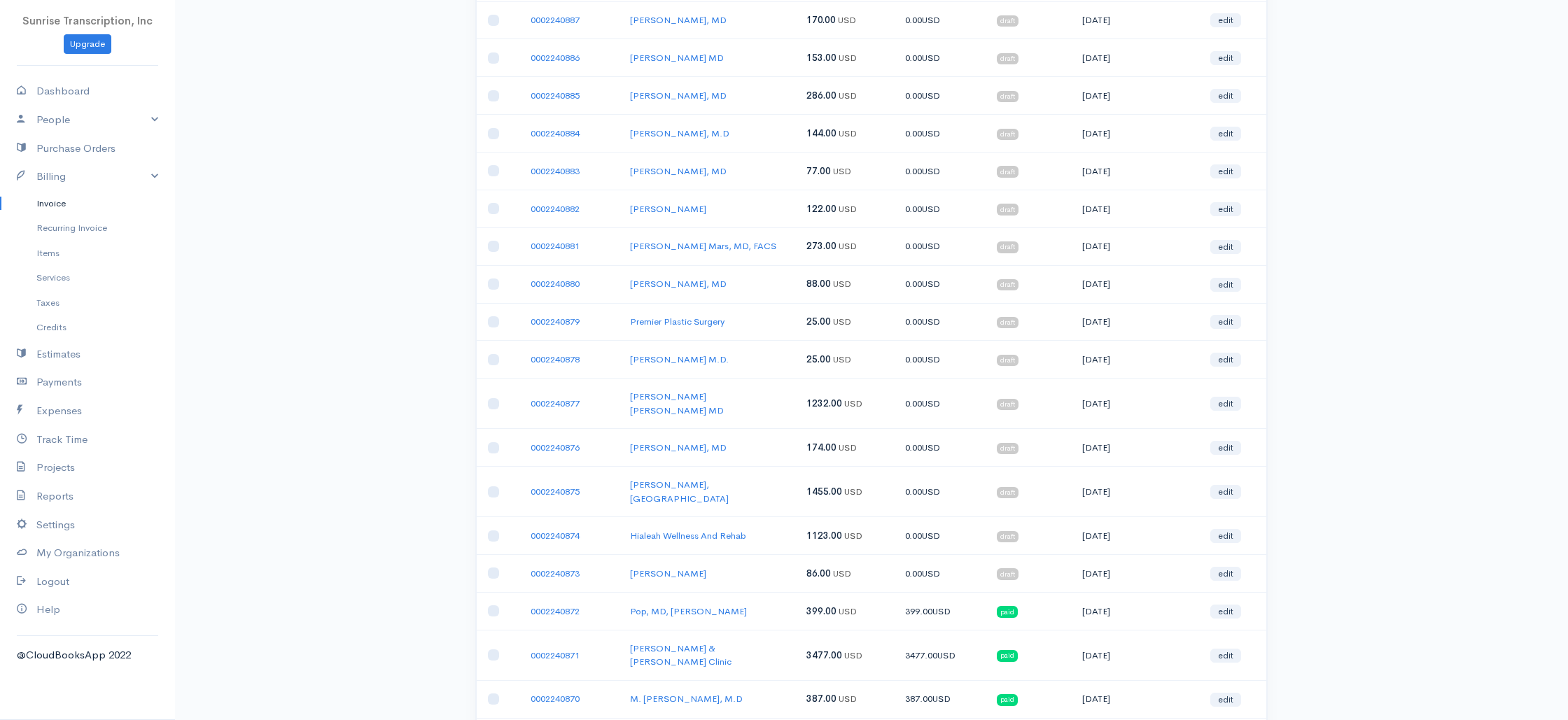
scroll to position [1474, 0]
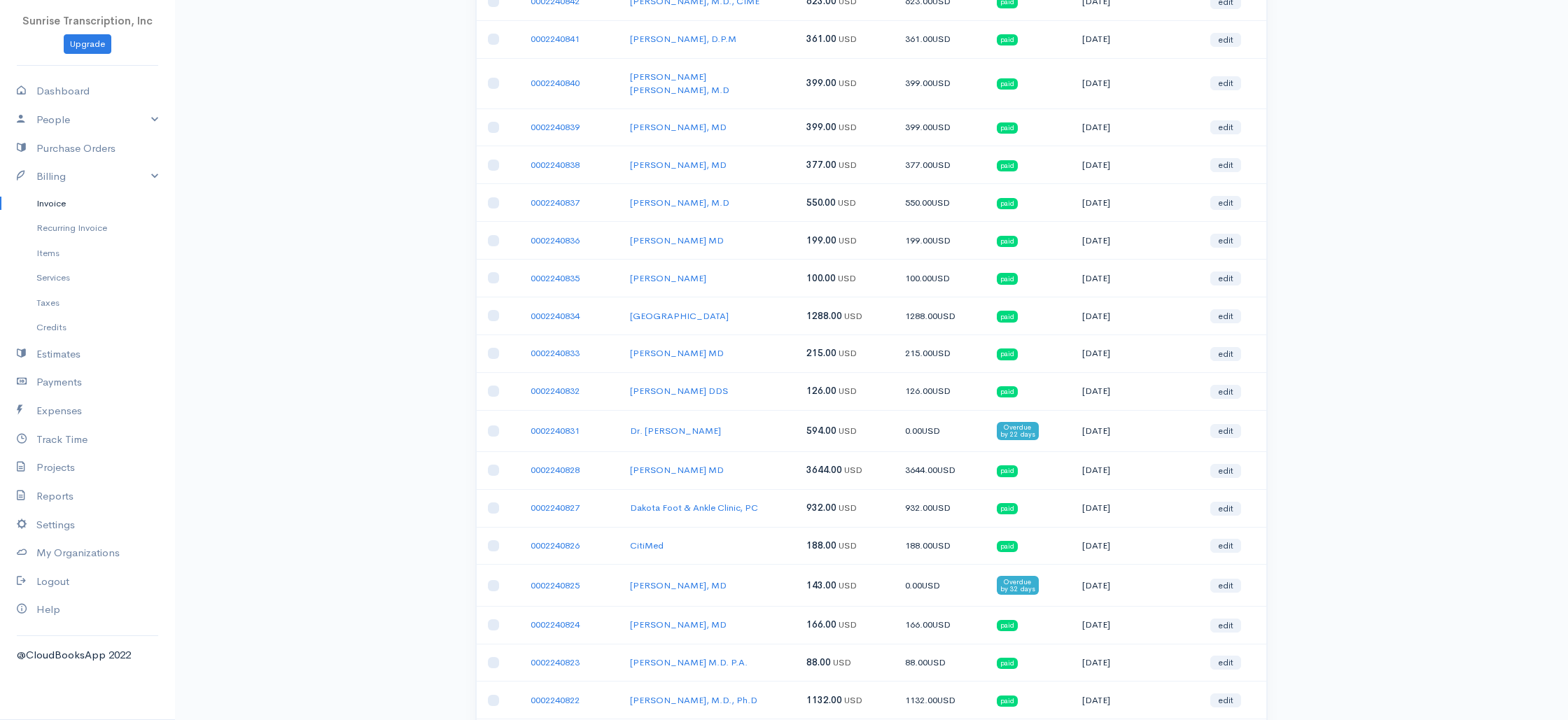
scroll to position [1211, 0]
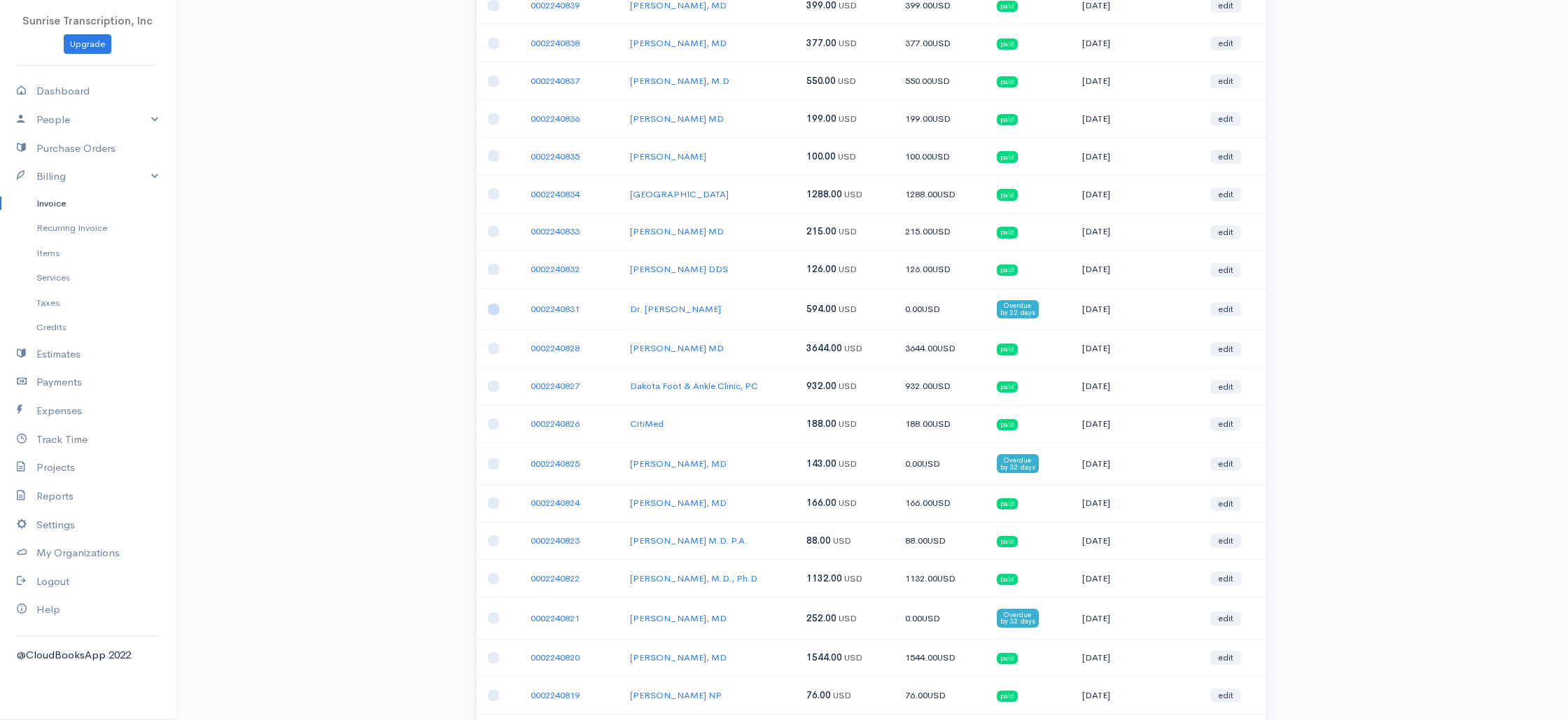
click at [492, 304] on input "checkbox" at bounding box center [494, 309] width 11 height 11
checkbox input "true"
click at [609, 639] on td "0002240820" at bounding box center [568, 658] width 100 height 38
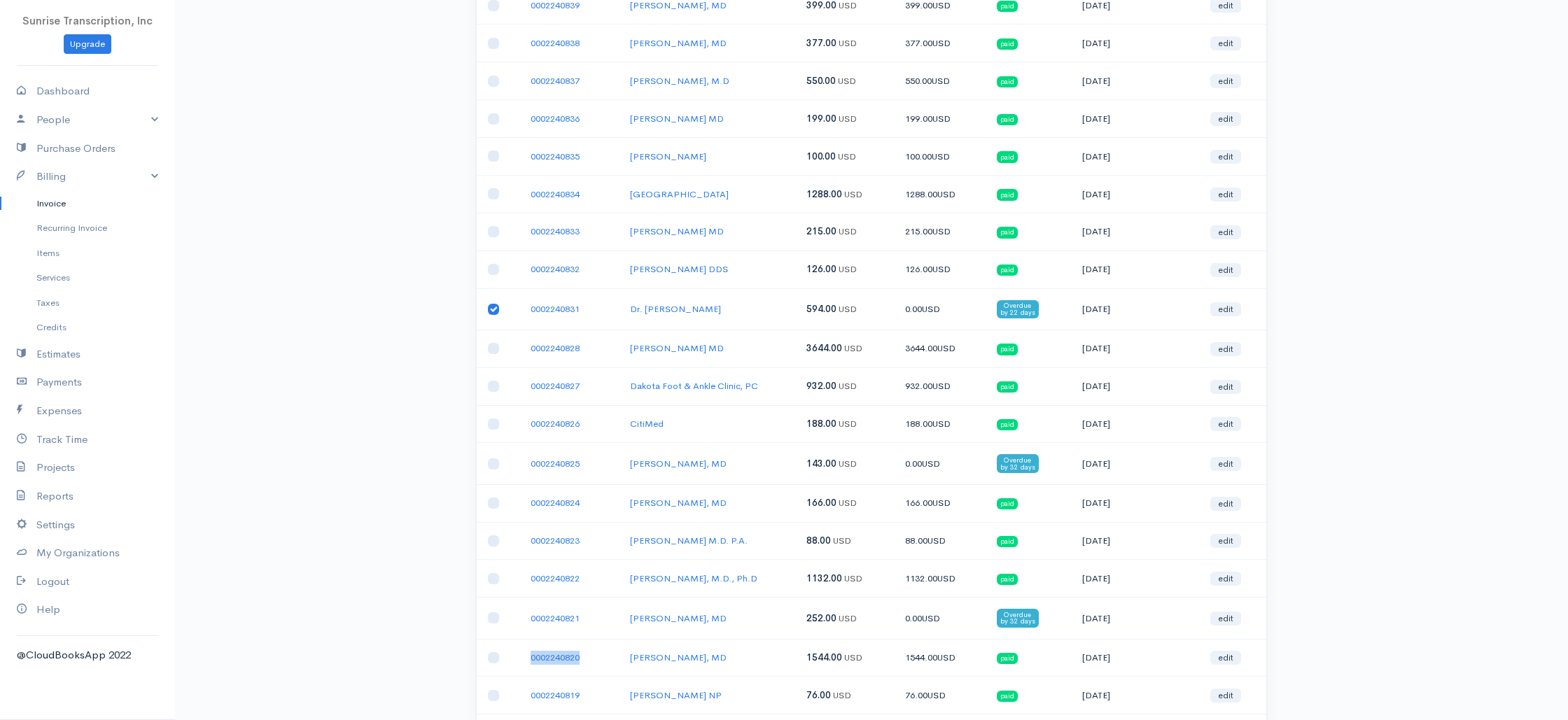
scroll to position [1488, 0]
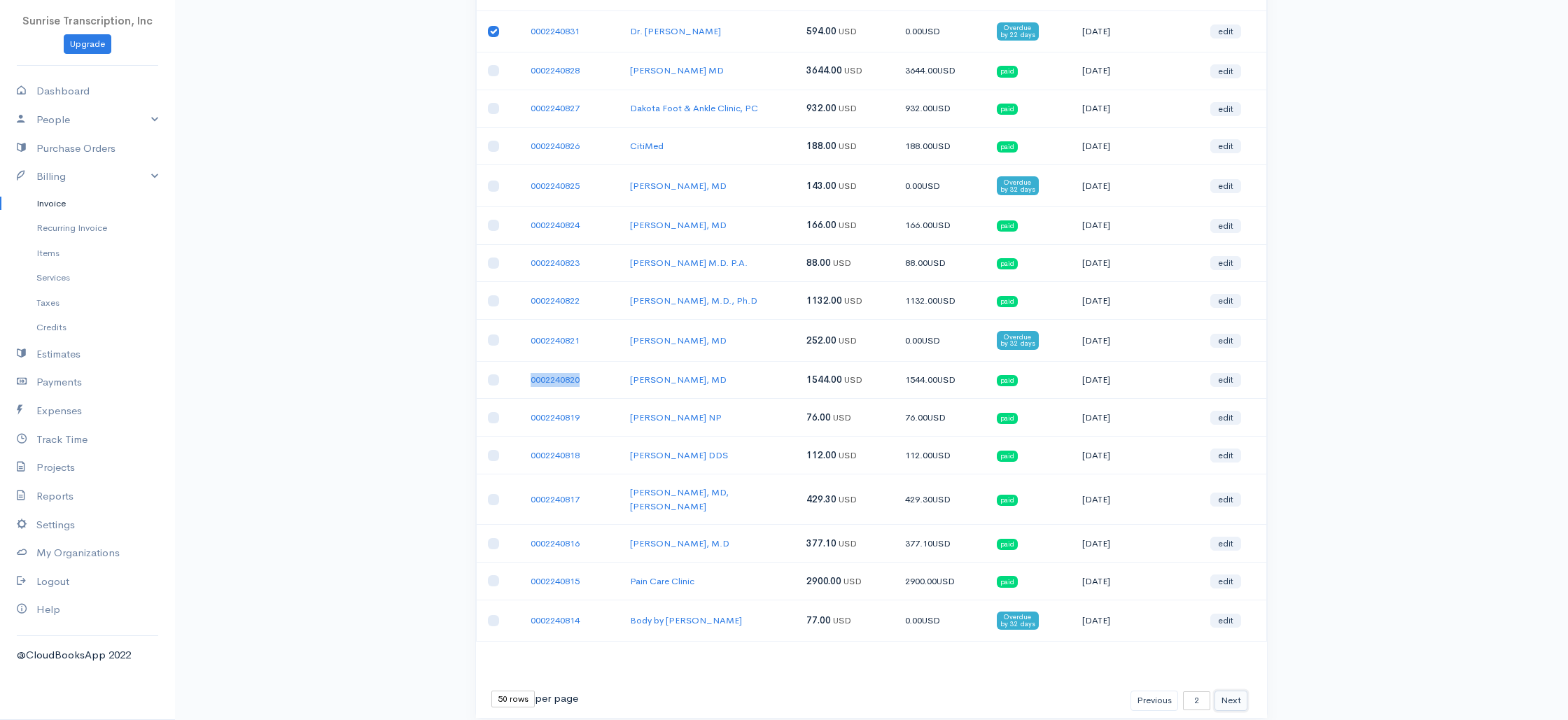
click at [1231, 690] on button "Next" at bounding box center [1230, 700] width 33 height 20
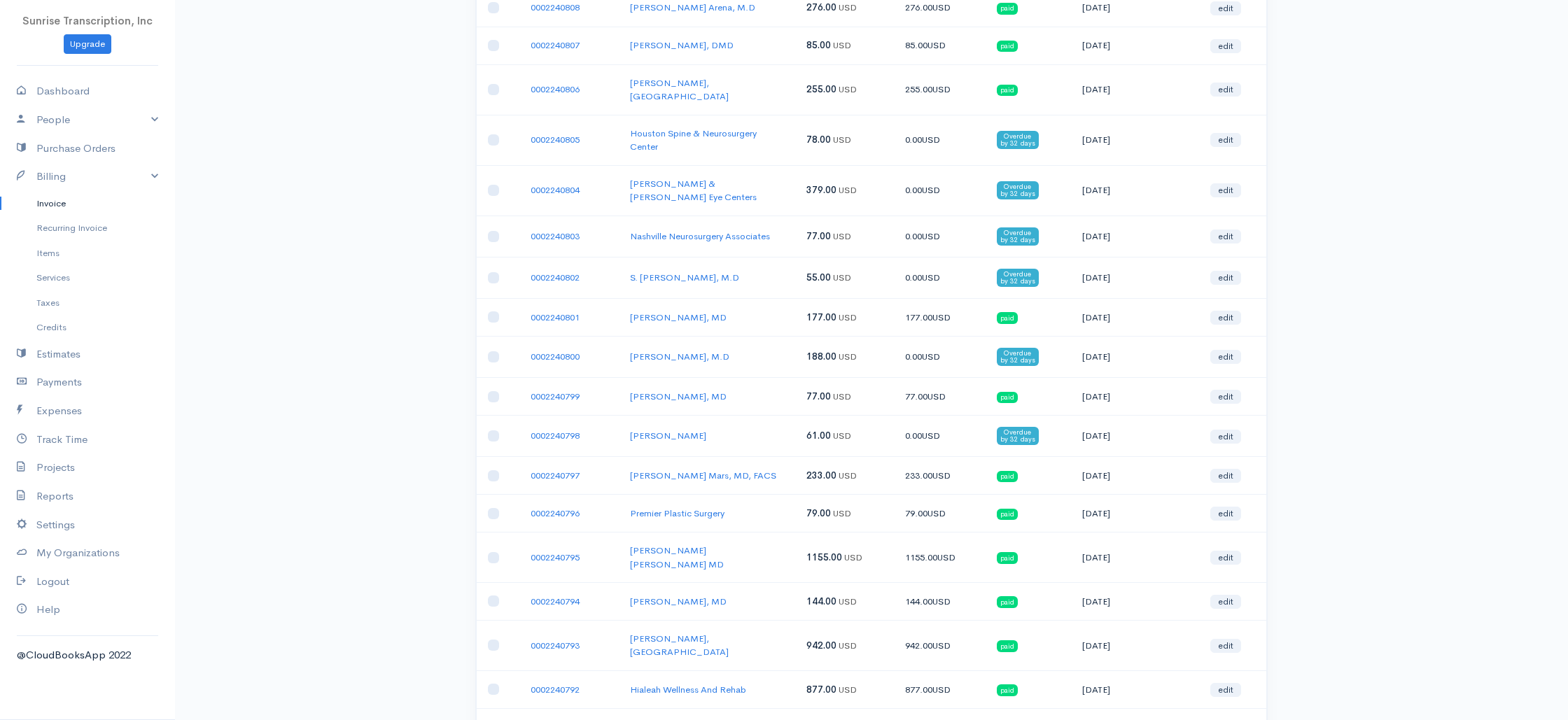
scroll to position [0, 0]
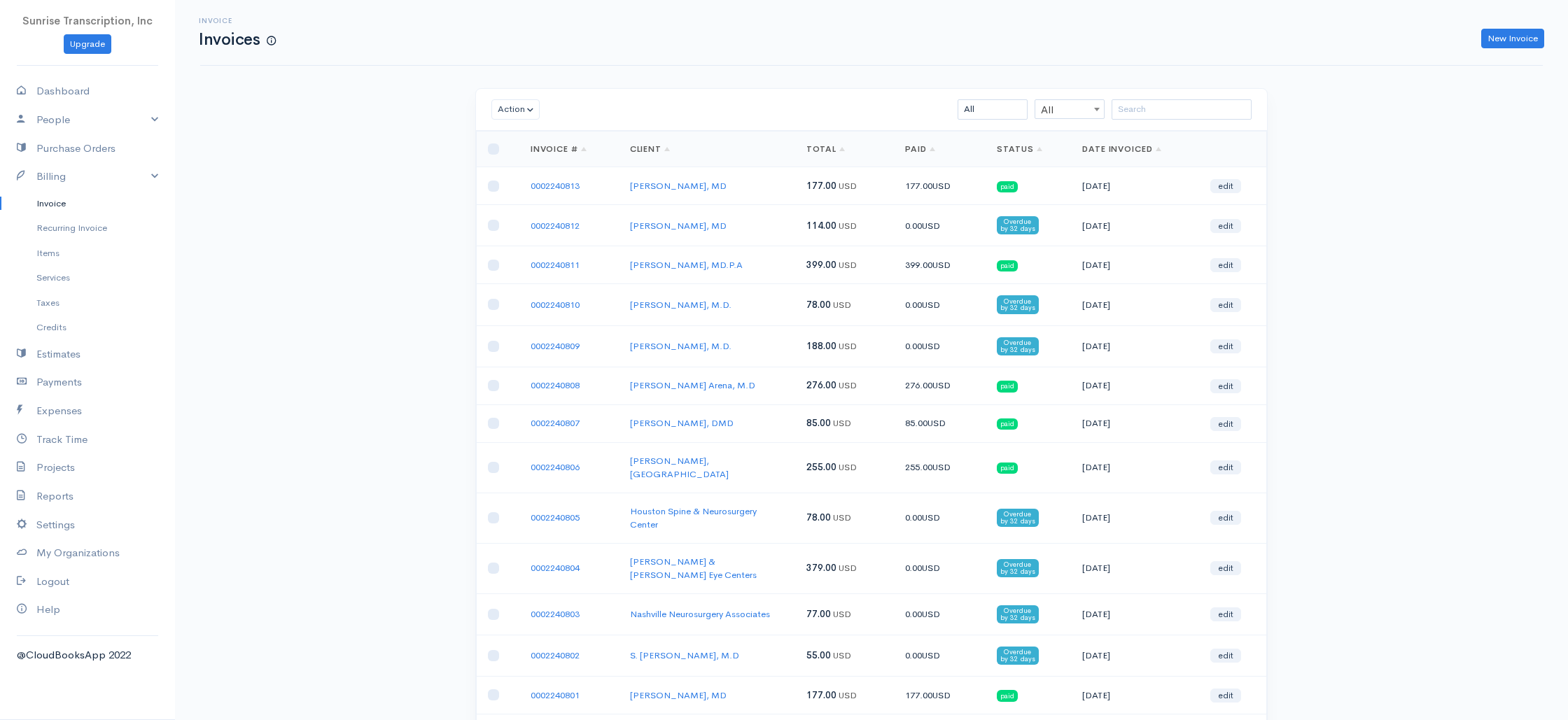
click at [1117, 676] on td "09-08-2025" at bounding box center [1134, 695] width 128 height 38
drag, startPoint x: 1117, startPoint y: 673, endPoint x: 1119, endPoint y: 603, distance: 70.0
click at [1117, 676] on td "09-08-2025" at bounding box center [1134, 695] width 128 height 38
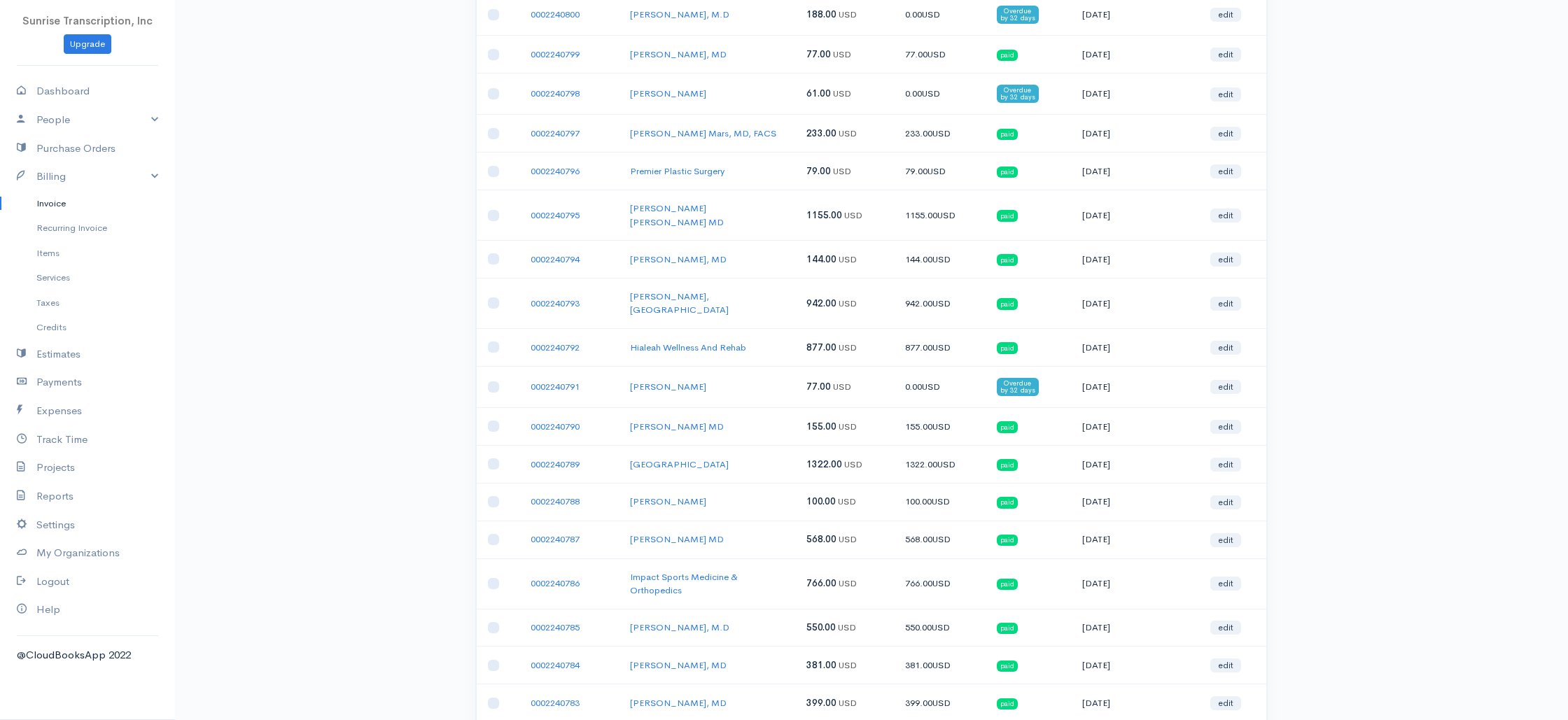
scroll to position [566, 0]
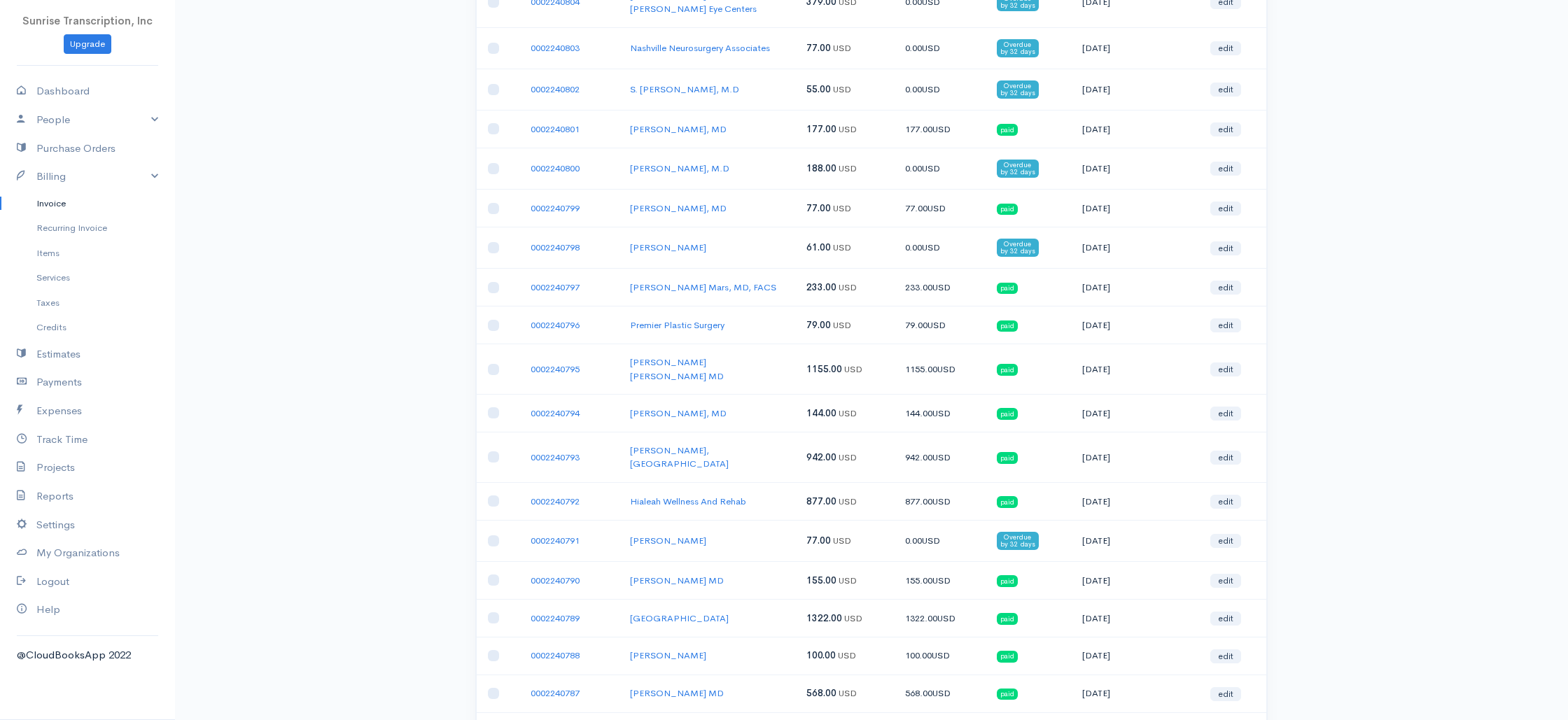
click at [1115, 562] on td "09-08-2025" at bounding box center [1134, 580] width 128 height 38
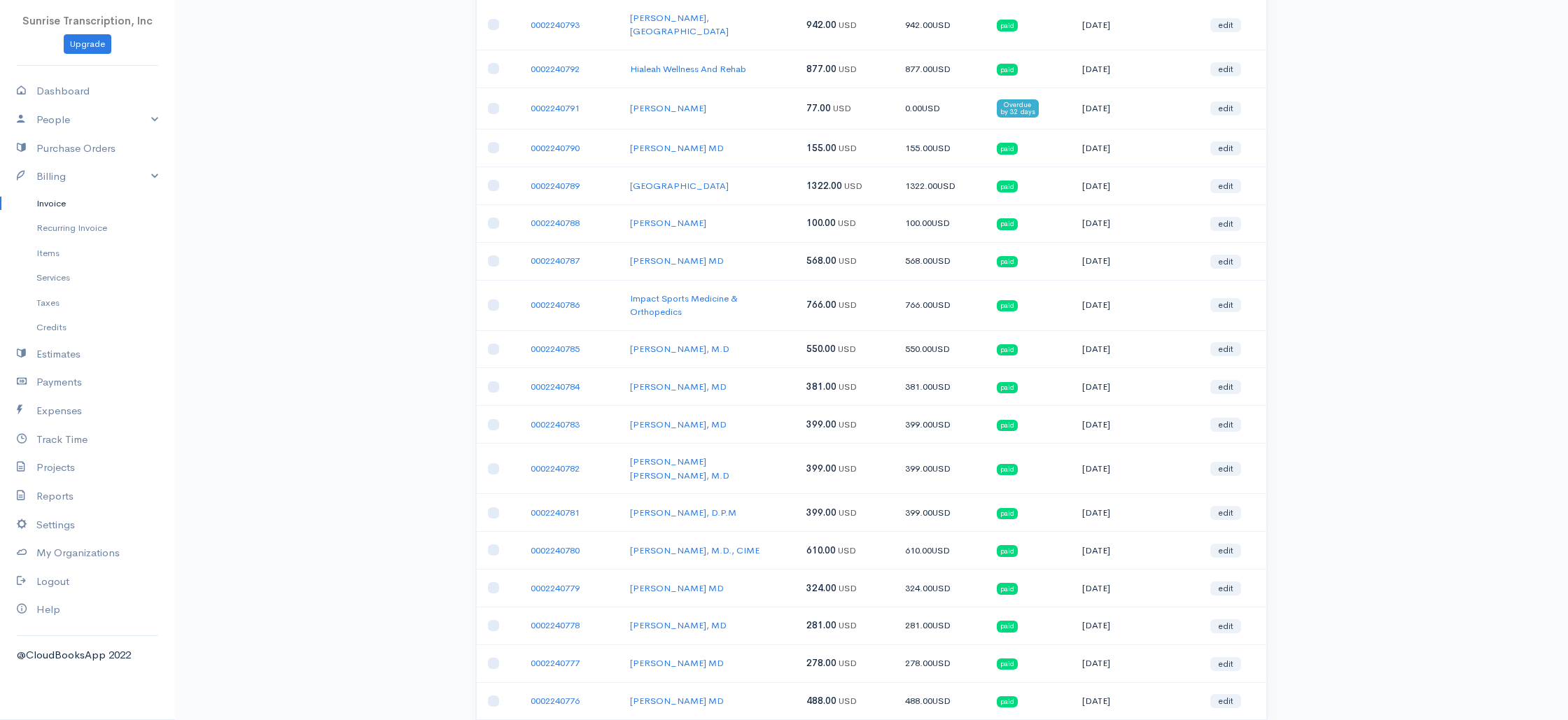
scroll to position [994, 0]
click at [1107, 686] on td "09-08-2025" at bounding box center [1134, 705] width 128 height 38
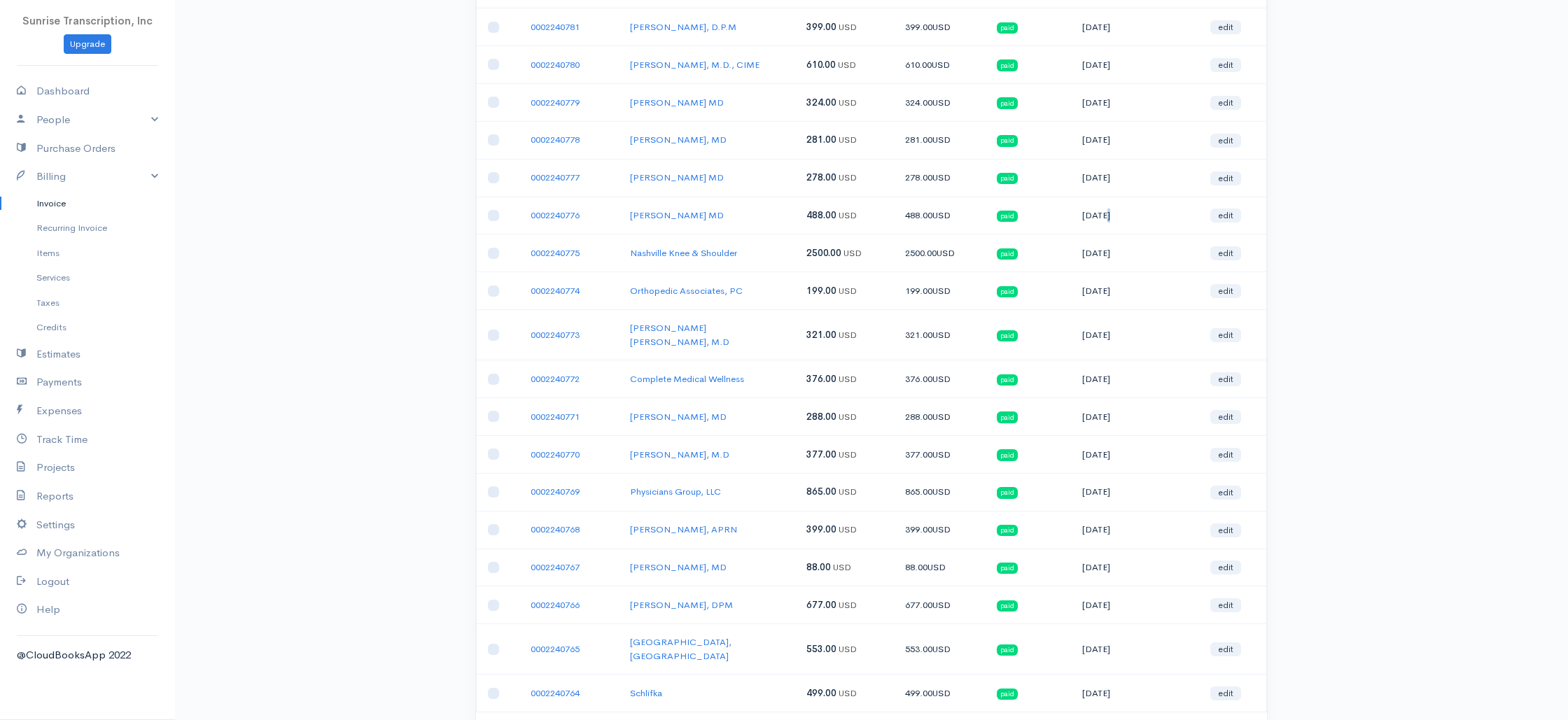
scroll to position [1378, 0]
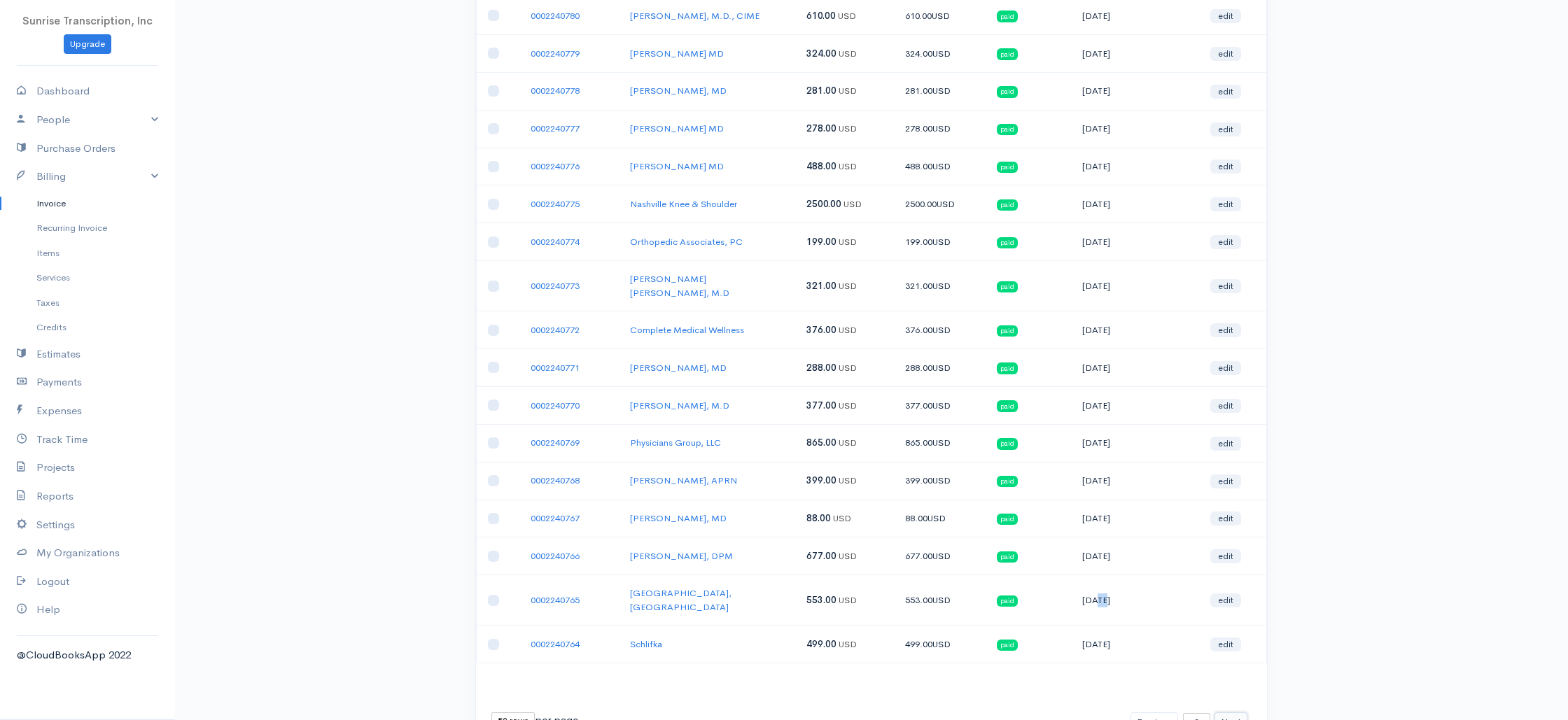
click at [1229, 713] on button "Next" at bounding box center [1230, 723] width 33 height 20
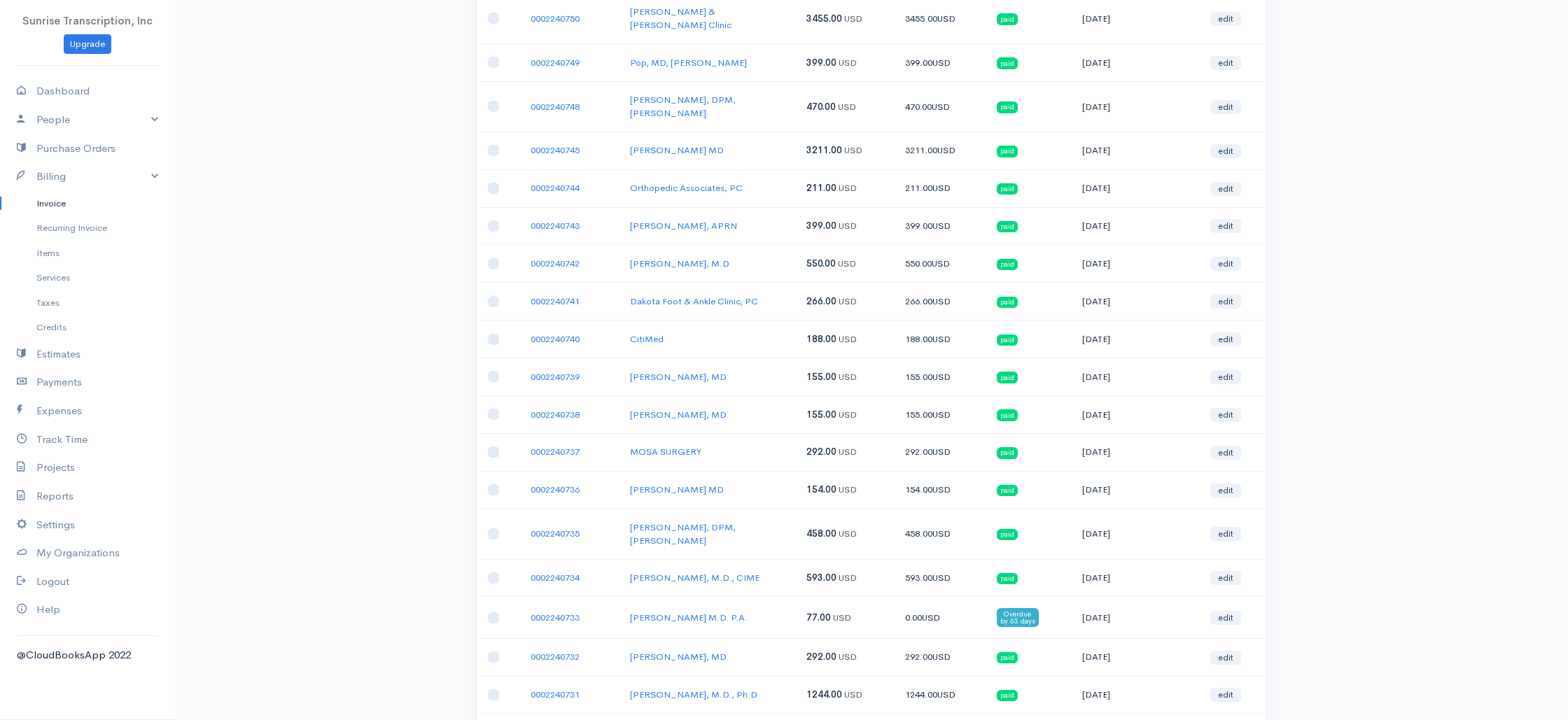
scroll to position [0, 0]
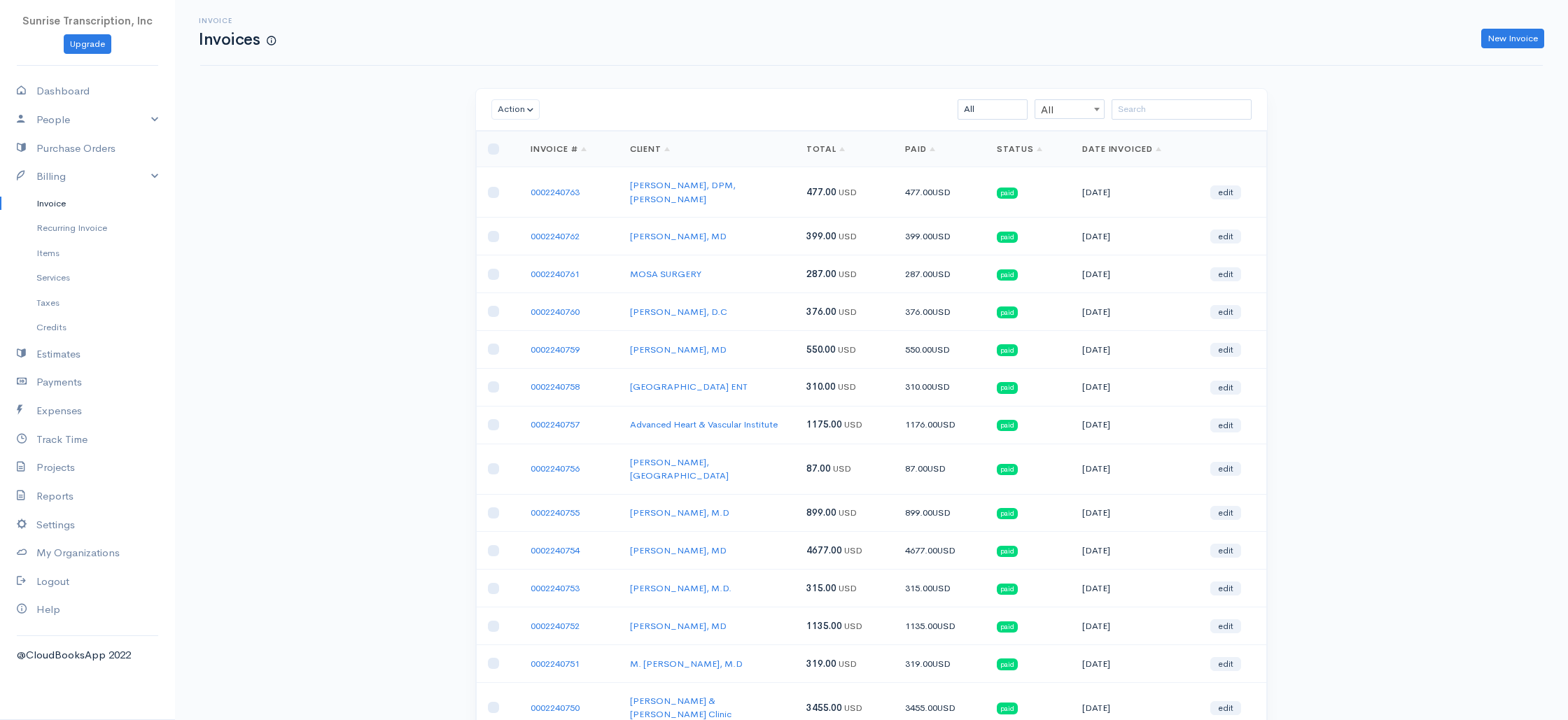
drag, startPoint x: 1098, startPoint y: 604, endPoint x: 1100, endPoint y: 616, distance: 12.2
click at [1098, 607] on td "09-08-2025" at bounding box center [1134, 626] width 128 height 38
click at [1101, 645] on td "09-08-2025" at bounding box center [1134, 664] width 128 height 38
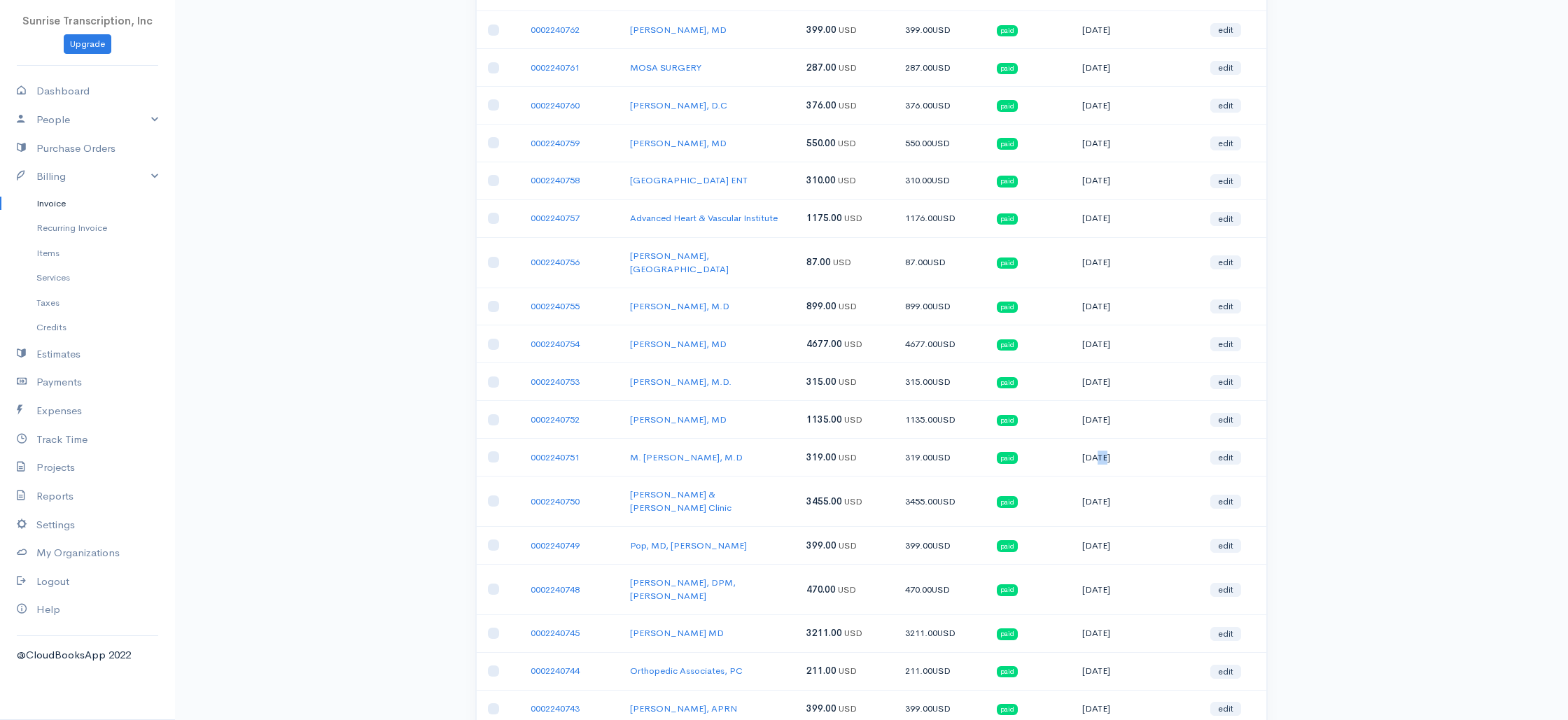
scroll to position [240, 0]
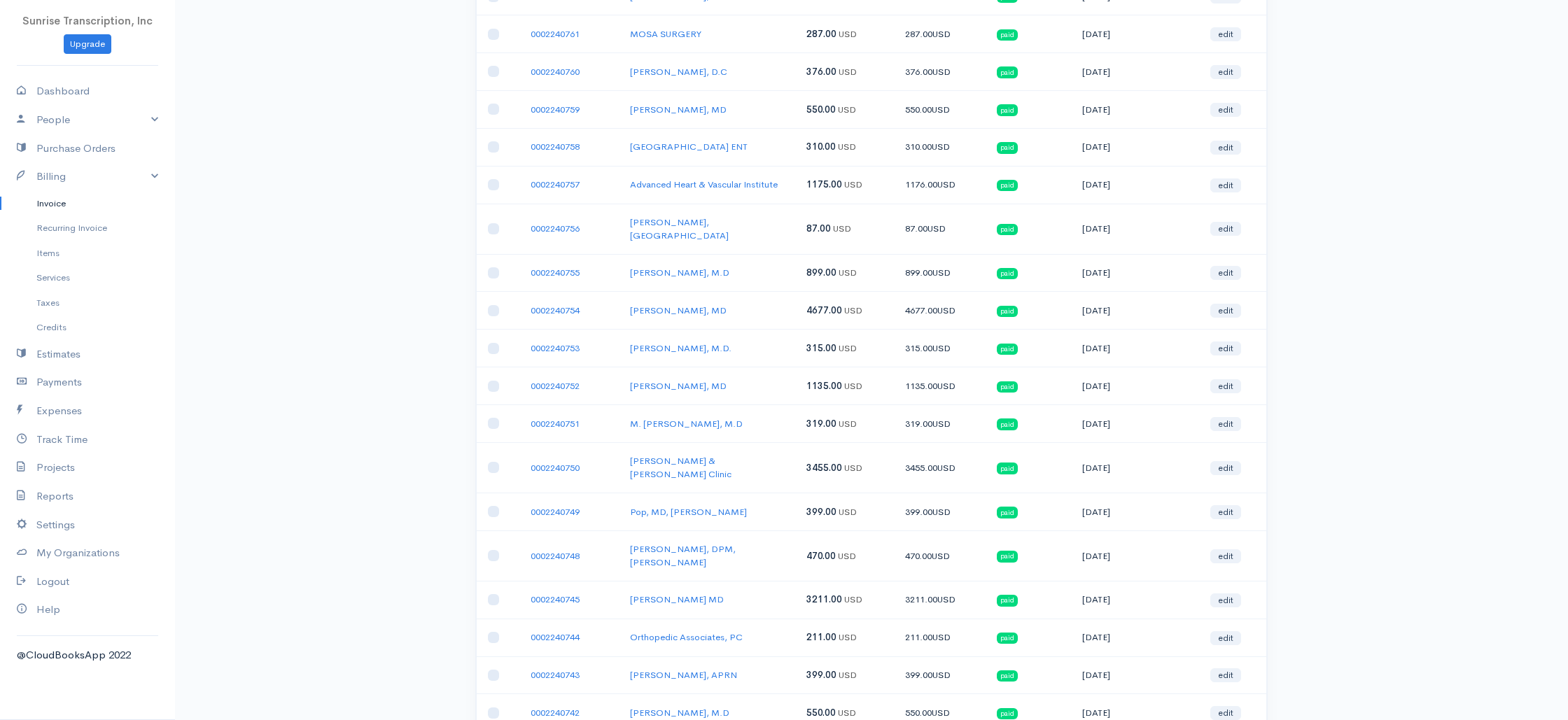
click at [1104, 530] on td "09-08-2025" at bounding box center [1134, 555] width 128 height 50
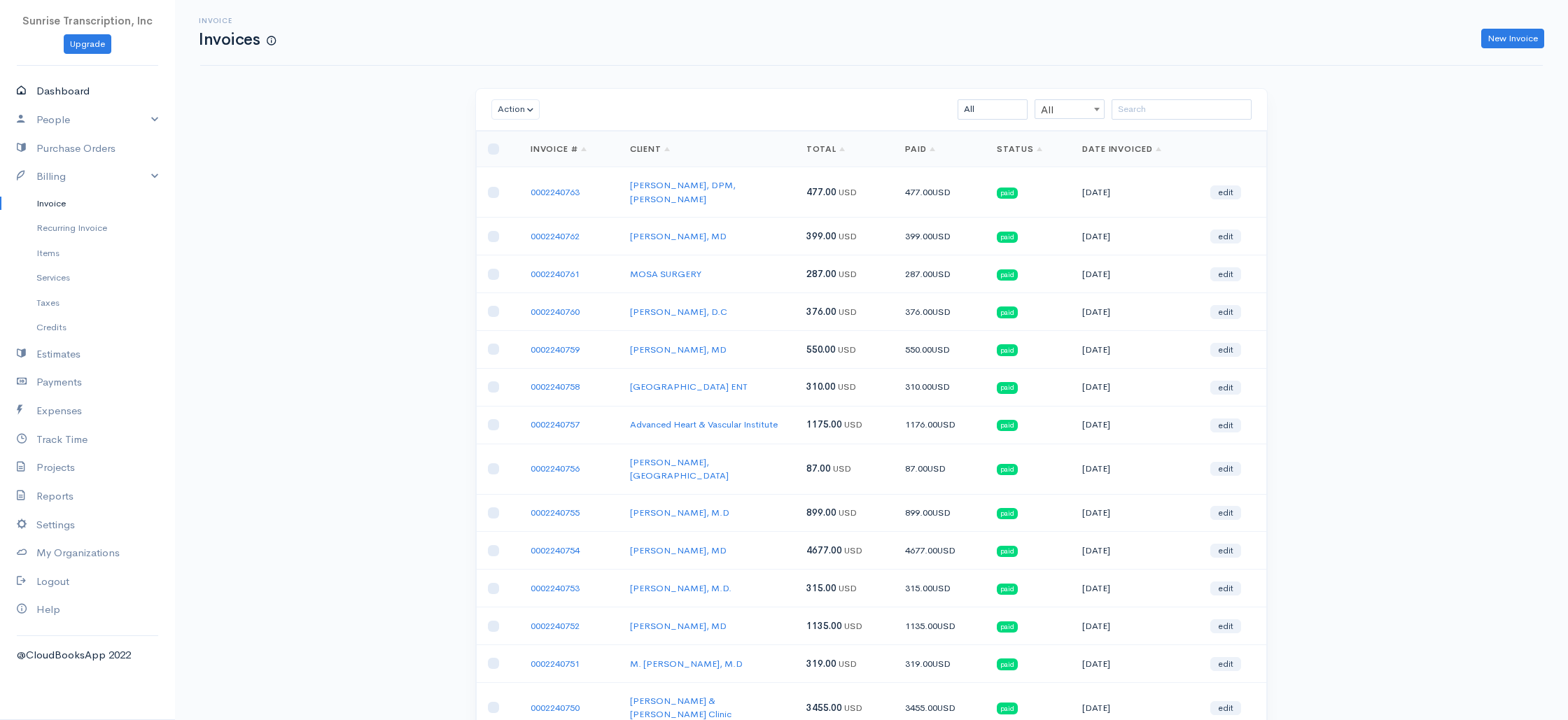
click at [47, 79] on link "Dashboard" at bounding box center [88, 91] width 175 height 29
select select "365"
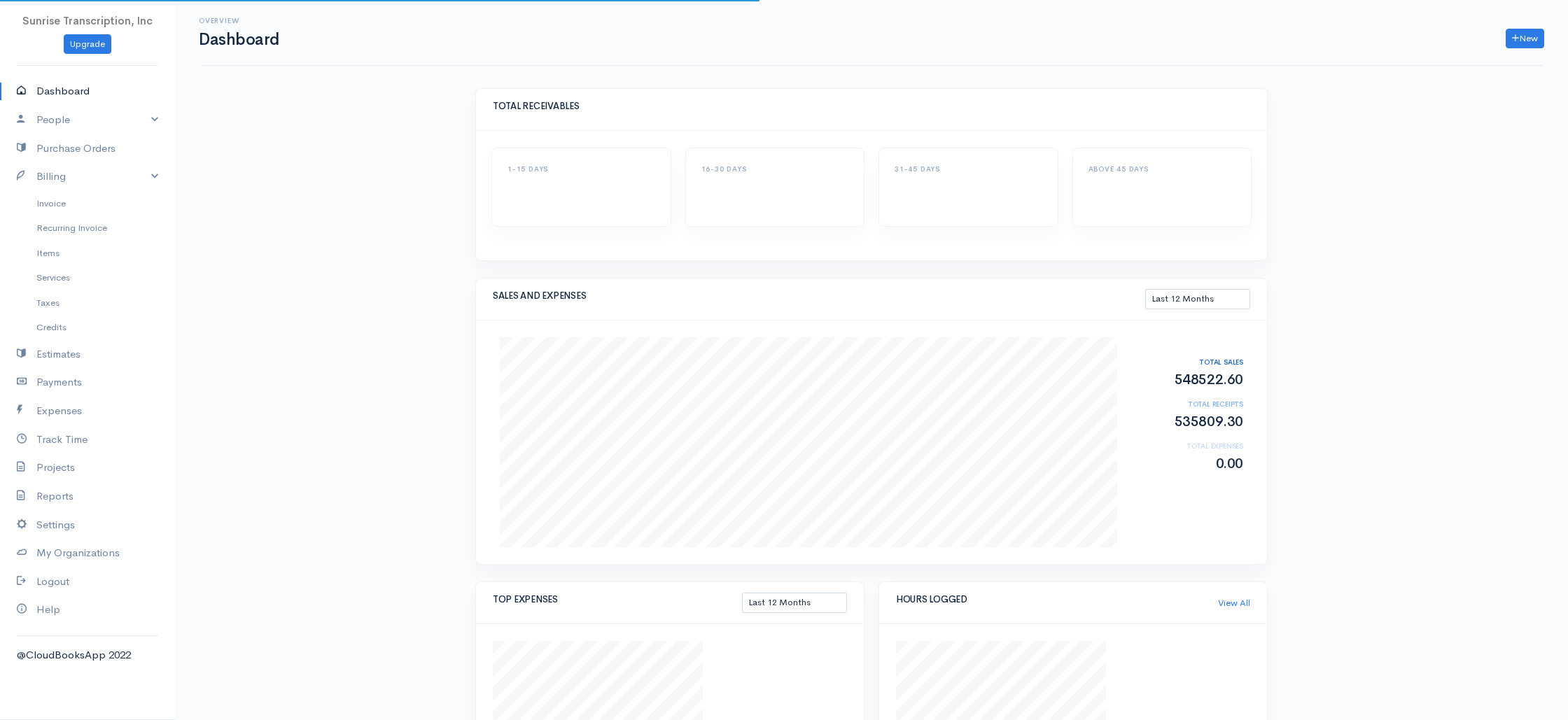
scroll to position [2, 0]
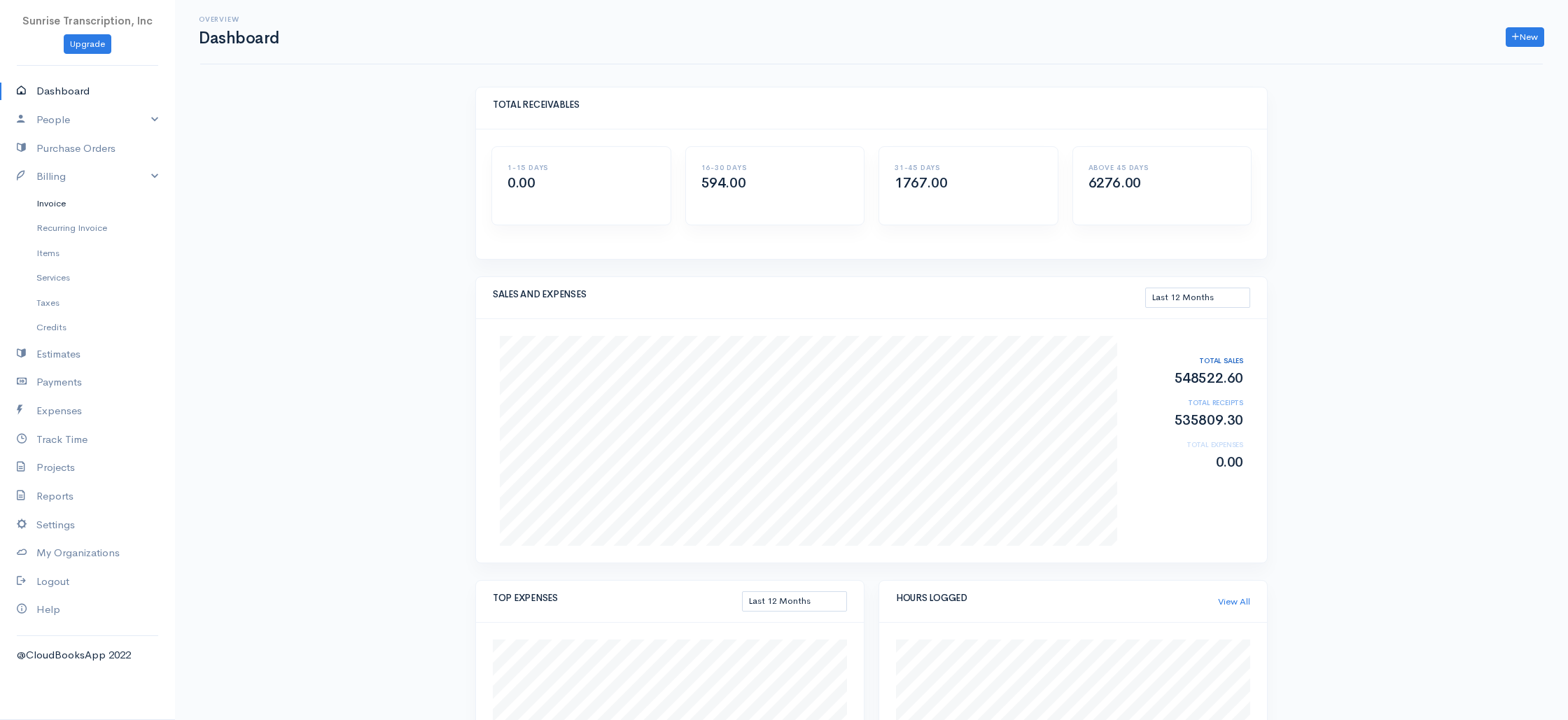
click at [57, 209] on link "Invoice" at bounding box center [88, 203] width 175 height 25
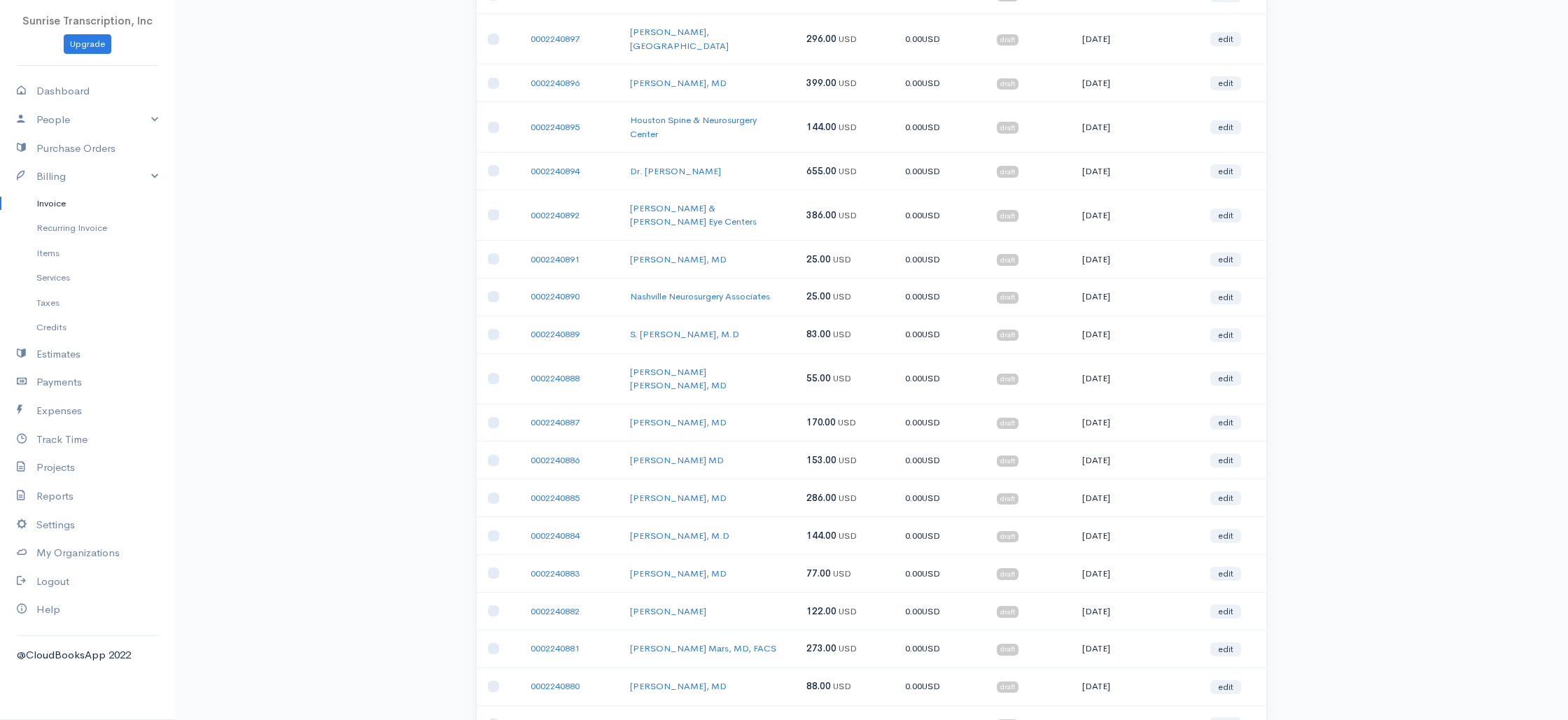
scroll to position [1474, 0]
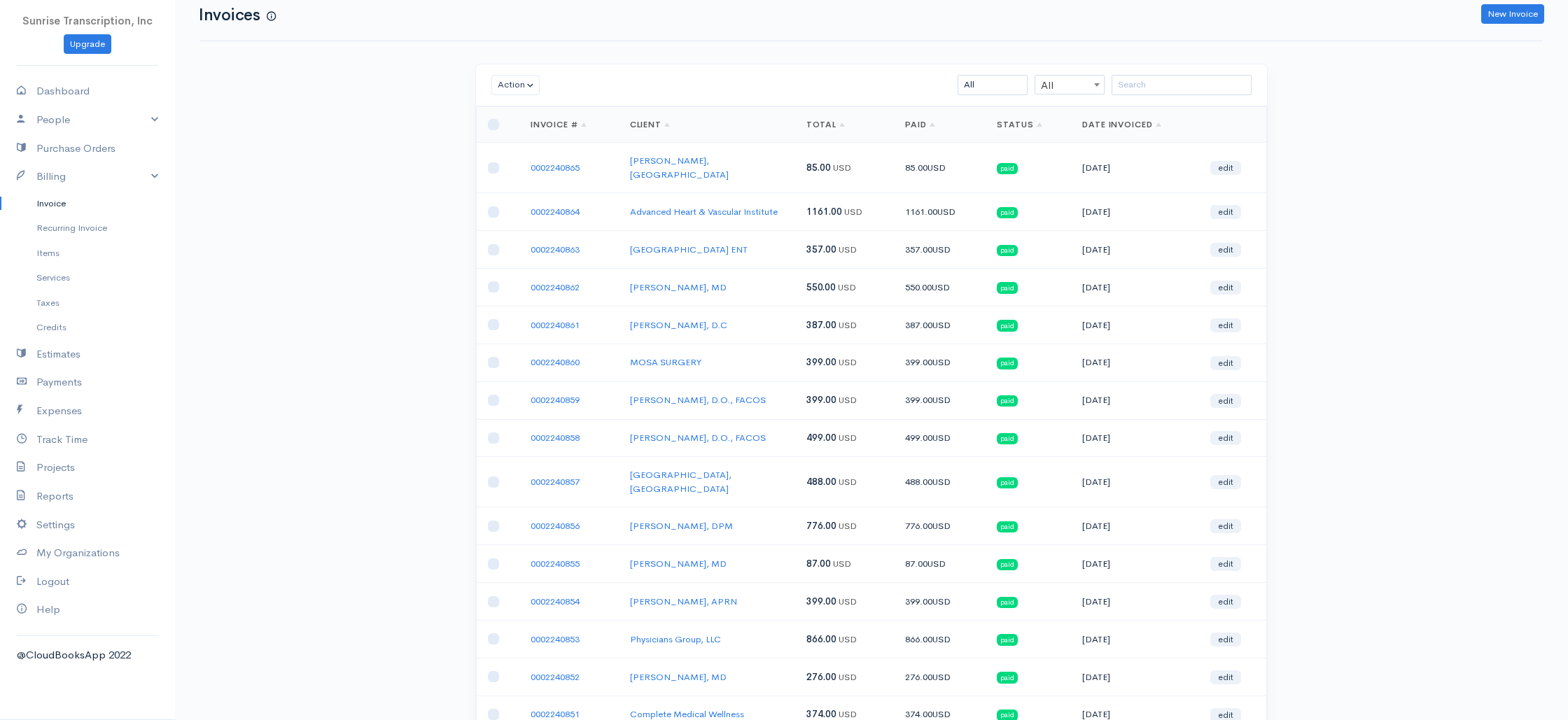
scroll to position [0, 0]
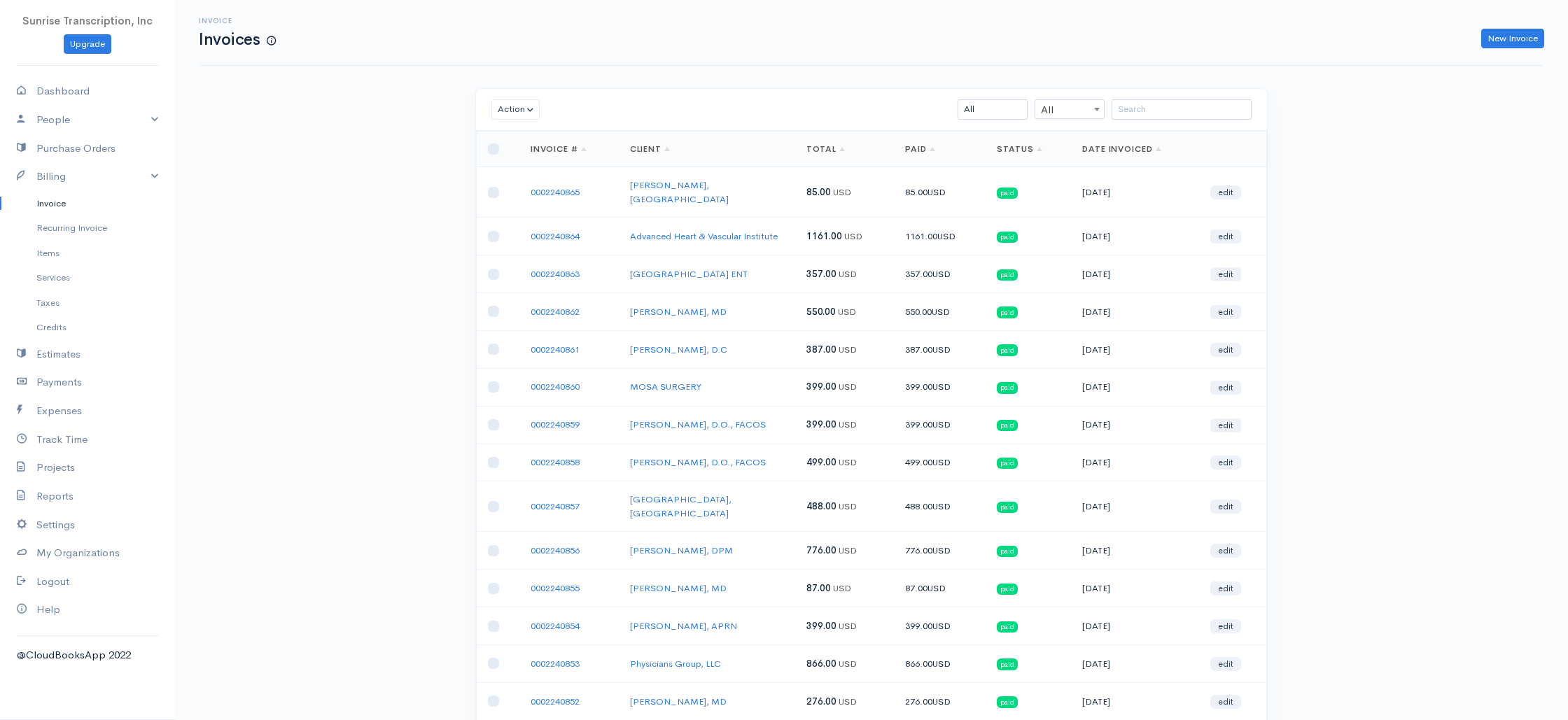
click at [1102, 535] on td "10-06-2025" at bounding box center [1134, 550] width 128 height 38
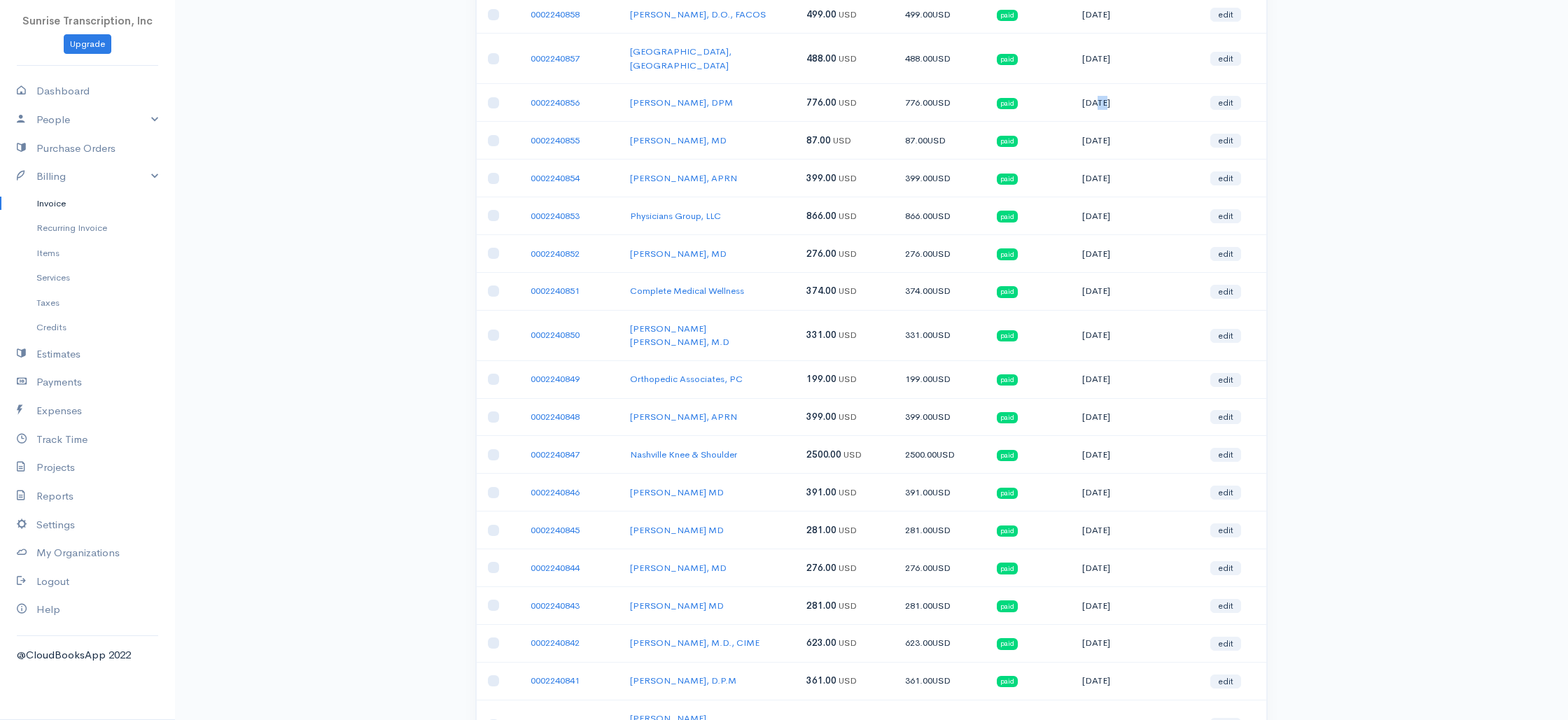
scroll to position [449, 0]
click at [1107, 623] on td "10-06-2025" at bounding box center [1134, 642] width 128 height 38
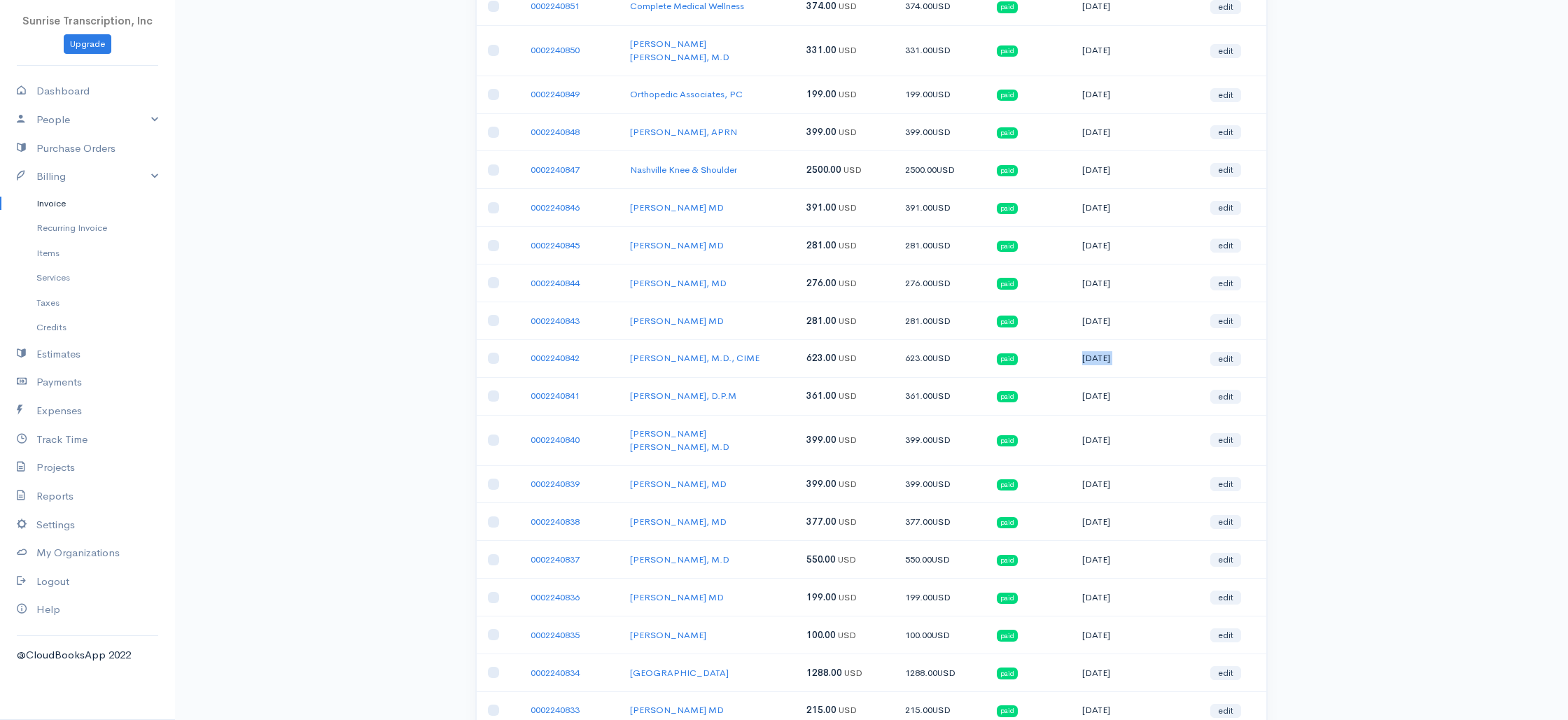
scroll to position [761, 0]
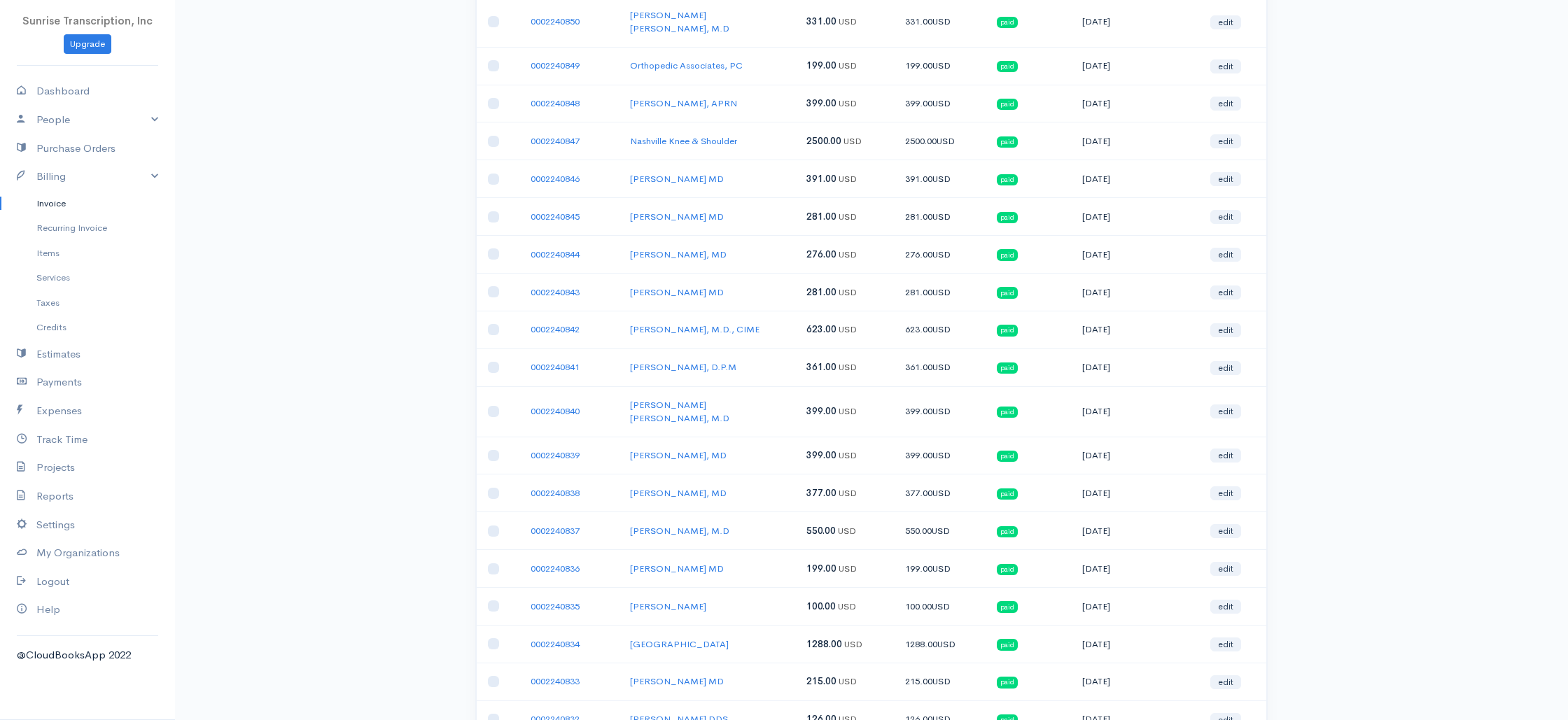
click at [1105, 700] on td "10-06-2025" at bounding box center [1134, 719] width 128 height 38
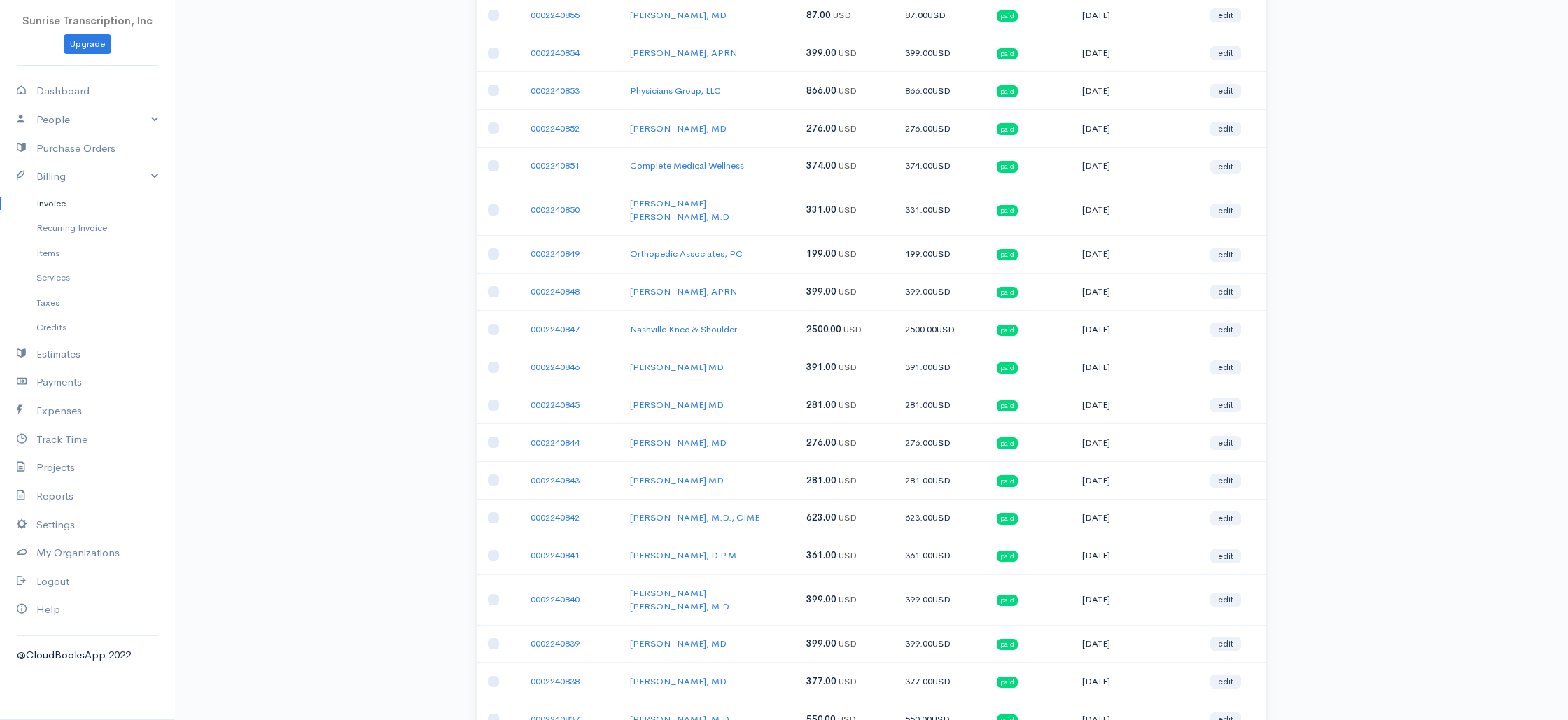
scroll to position [0, 0]
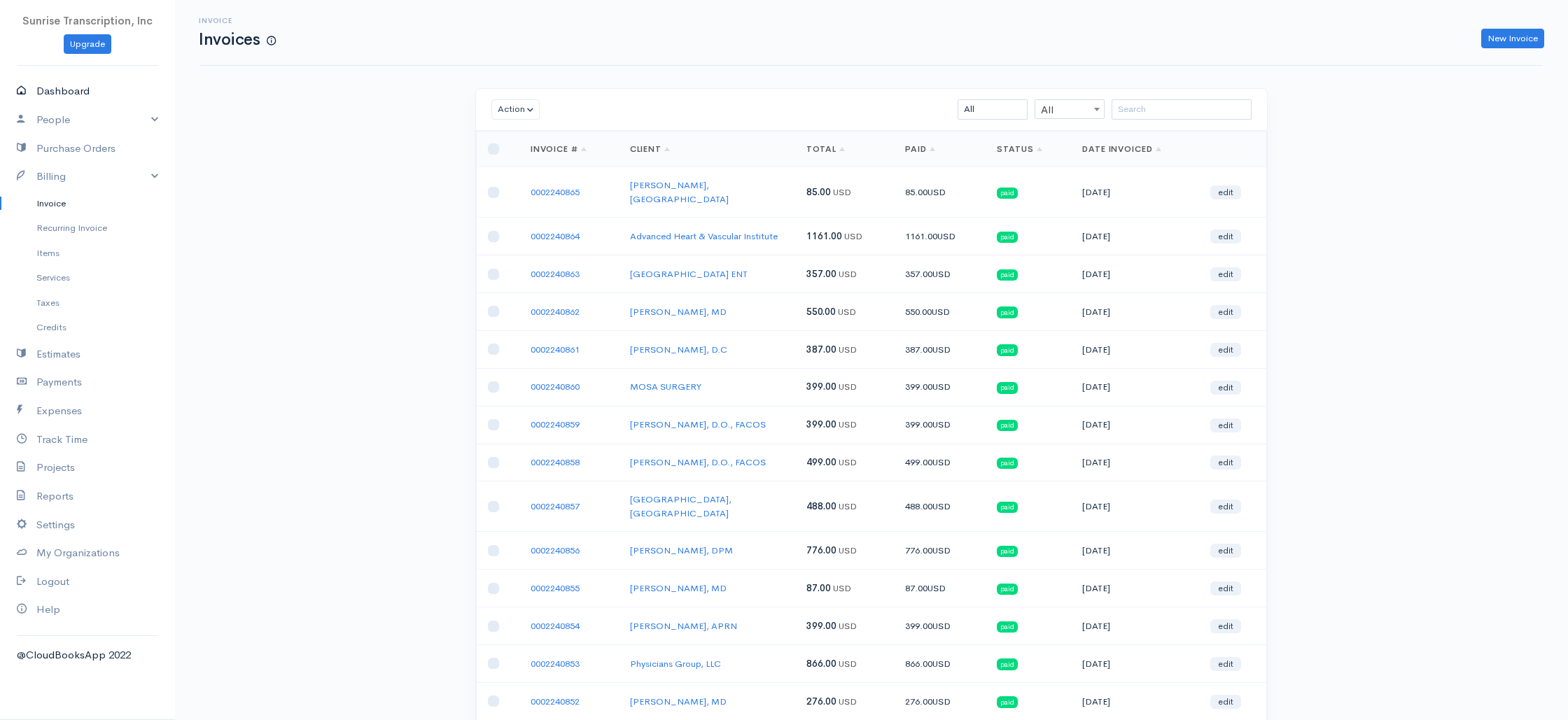
click at [62, 90] on link "Dashboard" at bounding box center [88, 91] width 175 height 29
select select "365"
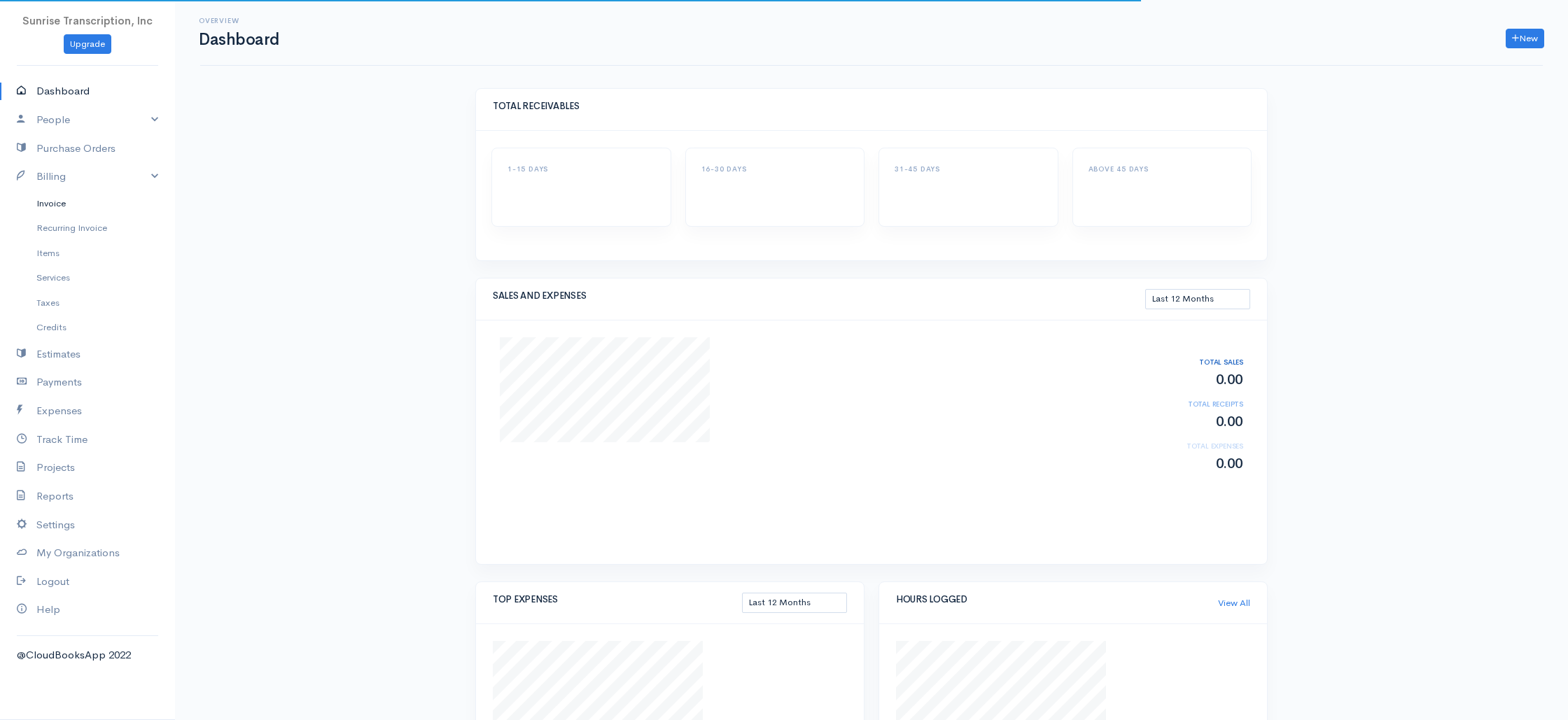
click at [59, 207] on link "Invoice" at bounding box center [88, 203] width 175 height 25
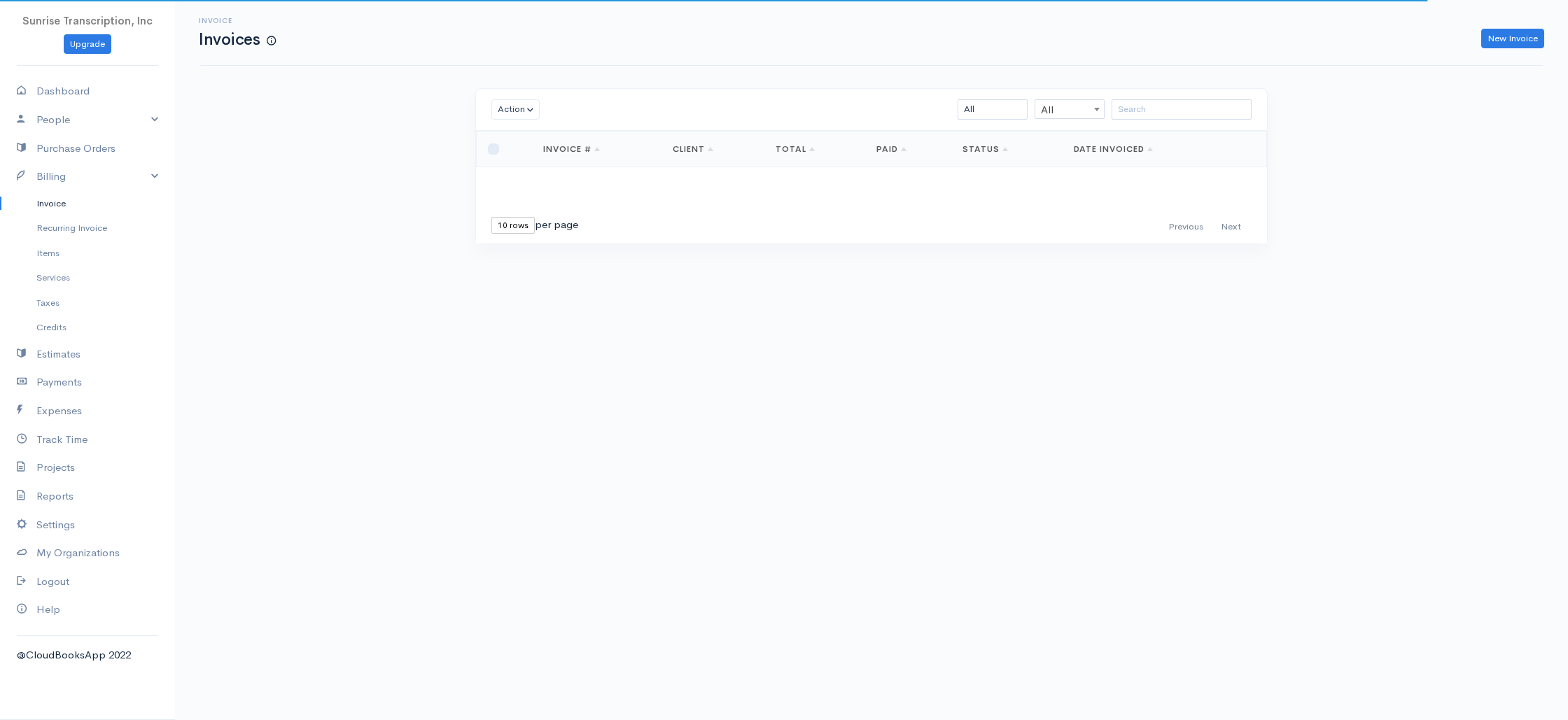
click at [330, 201] on div "Invoice Invoices New Invoice Action Archive Delete Download PDF Send Mark as Se…" at bounding box center [871, 148] width 1393 height 296
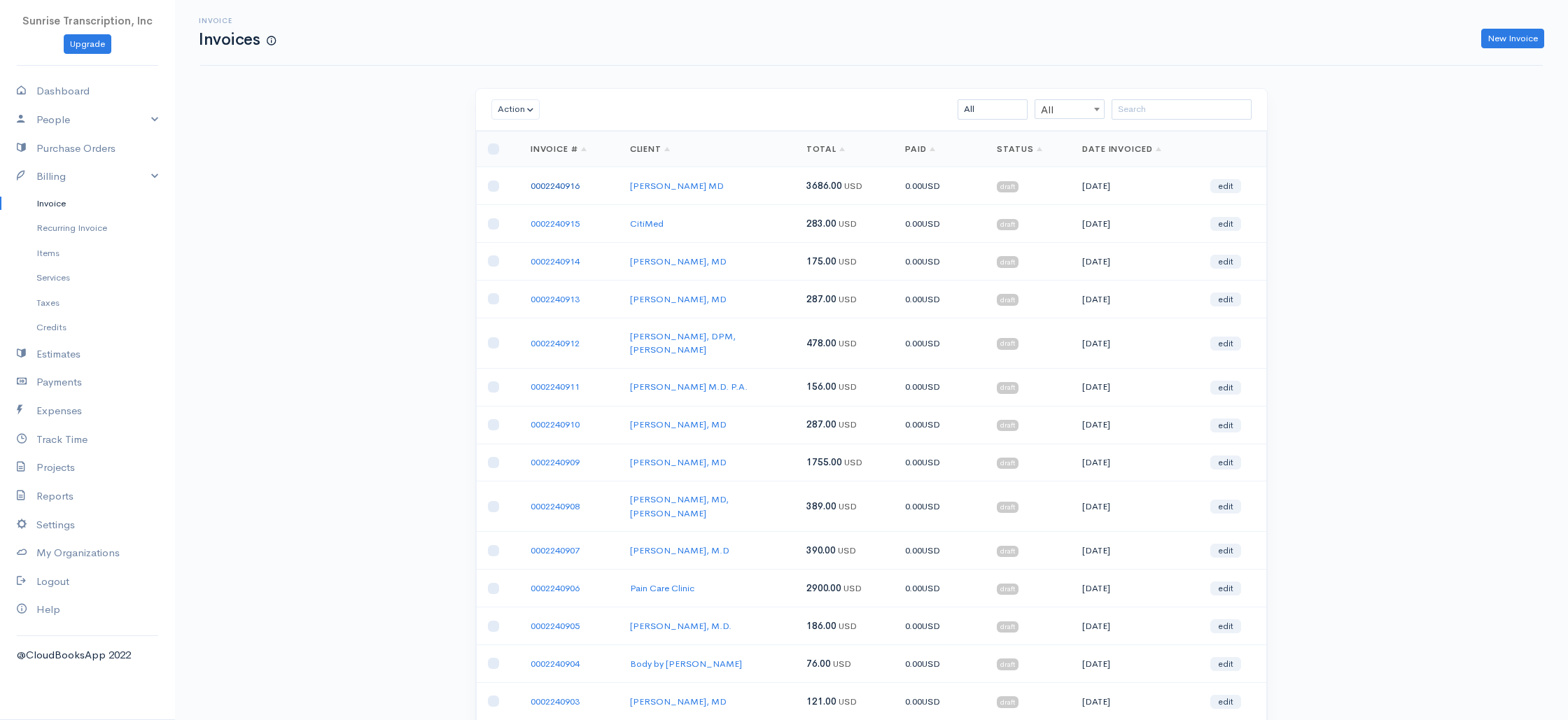
click at [552, 181] on link "0002240916" at bounding box center [554, 185] width 49 height 12
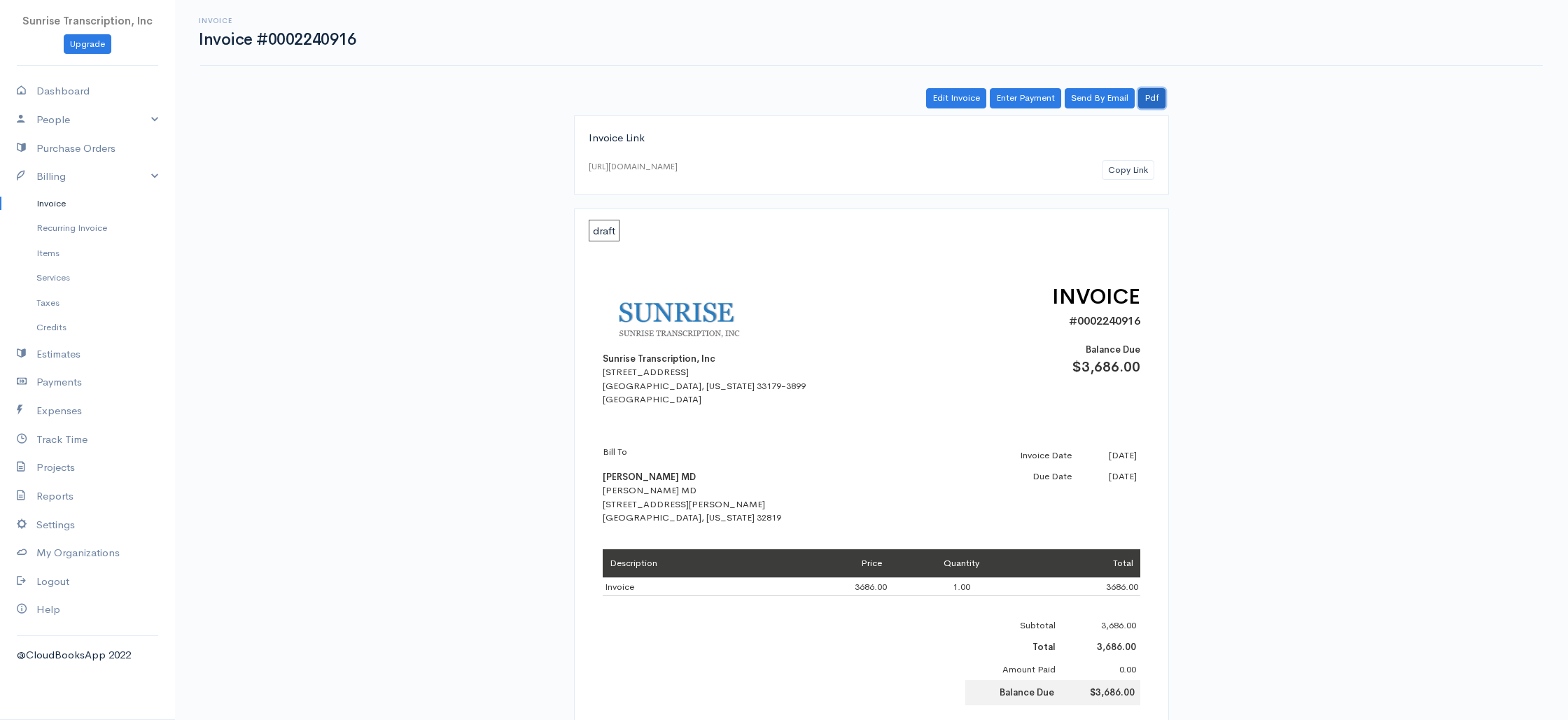
click at [1152, 98] on link "Pdf" at bounding box center [1151, 99] width 27 height 20
click at [69, 201] on link "Invoice" at bounding box center [88, 203] width 175 height 25
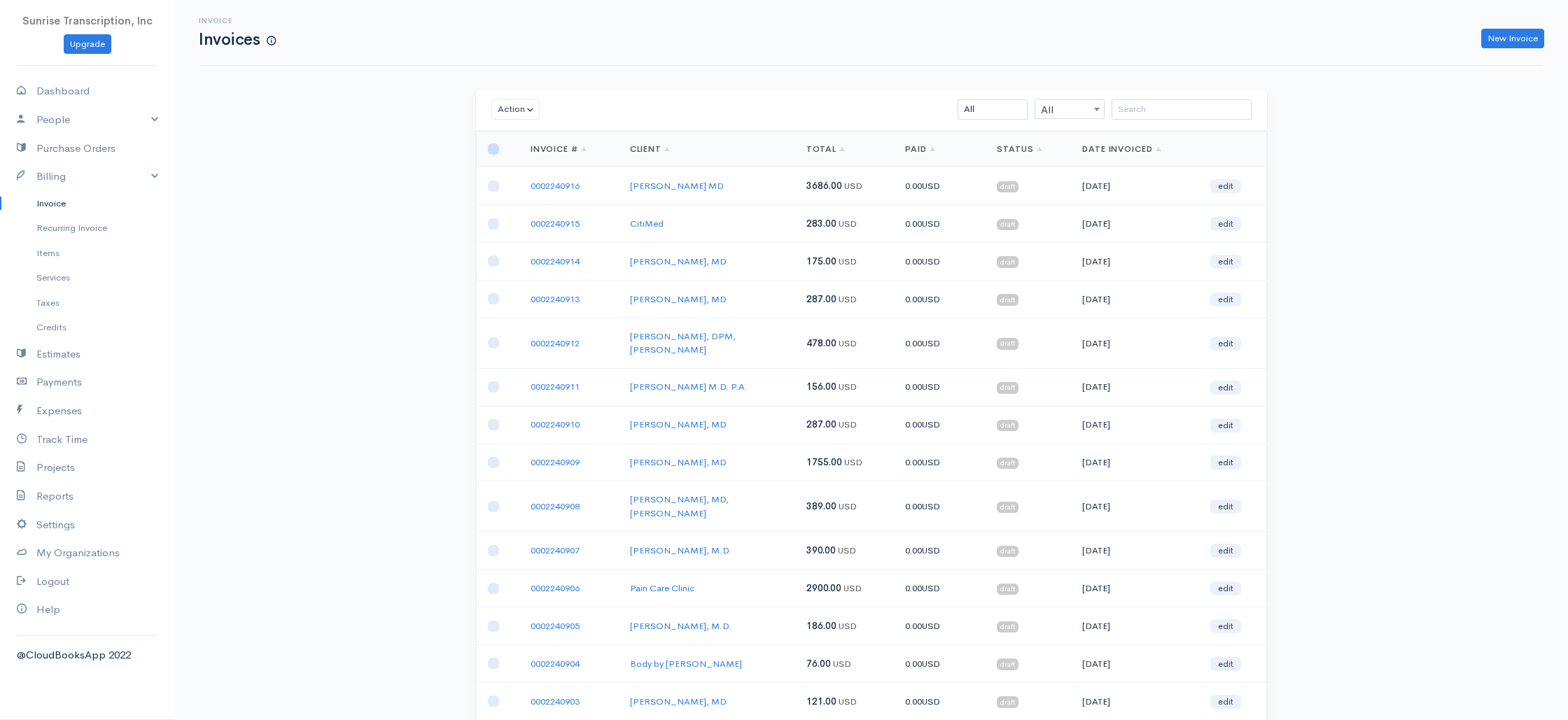
click at [492, 151] on input "checkbox" at bounding box center [494, 149] width 11 height 11
checkbox input "true"
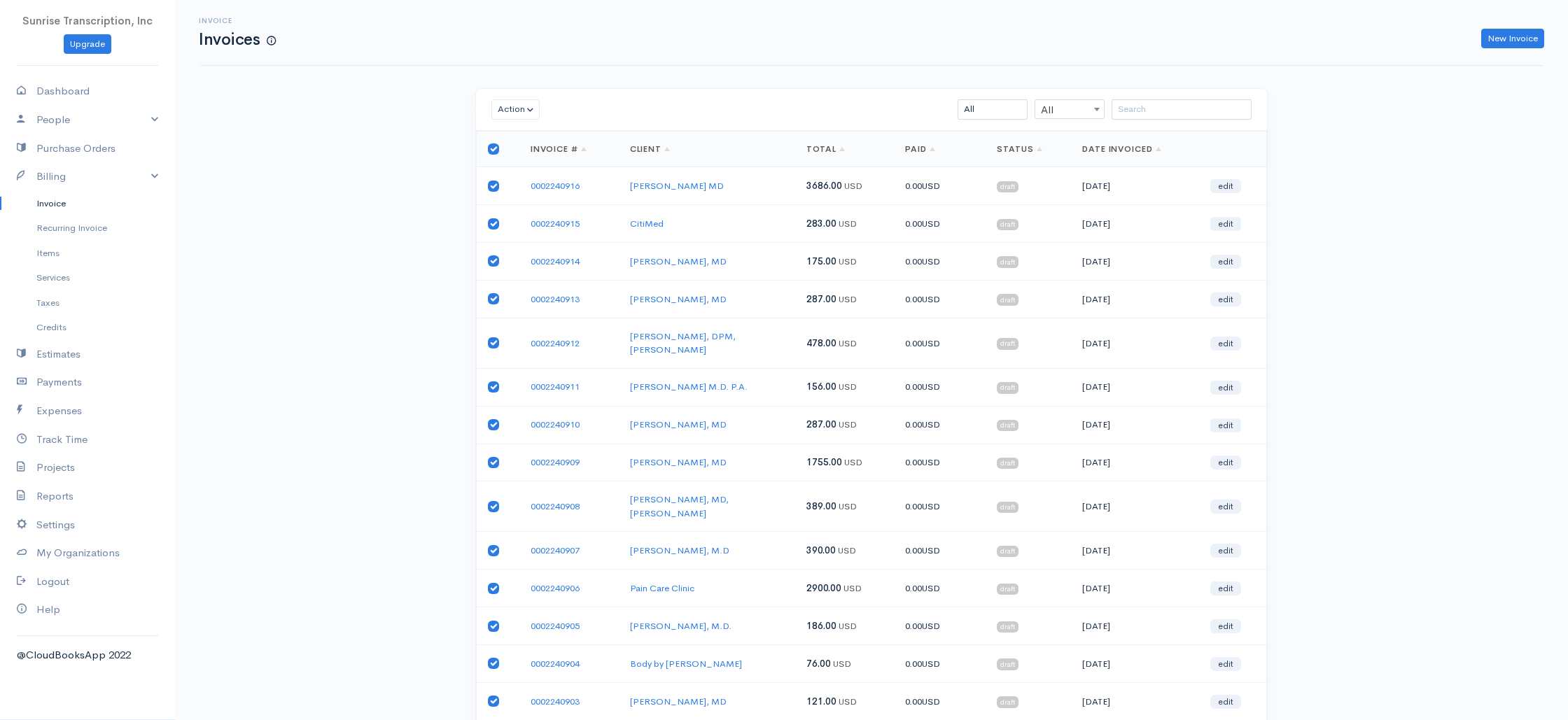
checkbox input "true"
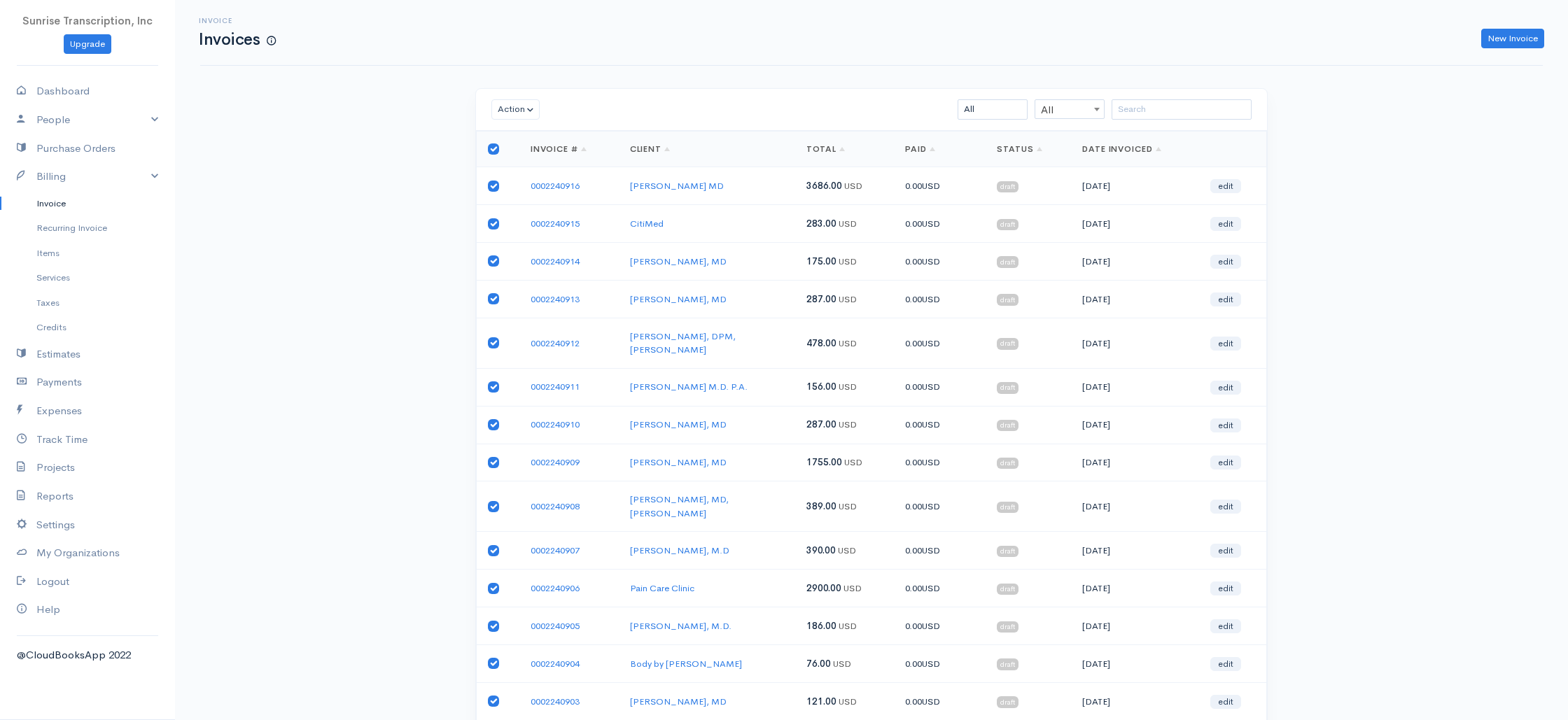
checkbox input "true"
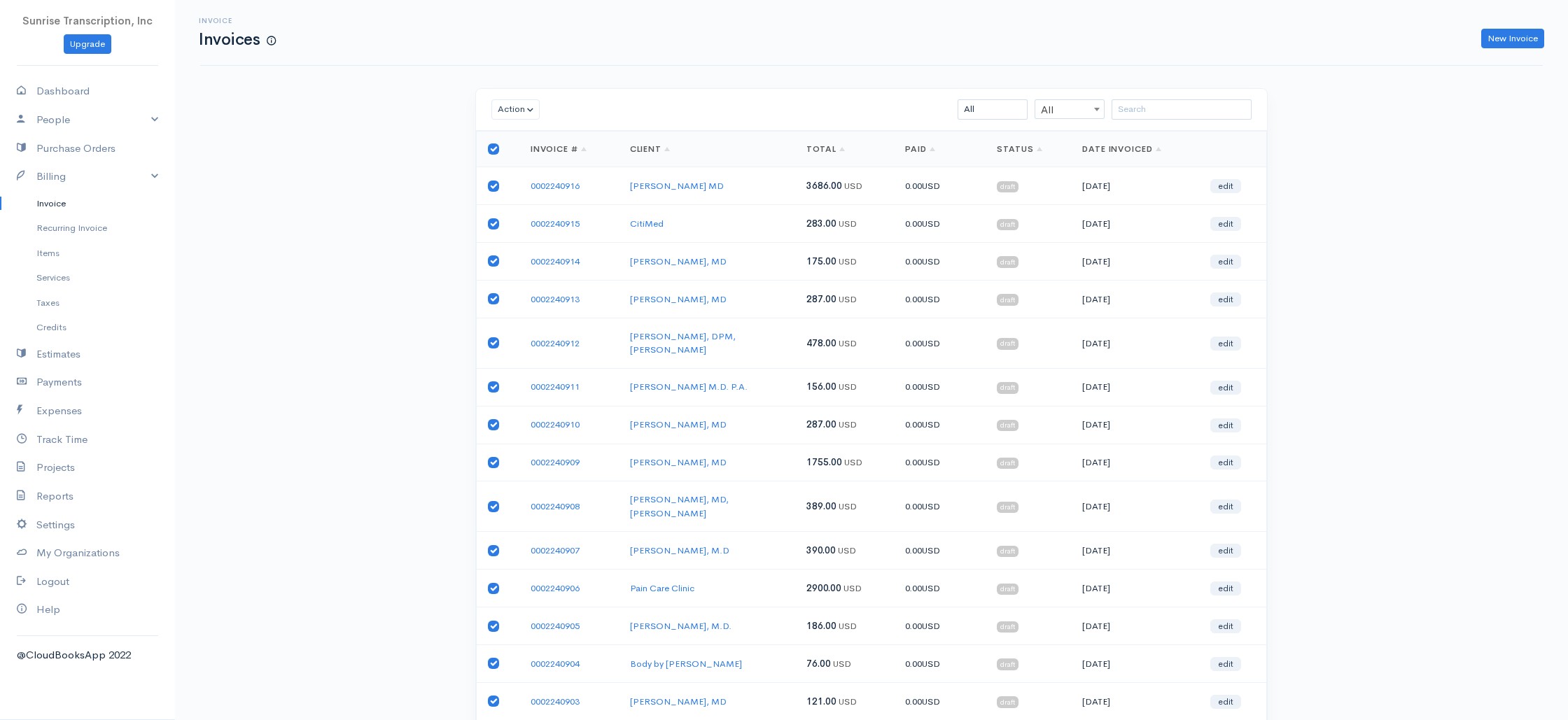
checkbox input "true"
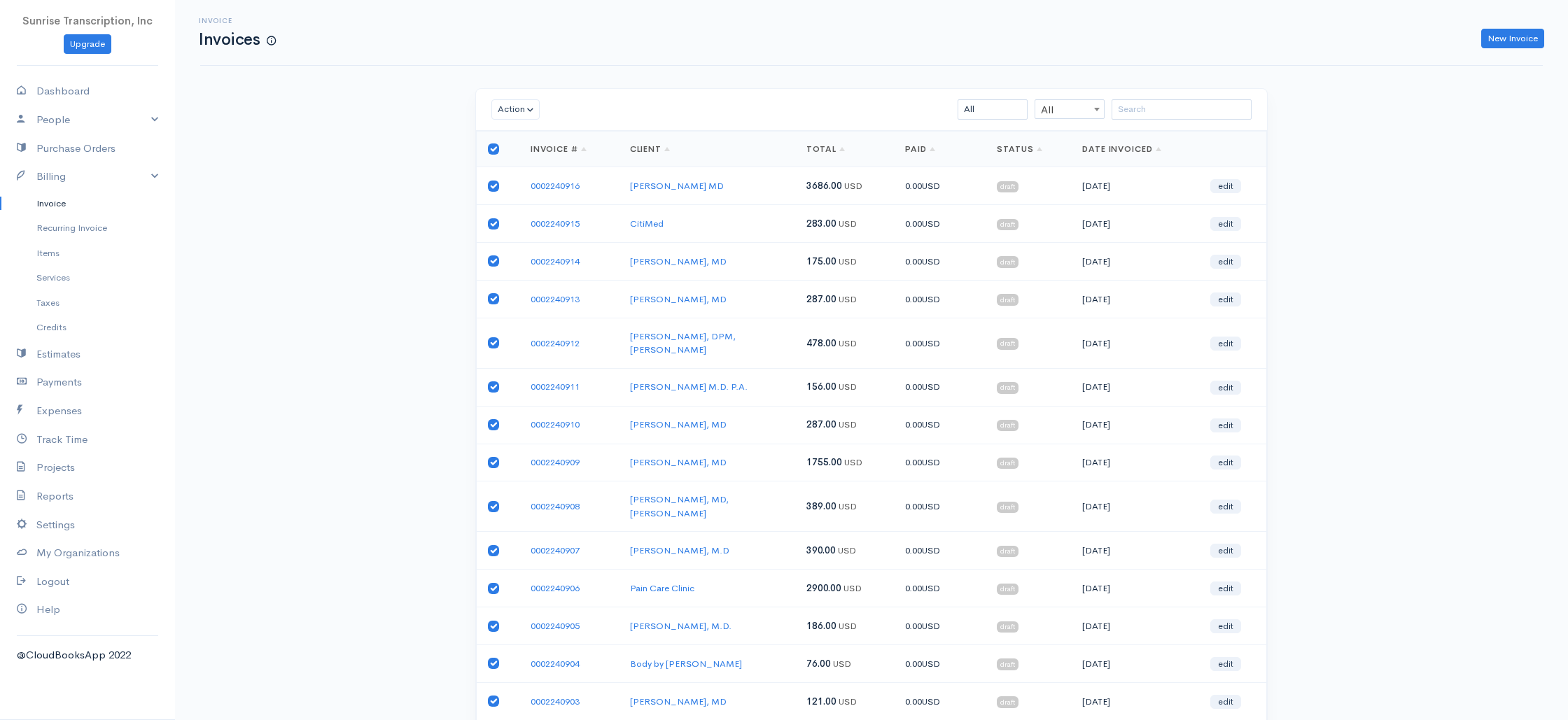
checkbox input "true"
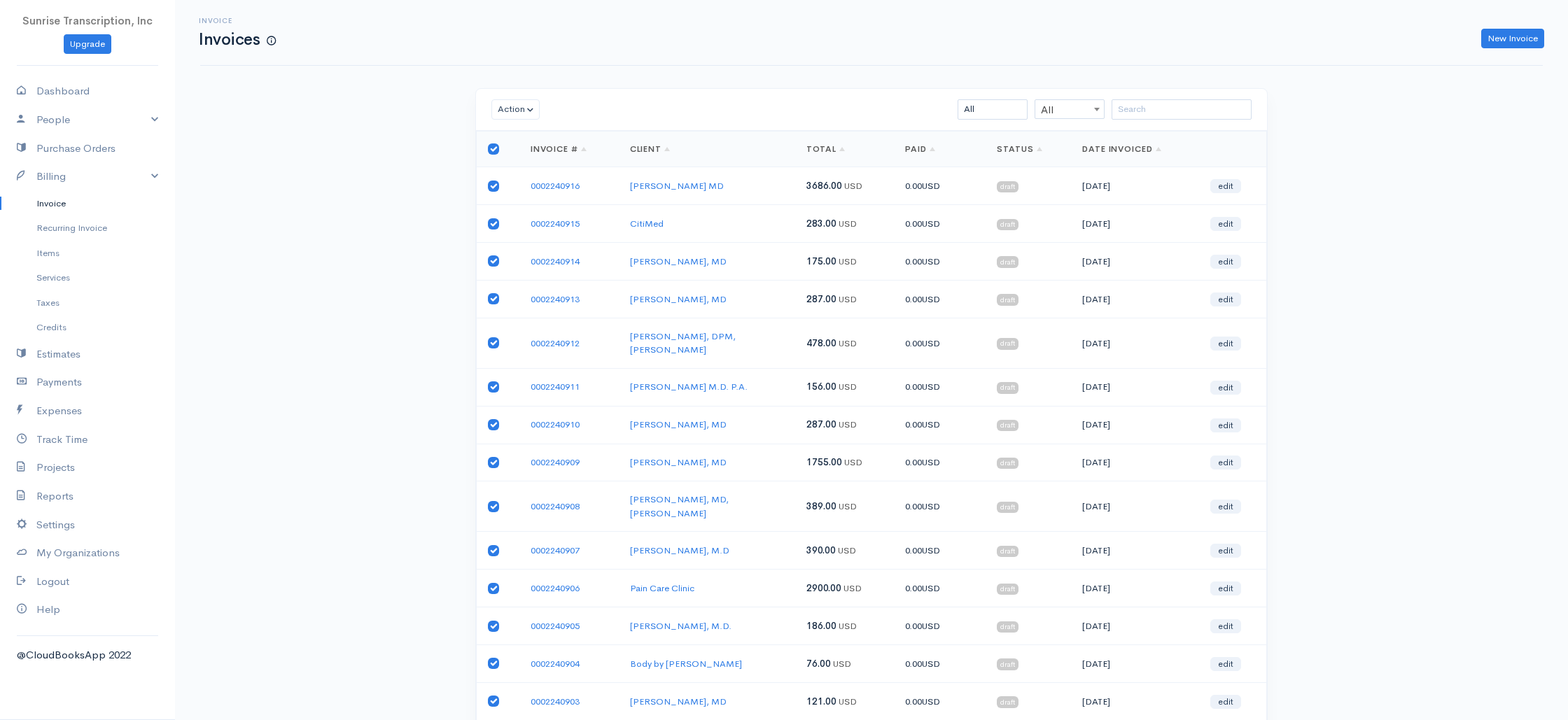
checkbox input "true"
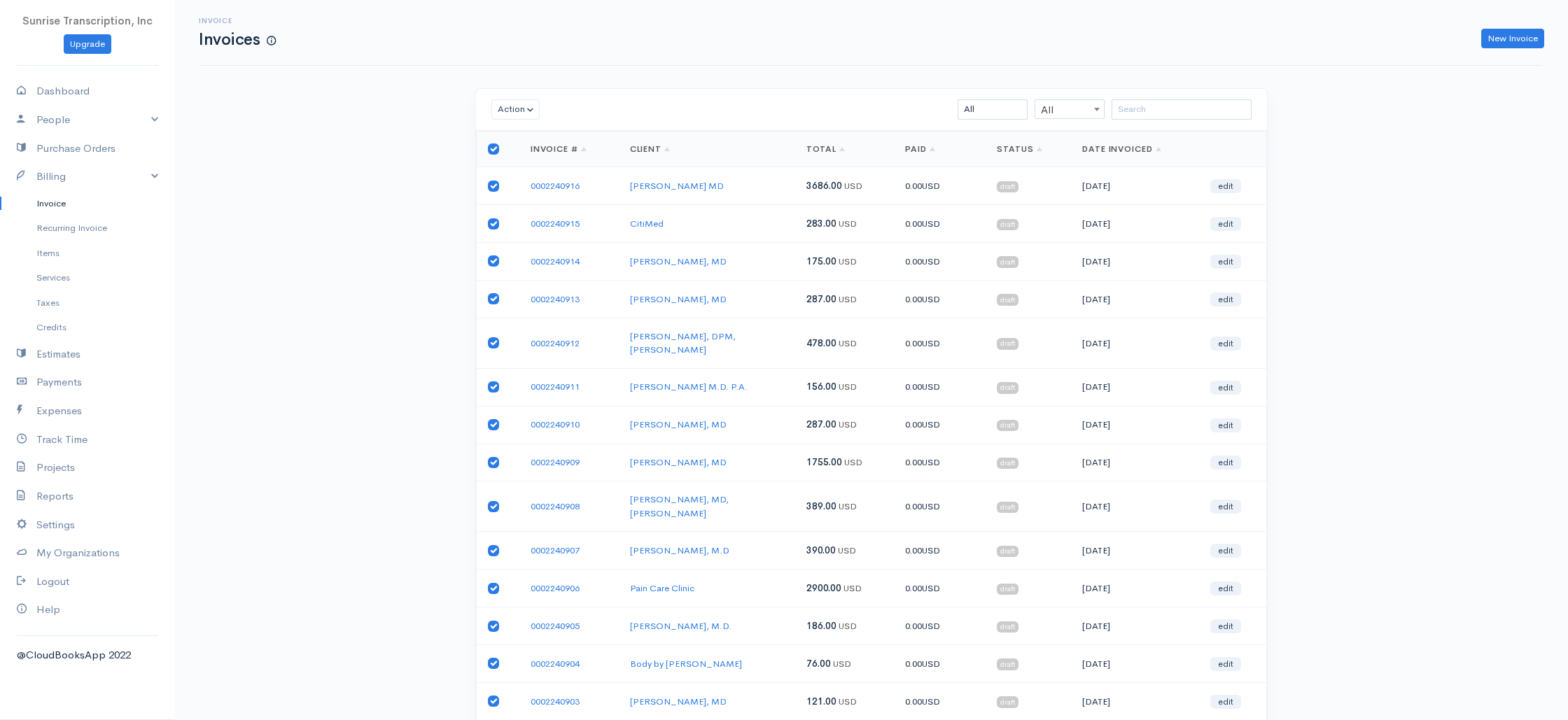
checkbox input "true"
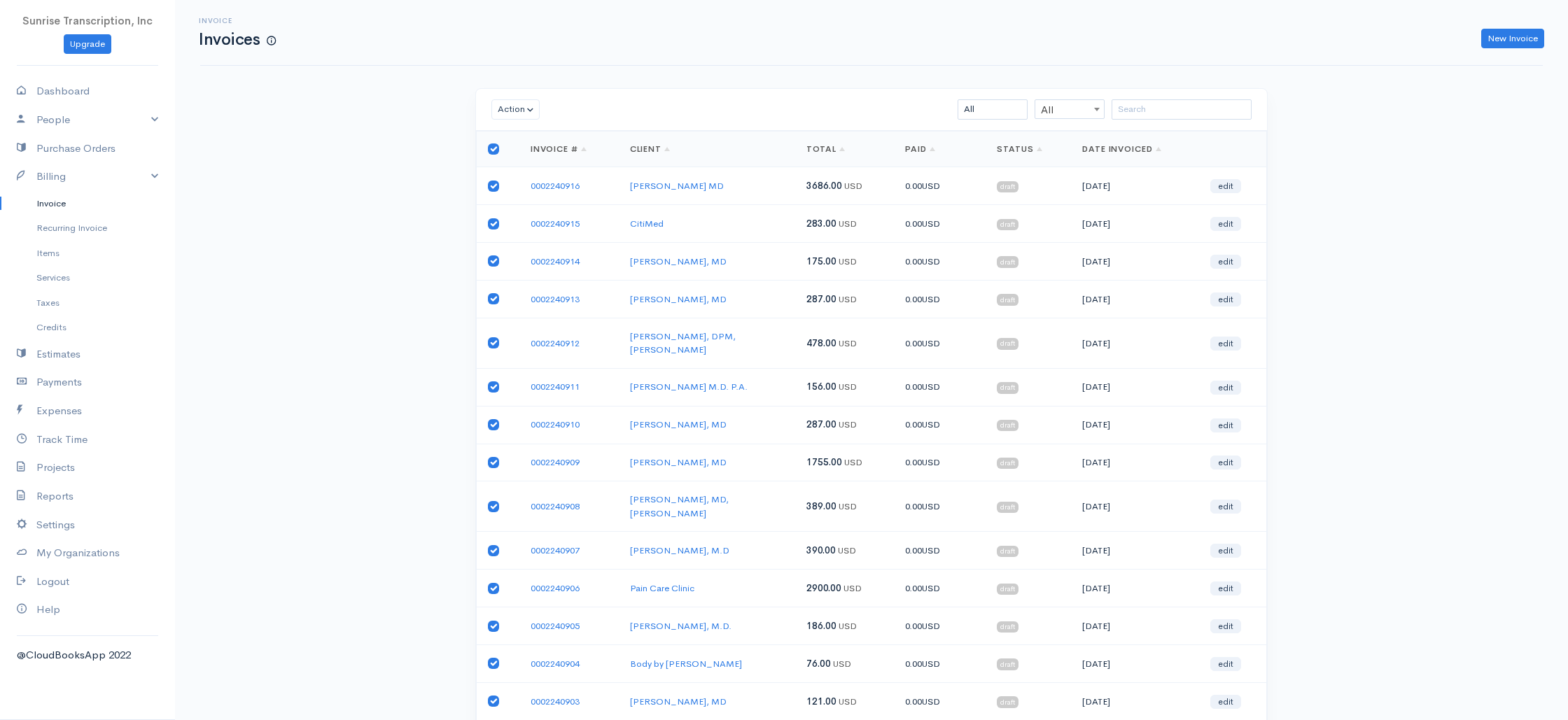
checkbox input "true"
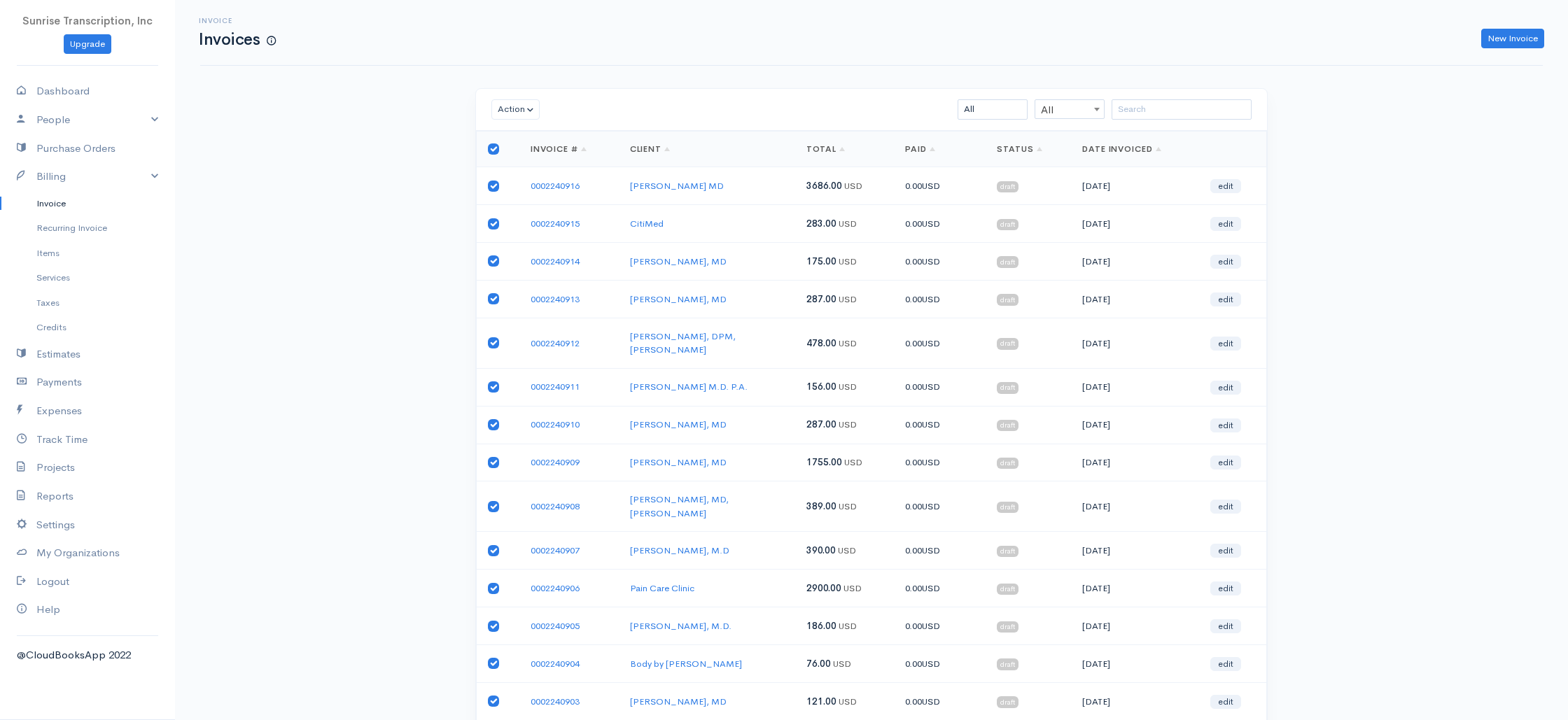
checkbox input "true"
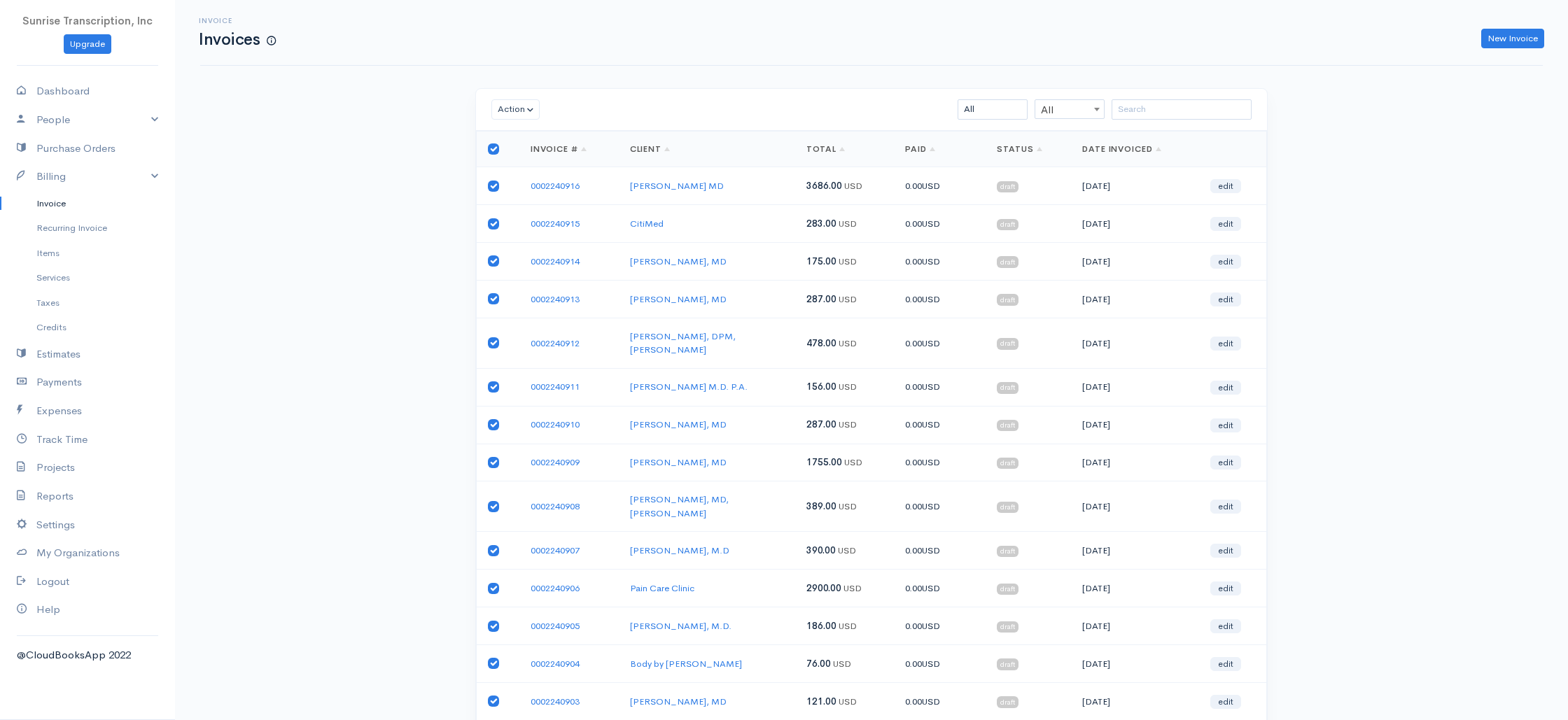
checkbox input "true"
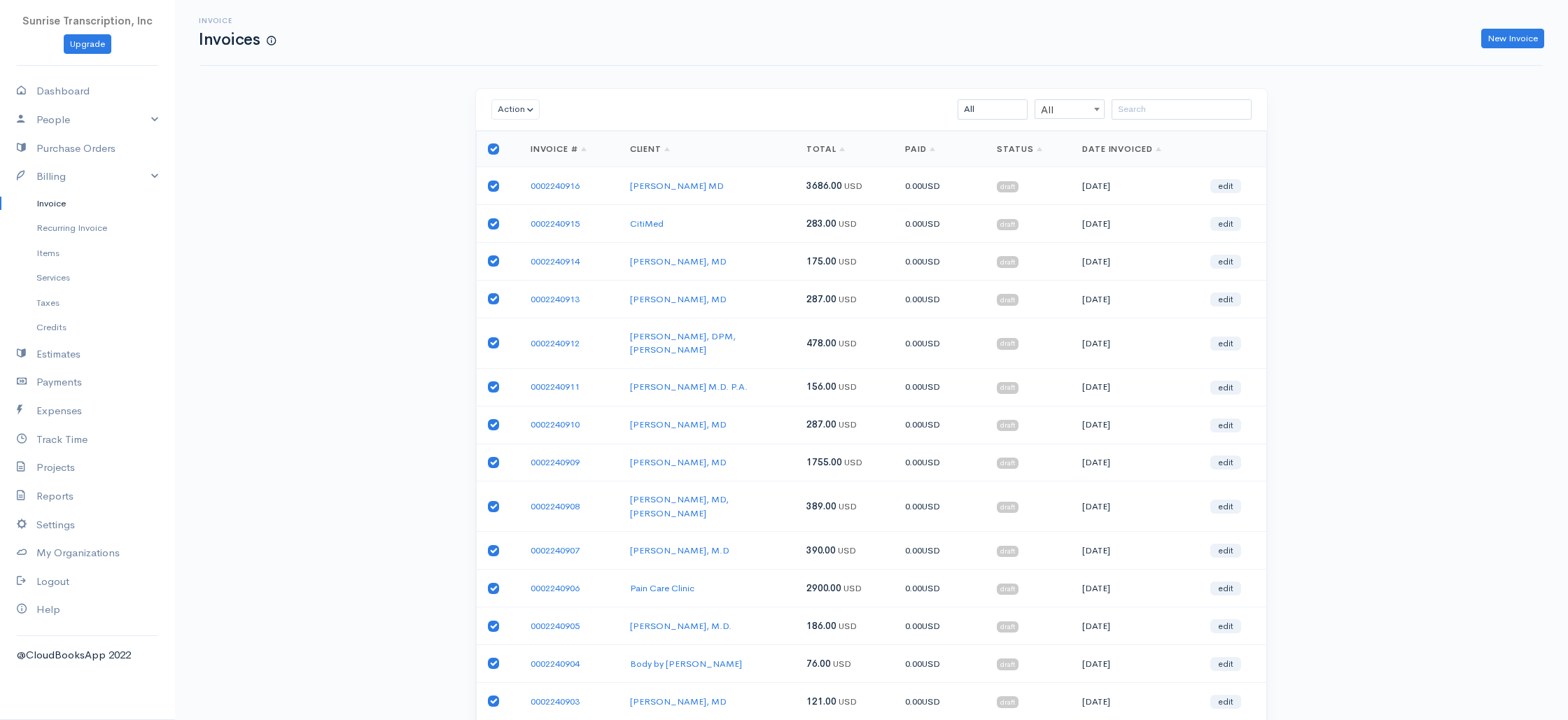
checkbox input "true"
click at [986, 108] on select "All Draft Viewed Sent Paid Partial Overdue Unpaid/Open" at bounding box center [992, 110] width 70 height 20
select select "draft"
click at [958, 100] on select "All Draft Viewed Sent Paid Partial Overdue Unpaid/Open" at bounding box center [992, 110] width 70 height 20
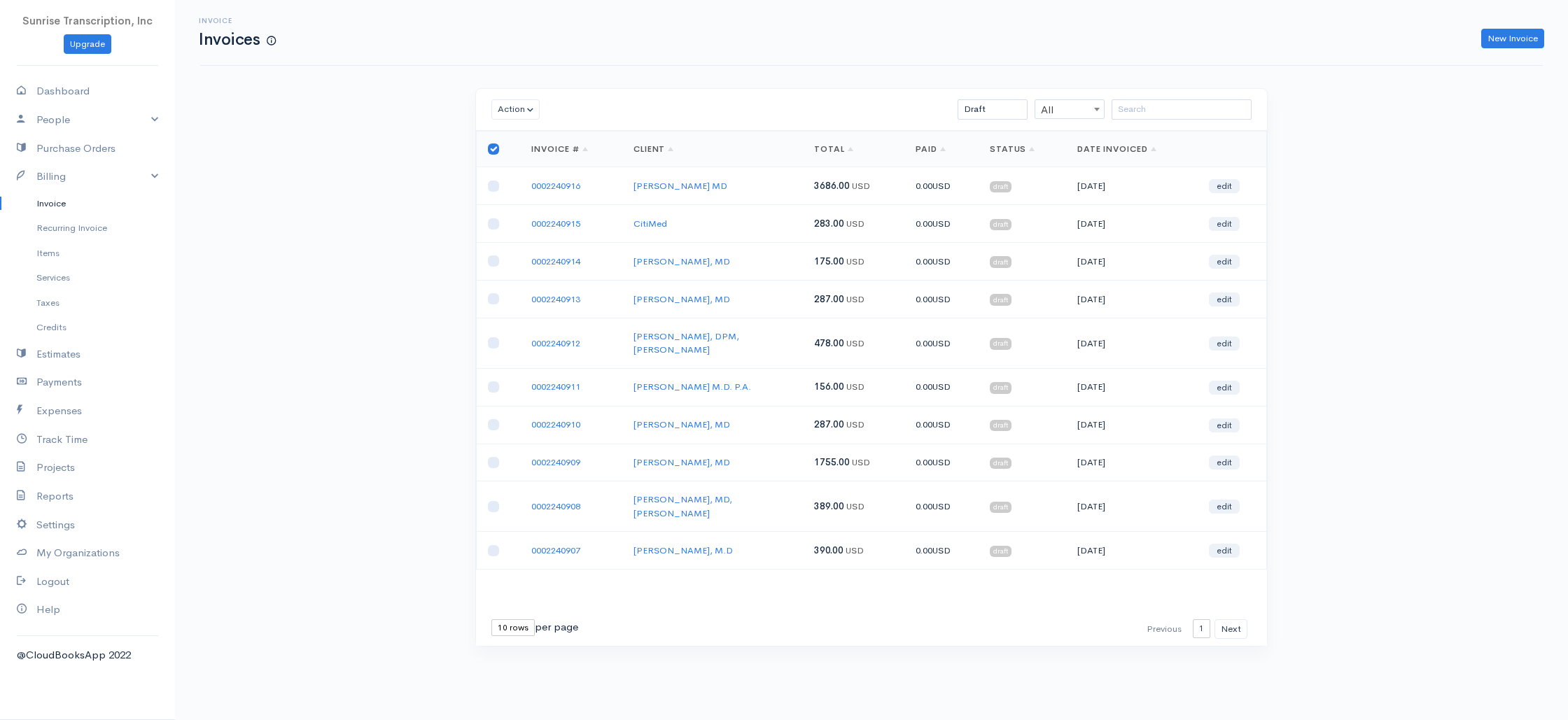
click at [492, 150] on input "checkbox" at bounding box center [494, 149] width 11 height 11
checkbox input "false"
checkbox input "true"
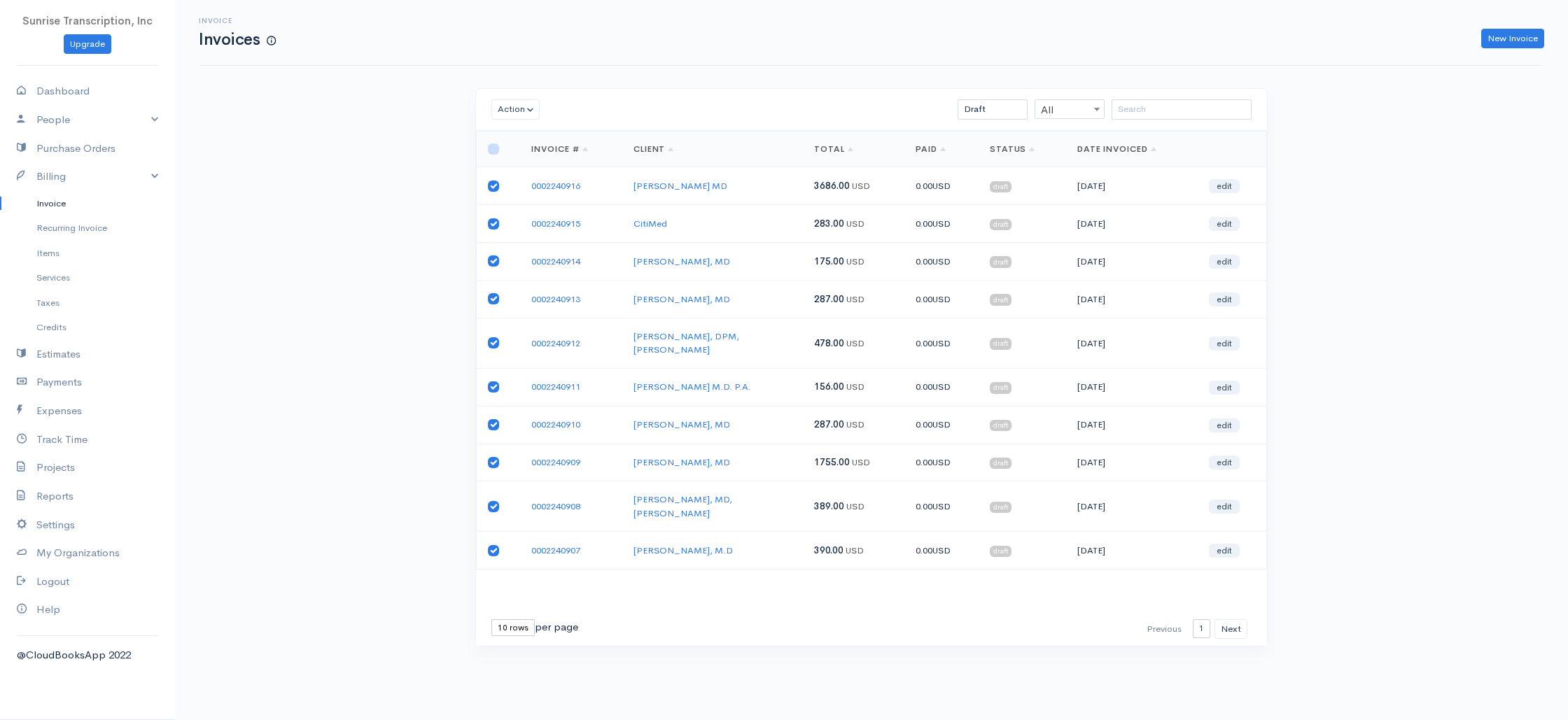
checkbox input "true"
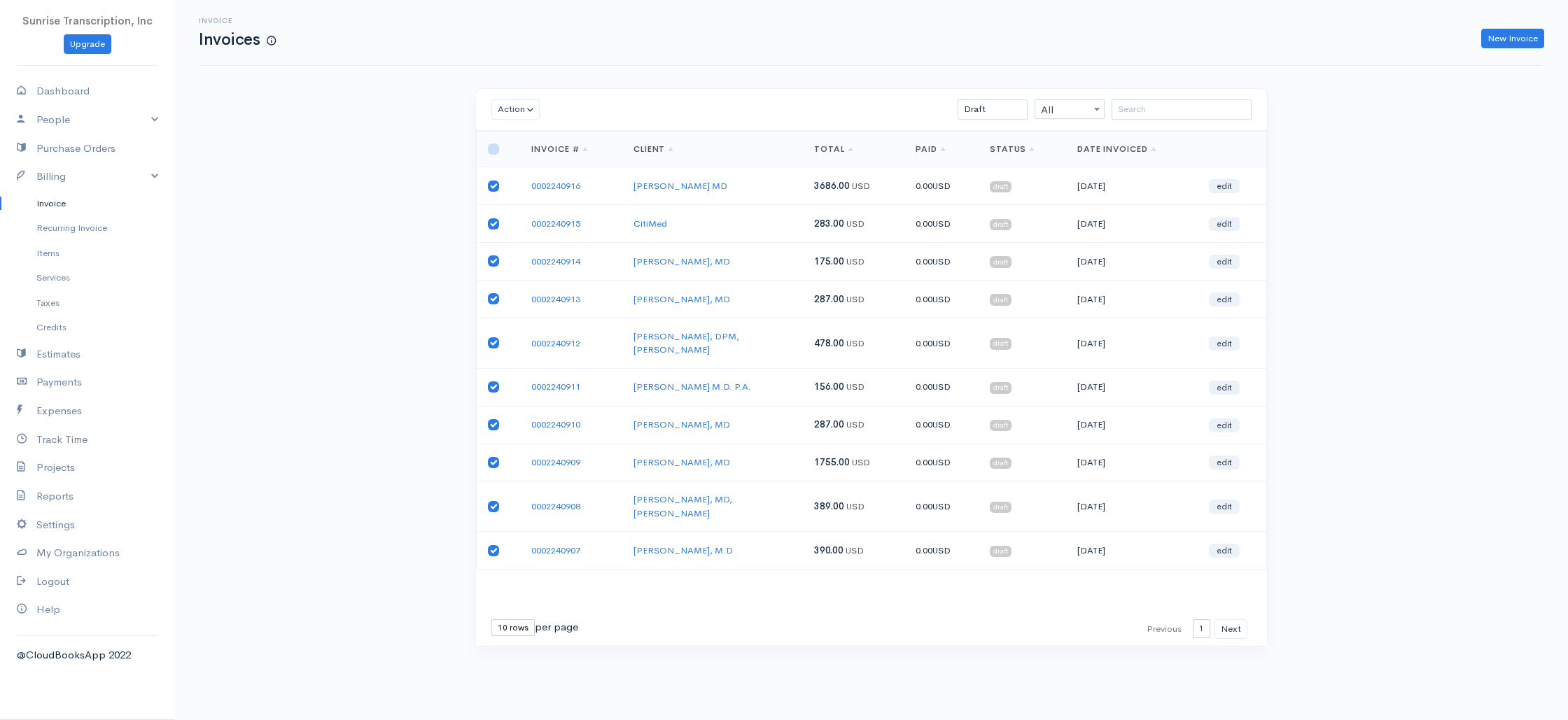
checkbox input "true"
click at [519, 110] on button "Action" at bounding box center [515, 110] width 48 height 20
click at [800, 207] on td "CitiMed" at bounding box center [713, 224] width 181 height 38
click at [34, 97] on icon at bounding box center [26, 91] width 20 height 18
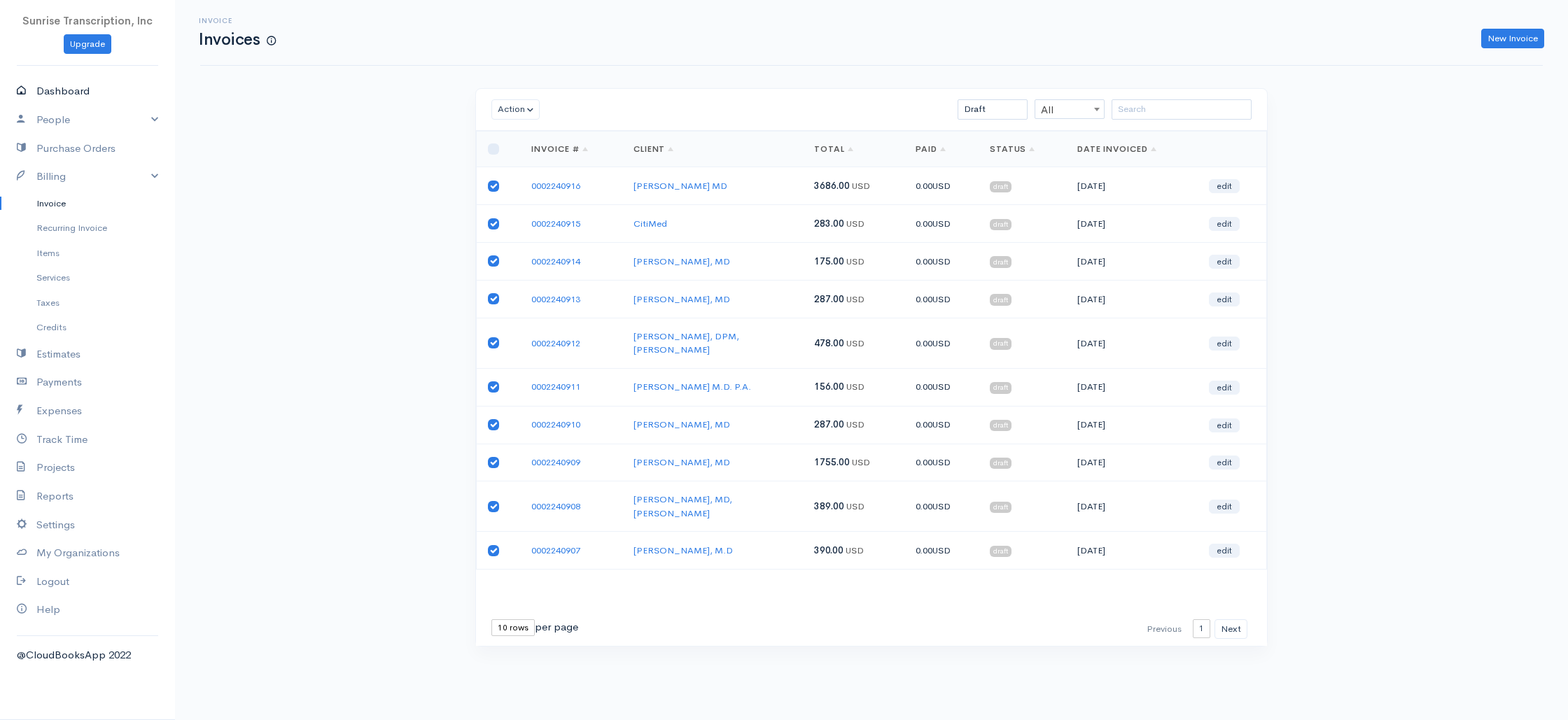
select select "365"
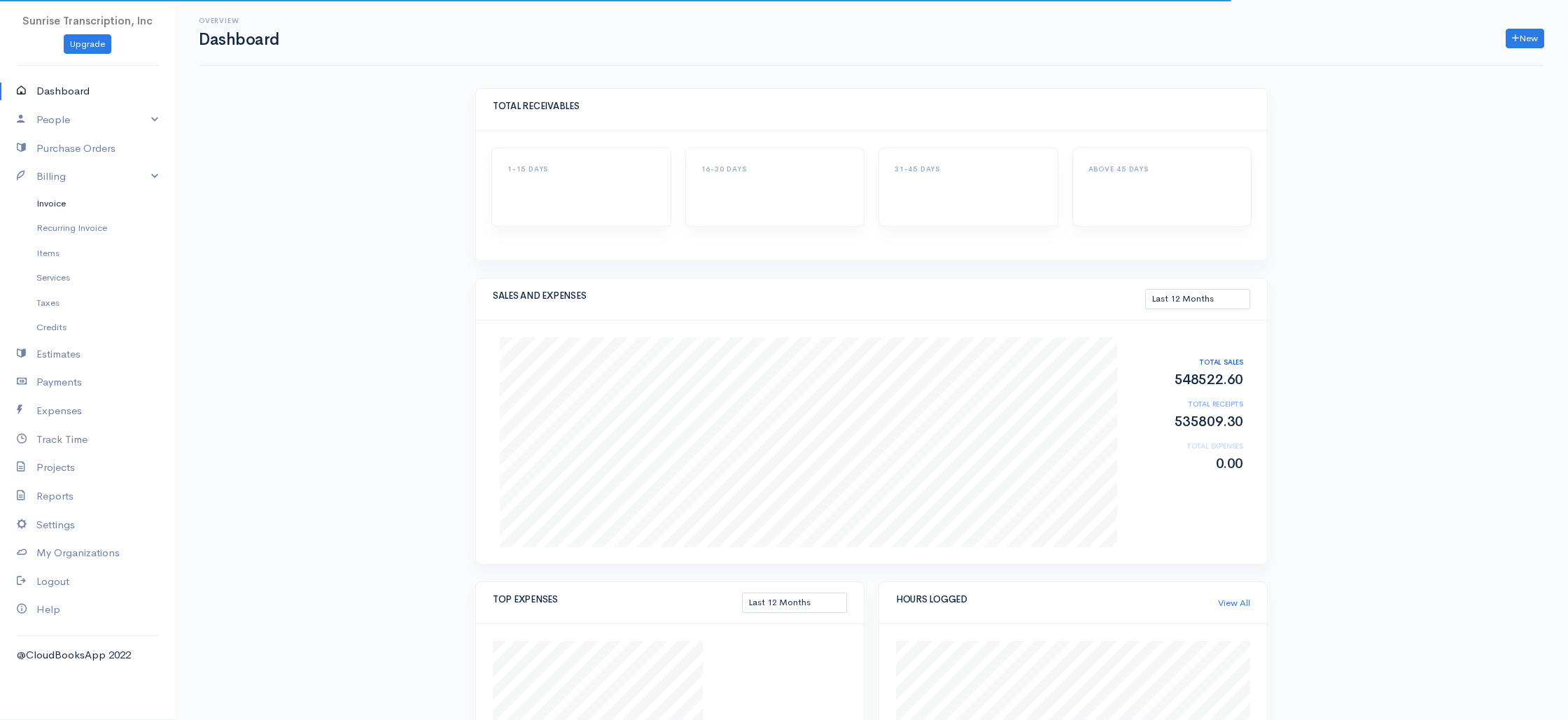
click at [63, 212] on link "Invoice" at bounding box center [88, 203] width 175 height 25
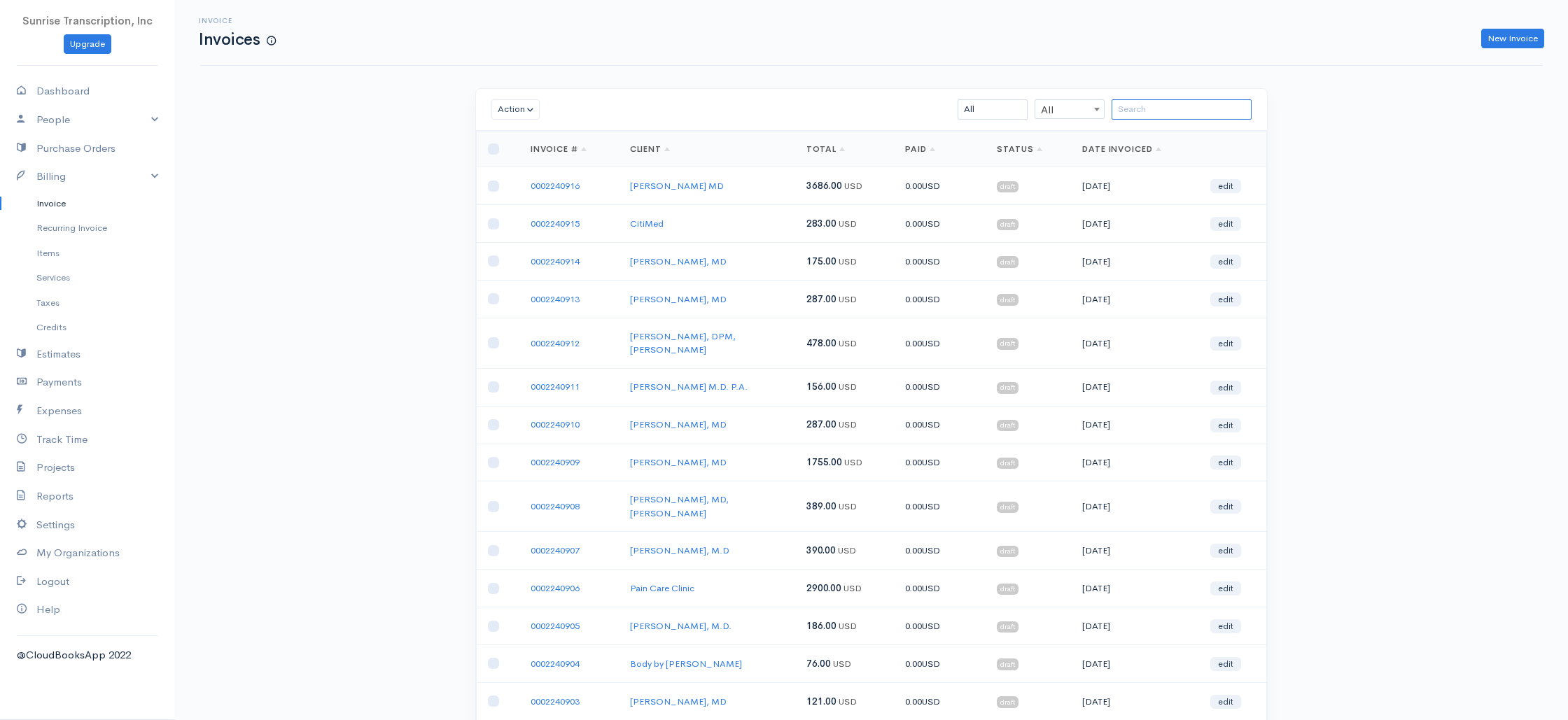
click at [1169, 108] on input "search" at bounding box center [1181, 110] width 140 height 20
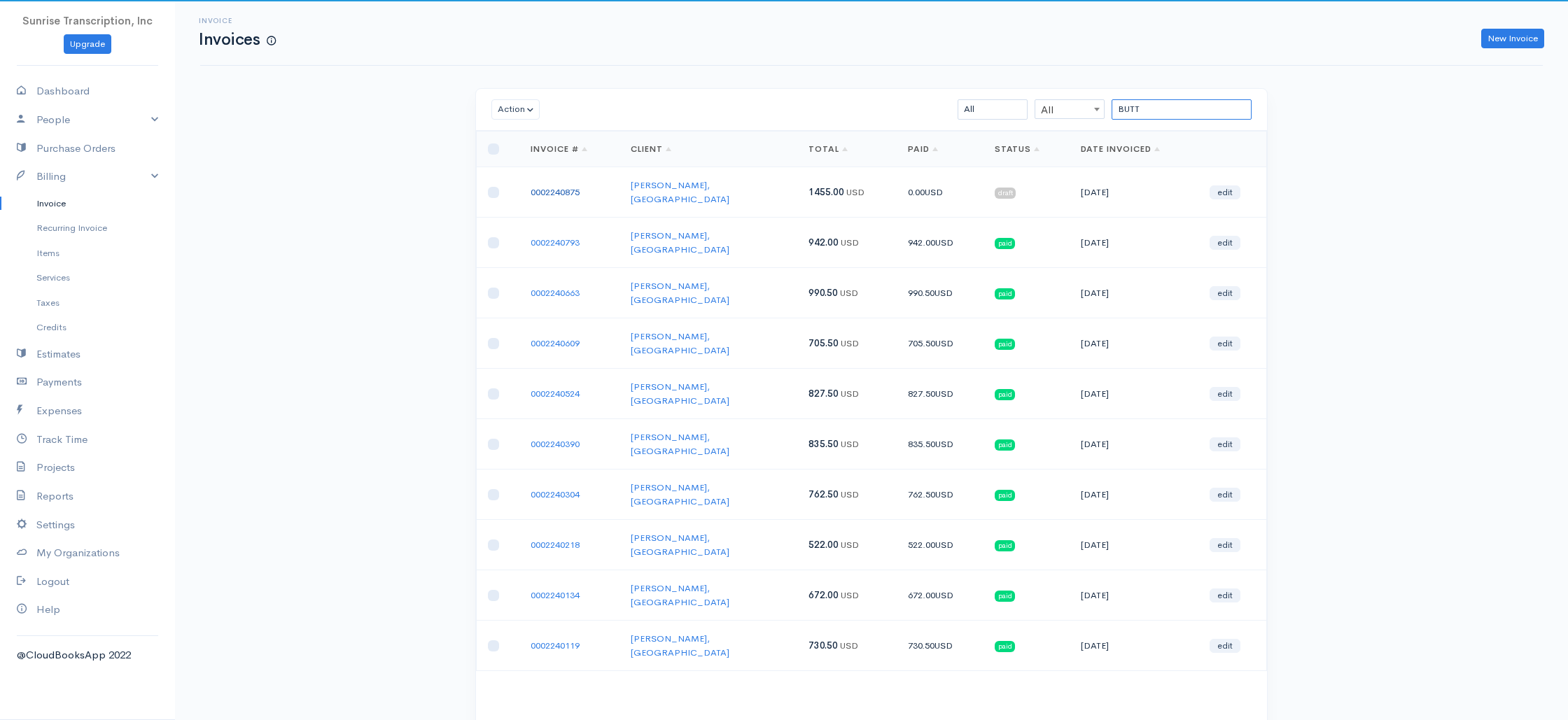
type input "BUTT"
click at [556, 187] on link "0002240875" at bounding box center [554, 192] width 49 height 12
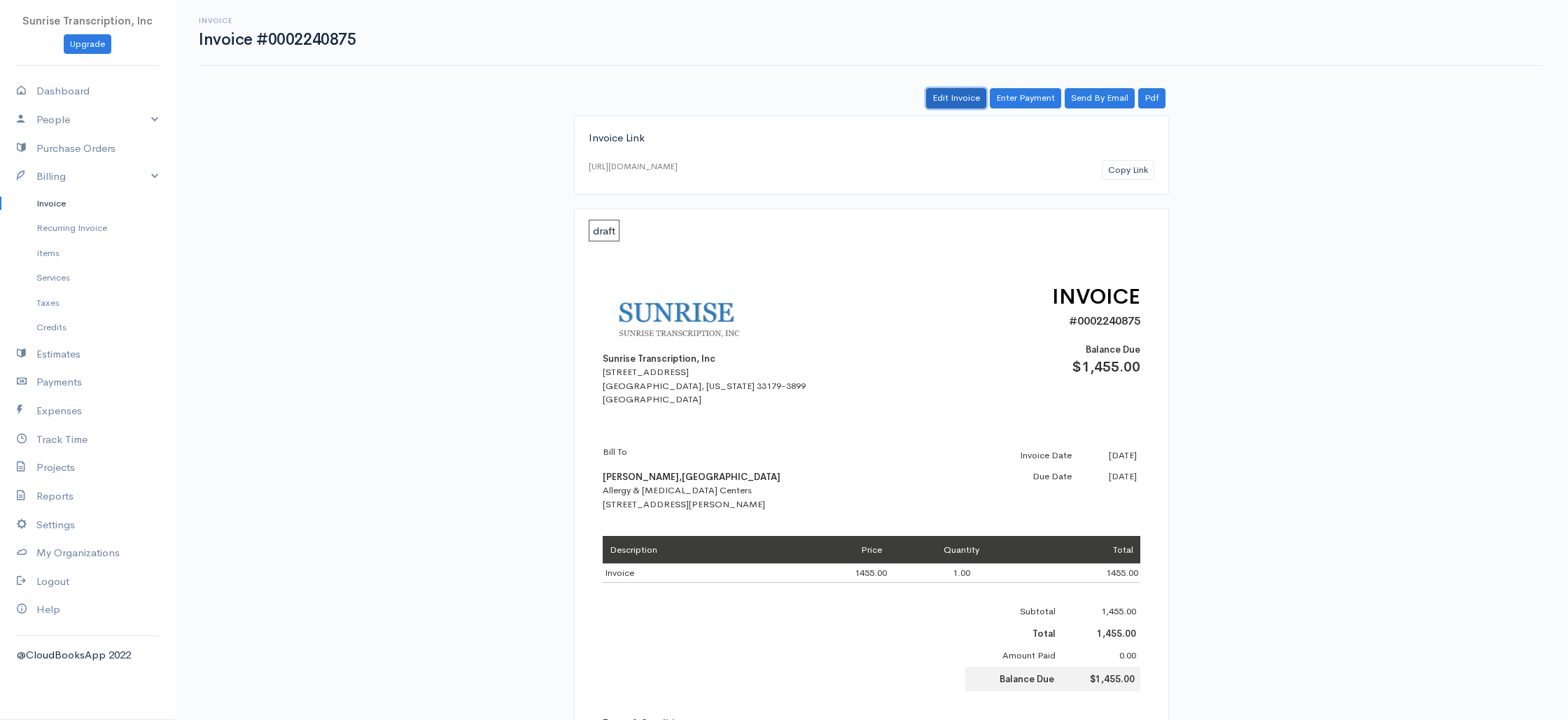
click at [966, 102] on link "Edit Invoice" at bounding box center [956, 99] width 61 height 20
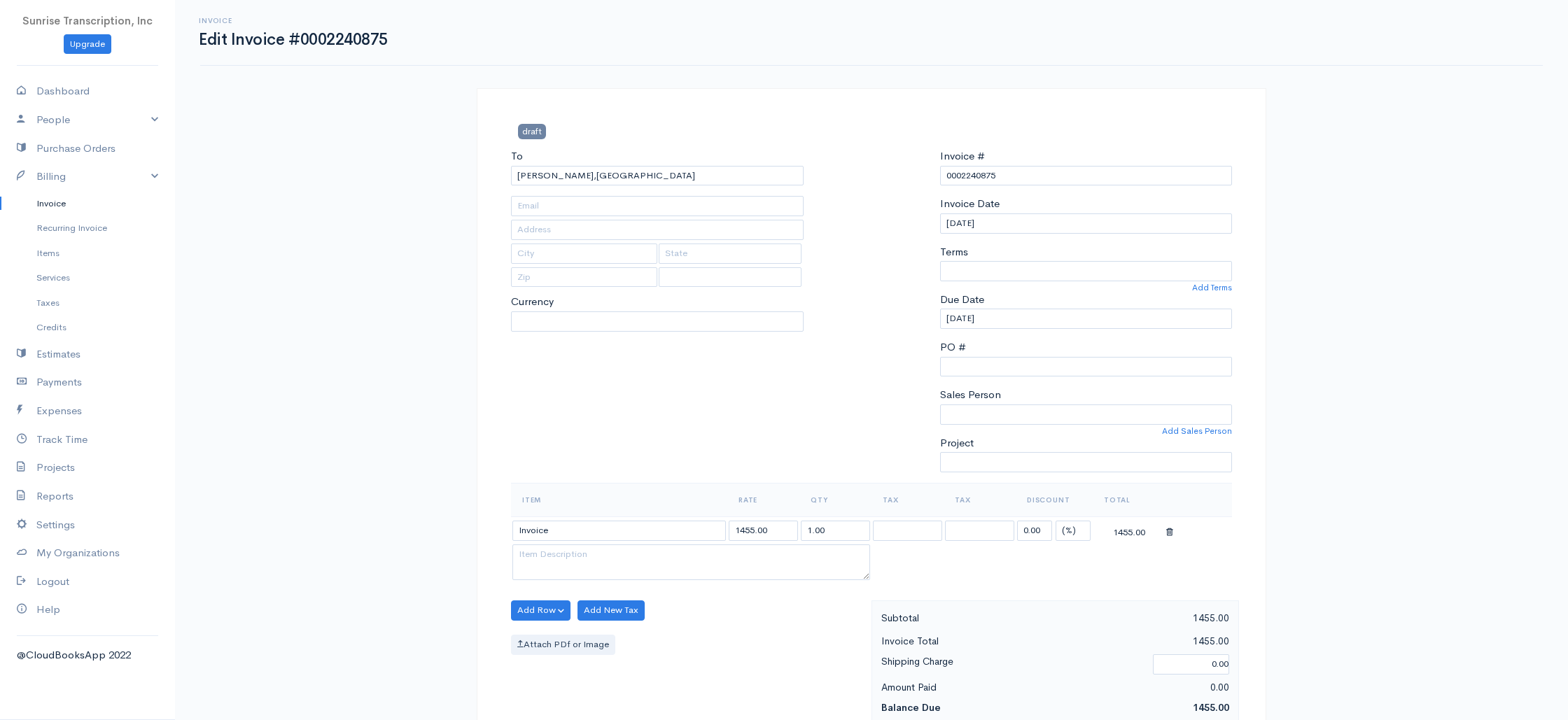
type input "ahmedbutt920@hotmail.com"
type input "Allergy & Asthma Centers"
type input "1500 Dixon Street Suite 203"
type input "Fredericksburg, VA"
type input "22401"
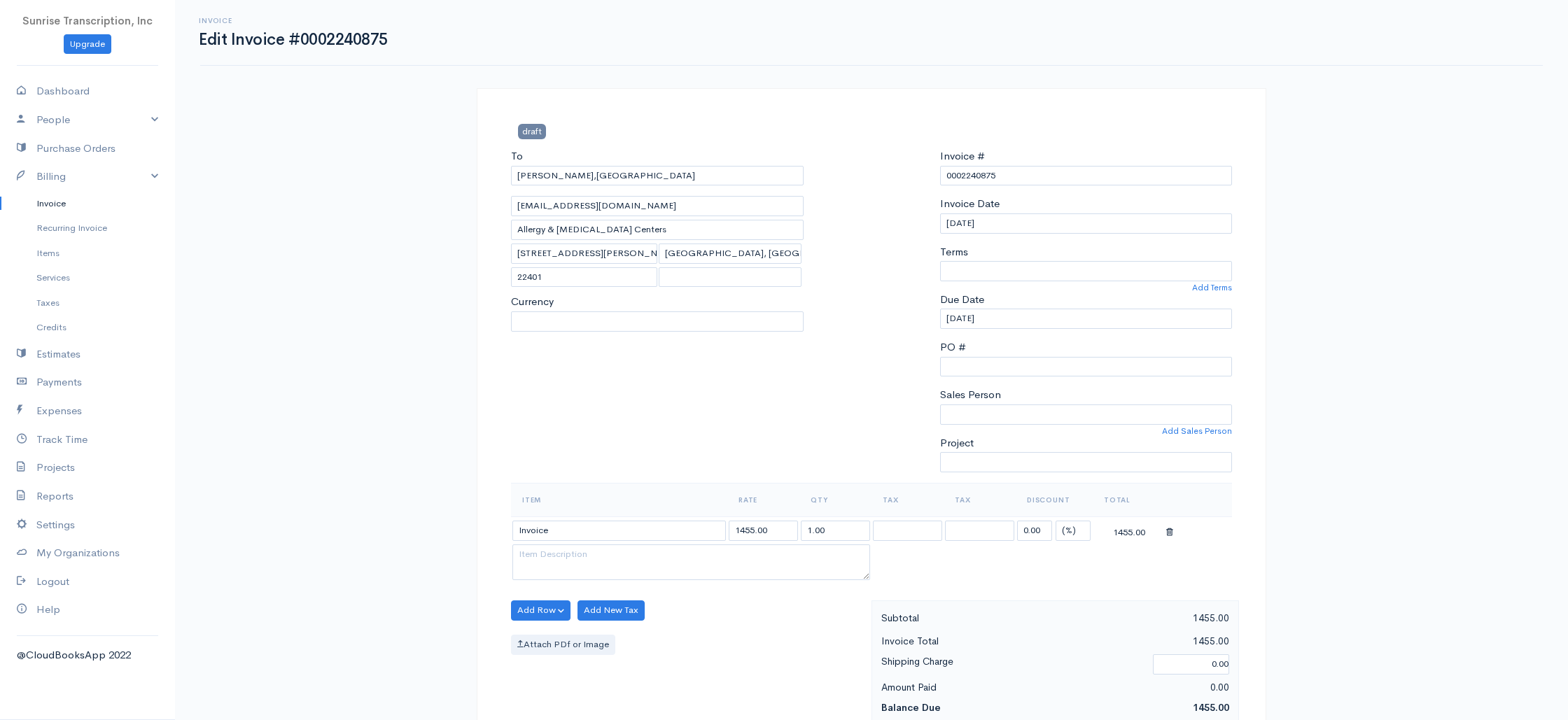
select select
select select "0"
select select "[GEOGRAPHIC_DATA]"
select select "USD"
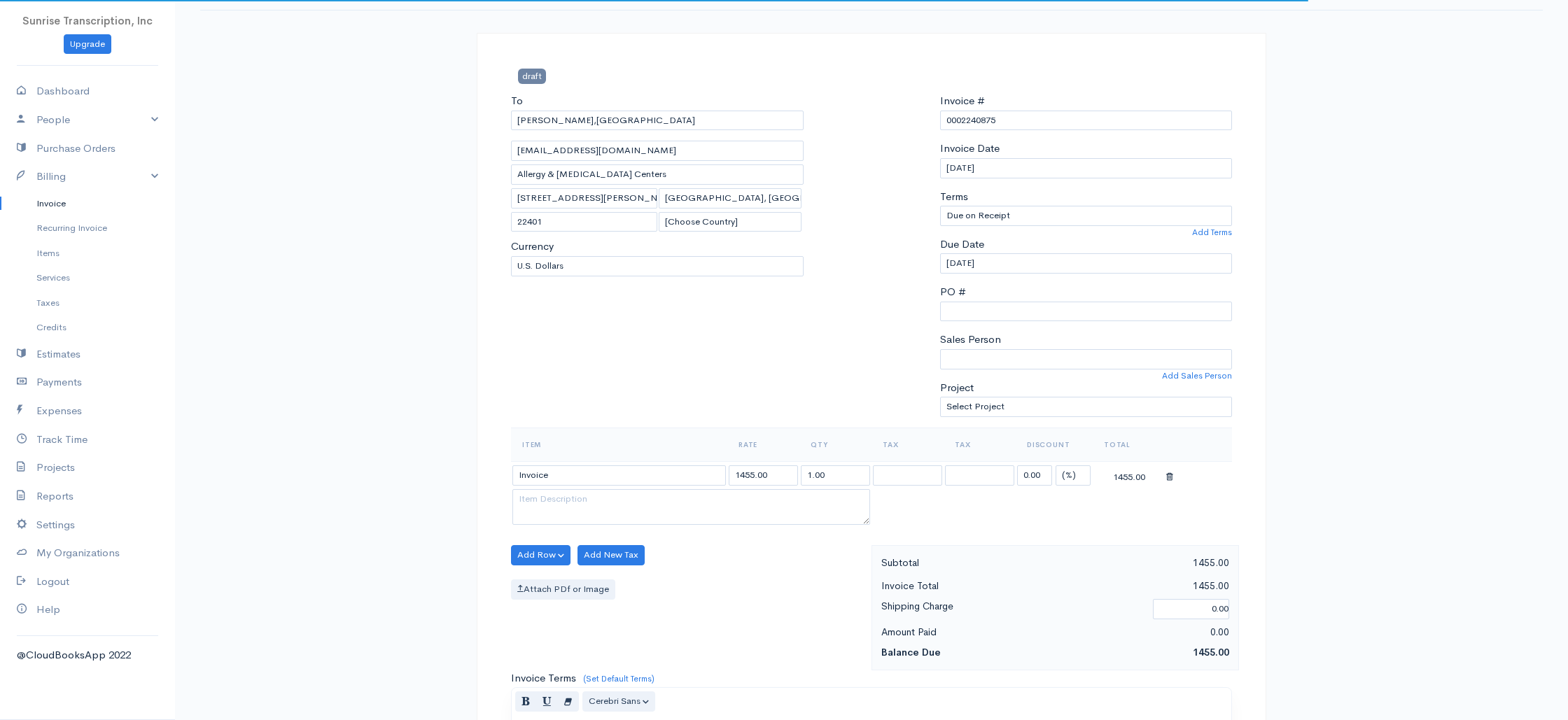
scroll to position [111, 0]
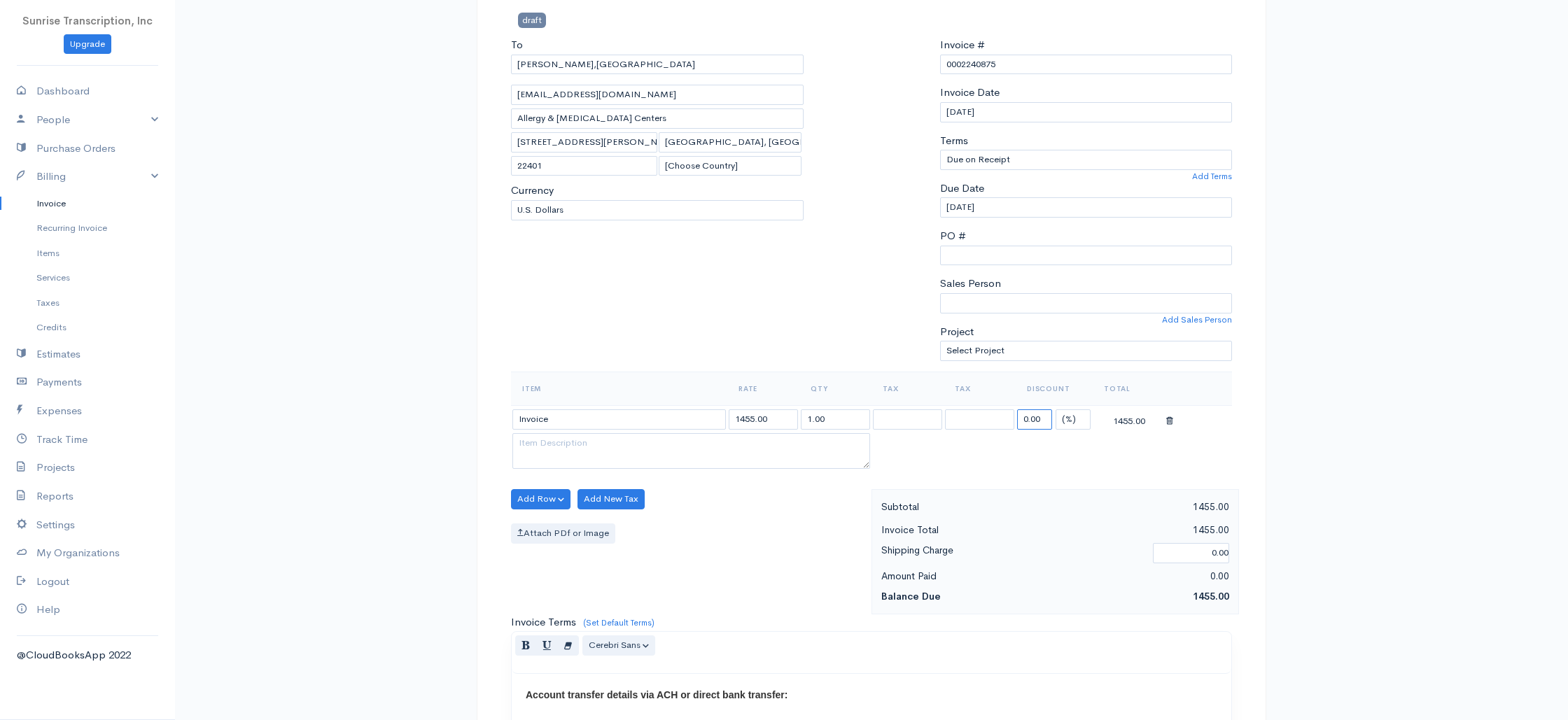
click at [1039, 417] on input "0.00" at bounding box center [1034, 419] width 35 height 20
drag, startPoint x: 1041, startPoint y: 417, endPoint x: 1001, endPoint y: 417, distance: 40.0
click at [1001, 417] on tr "Invoice 1455.00 1.00 0.00 (%) Flat 1455.00" at bounding box center [871, 418] width 721 height 27
type input "50"
click at [1242, 428] on div "draft To Ahmed Butt,MD ahmedbutt920@hotmail.com Allergy & Asthma Centers 1500 D…" at bounding box center [871, 615] width 789 height 1276
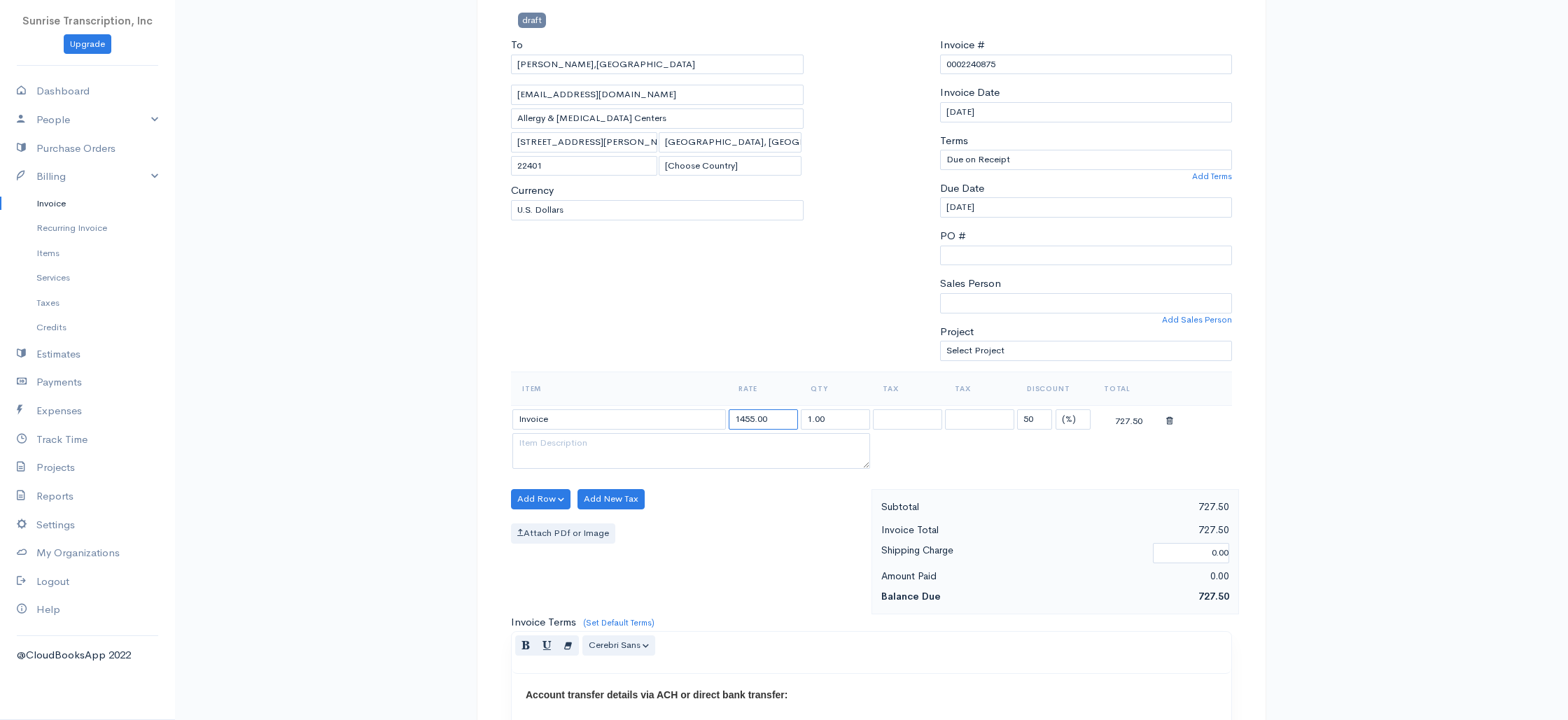
click at [742, 420] on input "1455.00" at bounding box center [763, 419] width 69 height 20
drag, startPoint x: 749, startPoint y: 417, endPoint x: 741, endPoint y: 418, distance: 8.1
click at [741, 418] on input "1455.00" at bounding box center [763, 419] width 69 height 20
type input "1655.00"
click at [1400, 471] on div "Invoice Edit Invoice #0002240875 draft To Ahmed Butt,MD ahmedbutt920@hotmail.co…" at bounding box center [871, 586] width 1393 height 1393
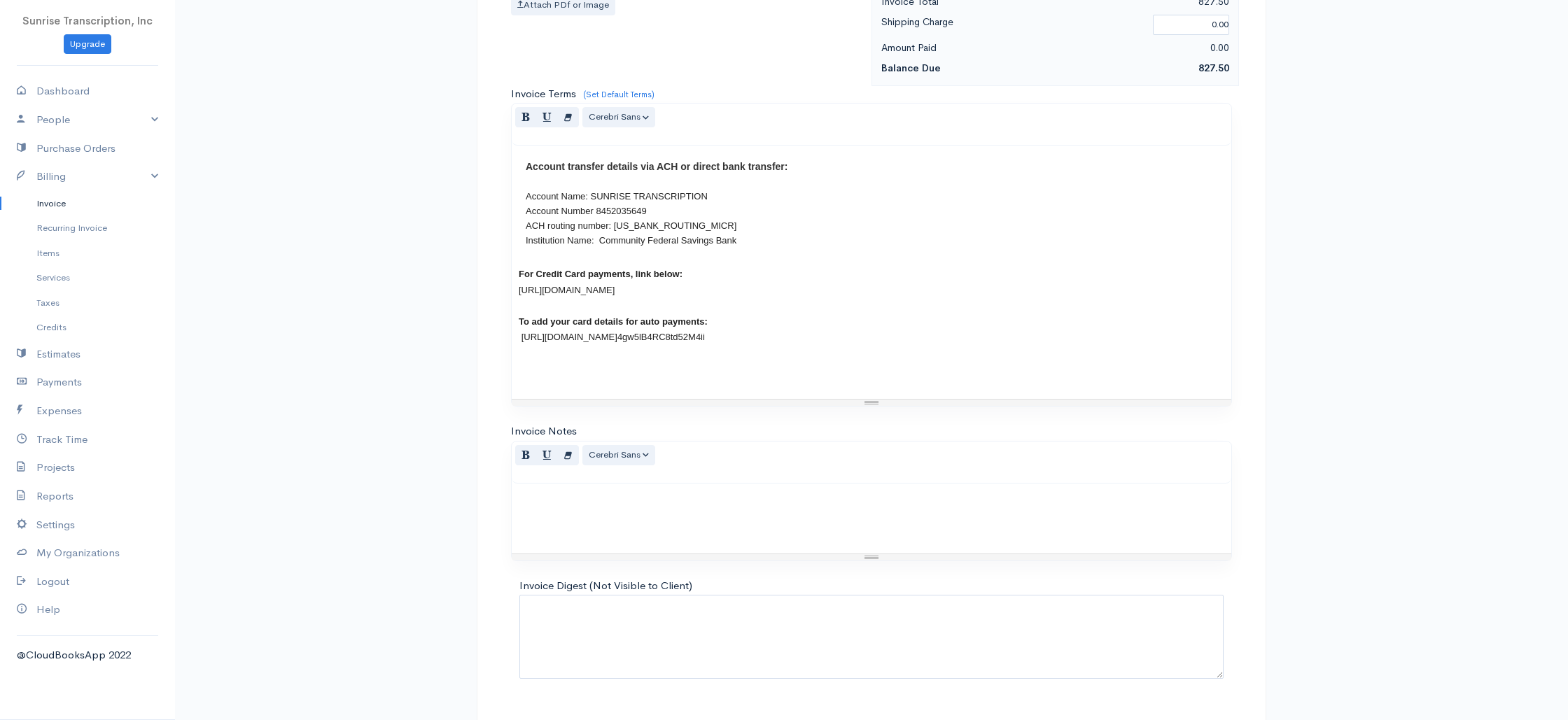
scroll to position [673, 0]
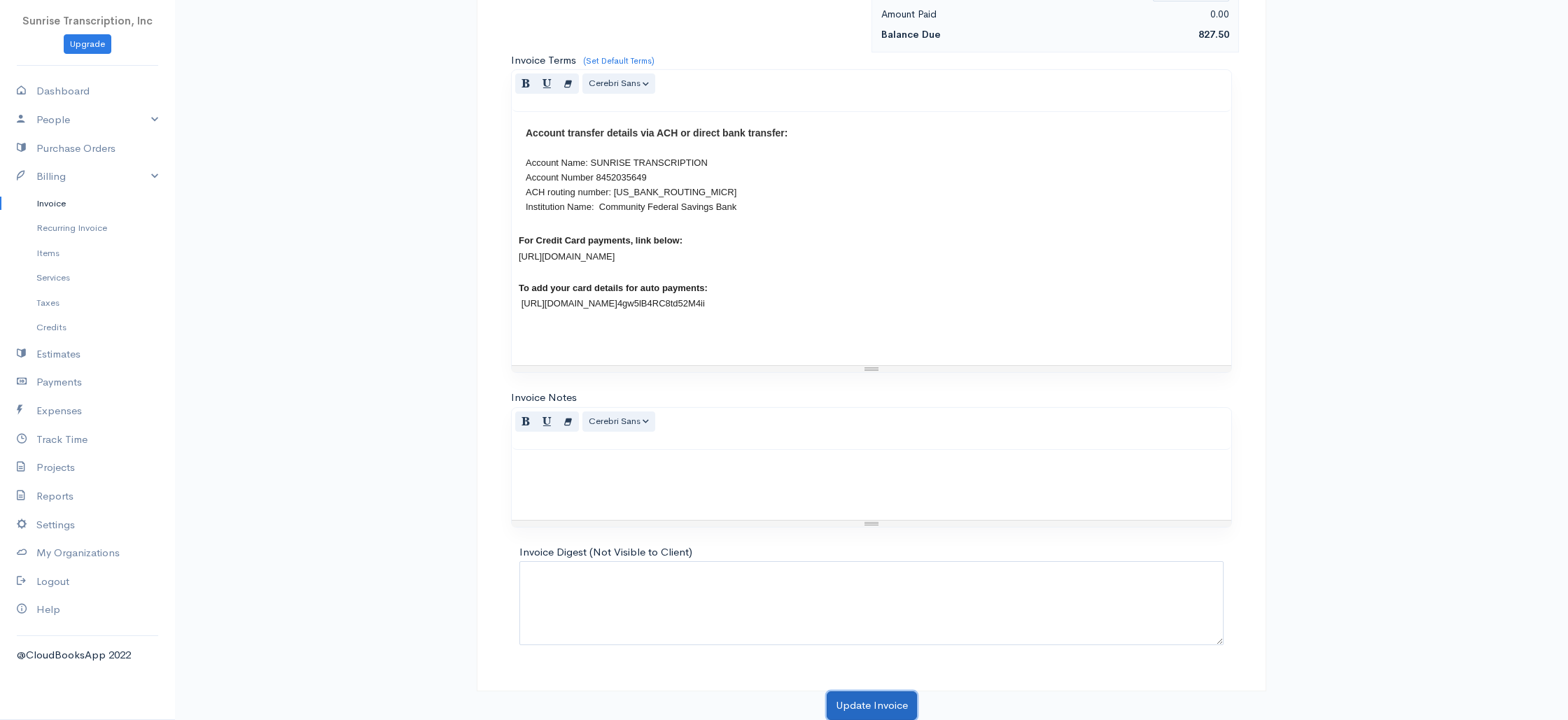
click at [879, 702] on button "Update Invoice" at bounding box center [871, 705] width 90 height 29
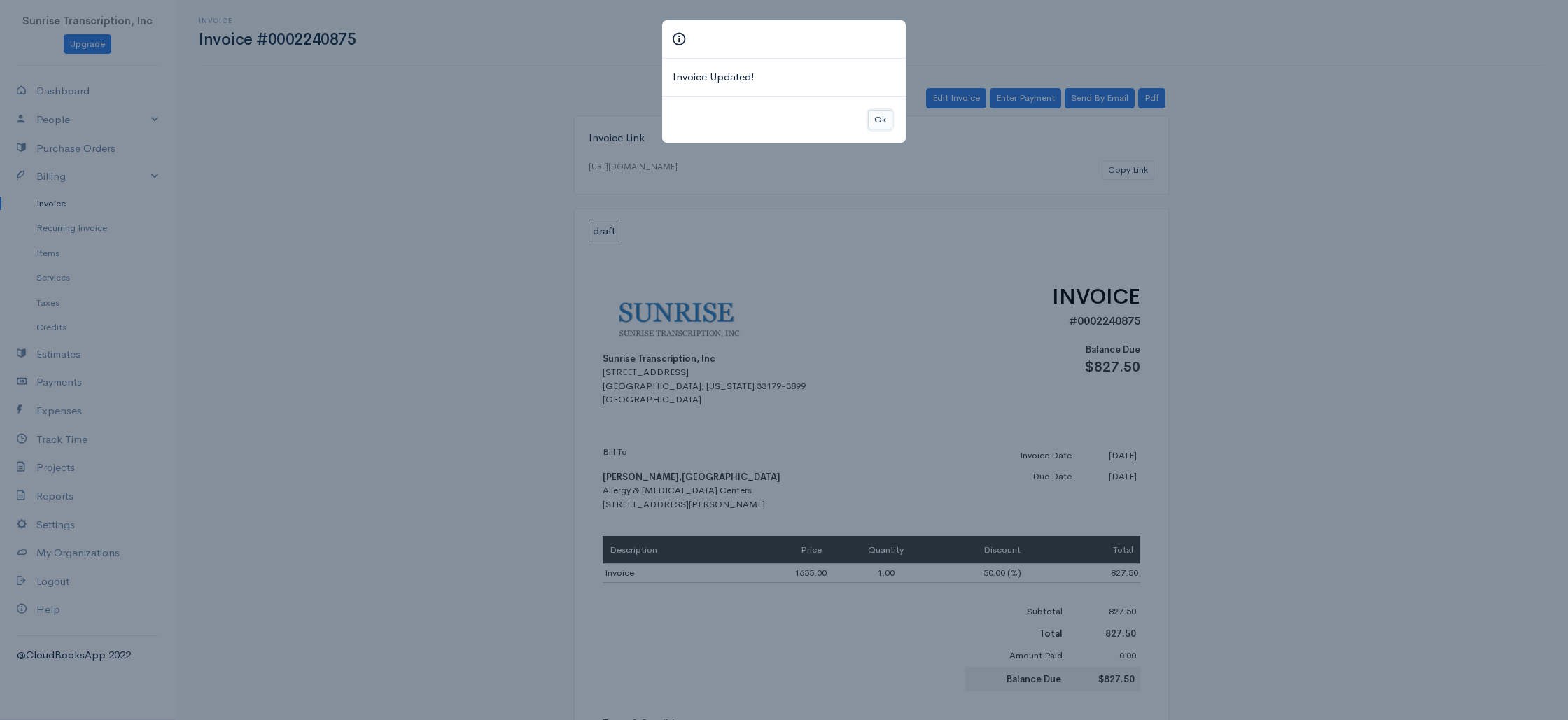
click at [886, 110] on button "Ok" at bounding box center [879, 120] width 24 height 20
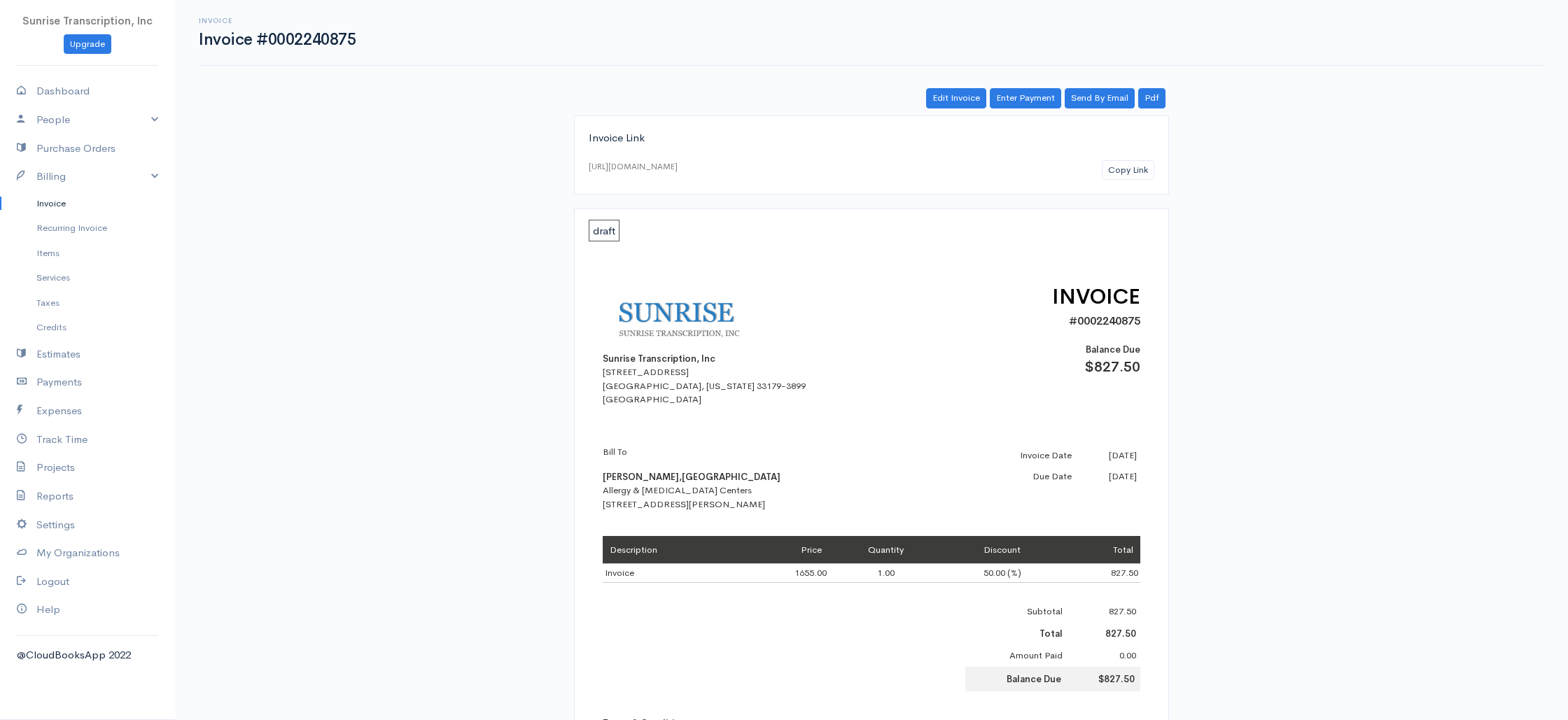
drag, startPoint x: 57, startPoint y: 201, endPoint x: 393, endPoint y: 194, distance: 336.1
click at [57, 201] on link "Invoice" at bounding box center [88, 203] width 175 height 25
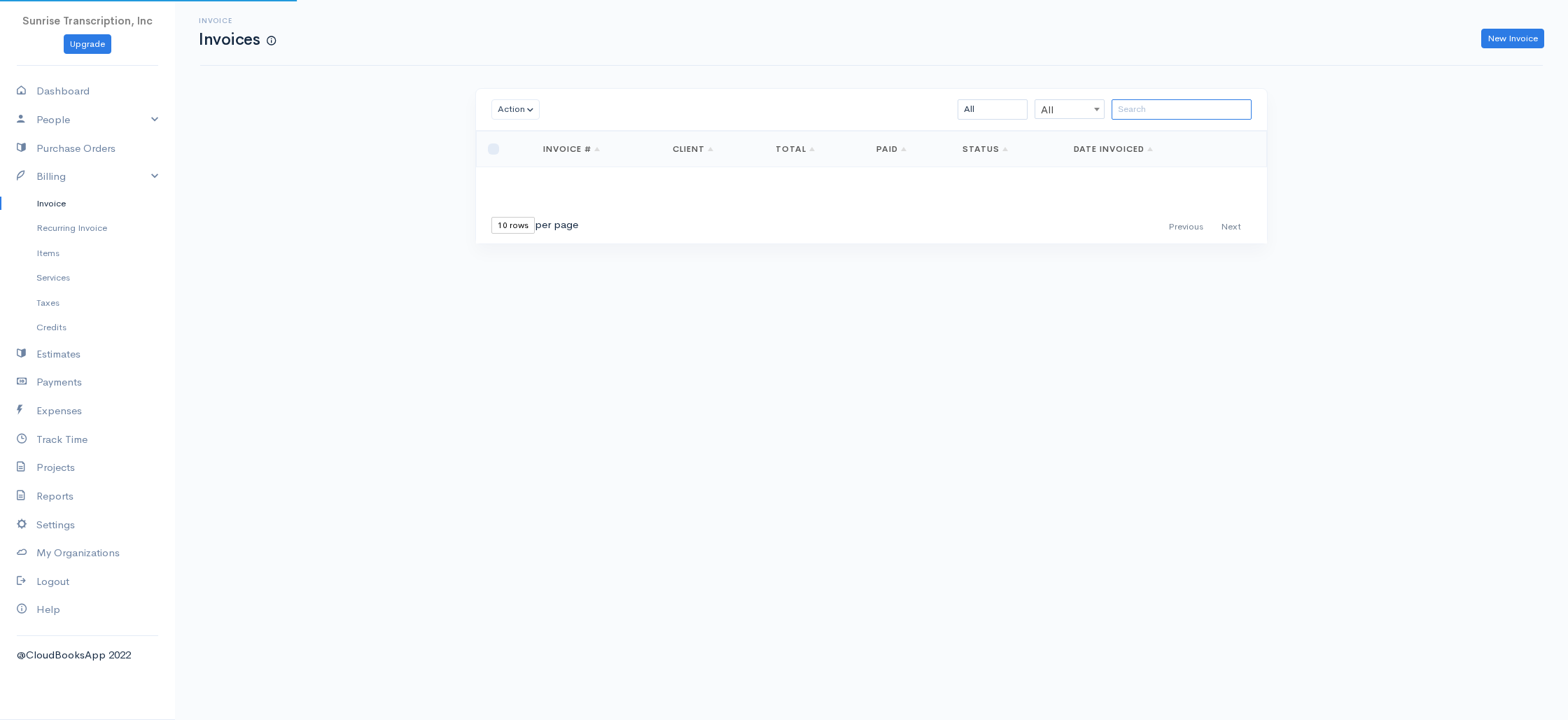
click at [1168, 114] on input "search" at bounding box center [1181, 110] width 140 height 20
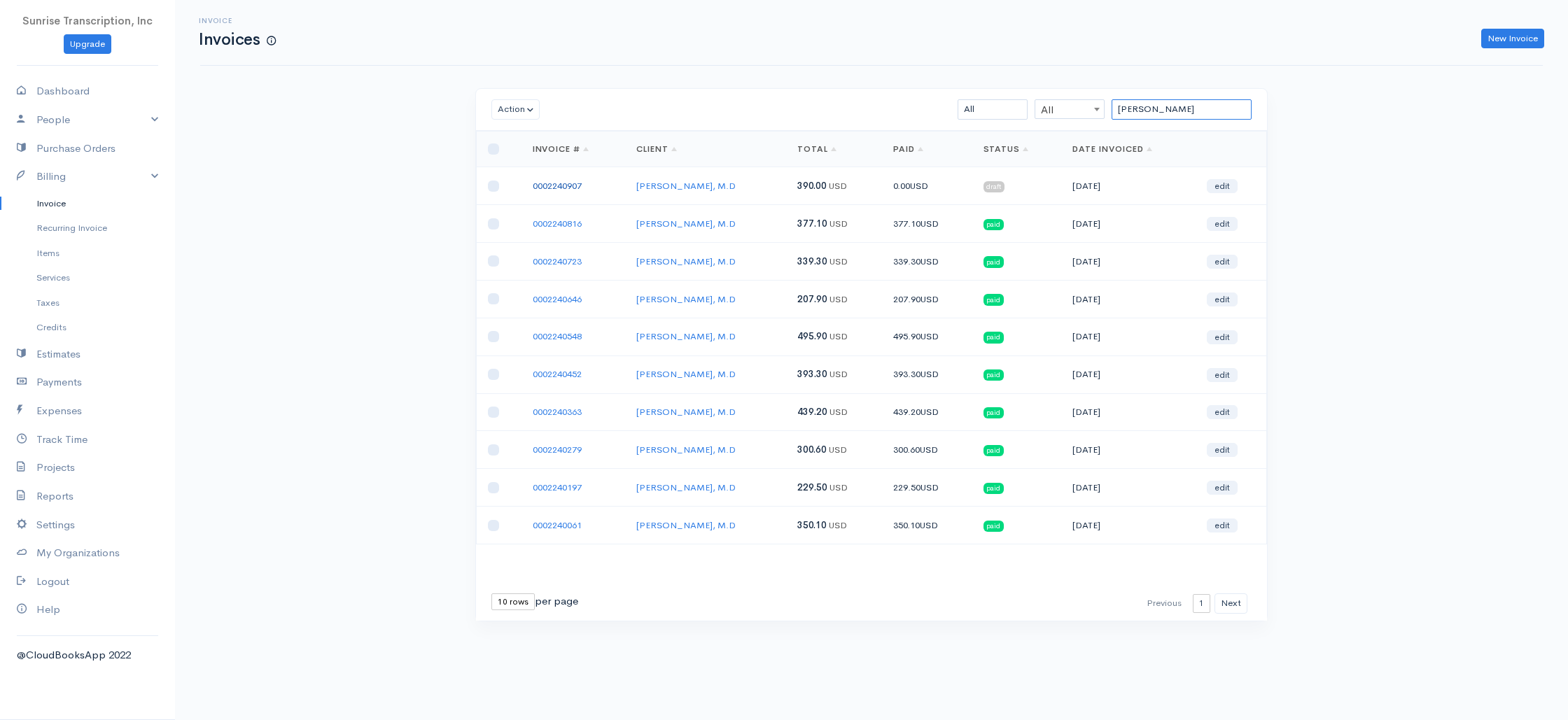
type input "VIRANI"
click at [544, 187] on link "0002240907" at bounding box center [557, 185] width 49 height 12
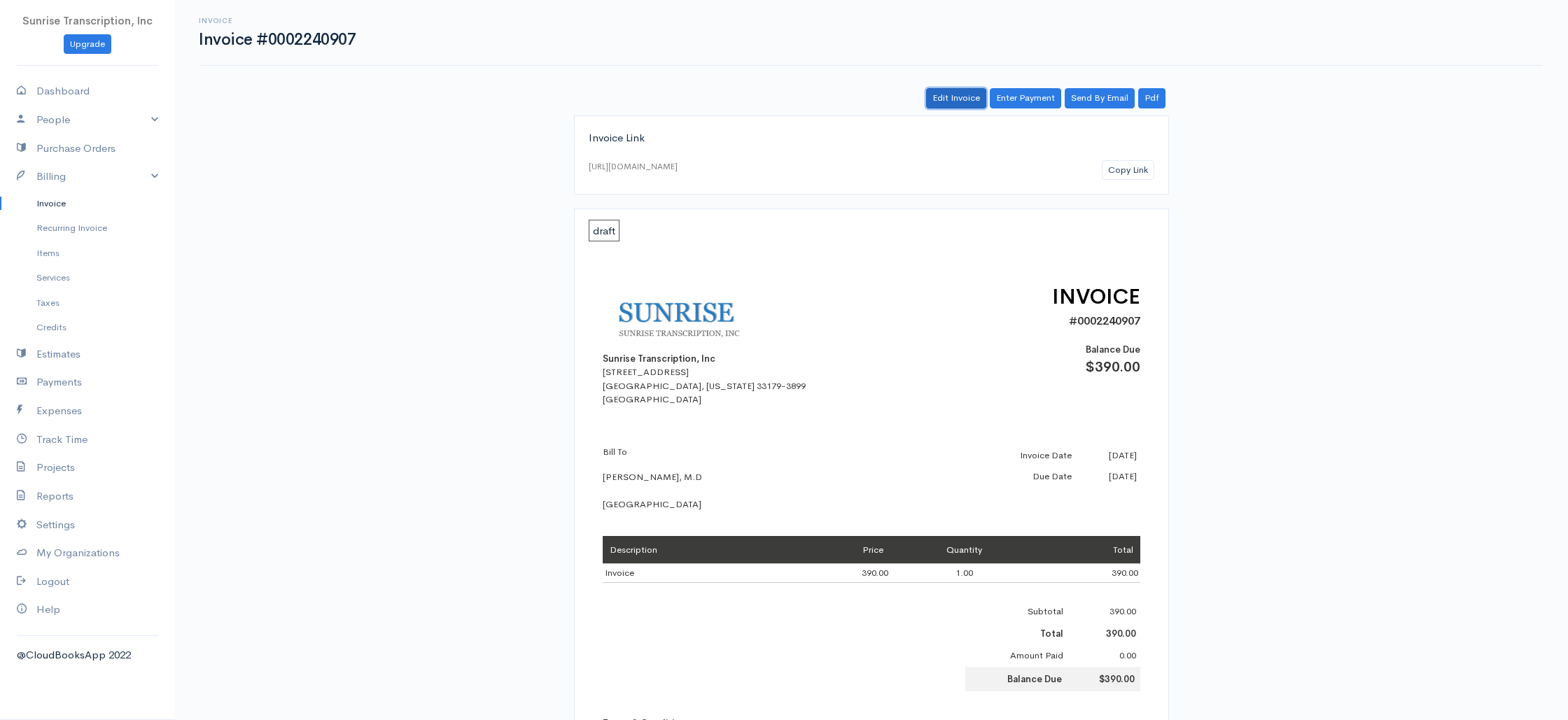
click at [950, 99] on link "Edit Invoice" at bounding box center [956, 99] width 61 height 20
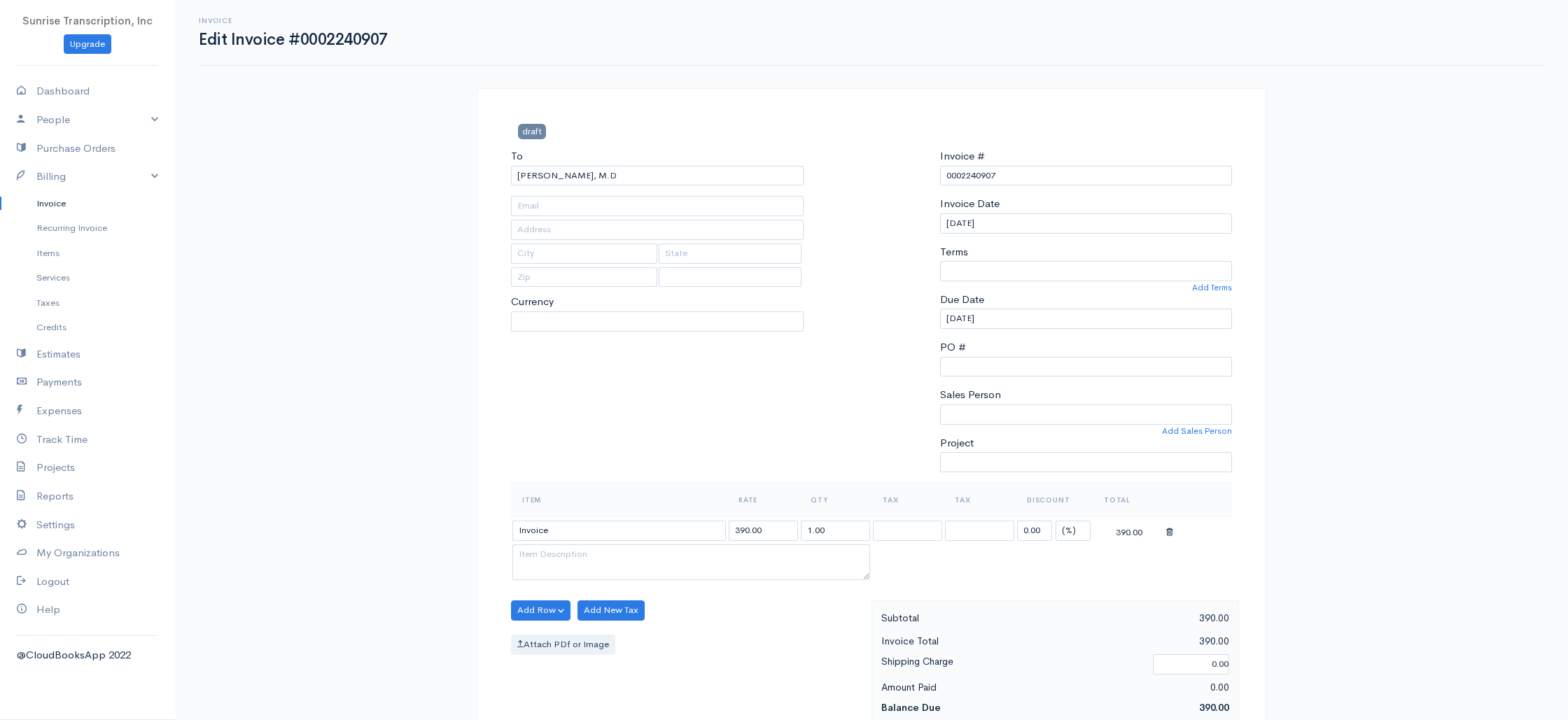
type input "shahab.virani@gmail.com"
select select "0"
select select
select select "[GEOGRAPHIC_DATA]"
select select "USD"
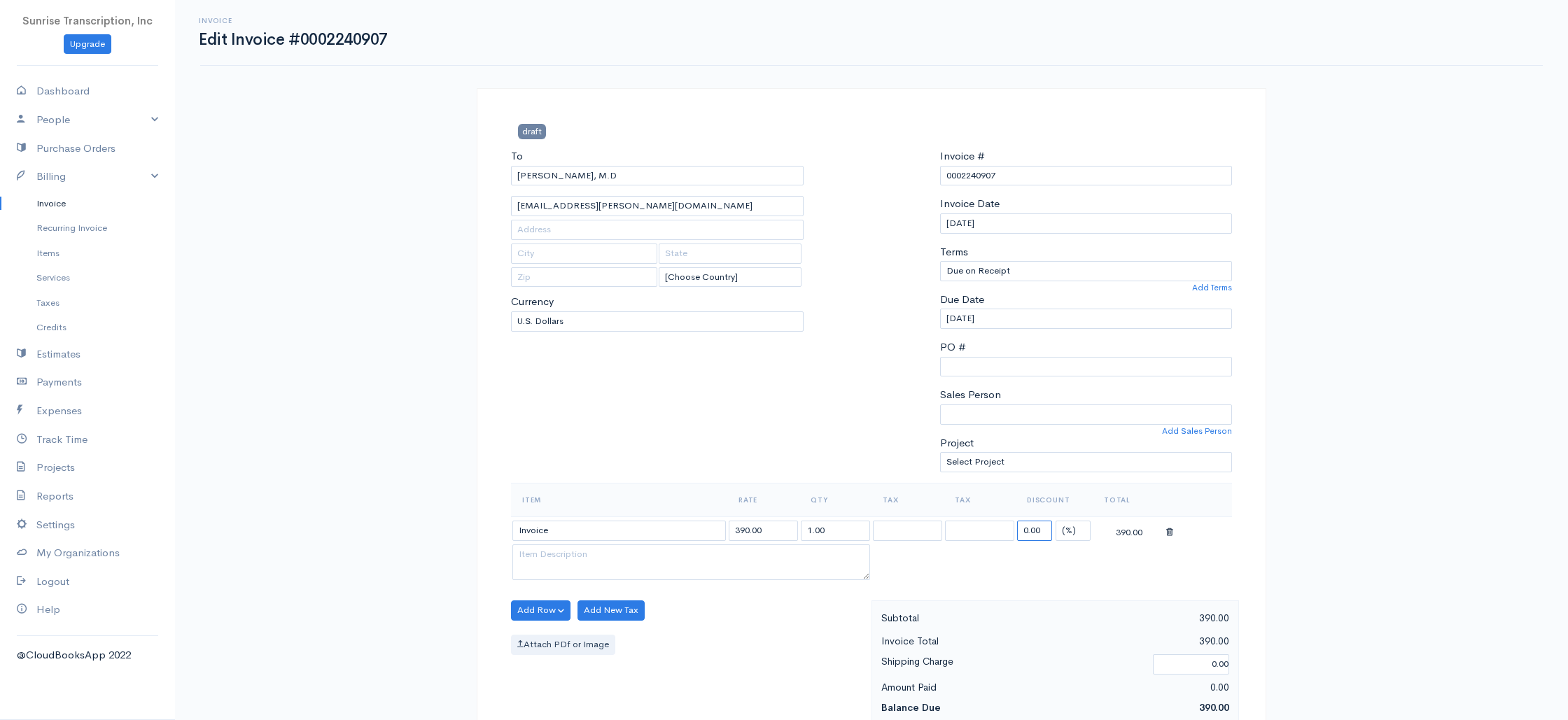
drag, startPoint x: 1047, startPoint y: 530, endPoint x: 1002, endPoint y: 531, distance: 45.0
click at [1002, 531] on tr "Invoice 390.00 1.00 0.00 (%) Flat 390.00" at bounding box center [871, 529] width 721 height 27
type input "10"
click at [1337, 519] on div "Invoice Edit Invoice #0002240907 draft To Shahab S. Virani, M.D shahab.virani@g…" at bounding box center [871, 697] width 1393 height 1393
drag, startPoint x: 743, startPoint y: 531, endPoint x: 729, endPoint y: 530, distance: 14.0
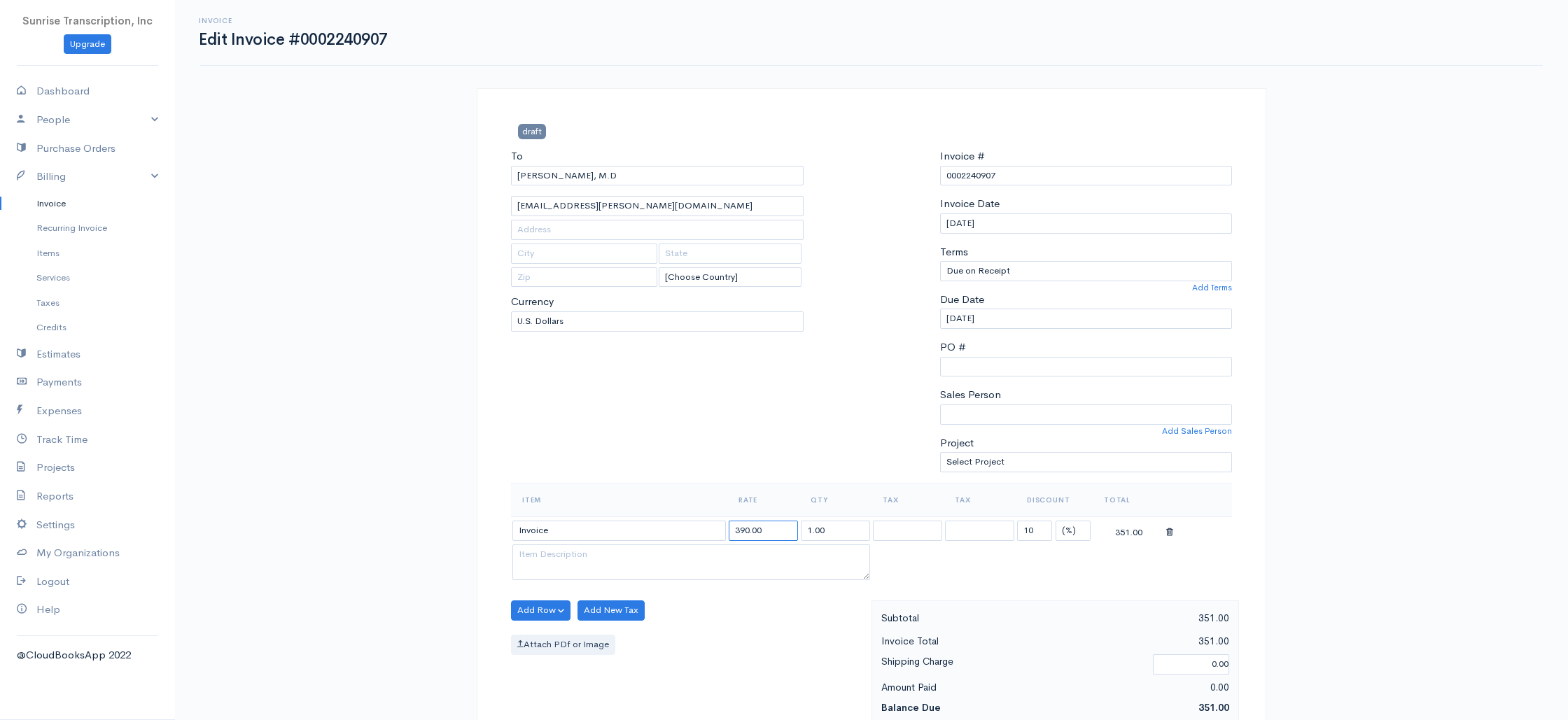
click at [729, 530] on input "390.00" at bounding box center [763, 531] width 69 height 20
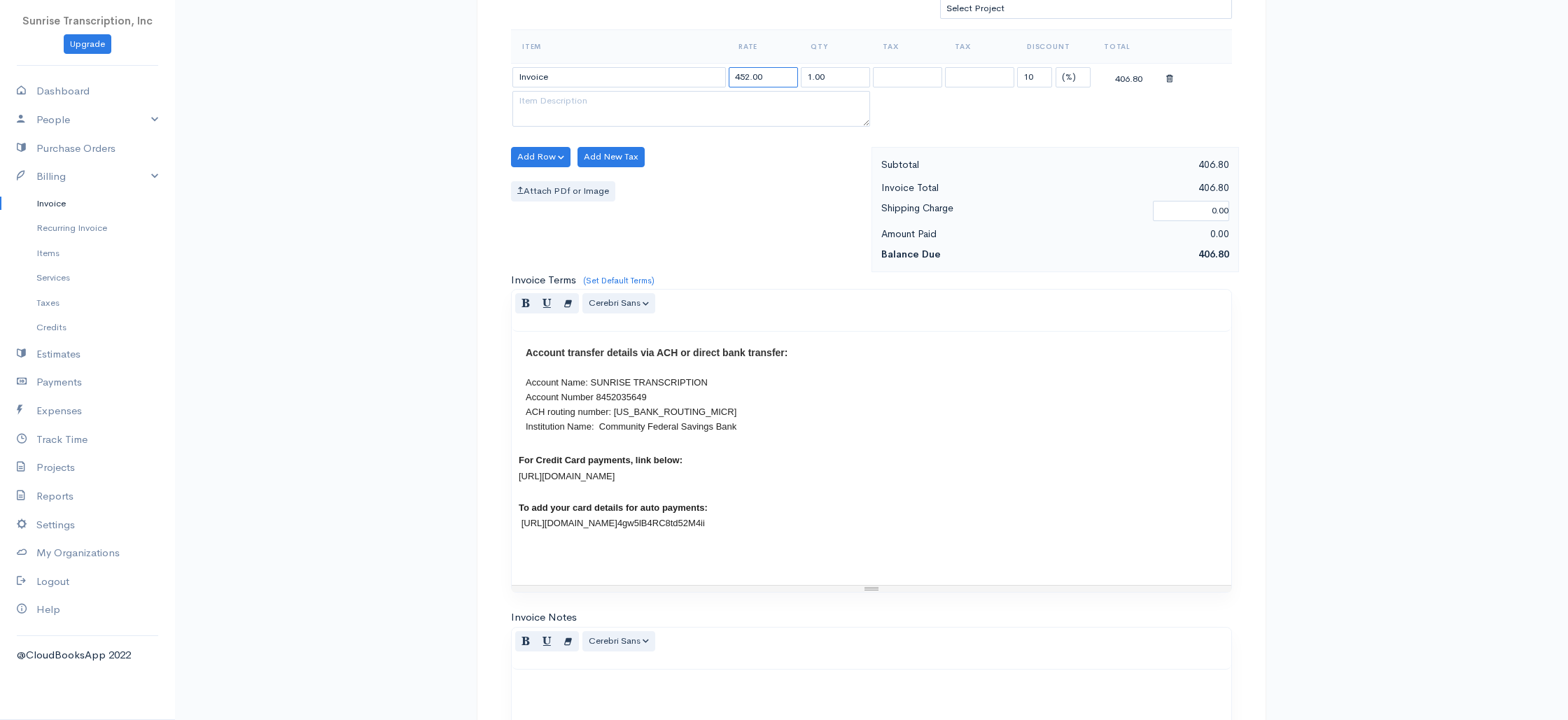
scroll to position [673, 0]
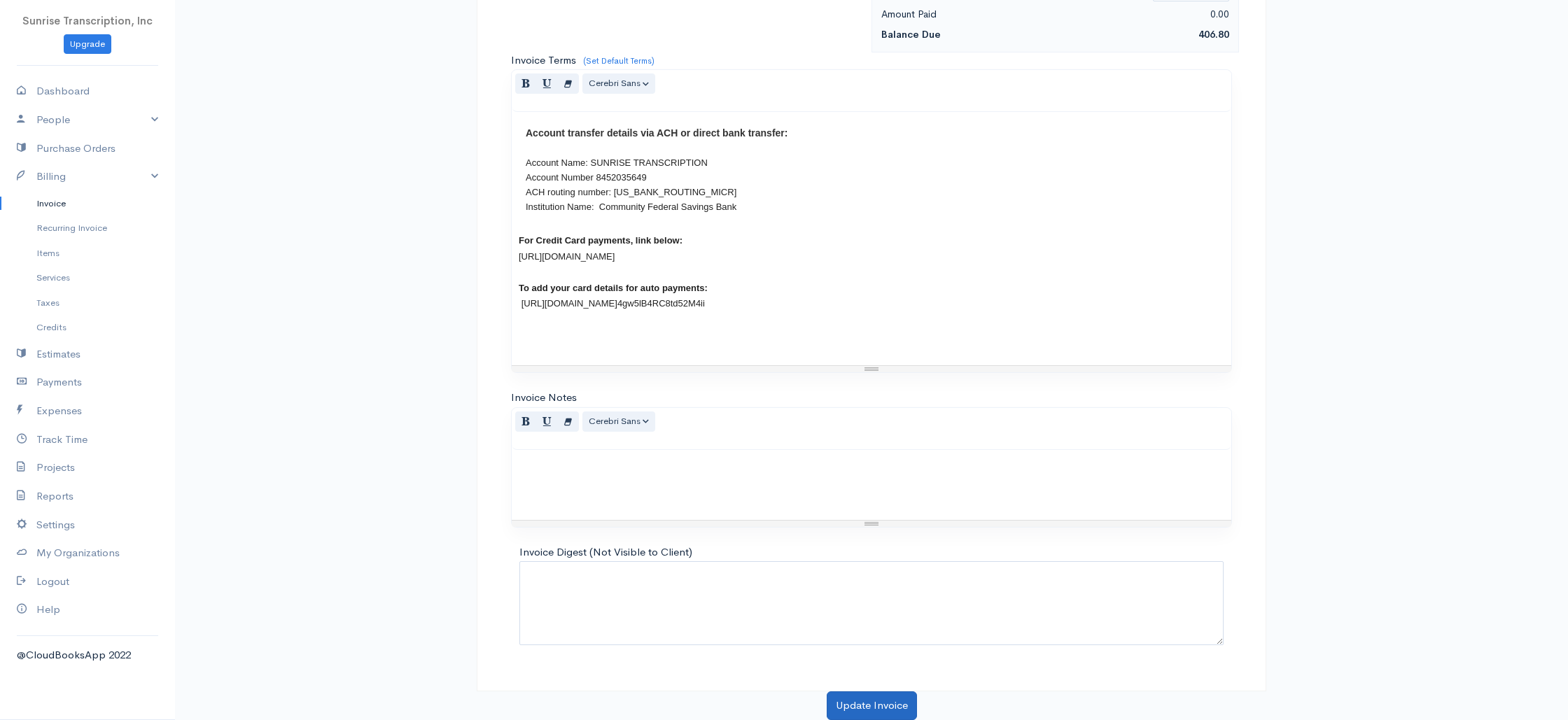
type input "452.00"
click at [867, 710] on button "Update Invoice" at bounding box center [871, 705] width 90 height 29
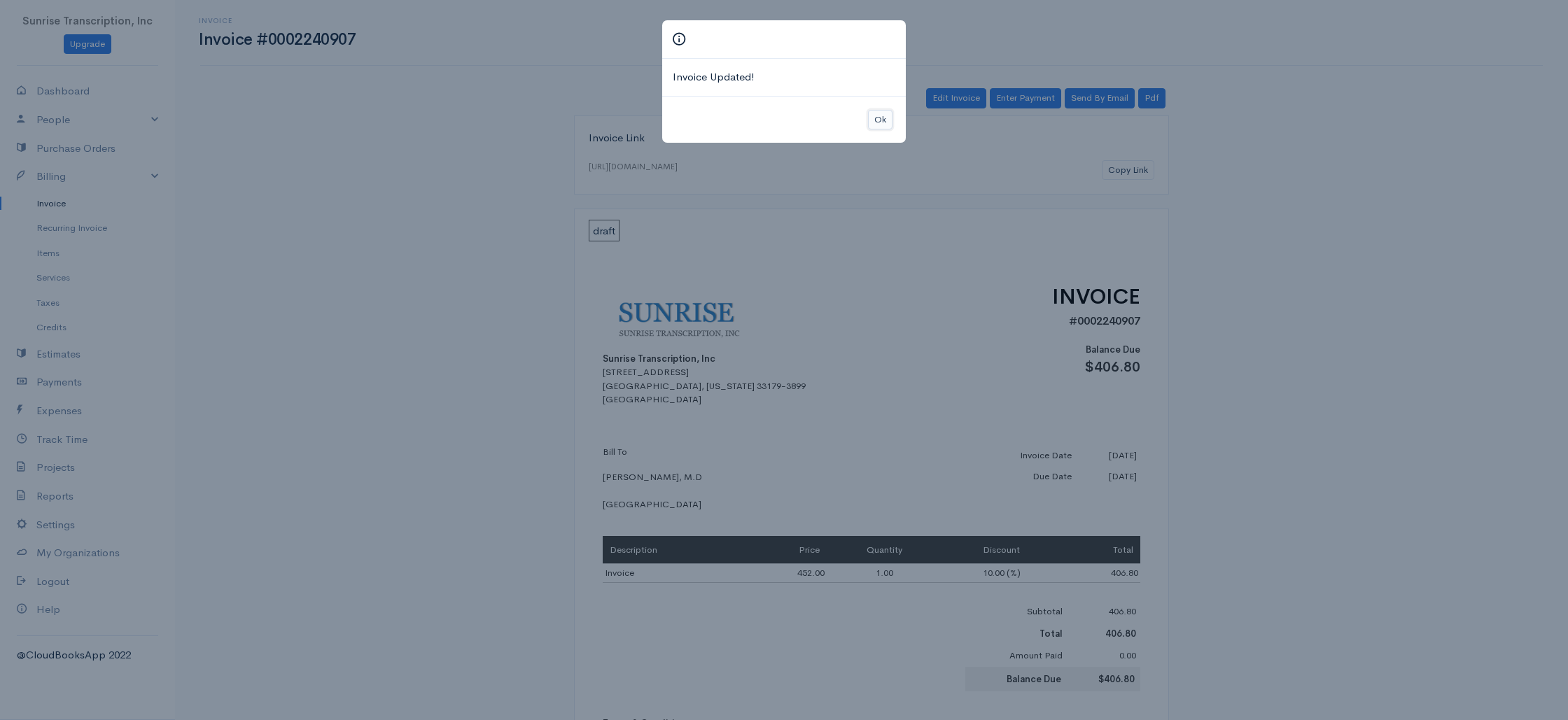
drag, startPoint x: 883, startPoint y: 124, endPoint x: 778, endPoint y: 129, distance: 105.1
click at [883, 124] on button "Ok" at bounding box center [879, 120] width 24 height 20
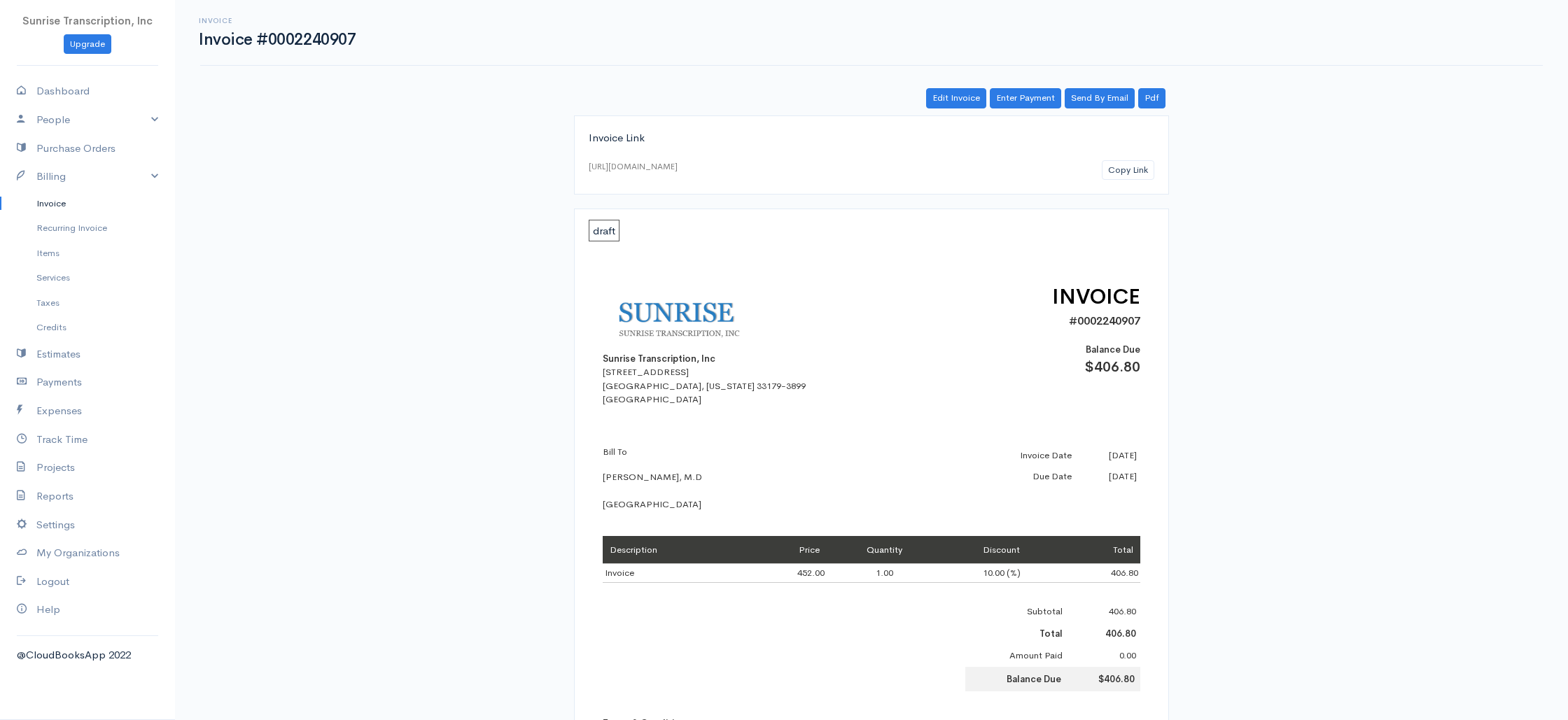
click at [64, 204] on link "Invoice" at bounding box center [88, 203] width 175 height 25
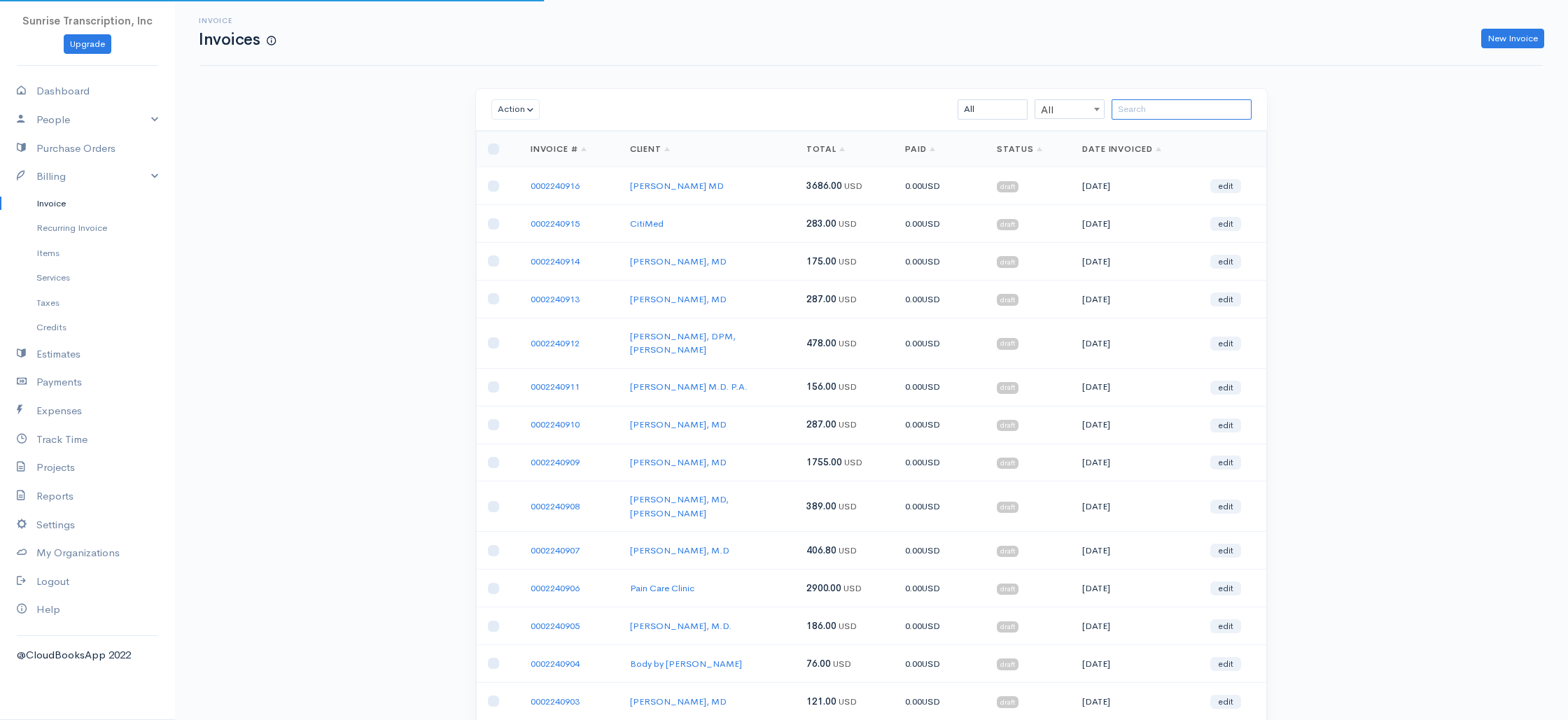
click at [1179, 114] on input "search" at bounding box center [1181, 110] width 140 height 20
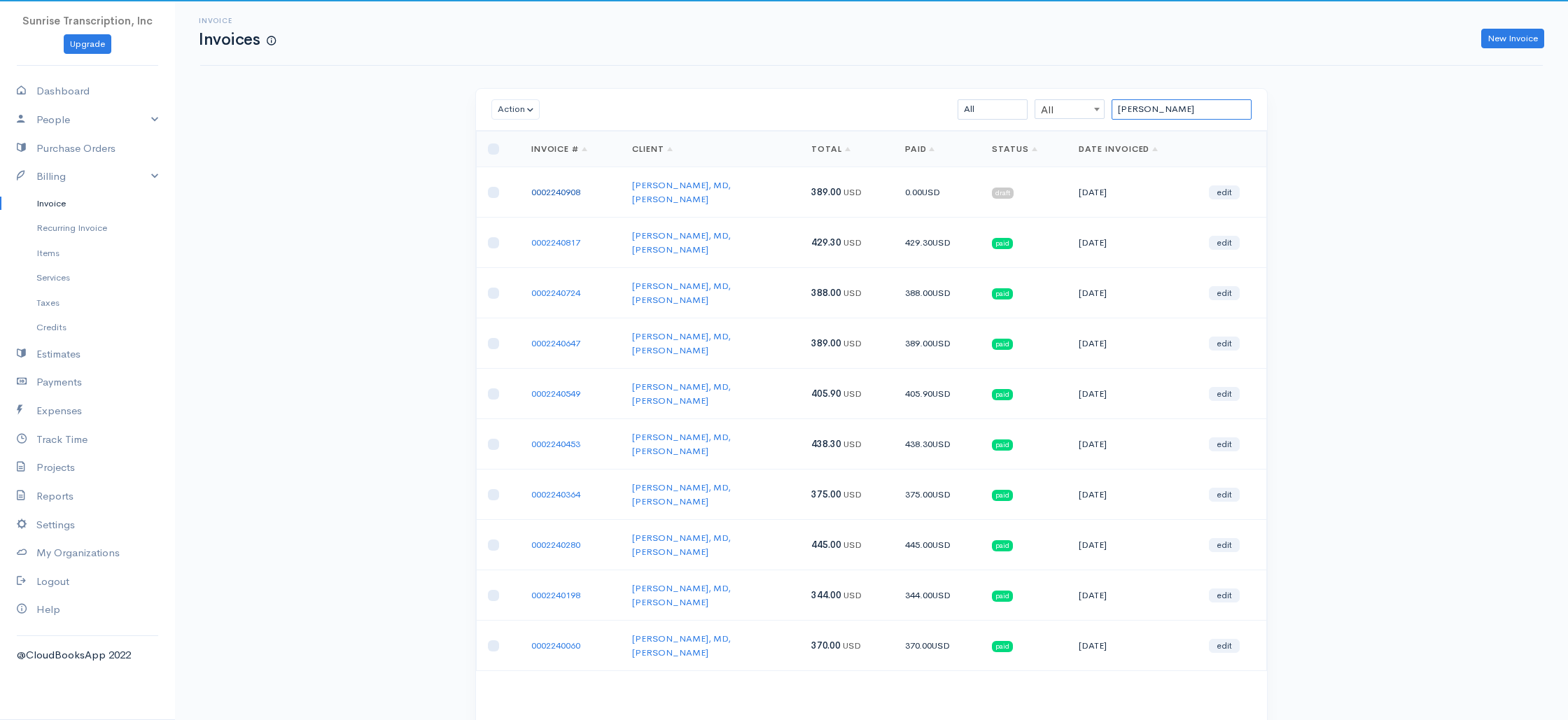
type input "COOPER"
click at [568, 186] on link "0002240908" at bounding box center [555, 192] width 49 height 12
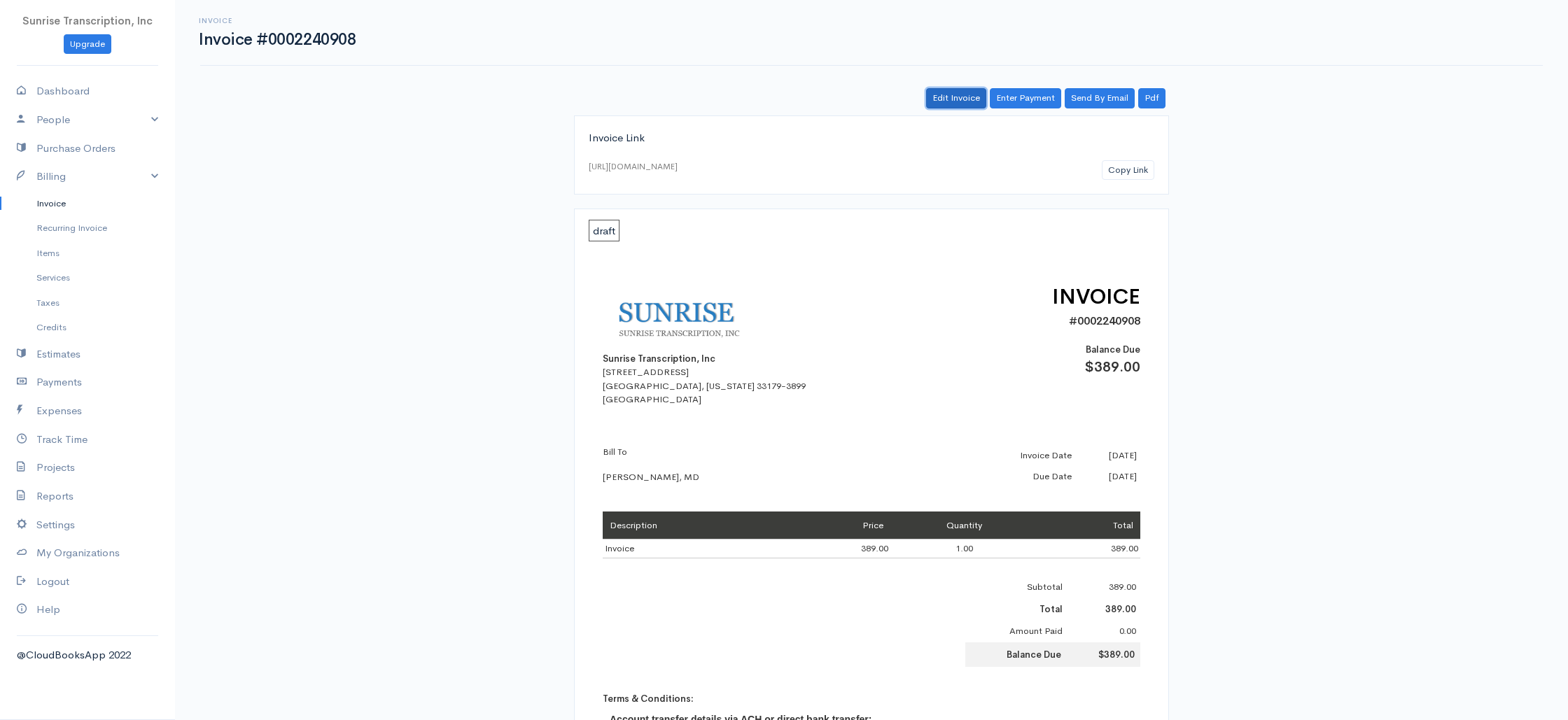
click at [960, 92] on link "Edit Invoice" at bounding box center [956, 99] width 61 height 20
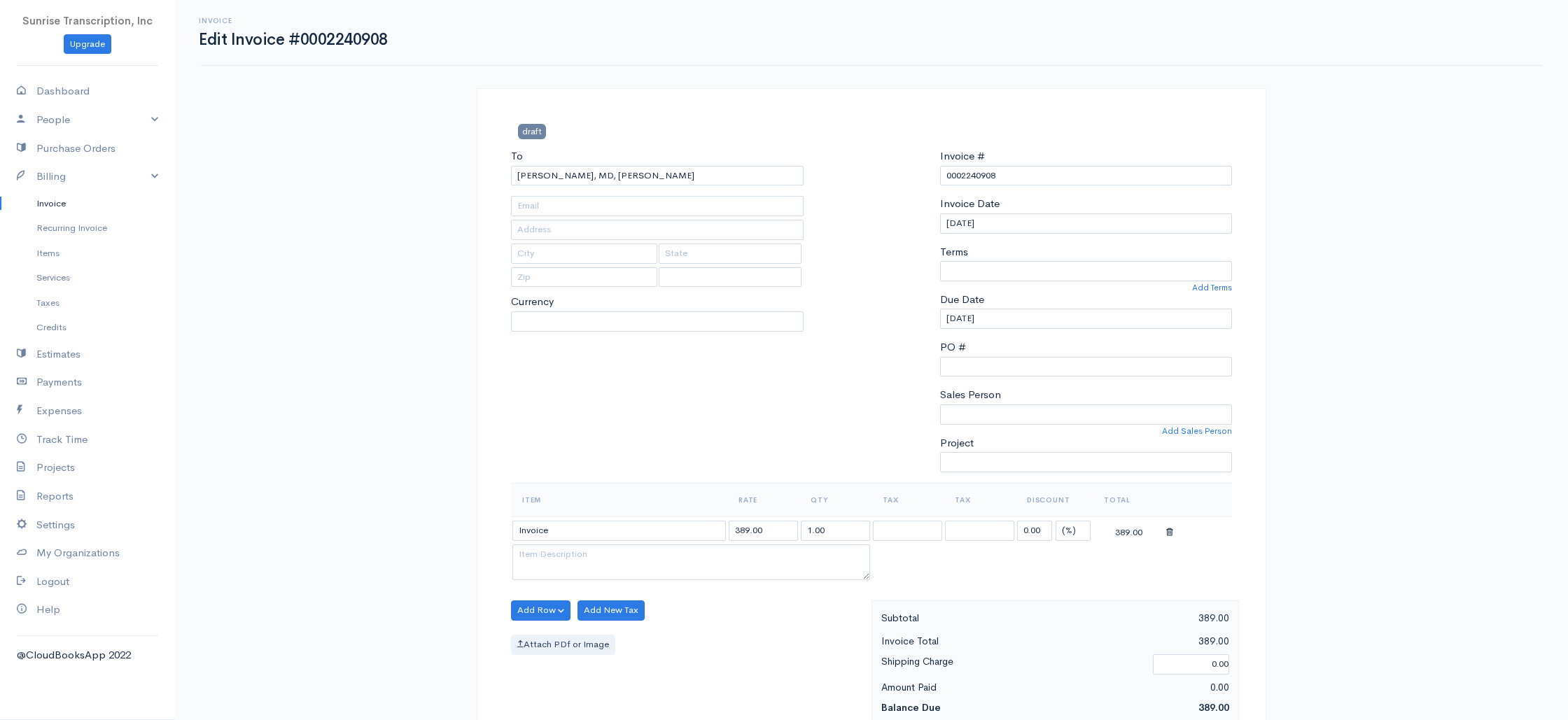
type input "julieabraham00@gmail.com"
select select
select select "0"
select select "[GEOGRAPHIC_DATA]"
select select "USD"
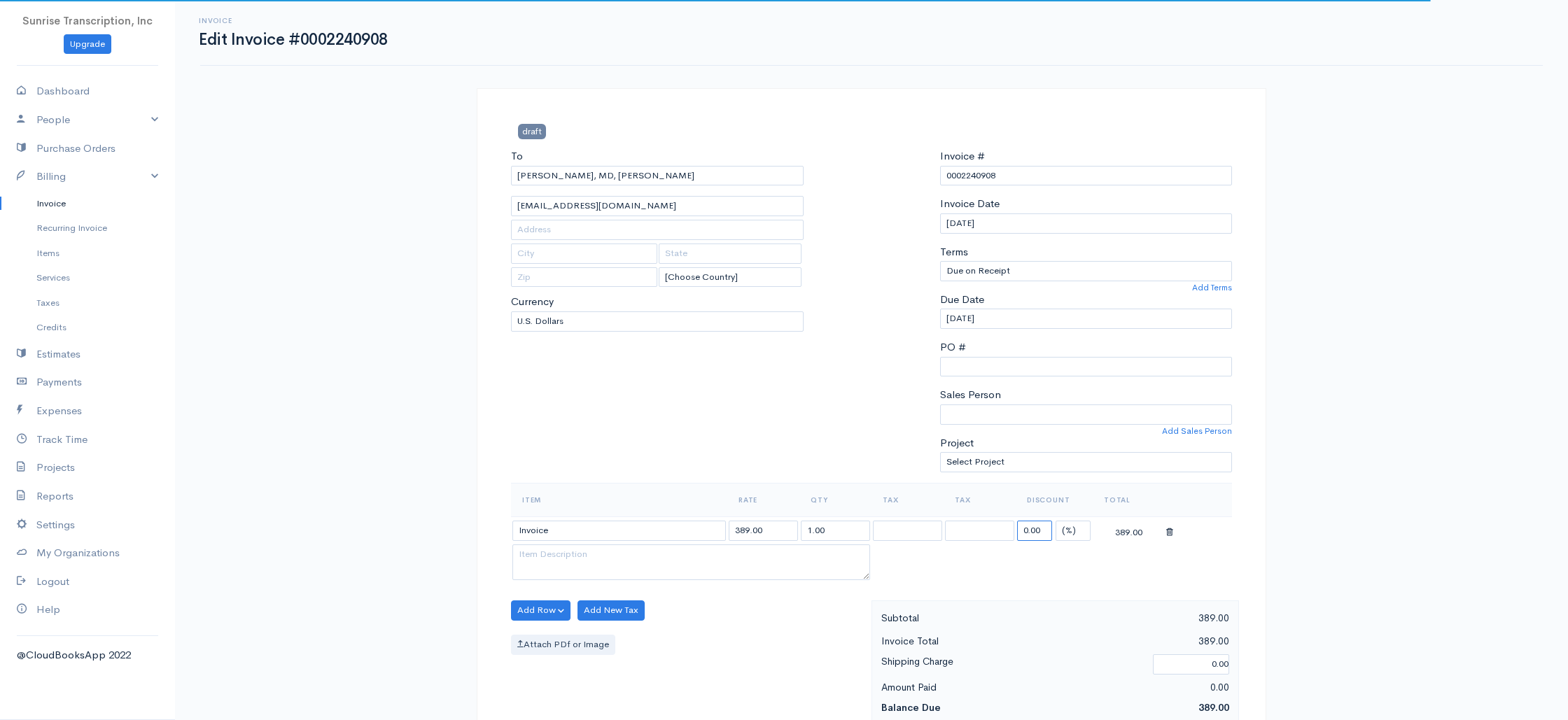
drag, startPoint x: 1044, startPoint y: 530, endPoint x: 969, endPoint y: 527, distance: 75.1
click at [969, 527] on tr "Invoice 389.00 1.00 0.00 (%) Flat 389.00" at bounding box center [871, 529] width 721 height 27
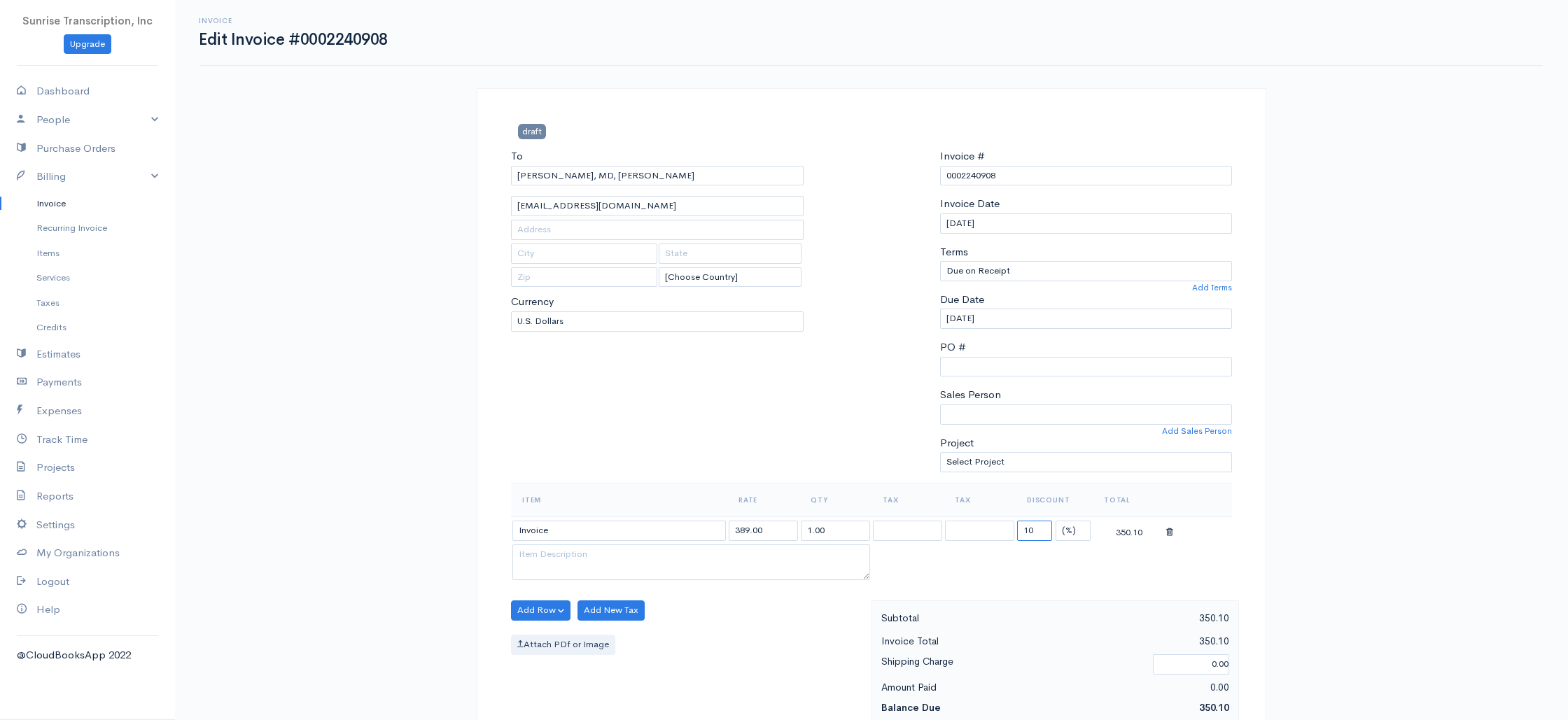
type input "10"
drag, startPoint x: 745, startPoint y: 531, endPoint x: 730, endPoint y: 530, distance: 15.0
click at [730, 530] on input "389.00" at bounding box center [763, 531] width 69 height 20
click at [809, 472] on div "To Cooper, MD, Julie julieabraham00@gmail.com [Choose Country] United States Ca…" at bounding box center [657, 315] width 307 height 334
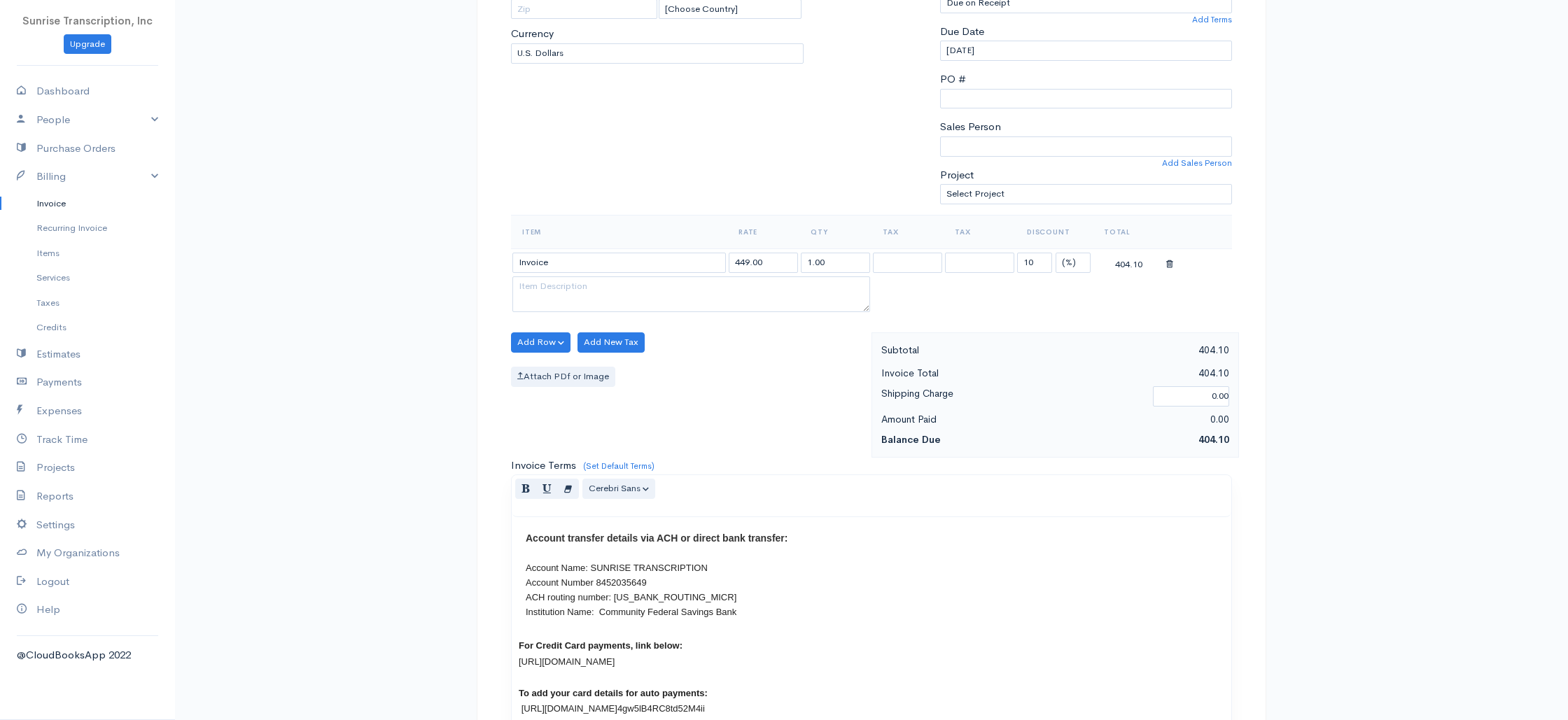
scroll to position [183, 0]
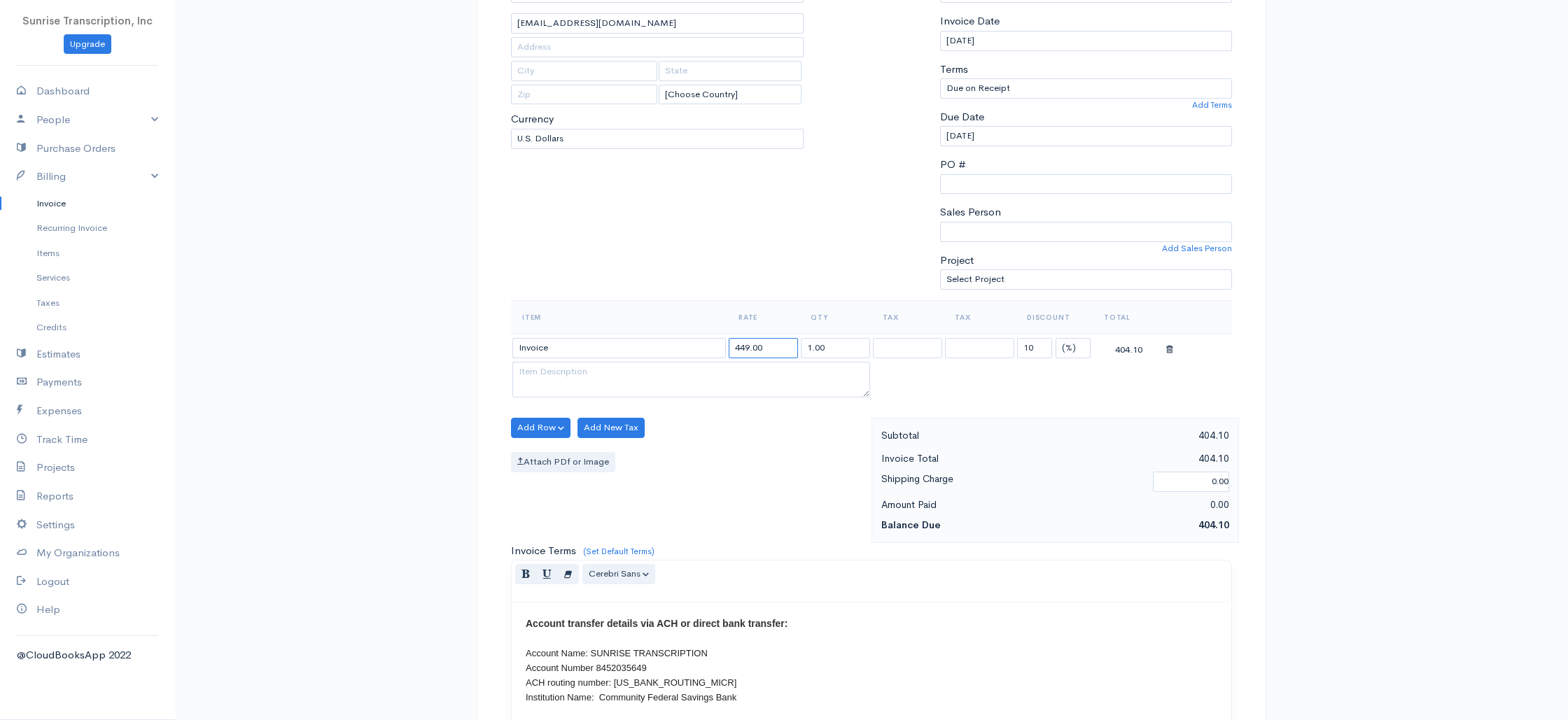
click at [744, 349] on input "449.00" at bounding box center [763, 348] width 69 height 20
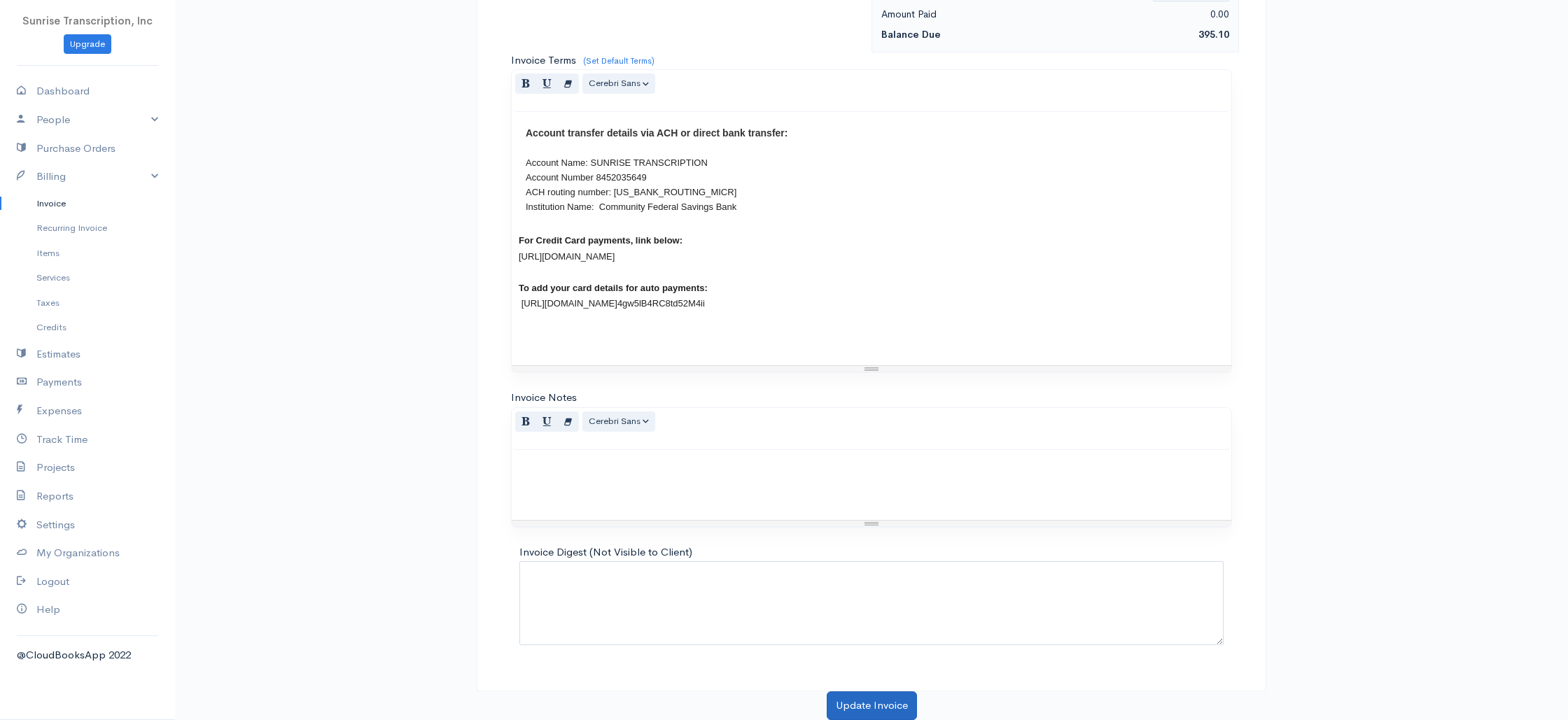
type input "439.00"
click at [872, 712] on button "Update Invoice" at bounding box center [871, 705] width 90 height 29
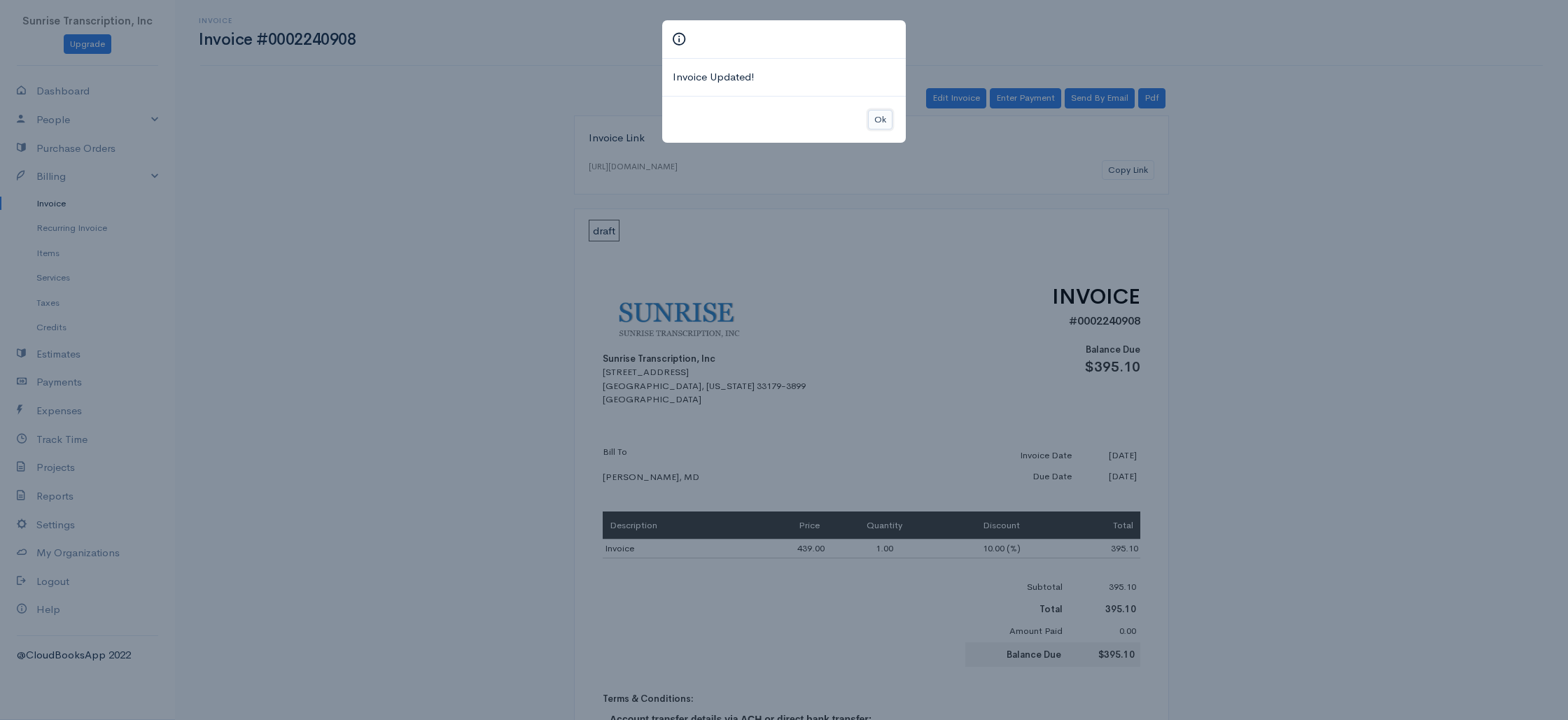
click at [882, 112] on button "Ok" at bounding box center [879, 120] width 24 height 20
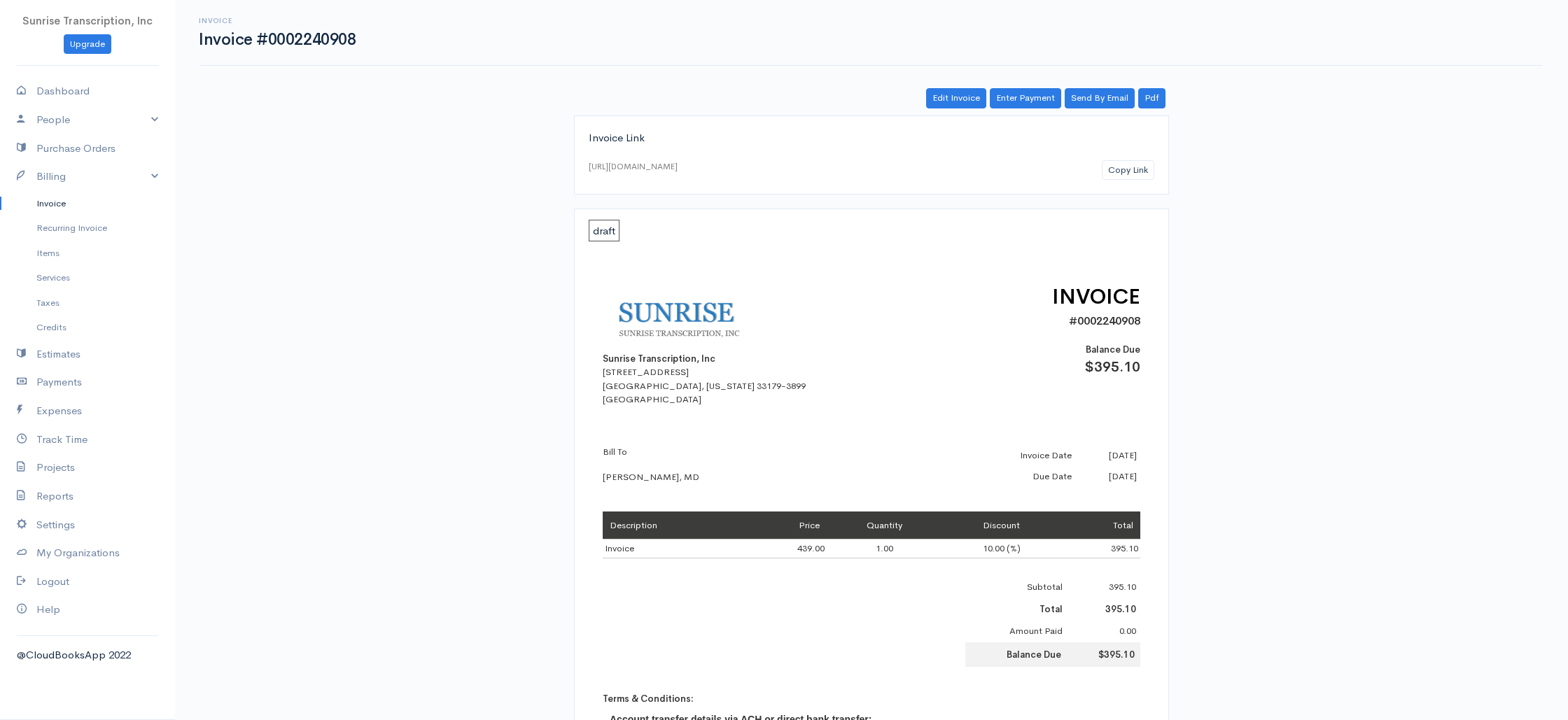
click at [78, 204] on link "Invoice" at bounding box center [88, 203] width 175 height 25
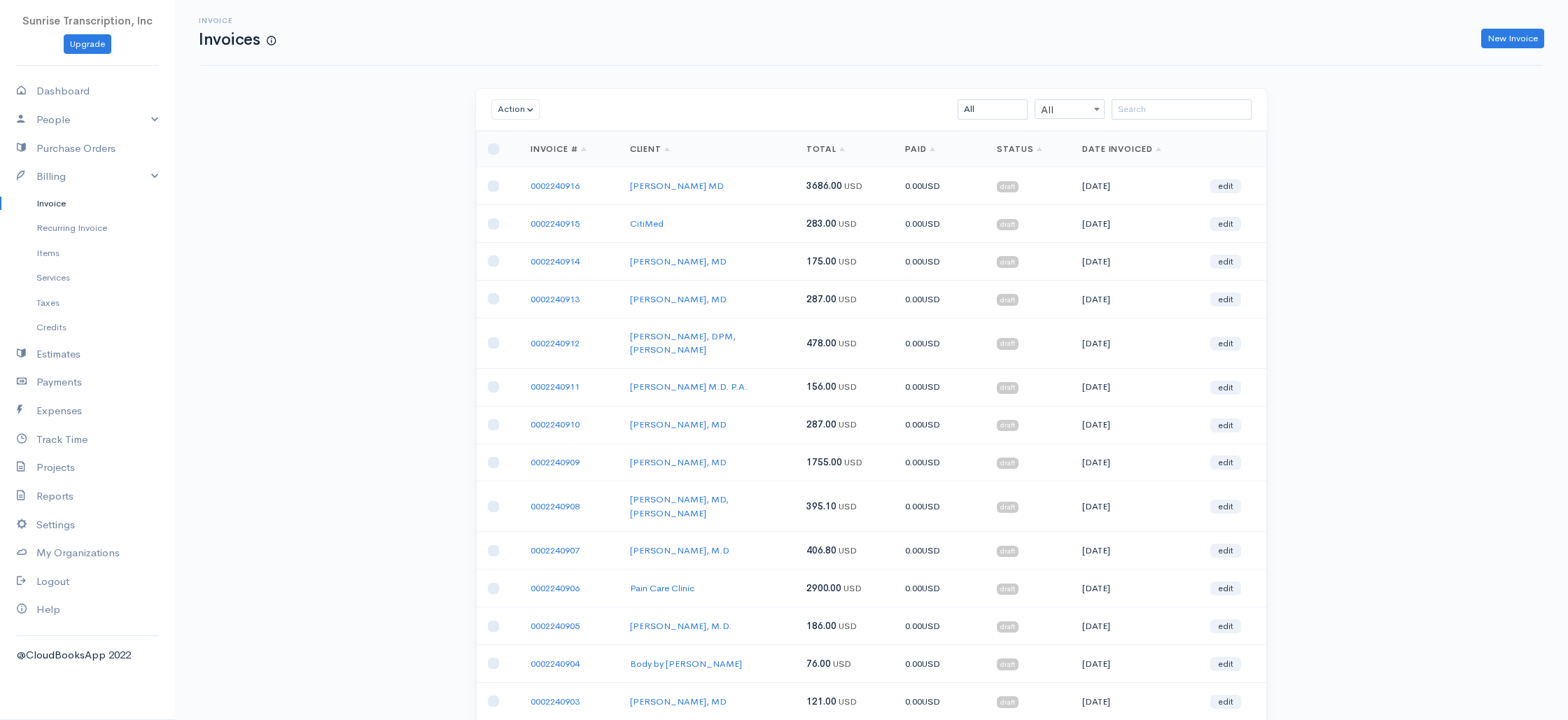
click at [25, 85] on icon at bounding box center [26, 91] width 20 height 18
select select "365"
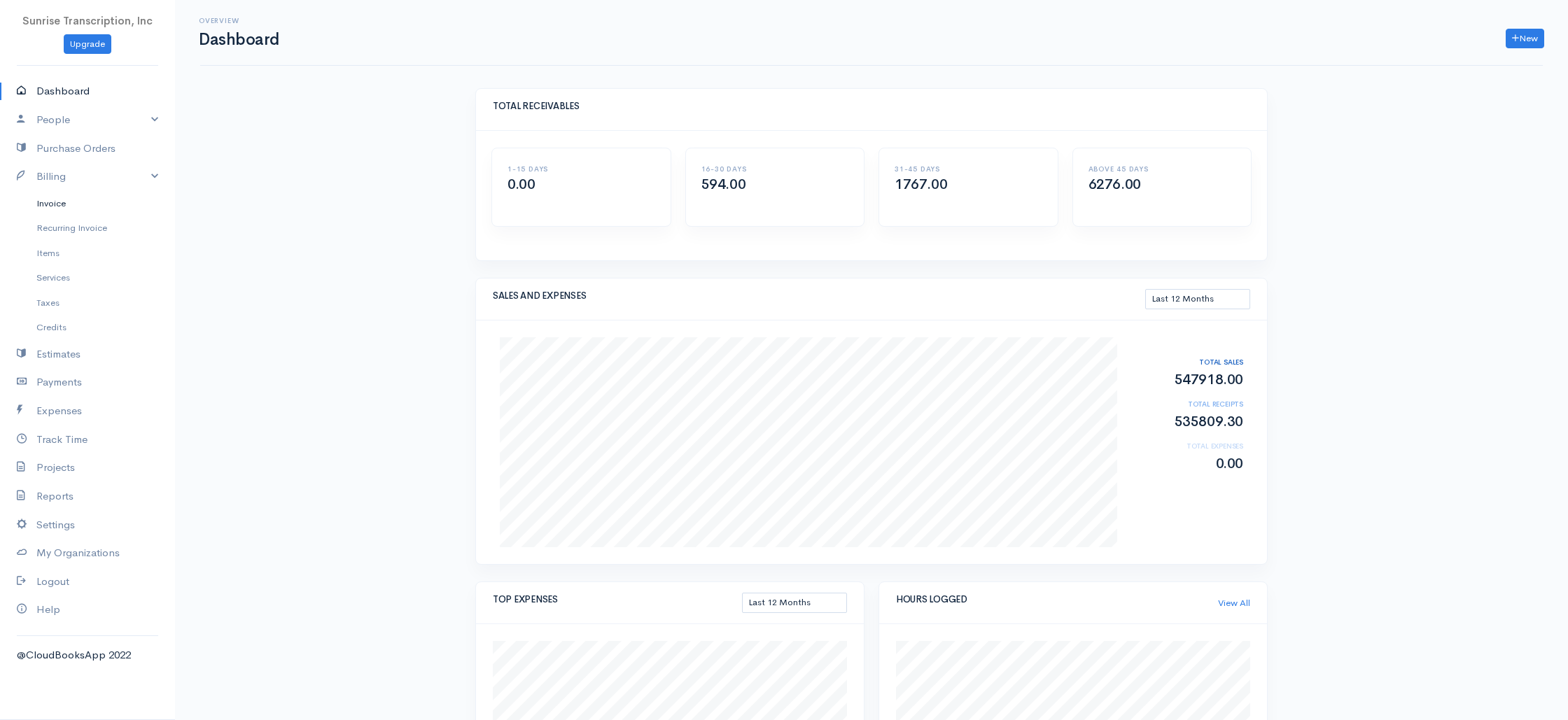
click at [41, 209] on link "Invoice" at bounding box center [88, 203] width 175 height 25
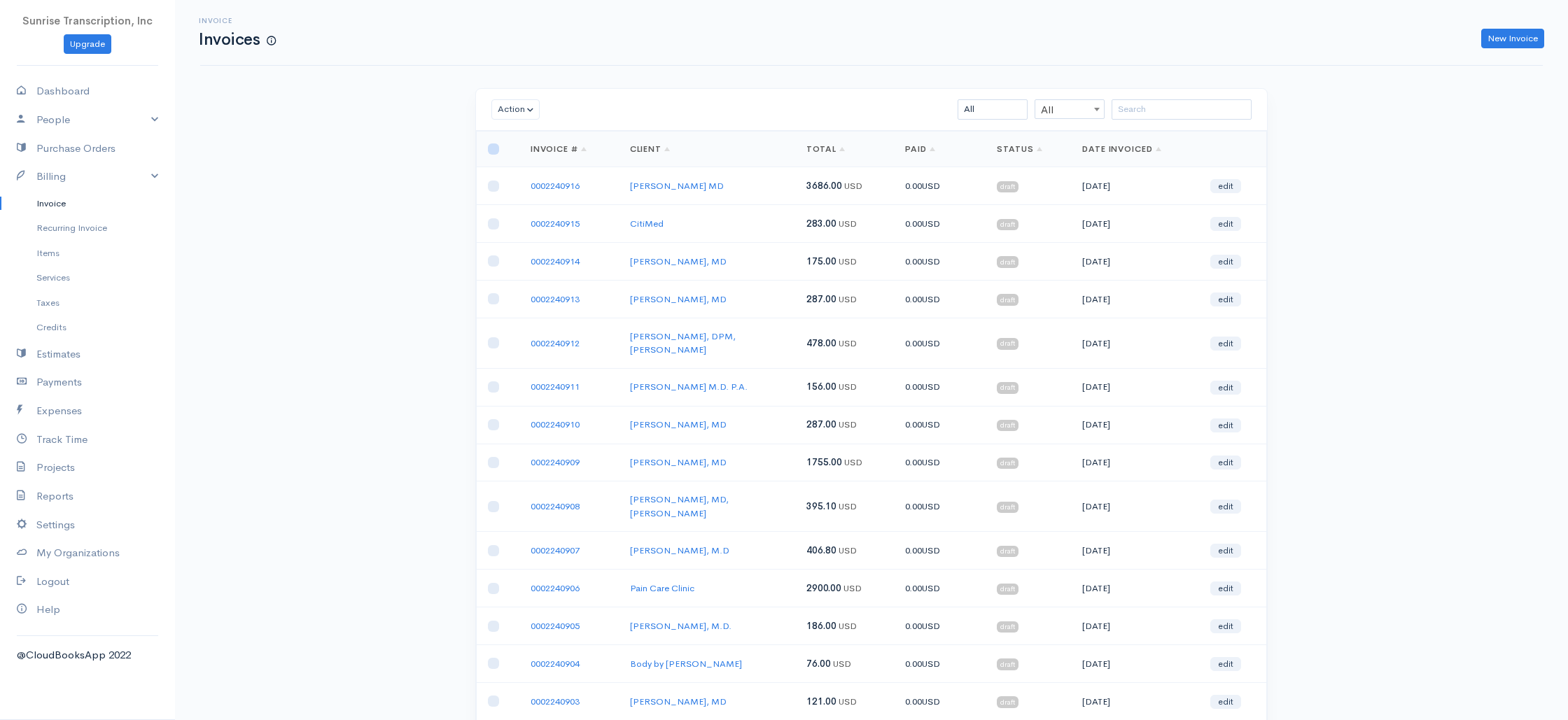
click at [497, 147] on input "checkbox" at bounding box center [494, 149] width 11 height 11
checkbox input "true"
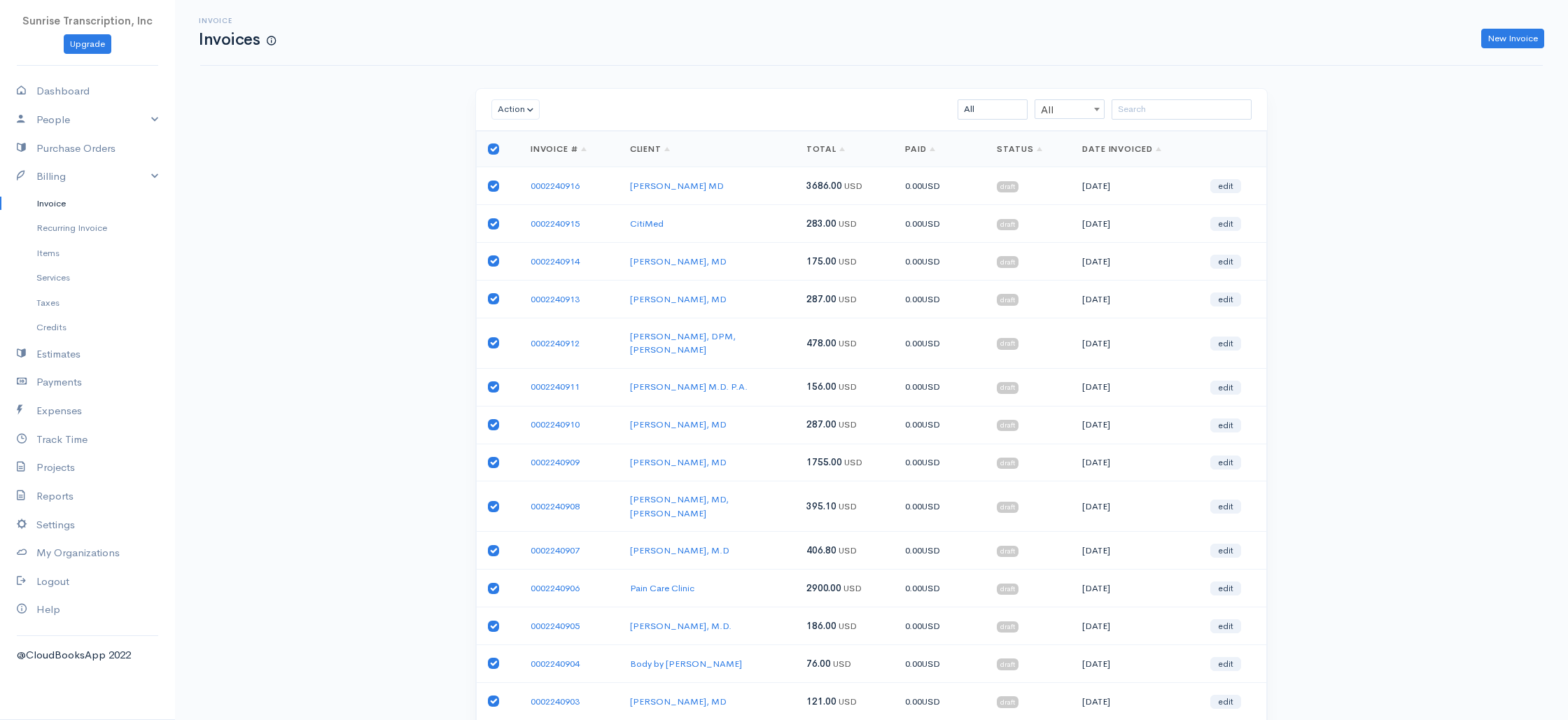
checkbox input "true"
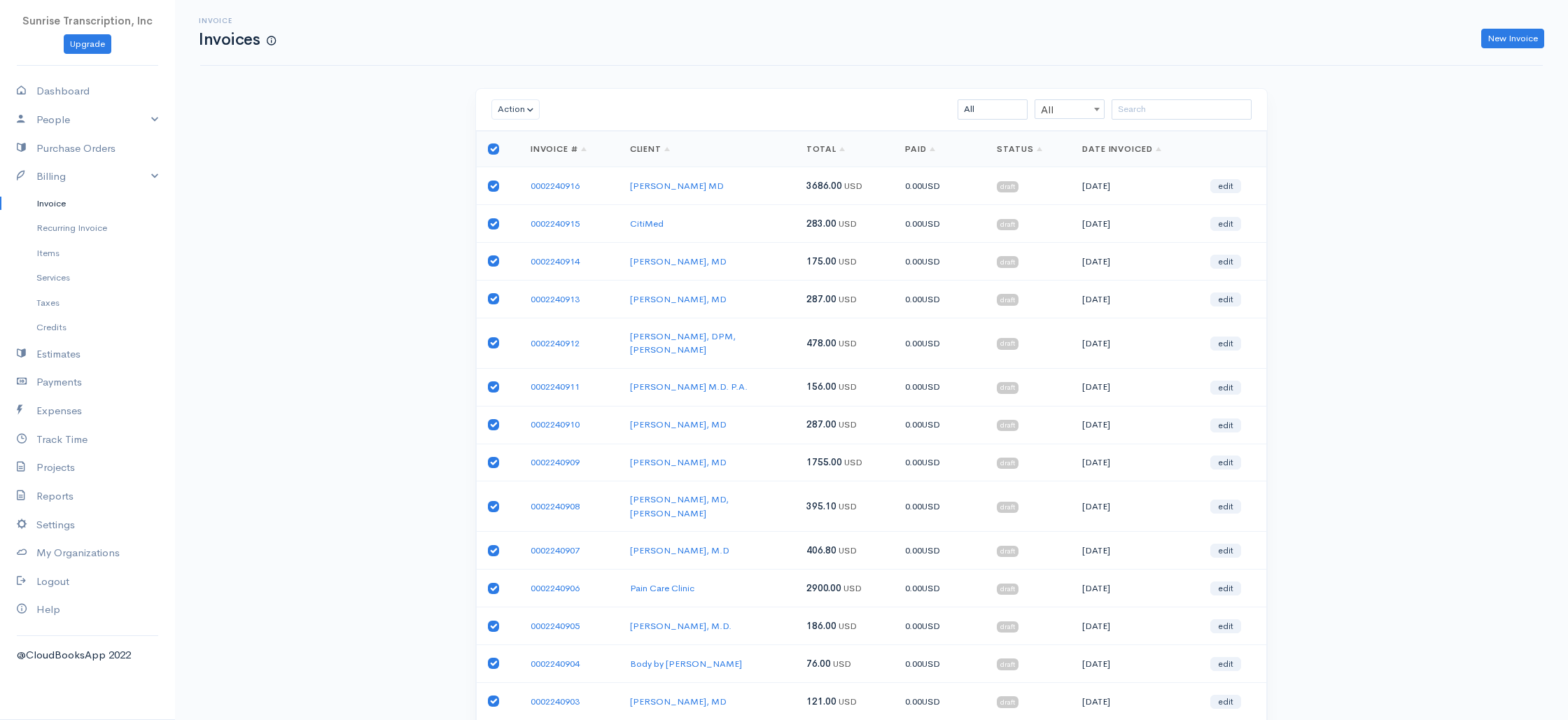
checkbox input "true"
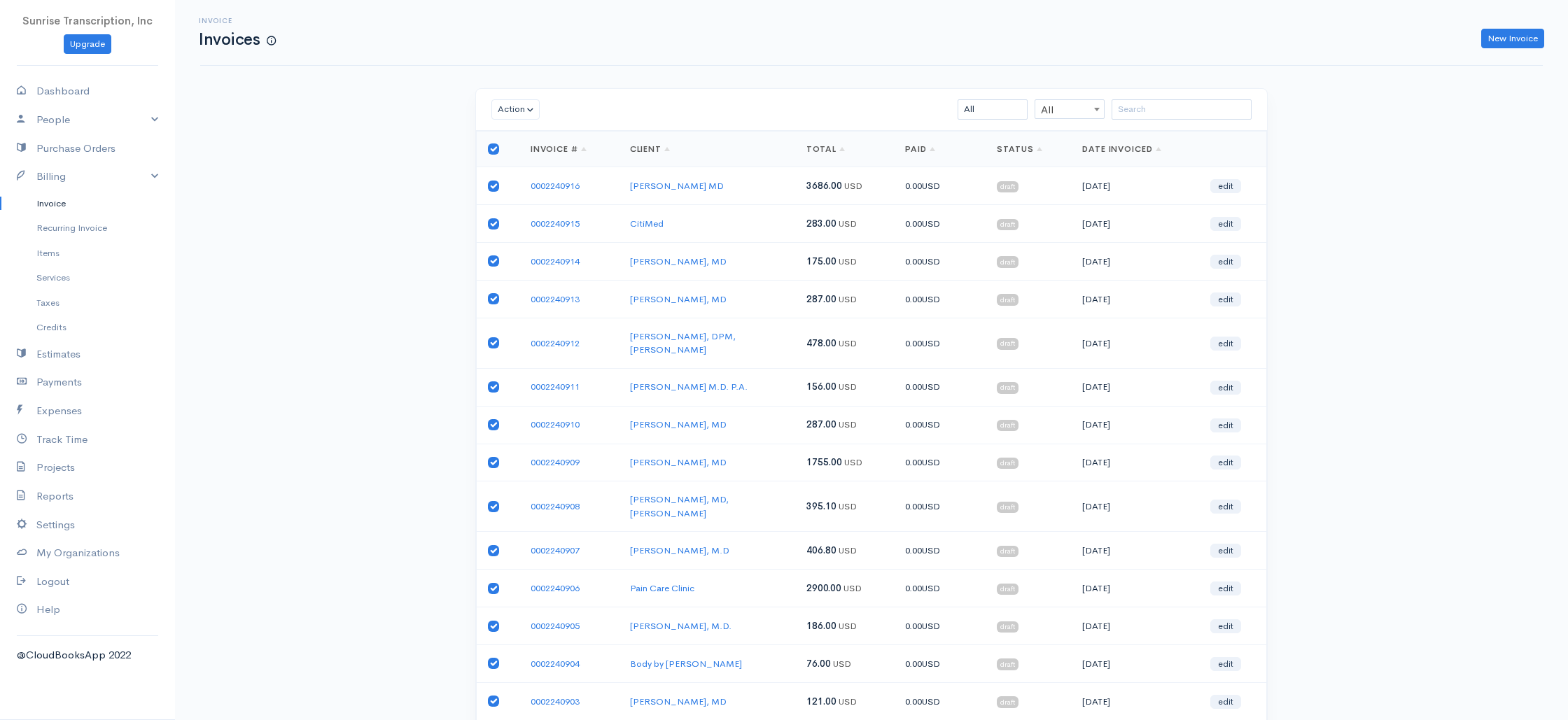
checkbox input "true"
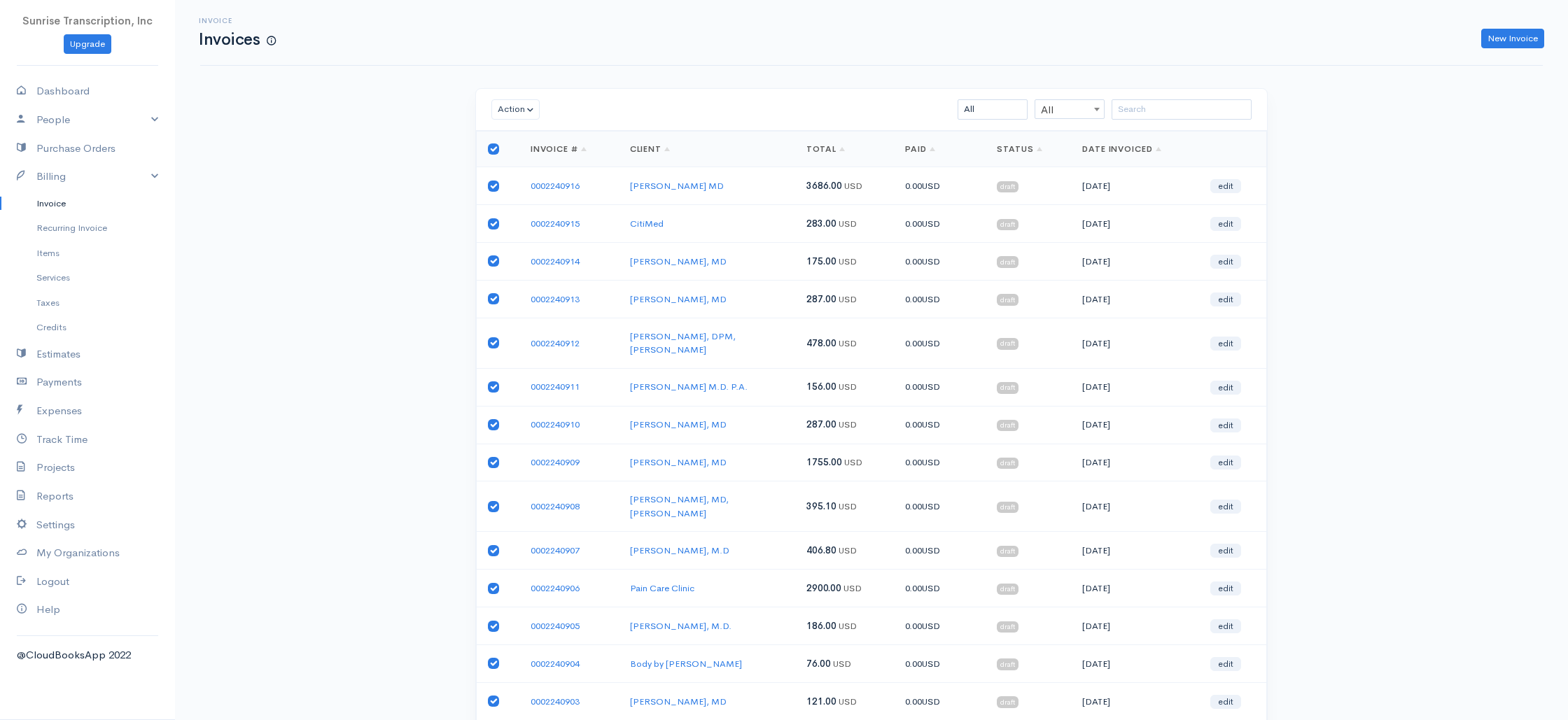
checkbox input "true"
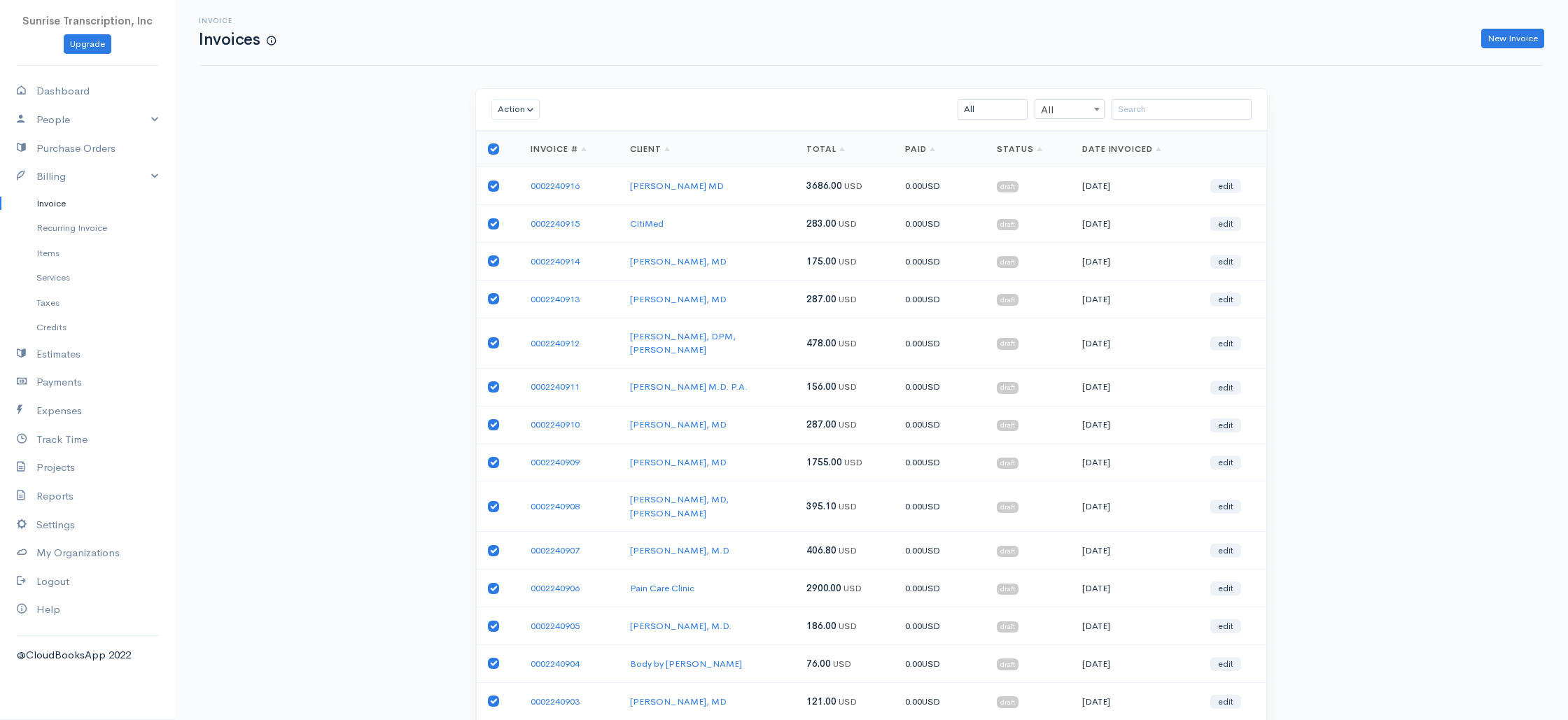
checkbox input "true"
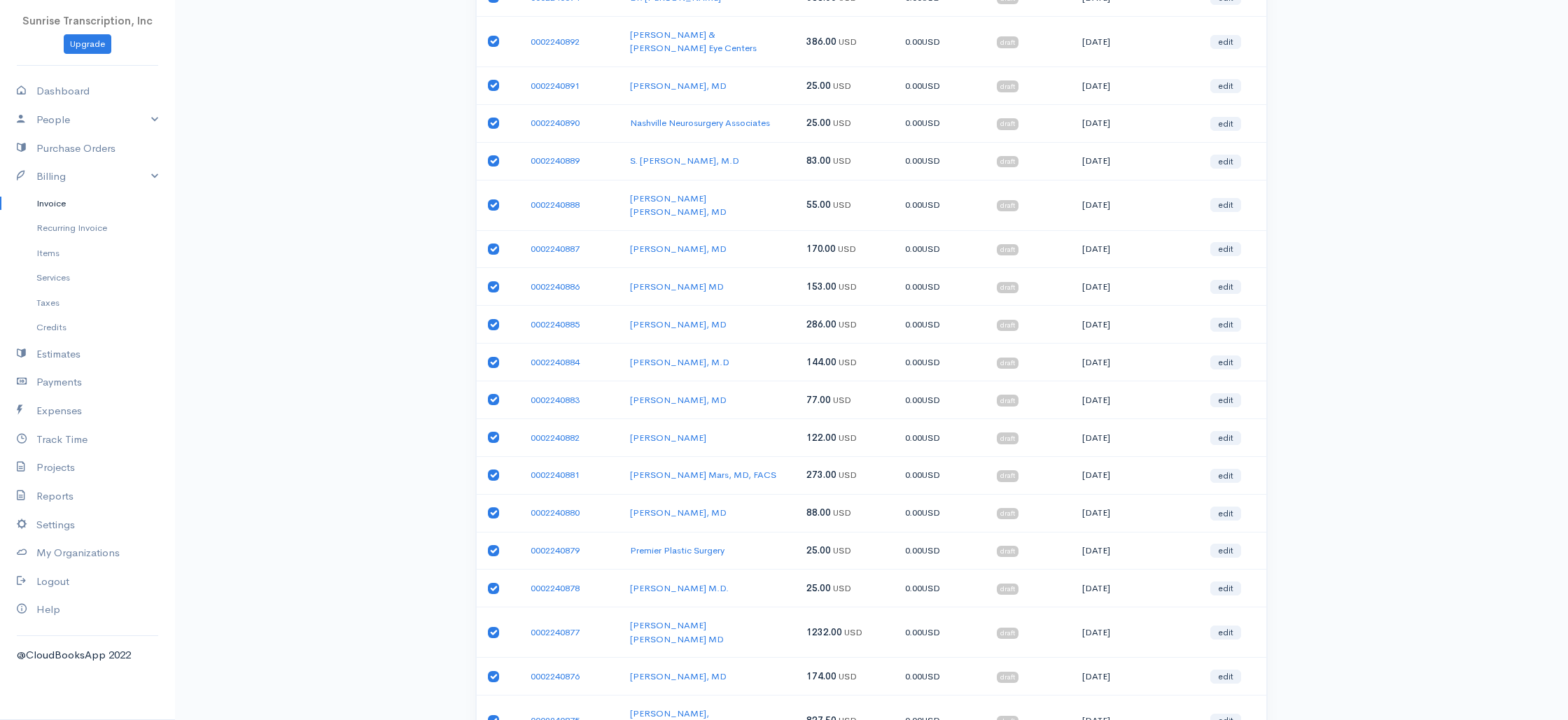
scroll to position [752, 0]
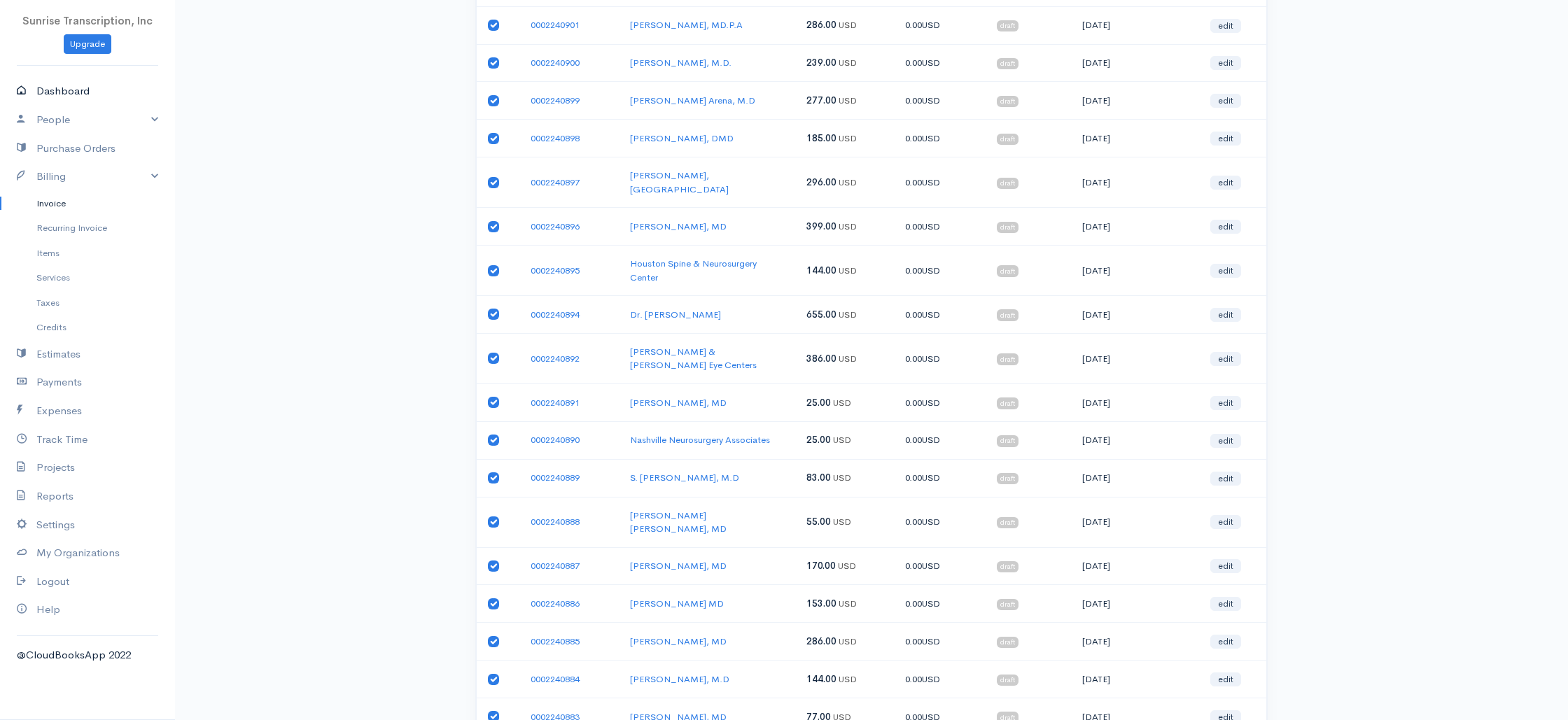
click at [92, 87] on link "Dashboard" at bounding box center [88, 91] width 175 height 29
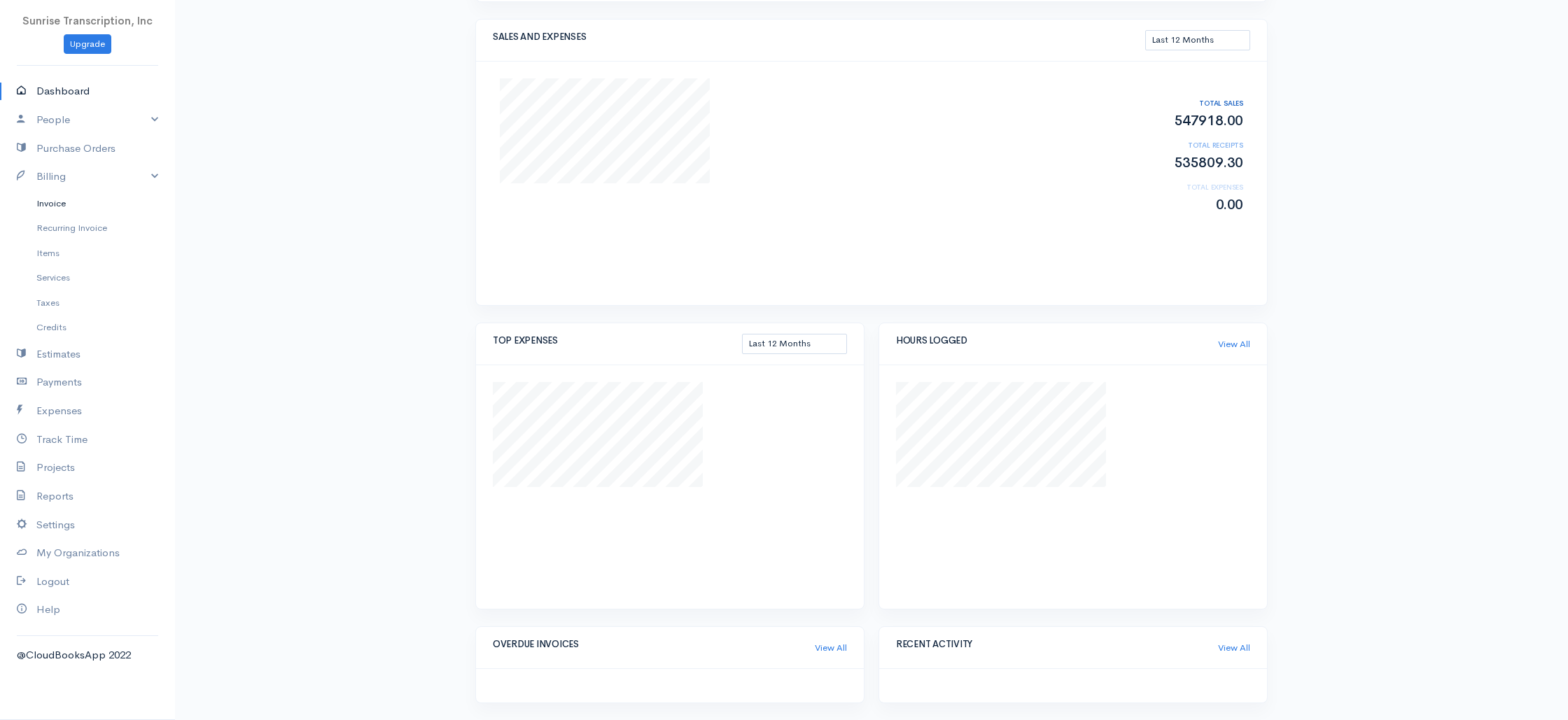
click at [54, 210] on link "Invoice" at bounding box center [88, 203] width 175 height 25
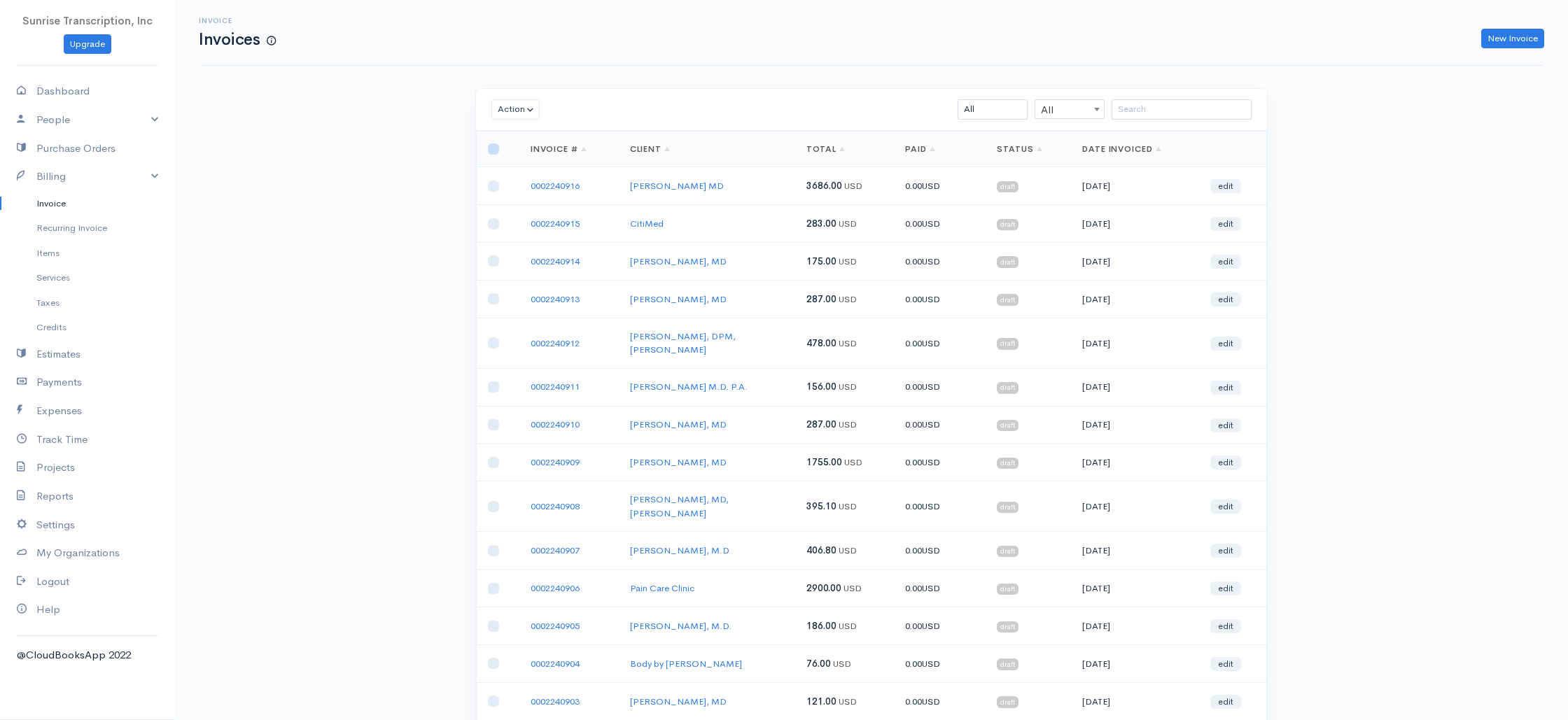
click at [492, 152] on input "checkbox" at bounding box center [494, 149] width 11 height 11
drag, startPoint x: 494, startPoint y: 150, endPoint x: 306, endPoint y: 163, distance: 188.4
click at [494, 150] on input "checkbox" at bounding box center [494, 149] width 11 height 11
click at [61, 210] on link "Invoice" at bounding box center [88, 203] width 175 height 25
click at [57, 238] on link "Recurring Invoice" at bounding box center [88, 227] width 175 height 25
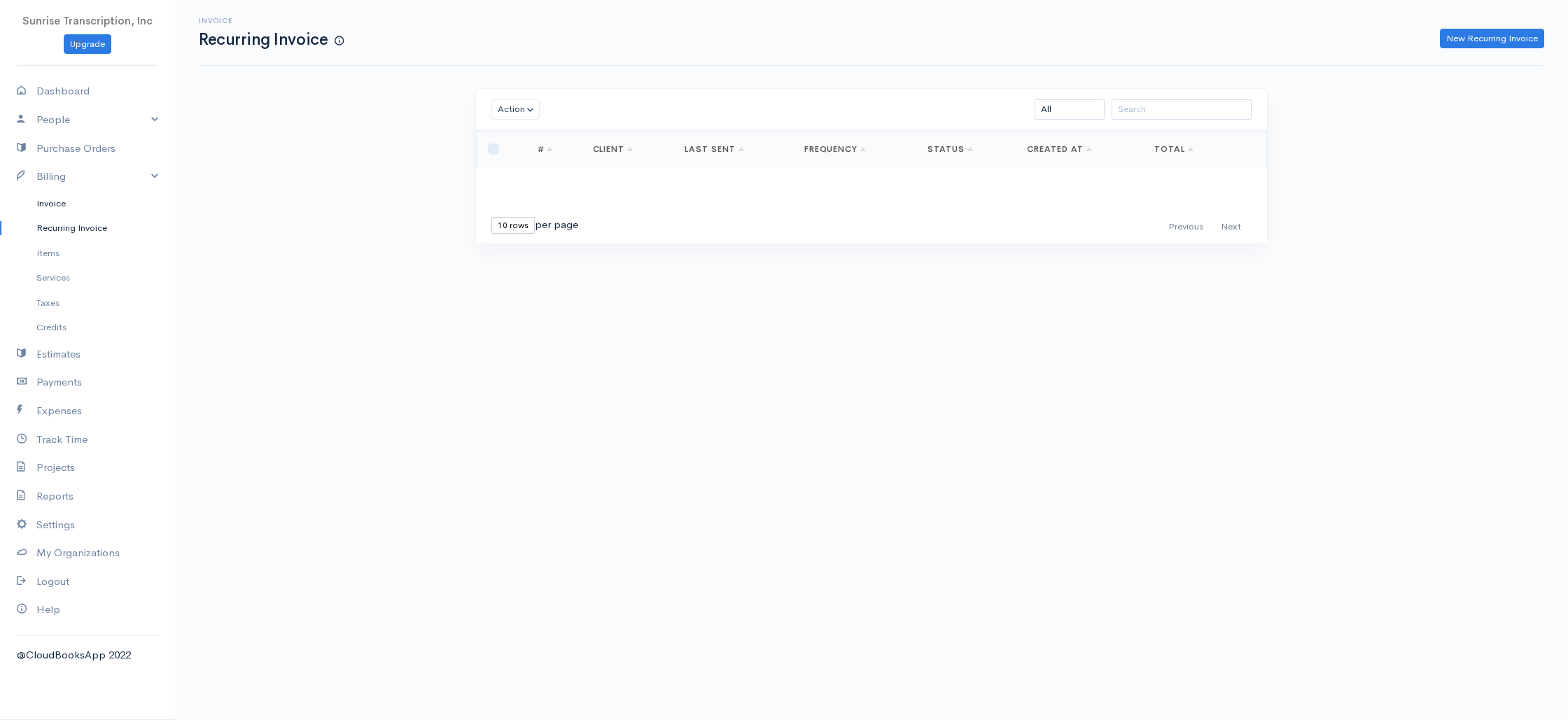
drag, startPoint x: 57, startPoint y: 207, endPoint x: 64, endPoint y: 207, distance: 7.0
click at [57, 207] on link "Invoice" at bounding box center [88, 203] width 175 height 25
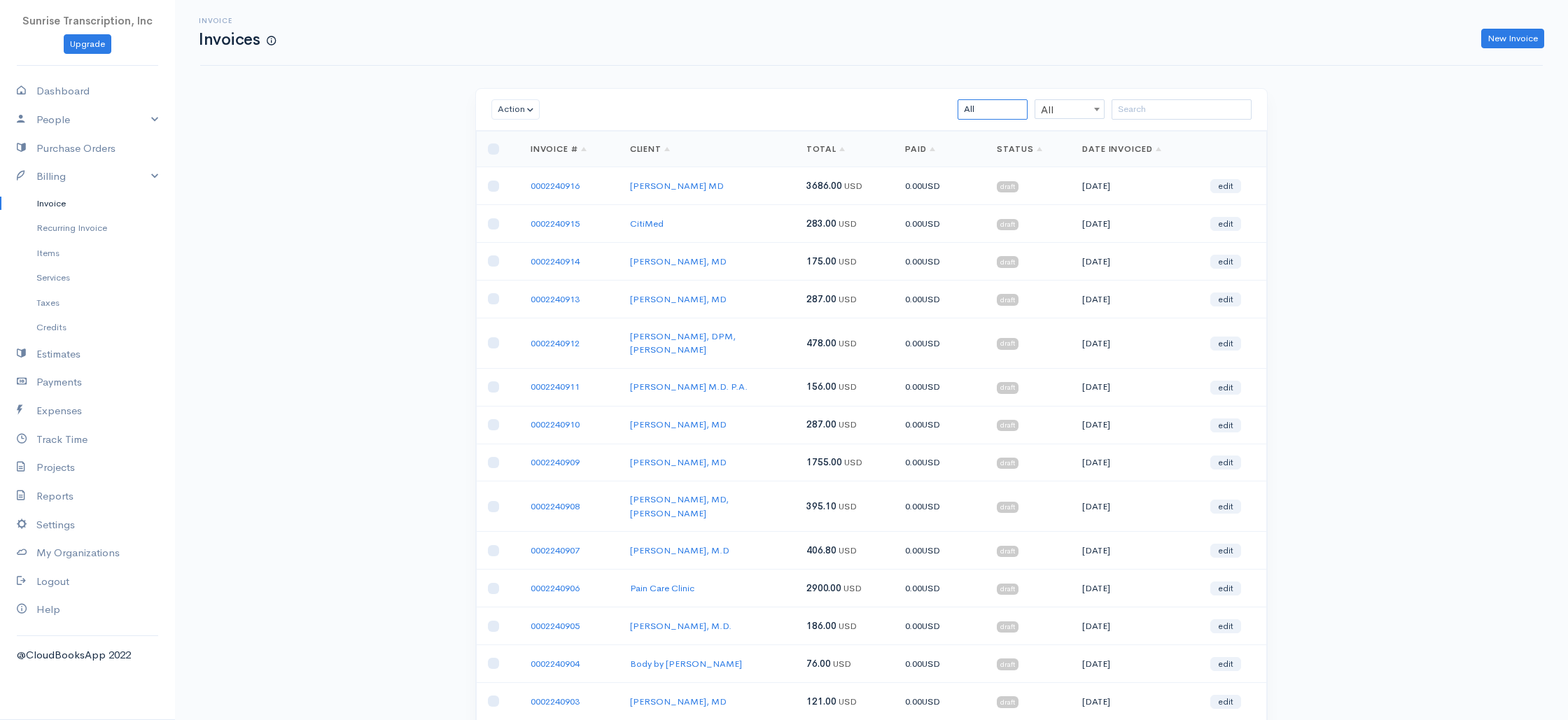
click at [994, 108] on select "All Draft Viewed Sent Paid Partial Overdue Unpaid/Open" at bounding box center [992, 110] width 70 height 20
click at [958, 100] on select "All Draft Viewed Sent Paid Partial Overdue Unpaid/Open" at bounding box center [992, 110] width 70 height 20
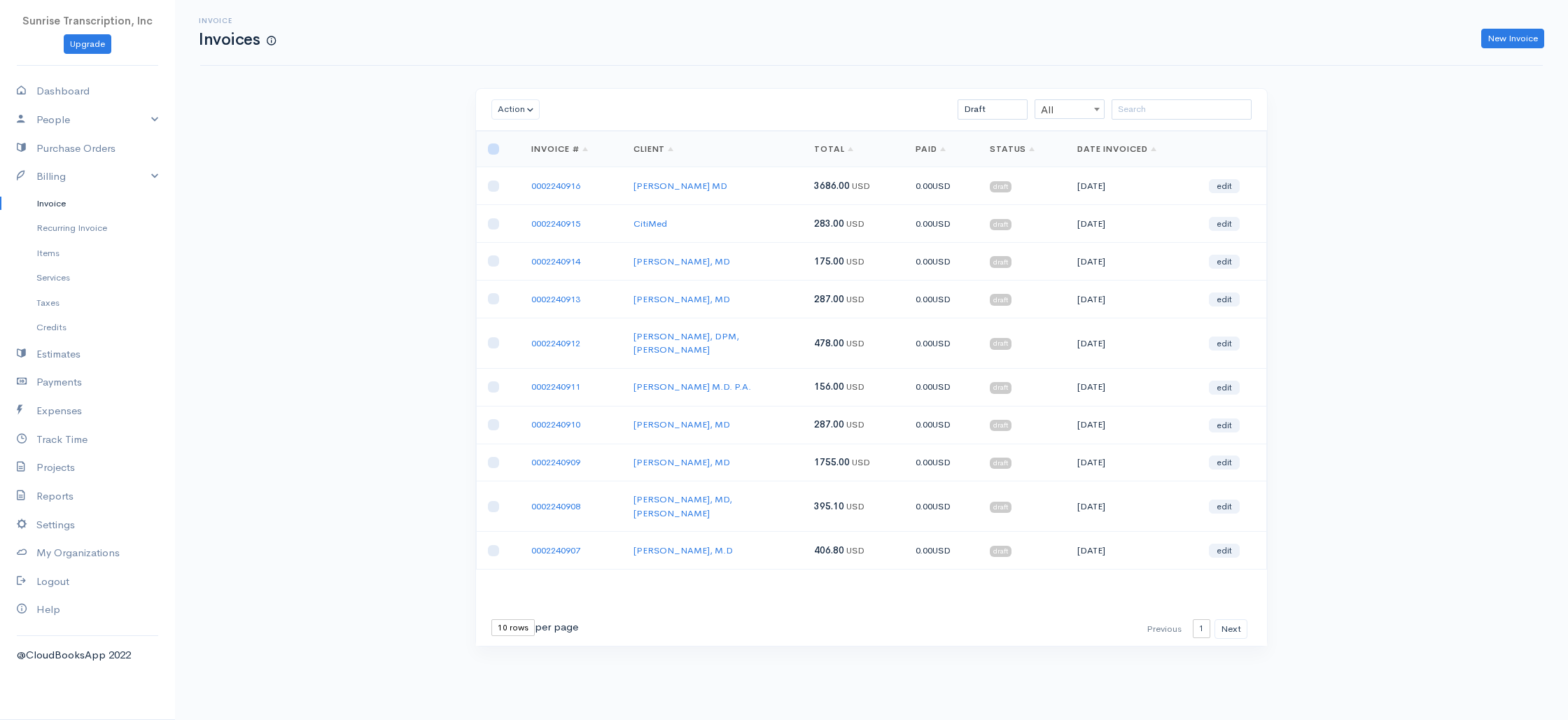
click at [492, 148] on input "checkbox" at bounding box center [494, 149] width 11 height 11
click at [525, 114] on button "Action" at bounding box center [515, 110] width 48 height 20
click at [889, 347] on td "478.00 USD" at bounding box center [853, 343] width 102 height 50
click at [516, 111] on button "Action" at bounding box center [515, 110] width 48 height 20
click at [522, 208] on link "Send" at bounding box center [547, 211] width 111 height 24
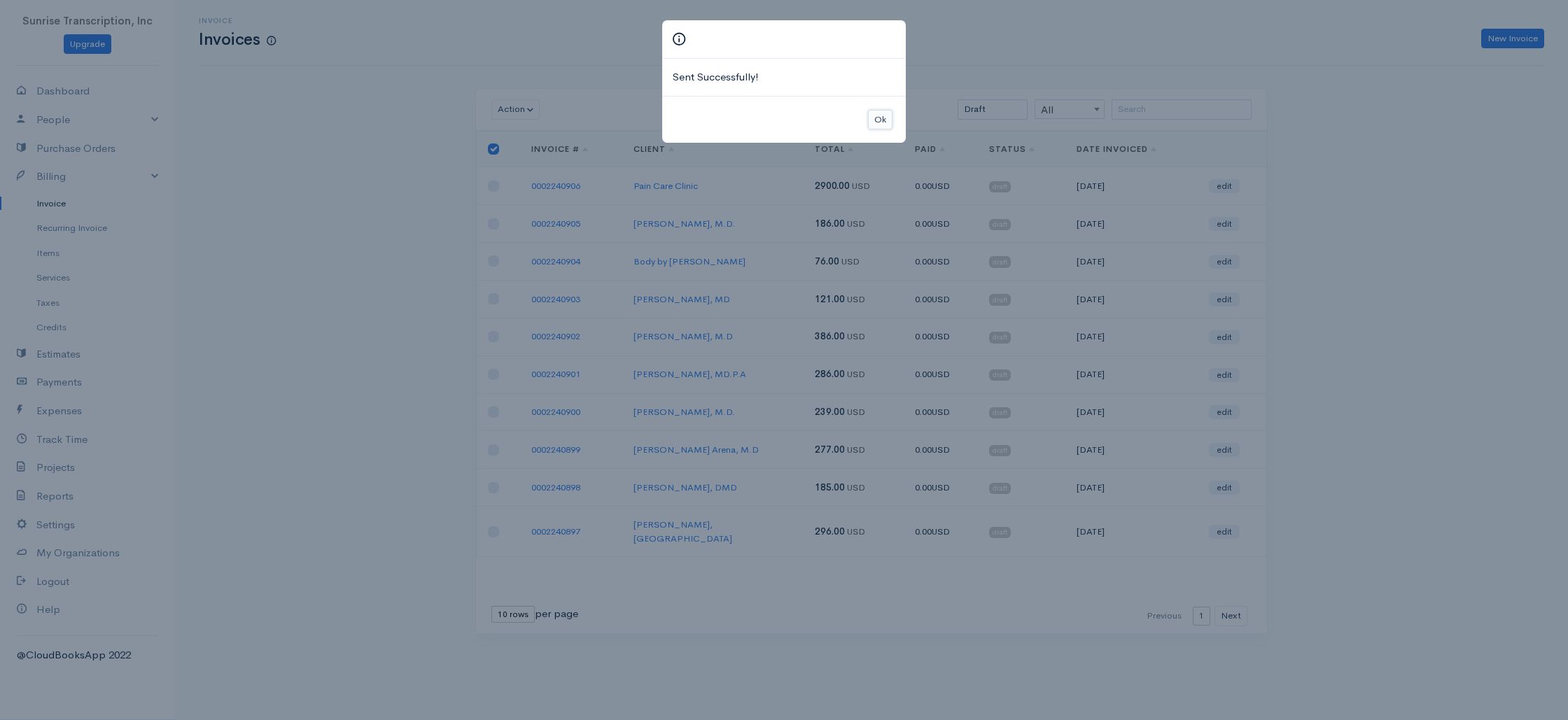
click at [885, 122] on button "Ok" at bounding box center [879, 120] width 24 height 20
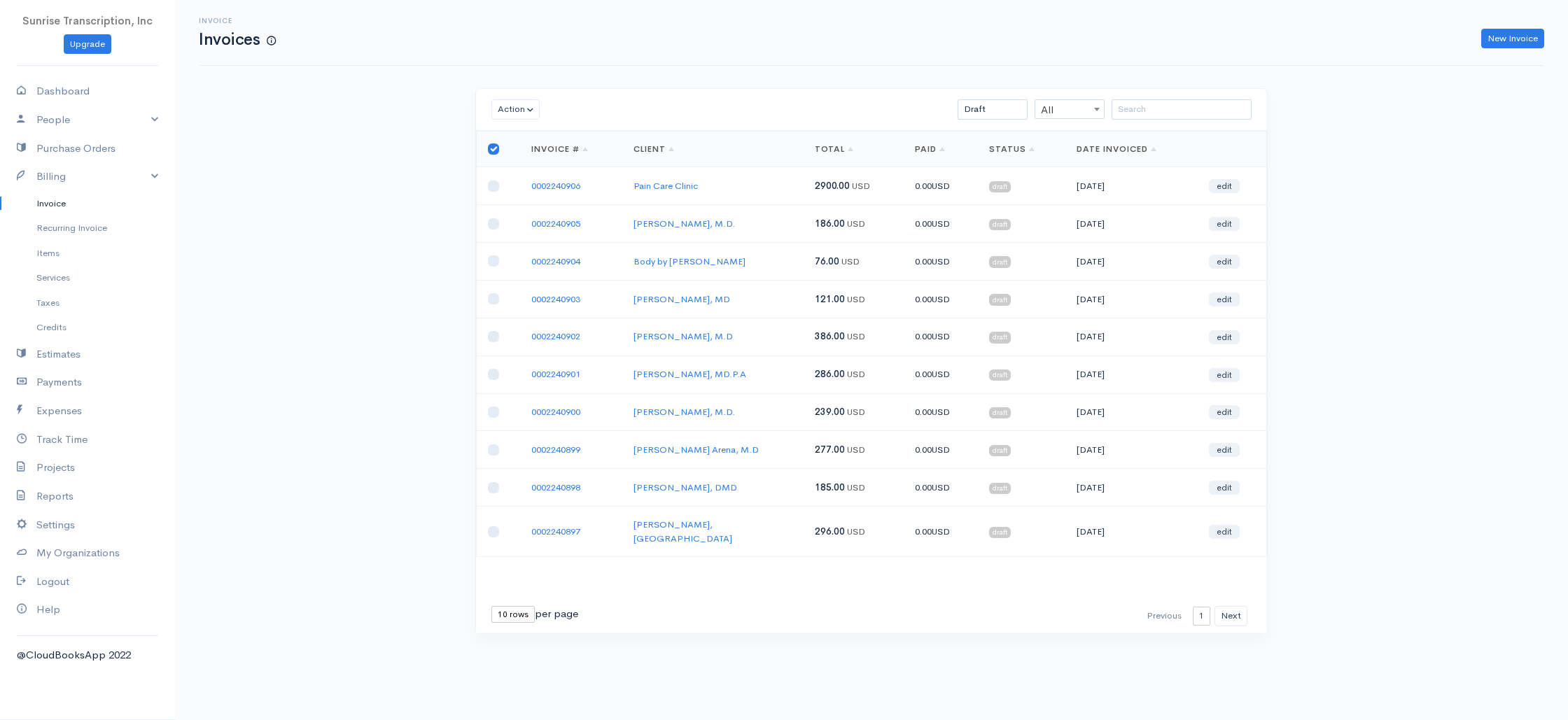
click at [495, 147] on input "checkbox" at bounding box center [494, 149] width 11 height 11
click at [508, 115] on button "Action" at bounding box center [515, 110] width 48 height 20
drag, startPoint x: 523, startPoint y: 211, endPoint x: 436, endPoint y: 208, distance: 87.1
click at [523, 211] on link "Send" at bounding box center [547, 211] width 111 height 24
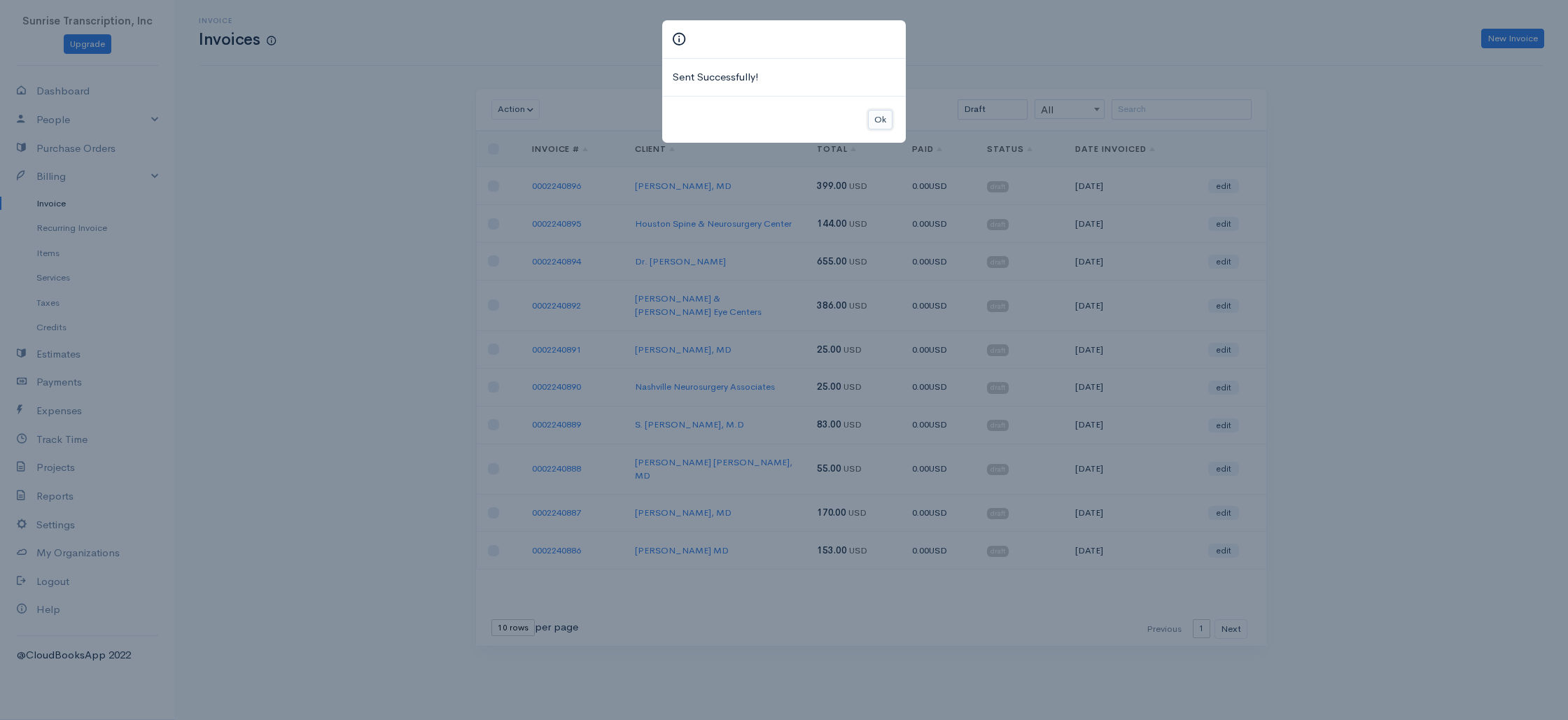
drag, startPoint x: 884, startPoint y: 116, endPoint x: 767, endPoint y: 130, distance: 117.8
click at [883, 116] on button "Ok" at bounding box center [879, 120] width 24 height 20
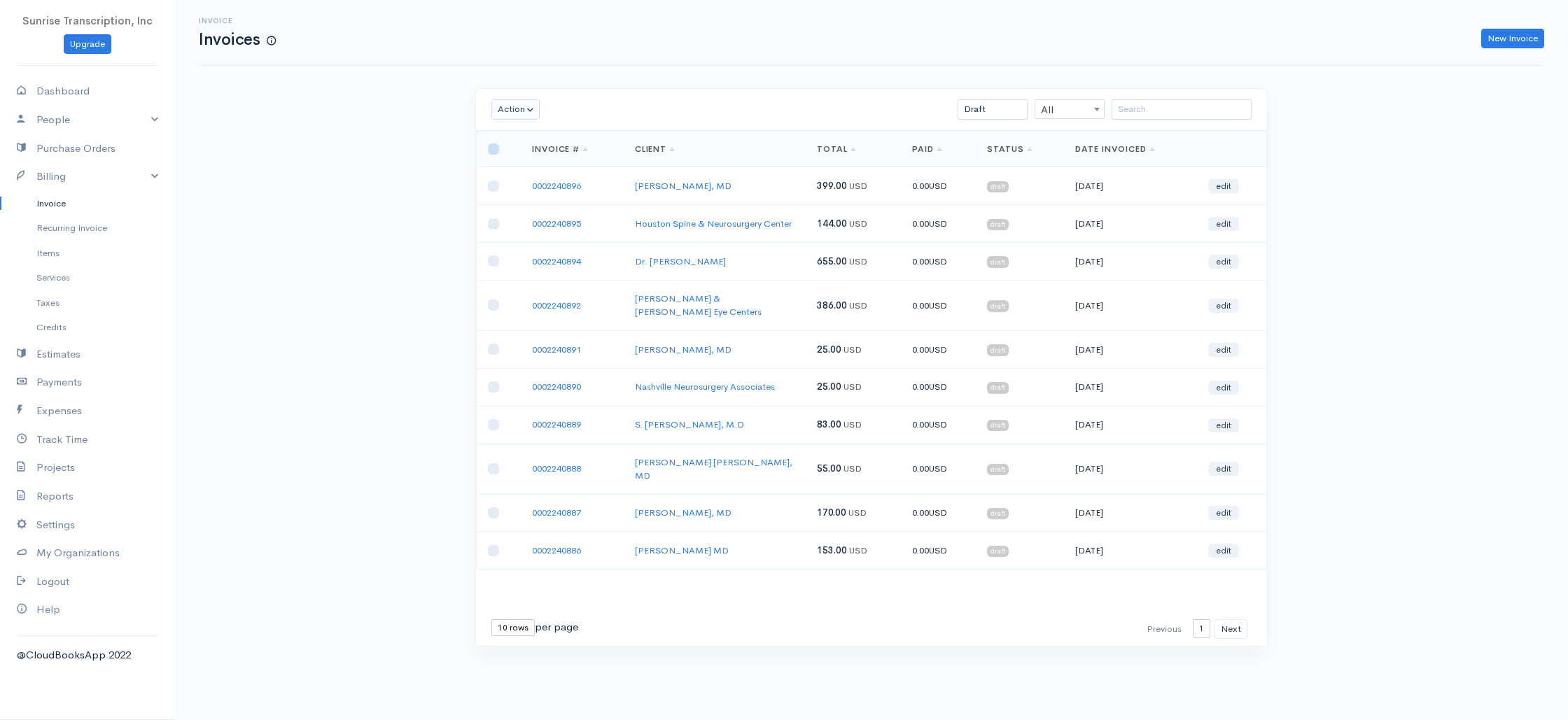
drag, startPoint x: 488, startPoint y: 147, endPoint x: 525, endPoint y: 117, distance: 47.6
click at [488, 147] on input "checkbox" at bounding box center [494, 149] width 11 height 11
click at [527, 110] on button "Action" at bounding box center [515, 110] width 48 height 20
click at [524, 213] on link "Send" at bounding box center [547, 211] width 111 height 24
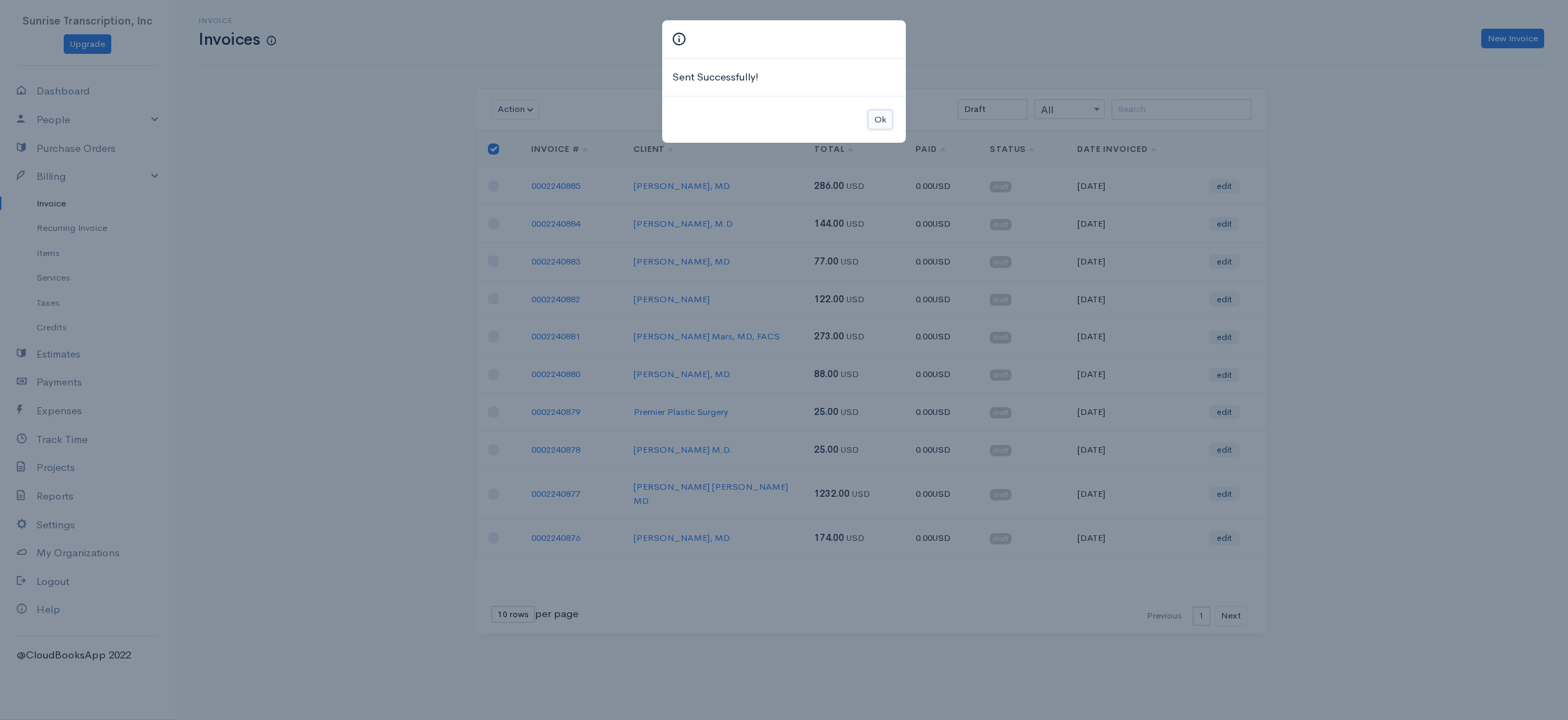
click at [887, 119] on button "Ok" at bounding box center [879, 120] width 24 height 20
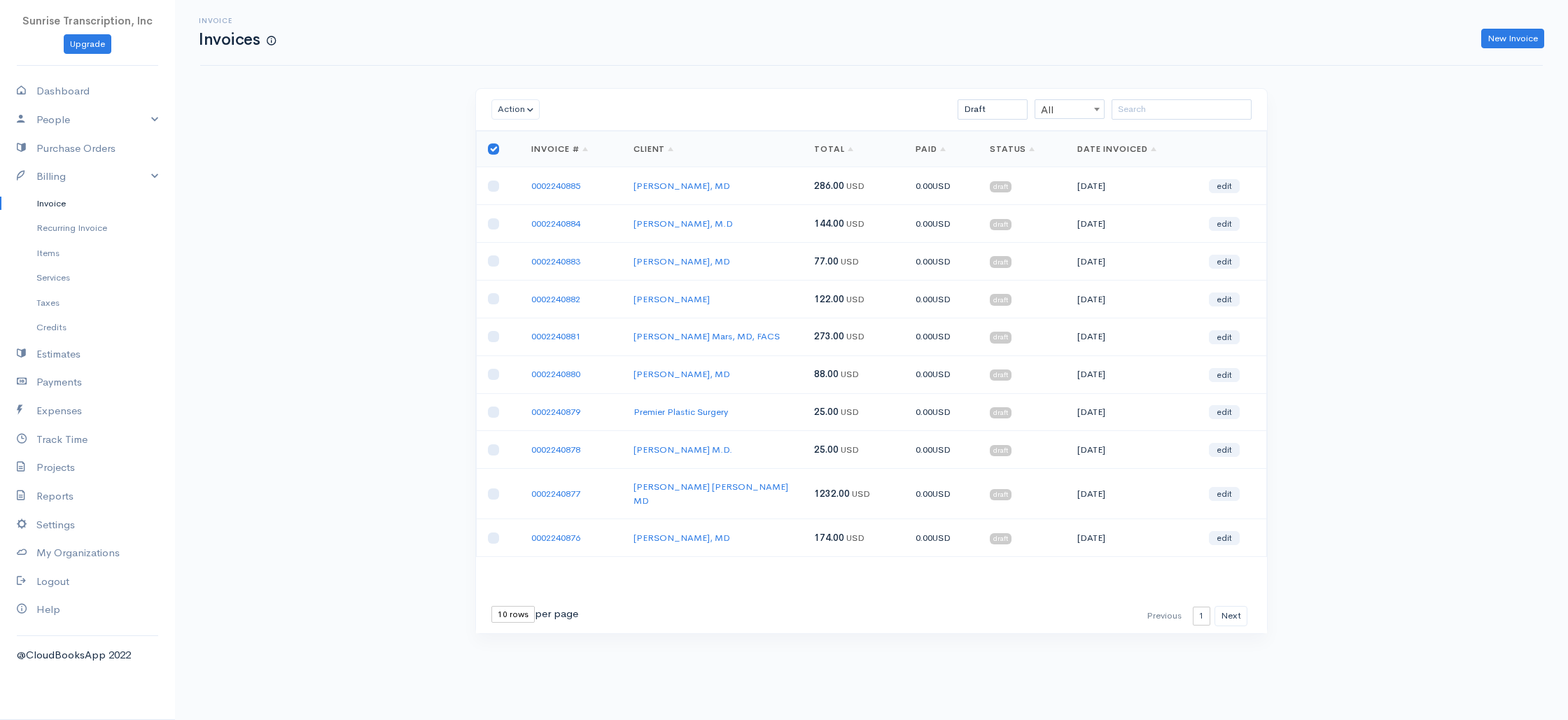
click at [498, 150] on input "checkbox" at bounding box center [494, 149] width 11 height 11
click at [516, 113] on button "Action" at bounding box center [515, 110] width 48 height 20
click at [519, 212] on link "Send" at bounding box center [547, 211] width 111 height 24
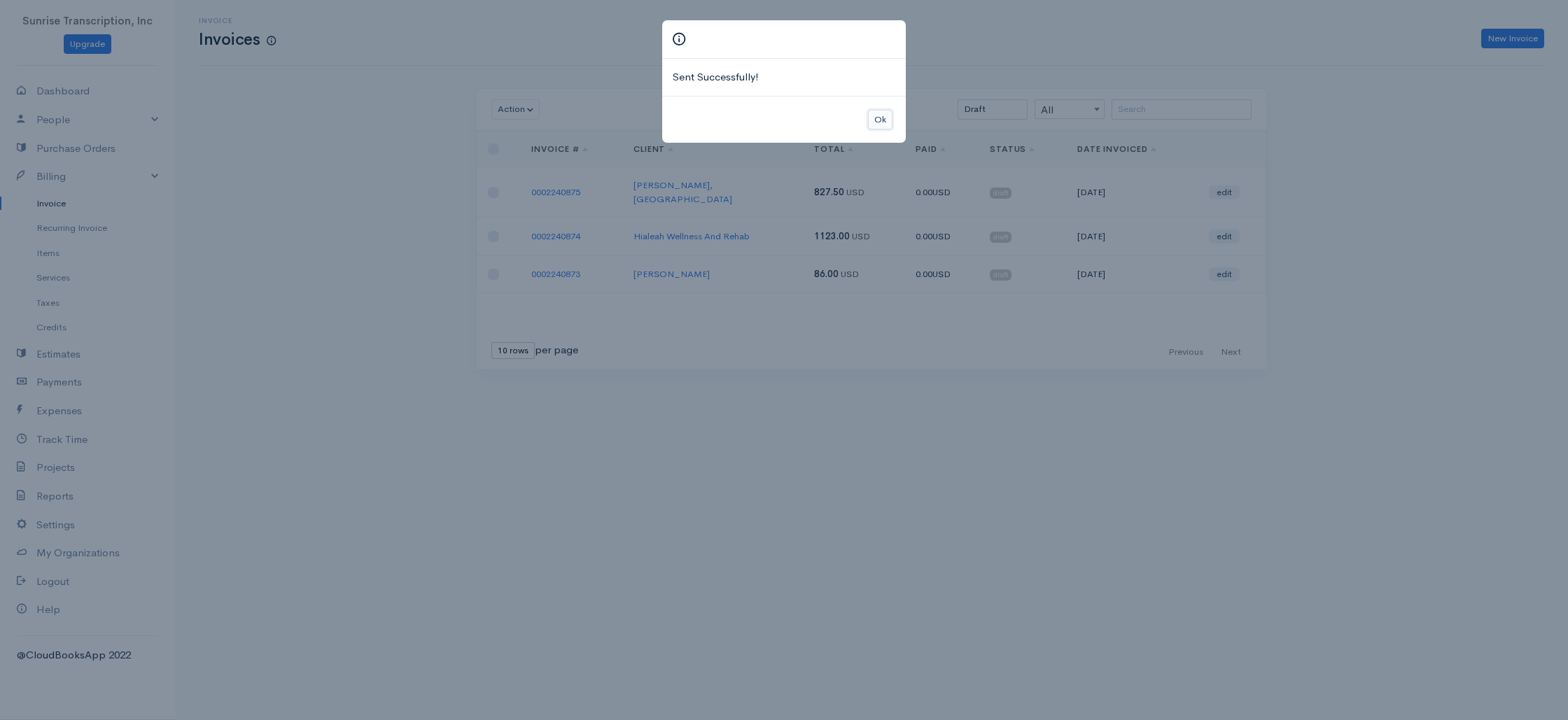
click at [887, 118] on button "Ok" at bounding box center [879, 120] width 24 height 20
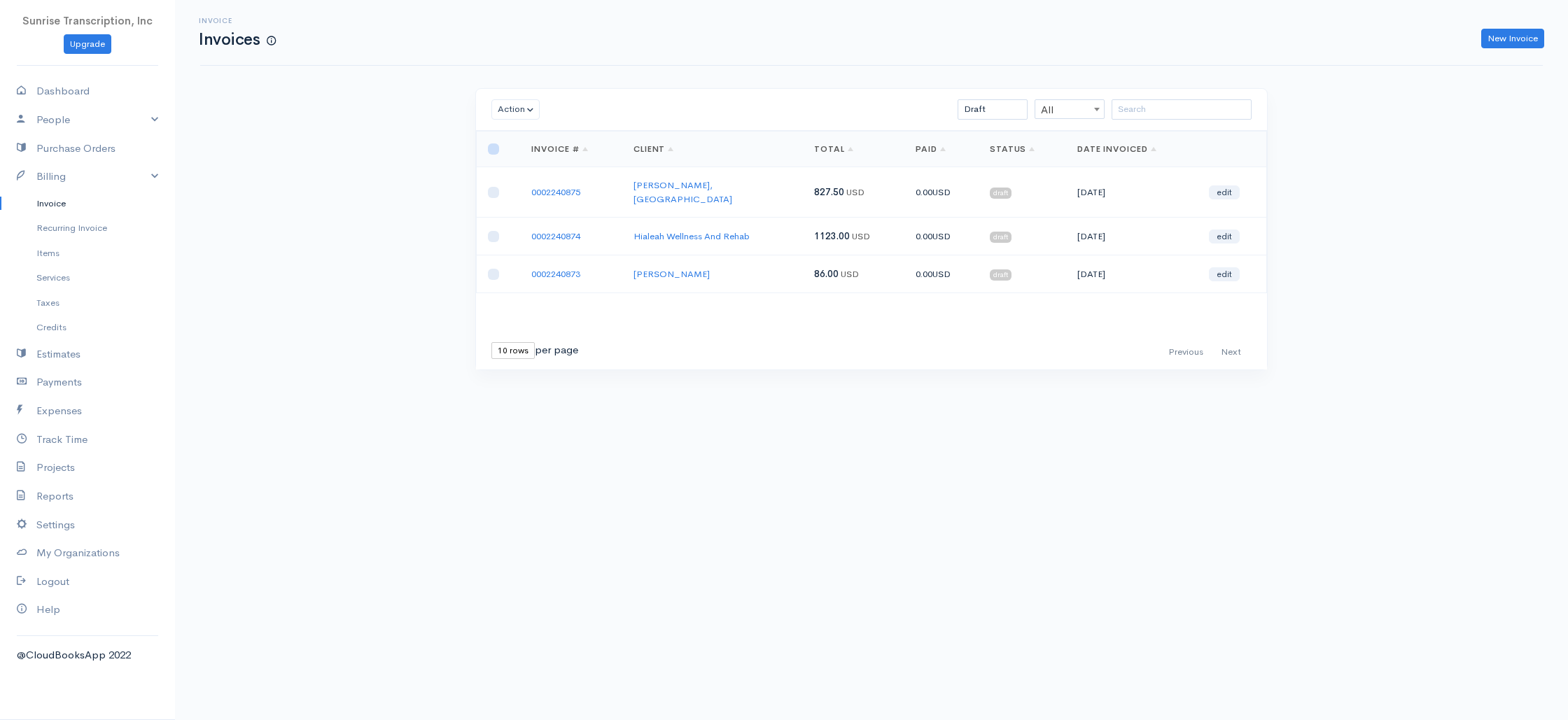
click at [492, 147] on input "checkbox" at bounding box center [494, 149] width 11 height 11
click at [525, 114] on button "Action" at bounding box center [515, 110] width 48 height 20
click at [519, 214] on link "Send" at bounding box center [547, 211] width 111 height 24
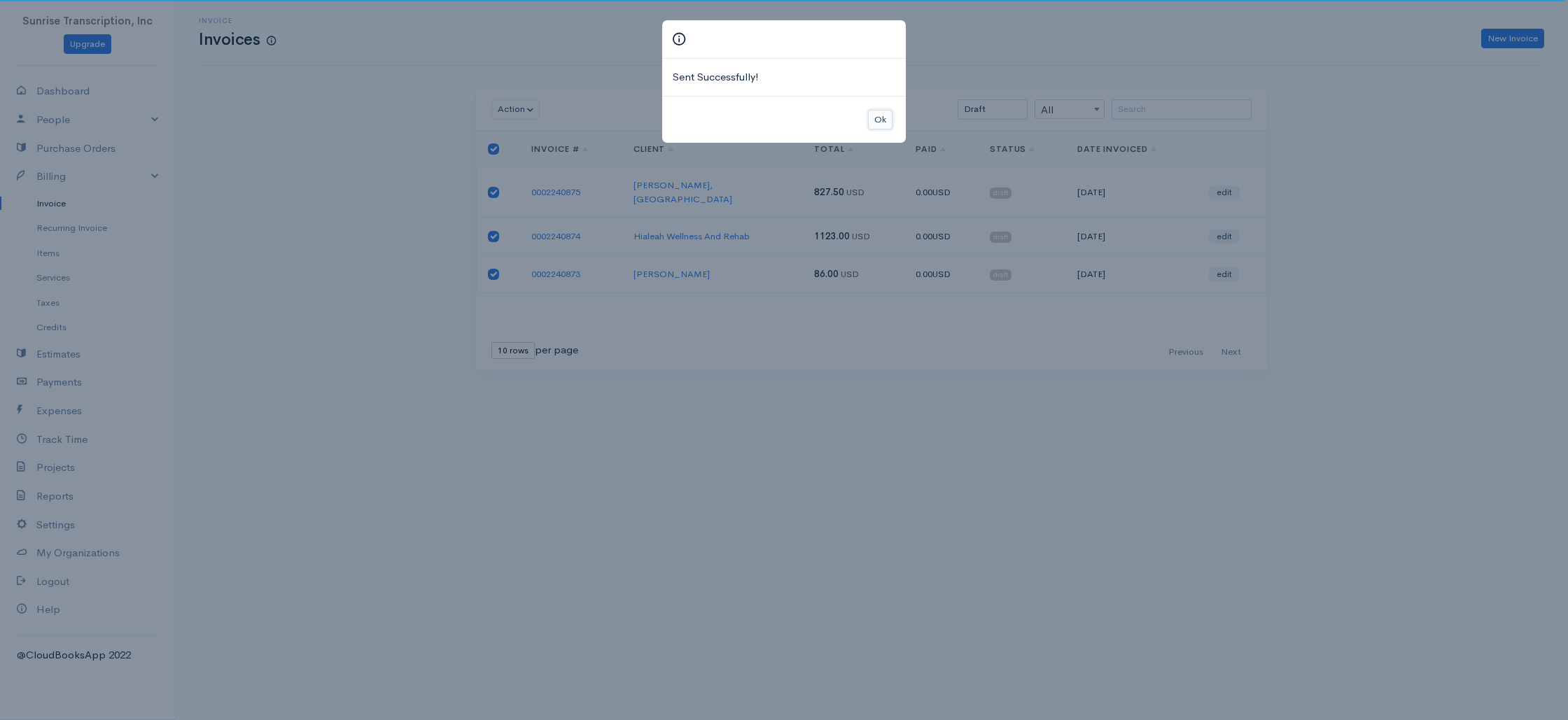
click at [883, 114] on button "Ok" at bounding box center [879, 120] width 24 height 20
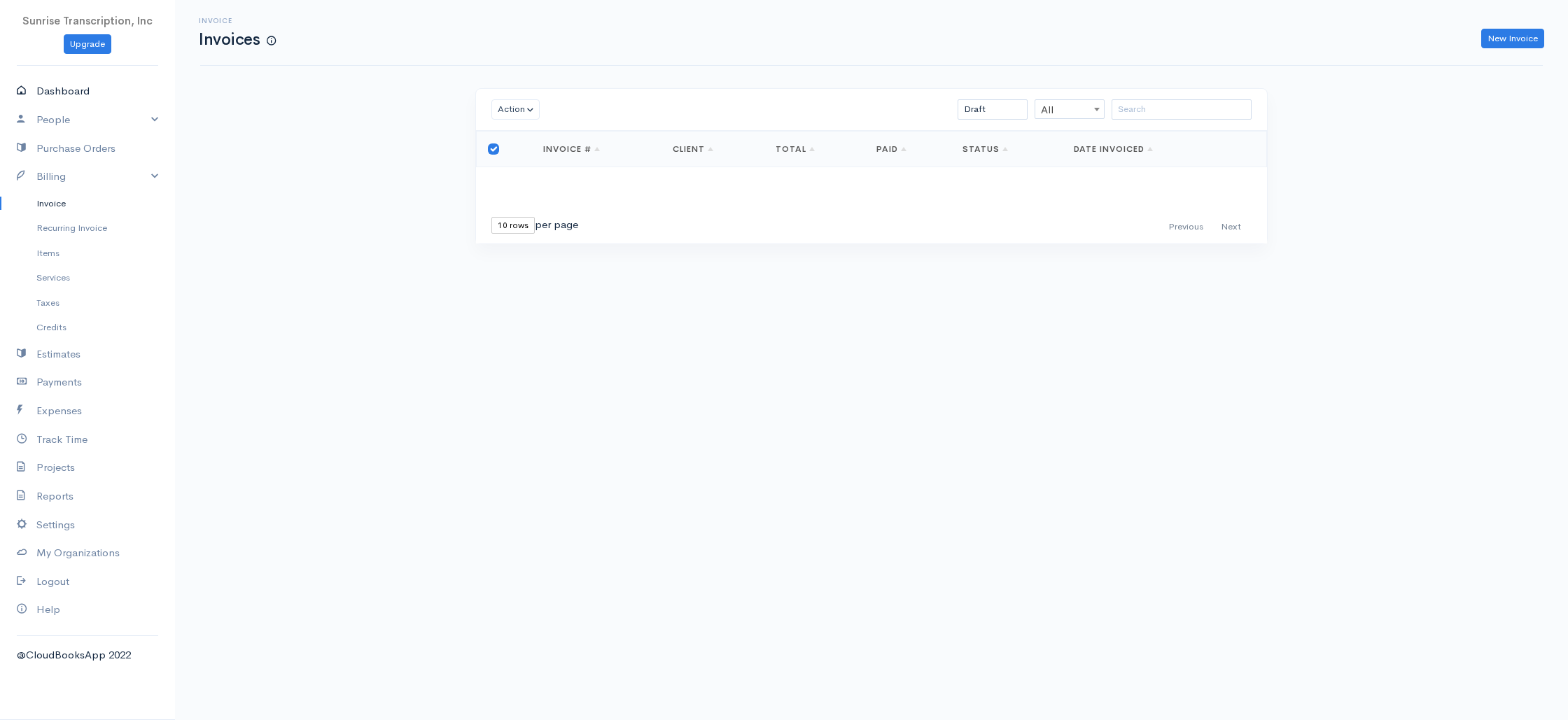
click at [60, 90] on link "Dashboard" at bounding box center [88, 91] width 175 height 29
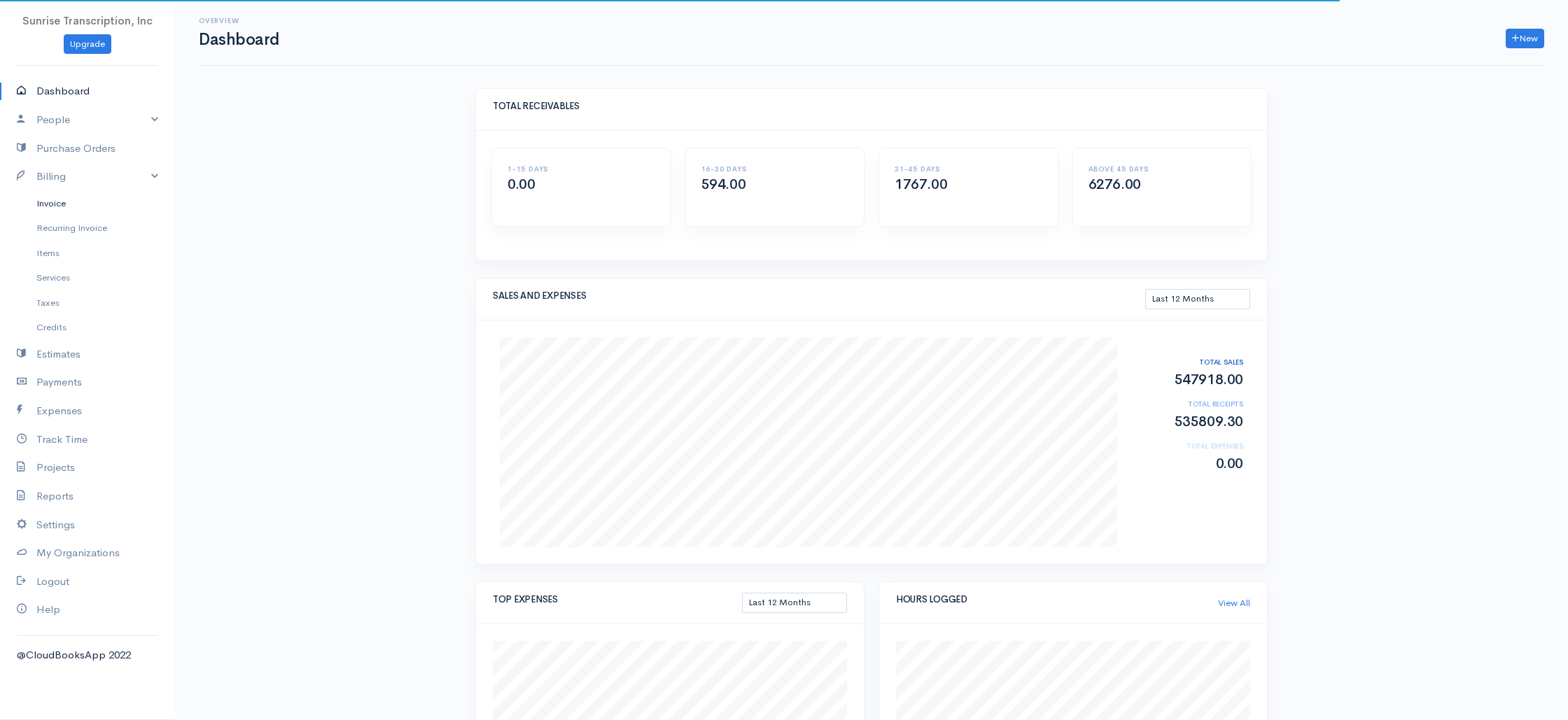
click at [61, 203] on link "Invoice" at bounding box center [88, 203] width 175 height 25
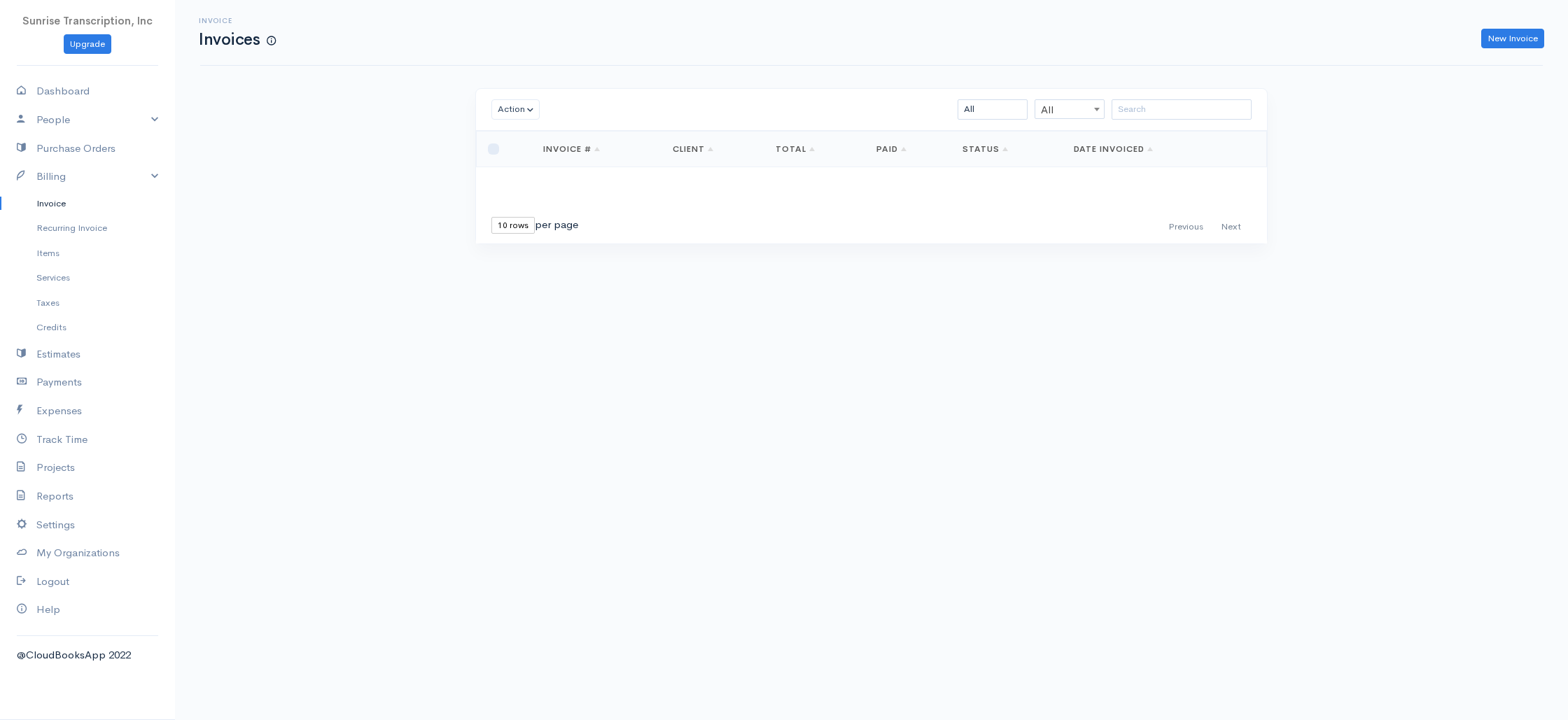
click at [327, 179] on div "Invoice Invoices New Invoice Action Archive Delete Download PDF Send Mark as Se…" at bounding box center [871, 148] width 1393 height 296
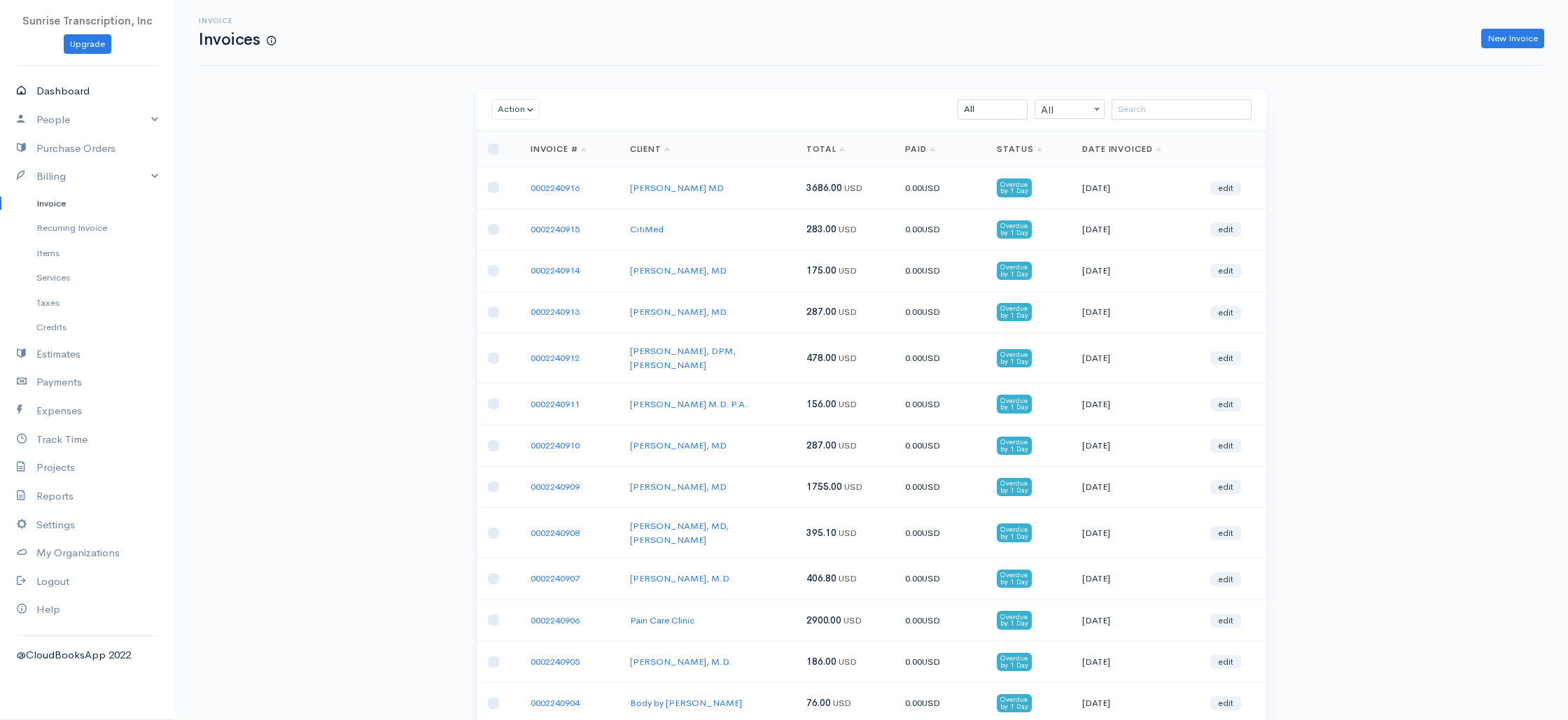
click at [64, 92] on link "Dashboard" at bounding box center [88, 91] width 175 height 29
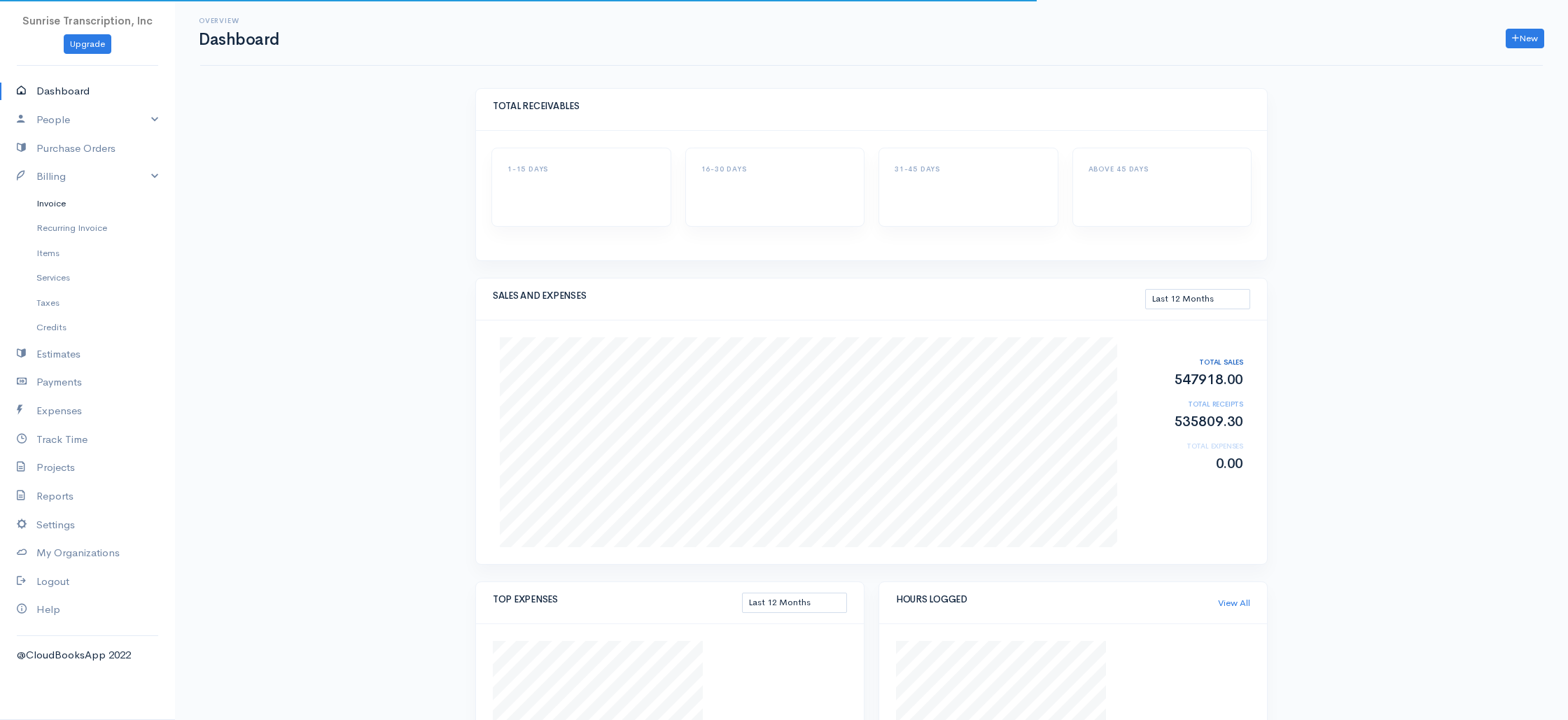
click at [49, 208] on link "Invoice" at bounding box center [88, 203] width 175 height 25
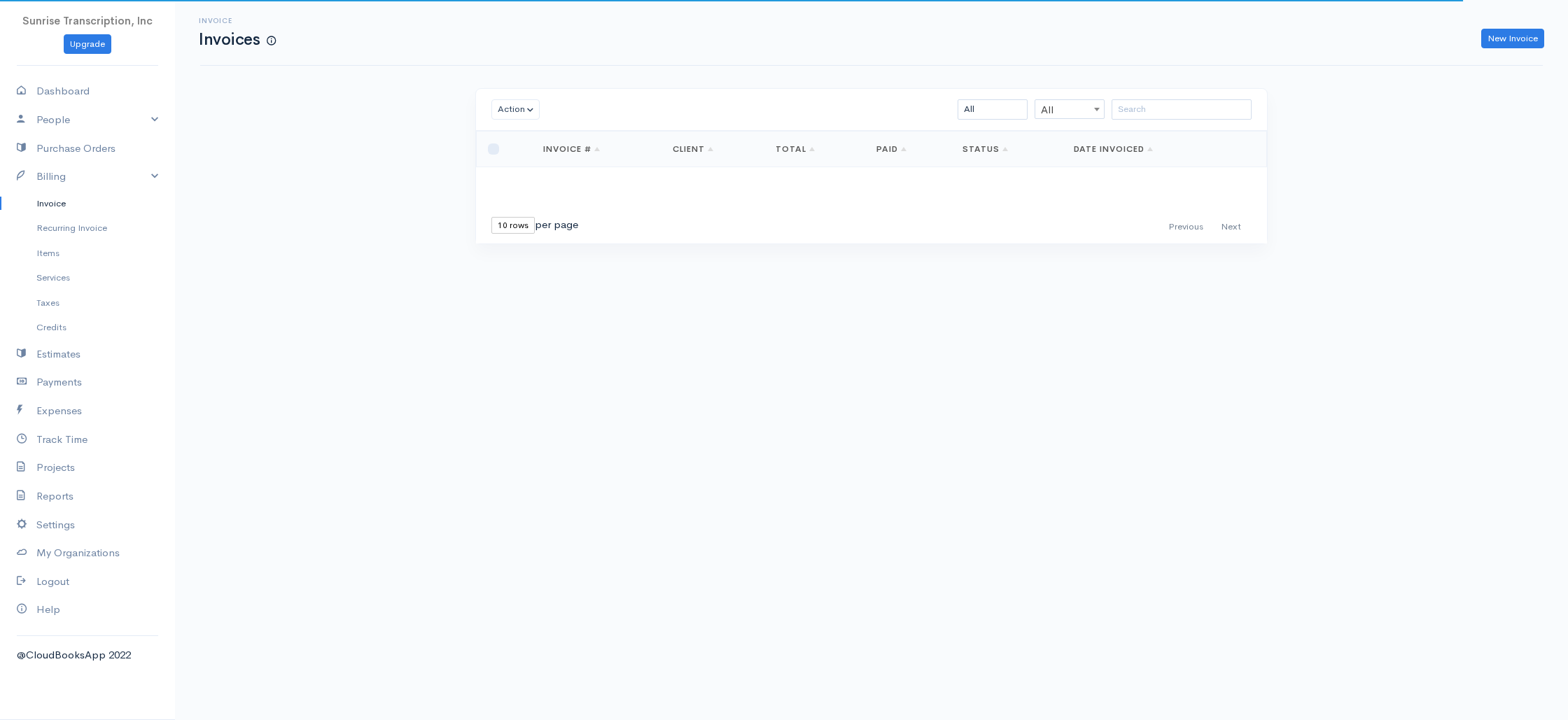
click at [330, 205] on div "Invoice Invoices New Invoice Action Archive Delete Download PDF Send Mark as Se…" at bounding box center [871, 148] width 1393 height 296
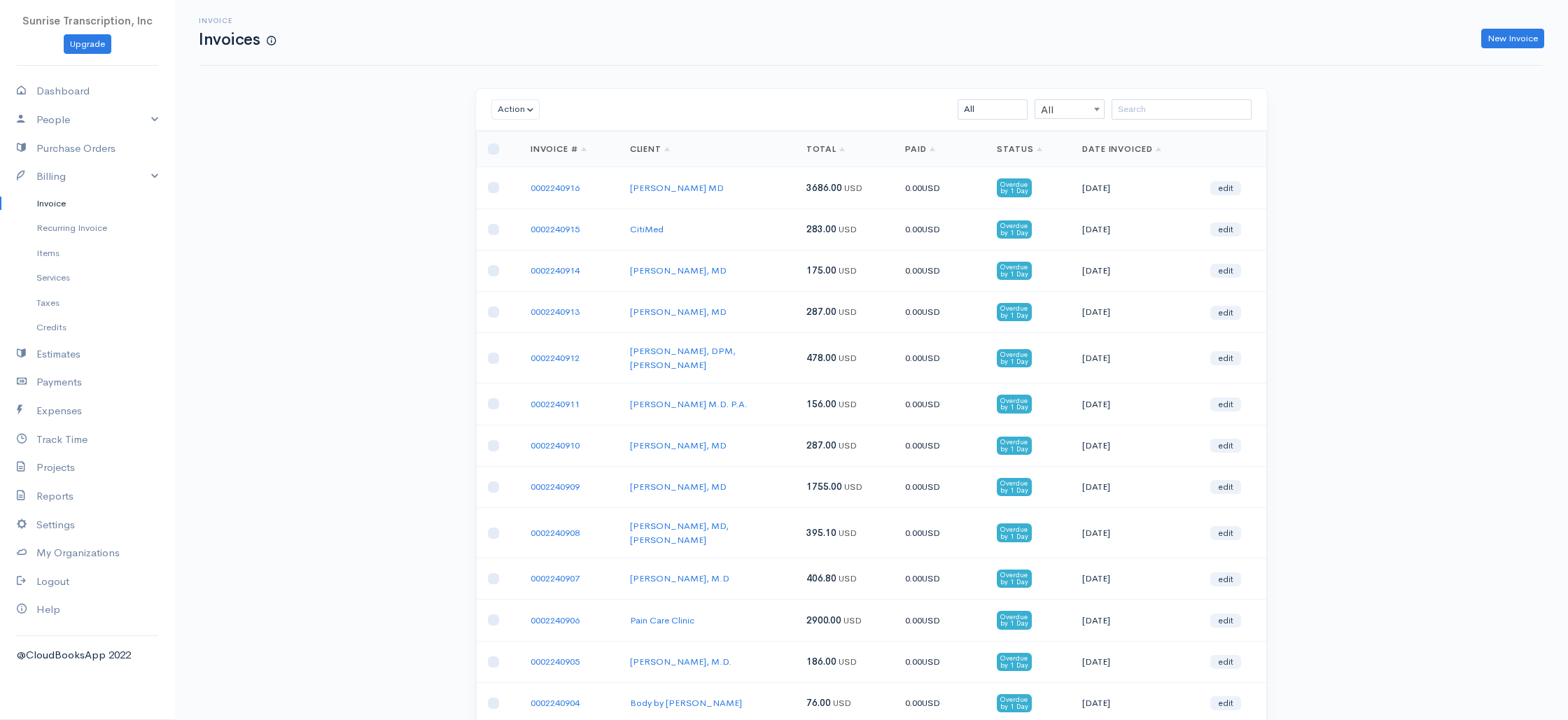
click at [78, 97] on link "Dashboard" at bounding box center [88, 91] width 175 height 29
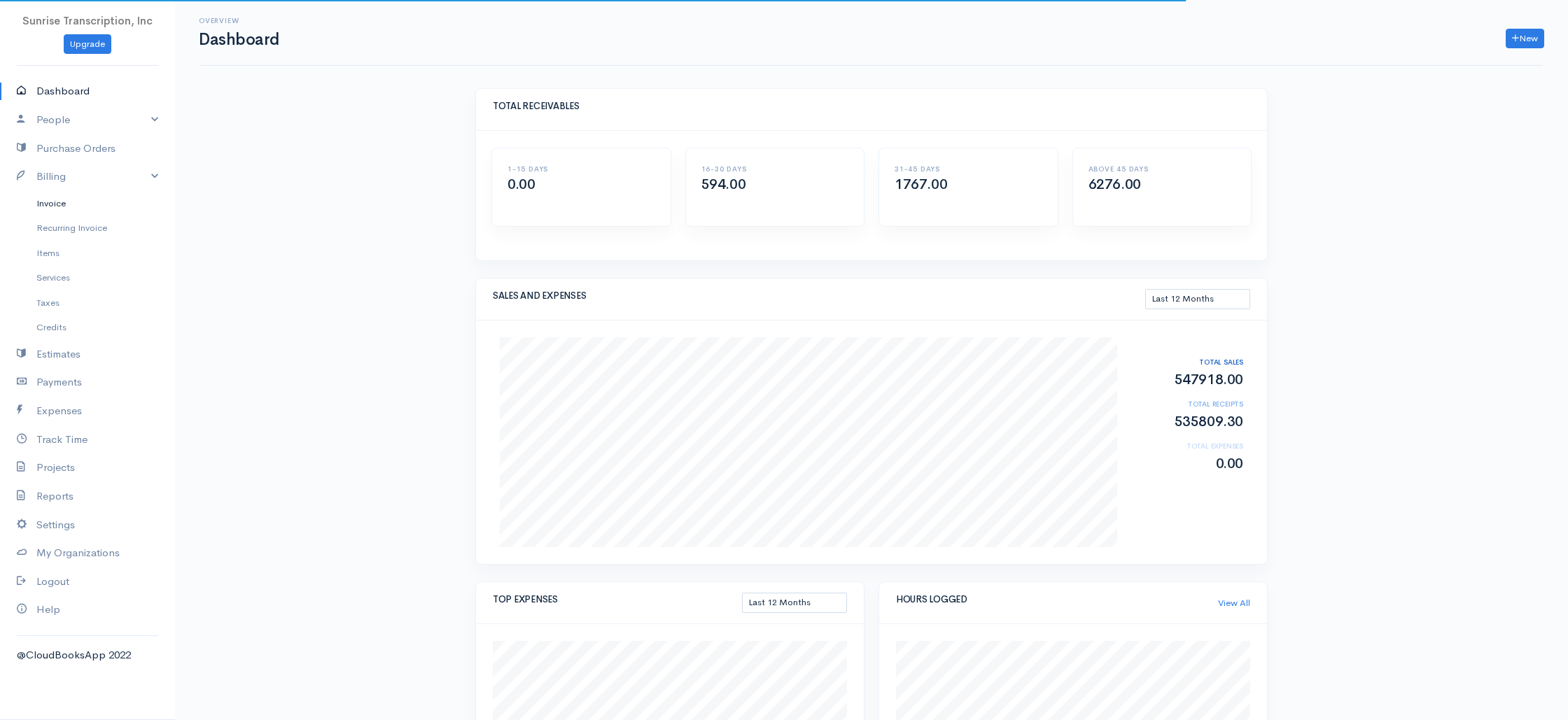
click at [51, 203] on link "Invoice" at bounding box center [88, 203] width 175 height 25
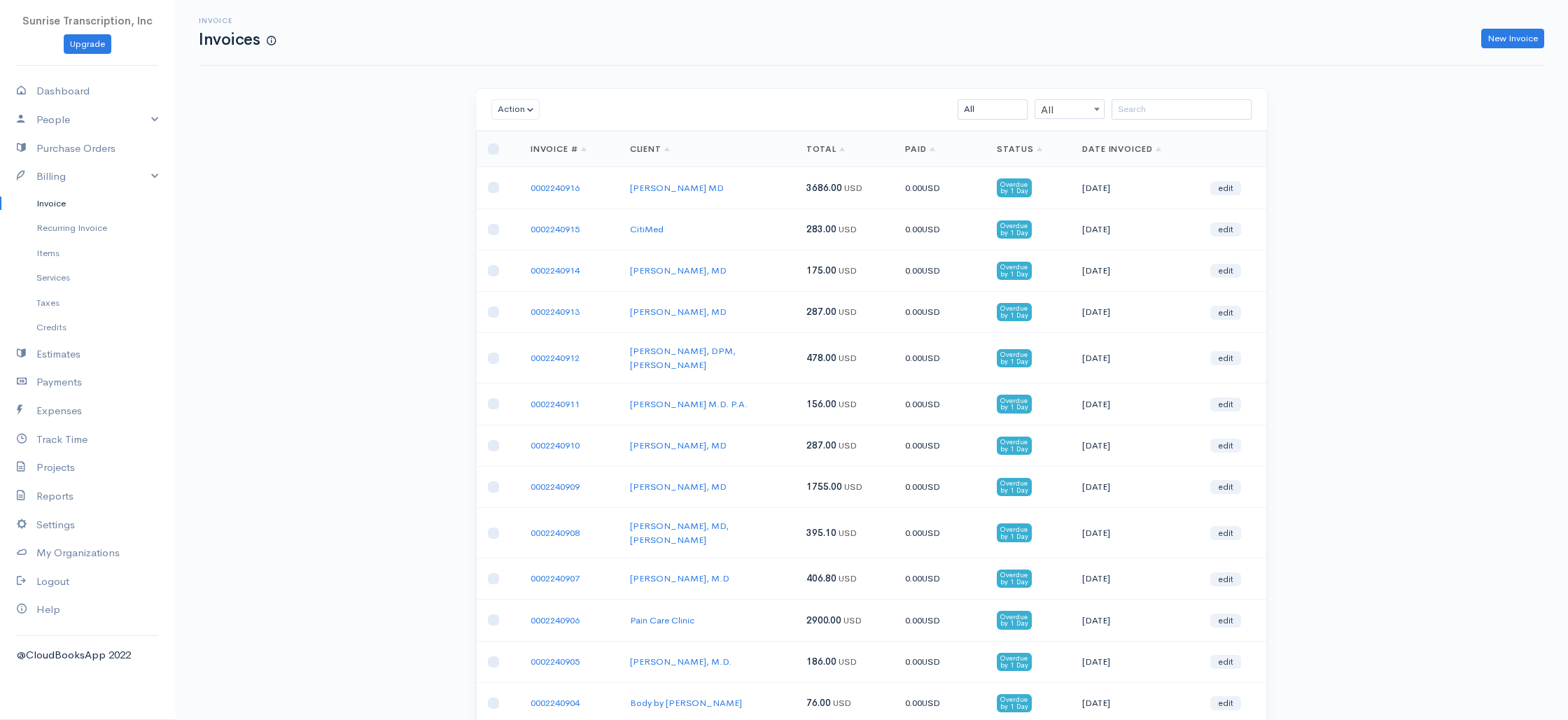
click at [77, 89] on link "Dashboard" at bounding box center [88, 91] width 175 height 29
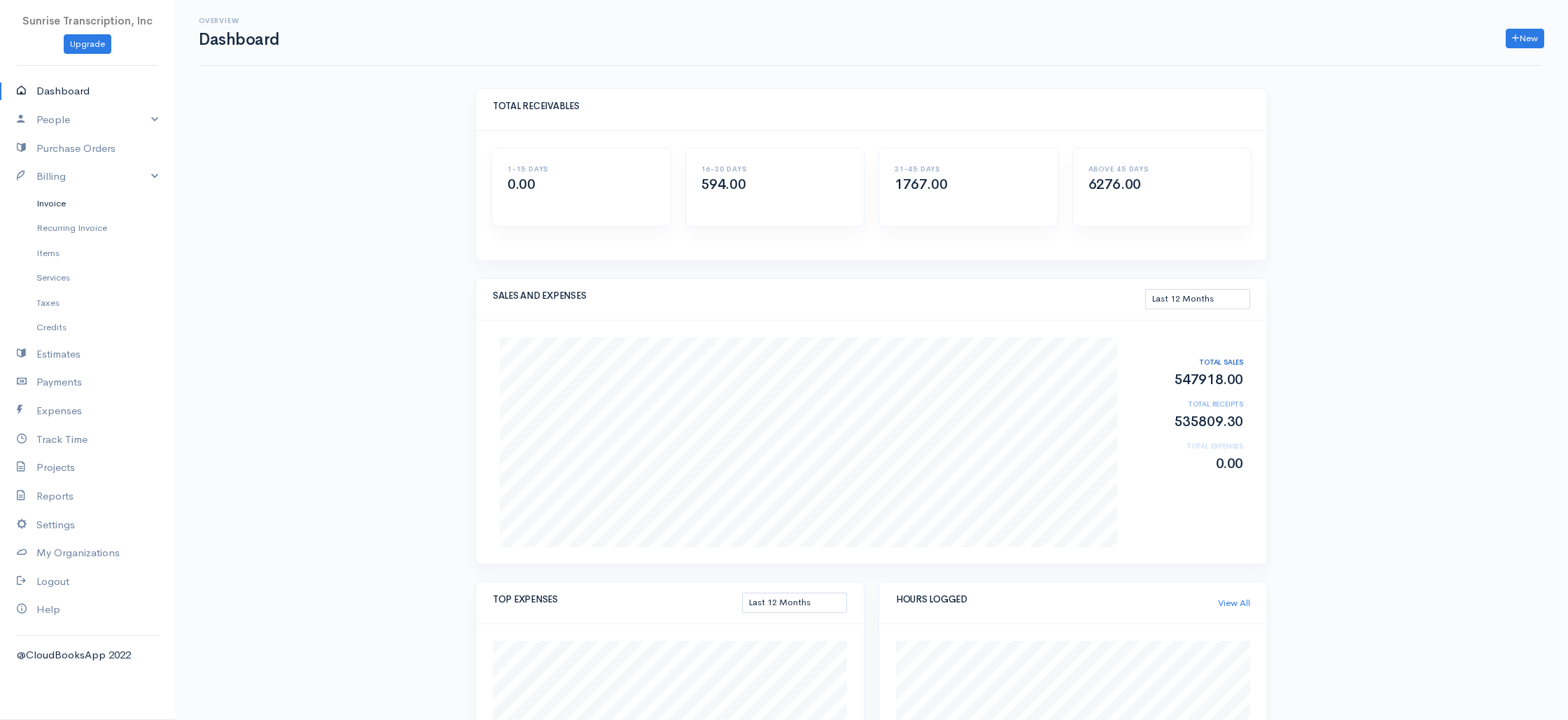
click at [55, 204] on link "Invoice" at bounding box center [88, 203] width 175 height 25
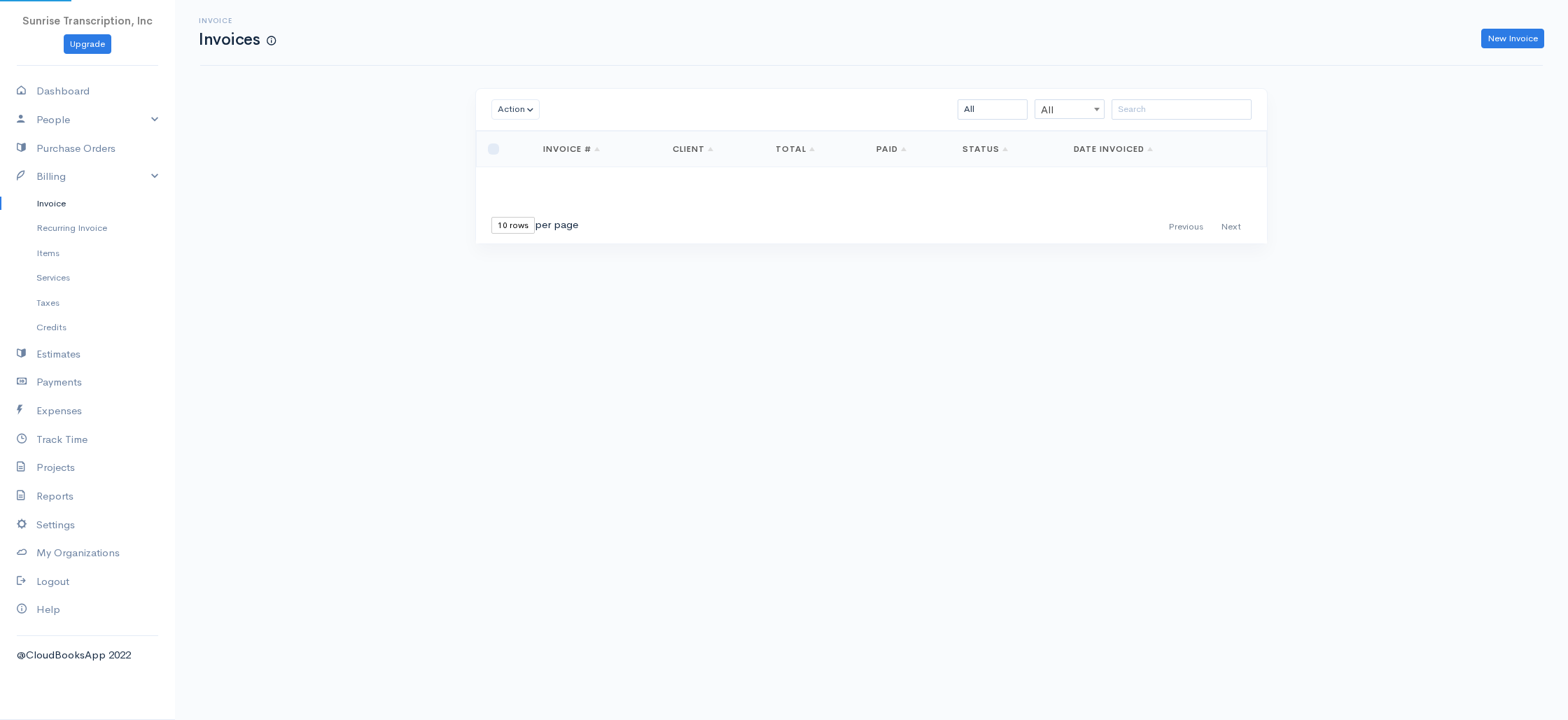
click at [327, 228] on div "Invoice Invoices New Invoice Action Archive Delete Download PDF Send Mark as Se…" at bounding box center [871, 148] width 1393 height 296
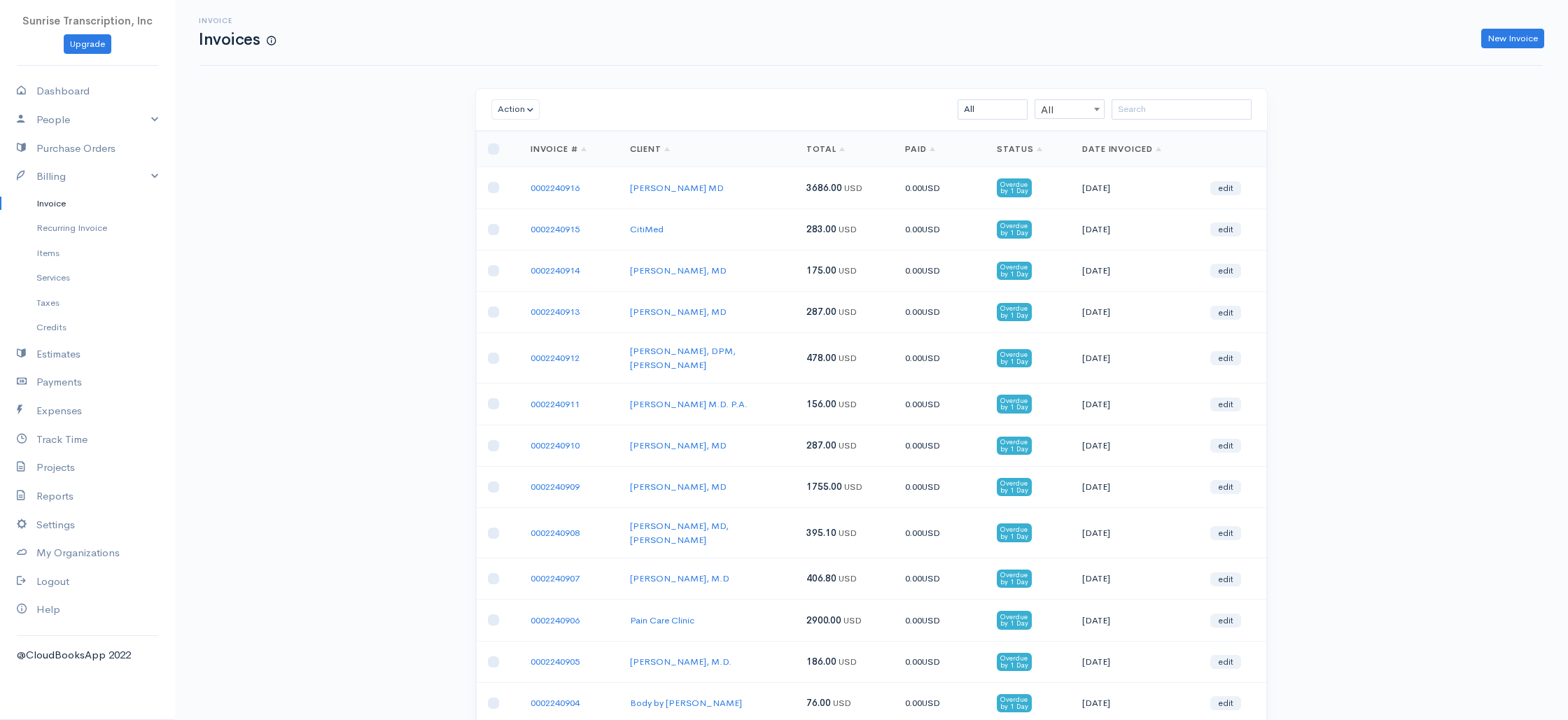
click at [61, 203] on link "Invoice" at bounding box center [88, 203] width 175 height 25
click at [66, 90] on link "Dashboard" at bounding box center [88, 91] width 175 height 29
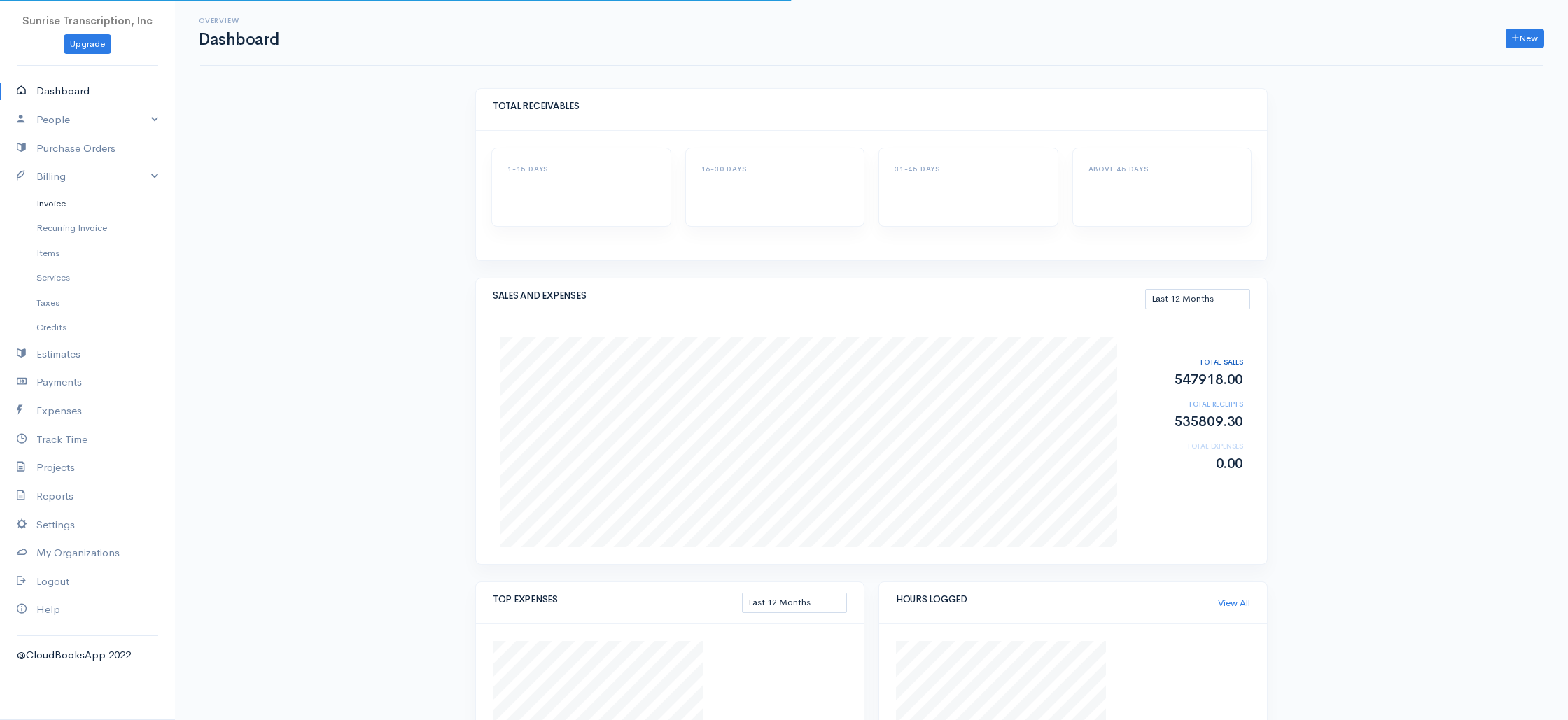
click at [63, 201] on link "Invoice" at bounding box center [88, 203] width 175 height 25
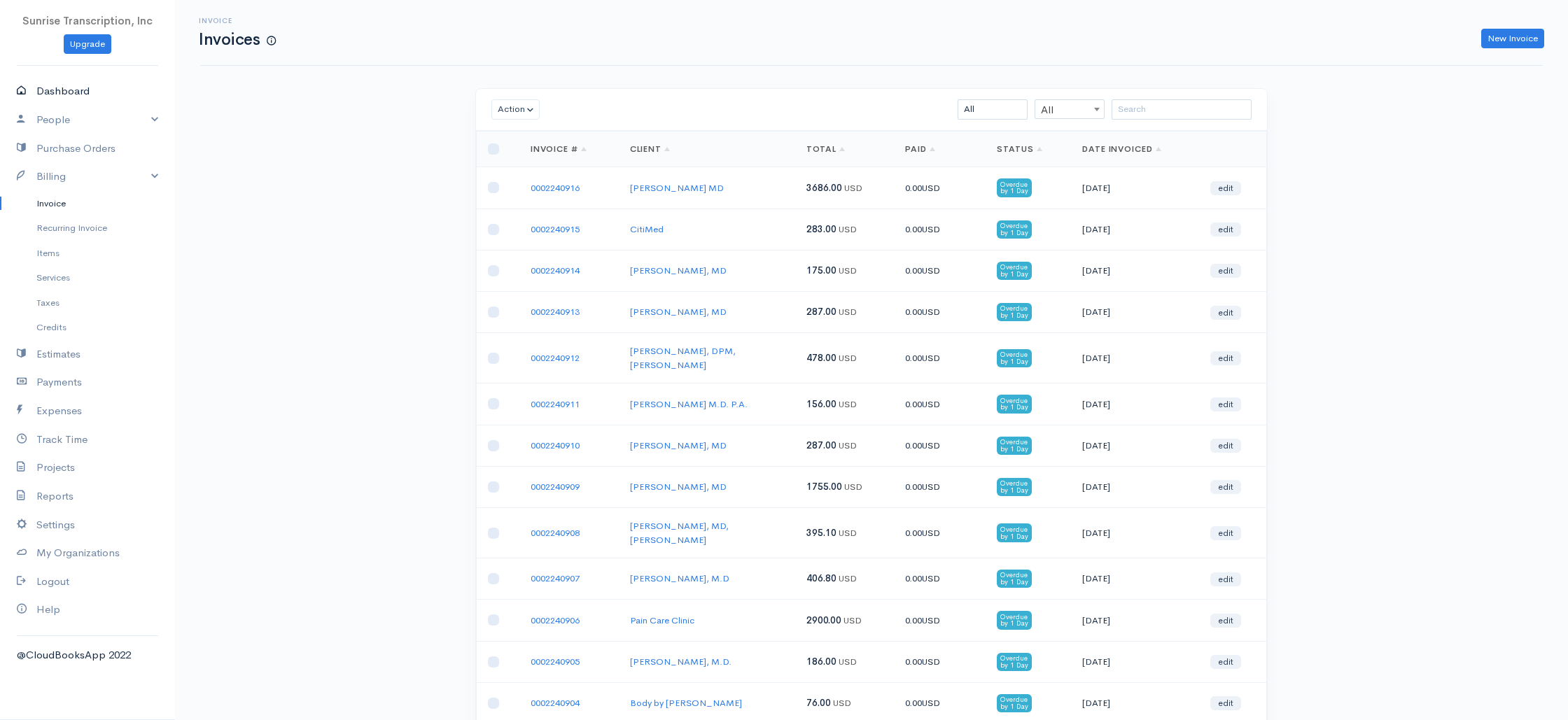
click at [63, 83] on link "Dashboard" at bounding box center [88, 91] width 175 height 29
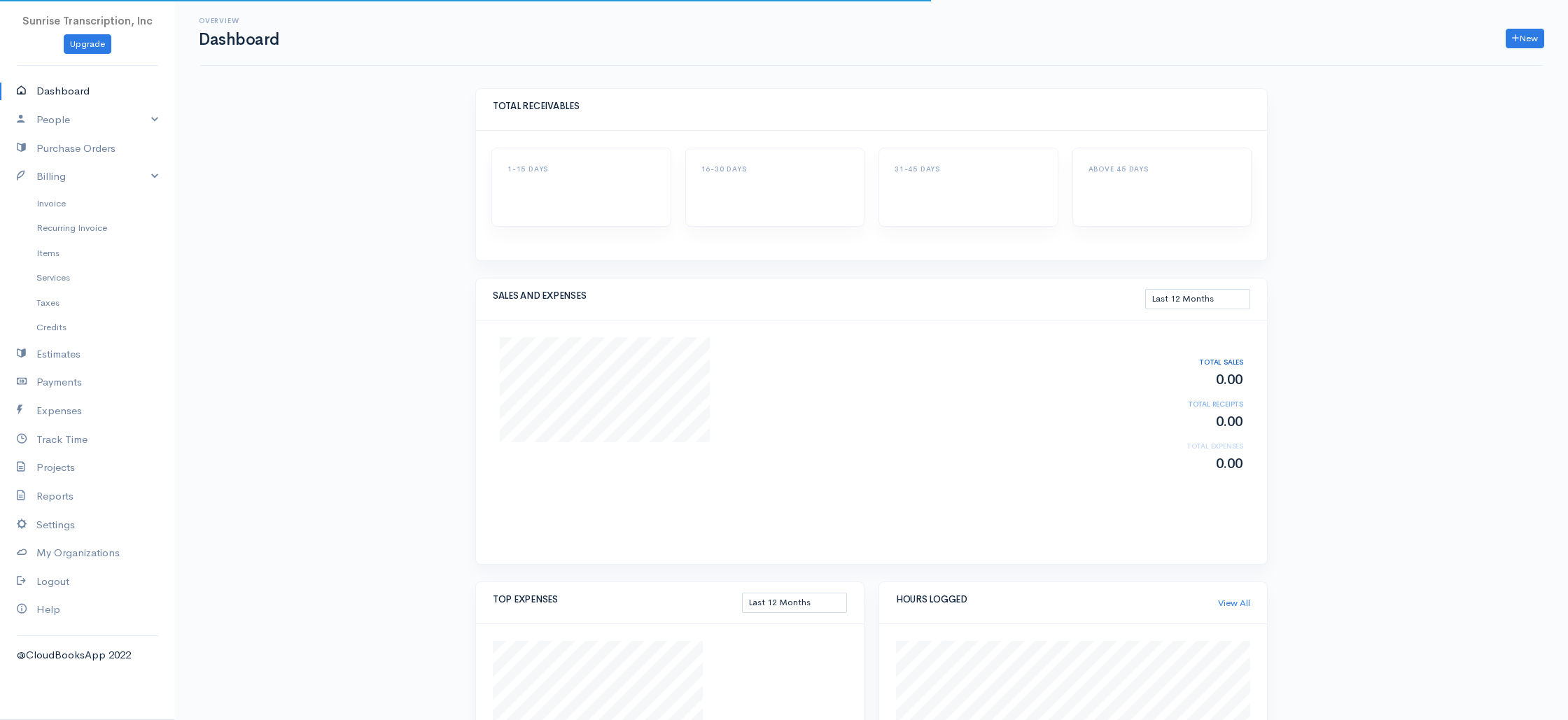
click at [325, 197] on div "Overview Dashboard New Invoice Client Quote Project Invoices Quotes Clients Exp…" at bounding box center [871, 489] width 1393 height 979
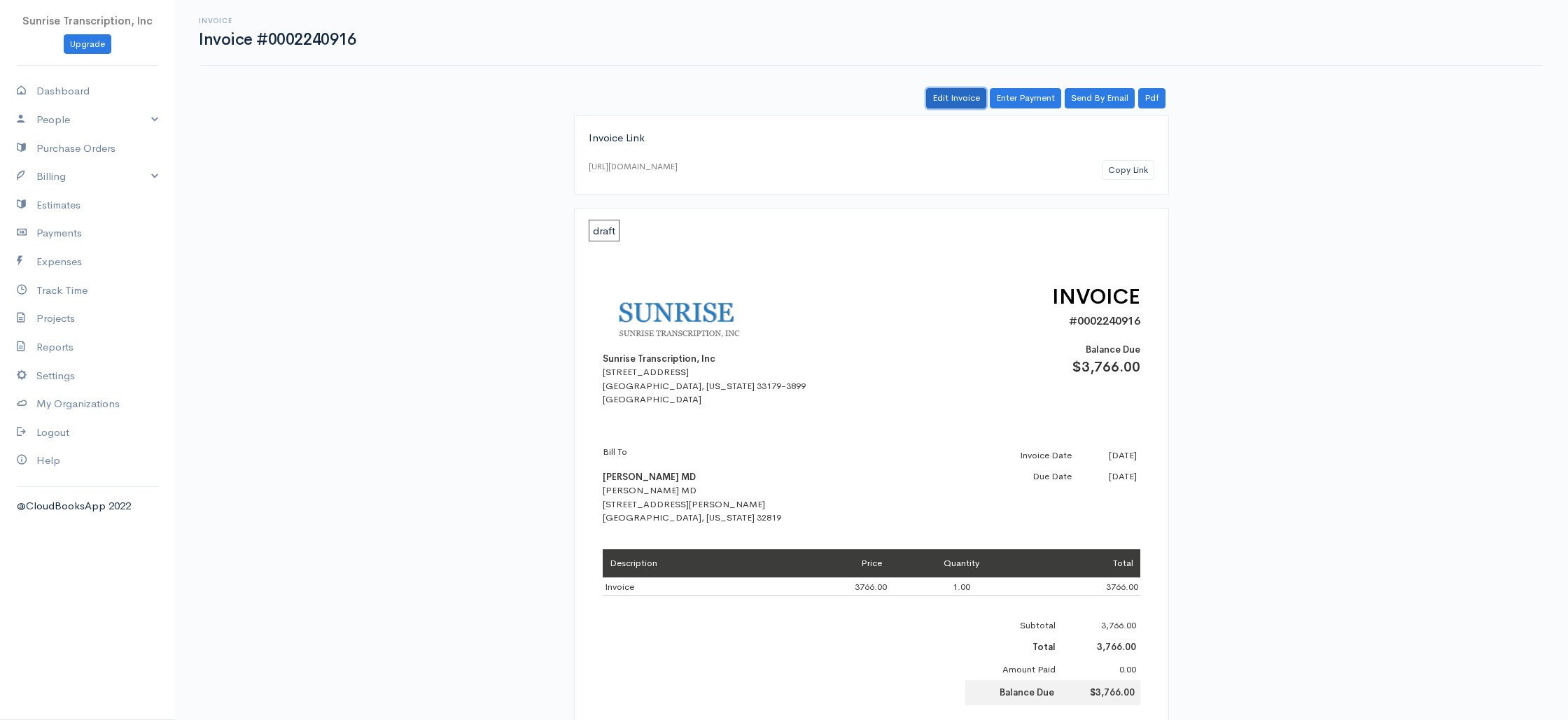
click at [948, 94] on link "Edit Invoice" at bounding box center [956, 99] width 61 height 20
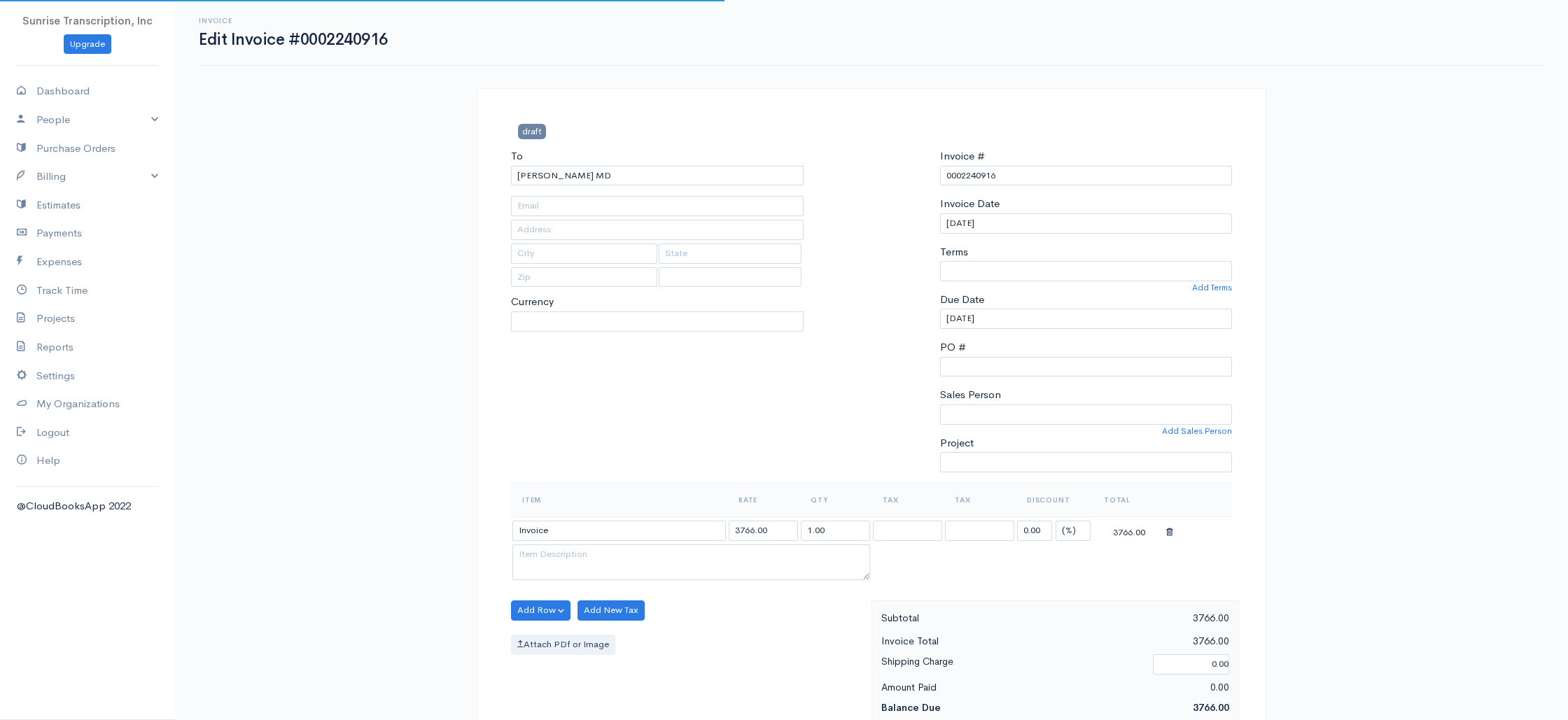
type input "[EMAIL_ADDRESS][DOMAIN_NAME]"
type input "[STREET_ADDRESS][PERSON_NAME]"
type input "Orlando"
type input "[US_STATE]"
type input "32819"
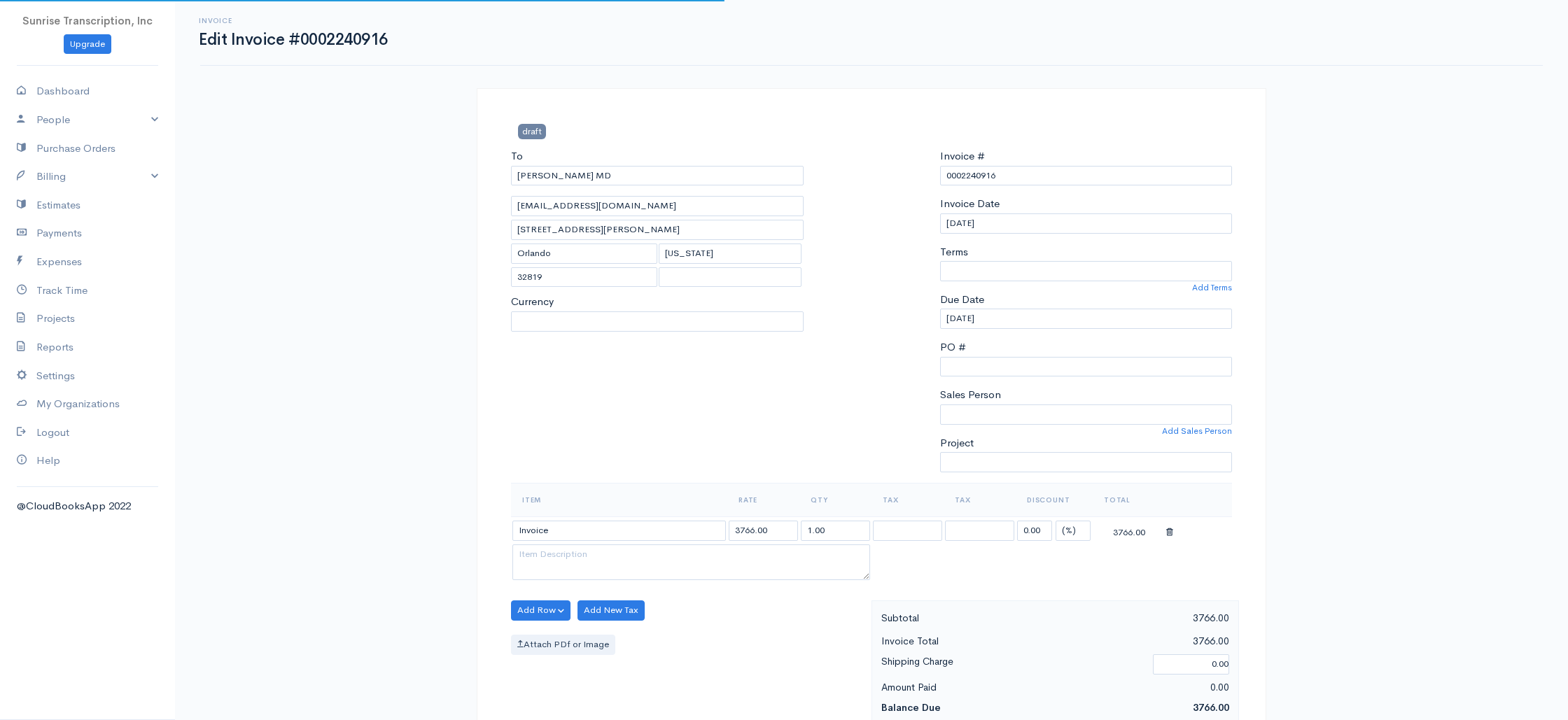
select select
select select "0"
select select "[GEOGRAPHIC_DATA]"
select select "USD"
drag, startPoint x: 746, startPoint y: 530, endPoint x: 740, endPoint y: 531, distance: 6.1
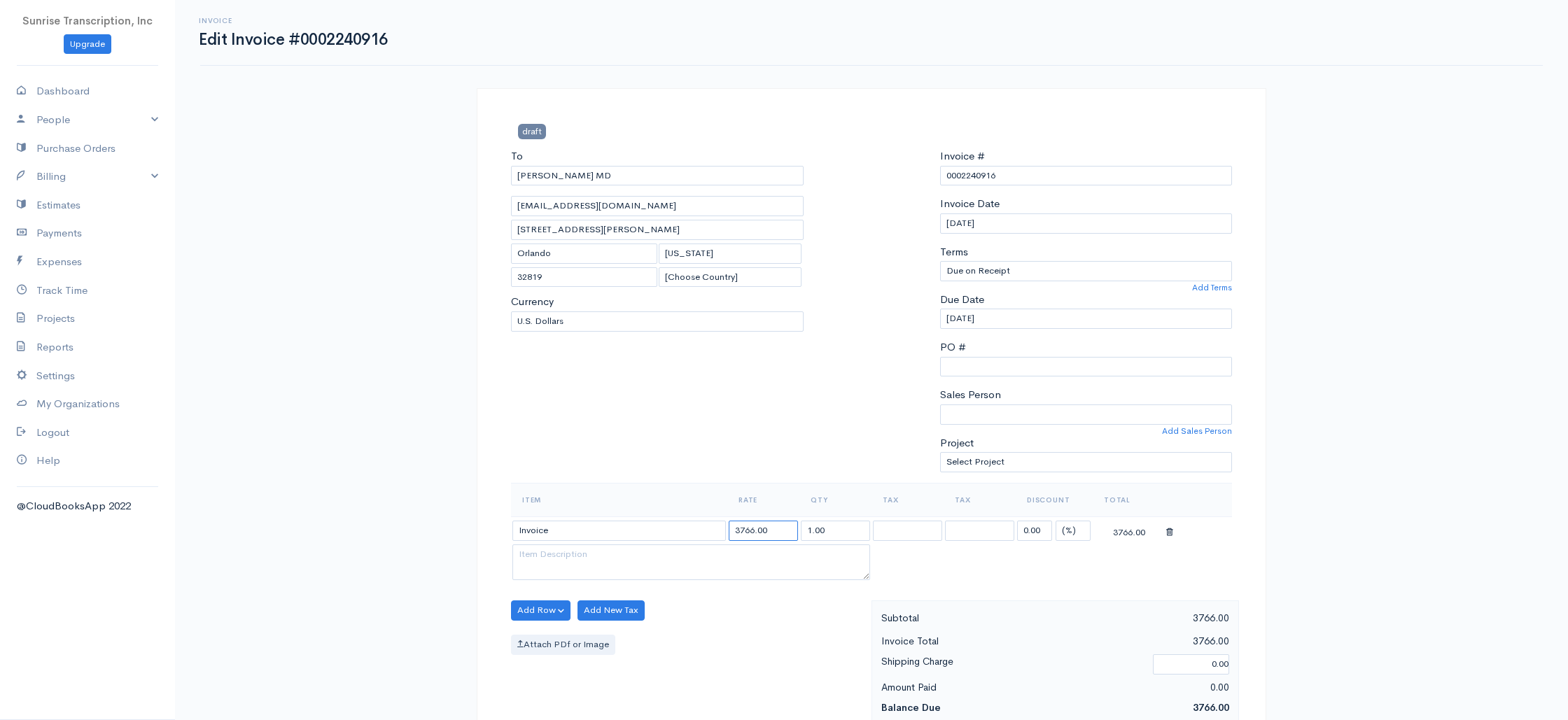
click at [740, 531] on input "3766.00" at bounding box center [763, 531] width 69 height 20
type input "3686.00"
click at [753, 467] on div "To Soheil Sooudi MD ssooudi@cfdiagnostics.com 5526 Emerson Pointe Way Orlando F…" at bounding box center [657, 315] width 307 height 334
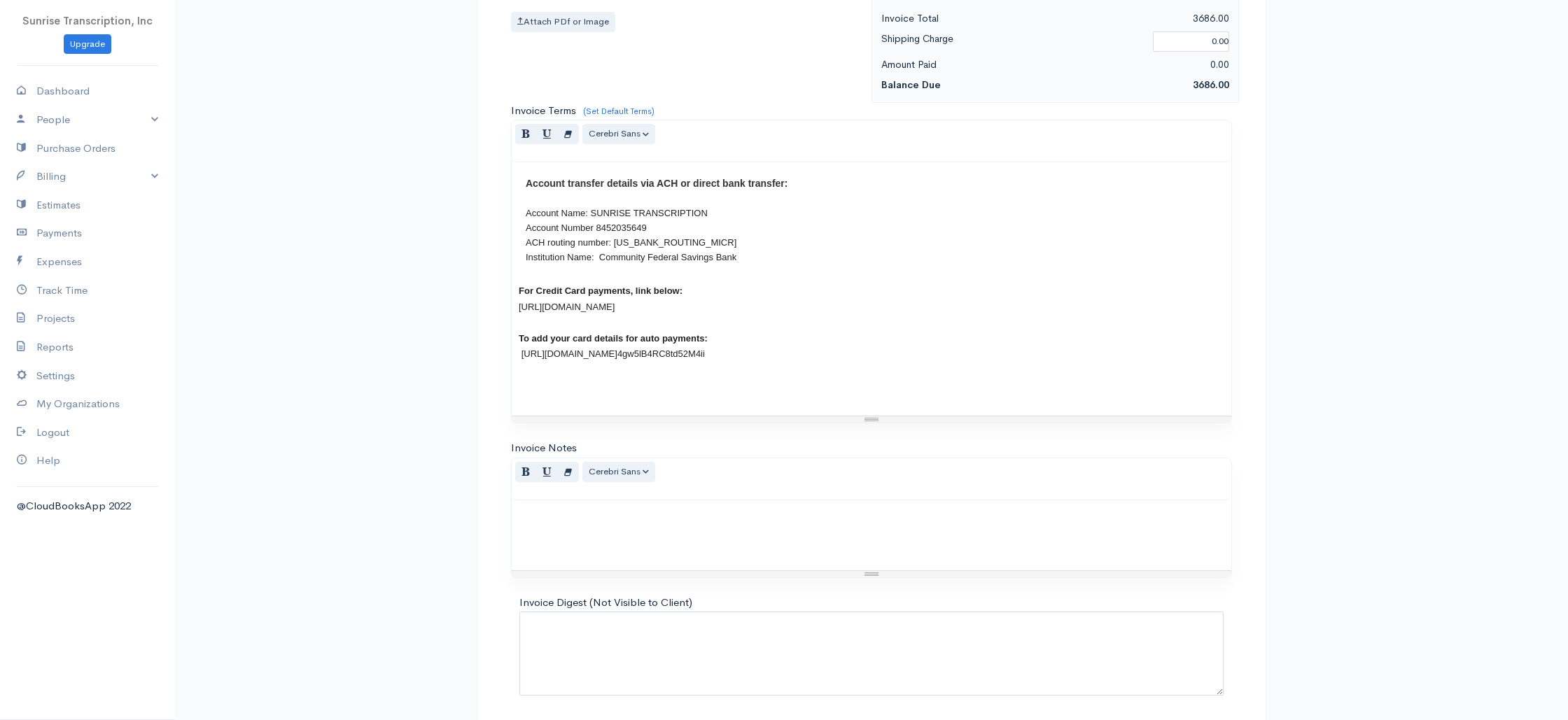
scroll to position [673, 0]
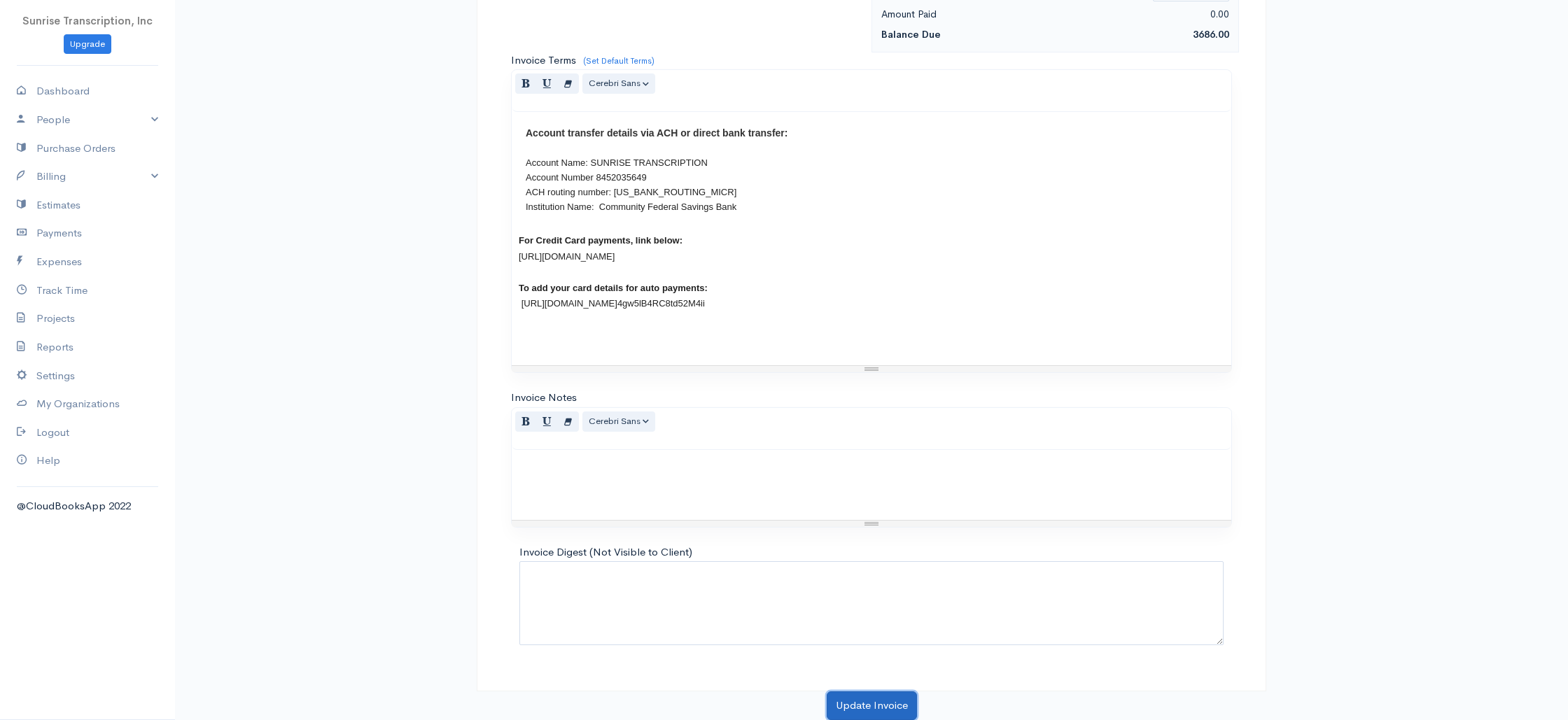
click at [859, 700] on button "Update Invoice" at bounding box center [871, 705] width 90 height 29
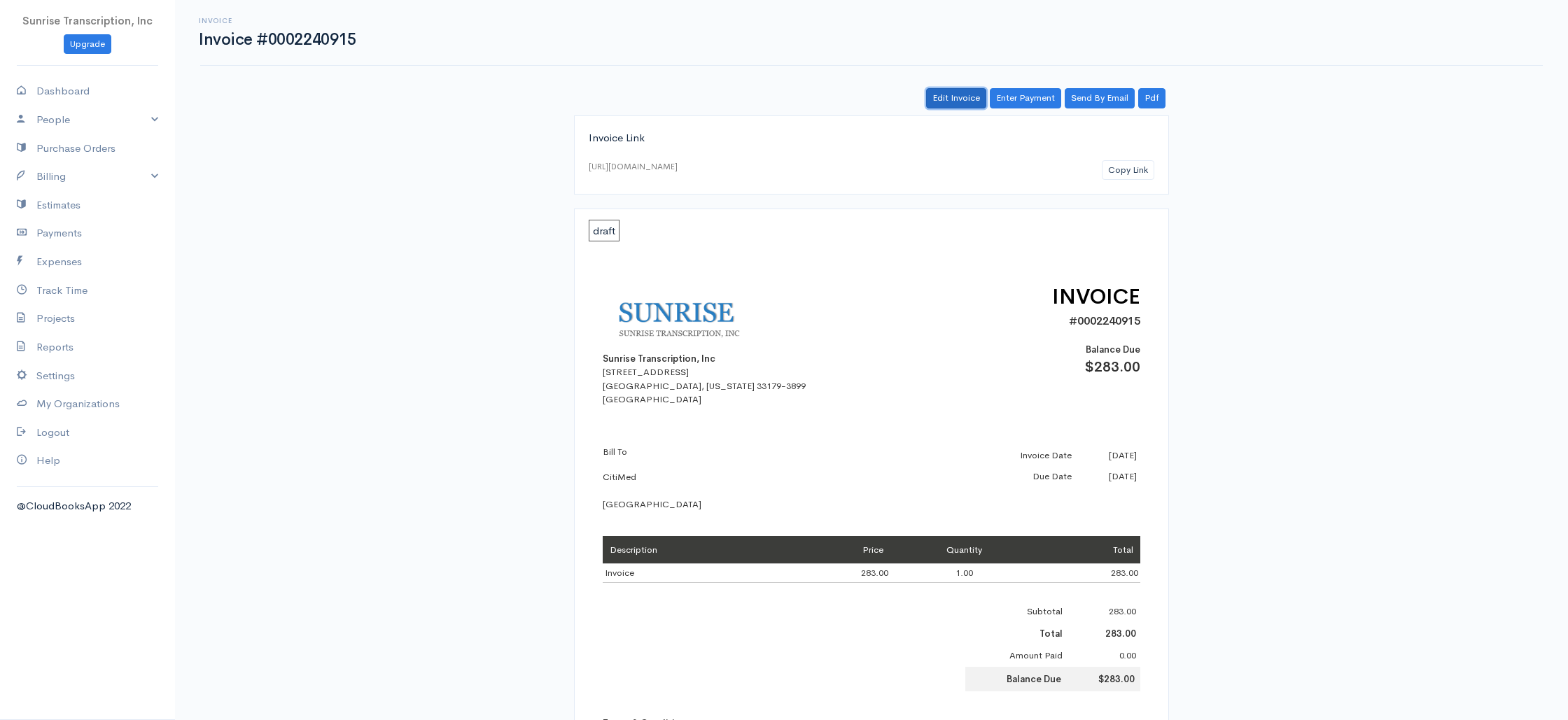
click at [957, 102] on link "Edit Invoice" at bounding box center [956, 99] width 61 height 20
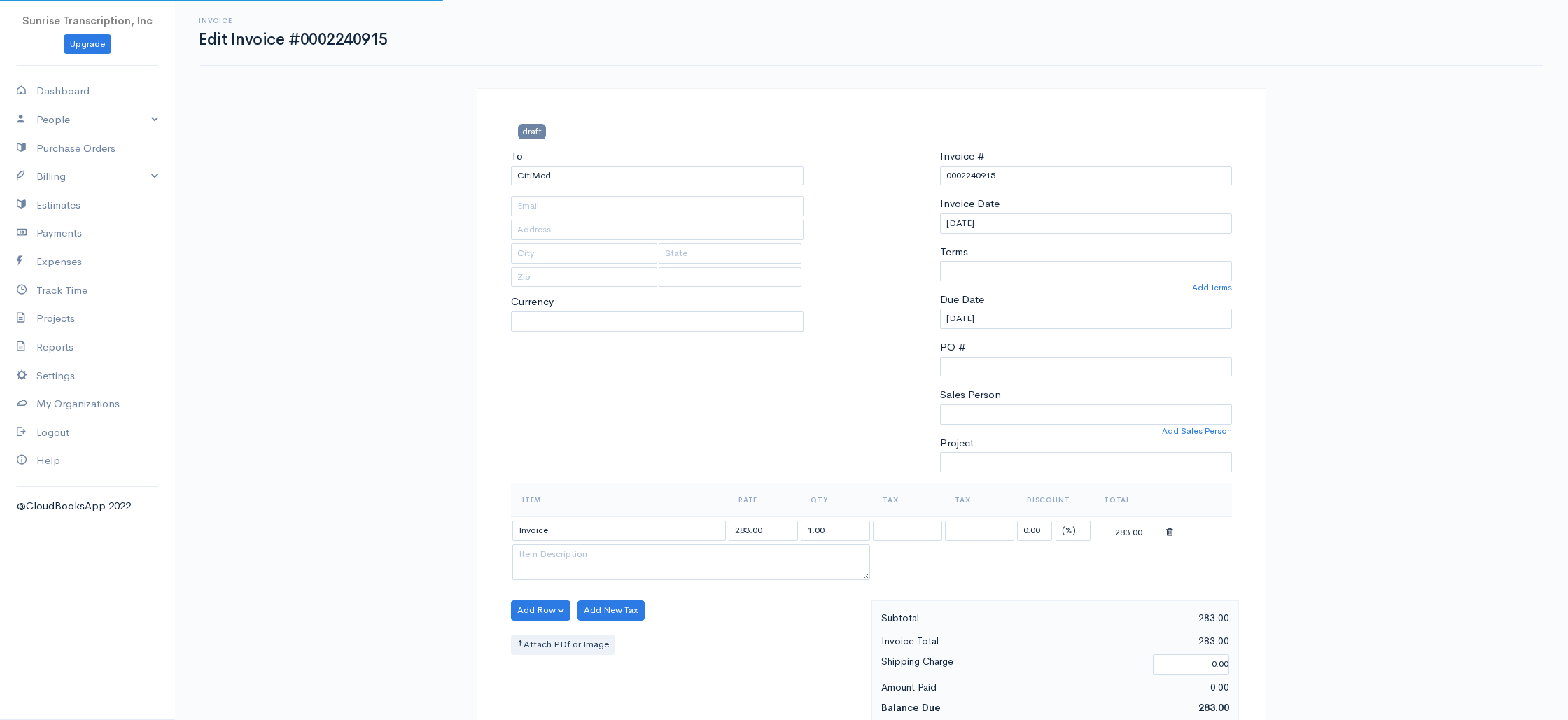
type input "dtyskewicz@citimed.com"
select select
select select "[GEOGRAPHIC_DATA]"
select select "USD"
select select "0"
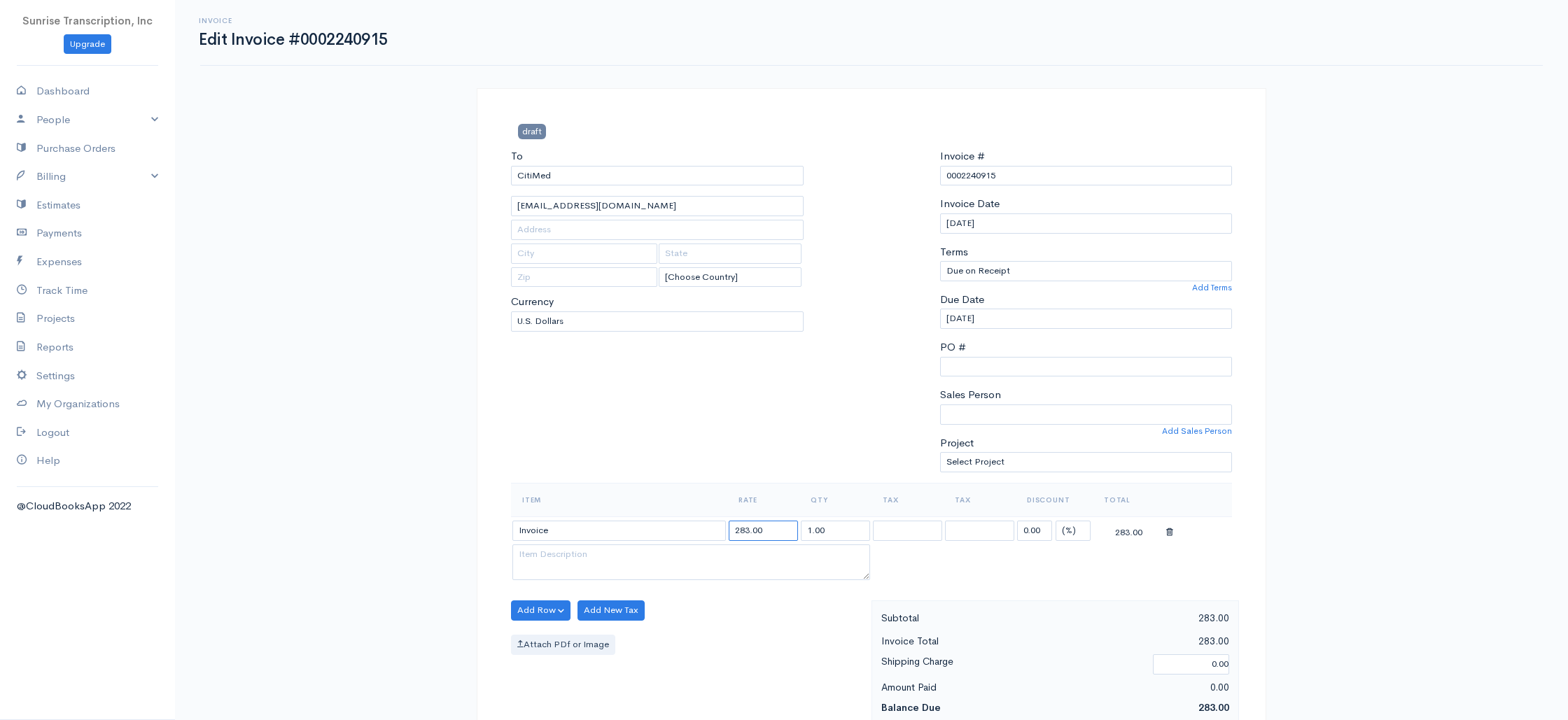
click at [742, 528] on input "283.00" at bounding box center [763, 531] width 69 height 20
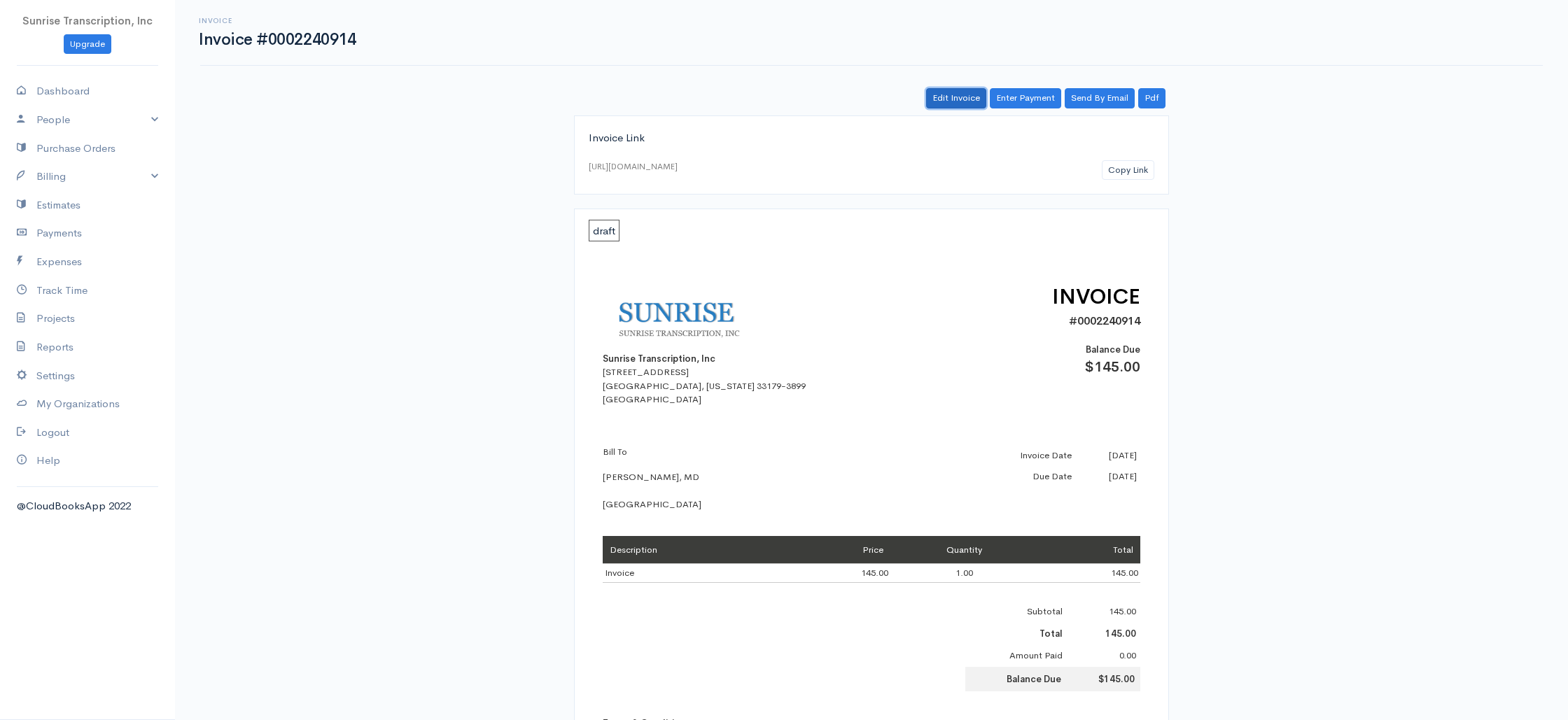
click at [948, 102] on link "Edit Invoice" at bounding box center [956, 99] width 61 height 20
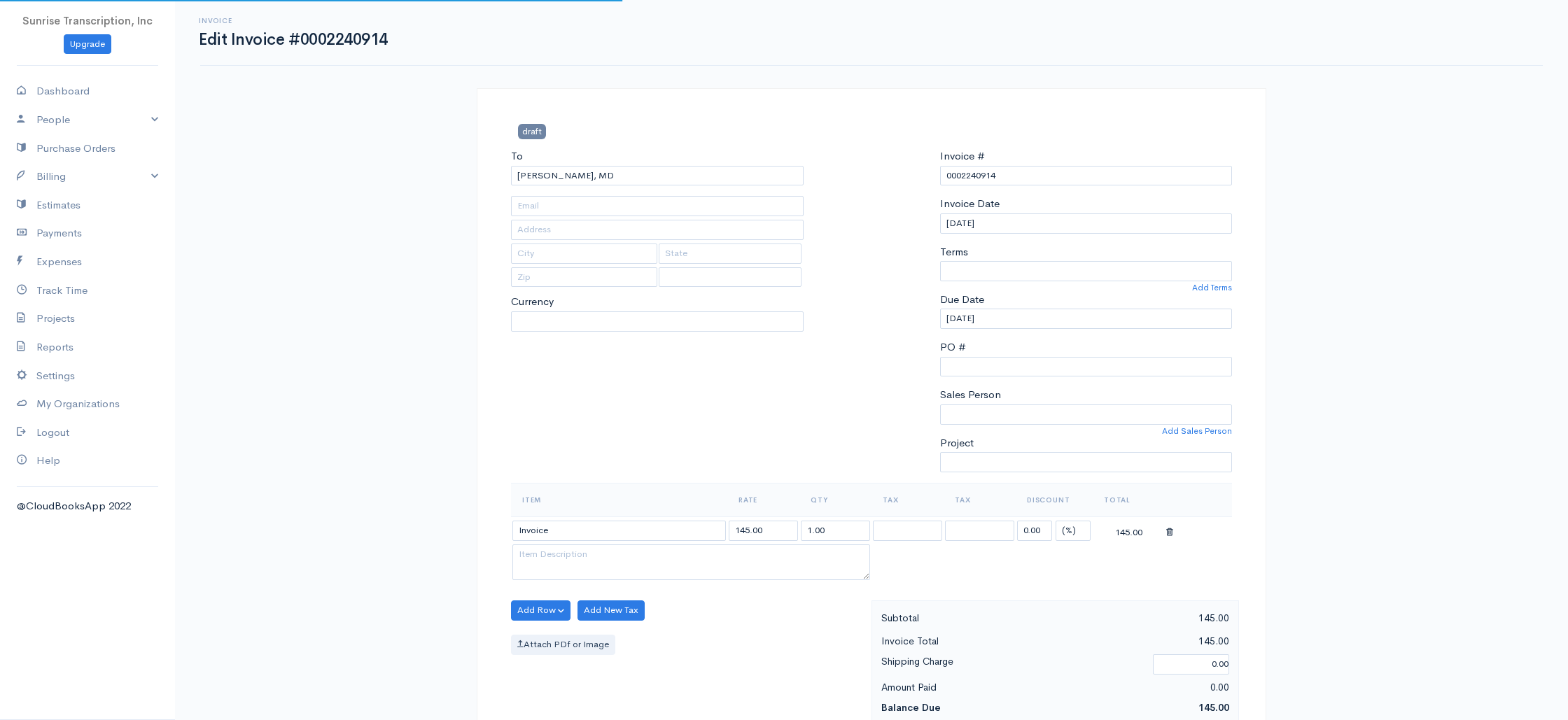
type input "smerrbach@alleganyimaging.com"
select select
select select "[GEOGRAPHIC_DATA]"
select select "USD"
select select "0"
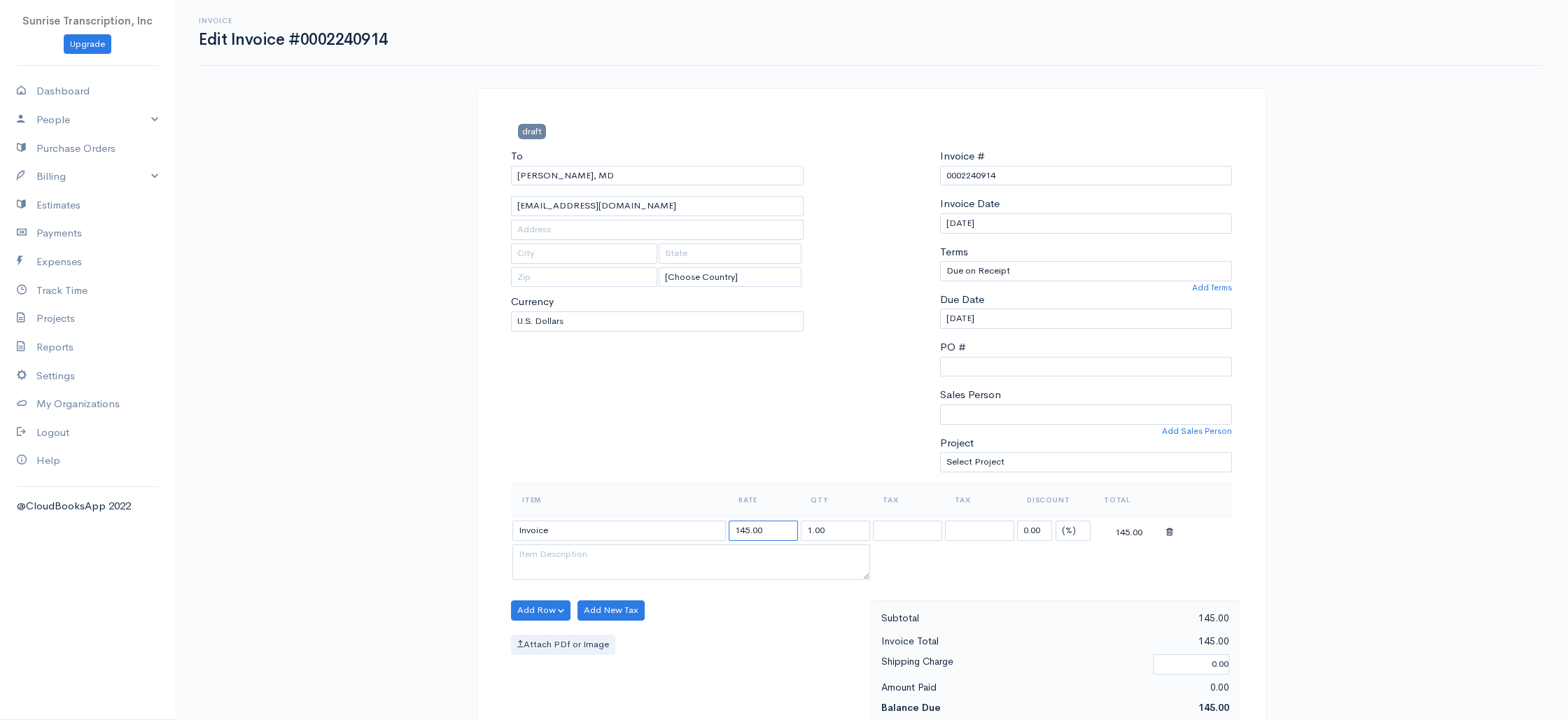
click at [742, 531] on input "145.00" at bounding box center [763, 531] width 69 height 20
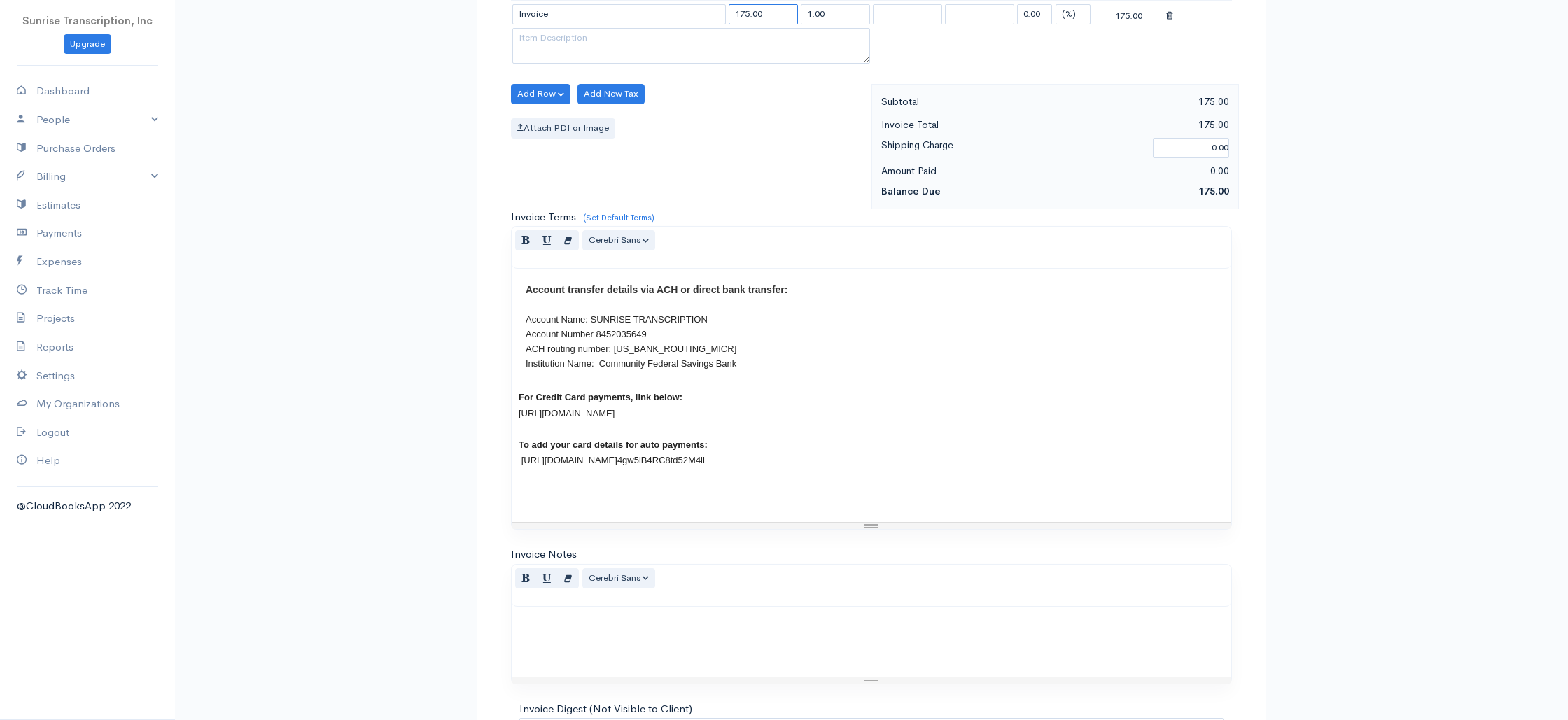
scroll to position [673, 0]
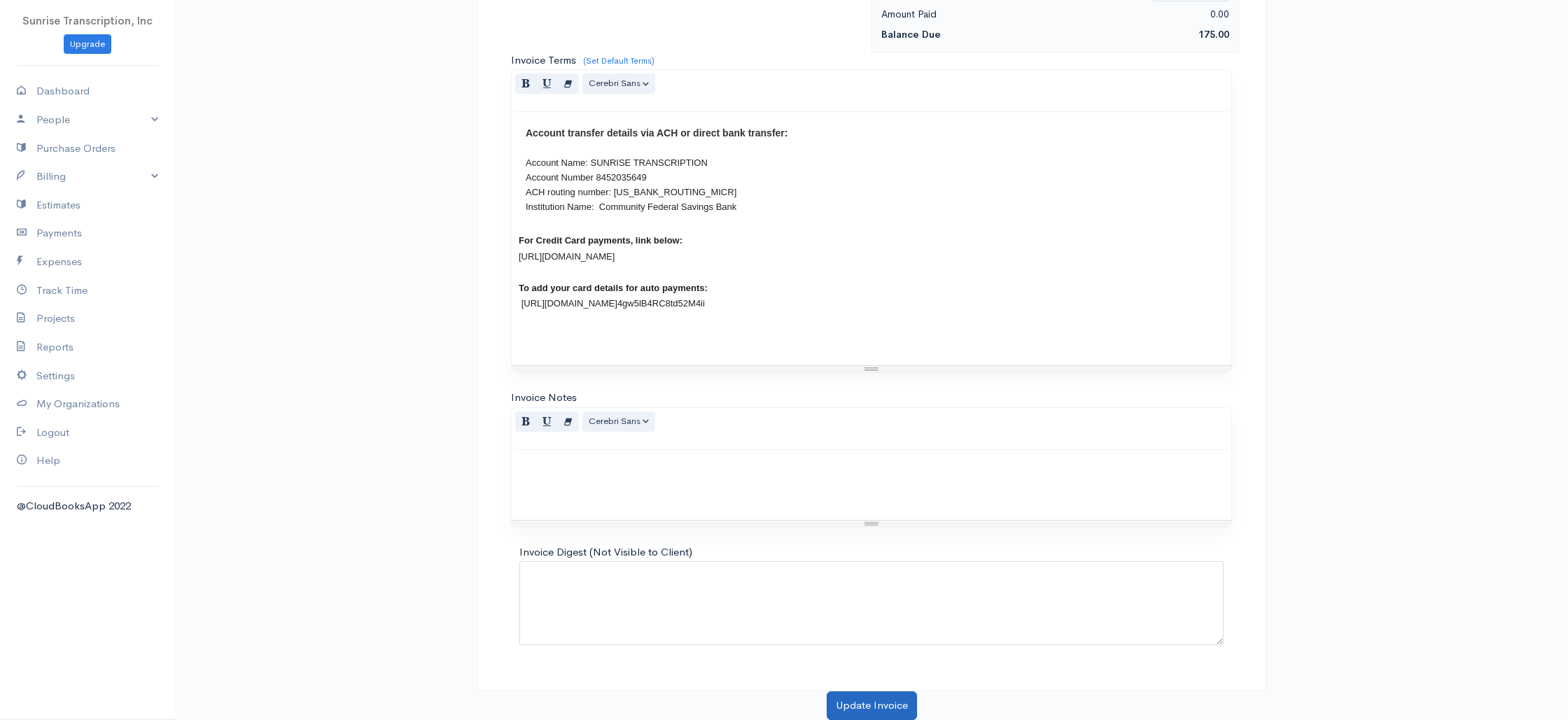
type input "175.00"
drag, startPoint x: 864, startPoint y: 699, endPoint x: 604, endPoint y: 34, distance: 714.0
click at [864, 699] on button "Update Invoice" at bounding box center [871, 705] width 90 height 29
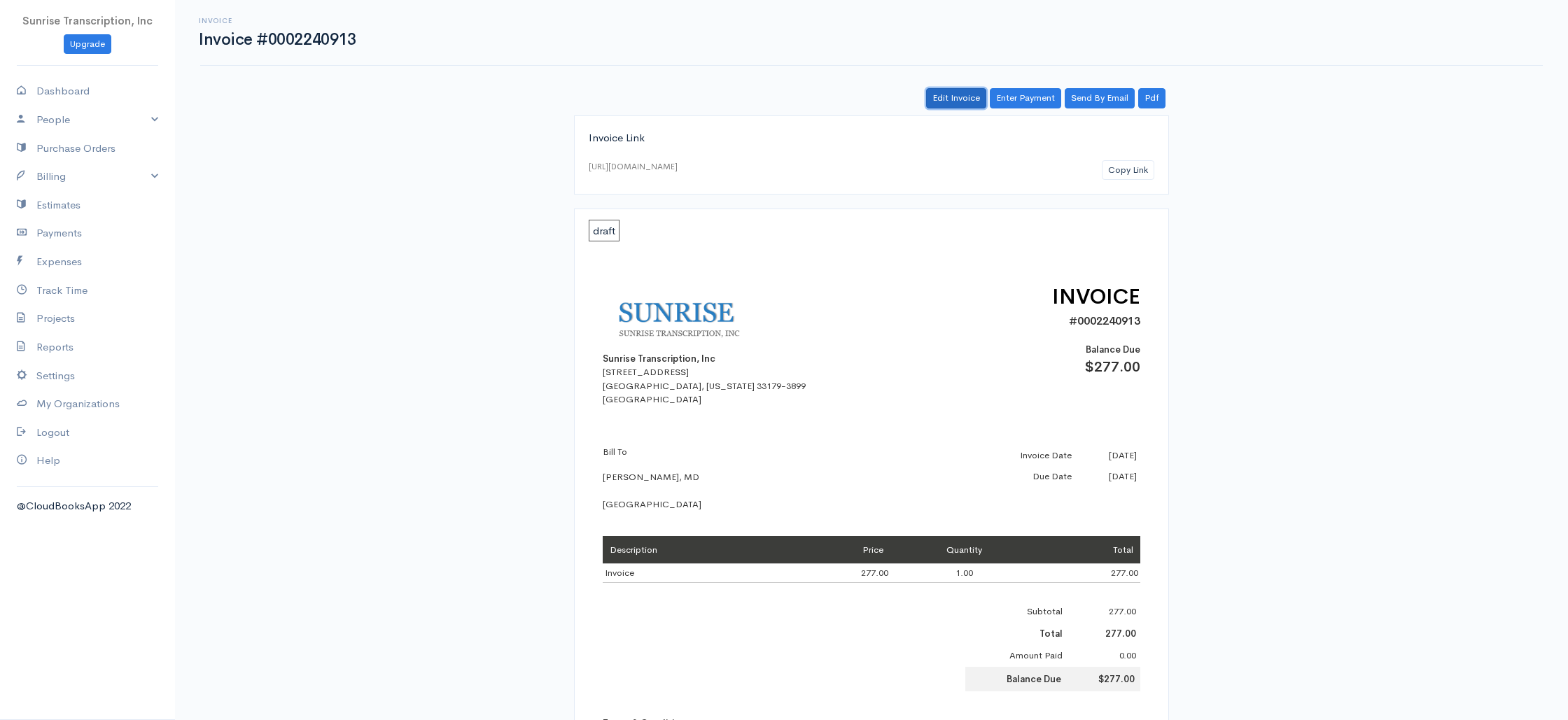
drag, startPoint x: 943, startPoint y: 88, endPoint x: 839, endPoint y: 211, distance: 161.1
click at [943, 88] on link "Edit Invoice" at bounding box center [956, 99] width 61 height 20
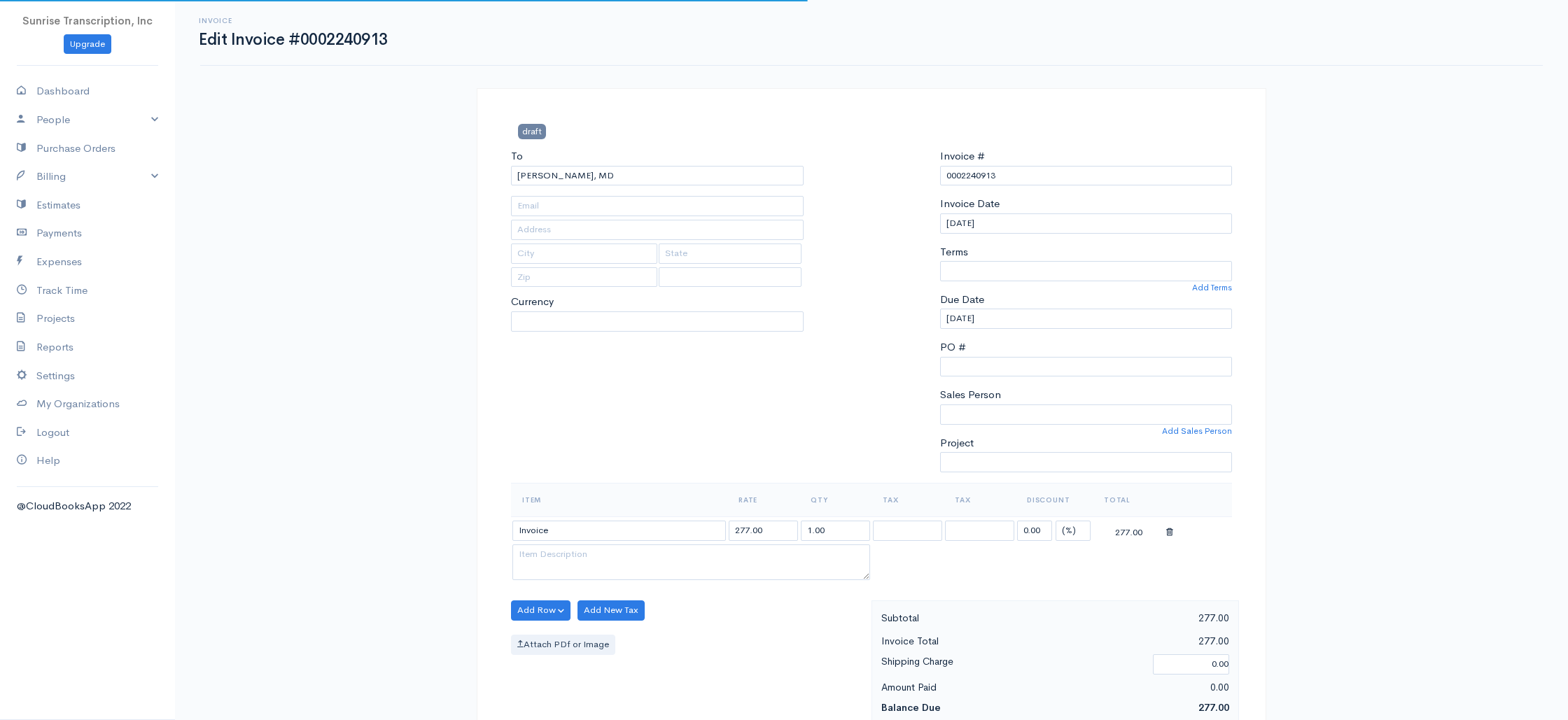
type input "[EMAIL_ADDRESS][DOMAIN_NAME]"
select select
select select "0"
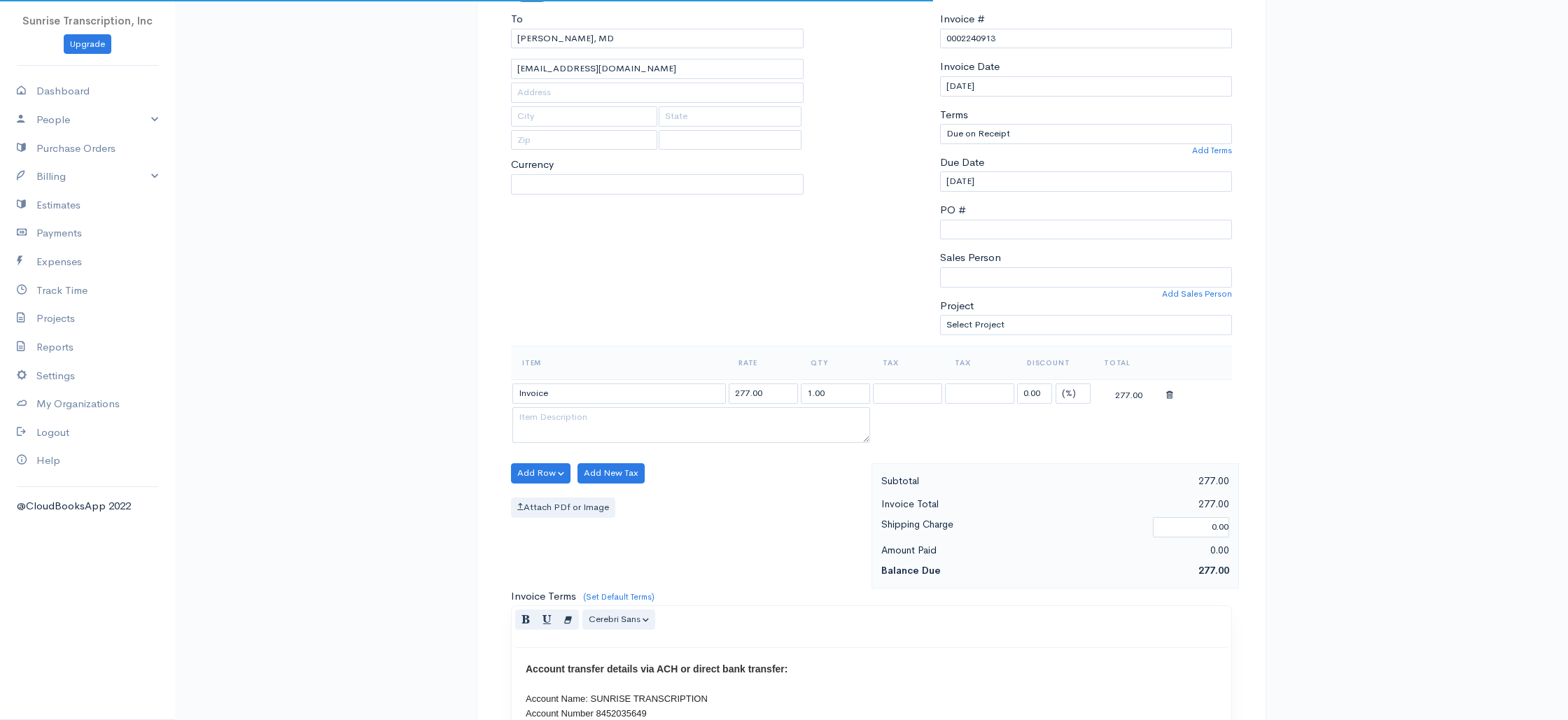
select select "[GEOGRAPHIC_DATA]"
select select "USD"
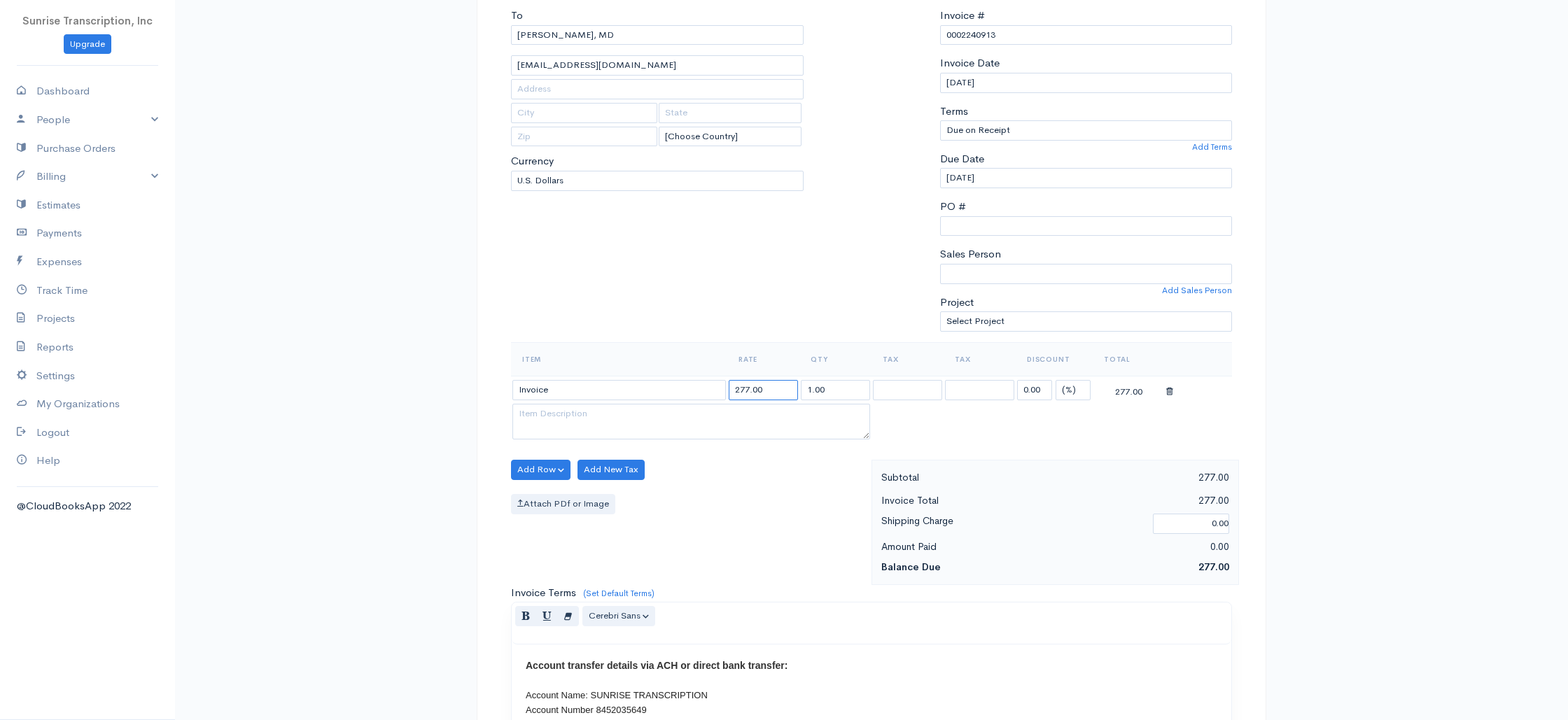
click at [743, 390] on input "277.00" at bounding box center [763, 390] width 69 height 20
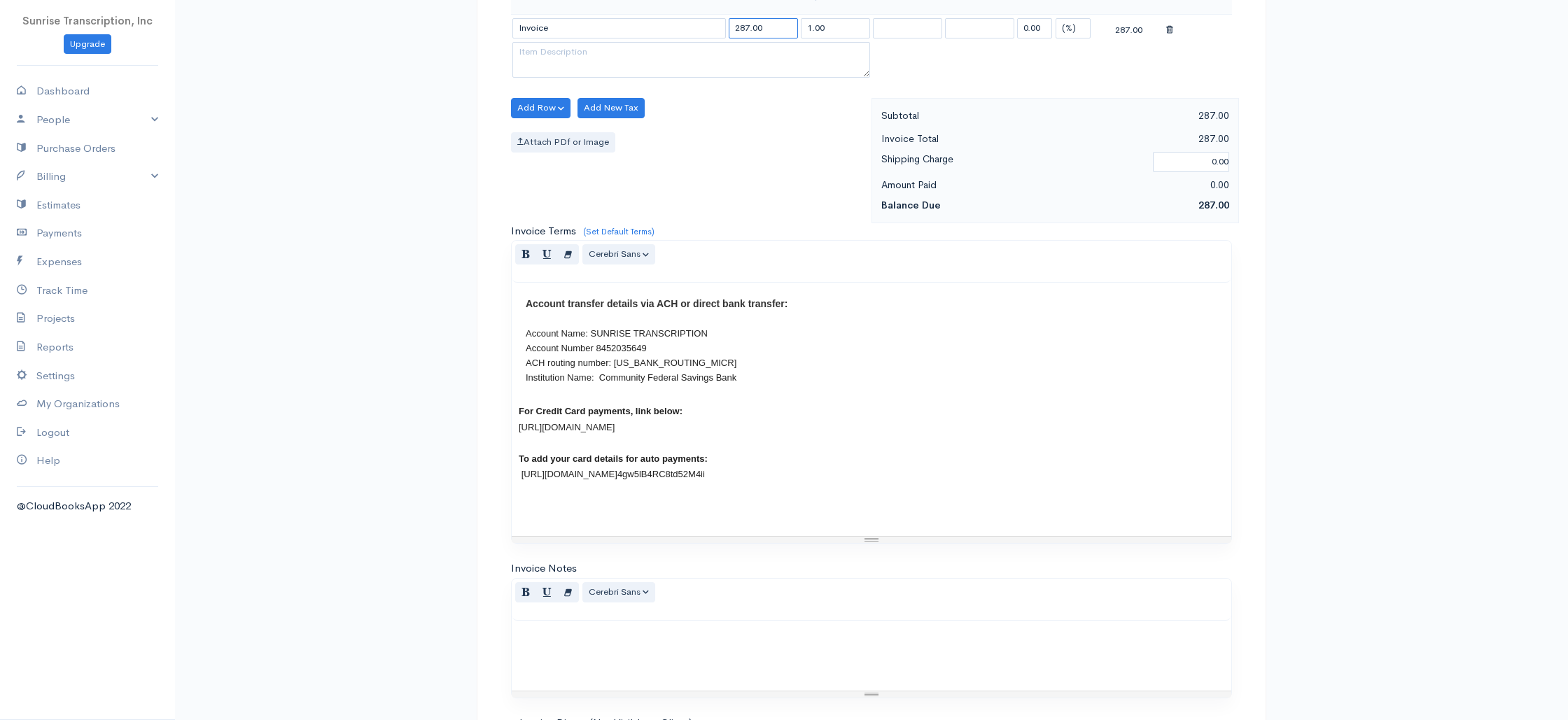
scroll to position [673, 0]
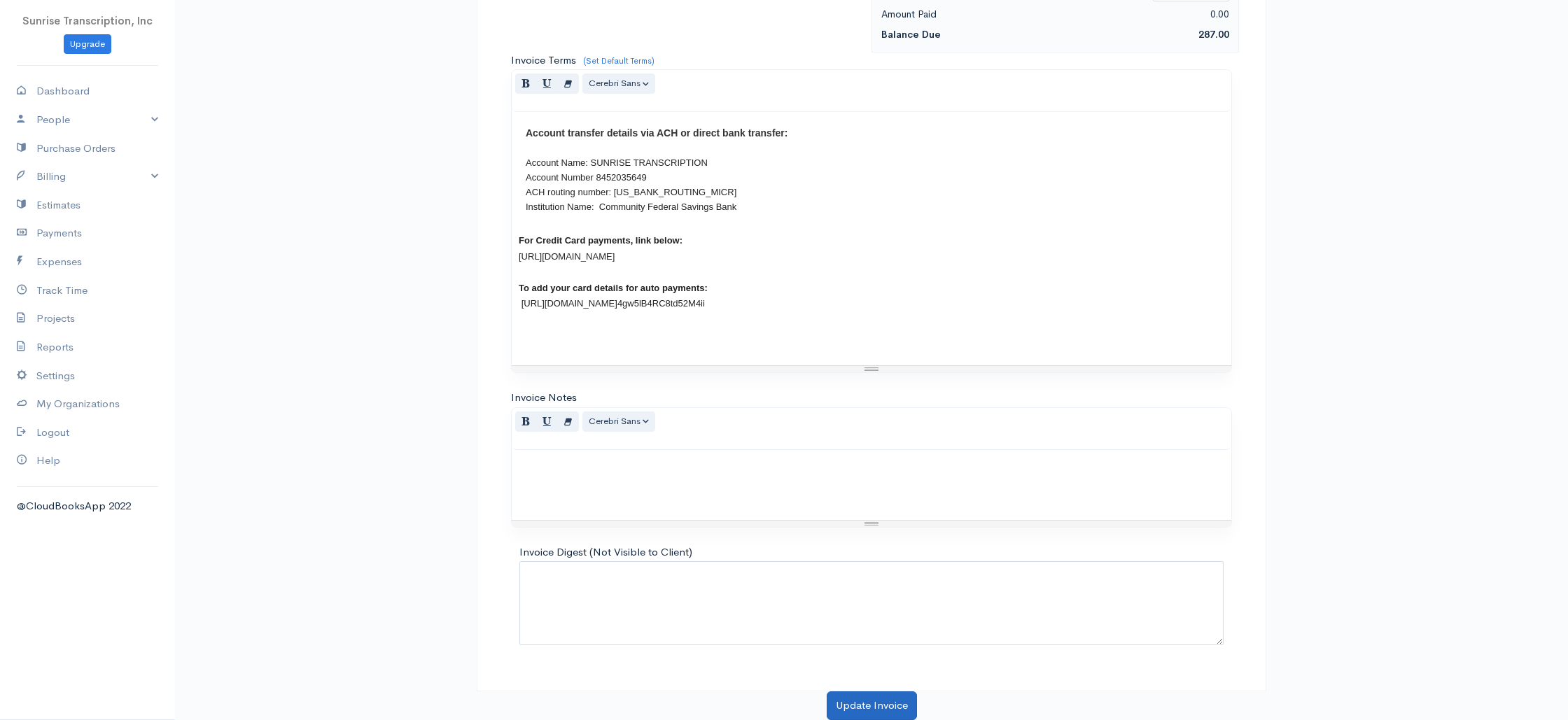
type input "287.00"
drag, startPoint x: 854, startPoint y: 701, endPoint x: 663, endPoint y: 387, distance: 367.5
click at [853, 701] on button "Update Invoice" at bounding box center [871, 705] width 90 height 29
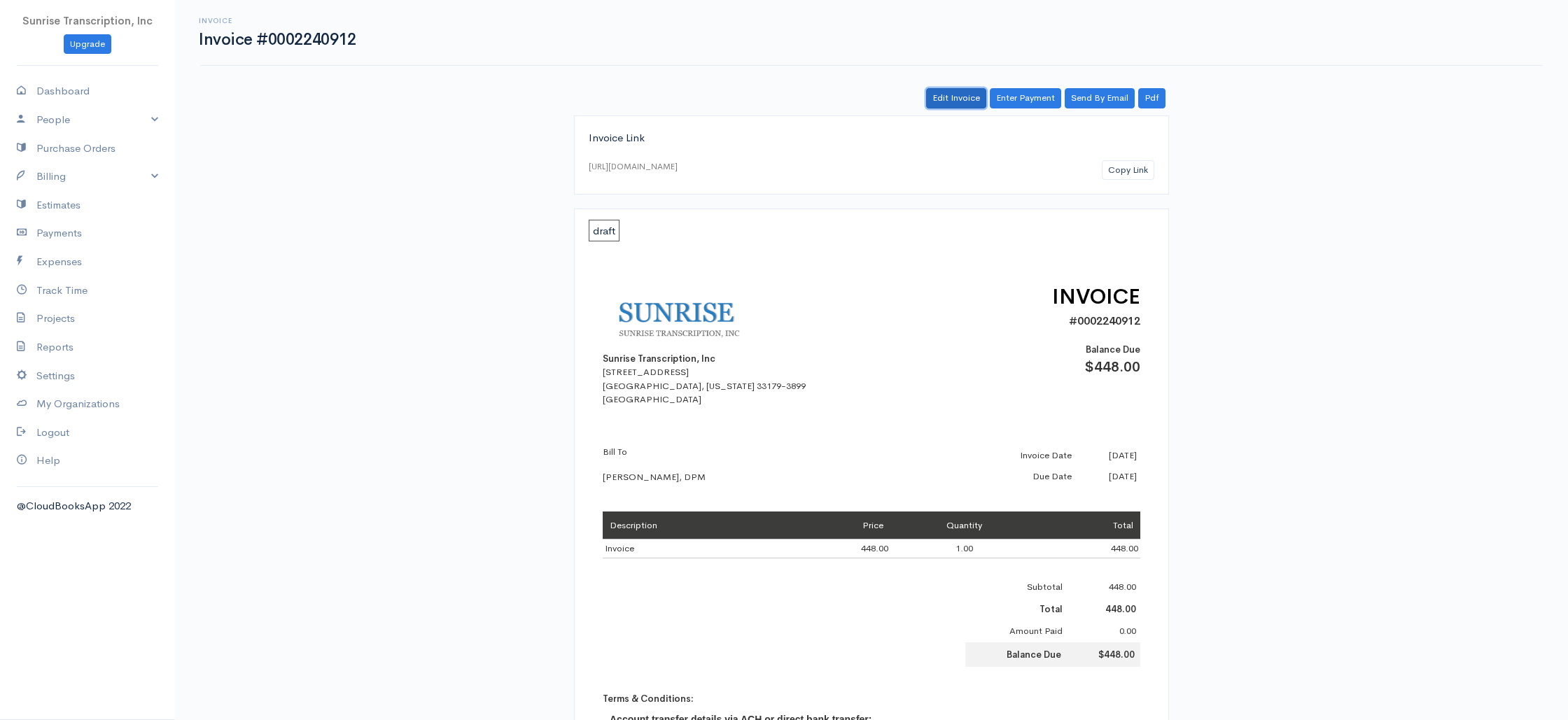
click at [943, 90] on link "Edit Invoice" at bounding box center [956, 99] width 61 height 20
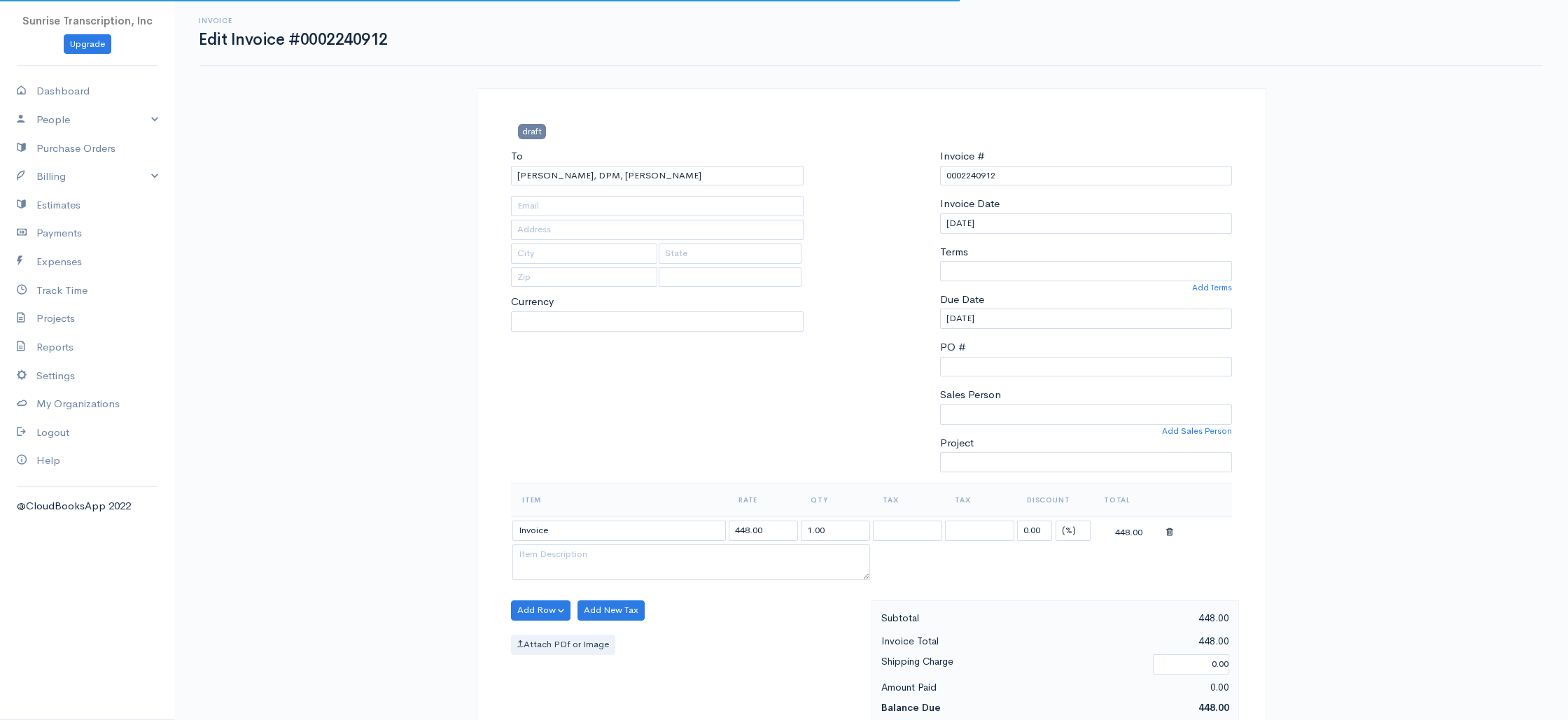
type input "[EMAIL_ADDRESS][DOMAIN_NAME]"
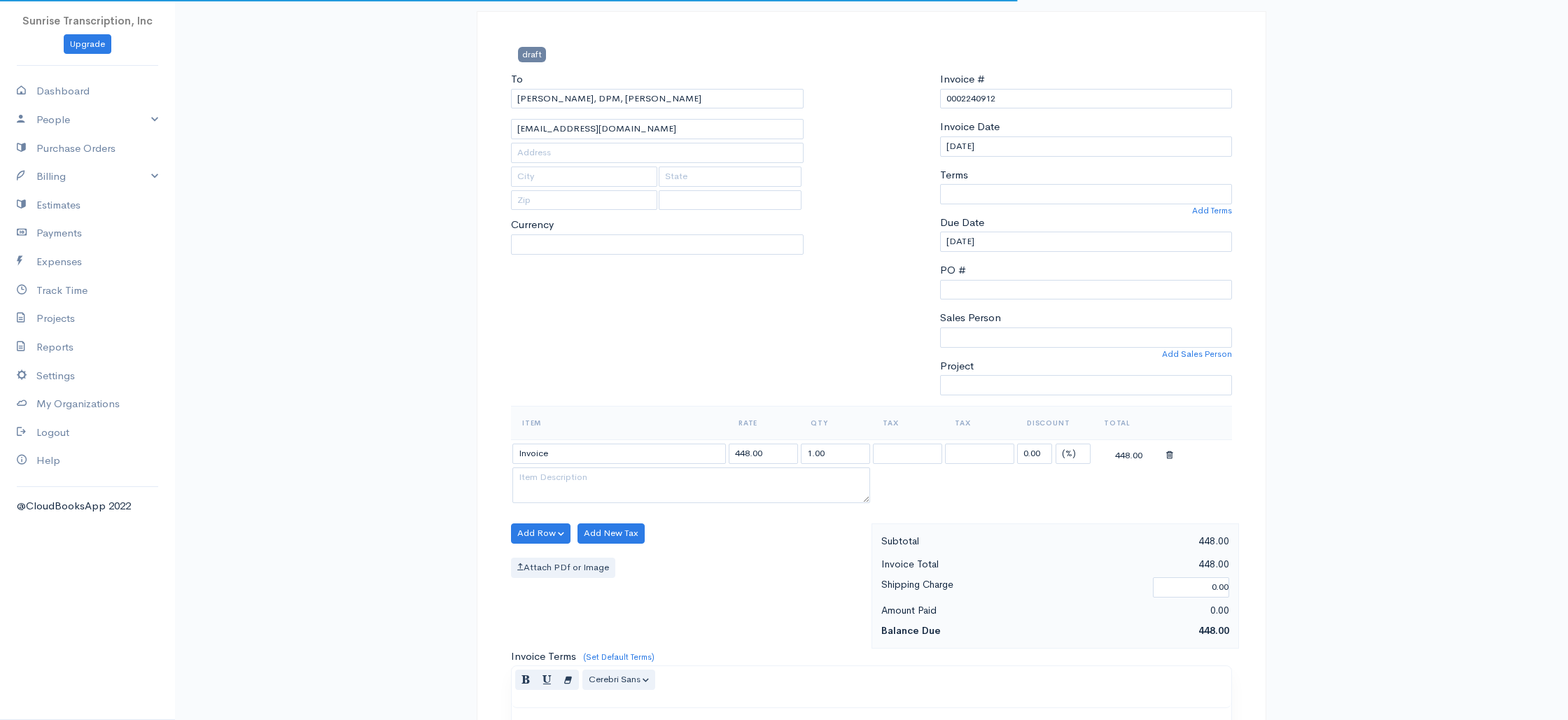
select select
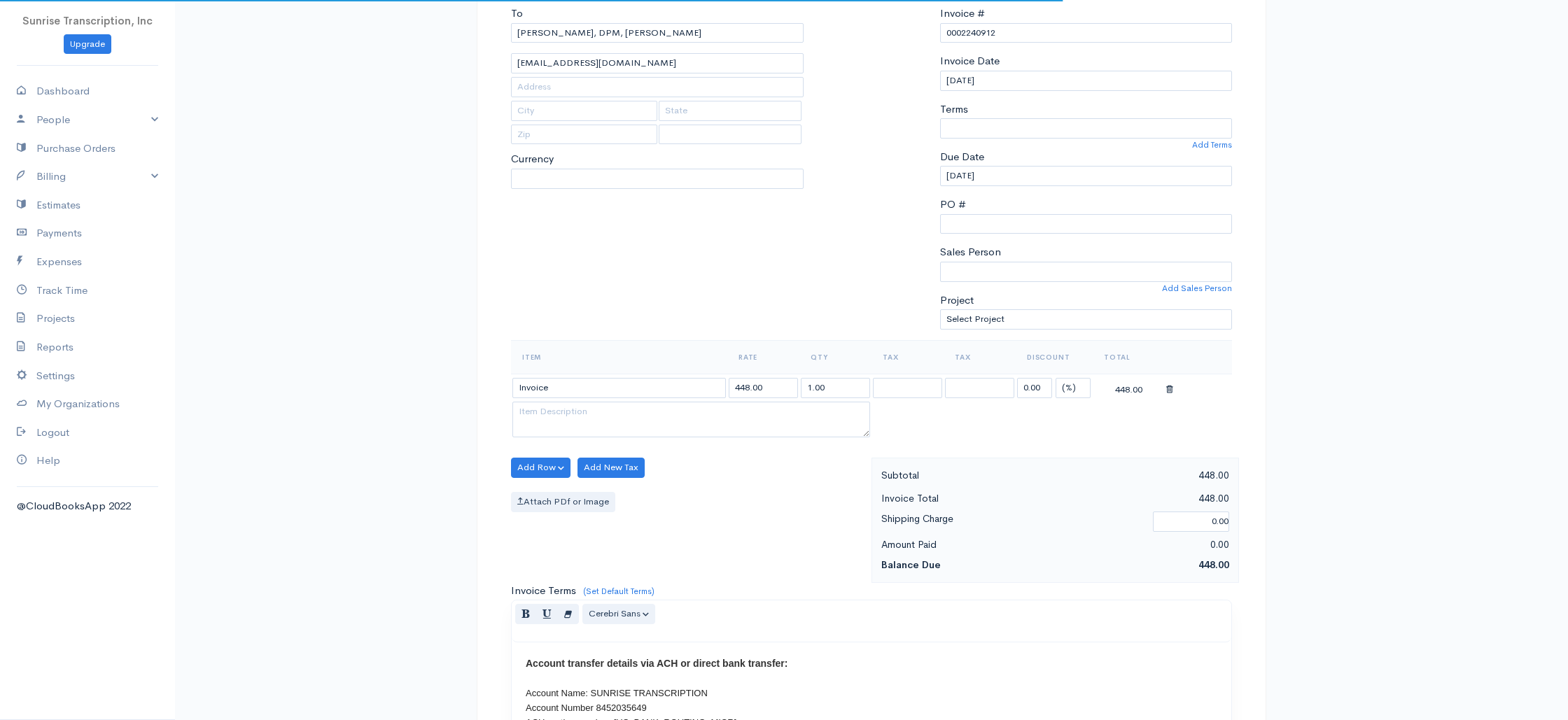
select select "[GEOGRAPHIC_DATA]"
select select "USD"
select select "0"
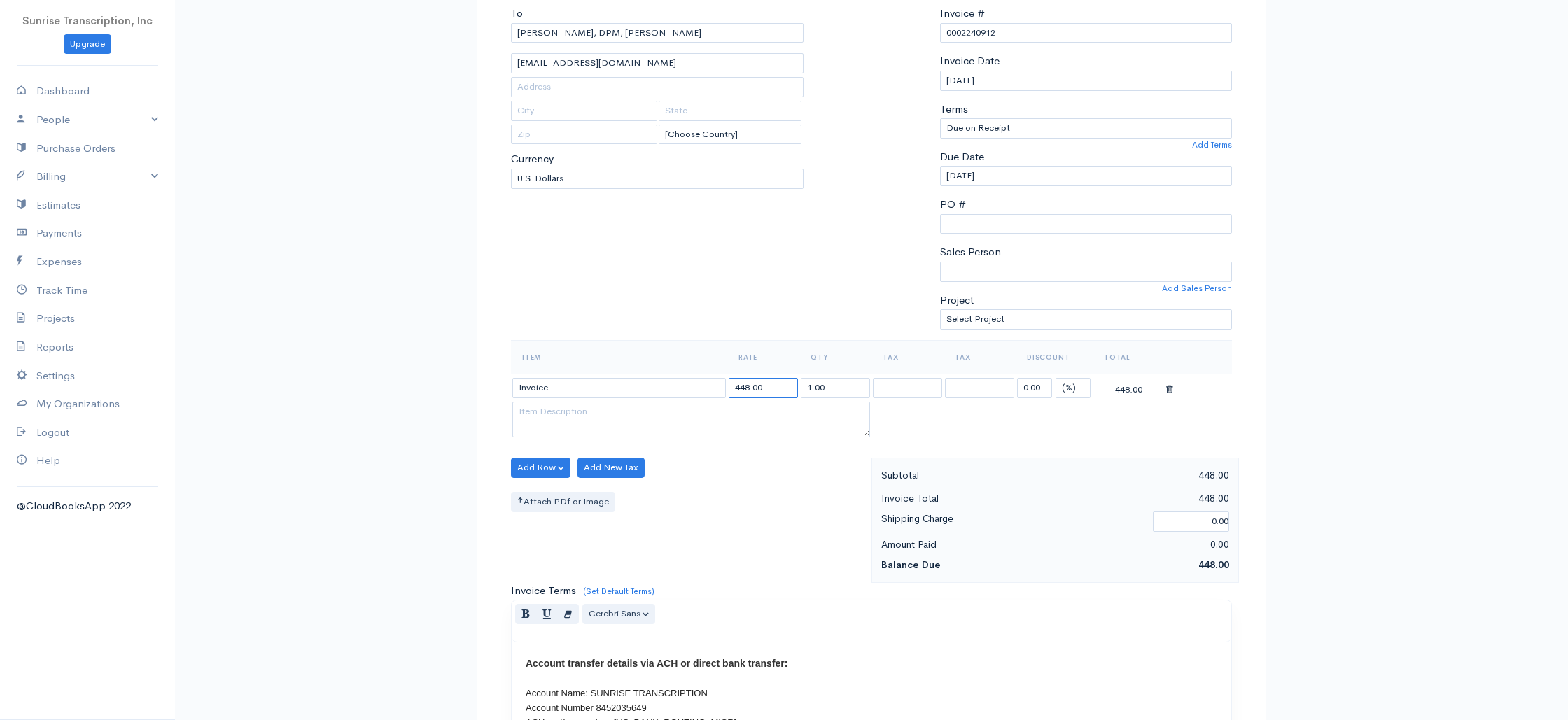
click at [743, 392] on input "448.00" at bounding box center [763, 388] width 69 height 20
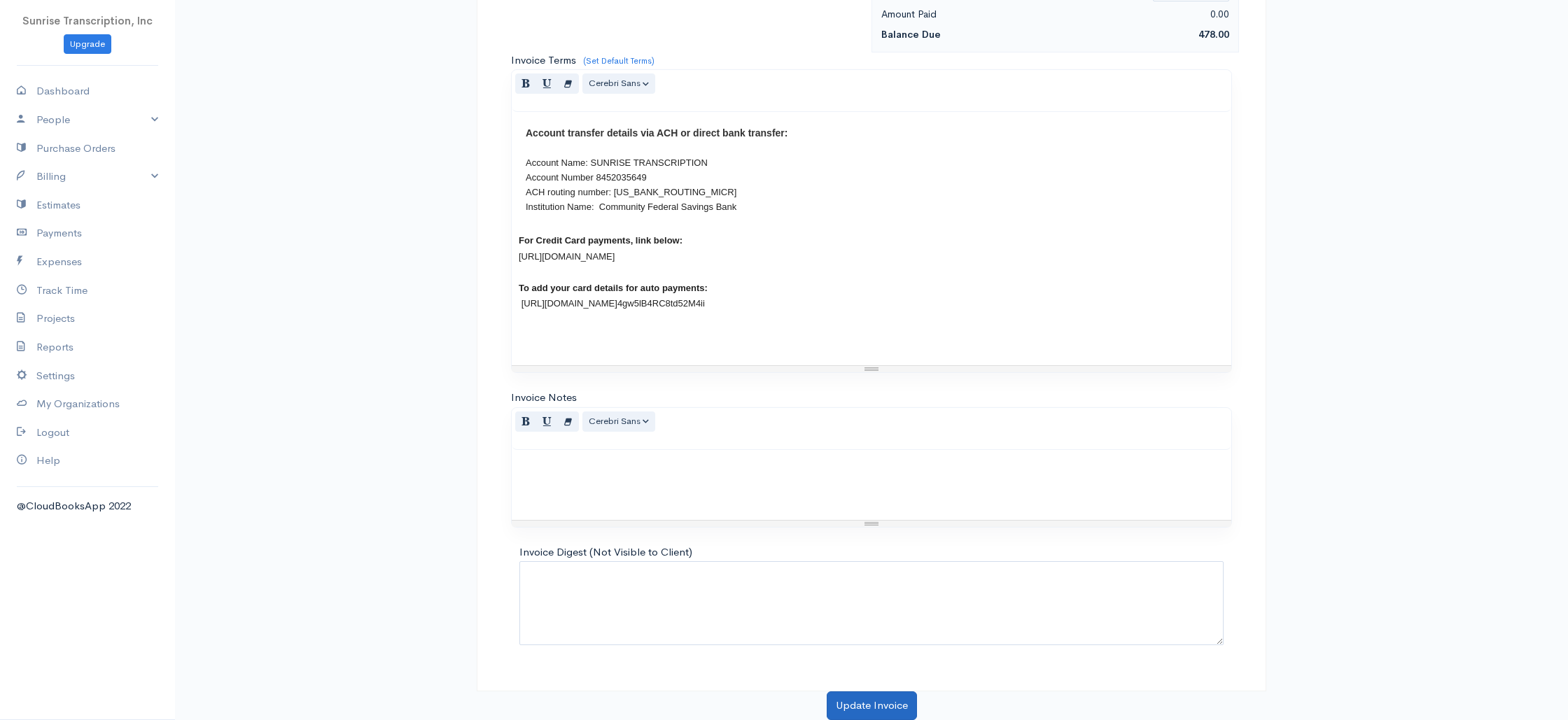
type input "478.00"
click at [870, 707] on button "Update Invoice" at bounding box center [871, 705] width 90 height 29
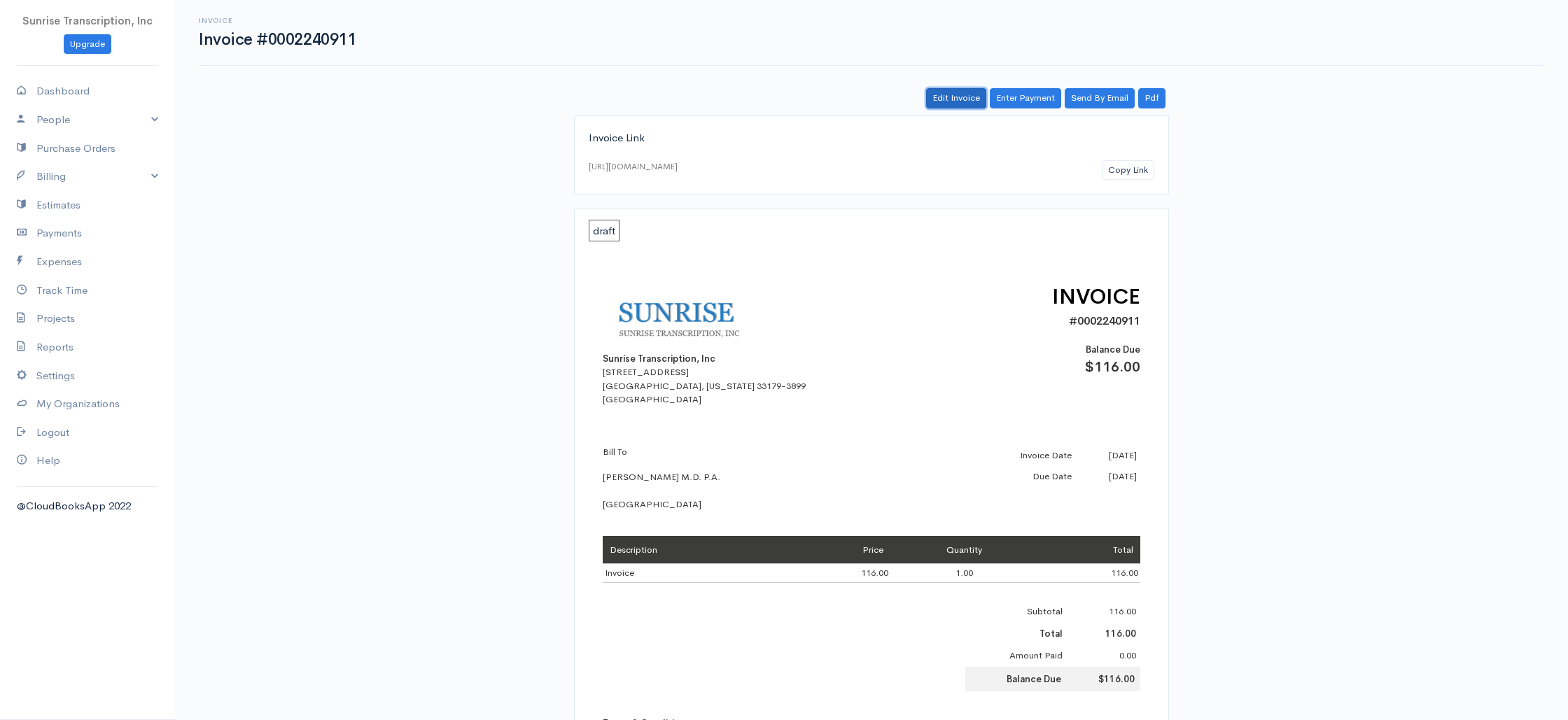
click at [938, 104] on link "Edit Invoice" at bounding box center [956, 99] width 61 height 20
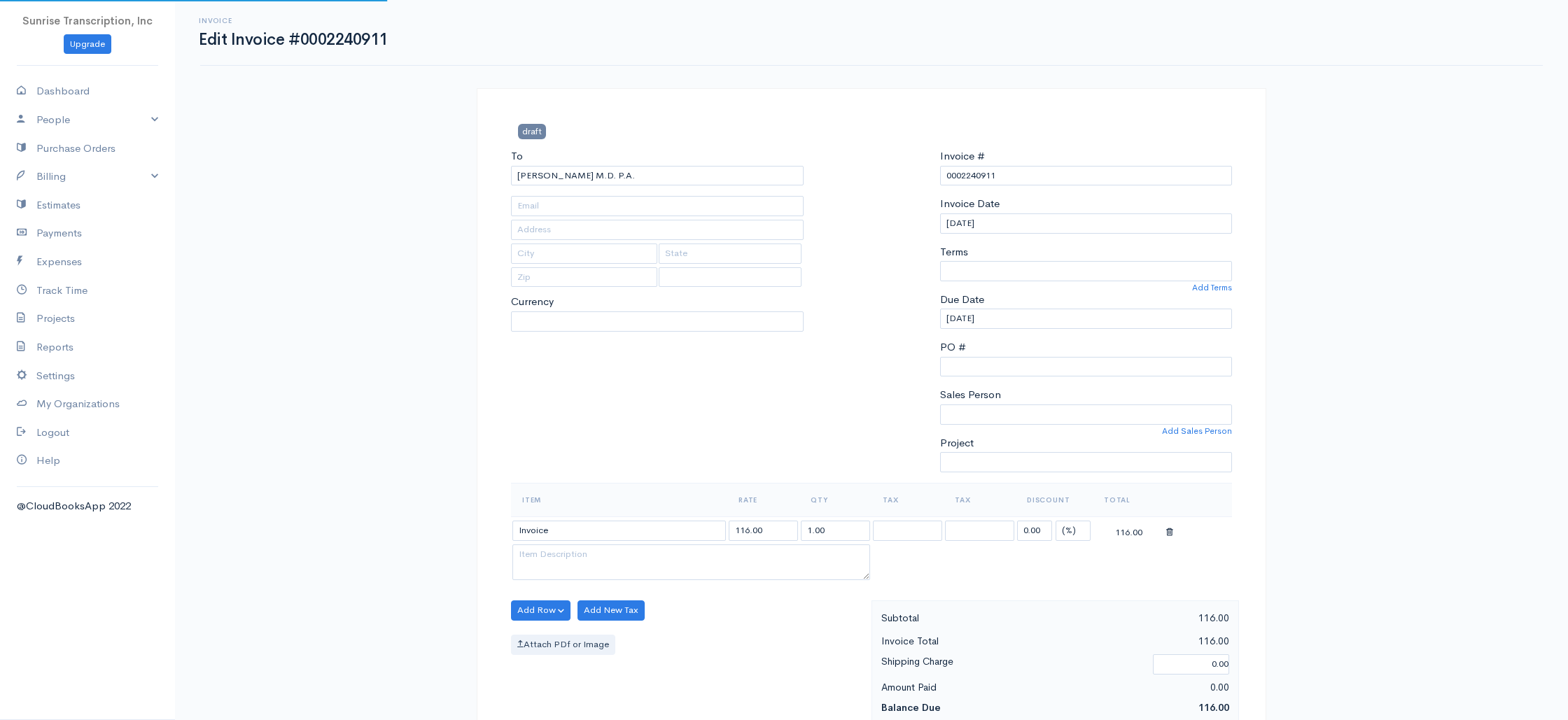
type input "[PERSON_NAME][EMAIL_ADDRESS][DOMAIN_NAME]"
select select
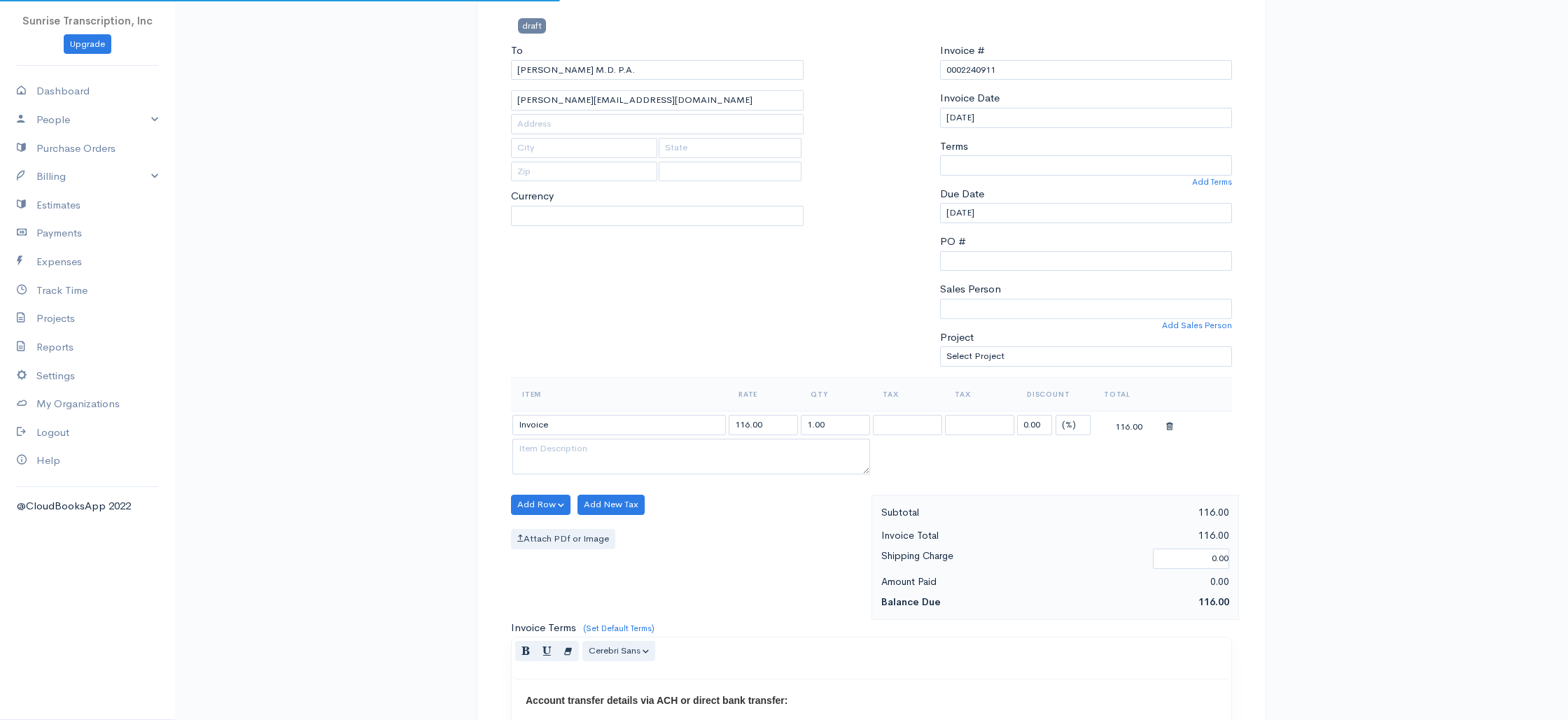
scroll to position [194, 0]
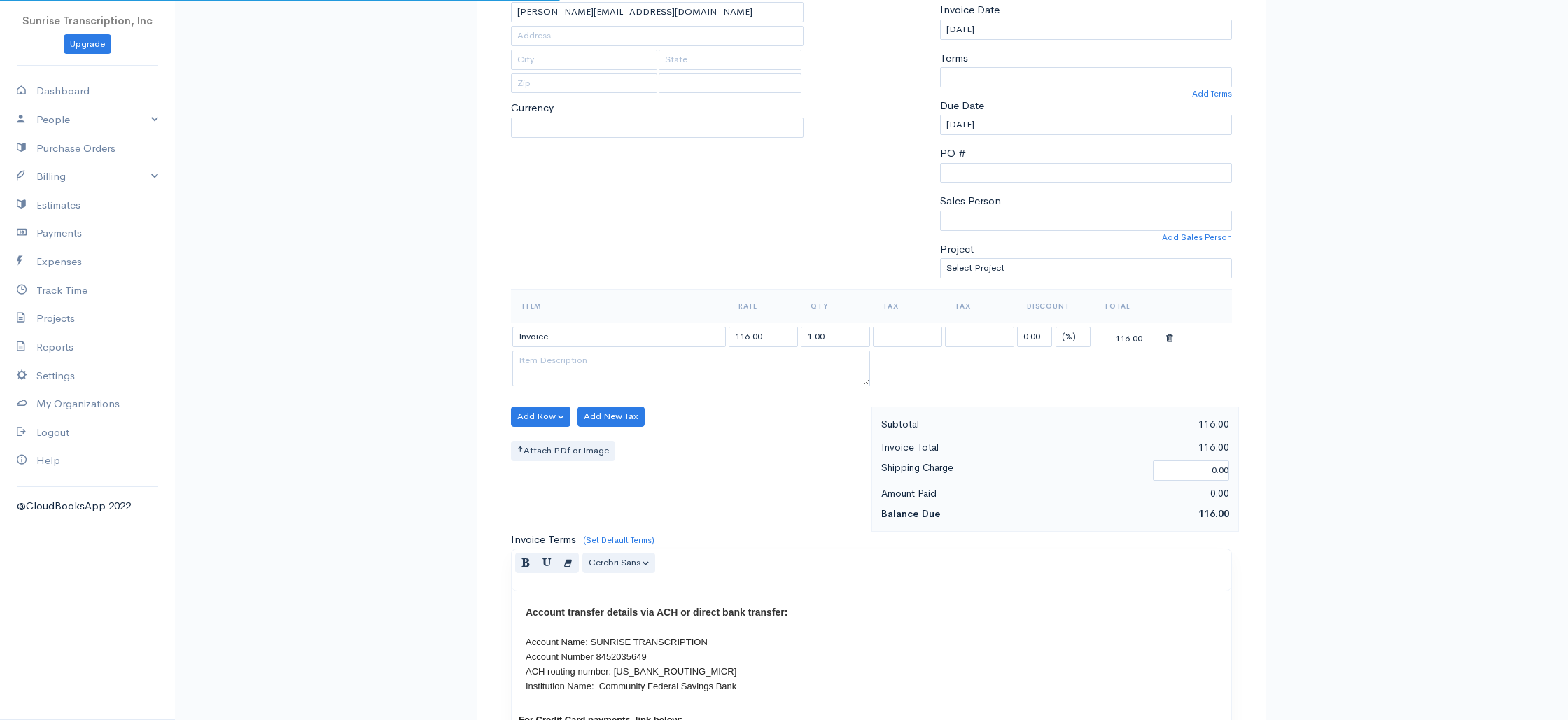
select select "[GEOGRAPHIC_DATA]"
select select "USD"
select select "0"
click at [743, 336] on input "116.00" at bounding box center [763, 337] width 69 height 20
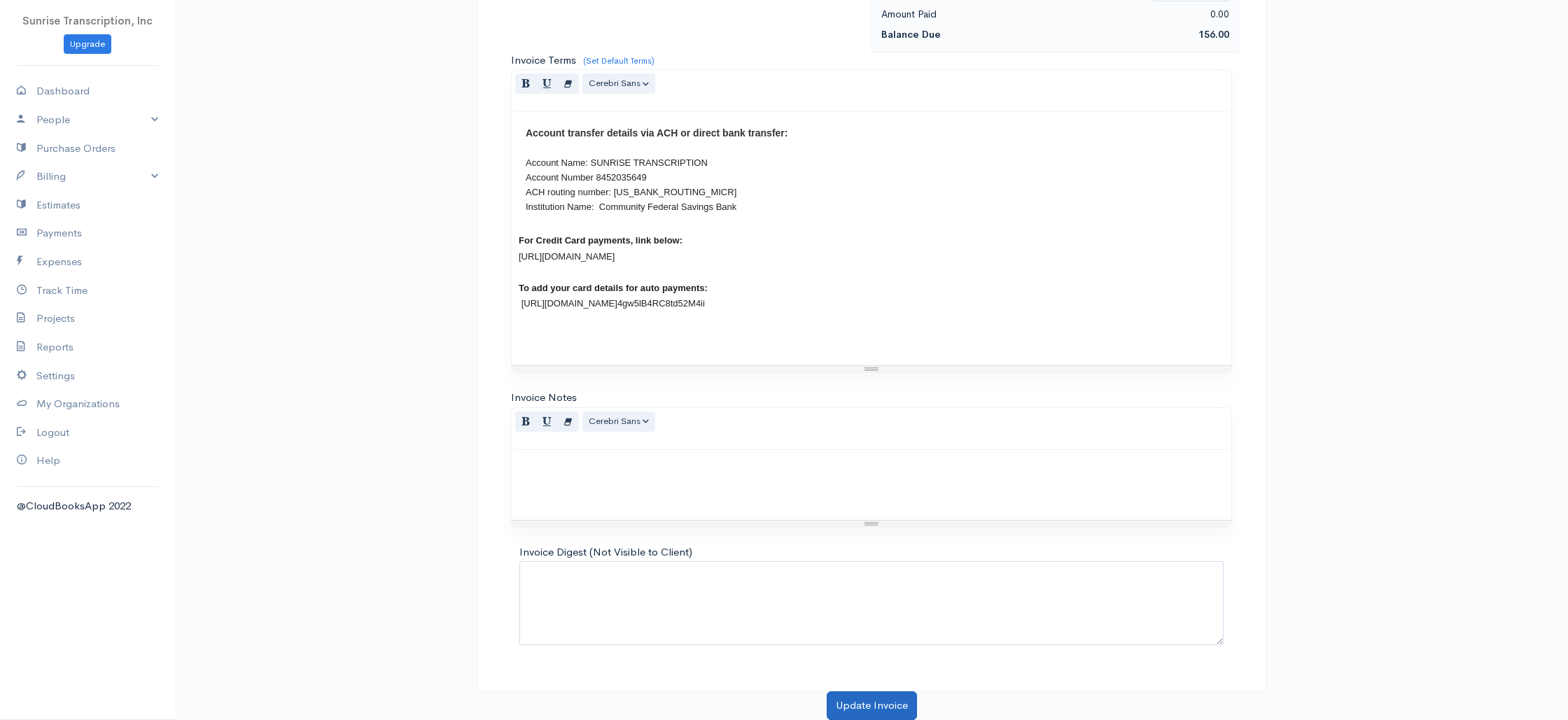
type input "156.00"
click at [866, 706] on button "Update Invoice" at bounding box center [871, 705] width 90 height 29
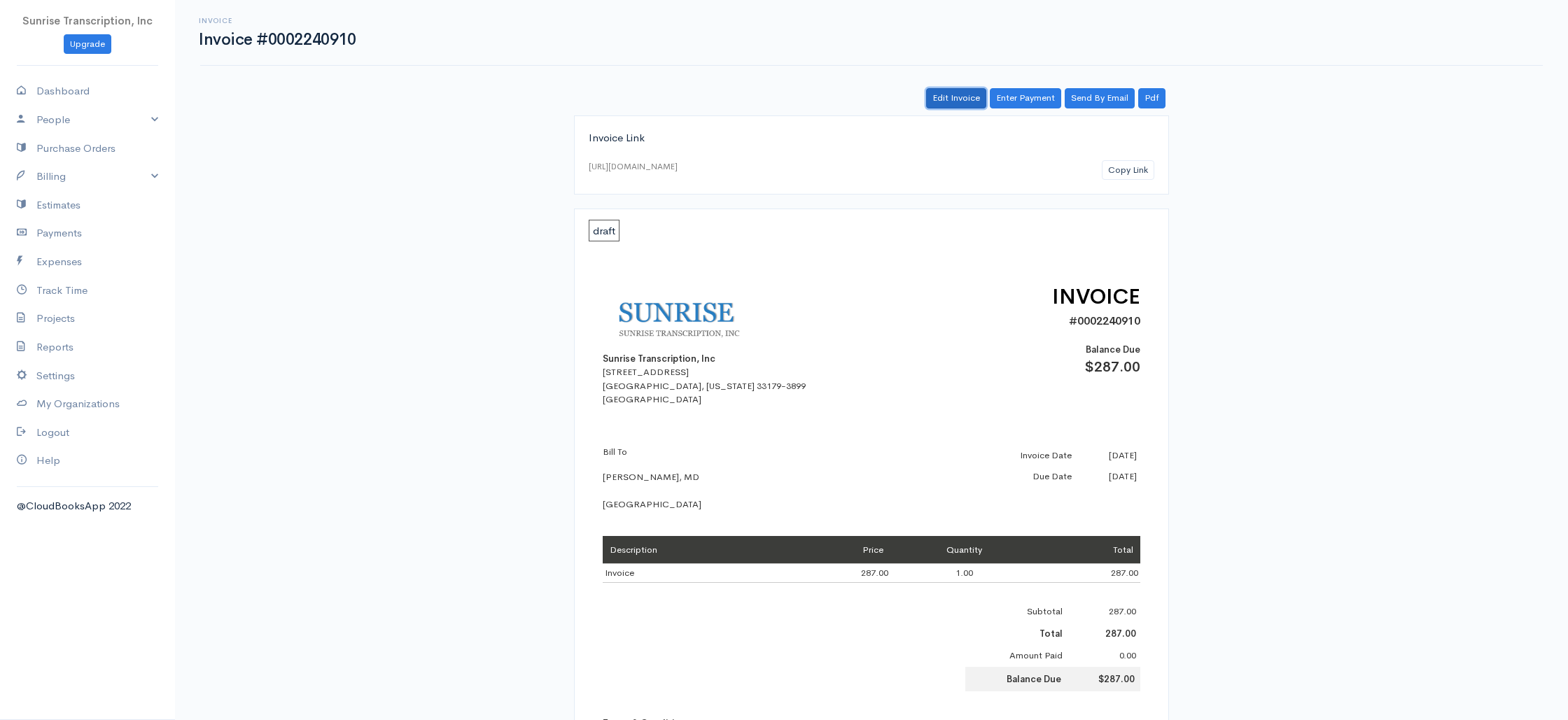
click at [948, 98] on link "Edit Invoice" at bounding box center [956, 99] width 61 height 20
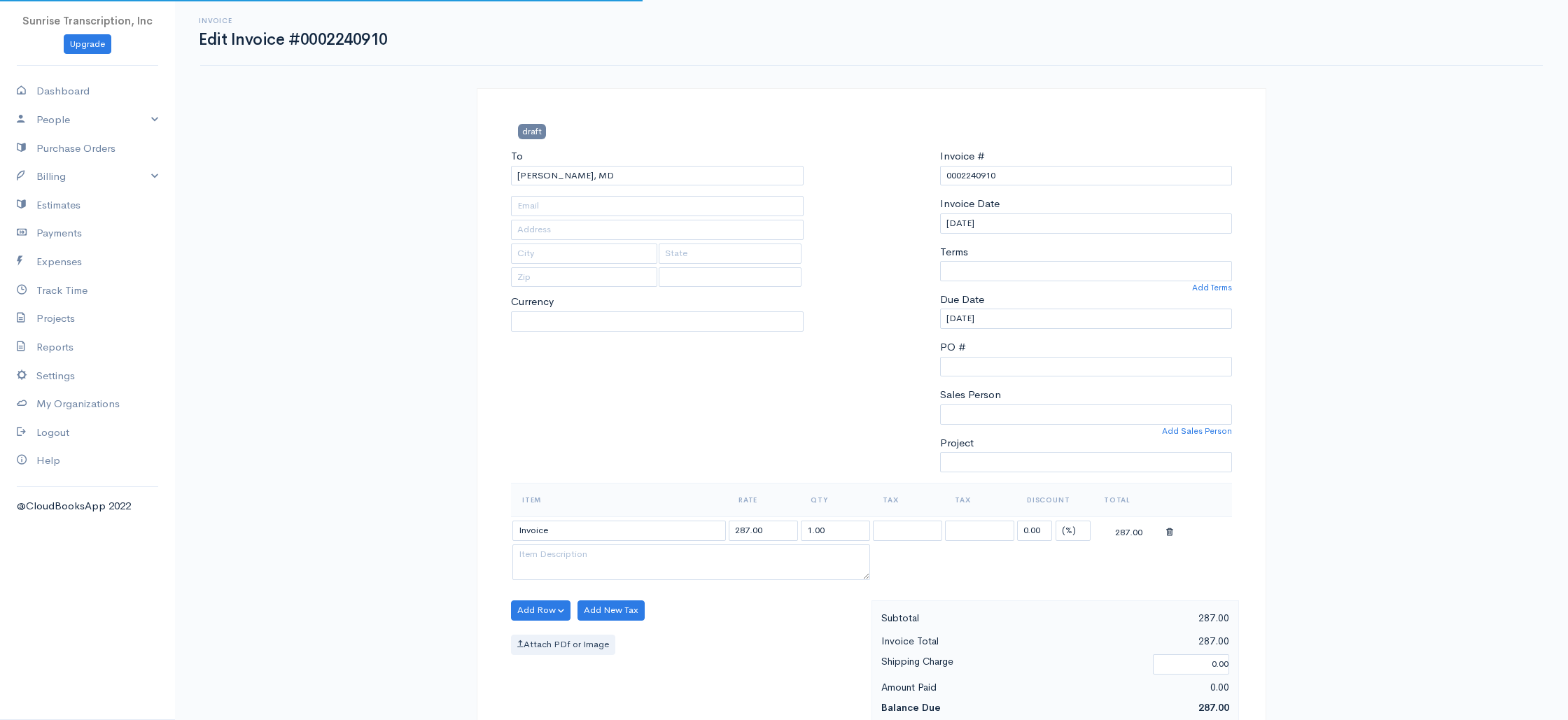
type input "[EMAIL_ADDRESS][DOMAIN_NAME]"
select select
select select "[GEOGRAPHIC_DATA]"
select select "0"
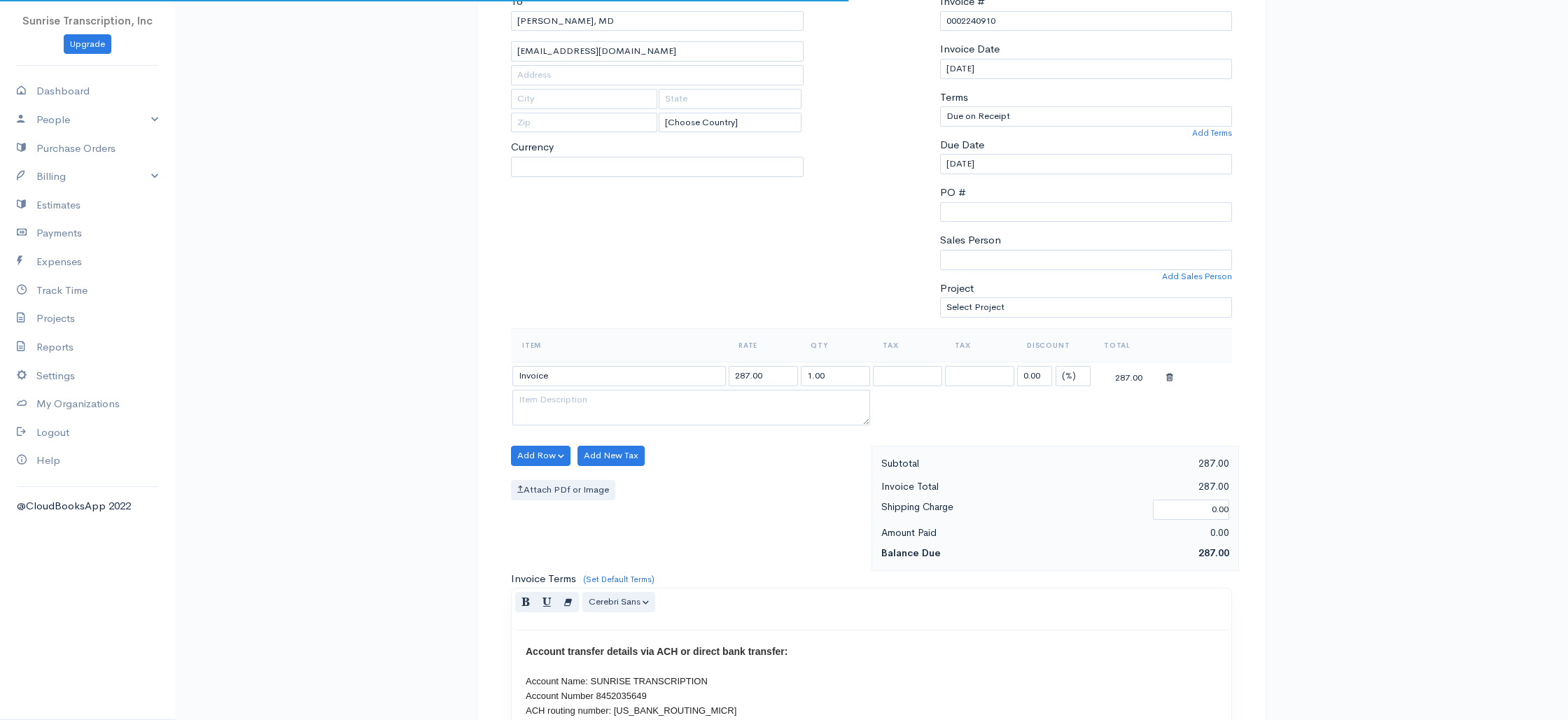
select select "USD"
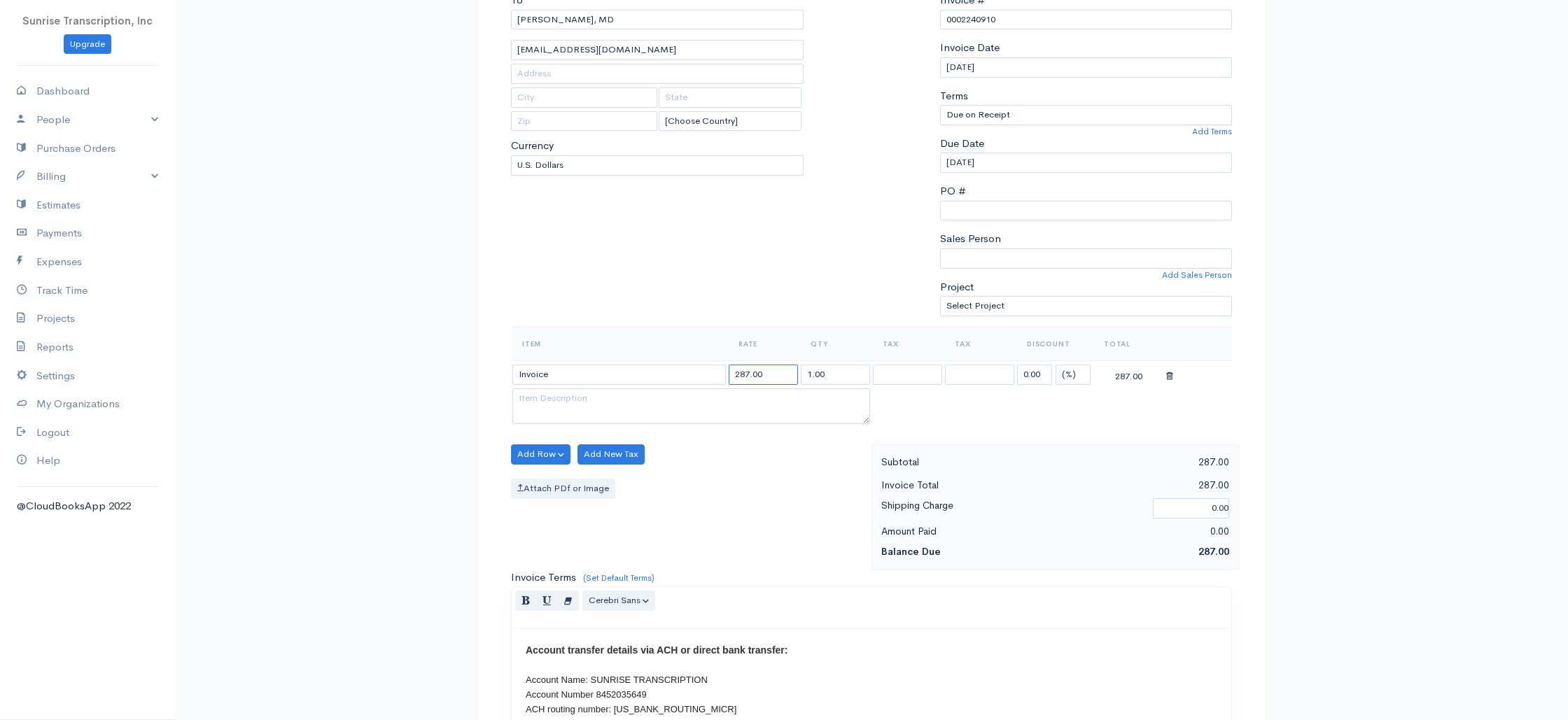
drag, startPoint x: 744, startPoint y: 375, endPoint x: 731, endPoint y: 375, distance: 13.0
click at [731, 375] on input "287.00" at bounding box center [763, 374] width 69 height 20
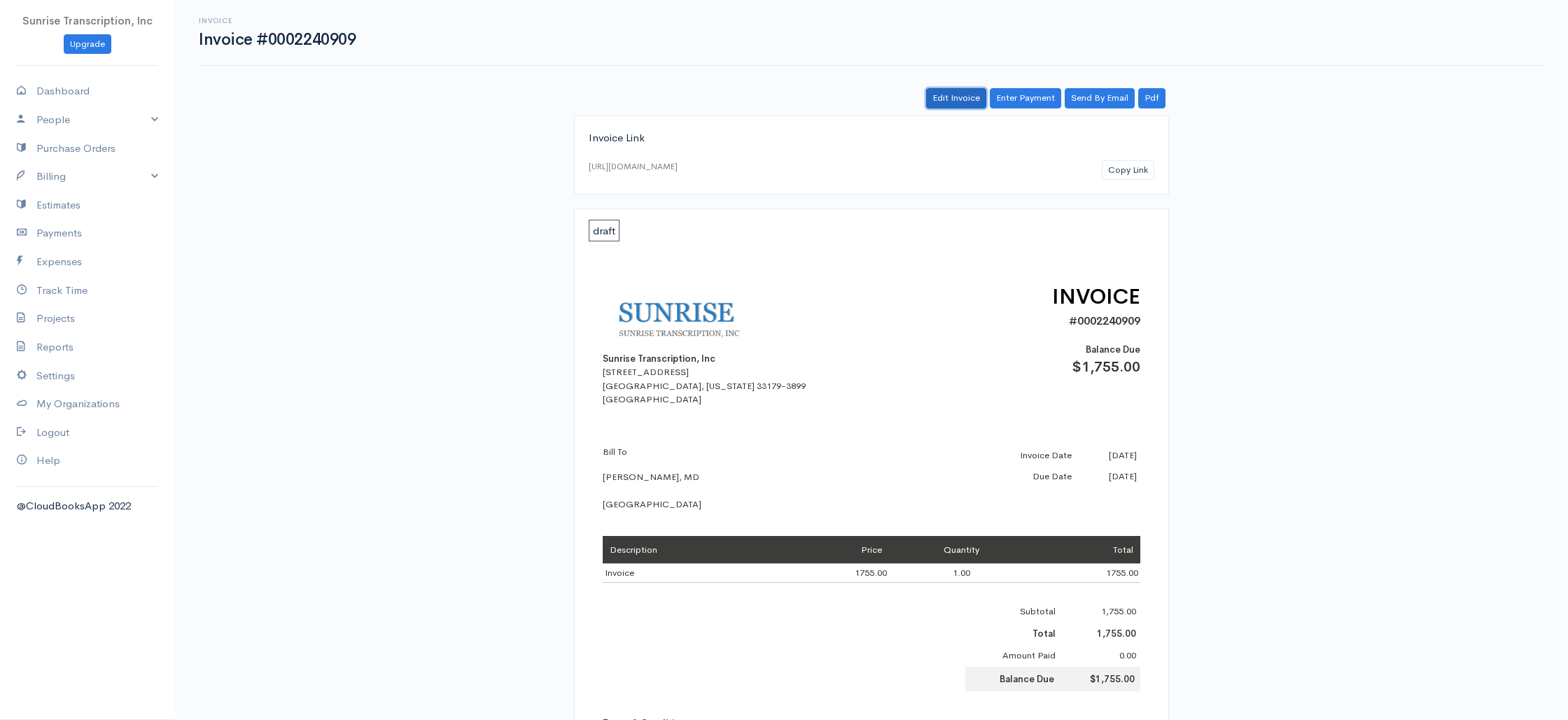
click at [935, 102] on link "Edit Invoice" at bounding box center [956, 99] width 61 height 20
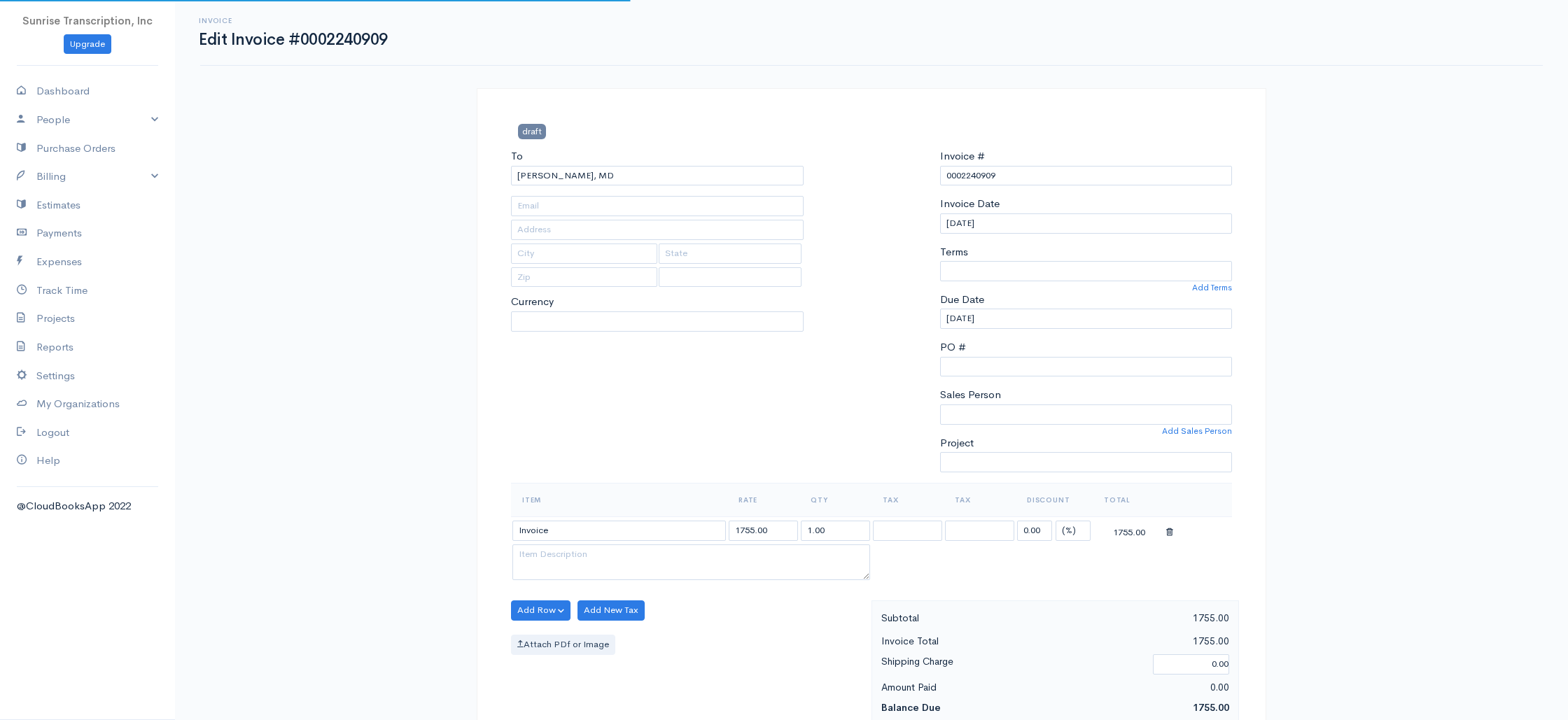
type input "[PERSON_NAME][EMAIL_ADDRESS][DOMAIN_NAME]"
select select
select select "0"
select select "[GEOGRAPHIC_DATA]"
select select "USD"
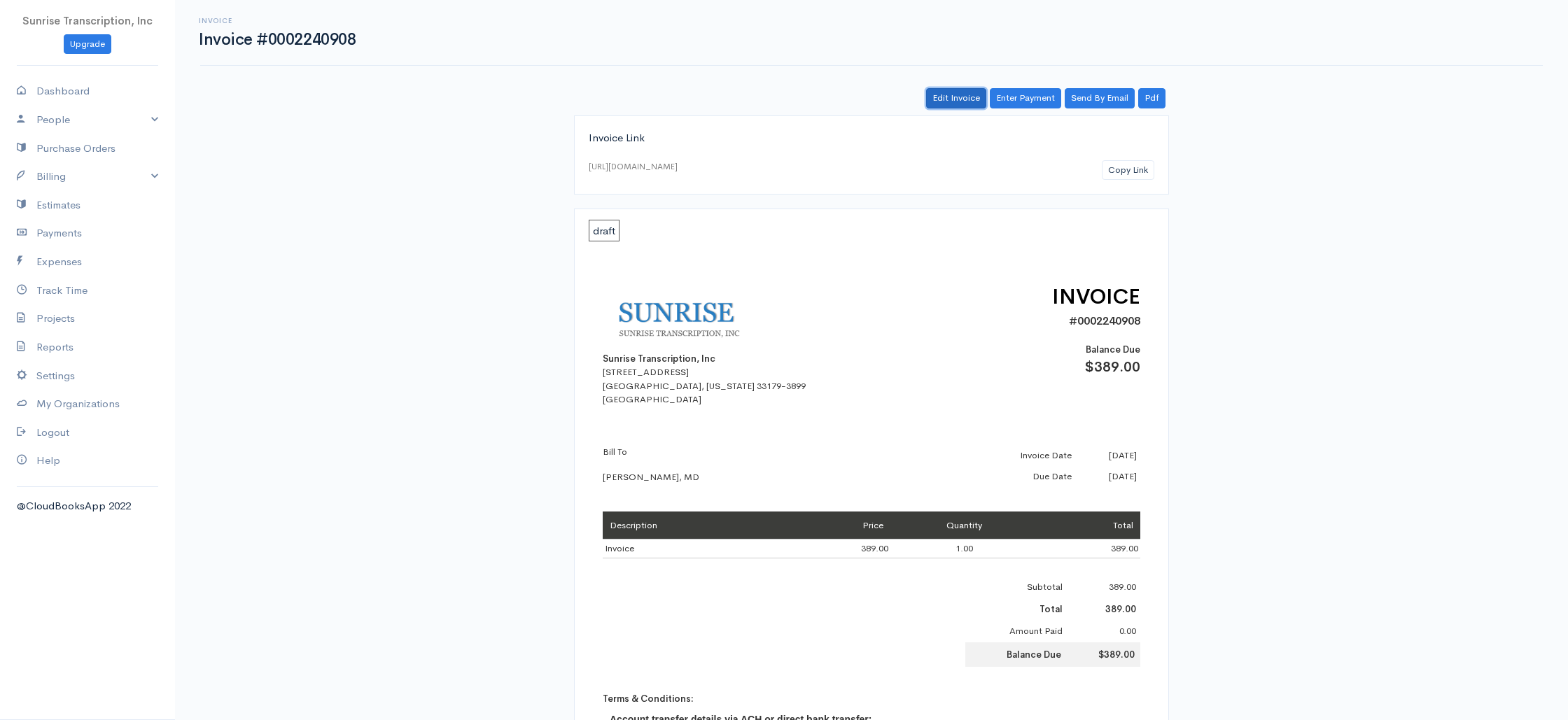
click at [941, 104] on link "Edit Invoice" at bounding box center [956, 99] width 61 height 20
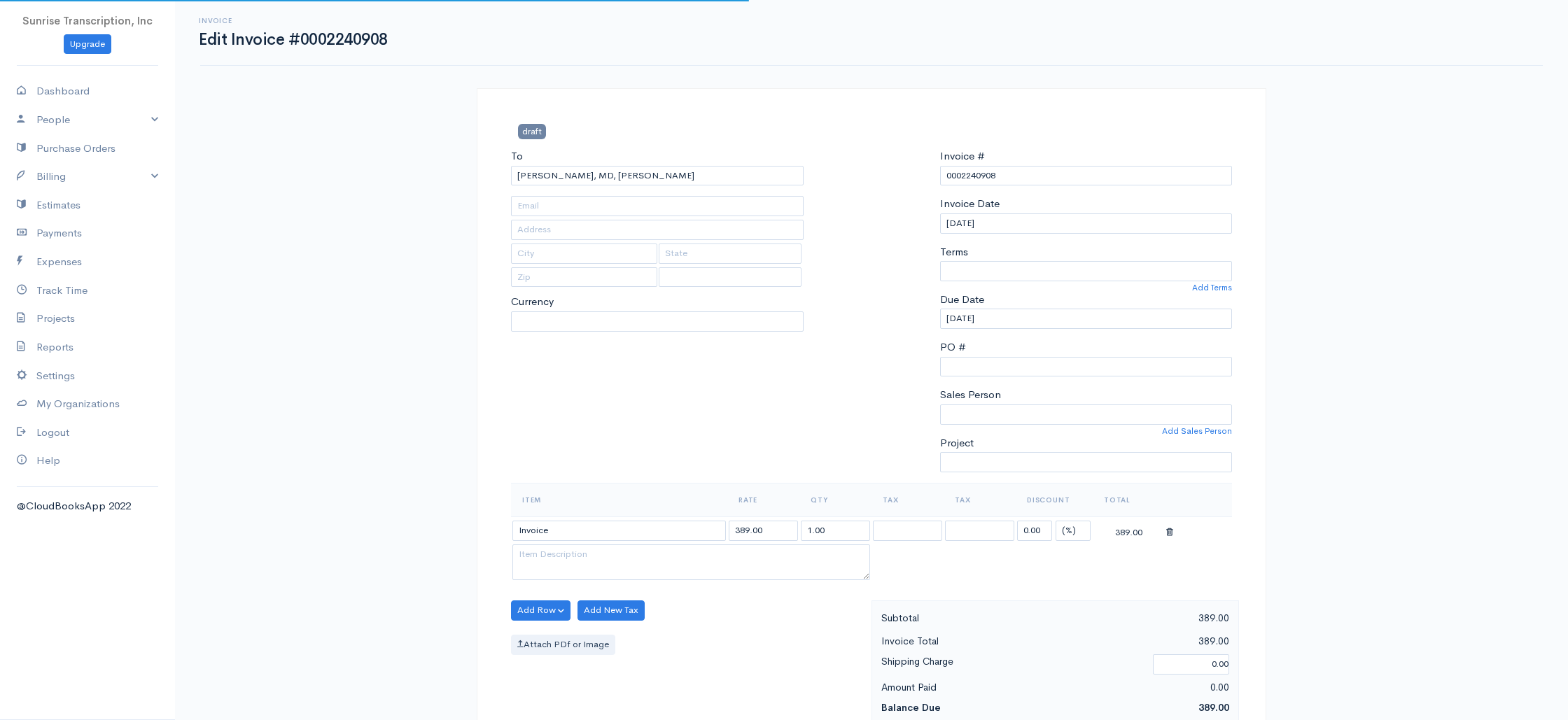
type input "[EMAIL_ADDRESS][DOMAIN_NAME]"
select select
select select "0"
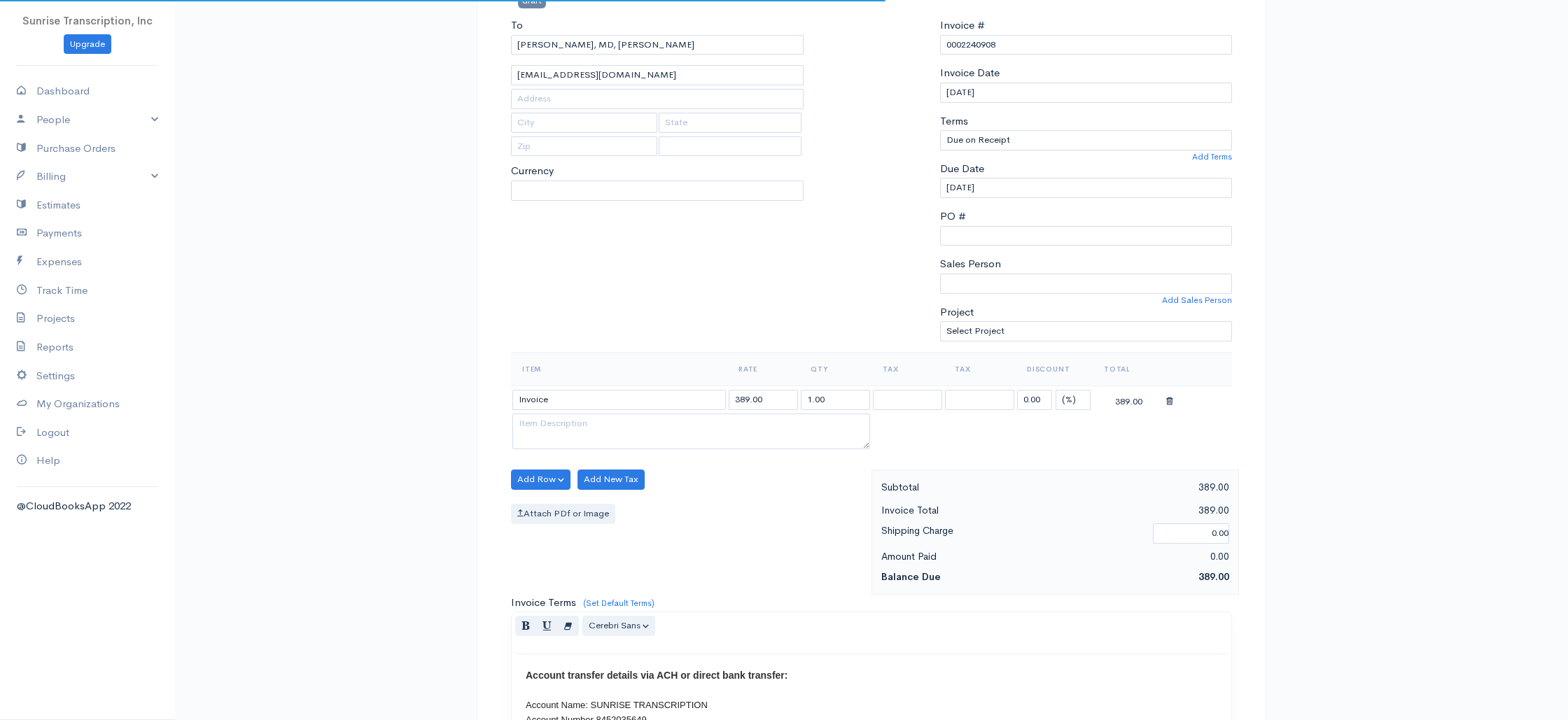
select select "[GEOGRAPHIC_DATA]"
select select "USD"
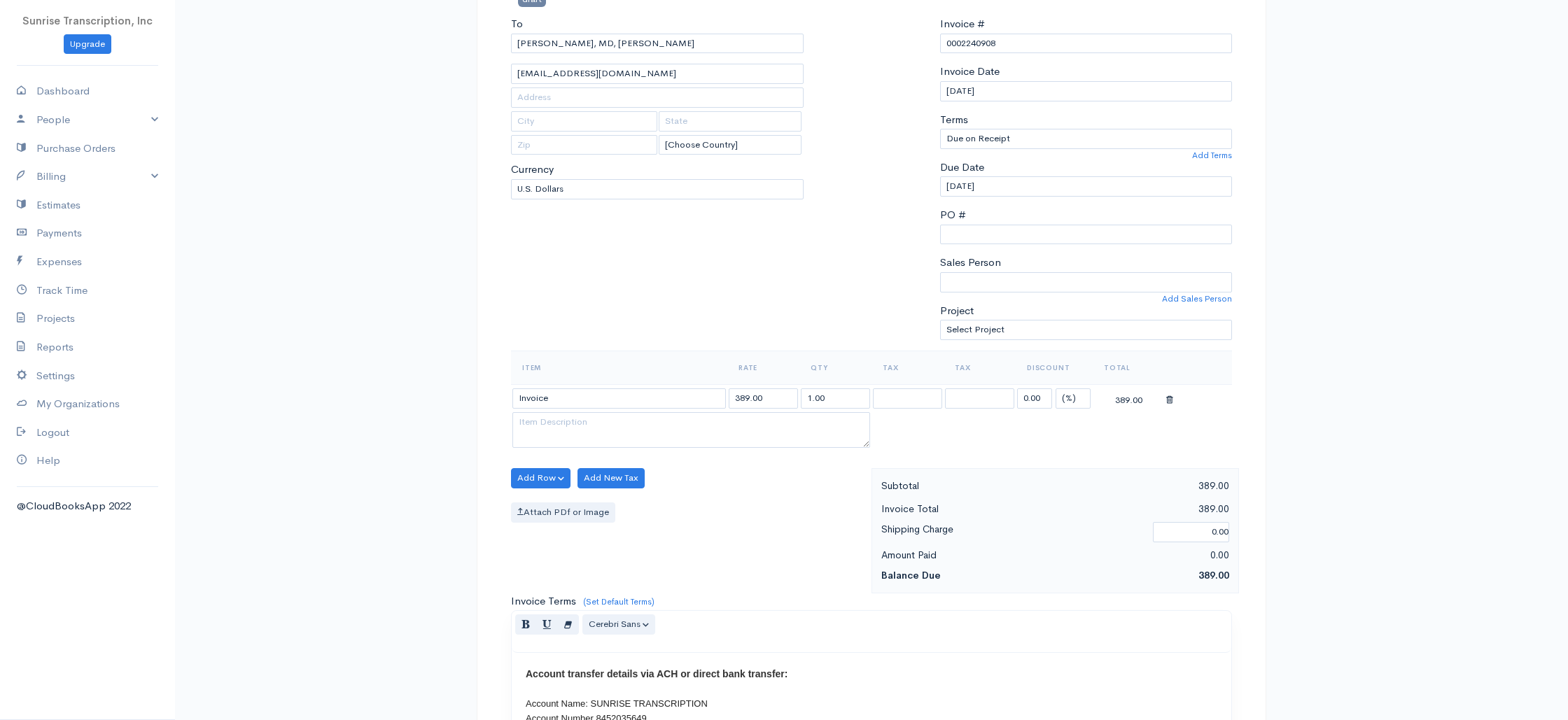
scroll to position [131, 0]
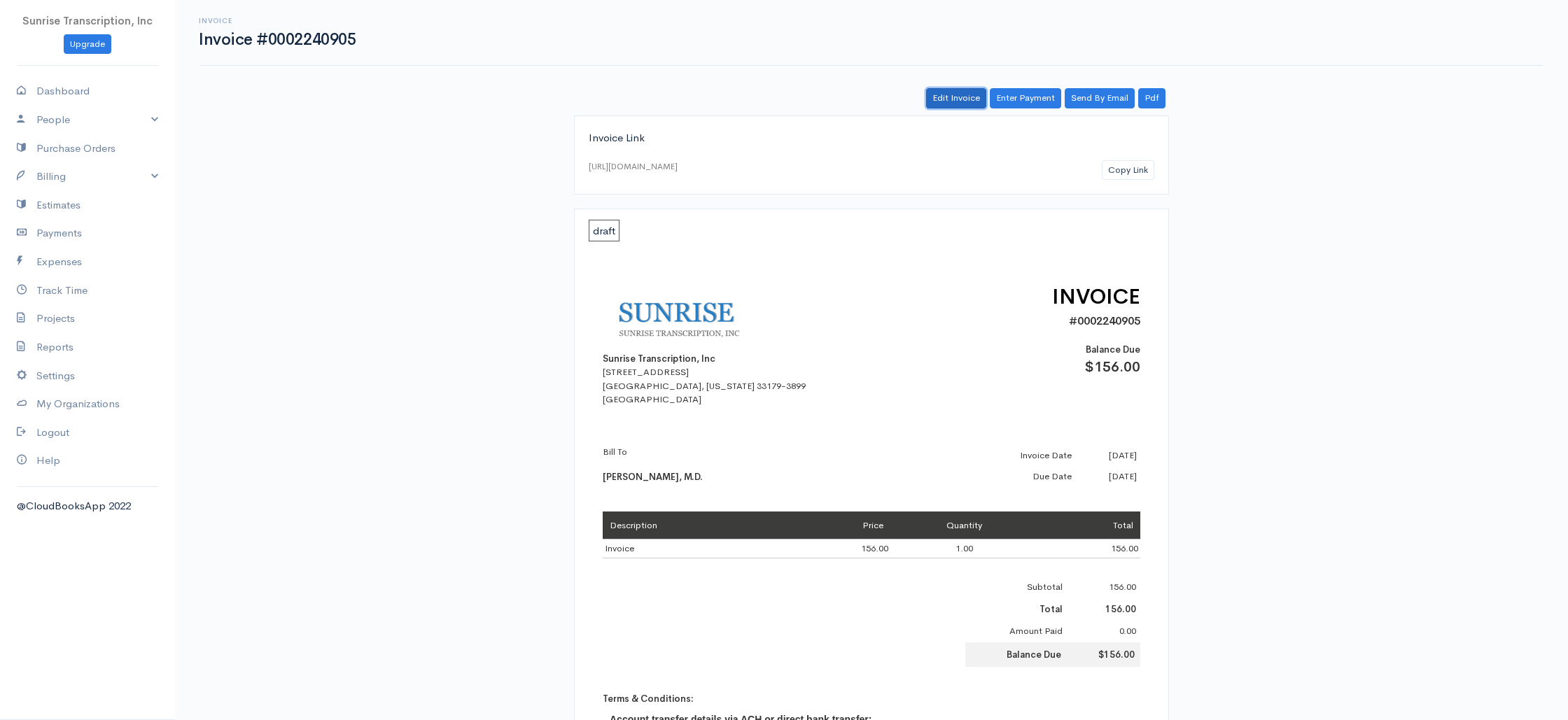
click at [949, 101] on link "Edit Invoice" at bounding box center [956, 99] width 61 height 20
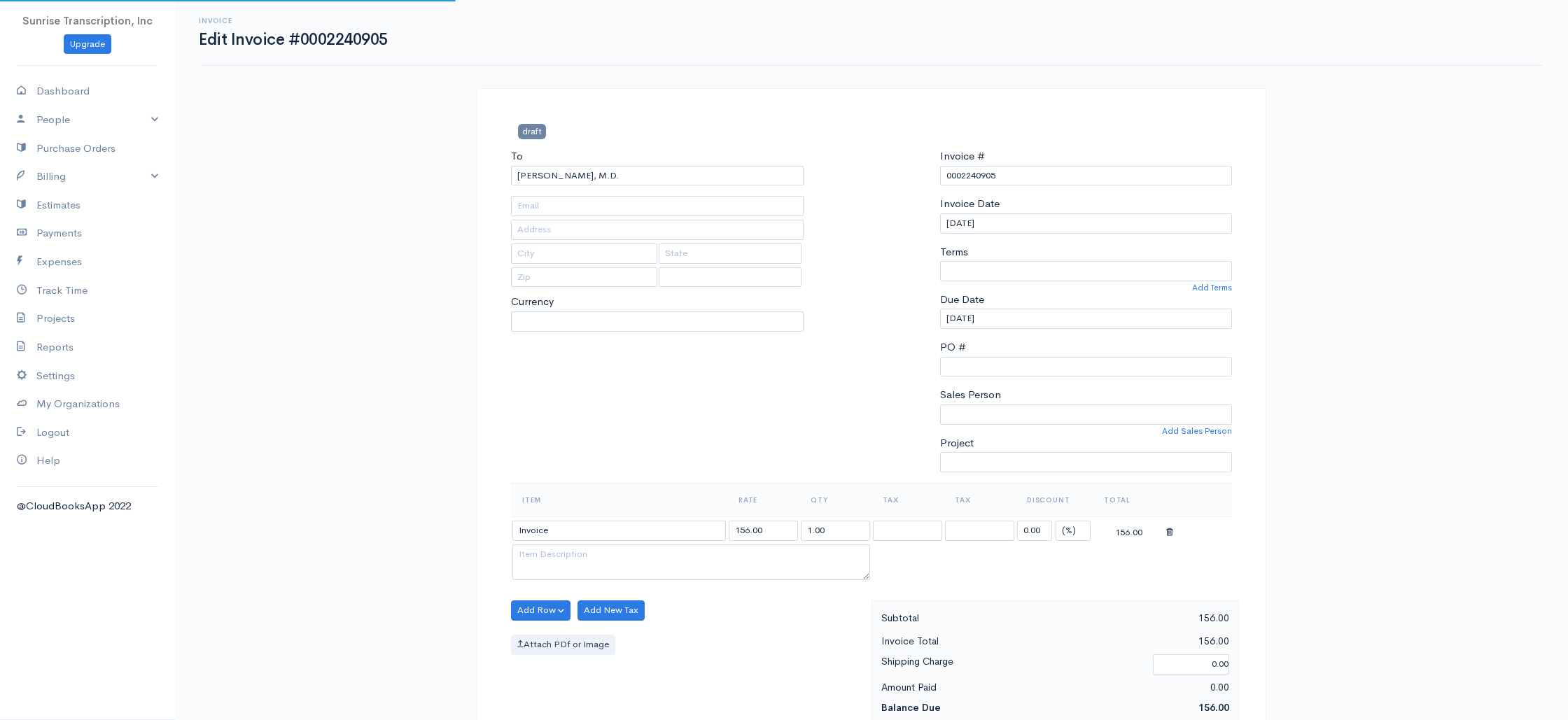
type input "[EMAIL_ADDRESS][DOMAIN_NAME]"
select select
select select "[GEOGRAPHIC_DATA]"
select select "0"
select select "USD"
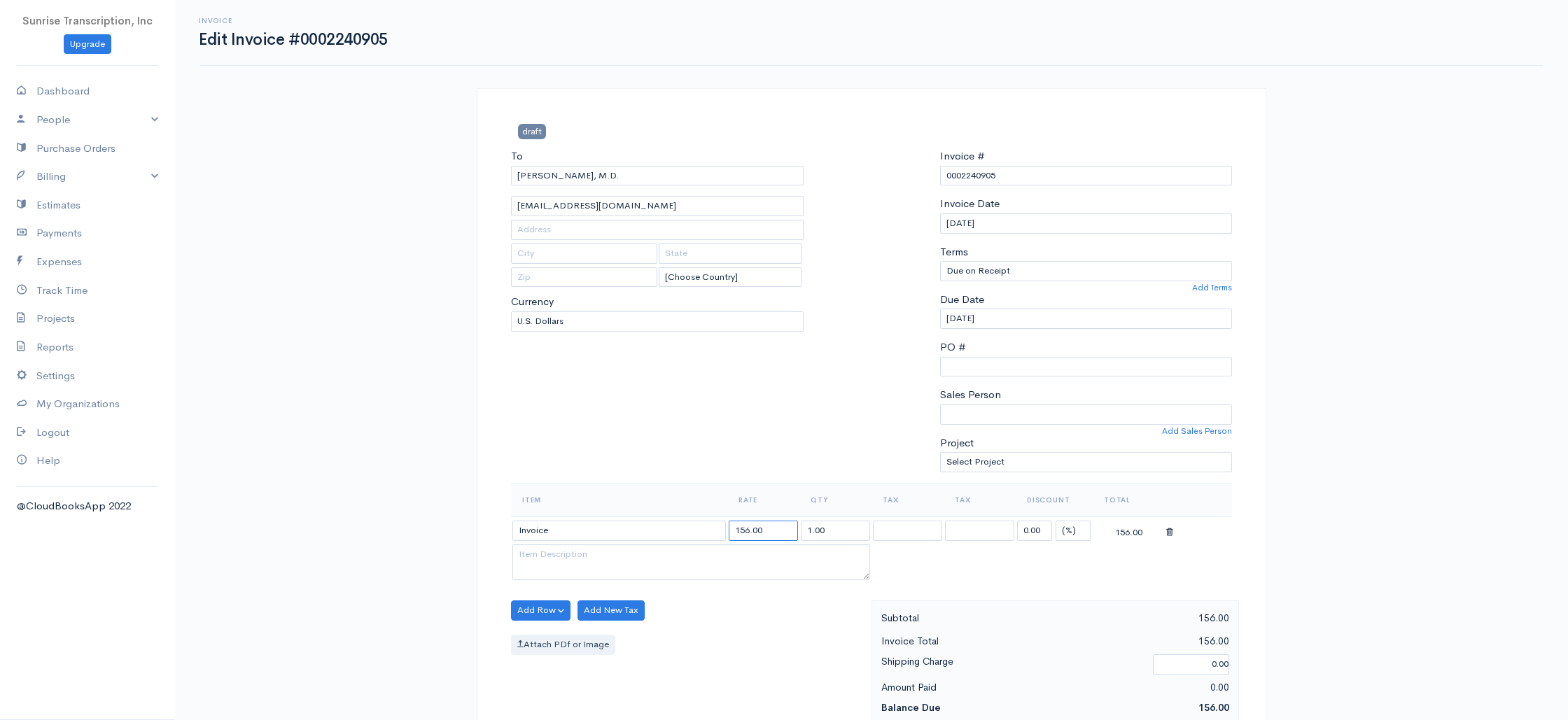
click at [746, 529] on input "156.00" at bounding box center [763, 531] width 69 height 20
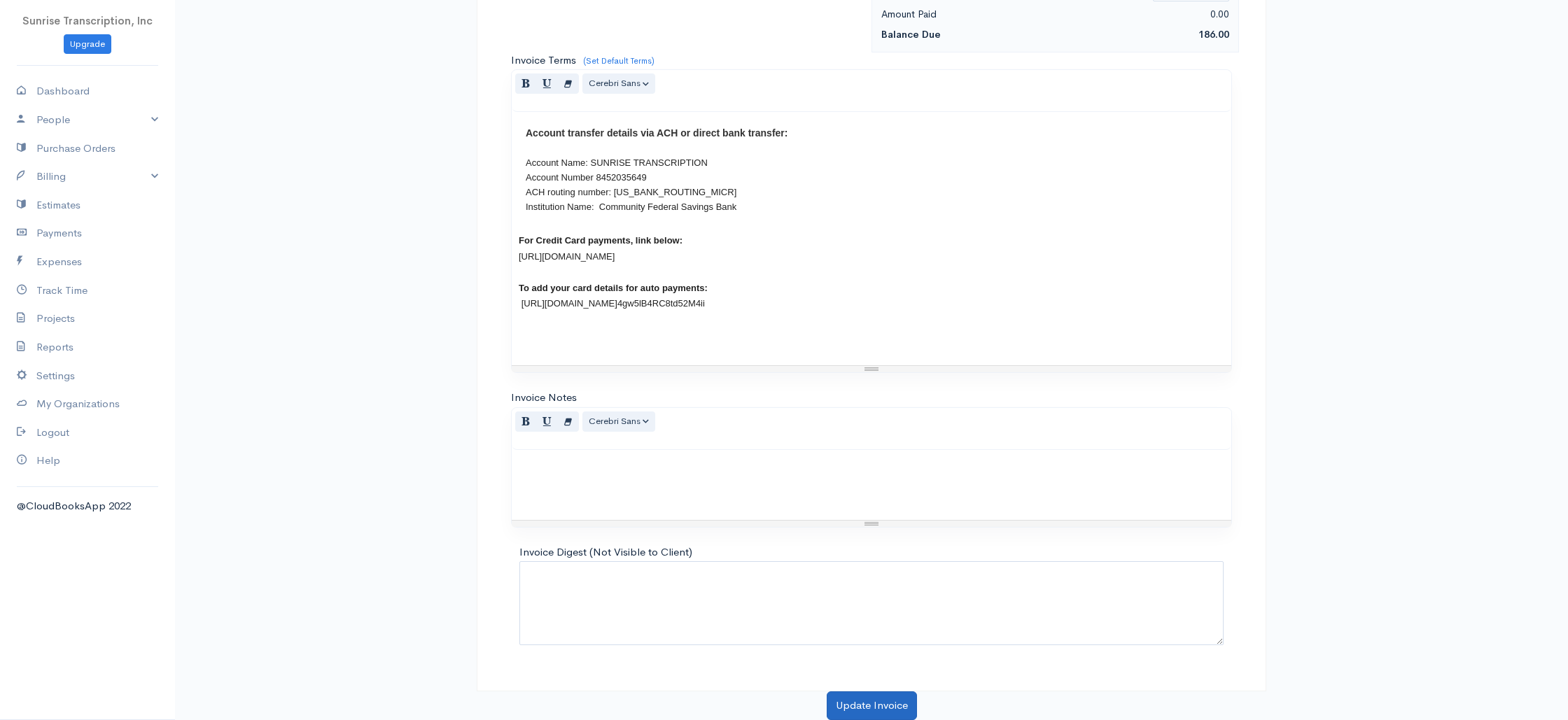
type input "186.00"
drag, startPoint x: 847, startPoint y: 704, endPoint x: 813, endPoint y: 523, distance: 184.2
click at [847, 704] on button "Update Invoice" at bounding box center [871, 705] width 90 height 29
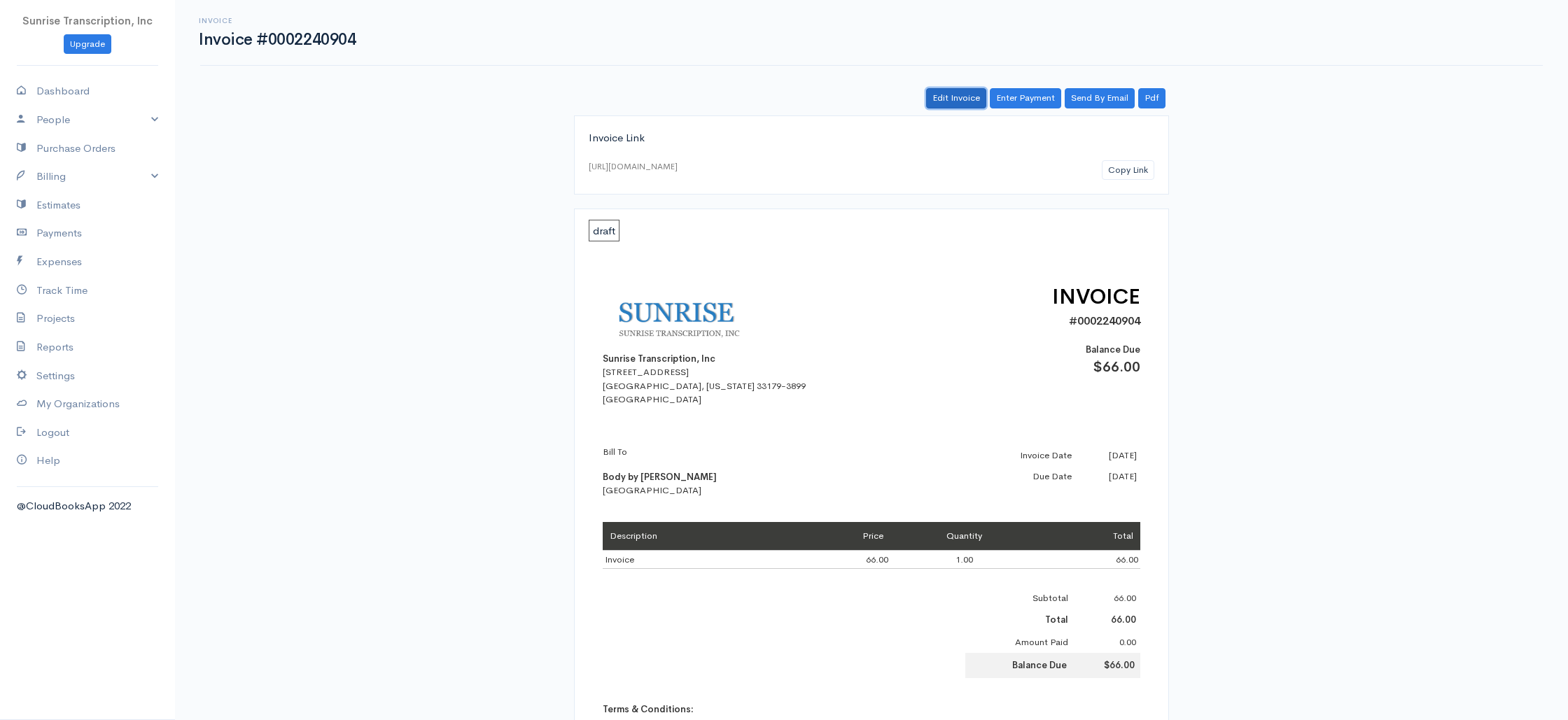
click at [981, 97] on link "Edit Invoice" at bounding box center [956, 99] width 61 height 20
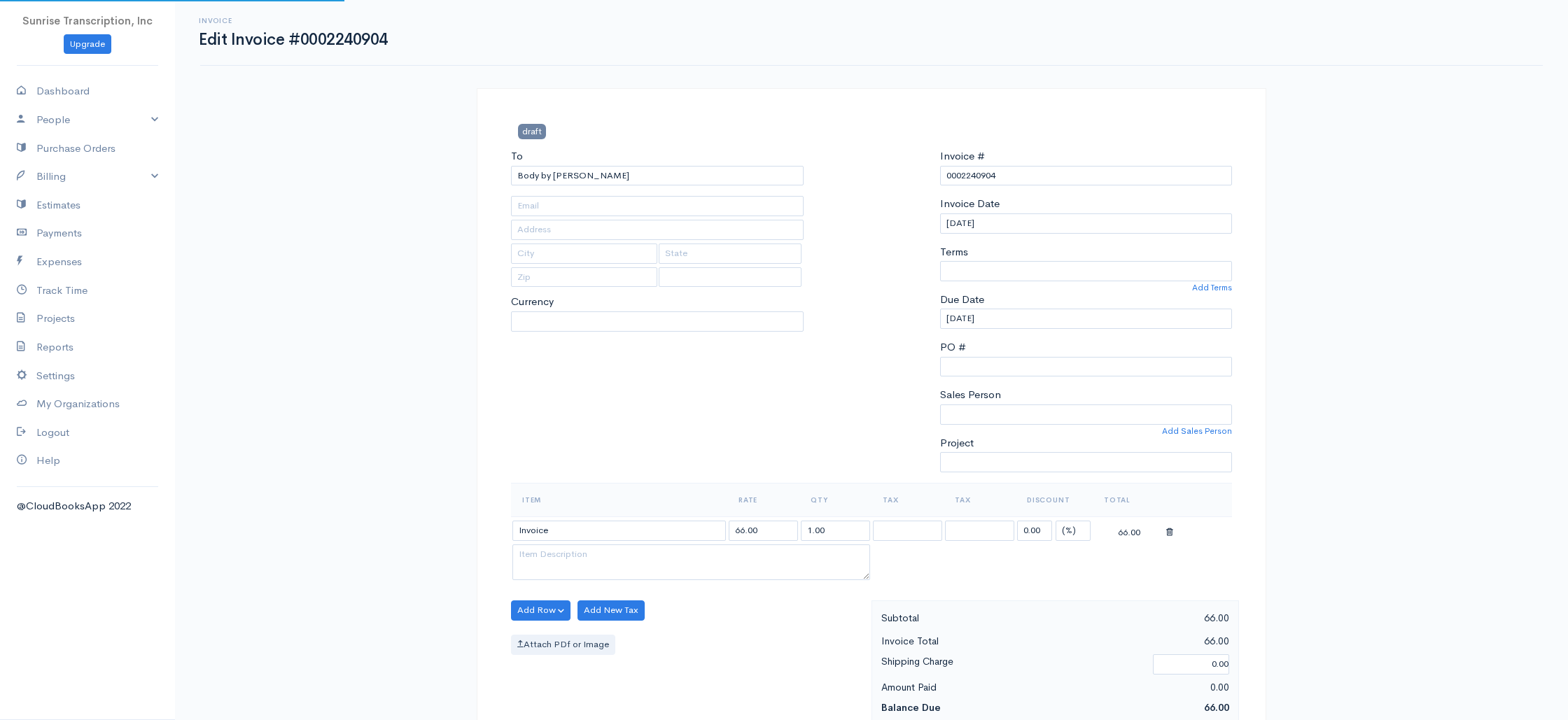
type input "[EMAIL_ADDRESS][DOMAIN_NAME]"
select select
select select "0"
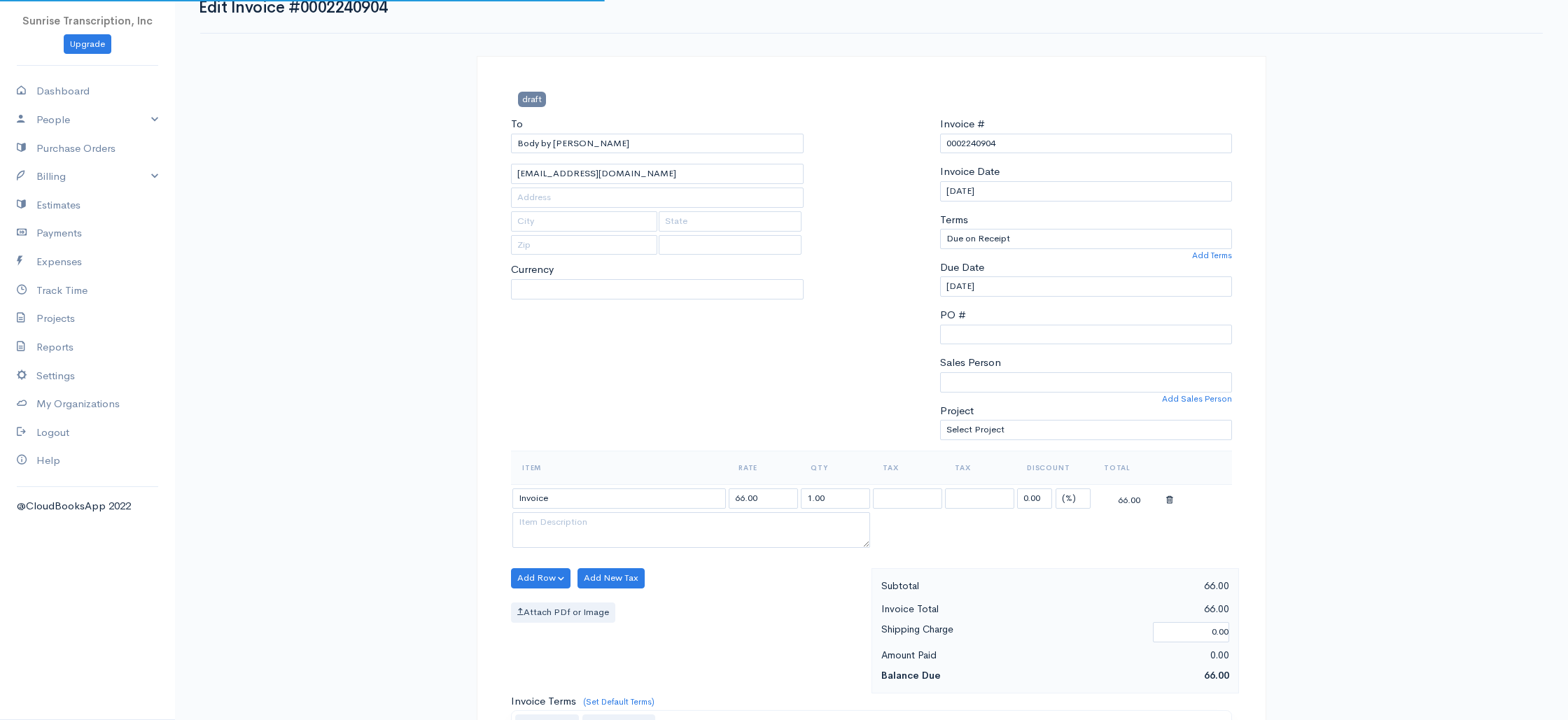
scroll to position [102, 0]
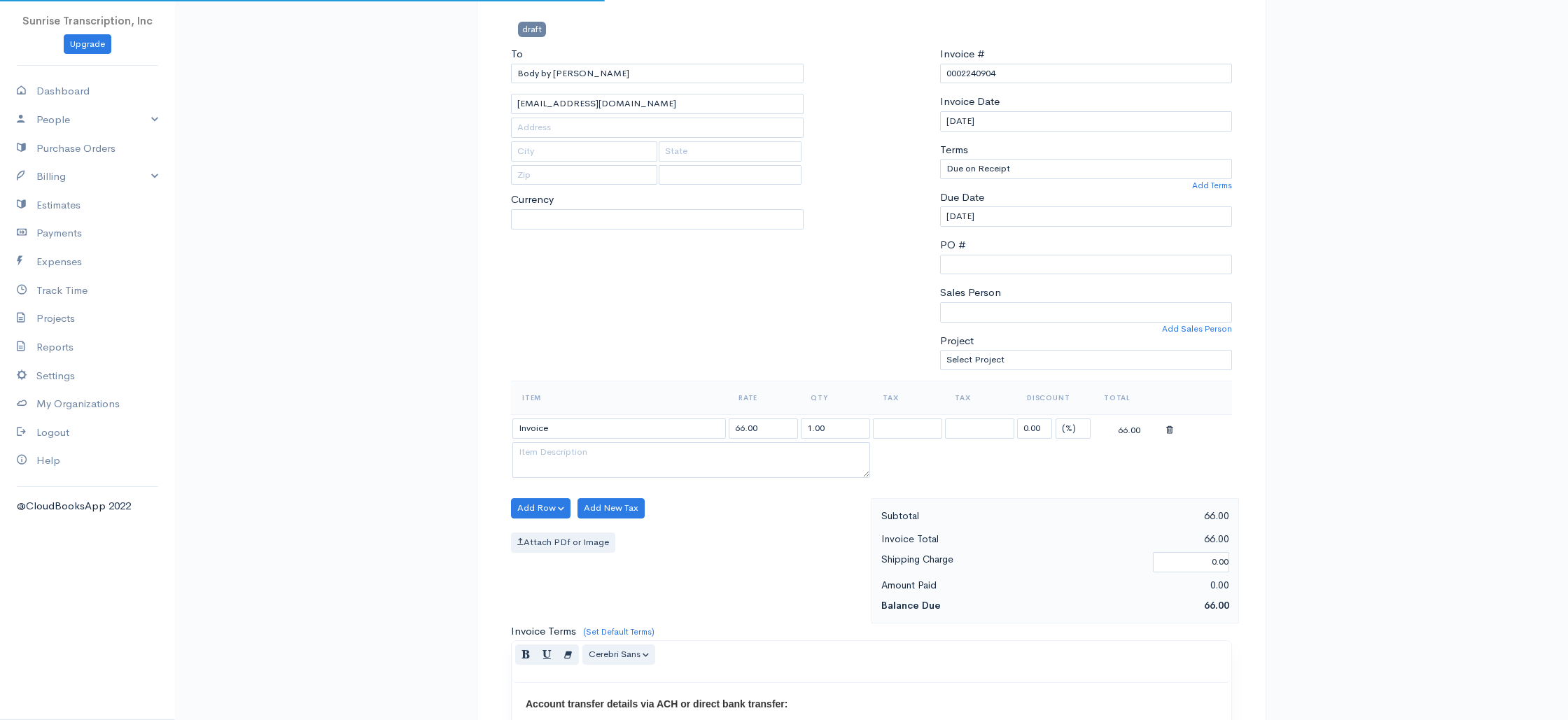
select select "[GEOGRAPHIC_DATA]"
select select "USD"
drag, startPoint x: 742, startPoint y: 429, endPoint x: 720, endPoint y: 428, distance: 22.0
click at [720, 428] on tr "Invoice 66.00 1.00 0.00 (%) Flat 66.00" at bounding box center [871, 428] width 721 height 27
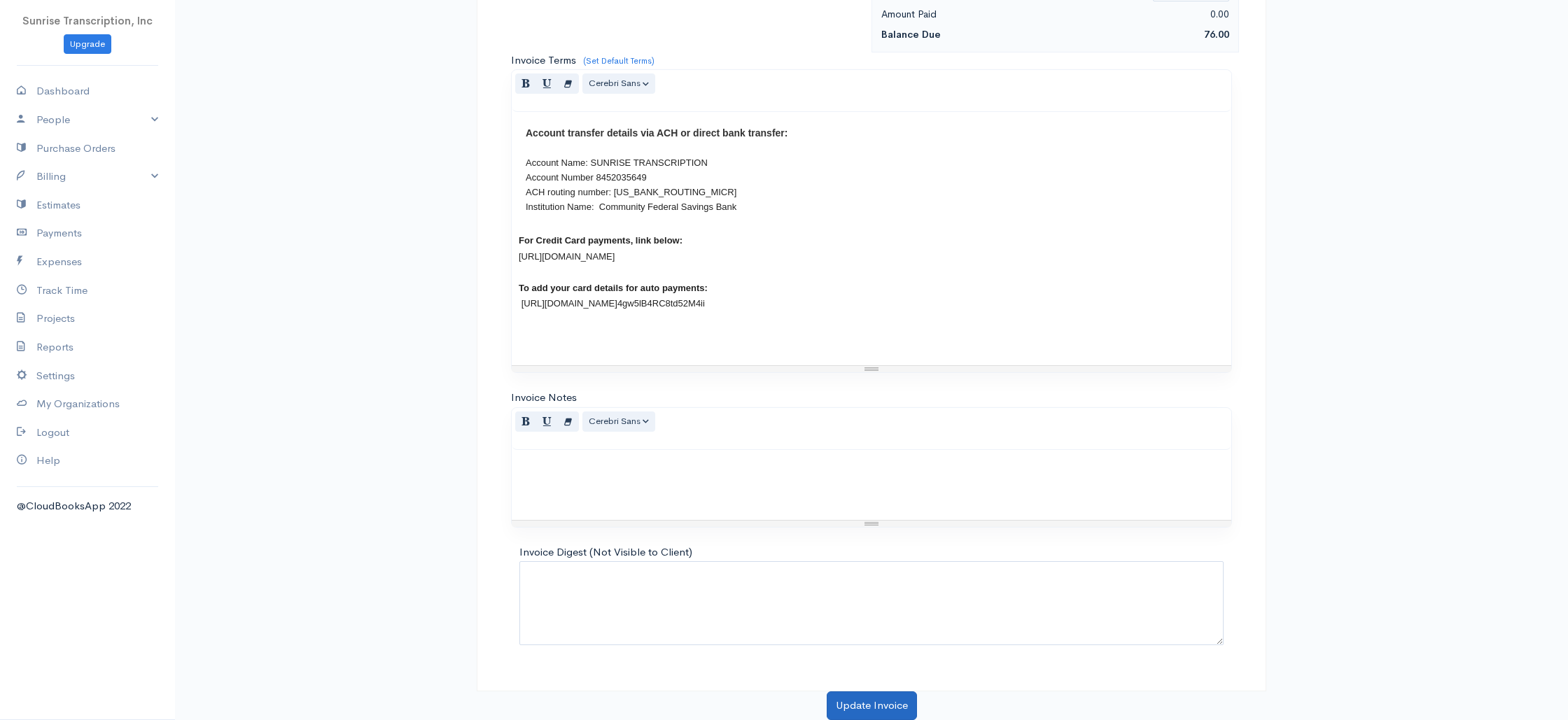
type input "76.00"
drag, startPoint x: 864, startPoint y: 701, endPoint x: 845, endPoint y: 615, distance: 88.1
click at [864, 701] on button "Update Invoice" at bounding box center [871, 705] width 90 height 29
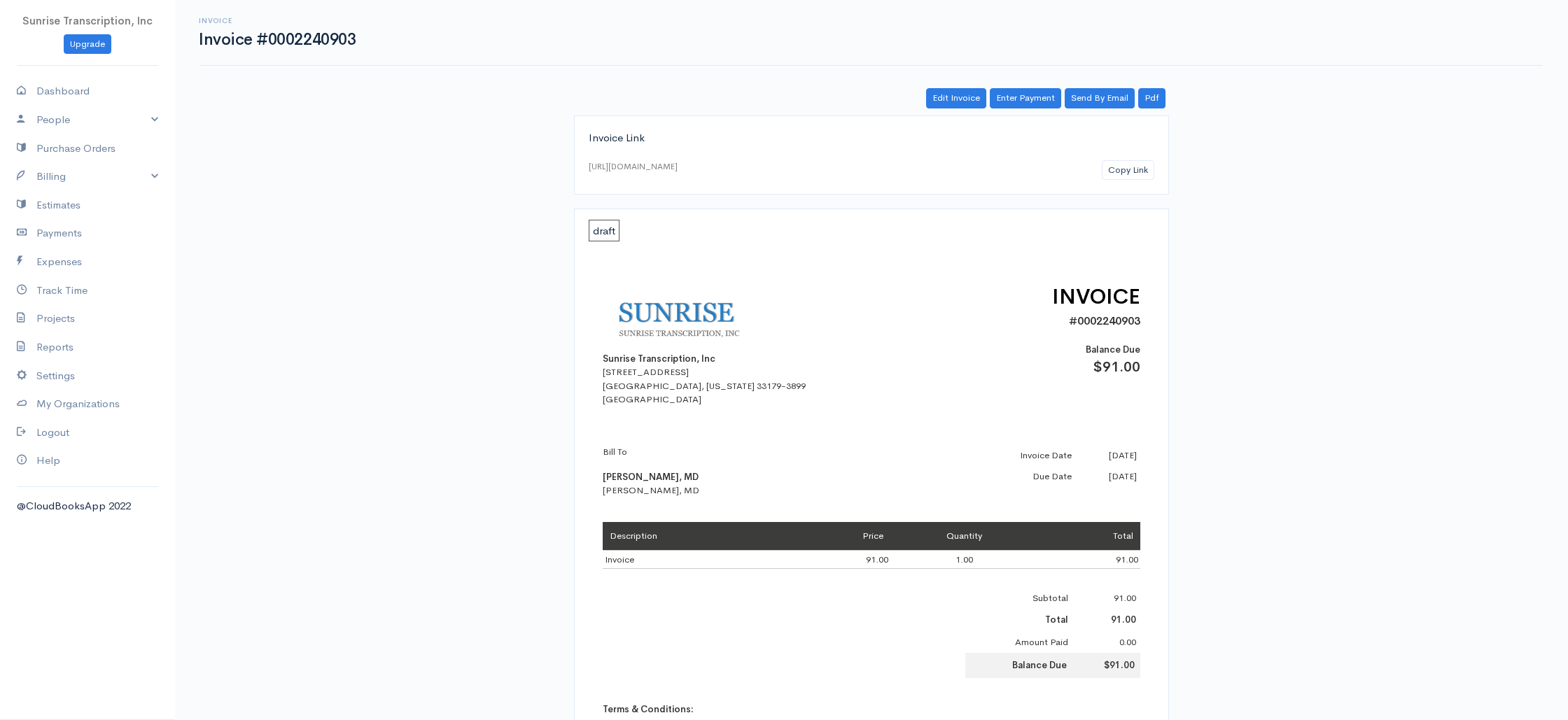
click at [954, 86] on div "Invoice Invoice #0002240903 Actions Edit Invoice Enter Payment Print Send By Em…" at bounding box center [871, 534] width 1393 height 1067
click at [955, 96] on link "Edit Invoice" at bounding box center [956, 99] width 61 height 20
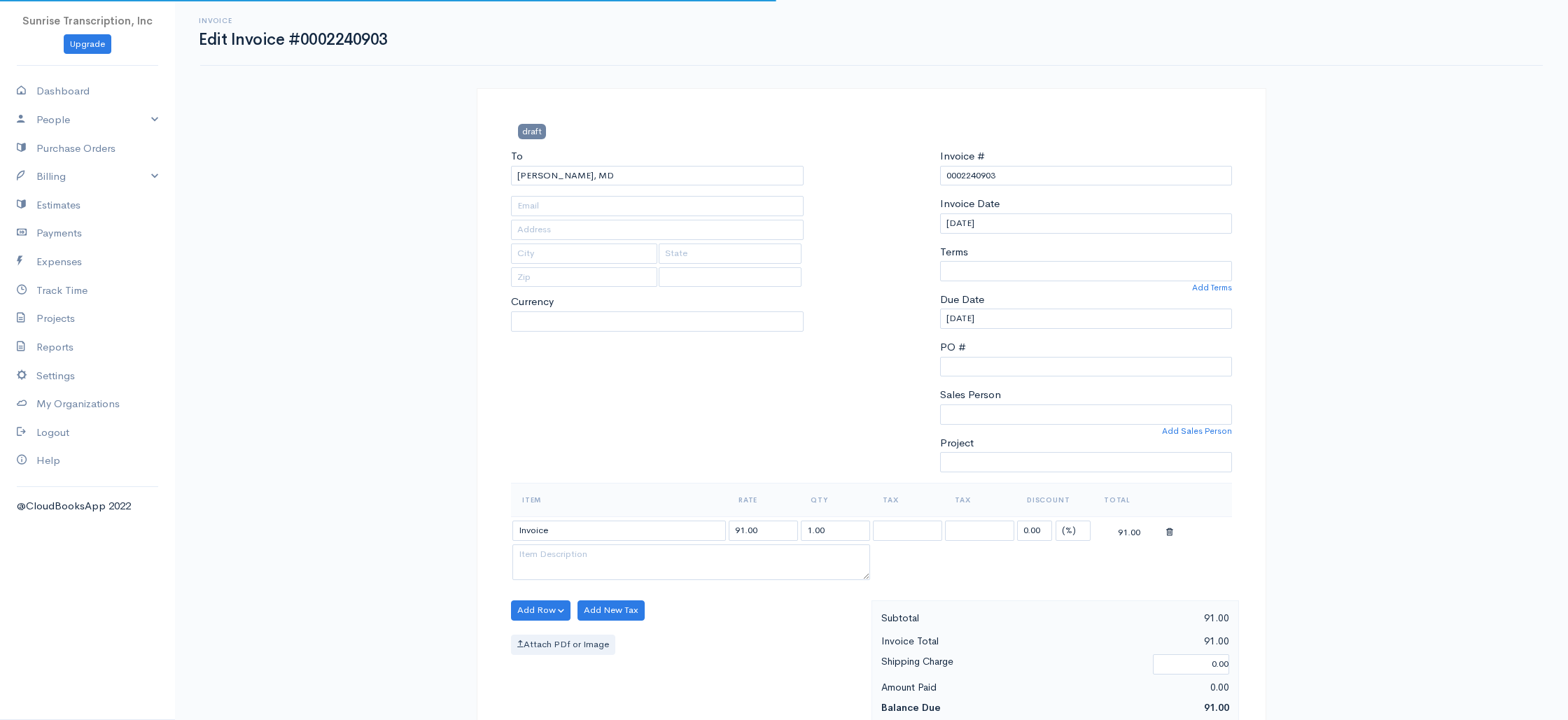
type input "rchaffoomd@gmail.com"
select select
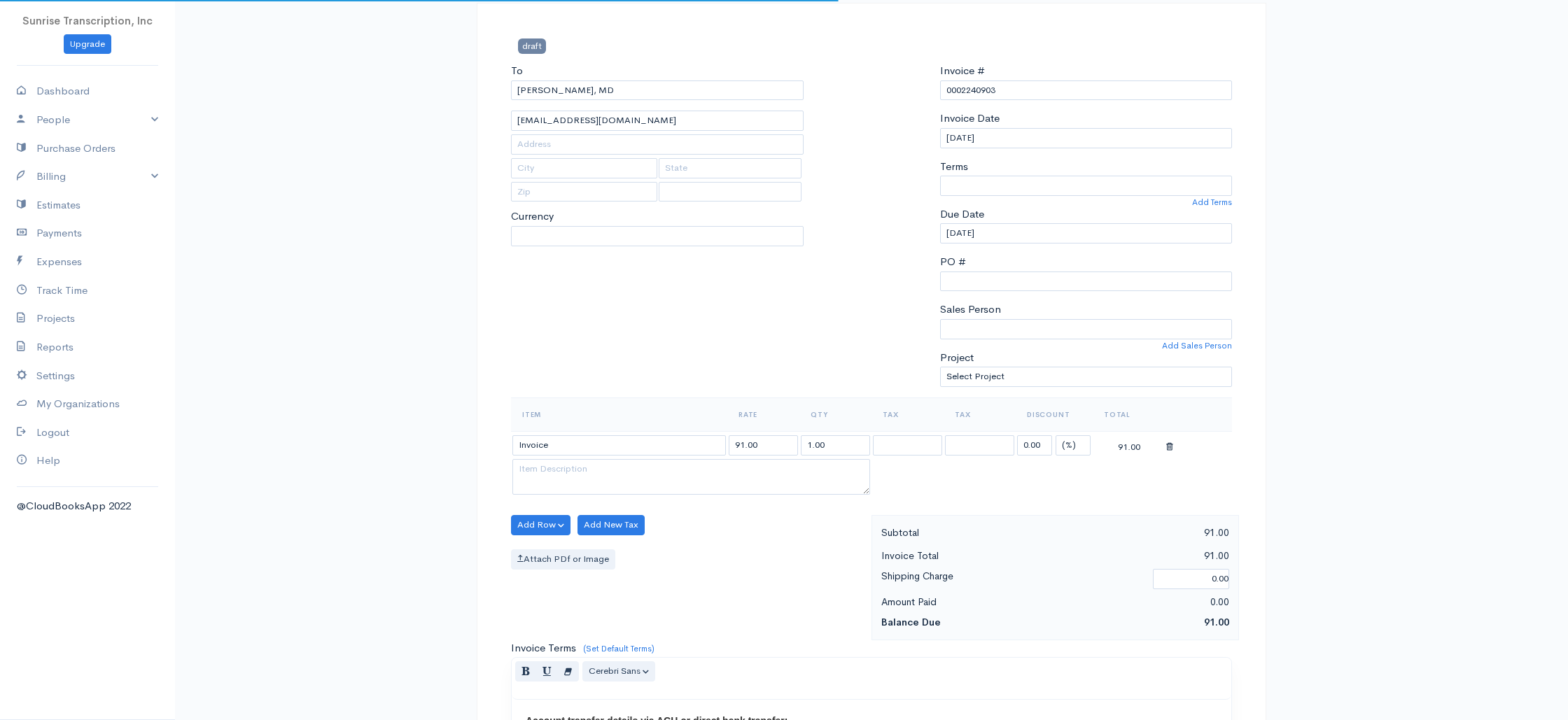
select select "0"
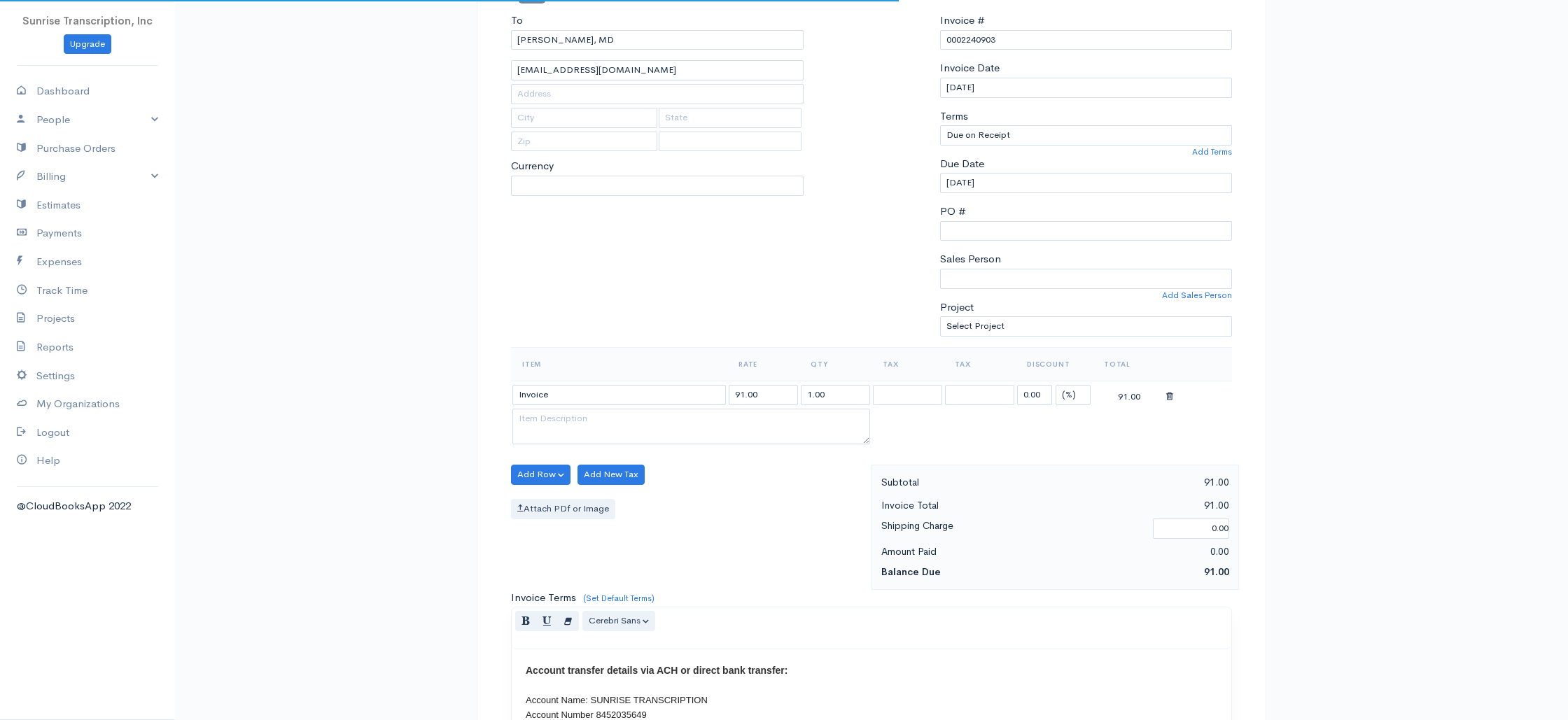
select select "[GEOGRAPHIC_DATA]"
select select "USD"
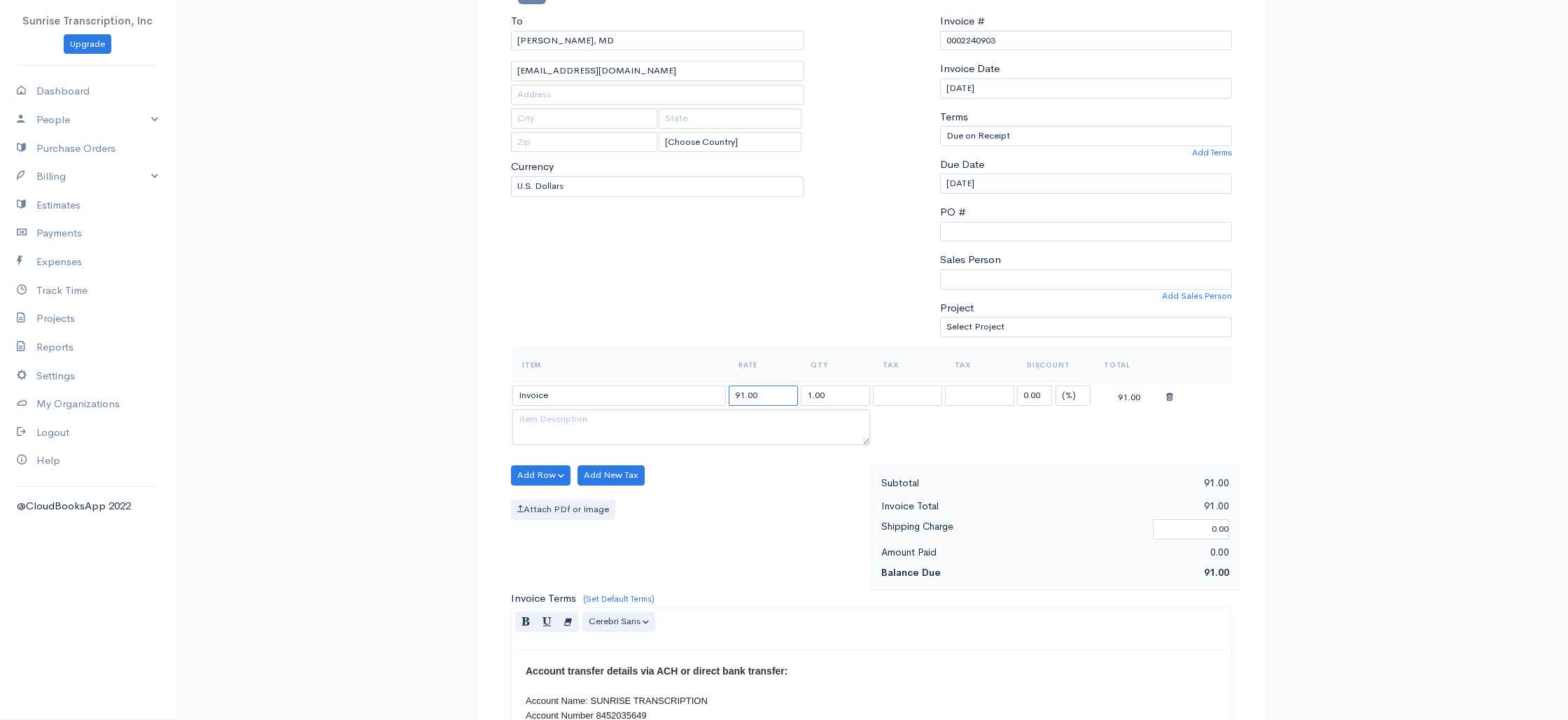
scroll to position [133, 0]
drag, startPoint x: 741, startPoint y: 396, endPoint x: 721, endPoint y: 395, distance: 20.0
click at [721, 395] on tr "Invoice 91.00 1.00 0.00 (%) Flat 91.00" at bounding box center [871, 396] width 721 height 27
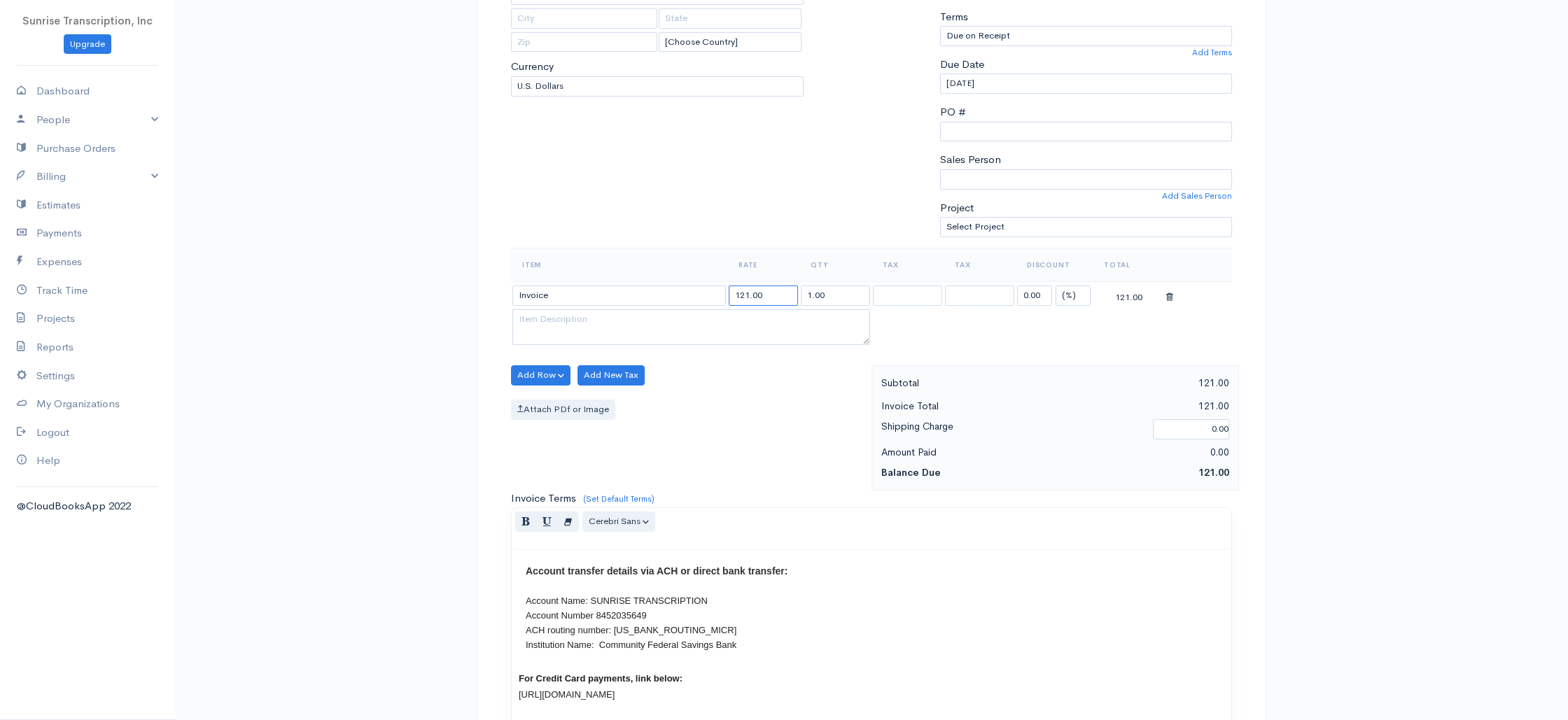
scroll to position [673, 0]
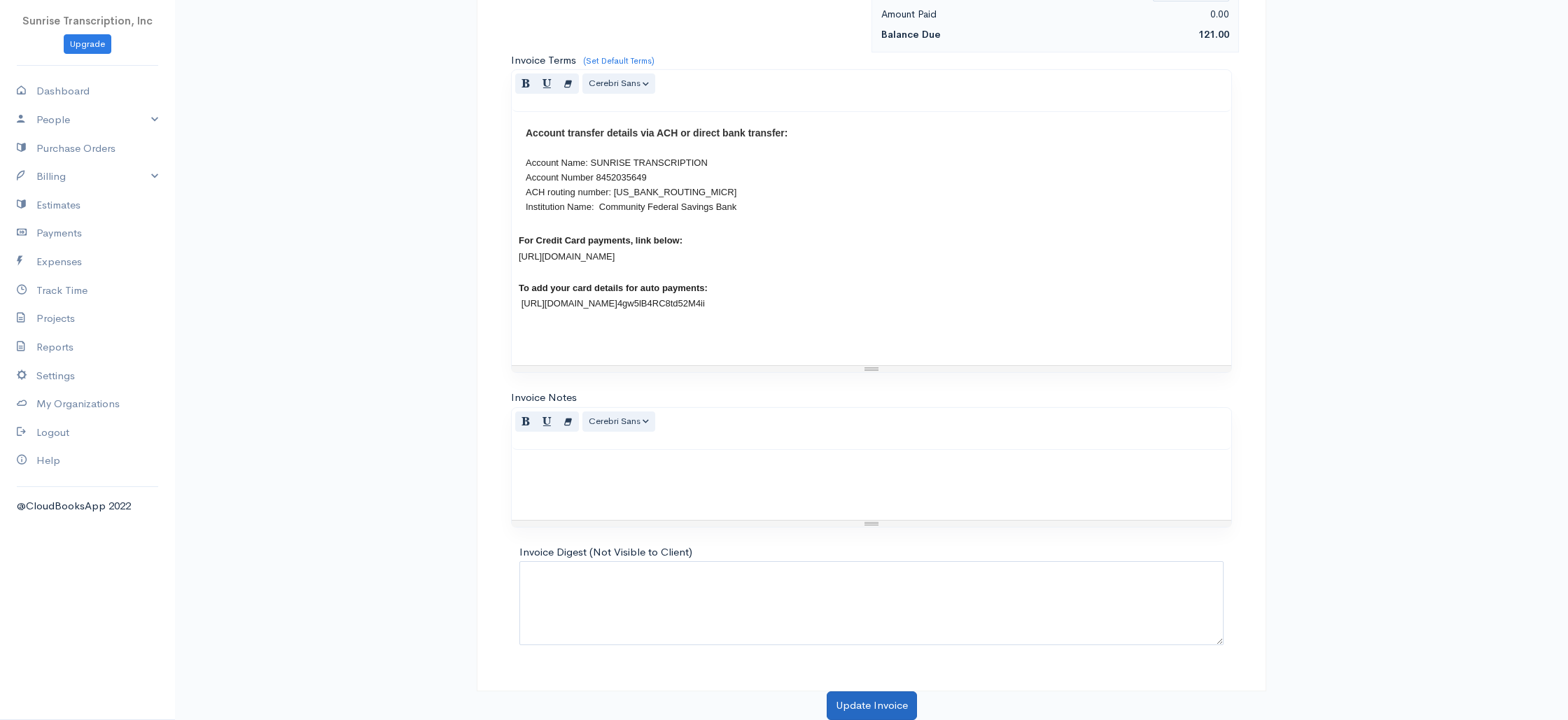
type input "121.00"
drag, startPoint x: 870, startPoint y: 708, endPoint x: 866, endPoint y: 695, distance: 13.6
click at [870, 708] on button "Update Invoice" at bounding box center [871, 705] width 90 height 29
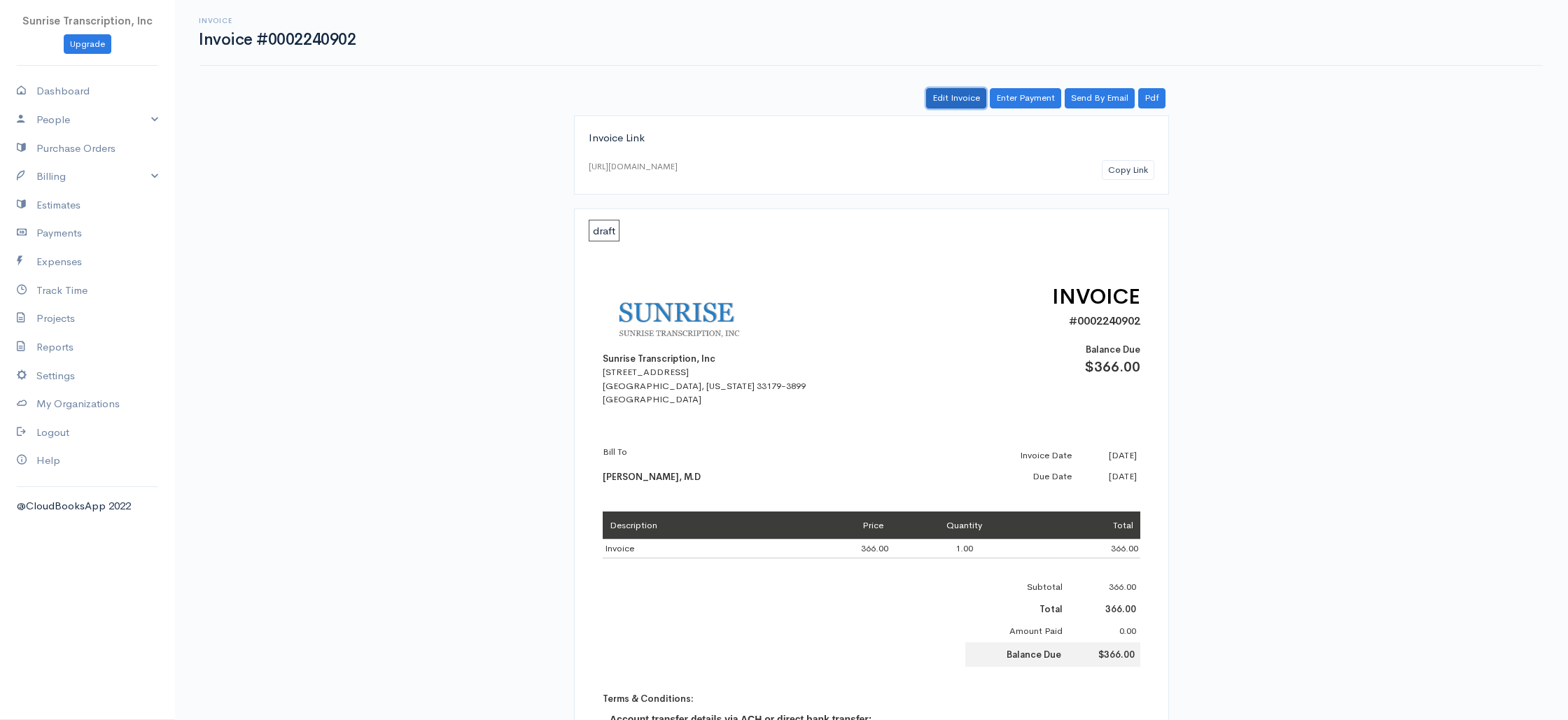
click at [949, 92] on link "Edit Invoice" at bounding box center [956, 99] width 61 height 20
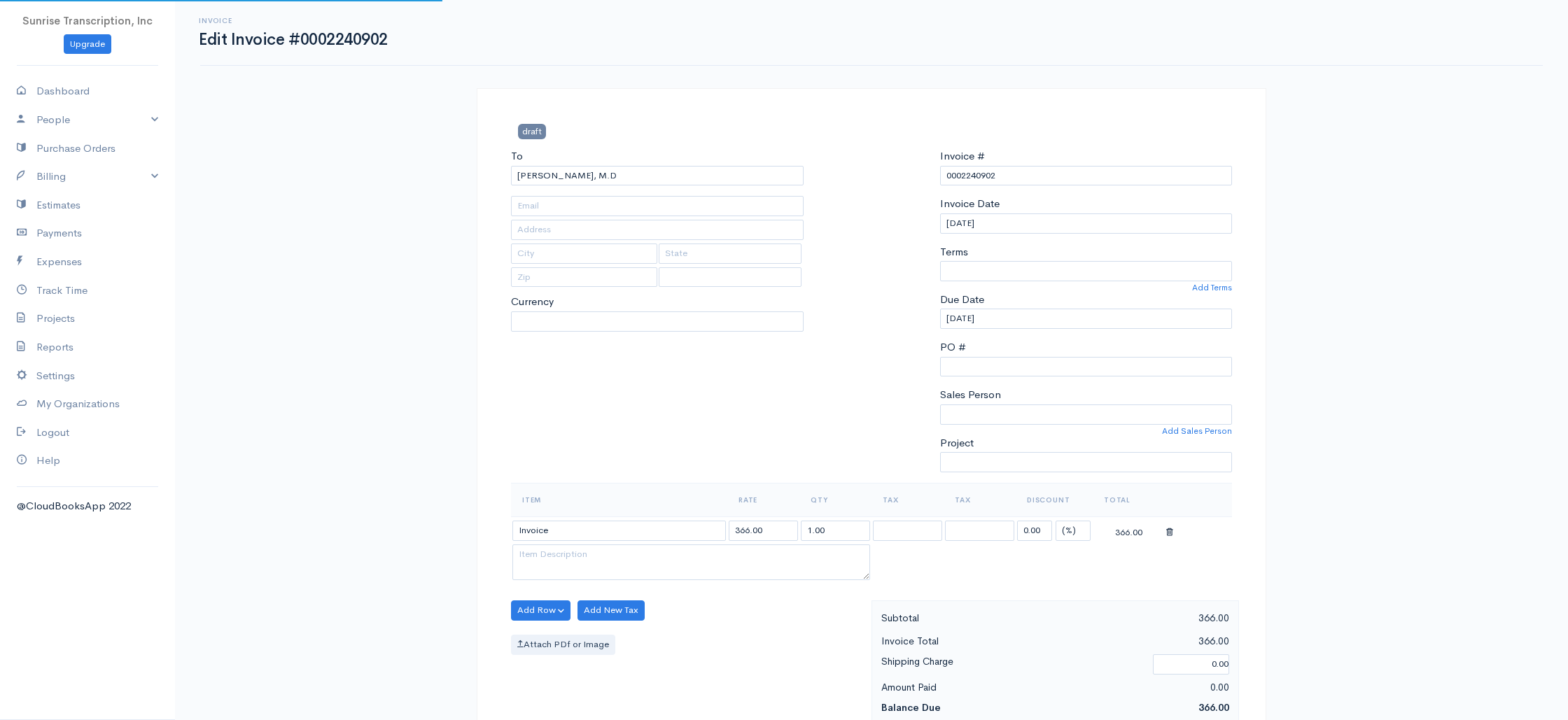
type input "[EMAIL_ADDRESS][DOMAIN_NAME]"
select select
select select "0"
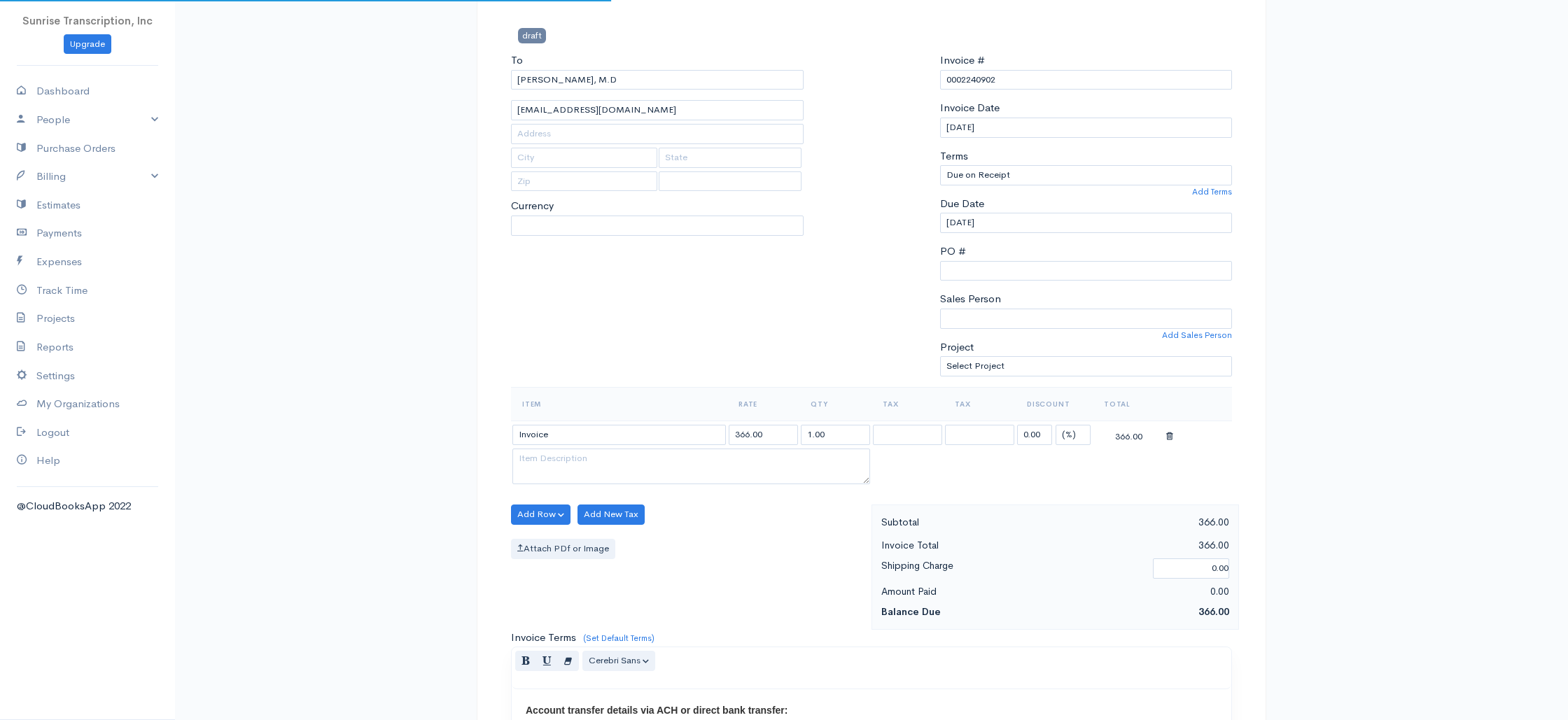
select select "[GEOGRAPHIC_DATA]"
select select "USD"
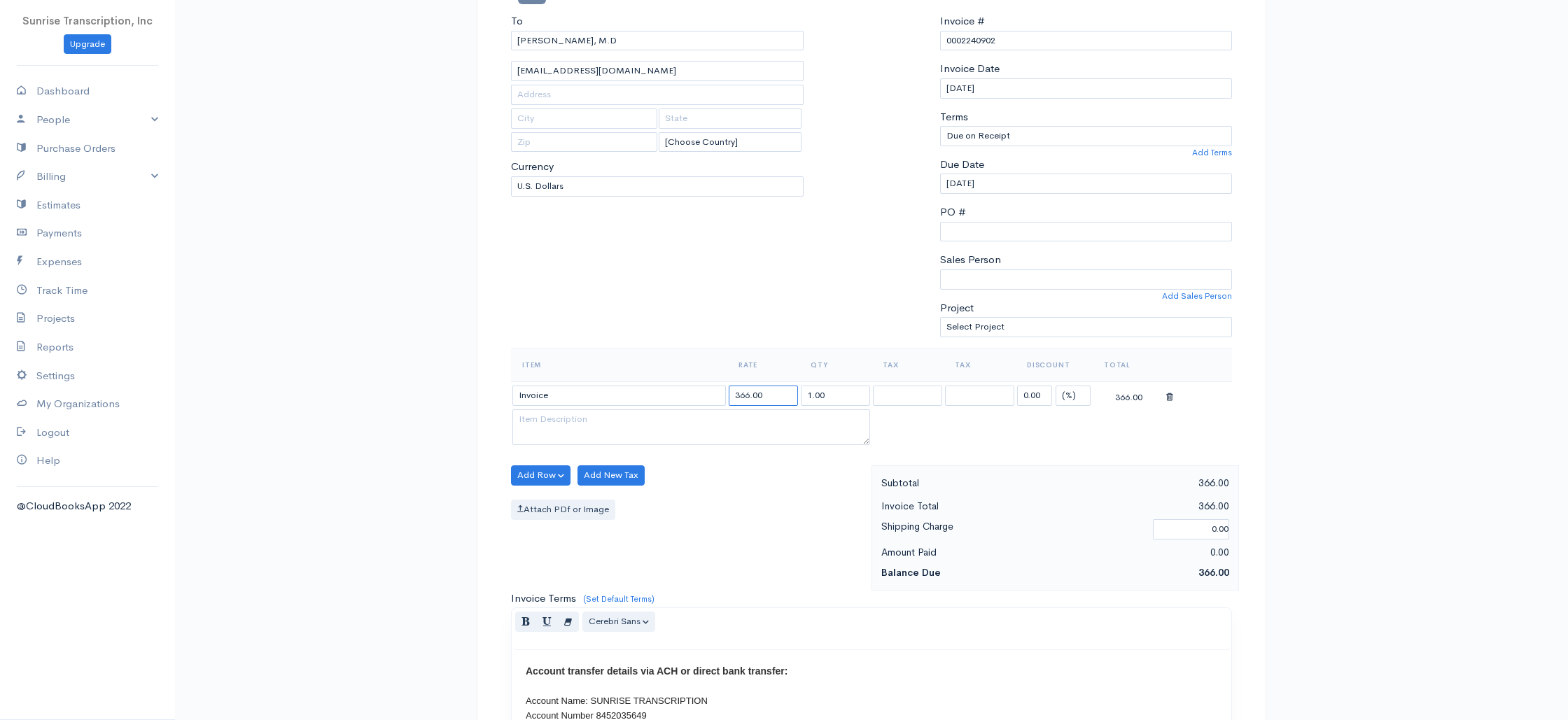
click at [741, 395] on input "366.00" at bounding box center [763, 396] width 69 height 20
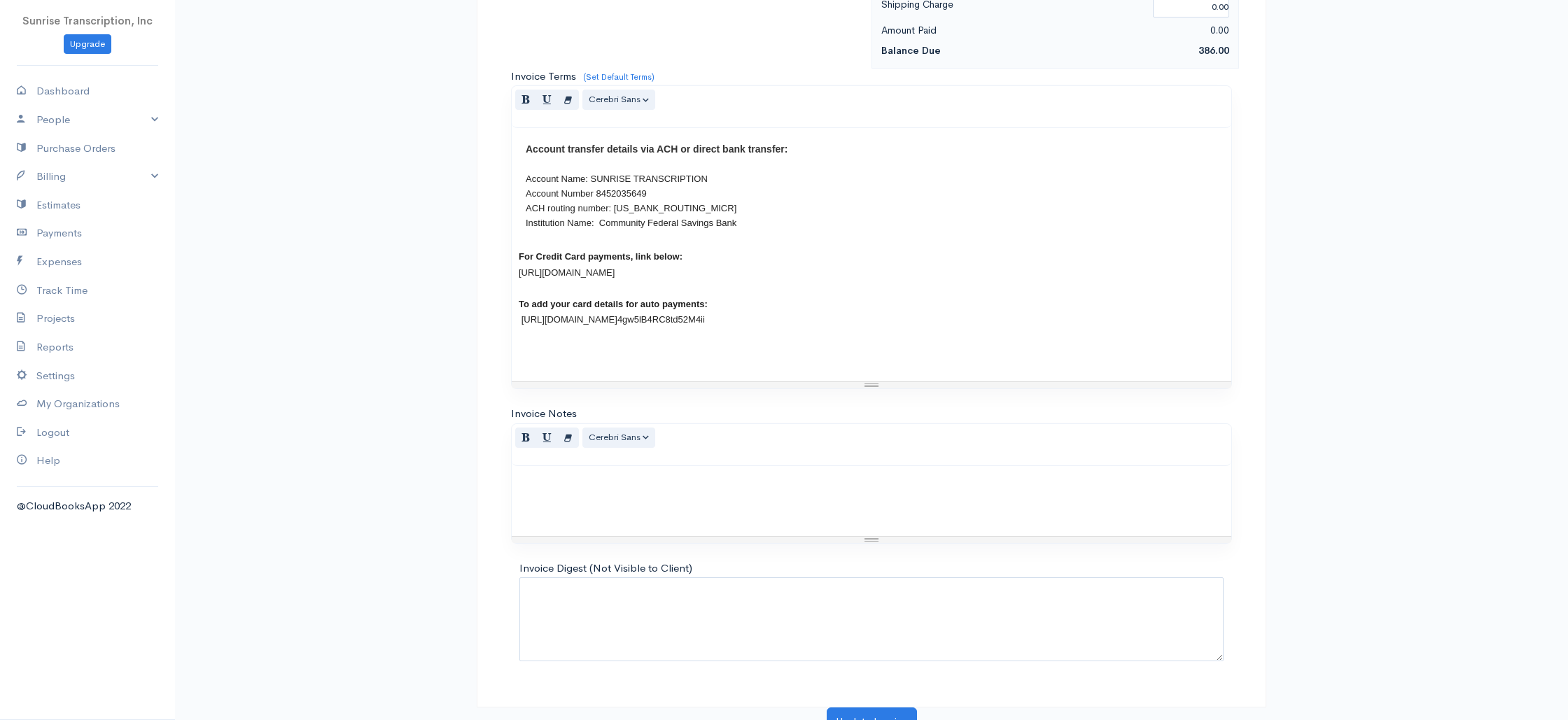
scroll to position [673, 0]
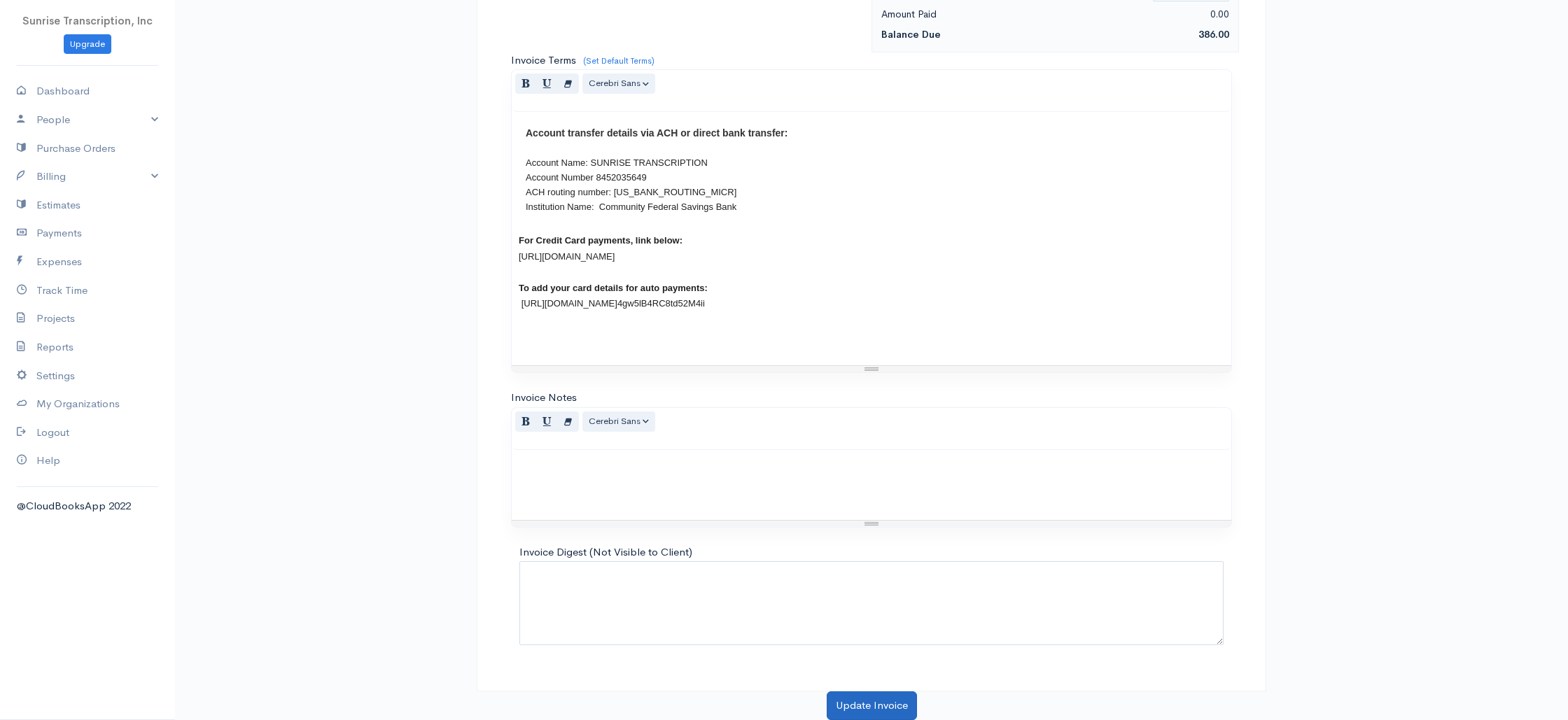
type input "386.00"
click at [890, 705] on button "Update Invoice" at bounding box center [871, 705] width 90 height 29
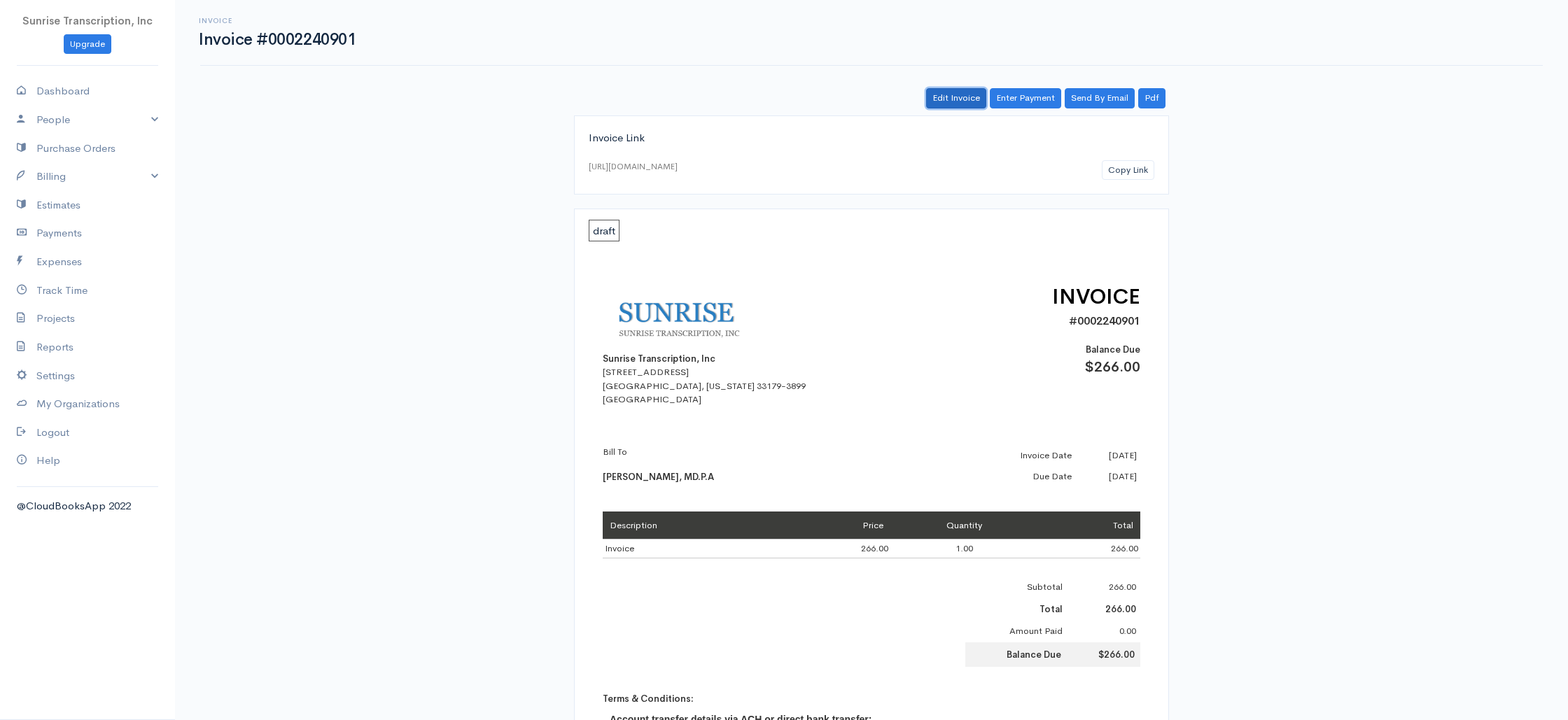
click at [938, 105] on link "Edit Invoice" at bounding box center [956, 99] width 61 height 20
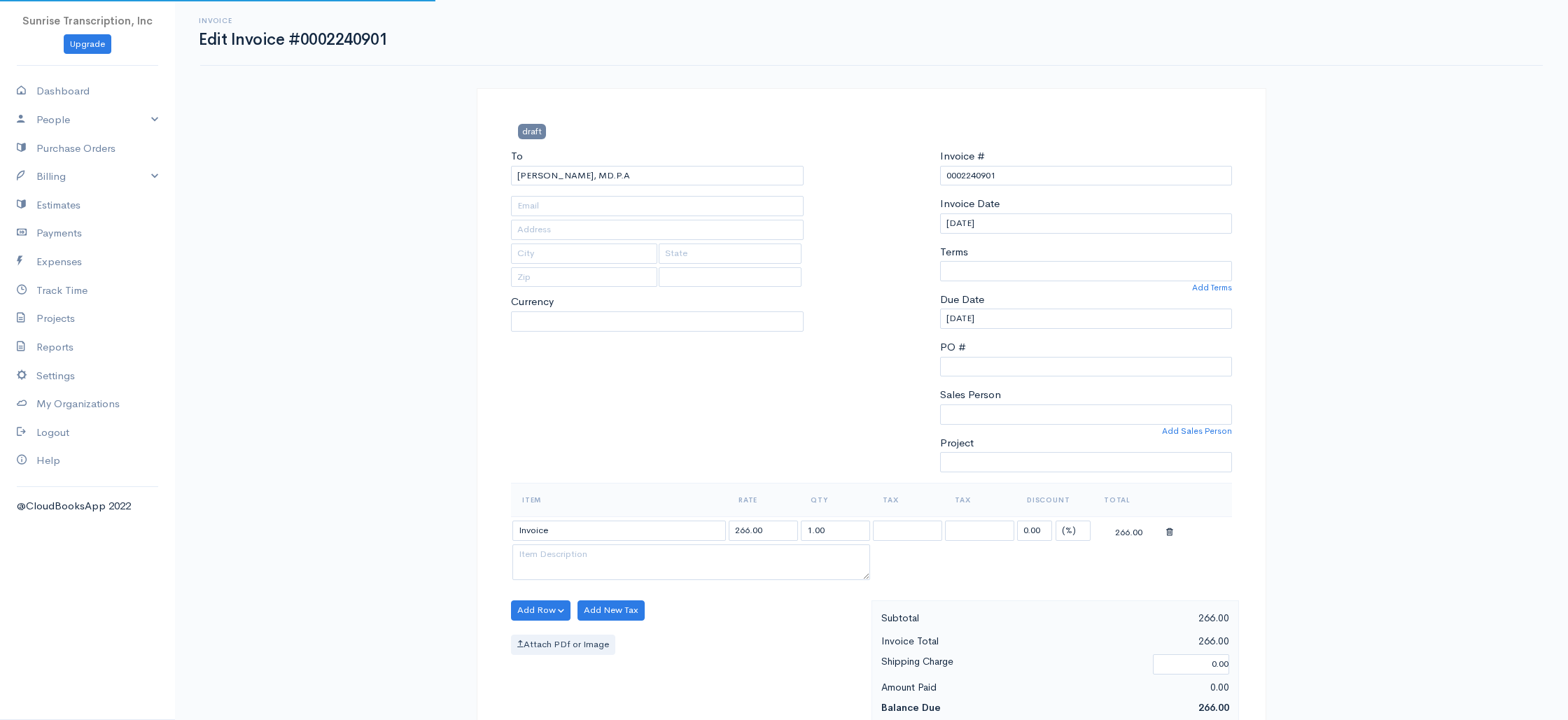
type input "[EMAIL_ADDRESS][DOMAIN_NAME]"
select select
select select "0"
select select "[GEOGRAPHIC_DATA]"
select select "USD"
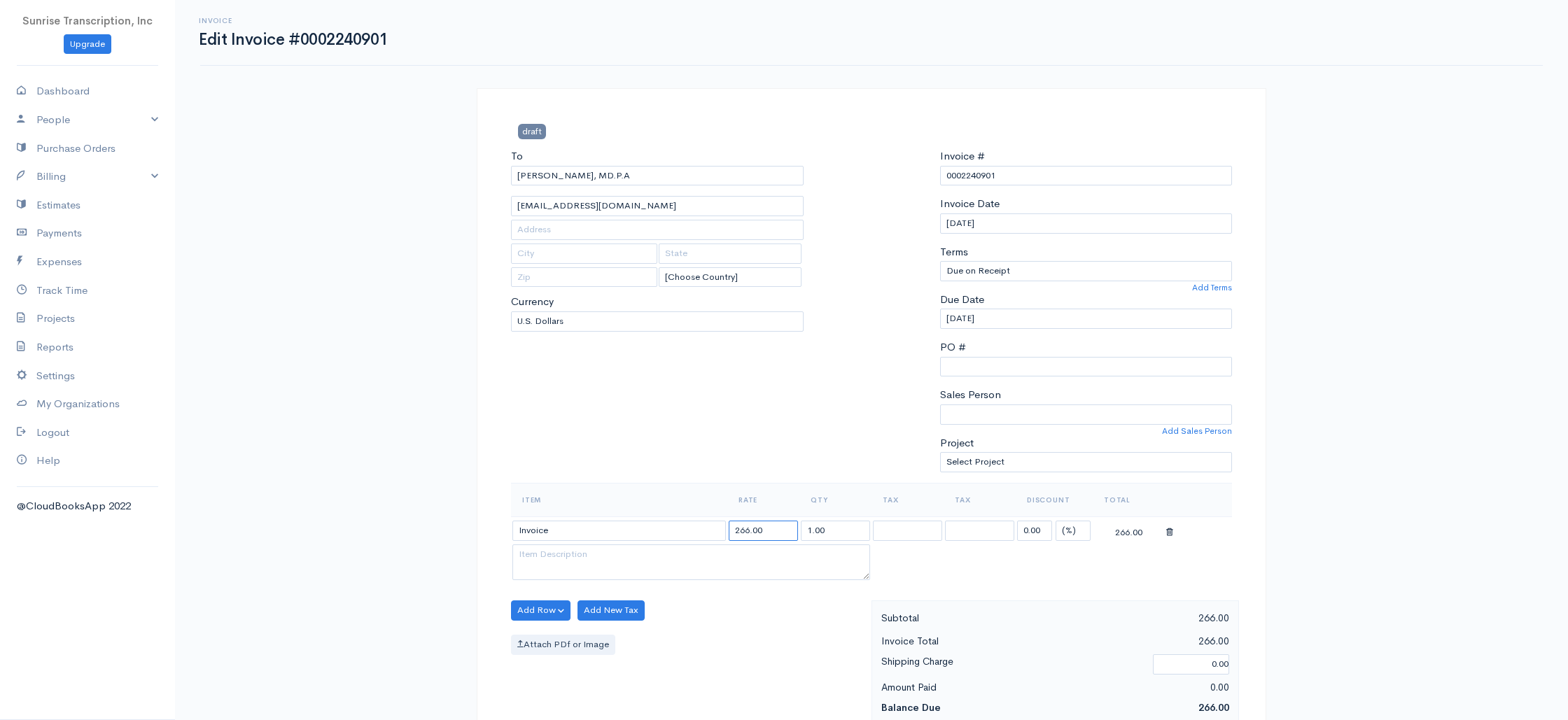
drag, startPoint x: 744, startPoint y: 533, endPoint x: 817, endPoint y: 516, distance: 75.0
click at [744, 533] on input "266.00" at bounding box center [763, 531] width 69 height 20
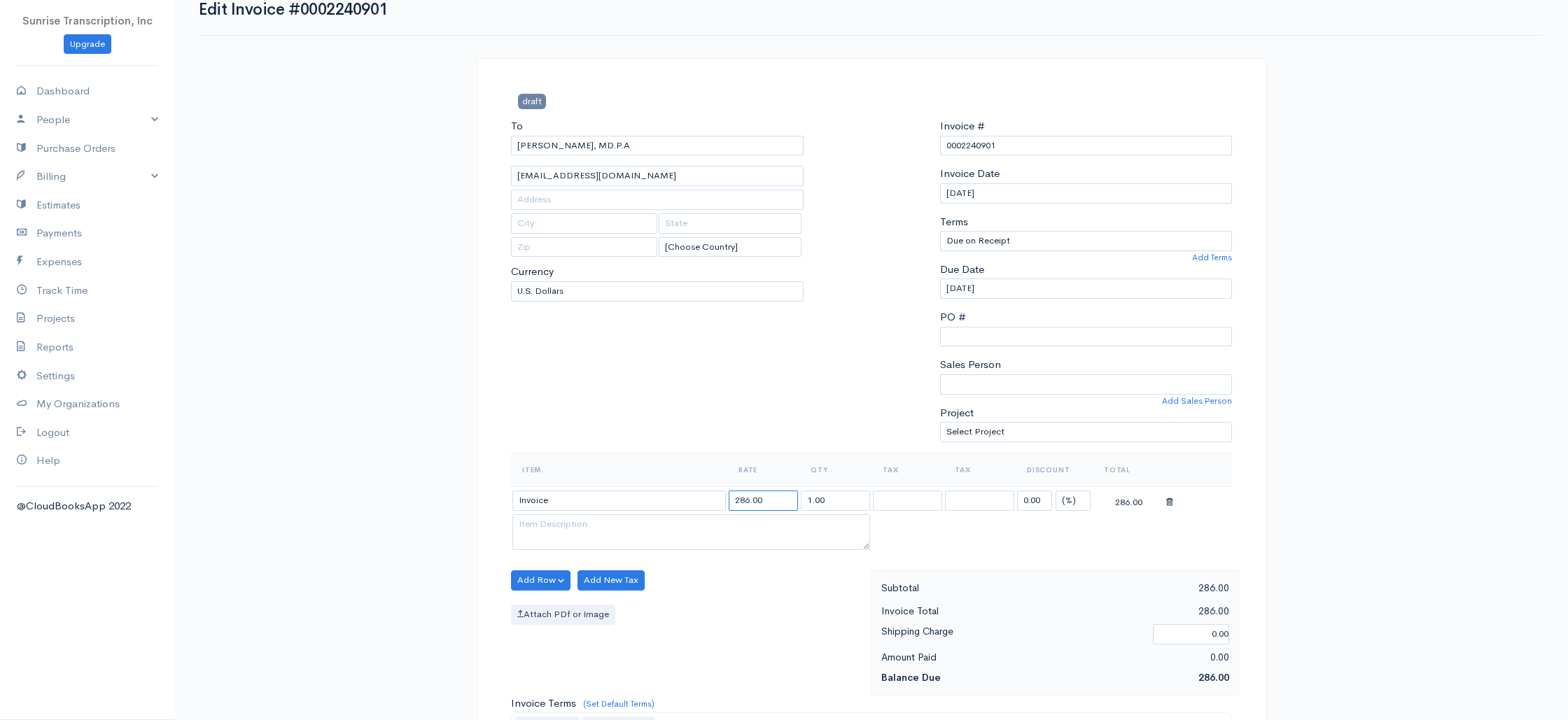
scroll to position [673, 0]
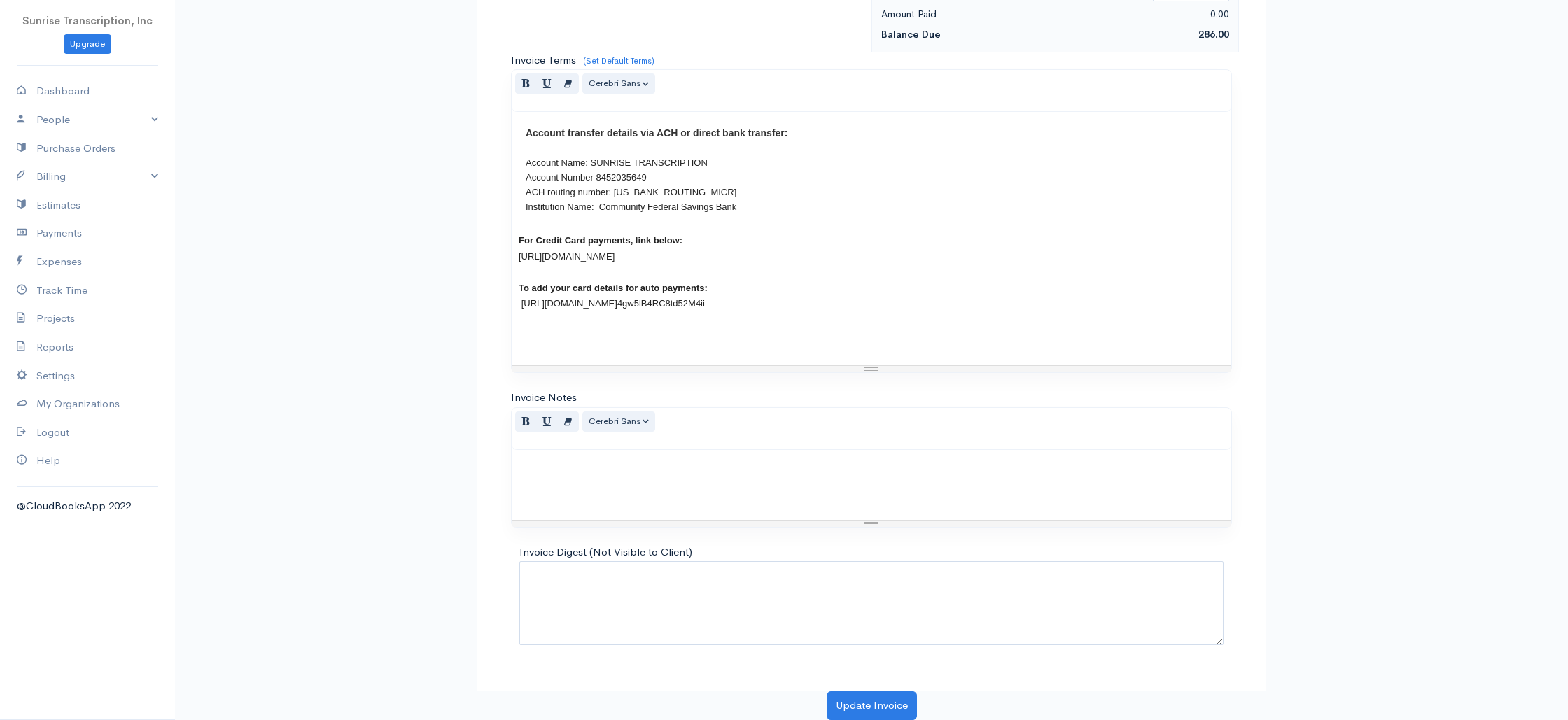
type input "286.00"
click at [862, 701] on button "Update Invoice" at bounding box center [871, 705] width 90 height 29
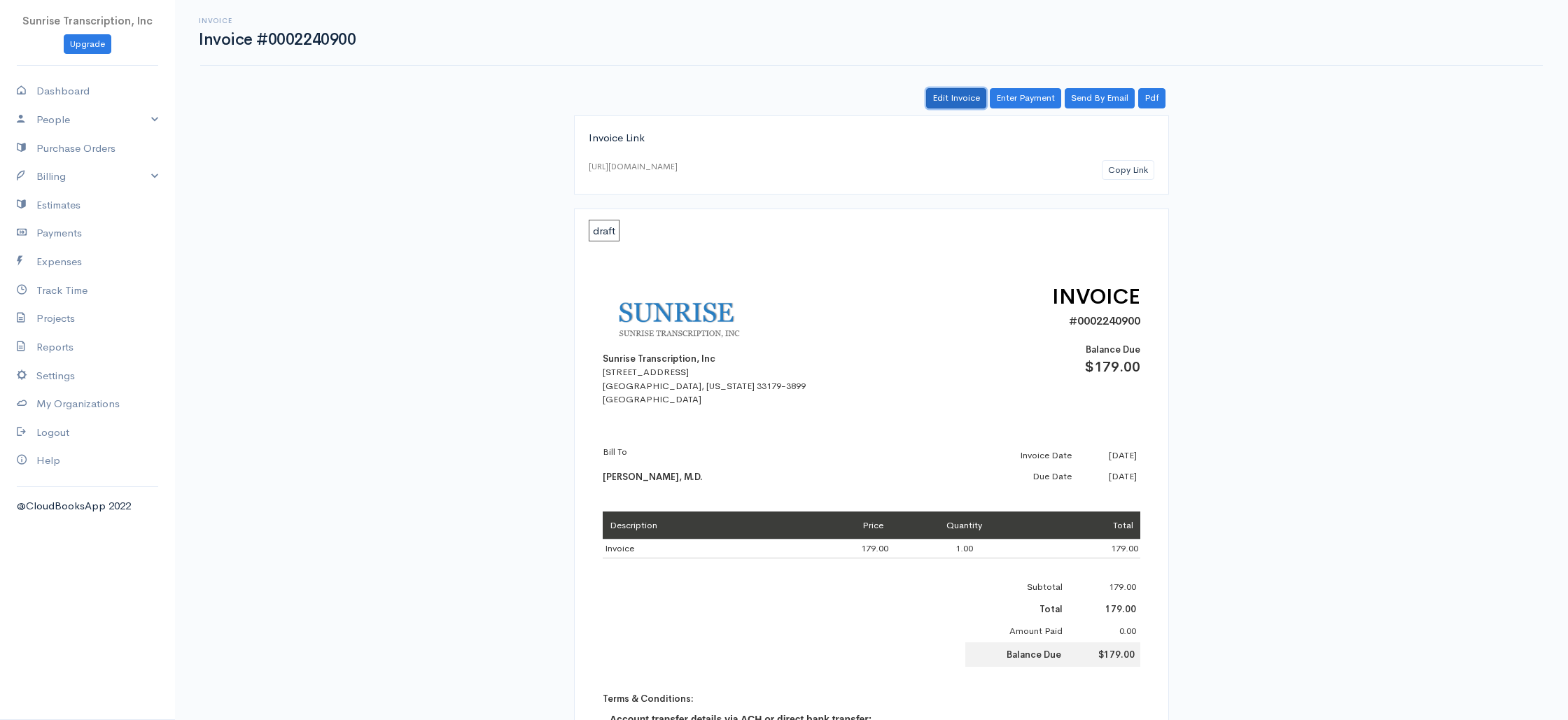
click at [949, 97] on link "Edit Invoice" at bounding box center [956, 99] width 61 height 20
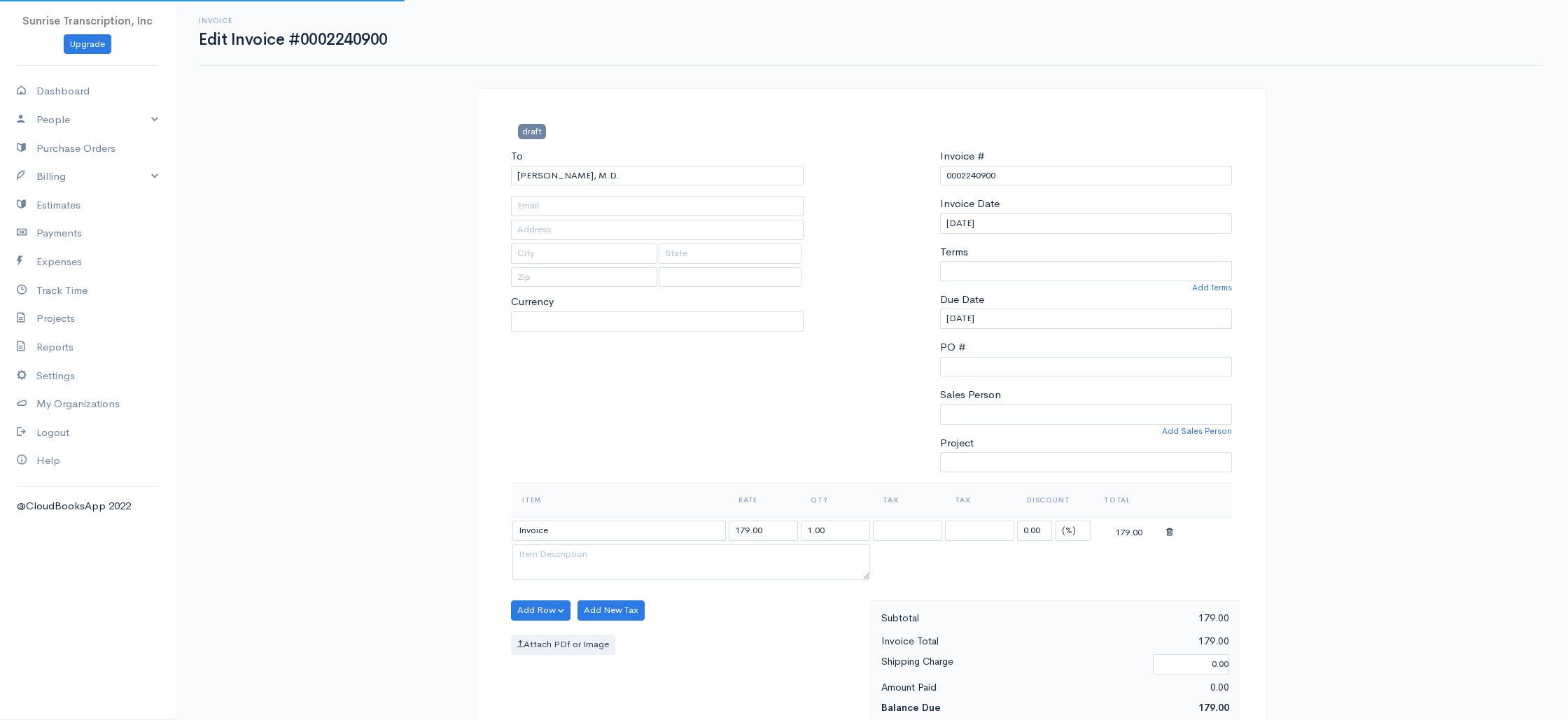
type input "[EMAIL_ADDRESS][DOMAIN_NAME]"
select select
select select "[GEOGRAPHIC_DATA]"
select select "0"
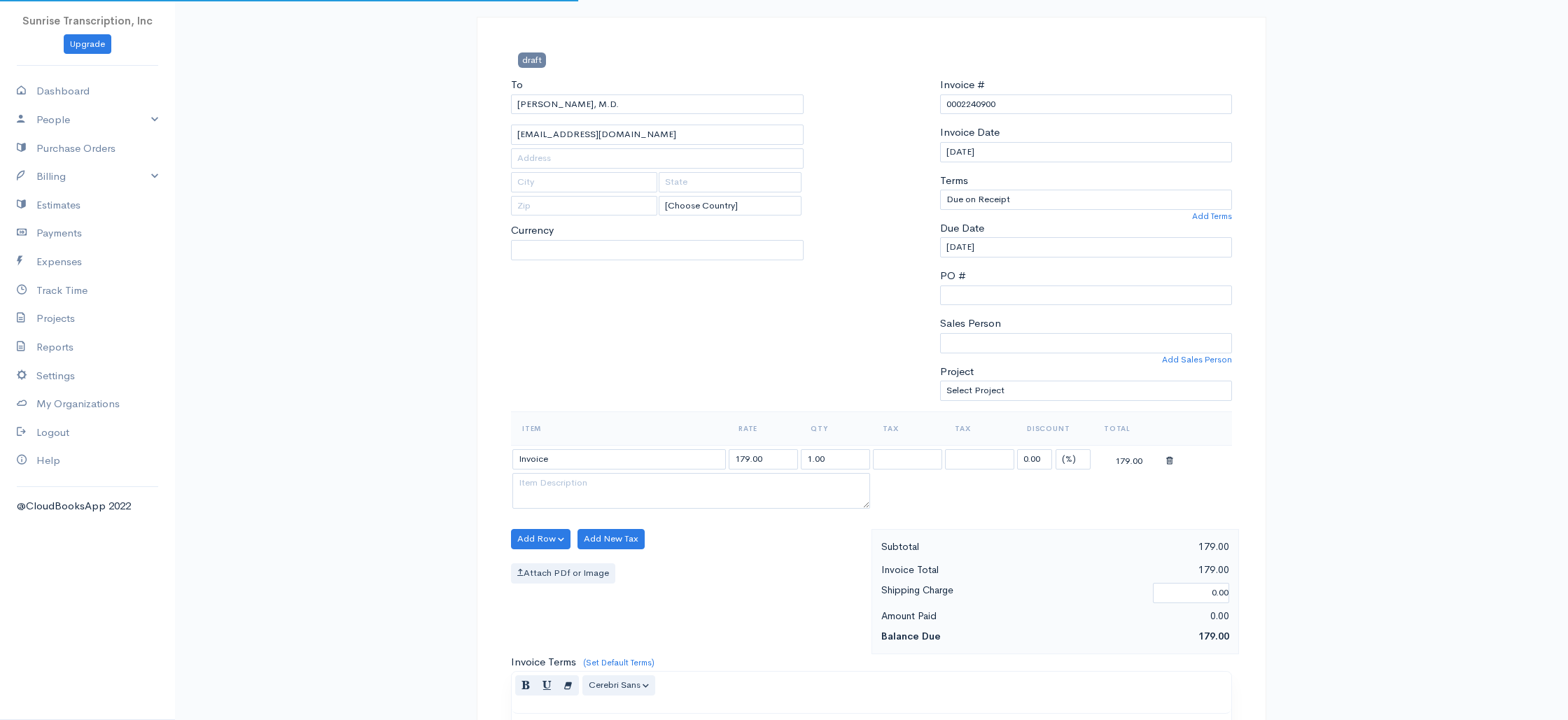
select select "USD"
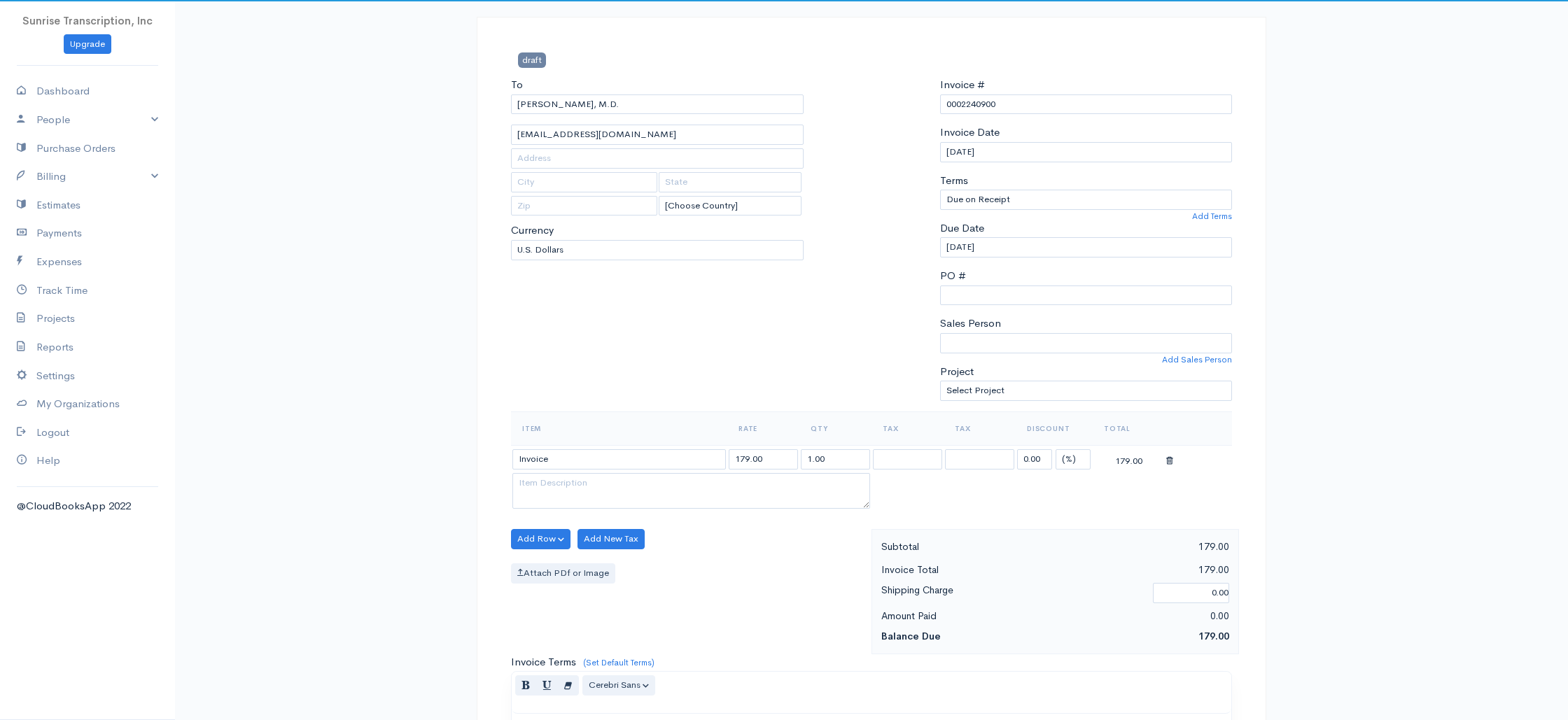
scroll to position [84, 0]
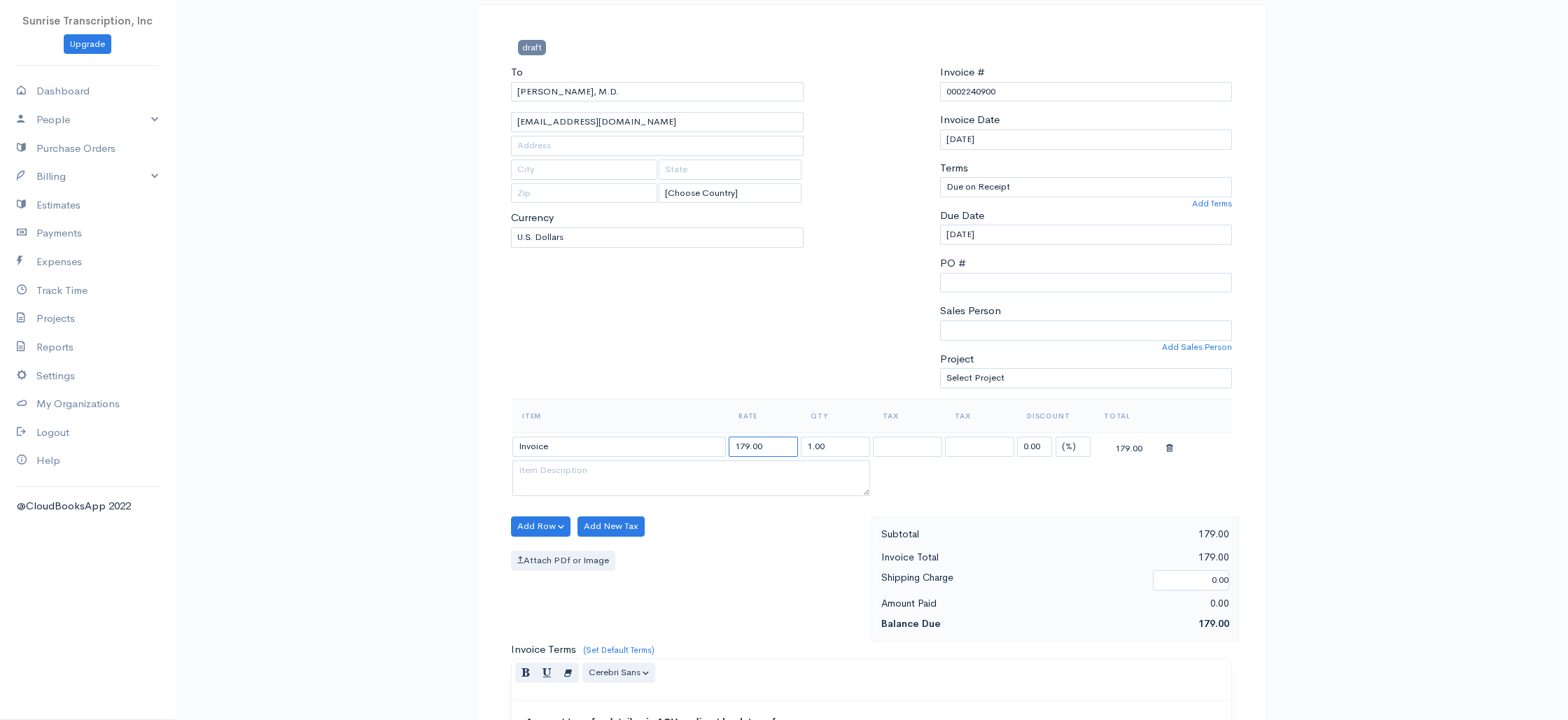
click at [746, 446] on input "179.00" at bounding box center [763, 447] width 69 height 20
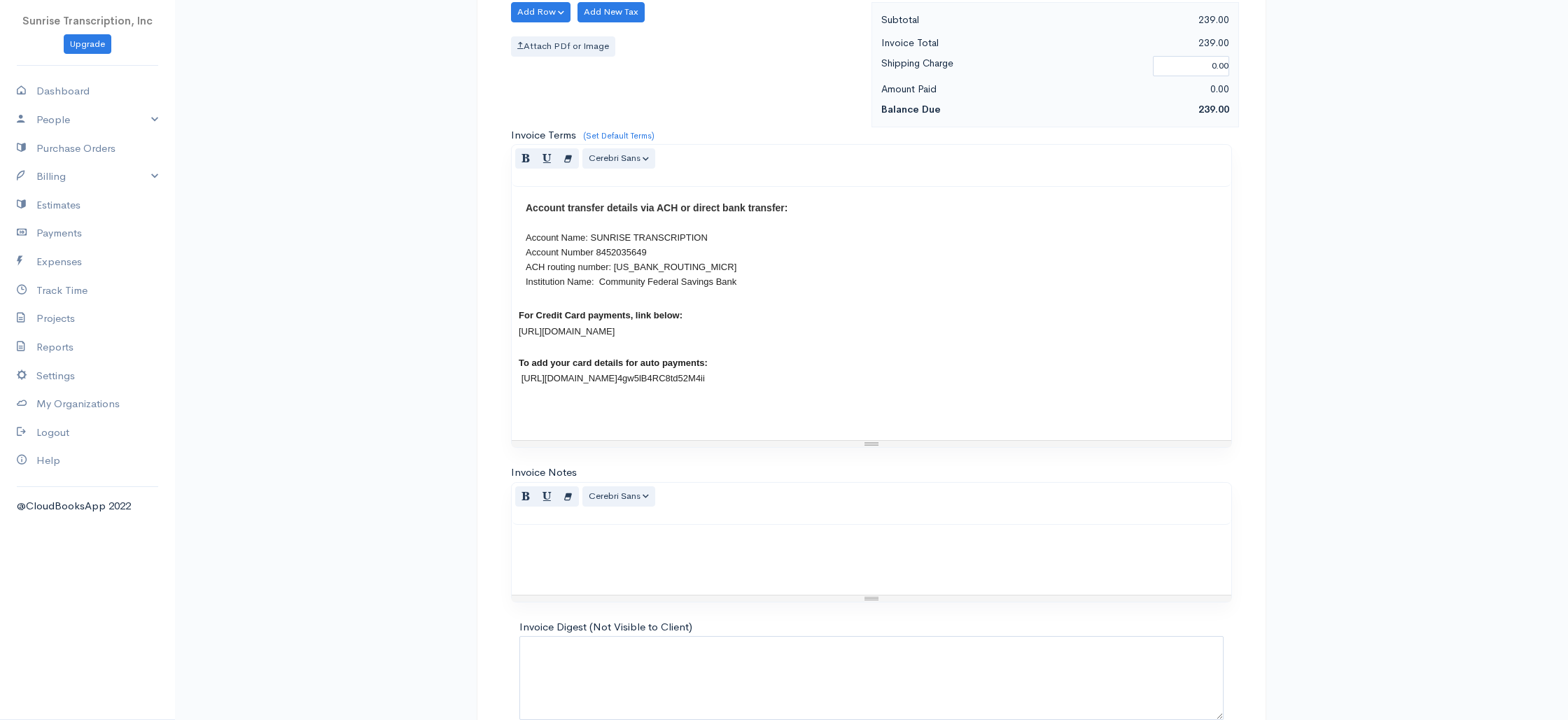
scroll to position [673, 0]
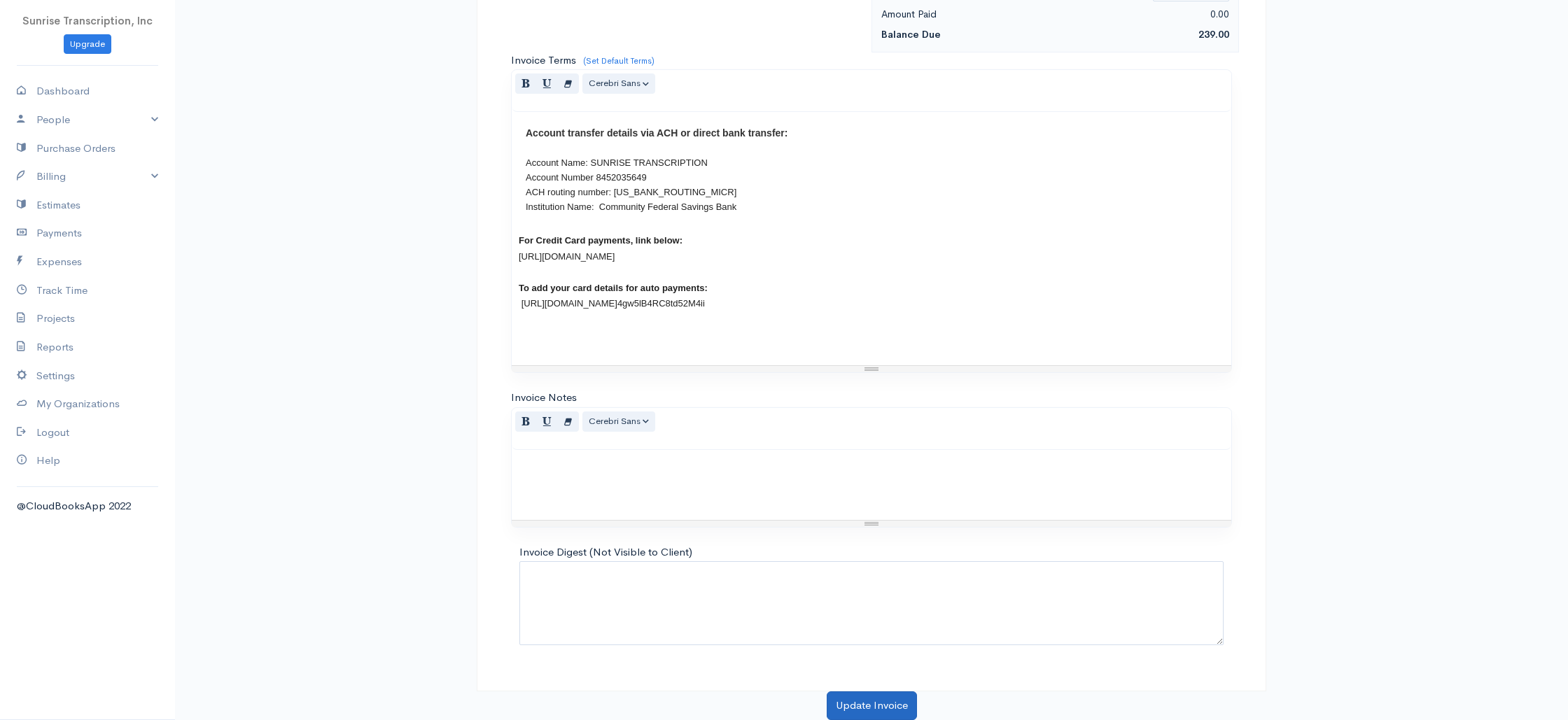
type input "239.00"
click at [843, 701] on button "Update Invoice" at bounding box center [871, 705] width 90 height 29
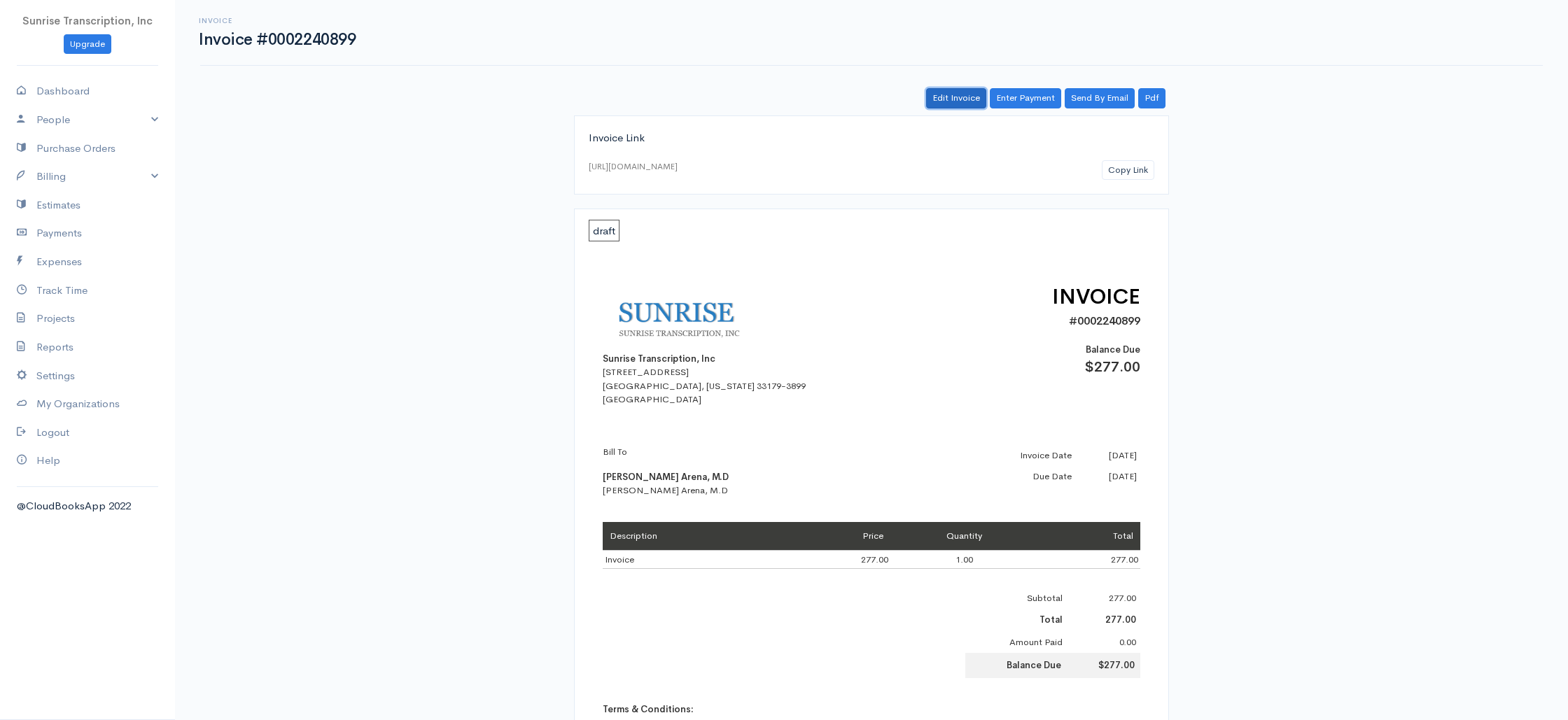
drag, startPoint x: 957, startPoint y: 105, endPoint x: 937, endPoint y: 119, distance: 24.4
click at [957, 105] on link "Edit Invoice" at bounding box center [956, 99] width 61 height 20
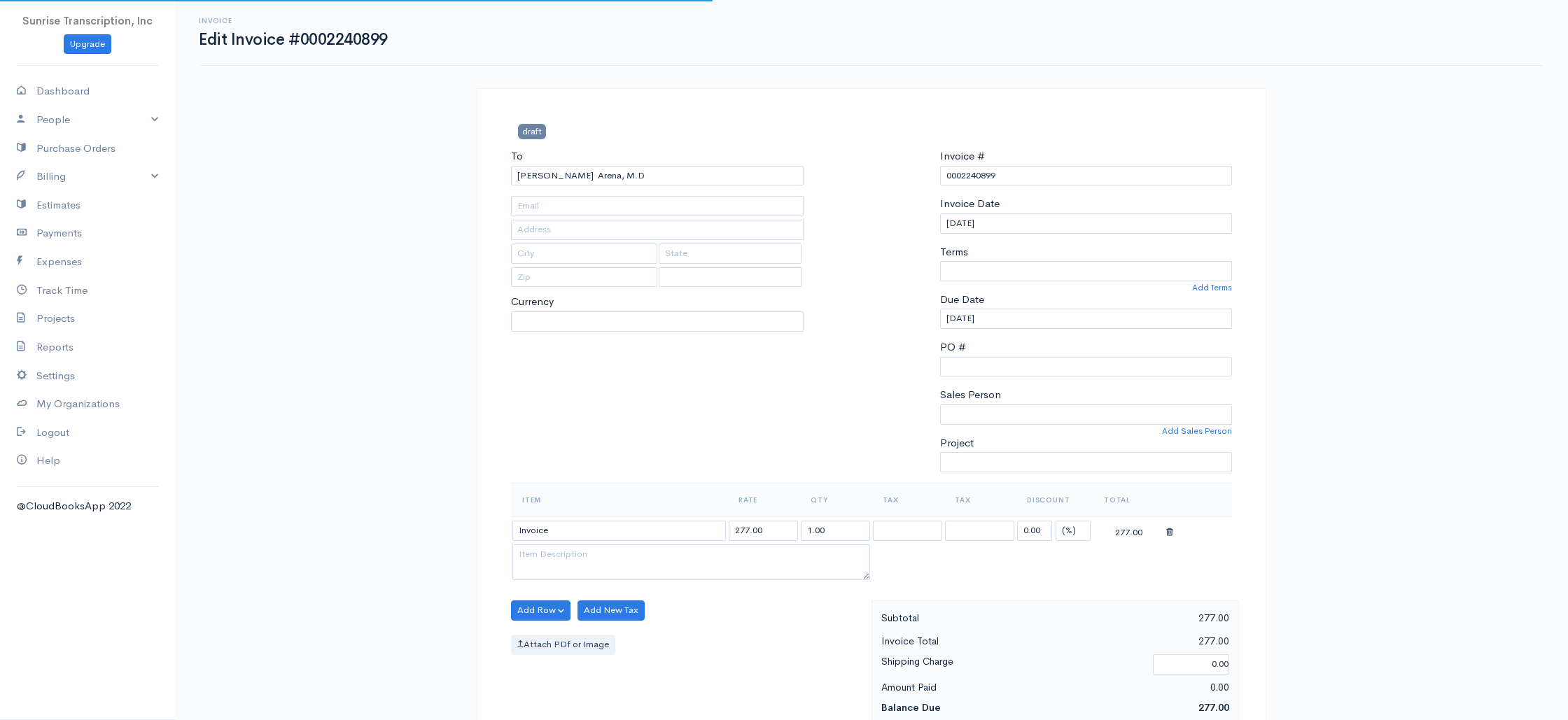
type input "[EMAIL_ADDRESS][DOMAIN_NAME]"
select select
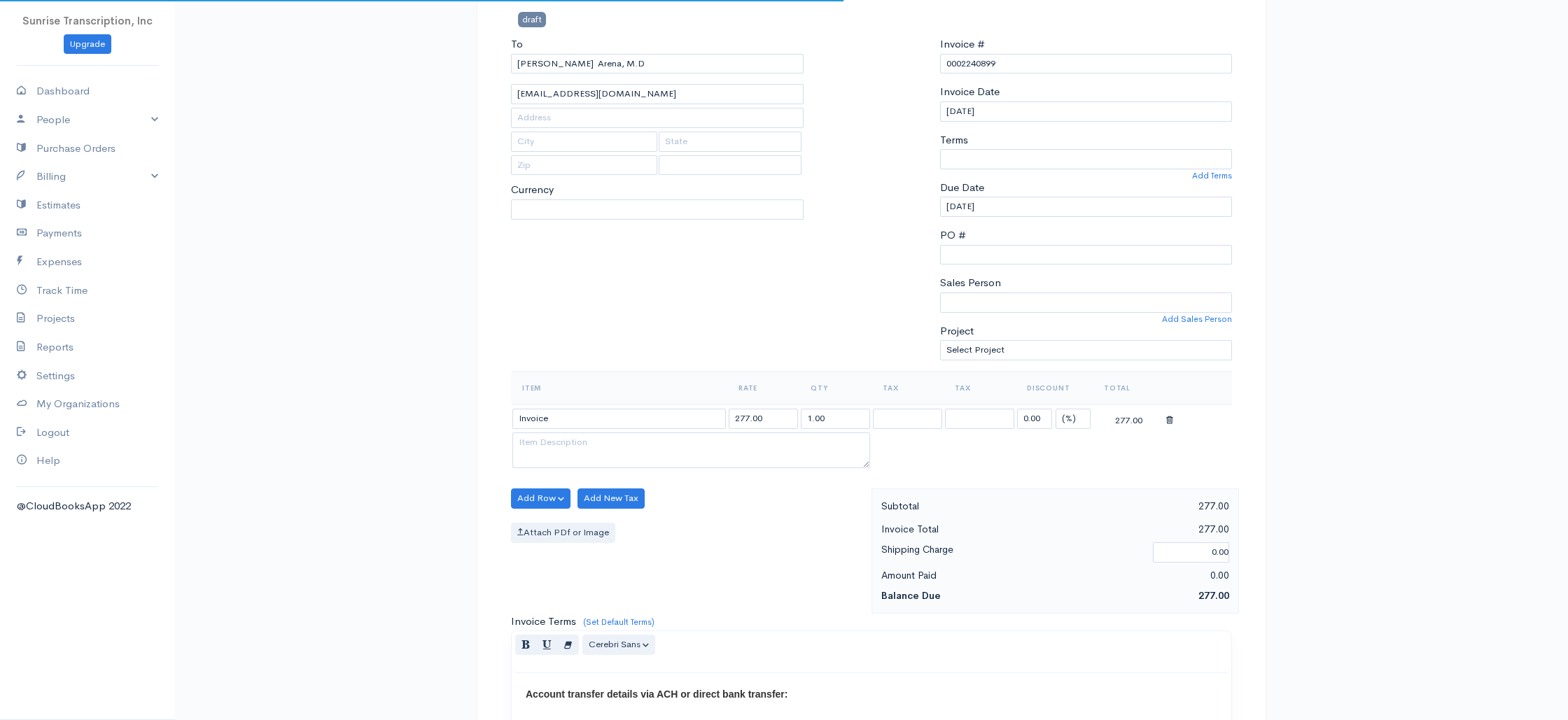
select select "[GEOGRAPHIC_DATA]"
select select "USD"
select select "0"
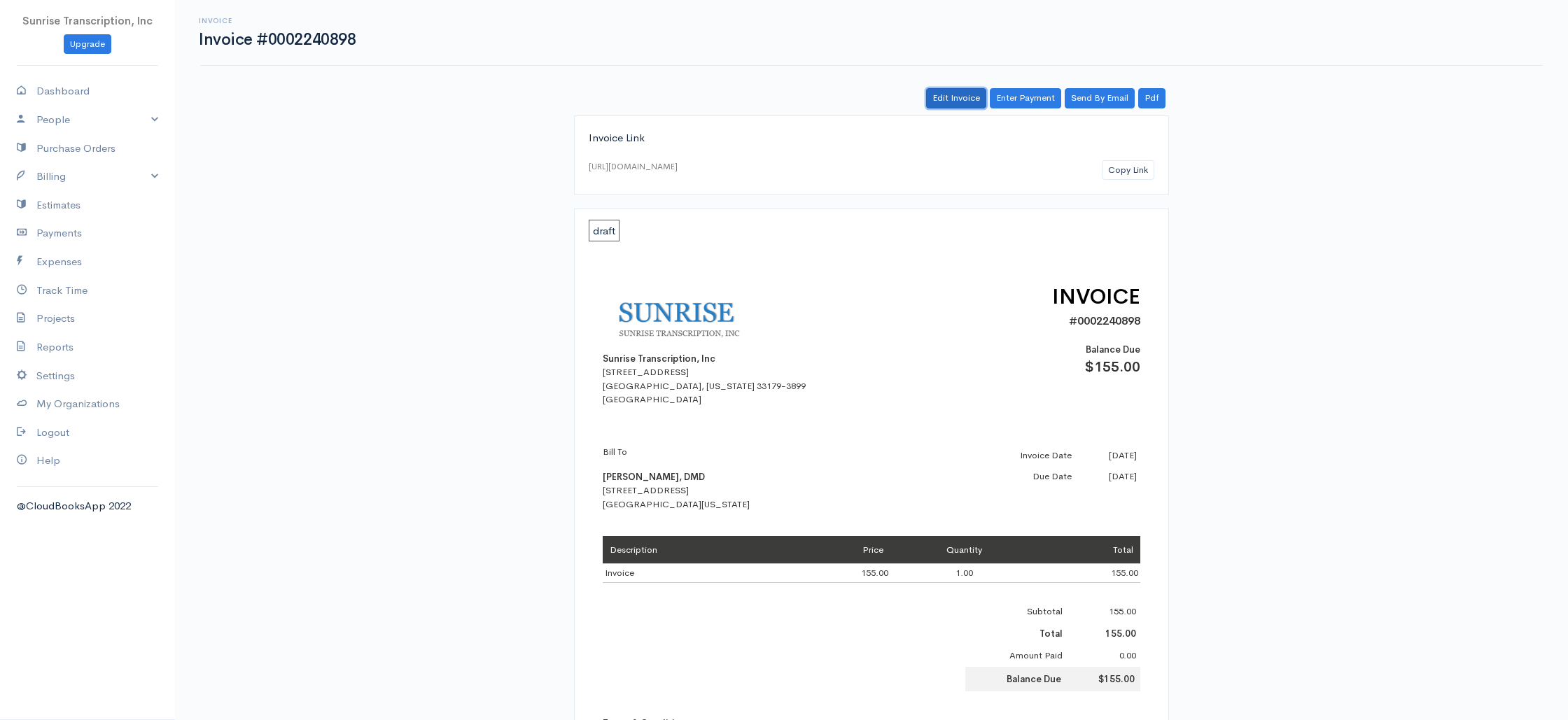
click at [959, 102] on link "Edit Invoice" at bounding box center [956, 99] width 61 height 20
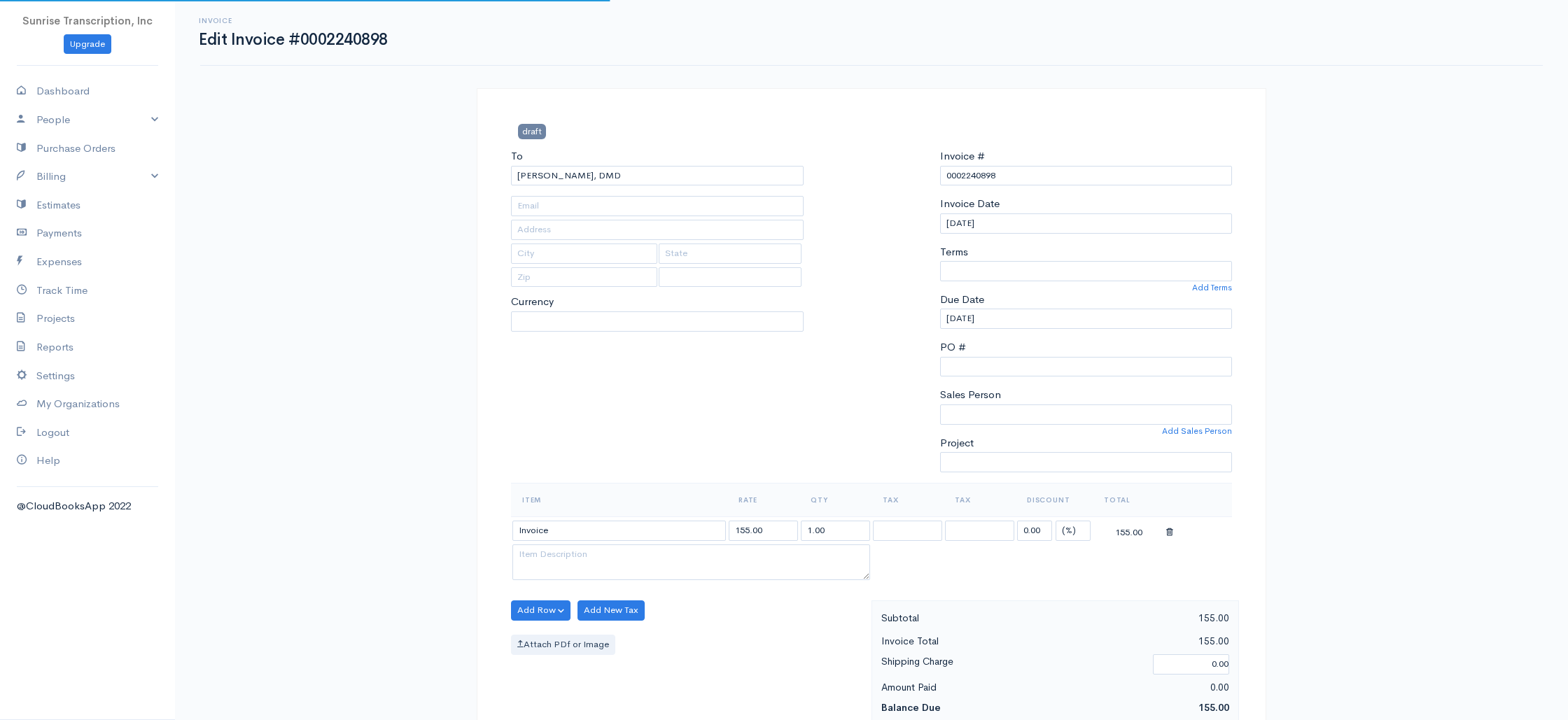
type input "[EMAIL_ADDRESS][DOMAIN_NAME]"
type input "[STREET_ADDRESS]"
type input "Bloomington"
type input "[US_STATE]"
type input "47401"
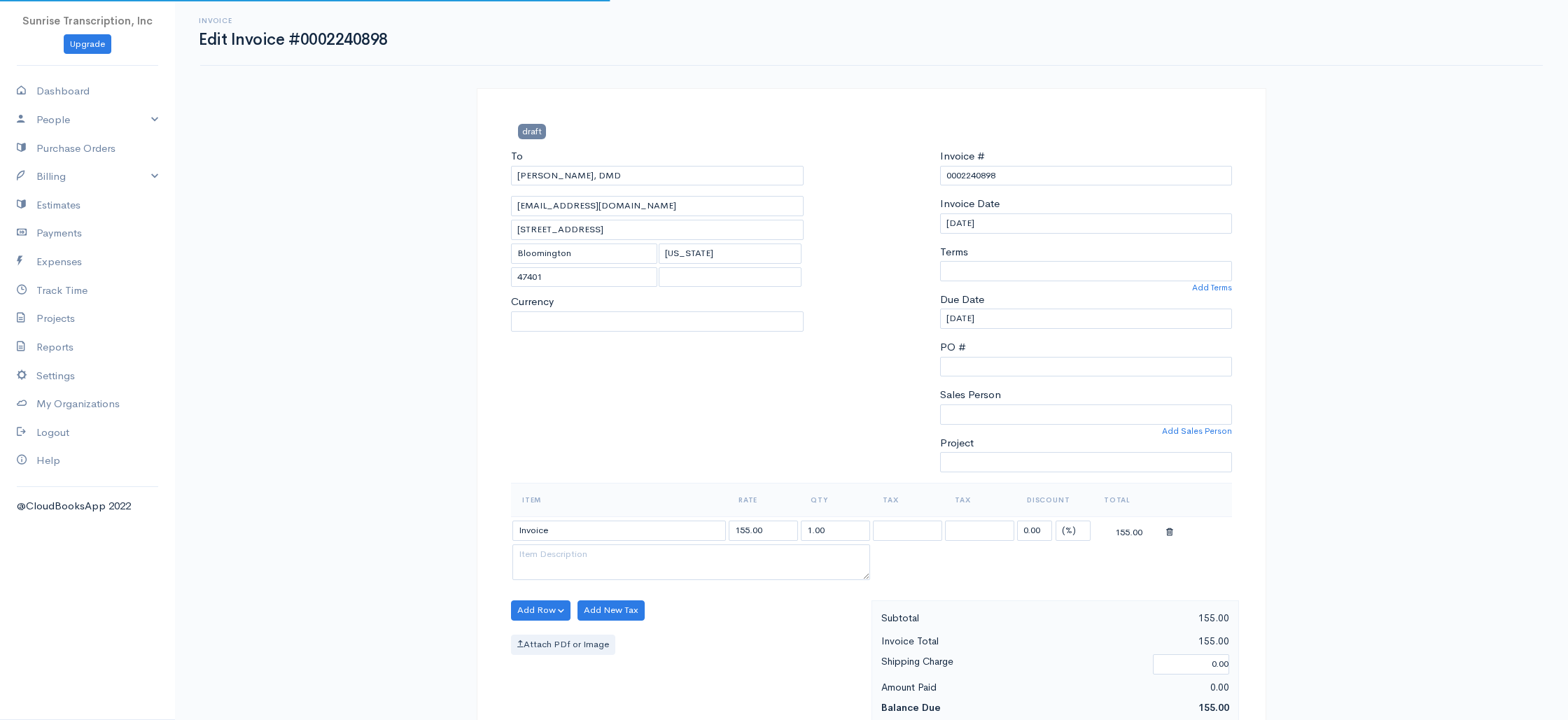
select select "0"
select select
select select "[GEOGRAPHIC_DATA]"
select select "USD"
click at [740, 530] on input "155.00" at bounding box center [763, 531] width 69 height 20
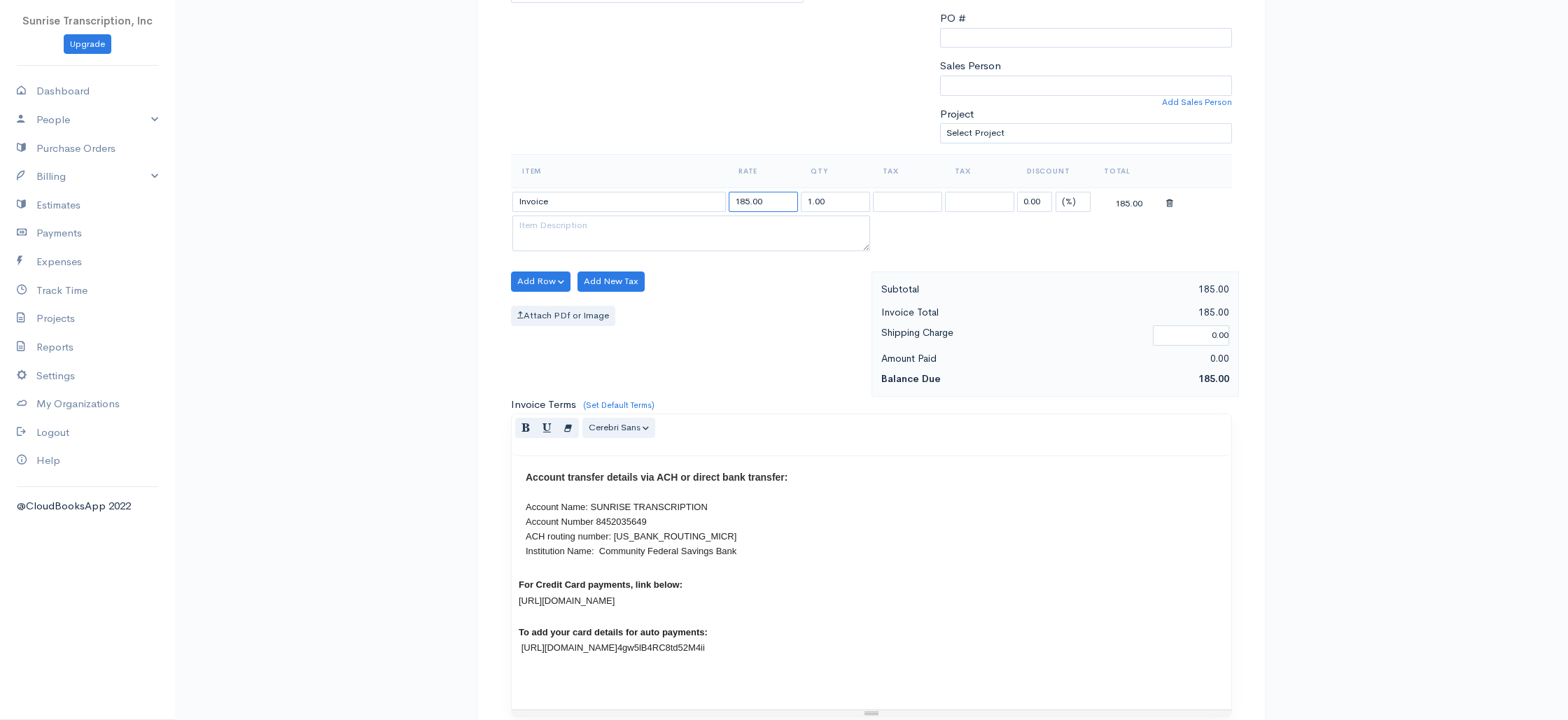
scroll to position [673, 0]
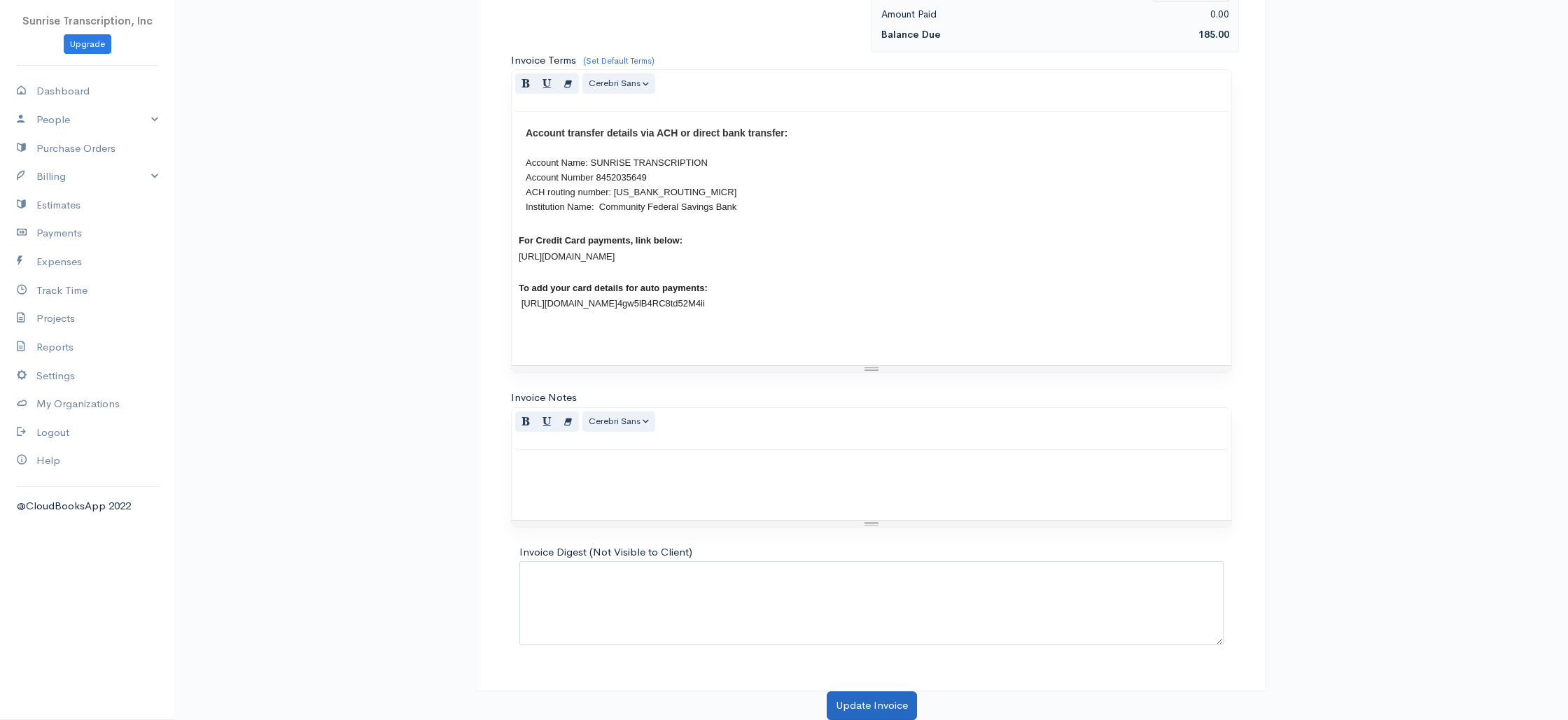
type input "185.00"
drag, startPoint x: 863, startPoint y: 699, endPoint x: 722, endPoint y: 455, distance: 281.8
click at [863, 699] on button "Update Invoice" at bounding box center [871, 705] width 90 height 29
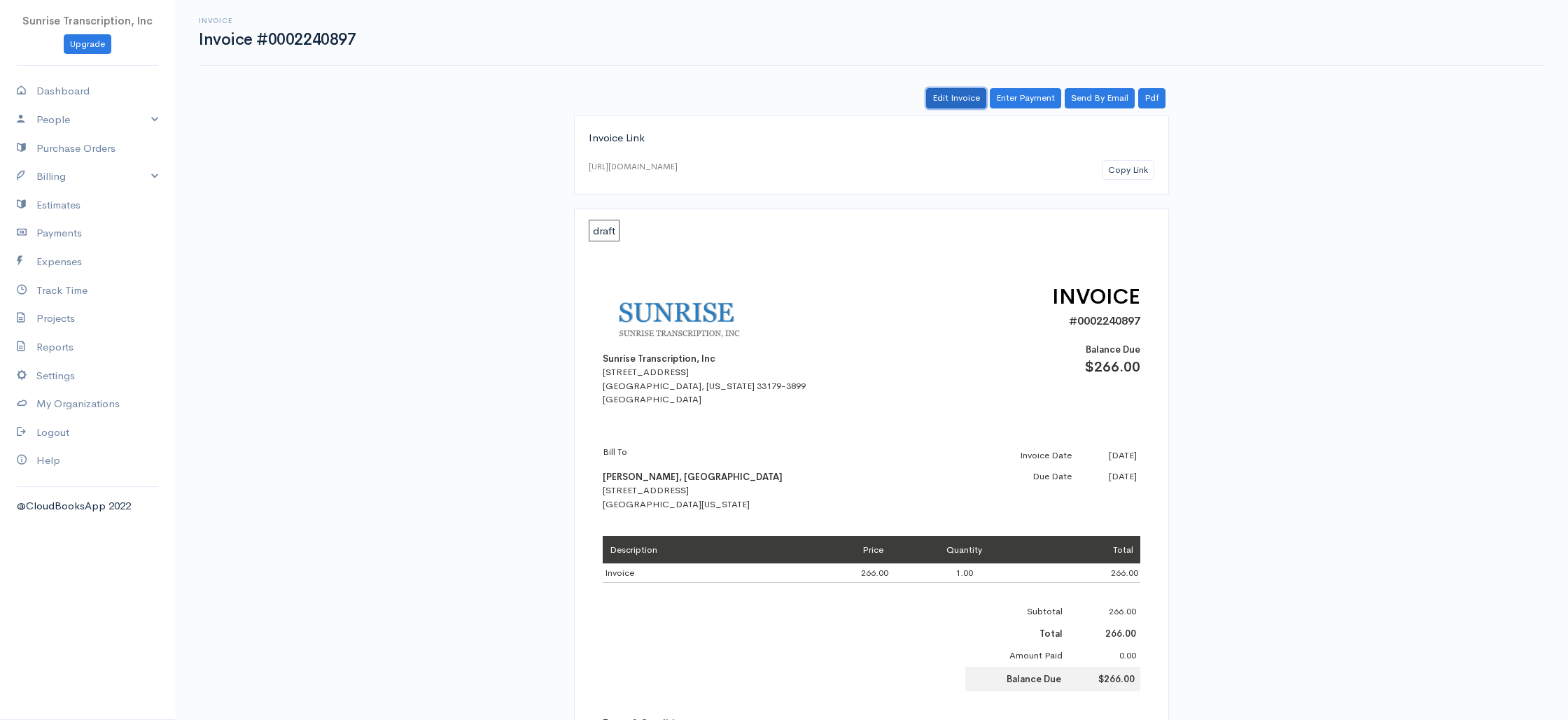
click at [952, 95] on link "Edit Invoice" at bounding box center [956, 99] width 61 height 20
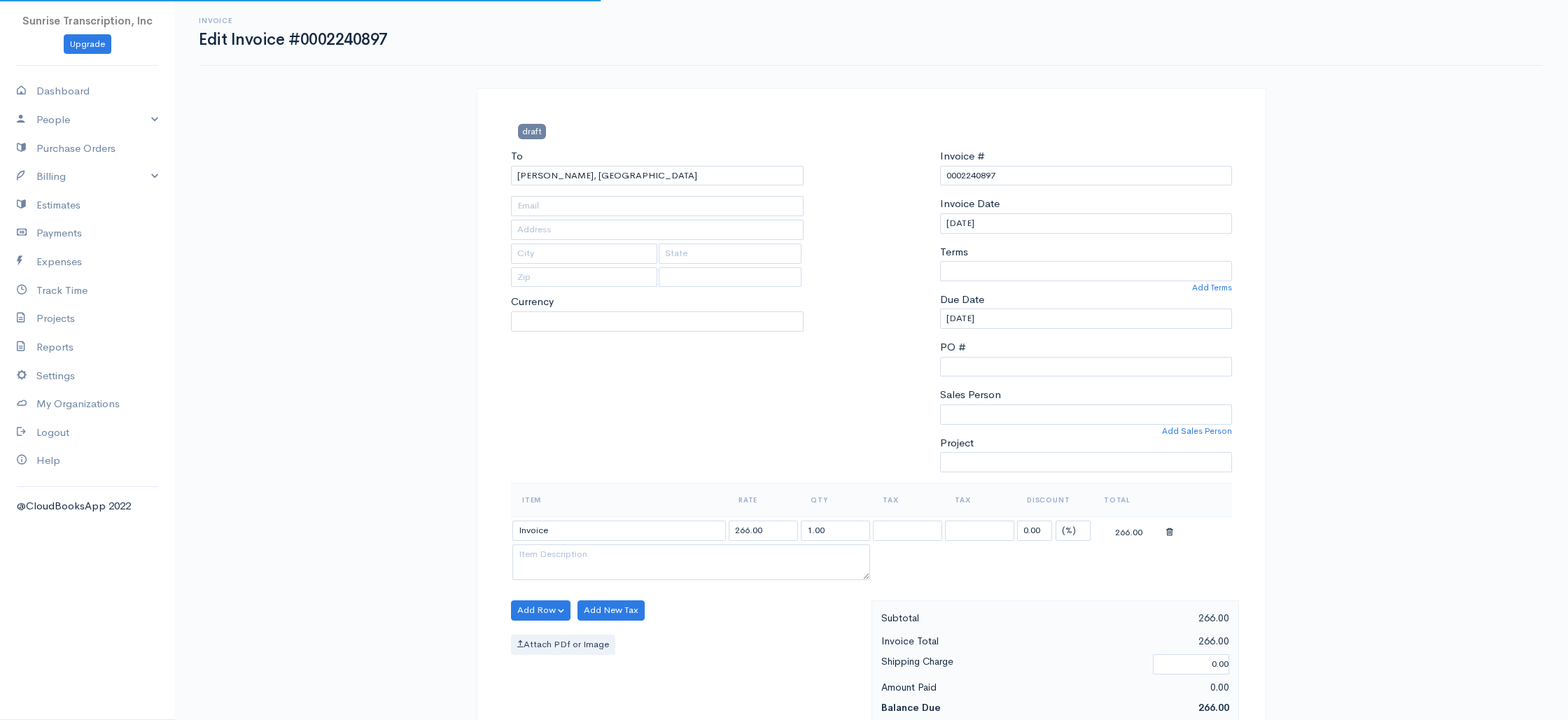
type input "[EMAIL_ADDRESS][DOMAIN_NAME]"
type input "[STREET_ADDRESS]"
type input "[GEOGRAPHIC_DATA]"
type input "[US_STATE]"
type input "33952"
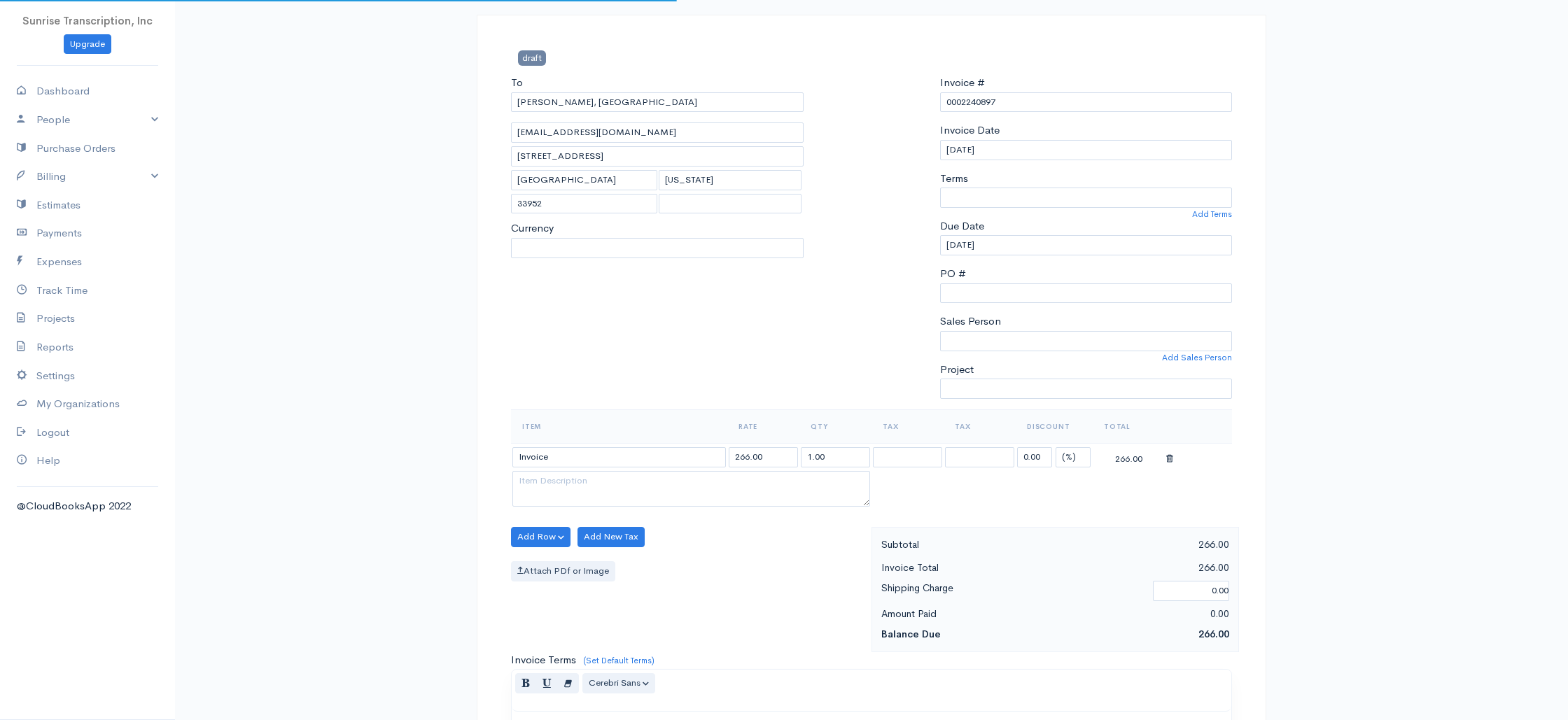
select select
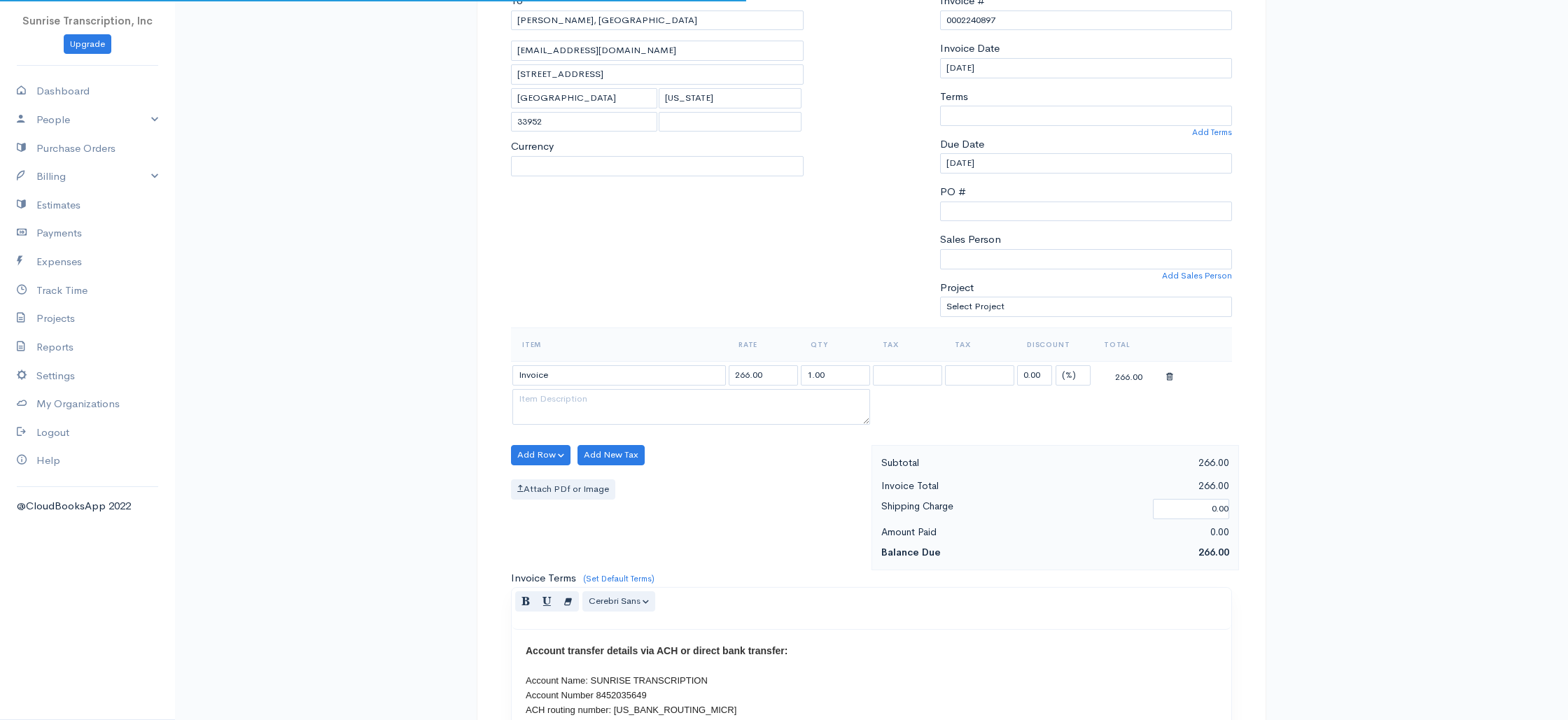
select select "[GEOGRAPHIC_DATA]"
select select "USD"
select select "0"
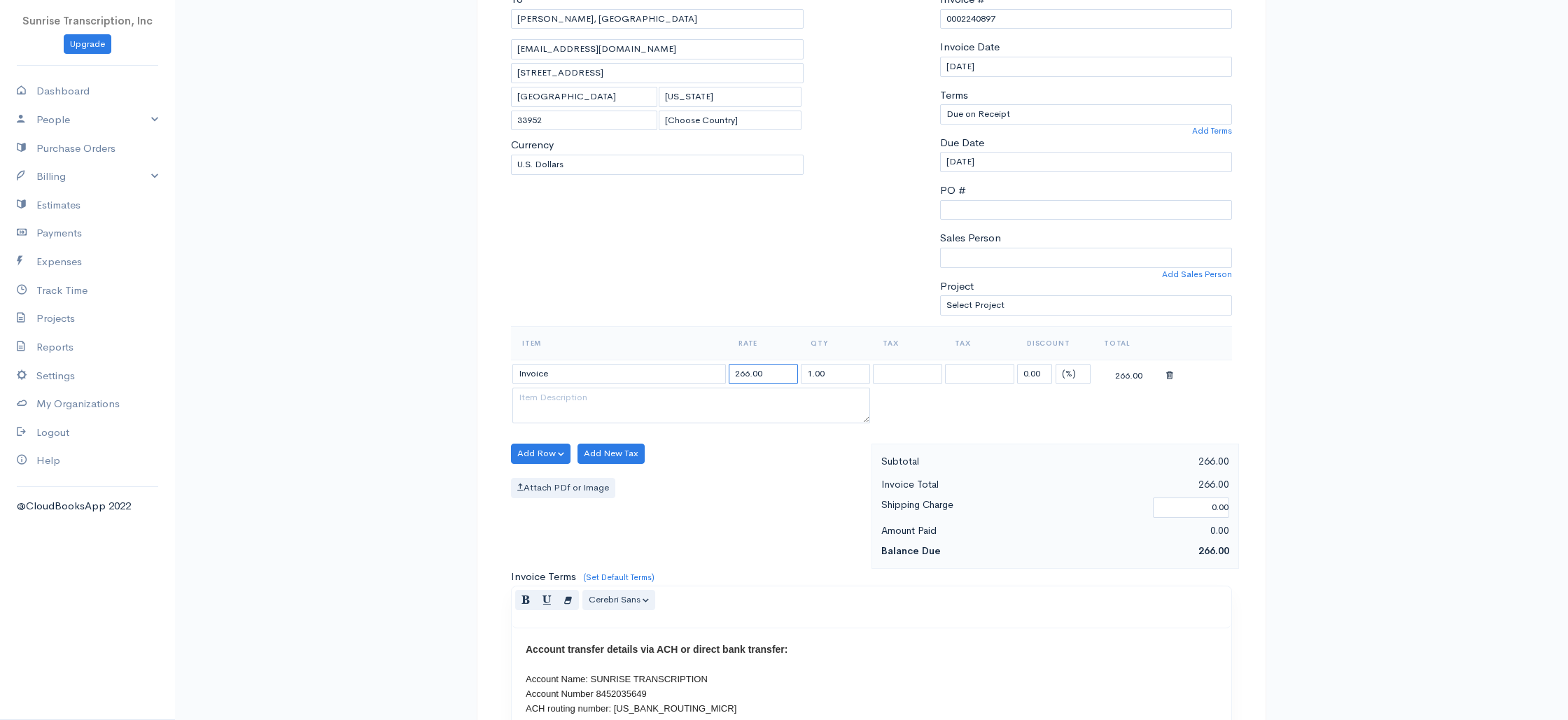
click at [746, 374] on input "266.00" at bounding box center [763, 374] width 69 height 20
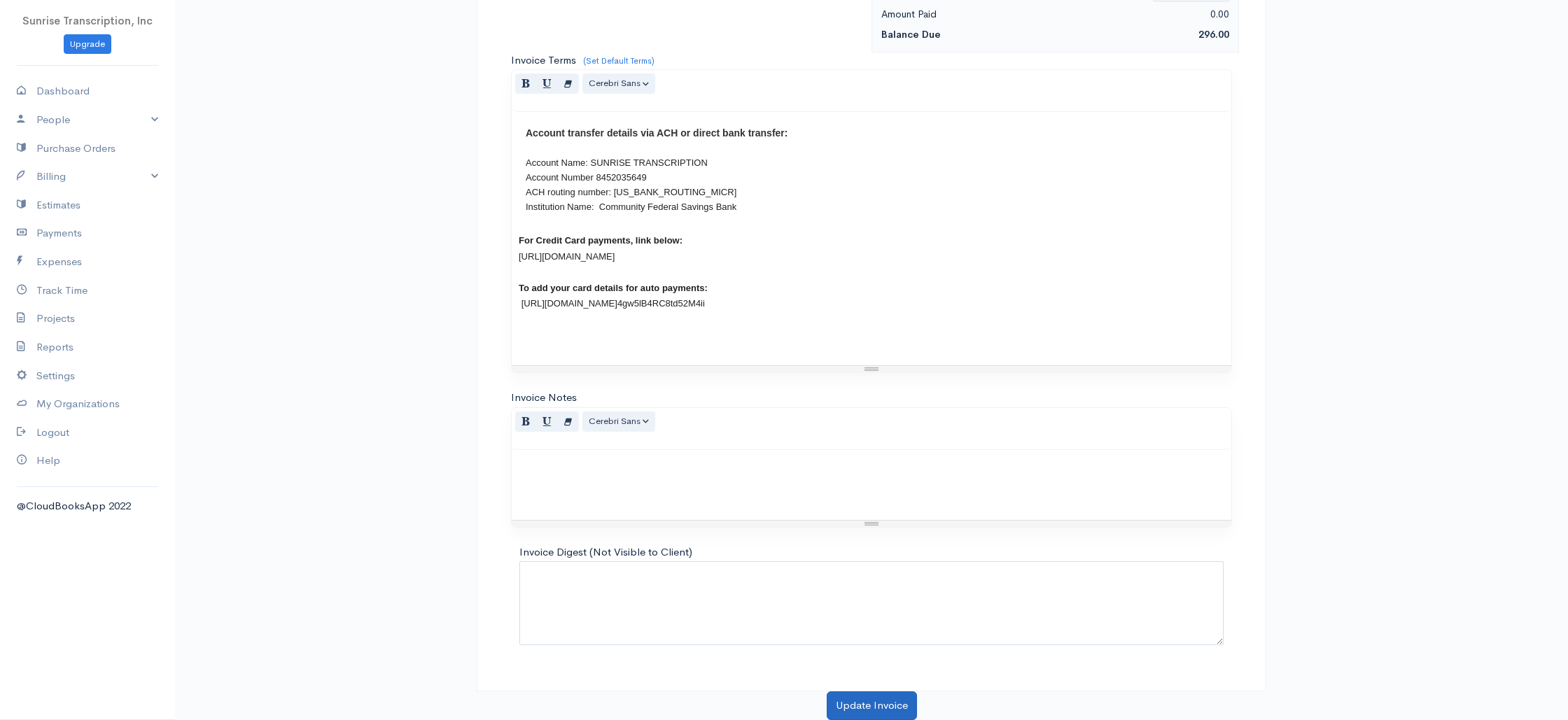
type input "296.00"
drag, startPoint x: 876, startPoint y: 702, endPoint x: 755, endPoint y: 456, distance: 274.1
click at [876, 702] on button "Update Invoice" at bounding box center [871, 705] width 90 height 29
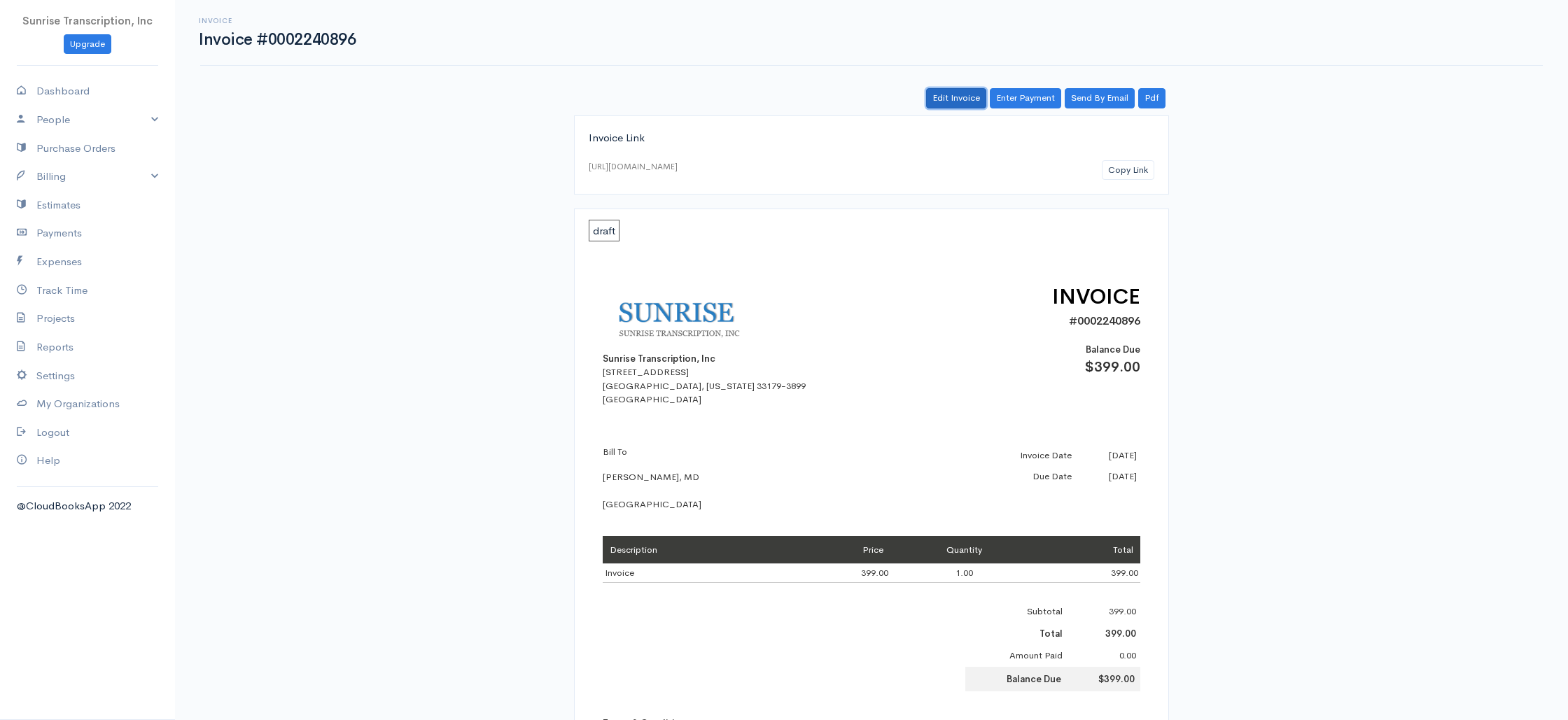
drag, startPoint x: 961, startPoint y: 98, endPoint x: 913, endPoint y: 148, distance: 69.3
click at [960, 98] on link "Edit Invoice" at bounding box center [956, 99] width 61 height 20
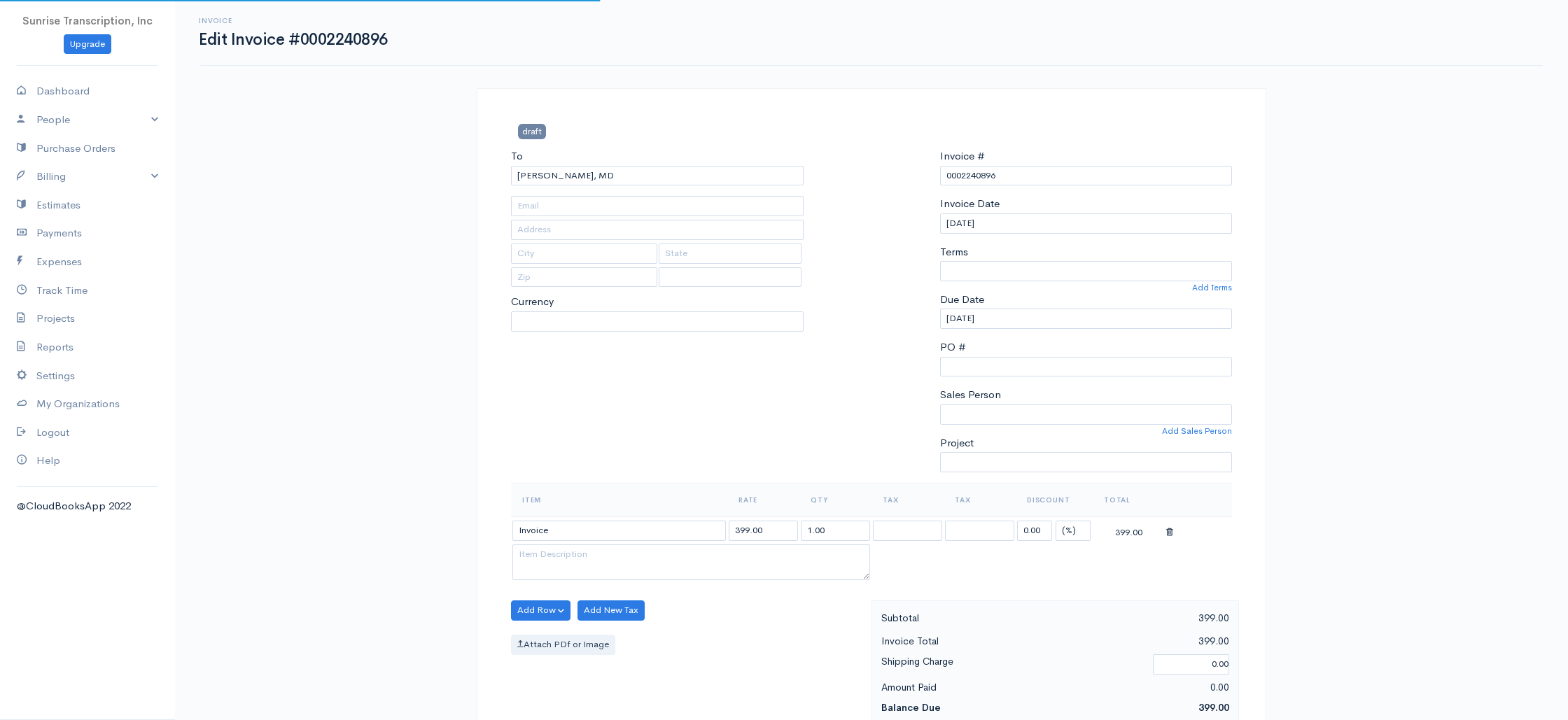
type input "[EMAIL_ADDRESS][DOMAIN_NAME]"
select select
select select "0"
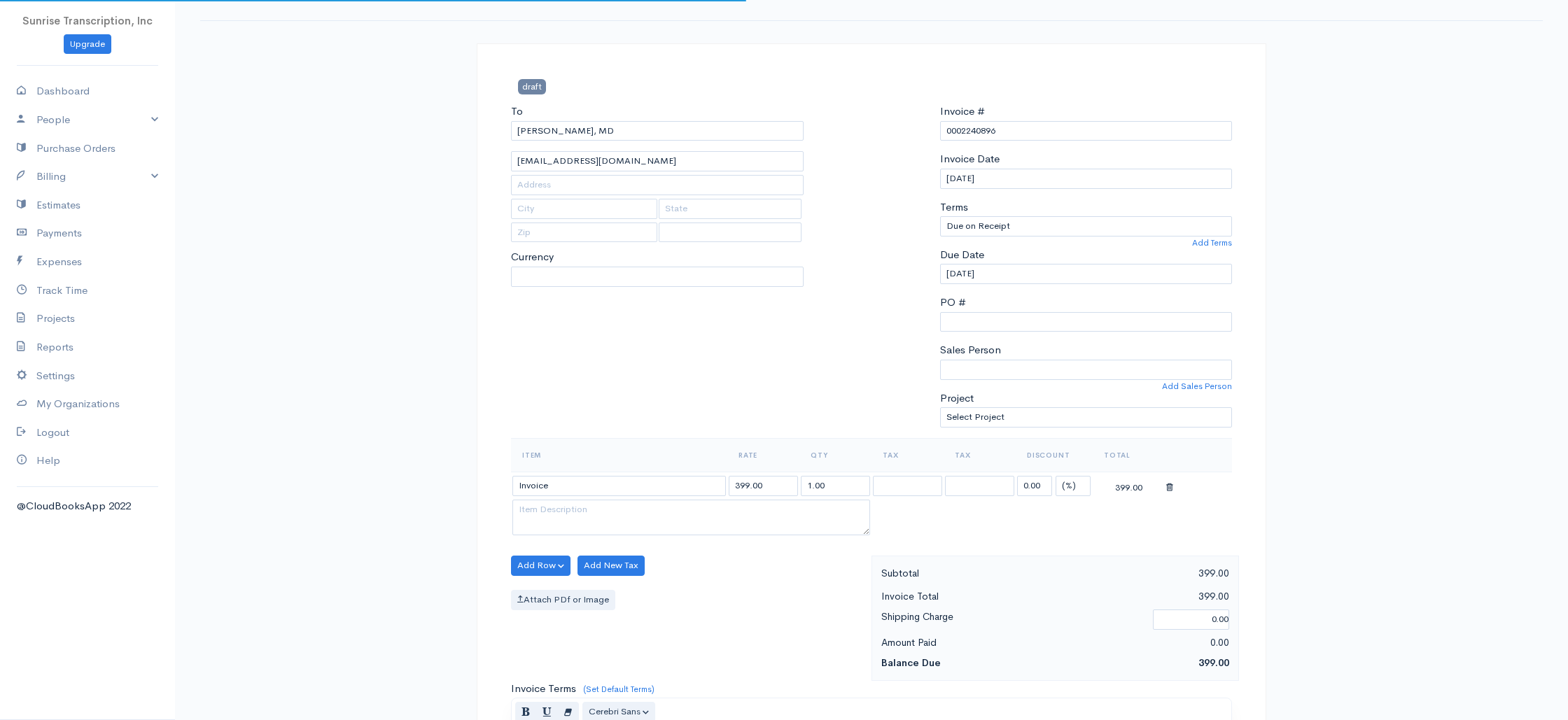
scroll to position [78, 0]
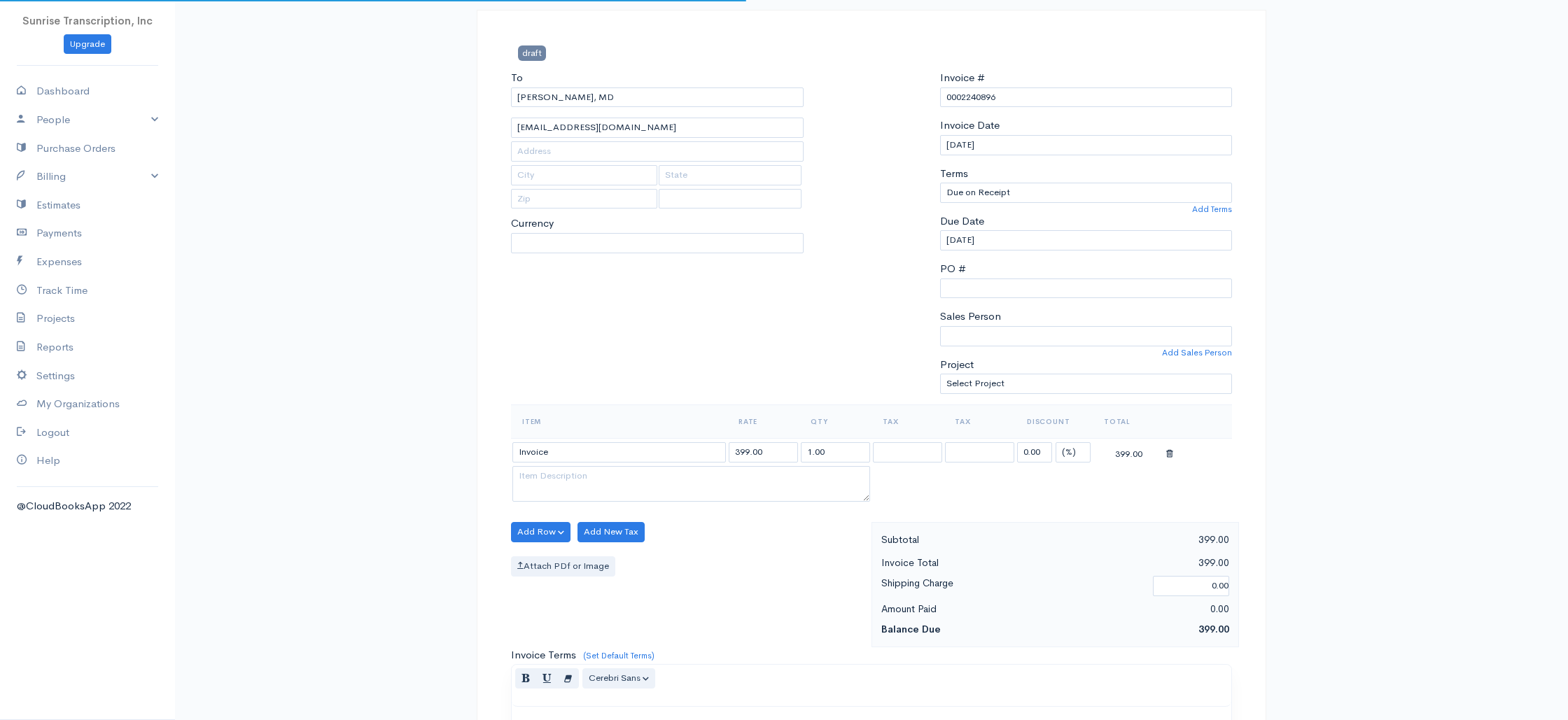
select select "[GEOGRAPHIC_DATA]"
select select "USD"
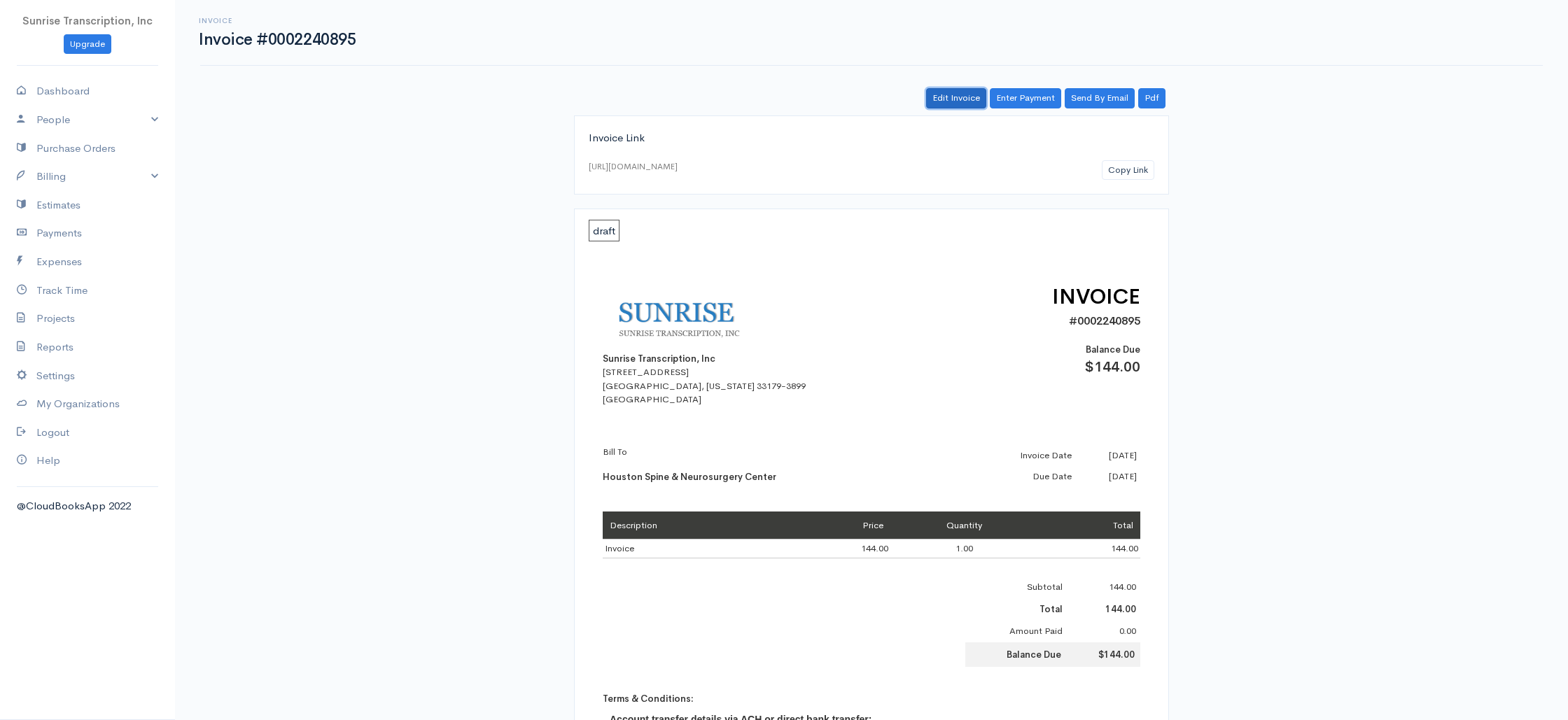
click at [957, 96] on link "Edit Invoice" at bounding box center [956, 99] width 61 height 20
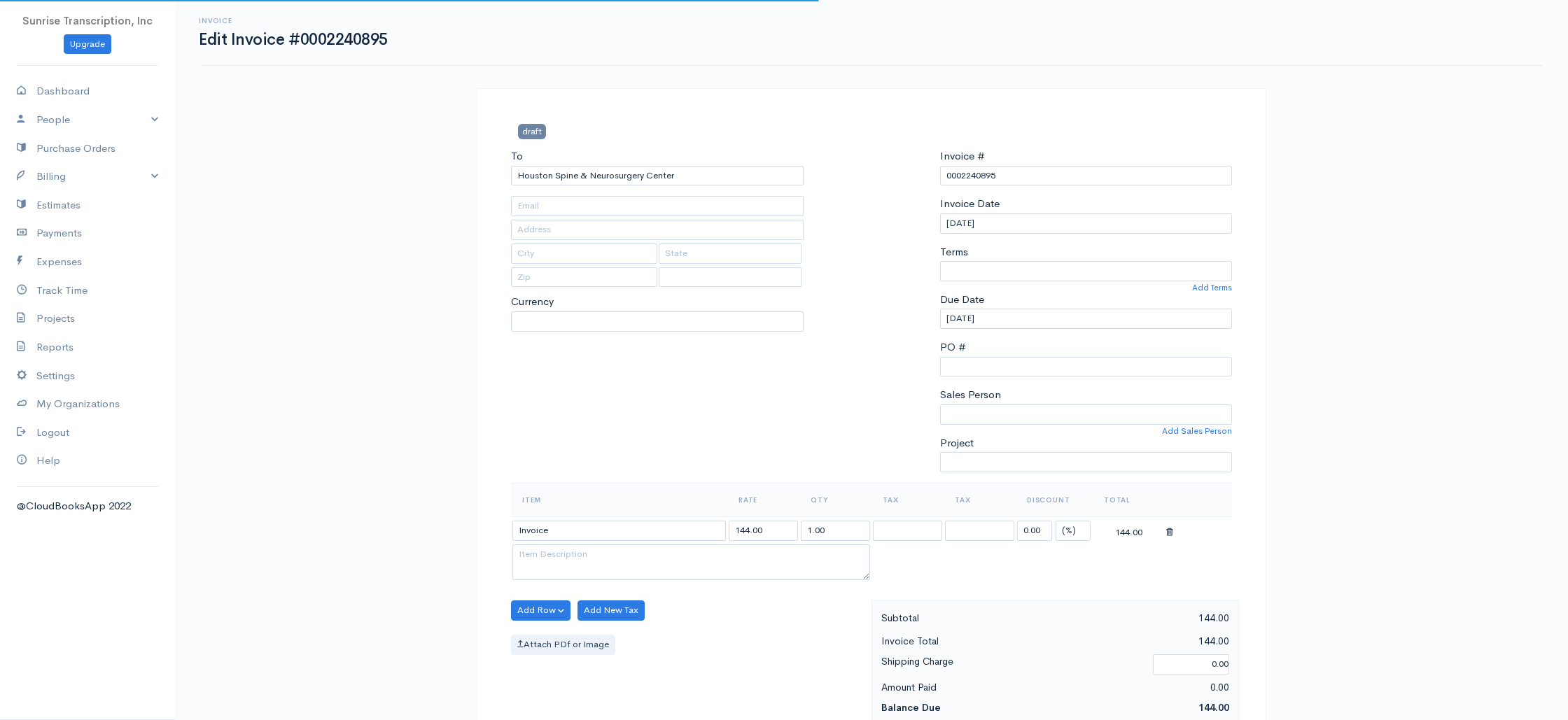
type input "[PERSON_NAME][EMAIL_ADDRESS][DOMAIN_NAME]"
select select "0"
select select
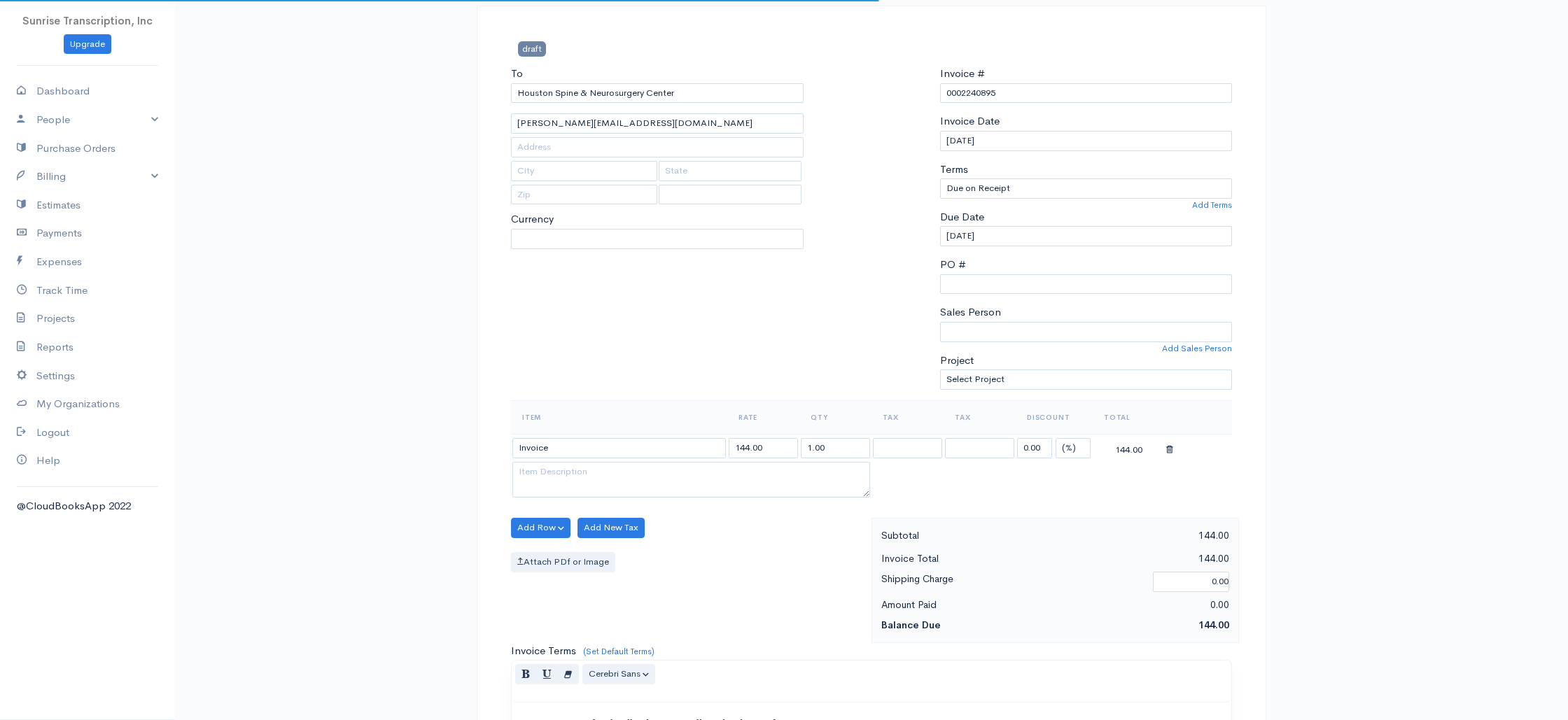
select select "[GEOGRAPHIC_DATA]"
select select "USD"
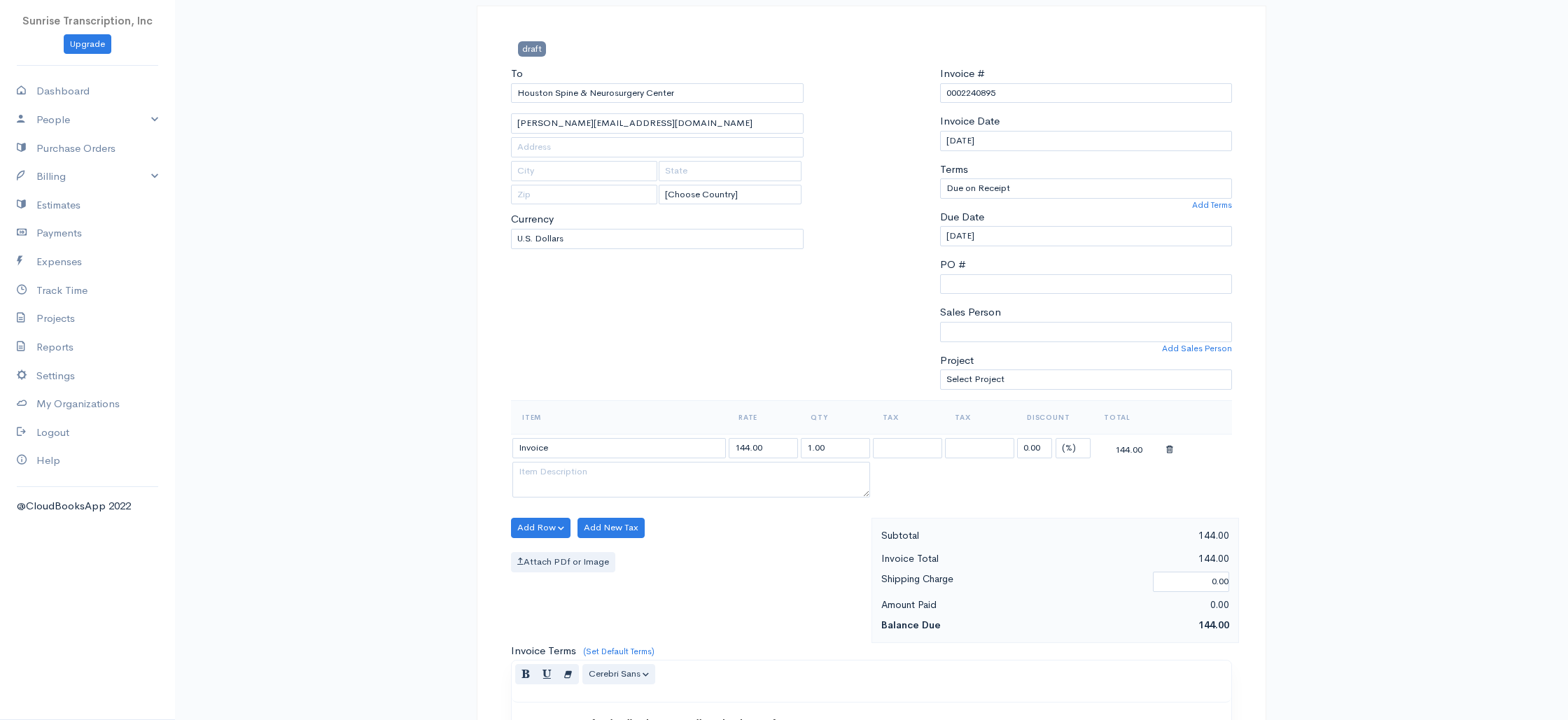
scroll to position [133, 0]
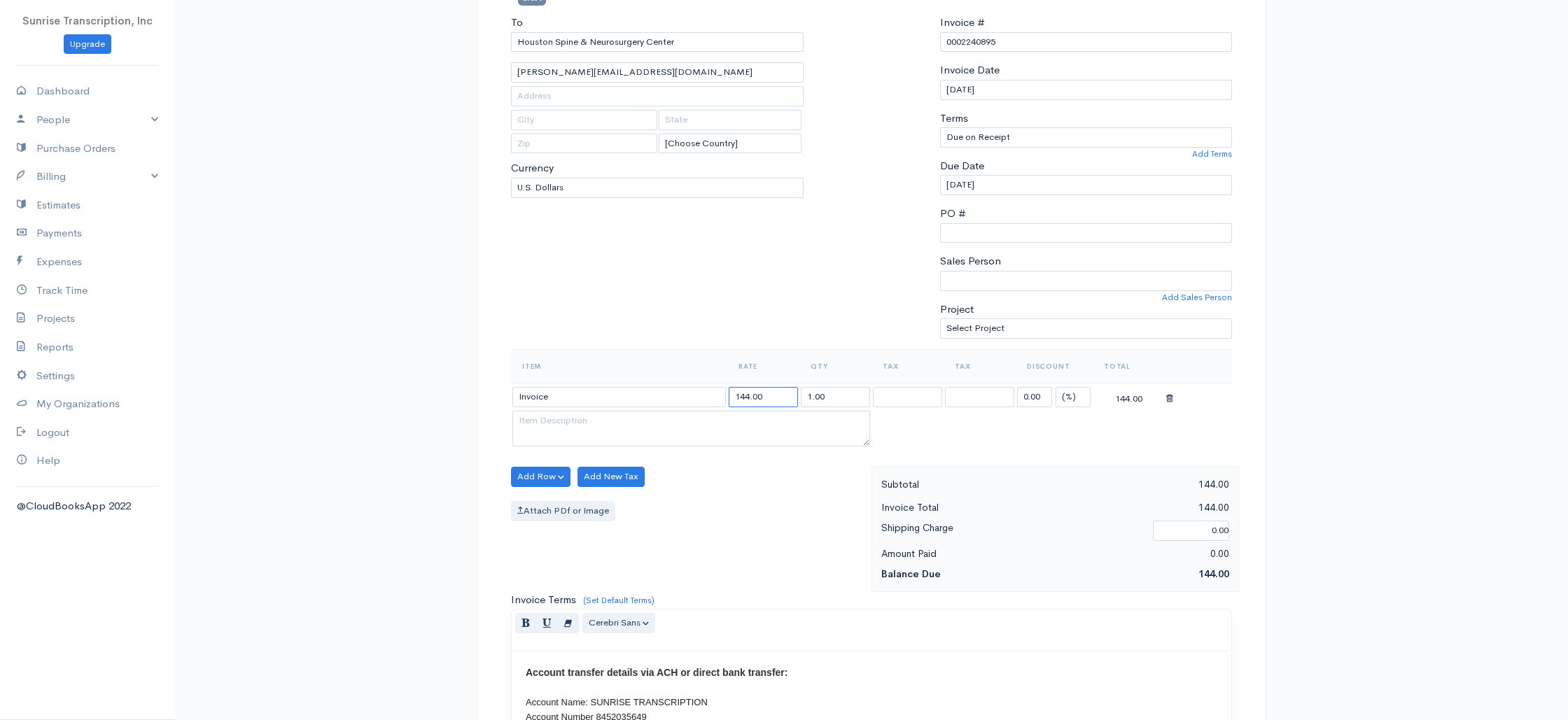
click at [745, 397] on input "144.00" at bounding box center [763, 397] width 69 height 20
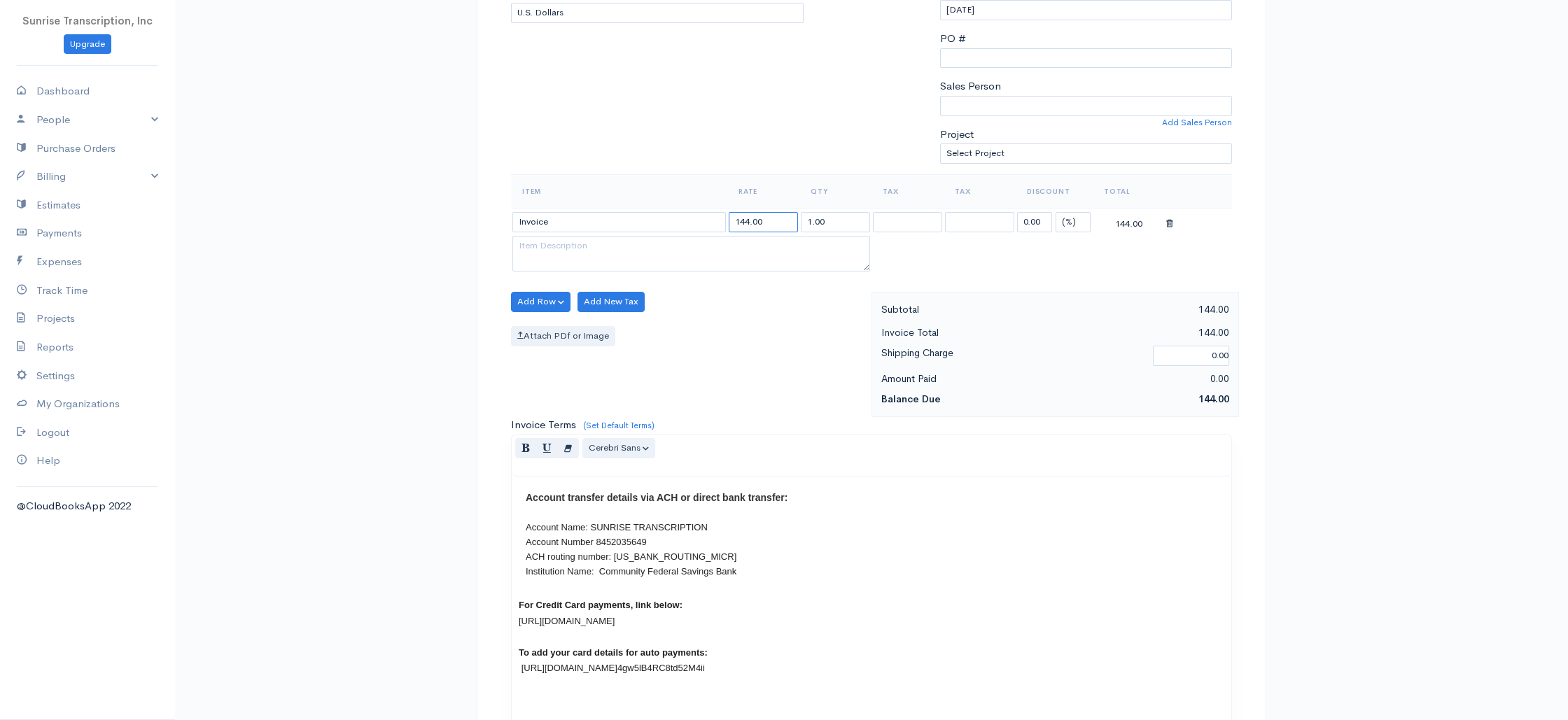
scroll to position [0, 0]
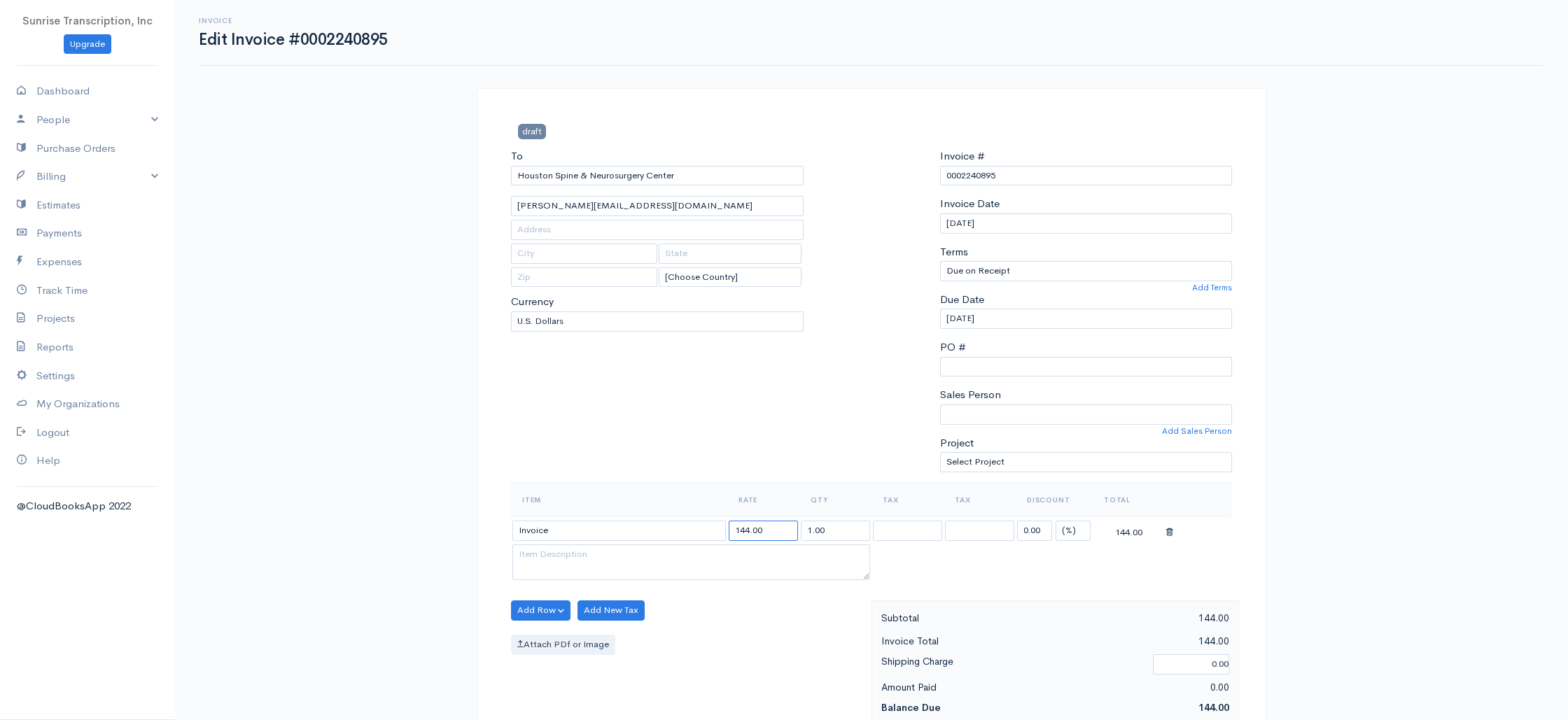
click at [770, 531] on input "144.00" at bounding box center [763, 531] width 69 height 20
drag, startPoint x: 767, startPoint y: 530, endPoint x: 716, endPoint y: 530, distance: 51.0
click at [716, 530] on tr "Invoice 144.00 1.00 0.00 (%) Flat 144.00" at bounding box center [871, 529] width 721 height 27
type input "144.00"
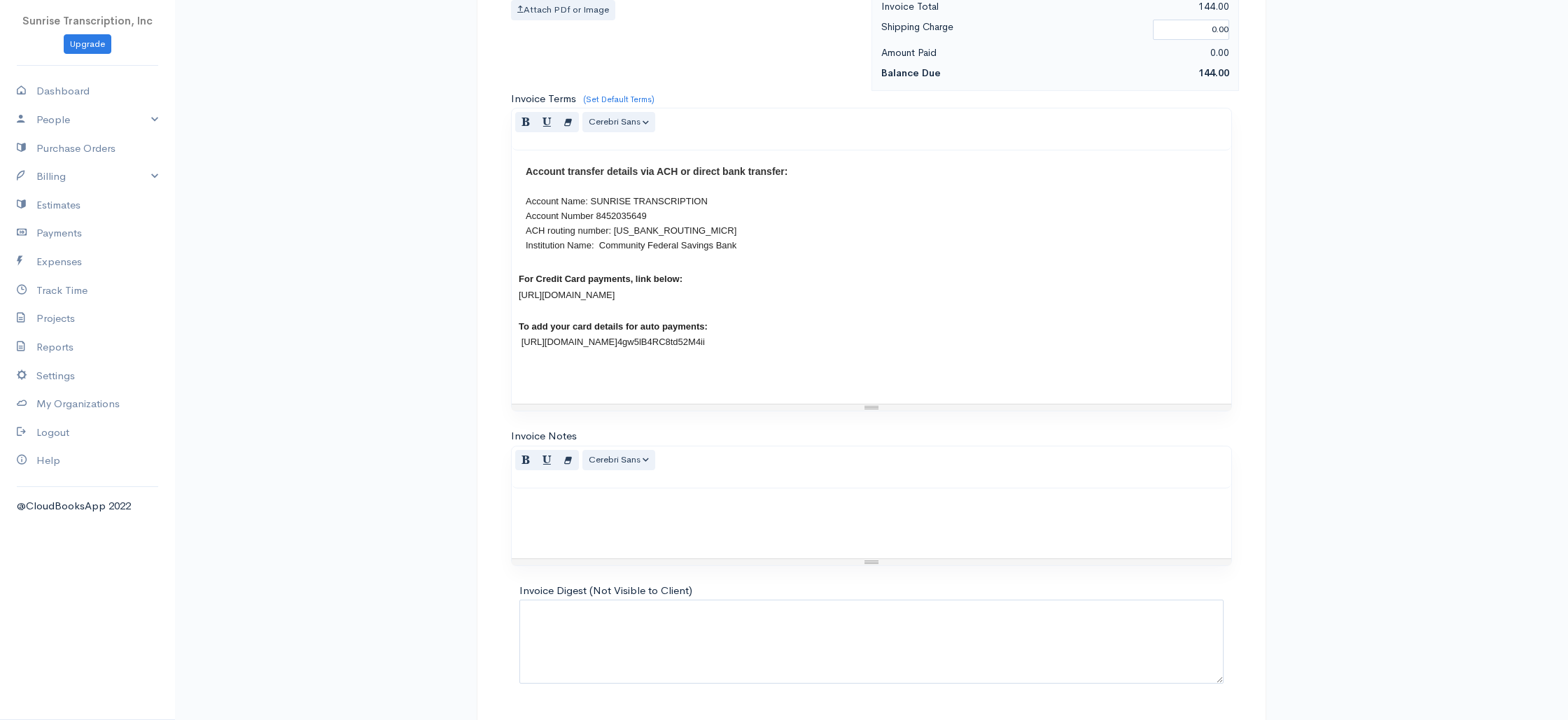
scroll to position [673, 0]
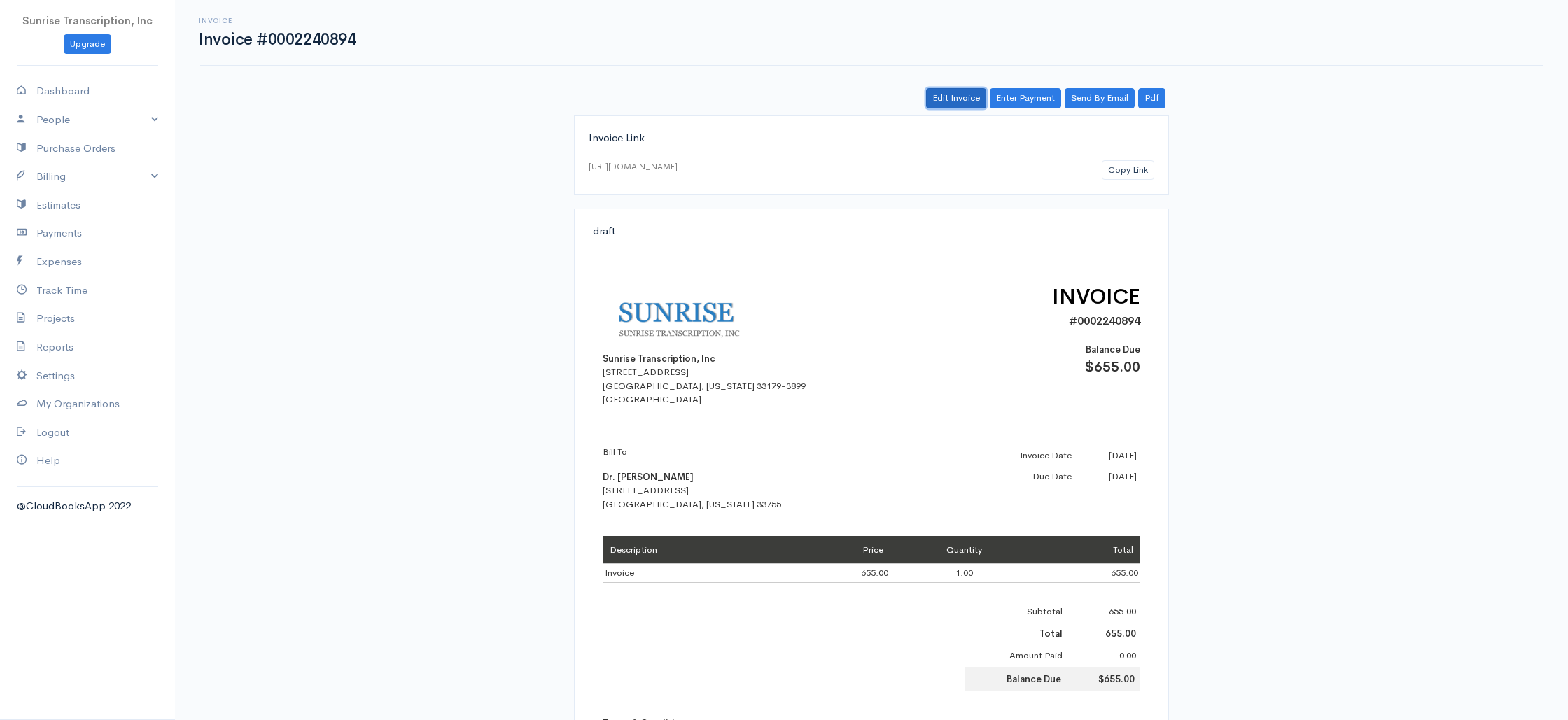
click at [955, 96] on link "Edit Invoice" at bounding box center [956, 99] width 61 height 20
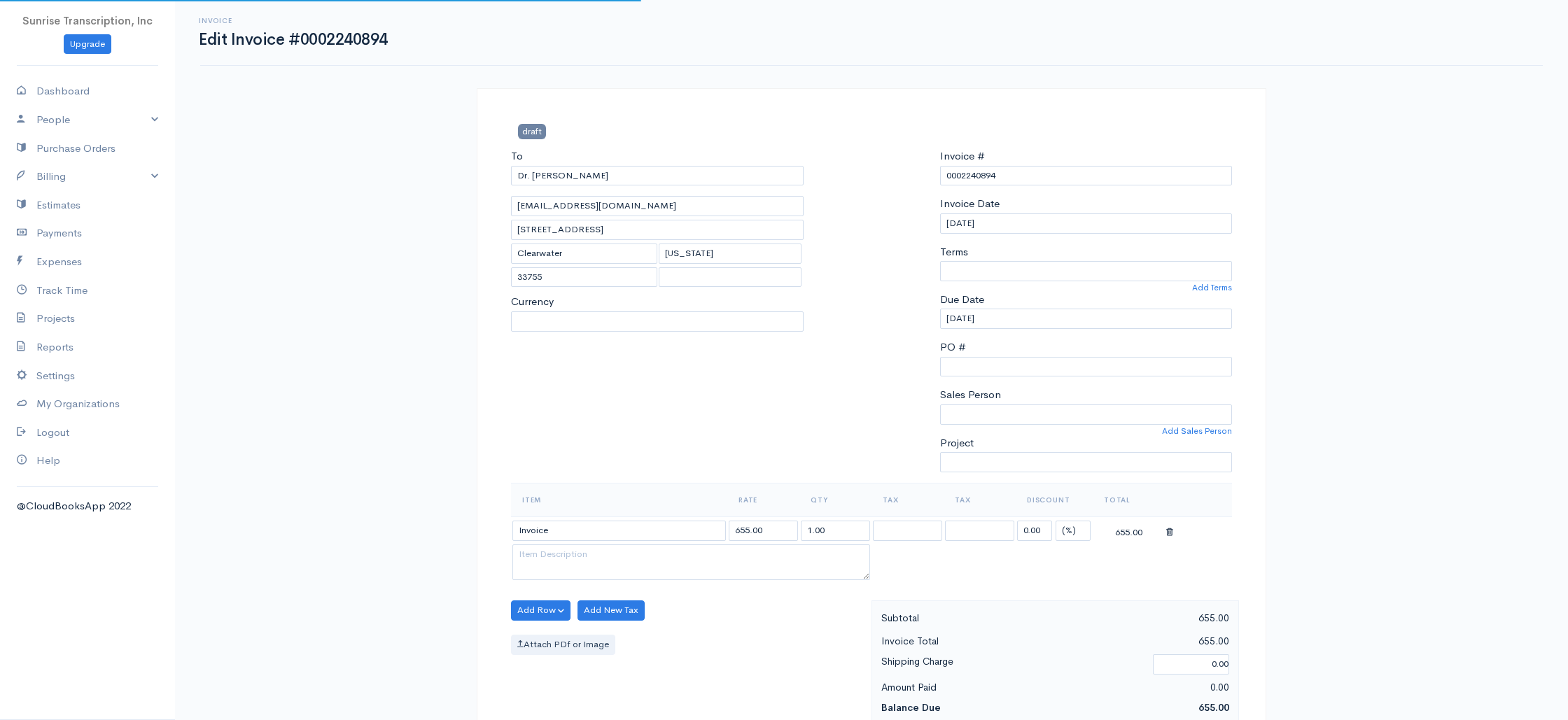
select select
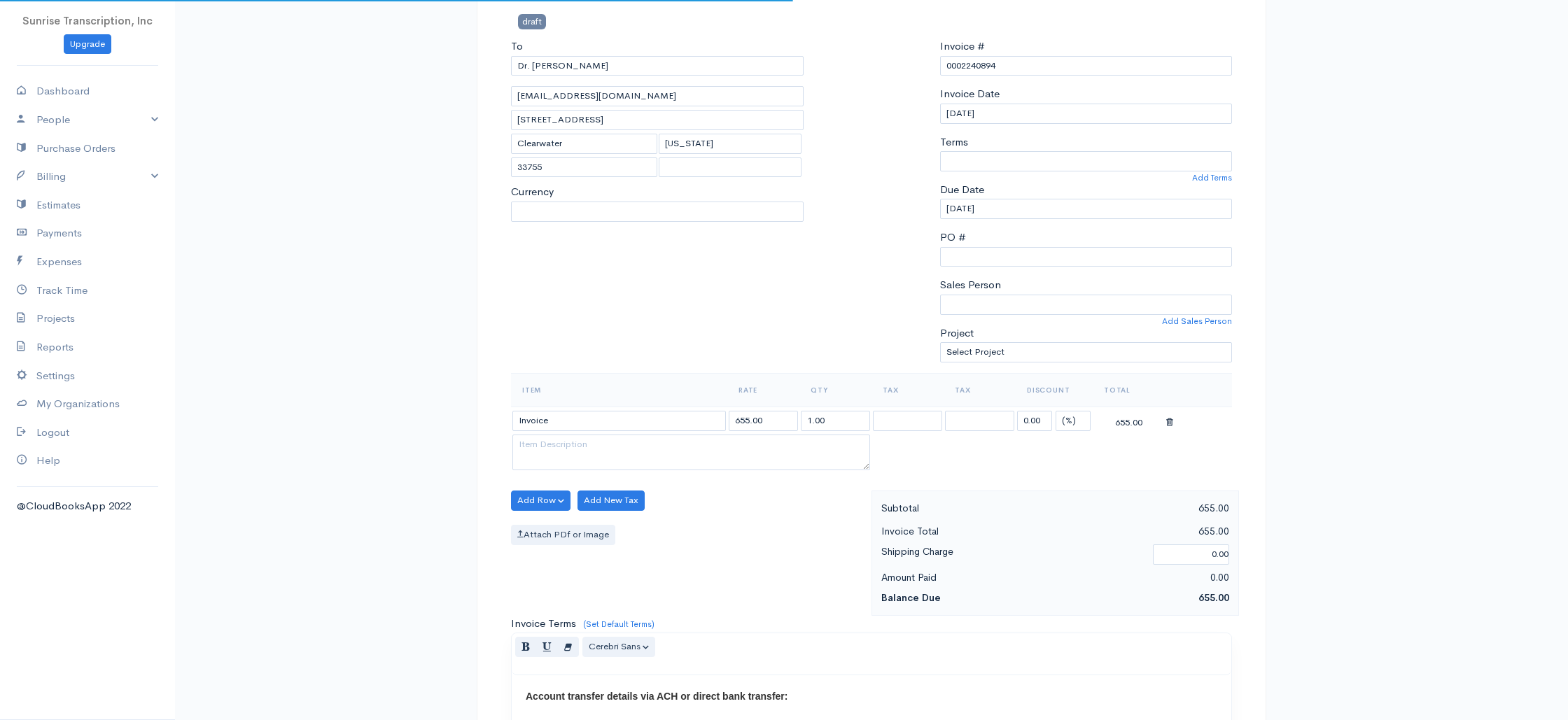
scroll to position [202, 0]
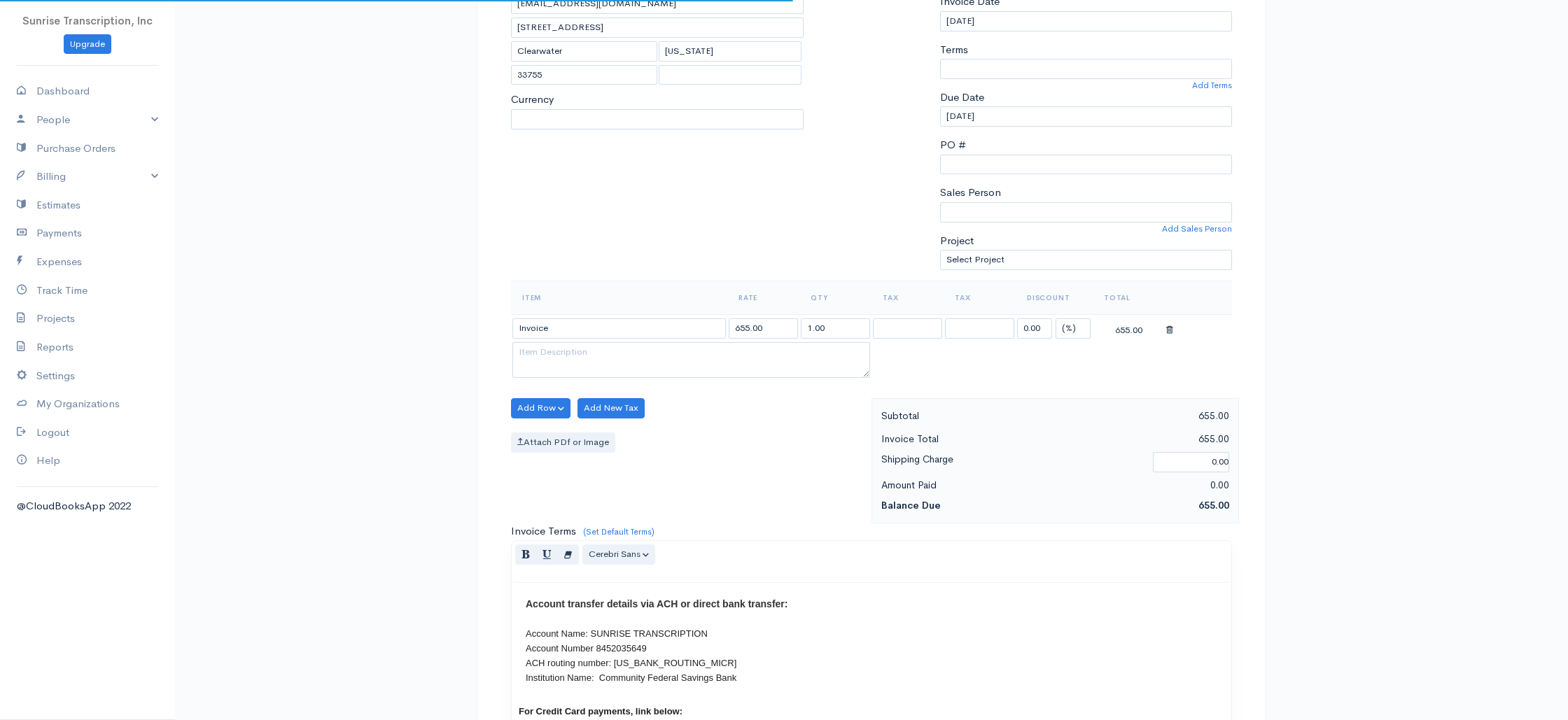
select select "[GEOGRAPHIC_DATA]"
select select "USD"
select select "0"
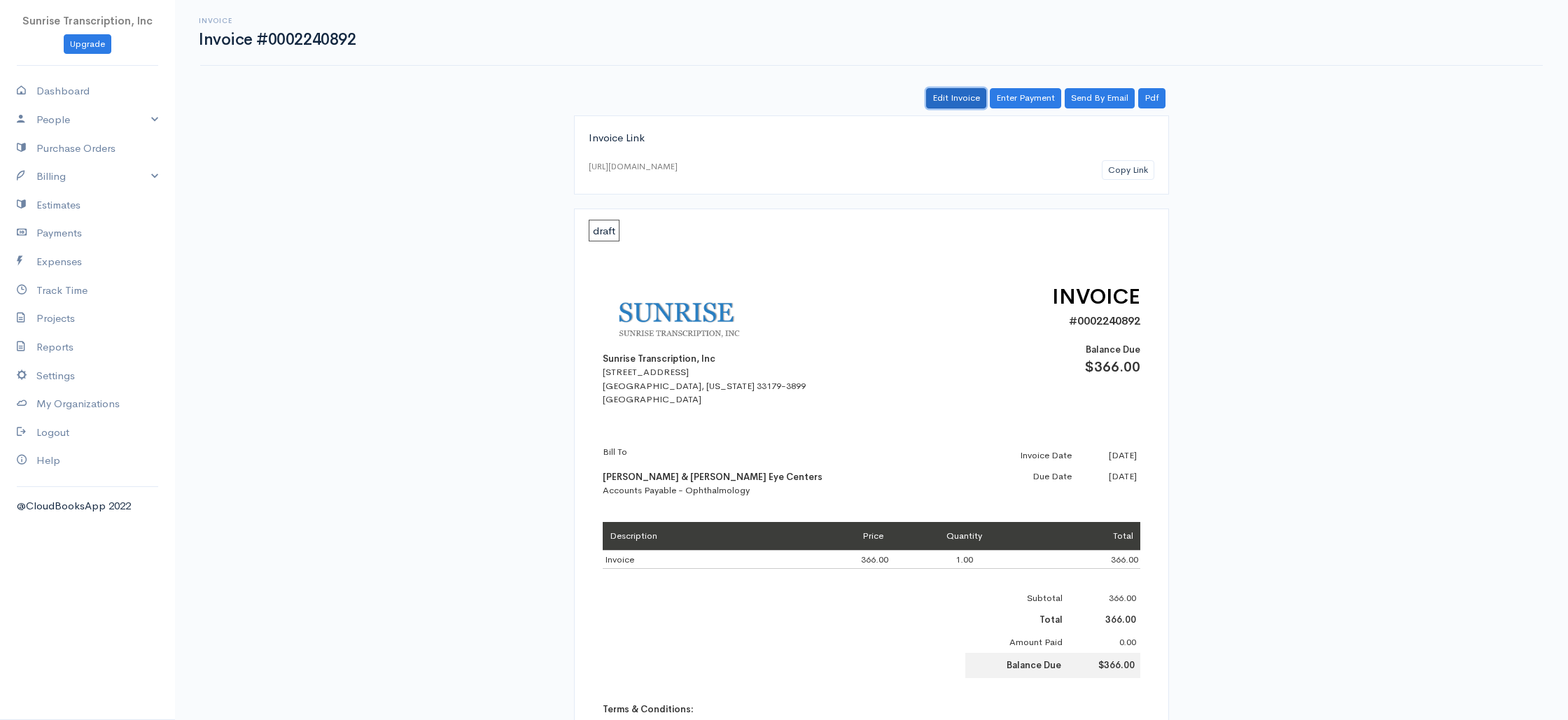
click at [952, 95] on link "Edit Invoice" at bounding box center [956, 99] width 61 height 20
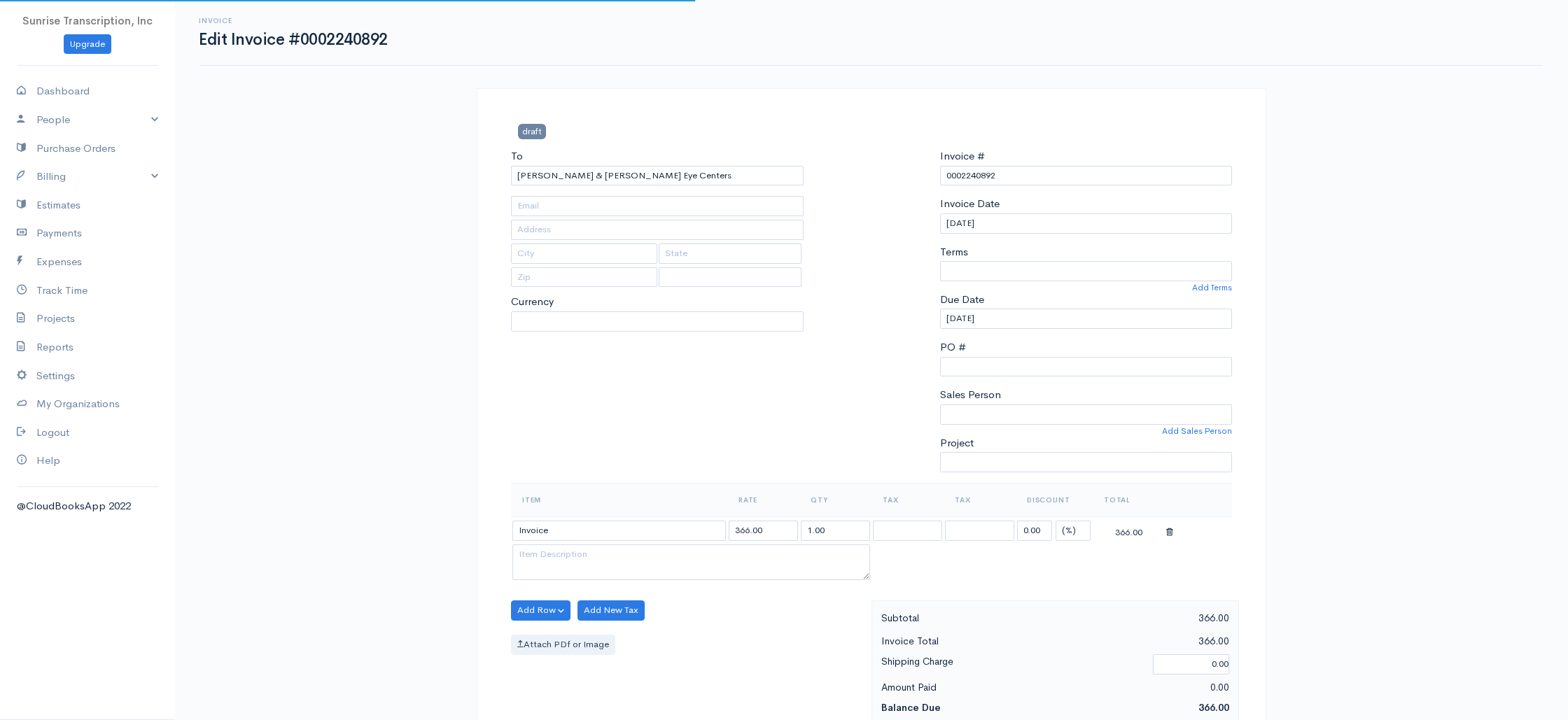
type input "[EMAIL_ADDRESS][DOMAIN_NAME]"
select select "0"
select select
select select "[GEOGRAPHIC_DATA]"
select select "USD"
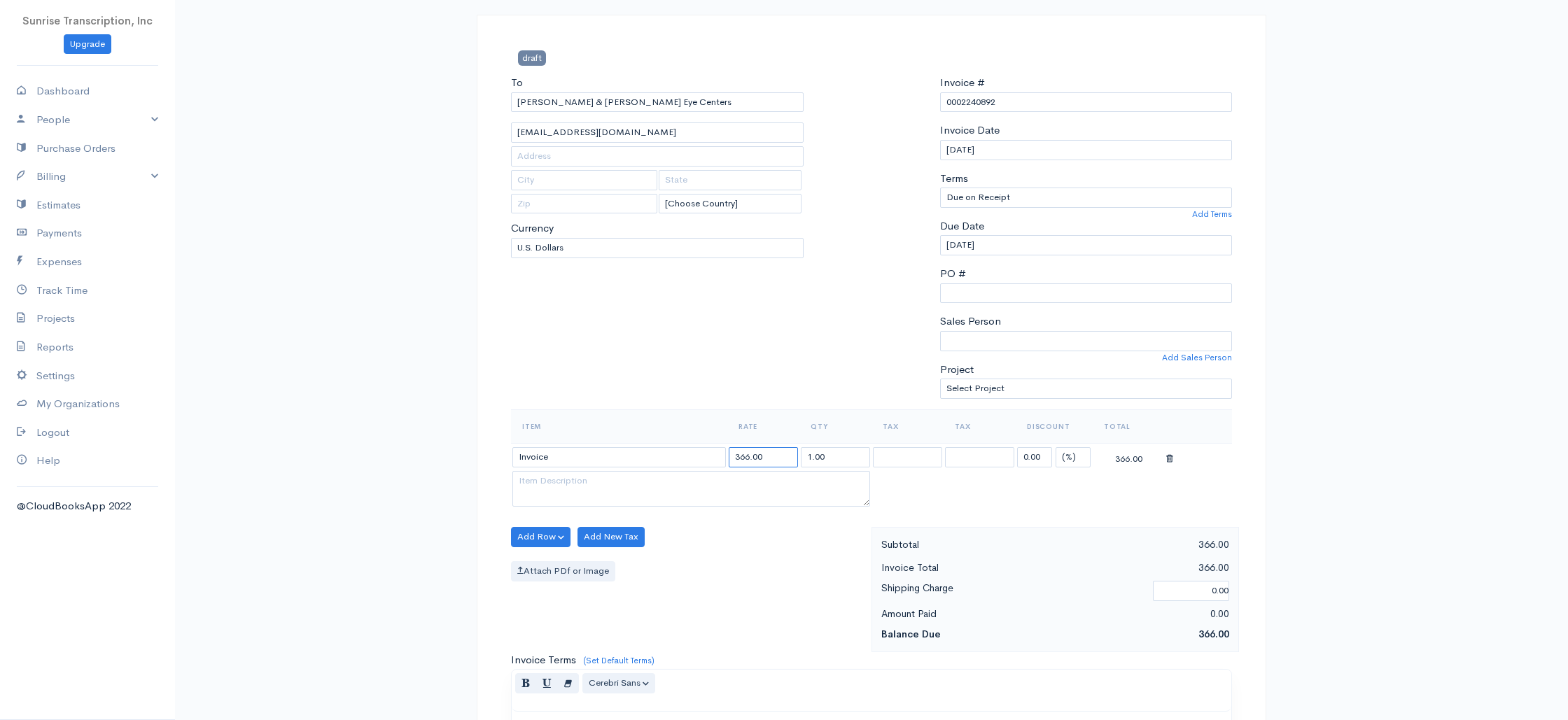
scroll to position [75, 0]
click at [743, 458] on input "366.00" at bounding box center [763, 455] width 69 height 20
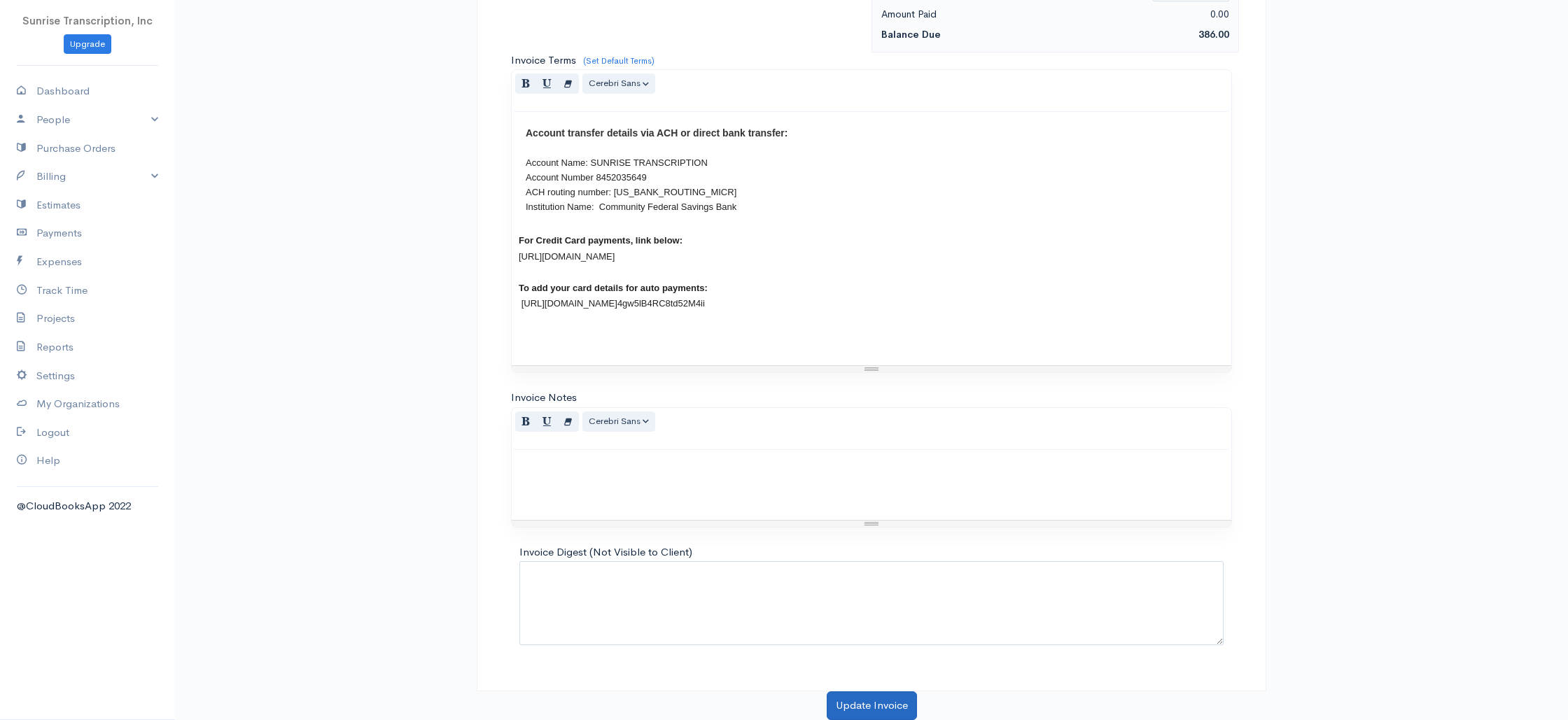
type input "386.00"
click at [866, 701] on button "Update Invoice" at bounding box center [871, 705] width 90 height 29
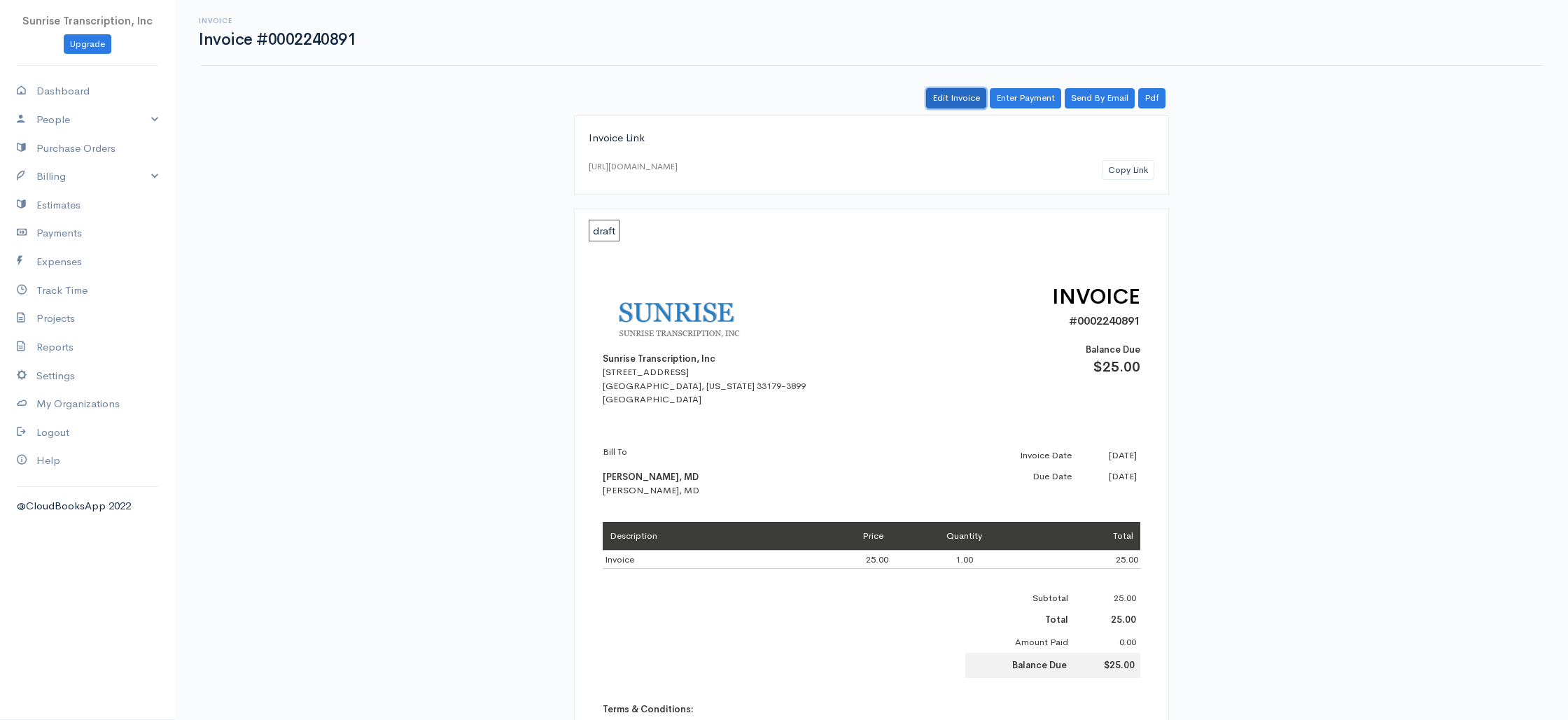
drag, startPoint x: 950, startPoint y: 97, endPoint x: 910, endPoint y: 150, distance: 66.4
click at [950, 97] on link "Edit Invoice" at bounding box center [956, 99] width 61 height 20
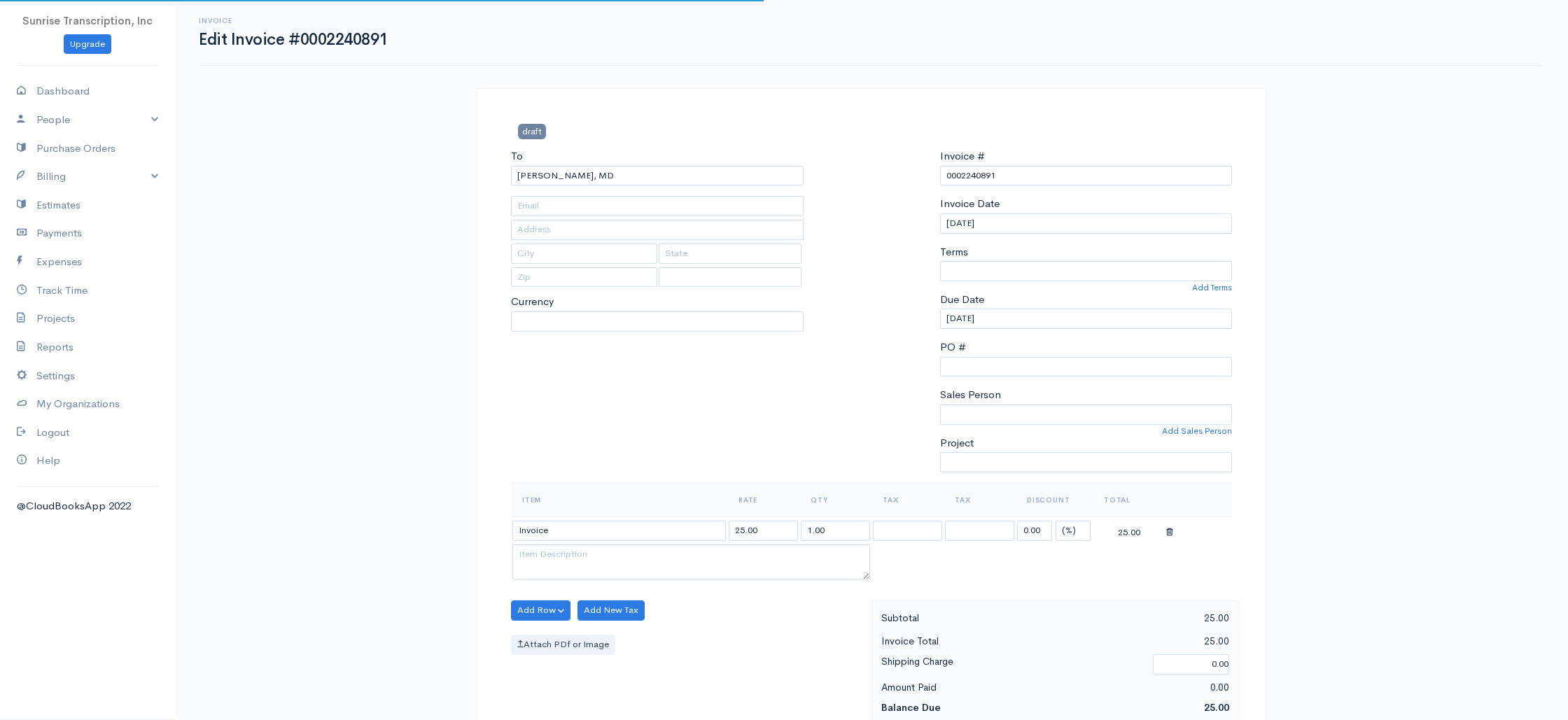
type input "[EMAIL_ADDRESS][DOMAIN_NAME]"
select select
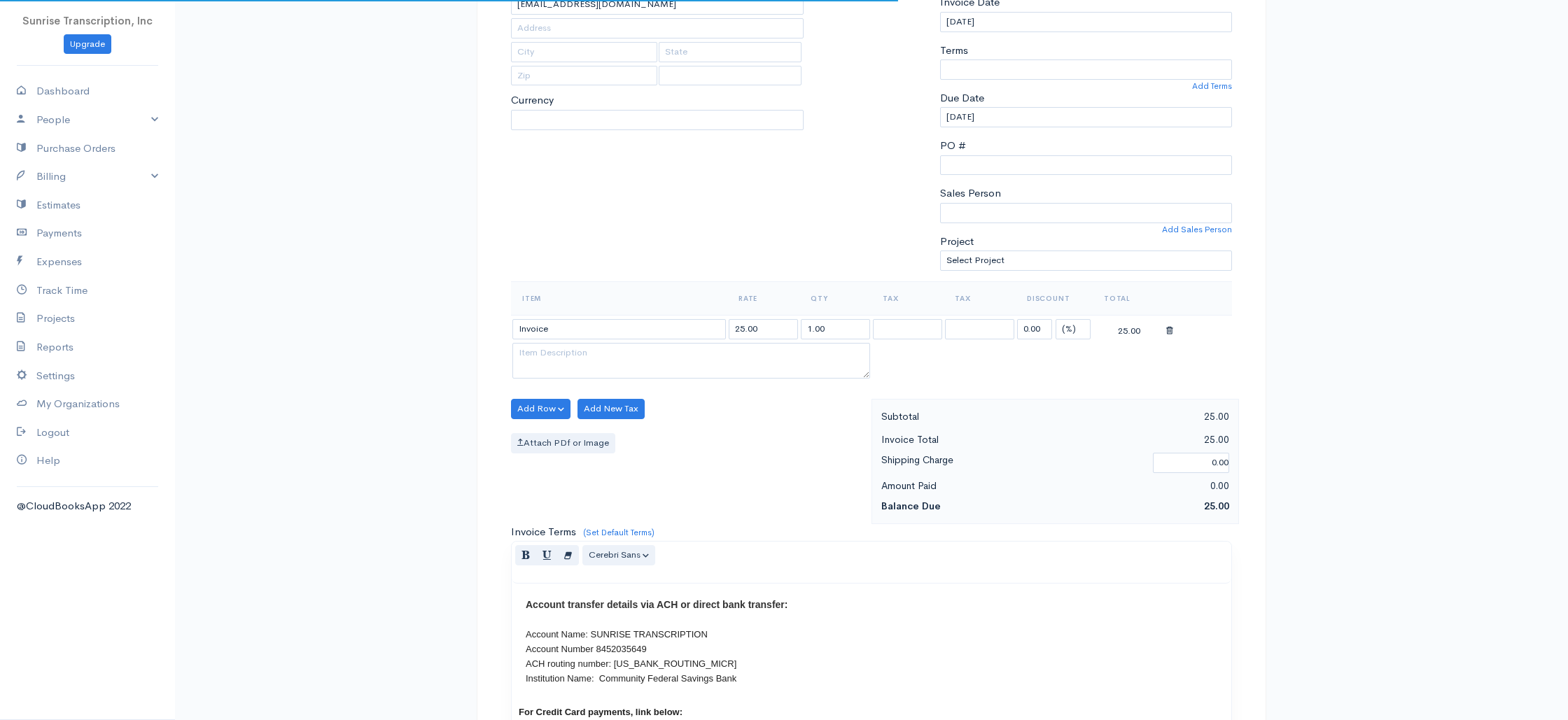
select select "[GEOGRAPHIC_DATA]"
select select "USD"
select select "0"
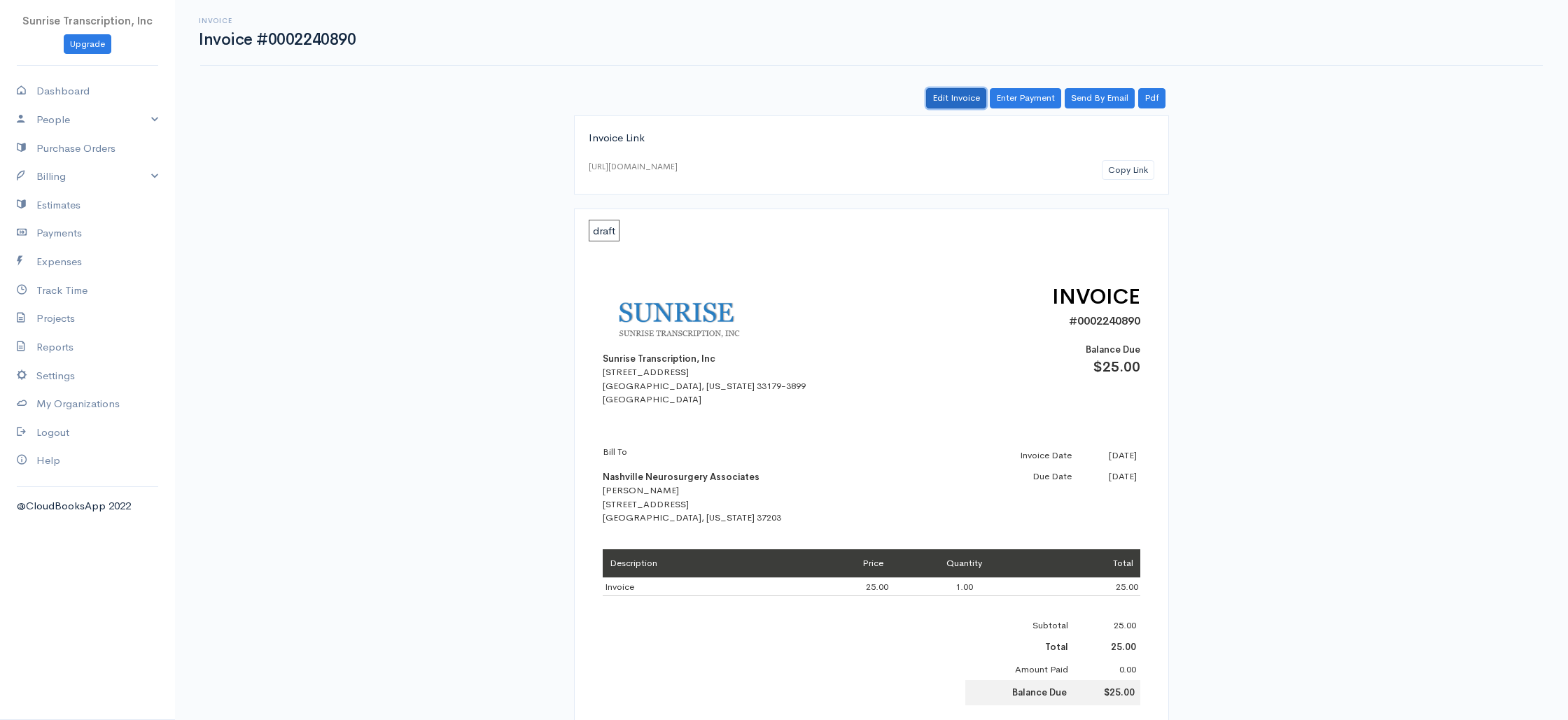
click at [966, 107] on link "Edit Invoice" at bounding box center [956, 99] width 61 height 20
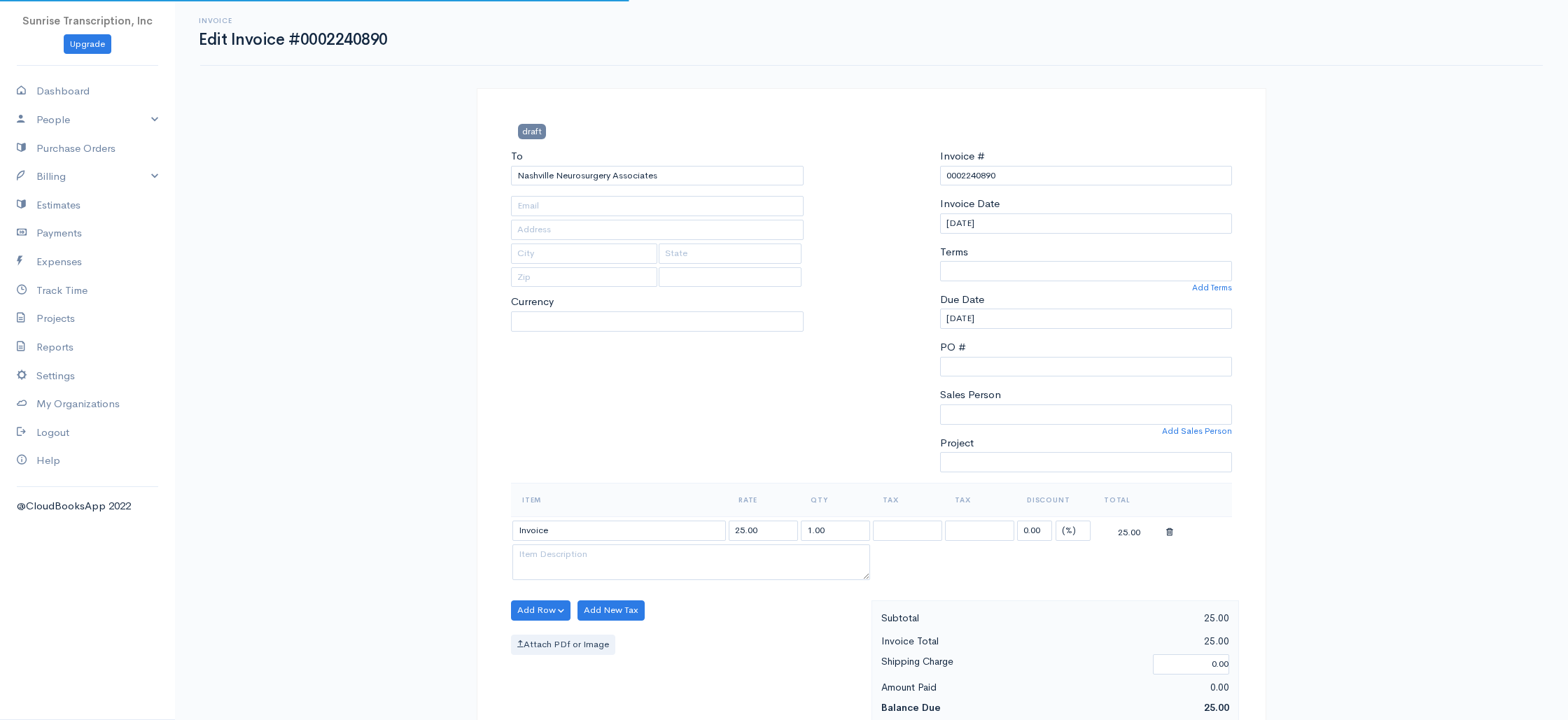
type input "[EMAIL_ADDRESS][DOMAIN_NAME]"
type input "[STREET_ADDRESS]"
type input "Nashville"
type input "Tennessee"
type input "37203"
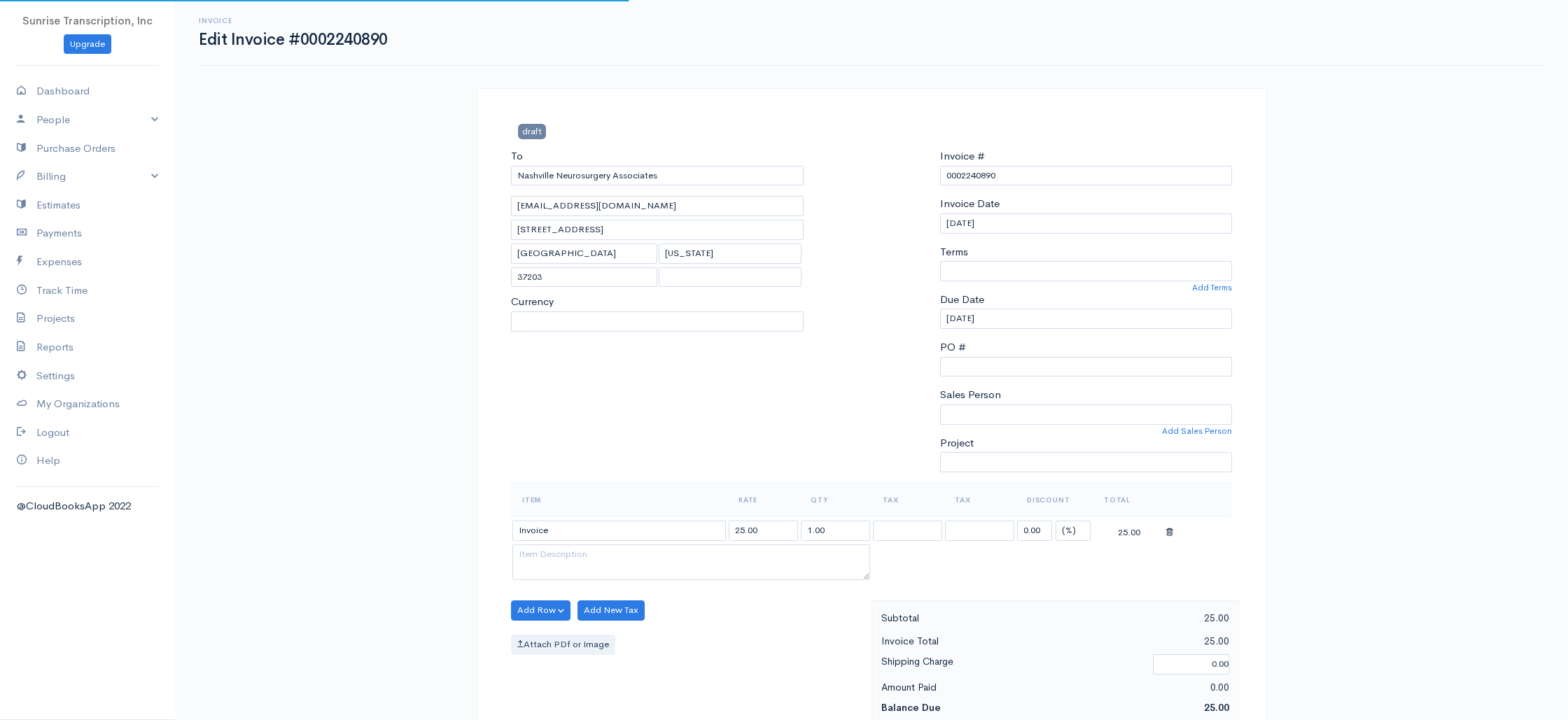
select select "0"
select select
select select "[GEOGRAPHIC_DATA]"
select select "USD"
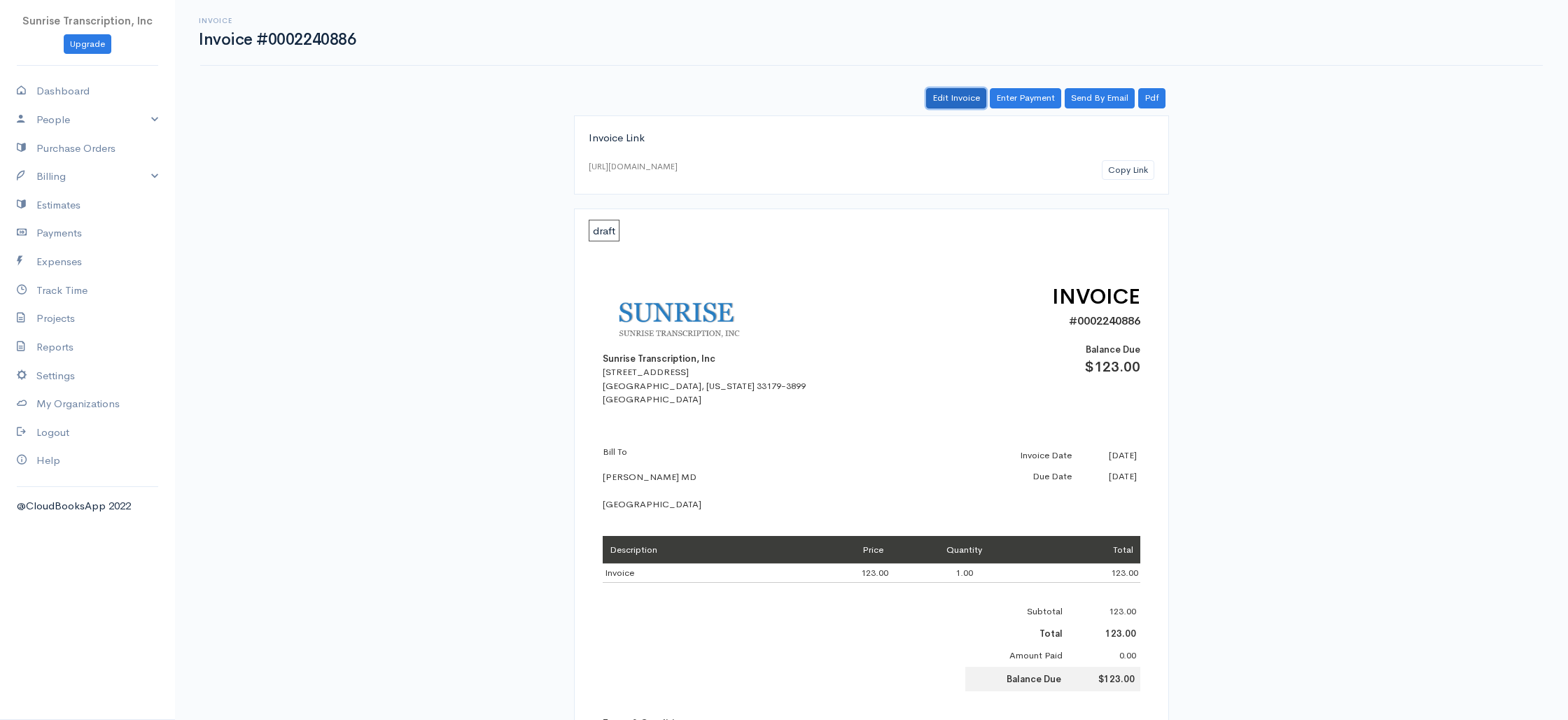
click at [938, 100] on link "Edit Invoice" at bounding box center [956, 99] width 61 height 20
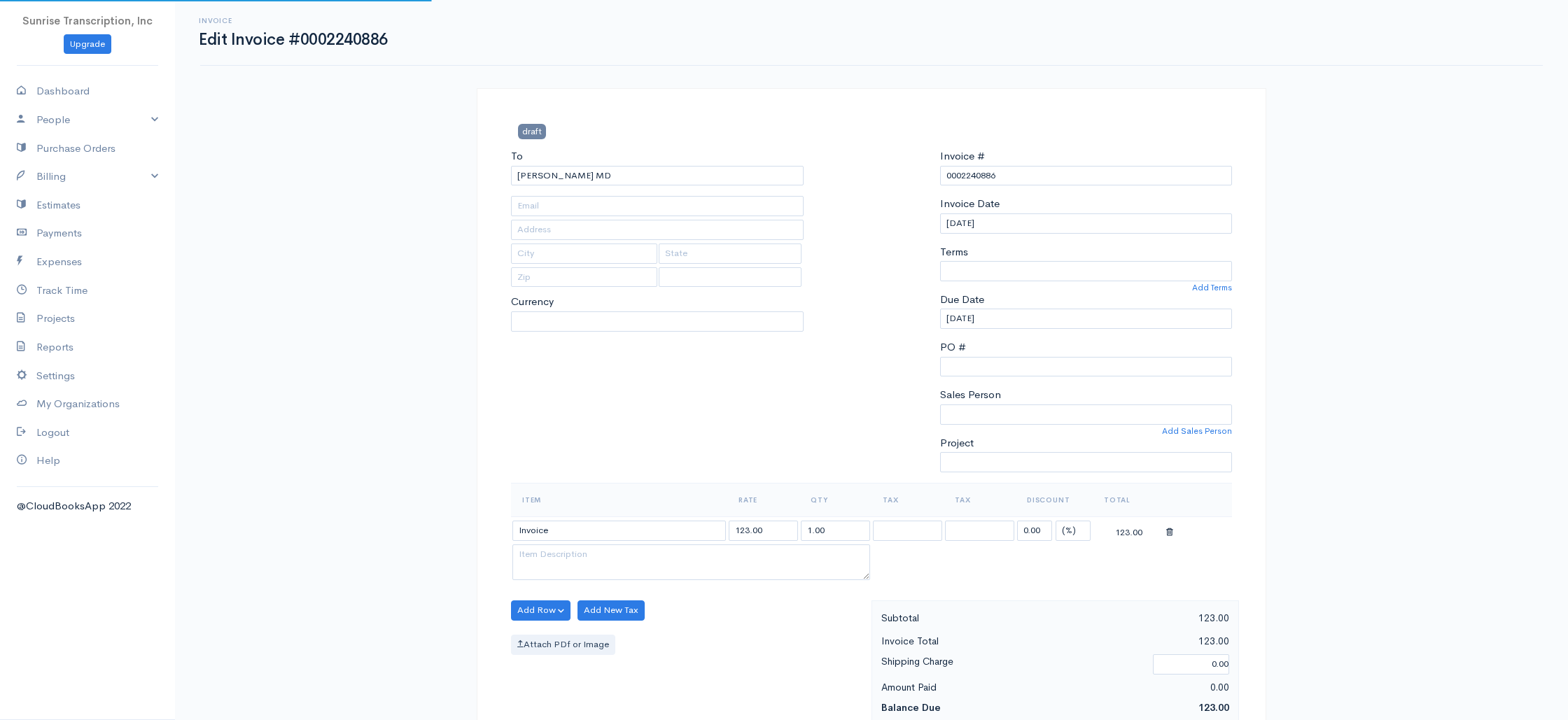
type input "[EMAIL_ADDRESS][DOMAIN_NAME]"
select select
select select "[GEOGRAPHIC_DATA]"
select select "USD"
select select "0"
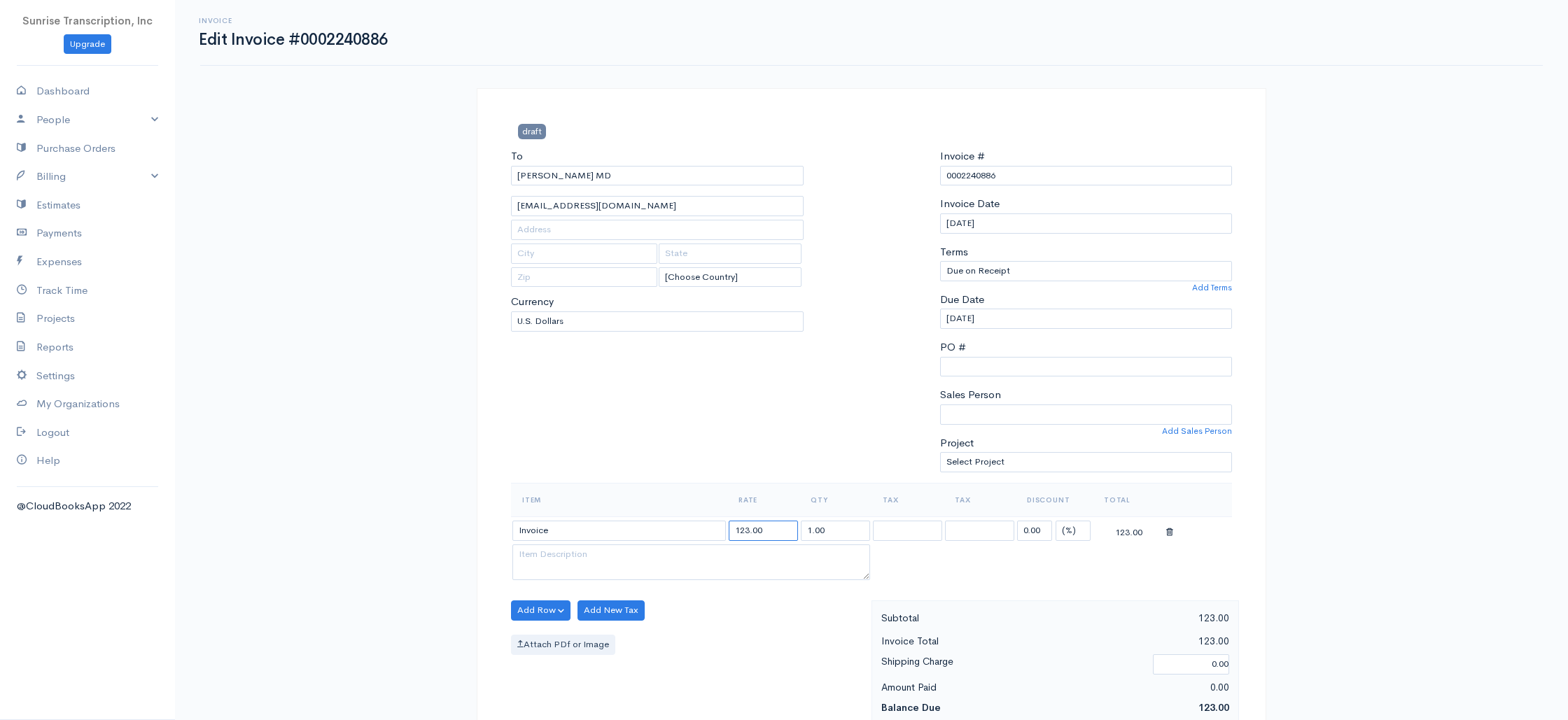
click at [743, 531] on input "123.00" at bounding box center [763, 531] width 69 height 20
type input "153.00"
click at [809, 426] on div "To Ishwari Prasad MD veera0709@yahoo.com [Choose Country] United States Canada …" at bounding box center [657, 315] width 307 height 334
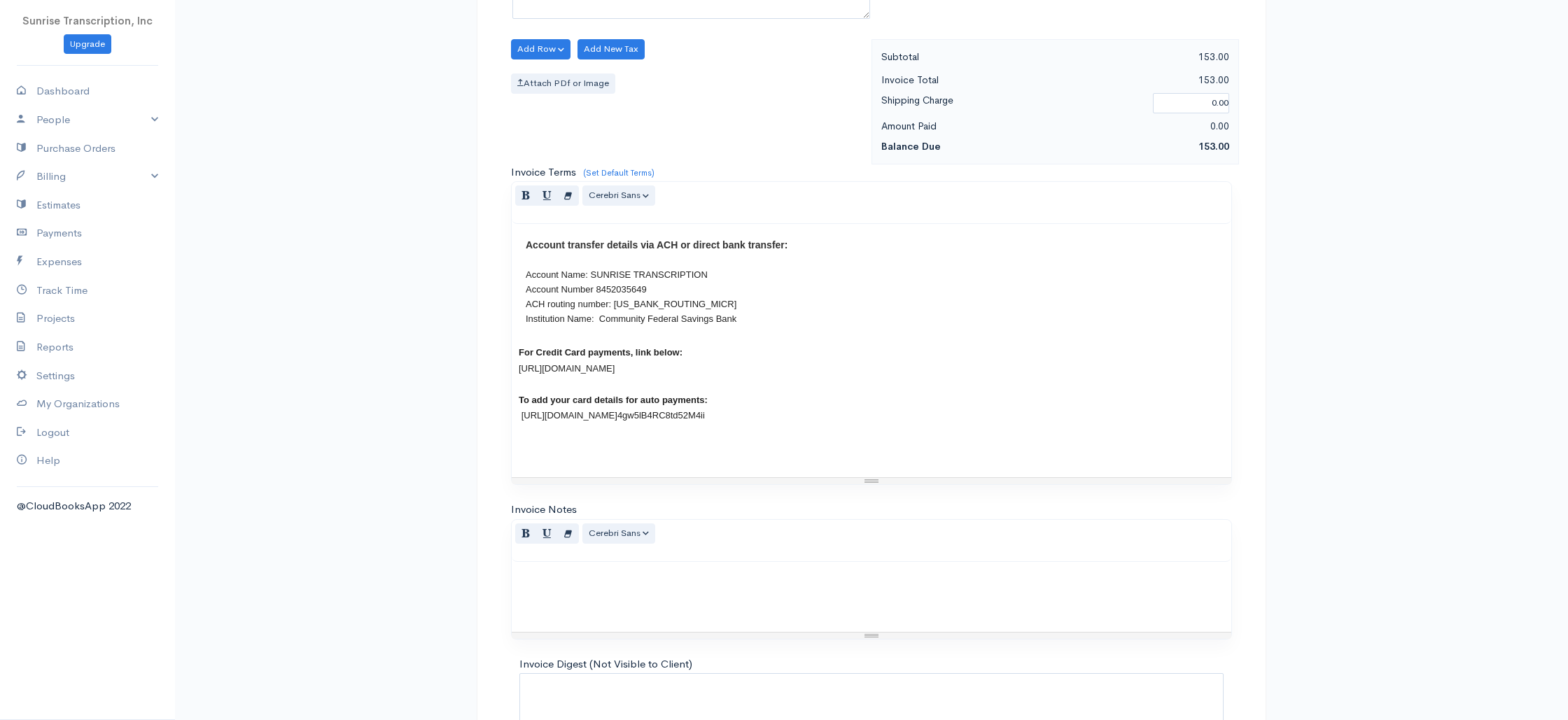
scroll to position [673, 0]
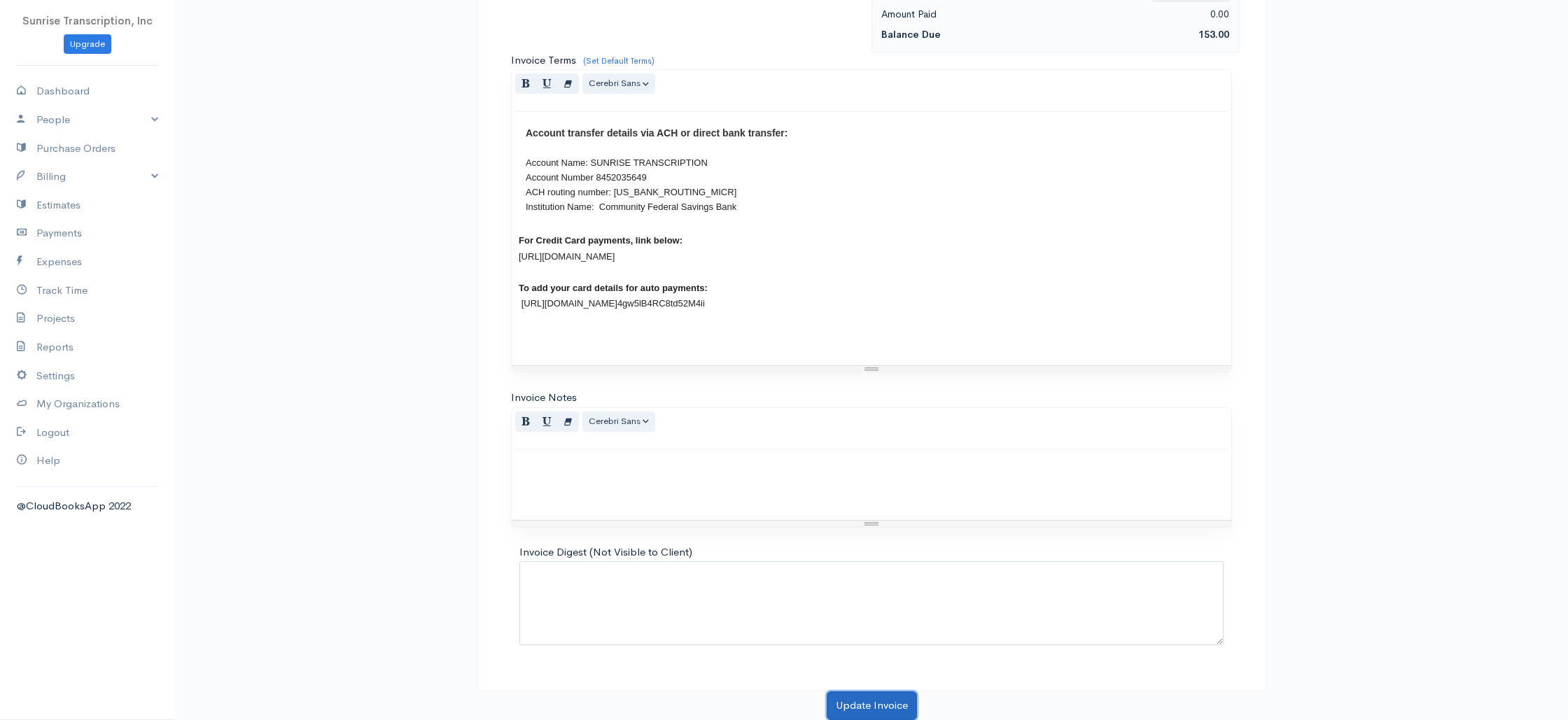
click at [868, 710] on button "Update Invoice" at bounding box center [871, 705] width 90 height 29
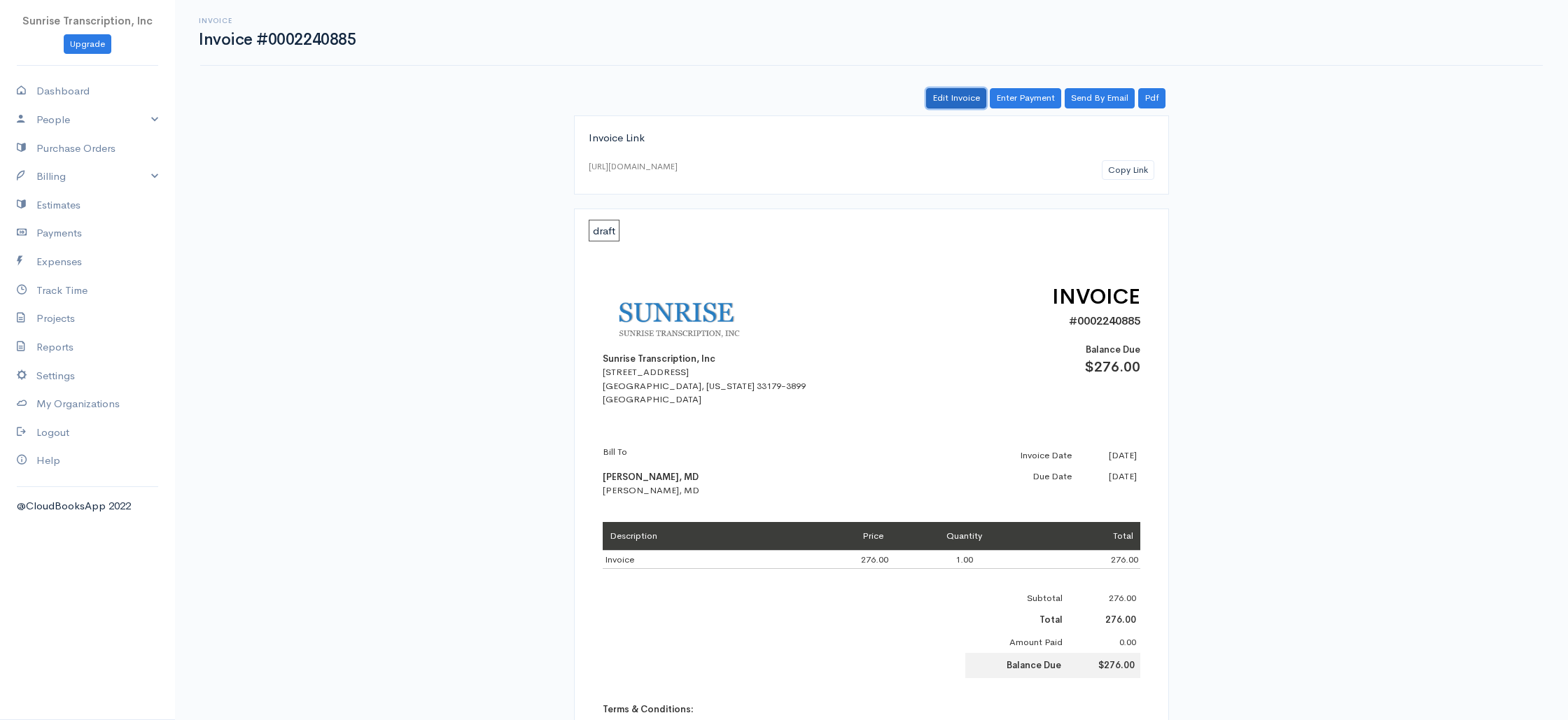
drag, startPoint x: 969, startPoint y: 97, endPoint x: 941, endPoint y: 110, distance: 30.9
click at [969, 97] on link "Edit Invoice" at bounding box center [956, 99] width 61 height 20
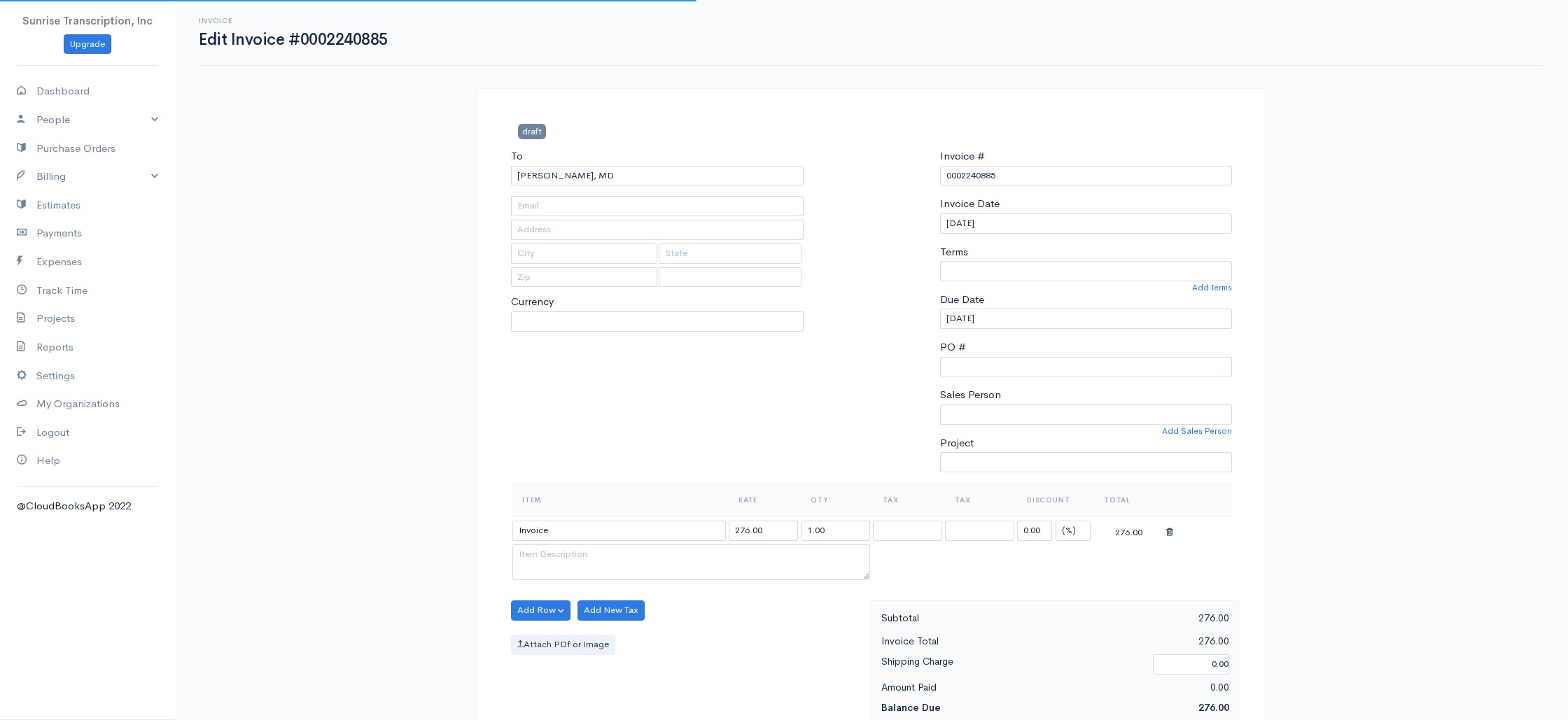
type input "doctorbatra@gmail.com"
select select
select select "[GEOGRAPHIC_DATA]"
select select "0"
select select "USD"
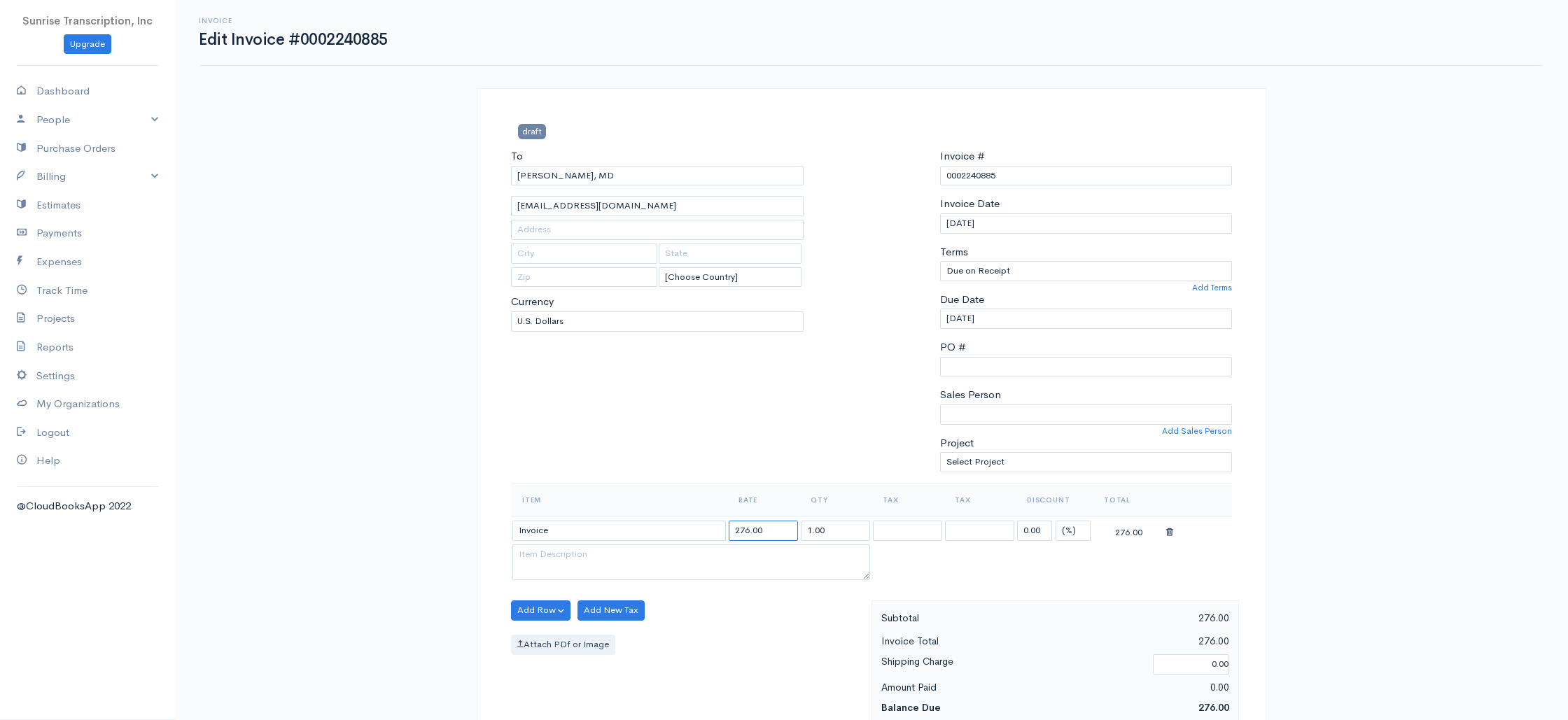
click at [741, 530] on input "276.00" at bounding box center [763, 531] width 69 height 20
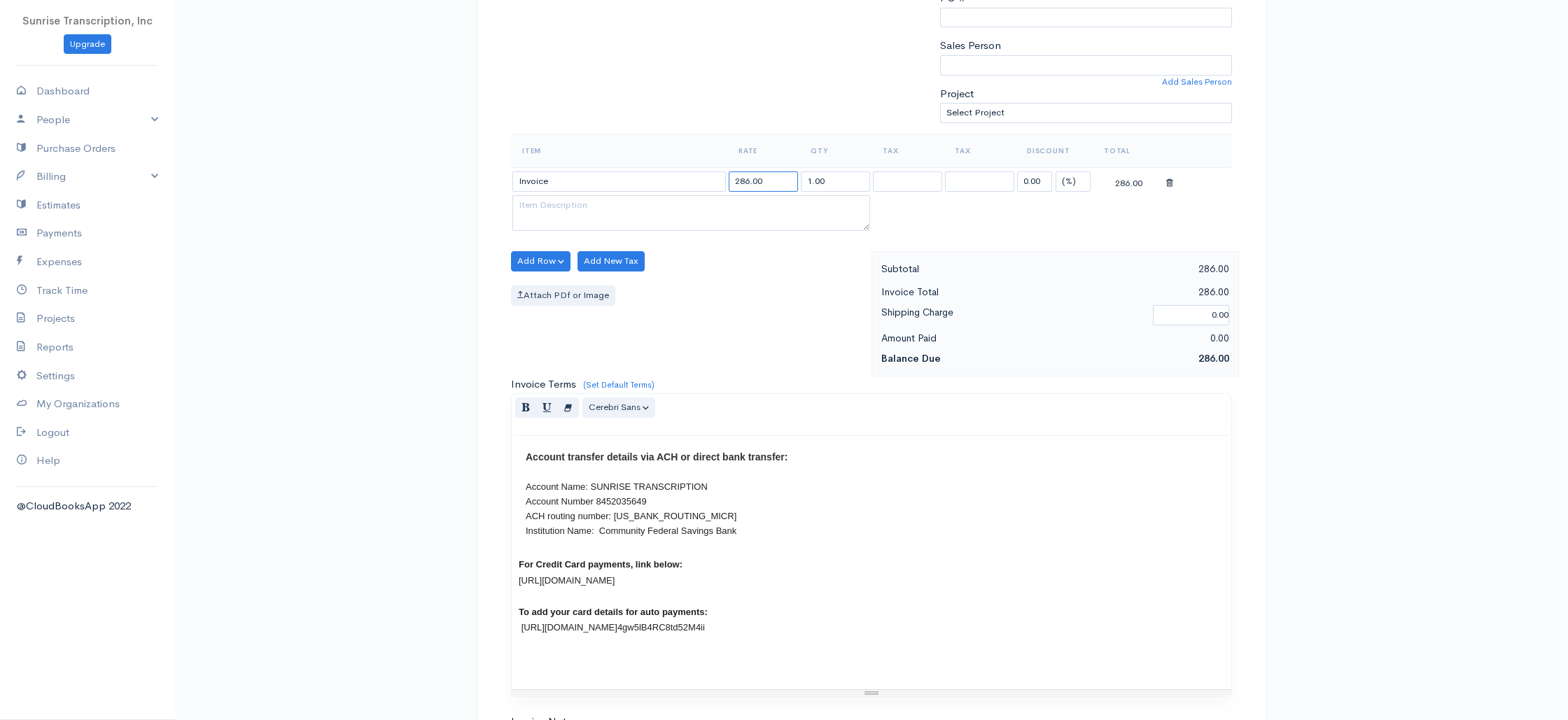
scroll to position [673, 0]
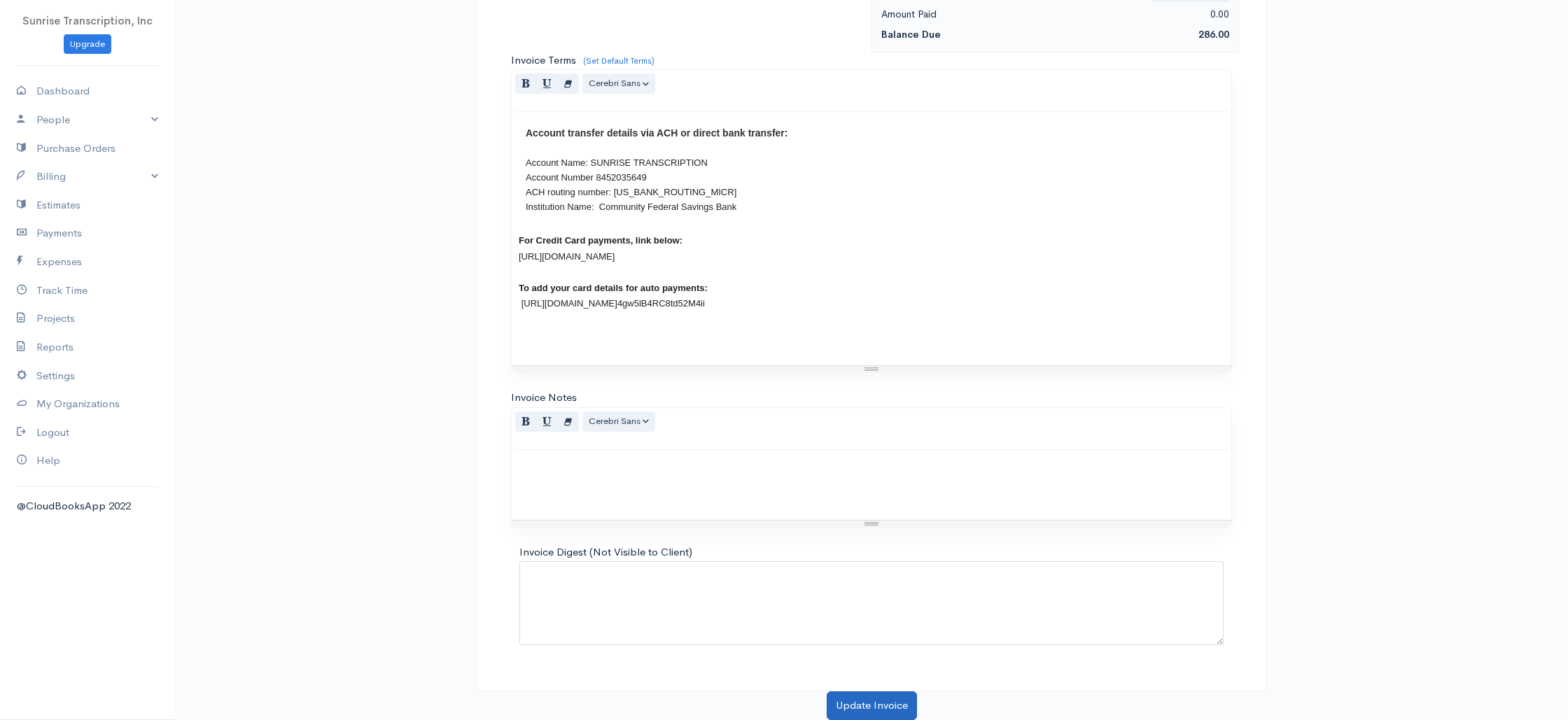
type input "286.00"
click at [876, 700] on button "Update Invoice" at bounding box center [871, 705] width 90 height 29
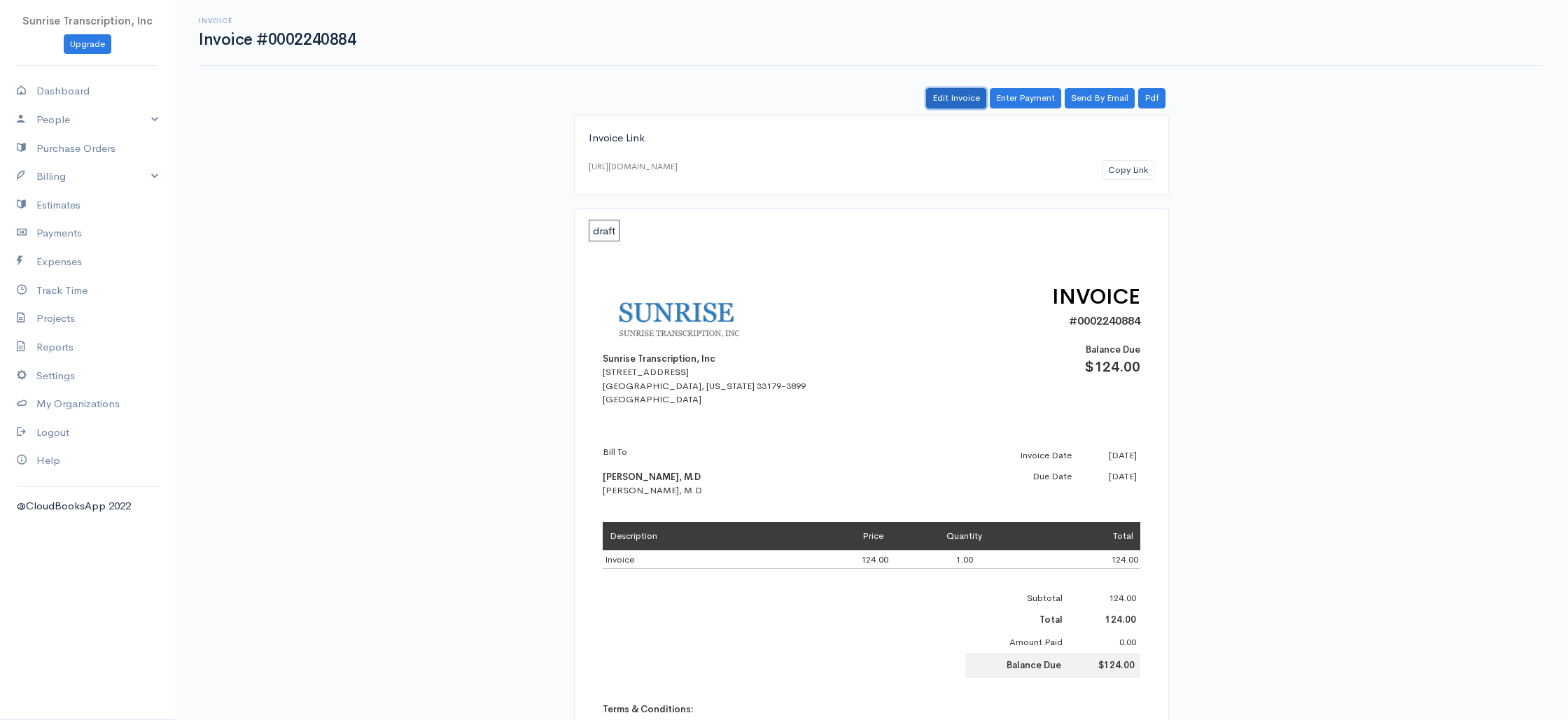
click at [946, 100] on link "Edit Invoice" at bounding box center [956, 99] width 61 height 20
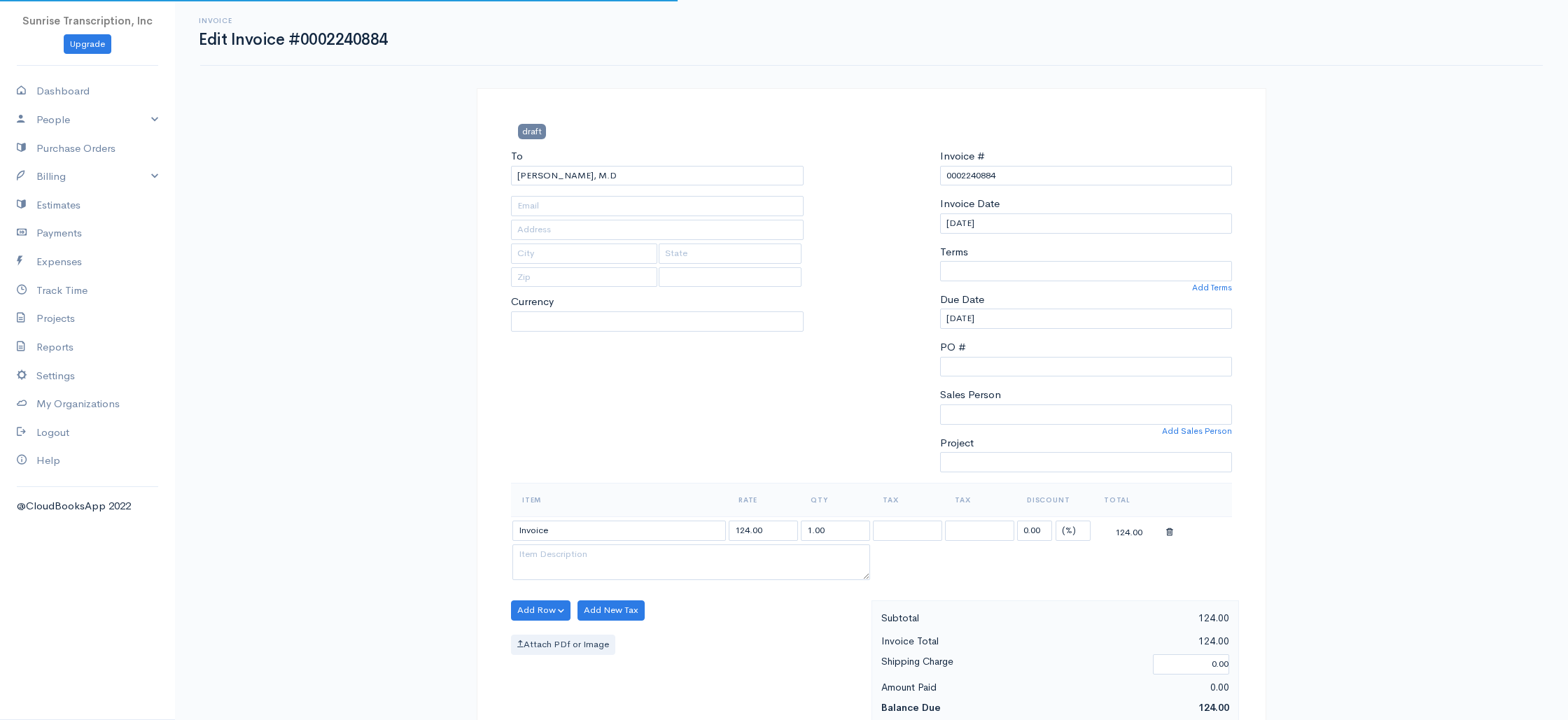
type input "[PERSON_NAME][EMAIL_ADDRESS][DOMAIN_NAME]"
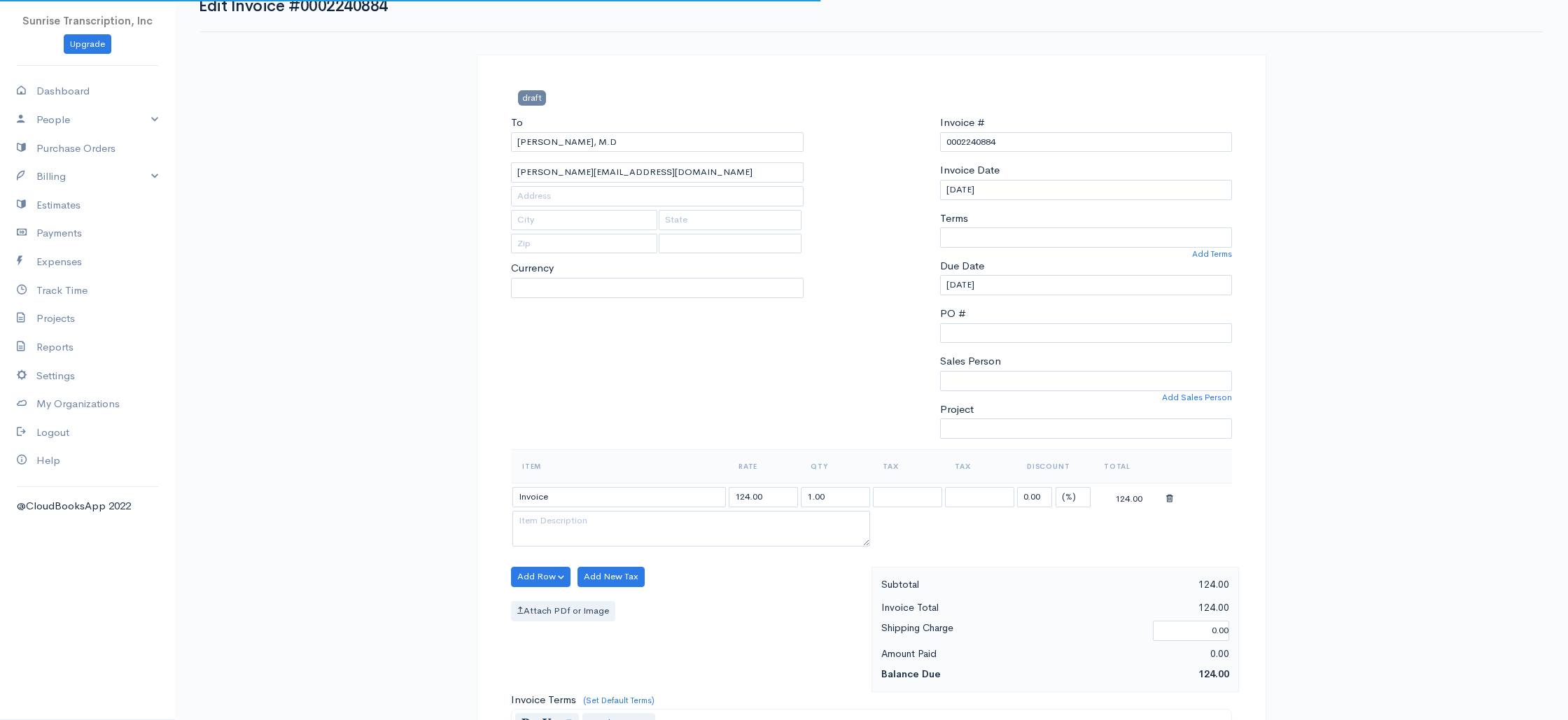
scroll to position [67, 0]
select select "0"
select select
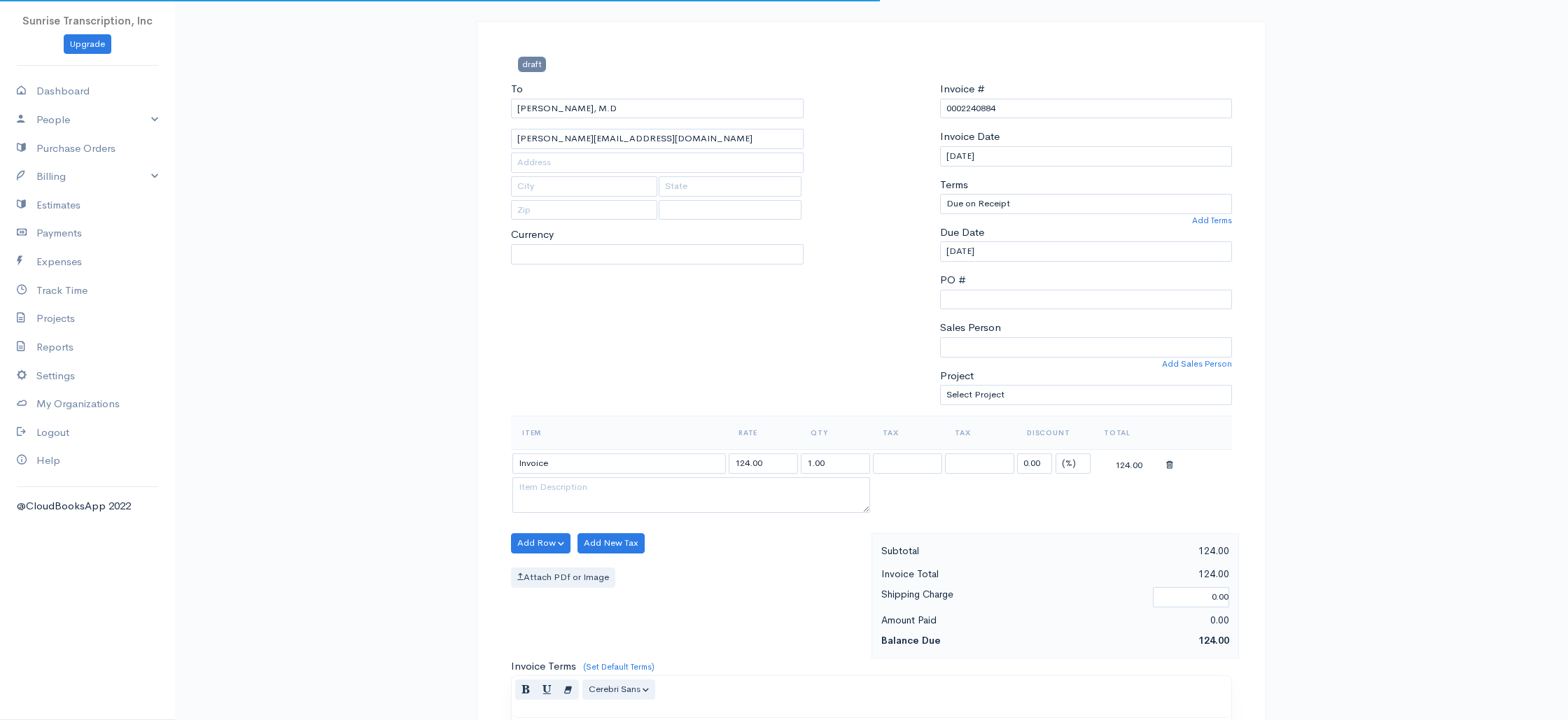
select select "[GEOGRAPHIC_DATA]"
select select "USD"
click at [745, 462] on input "124.00" at bounding box center [763, 464] width 69 height 20
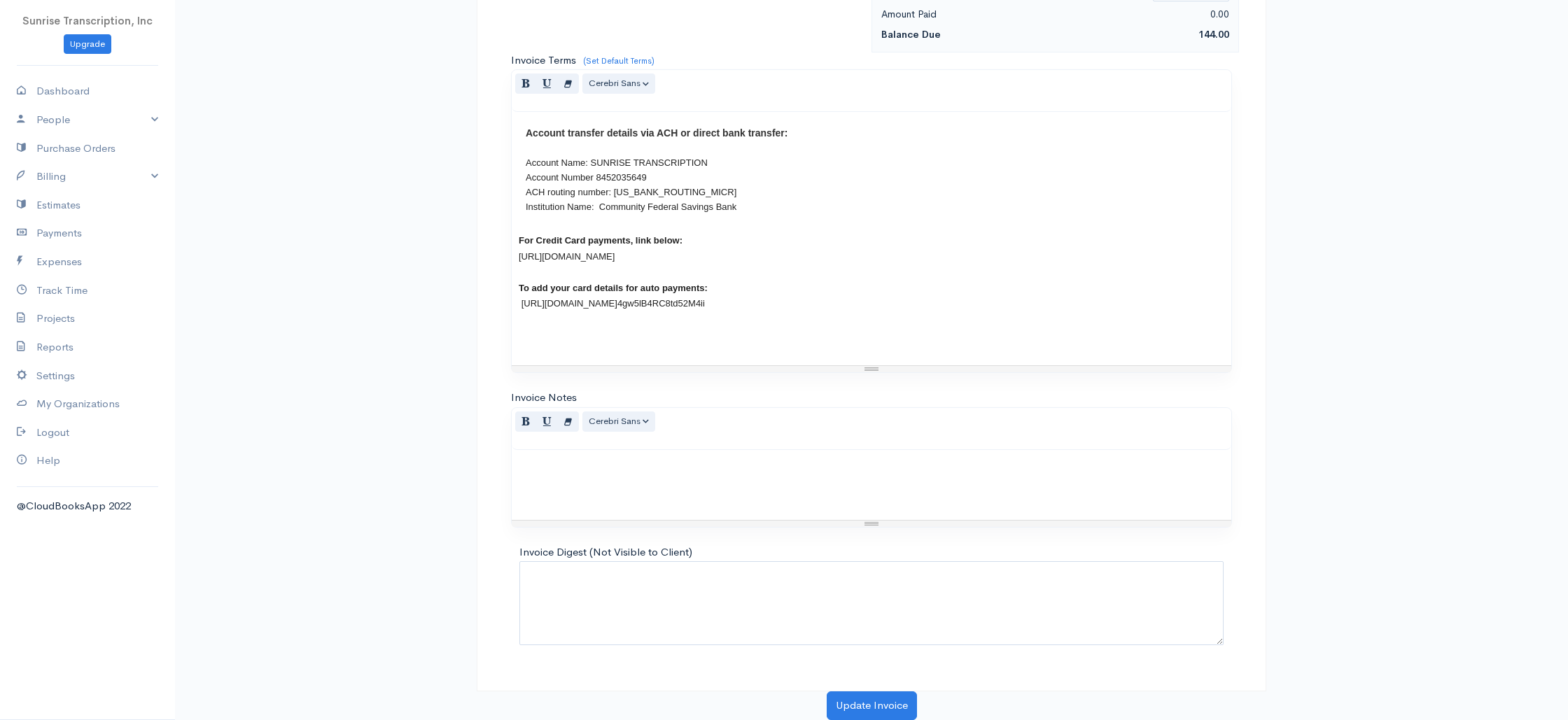
type input "144.00"
click at [870, 699] on button "Update Invoice" at bounding box center [871, 705] width 90 height 29
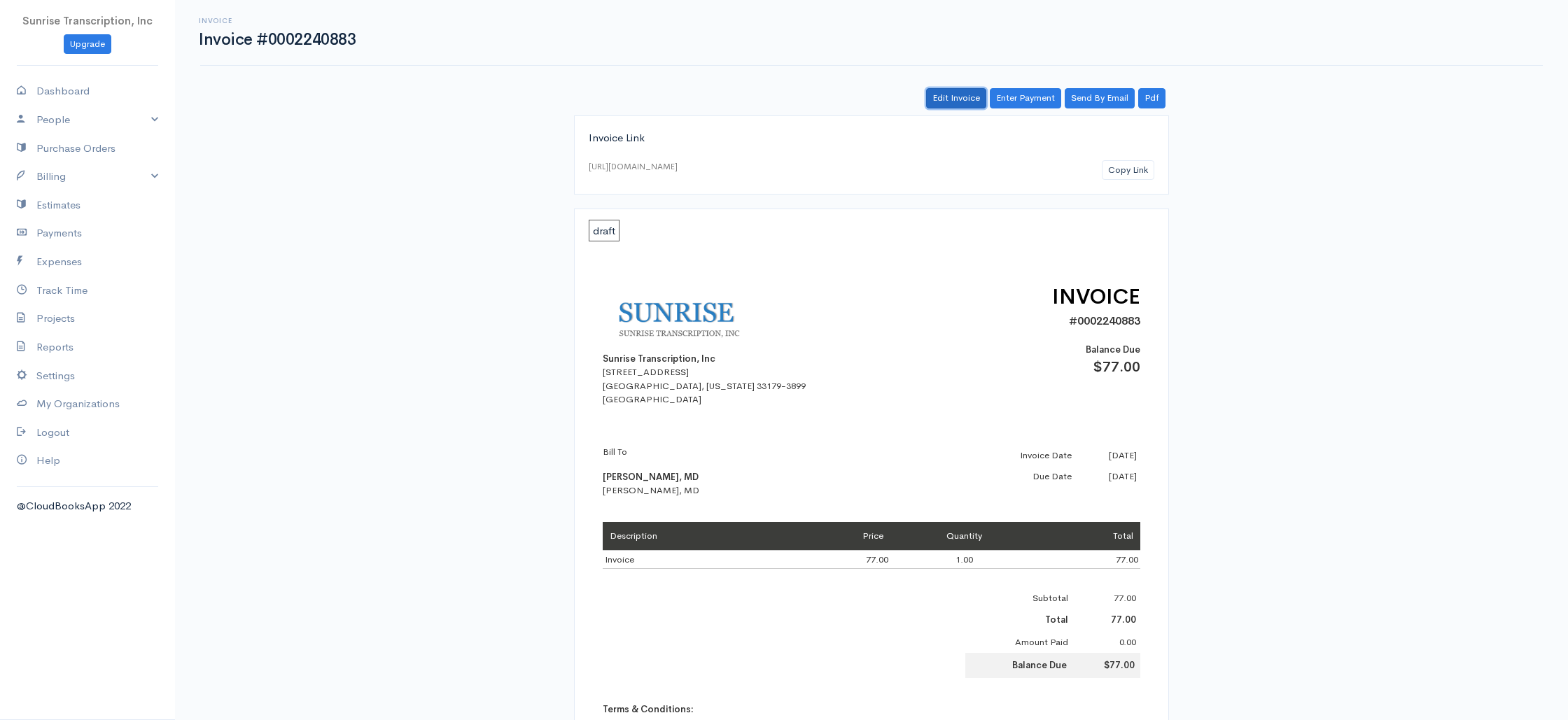
click at [948, 95] on link "Edit Invoice" at bounding box center [956, 99] width 61 height 20
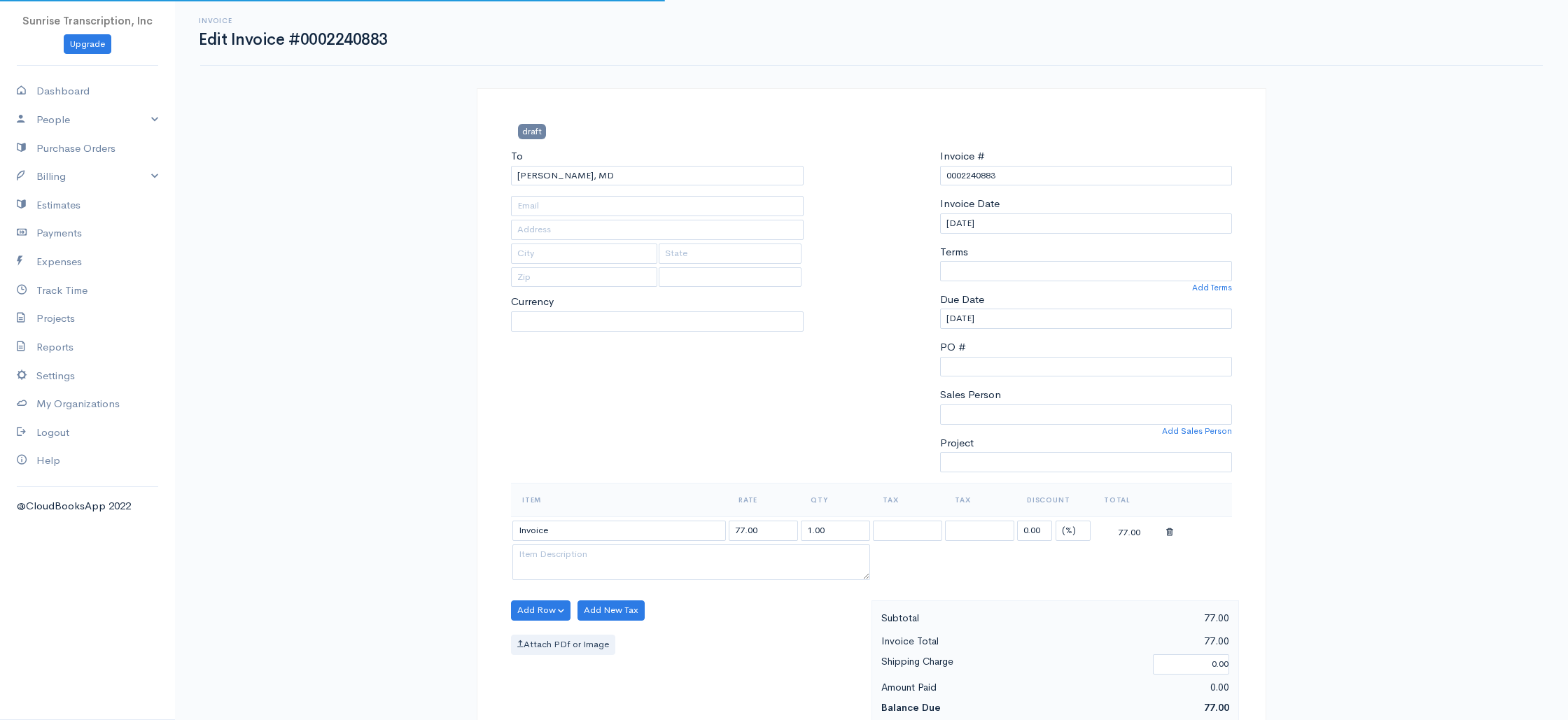
type input "[EMAIL_ADDRESS][DOMAIN_NAME]"
select select
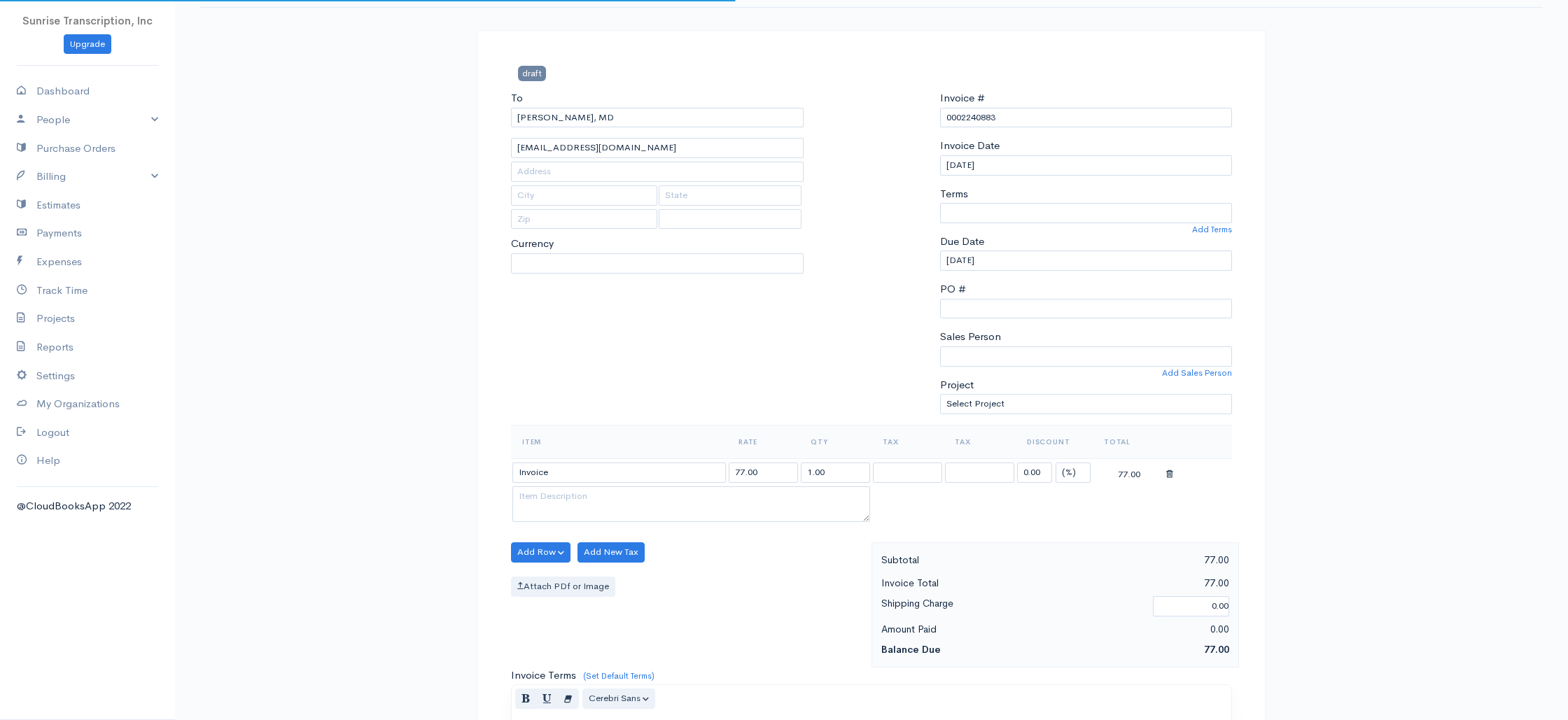
select select "0"
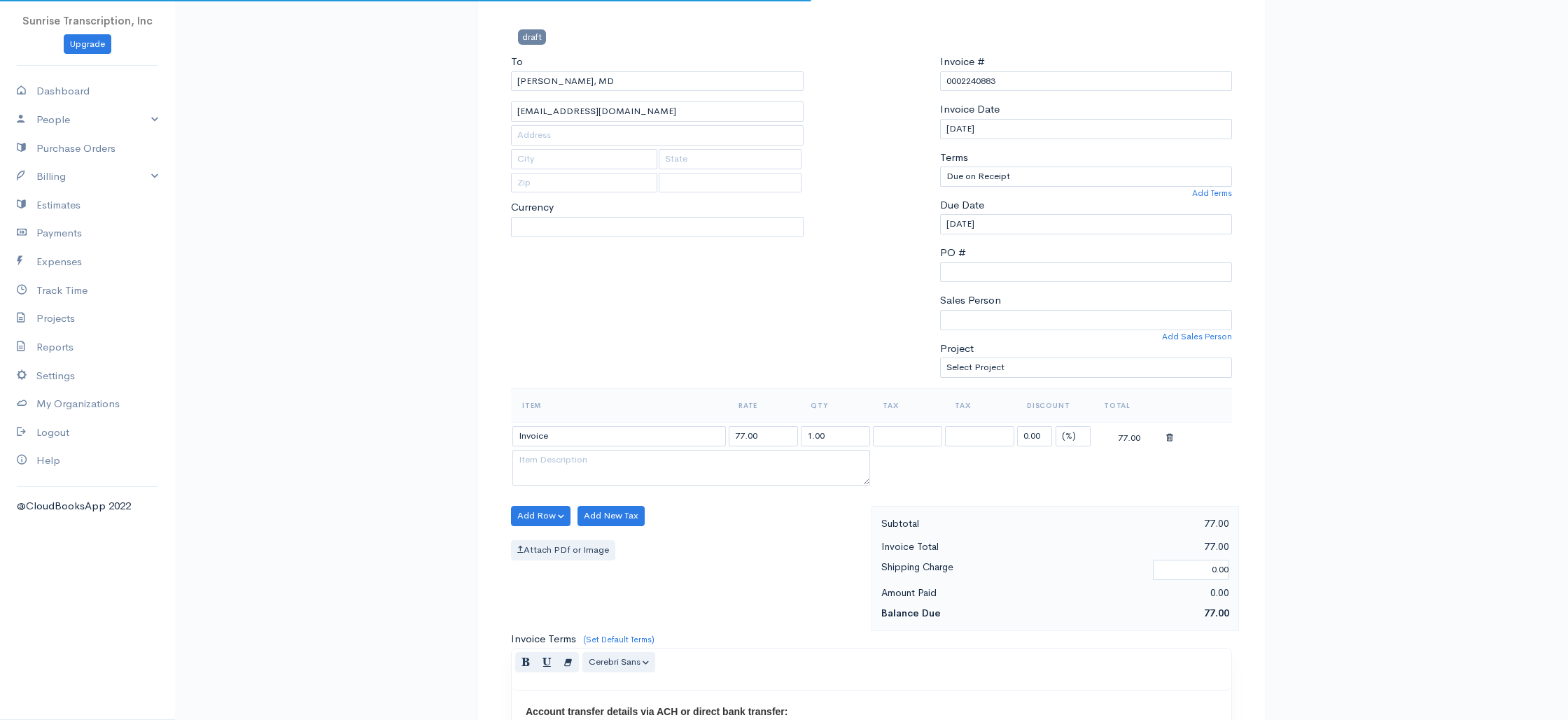
select select "[GEOGRAPHIC_DATA]"
select select "USD"
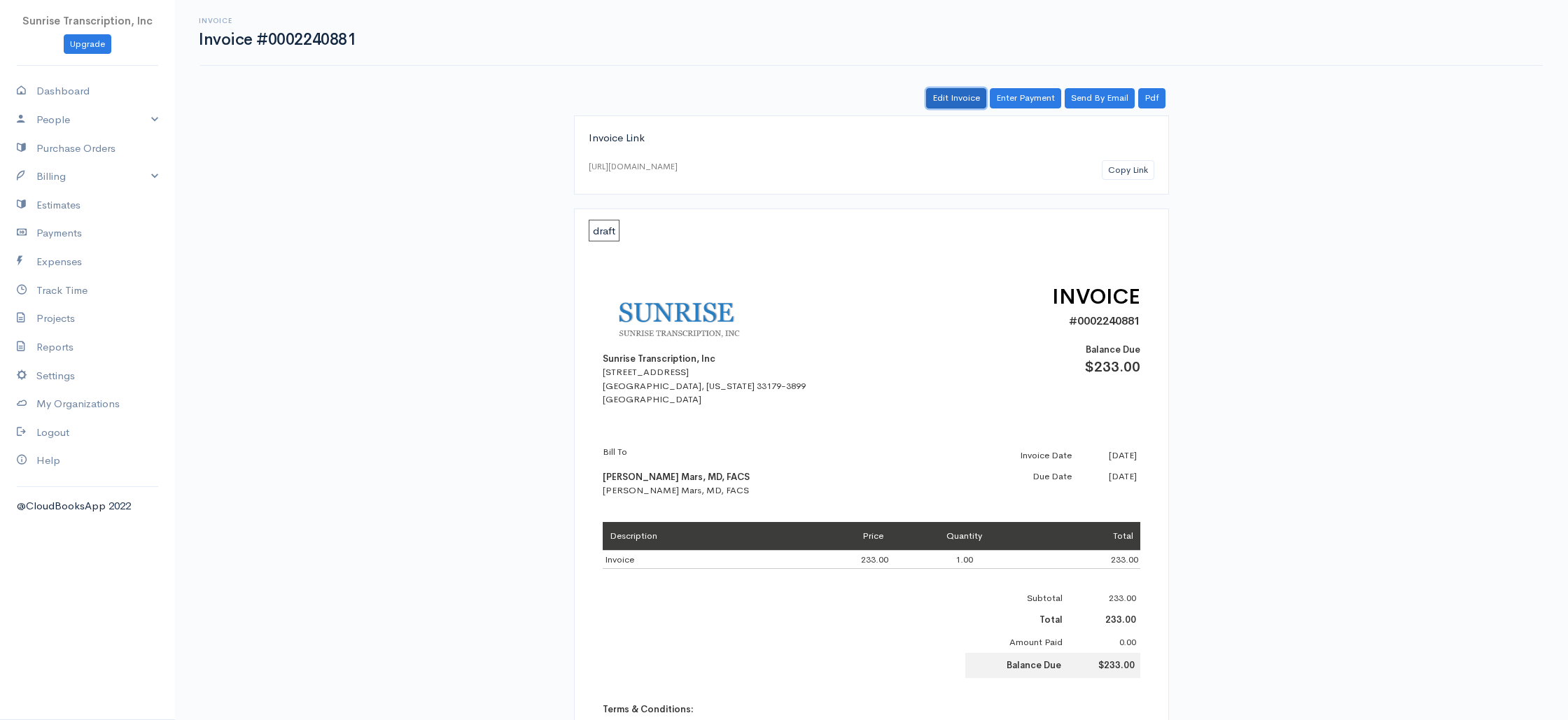
drag, startPoint x: 955, startPoint y: 100, endPoint x: 875, endPoint y: 143, distance: 90.8
click at [955, 100] on link "Edit Invoice" at bounding box center [956, 99] width 61 height 20
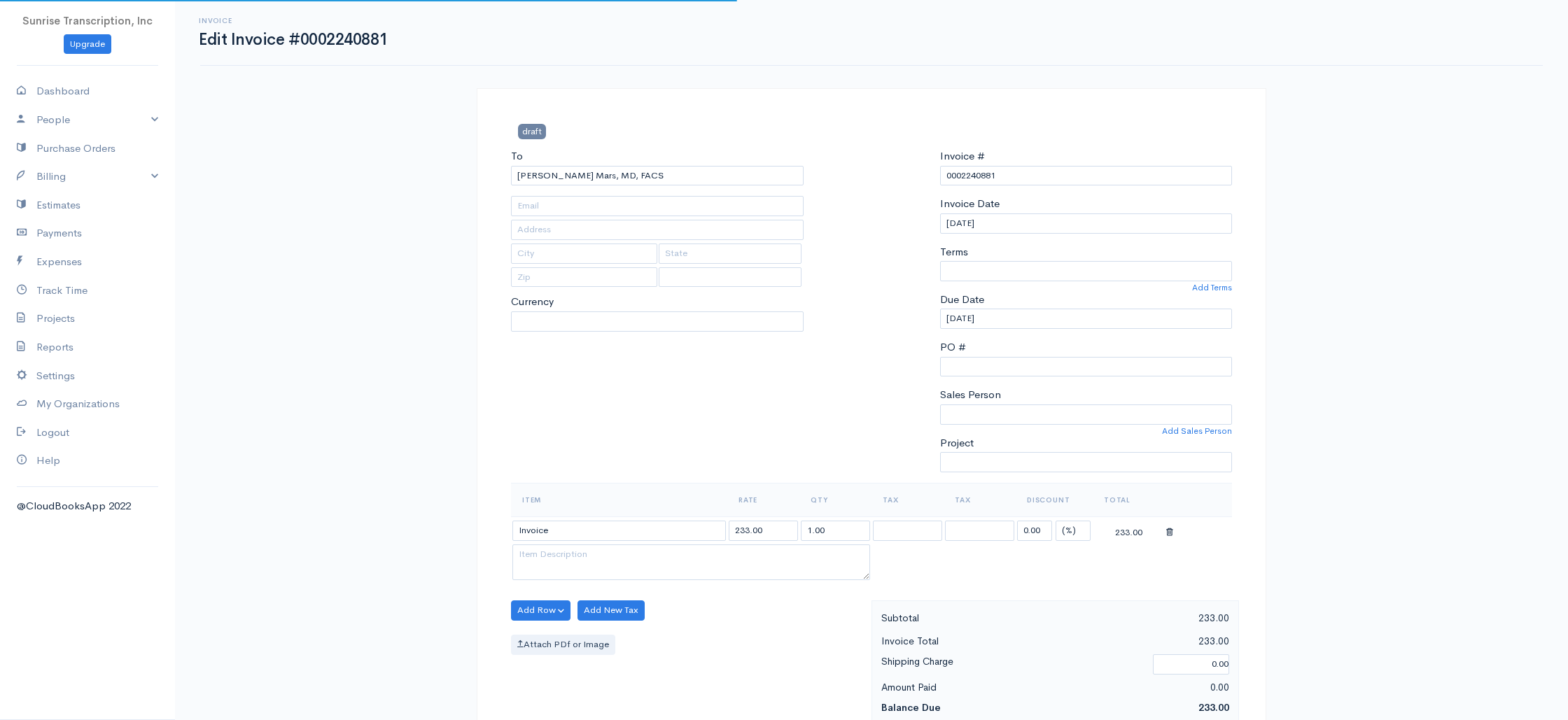
type input "officemanager@venusbymars.com"
select select
select select "0"
click at [746, 528] on input "233.00" at bounding box center [763, 531] width 69 height 20
select select "[GEOGRAPHIC_DATA]"
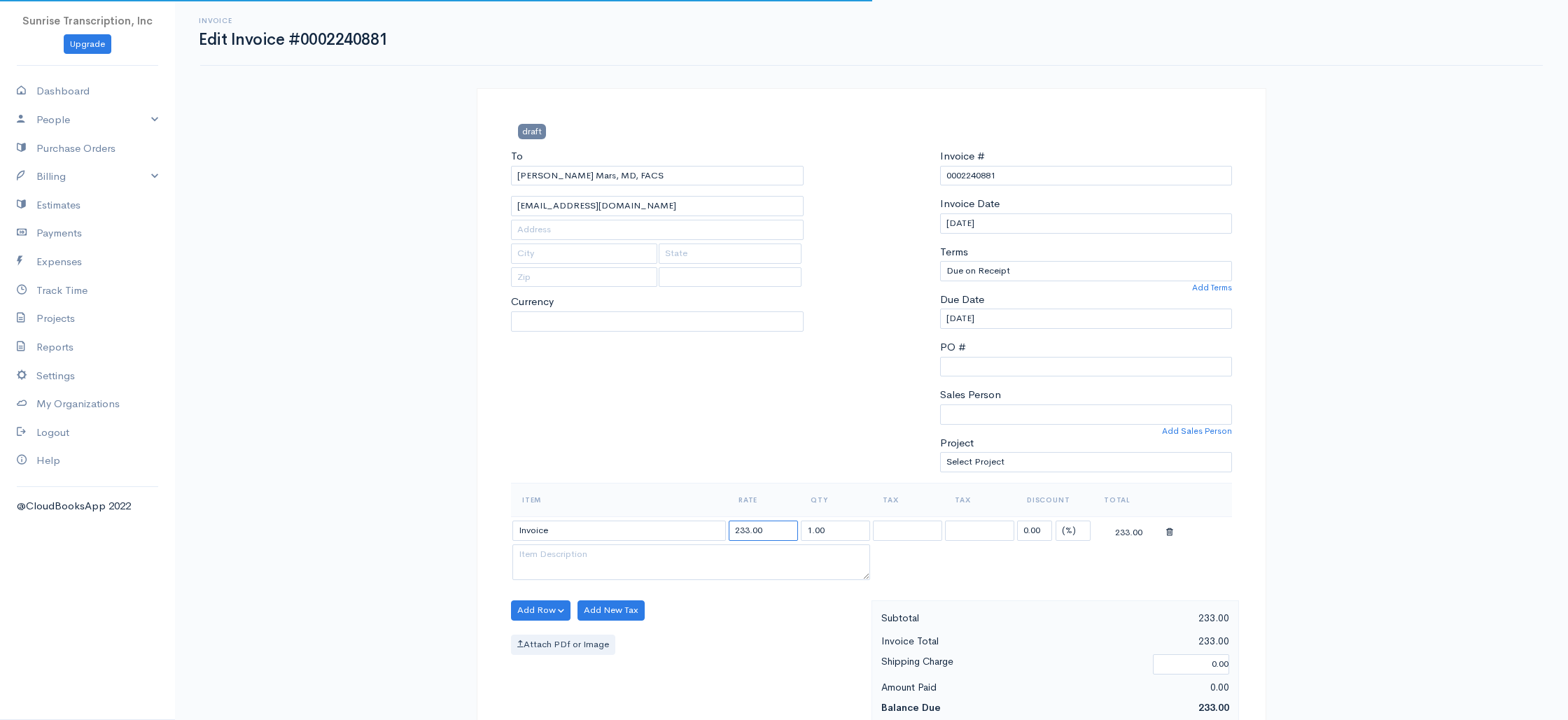
select select "USD"
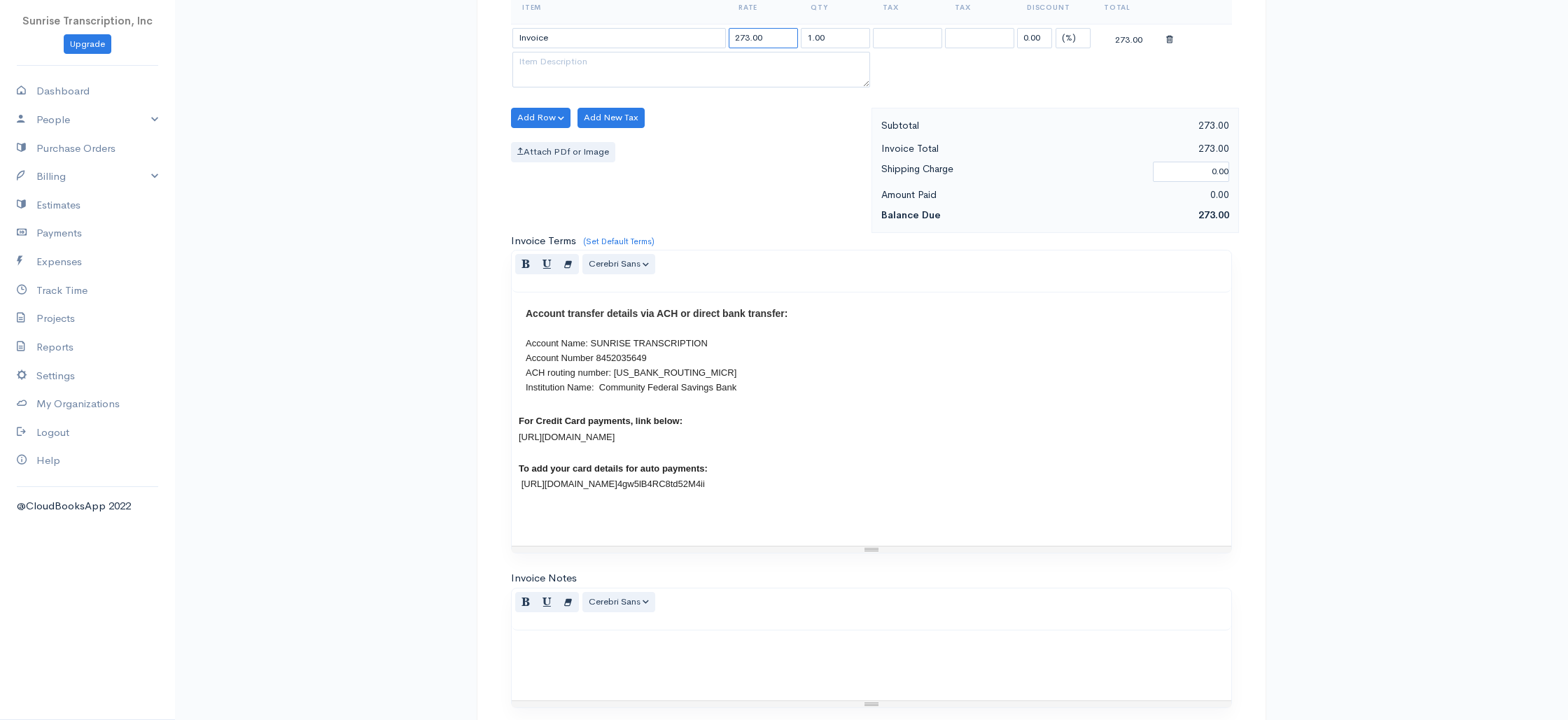
scroll to position [673, 0]
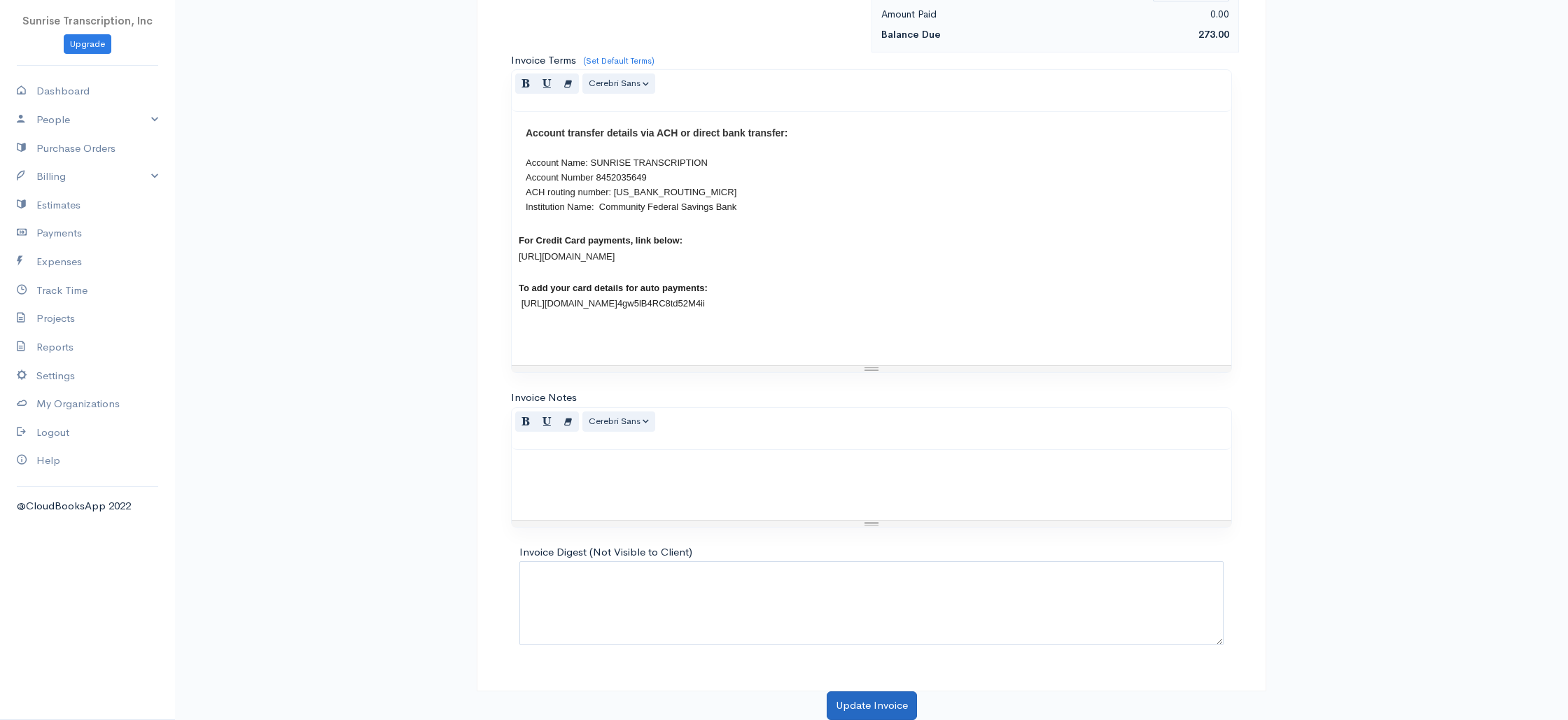
type input "273.00"
click at [866, 699] on button "Update Invoice" at bounding box center [871, 705] width 90 height 29
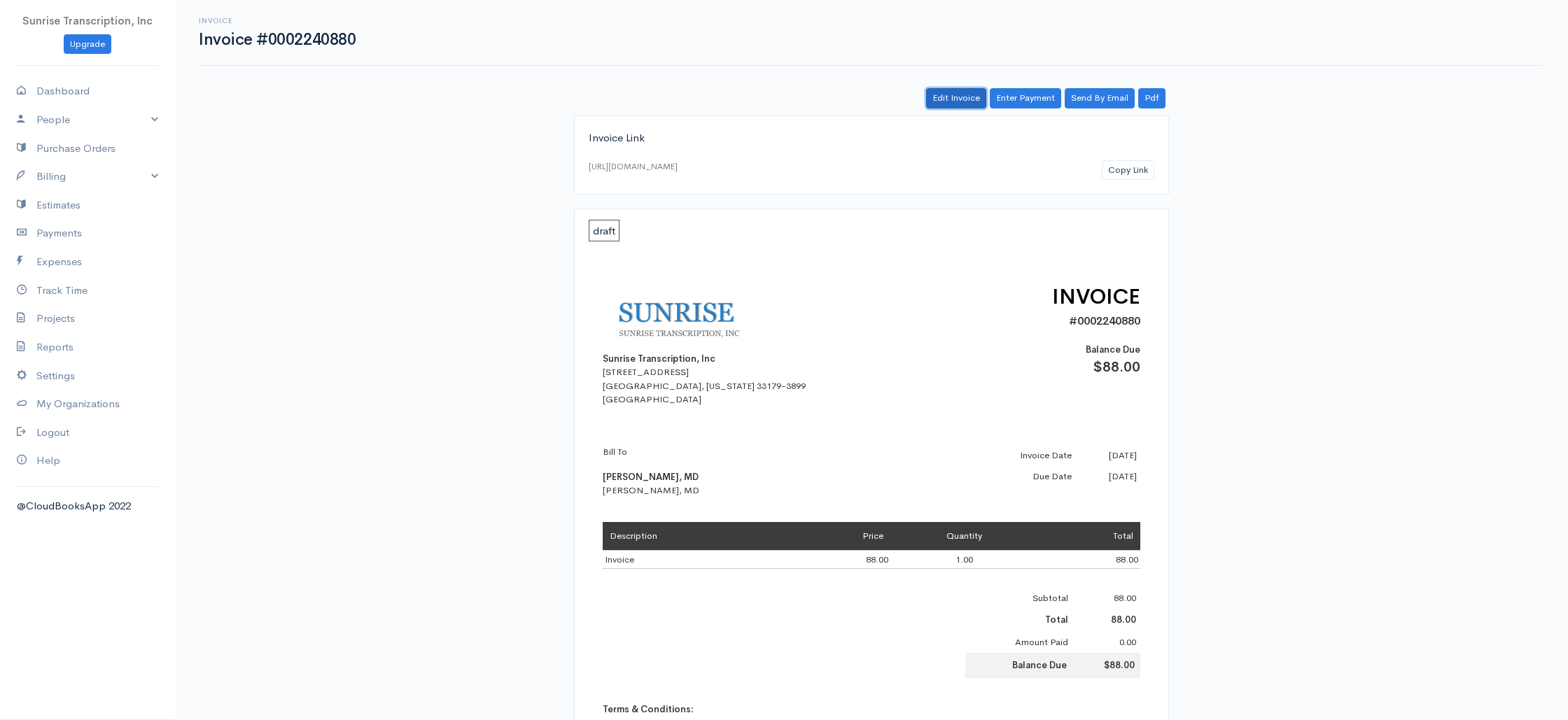
drag, startPoint x: 969, startPoint y: 97, endPoint x: 958, endPoint y: 100, distance: 11.4
click at [969, 97] on link "Edit Invoice" at bounding box center [956, 99] width 61 height 20
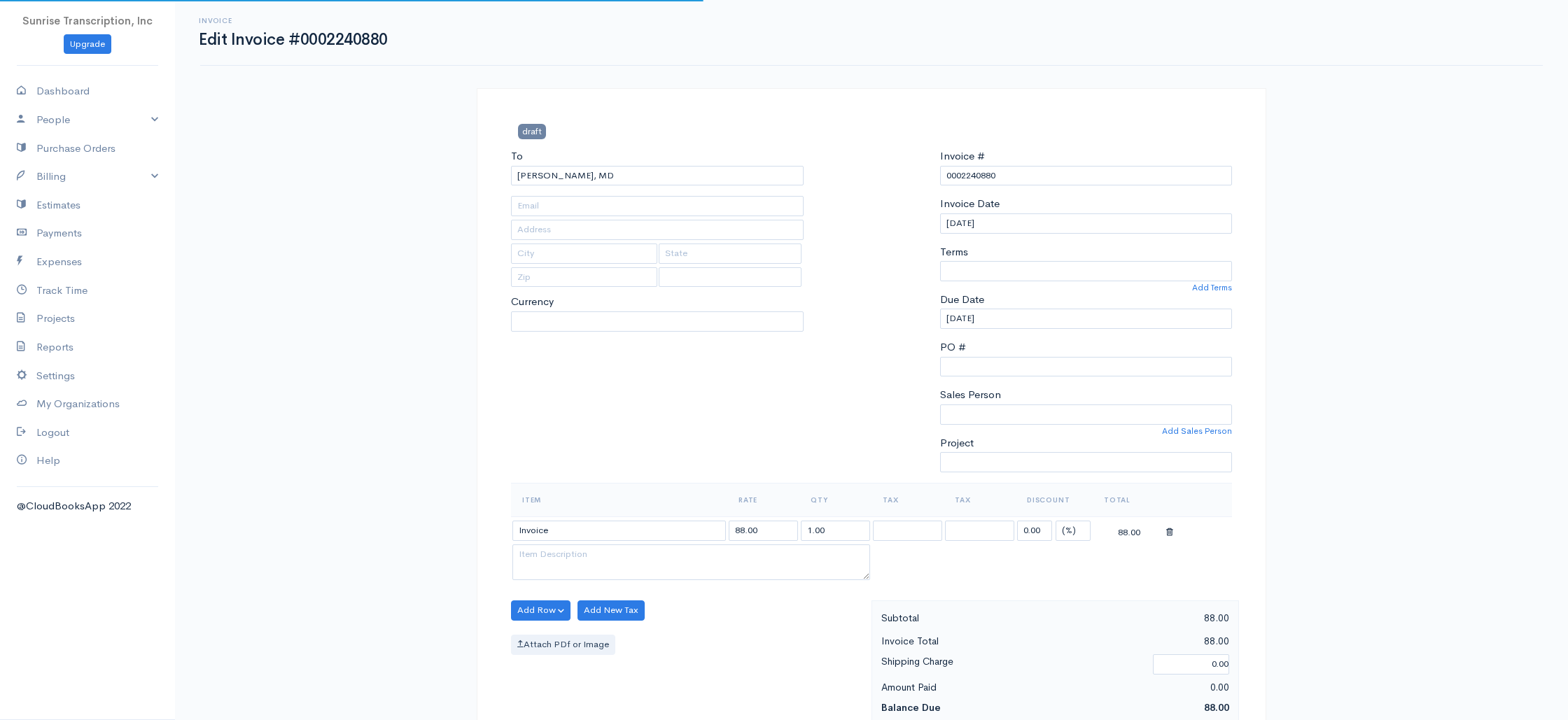
type input "[EMAIL_ADDRESS][DOMAIN_NAME]"
select select
select select "0"
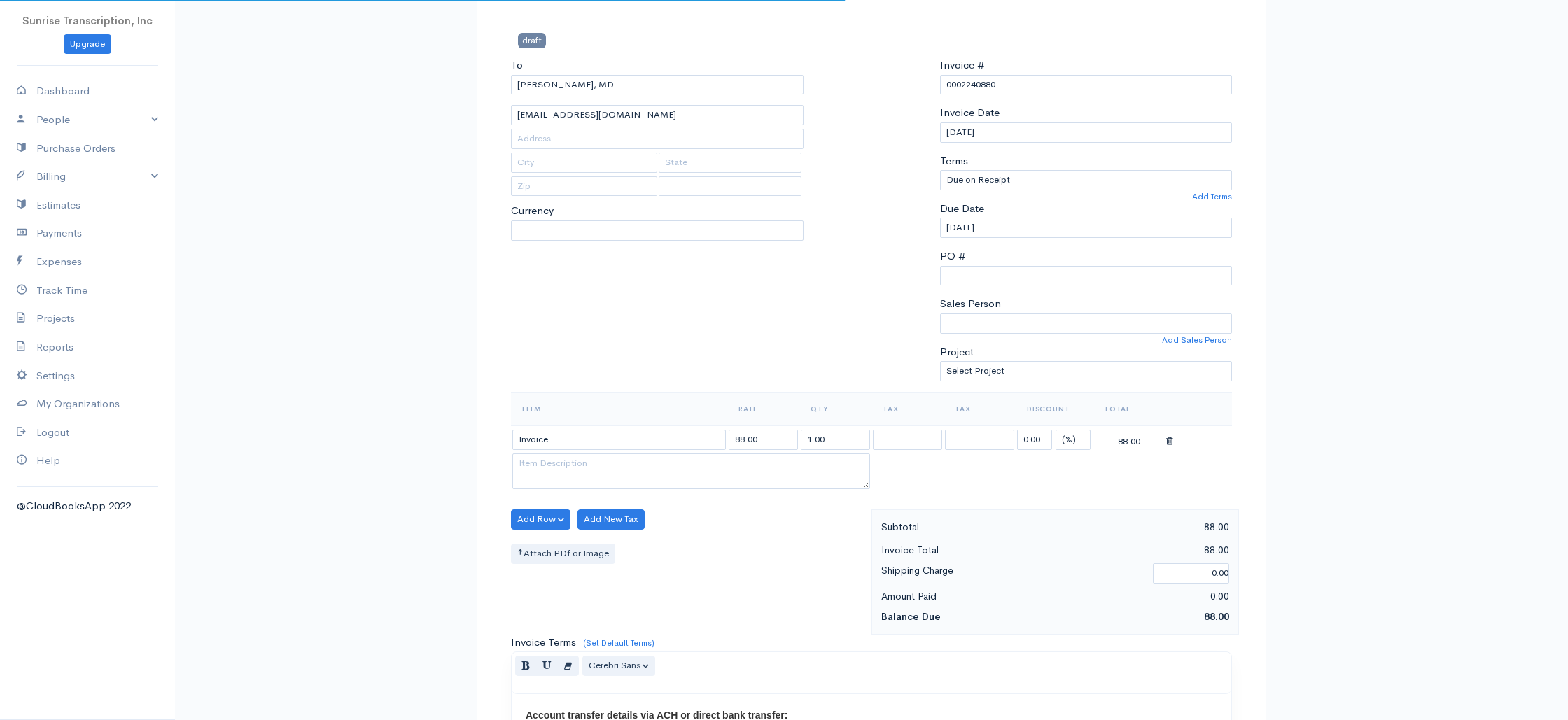
scroll to position [190, 0]
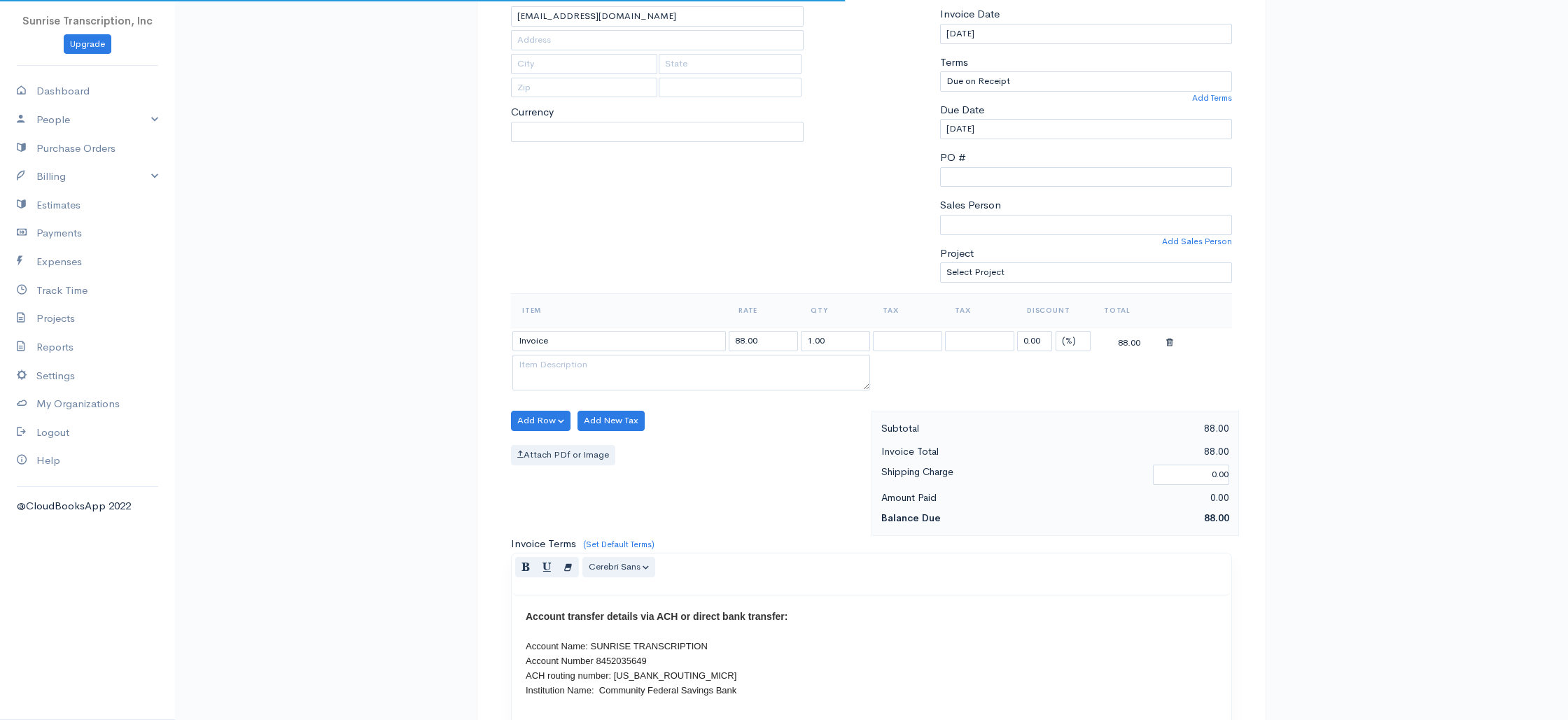
select select "[GEOGRAPHIC_DATA]"
select select "USD"
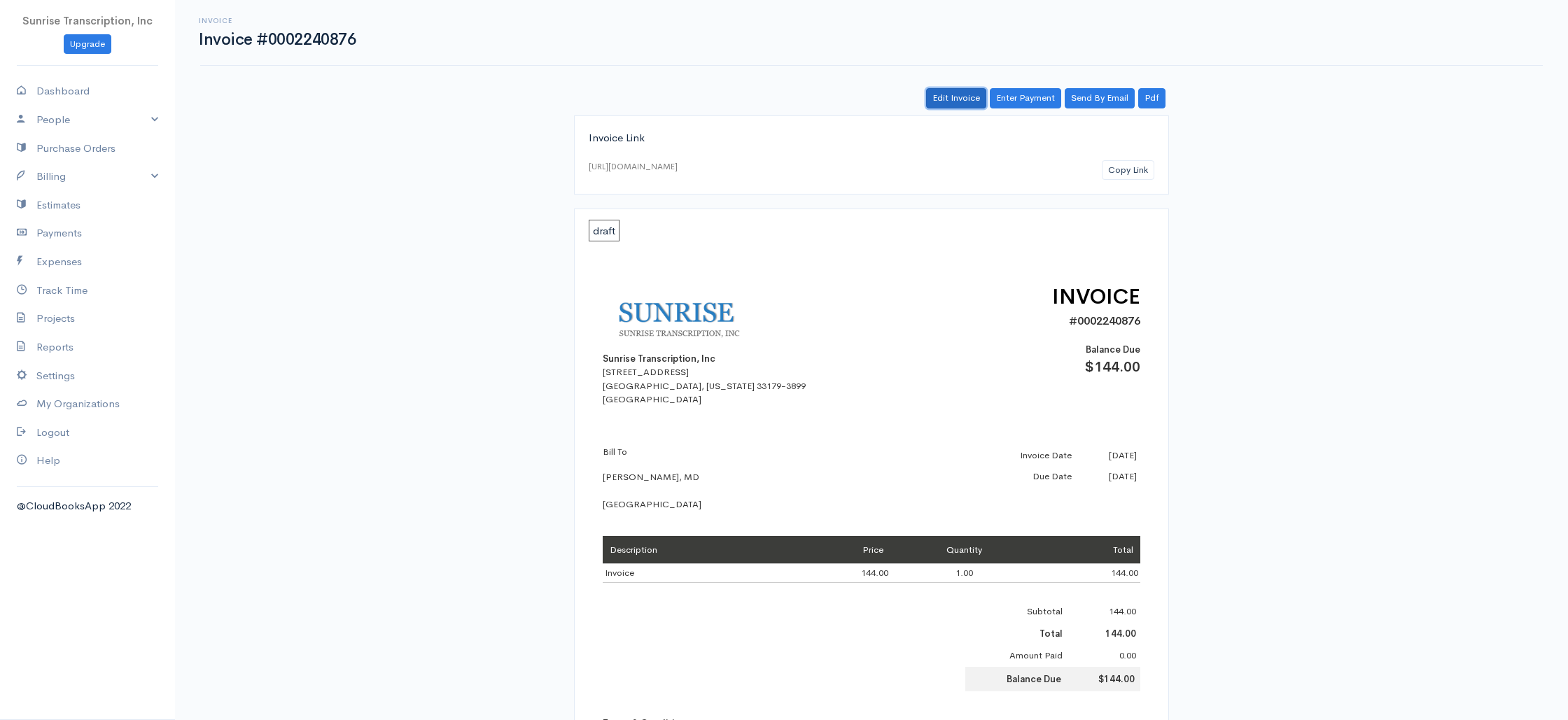
drag, startPoint x: 938, startPoint y: 93, endPoint x: 771, endPoint y: 238, distance: 221.2
click at [938, 93] on link "Edit Invoice" at bounding box center [956, 99] width 61 height 20
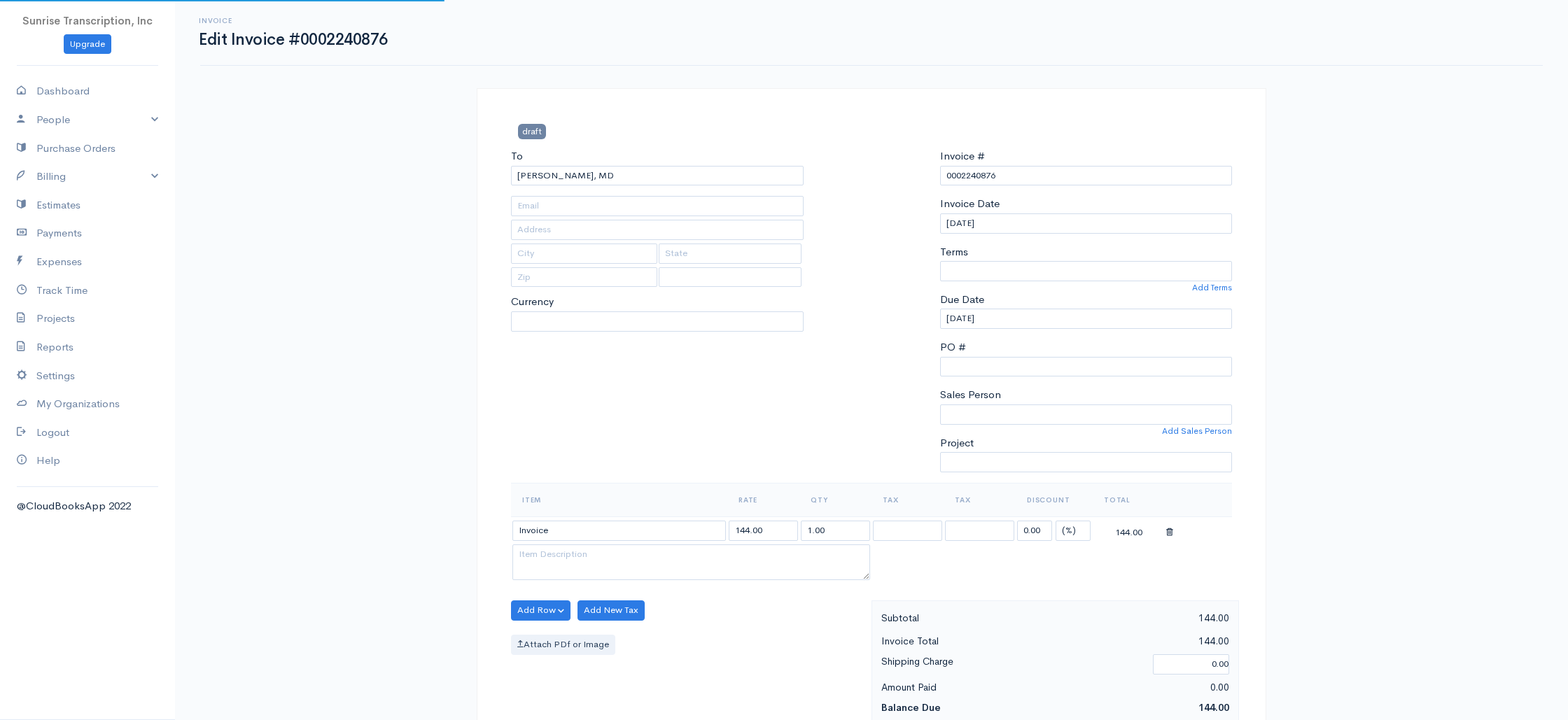
type input "smokim@gmail.com"
select select
select select "0"
select select "[GEOGRAPHIC_DATA]"
select select "USD"
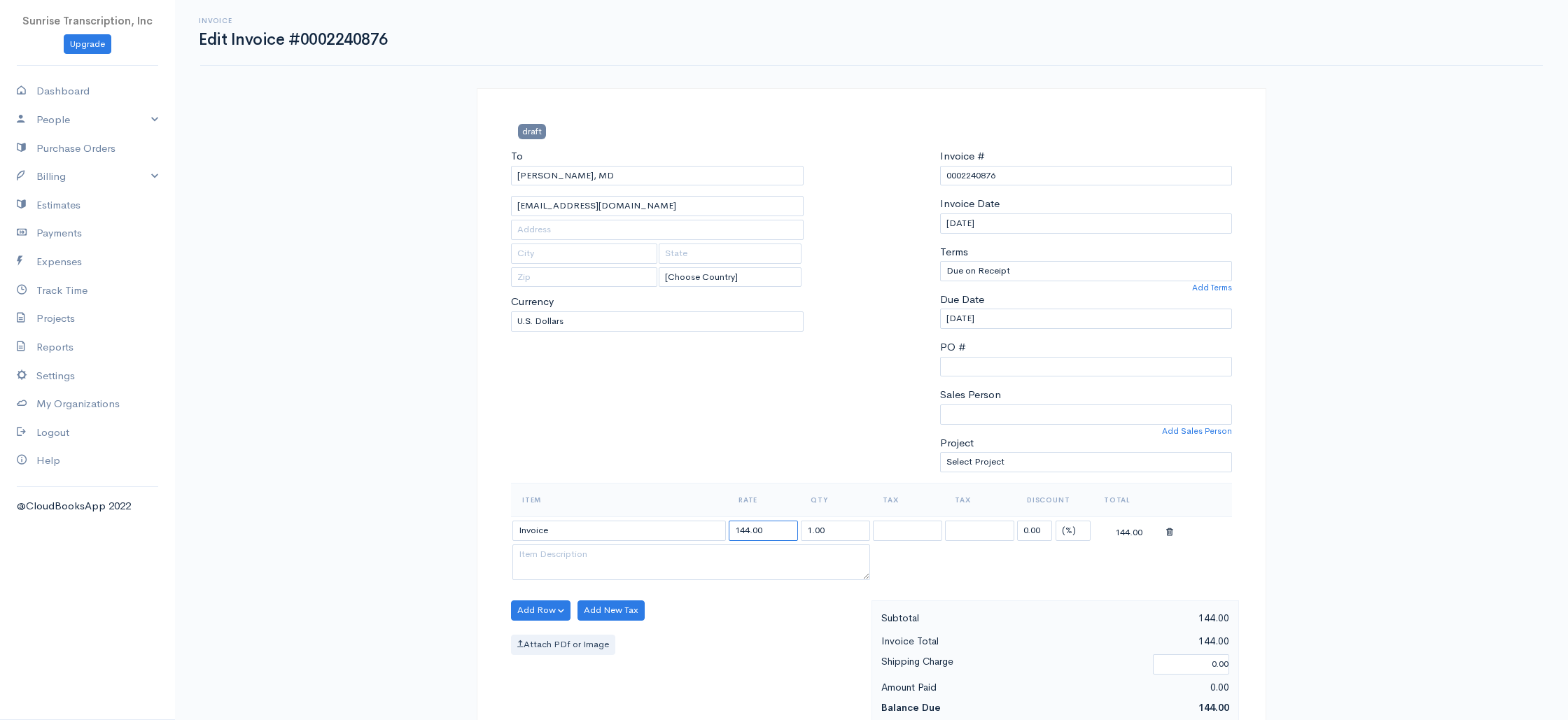
click at [746, 532] on input "144.00" at bounding box center [763, 531] width 69 height 20
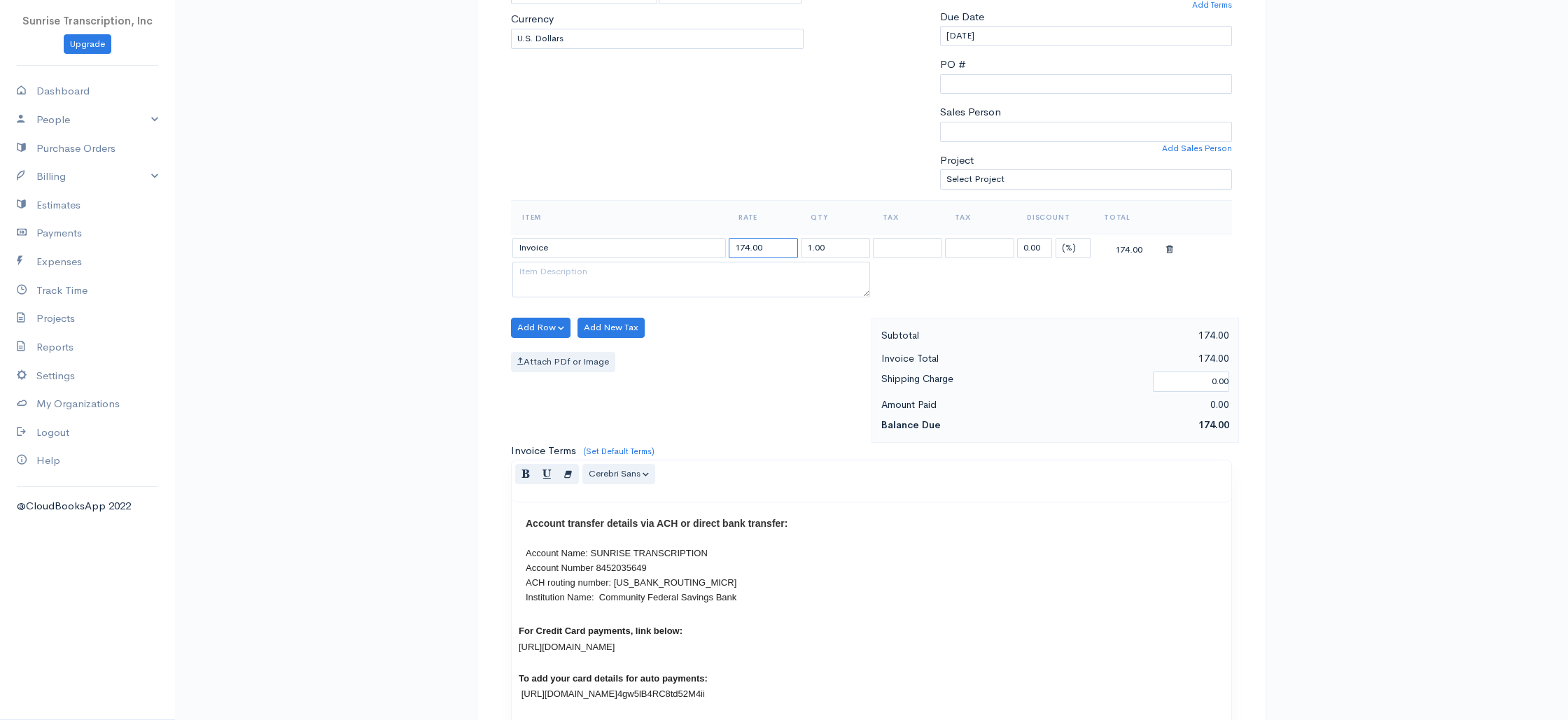
scroll to position [673, 0]
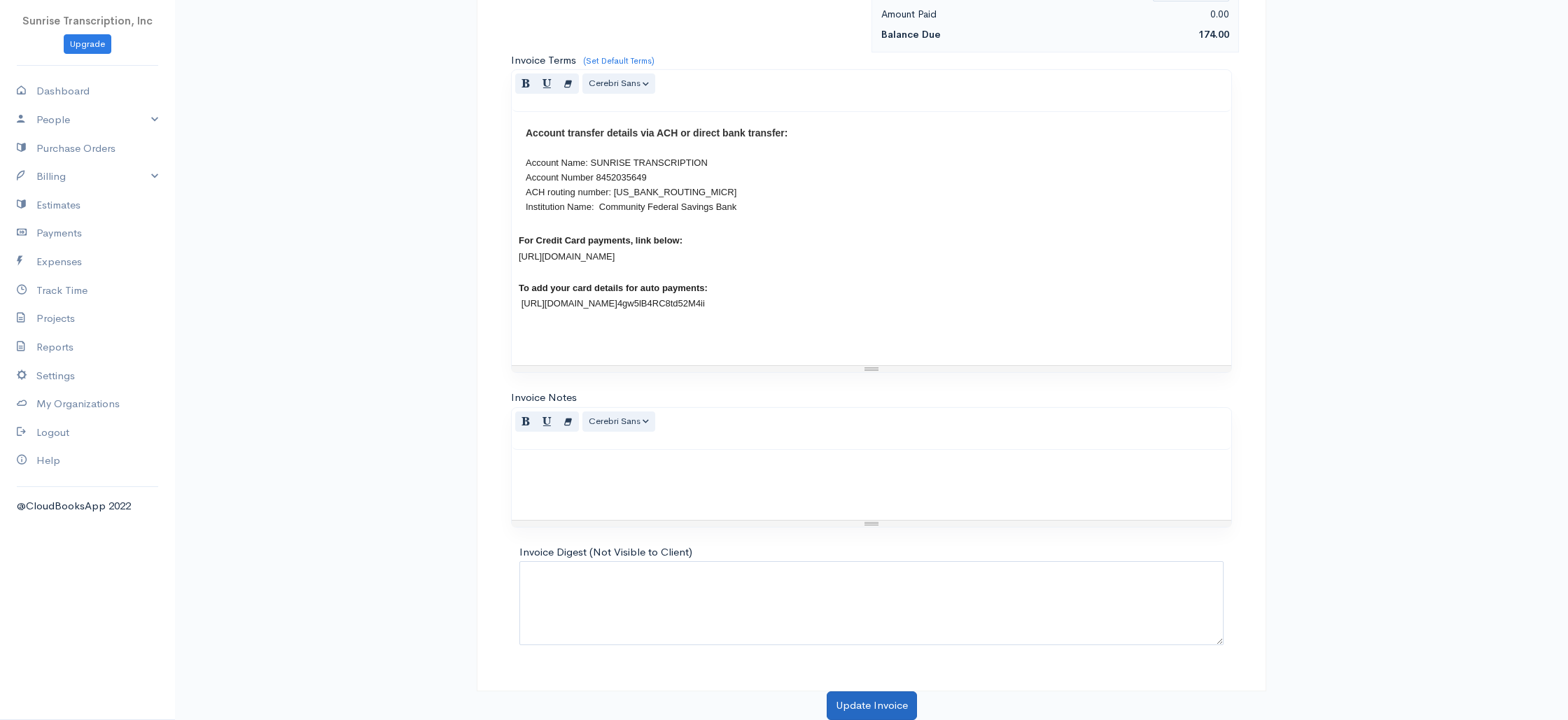
type input "174.00"
click at [854, 707] on button "Update Invoice" at bounding box center [871, 705] width 90 height 29
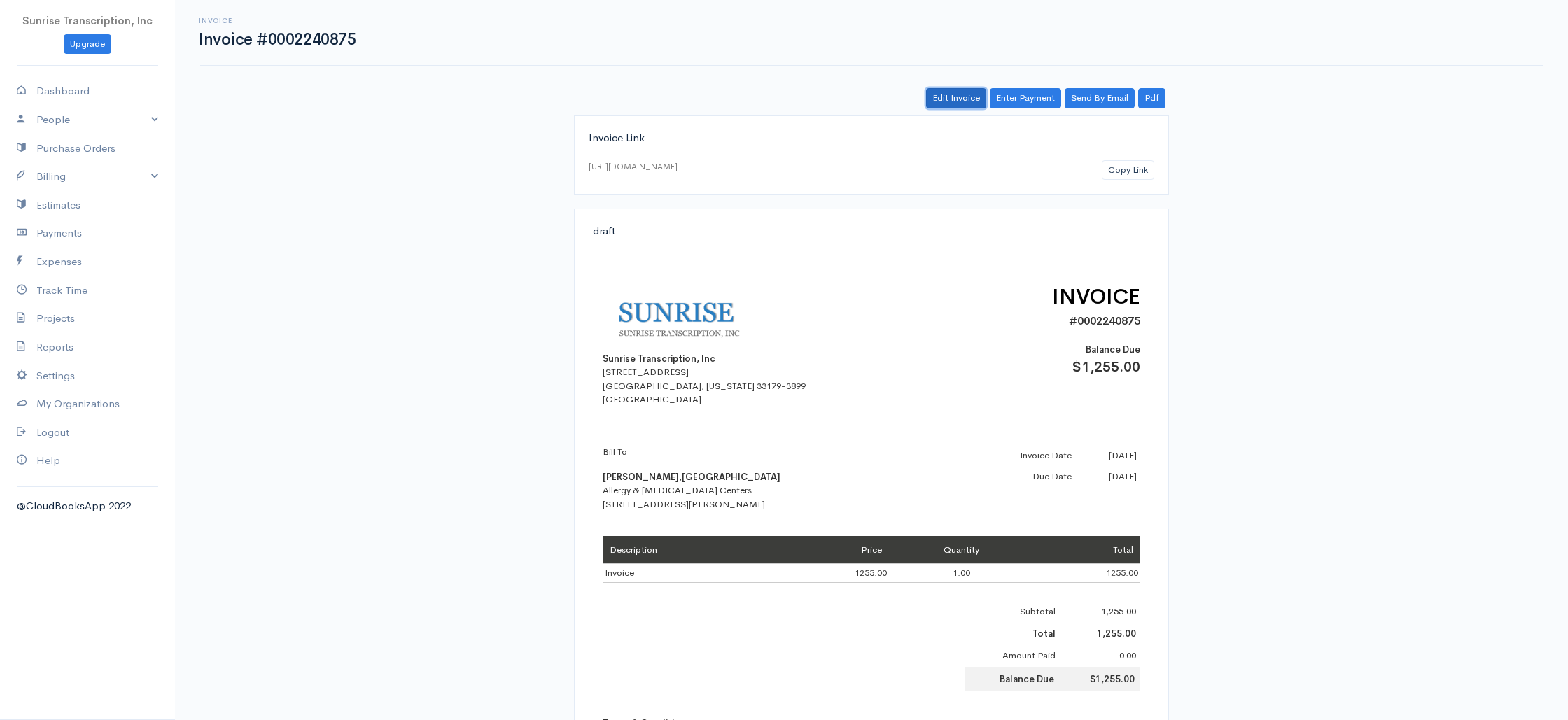
click at [960, 105] on link "Edit Invoice" at bounding box center [956, 99] width 61 height 20
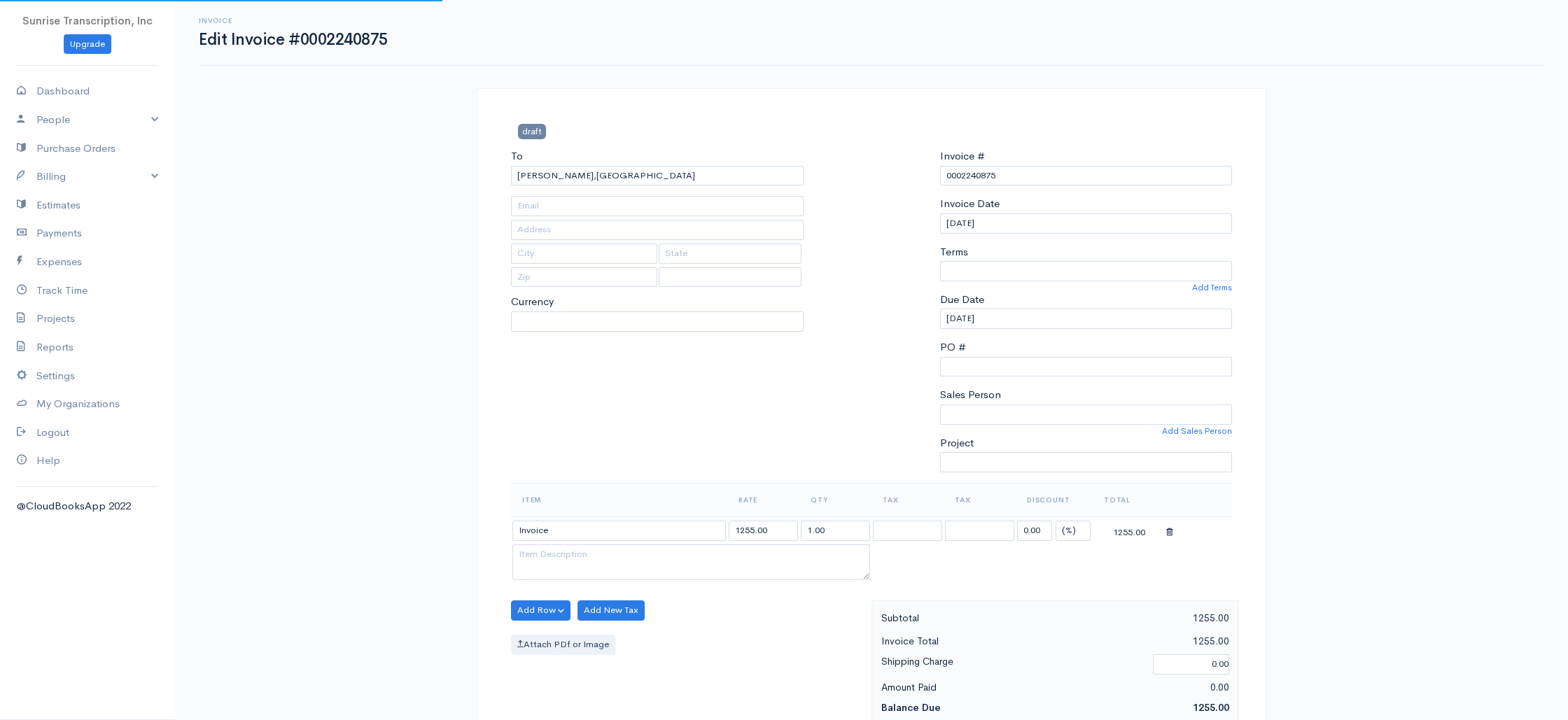
type input "[EMAIL_ADDRESS][DOMAIN_NAME]"
type input "Allergy & [MEDICAL_DATA] Centers"
type input "[STREET_ADDRESS][PERSON_NAME]"
type input "[GEOGRAPHIC_DATA], [GEOGRAPHIC_DATA]"
type input "22401"
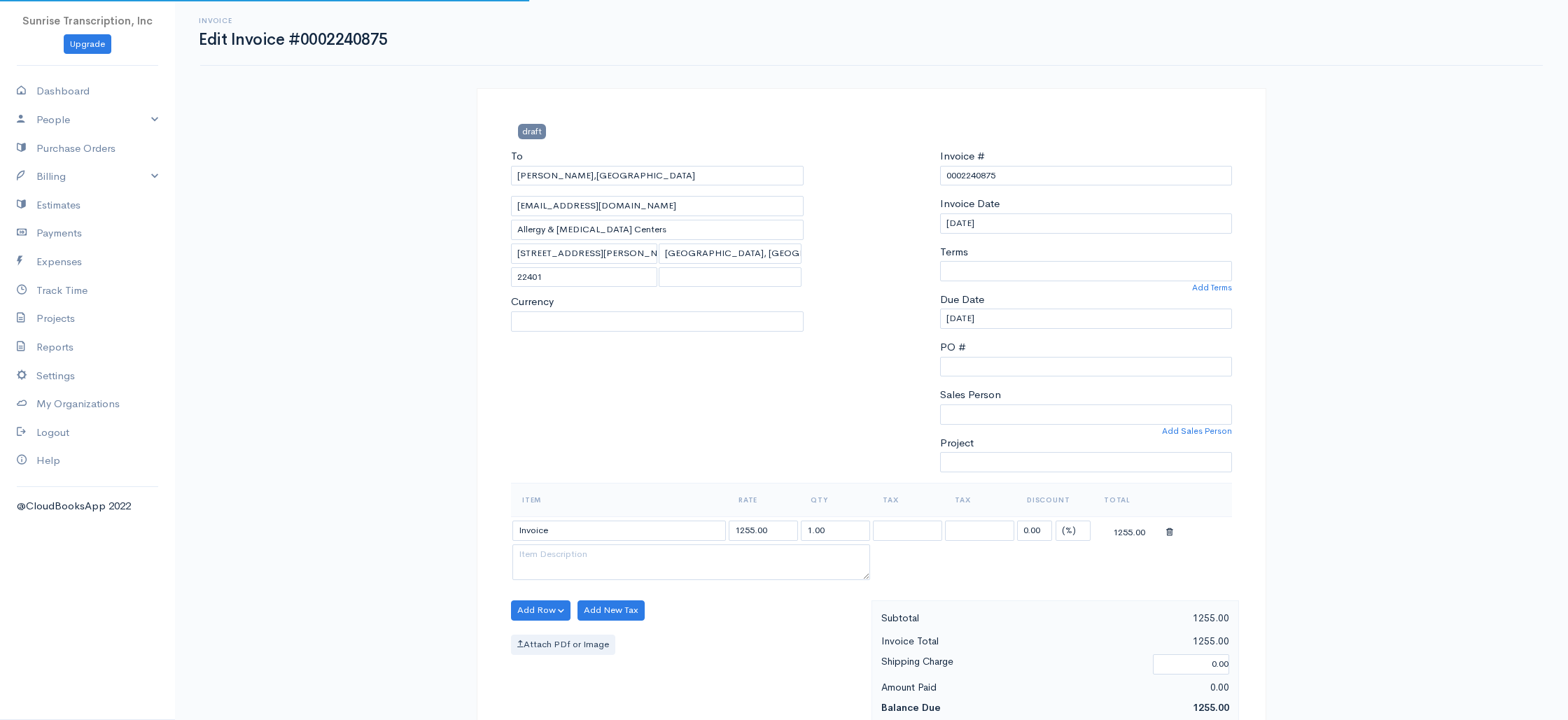
select select
select select "[GEOGRAPHIC_DATA]"
select select "USD"
select select "0"
click at [743, 529] on input "1255.00" at bounding box center [763, 531] width 69 height 20
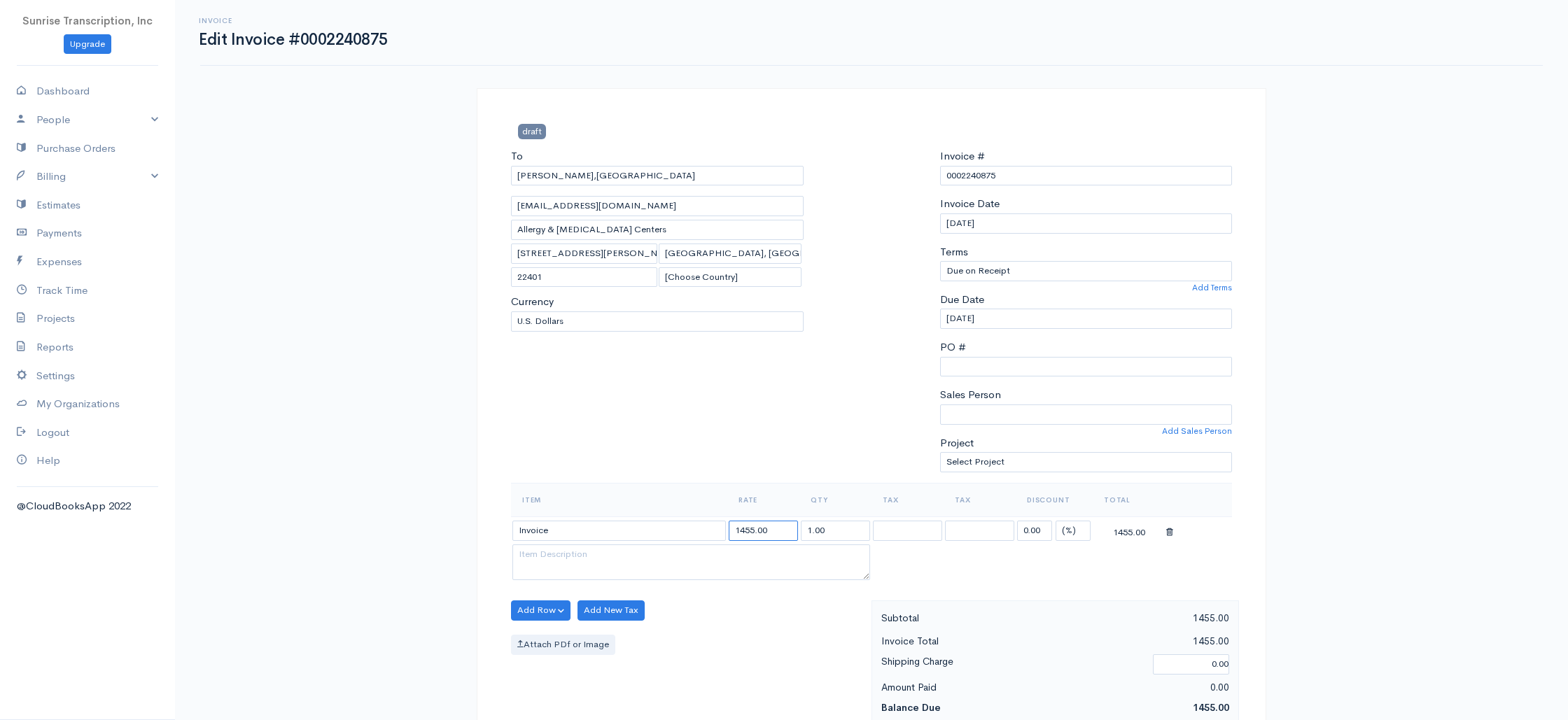
type input "1455.00"
click at [583, 460] on div "To [PERSON_NAME],[GEOGRAPHIC_DATA] [EMAIL_ADDRESS][DOMAIN_NAME] Allergy & [MEDI…" at bounding box center [657, 315] width 307 height 334
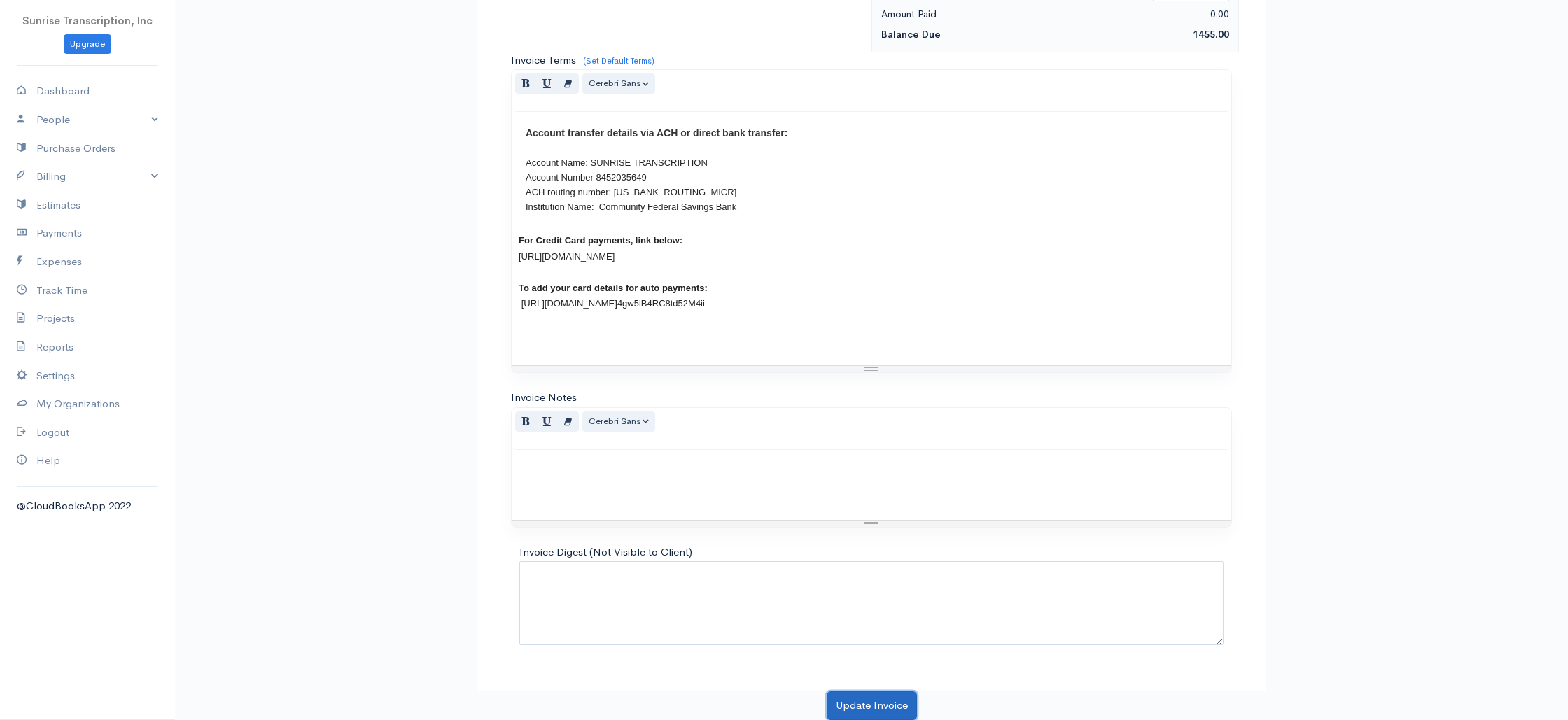
drag, startPoint x: 856, startPoint y: 699, endPoint x: 825, endPoint y: 333, distance: 367.3
click at [856, 699] on button "Update Invoice" at bounding box center [871, 705] width 90 height 29
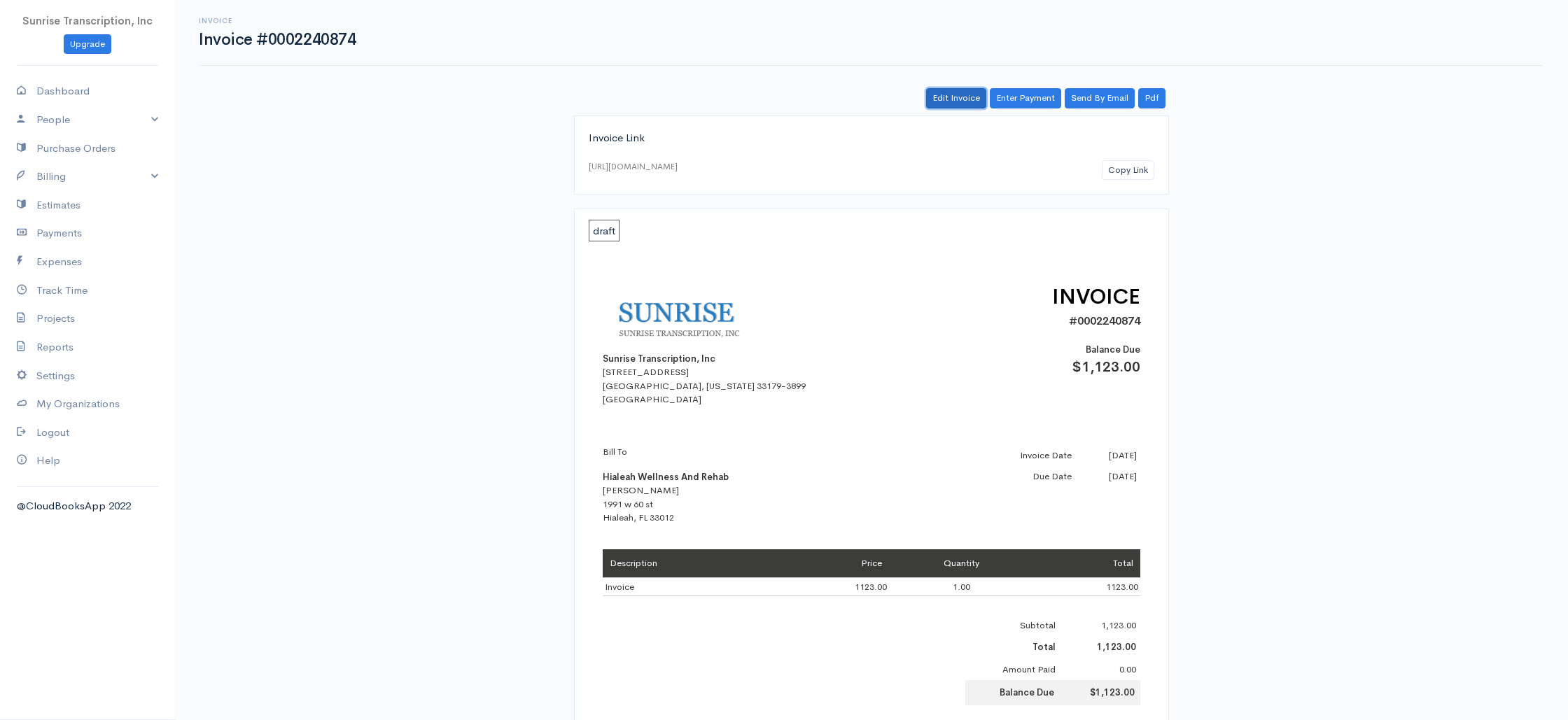
click at [957, 101] on link "Edit Invoice" at bounding box center [956, 99] width 61 height 20
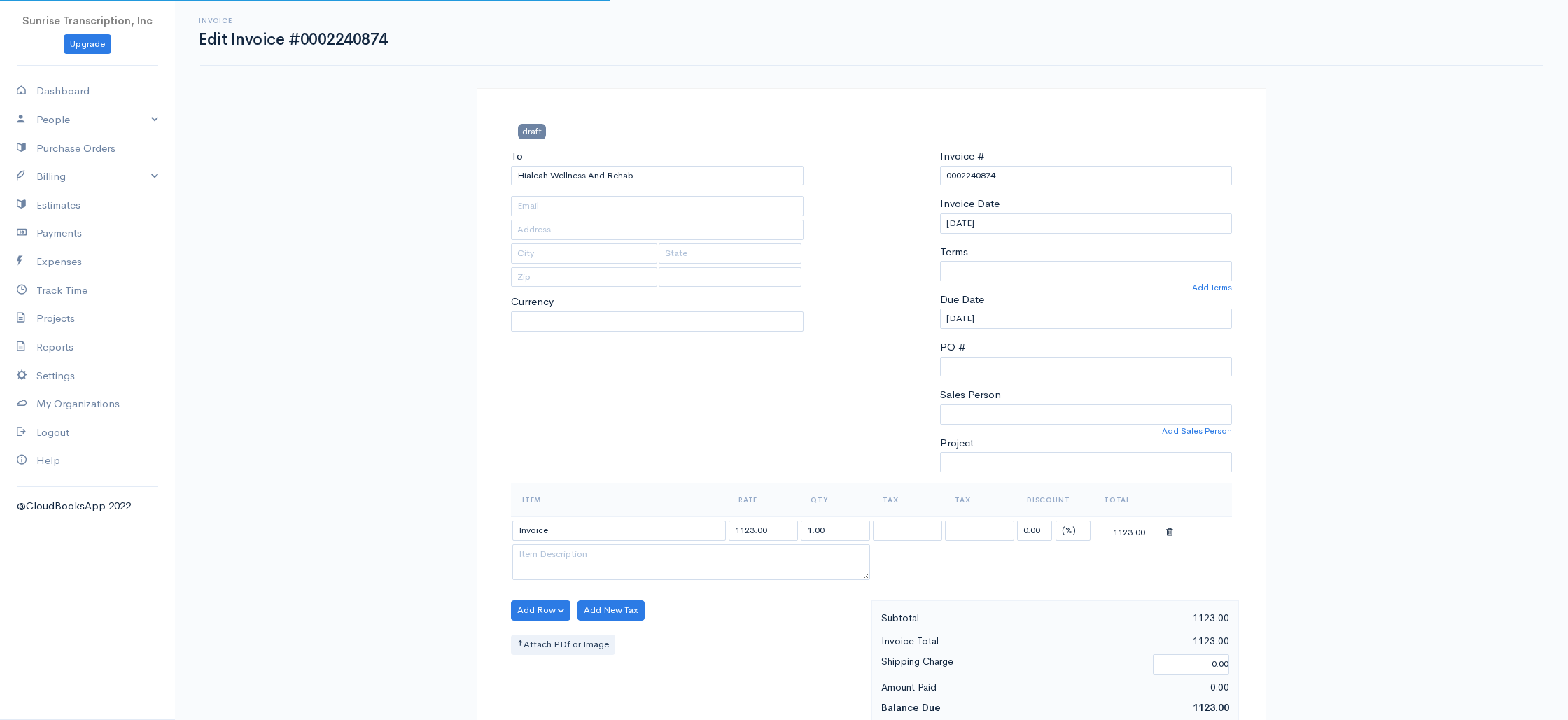
type input "[EMAIL_ADDRESS][DOMAIN_NAME]"
type input "1991 w 60 st"
type input "Hialeah"
type input "FL"
type input "33012"
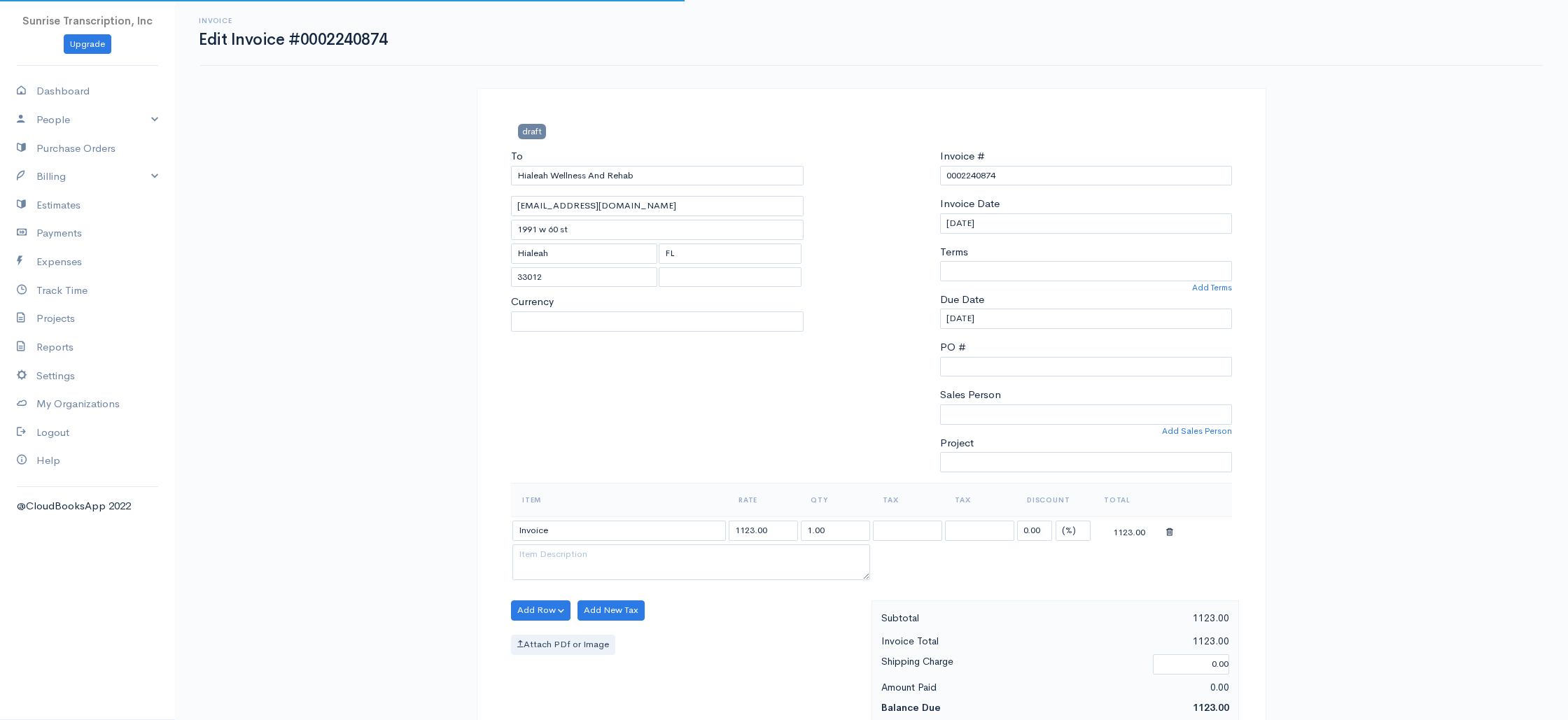
select select
select select "0"
select select "[GEOGRAPHIC_DATA]"
select select "USD"
click at [748, 532] on input "1123.00" at bounding box center [763, 531] width 69 height 20
